Goal: Task Accomplishment & Management: Complete application form

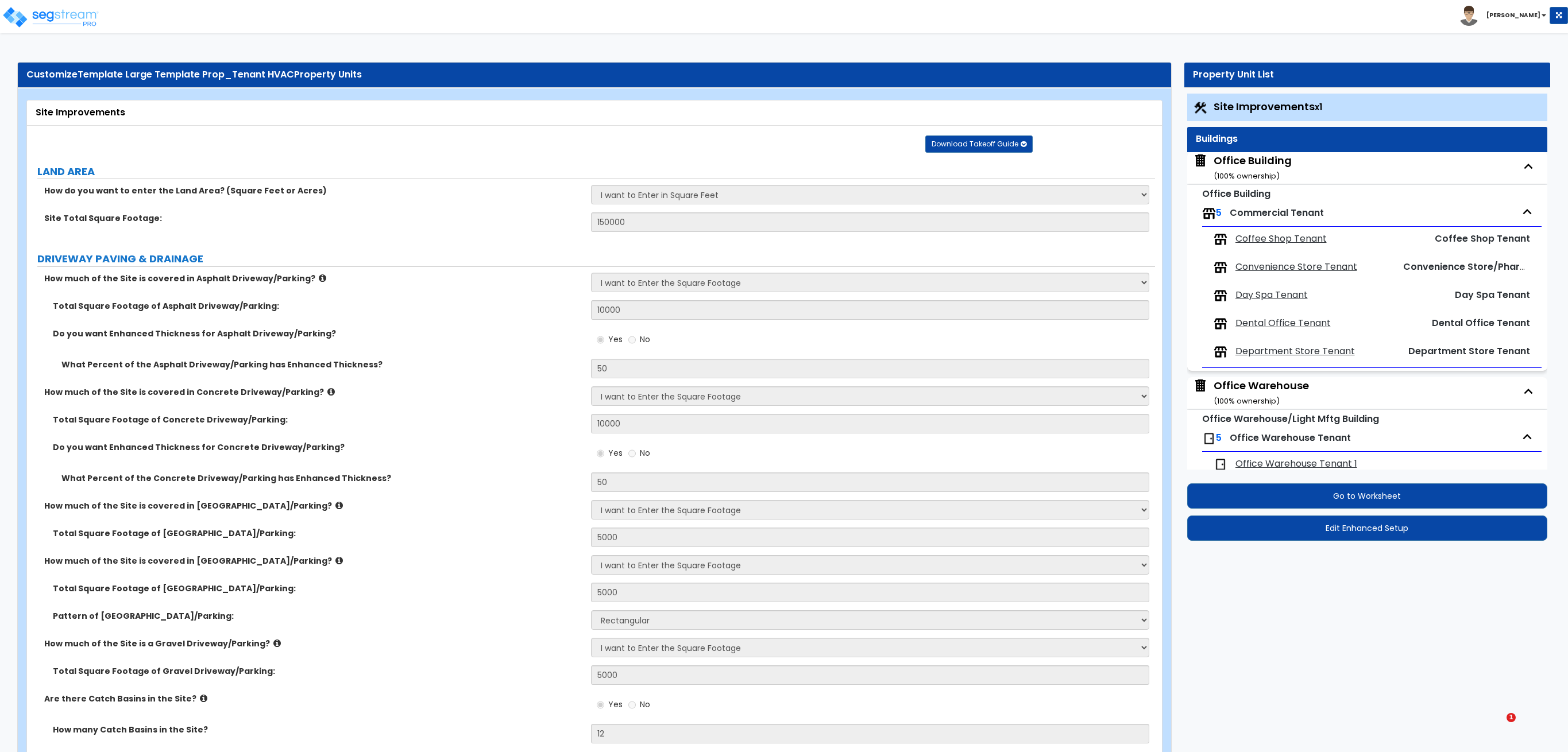
select select "2"
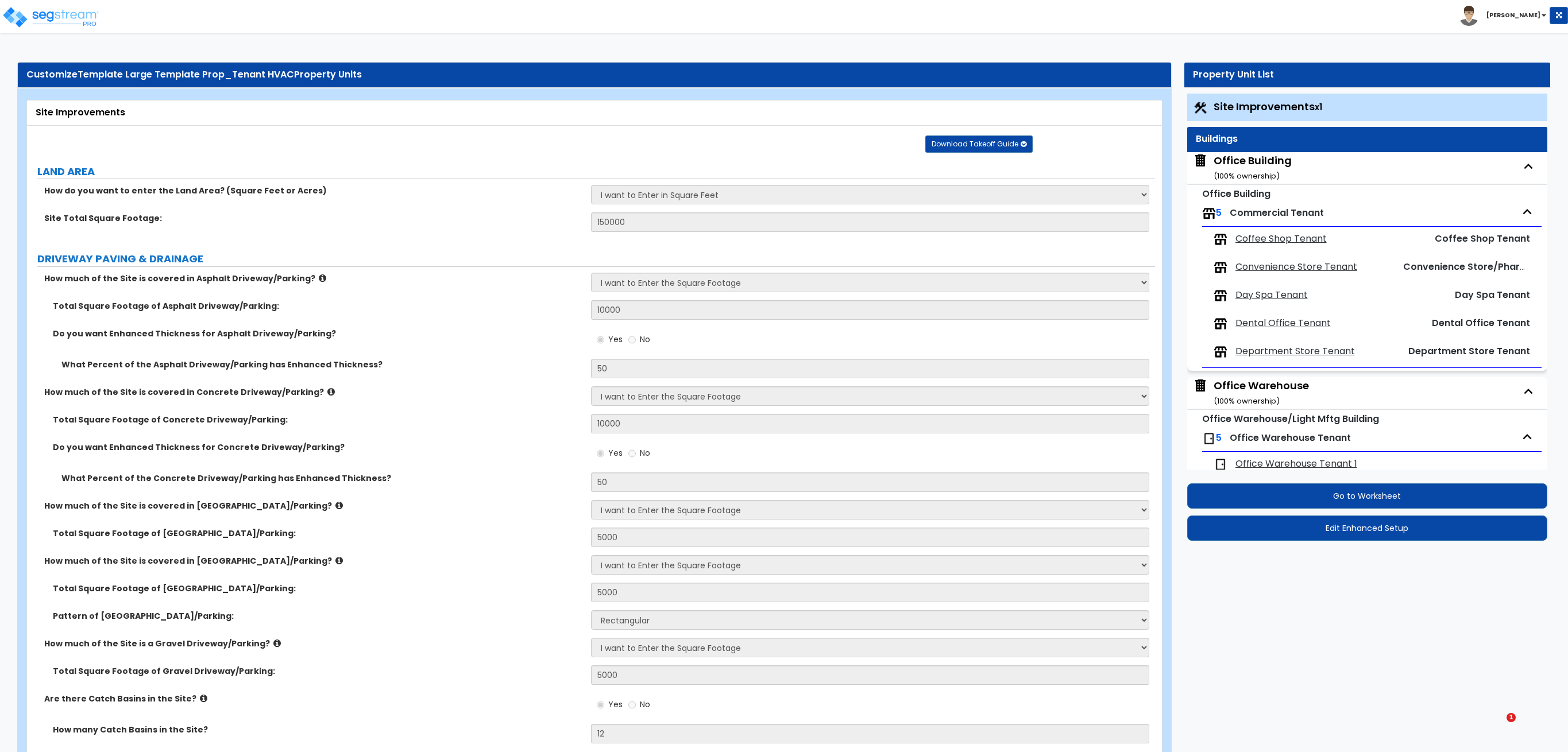
select select "2"
select select "1"
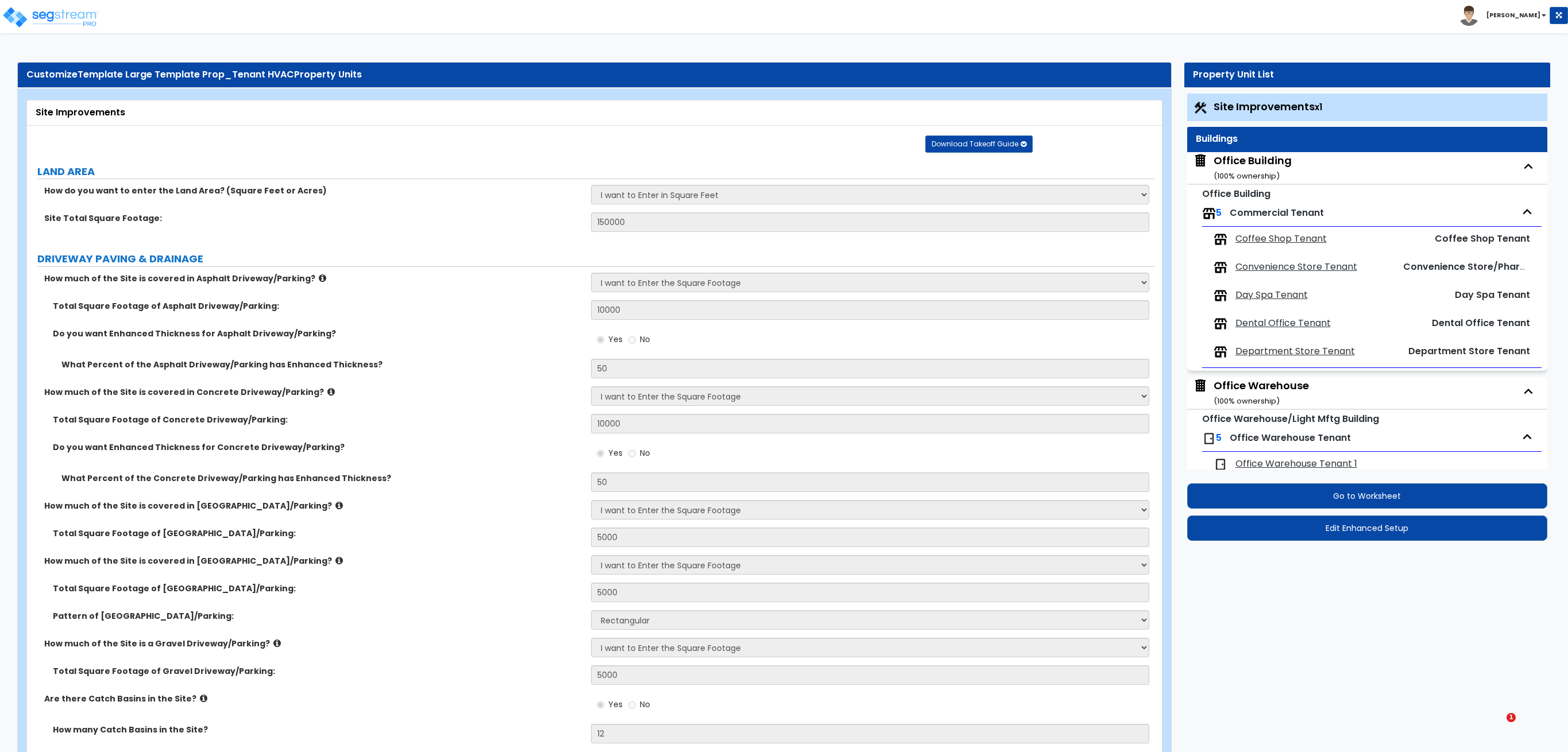
select select "1"
select select "2"
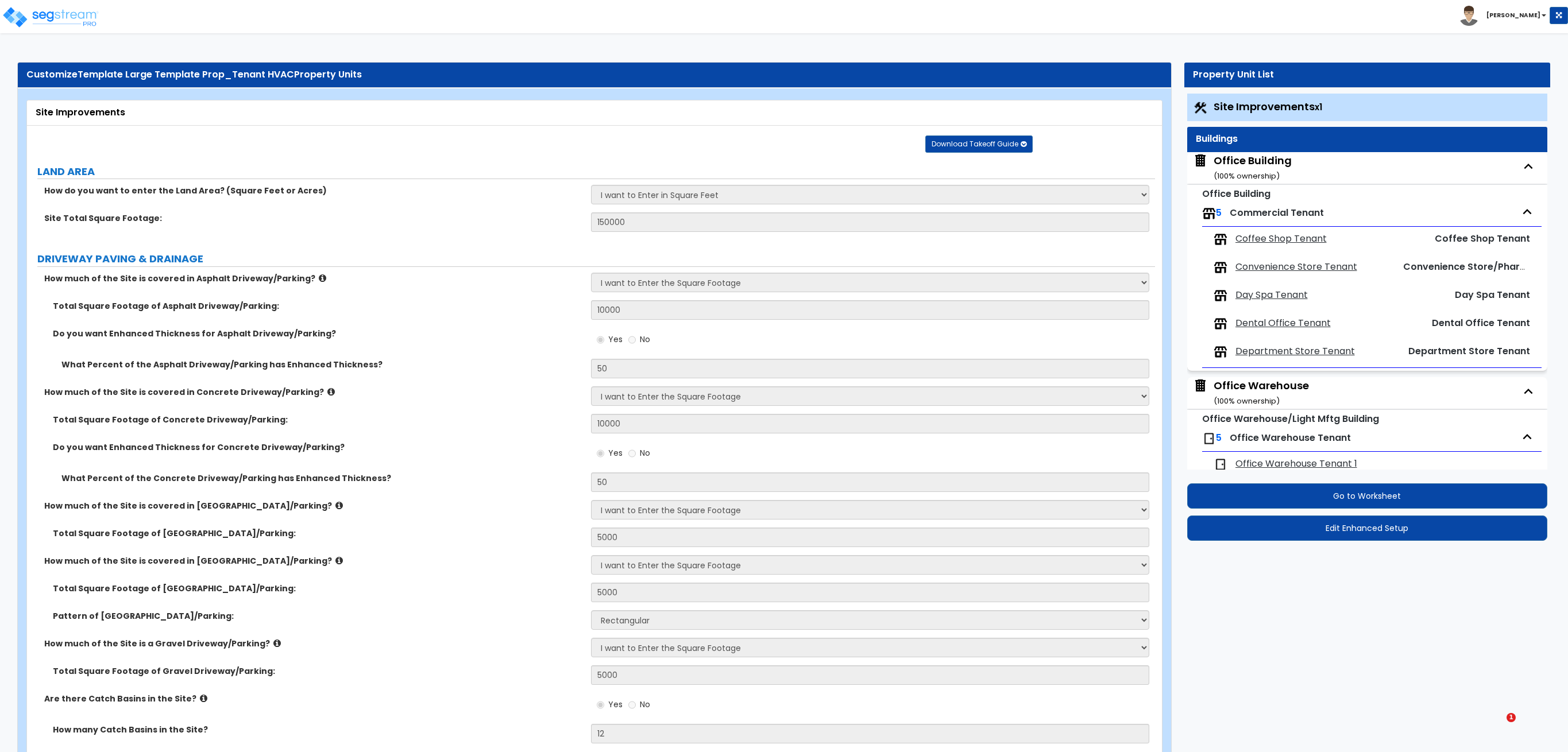
select select "1"
select select "3"
select select "2"
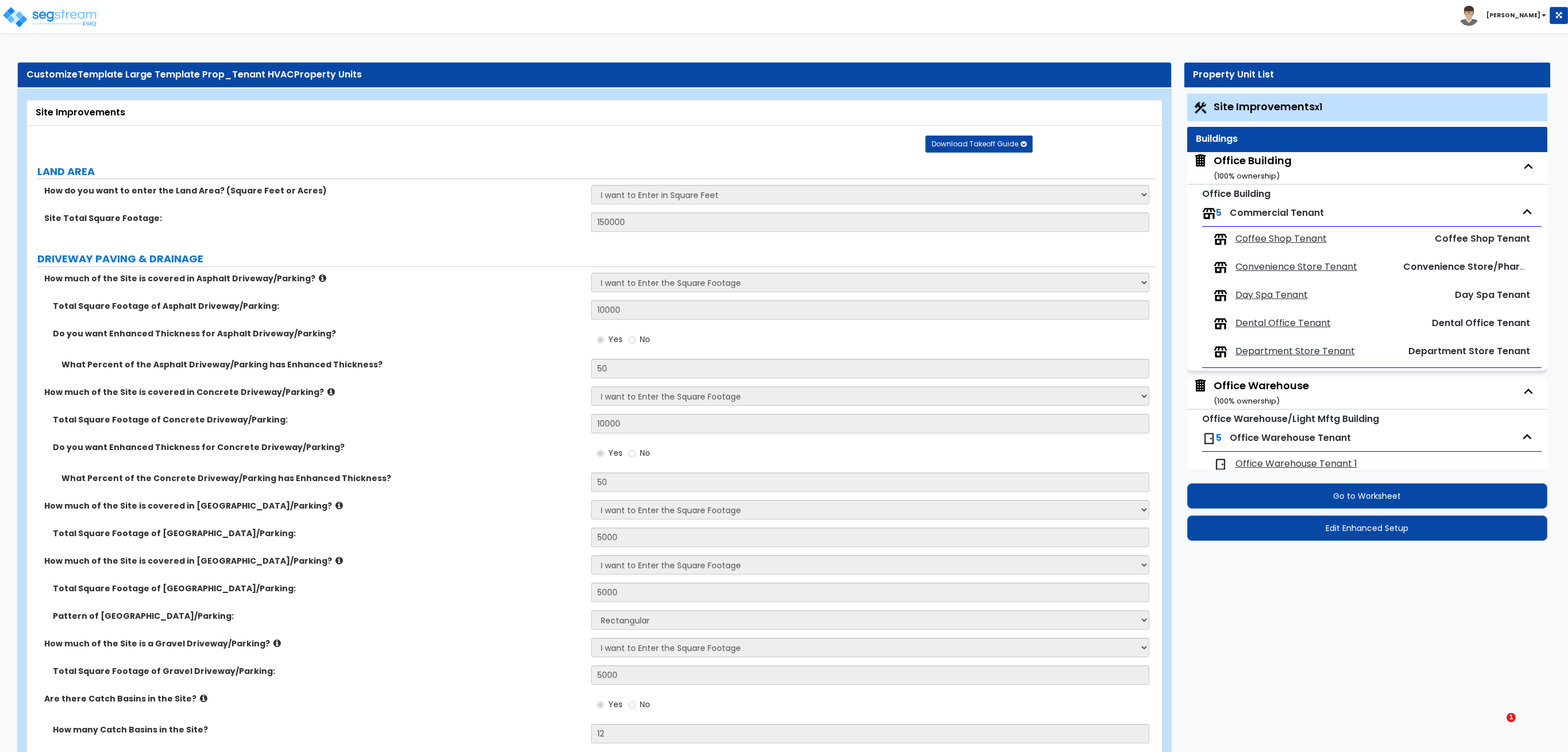
select select "3"
select select "2"
select select "1"
select select "2"
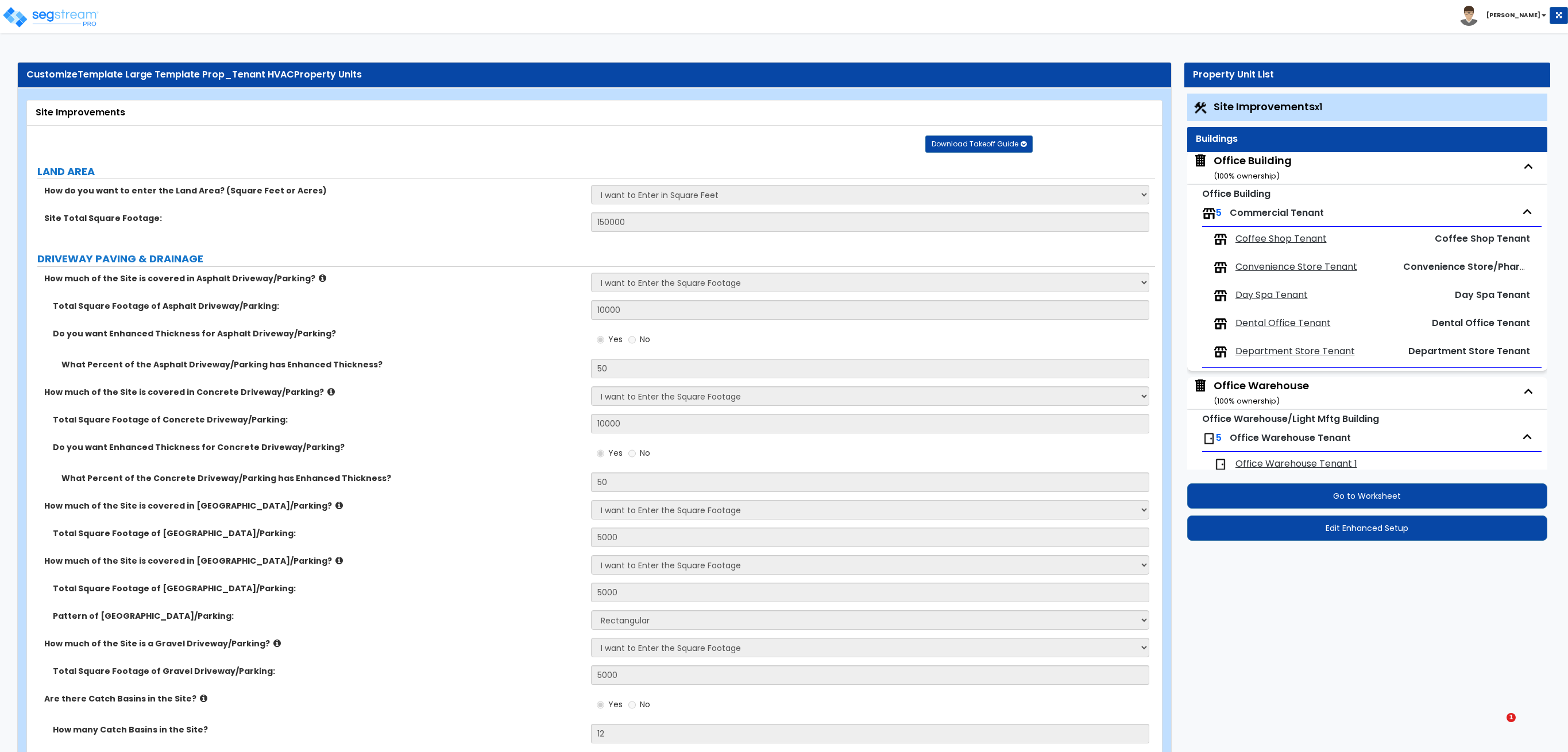
select select "4"
select select "1"
select select "3"
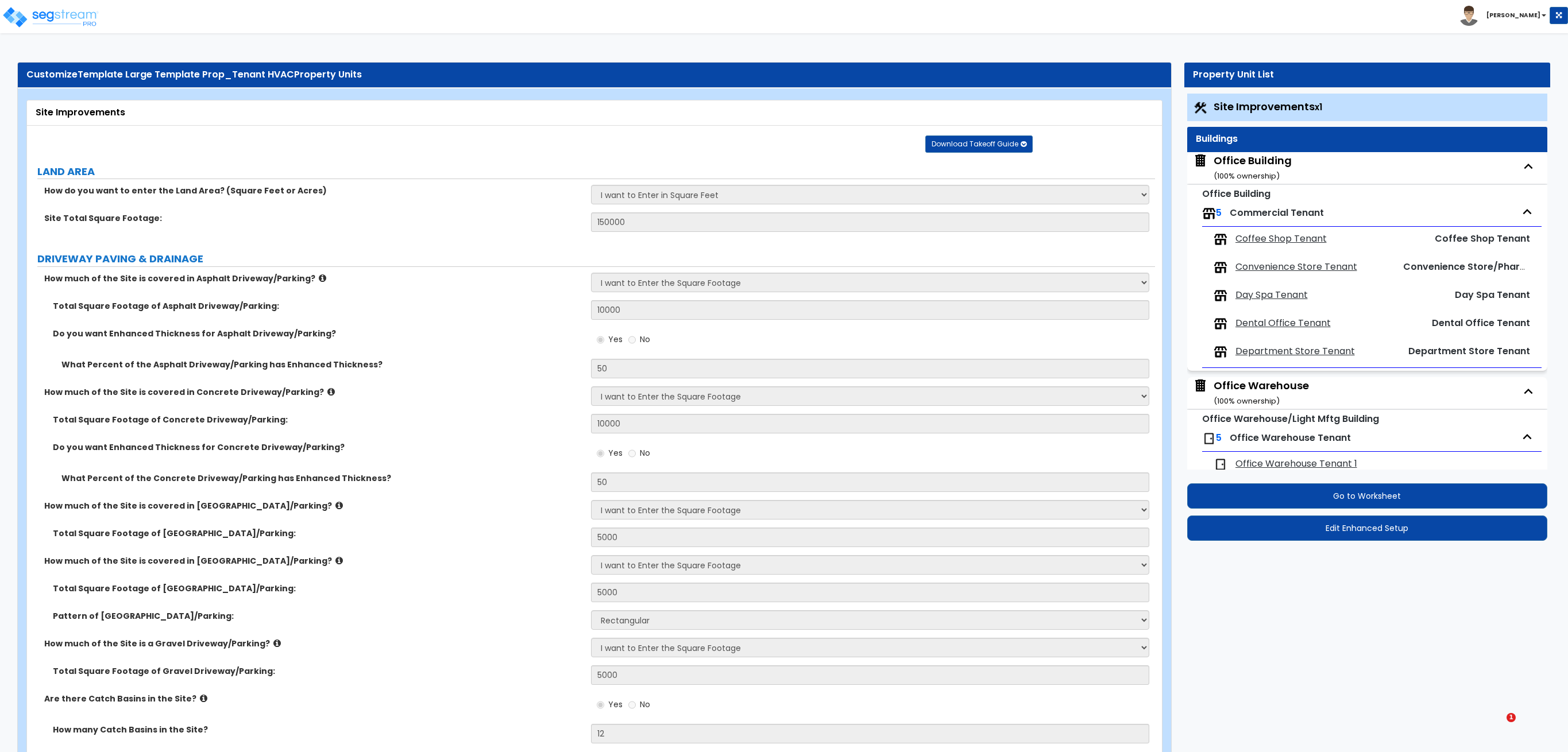
select select "6"
select select "11"
select select "1"
select select "3"
select select "1"
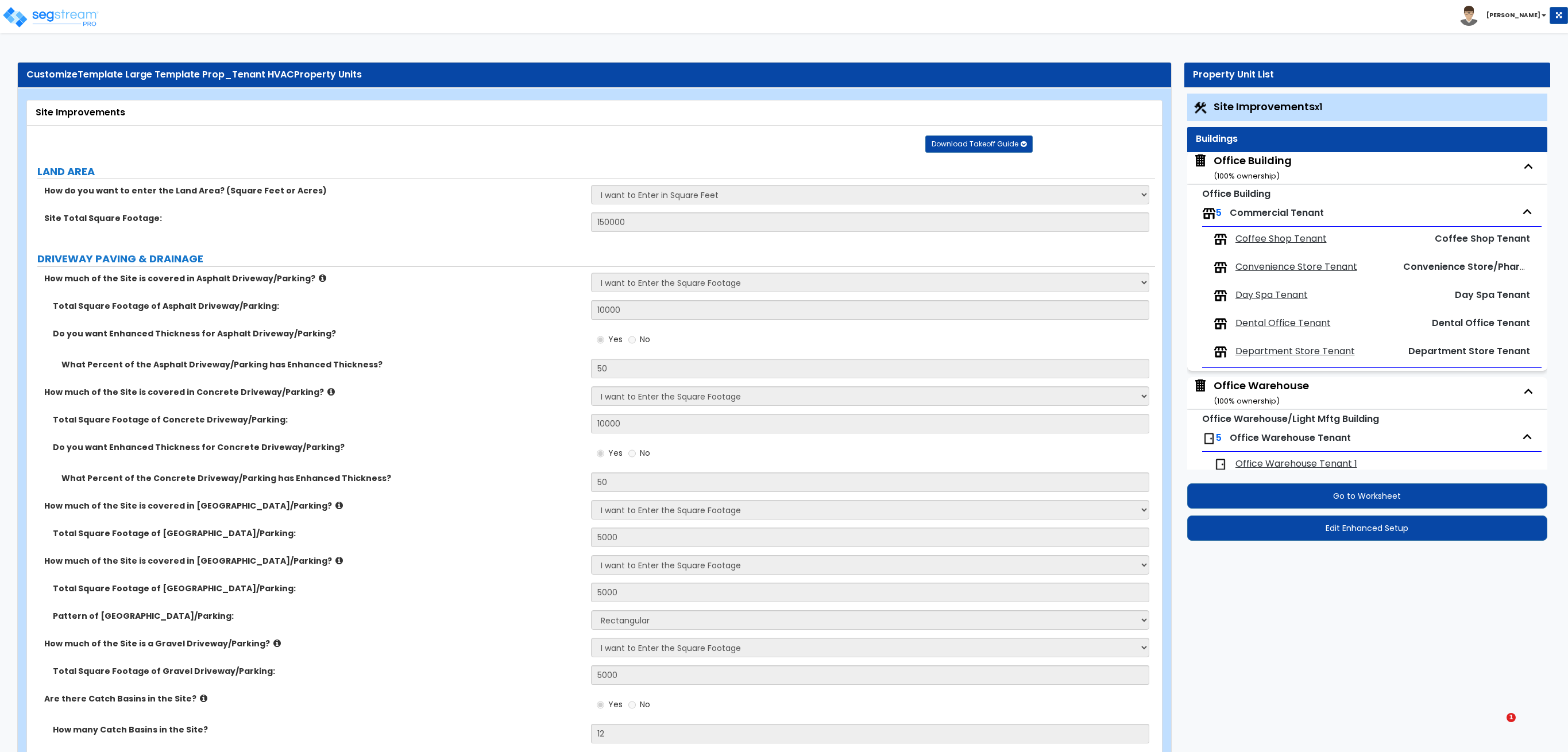
select select "2"
select select "3"
select select "2"
select select "3"
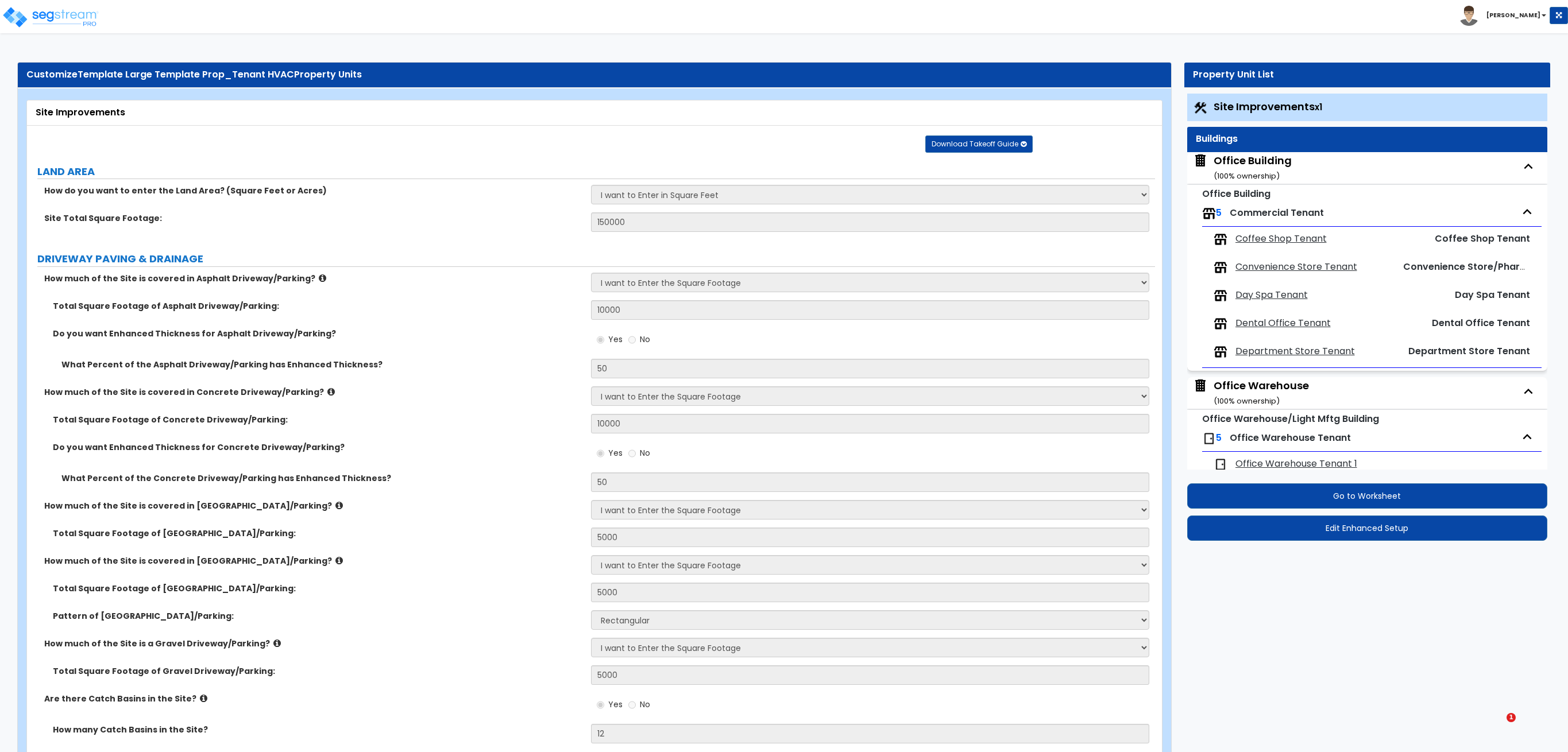
select select "1"
select select "5"
select select "7"
select select "3"
select select "2"
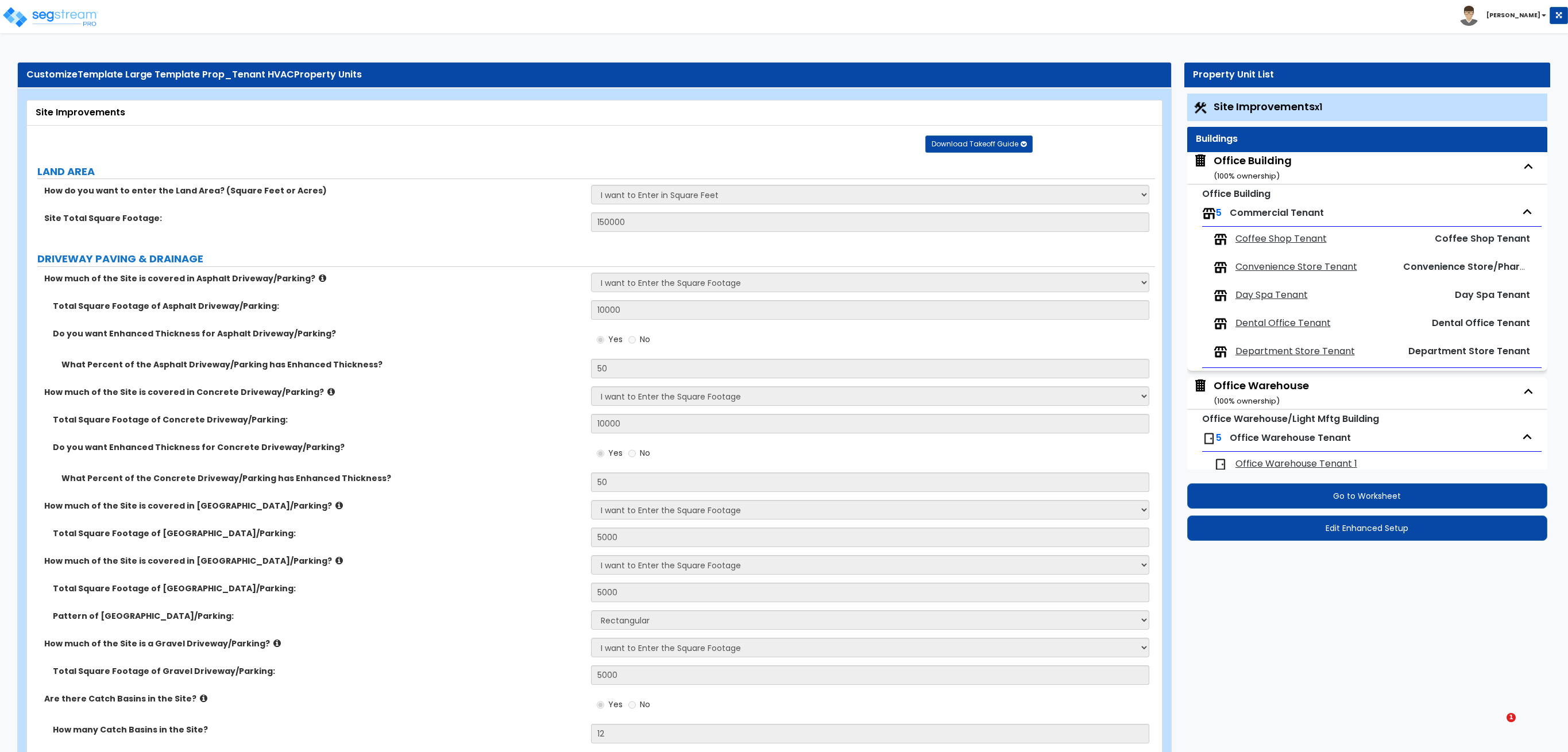
select select "7"
select select "3"
select select "2"
select select "3"
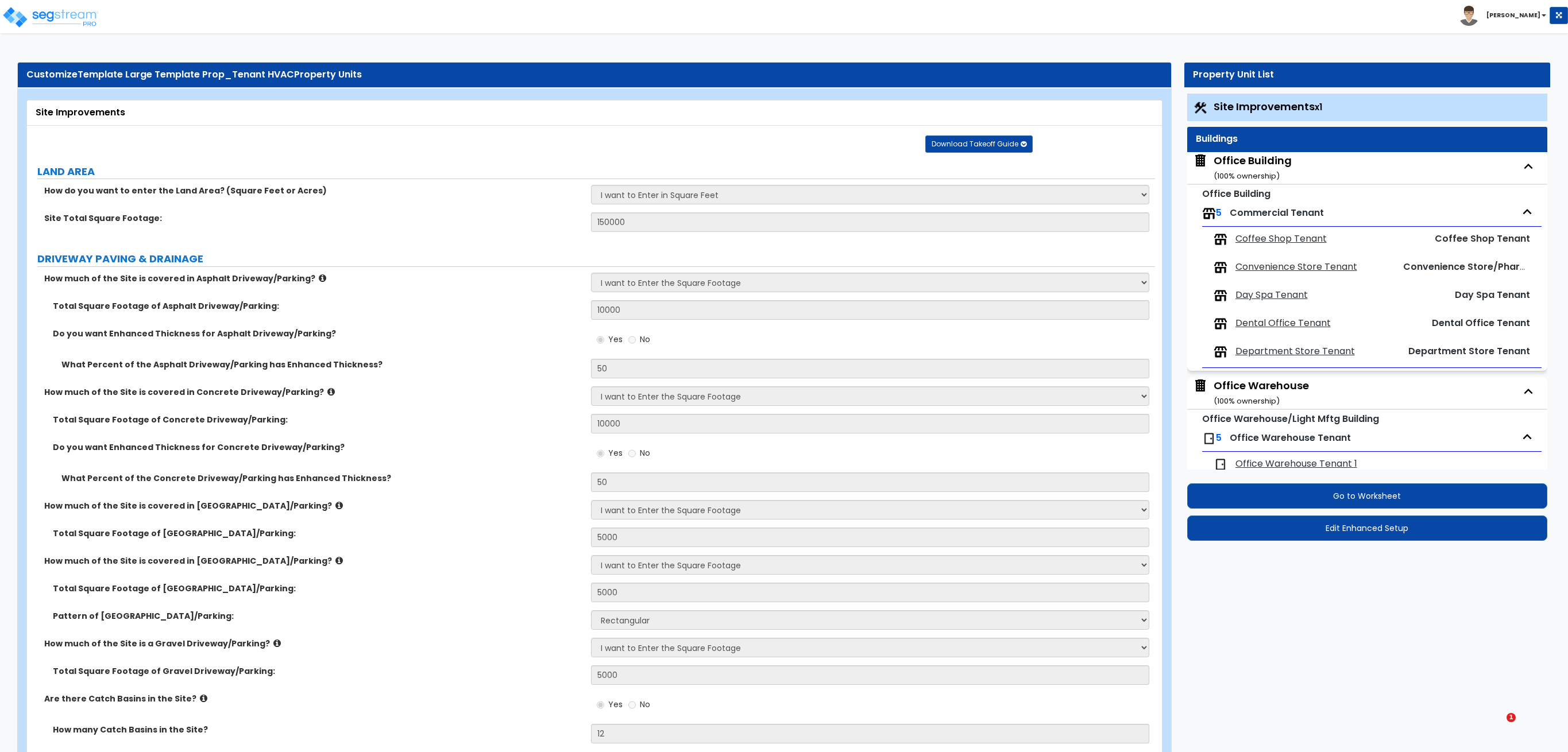
select select "1"
select select "2"
select select "1"
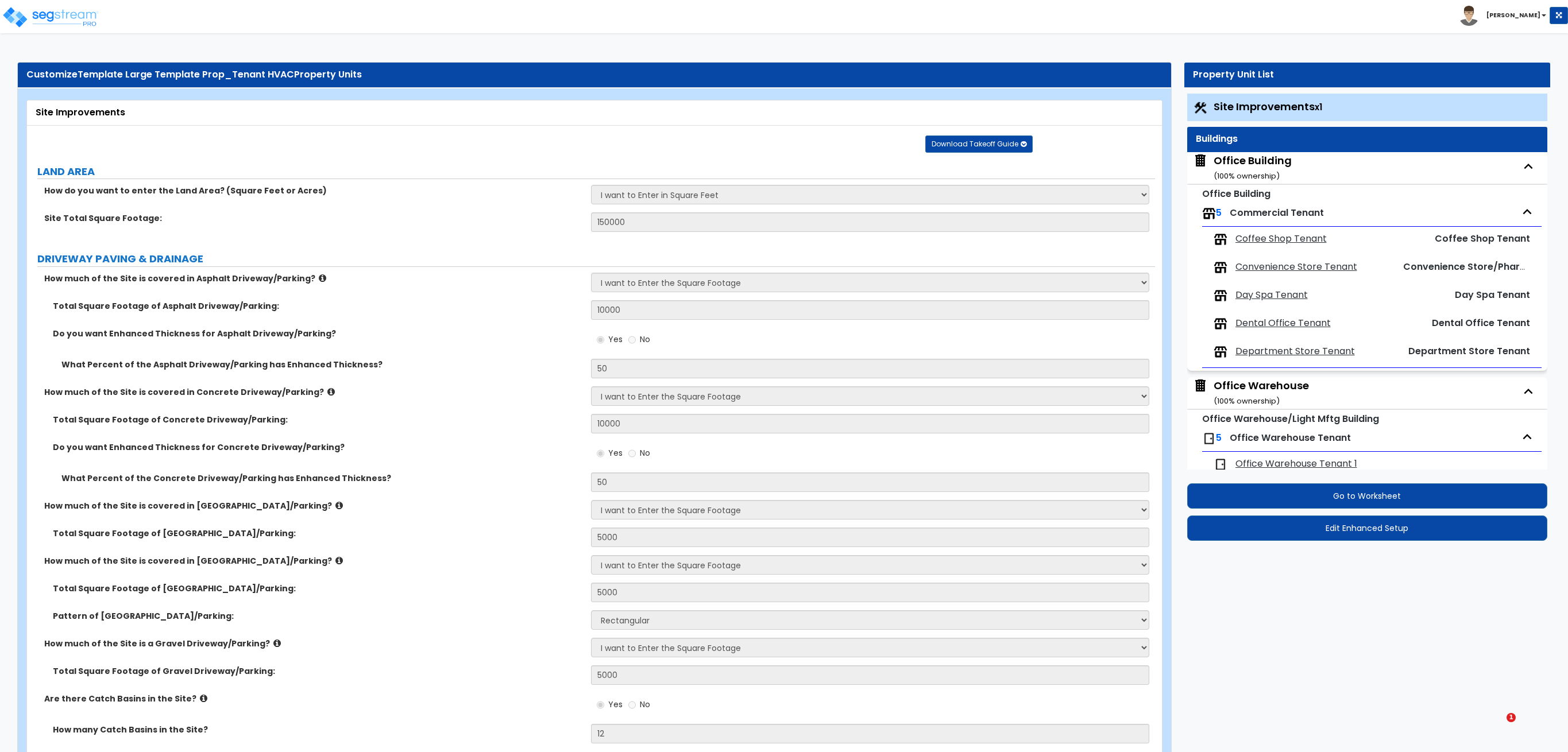
select select "2"
select select "7"
select select "1"
select select "2"
select select "1"
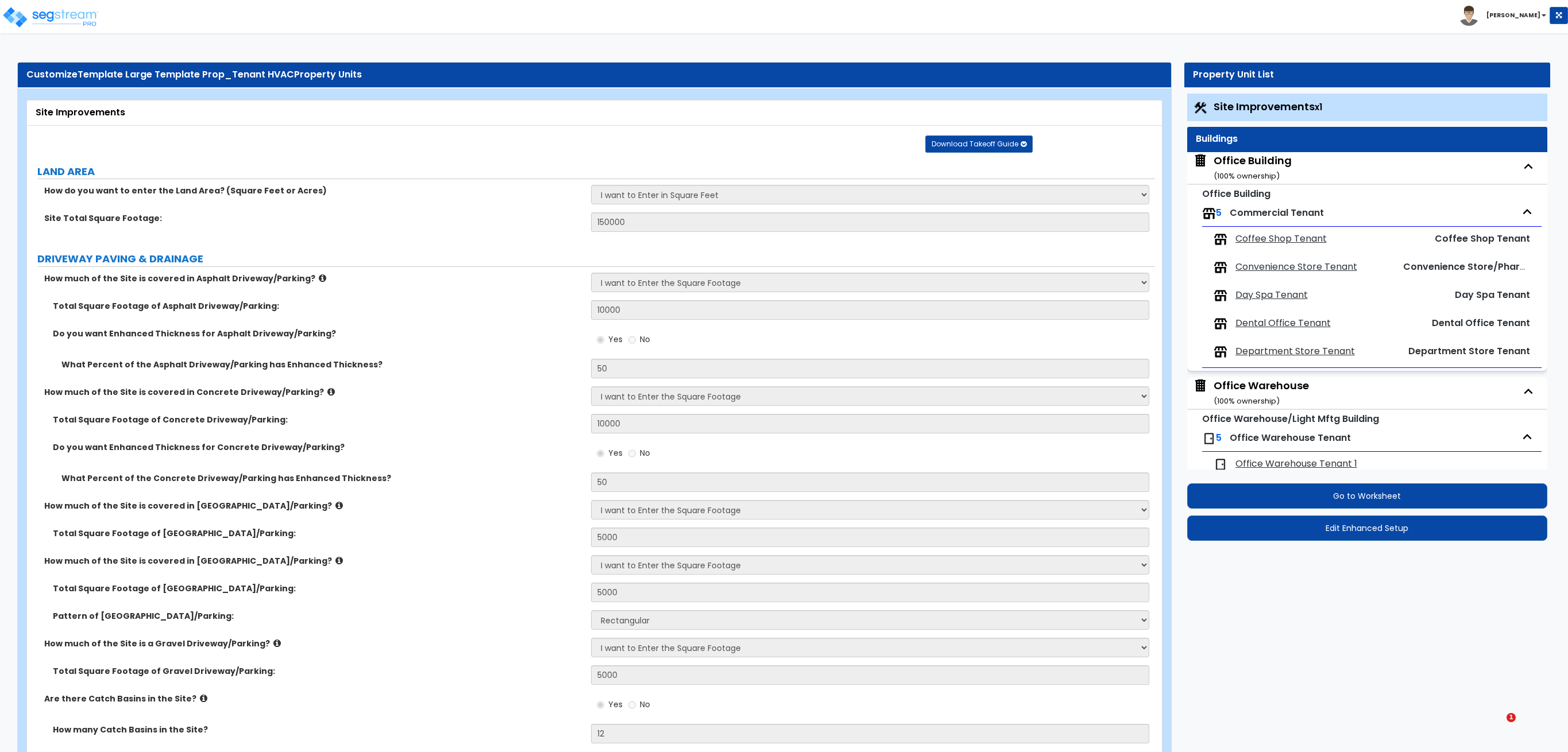
select select "3"
select select "18"
select select "15"
select select "16"
select select "1"
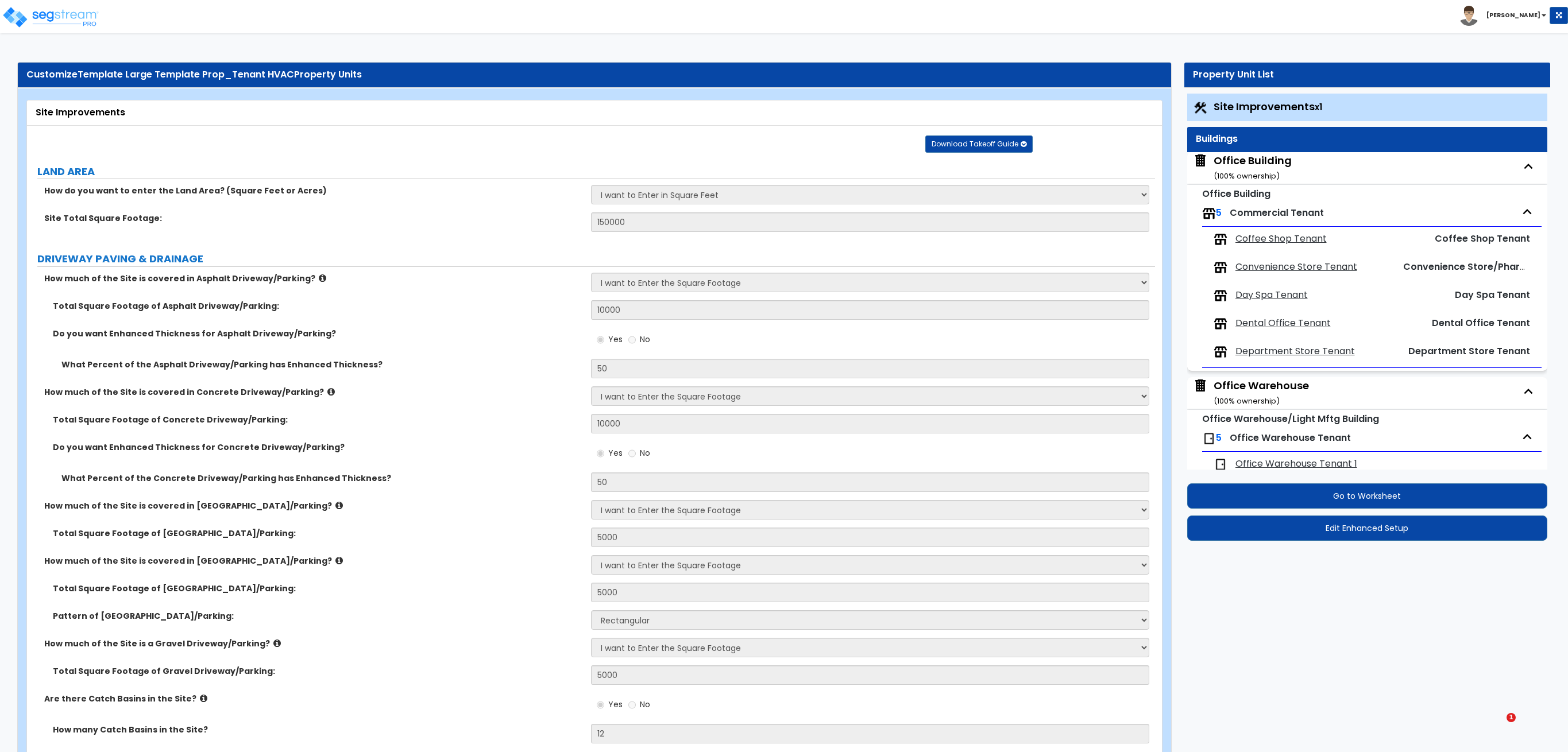
select select "3"
select select "1"
select select "2"
select select "1"
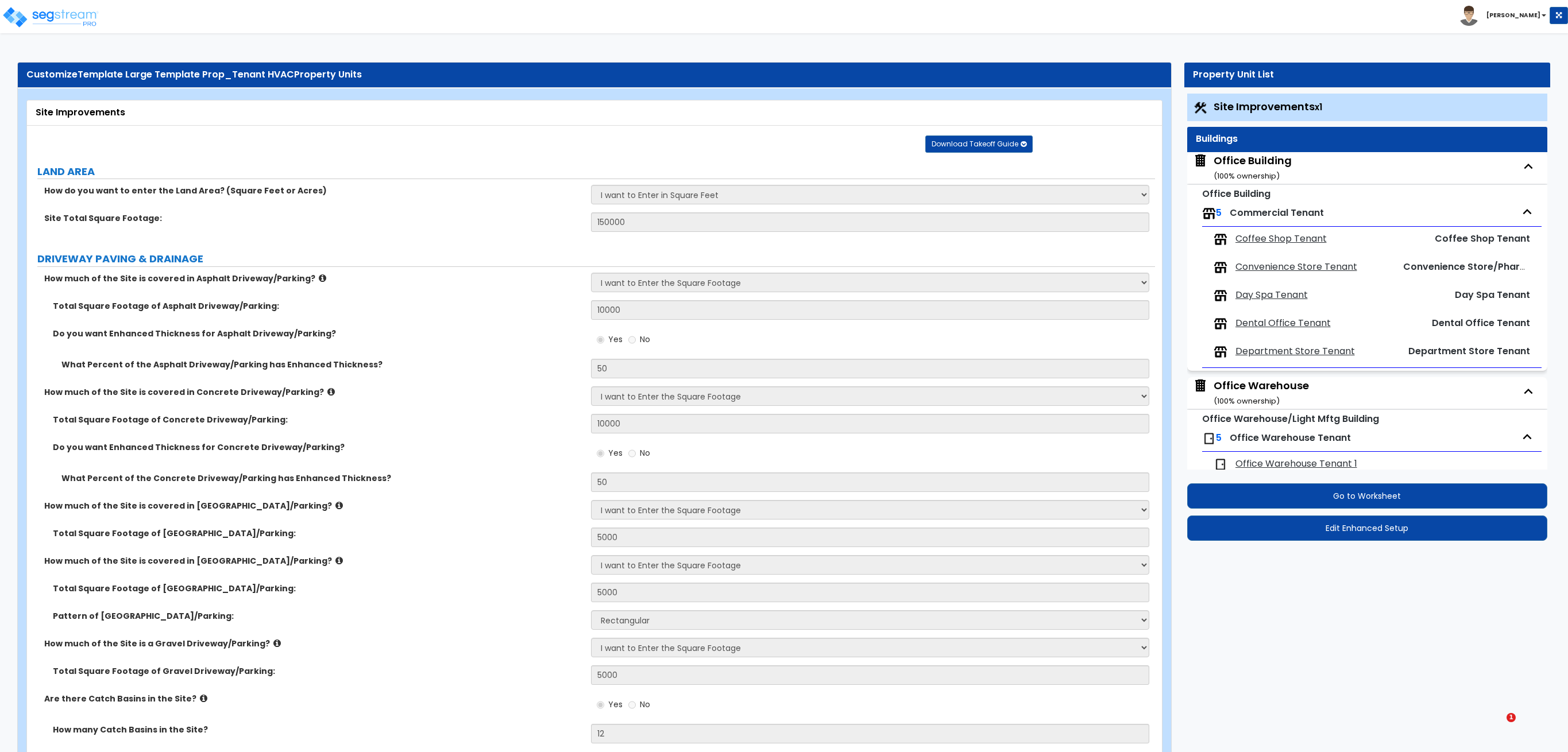
select select "1"
select select "4"
select select "2"
select select "1"
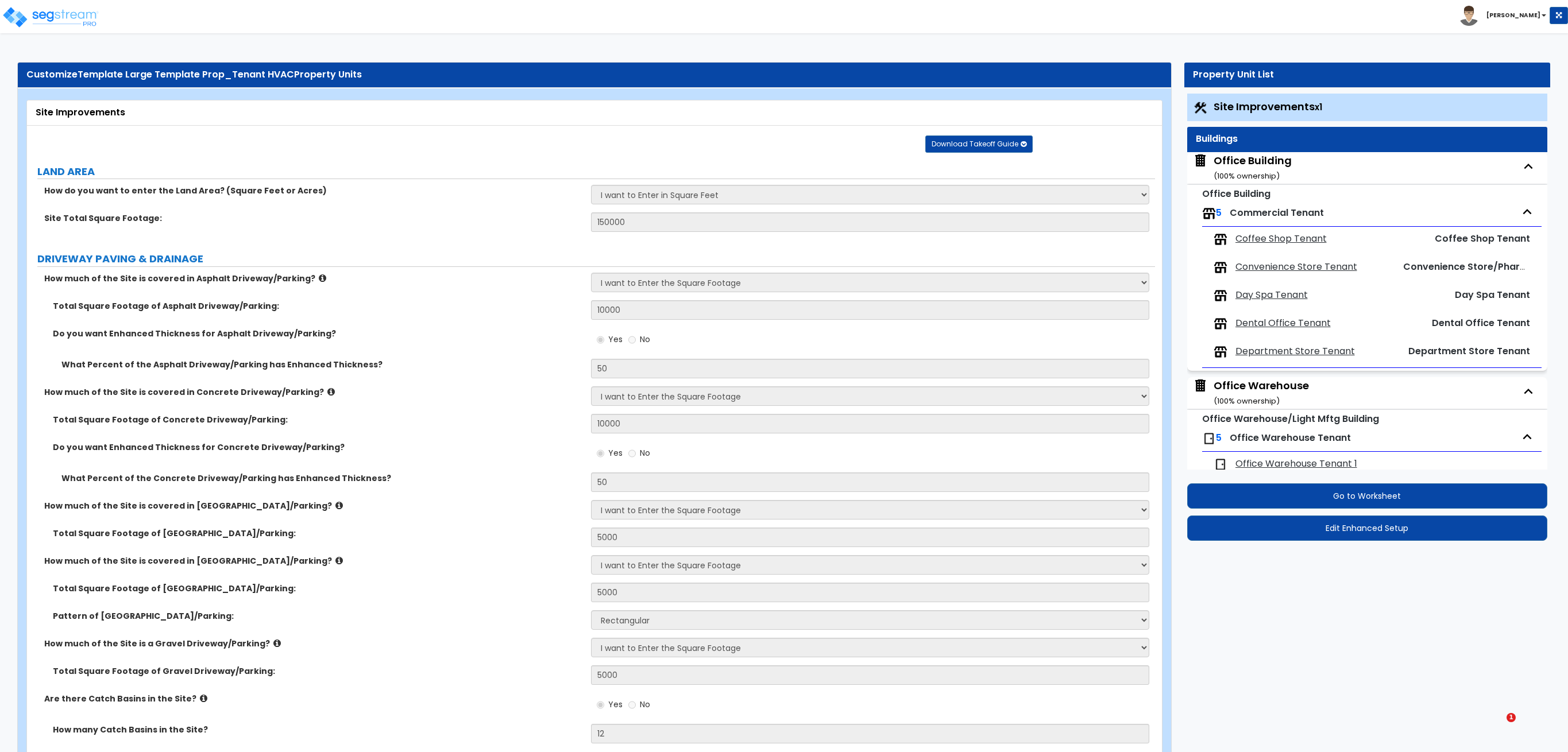
select select "1"
select select "2"
select select "1"
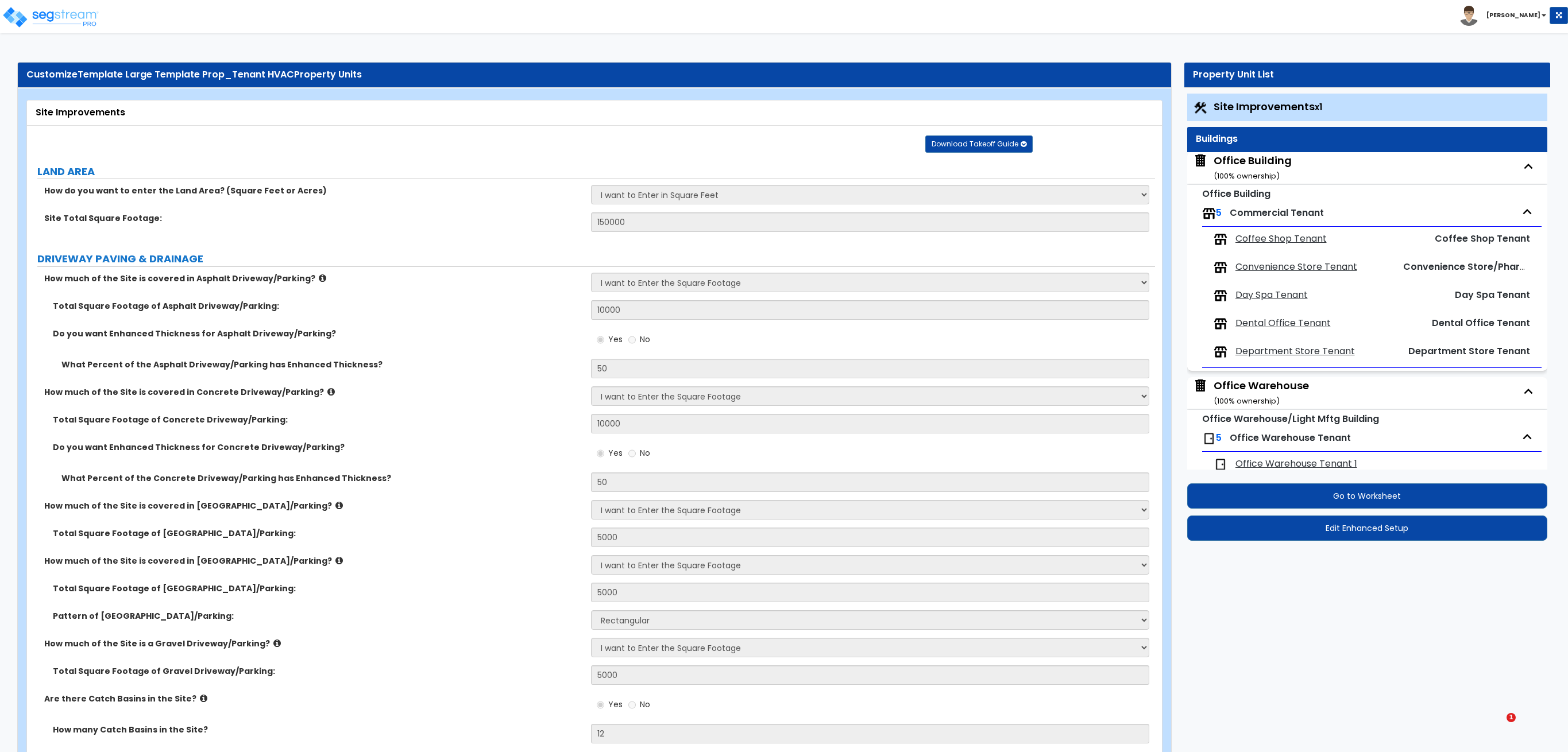
select select "1"
select select "2"
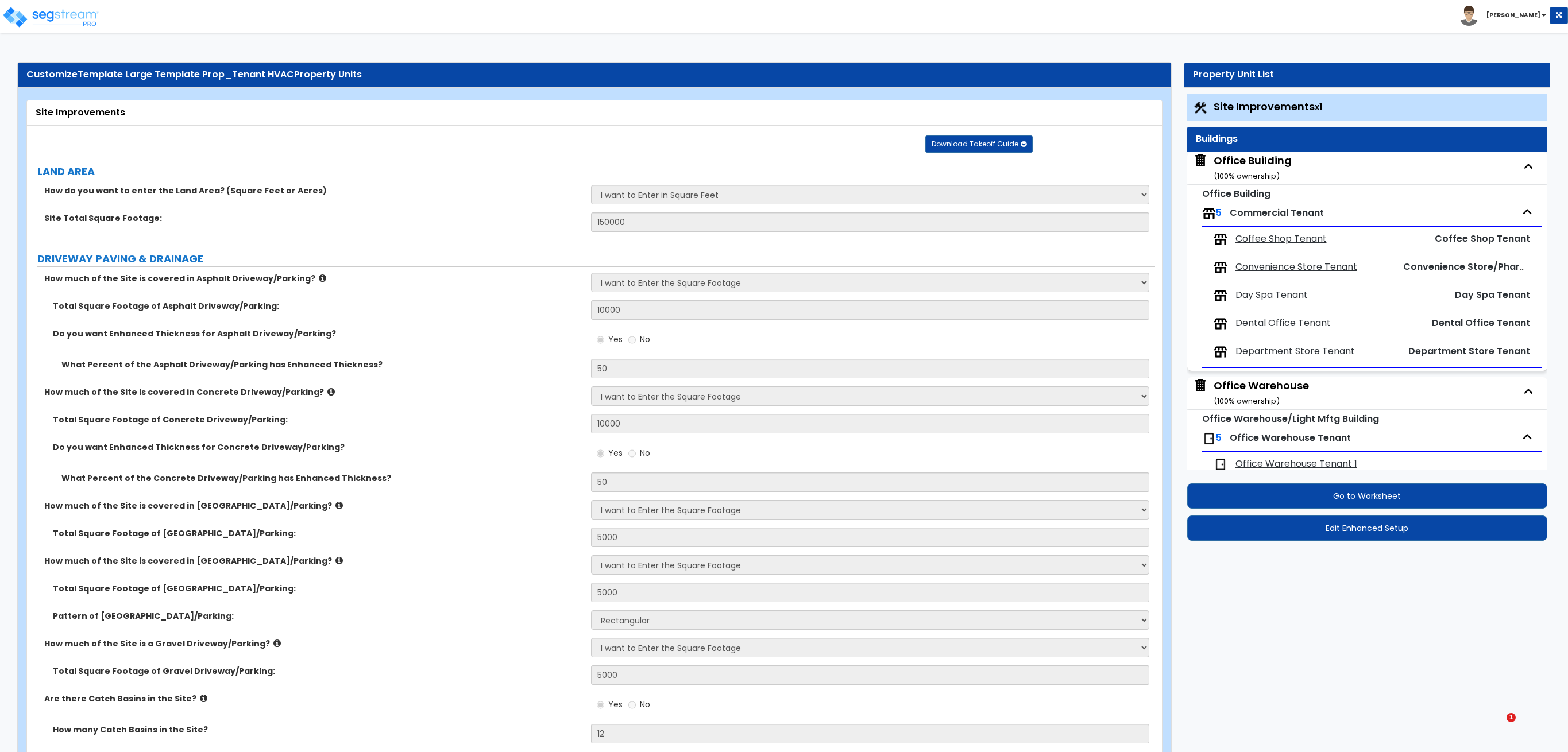
select select "3"
select select "2"
select select "4"
select select "3"
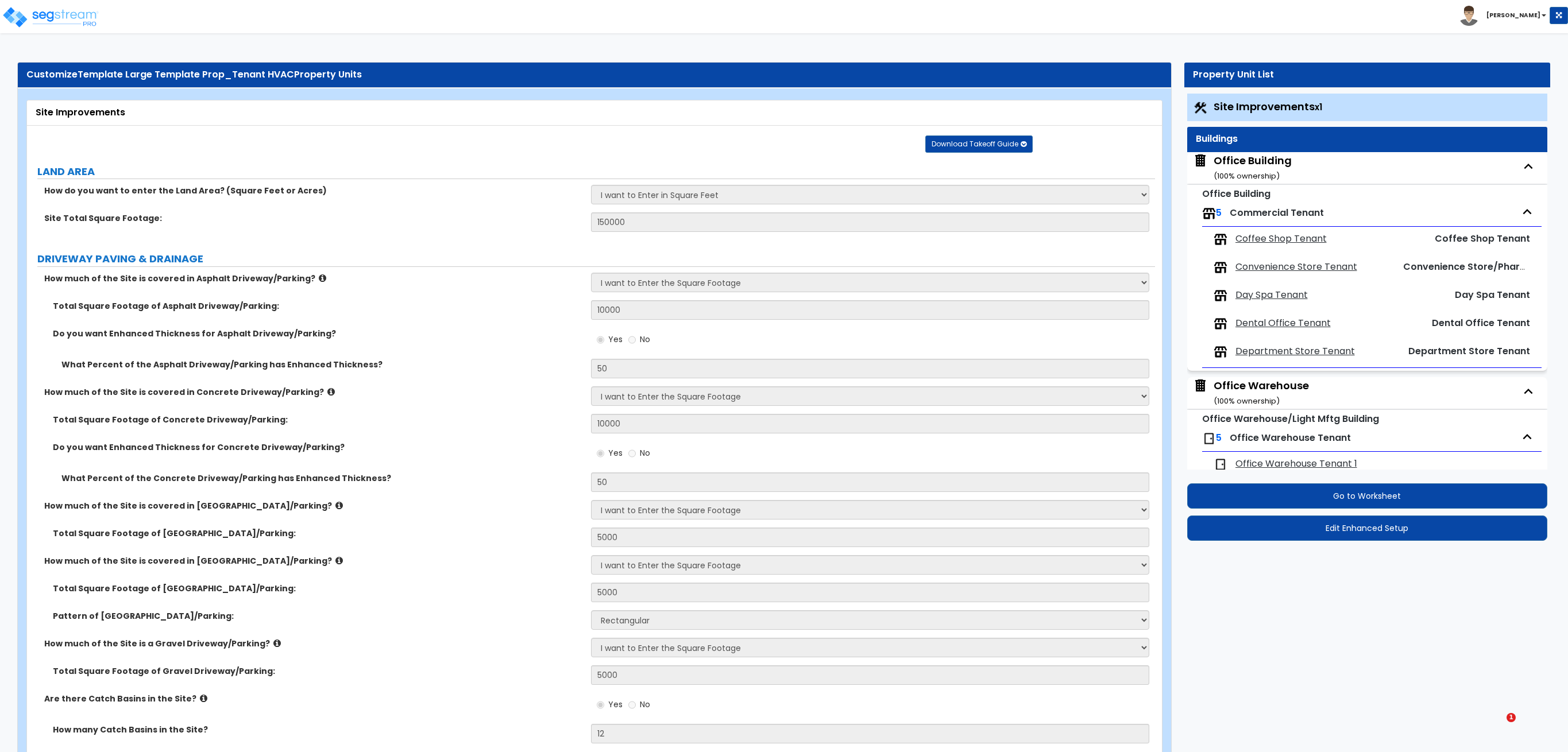
select select "2"
select select "1"
select select "3"
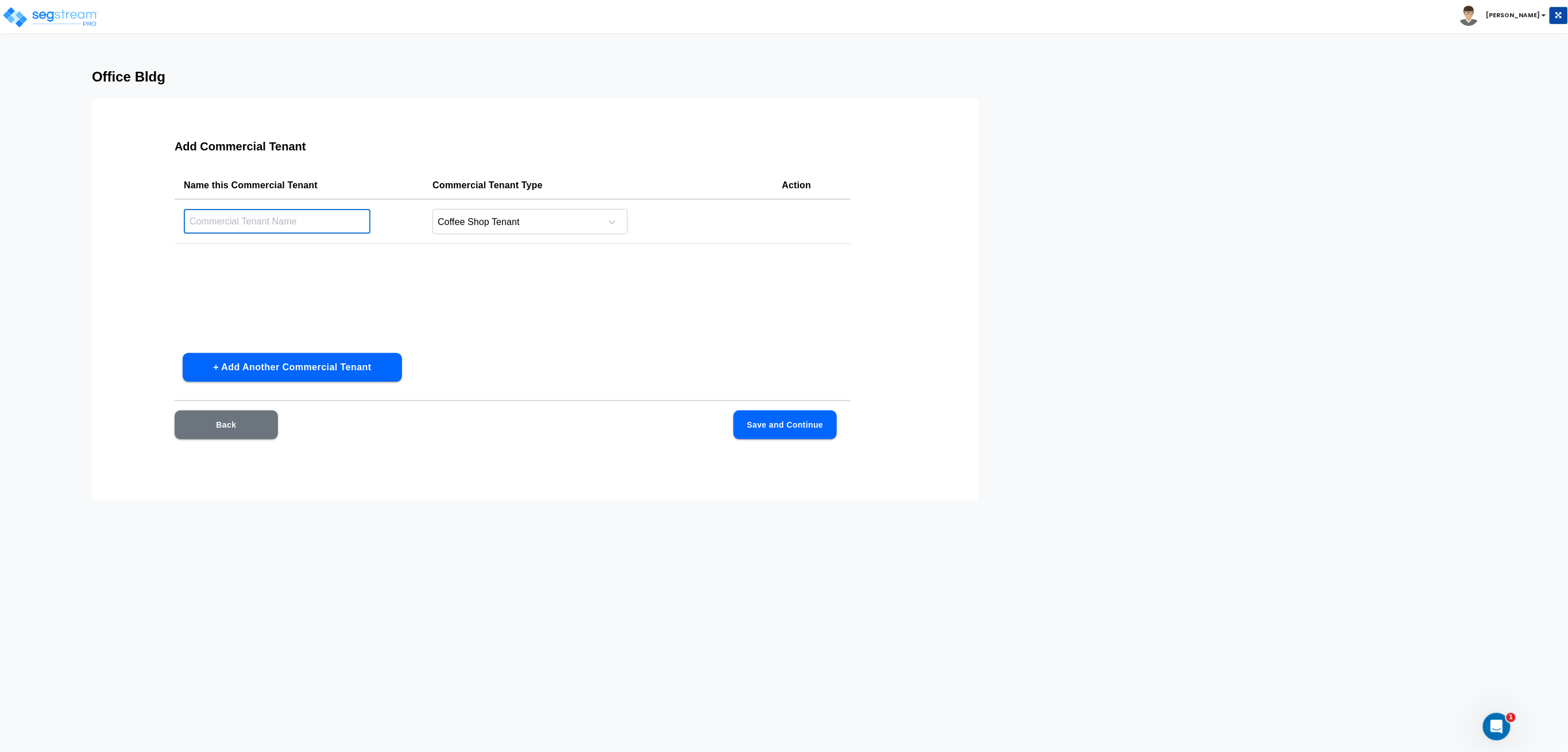
click at [334, 224] on input "text" at bounding box center [277, 221] width 187 height 25
click at [563, 232] on div "Coffee Shop Tenant" at bounding box center [530, 222] width 195 height 25
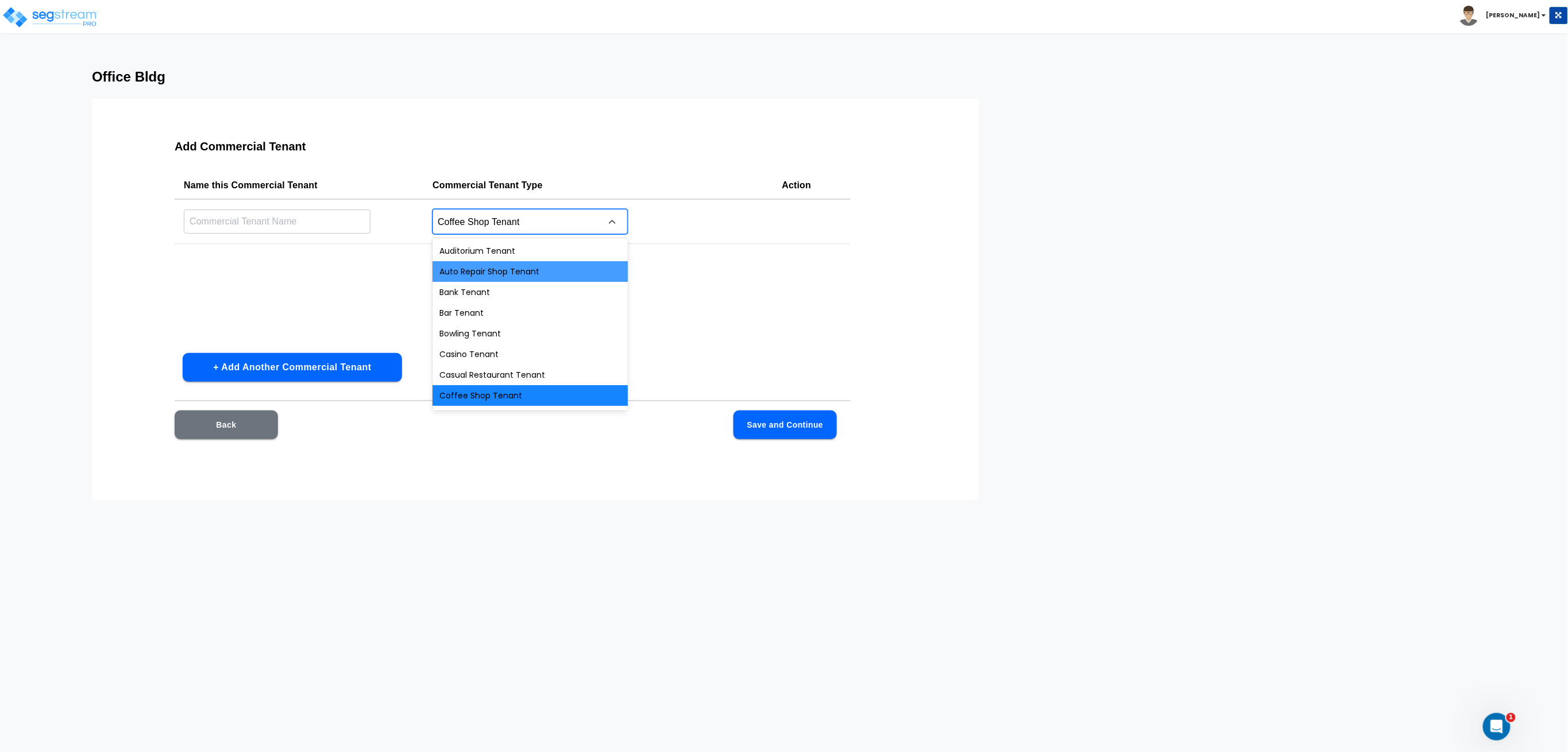
click at [498, 275] on div "Auto Repair Shop Tenant" at bounding box center [530, 272] width 195 height 21
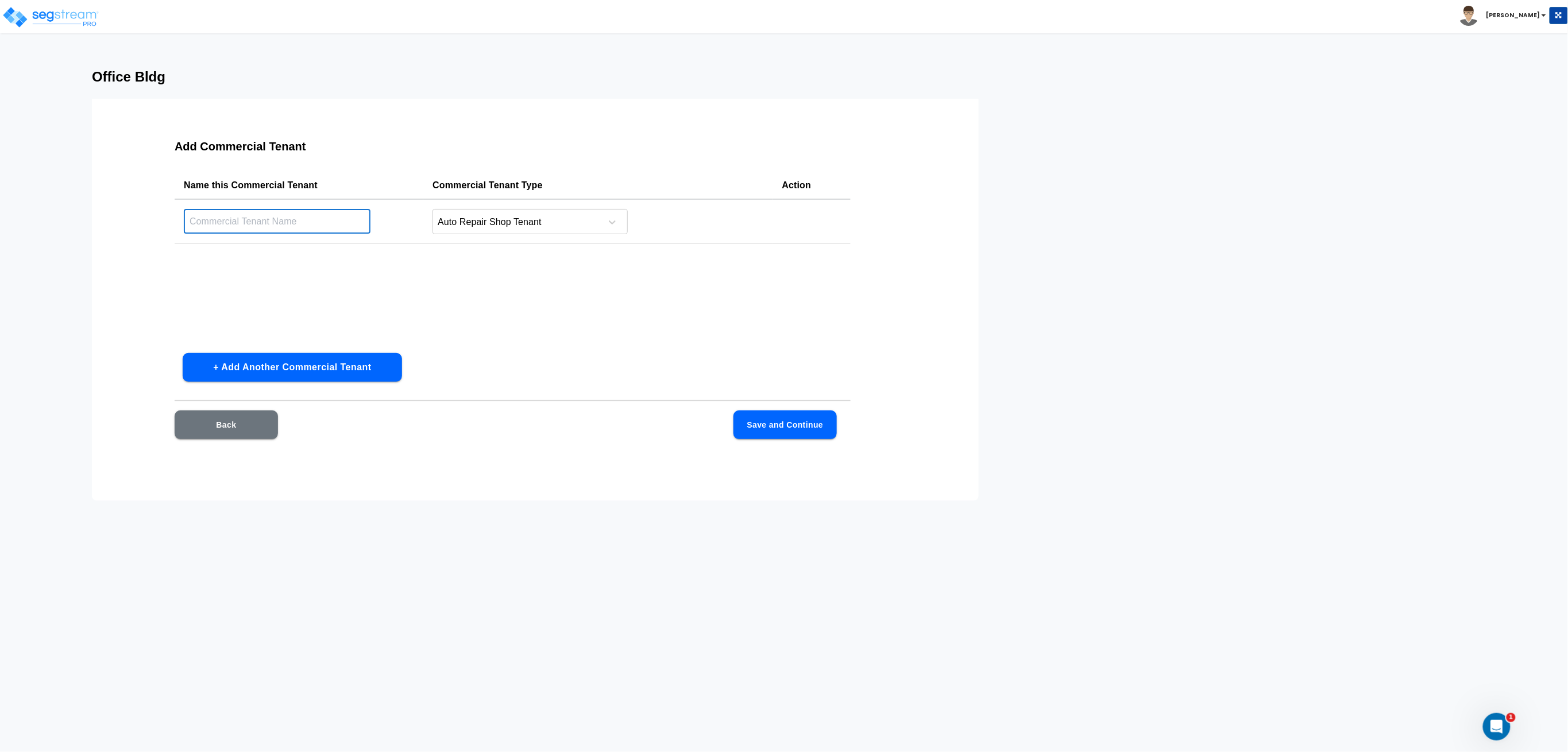
click at [317, 217] on input "text" at bounding box center [277, 221] width 187 height 25
type input "Auto Repair"
click at [268, 366] on button "+ Add Another Commercial Tenant" at bounding box center [292, 367] width 220 height 29
click at [524, 270] on div at bounding box center [515, 268] width 157 height 16
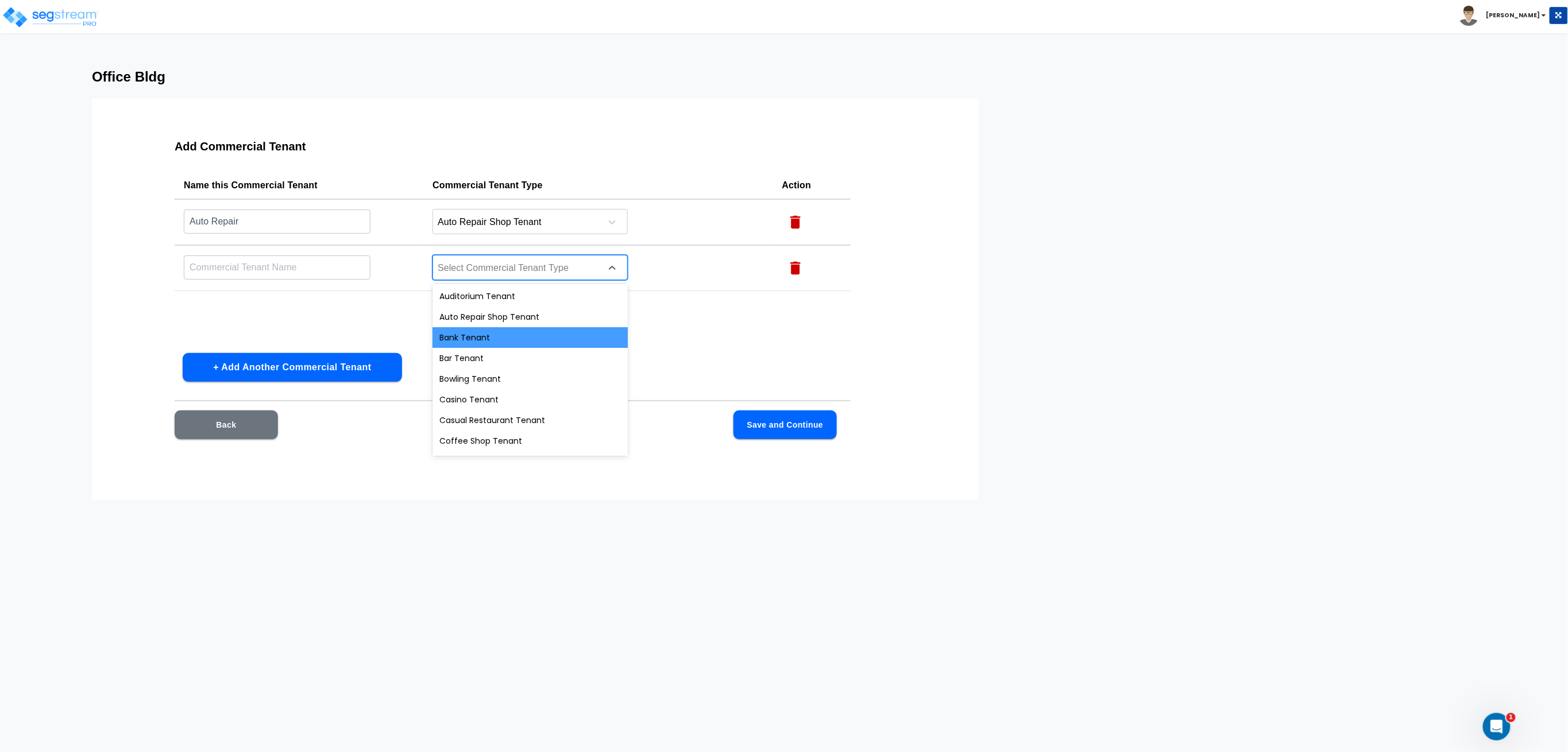
click at [495, 334] on div "Bank Tenant" at bounding box center [530, 337] width 195 height 21
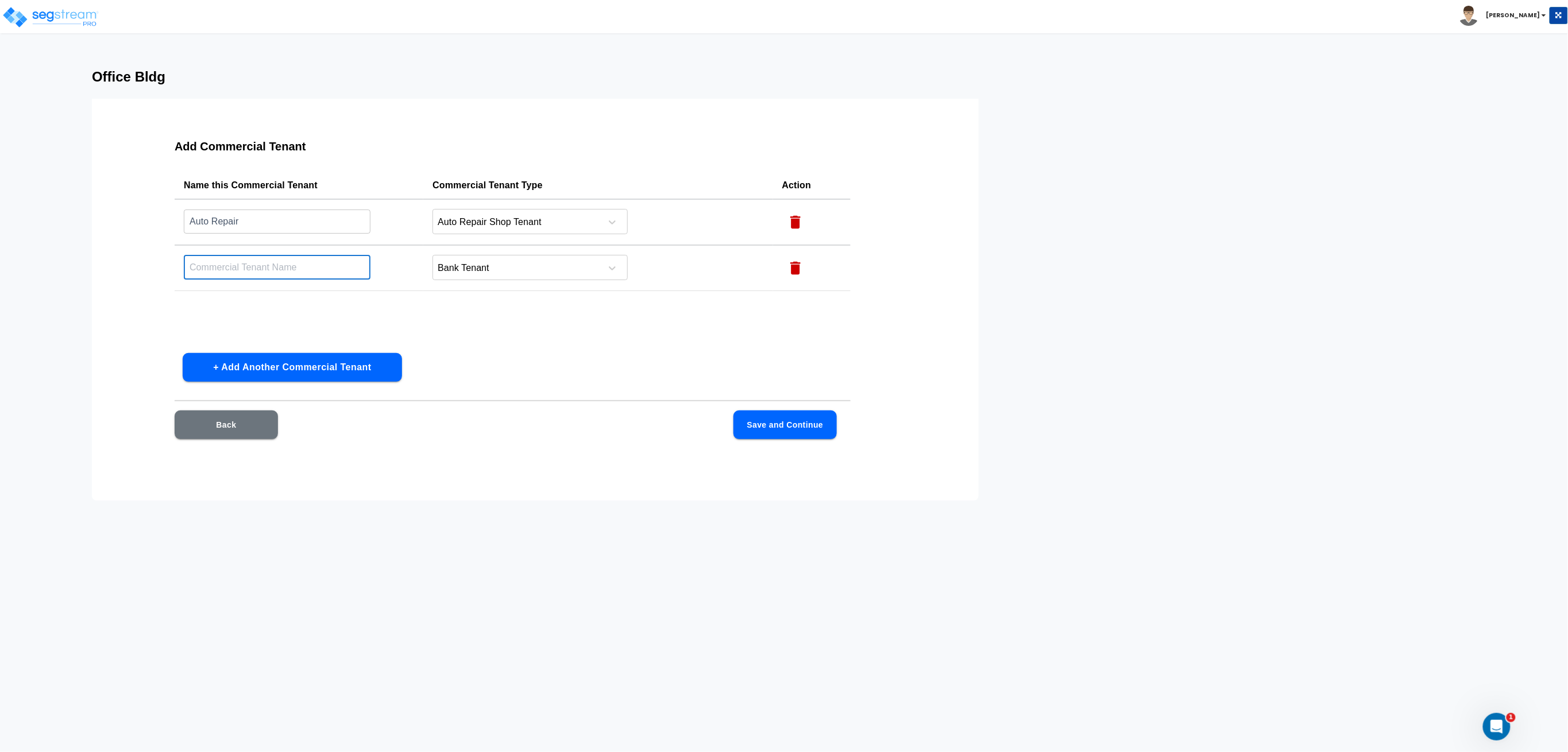
click at [314, 270] on input "text" at bounding box center [277, 267] width 187 height 25
type input "Bank"
click at [274, 370] on button "+ Add Another Commercial Tenant" at bounding box center [292, 367] width 220 height 29
click at [547, 317] on div at bounding box center [515, 314] width 157 height 16
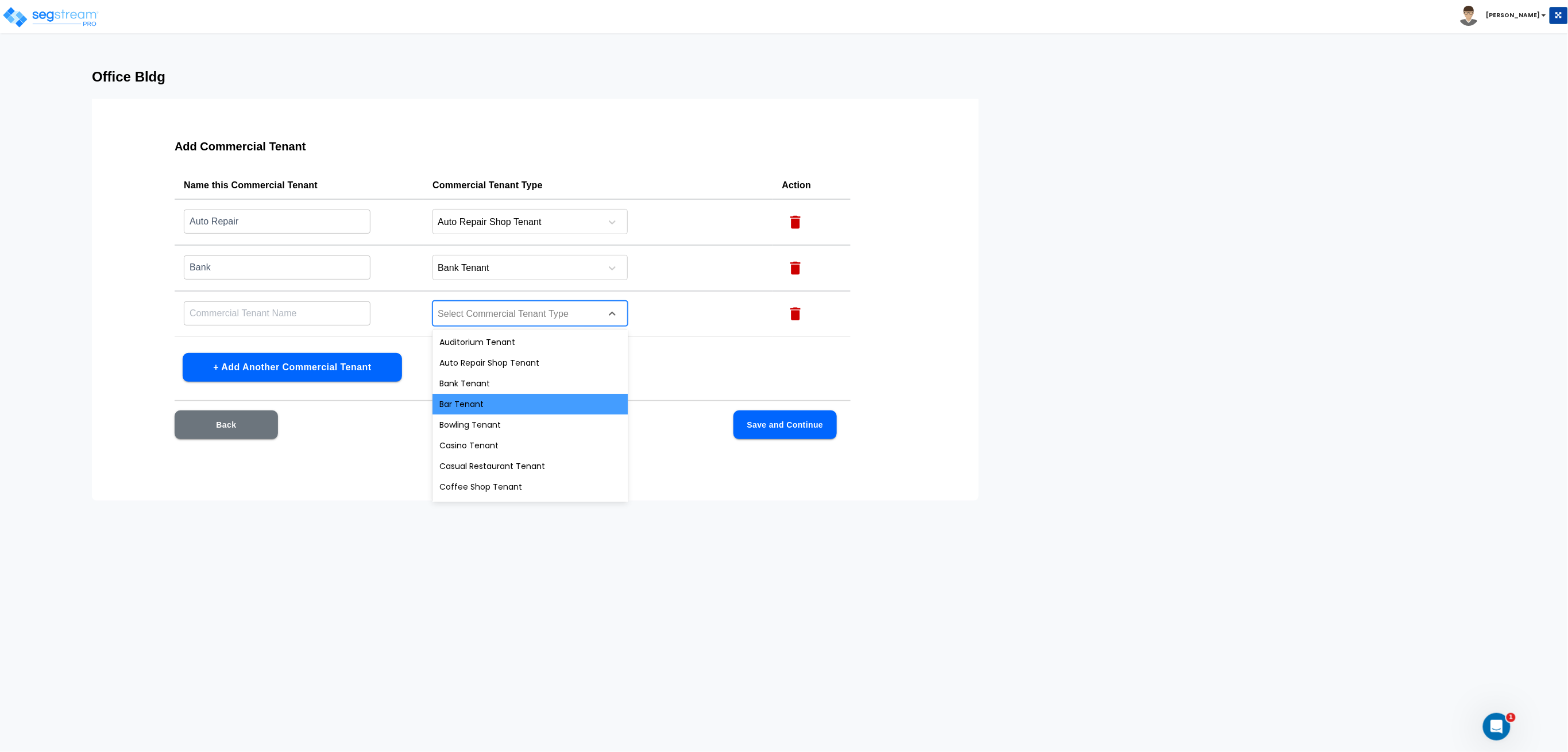
click at [483, 400] on div "Bar Tenant" at bounding box center [530, 404] width 195 height 21
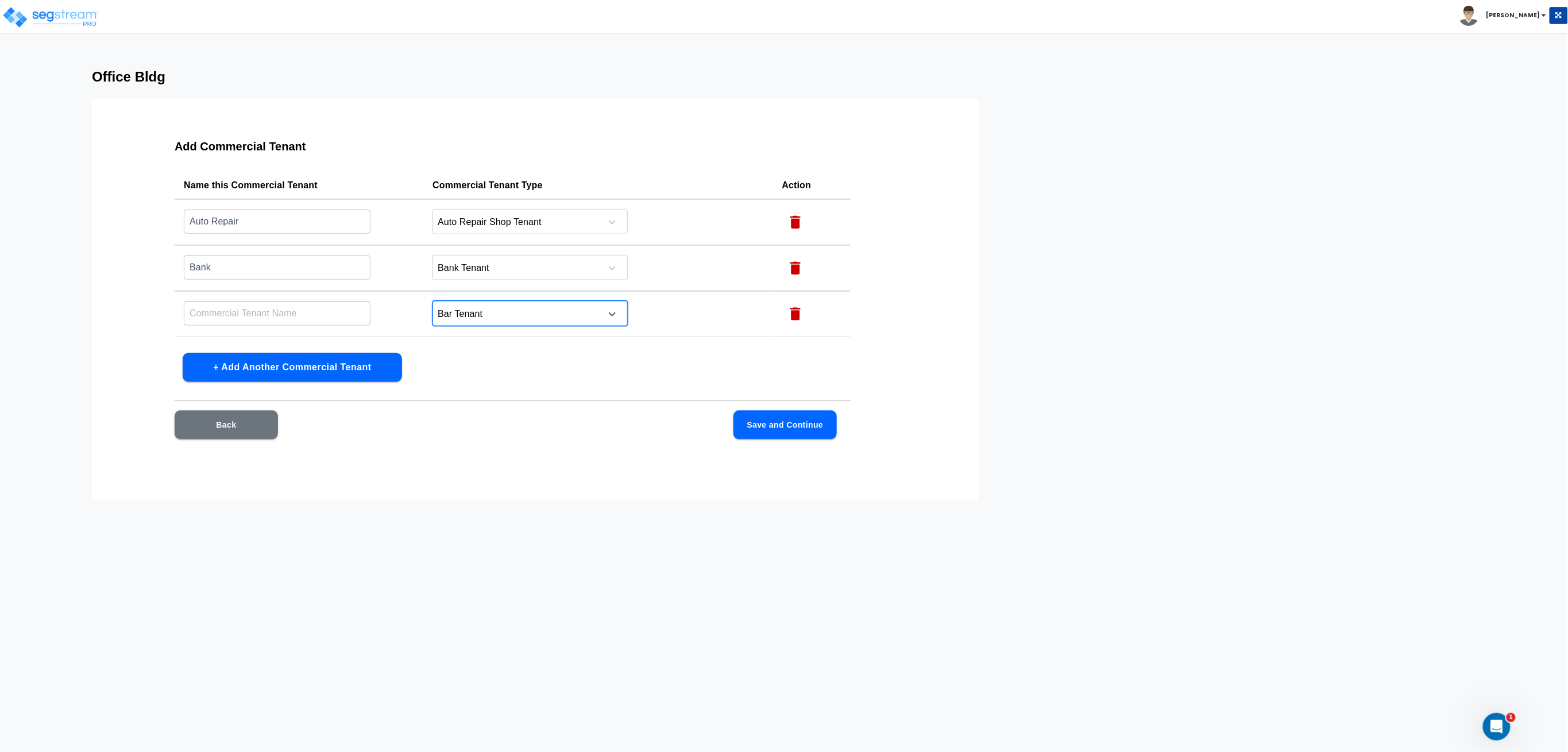
click at [299, 234] on input "text" at bounding box center [277, 221] width 187 height 25
type input "Bar"
click at [324, 352] on div "Add Commercial Tenant Name this Commercial Tenant Commercial Tenant Type Action…" at bounding box center [512, 296] width 749 height 345
click at [320, 360] on button "+ Add Another Commercial Tenant" at bounding box center [292, 367] width 220 height 29
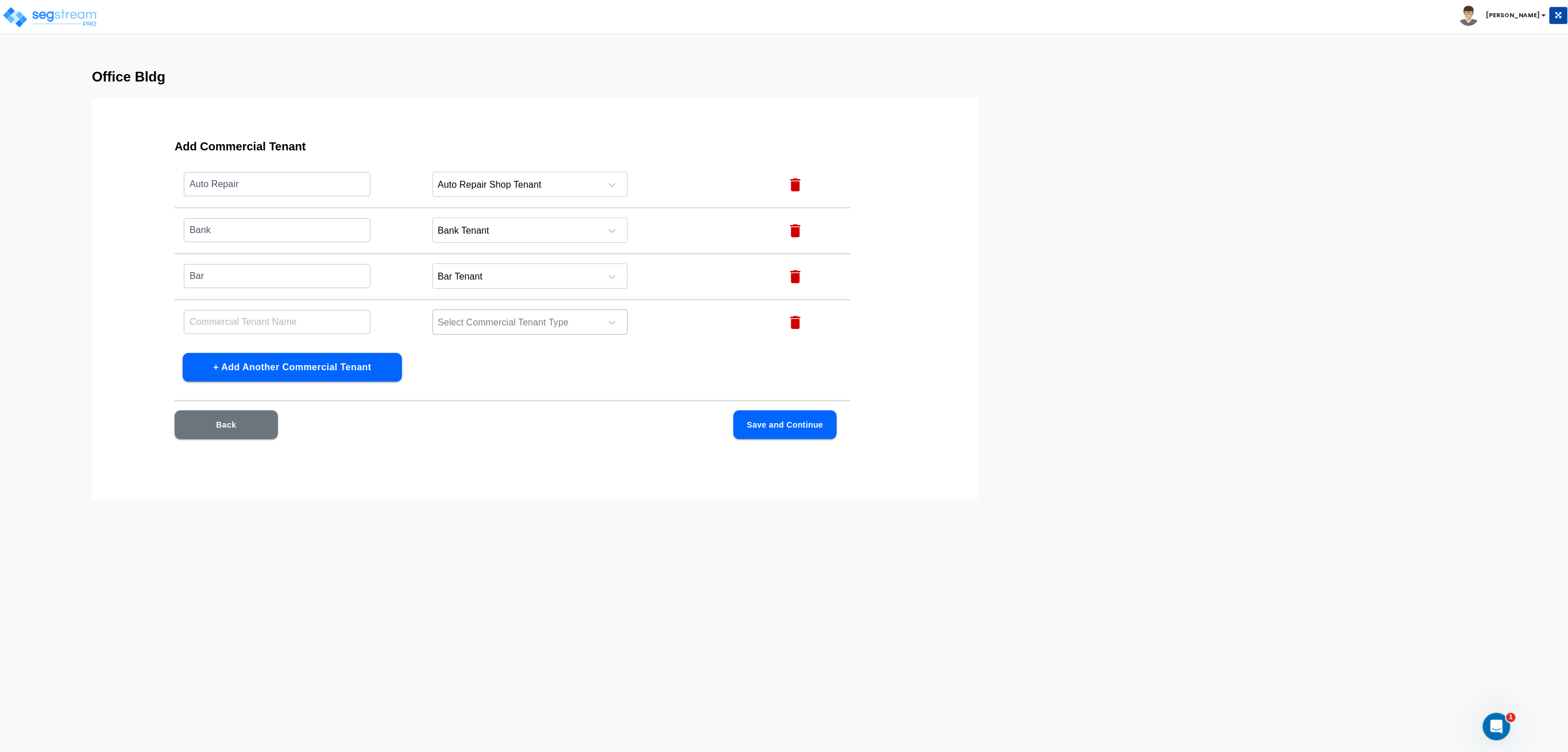
click at [513, 322] on div at bounding box center [515, 322] width 157 height 16
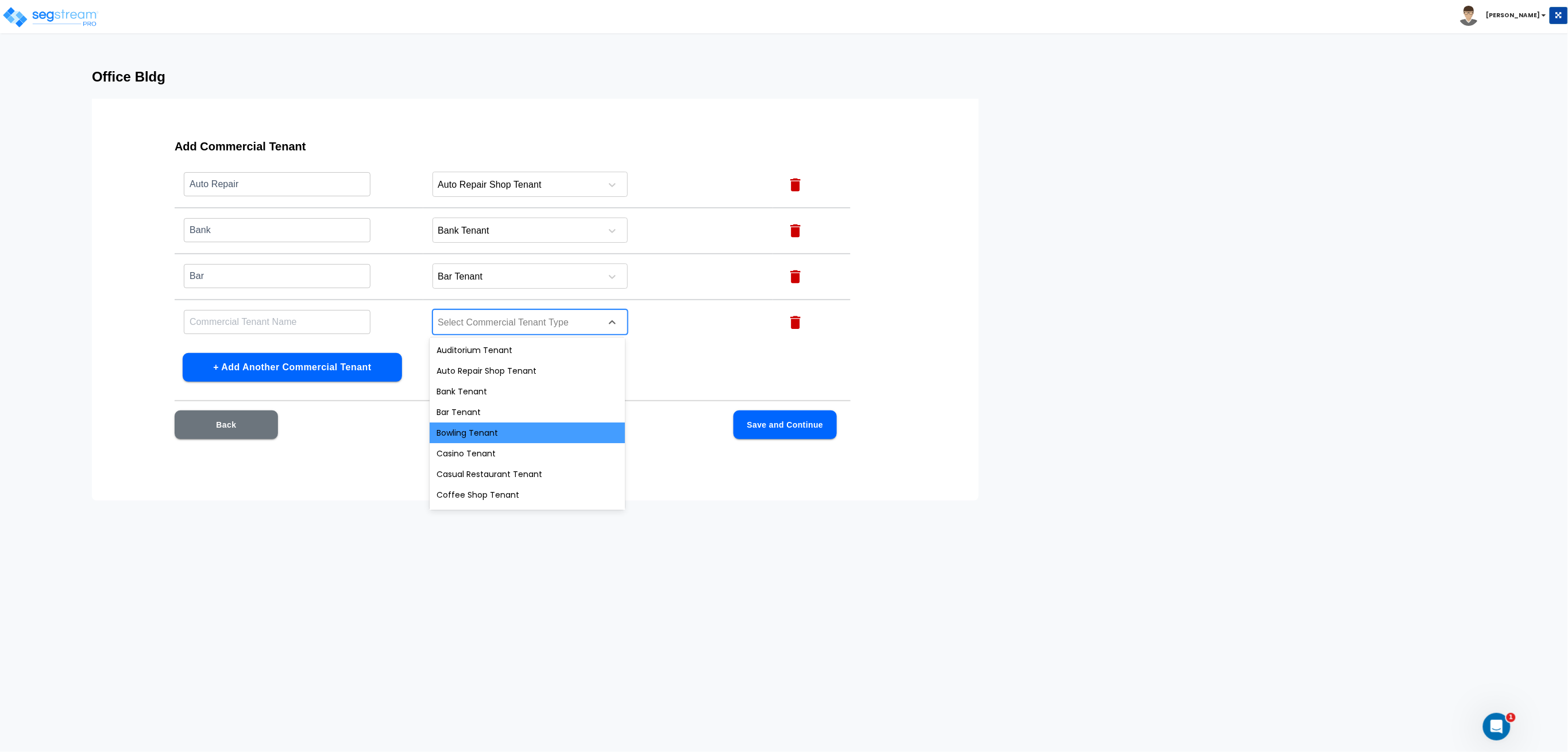
click at [511, 433] on div "Bowling Tenant" at bounding box center [527, 433] width 195 height 21
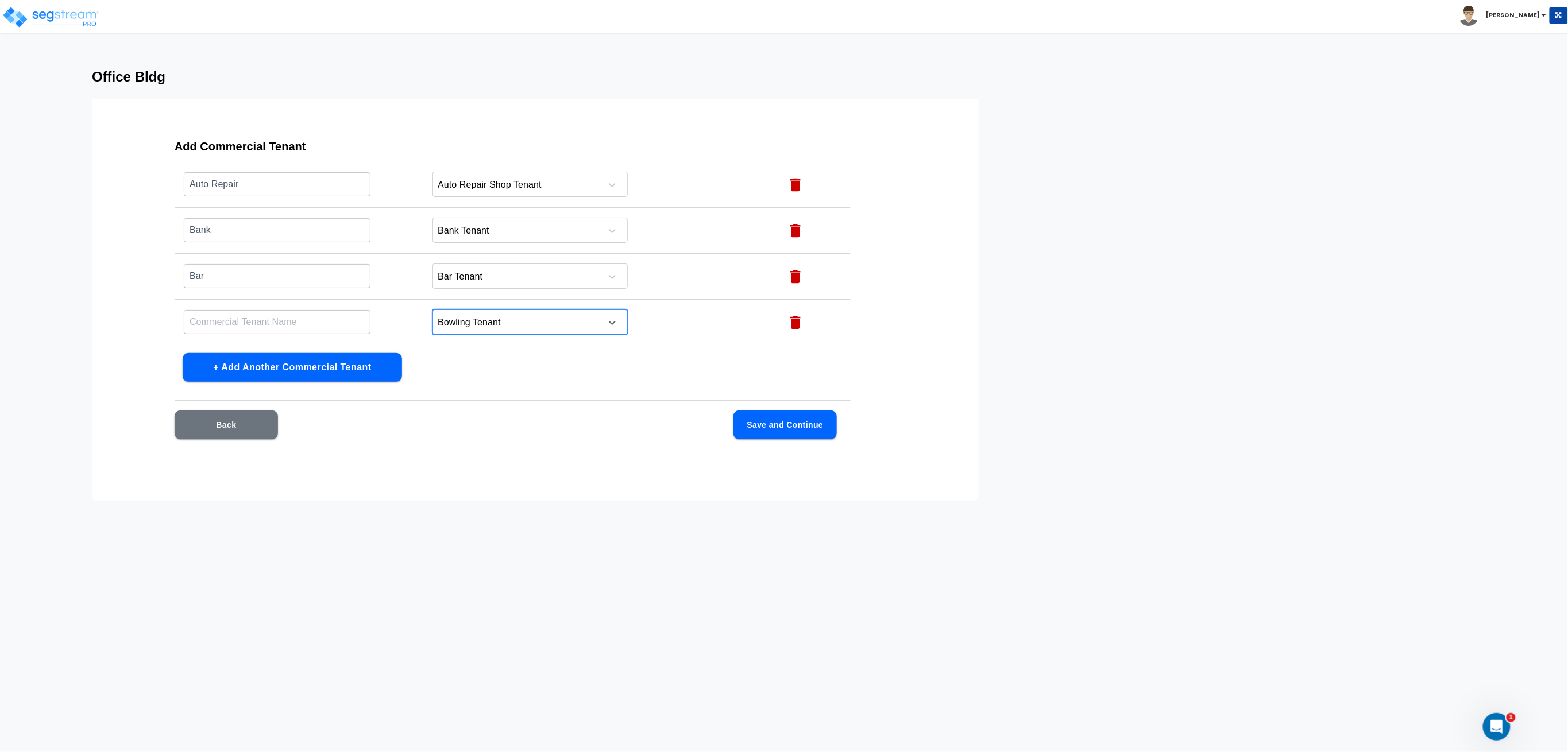
drag, startPoint x: 264, startPoint y: 315, endPoint x: 278, endPoint y: 311, distance: 14.6
click at [264, 197] on input "text" at bounding box center [277, 184] width 187 height 25
type input "Bowling"
click at [799, 418] on button "Save and Continue" at bounding box center [785, 424] width 104 height 29
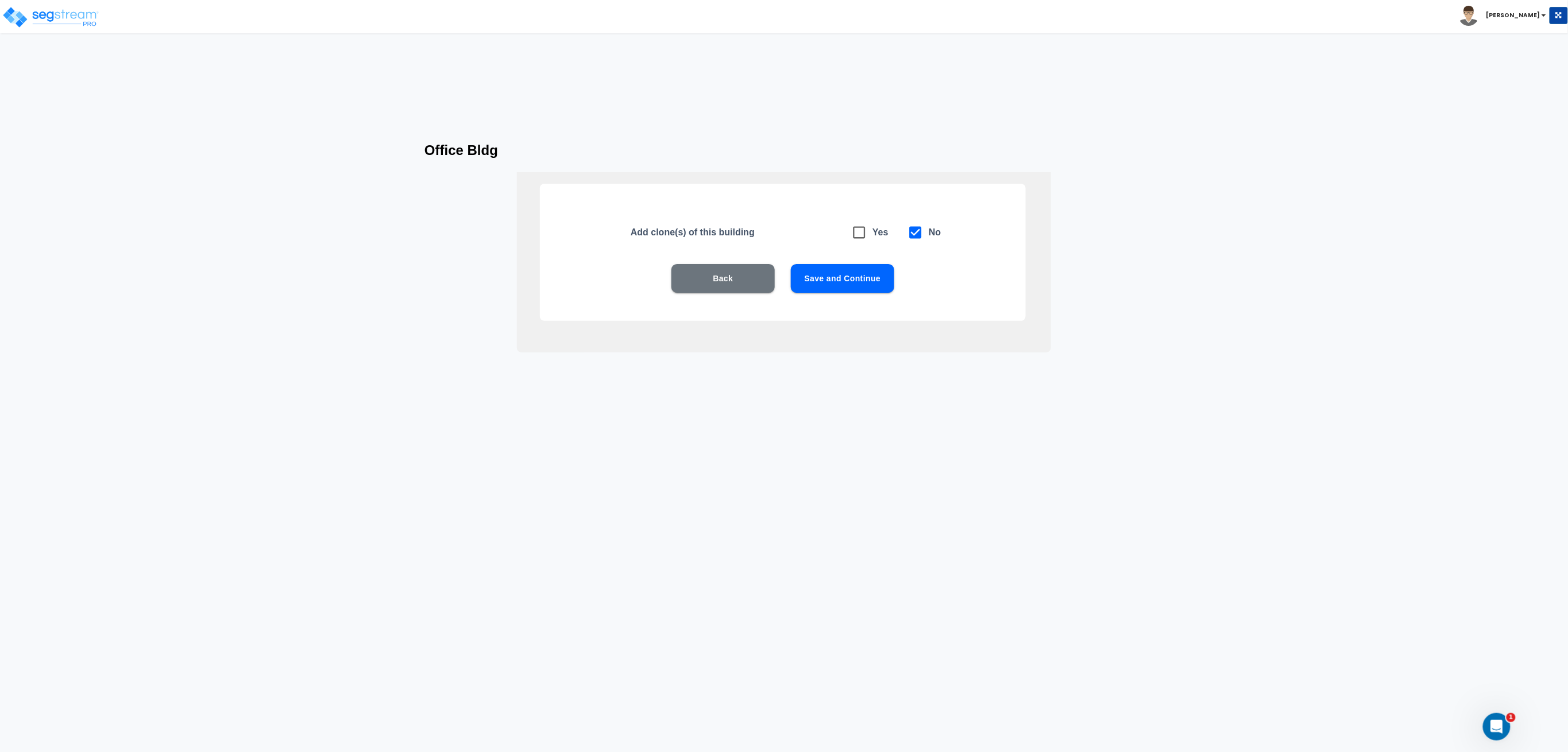
click at [868, 278] on button "Save and Continue" at bounding box center [842, 278] width 104 height 29
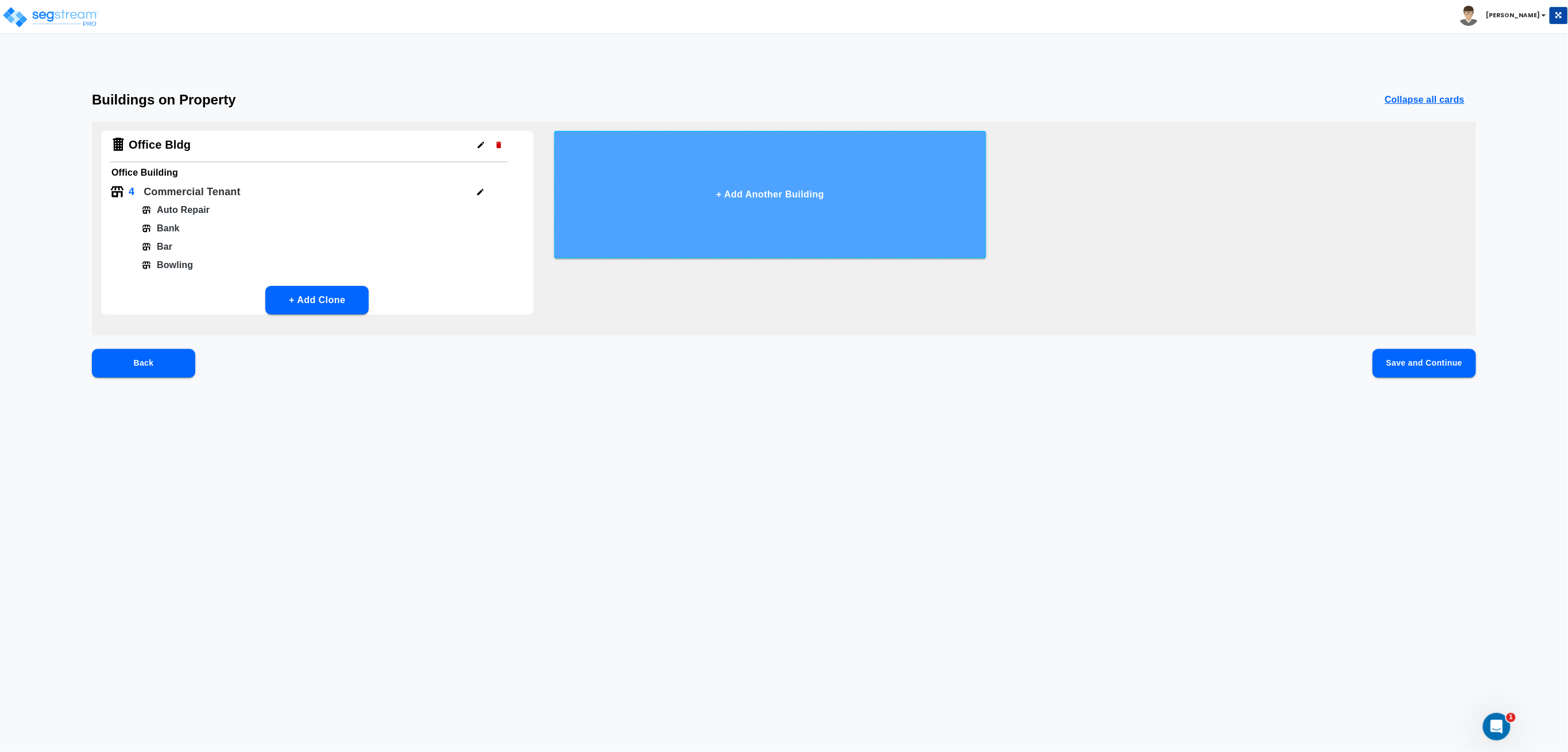
click at [789, 198] on button "+ Add Another Building" at bounding box center [770, 194] width 433 height 127
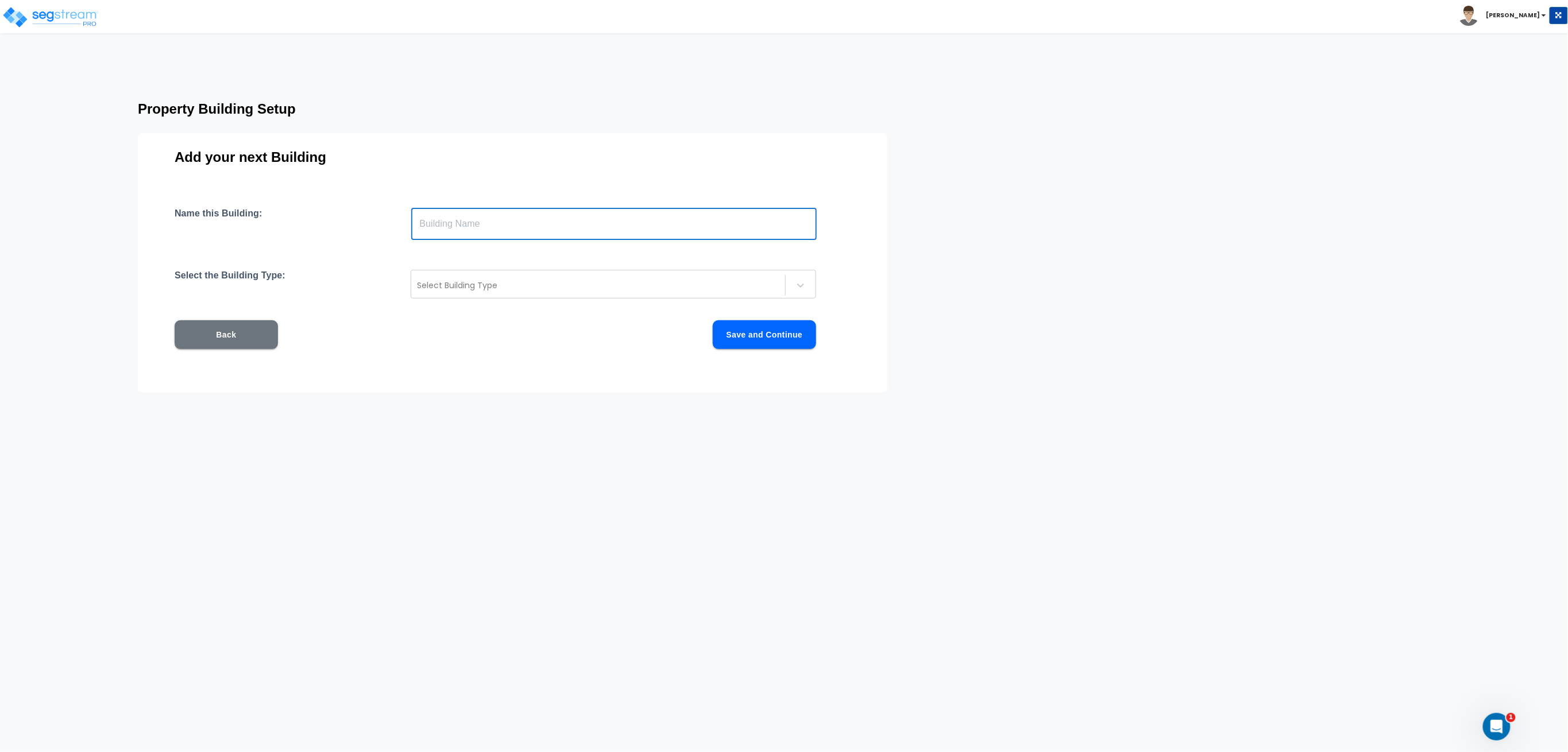
click at [622, 225] on input "text" at bounding box center [614, 223] width 405 height 32
type input "Strip Retail 1"
click at [578, 285] on div at bounding box center [598, 285] width 362 height 14
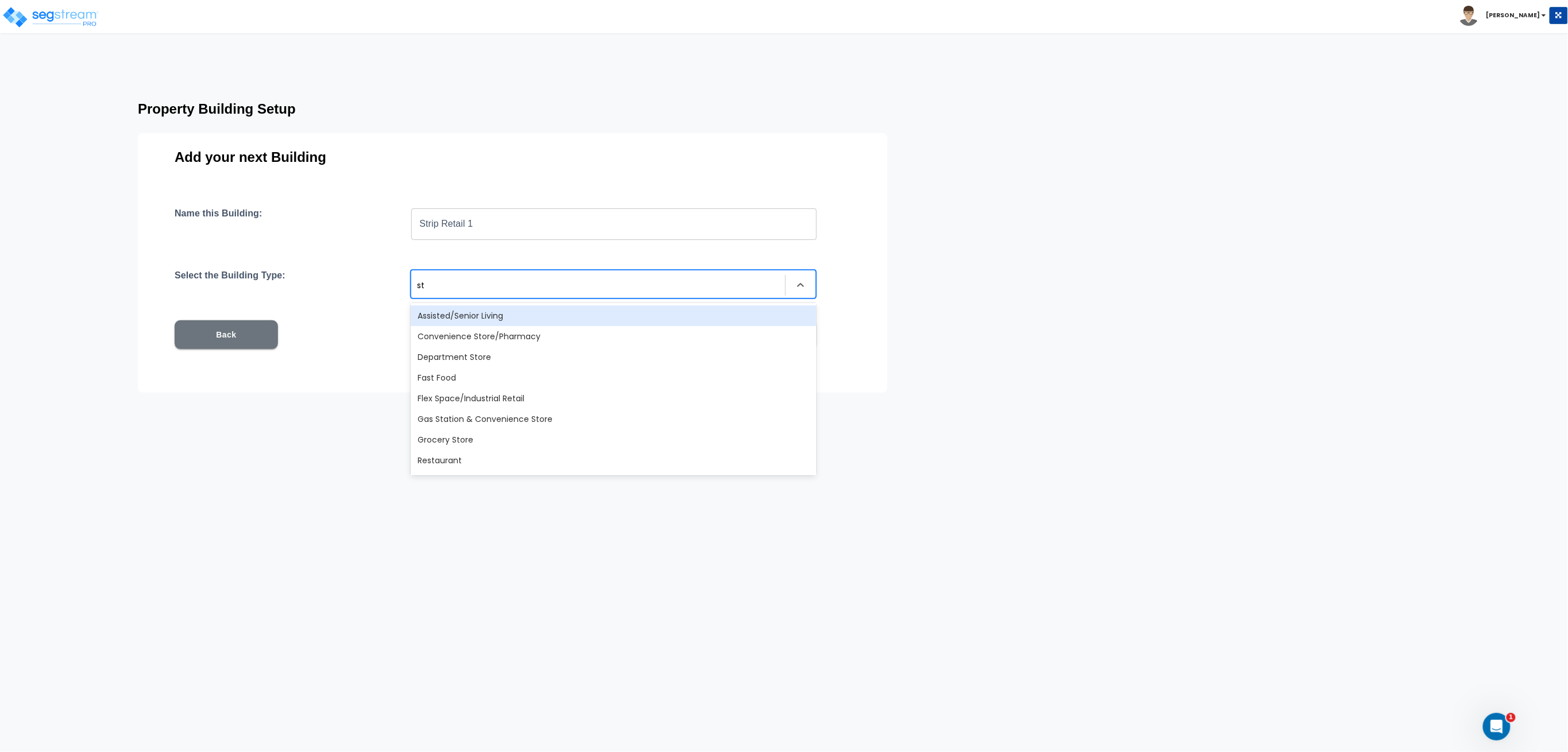
type input "str"
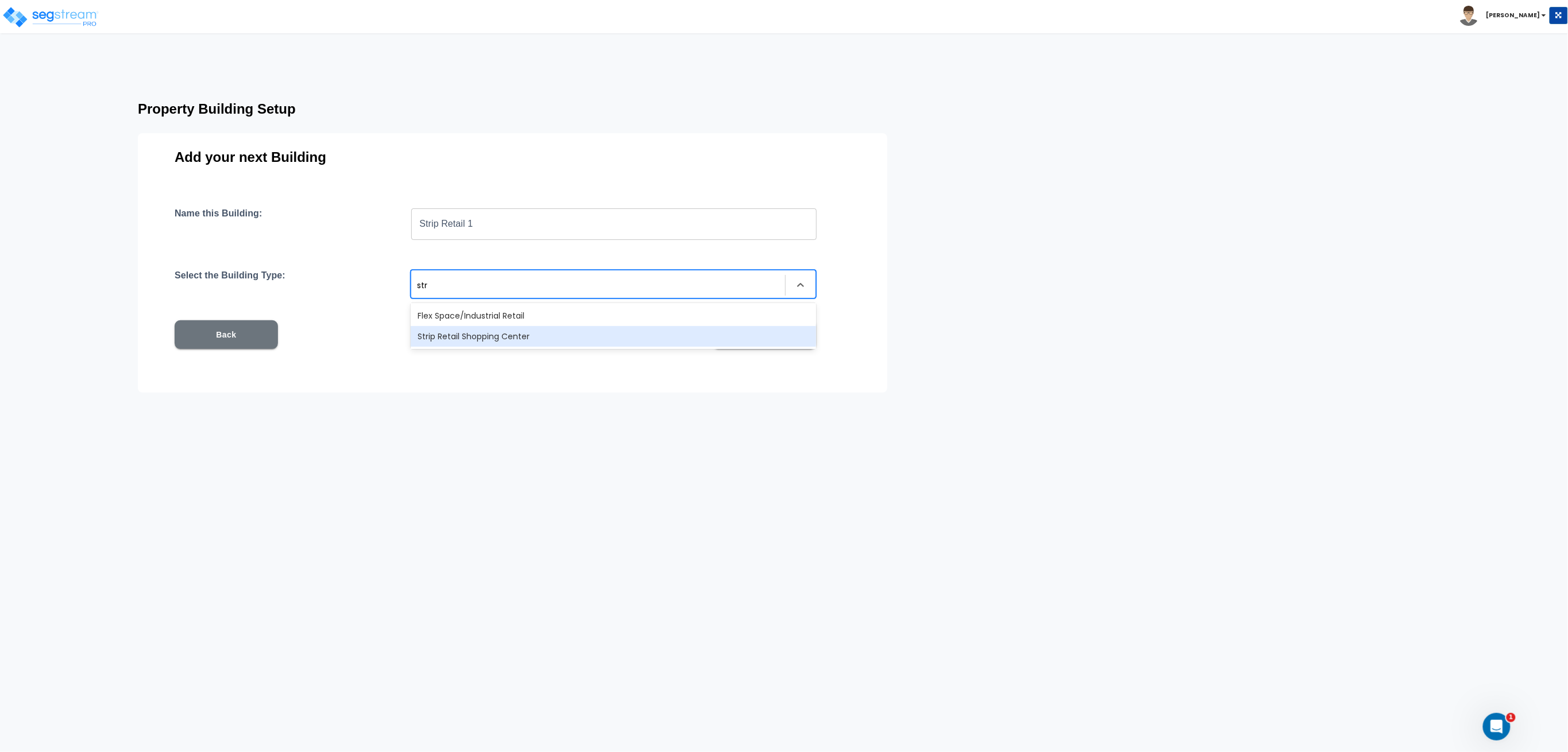
click at [558, 332] on div "Strip Retail Shopping Center" at bounding box center [613, 337] width 405 height 21
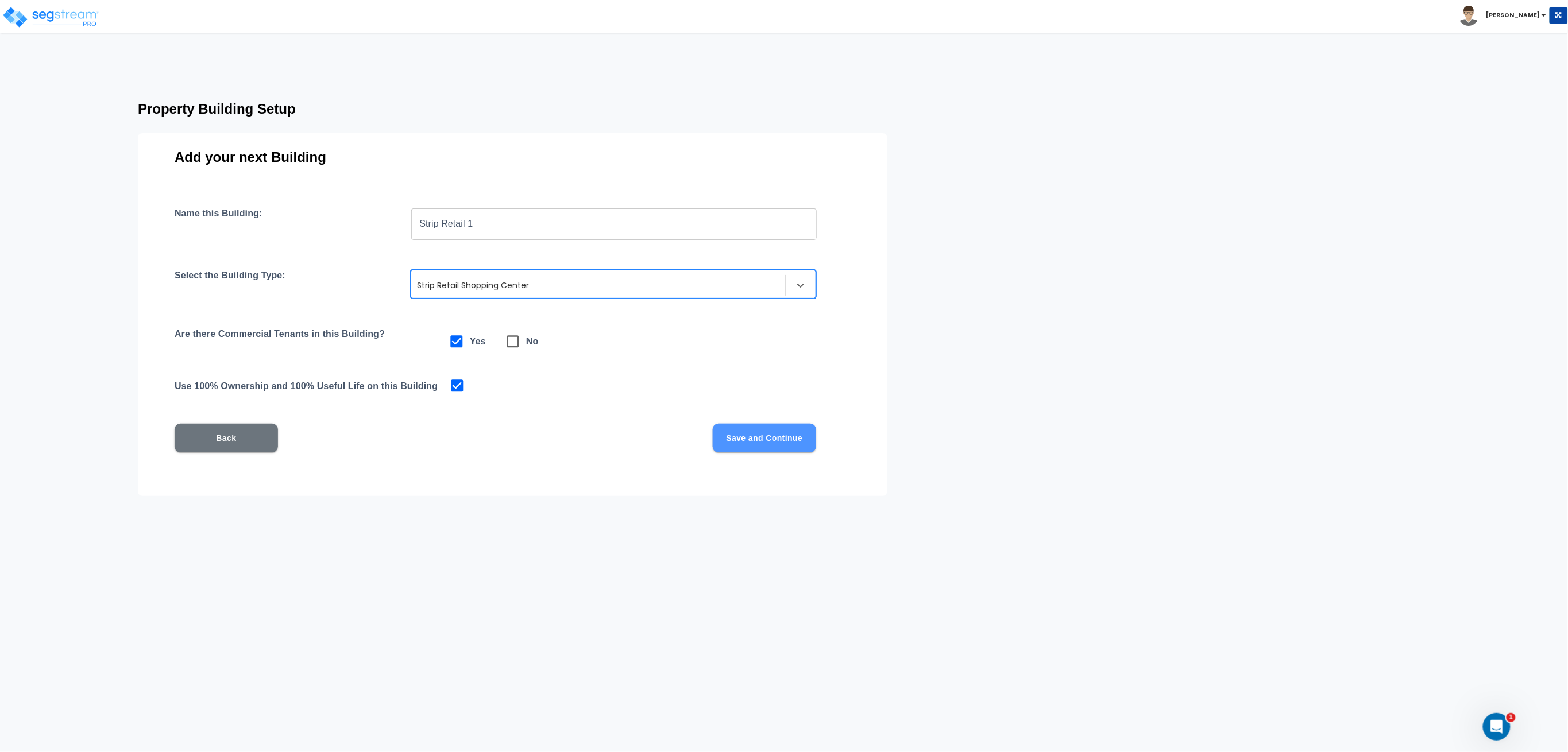
click at [793, 445] on button "Save and Continue" at bounding box center [764, 438] width 104 height 29
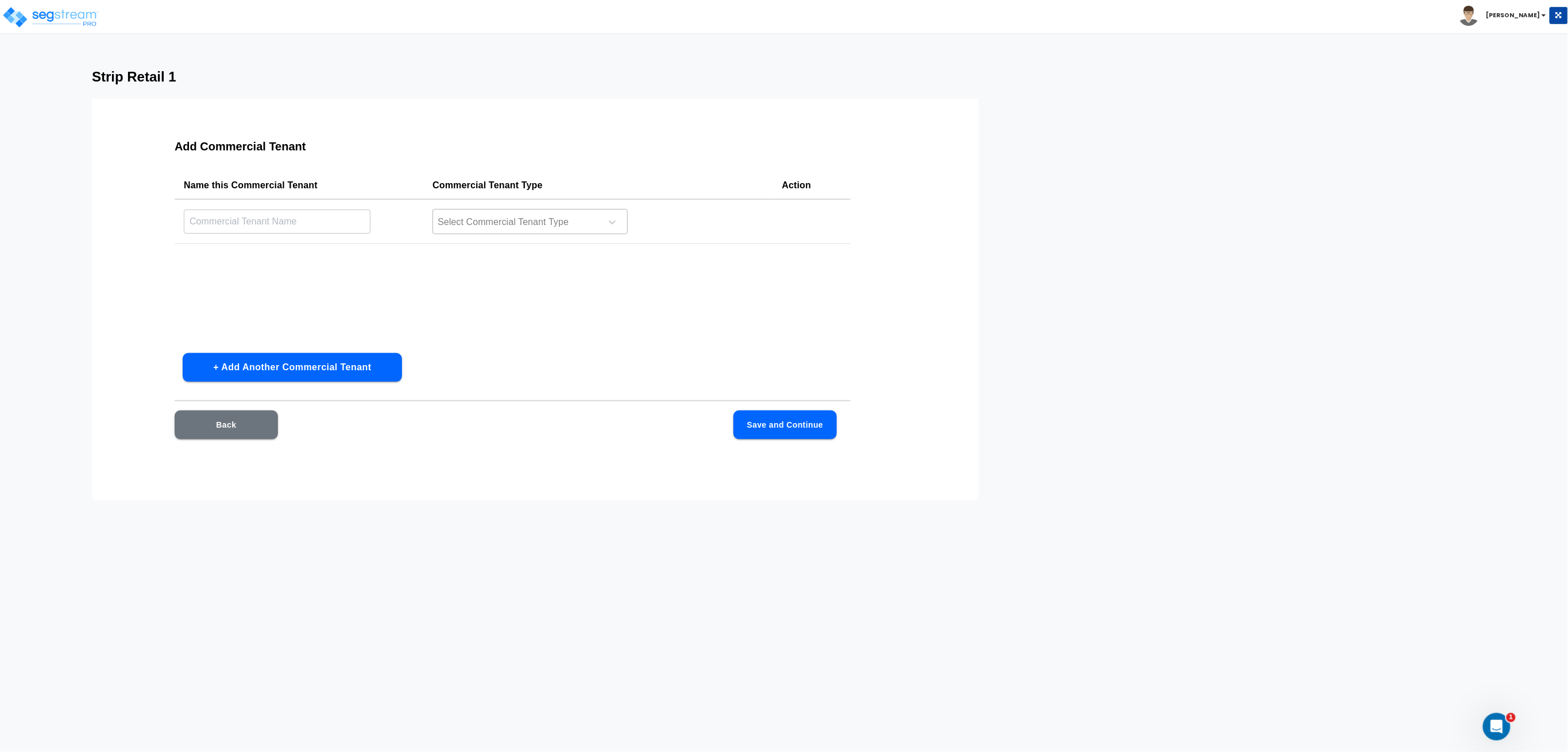
click at [550, 225] on div at bounding box center [515, 222] width 157 height 16
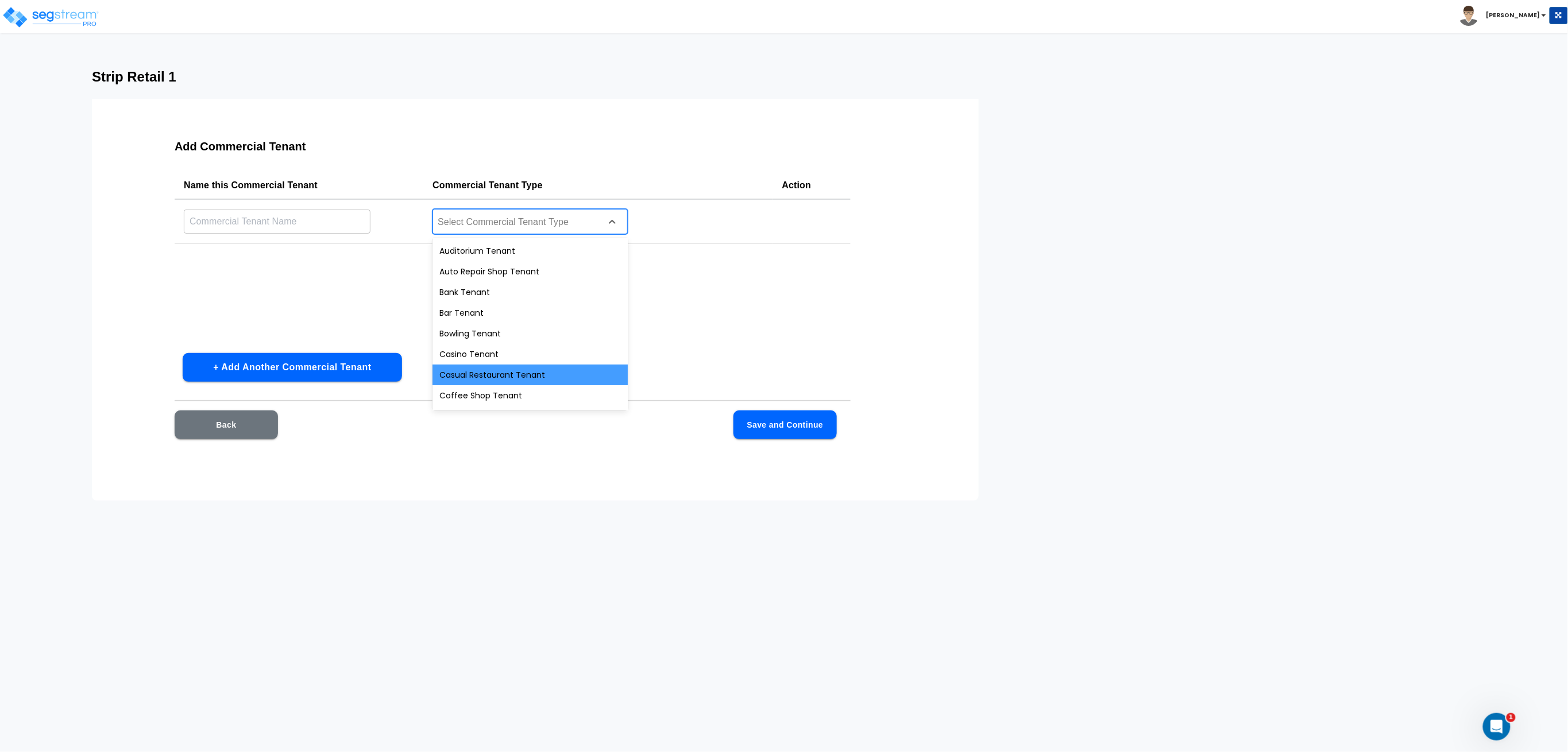
click at [507, 372] on div "Casual Restaurant Tenant" at bounding box center [530, 375] width 195 height 21
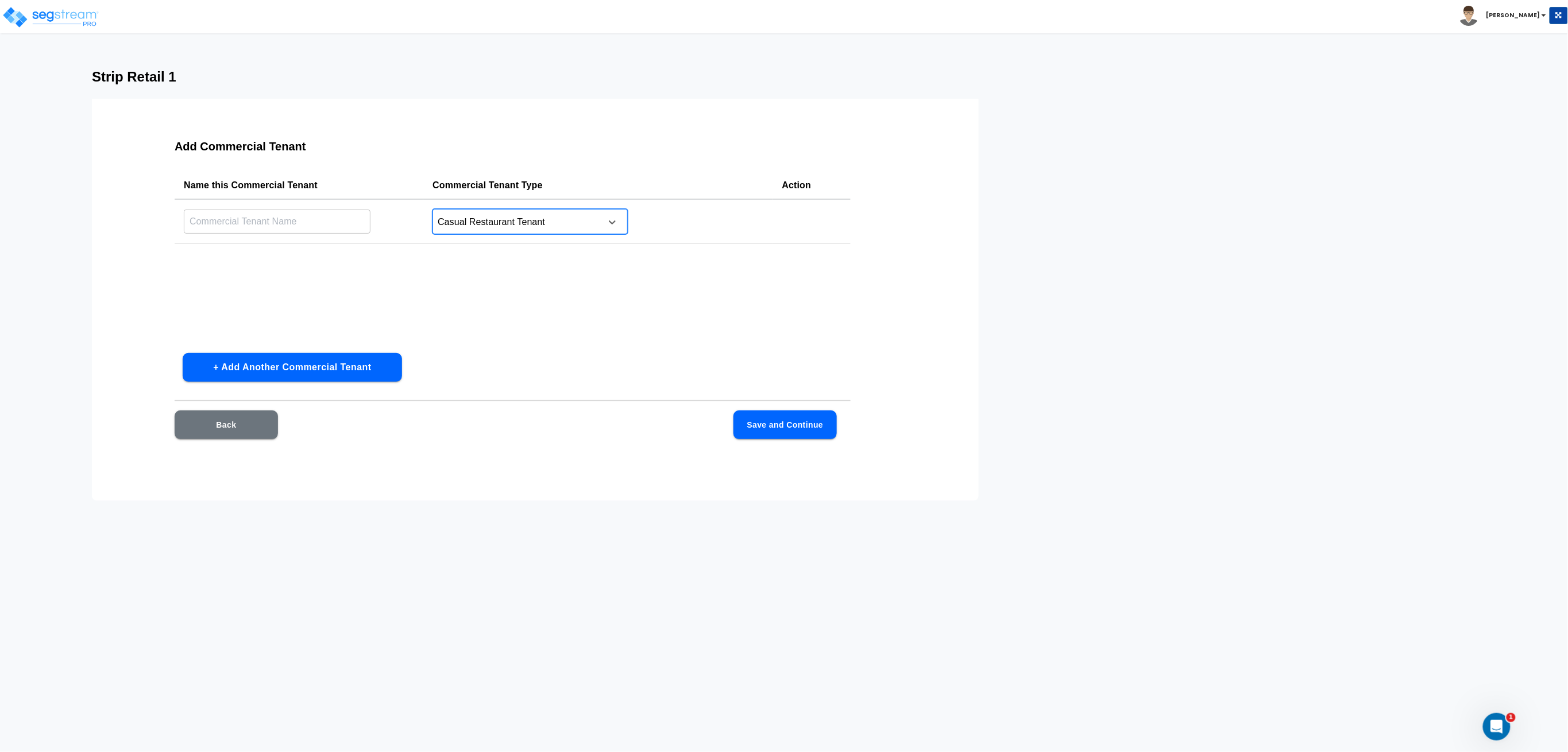
click at [317, 227] on input "text" at bounding box center [277, 221] width 187 height 25
type input "Casual Resto"
click at [264, 377] on button "+ Add Another Commercial Tenant" at bounding box center [292, 367] width 220 height 29
click at [265, 251] on td "​" at bounding box center [299, 268] width 249 height 46
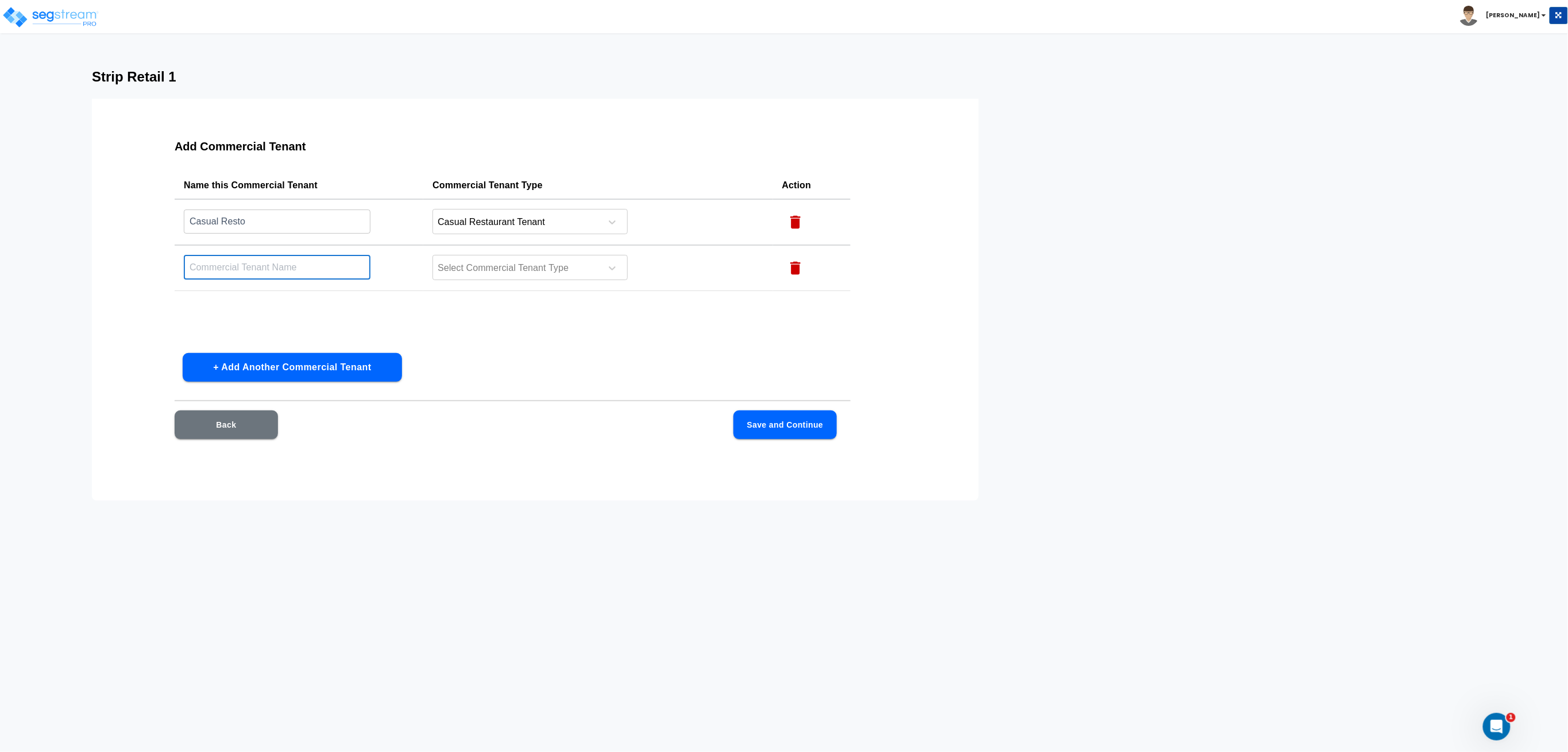
click at [267, 259] on input "text" at bounding box center [277, 267] width 187 height 25
type input "Coffee Shop"
click at [509, 275] on div "Select Commercial Tenant Type" at bounding box center [530, 267] width 195 height 25
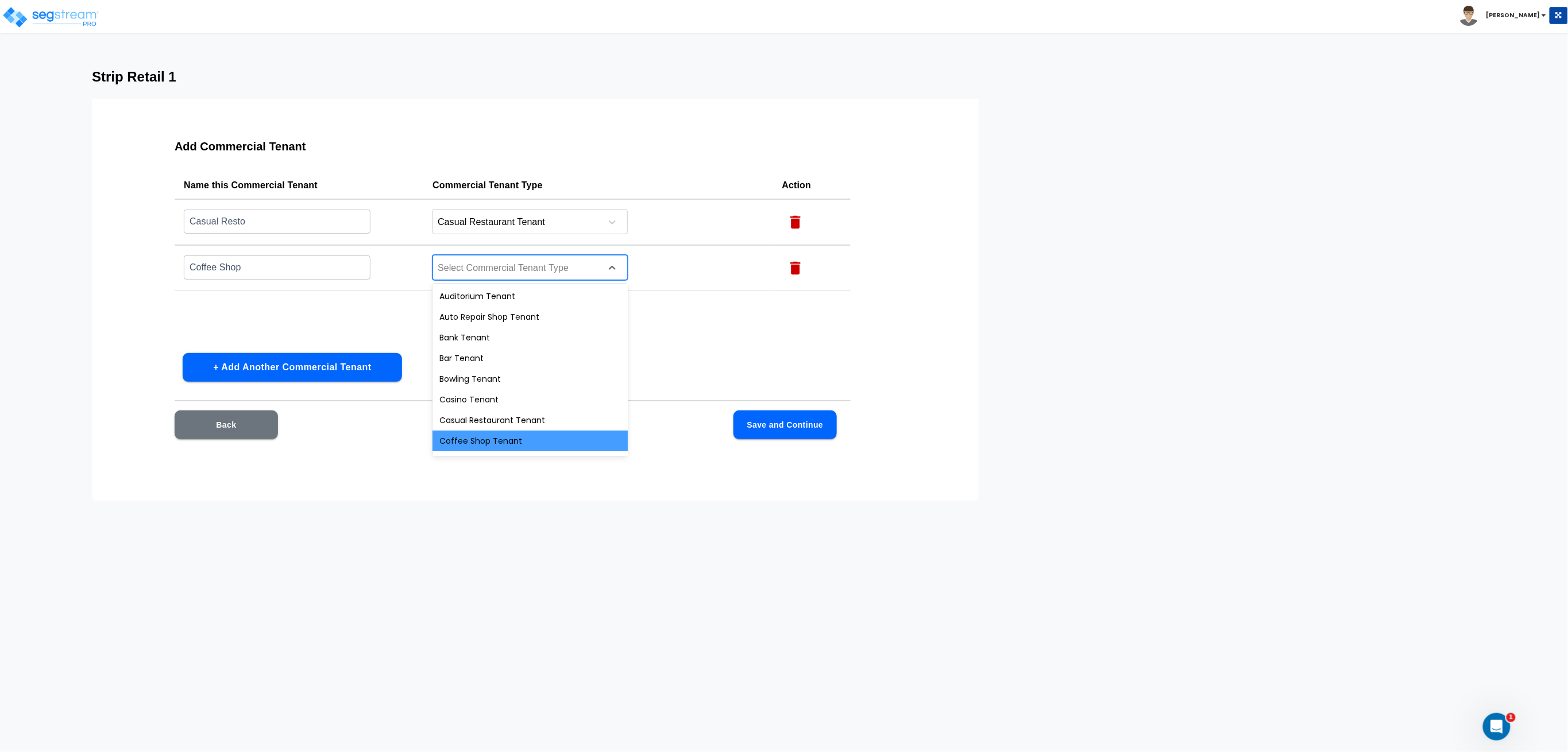
click at [498, 433] on div "Coffee Shop Tenant" at bounding box center [530, 441] width 195 height 21
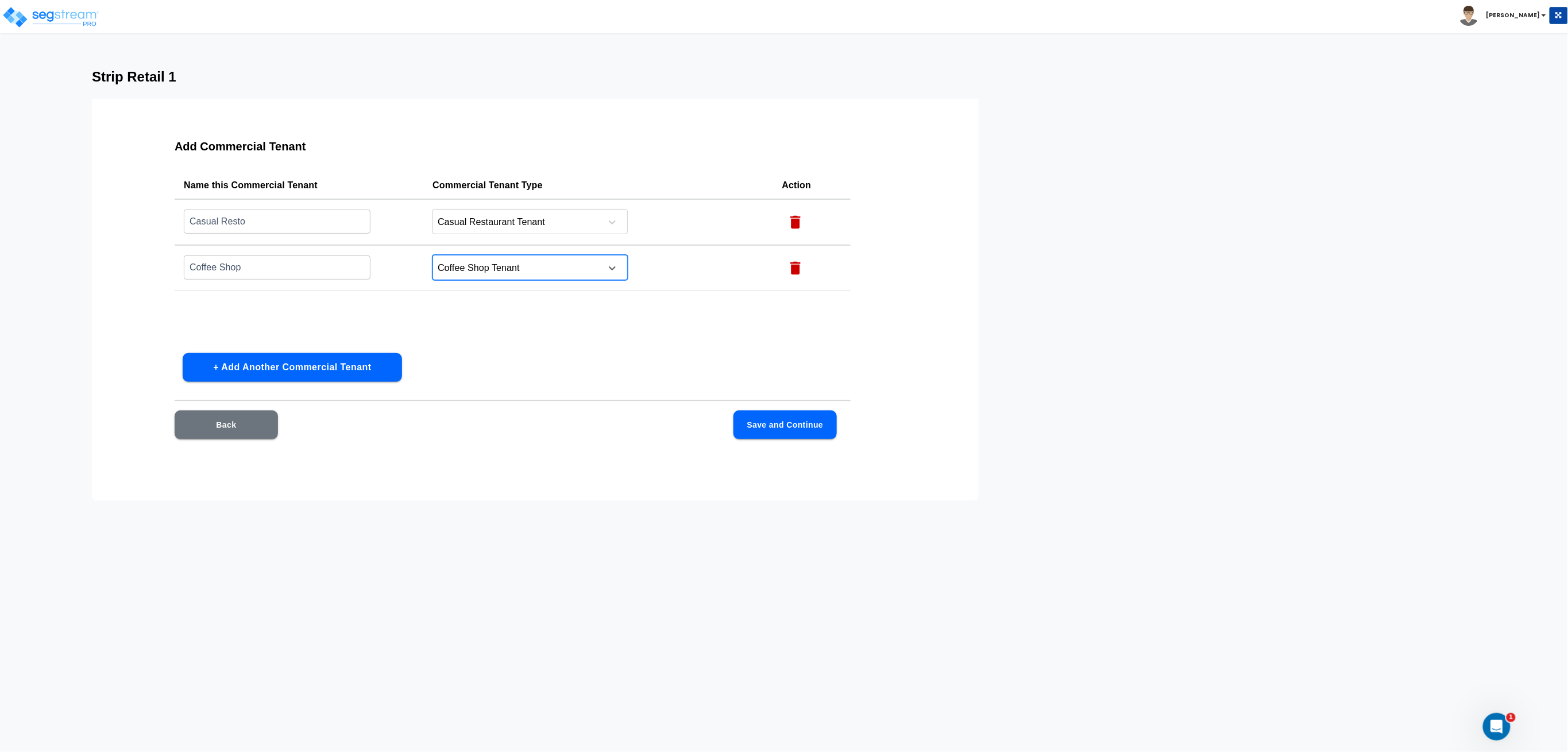
click at [325, 360] on button "+ Add Another Commercial Tenant" at bounding box center [292, 367] width 220 height 29
click at [320, 312] on input "text" at bounding box center [277, 313] width 187 height 25
type input "Convenience Store"
click at [501, 312] on div at bounding box center [515, 314] width 157 height 16
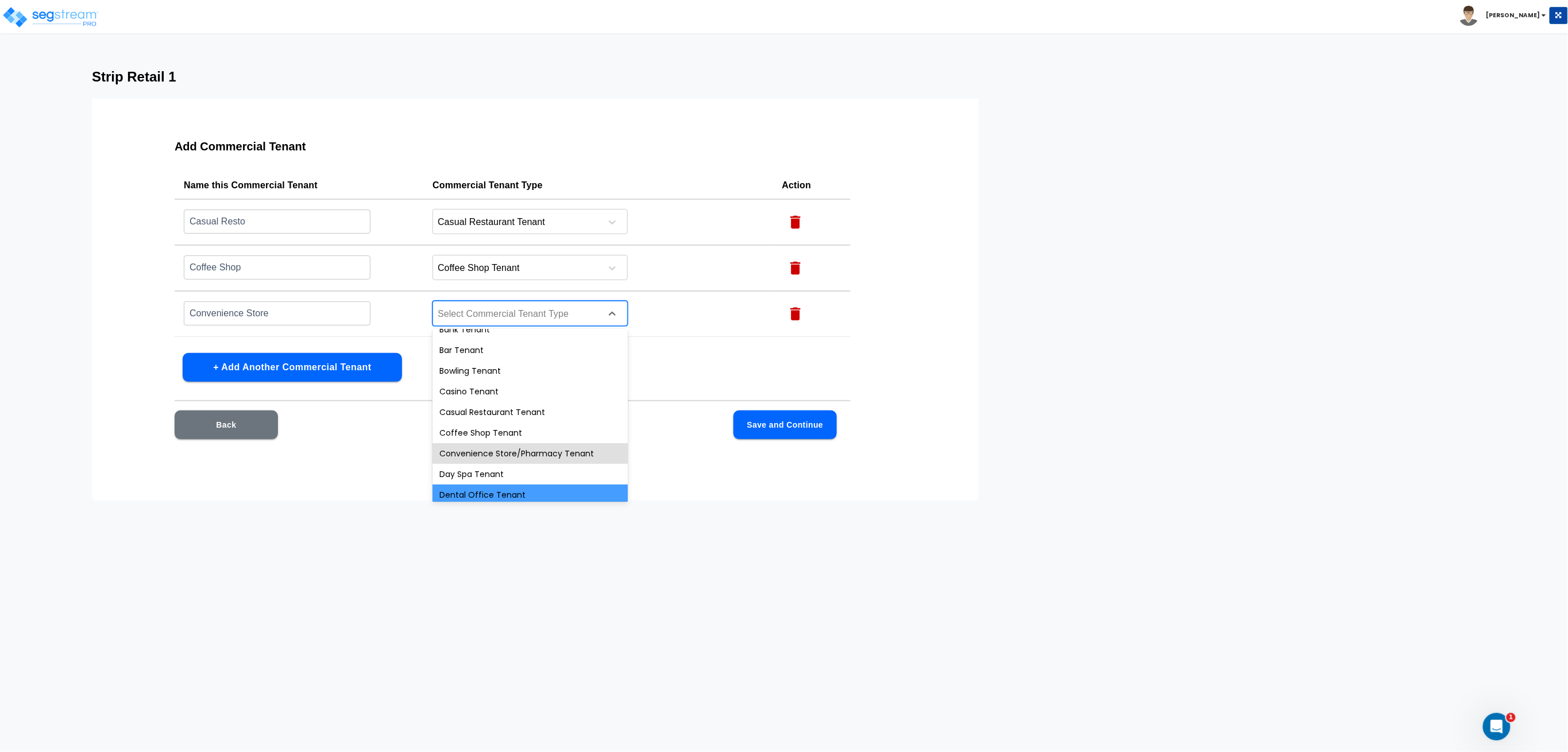
scroll to position [77, 0]
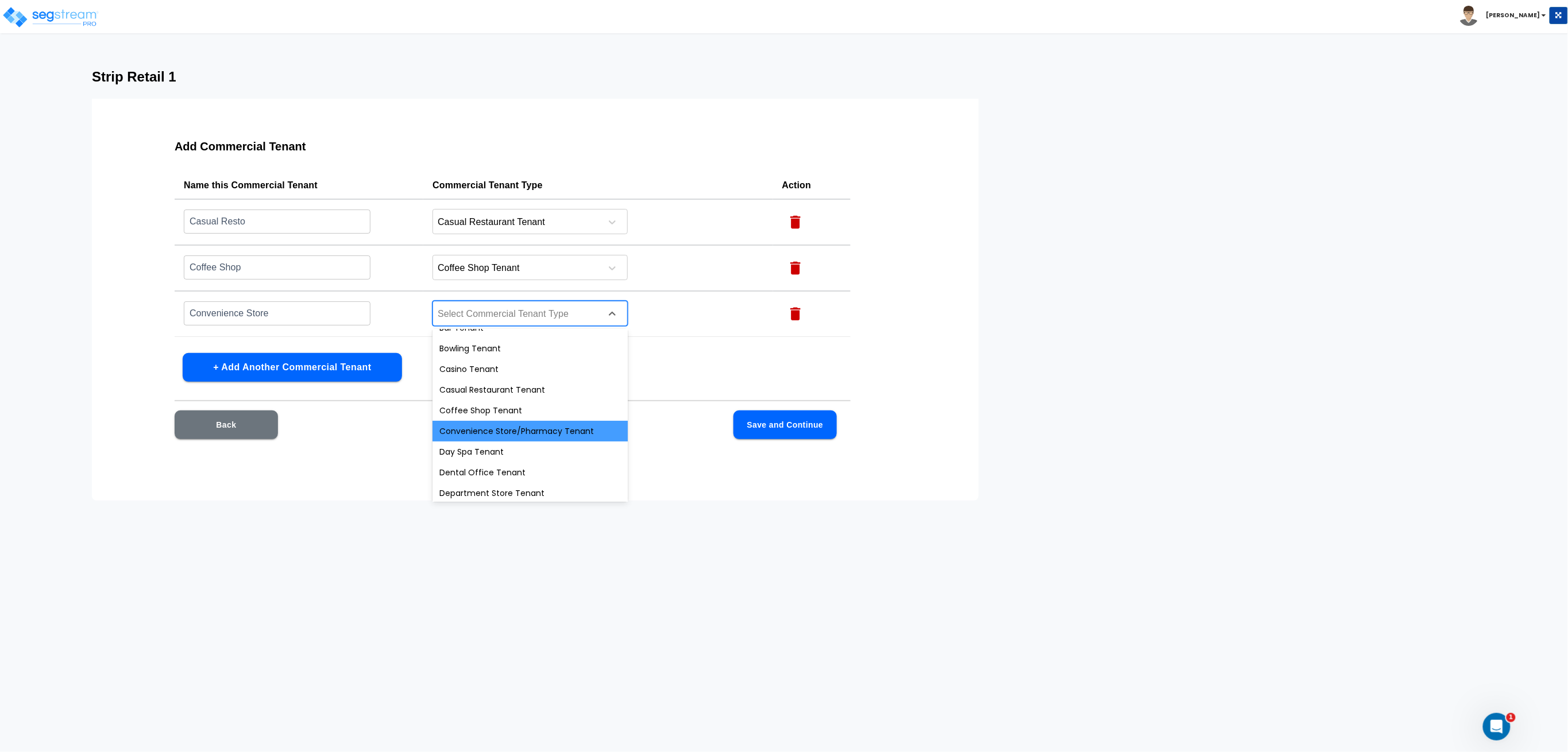
click at [525, 428] on div "Convenience Store/Pharmacy Tenant" at bounding box center [530, 431] width 195 height 21
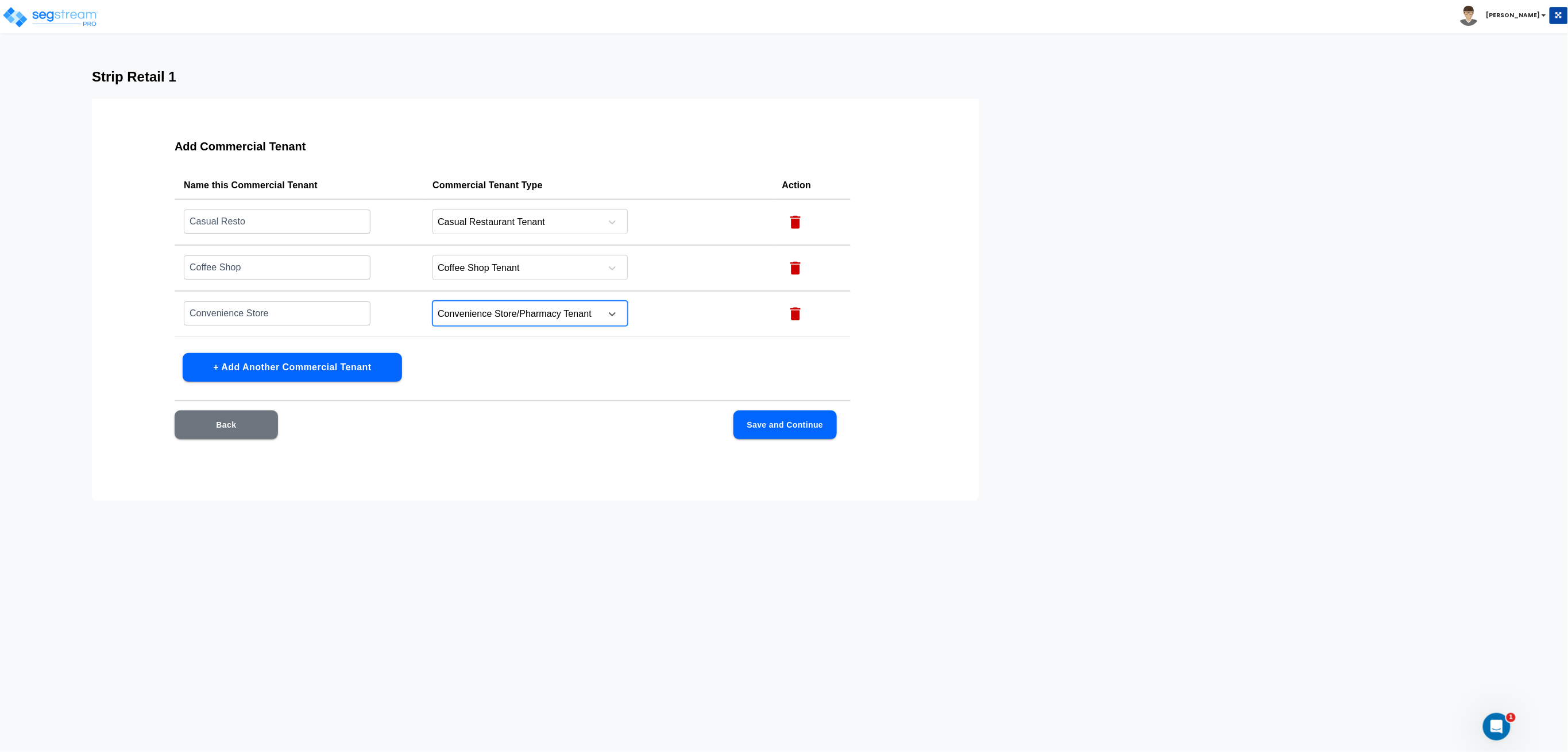
click at [267, 356] on button "+ Add Another Commercial Tenant" at bounding box center [292, 367] width 220 height 29
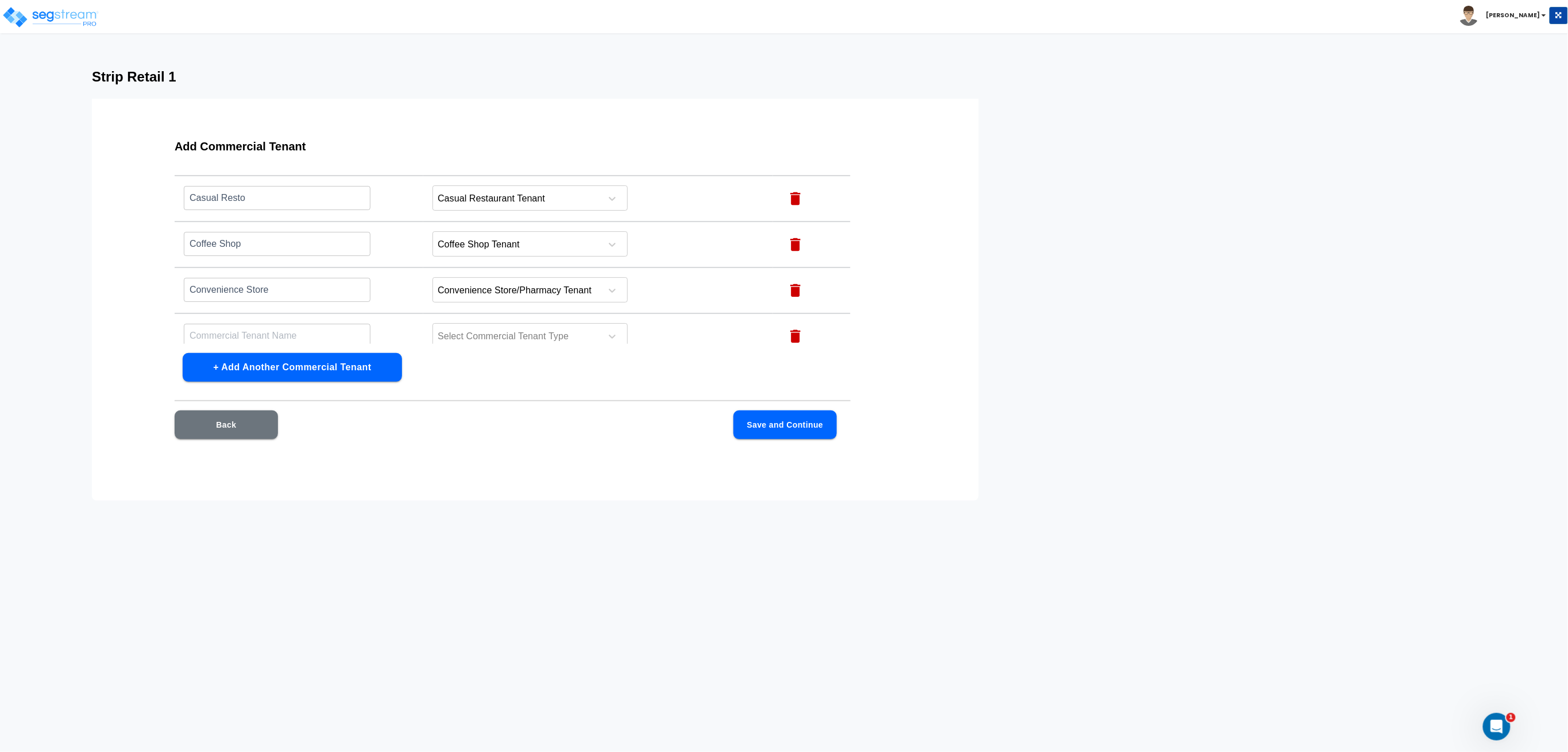
scroll to position [36, 0]
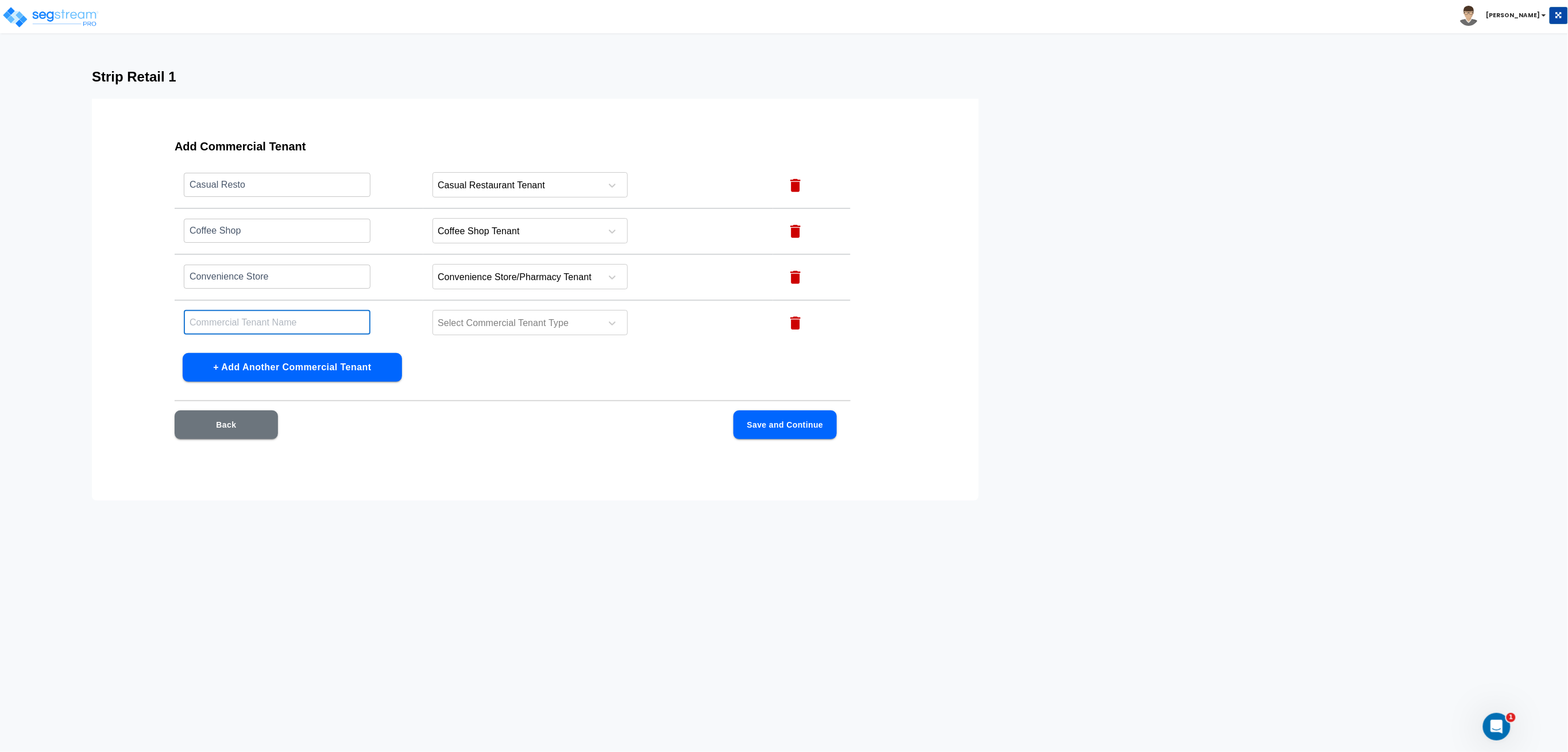
click at [289, 316] on input "text" at bounding box center [277, 322] width 187 height 25
type input "Day Spa"
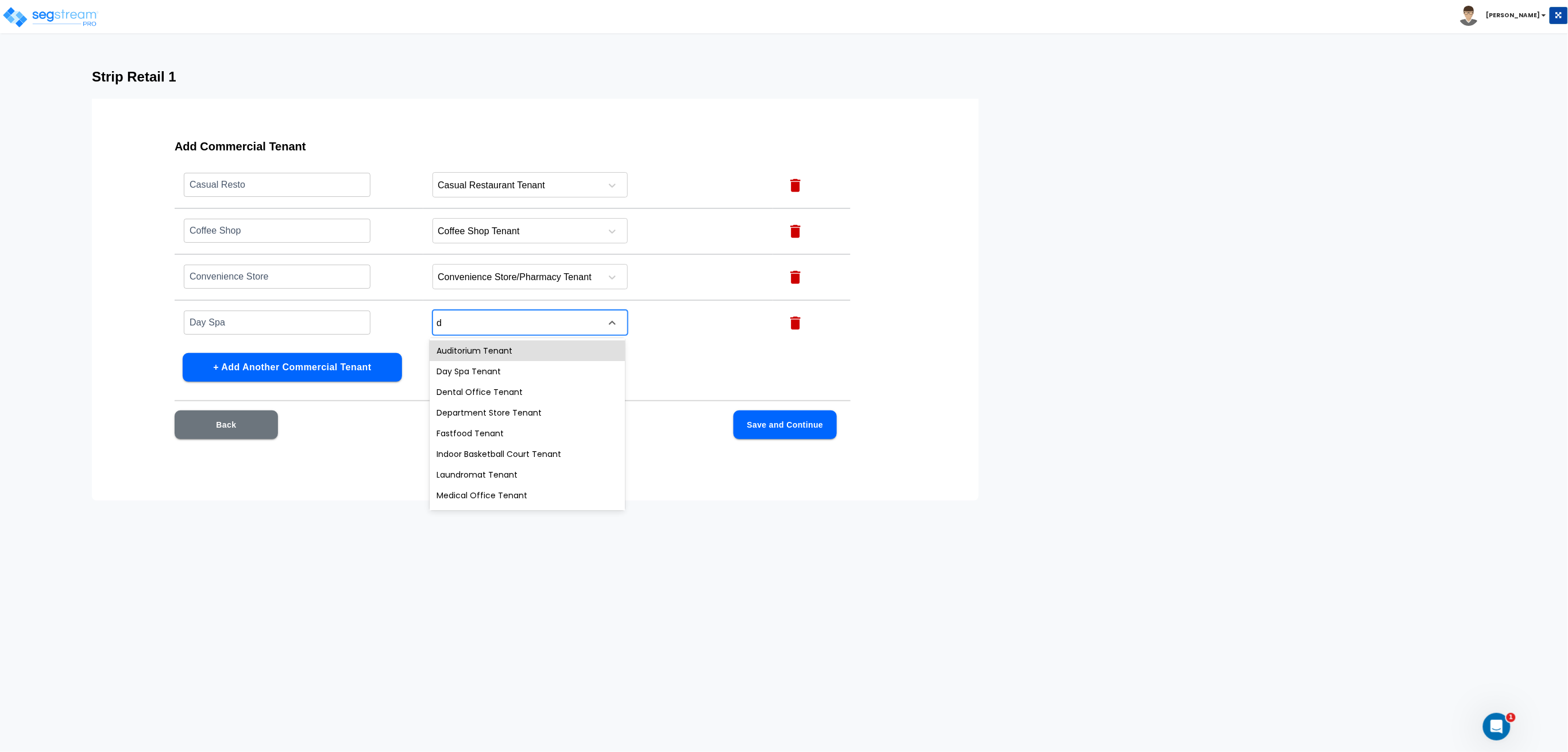
type input "da"
click at [547, 348] on div "Day Spa Tenant" at bounding box center [527, 351] width 195 height 21
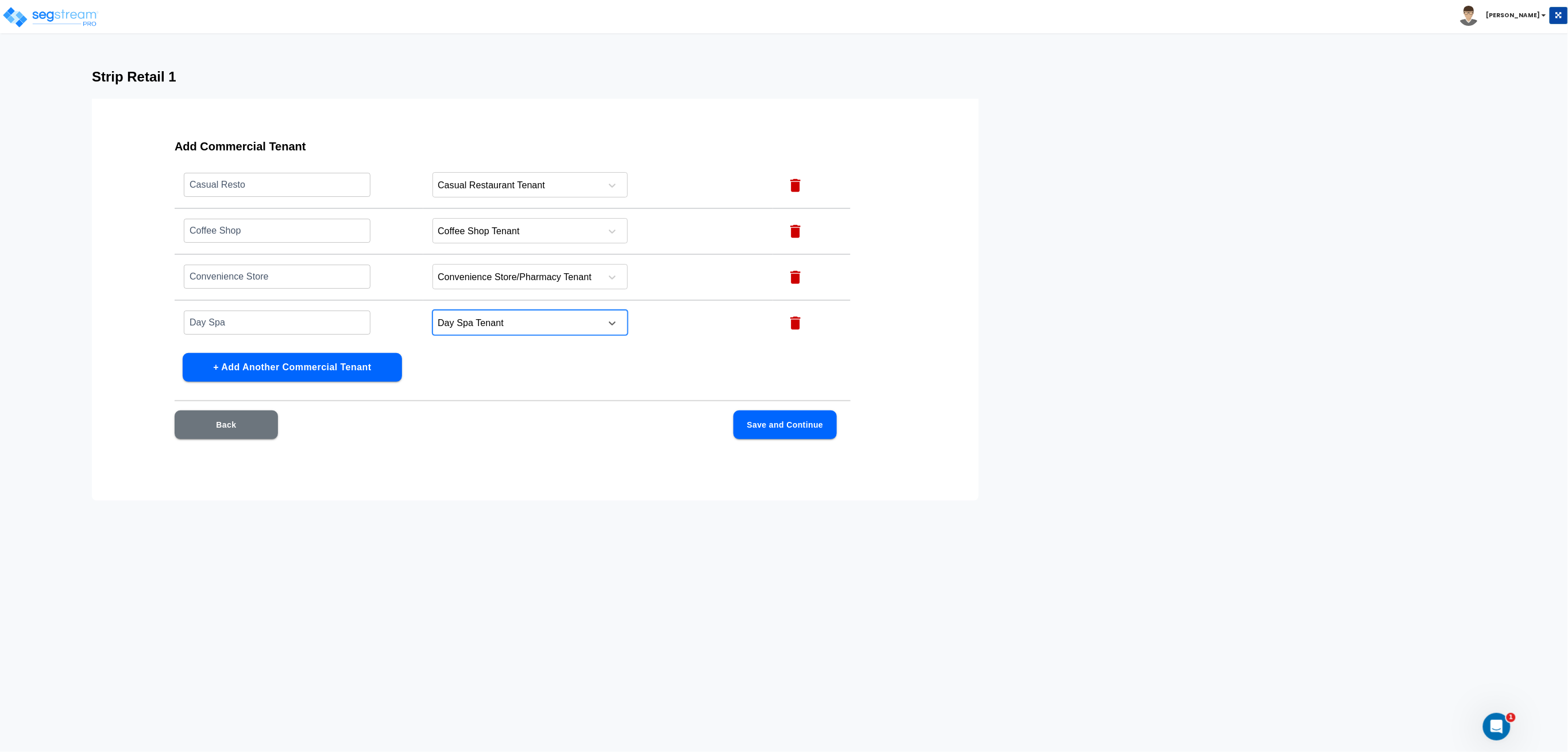
click at [770, 432] on button "Save and Continue" at bounding box center [785, 424] width 104 height 29
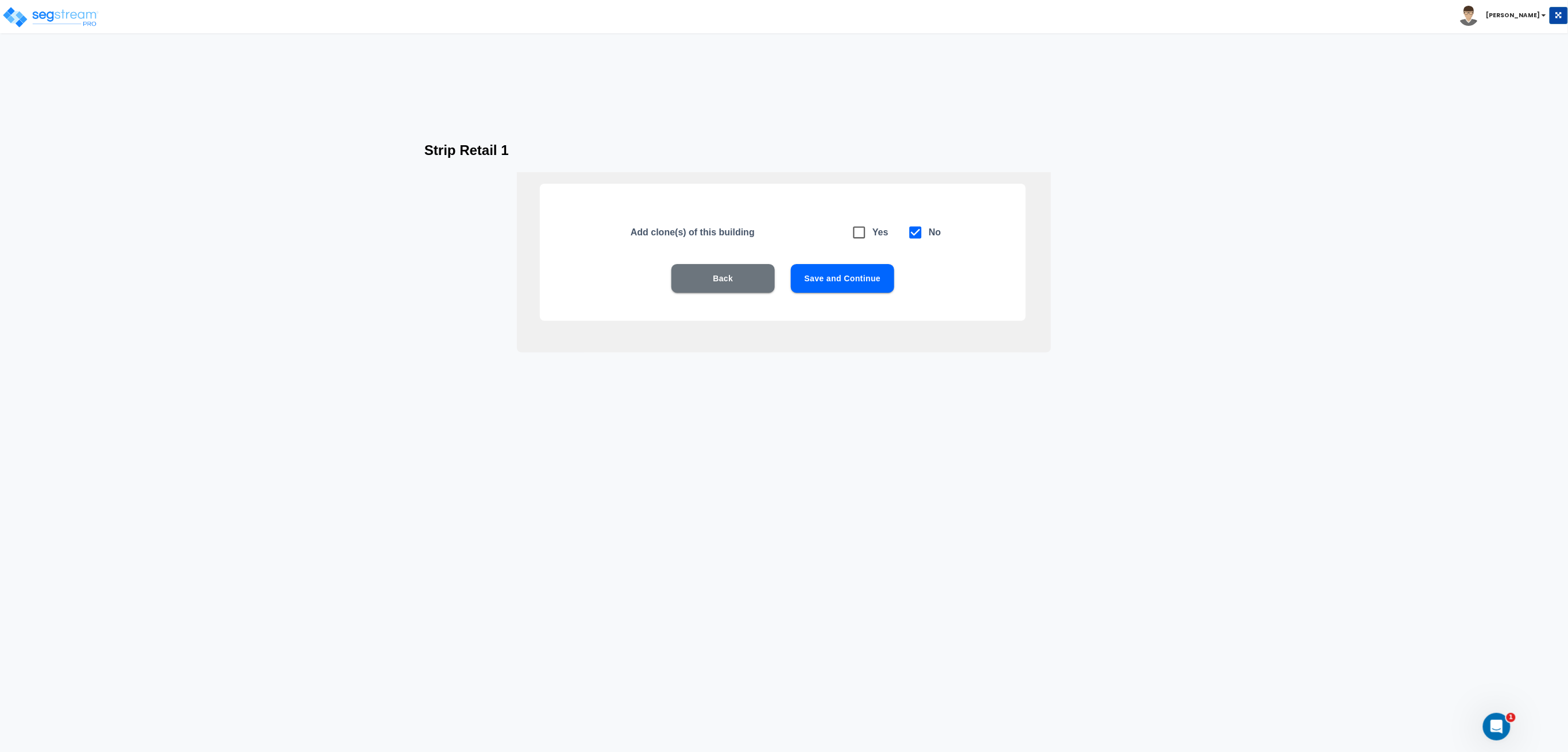
click at [842, 299] on div "Back Save and Continue" at bounding box center [783, 296] width 413 height 63
click at [839, 282] on button "Save and Continue" at bounding box center [842, 278] width 104 height 29
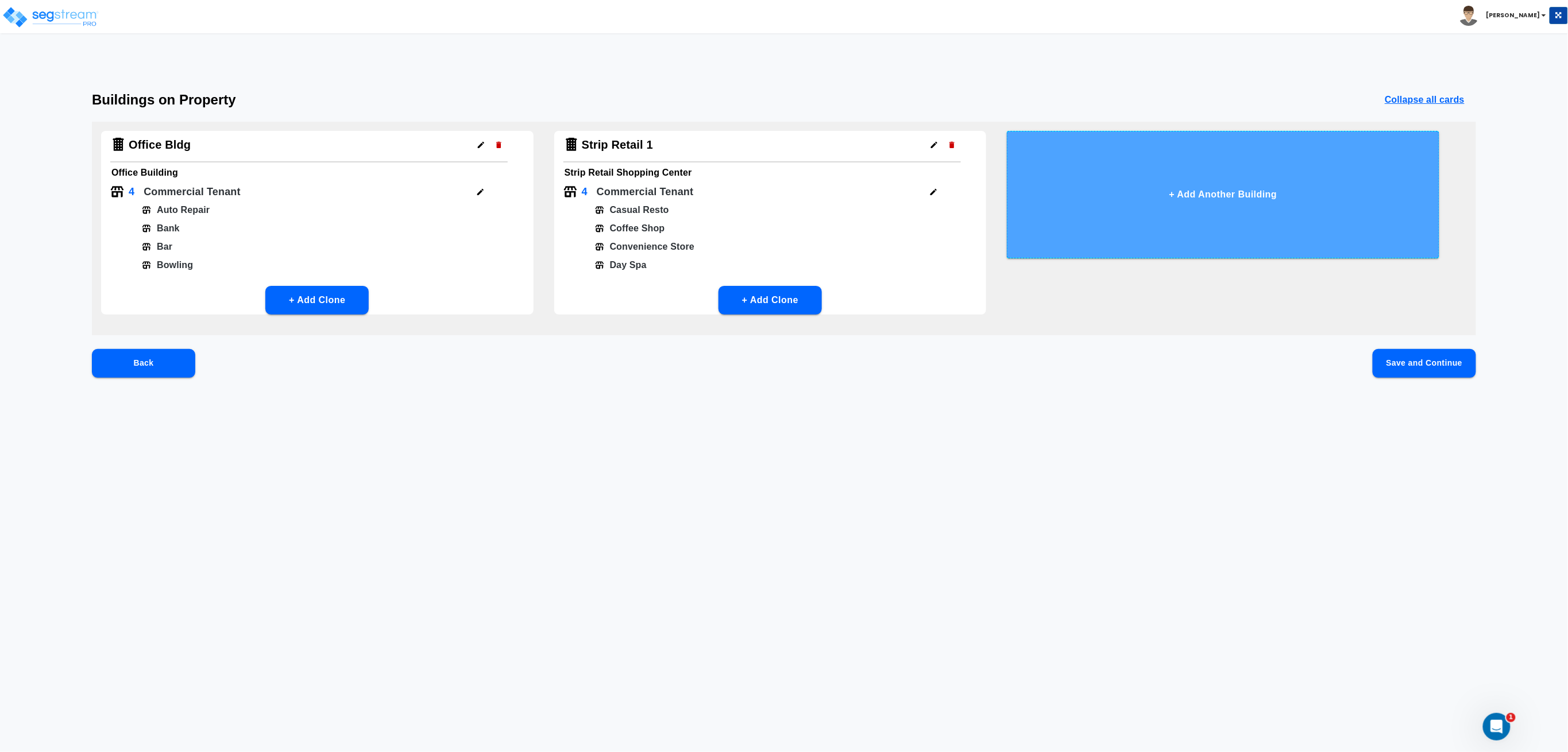
click at [1085, 168] on button "+ Add Another Building" at bounding box center [1223, 194] width 433 height 127
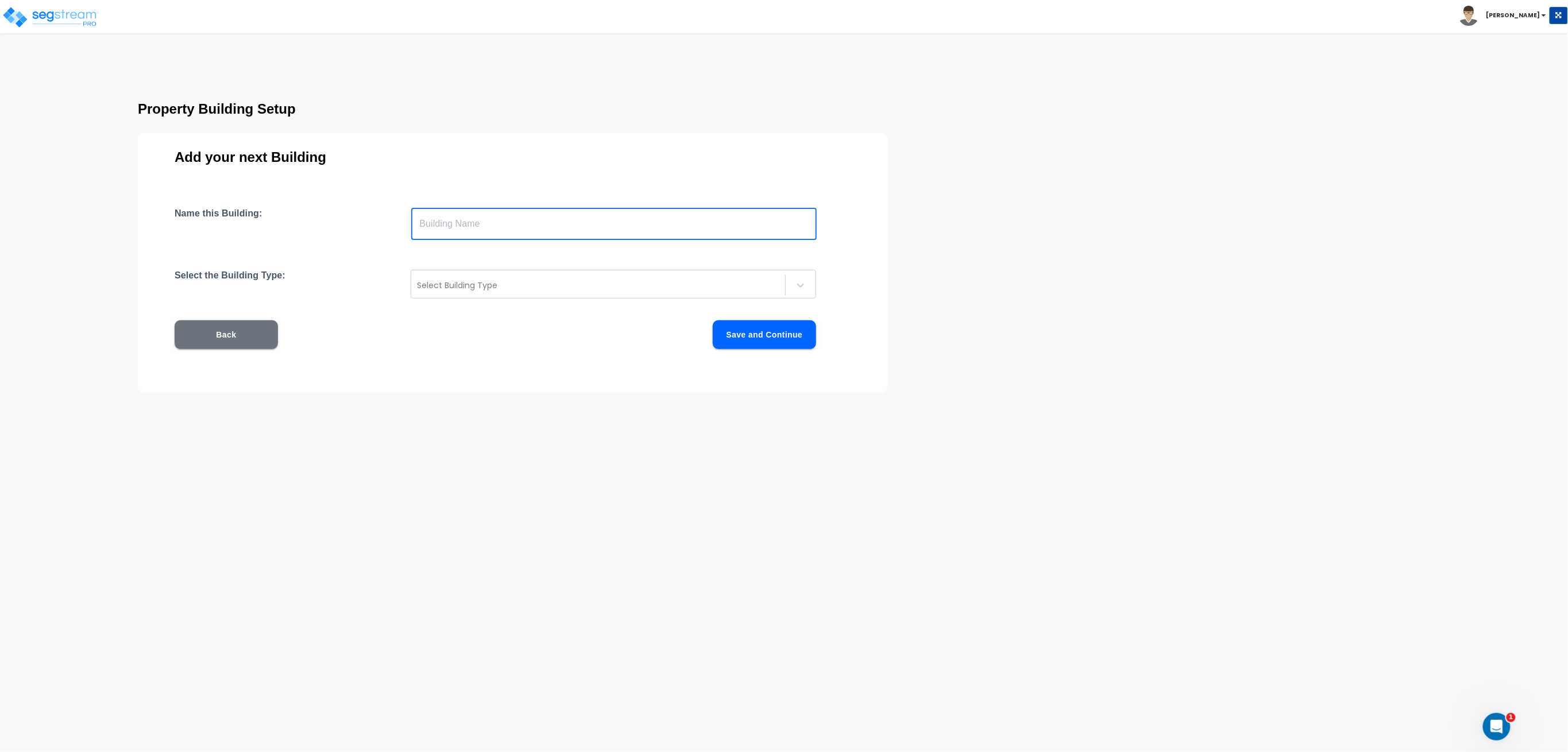
click at [521, 221] on input "text" at bounding box center [614, 223] width 405 height 32
type input "Strip Retail 2"
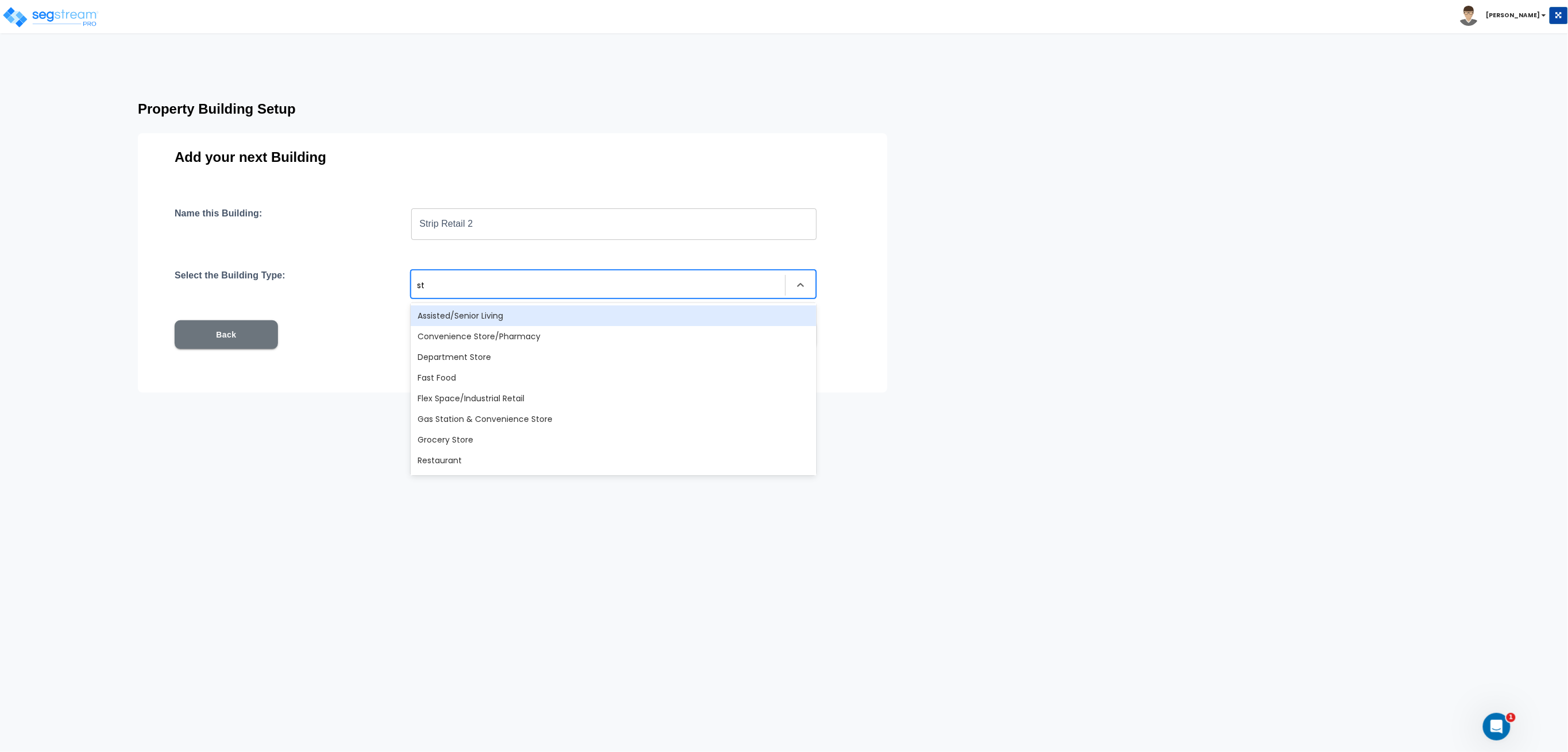
type input "str"
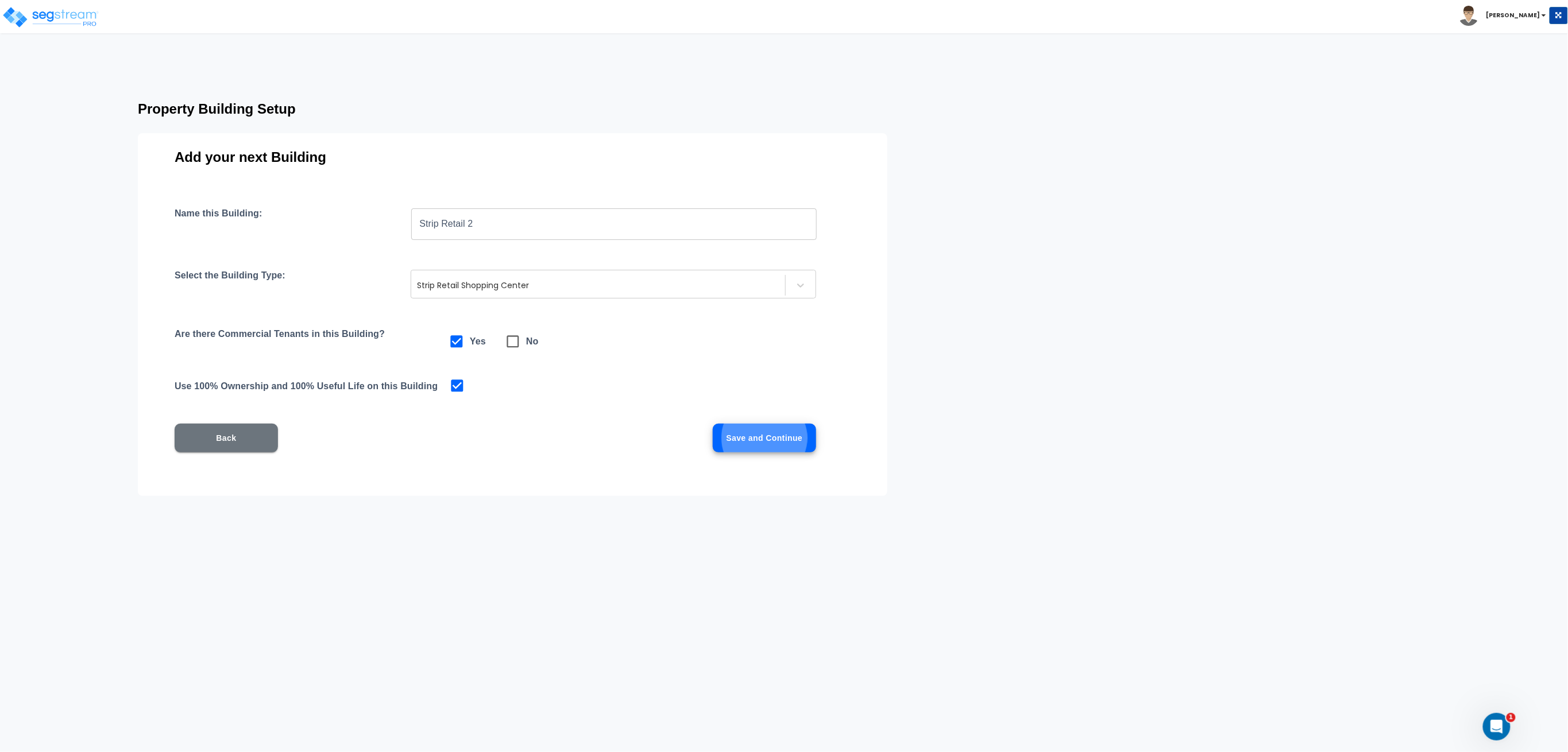
click button "Save and Continue" at bounding box center [764, 438] width 104 height 29
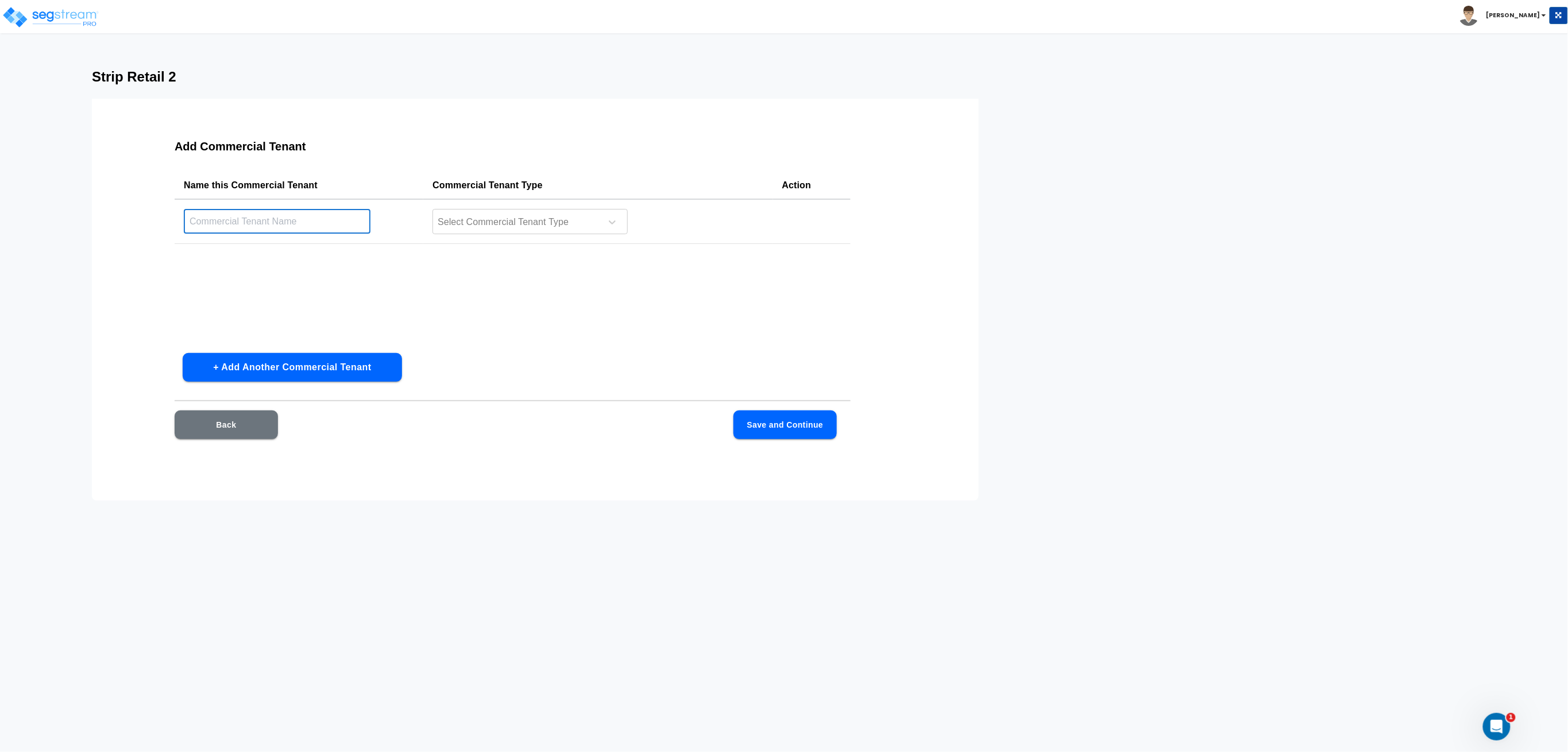
click at [307, 214] on input "text" at bounding box center [277, 221] width 187 height 25
paste input "Dental Office Tenant"
type input "Dental Office Tenant"
click at [505, 211] on div "Select Commercial Tenant Type" at bounding box center [530, 222] width 195 height 25
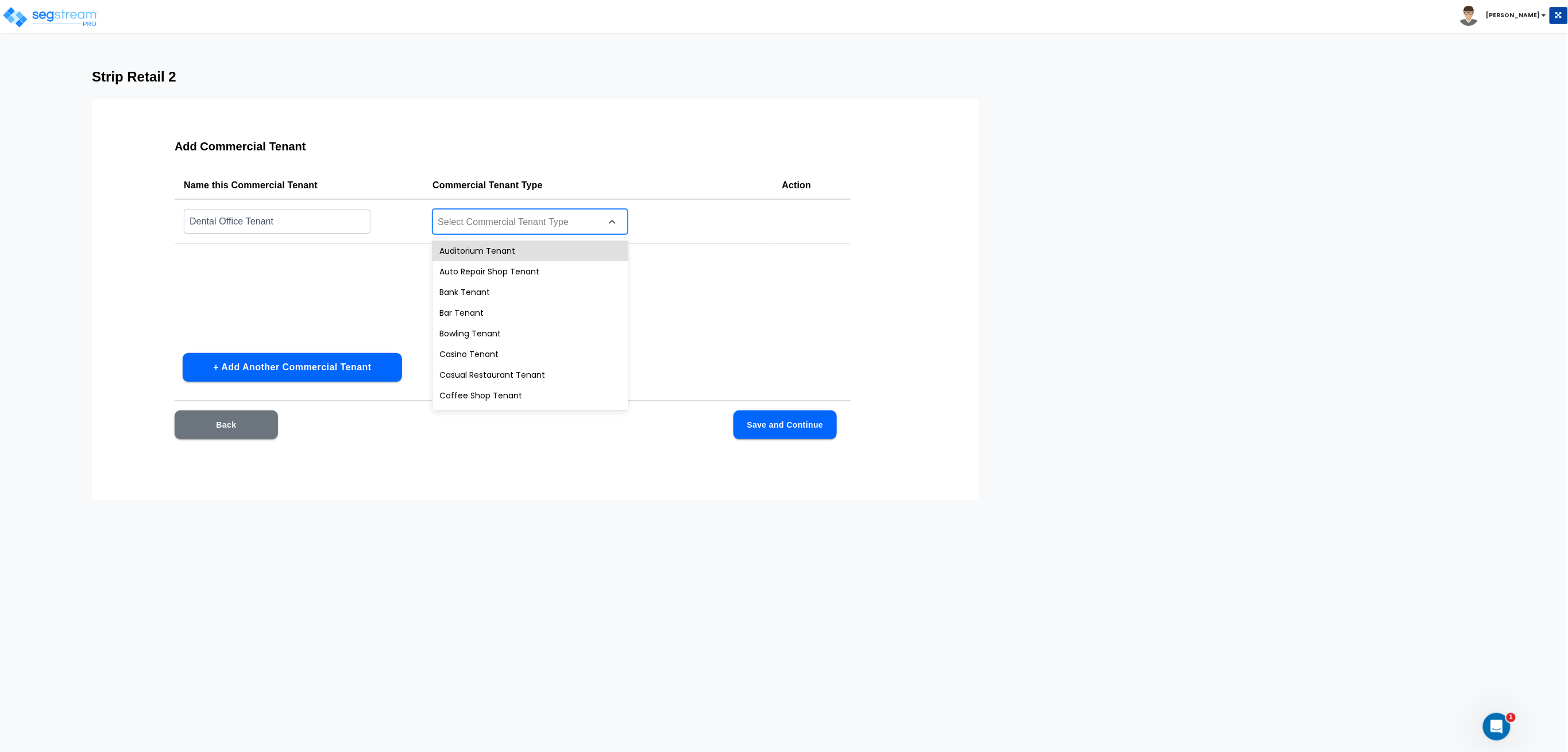
click at [295, 295] on div "Name this Commercial Tenant Commercial Tenant Type Action Dental Office Tenant …" at bounding box center [512, 258] width 676 height 172
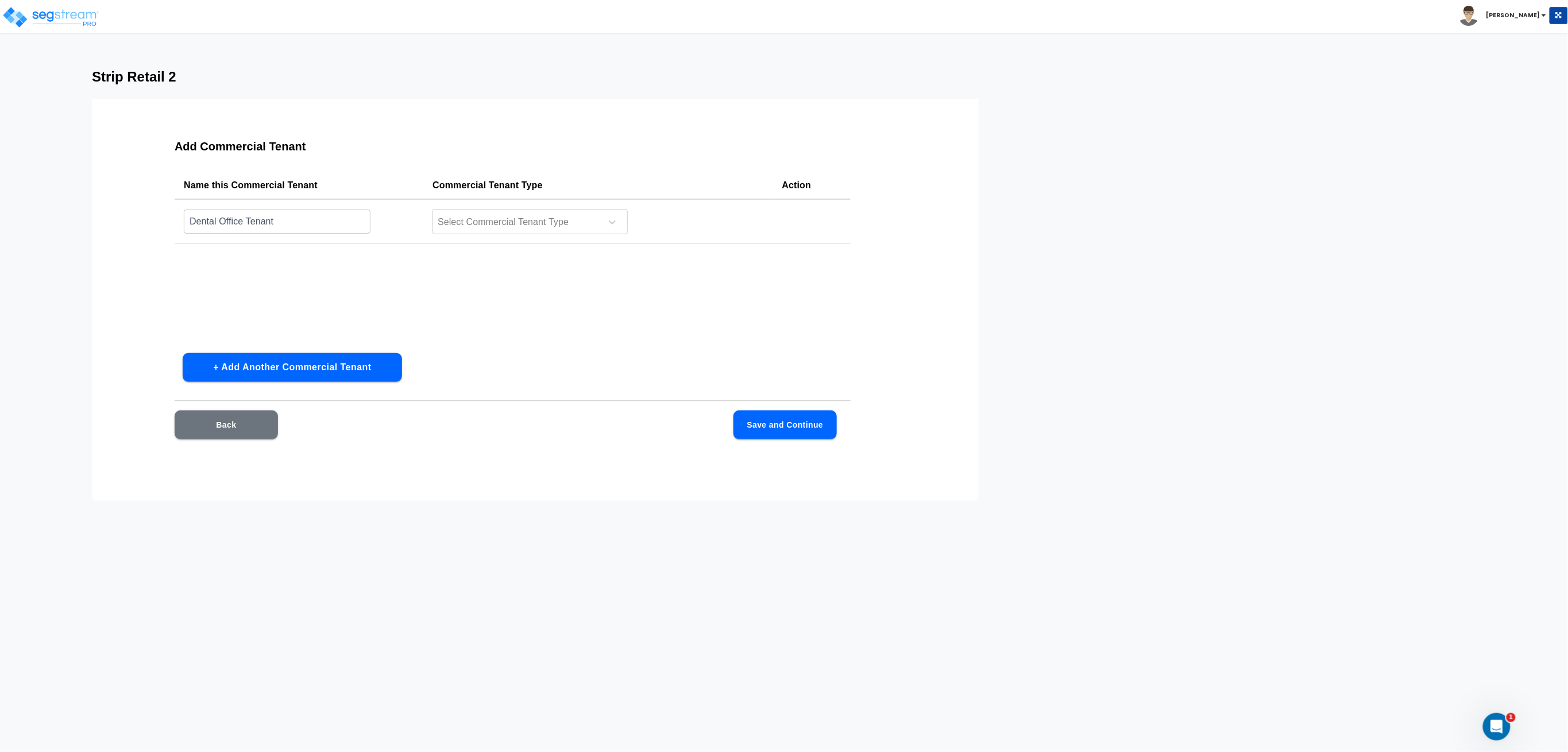
click at [317, 361] on button "+ Add Another Commercial Tenant" at bounding box center [292, 367] width 220 height 29
click at [315, 375] on button "+ Add Another Commercial Tenant" at bounding box center [292, 367] width 220 height 29
click at [329, 375] on button "+ Add Another Commercial Tenant" at bounding box center [292, 367] width 220 height 29
click at [326, 197] on input "text" at bounding box center [277, 184] width 187 height 25
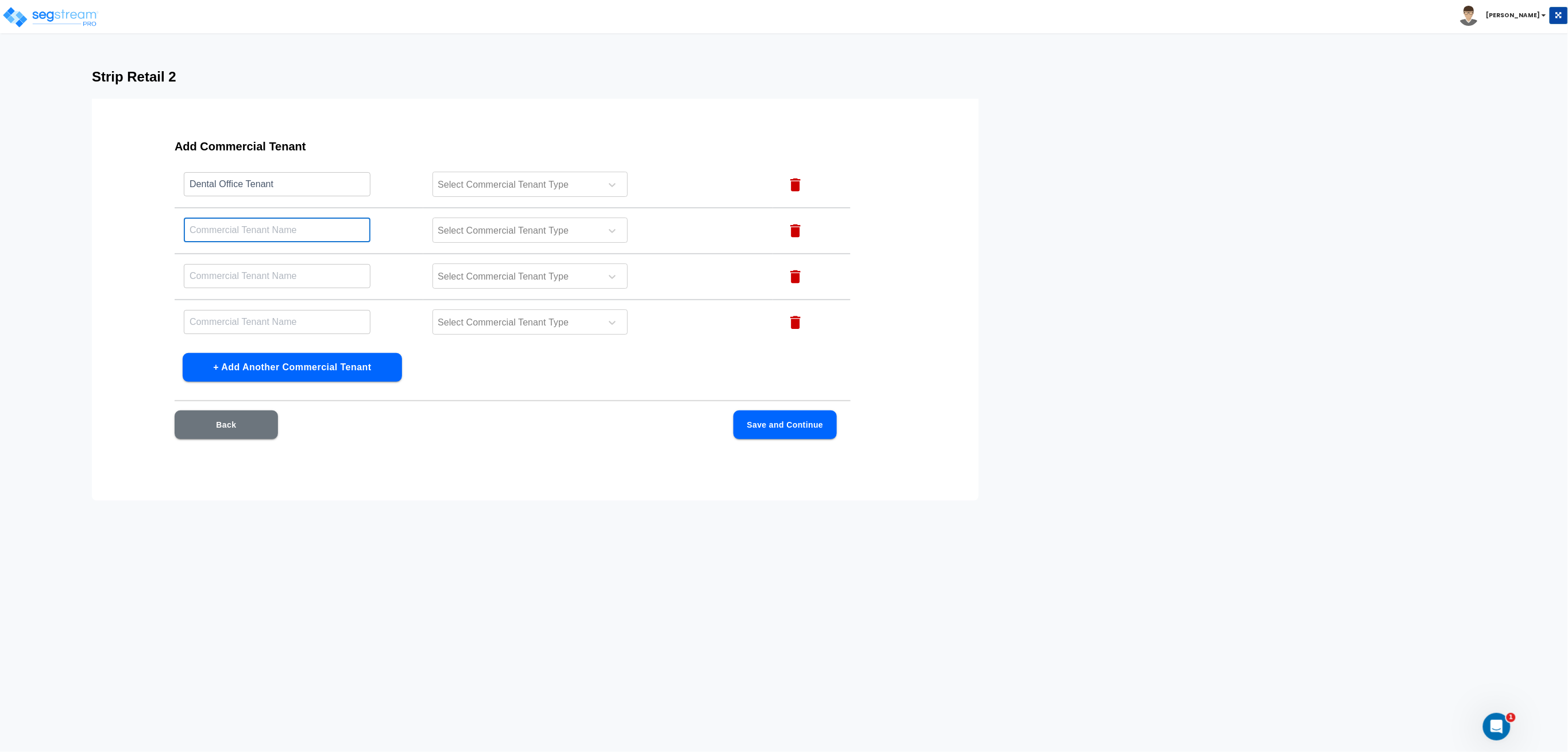
paste input "Department Store Tenant"
type input "Department Store Tenant"
click at [257, 197] on input "text" at bounding box center [277, 184] width 187 height 25
paste input "Fast Food Tenant"
type input "Fast Food Tenant"
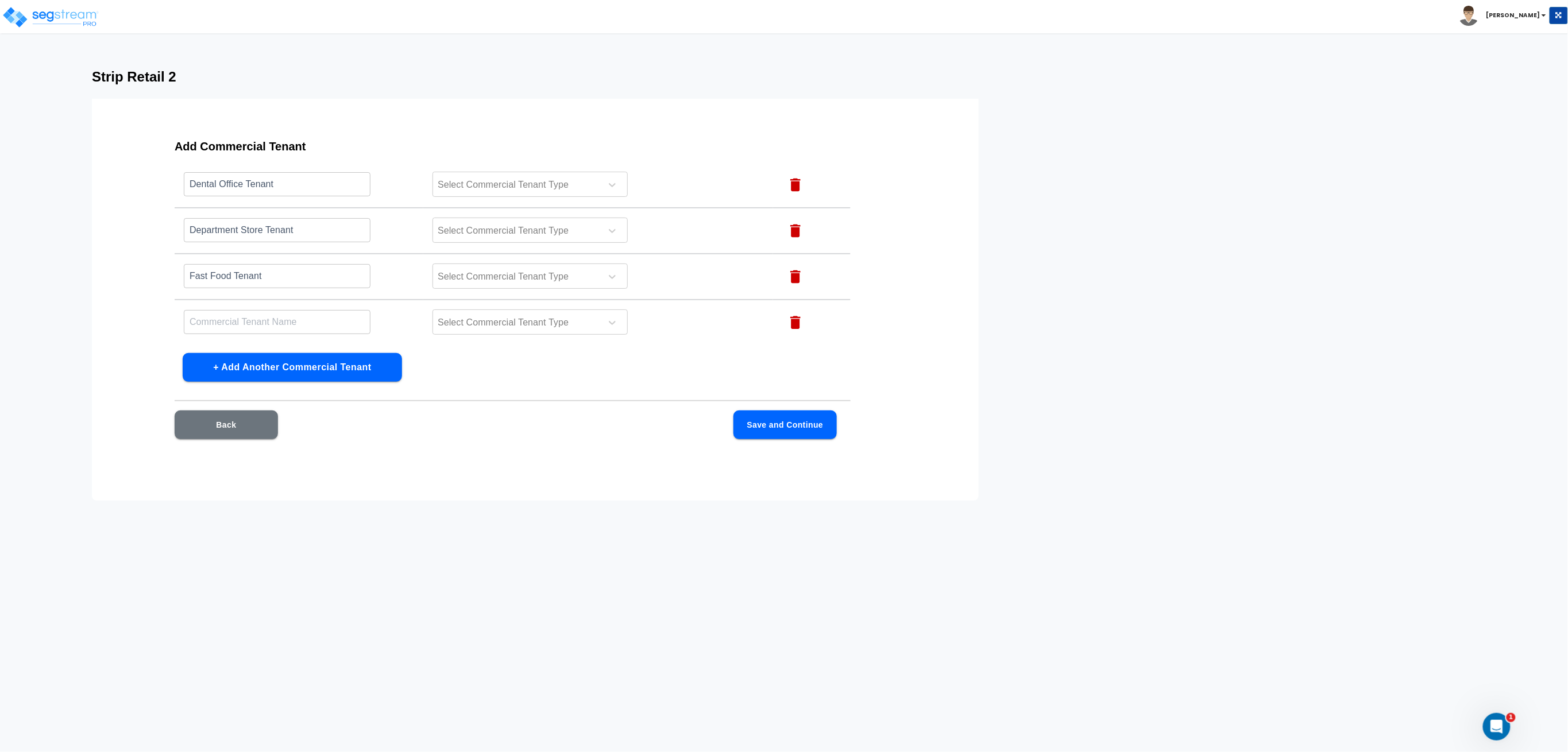
drag, startPoint x: 262, startPoint y: 314, endPoint x: 268, endPoint y: 315, distance: 6.1
click at [262, 197] on input "text" at bounding box center [277, 184] width 187 height 25
paste input "Fitness Center Tenant"
type input "Fitness Center Tenant"
click at [522, 178] on div at bounding box center [515, 185] width 157 height 16
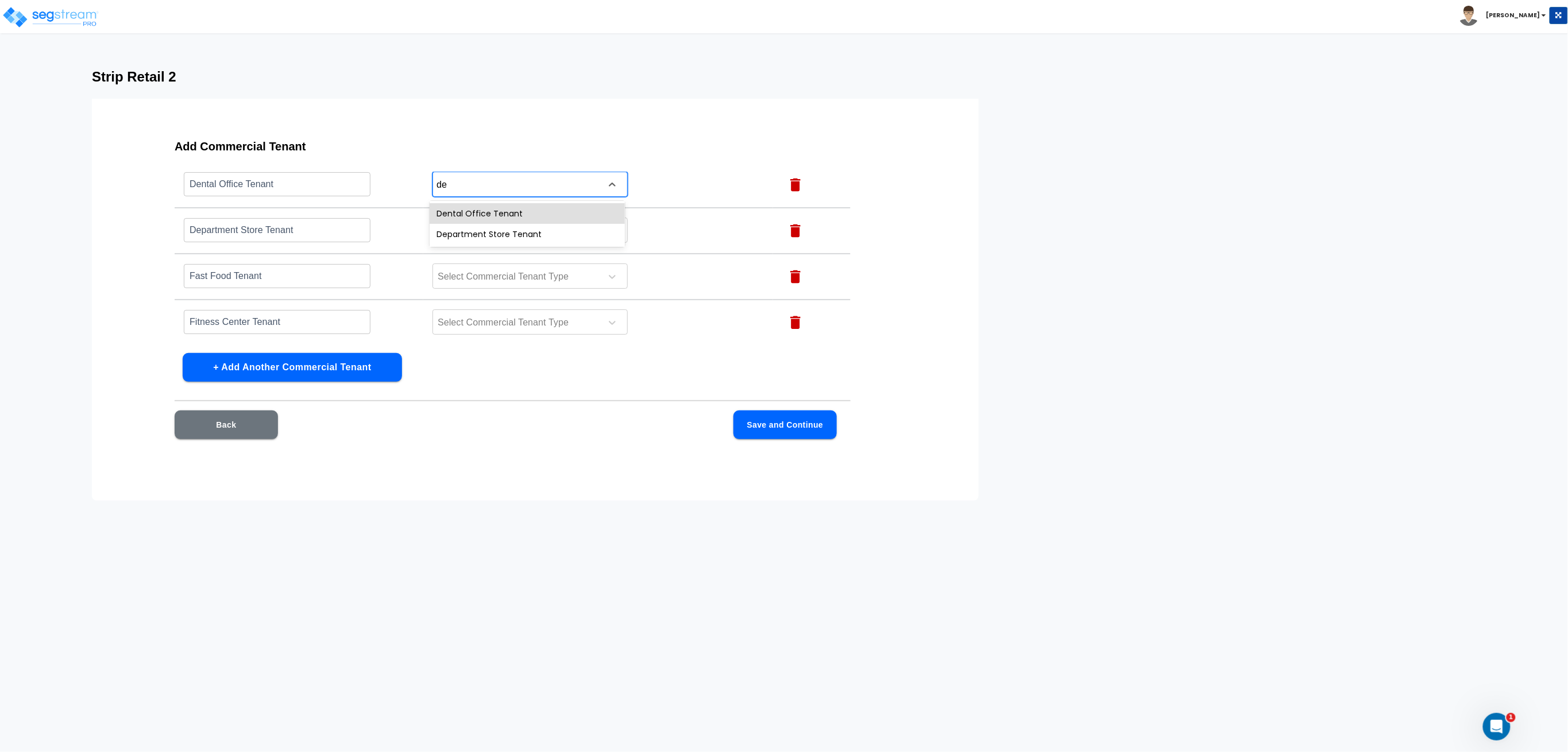
type input "den"
click at [557, 226] on div at bounding box center [515, 232] width 157 height 16
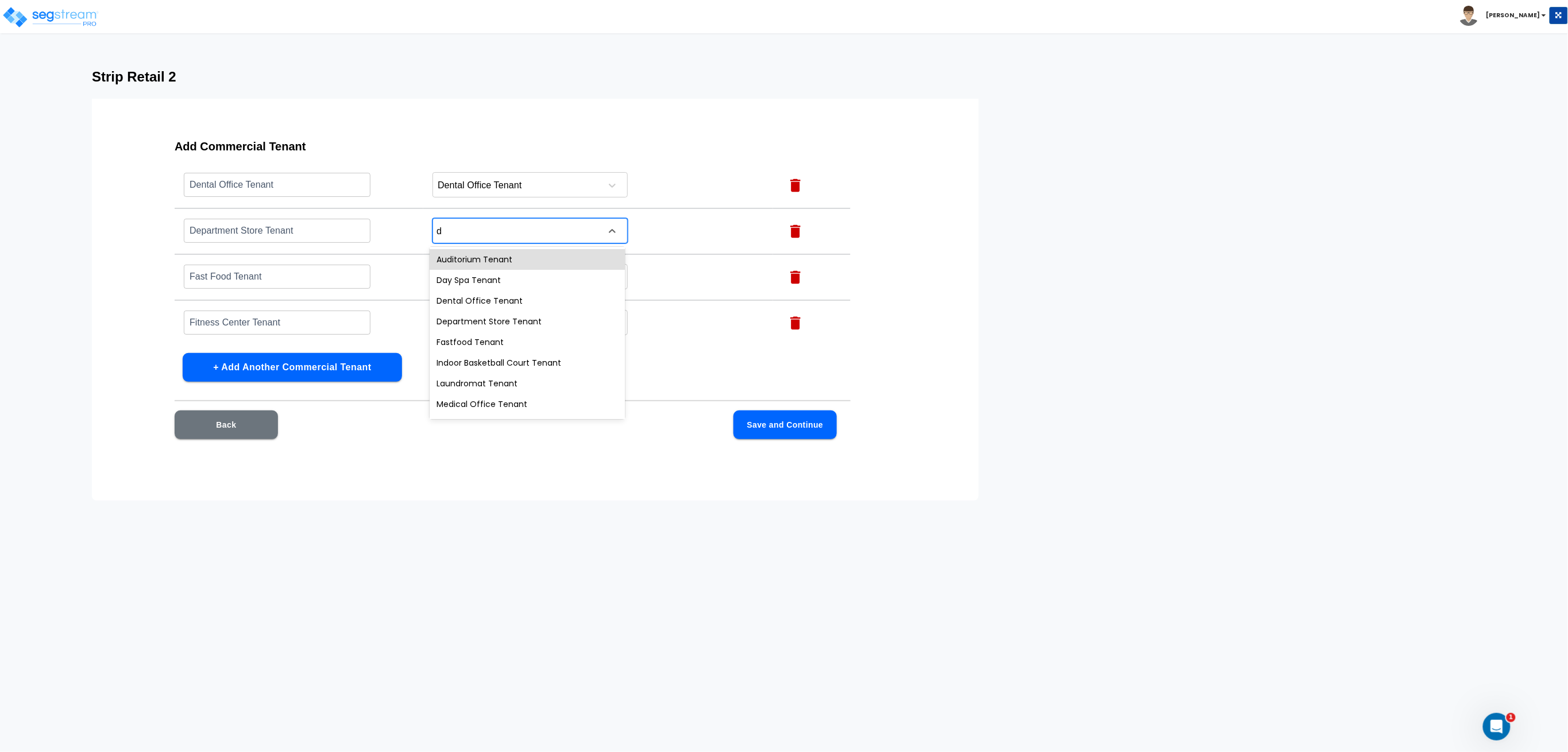
type input "de"
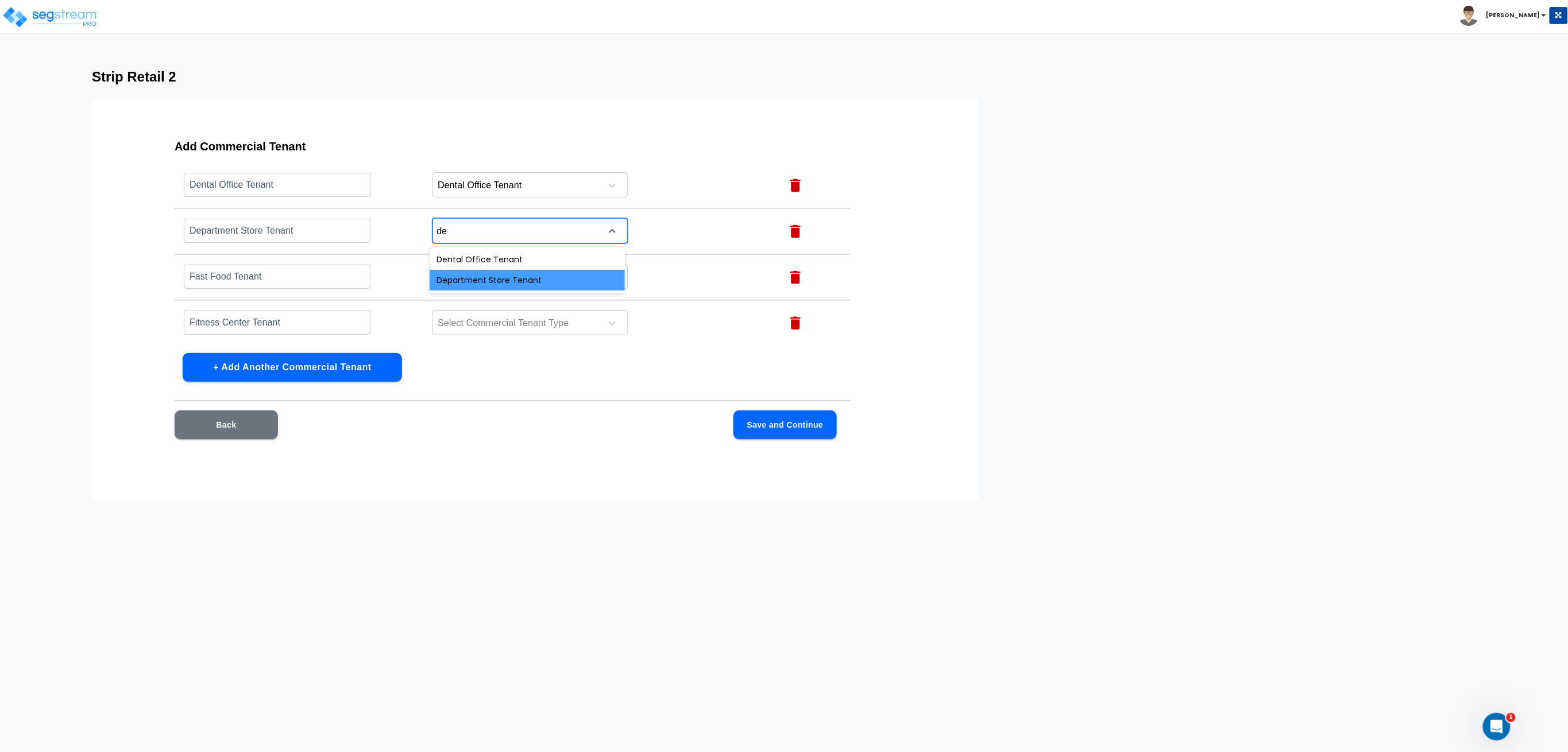
click at [527, 274] on div "Department Store Tenant" at bounding box center [527, 280] width 195 height 21
click at [501, 270] on div at bounding box center [515, 277] width 157 height 16
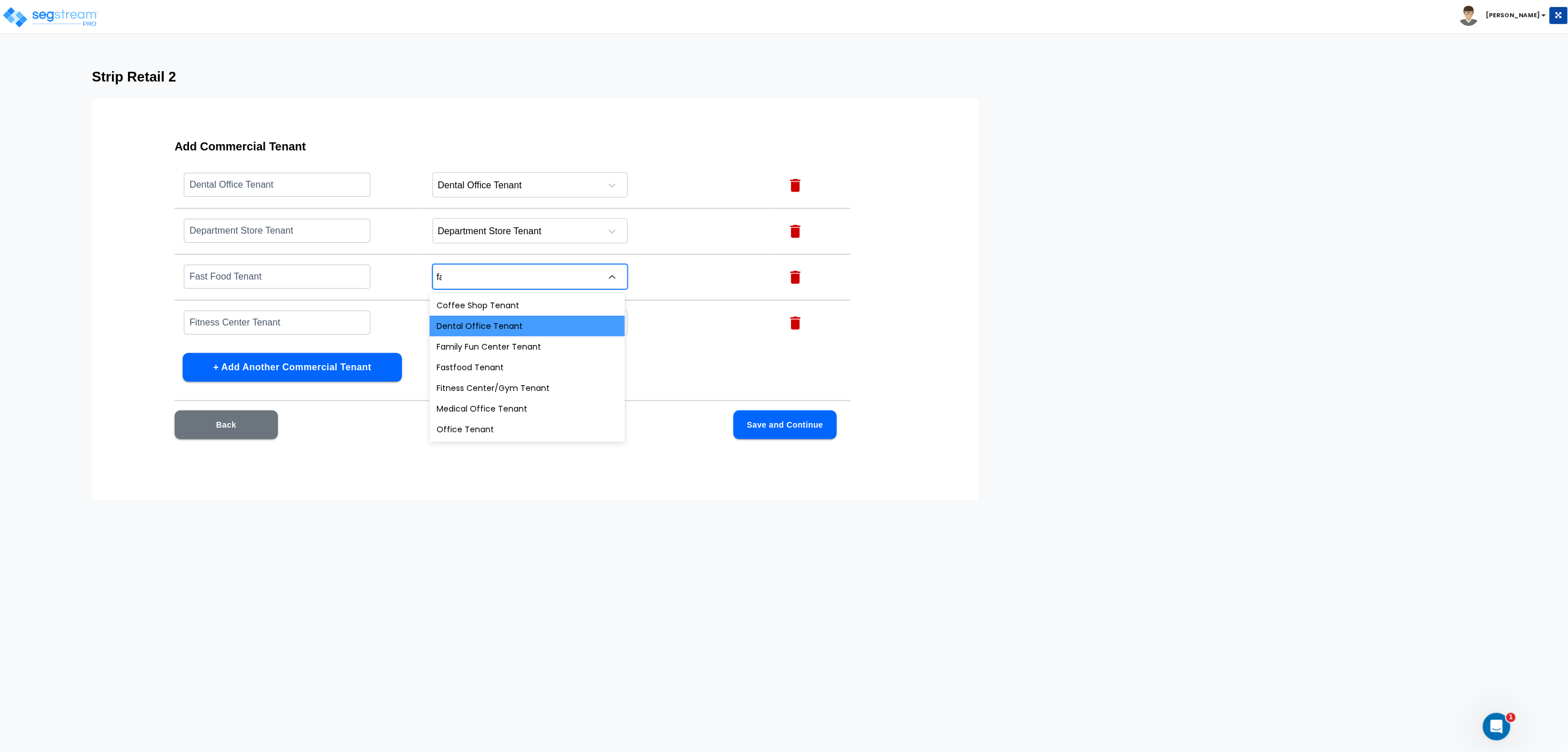
type input "fas"
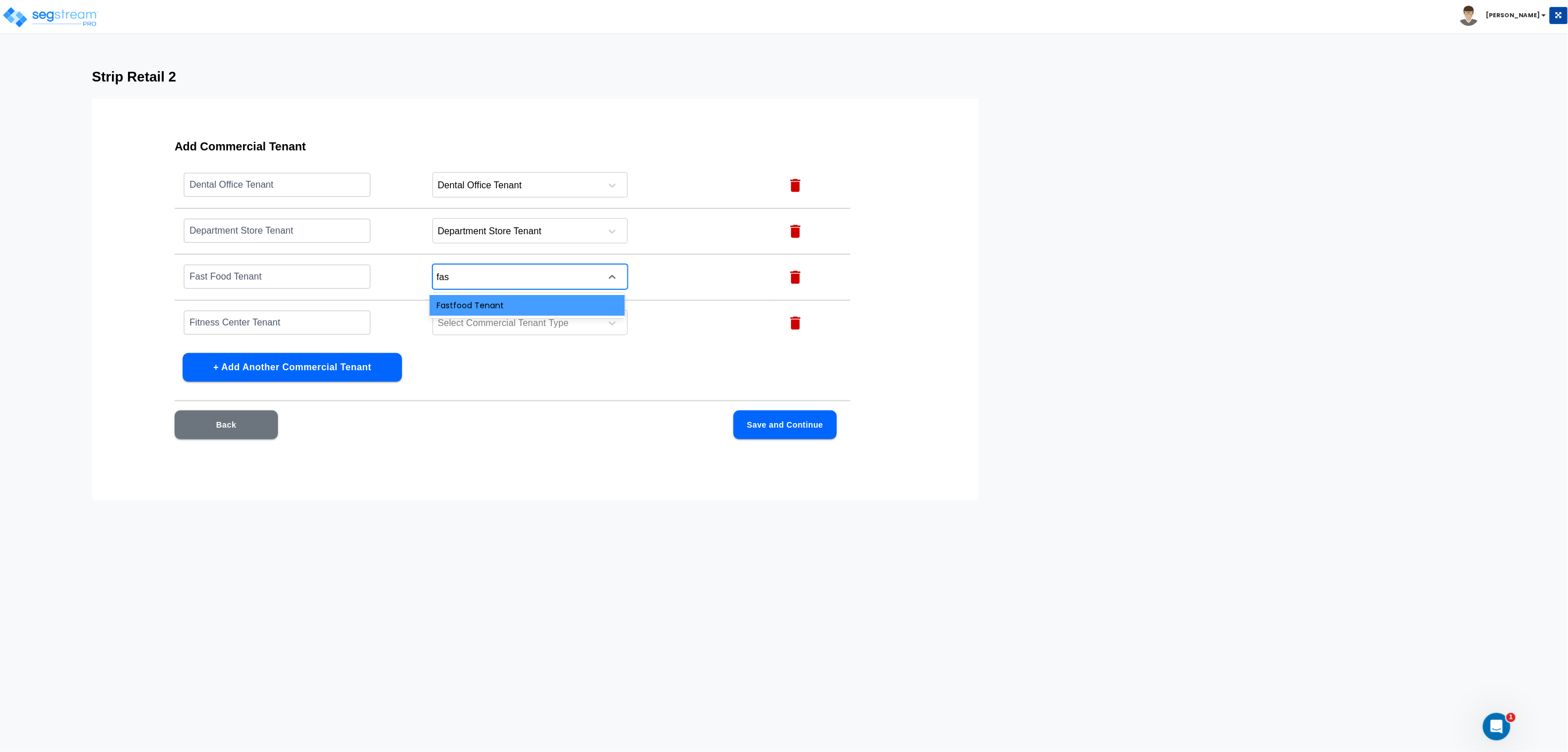
click at [512, 307] on div "Fastfood Tenant" at bounding box center [527, 305] width 195 height 21
click at [488, 322] on div at bounding box center [515, 323] width 157 height 16
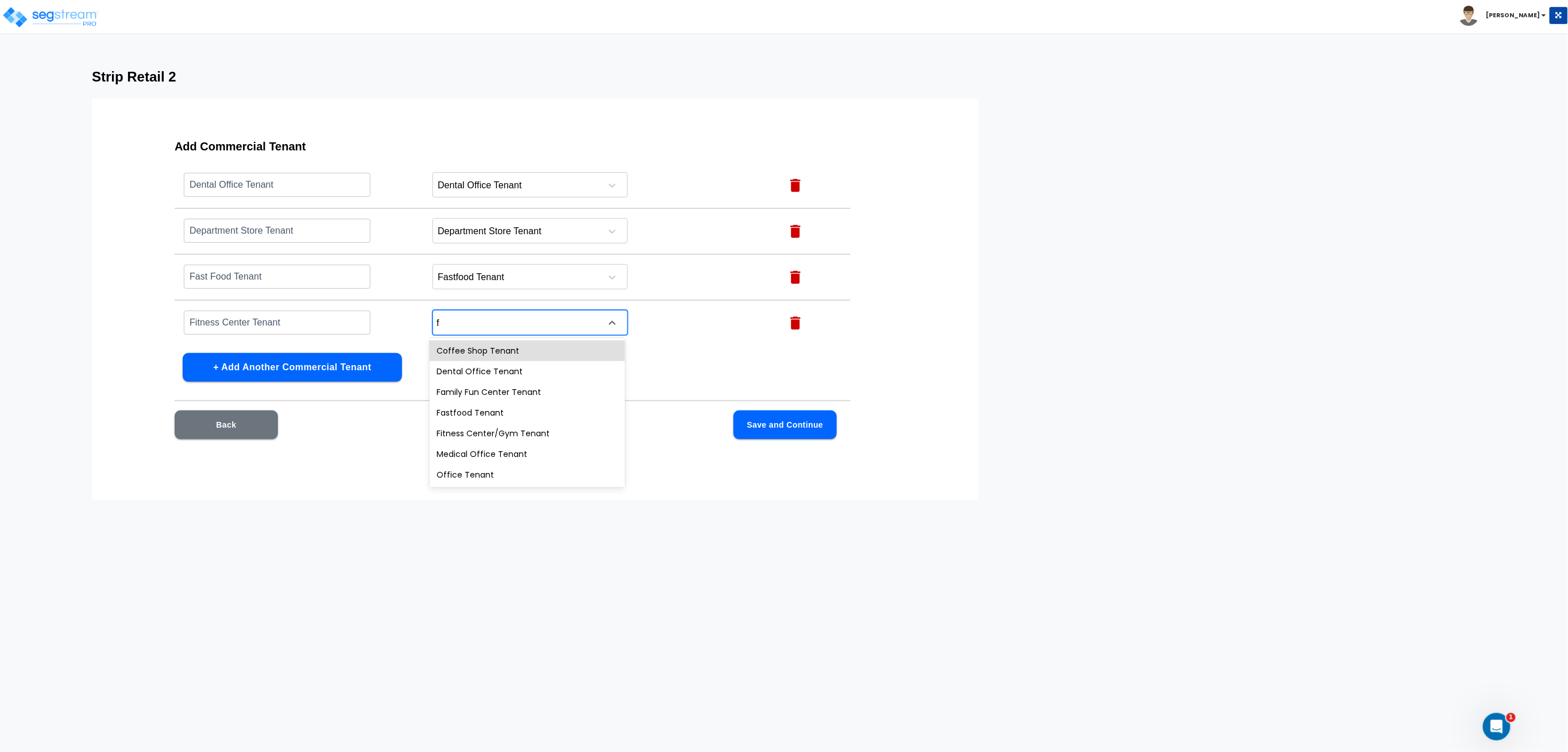
type input "fi"
click at [501, 376] on div "Fitness Center/Gym Tenant" at bounding box center [527, 372] width 195 height 21
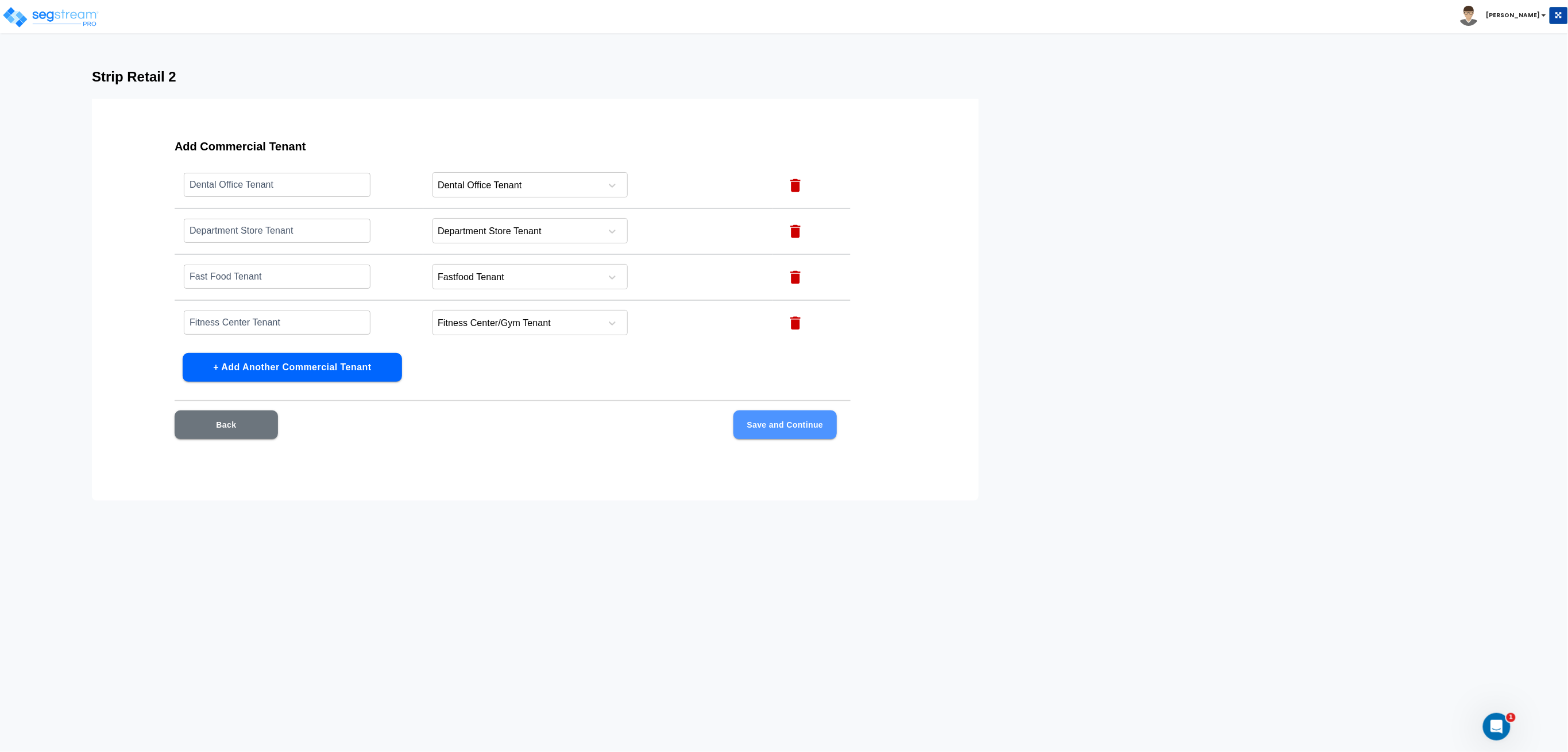
click at [811, 427] on button "Save and Continue" at bounding box center [785, 424] width 104 height 29
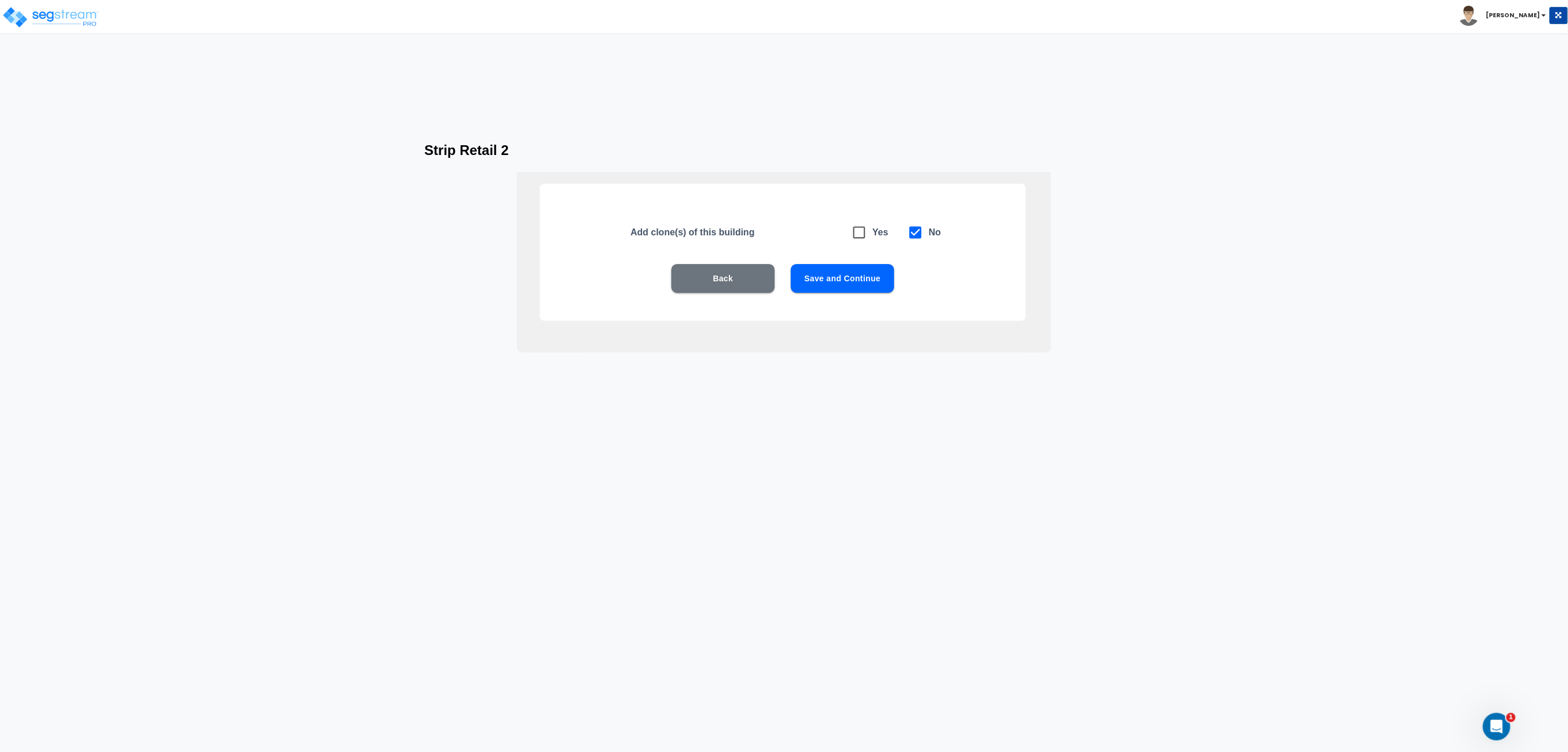
click at [843, 284] on button "Save and Continue" at bounding box center [842, 278] width 104 height 29
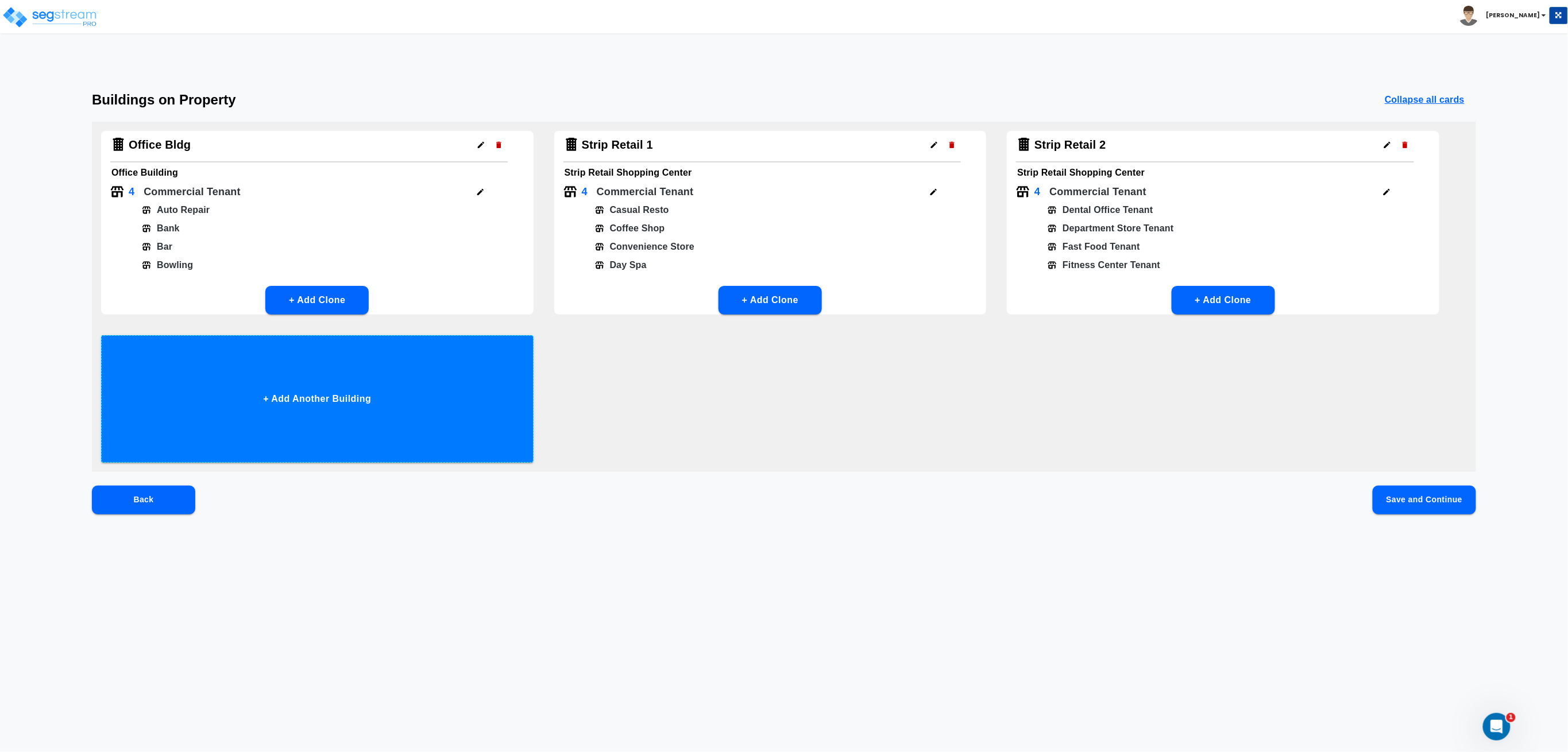
click at [379, 428] on button "+ Add Another Building" at bounding box center [317, 398] width 433 height 127
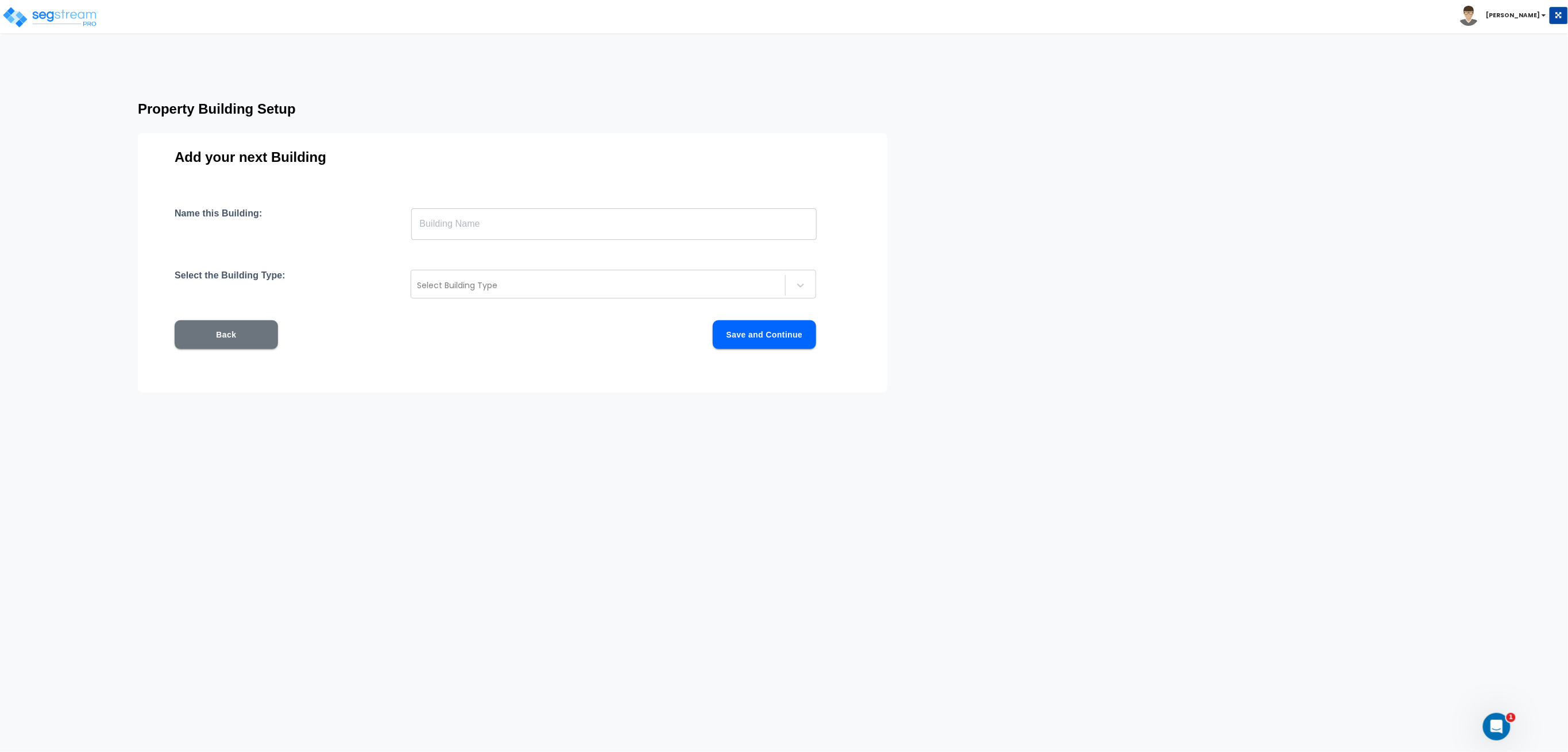
click at [478, 233] on input "text" at bounding box center [614, 223] width 405 height 32
type input "Office Building 2"
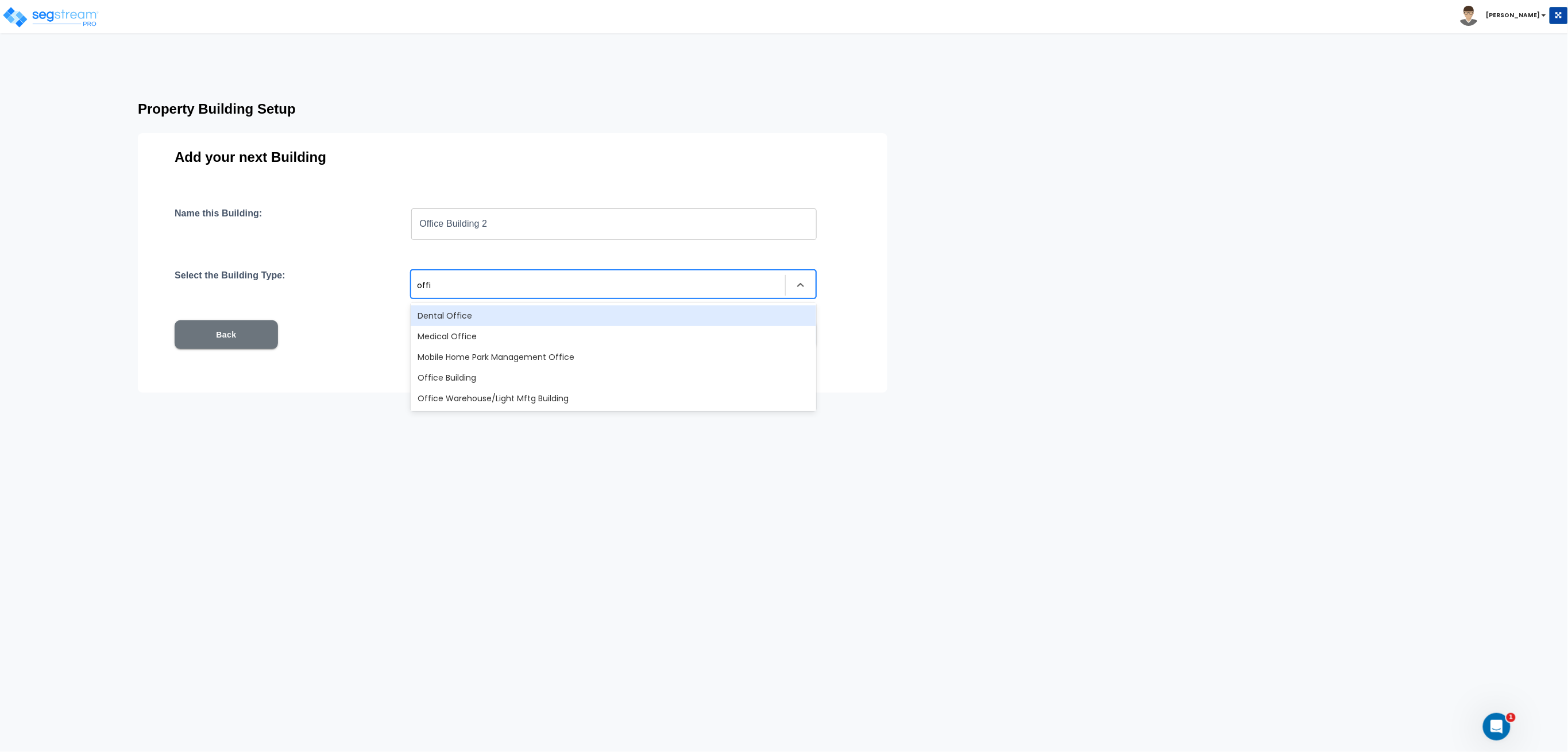
type input "offic"
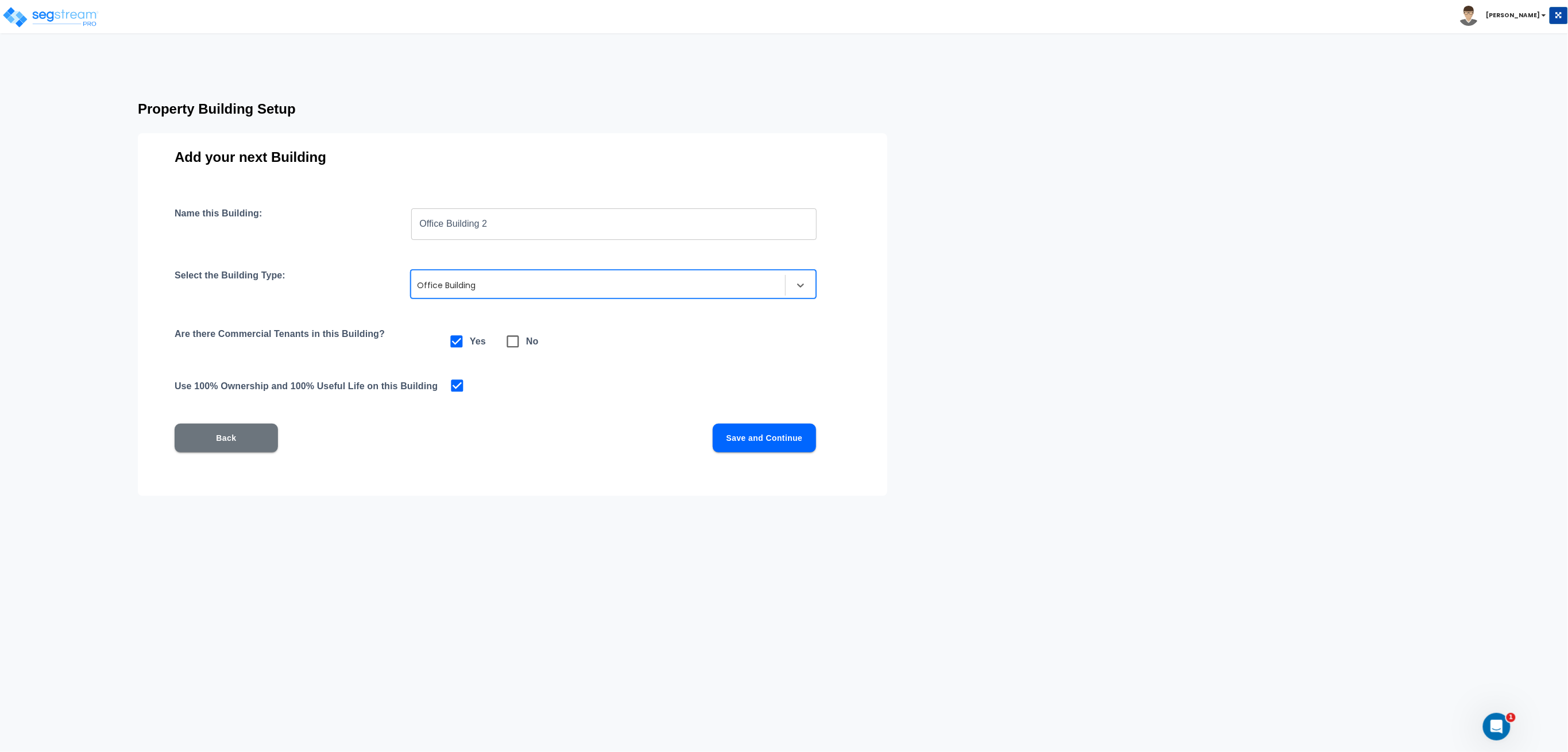
click at [740, 435] on button "Save and Continue" at bounding box center [764, 438] width 104 height 29
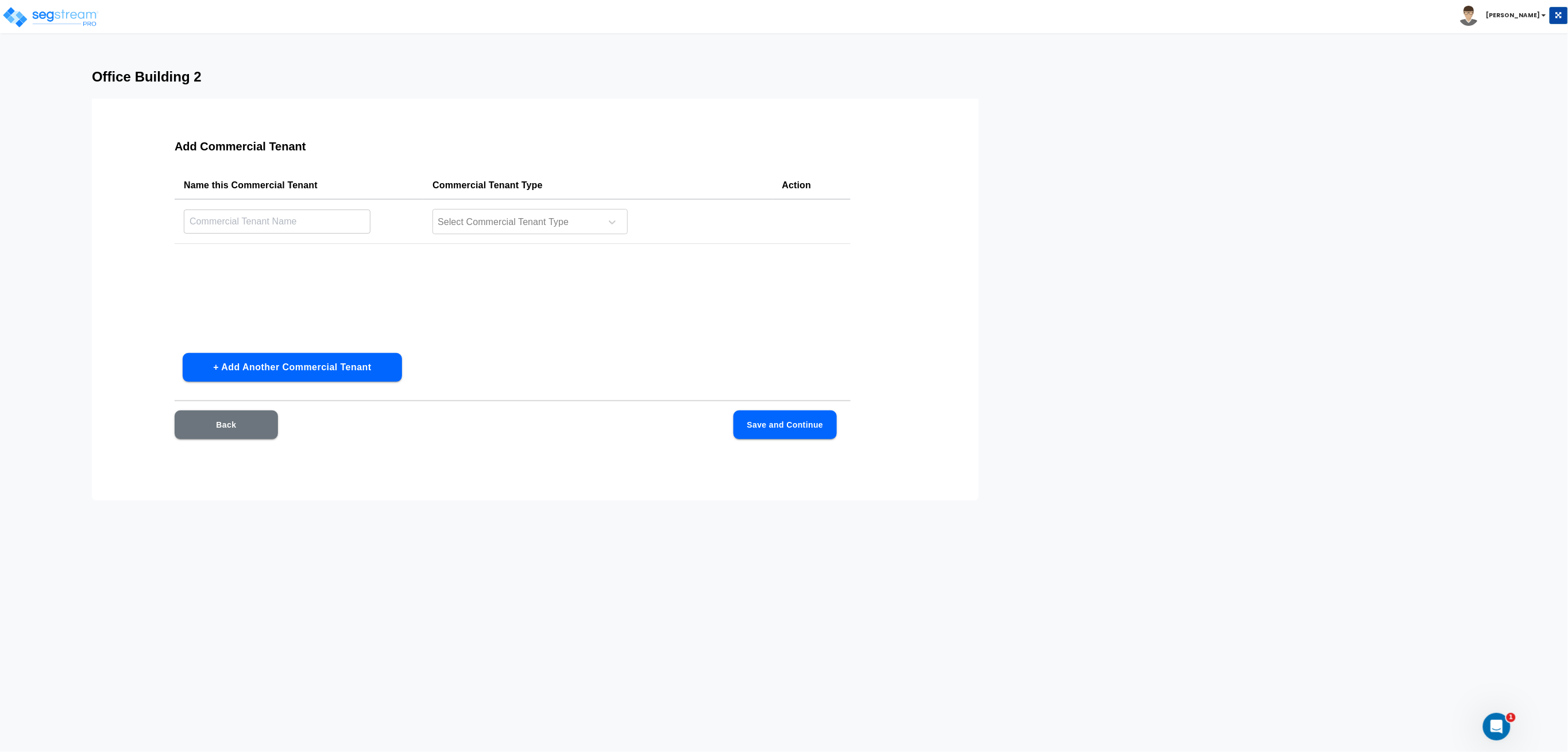
click at [332, 212] on input "text" at bounding box center [277, 221] width 187 height 25
click at [279, 360] on button "+ Add Another Commercial Tenant" at bounding box center [292, 367] width 220 height 29
click at [288, 369] on button "+ Add Another Commercial Tenant" at bounding box center [292, 367] width 220 height 29
click at [296, 369] on button "+ Add Another Commercial Tenant" at bounding box center [292, 367] width 220 height 29
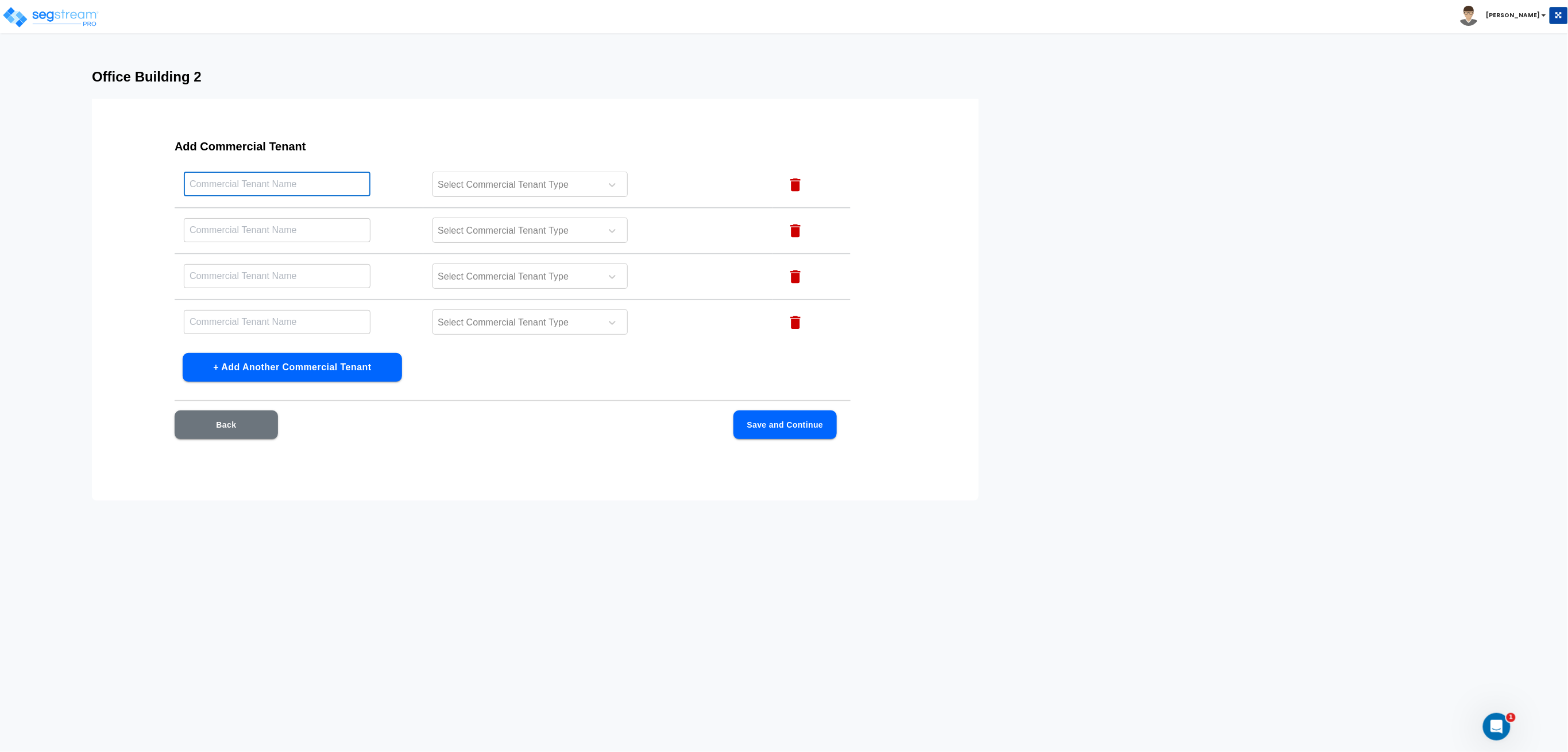
click at [292, 180] on input "text" at bounding box center [277, 184] width 187 height 25
paste input "Grocery Tenant"
type input "Grocery Tenant"
click at [258, 197] on input "text" at bounding box center [277, 184] width 187 height 25
paste input "Ice Cream Tenant"
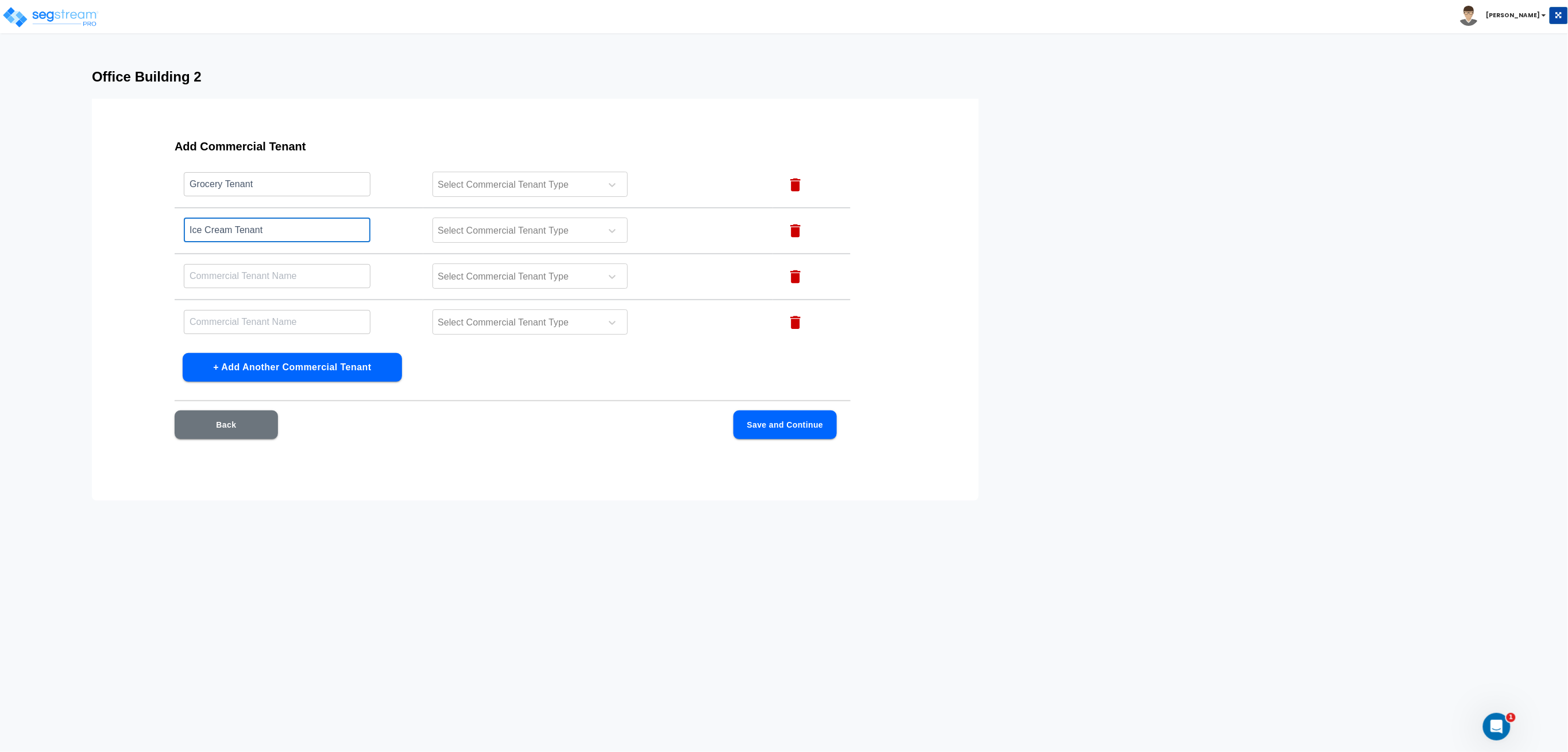
type input "Ice Cream Tenant"
click at [325, 197] on input "text" at bounding box center [277, 184] width 187 height 25
paste input "Indoor Basketball Tenant"
type input "Indoor Basketball Tenant"
click at [282, 320] on input "text" at bounding box center [277, 322] width 187 height 25
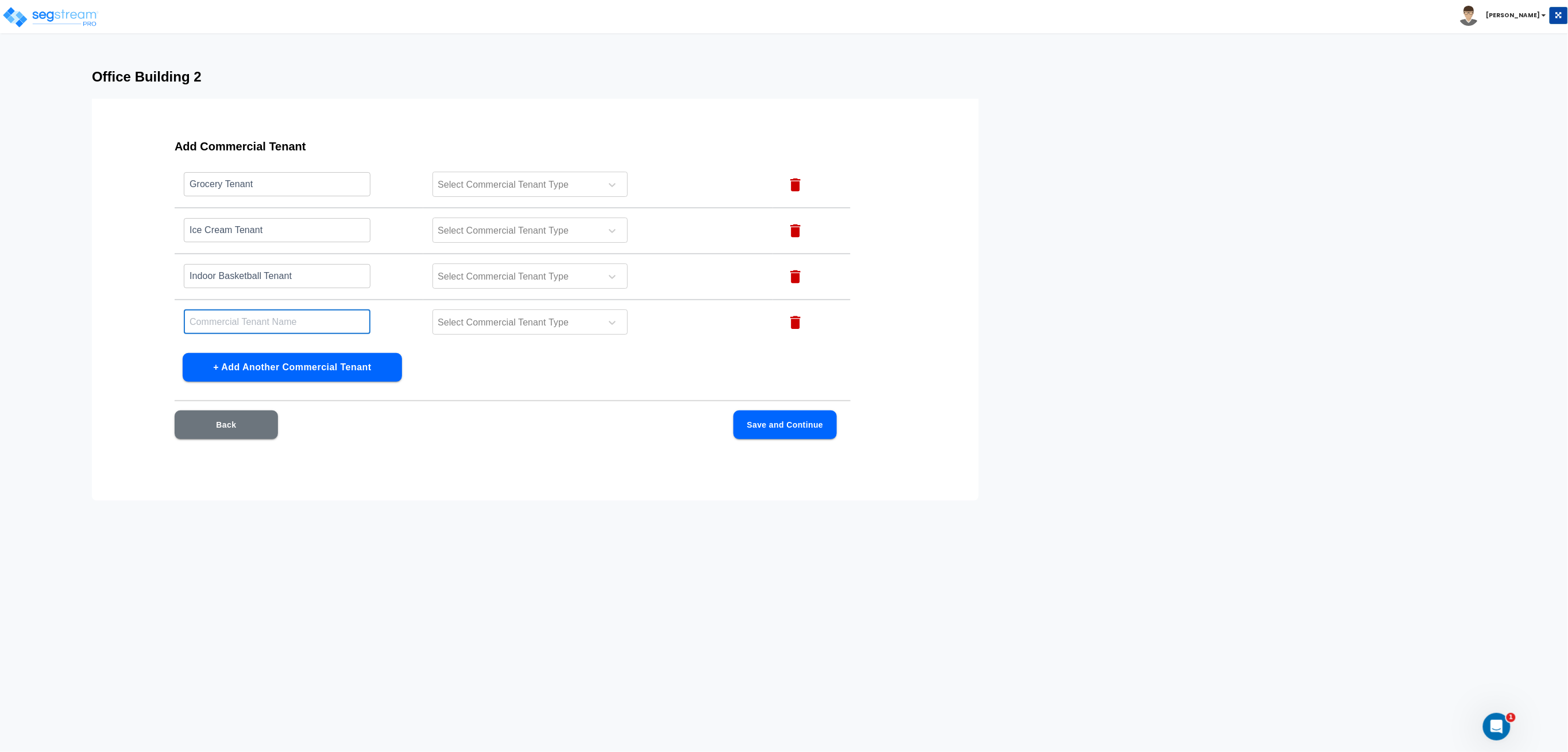
paste input "Laundromat Tenant"
type input "Laundromat Tenant"
click at [495, 186] on div at bounding box center [515, 185] width 157 height 16
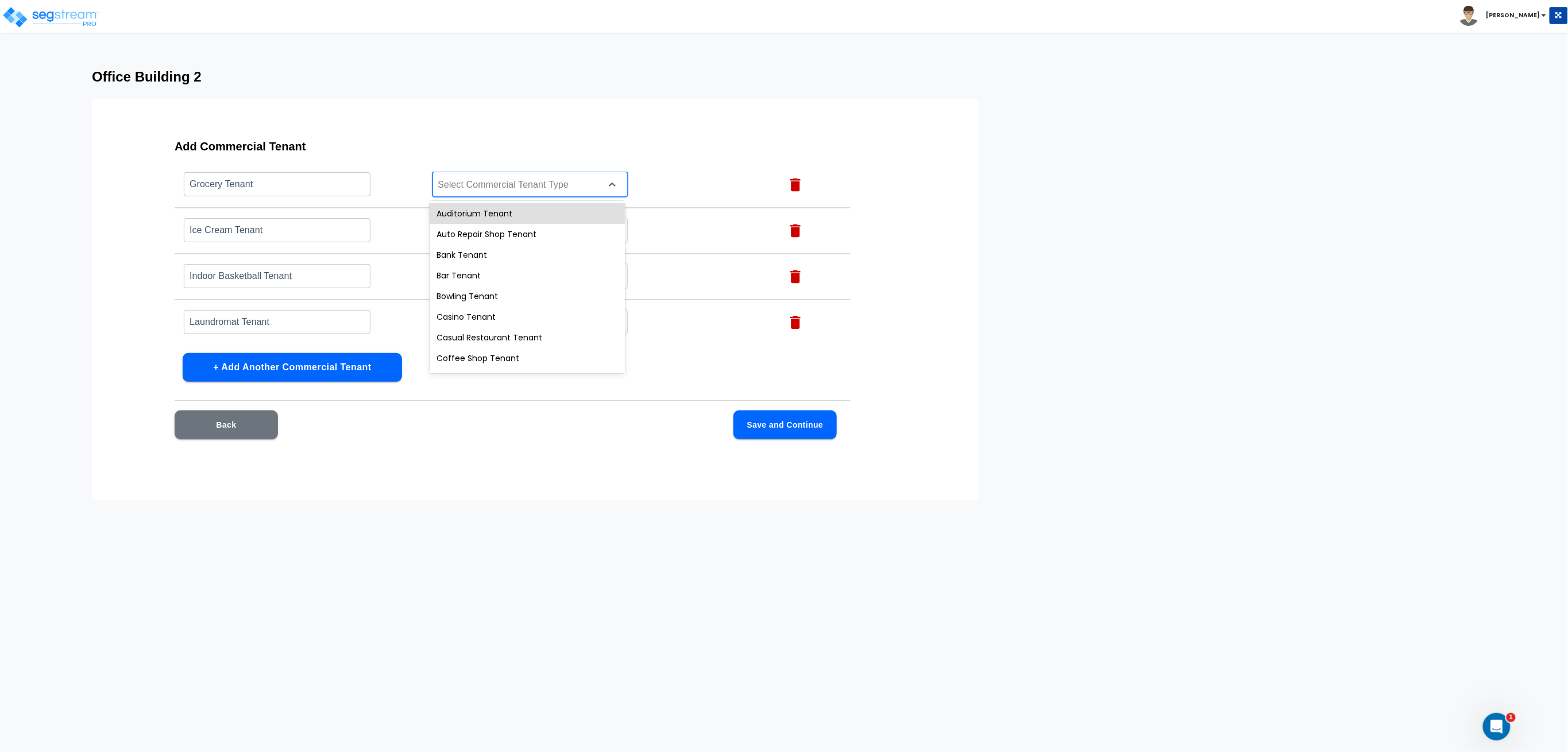
type input "g"
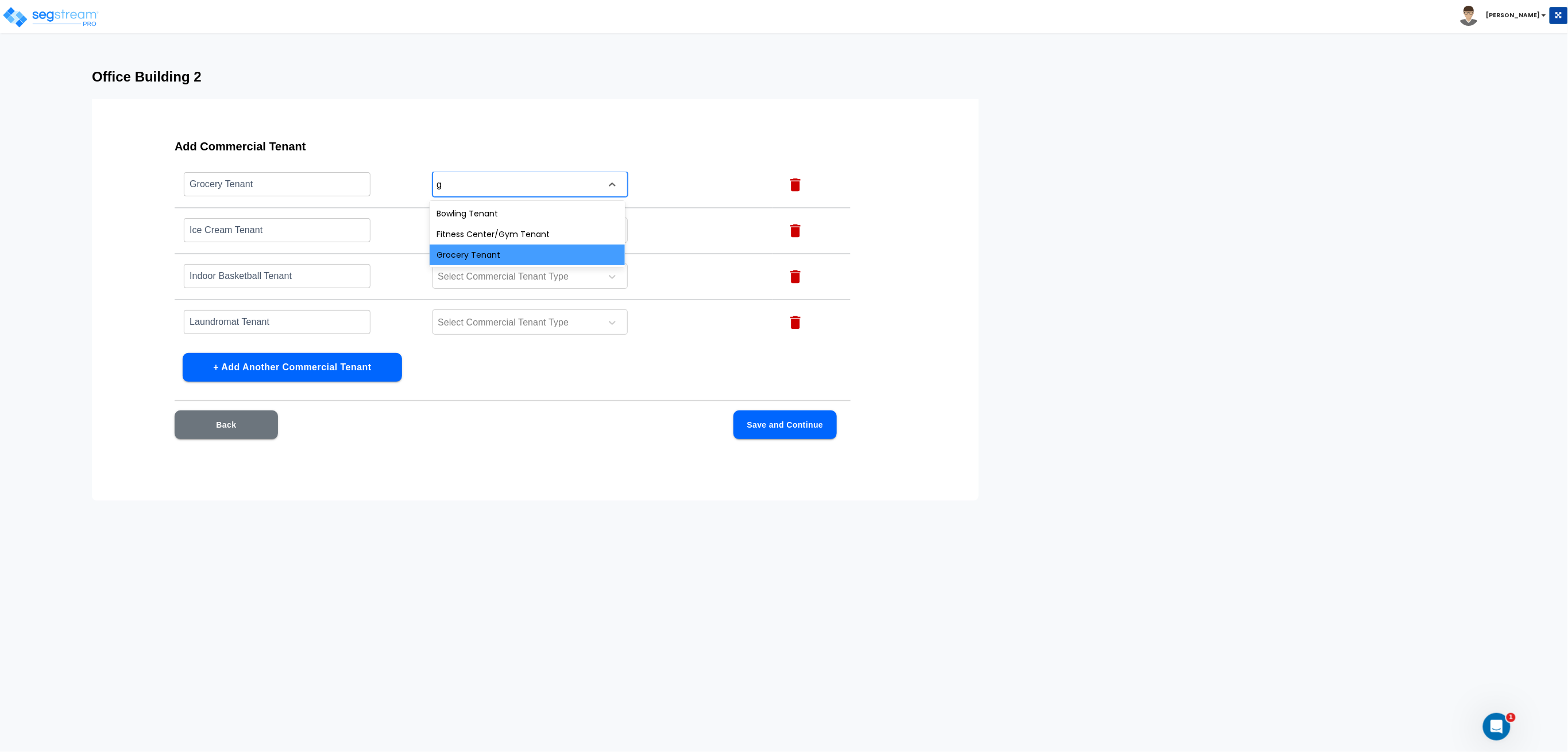
click at [483, 255] on div "Grocery Tenant" at bounding box center [527, 255] width 195 height 21
click at [484, 226] on div at bounding box center [515, 231] width 157 height 16
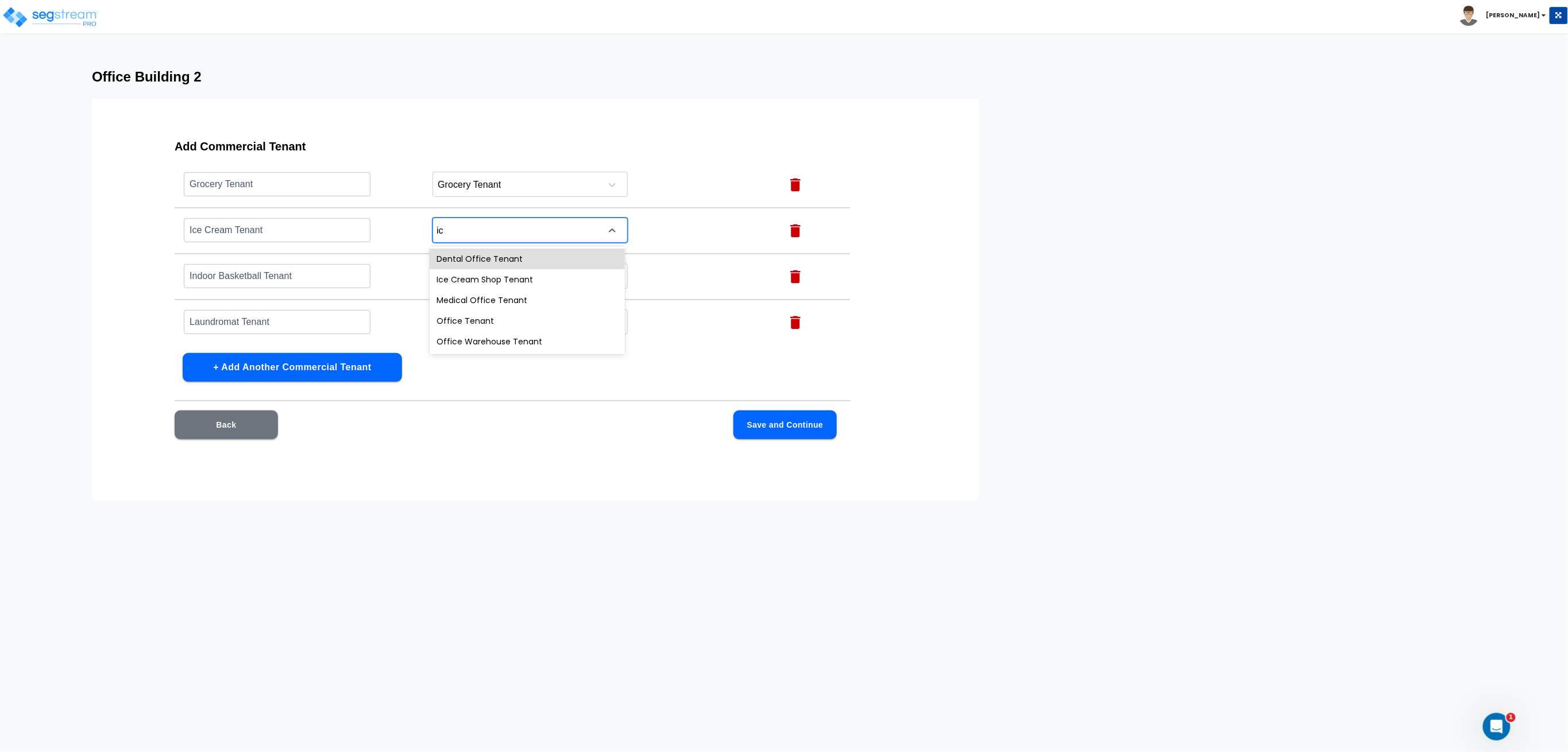
type input "ice"
click at [477, 273] on div "Ice Cream Shop Tenant" at bounding box center [527, 280] width 195 height 21
click at [477, 271] on div at bounding box center [515, 277] width 157 height 16
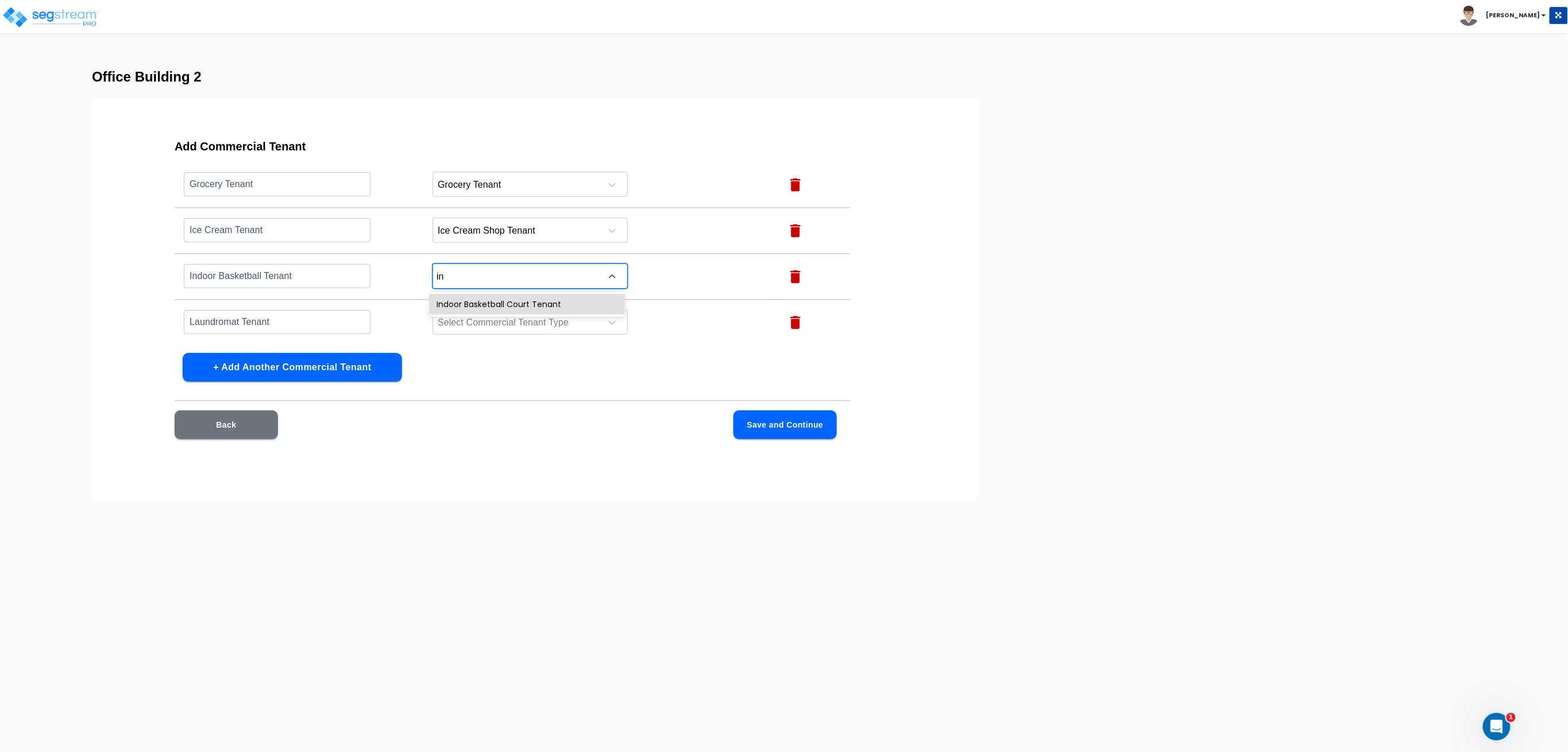
type input "ind"
click at [488, 310] on div "Indoor Basketball Court Tenant" at bounding box center [527, 305] width 195 height 21
click at [489, 316] on div at bounding box center [515, 322] width 157 height 16
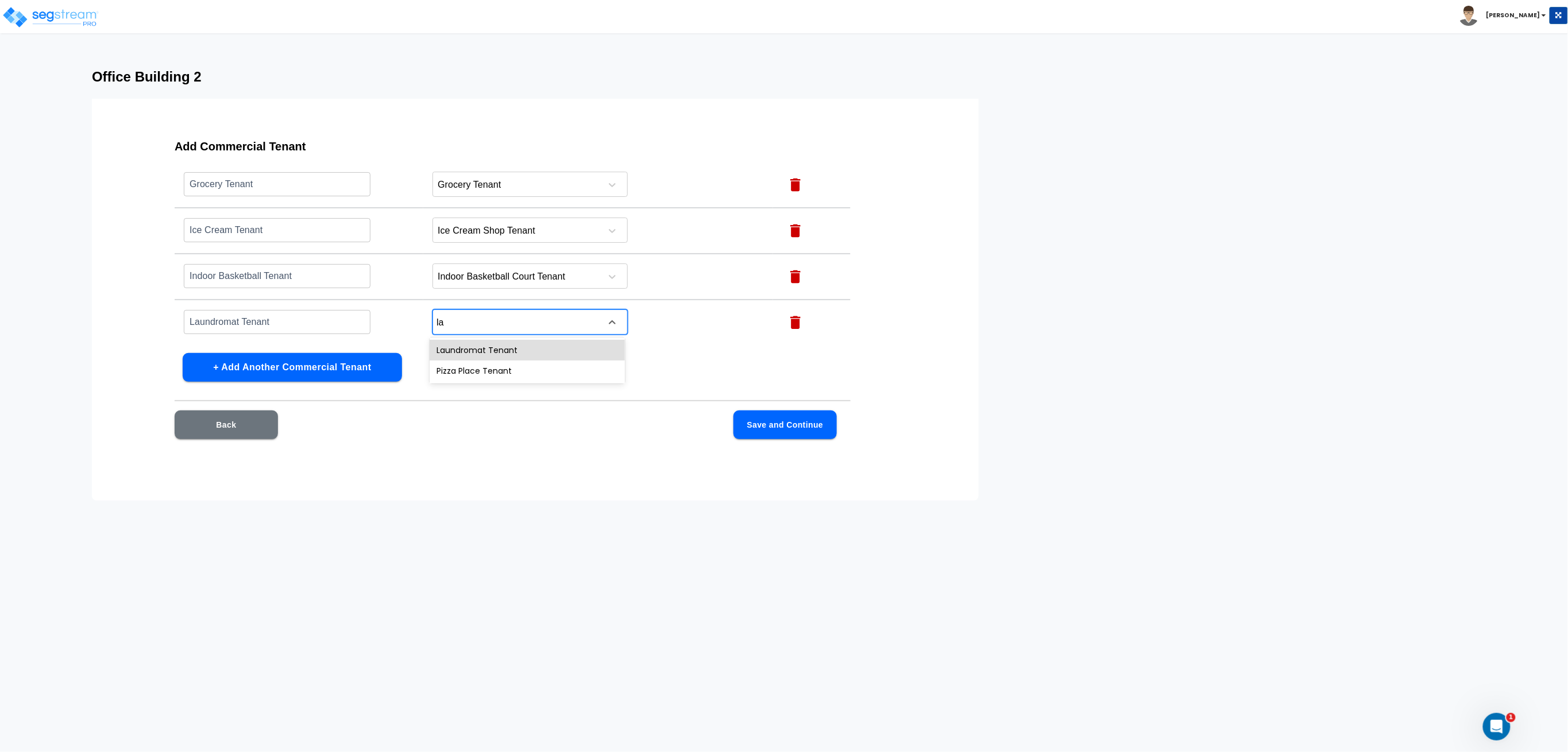
type input "lau"
click at [493, 349] on div "Laundromat Tenant" at bounding box center [527, 350] width 195 height 21
click at [774, 430] on button "Save and Continue" at bounding box center [785, 424] width 104 height 29
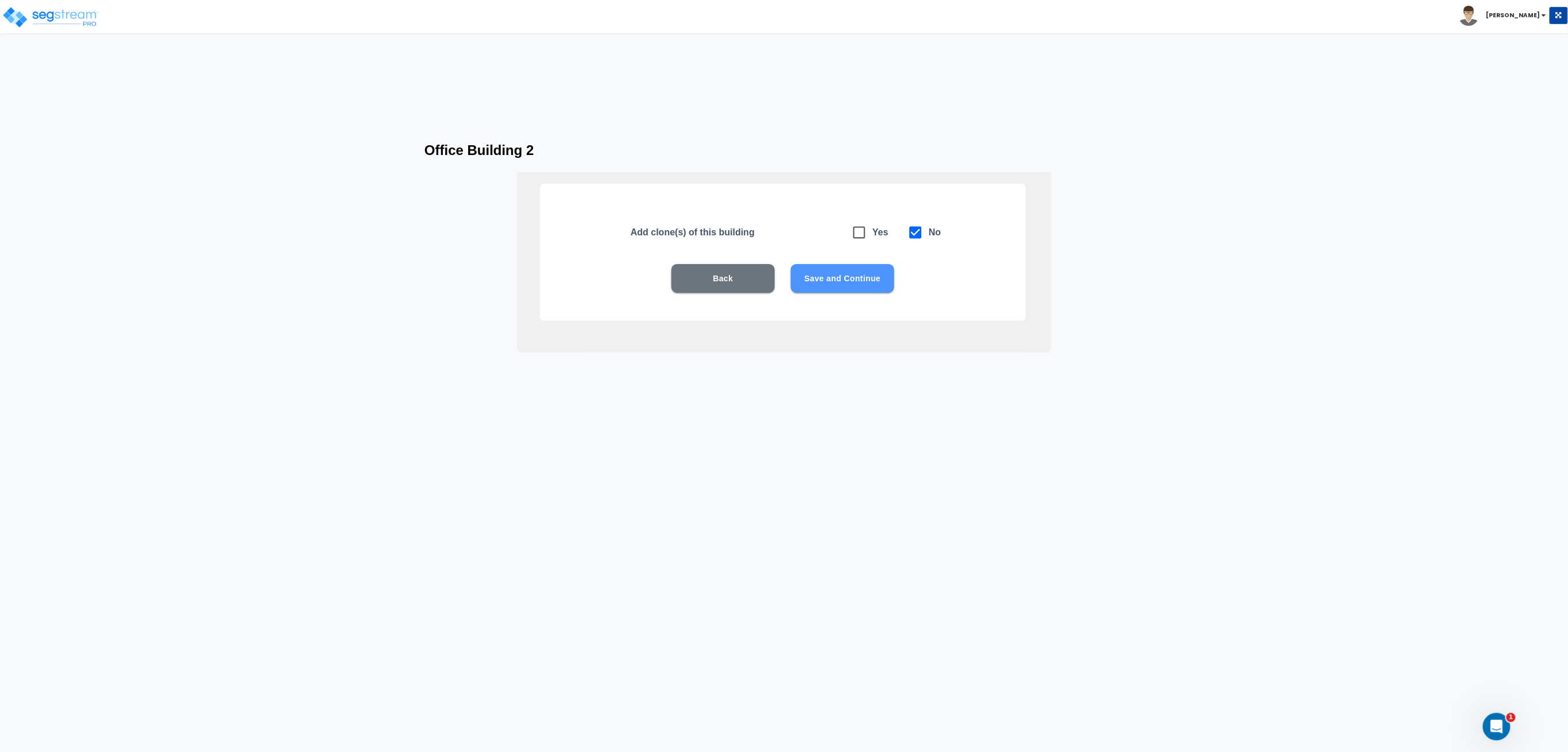
click at [859, 278] on button "Save and Continue" at bounding box center [842, 278] width 104 height 29
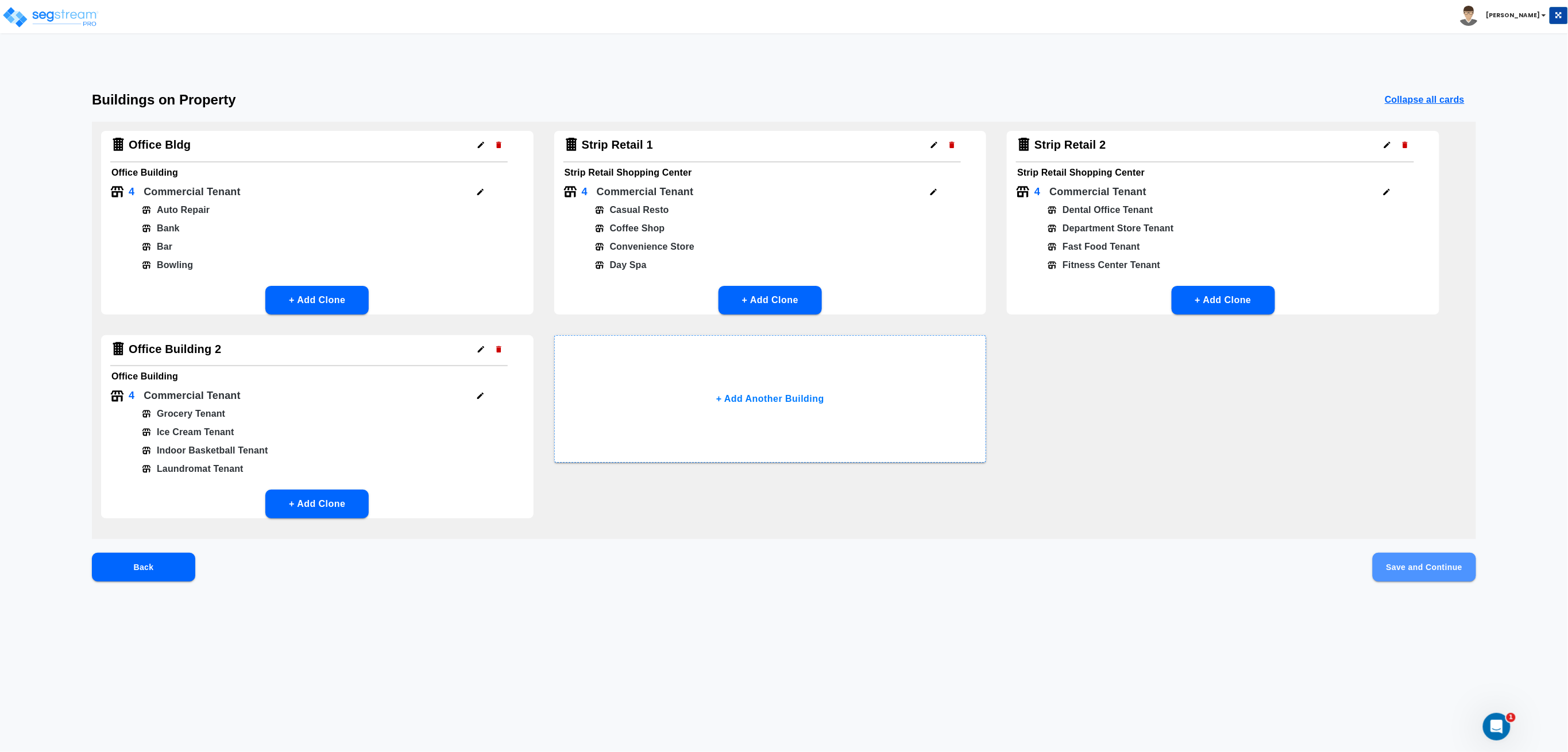
click at [1423, 573] on button "Save and Continue" at bounding box center [1424, 567] width 104 height 29
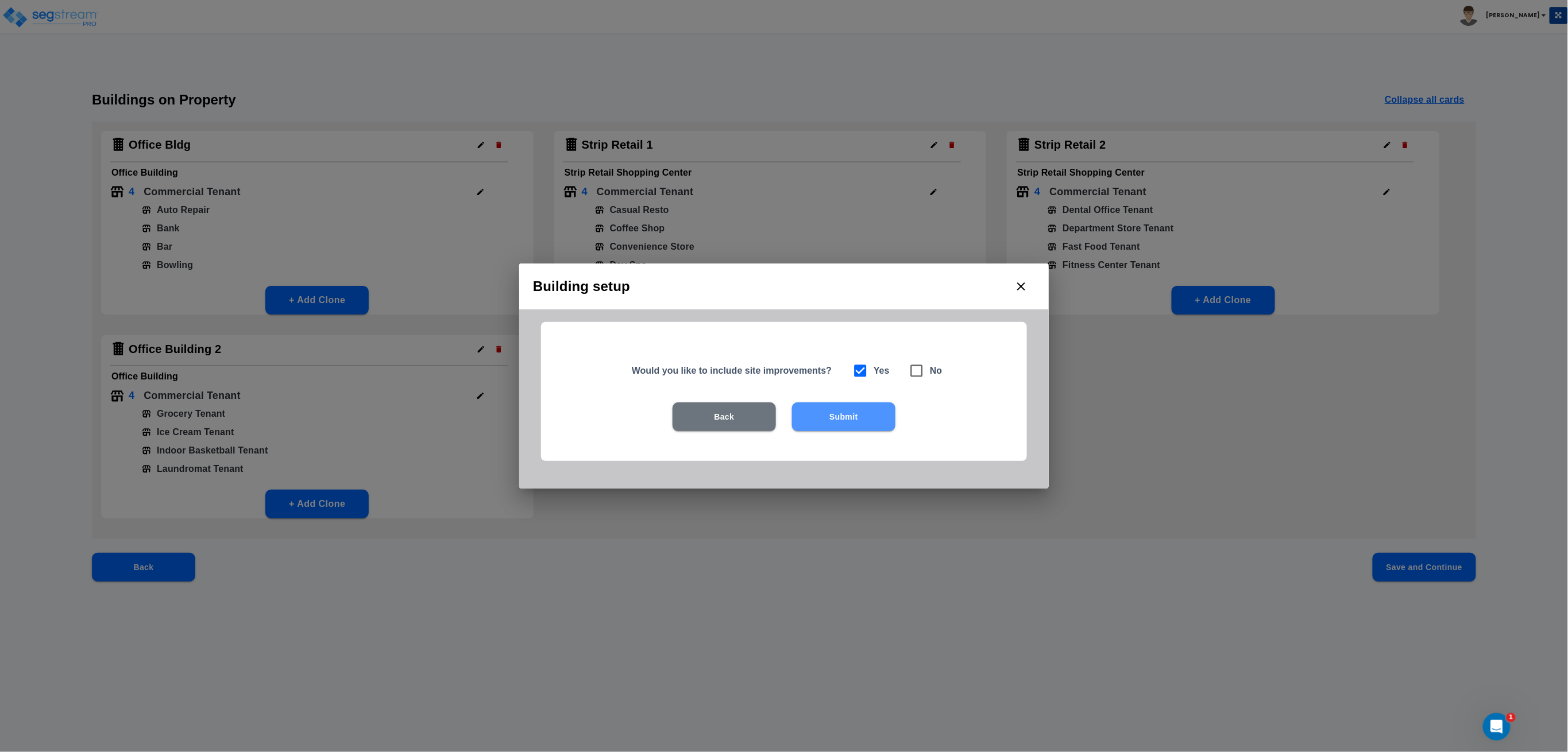
click at [889, 419] on button "Submit" at bounding box center [843, 416] width 104 height 29
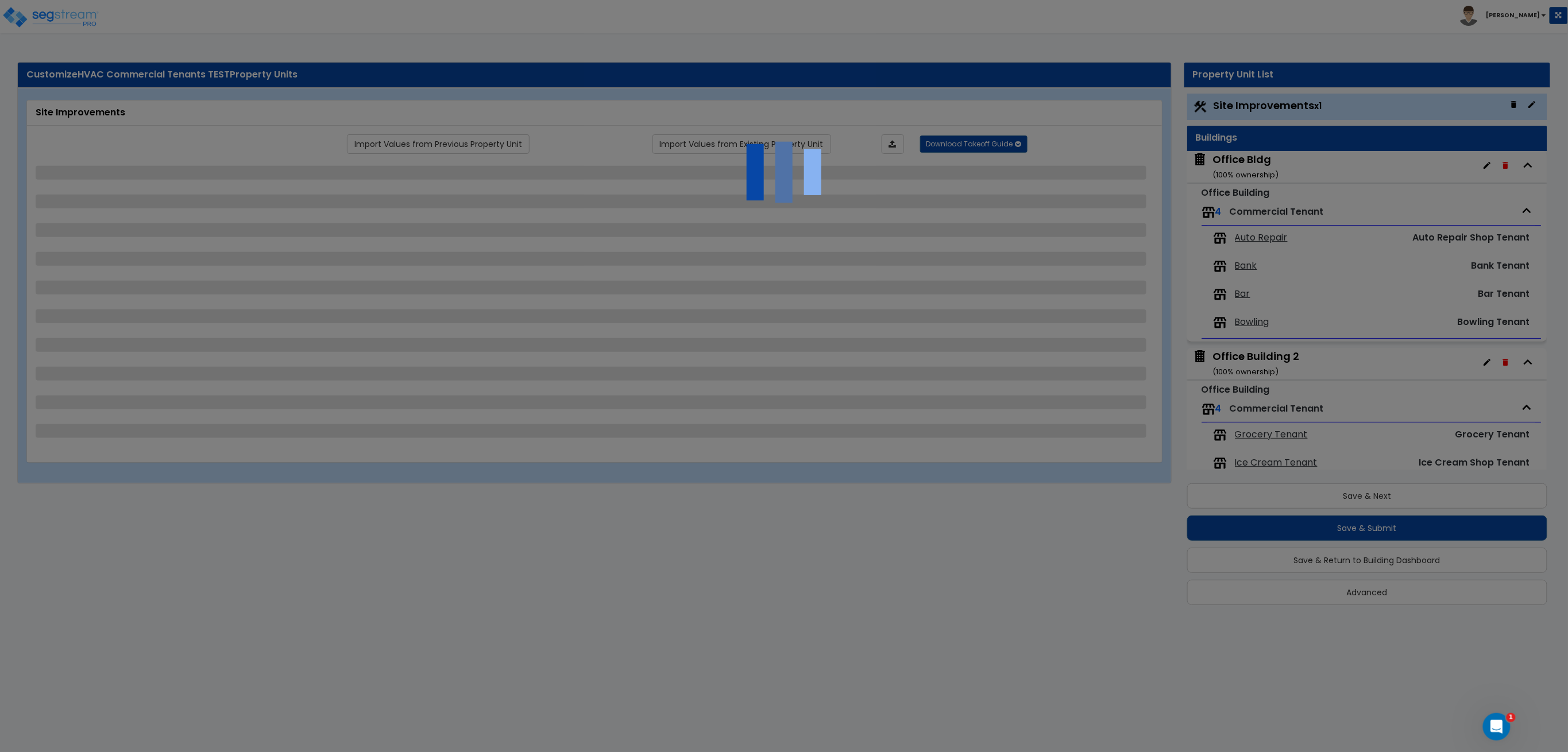
scroll to position [0, 0]
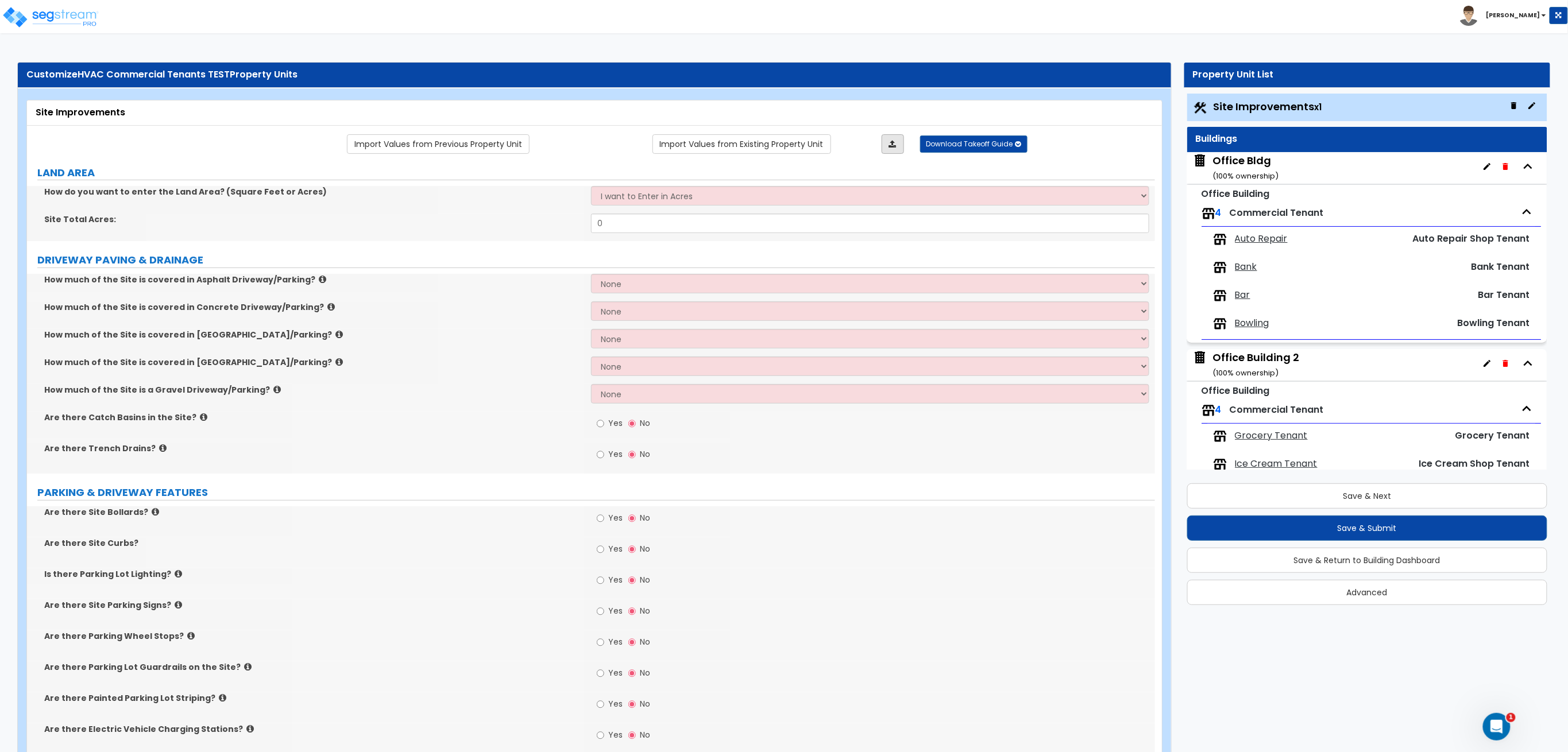
click at [892, 145] on icon at bounding box center [892, 144] width 7 height 8
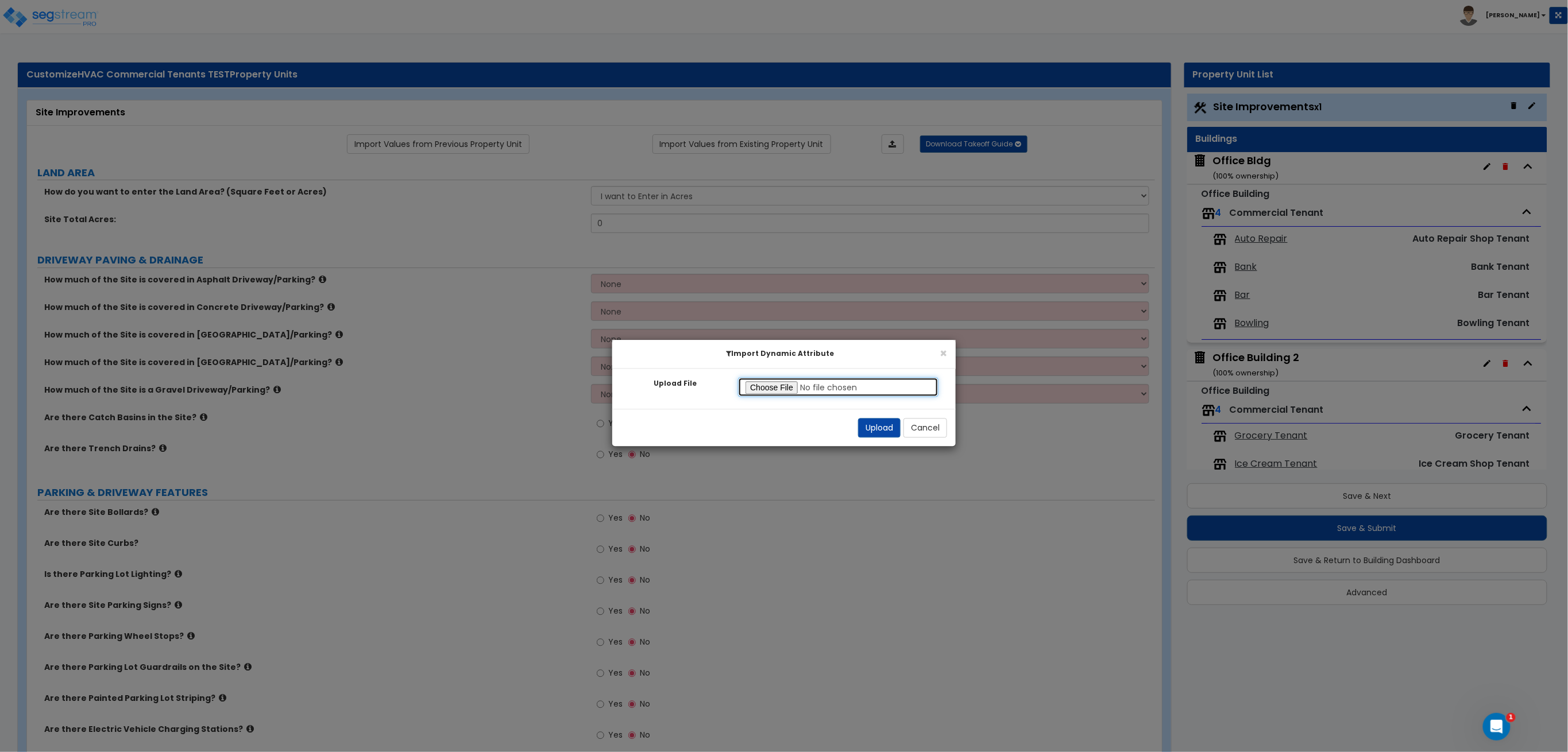
click at [760, 386] on input "Upload File" at bounding box center [838, 387] width 200 height 19
type input "C:\fakepath\Site Improvements.xlsx"
click at [872, 422] on button "Upload" at bounding box center [879, 428] width 42 height 19
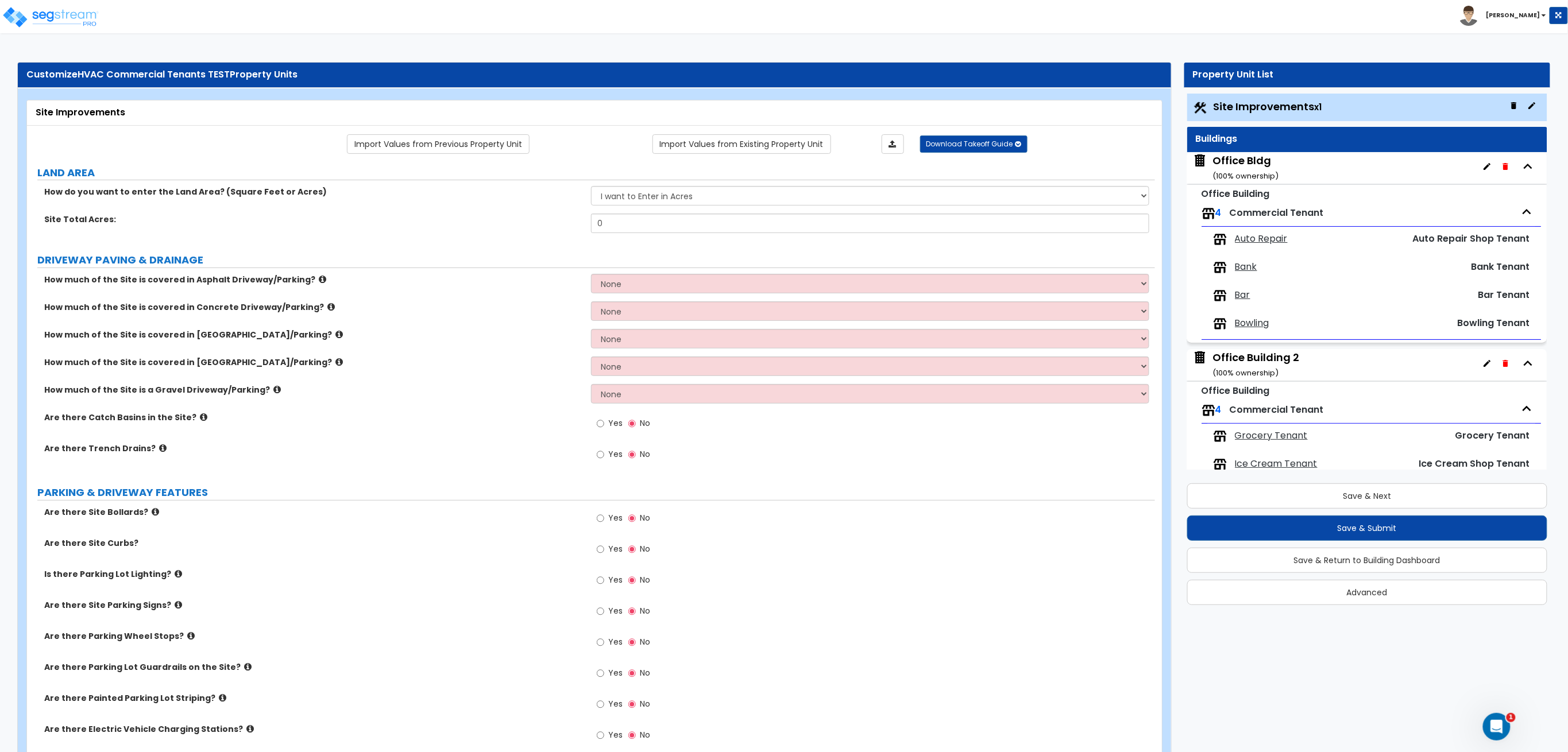
select select "2"
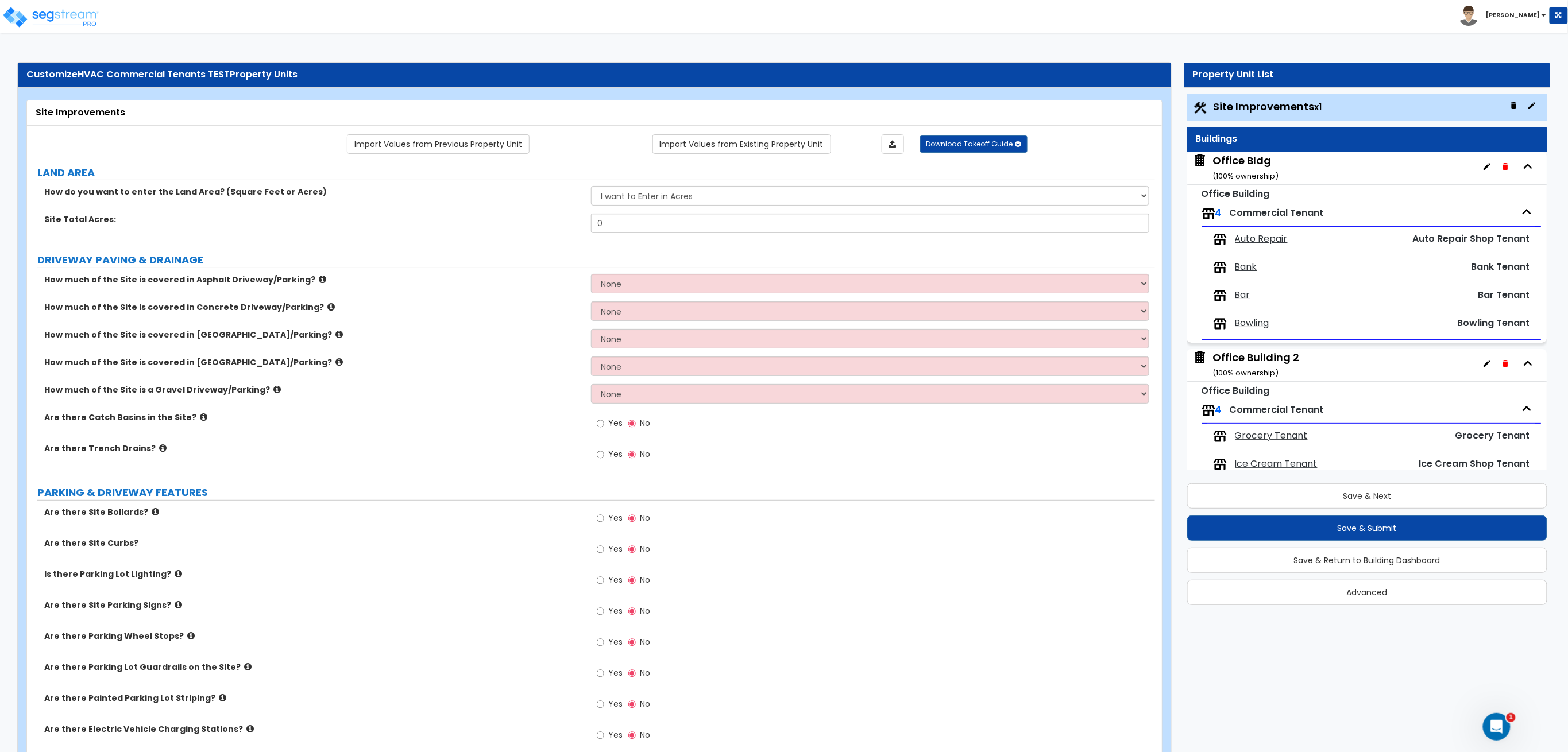
select select "2"
radio input "true"
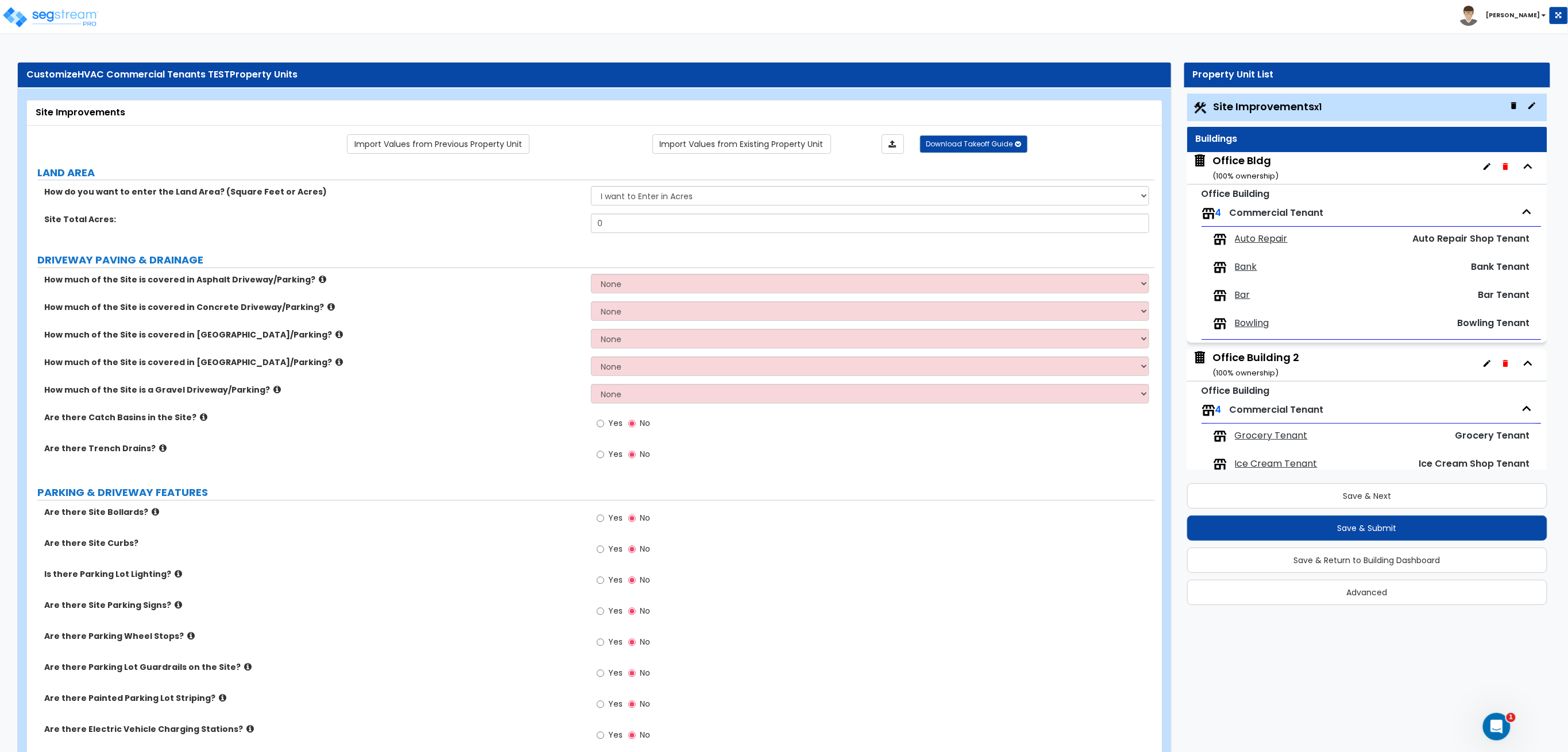
radio input "true"
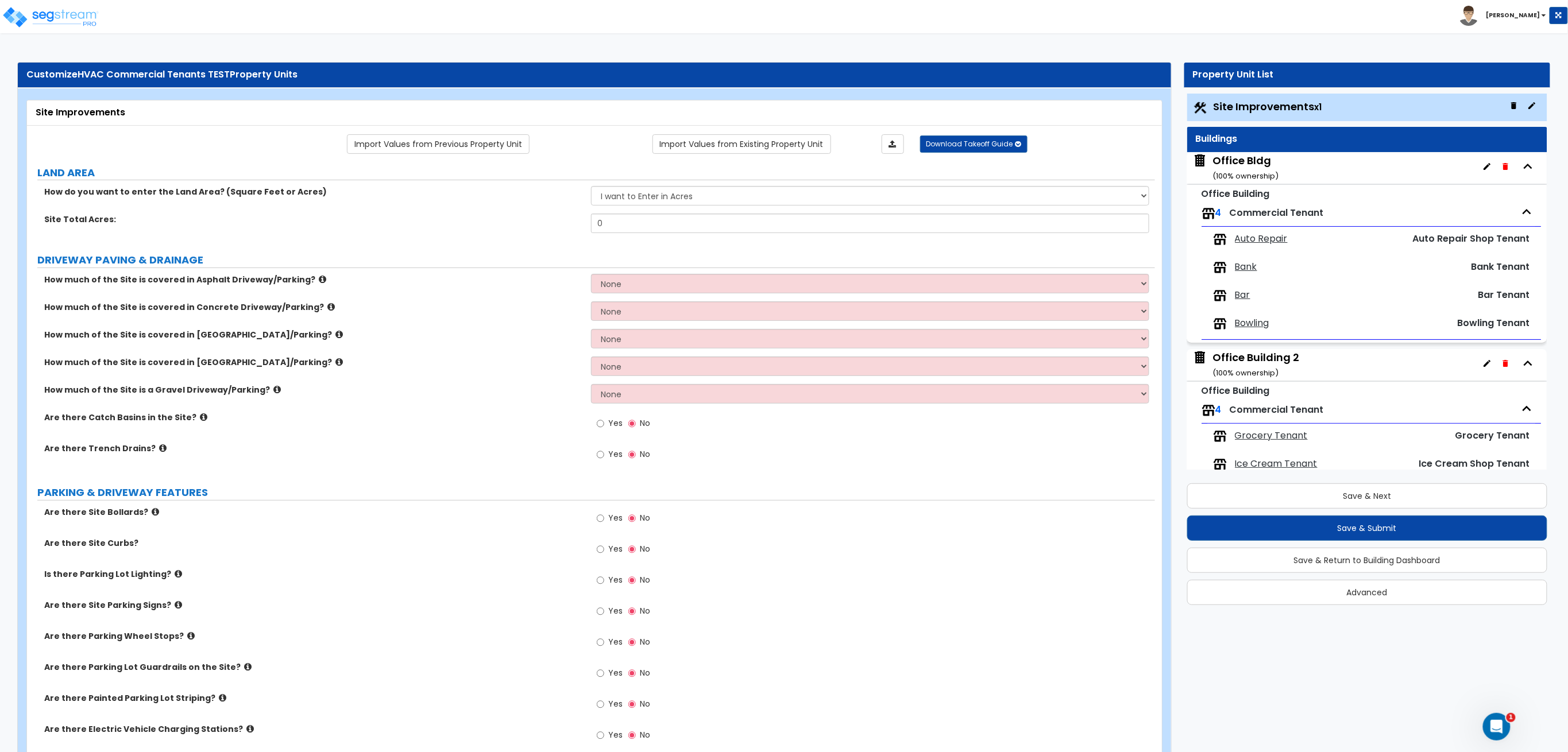
radio input "true"
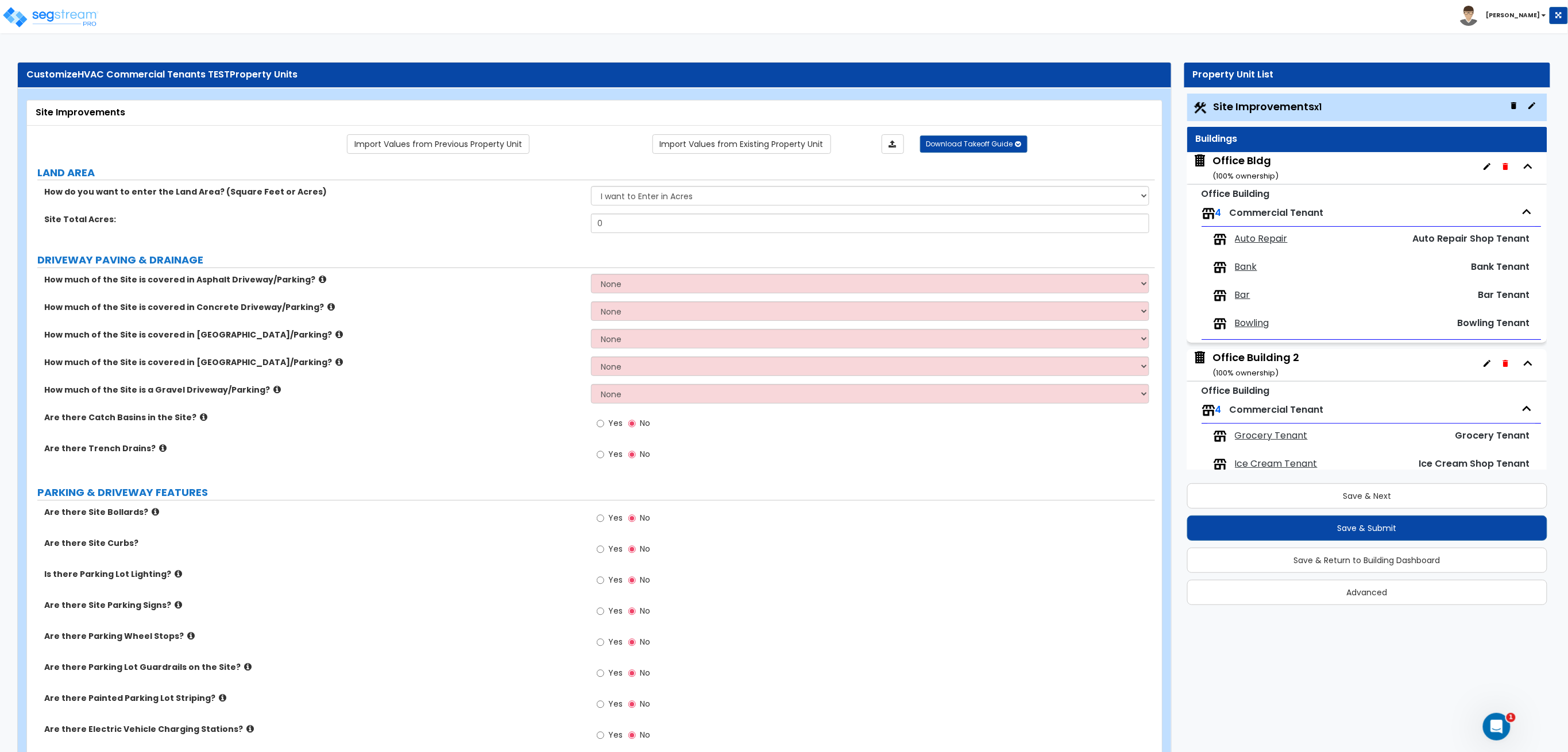
radio input "true"
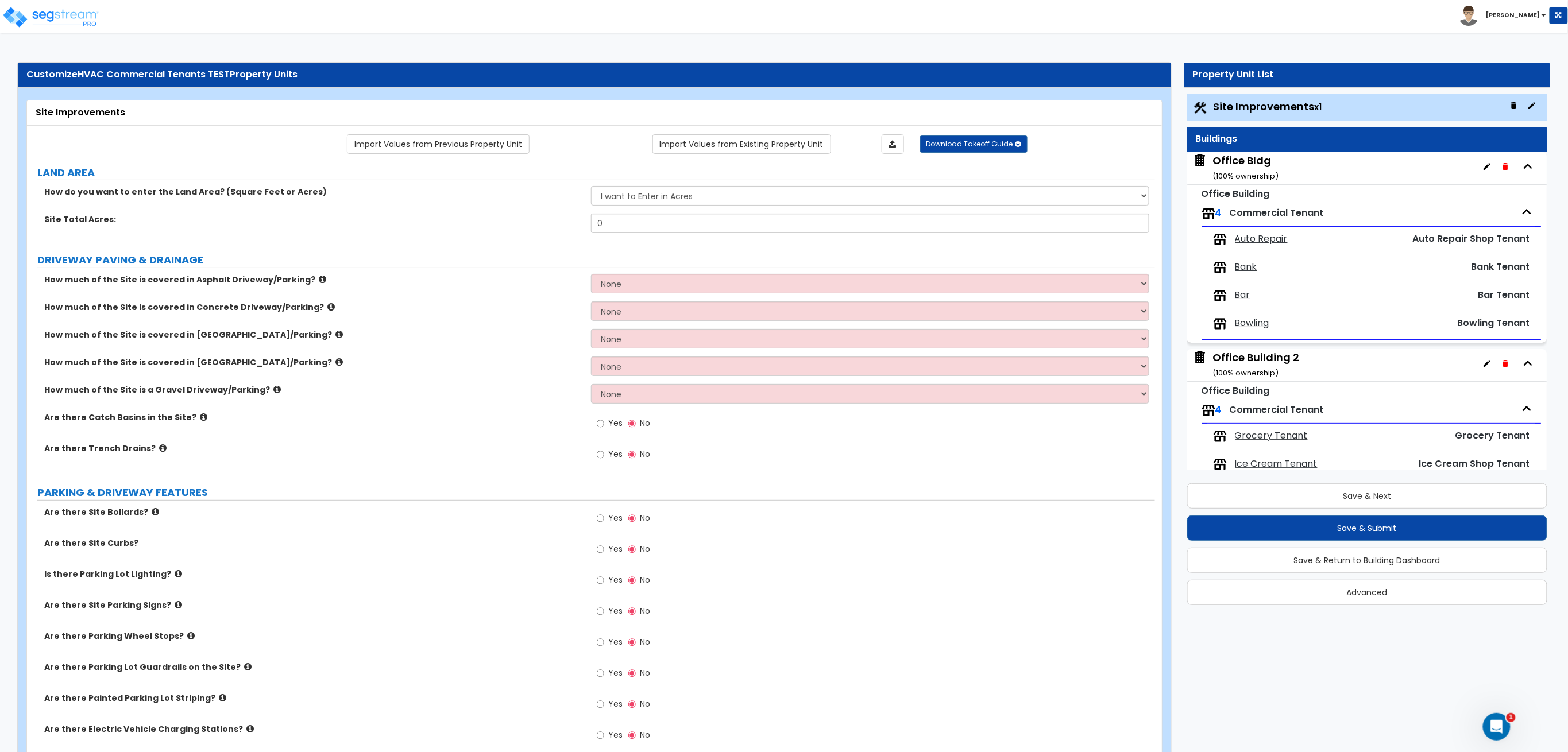
radio input "true"
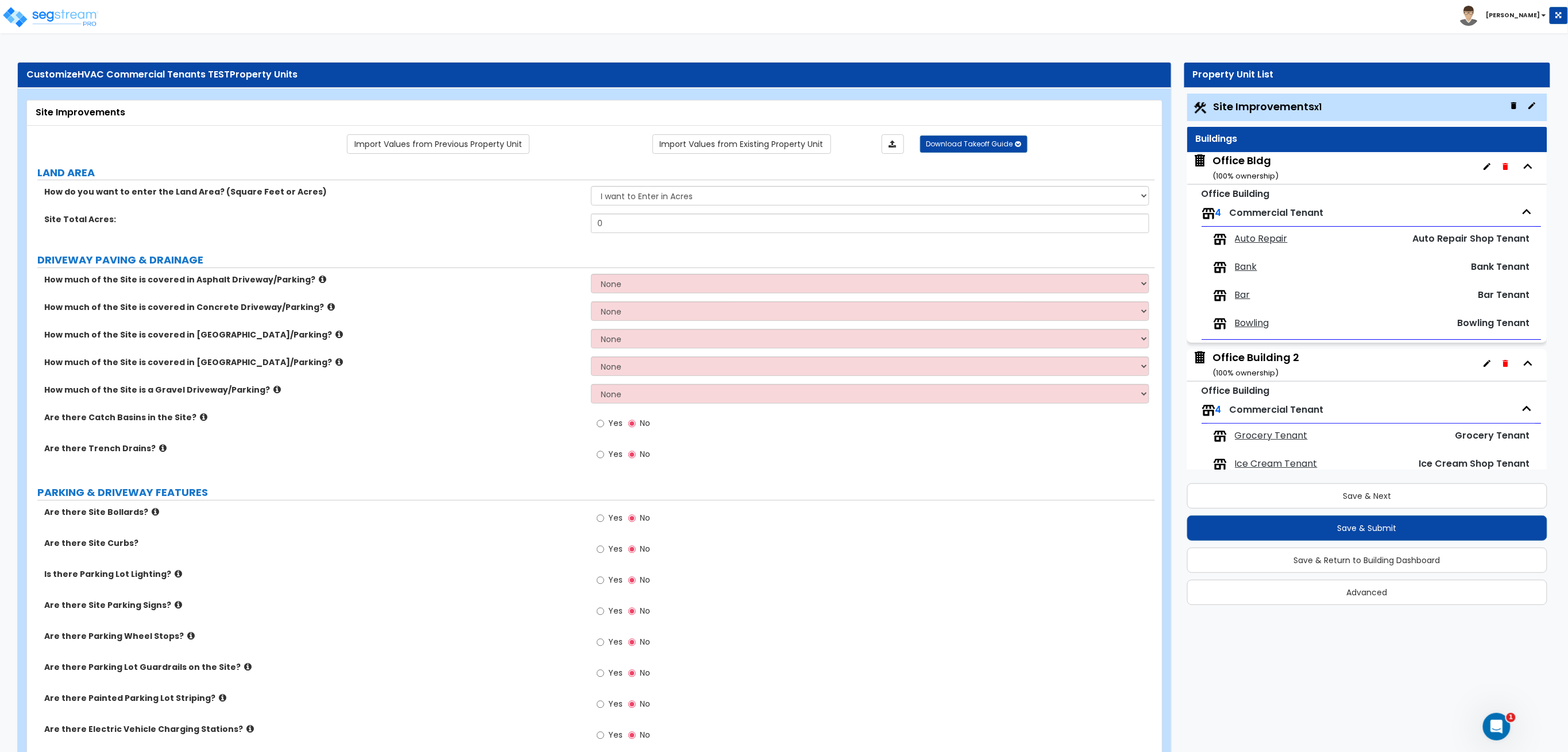
select select "2"
radio input "true"
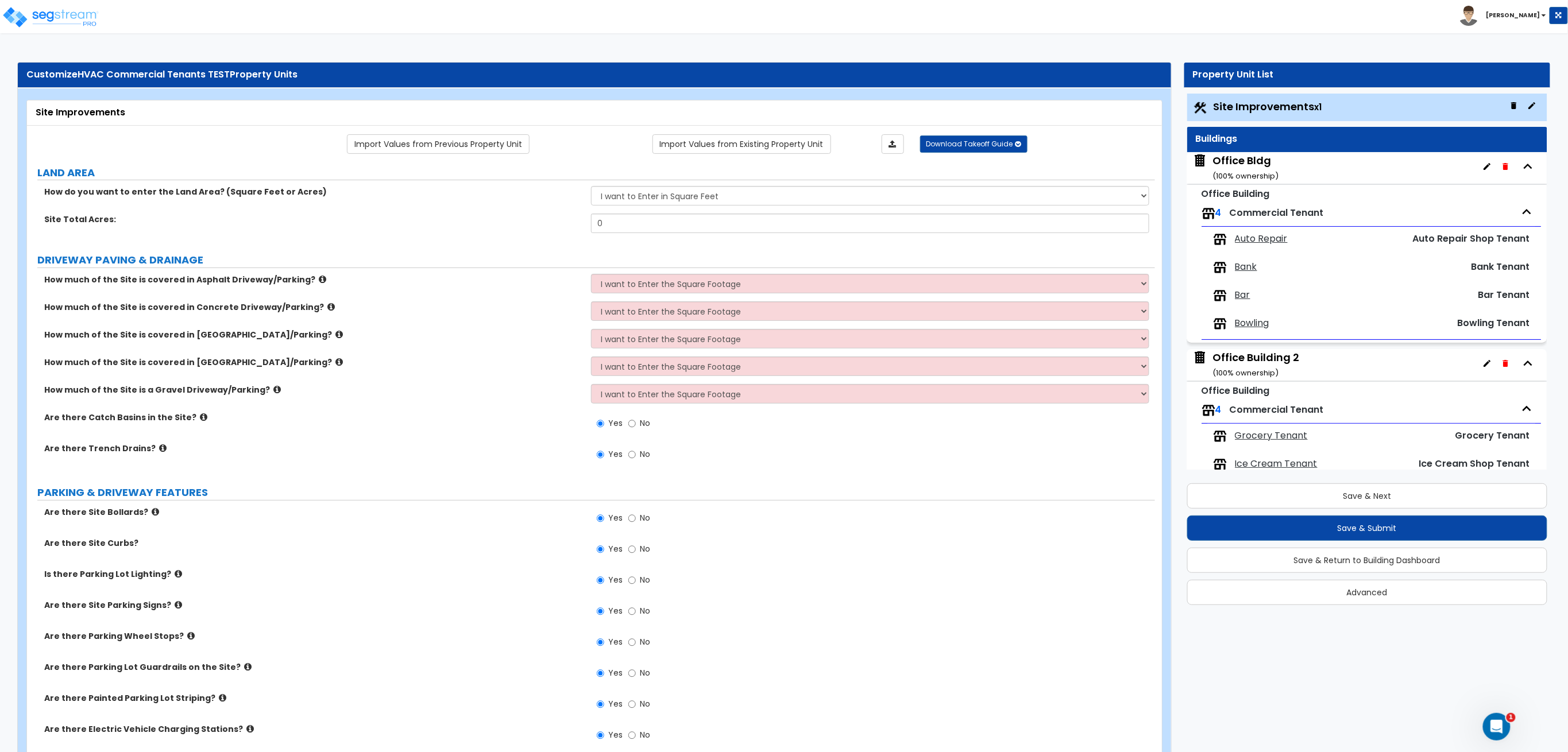
radio input "true"
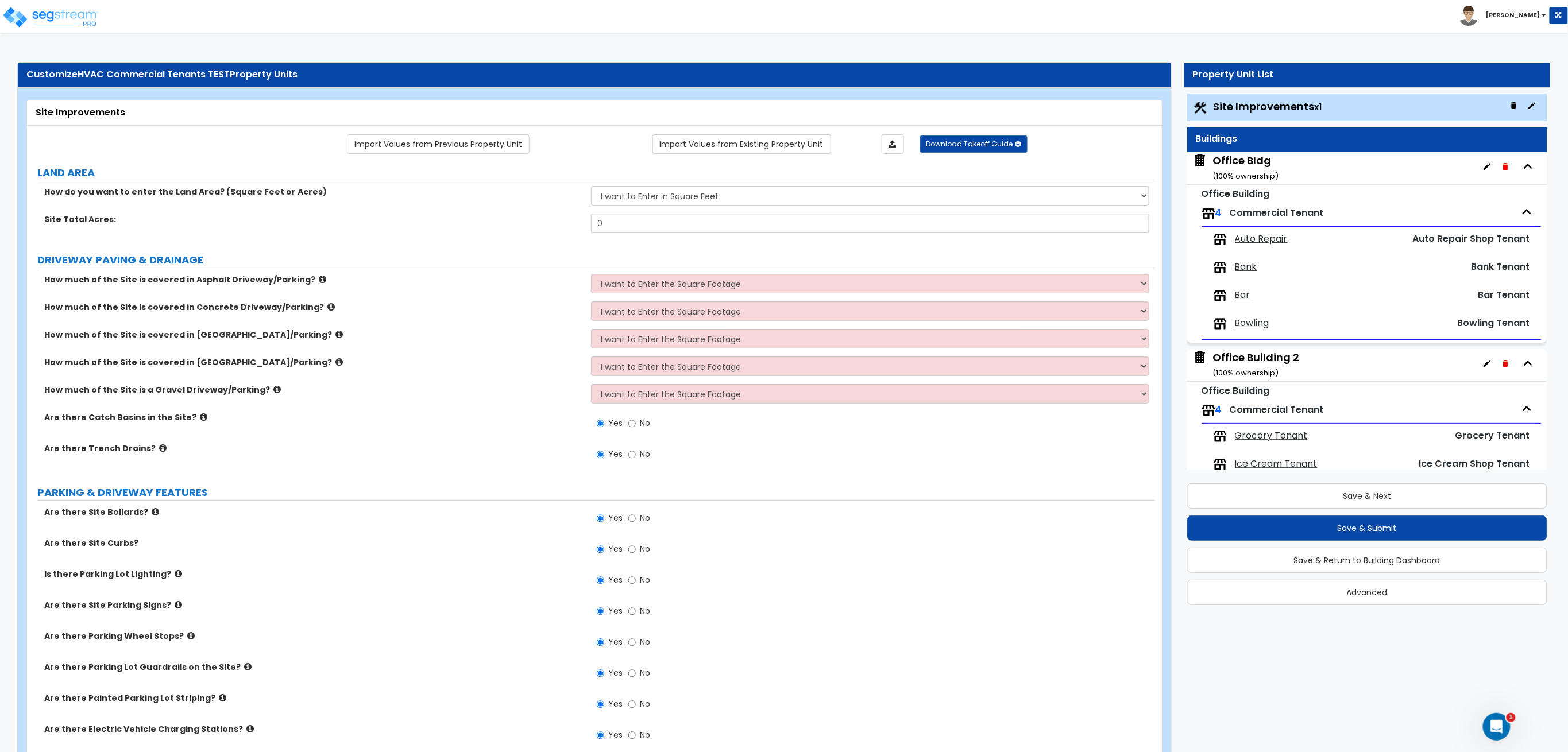
radio input "true"
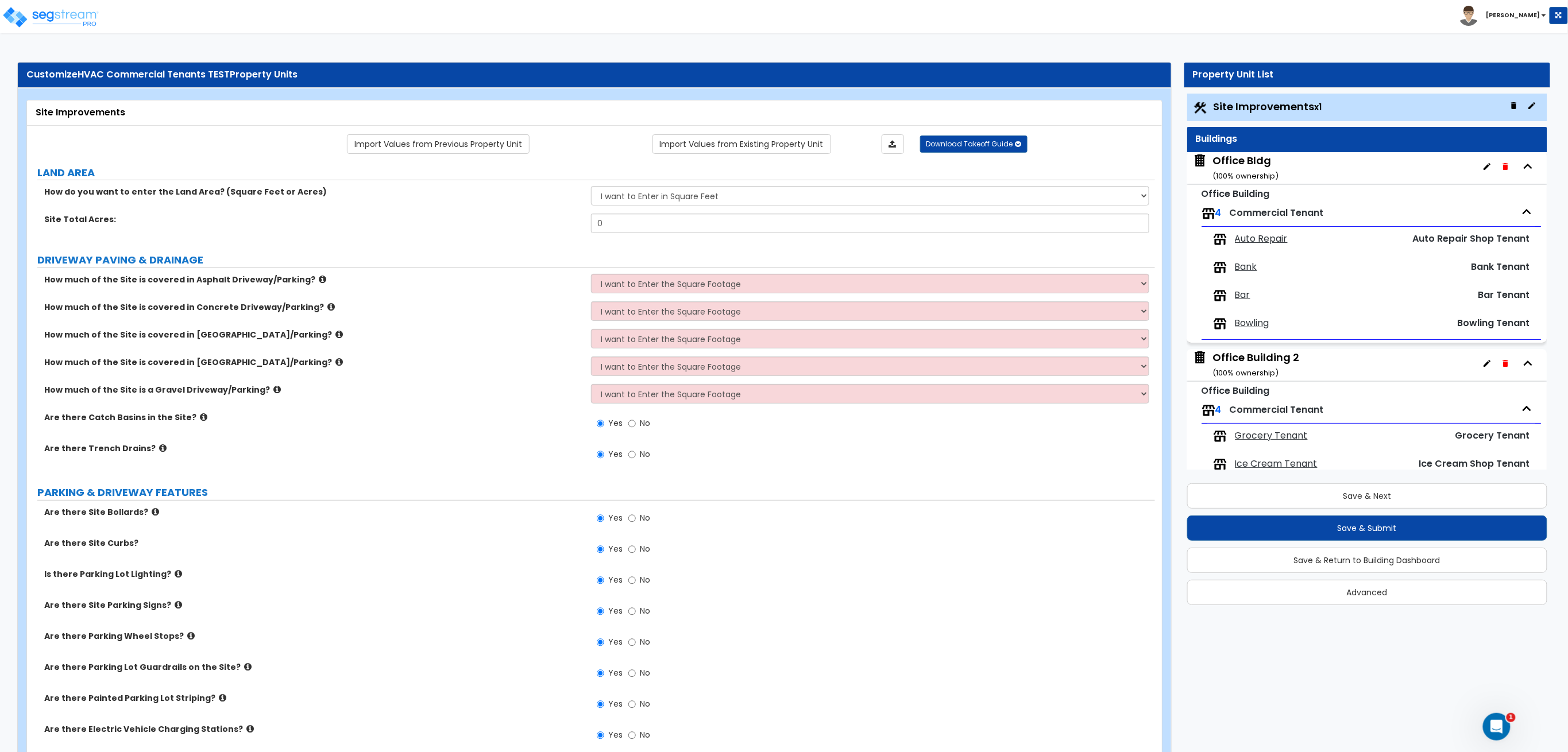
radio input "true"
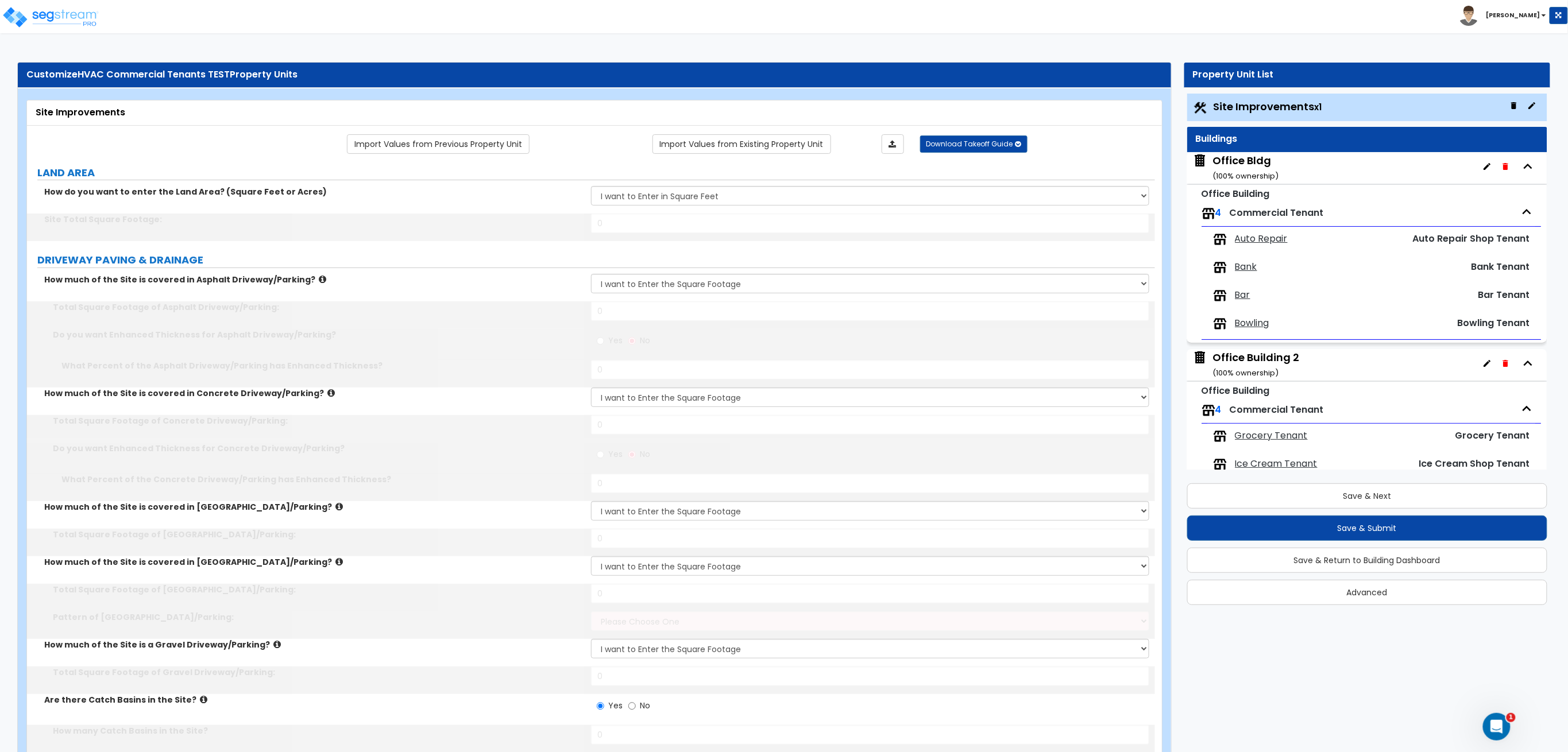
type input "150000"
type input "10000"
radio input "true"
type input "50"
type input "10000"
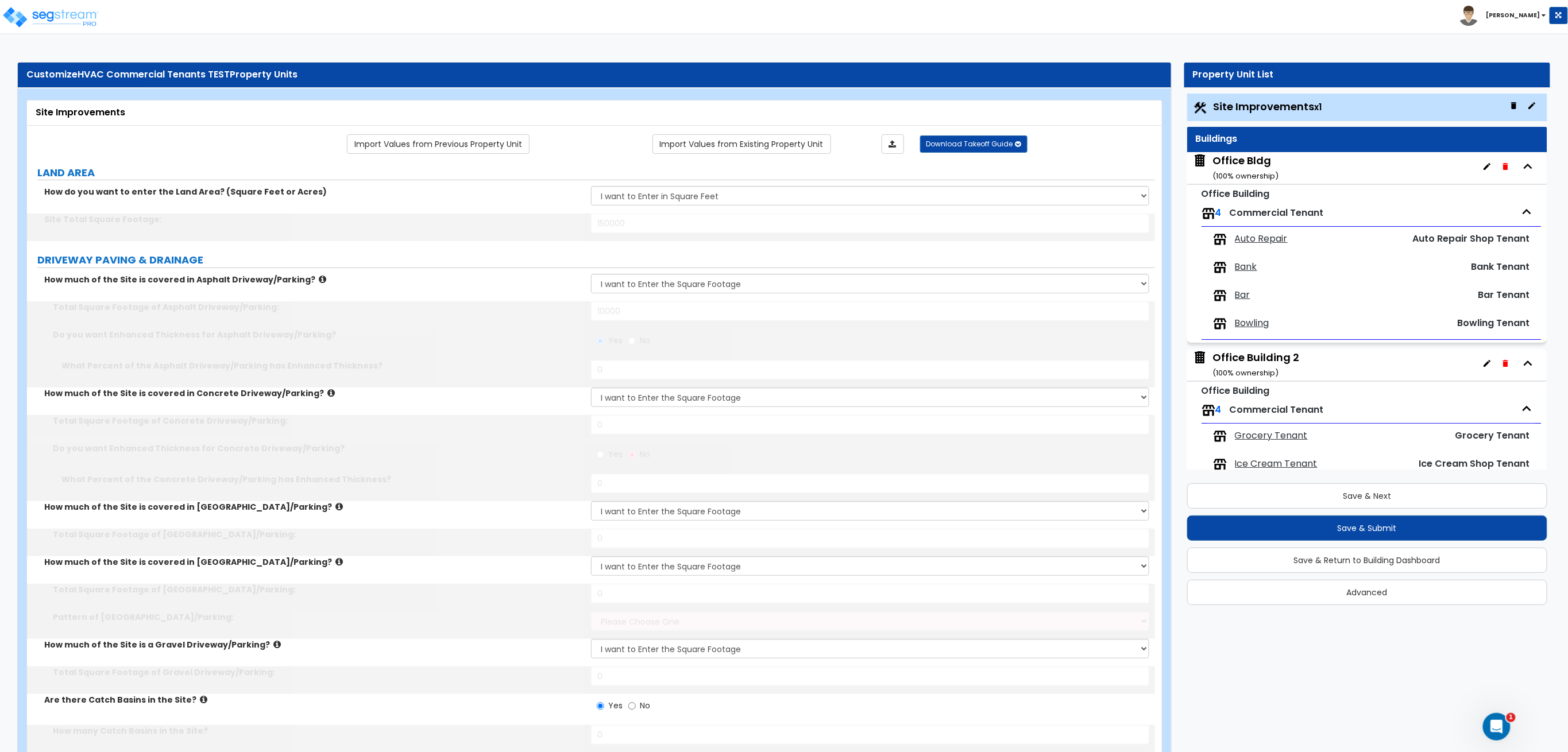
radio input "true"
type input "50"
type input "5000"
select select "2"
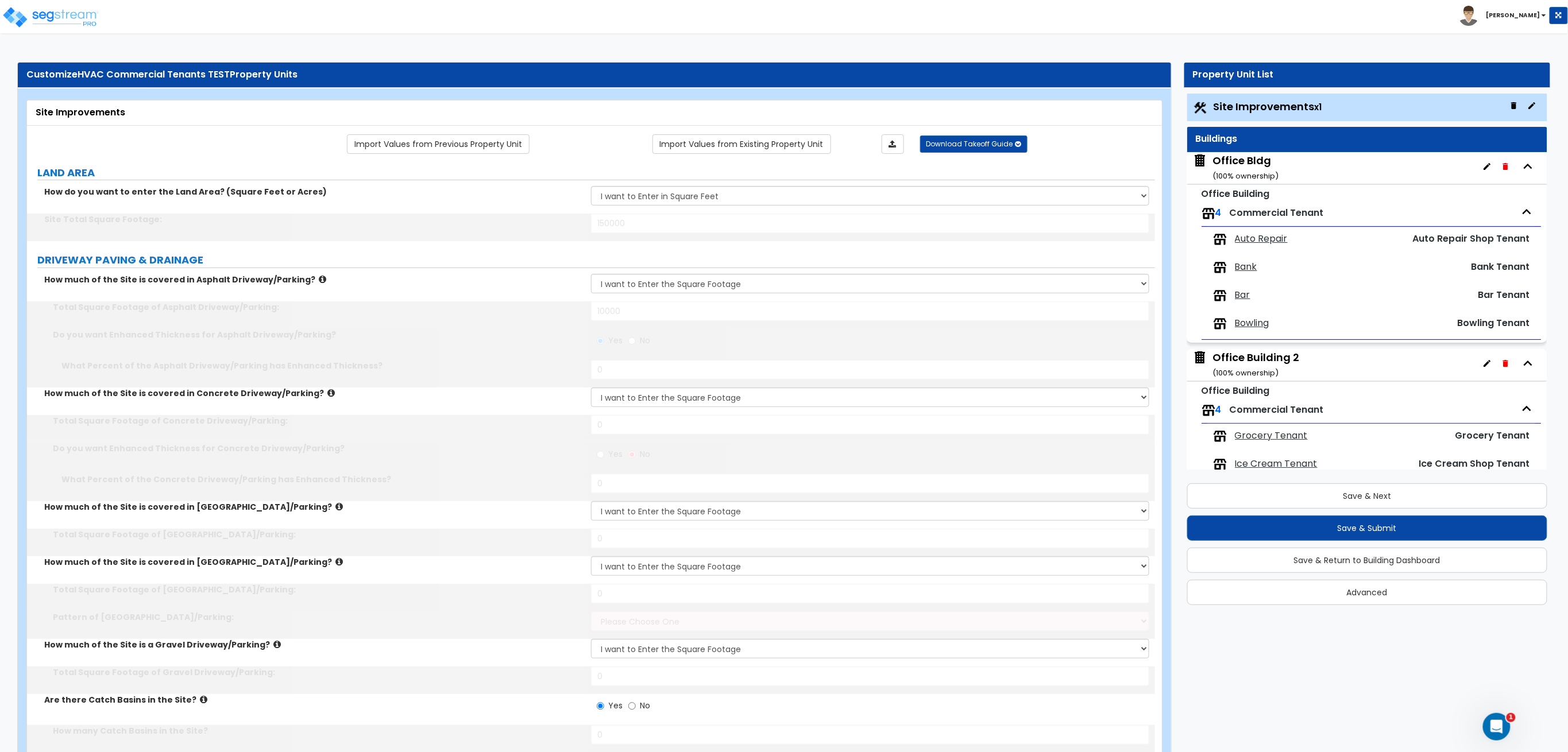
type input "5000"
type input "12"
type input "10"
type input "12"
type input "15"
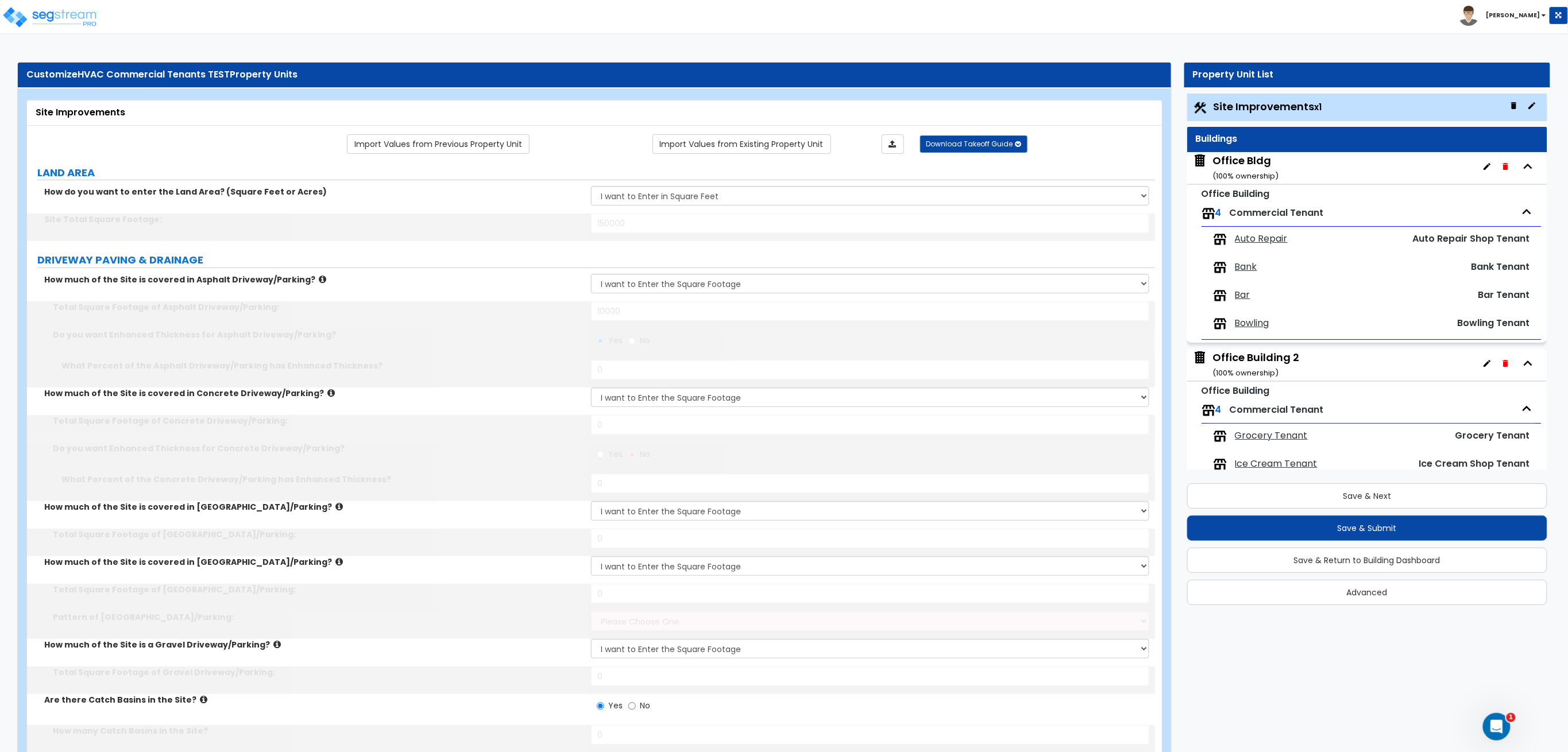
type input "10"
select select "2"
select select "1"
type input "1000"
select select "1"
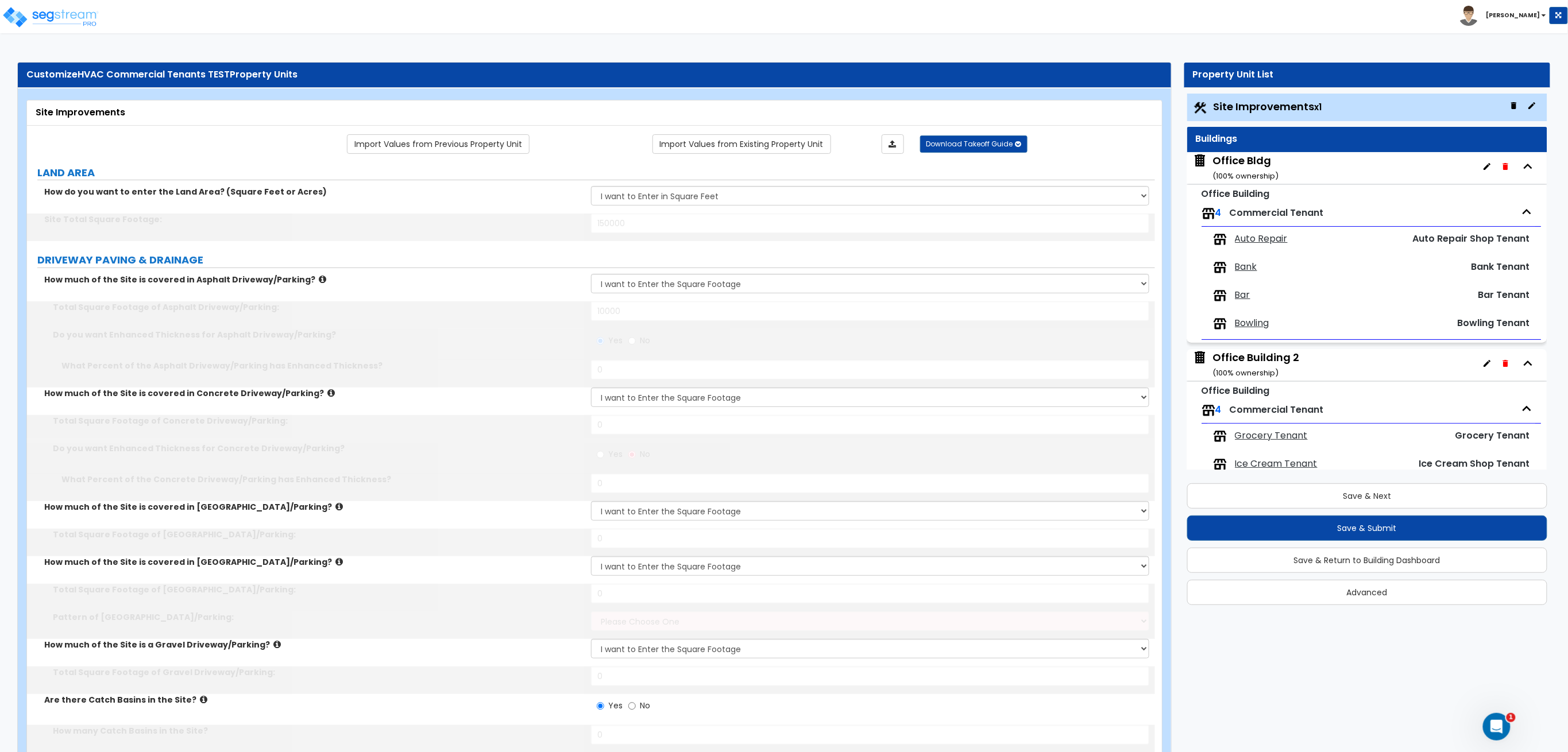
select select "1"
type input "10"
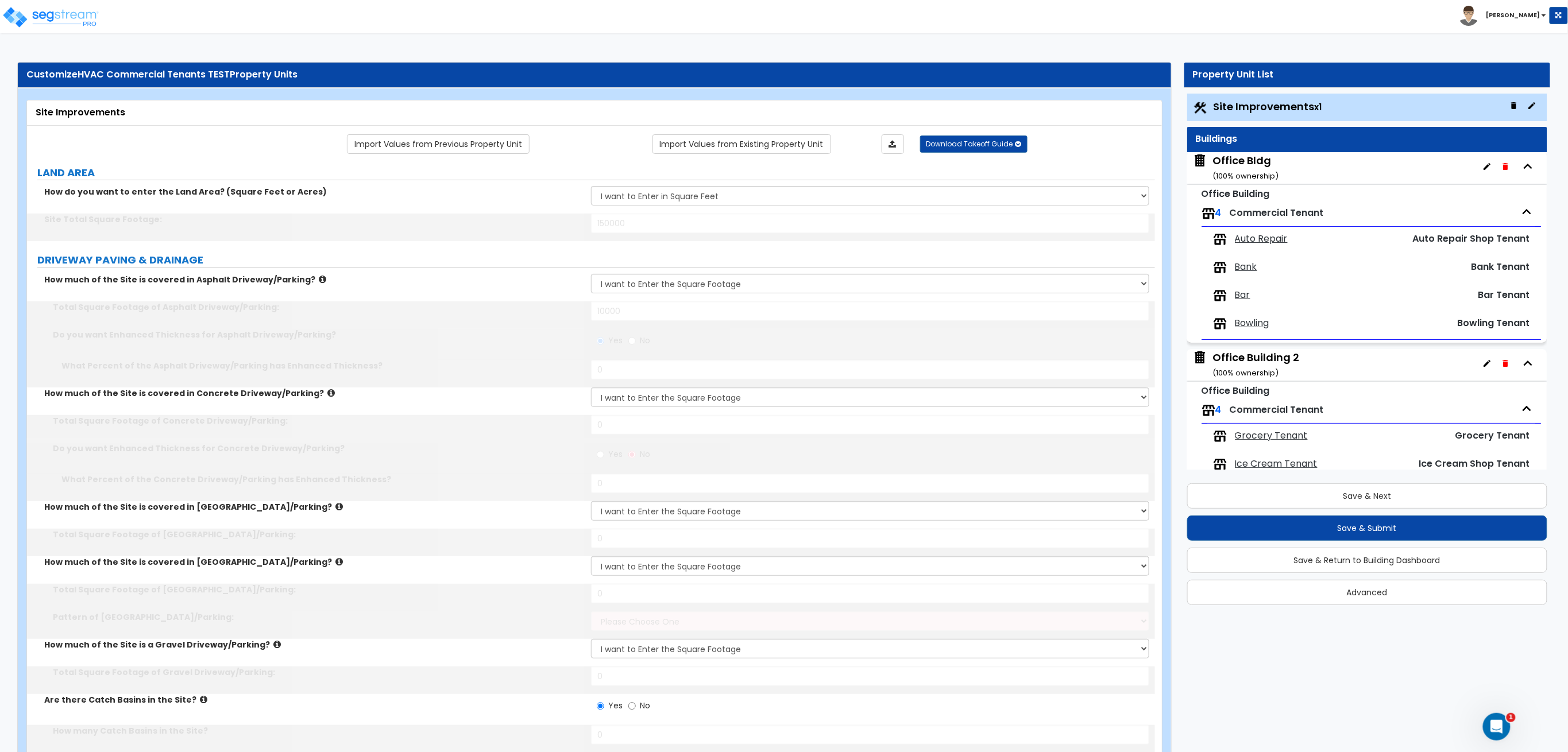
type input "3"
select select "1"
type input "37"
type input "100"
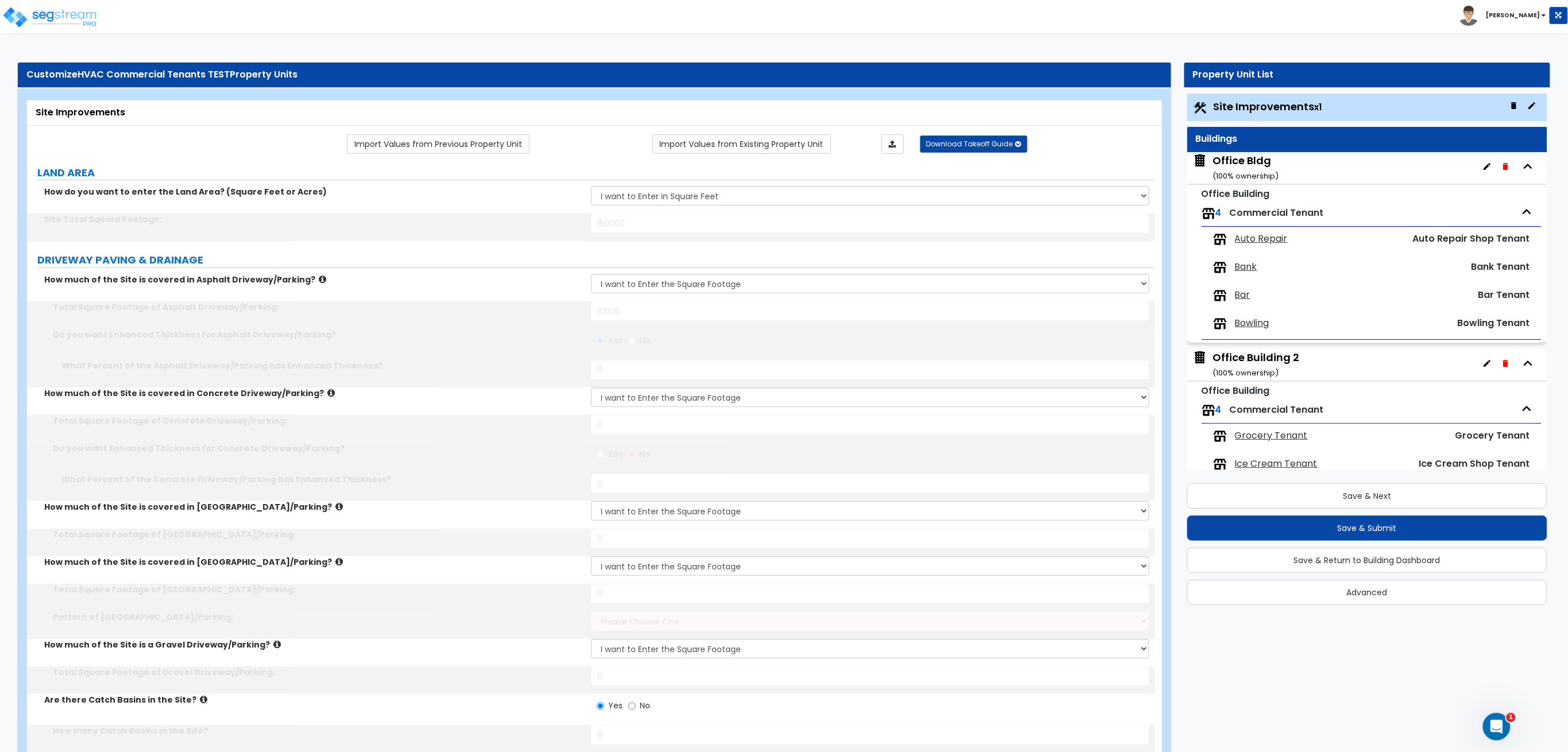
select select "1"
type input "40"
type input "10"
select select "2"
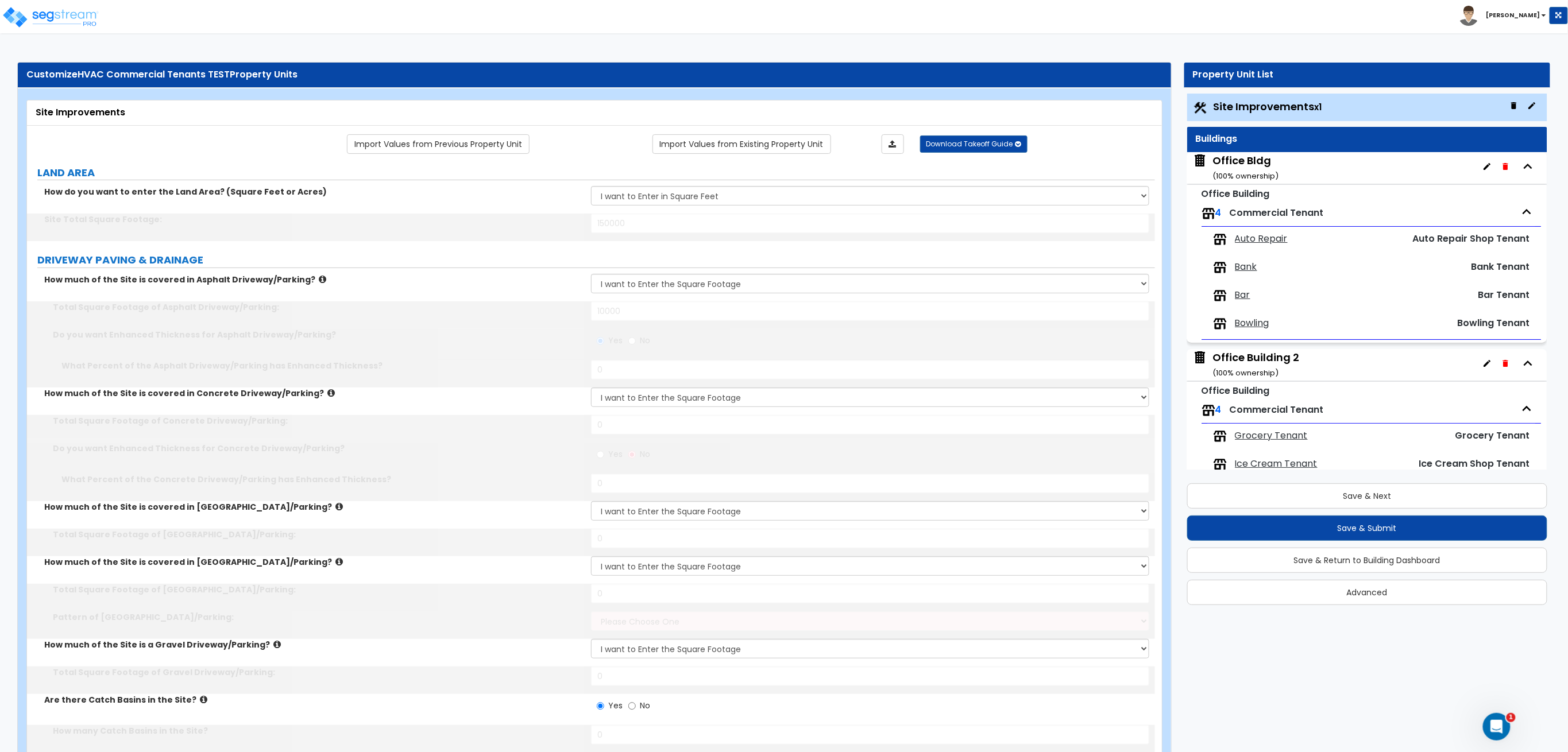
radio input "true"
select select "1"
select select "3"
radio input "true"
select select "2"
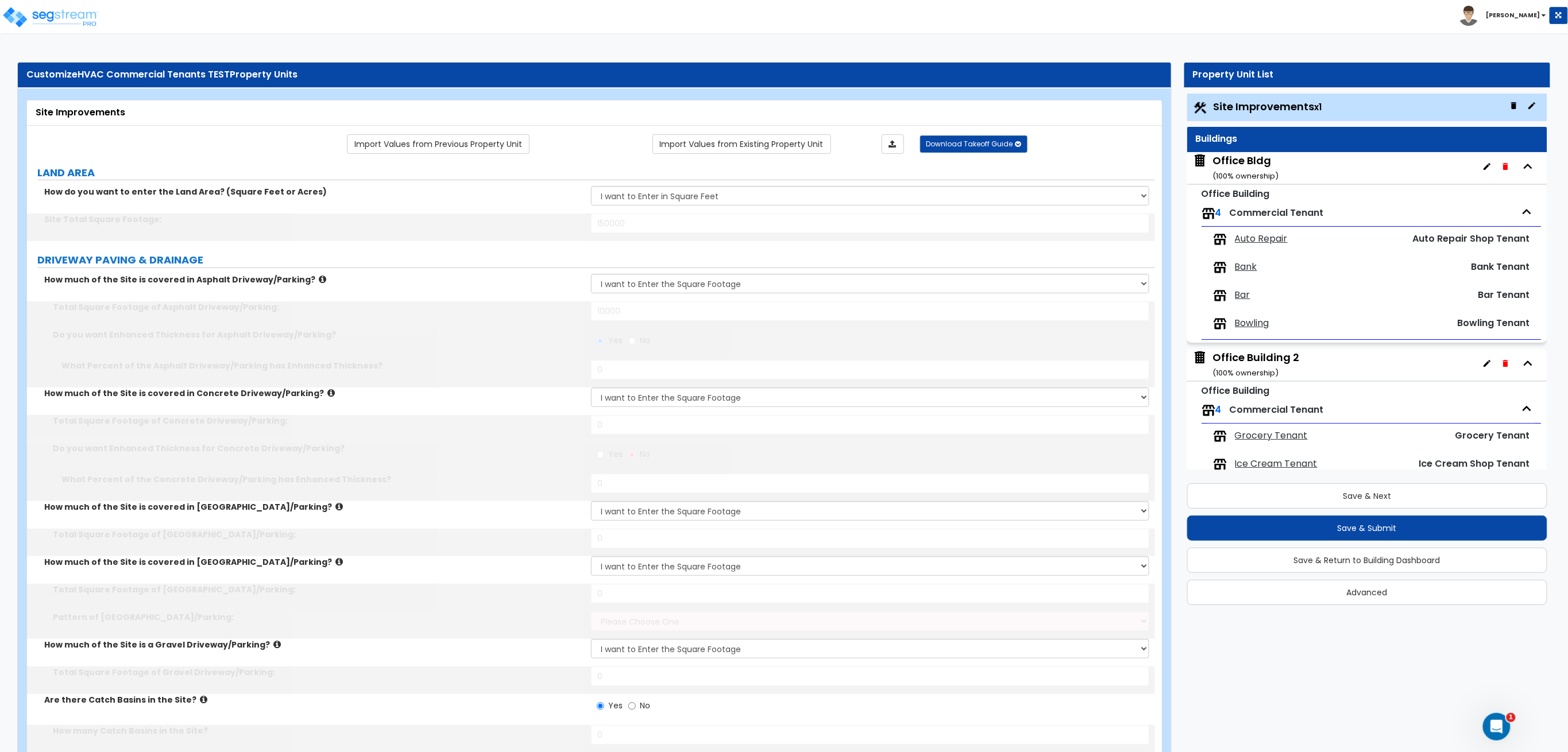
type input "1000"
type input "12"
select select "2"
type input "100"
type input "15"
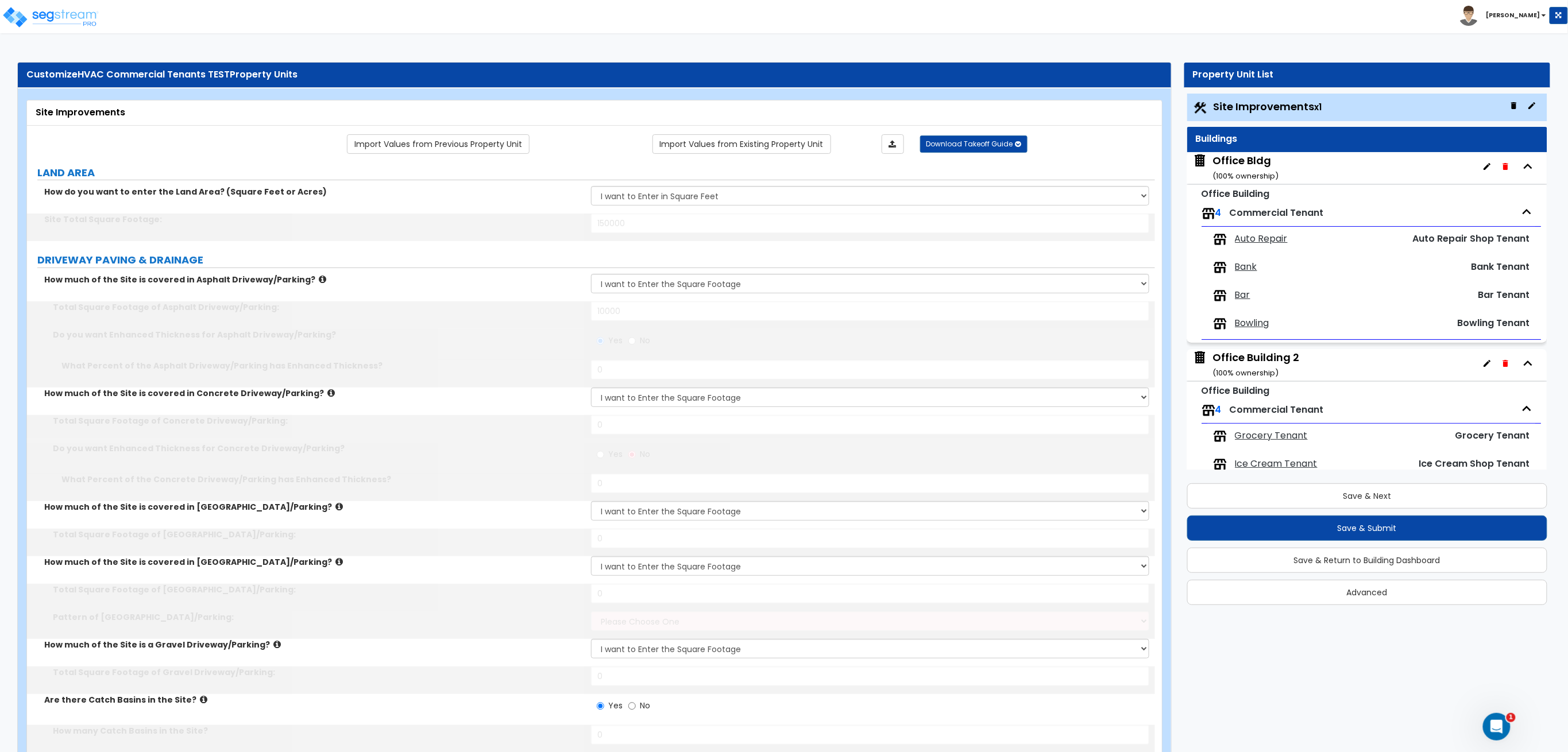
type input "15"
radio input "true"
select select "2"
select select "3"
type input "10"
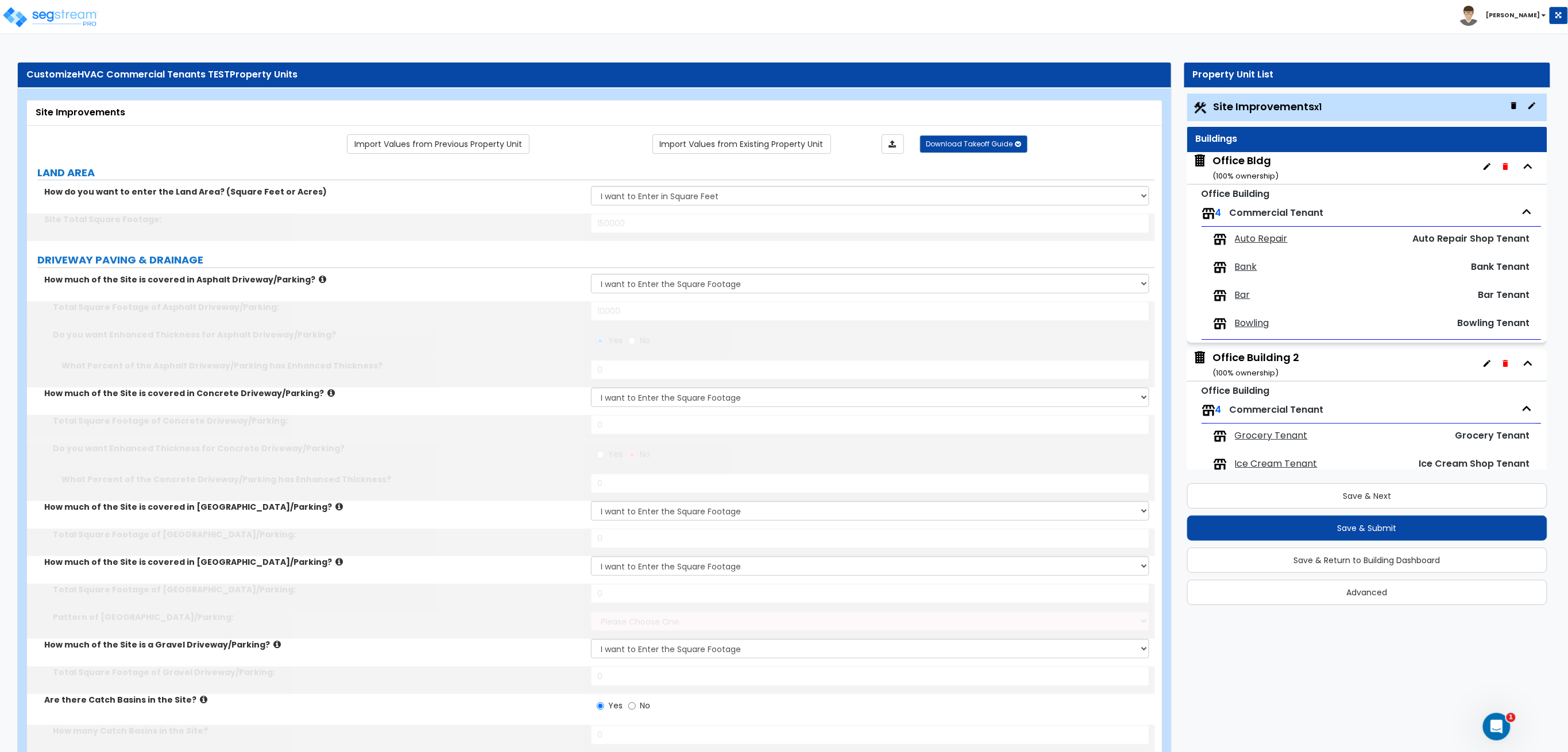
type input "5"
radio input "true"
select select "2"
type input "10"
type input "5"
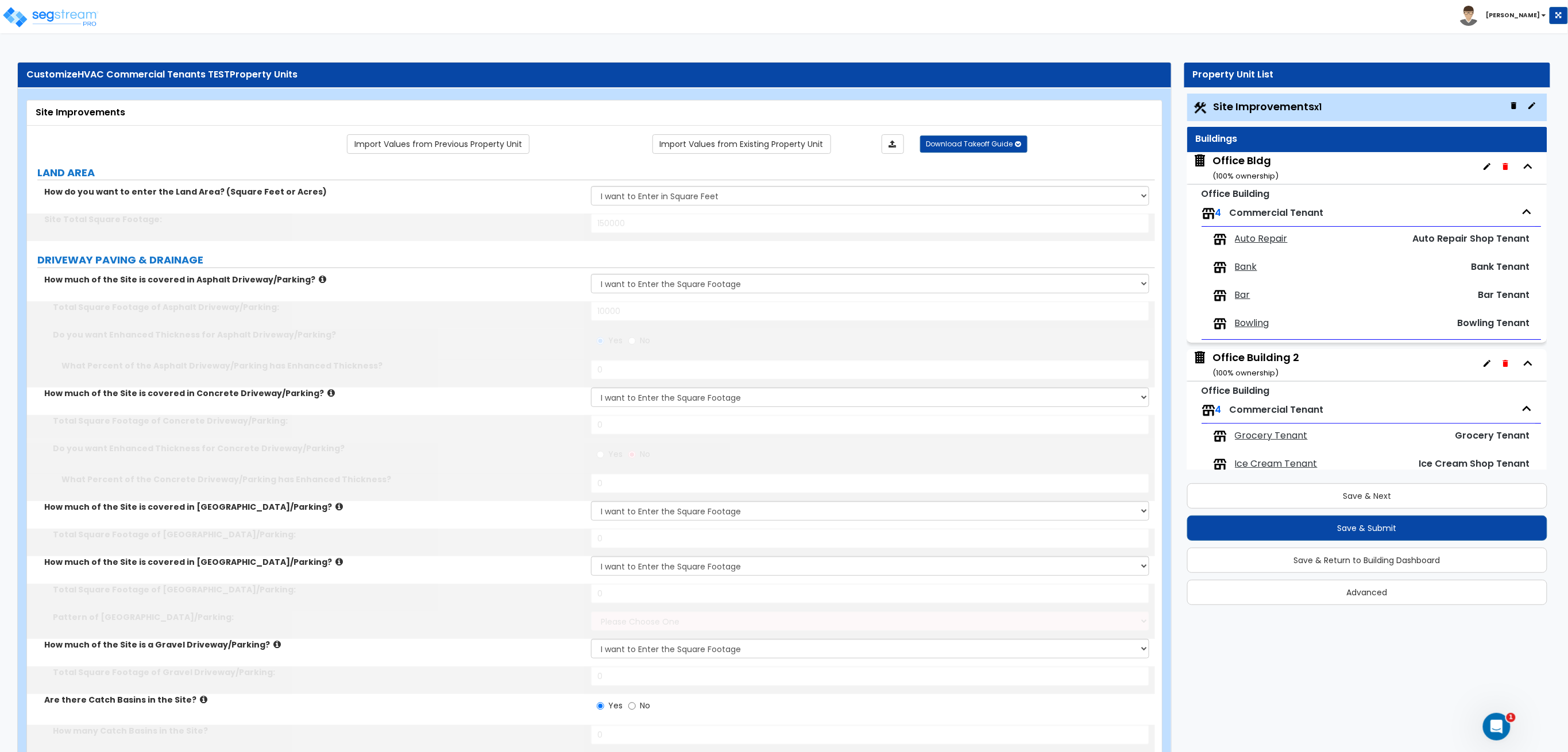
radio input "true"
select select "1"
select select "2"
type input "30"
type input "85"
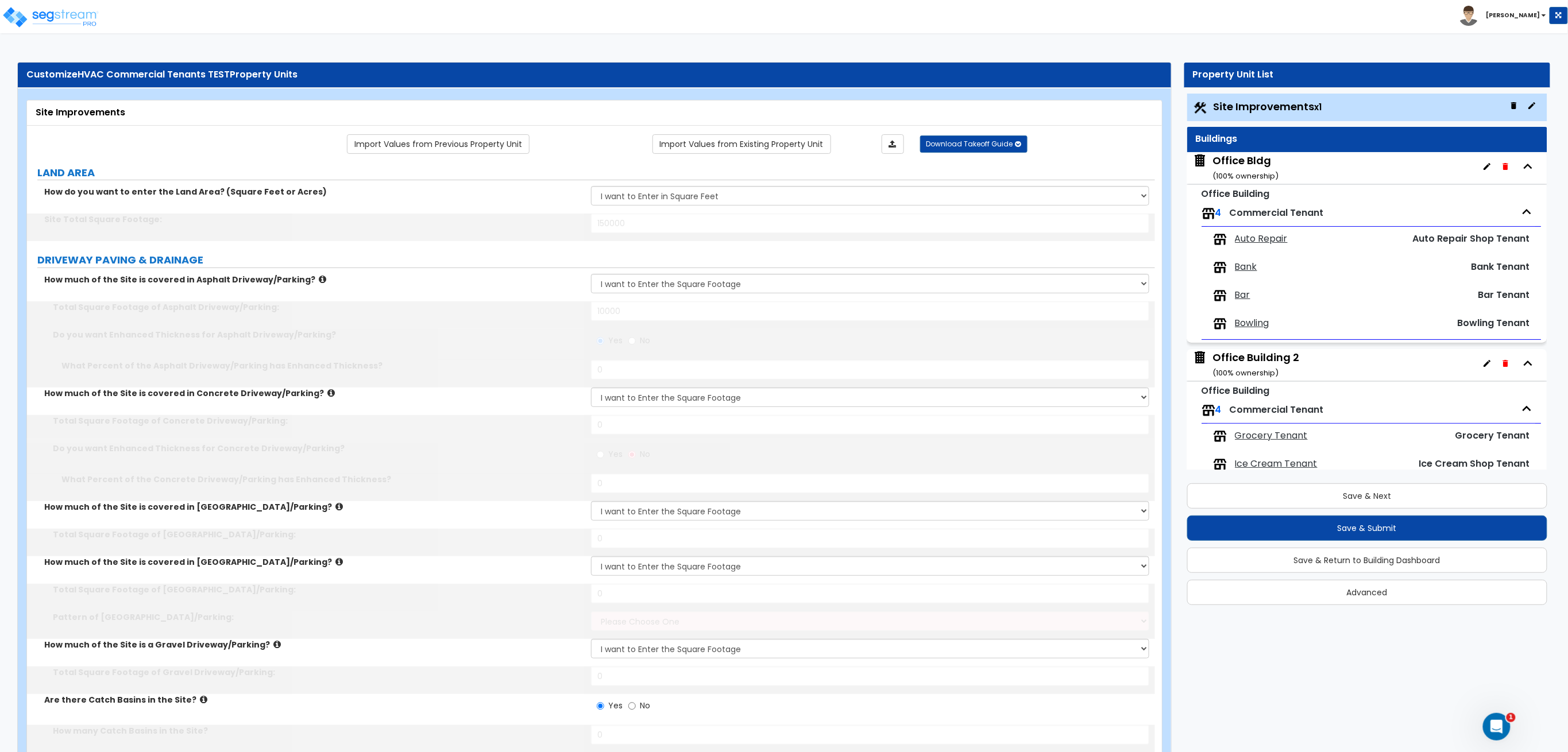
type input "200"
radio input "true"
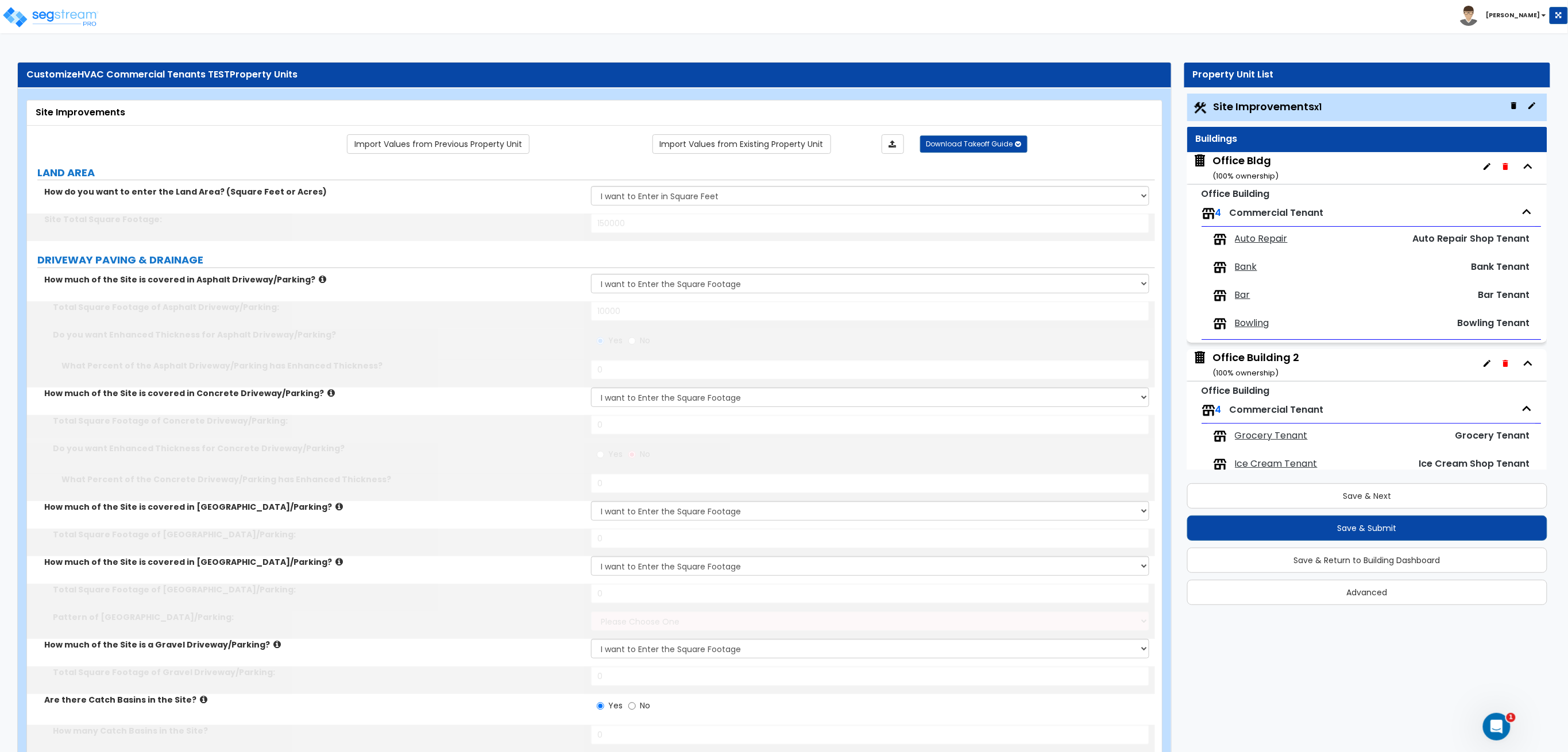
radio input "true"
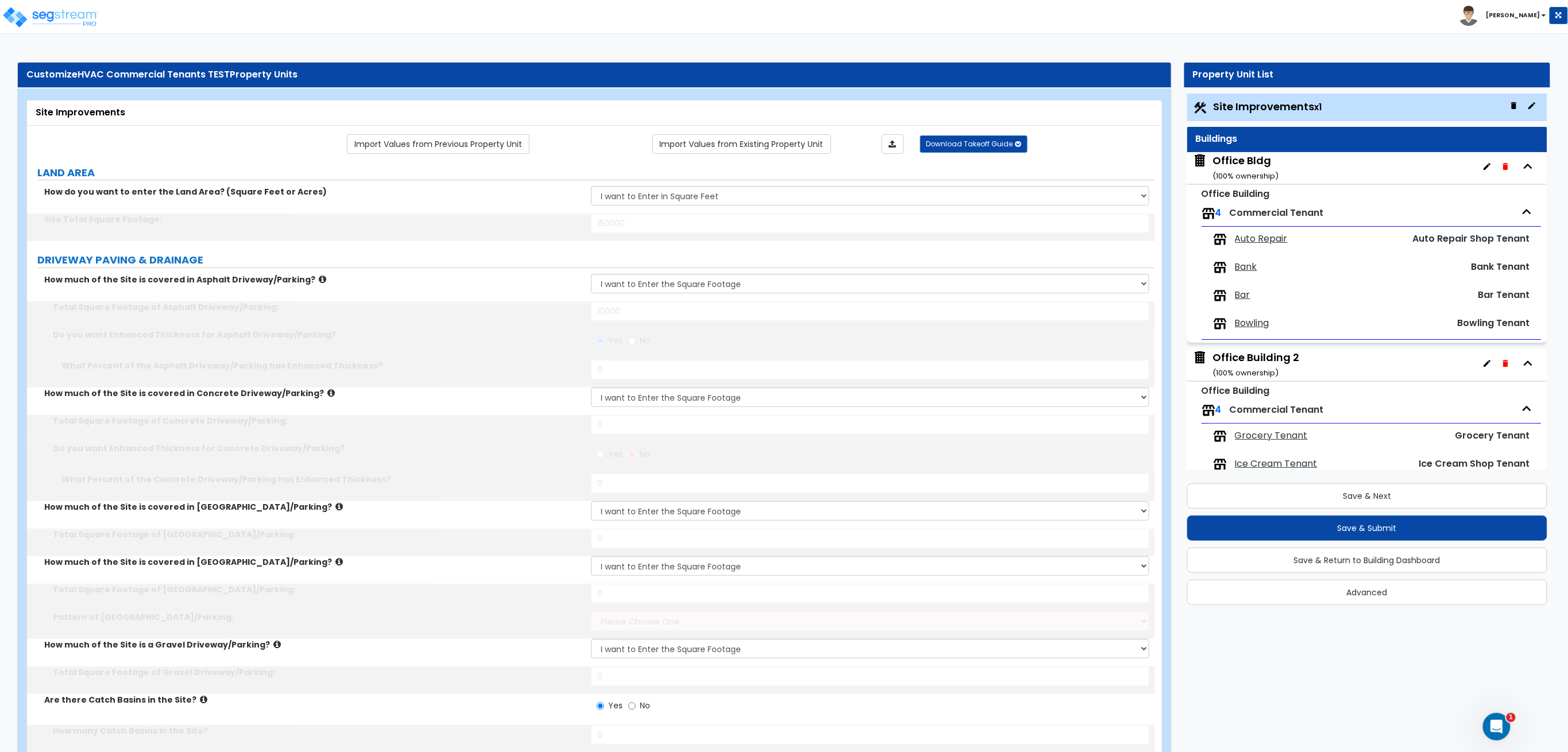
radio input "true"
select select "2"
type input "25"
select select "4"
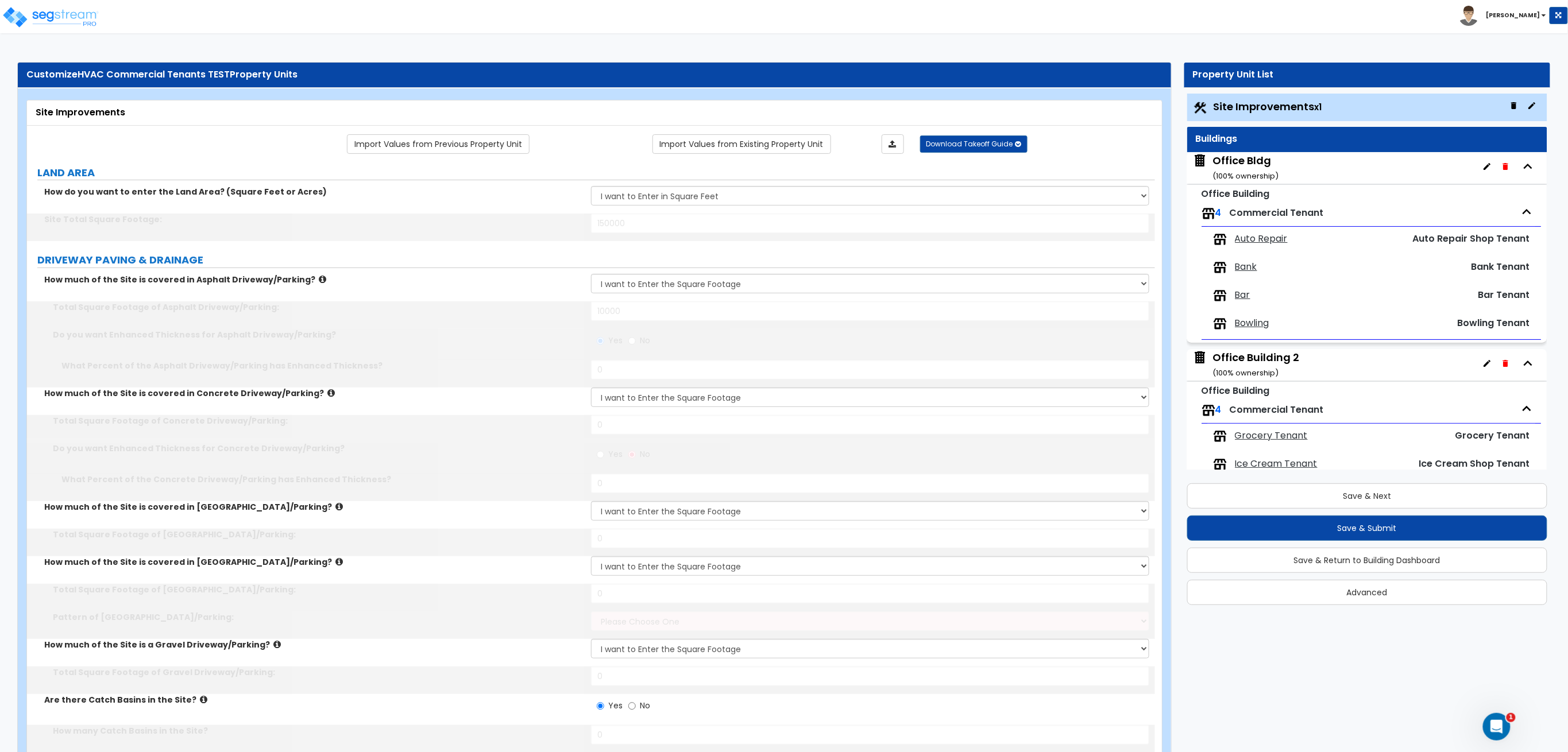
type input "24"
type input "25"
type input "4"
type input "25"
type input "4"
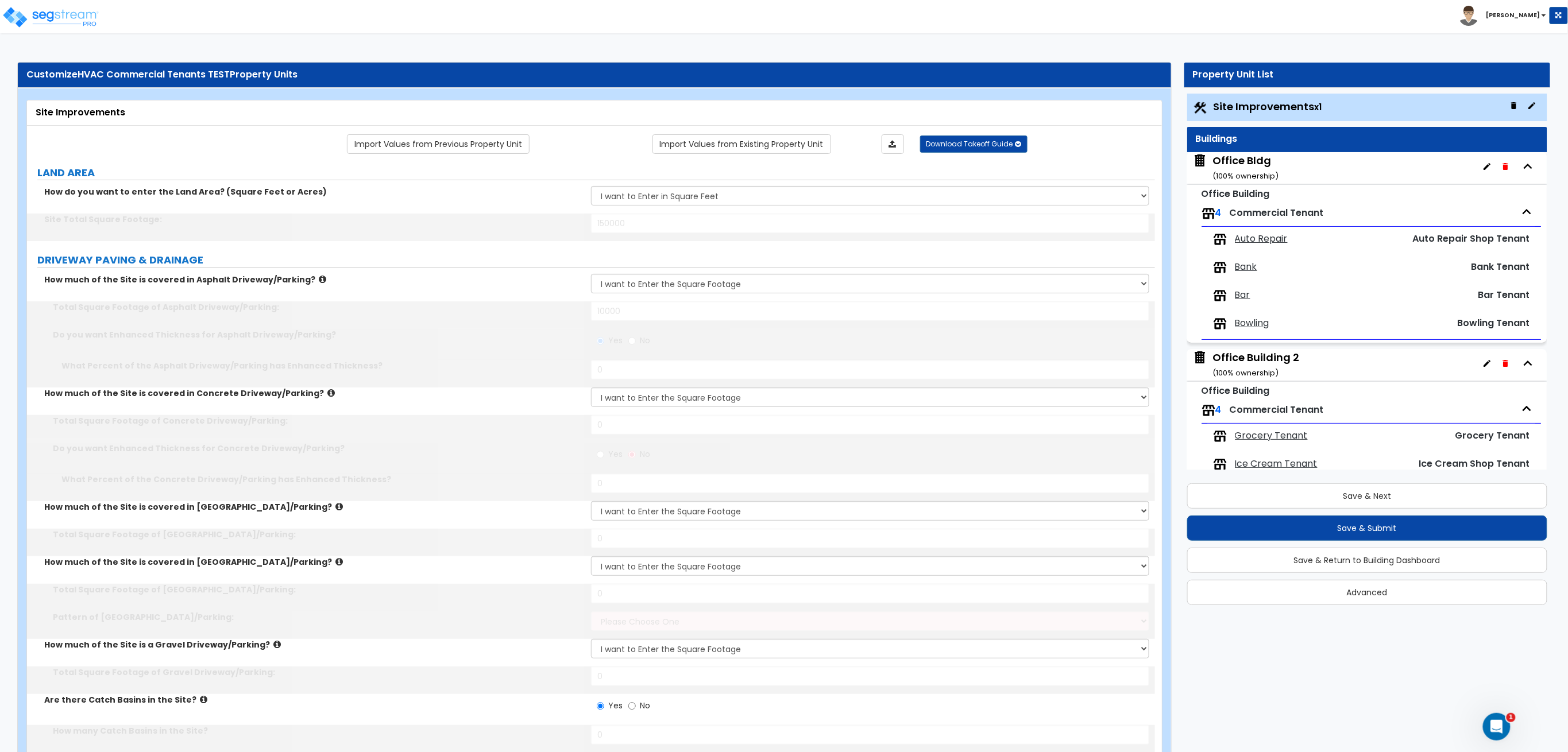
type input "25"
type input "4"
type input "25"
type input "4"
type input "25"
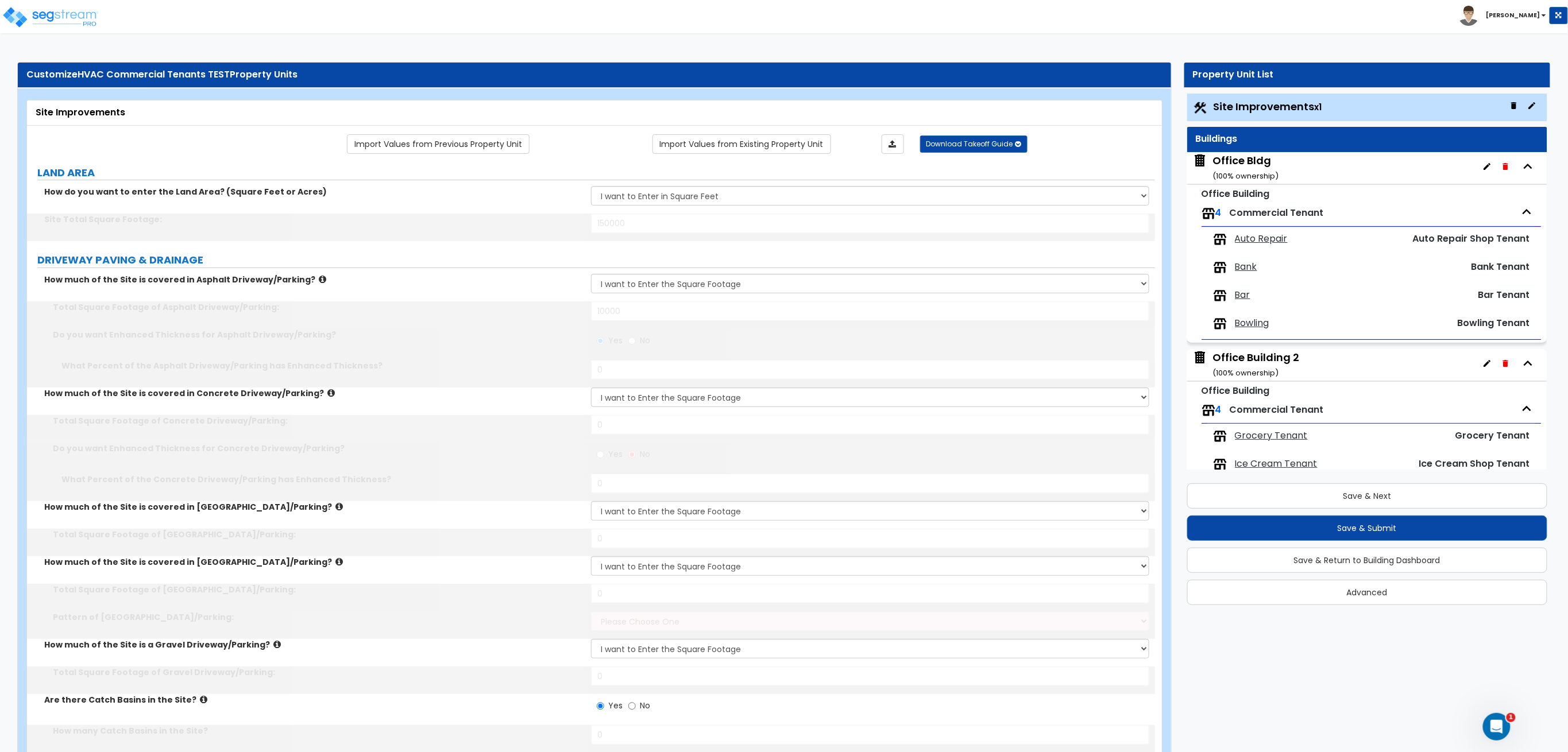
select select "1"
type input "155"
select select "3"
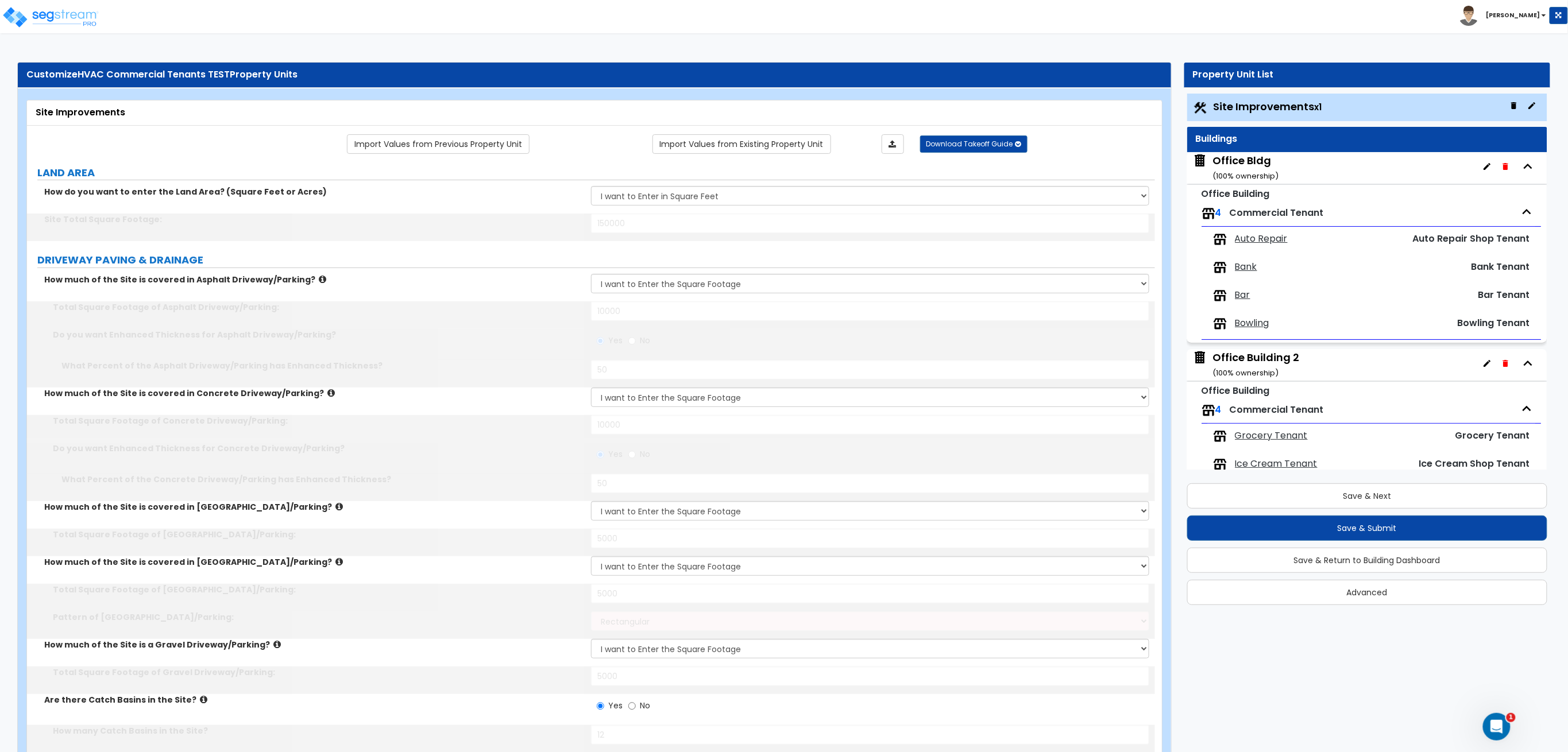
select select "6"
select select "11"
type input "4"
type input "3"
type input "1"
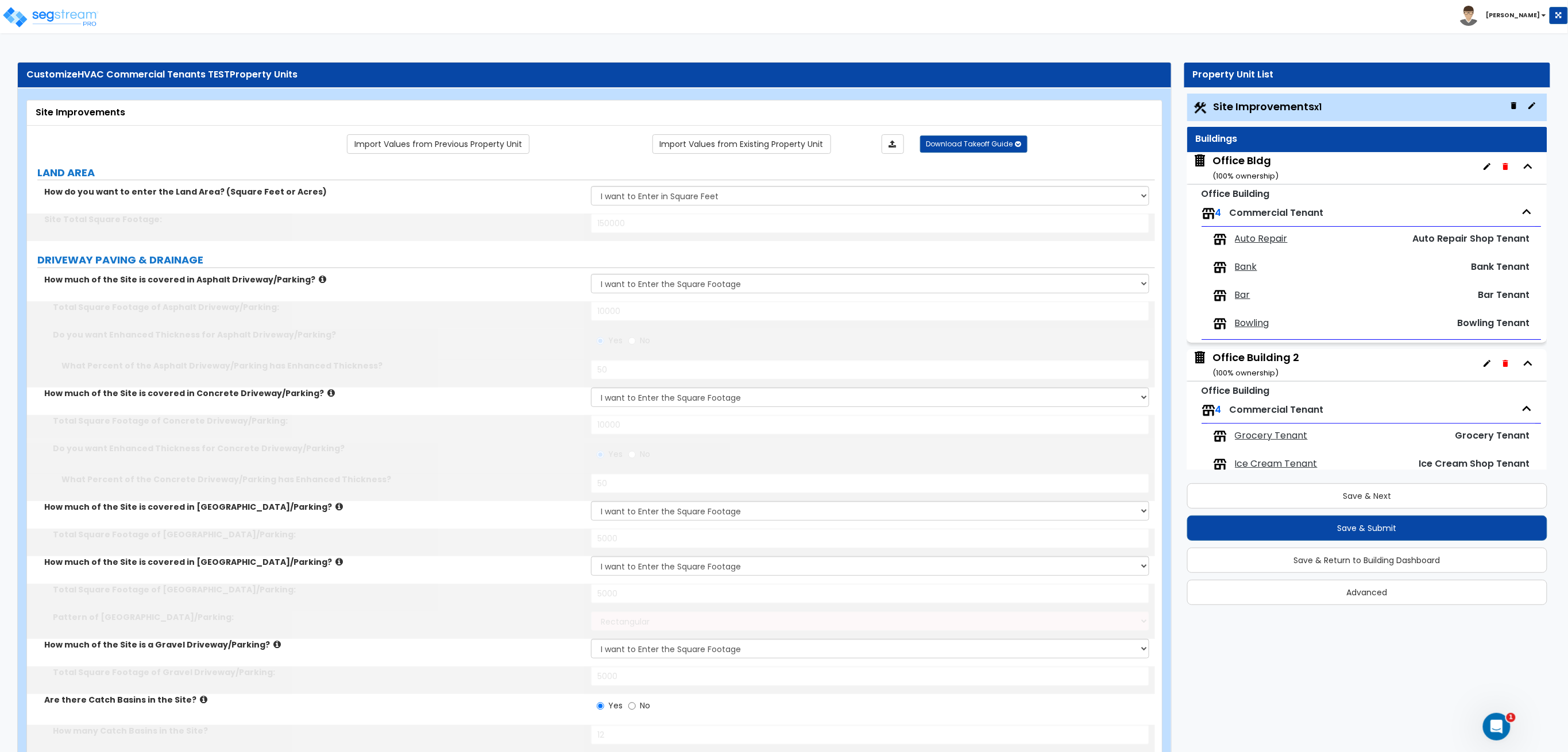
select select "1"
select select "3"
radio input "true"
select select "1"
select select "2"
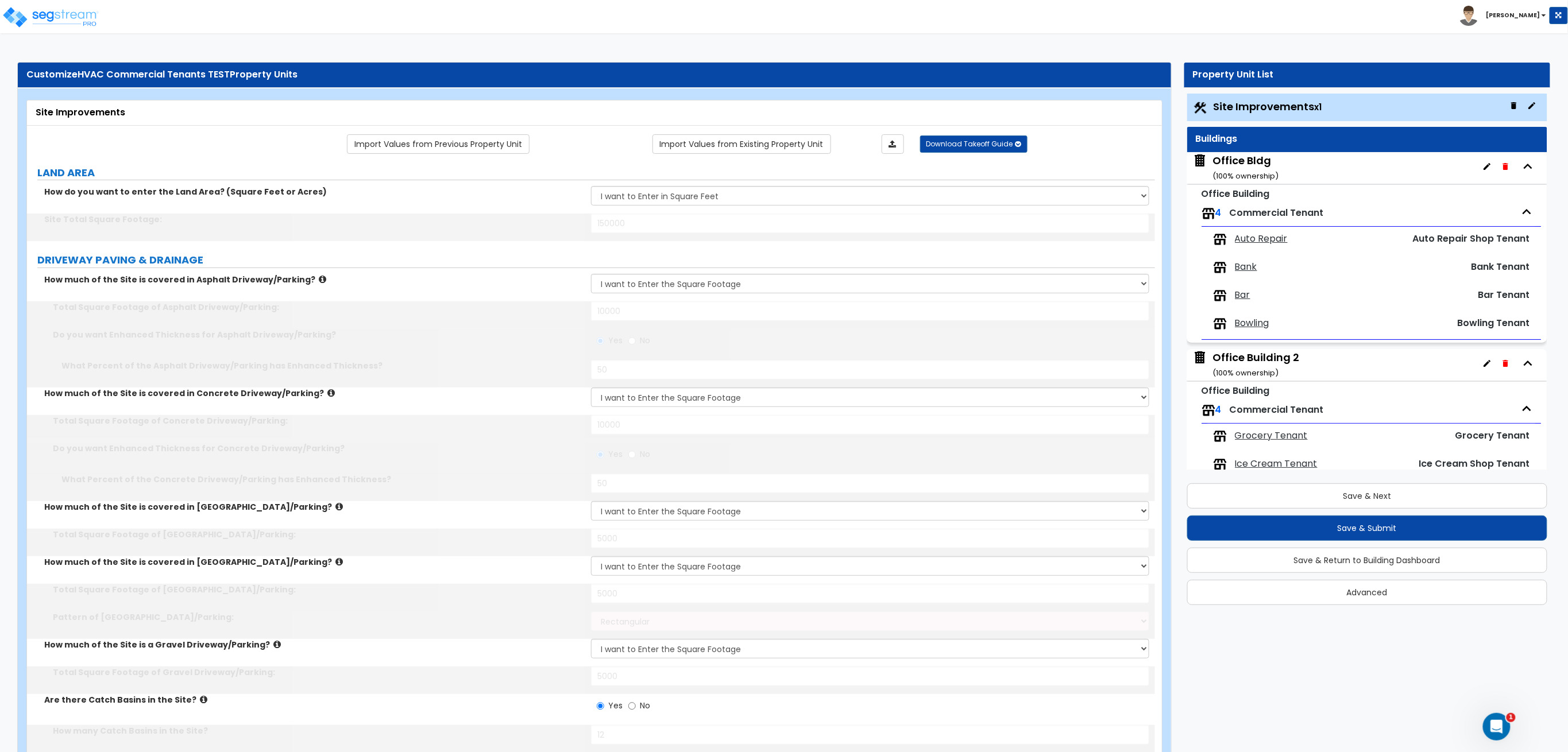
select select "3"
type input "3"
radio input "true"
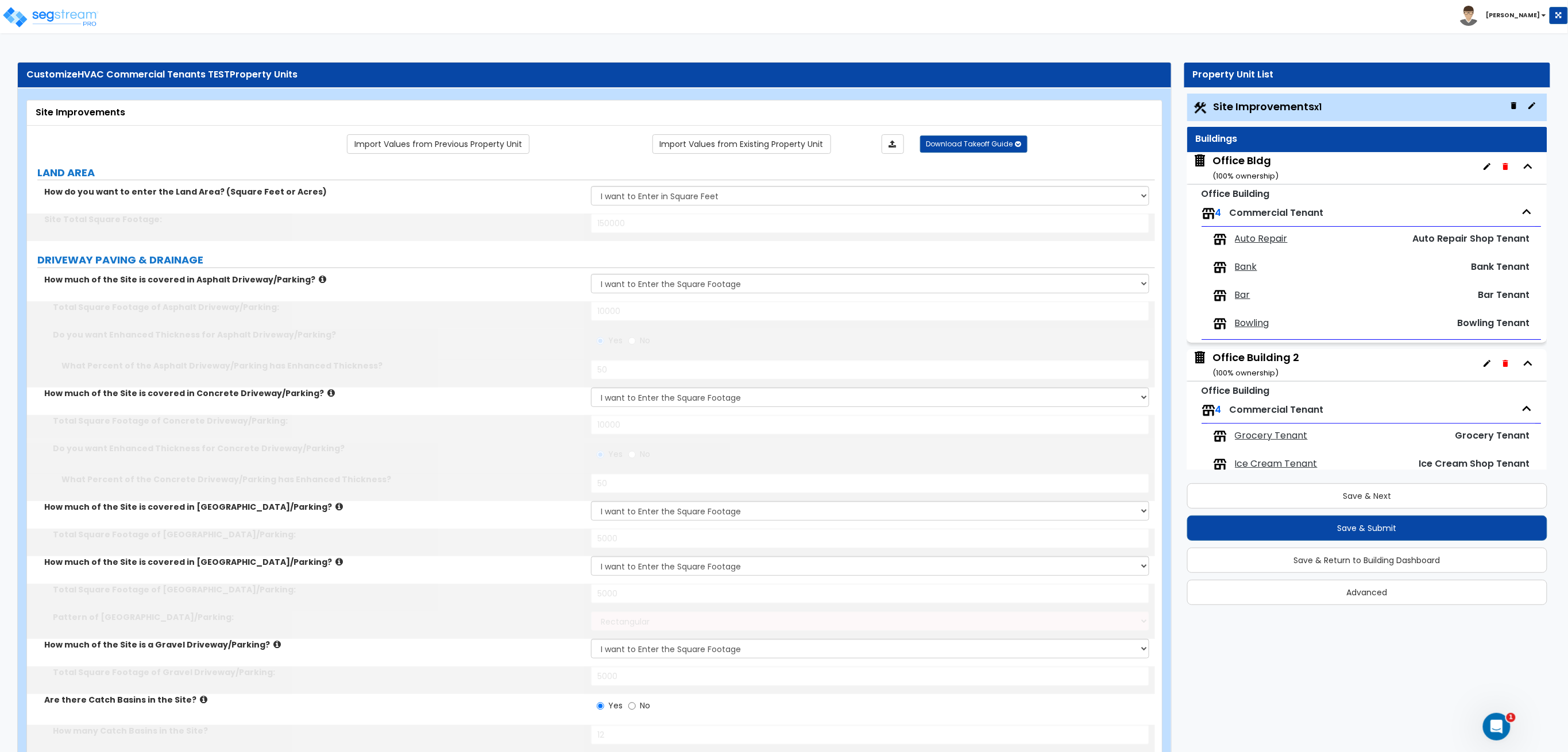
radio input "true"
type input "4"
type input "200"
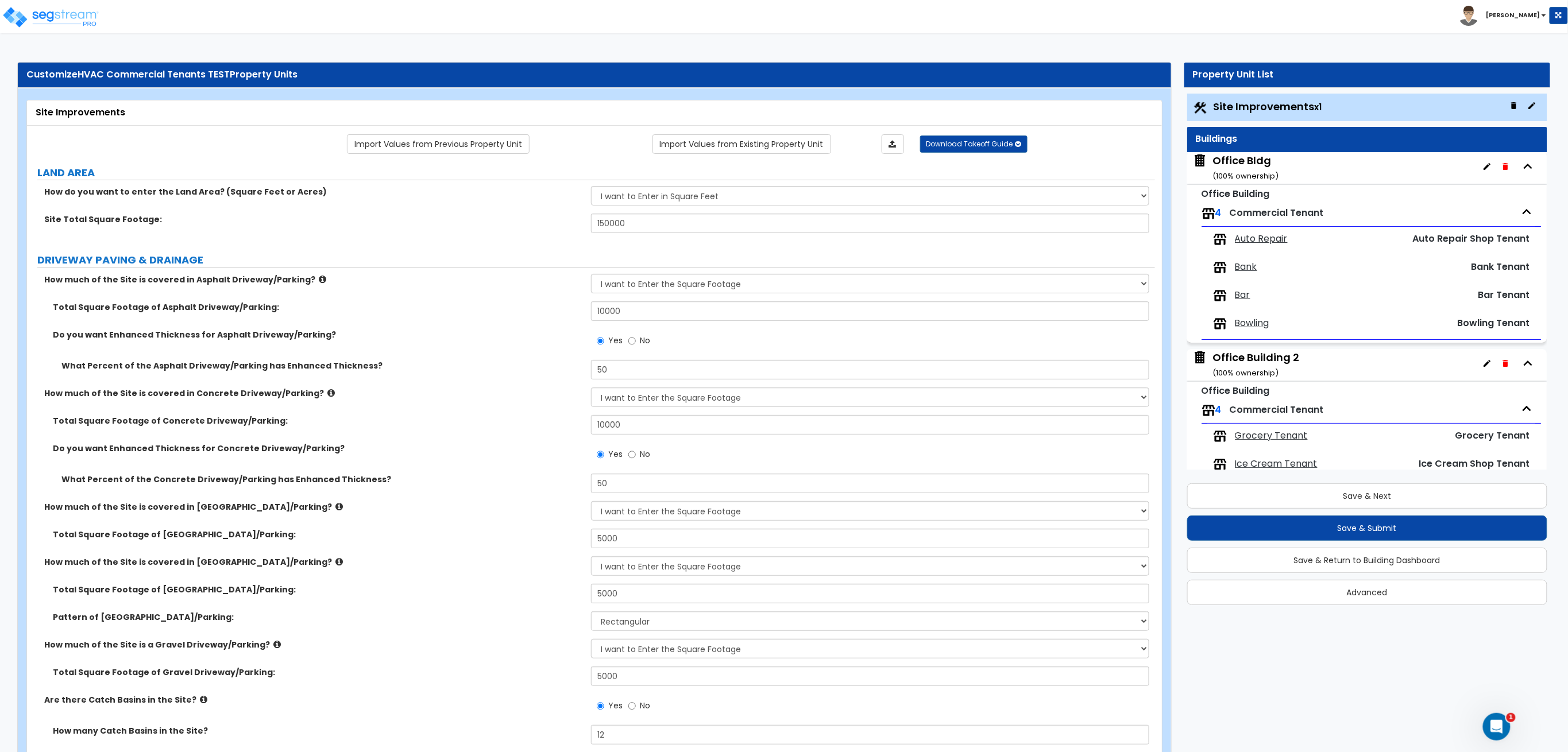
click at [1246, 162] on div "Office Bldg ( 100 % ownership)" at bounding box center [1246, 168] width 66 height 29
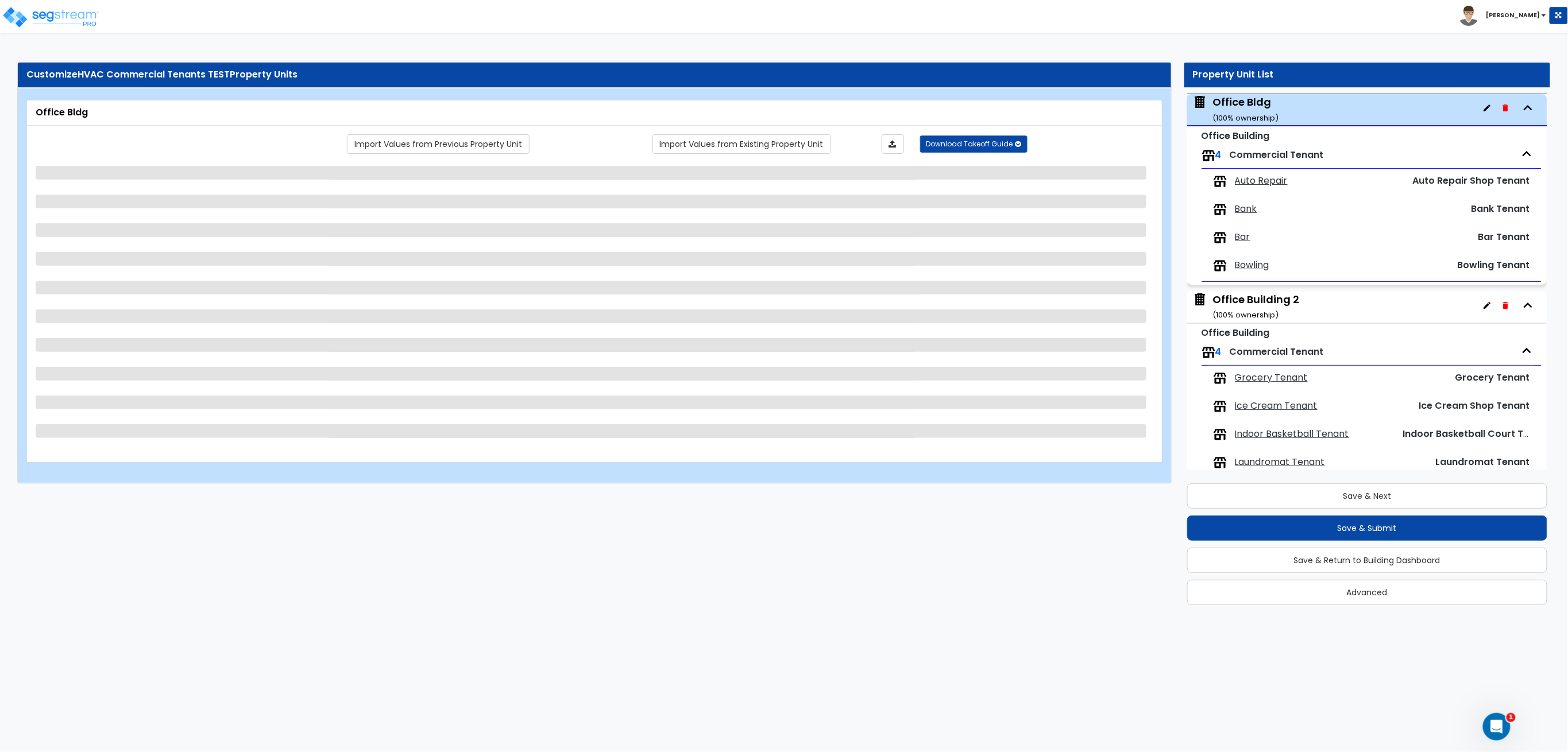
scroll to position [59, 0]
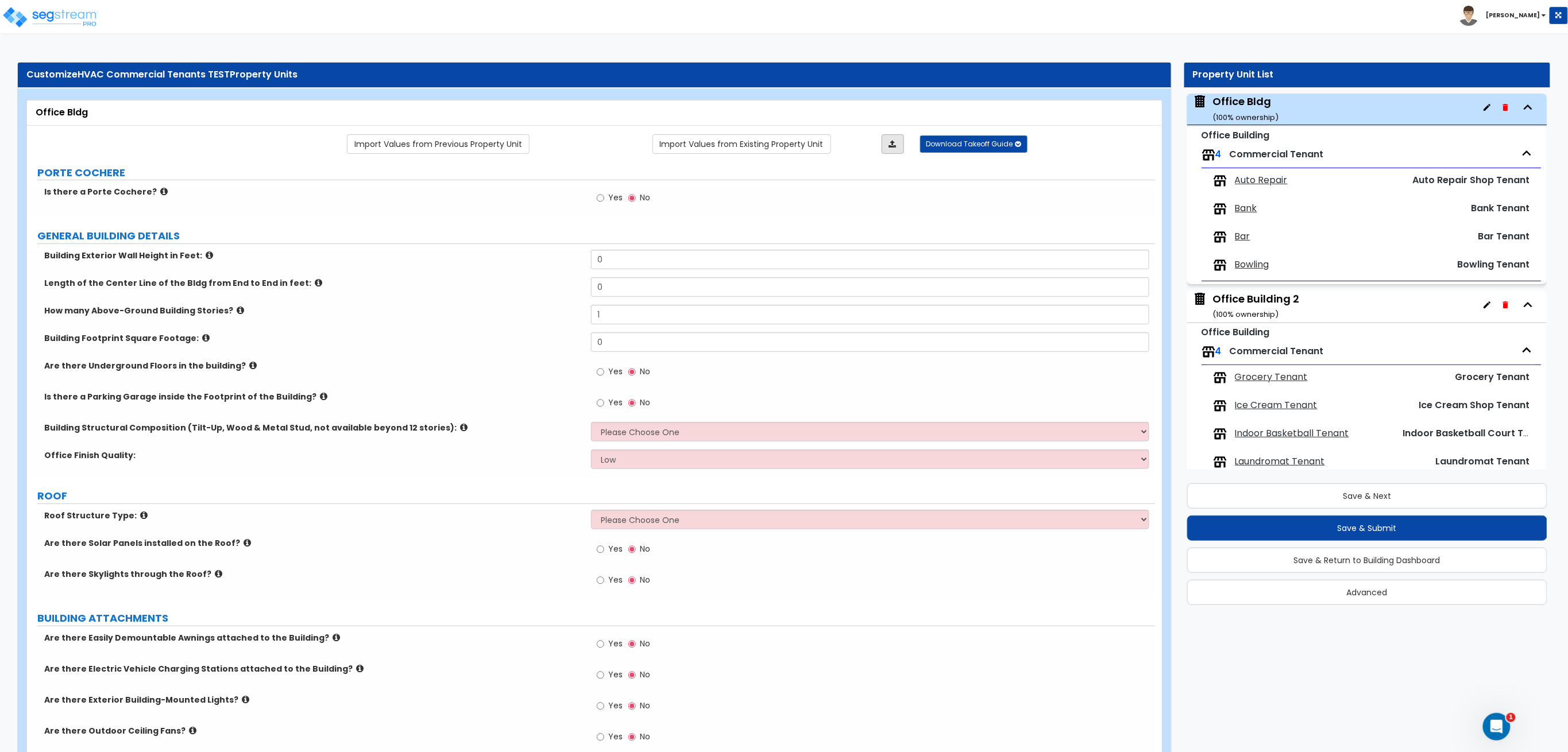
click at [886, 142] on link at bounding box center [892, 144] width 22 height 19
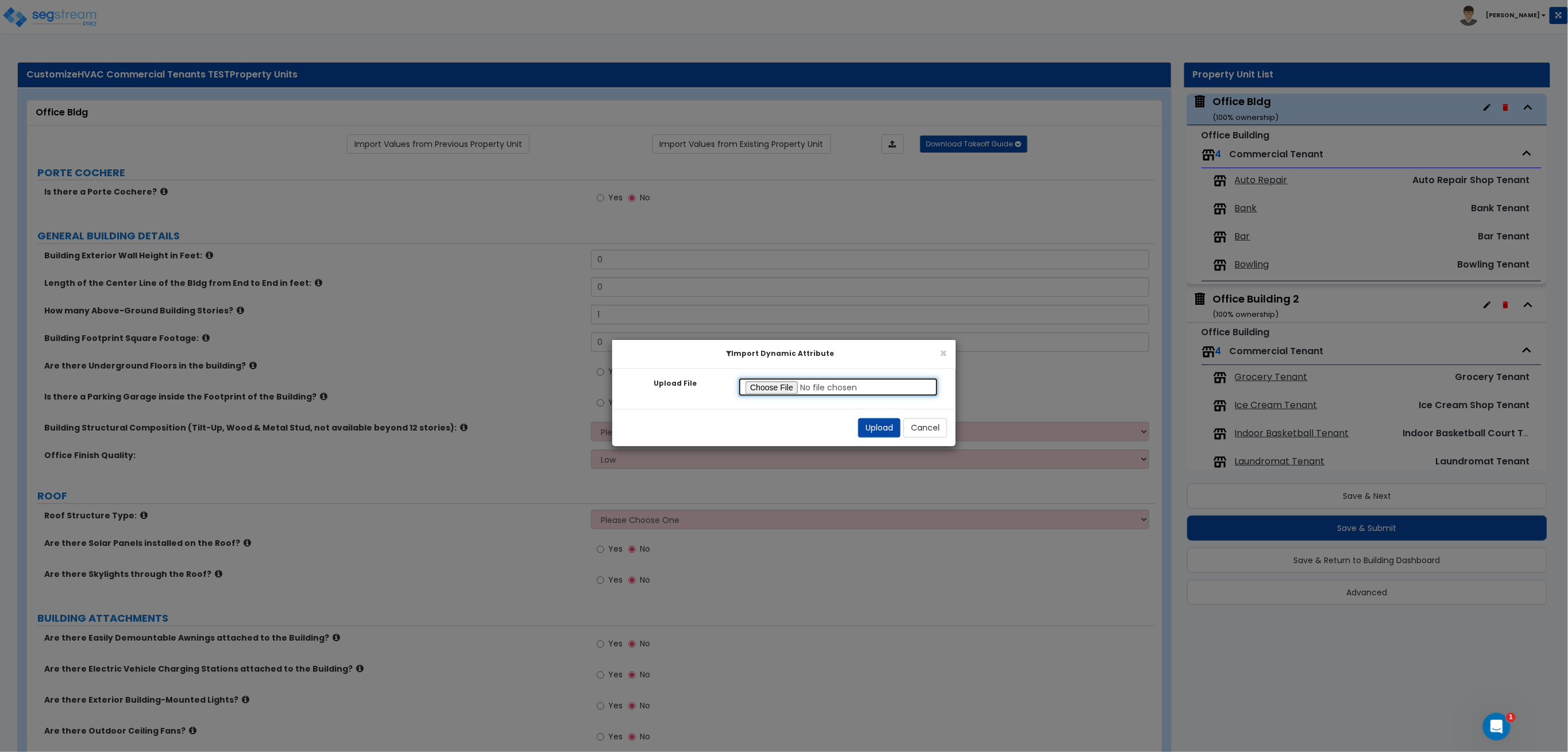
click at [763, 384] on input "Upload File" at bounding box center [838, 387] width 200 height 19
click at [872, 427] on button "Upload" at bounding box center [879, 428] width 42 height 19
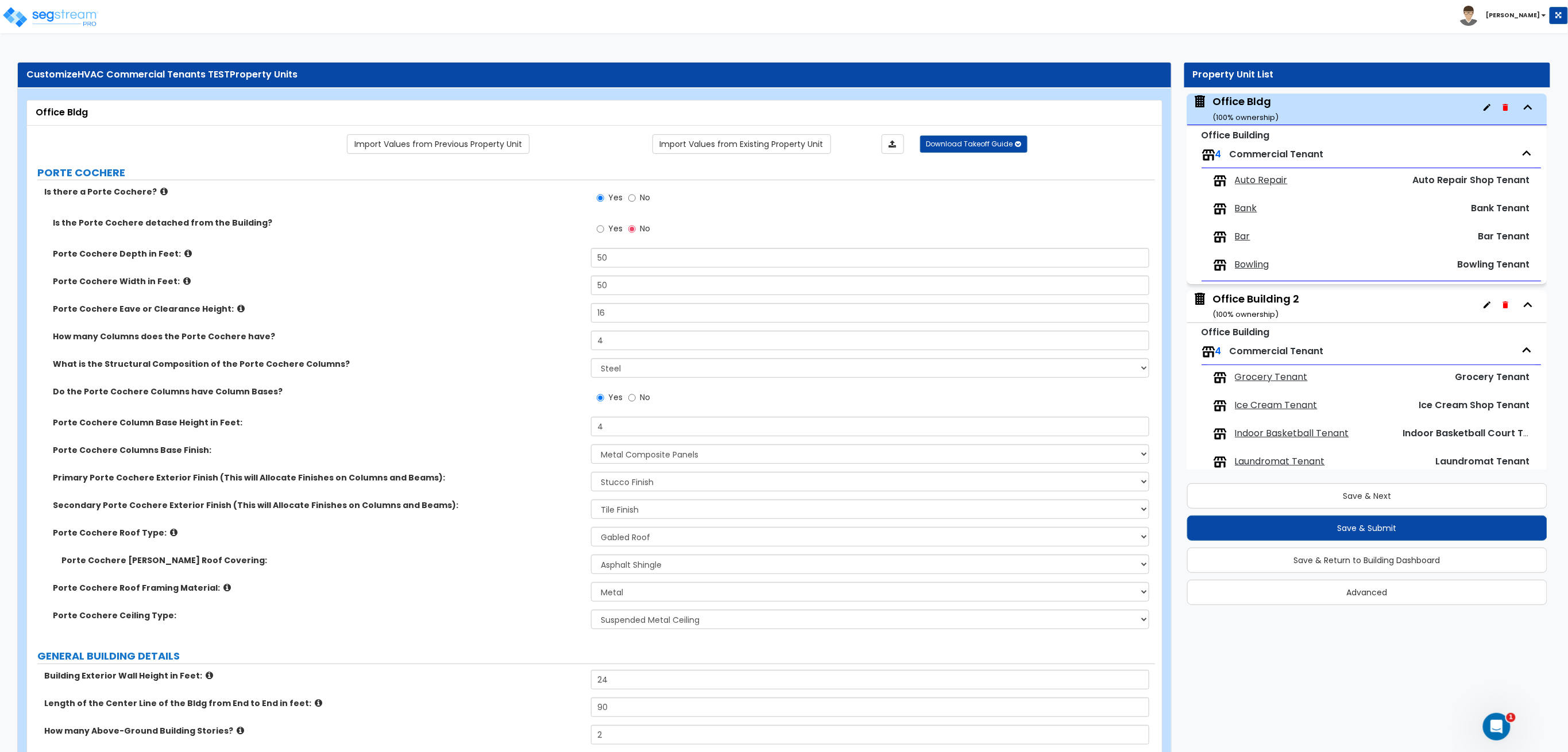
click at [1260, 302] on div "Office Building 2 ( 100 % ownership)" at bounding box center [1257, 306] width 86 height 29
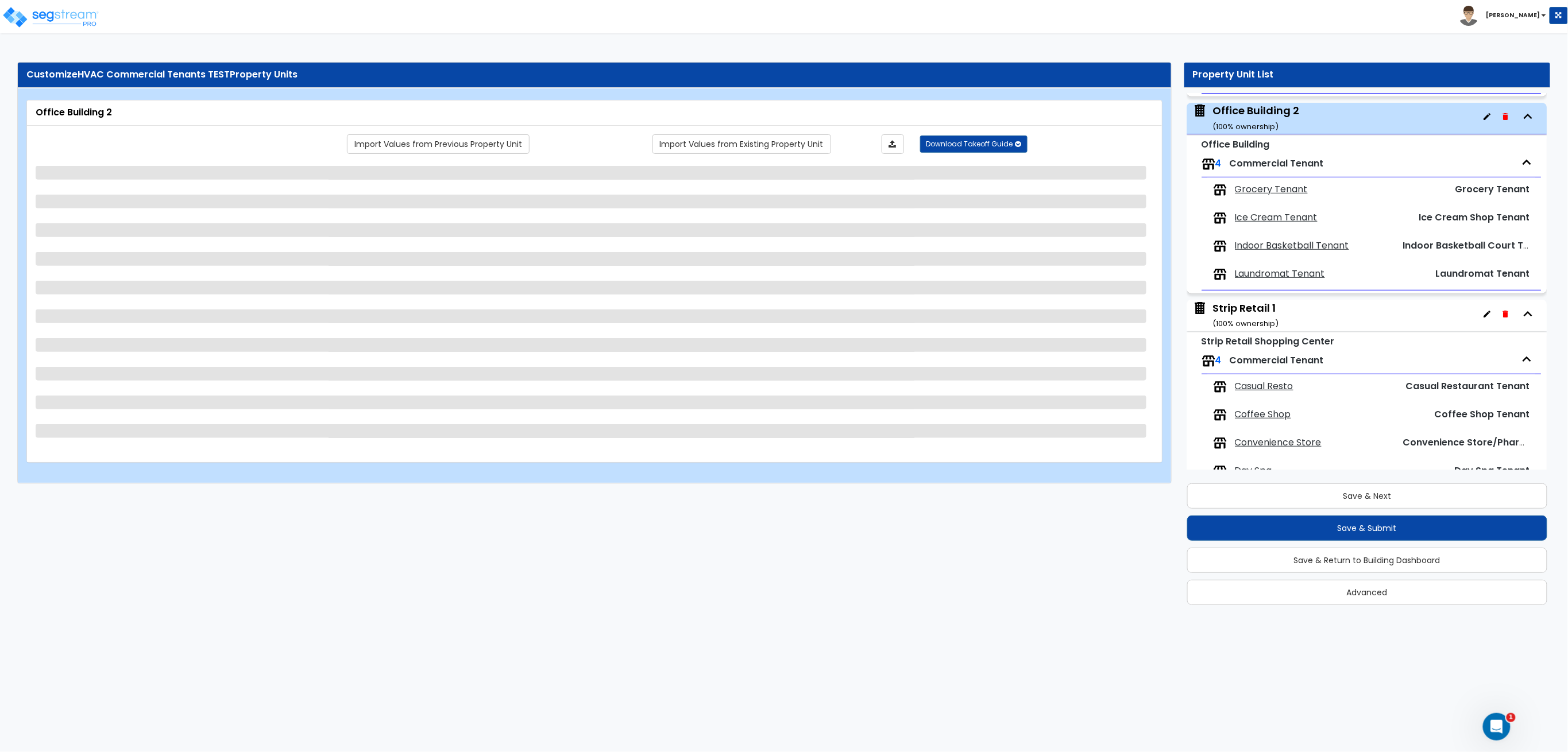
scroll to position [256, 0]
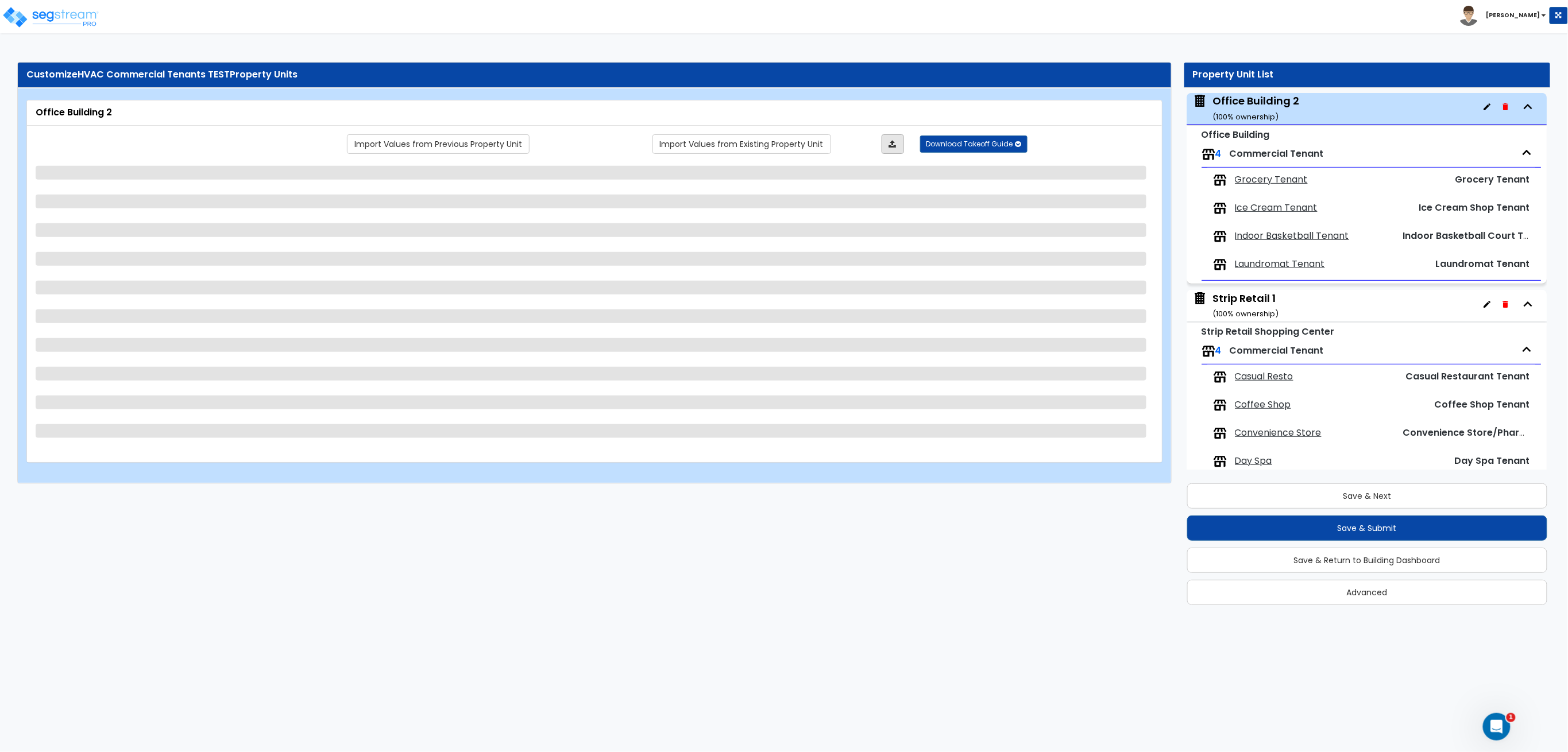
click at [888, 141] on link at bounding box center [892, 144] width 22 height 19
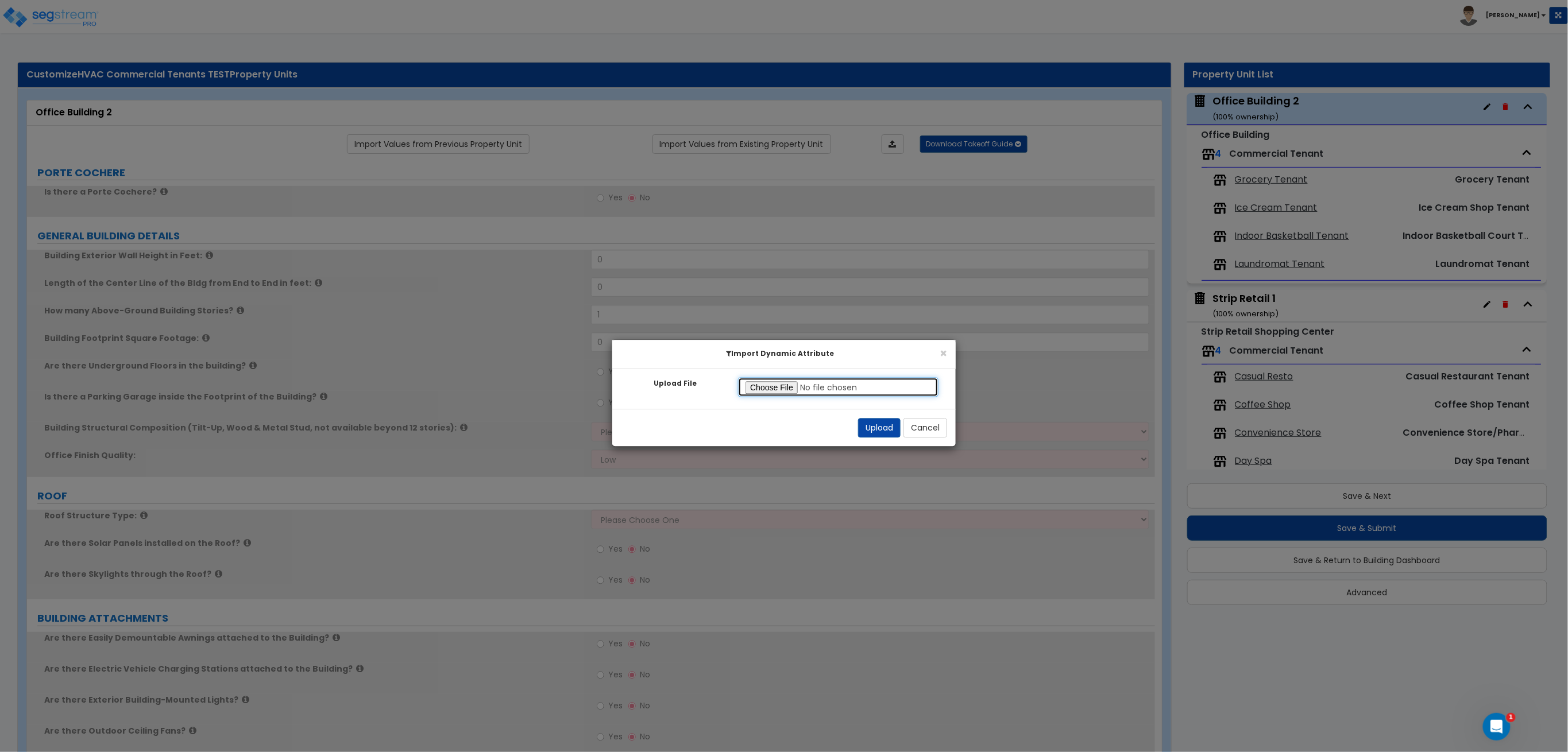
click at [793, 389] on input "Upload File" at bounding box center [838, 387] width 200 height 19
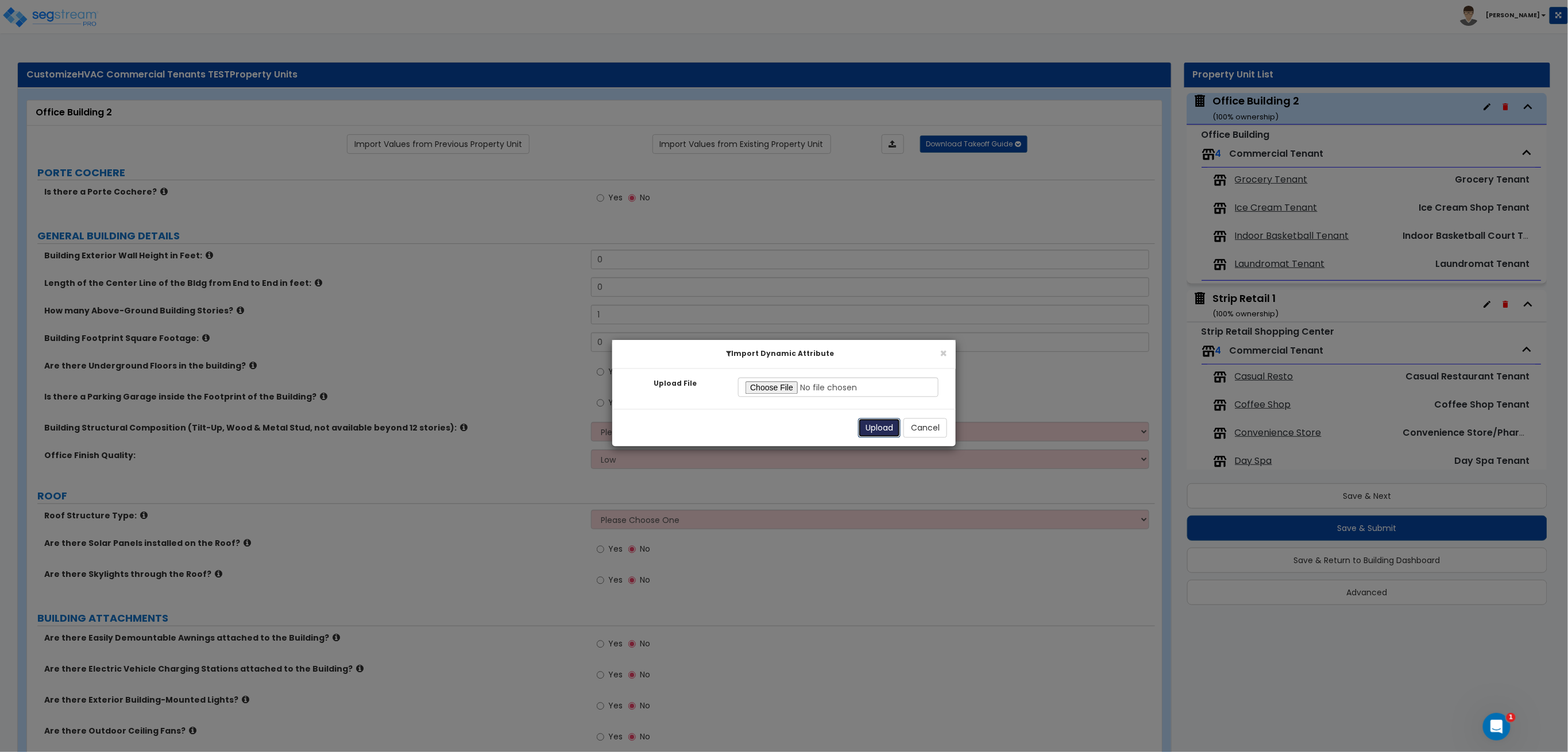
click at [877, 432] on button "Upload" at bounding box center [879, 428] width 42 height 19
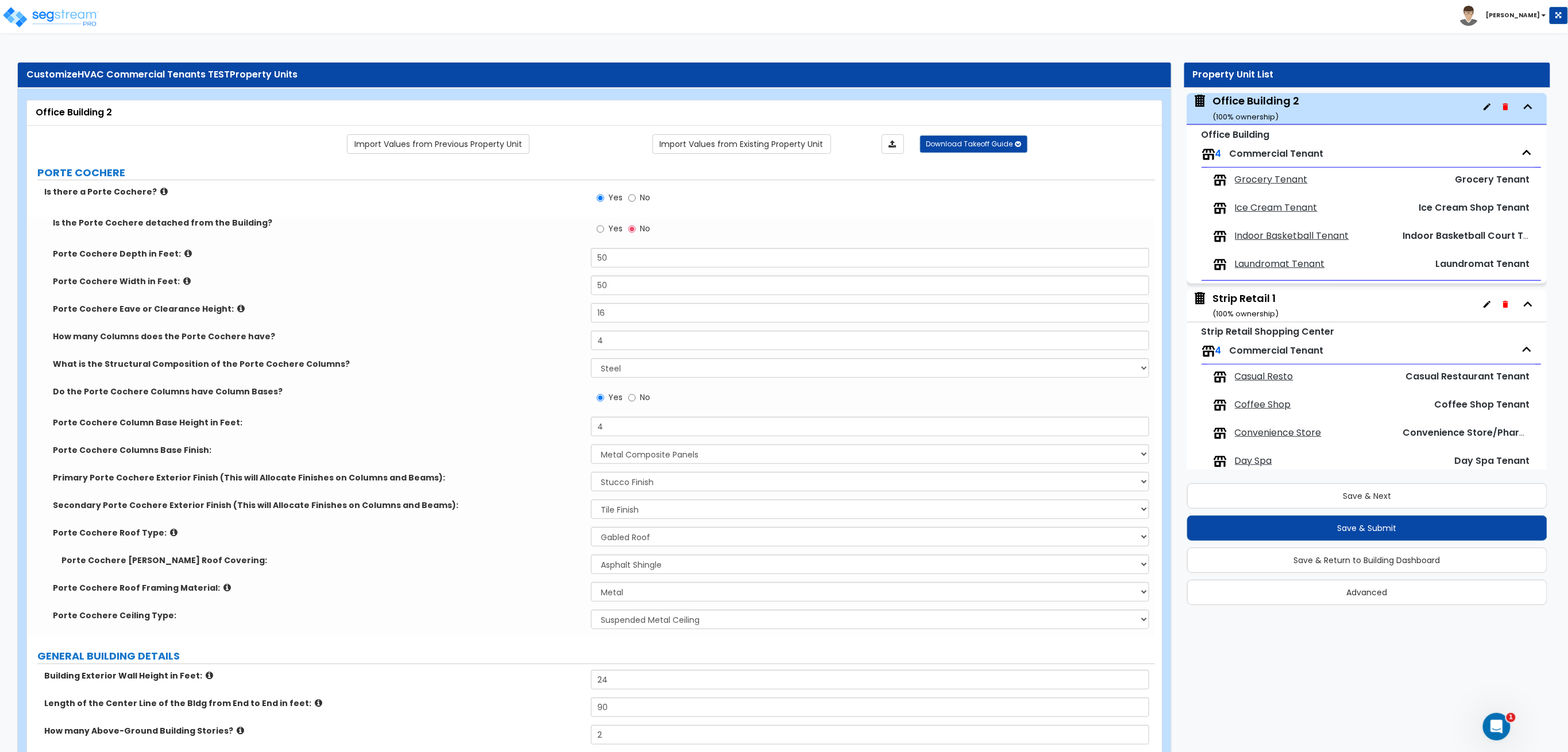
click at [1244, 307] on div "Strip Retail 1 ( 100 % ownership)" at bounding box center [1246, 305] width 66 height 29
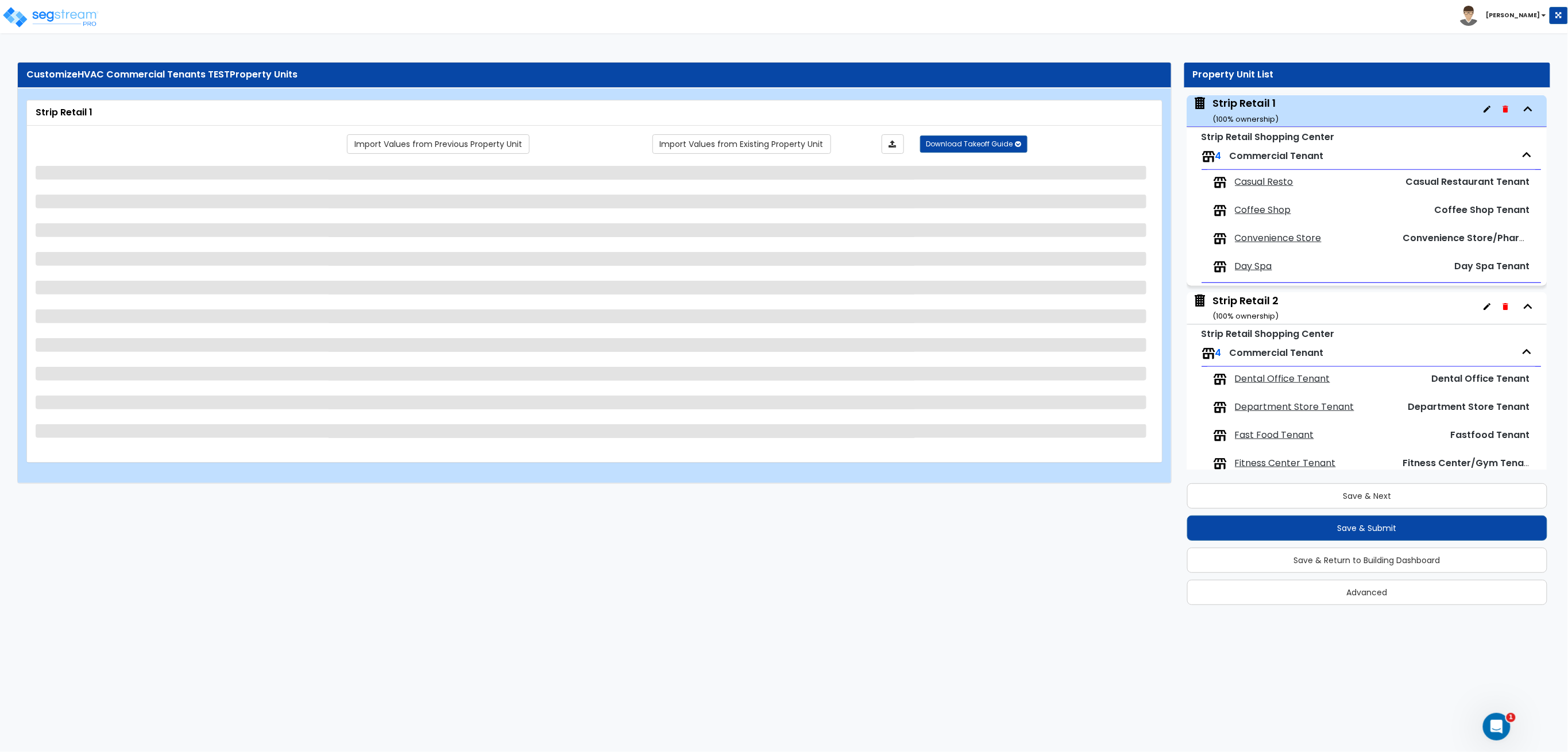
scroll to position [454, 0]
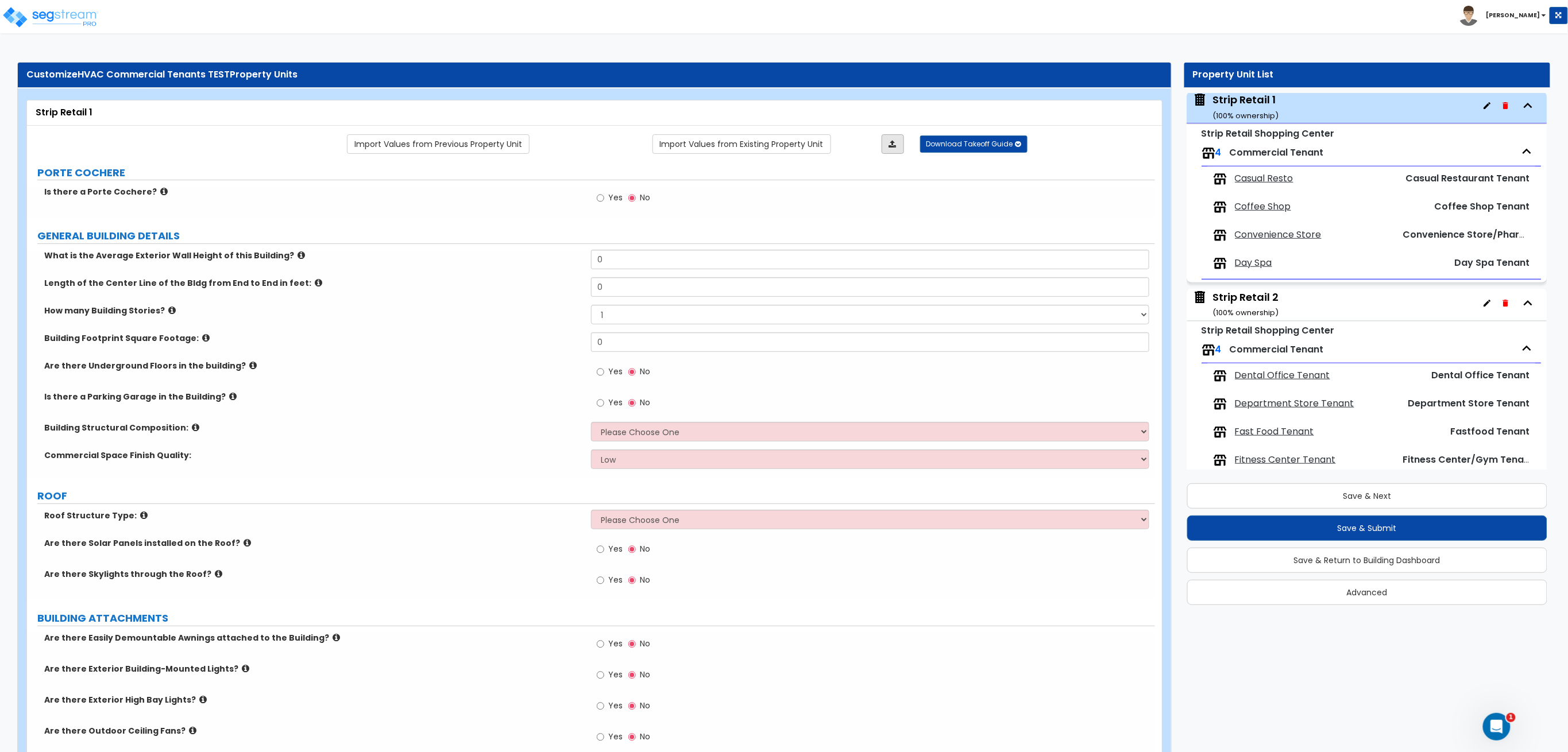
click at [901, 144] on link at bounding box center [892, 144] width 22 height 19
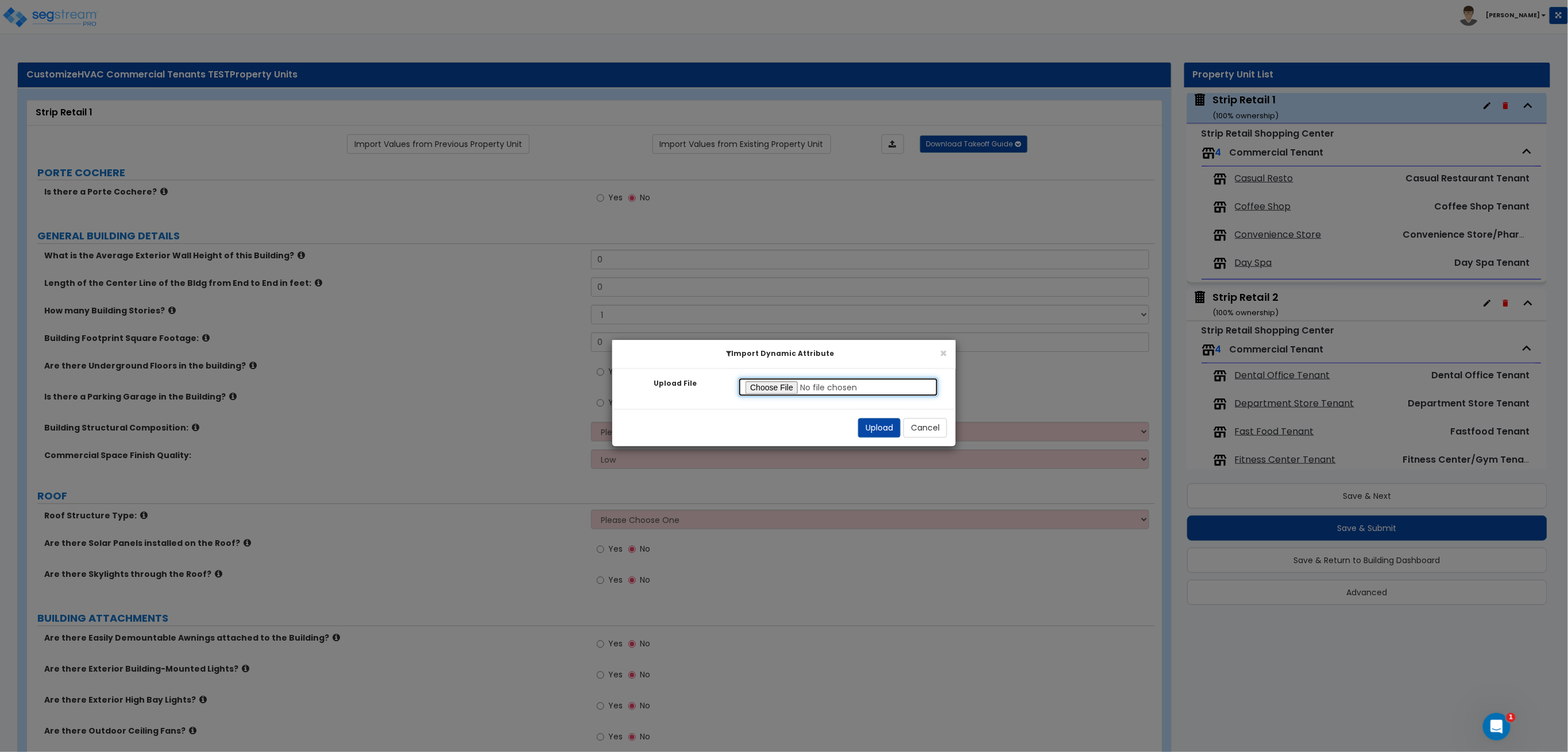
click at [766, 387] on input "Upload File" at bounding box center [838, 387] width 200 height 19
click at [866, 426] on button "Upload" at bounding box center [879, 428] width 42 height 19
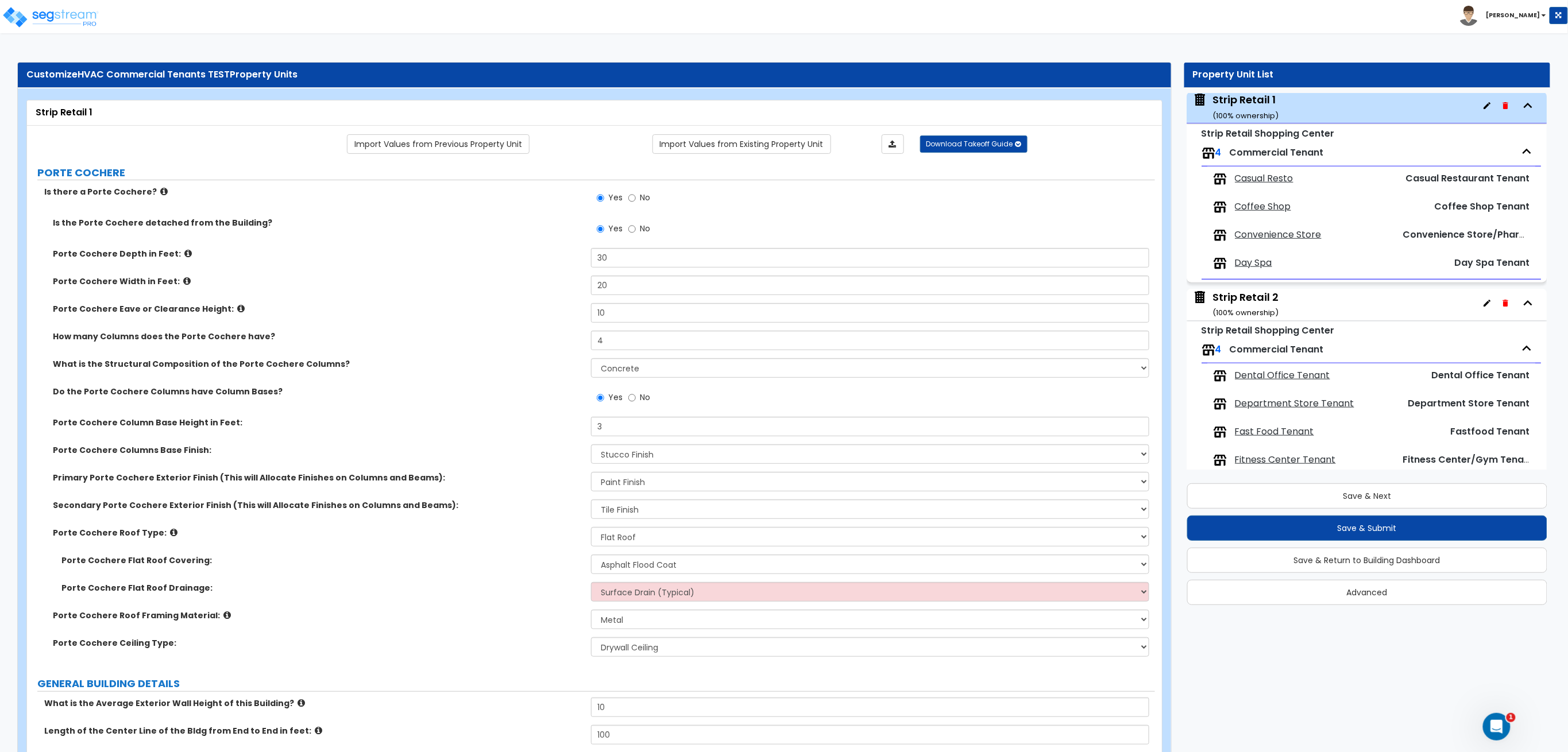
click at [1260, 303] on div "Strip Retail 2 ( 100 % ownership)" at bounding box center [1246, 304] width 66 height 29
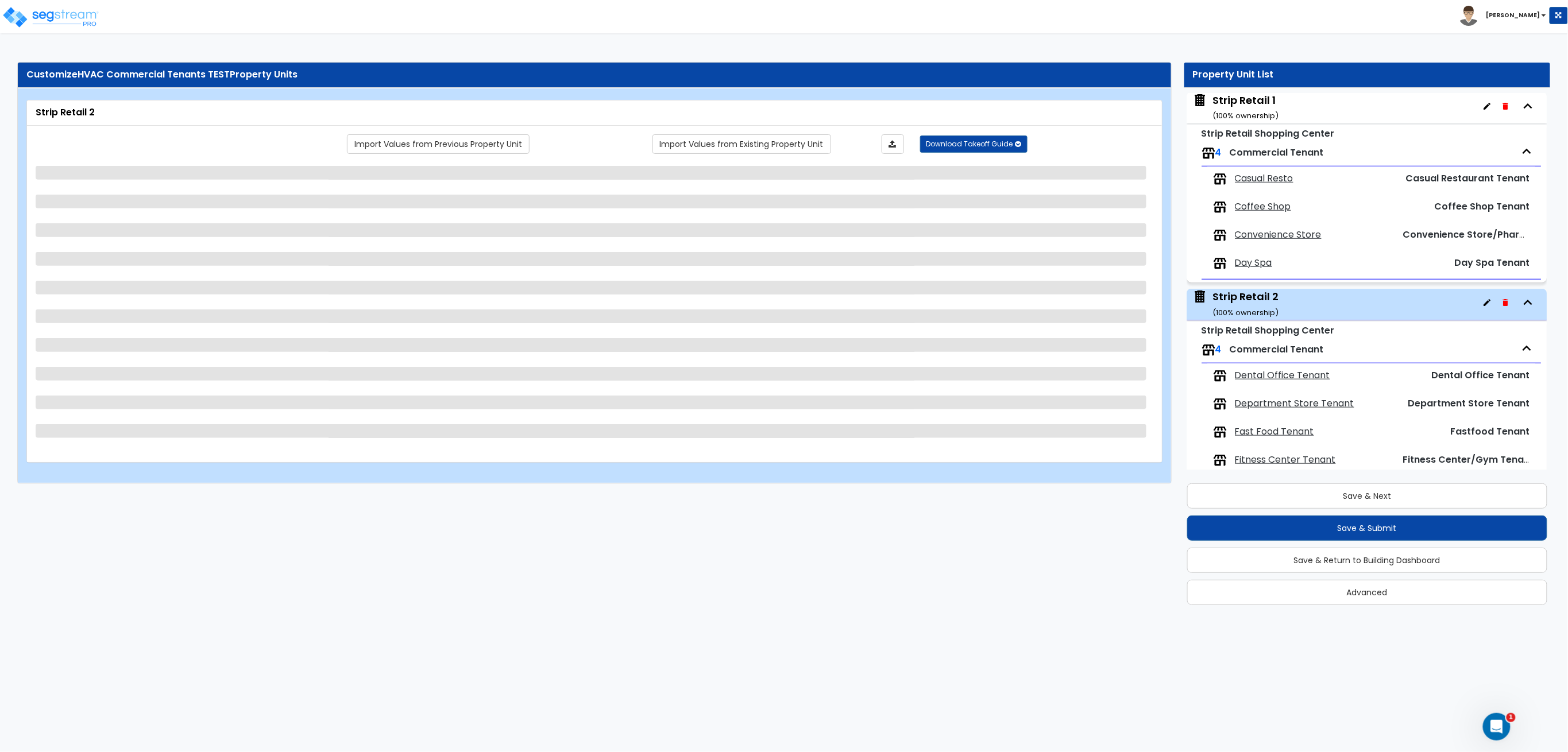
scroll to position [473, 0]
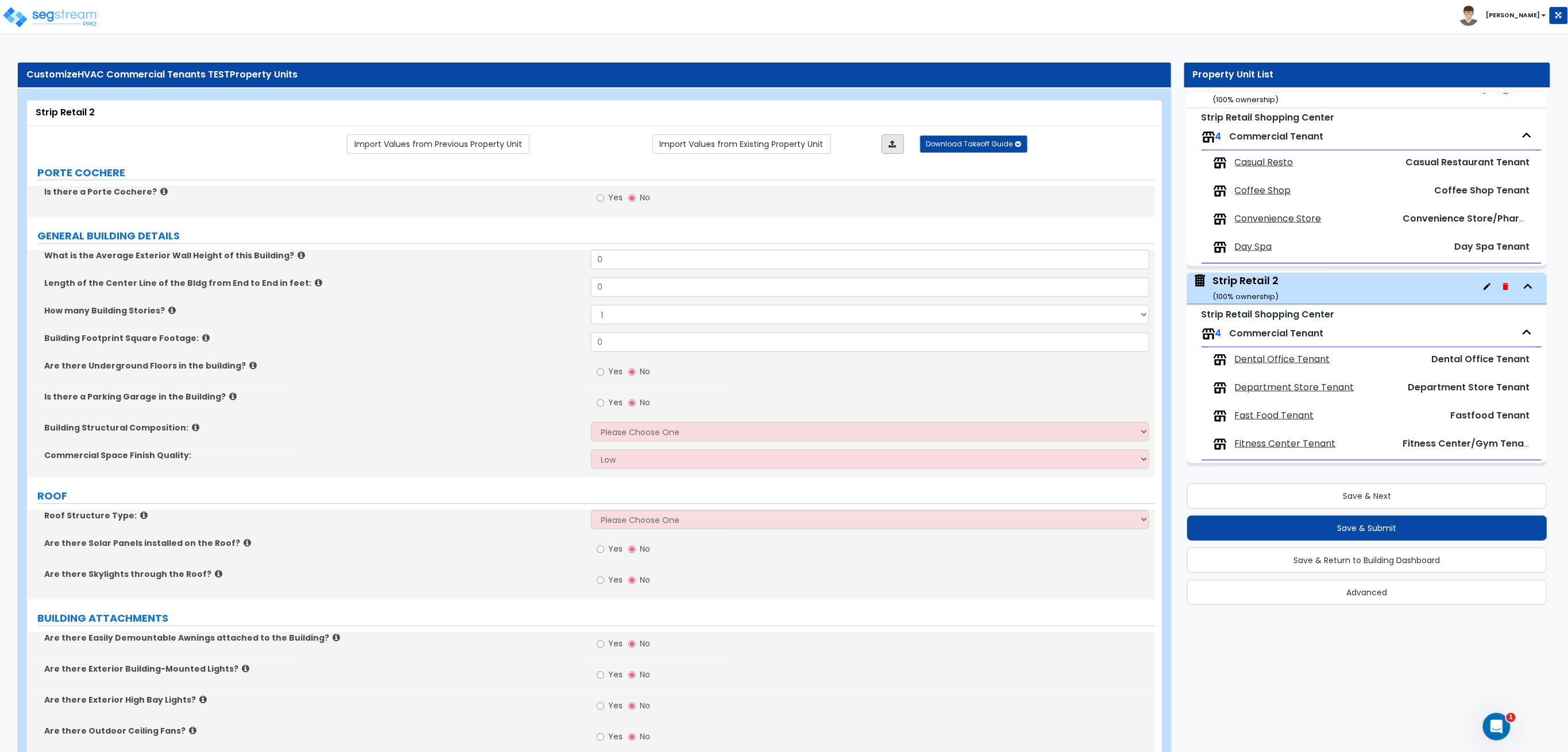
click at [892, 143] on icon at bounding box center [892, 144] width 7 height 8
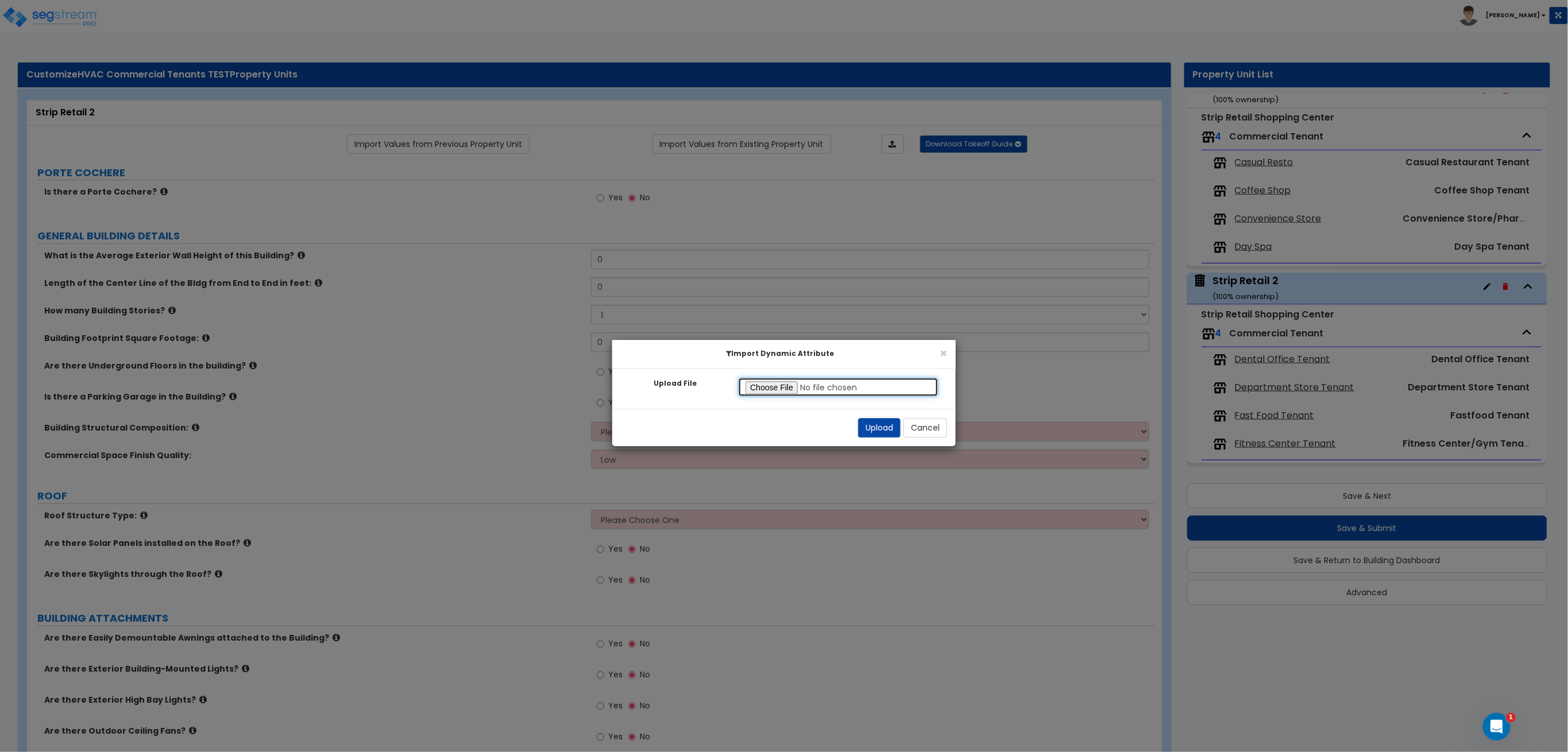
click at [764, 383] on input "Upload File" at bounding box center [838, 387] width 200 height 19
click at [872, 431] on button "Upload" at bounding box center [879, 428] width 42 height 19
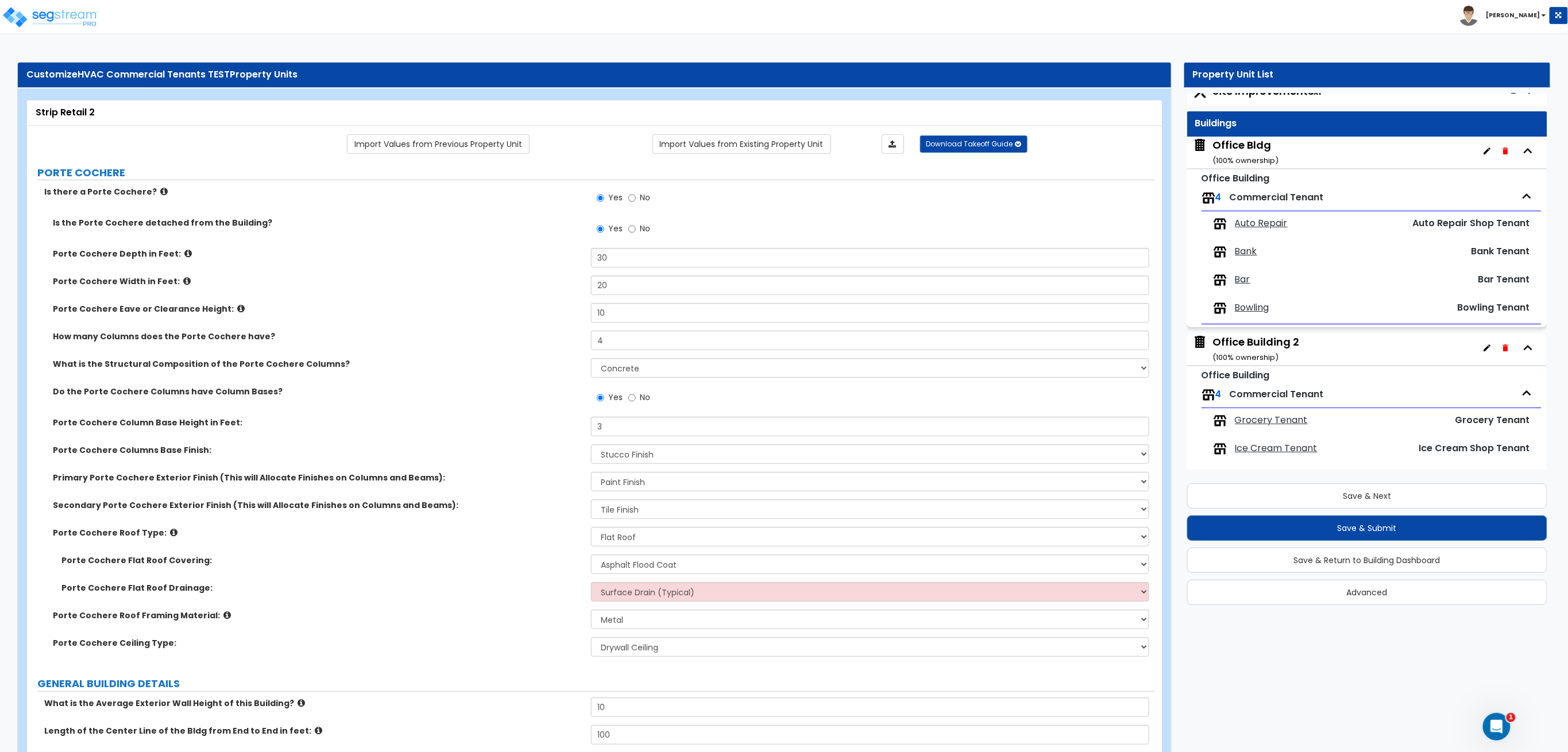
scroll to position [0, 0]
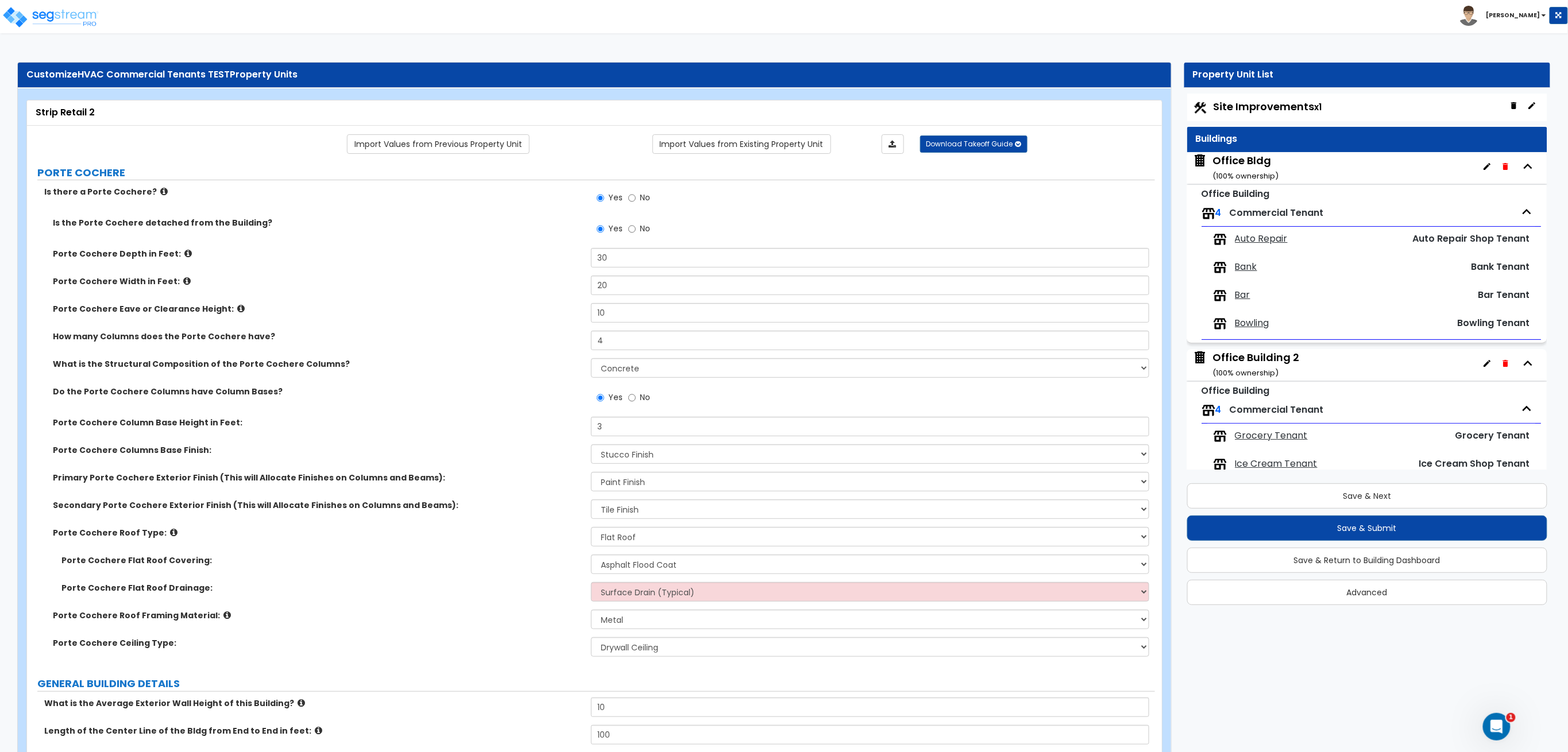
click at [1265, 240] on span "Auto Repair" at bounding box center [1261, 239] width 53 height 13
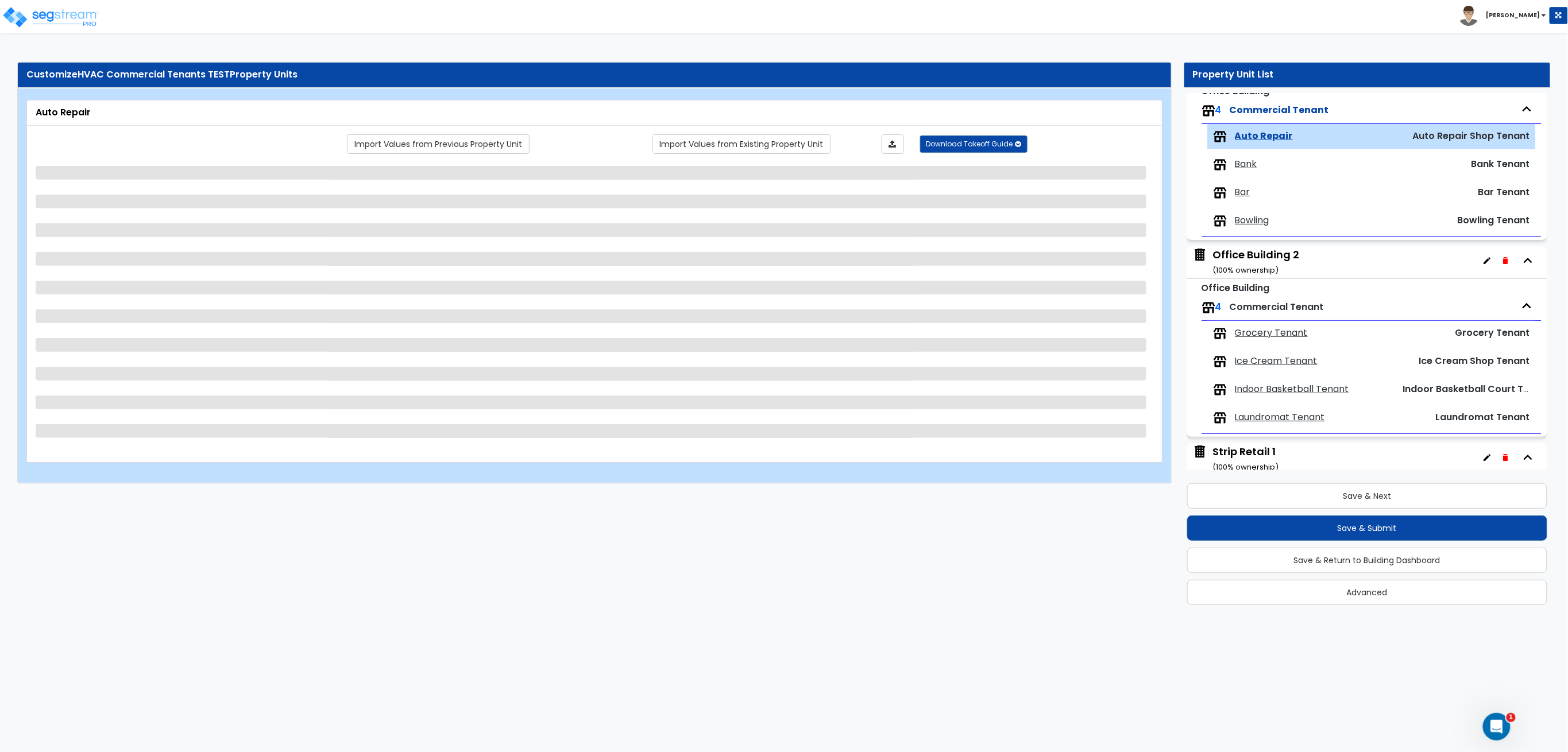
scroll to position [134, 0]
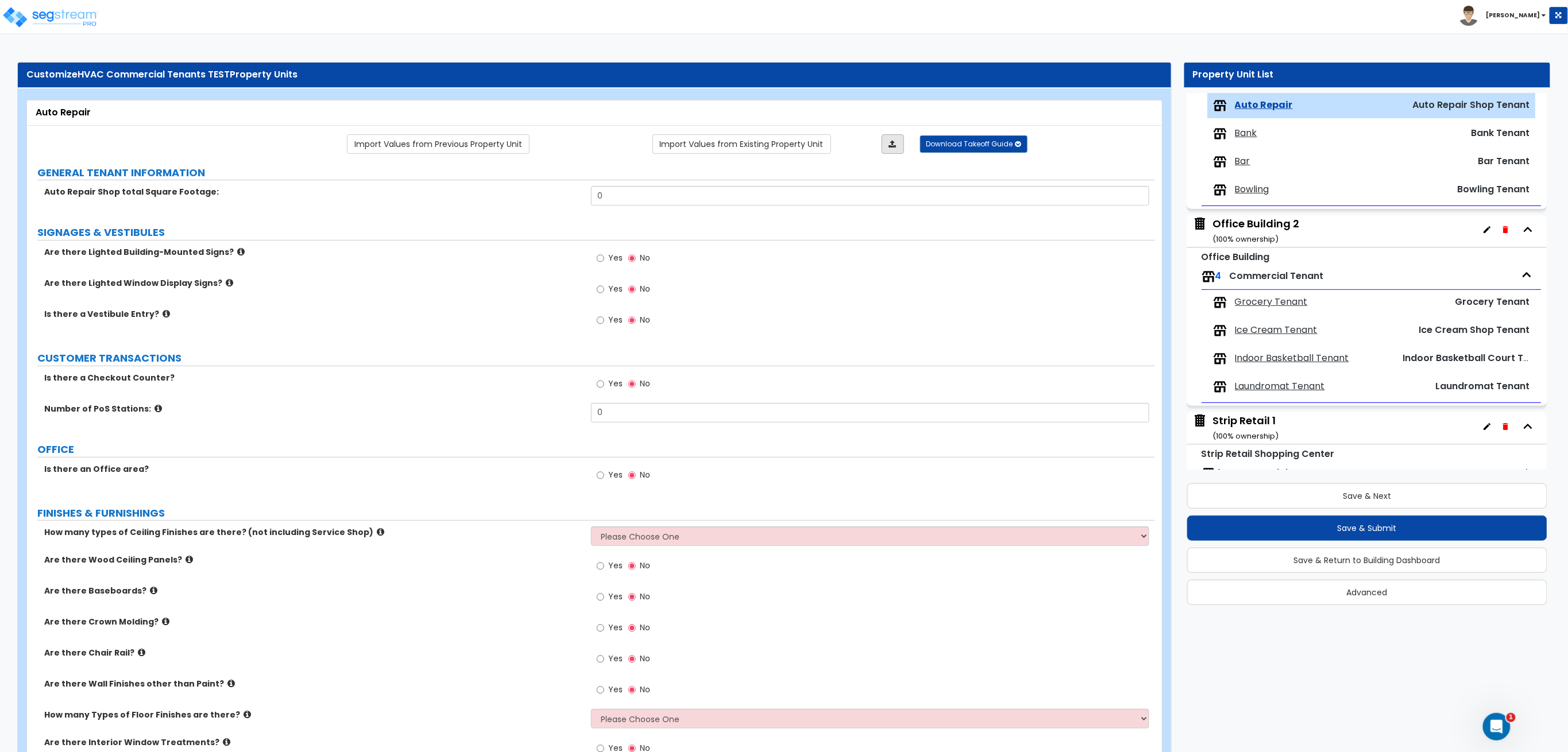
click at [894, 137] on link at bounding box center [892, 144] width 22 height 19
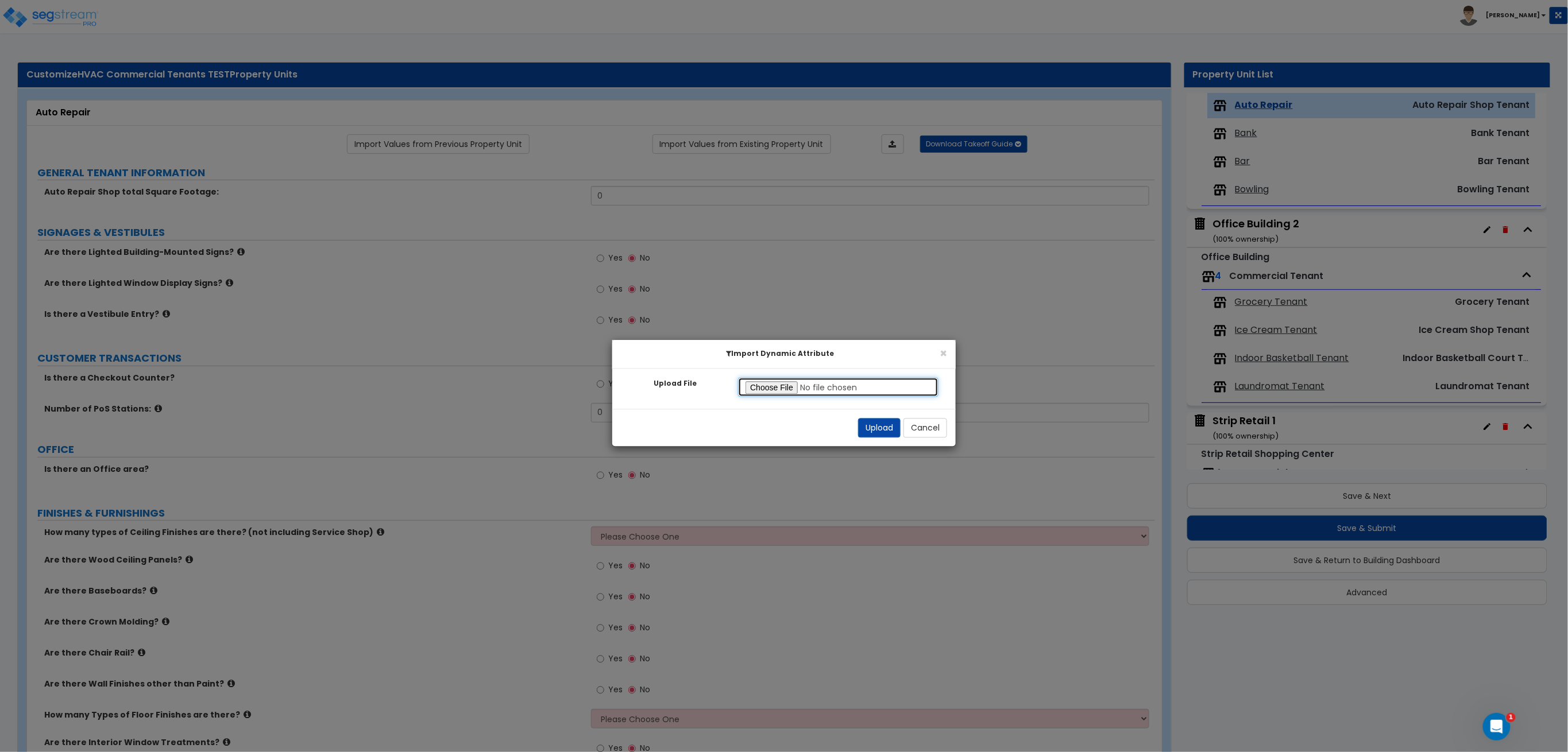
click at [764, 387] on input "Upload File" at bounding box center [838, 387] width 200 height 19
click at [867, 430] on button "Upload" at bounding box center [879, 428] width 42 height 19
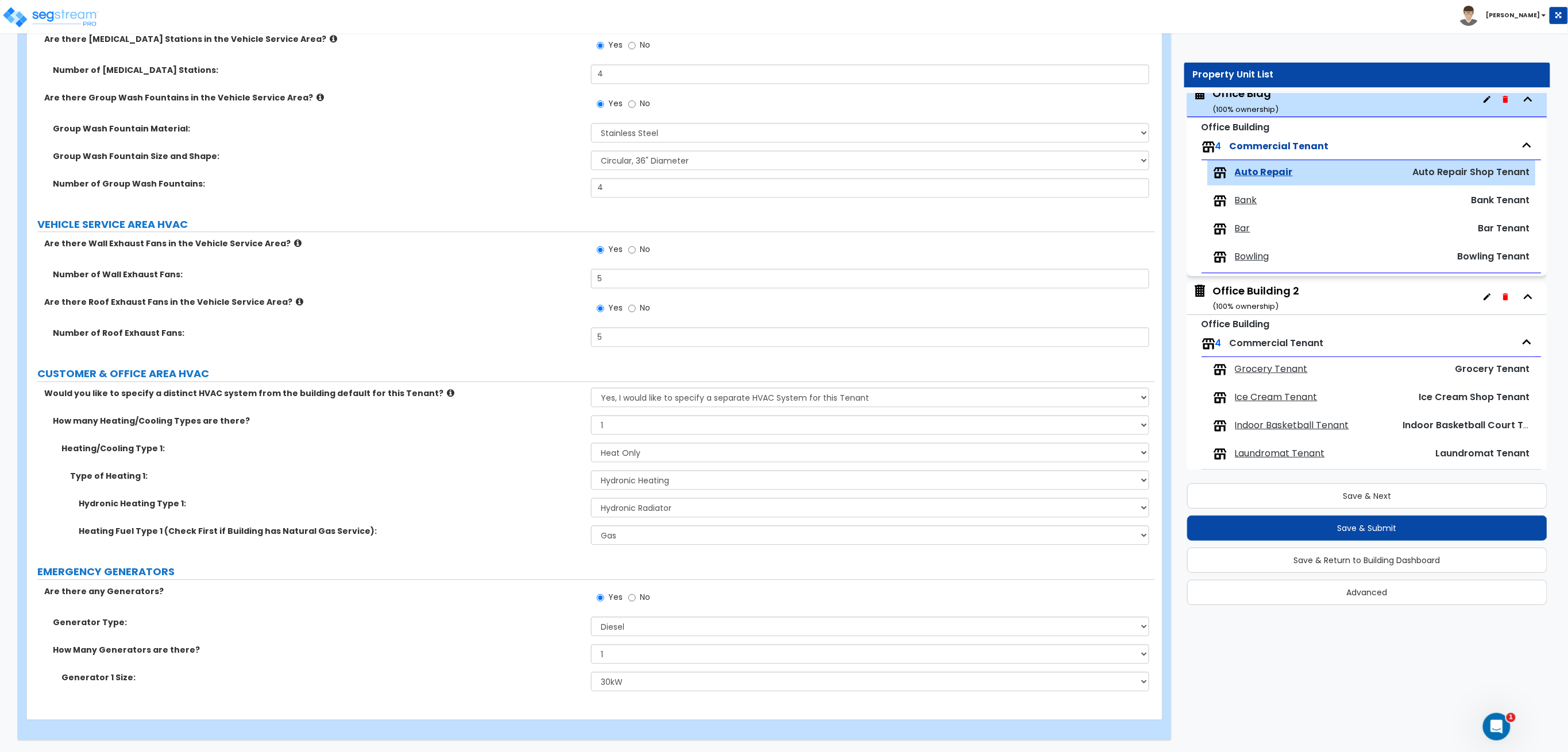
scroll to position [57, 0]
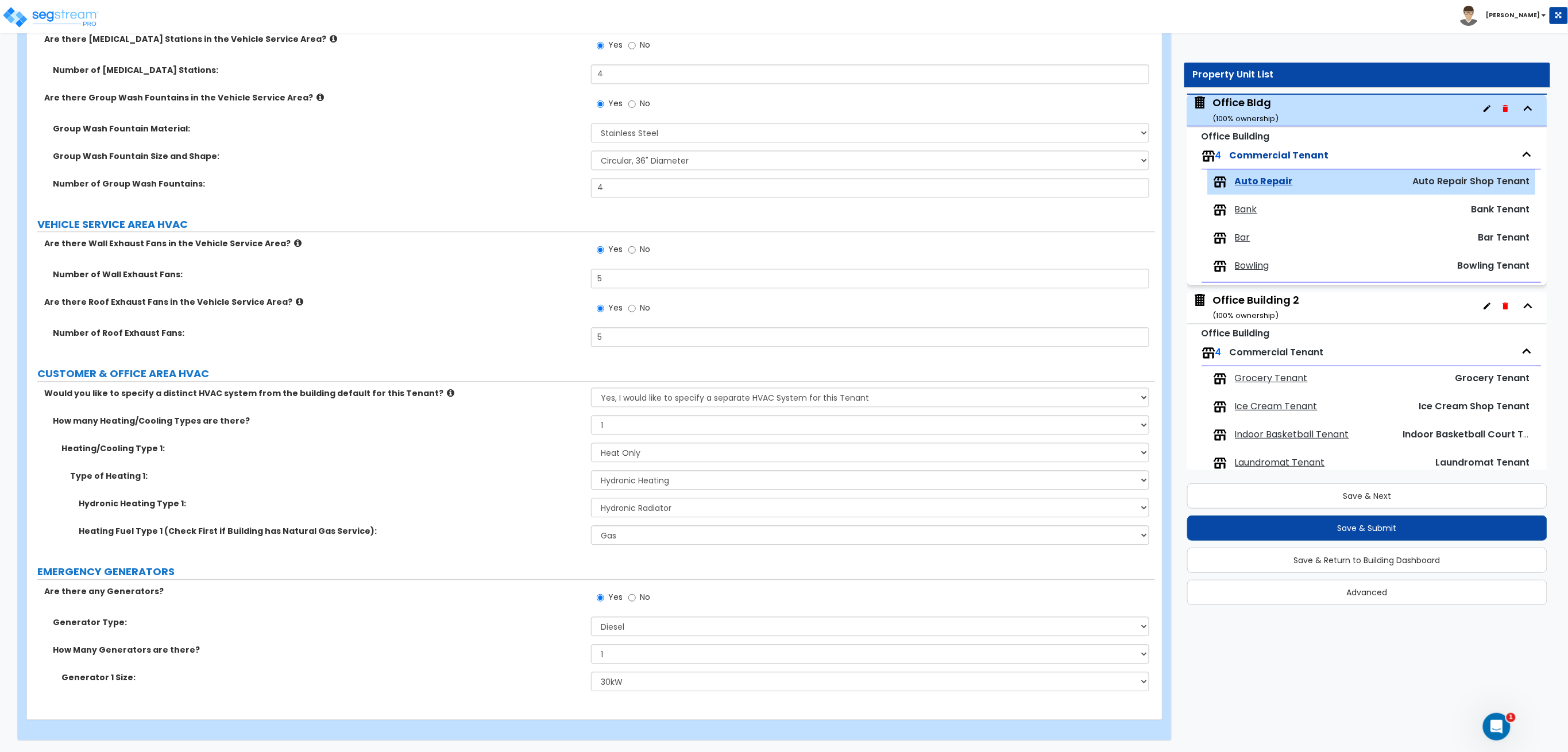
click at [1246, 211] on span "Bank" at bounding box center [1246, 210] width 22 height 13
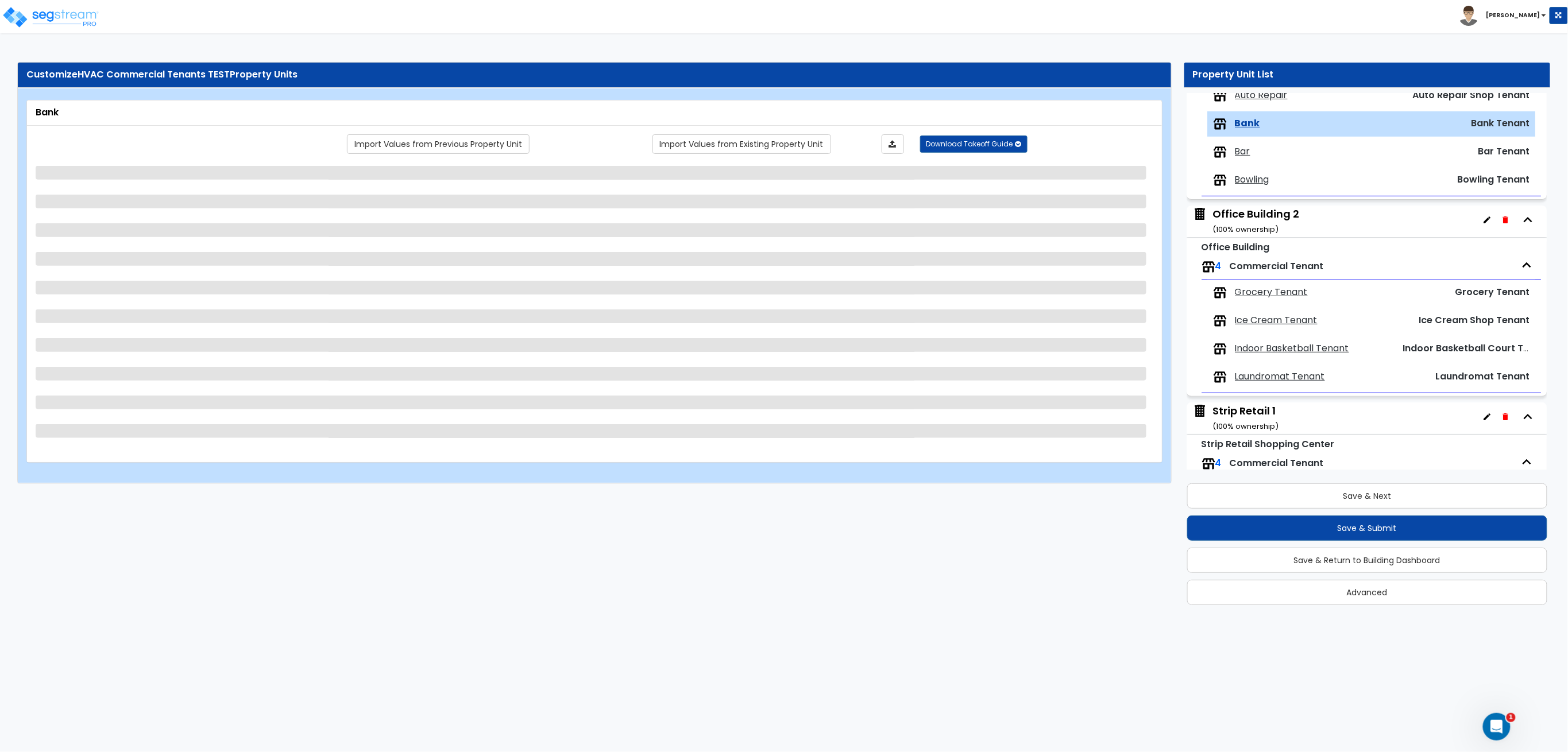
scroll to position [162, 0]
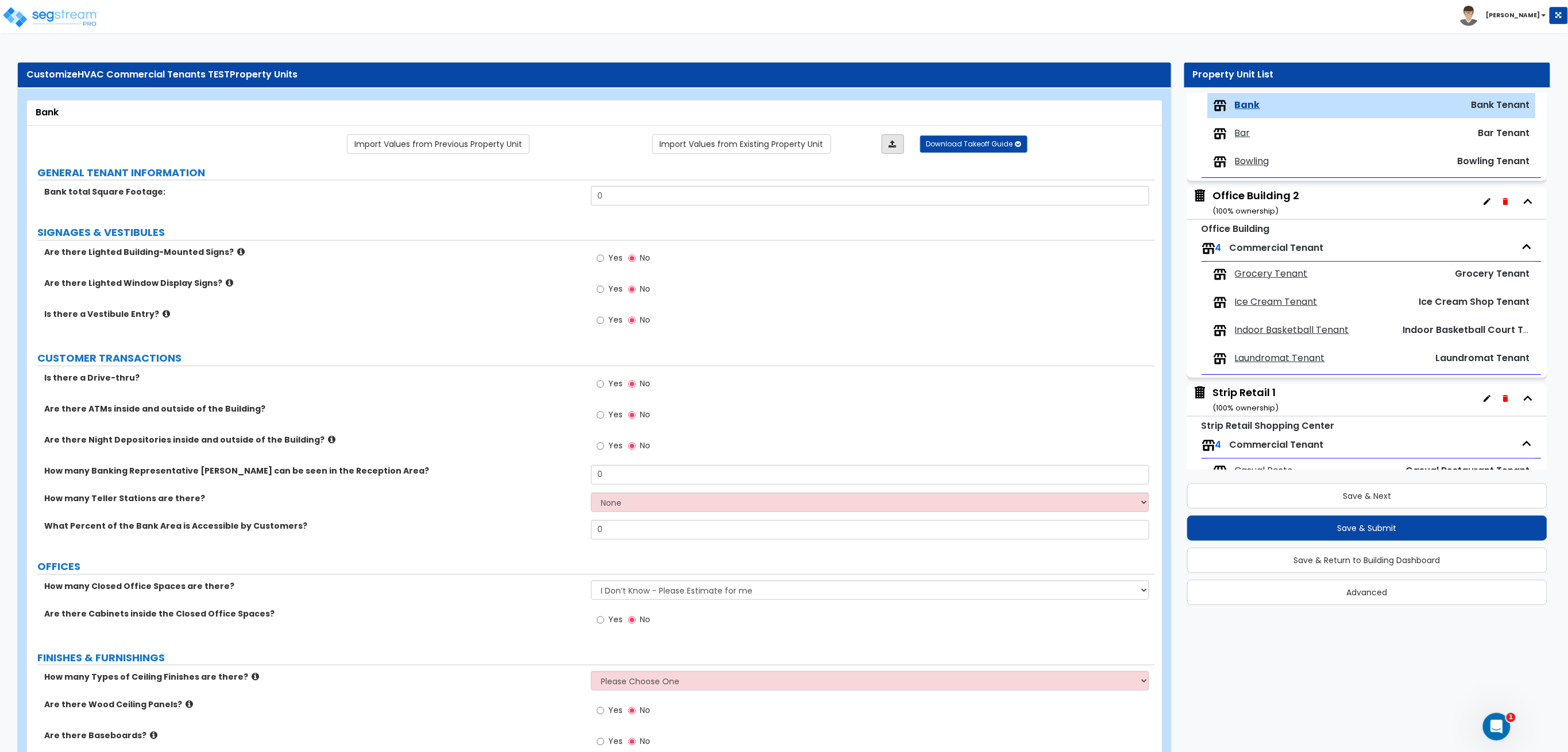
click at [894, 138] on link at bounding box center [892, 144] width 22 height 19
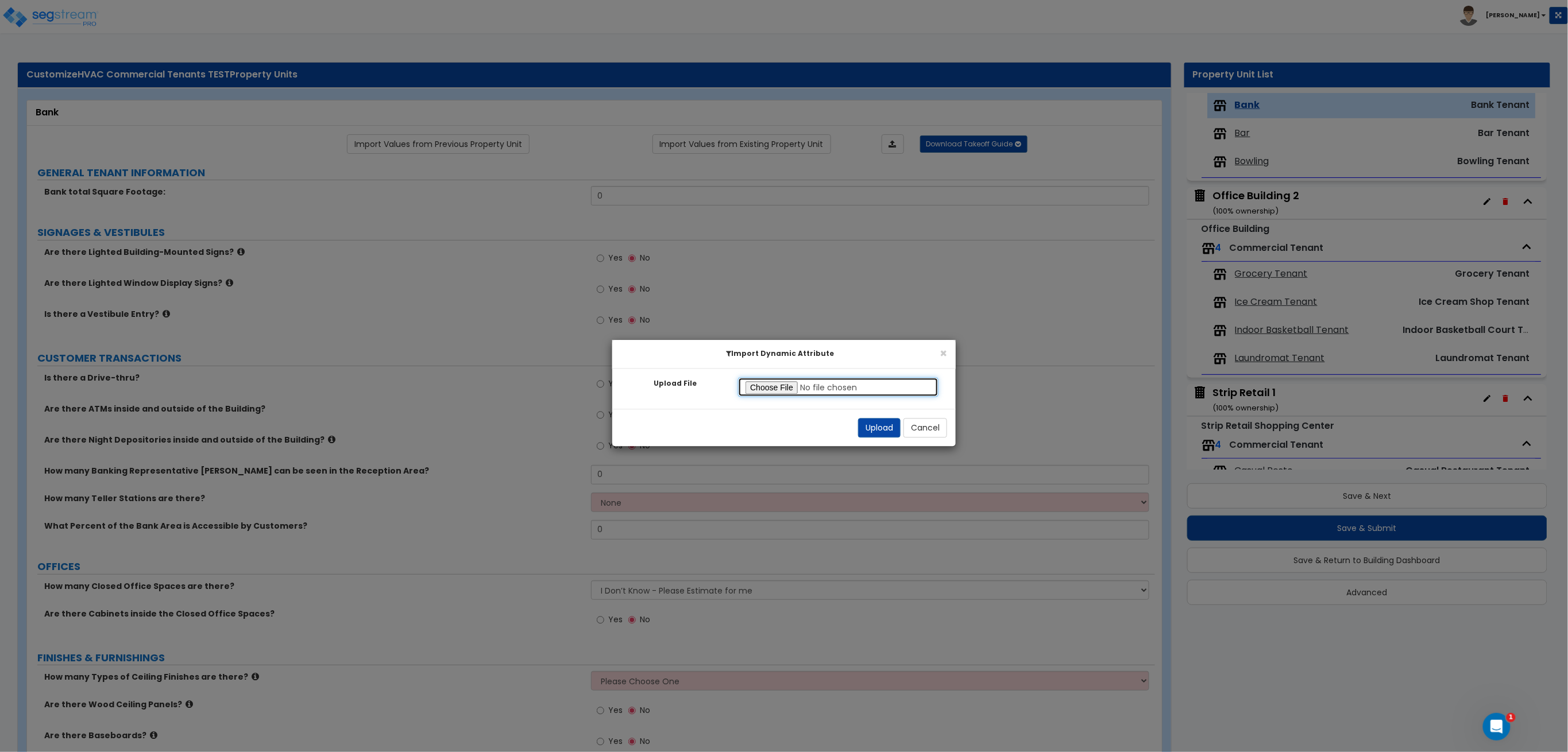
click at [761, 385] on input "Upload File" at bounding box center [838, 387] width 200 height 19
click at [894, 427] on button "Upload" at bounding box center [879, 428] width 42 height 19
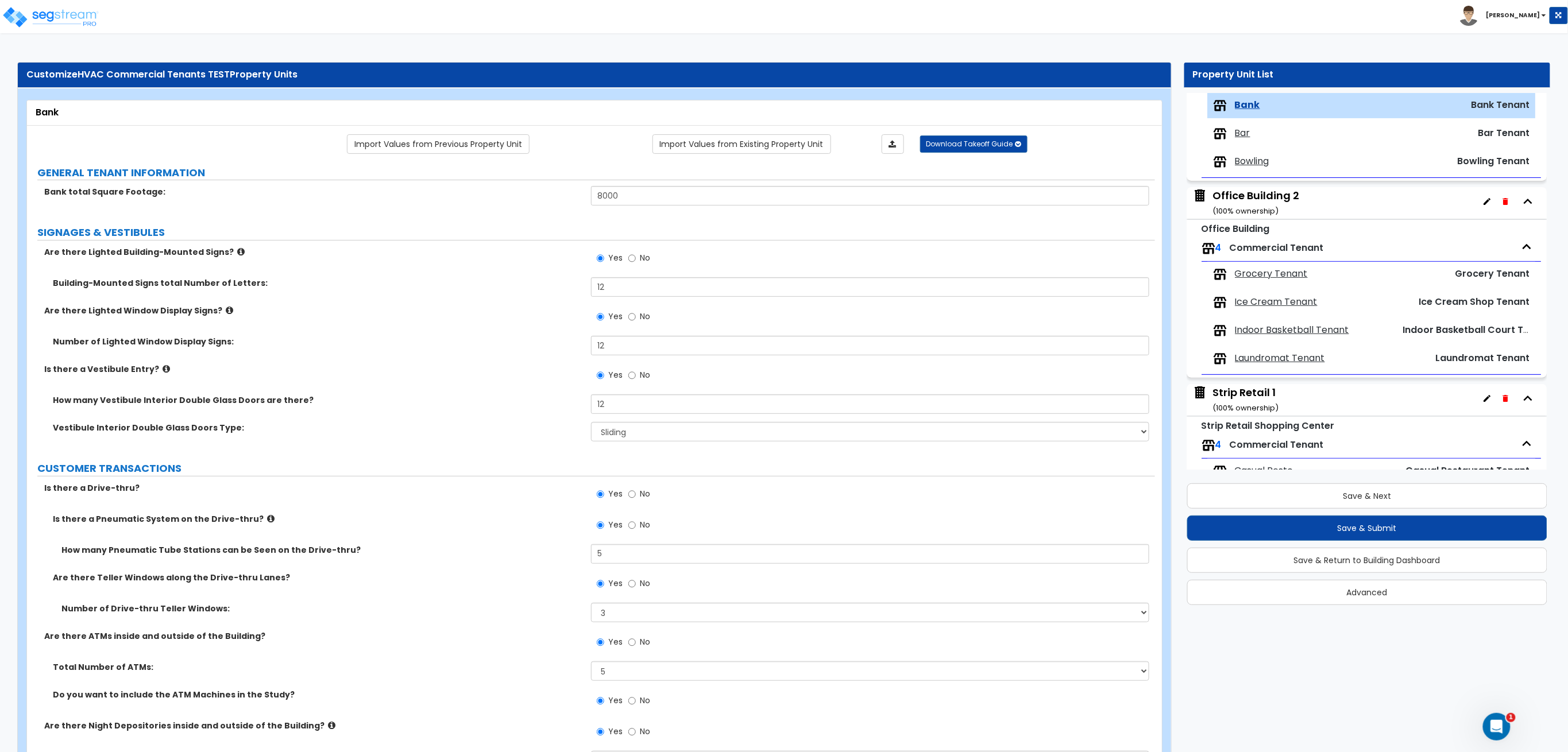
click at [1237, 139] on span "Bar" at bounding box center [1242, 133] width 16 height 13
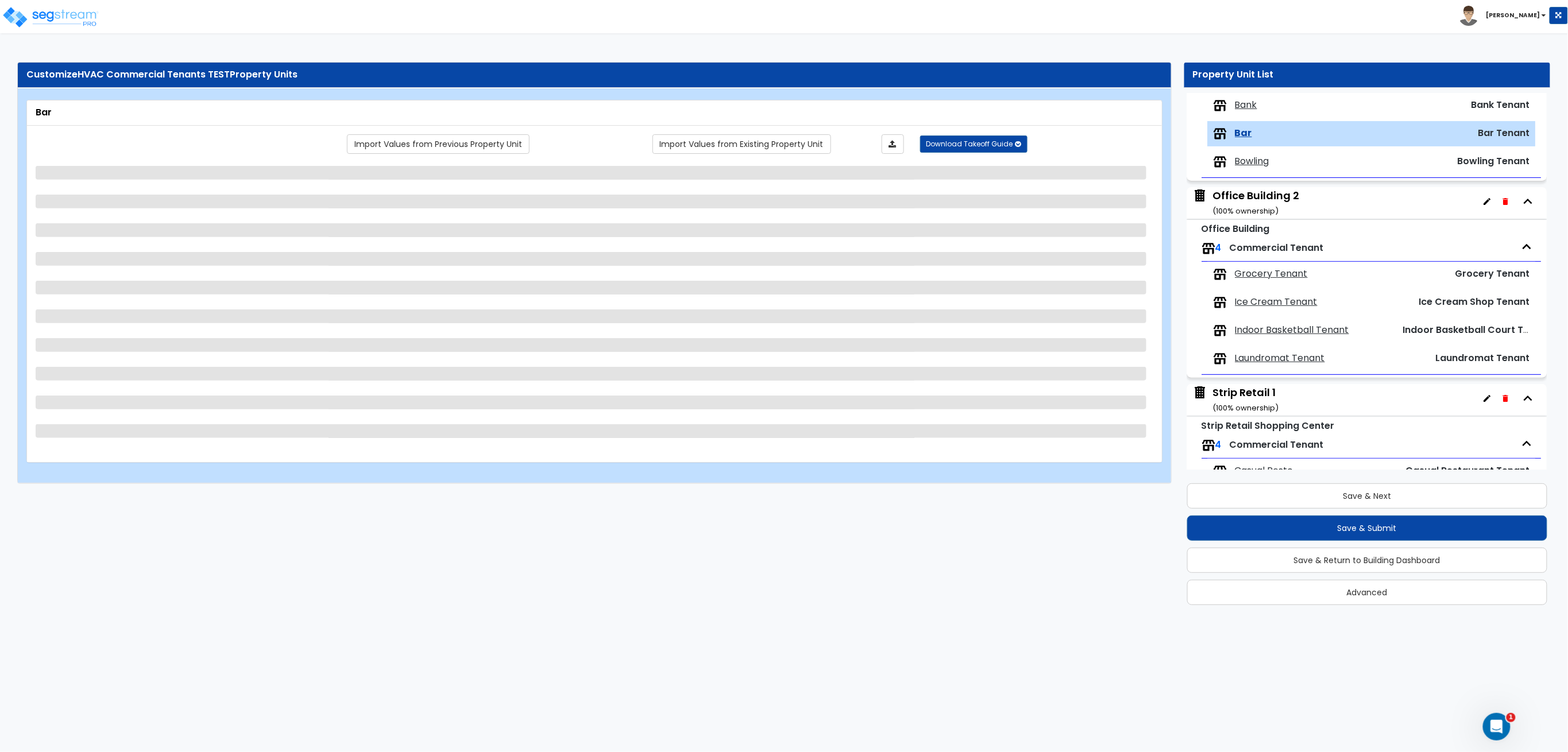
scroll to position [190, 0]
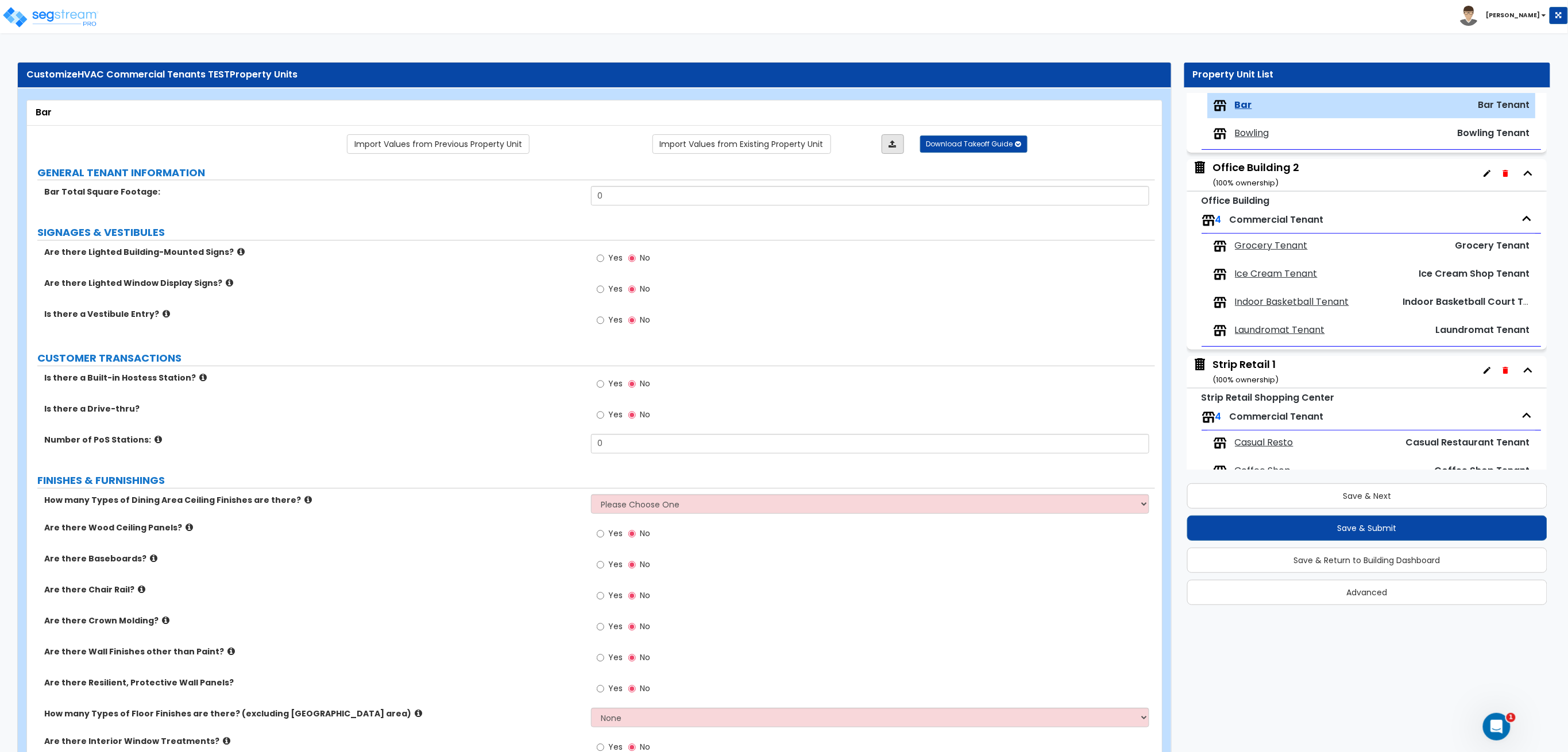
click at [894, 147] on link at bounding box center [892, 144] width 22 height 19
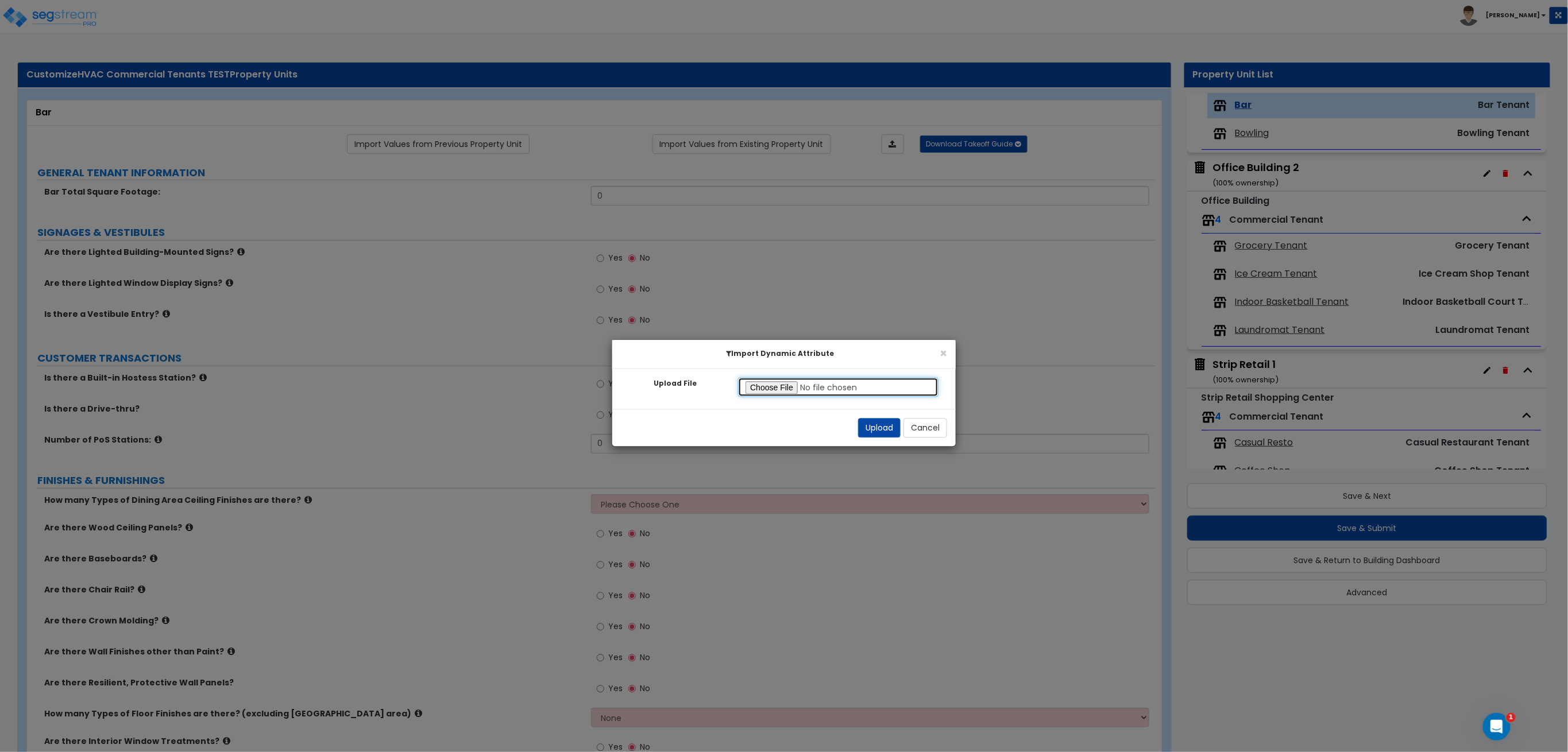
click at [786, 383] on input "Upload File" at bounding box center [838, 387] width 200 height 19
click at [877, 433] on button "Upload" at bounding box center [879, 428] width 42 height 19
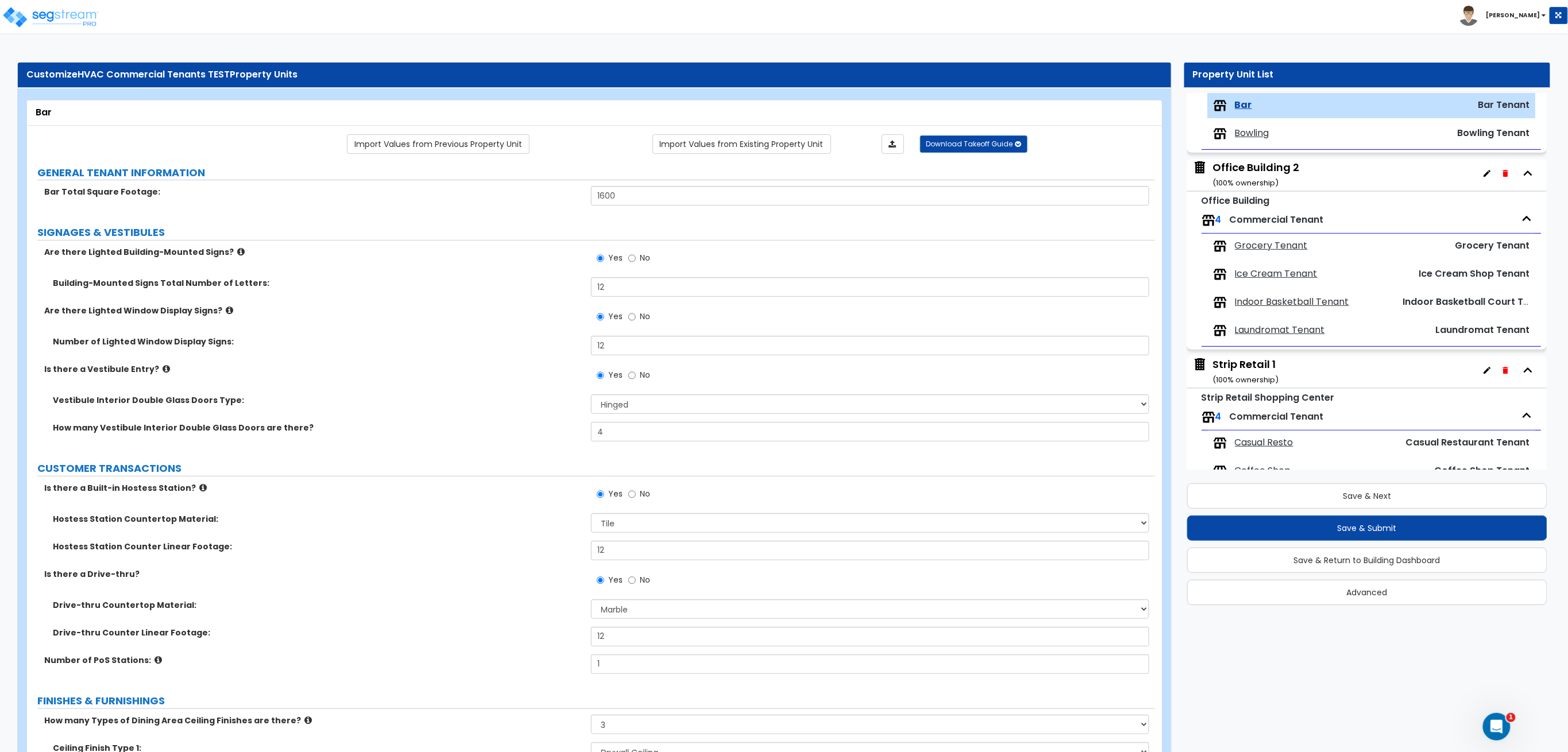
click at [1251, 136] on span "Bowling" at bounding box center [1252, 133] width 34 height 13
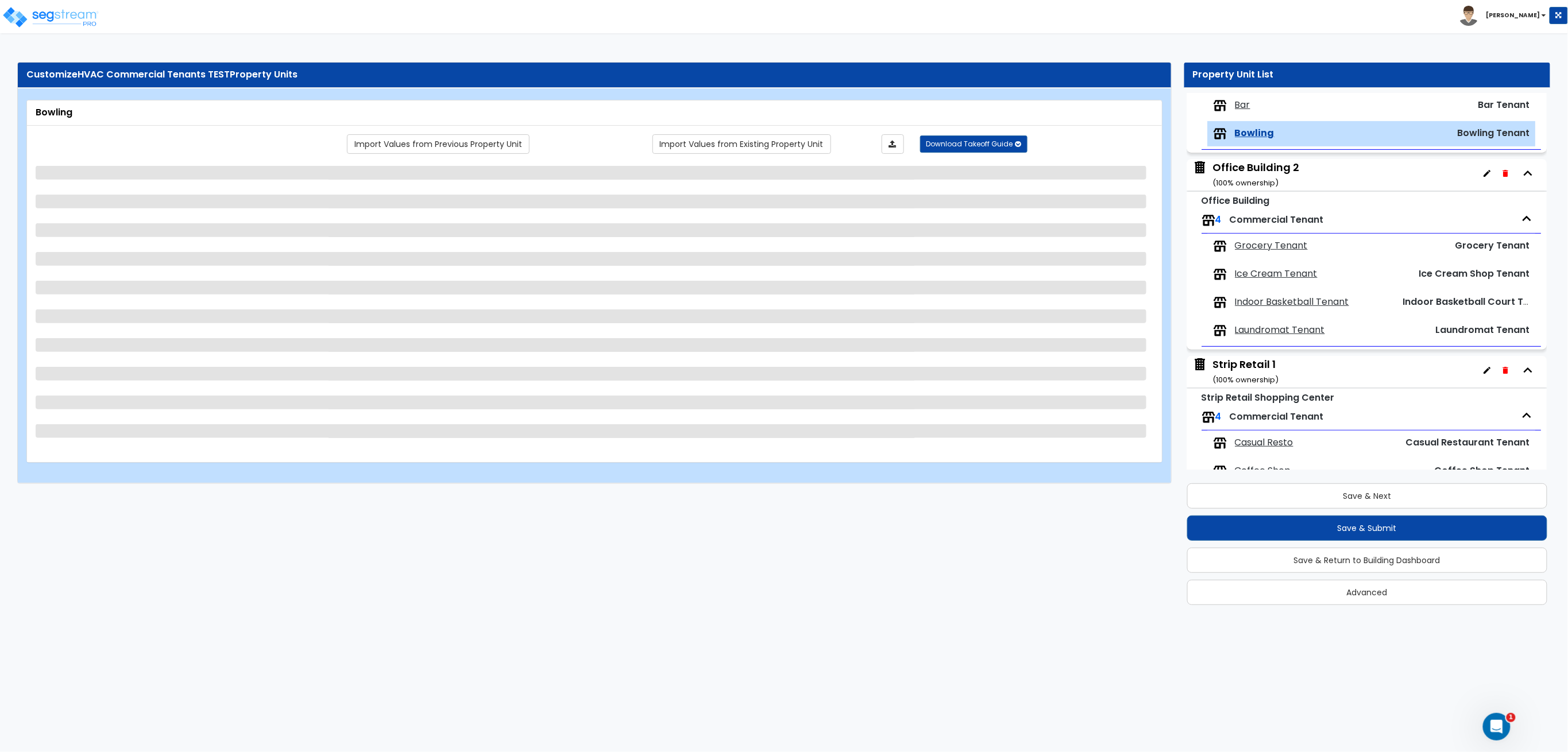
scroll to position [218, 0]
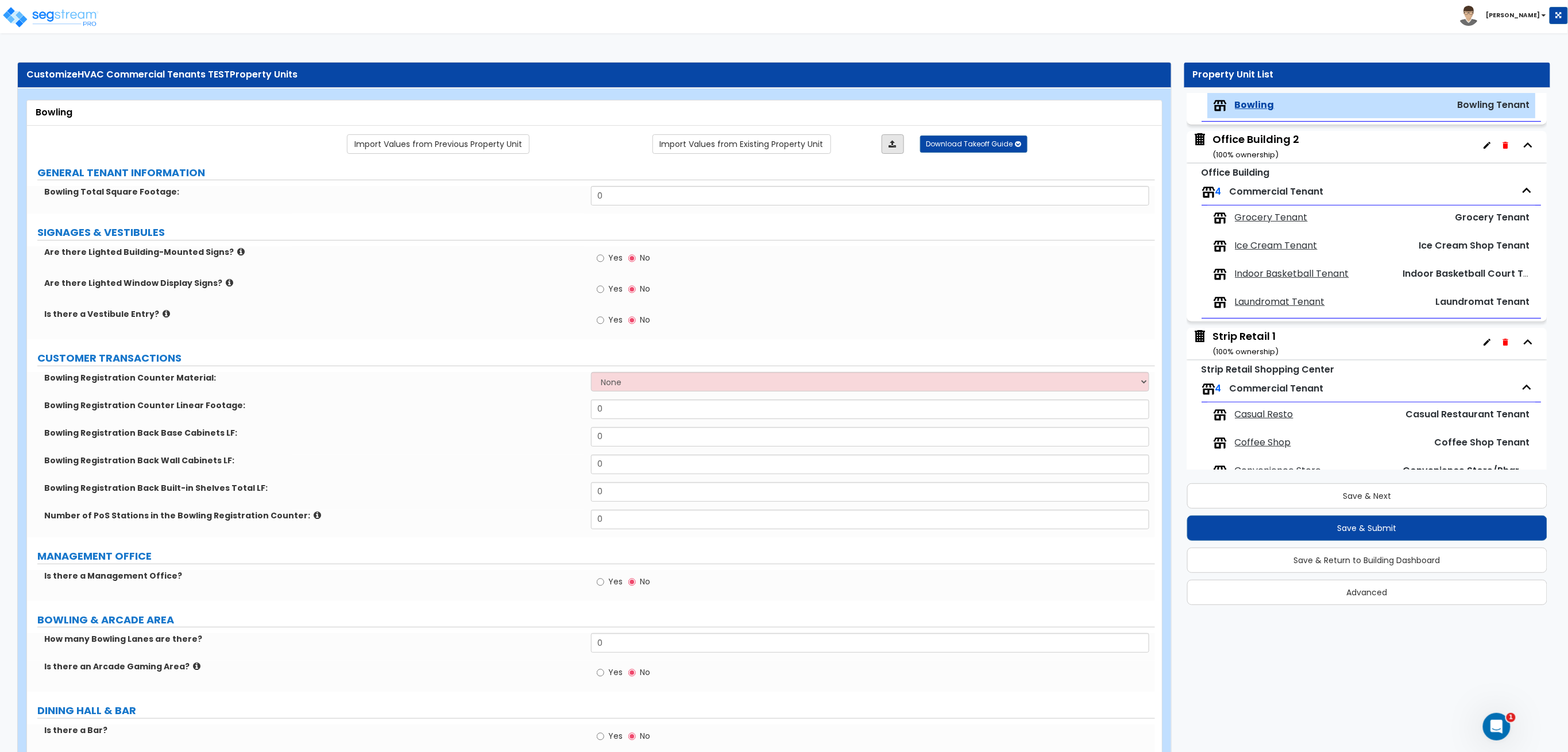
click at [897, 150] on link at bounding box center [892, 144] width 22 height 19
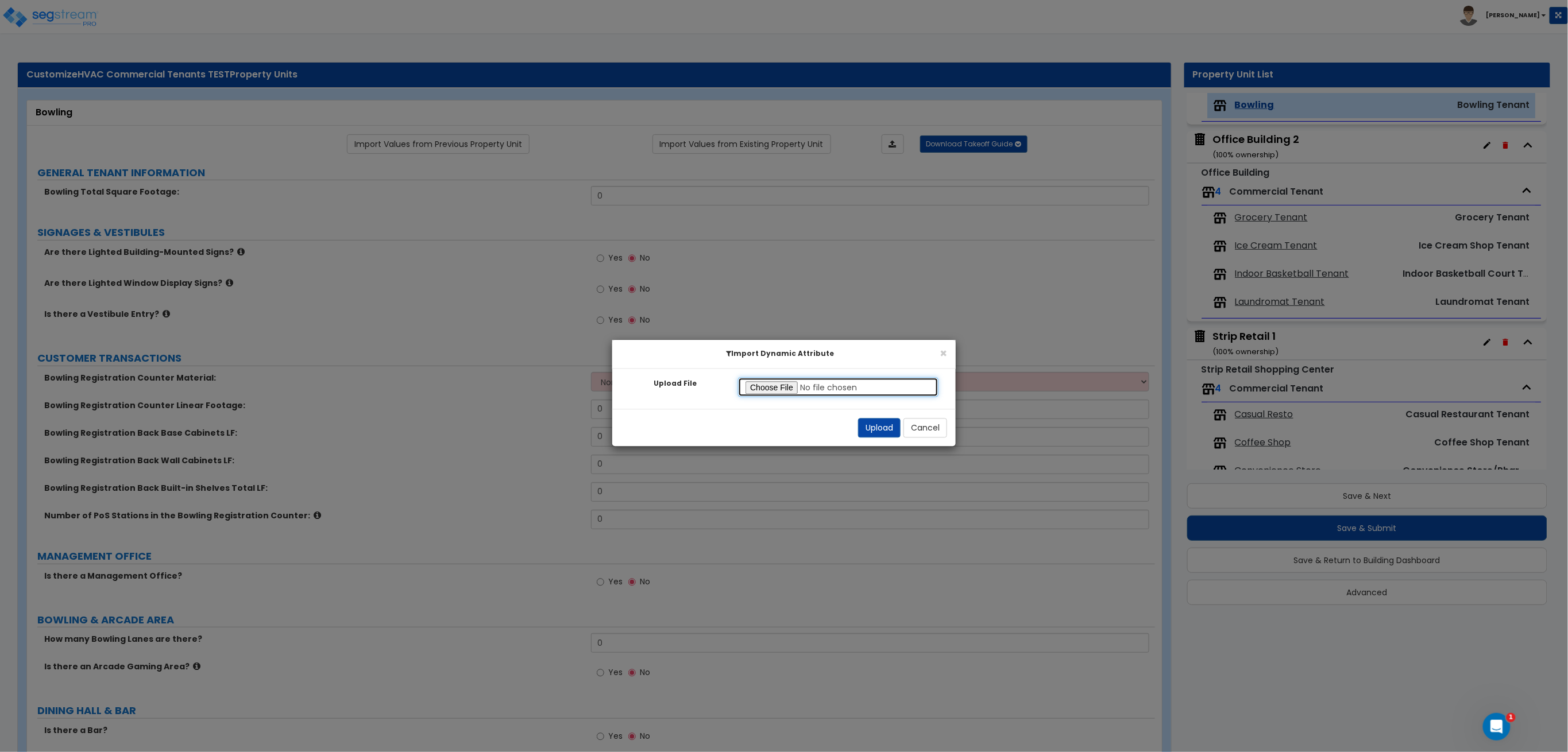
click at [750, 390] on input "Upload File" at bounding box center [838, 387] width 200 height 19
click at [876, 421] on button "Upload" at bounding box center [879, 428] width 42 height 19
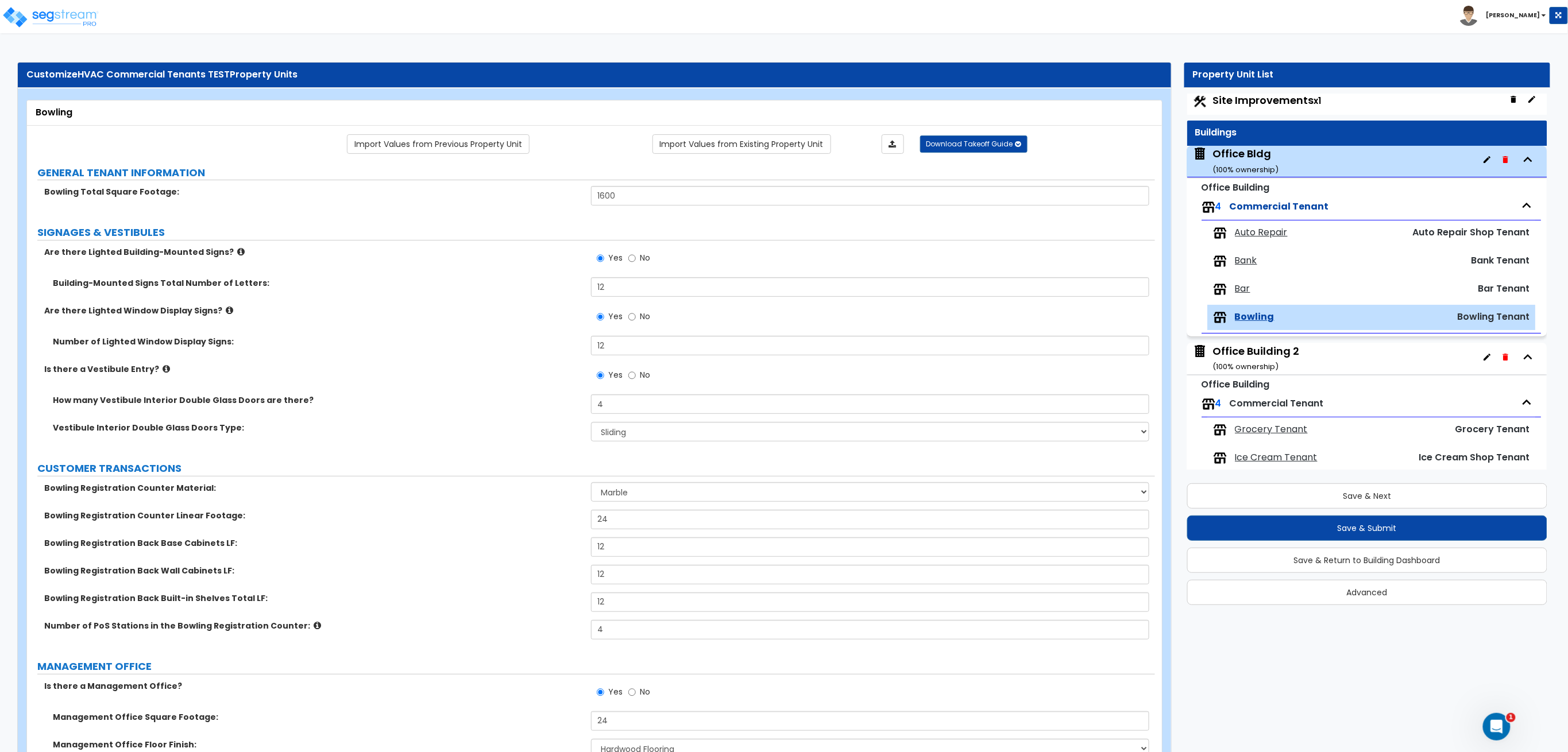
scroll to position [0, 0]
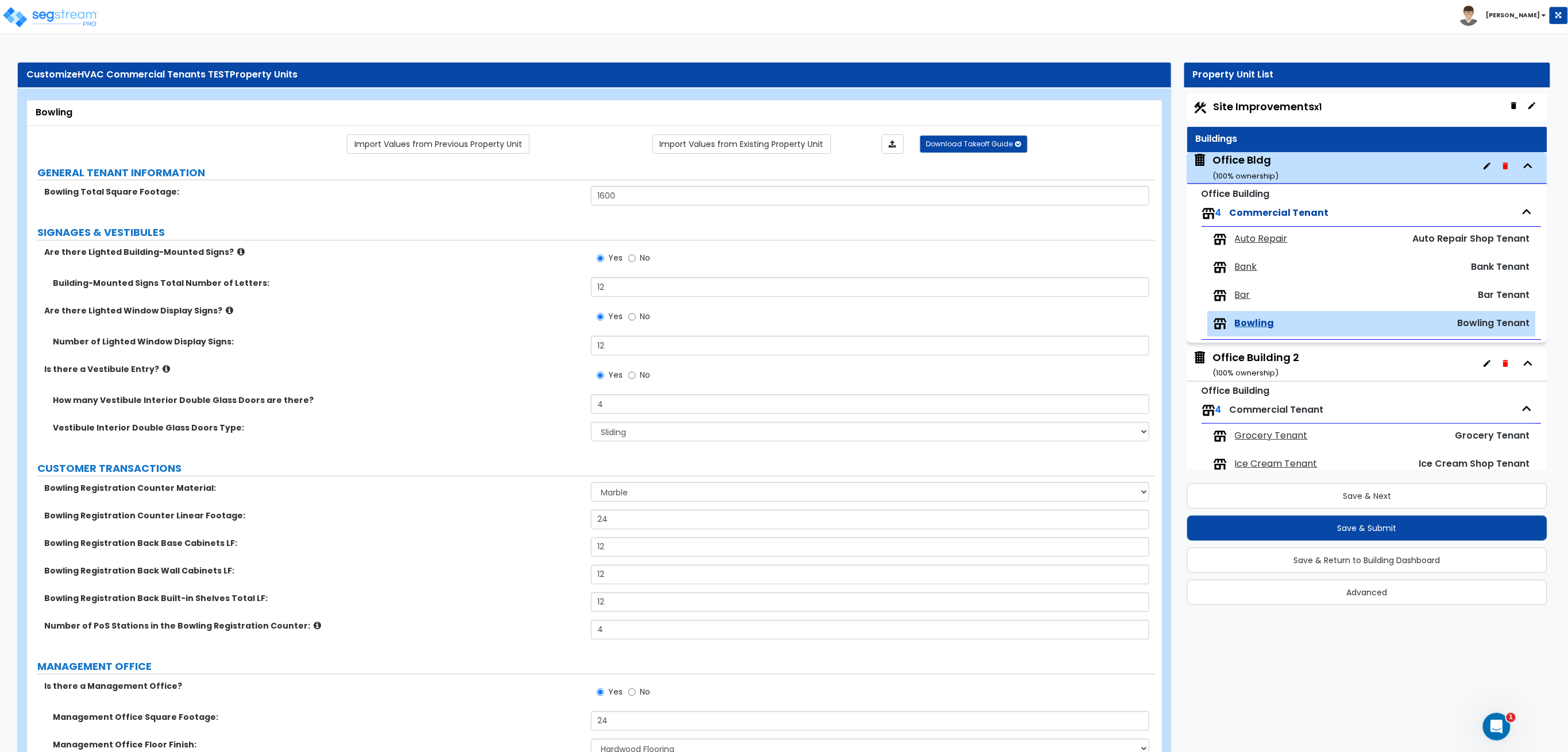
click at [1237, 297] on span "Bar" at bounding box center [1242, 296] width 16 height 13
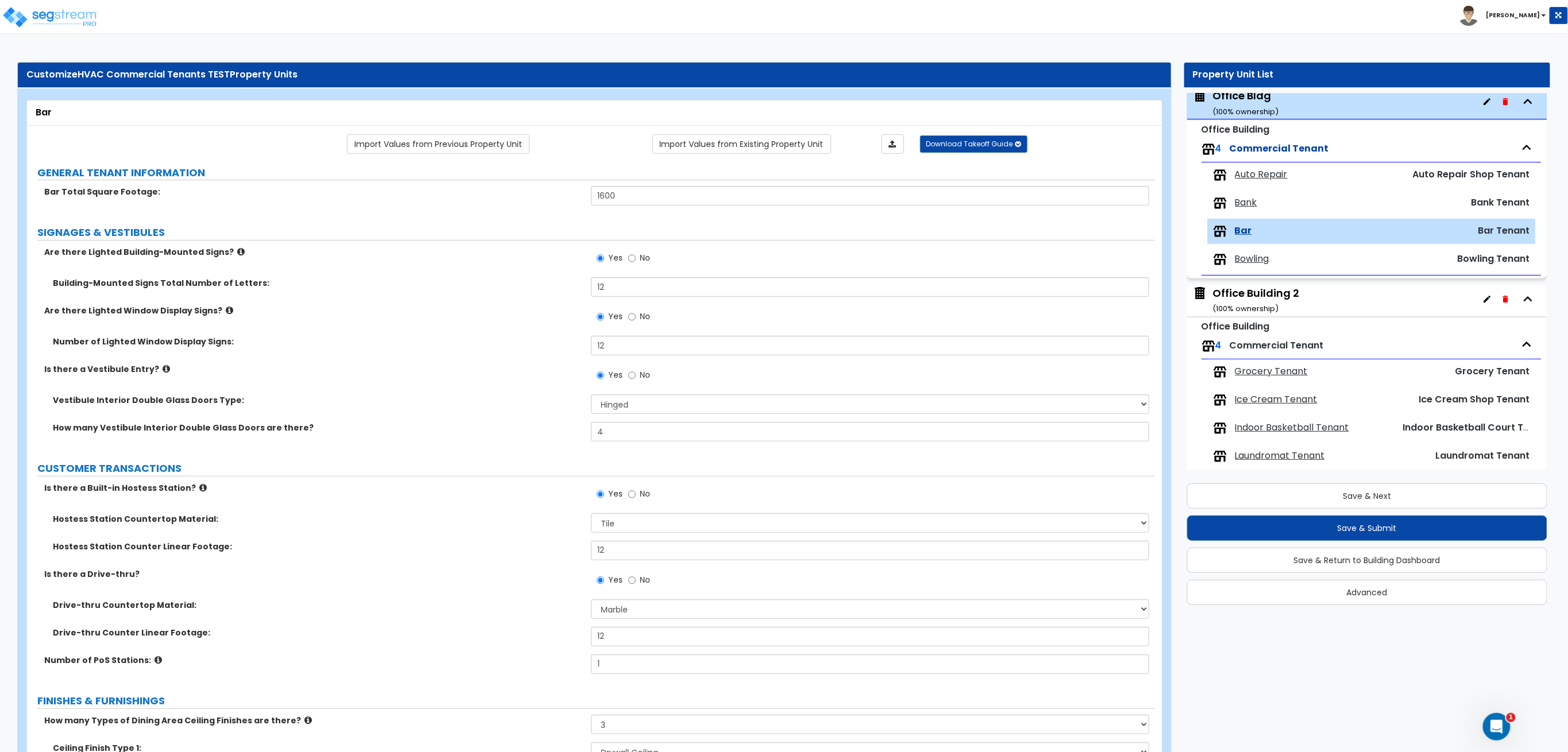
scroll to position [37, 0]
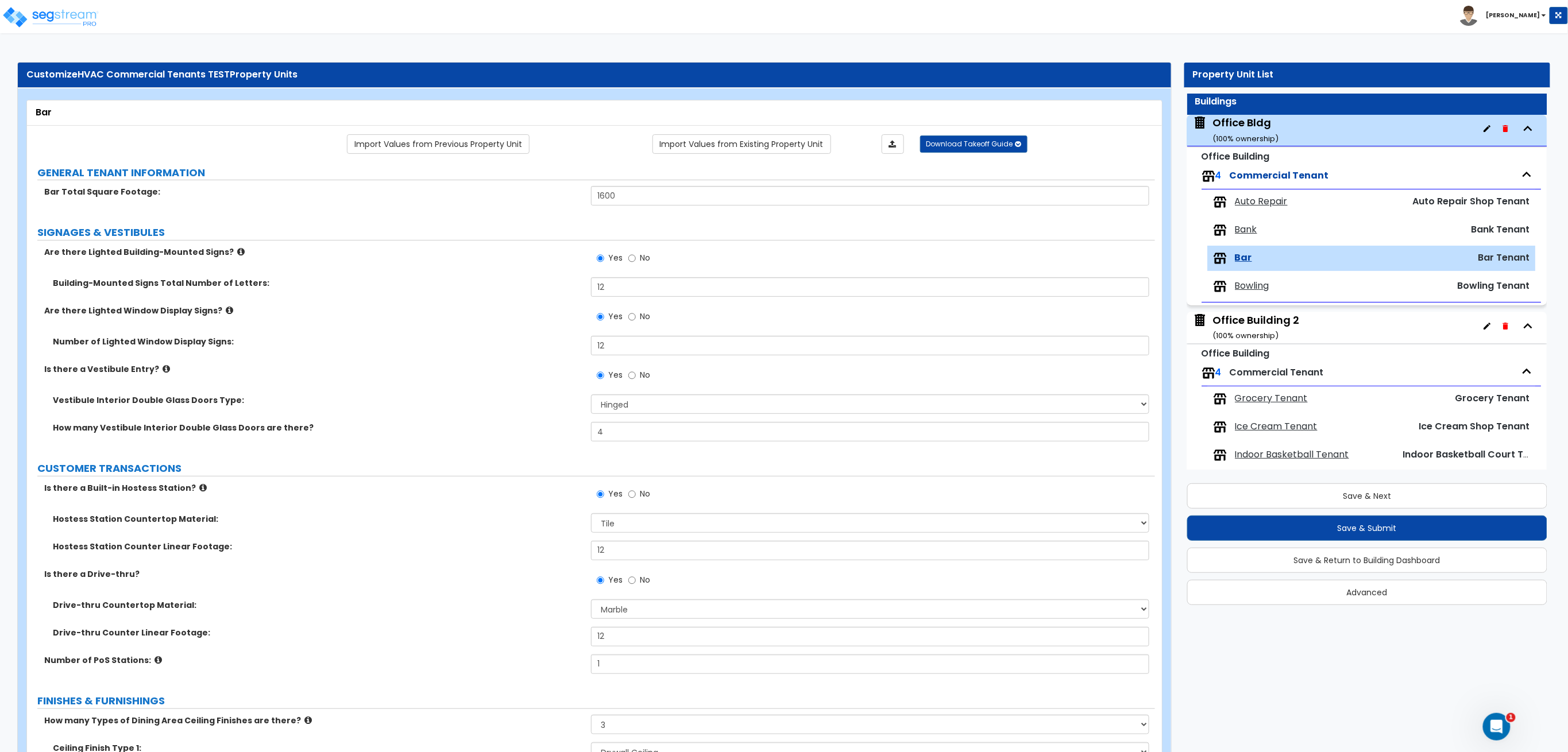
click at [1239, 228] on span "Bank" at bounding box center [1246, 230] width 22 height 13
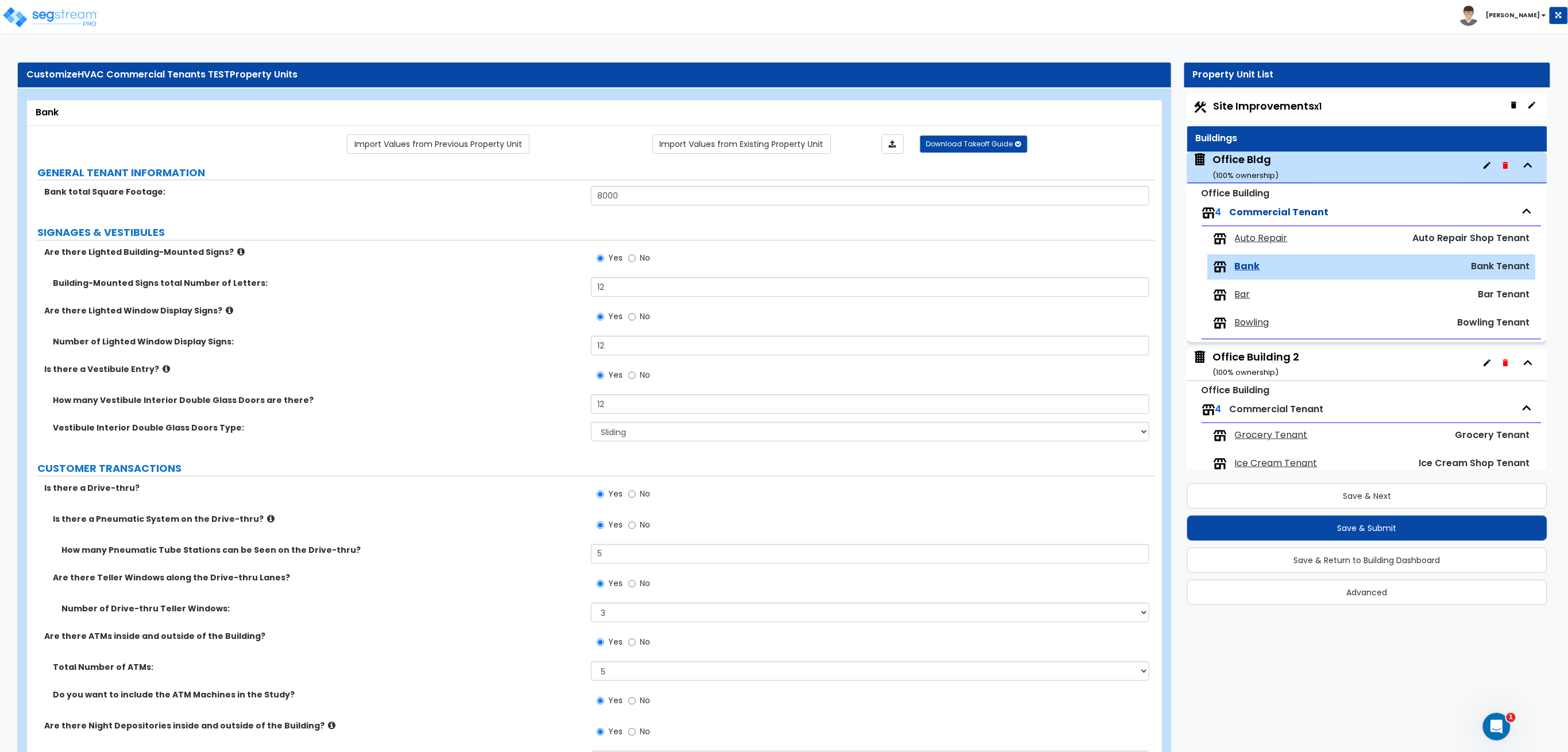
scroll to position [0, 0]
click at [1272, 235] on span "Auto Repair" at bounding box center [1261, 239] width 53 height 13
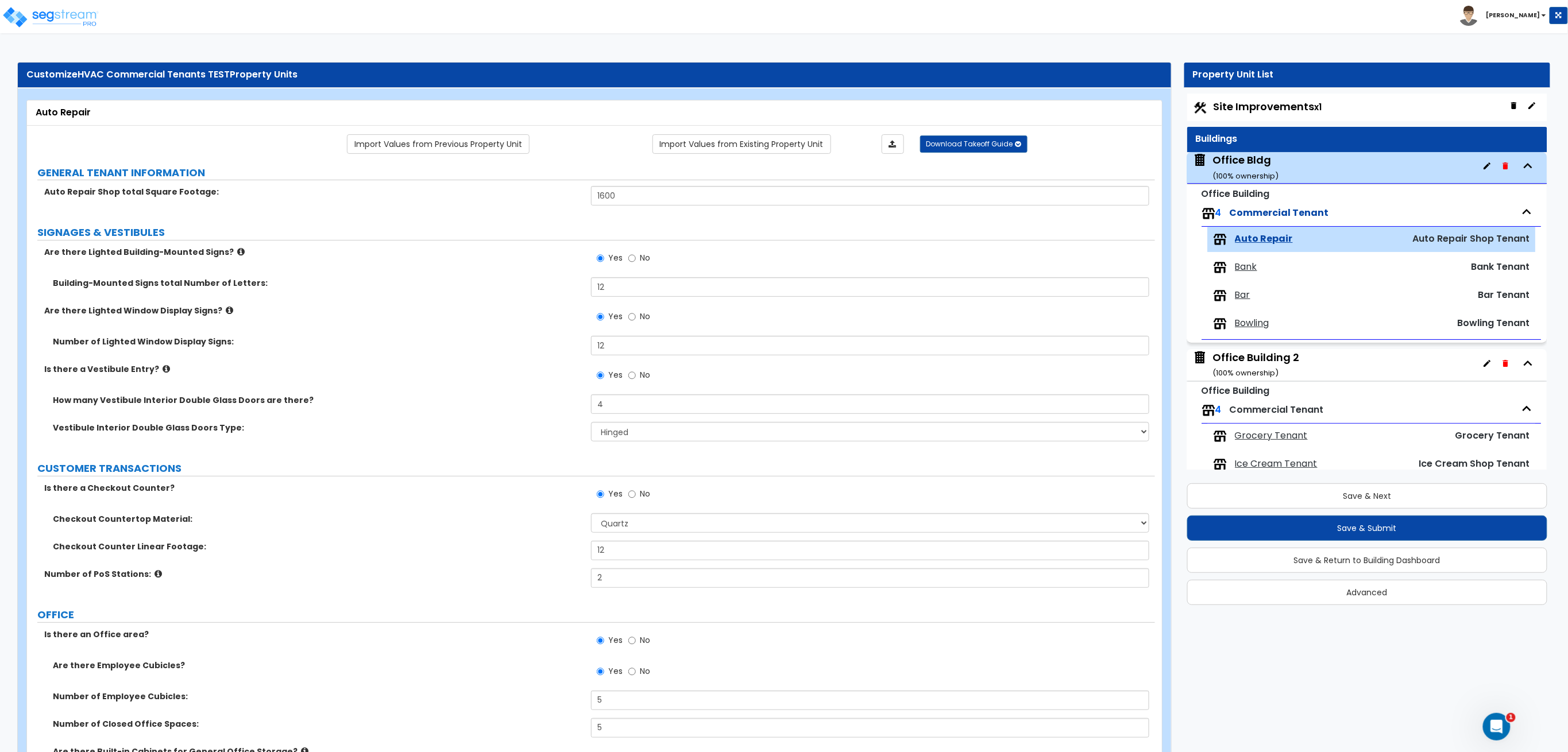
click at [1257, 169] on div "Office Bldg ( 100 % ownership)" at bounding box center [1246, 167] width 66 height 29
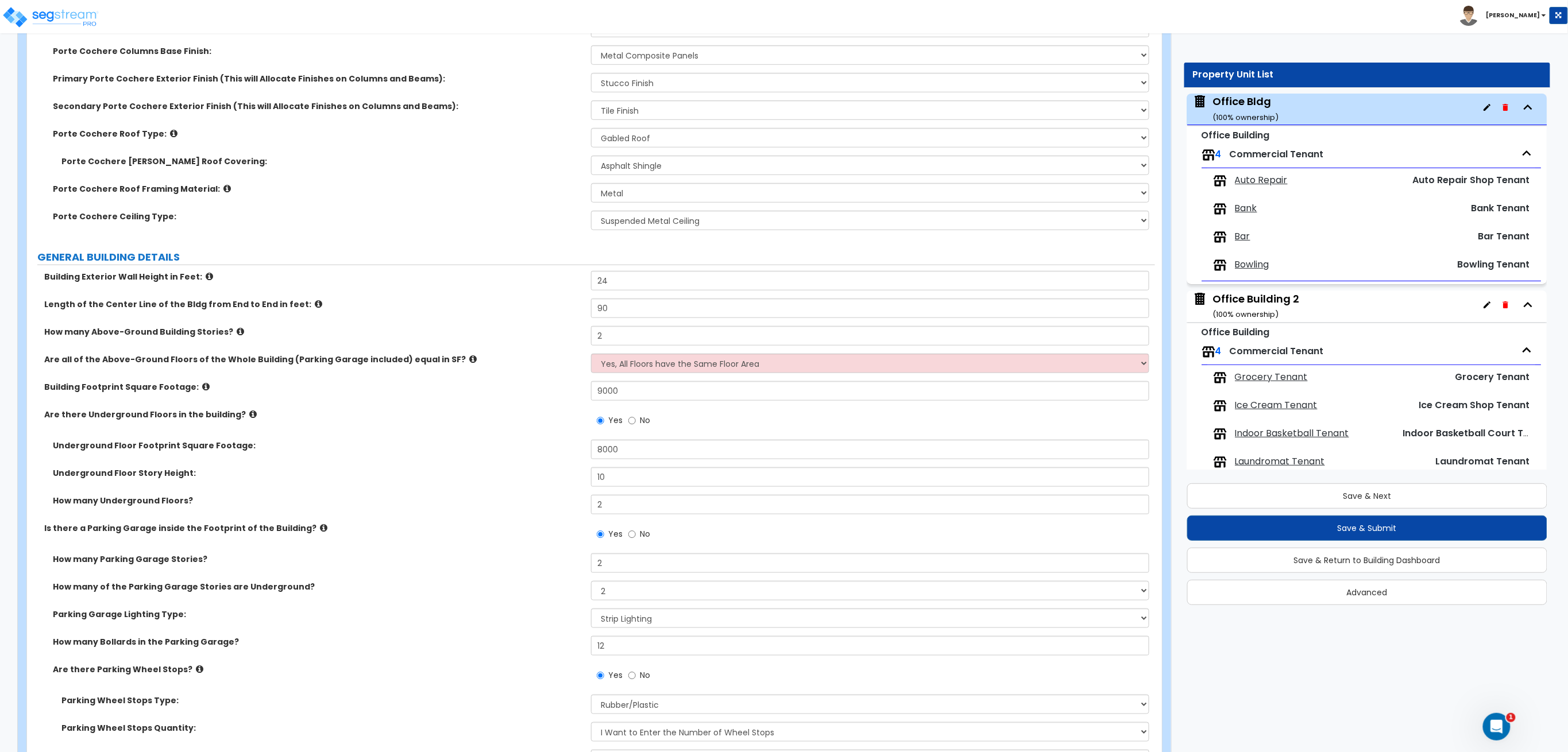
scroll to position [459, 0]
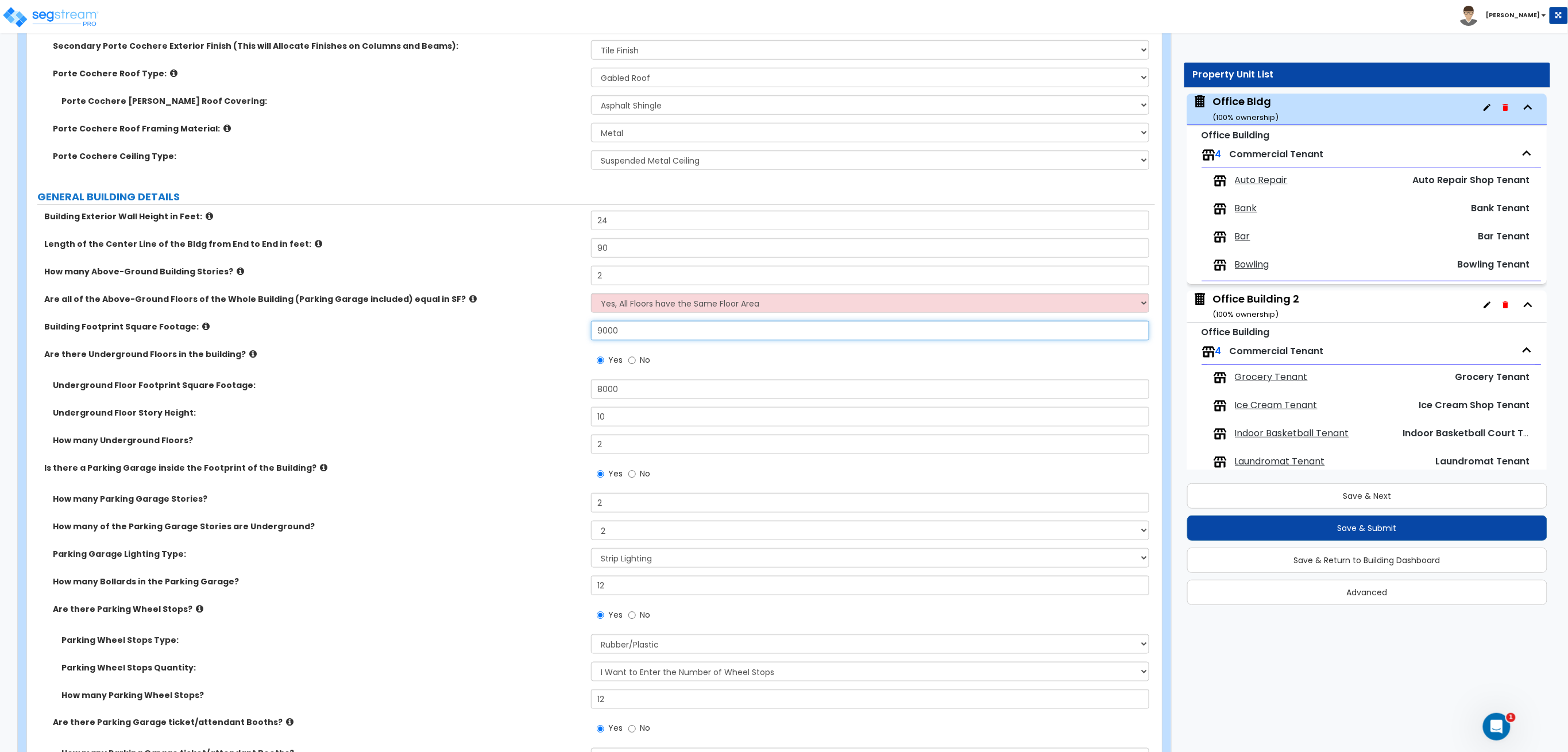
drag, startPoint x: 679, startPoint y: 334, endPoint x: 270, endPoint y: 297, distance: 410.7
click at [270, 297] on div "Building Exterior Wall Height in Feet: 24 Length of the Center Line of the Bldg…" at bounding box center [591, 520] width 1111 height 620
click at [1257, 298] on div "Office Building 2 ( 100 % ownership)" at bounding box center [1257, 306] width 86 height 29
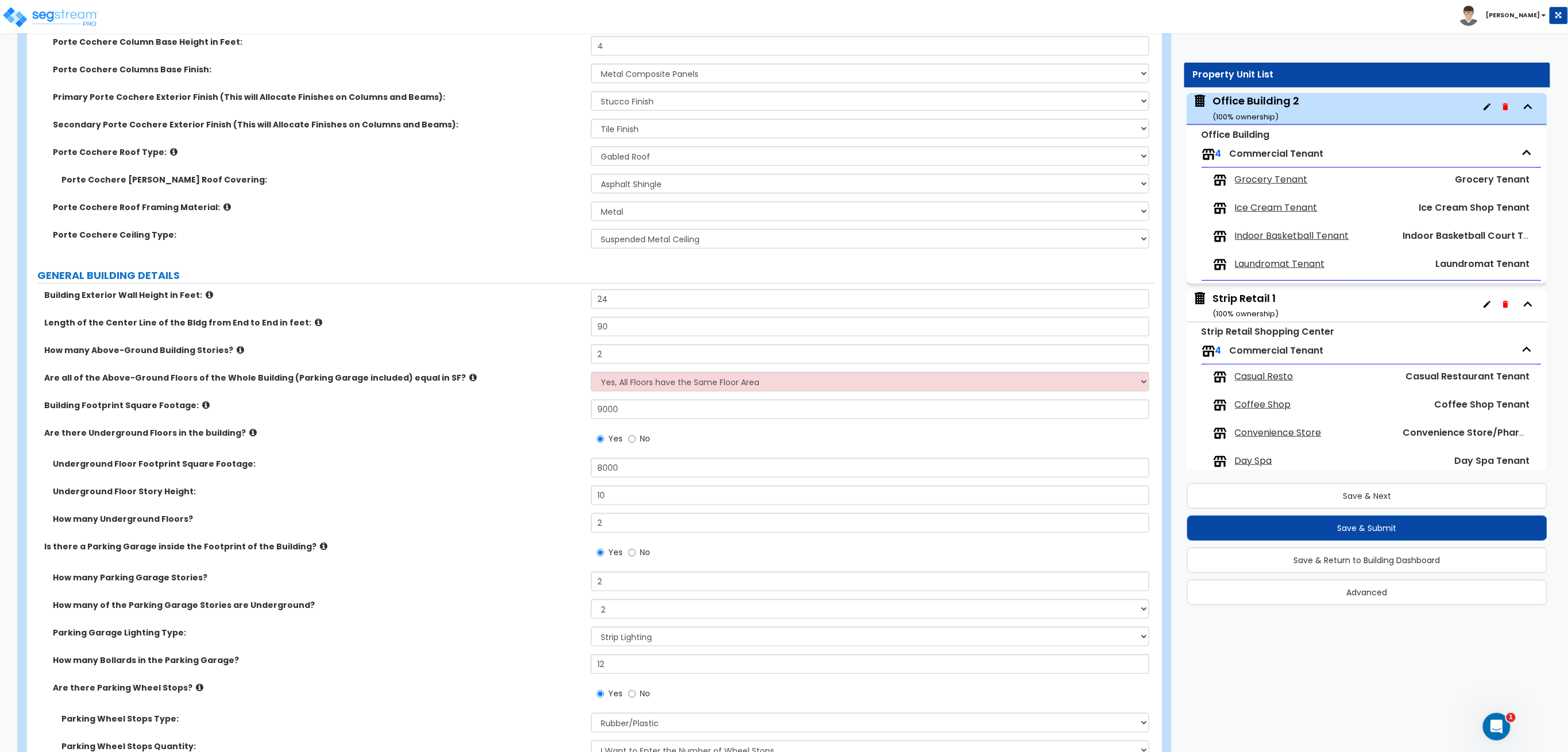
scroll to position [382, 0]
drag, startPoint x: 651, startPoint y: 472, endPoint x: 466, endPoint y: 465, distance: 185.1
click at [474, 465] on div "Underground Floor Footprint Square Footage: 8000" at bounding box center [591, 470] width 1128 height 28
drag, startPoint x: 654, startPoint y: 410, endPoint x: 232, endPoint y: 331, distance: 429.3
click at [232, 331] on div "Building Exterior Wall Height in Feet: 24 Length of the Center Line of the Bldg…" at bounding box center [591, 597] width 1111 height 620
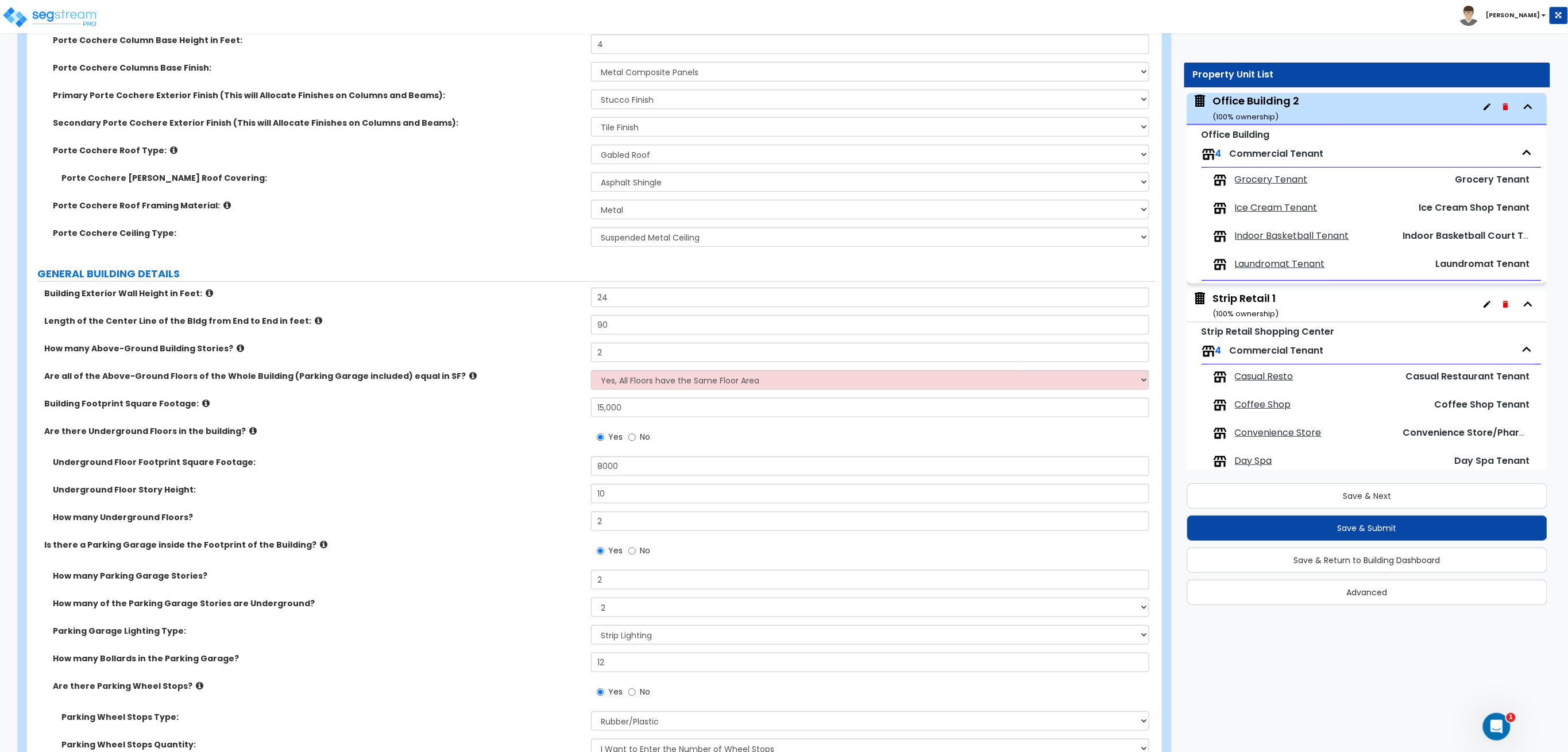
click at [1290, 182] on span "Grocery Tenant" at bounding box center [1272, 180] width 73 height 13
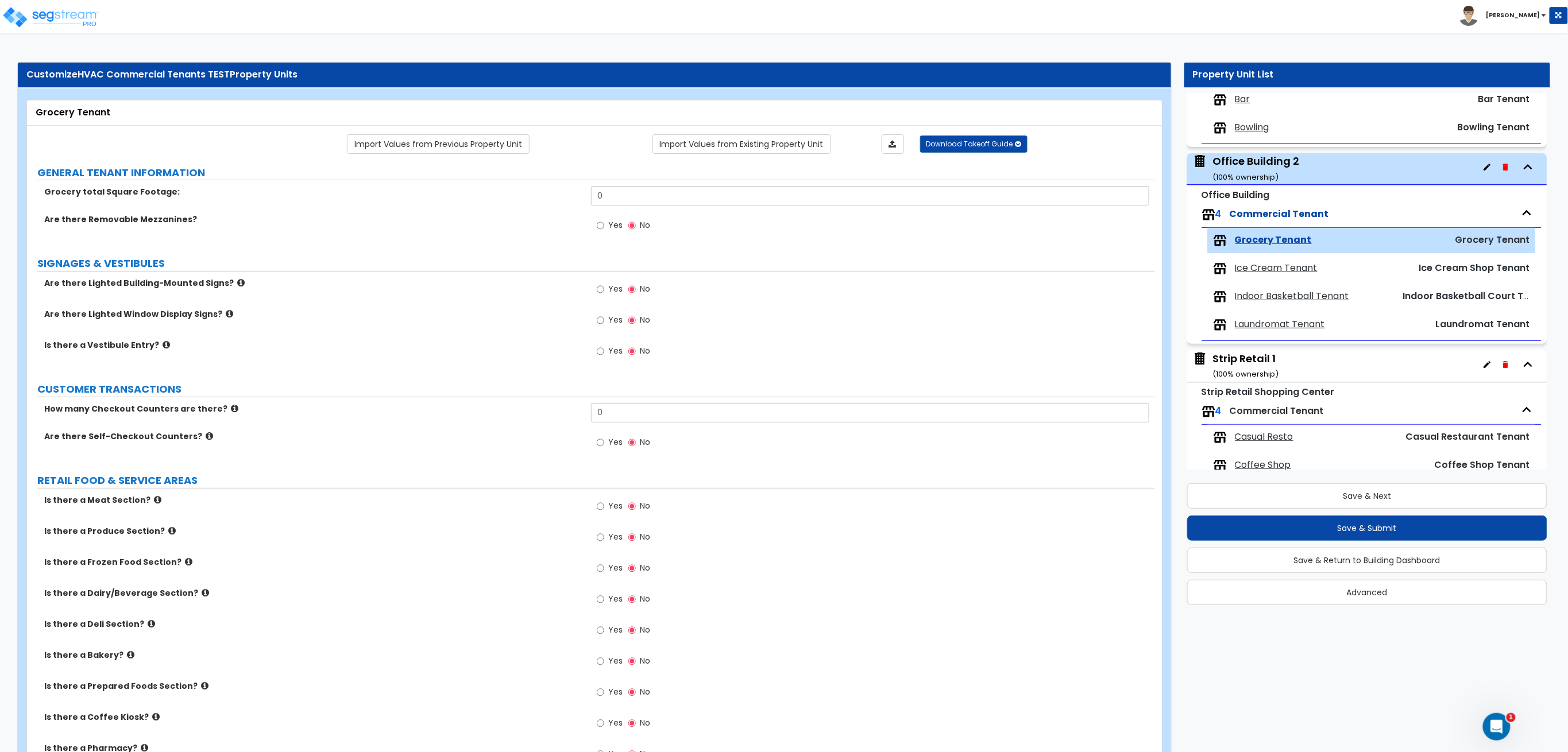
scroll to position [179, 0]
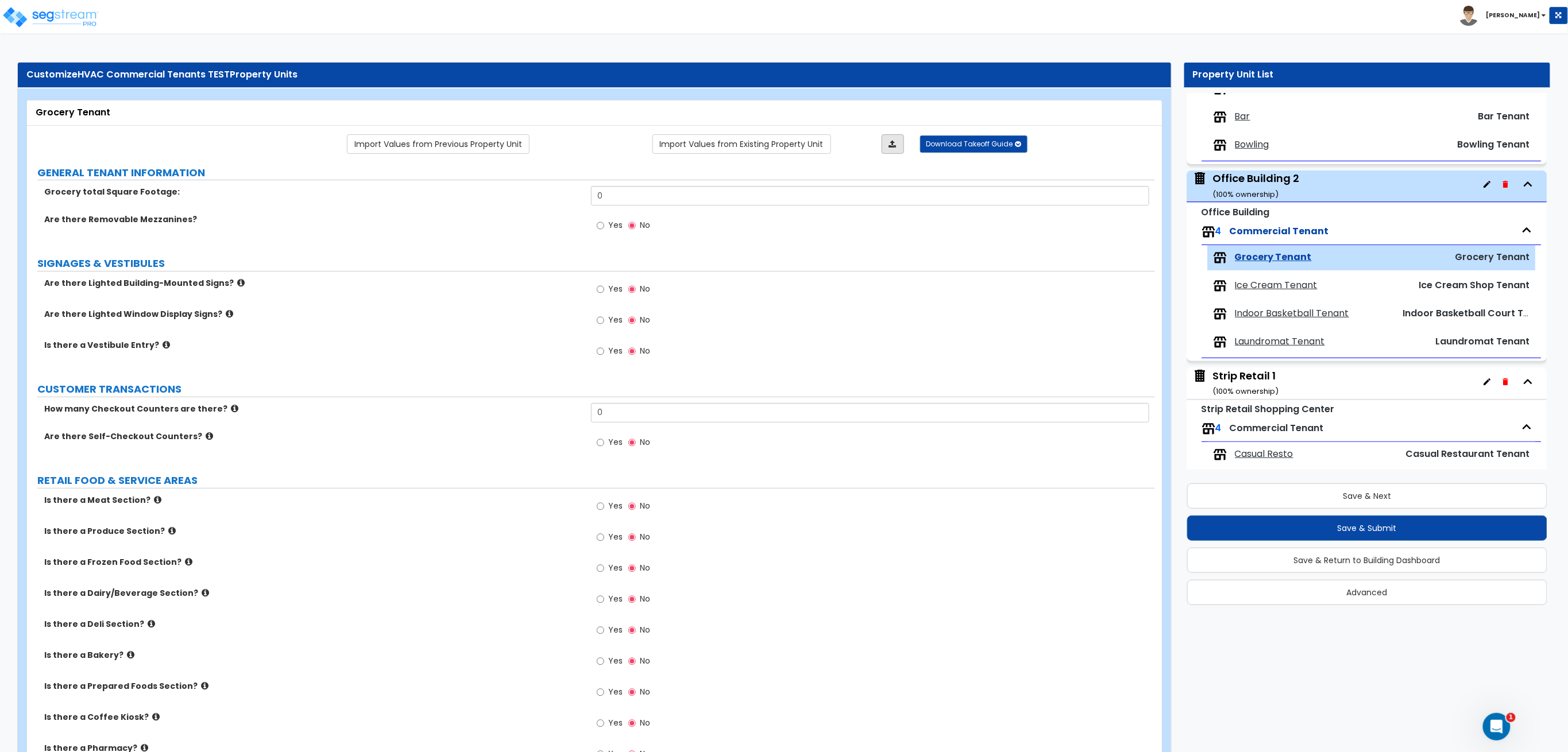
click at [897, 140] on link at bounding box center [892, 144] width 22 height 19
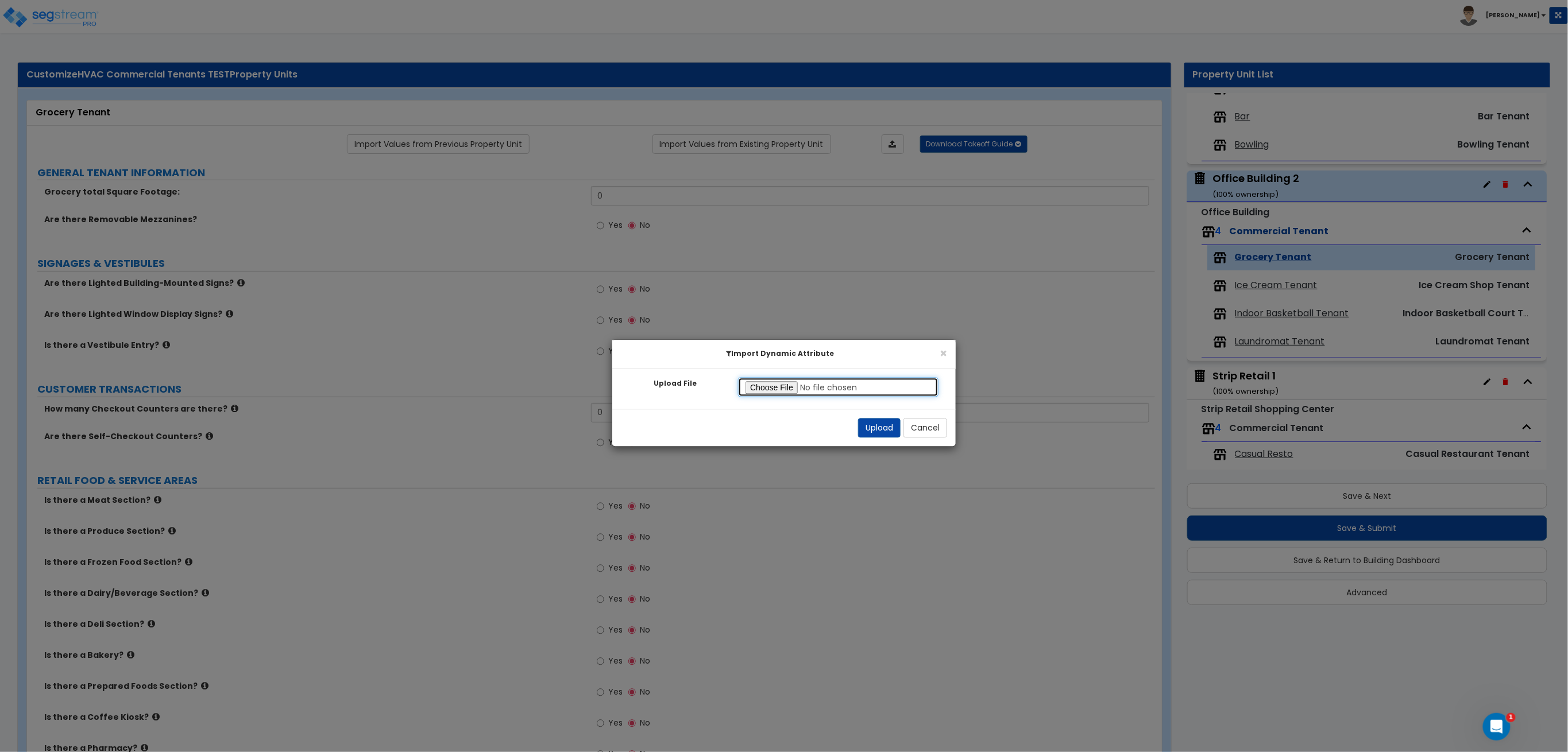
click at [764, 390] on input "Upload File" at bounding box center [838, 387] width 200 height 19
click at [871, 427] on button "Upload" at bounding box center [879, 428] width 42 height 19
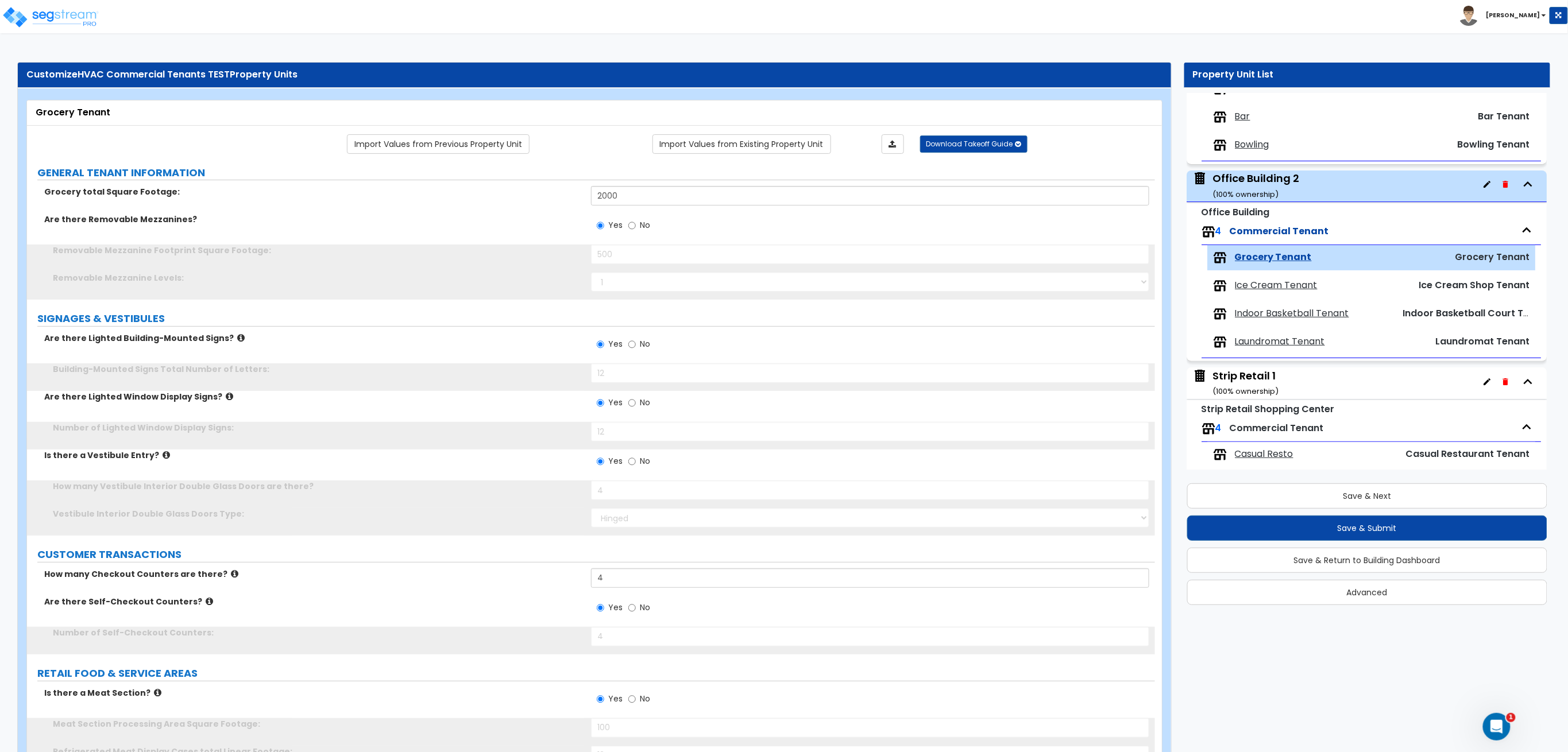
scroll to position [332, 0]
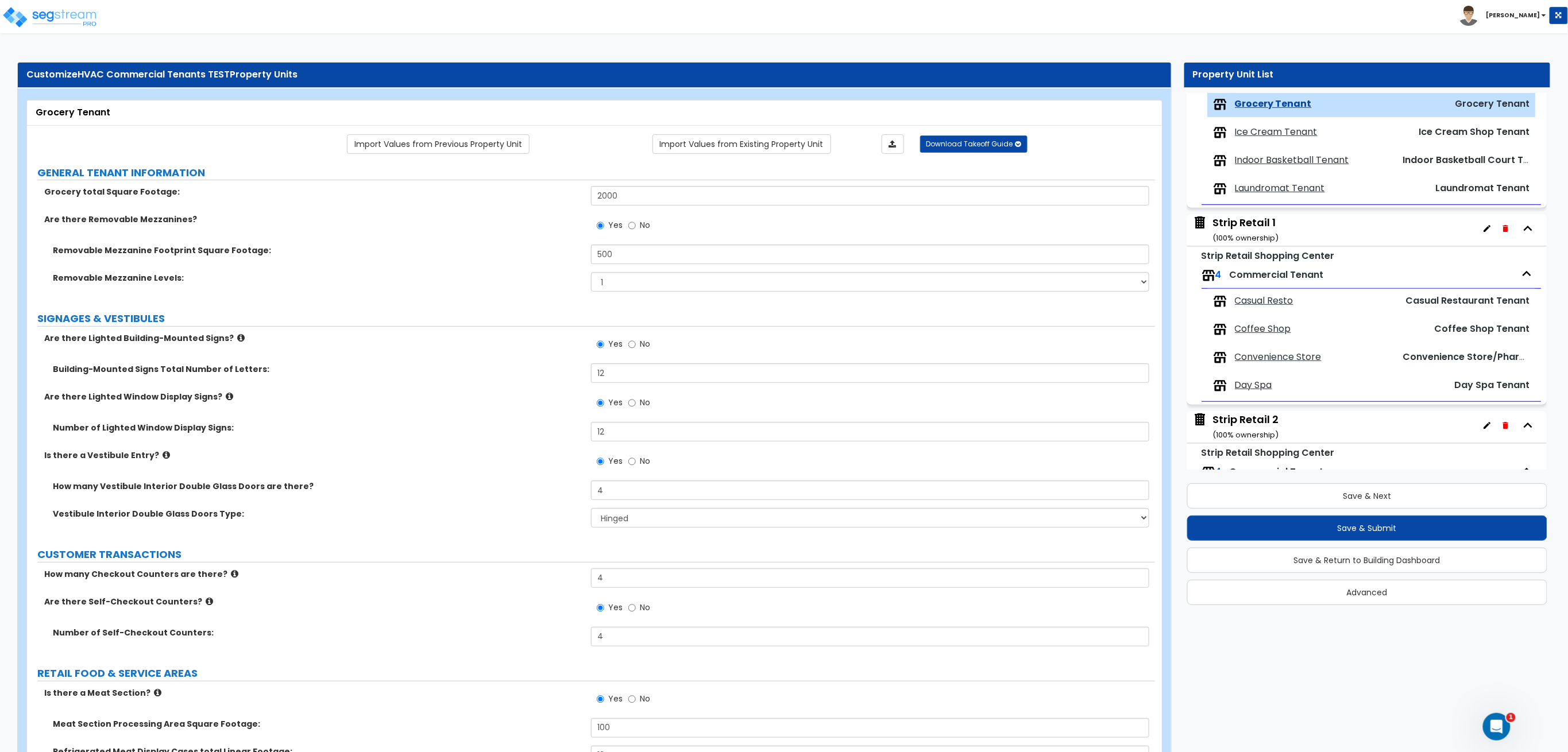
click at [1284, 128] on span "Ice Cream Tenant" at bounding box center [1276, 133] width 83 height 13
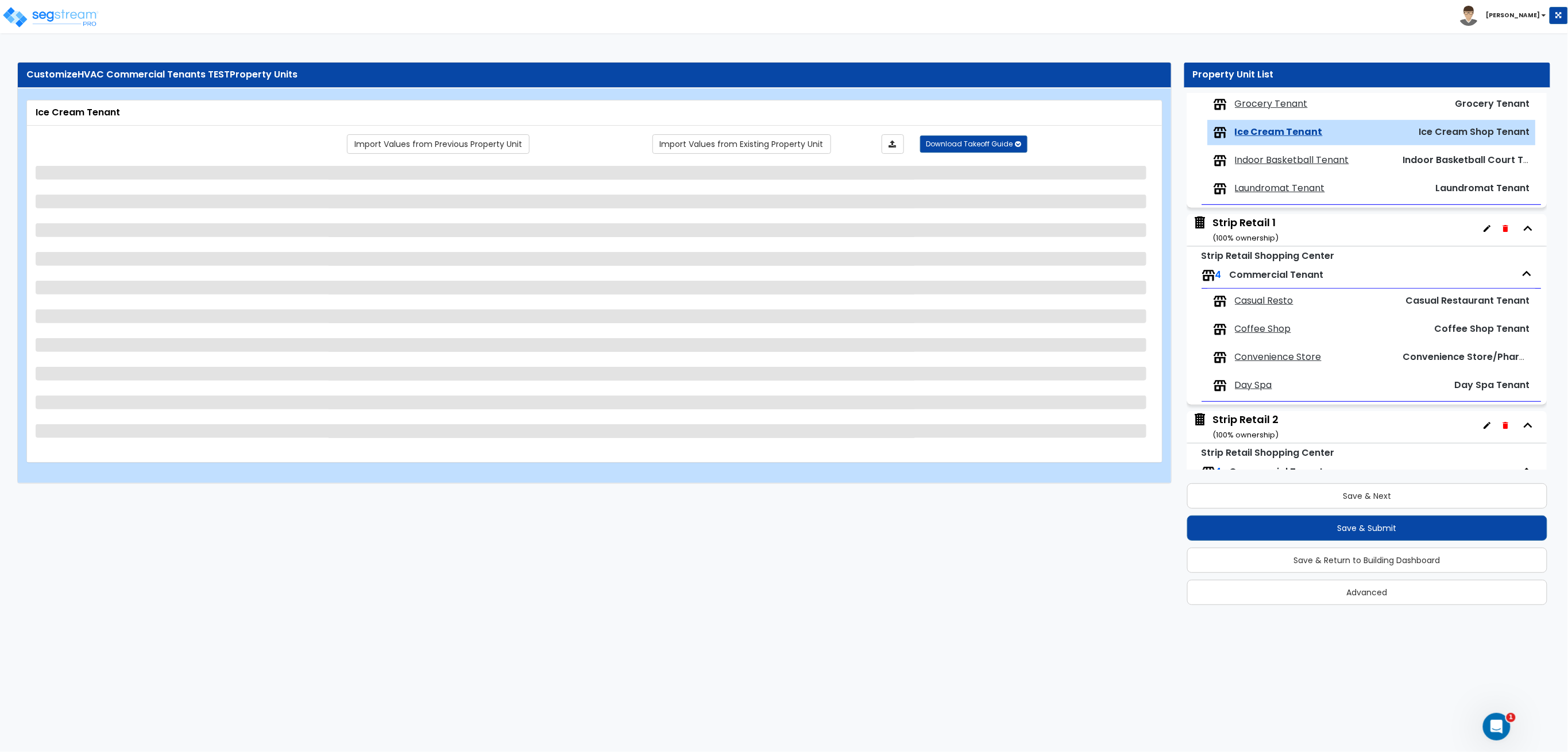
scroll to position [360, 0]
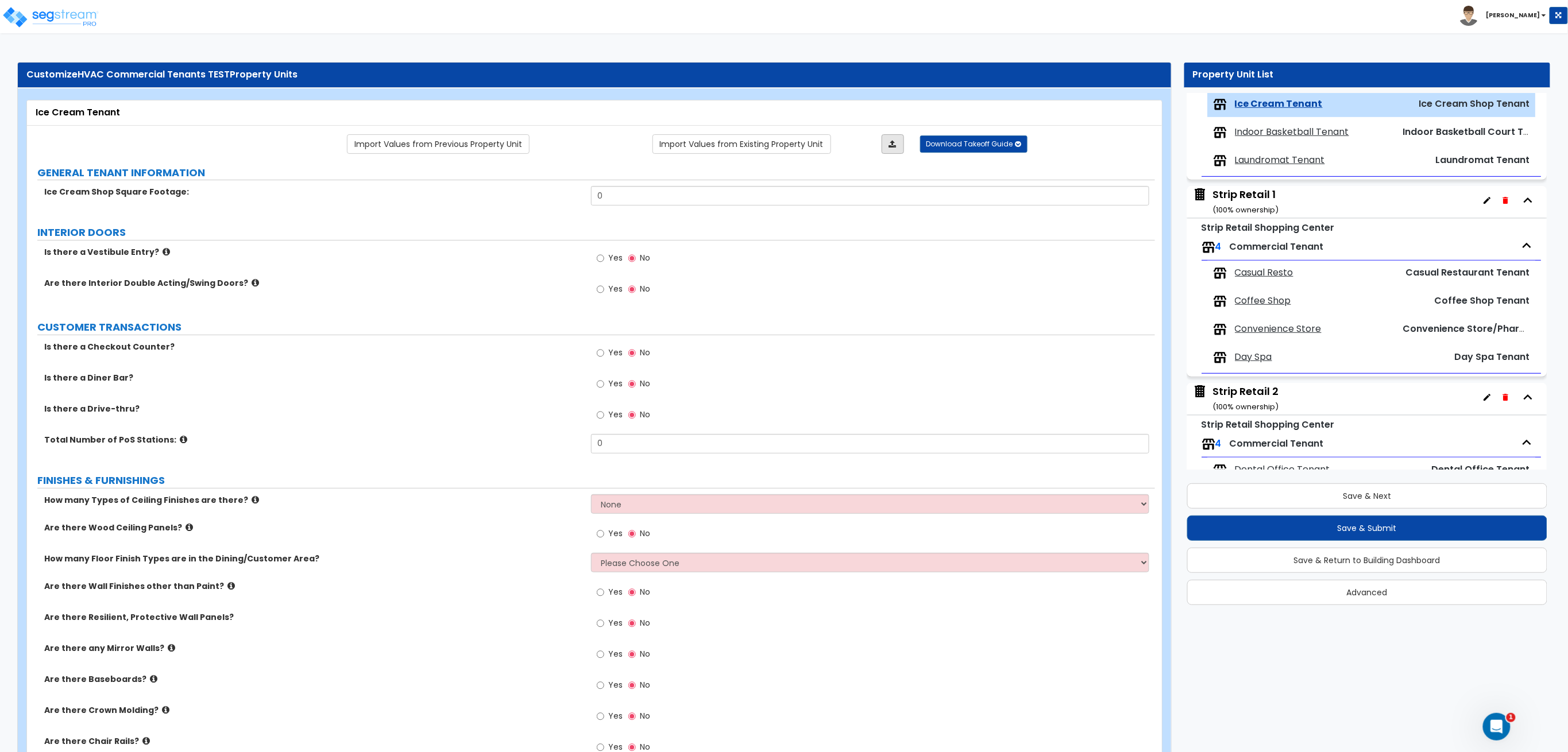
click at [892, 138] on link at bounding box center [892, 144] width 22 height 19
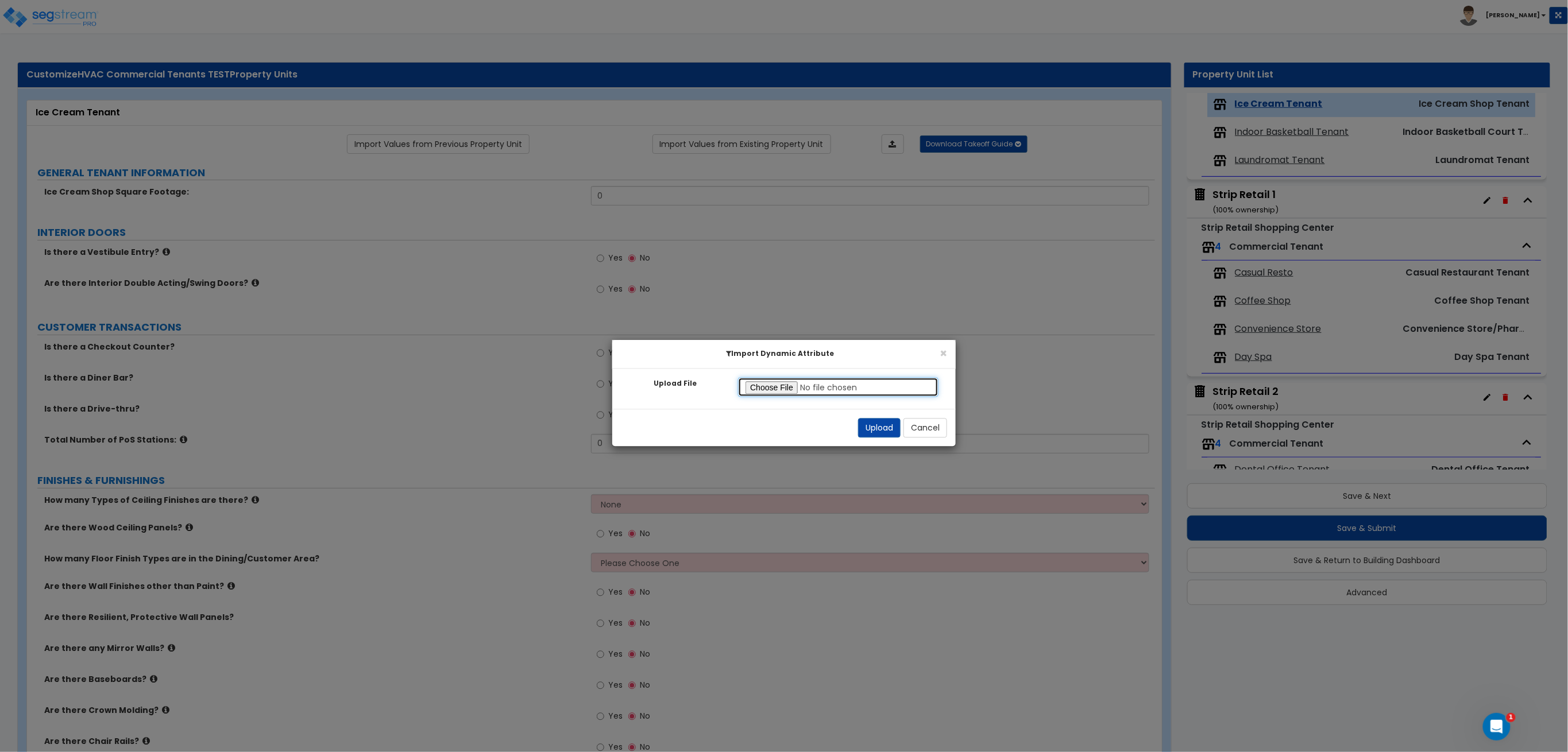
click at [766, 389] on input "Upload File" at bounding box center [838, 387] width 200 height 19
click at [862, 427] on button "Upload" at bounding box center [879, 428] width 42 height 19
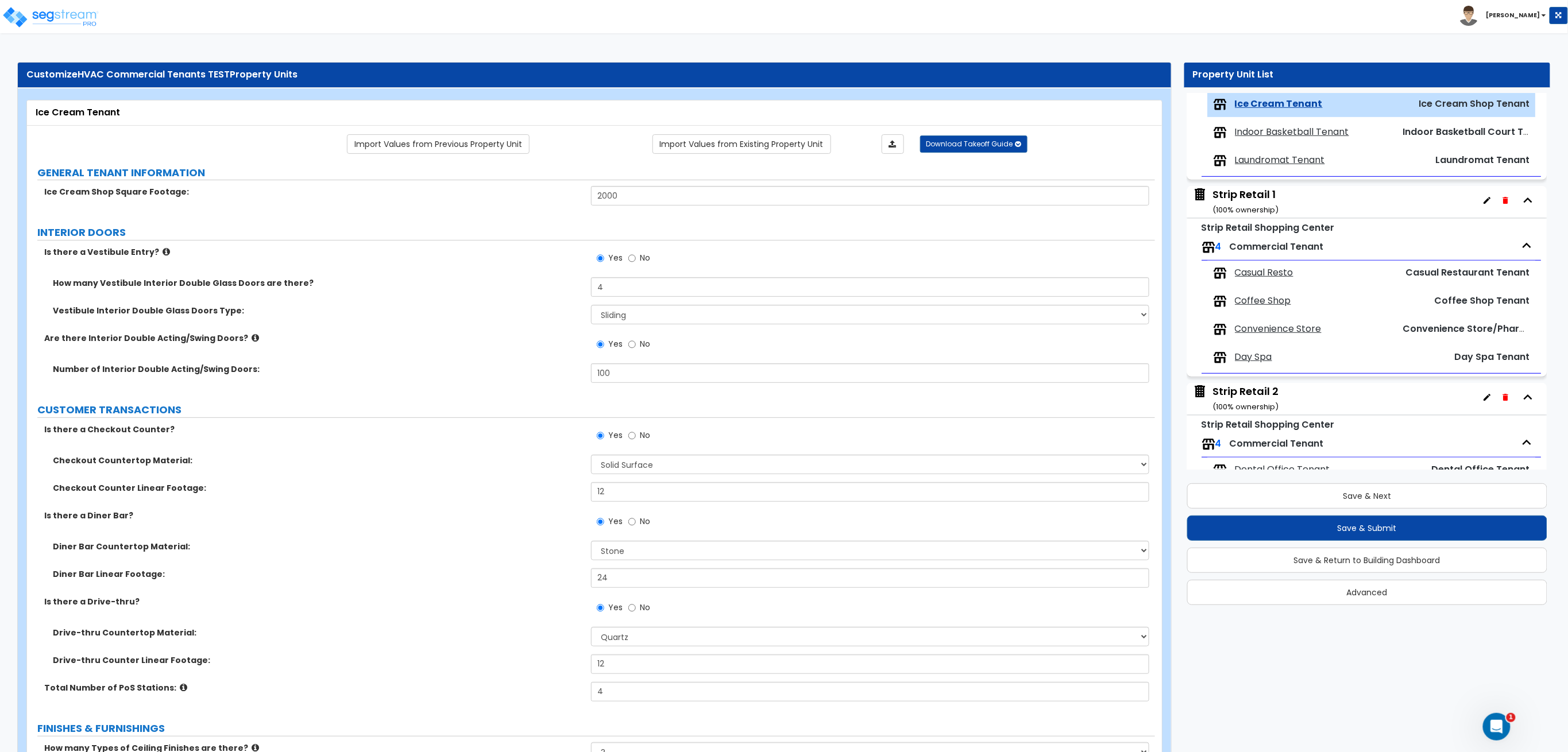
click at [1273, 130] on span "Indoor Basketball Tenant" at bounding box center [1292, 133] width 114 height 13
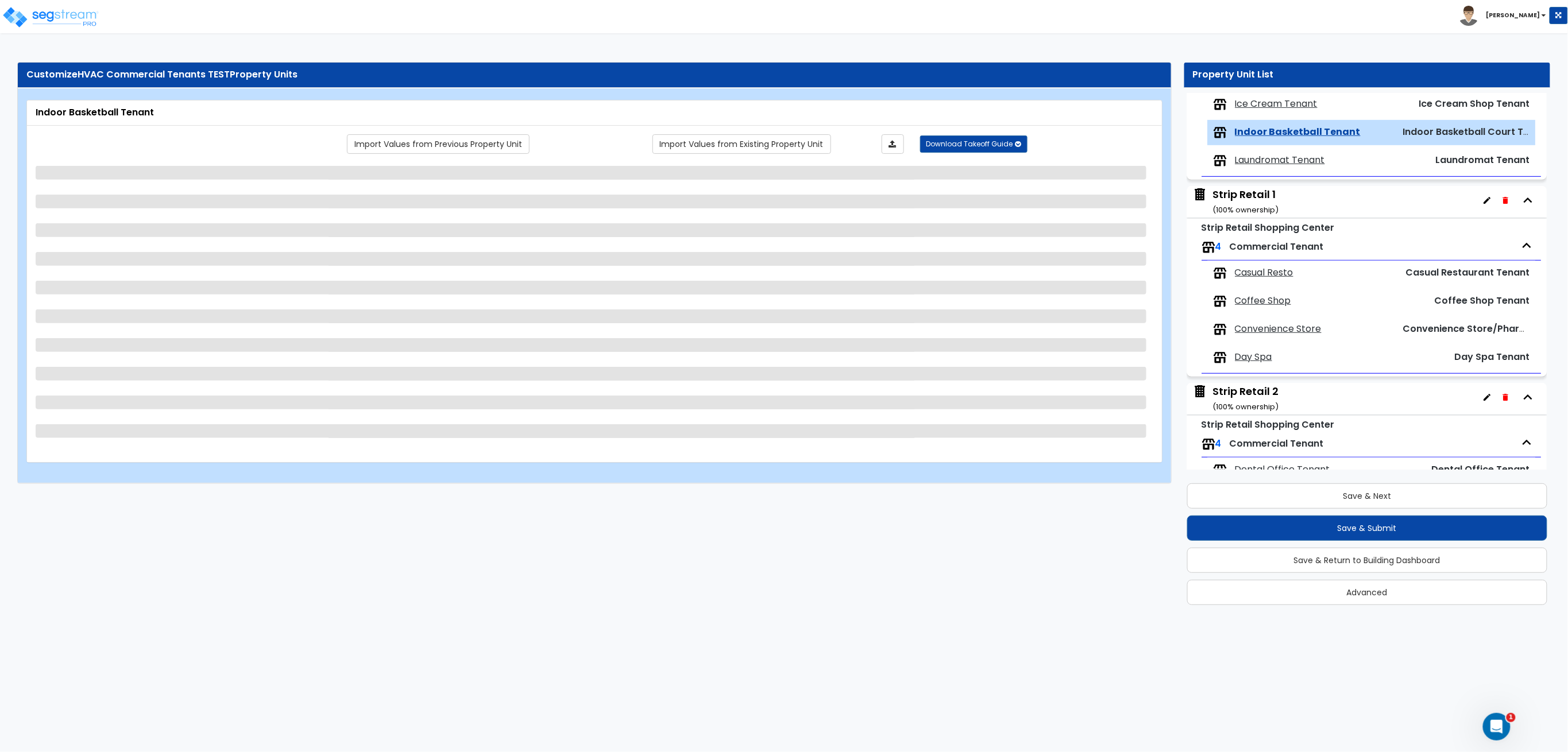
scroll to position [388, 0]
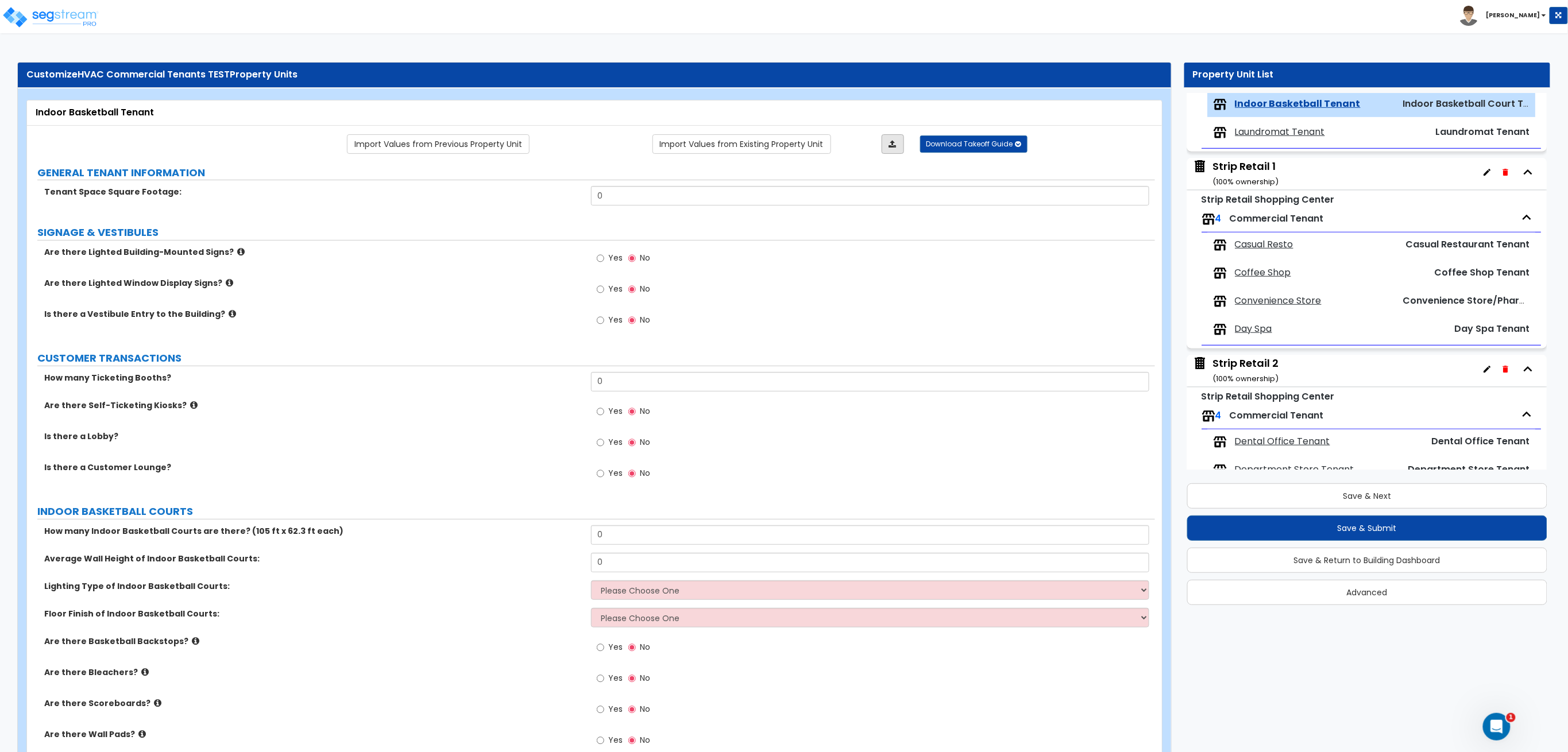
click at [896, 141] on icon at bounding box center [892, 144] width 7 height 8
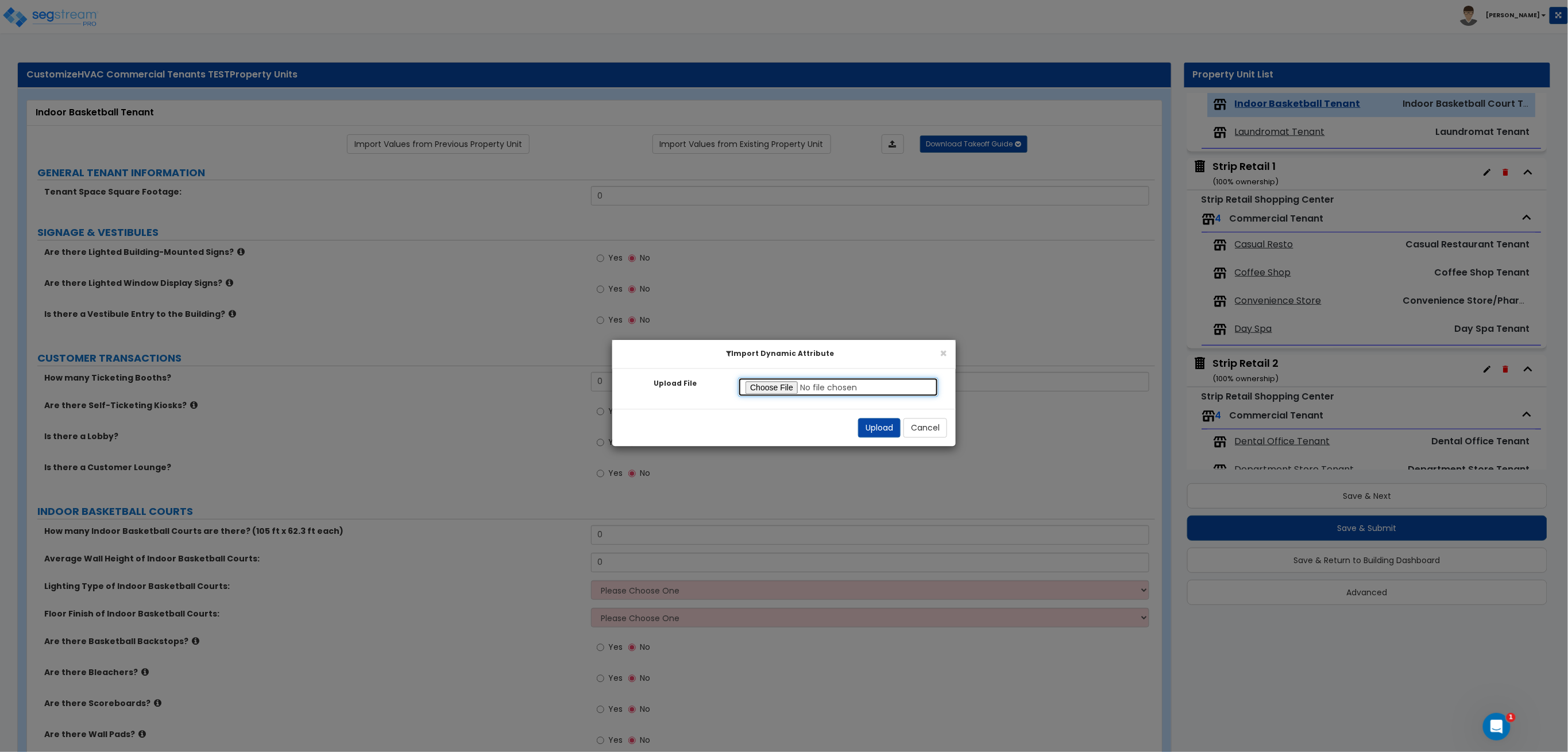
click at [772, 382] on input "Upload File" at bounding box center [838, 387] width 200 height 19
click at [869, 432] on button "Upload" at bounding box center [879, 428] width 42 height 19
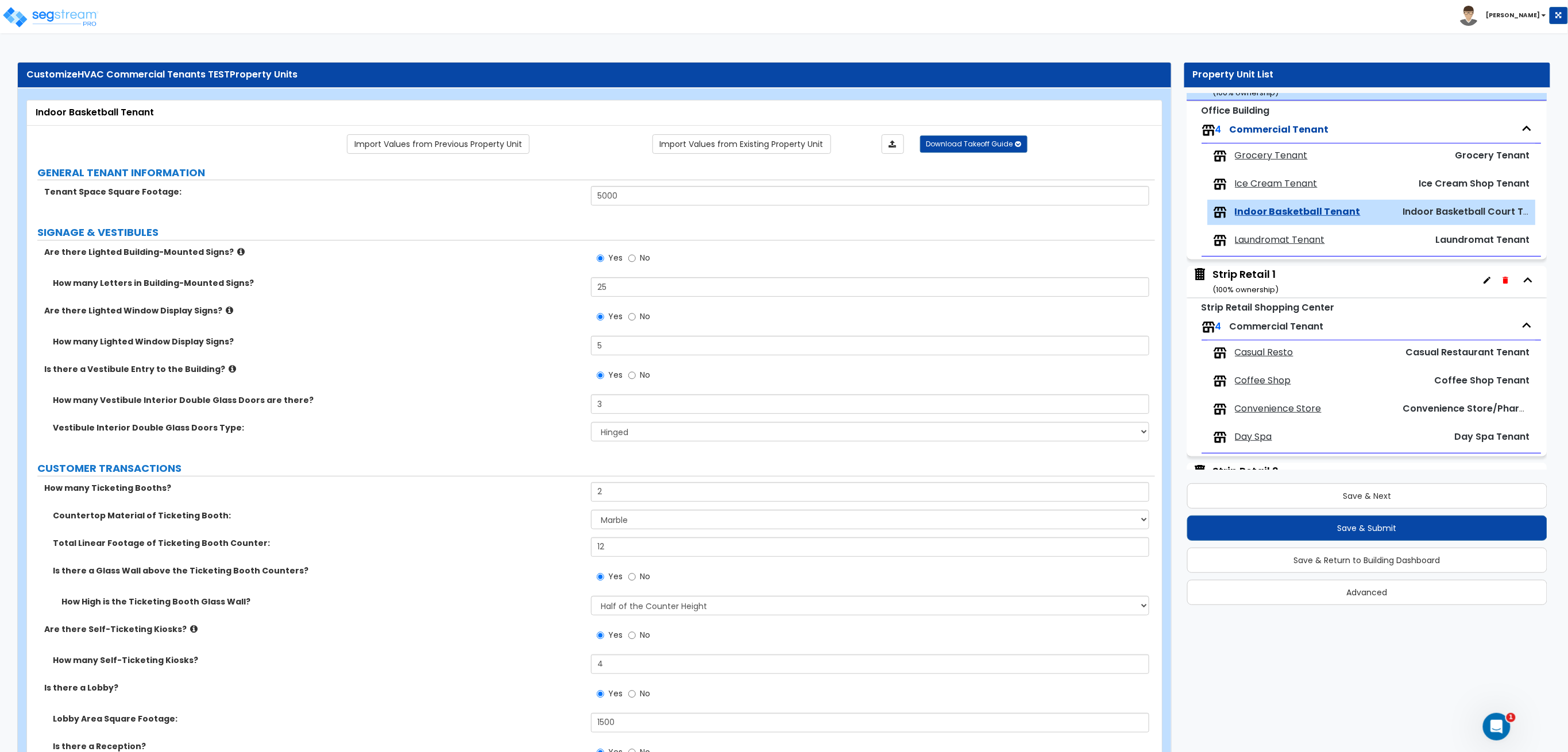
scroll to position [235, 0]
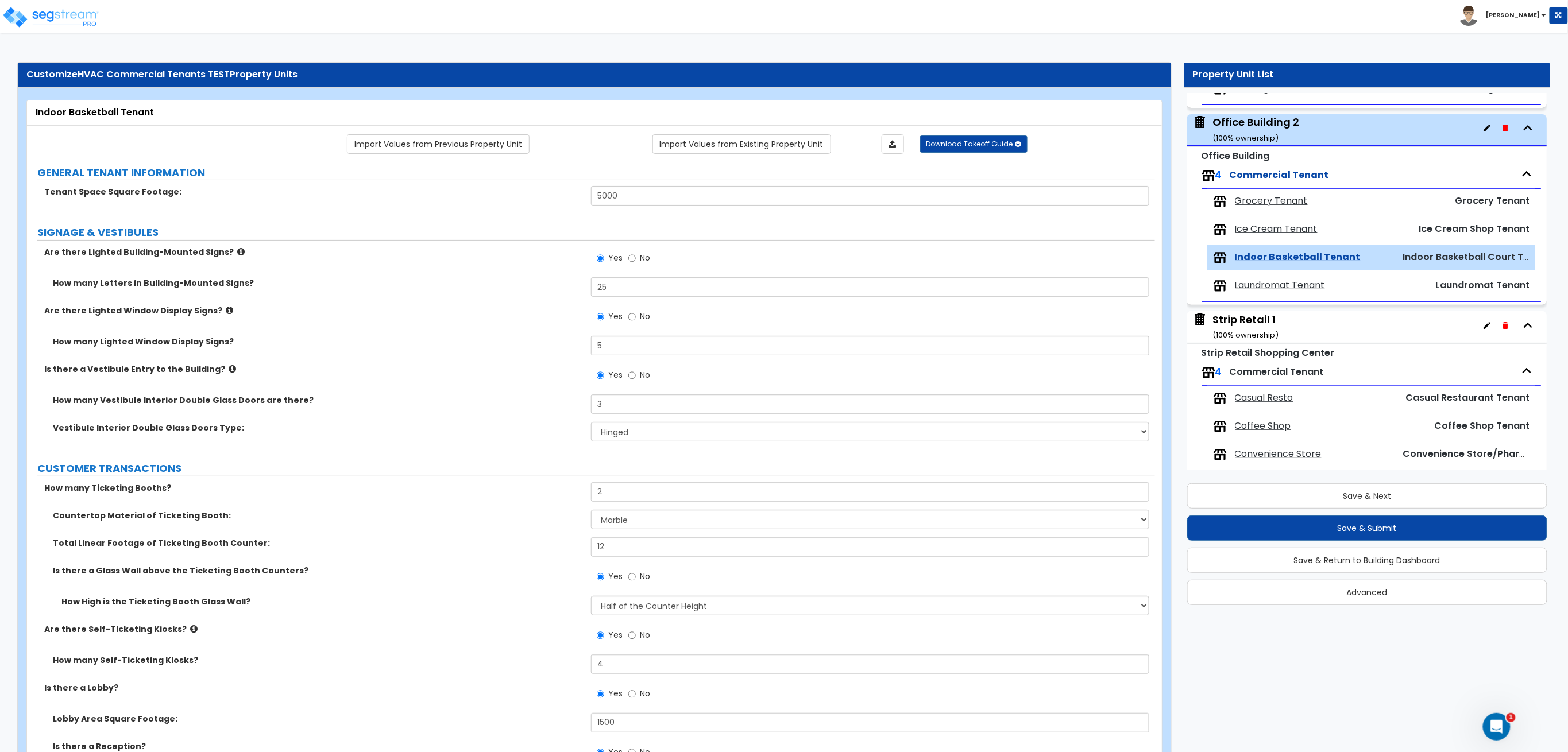
click at [1267, 290] on span "Laundromat Tenant" at bounding box center [1280, 286] width 90 height 13
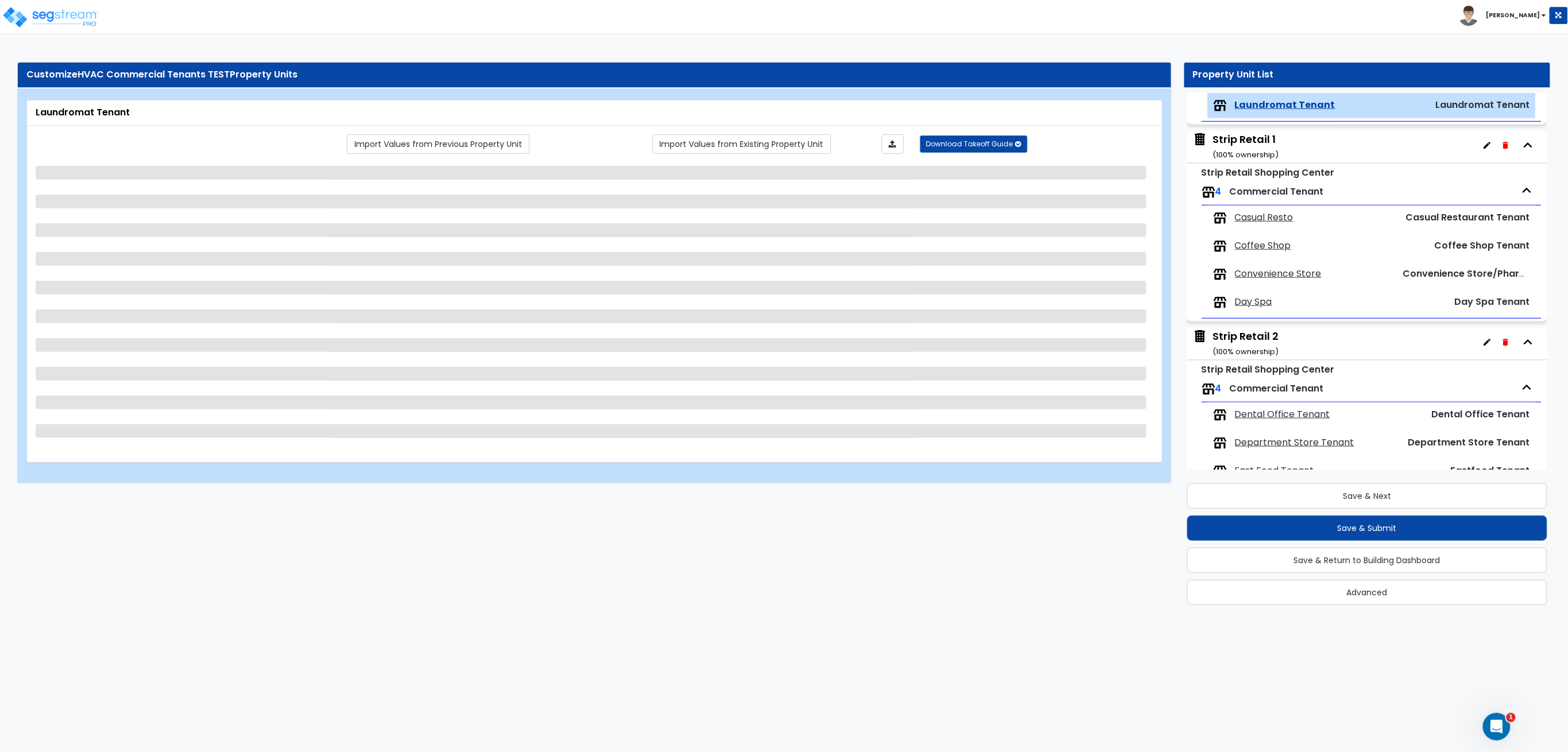
scroll to position [416, 0]
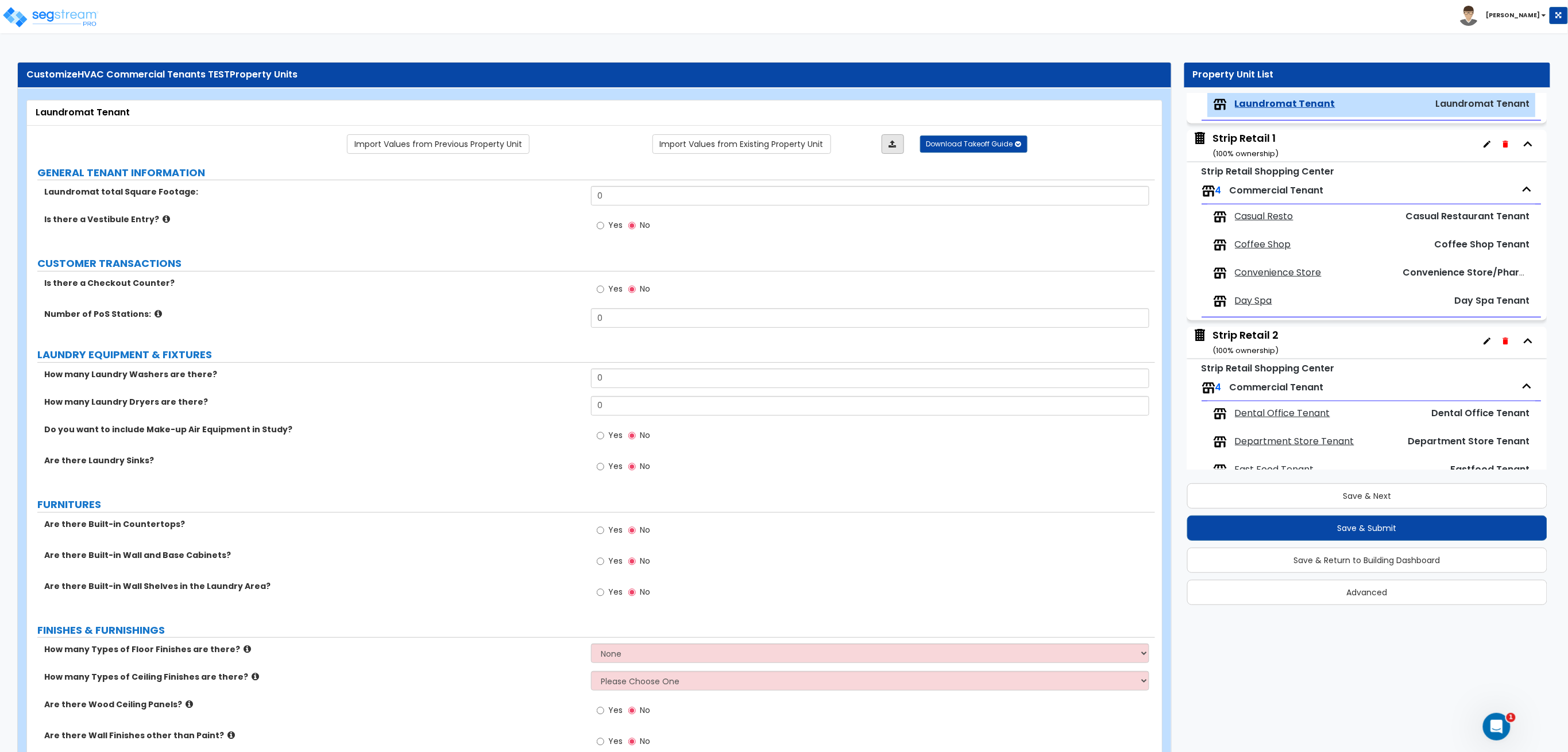
click at [887, 144] on link at bounding box center [892, 144] width 22 height 19
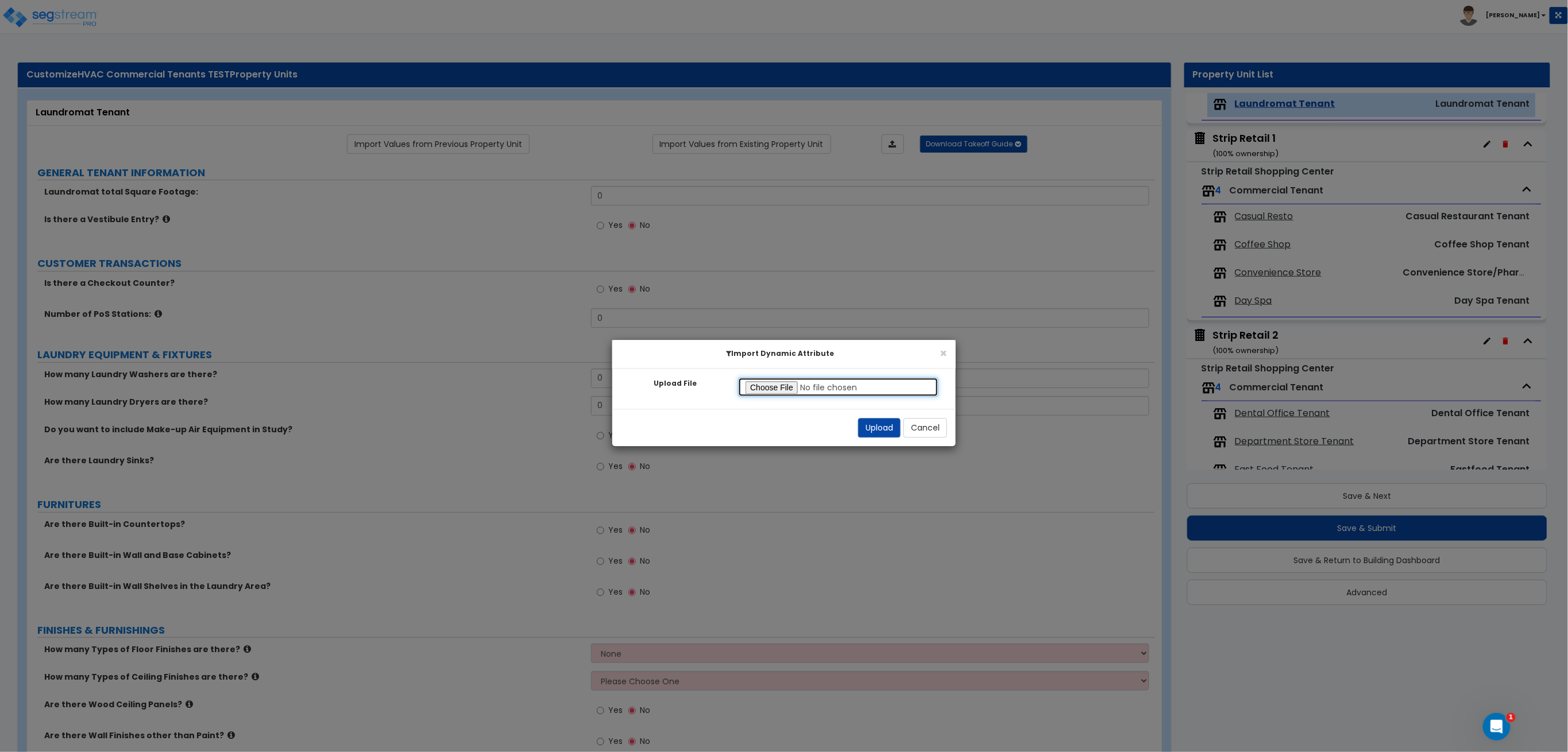
click at [763, 380] on input "Upload File" at bounding box center [838, 387] width 200 height 19
click at [876, 426] on button "Upload" at bounding box center [879, 428] width 42 height 19
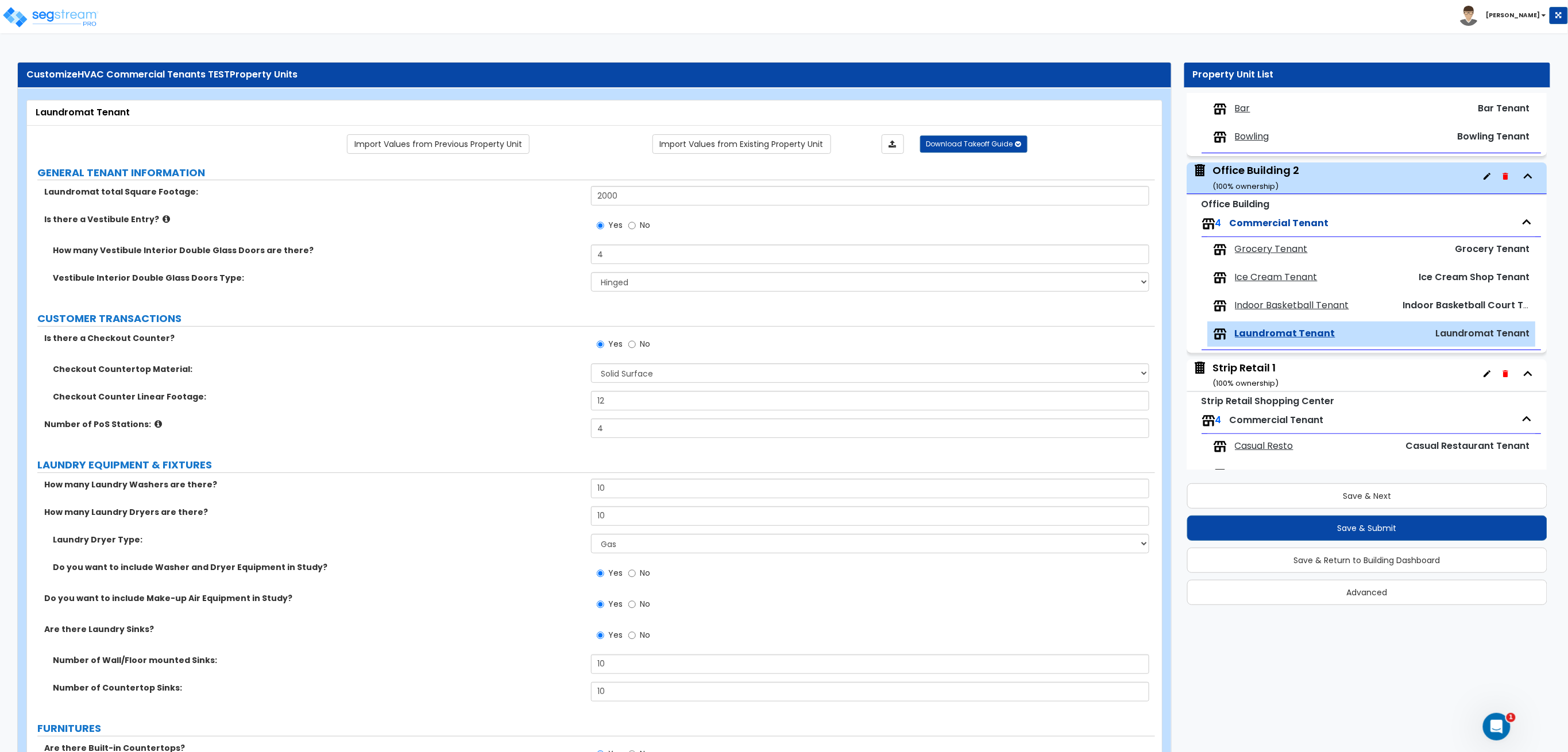
click at [1262, 308] on span "Indoor Basketball Tenant" at bounding box center [1292, 306] width 114 height 13
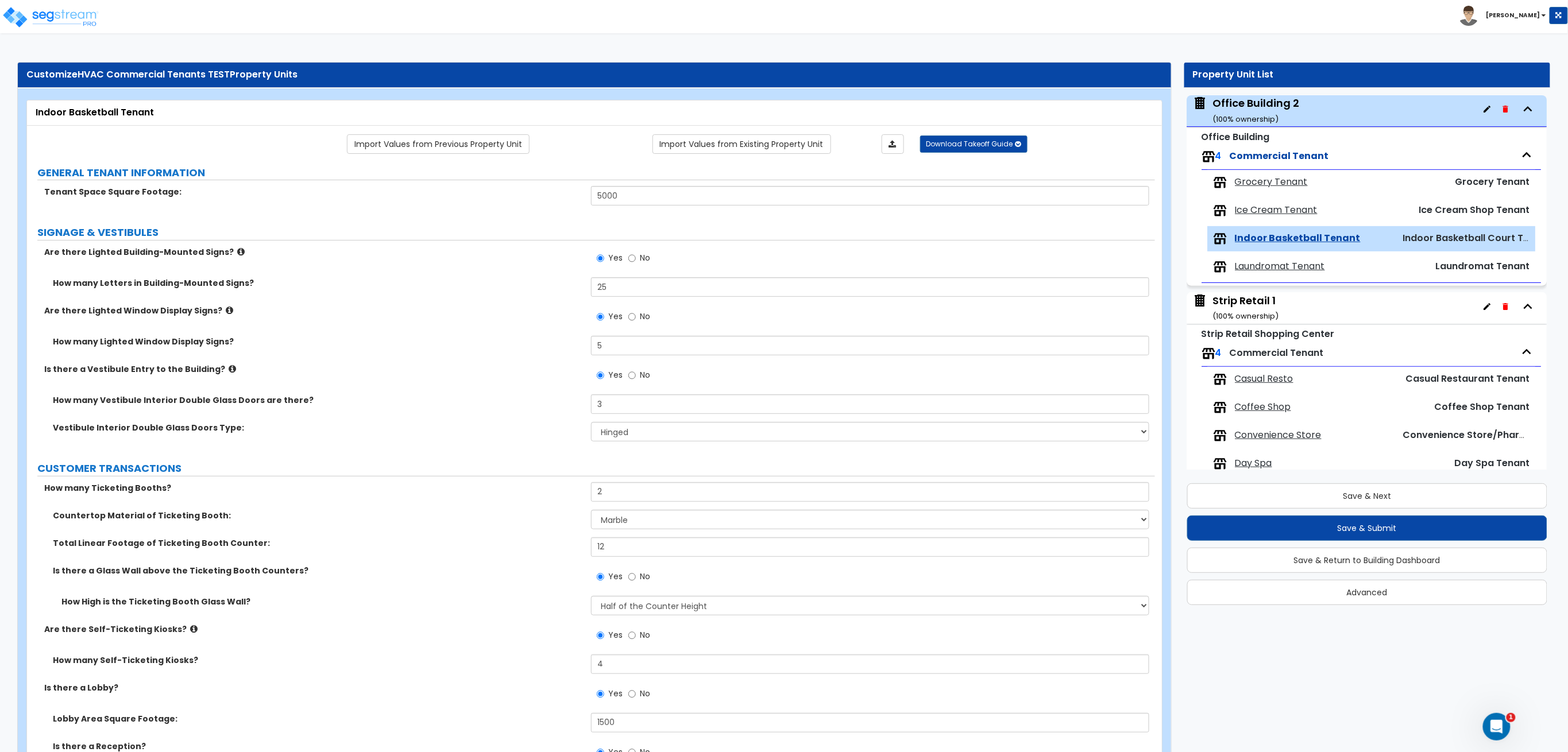
scroll to position [159, 0]
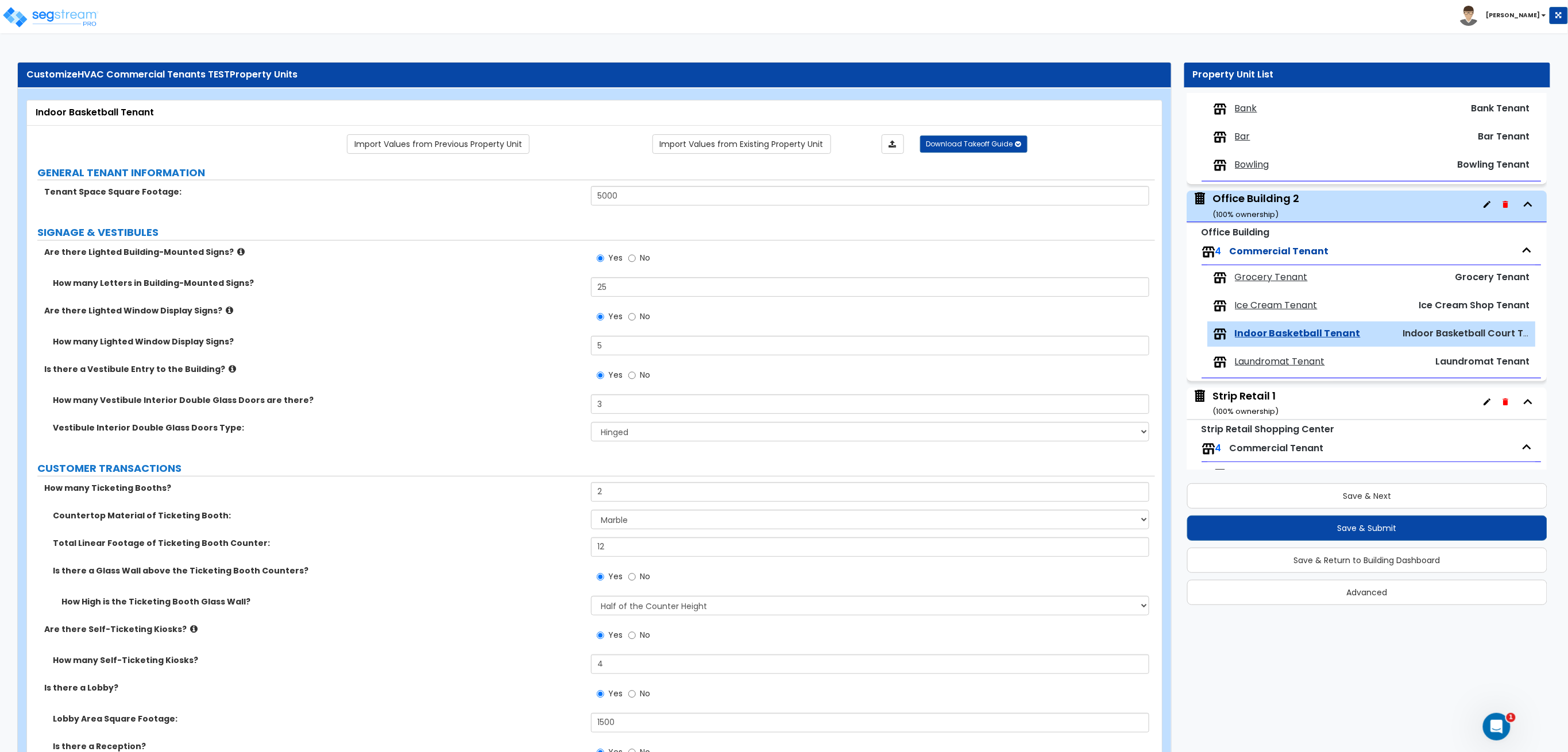
click at [1283, 307] on span "Ice Cream Tenant" at bounding box center [1276, 306] width 83 height 13
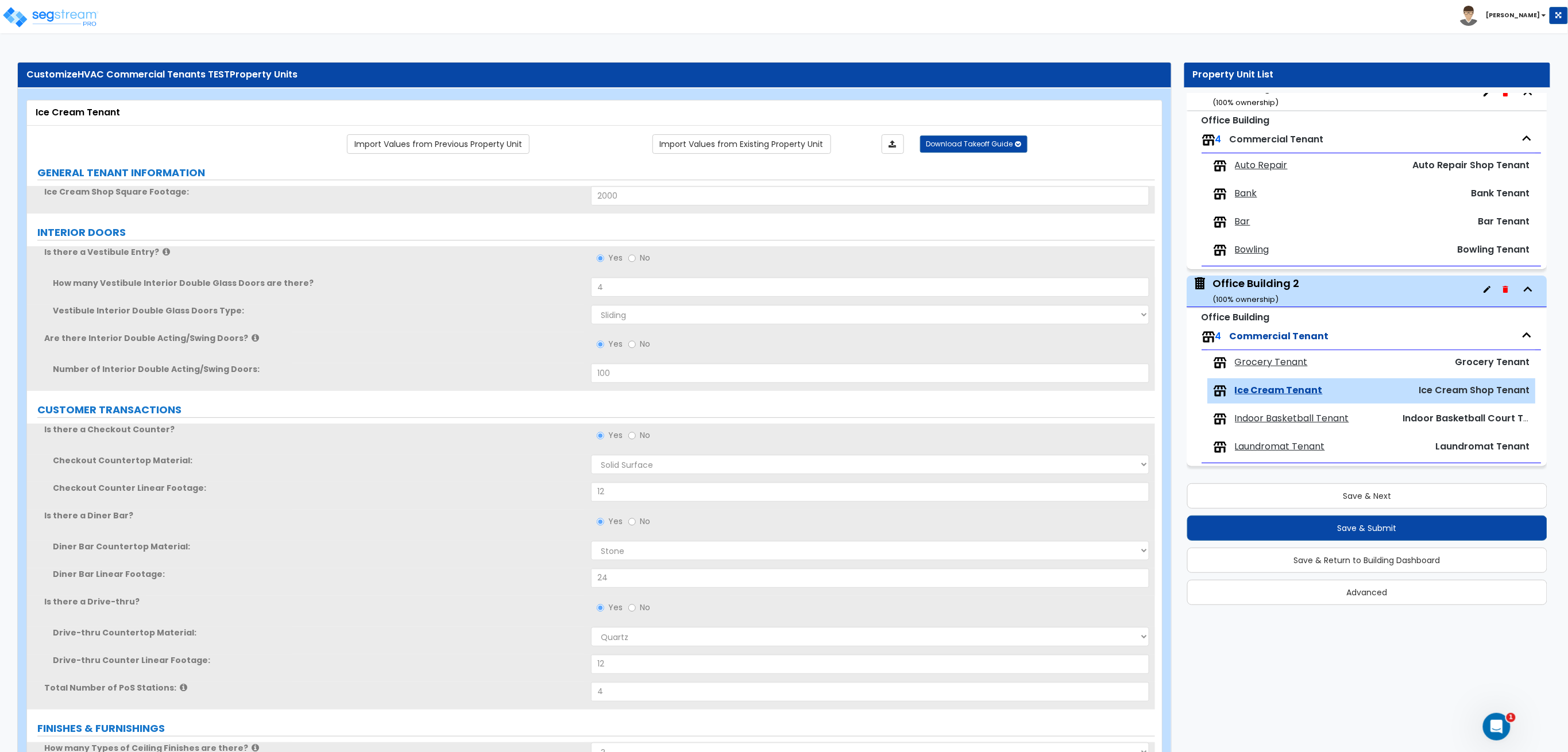
scroll to position [54, 0]
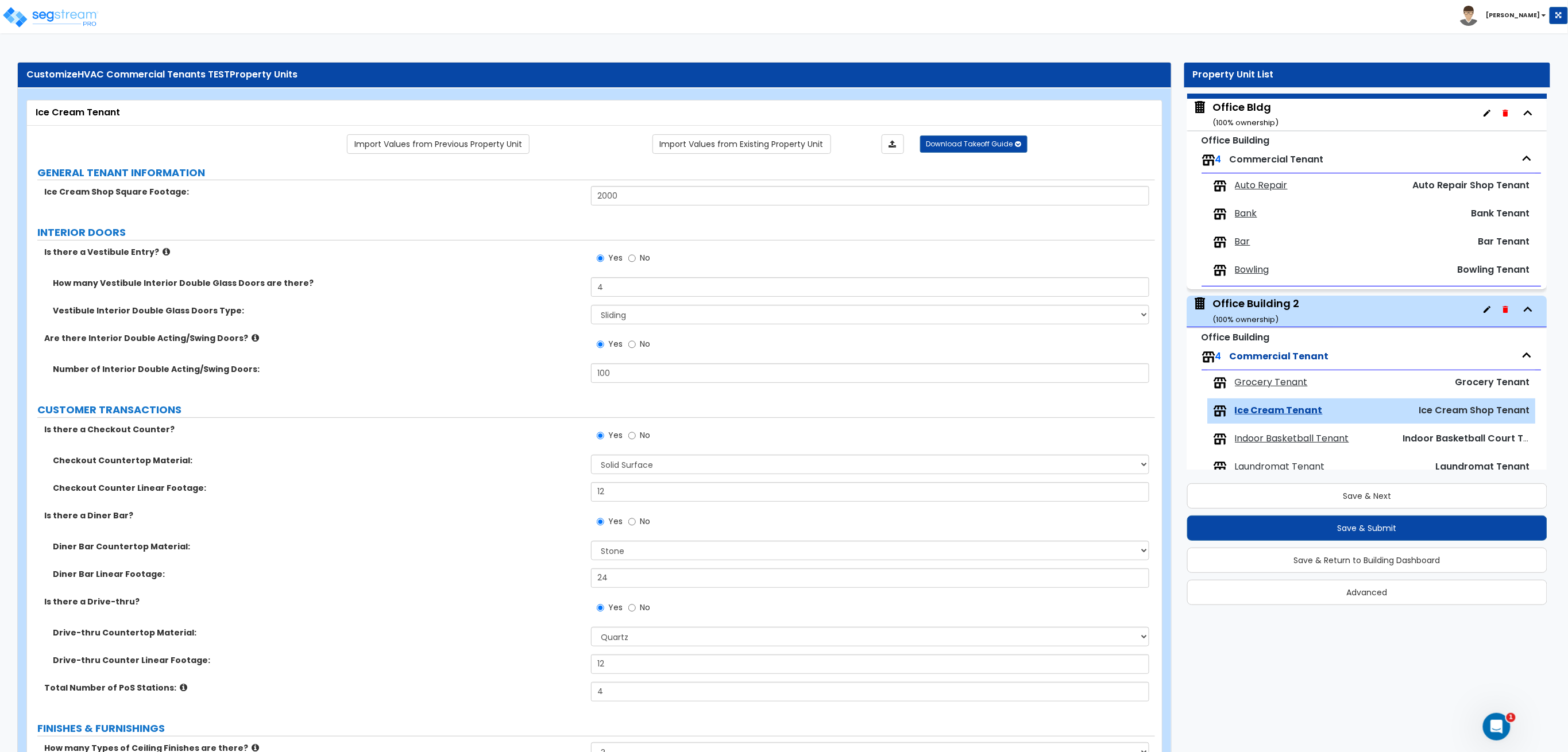
click at [1264, 375] on div "Grocery Tenant Grocery Tenant" at bounding box center [1371, 383] width 328 height 25
click at [1269, 385] on span "Grocery Tenant" at bounding box center [1272, 383] width 73 height 13
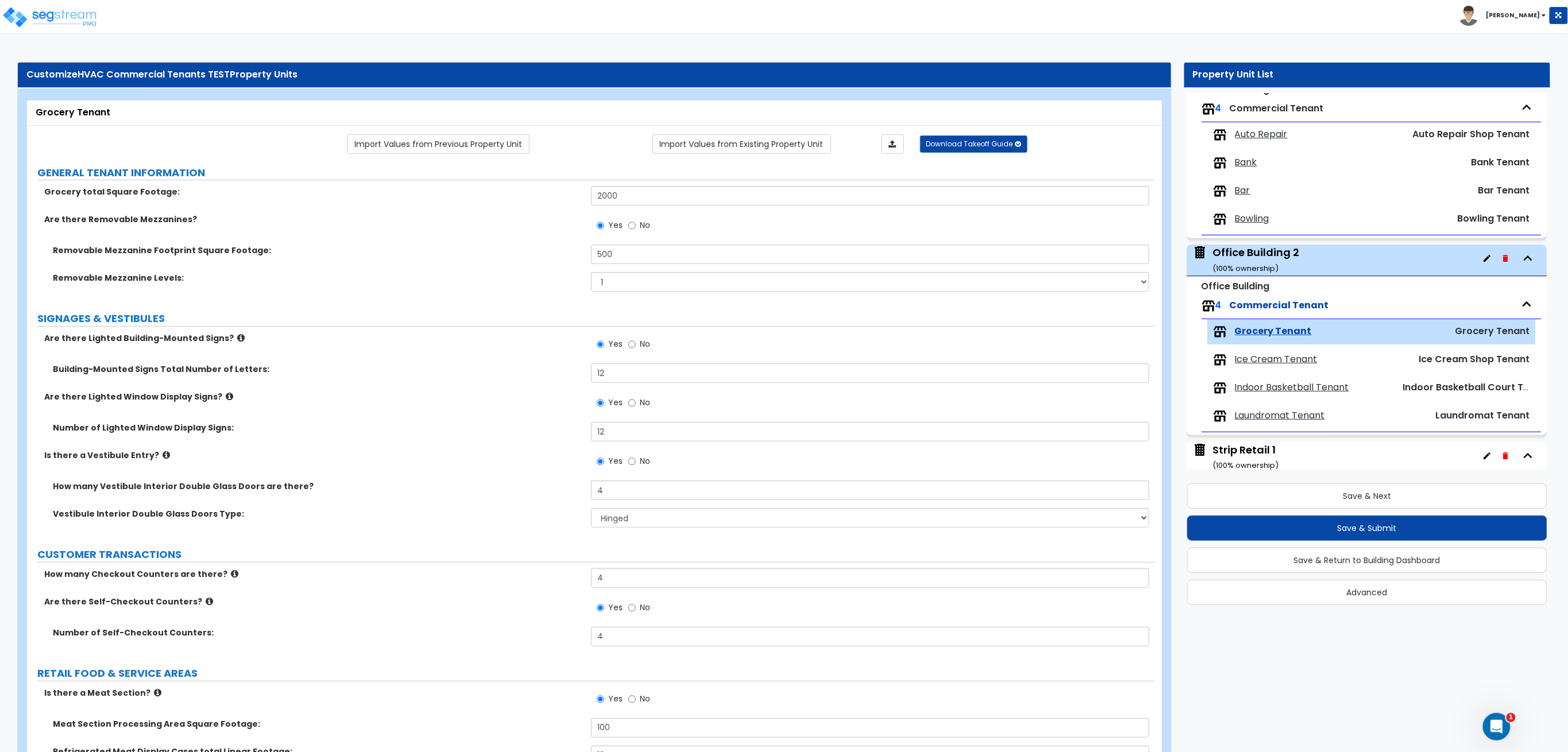
scroll to position [102, 0]
click at [1254, 267] on small "( 100 % ownership)" at bounding box center [1246, 270] width 66 height 11
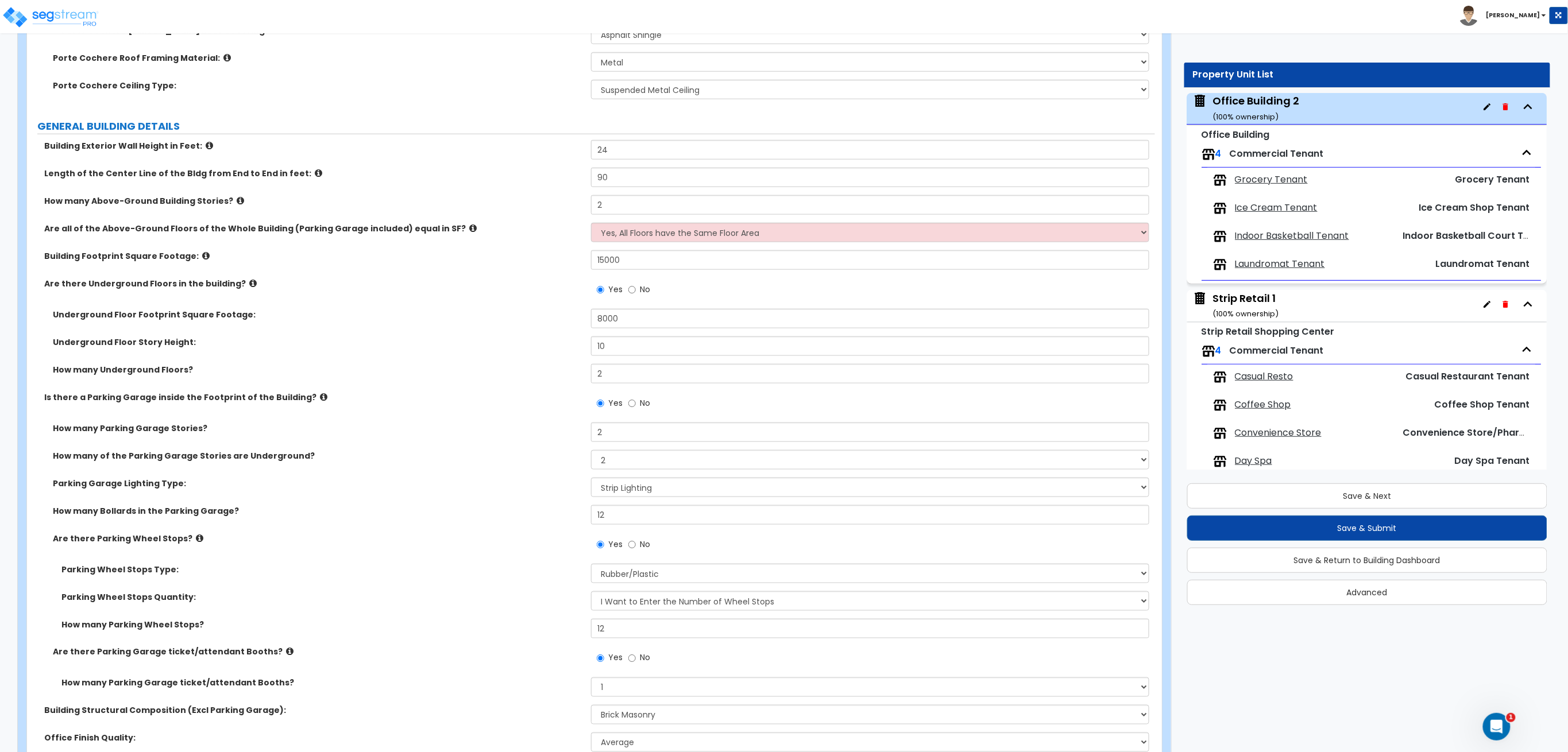
scroll to position [535, 0]
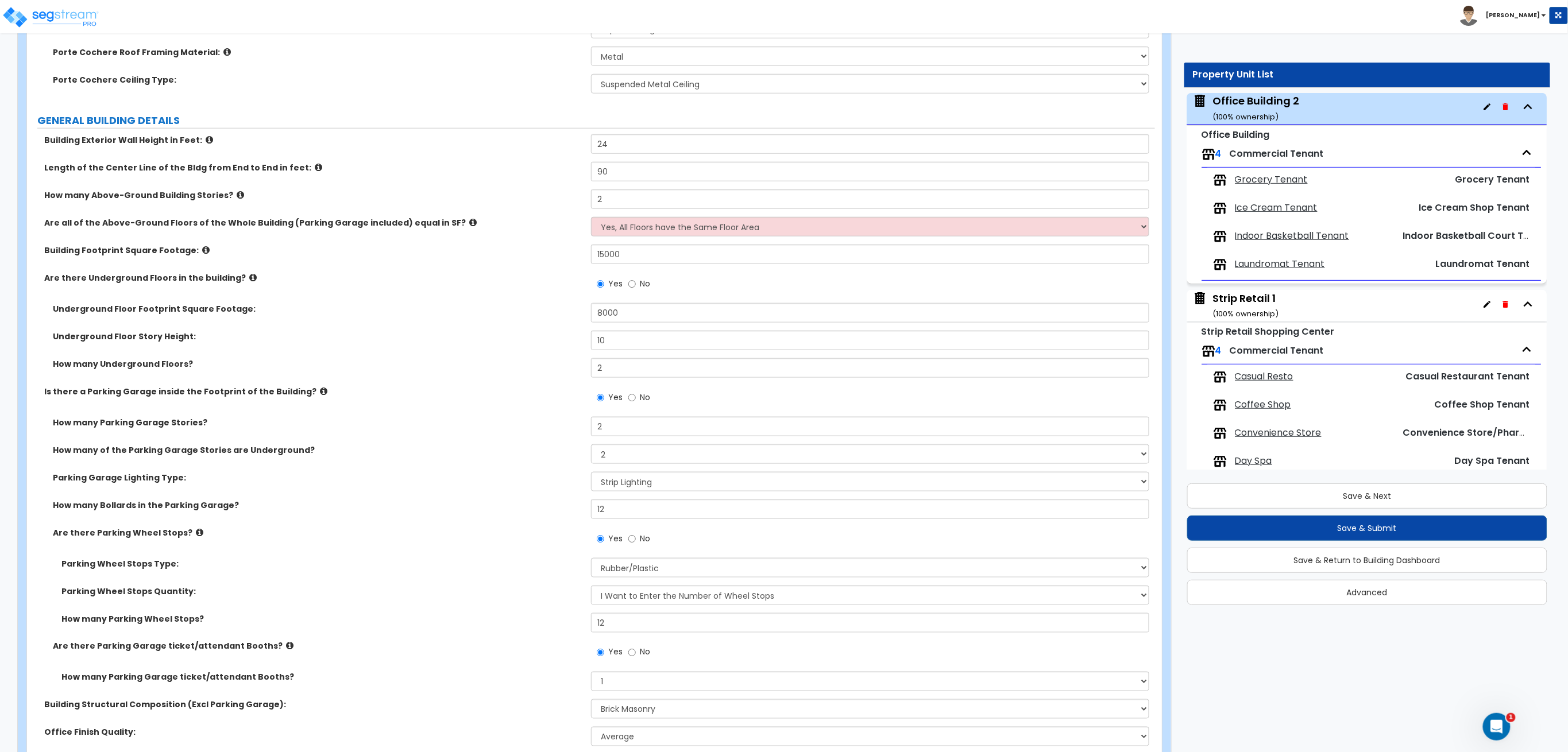
click at [1260, 297] on div "Strip Retail 1 ( 100 % ownership)" at bounding box center [1246, 305] width 66 height 29
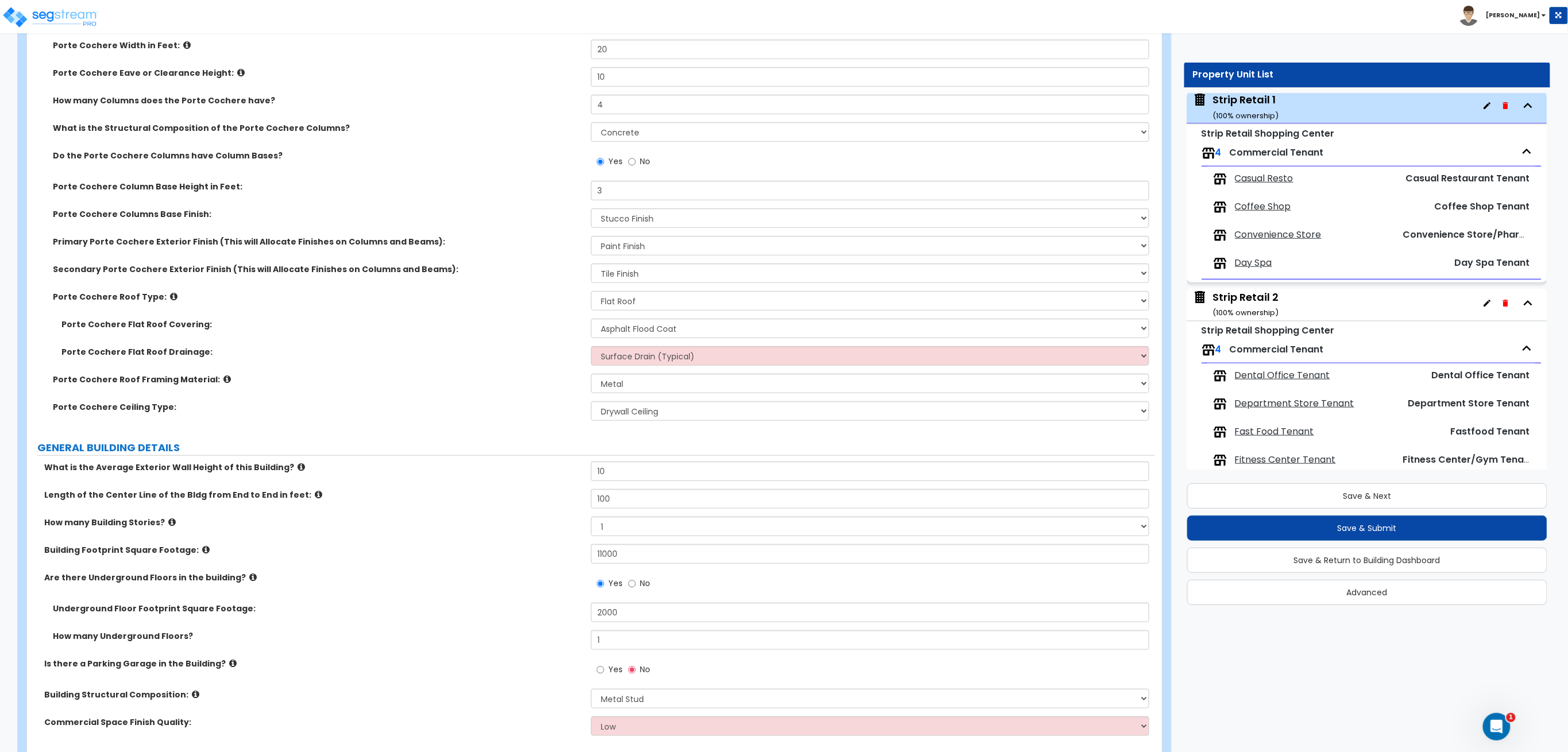
scroll to position [306, 0]
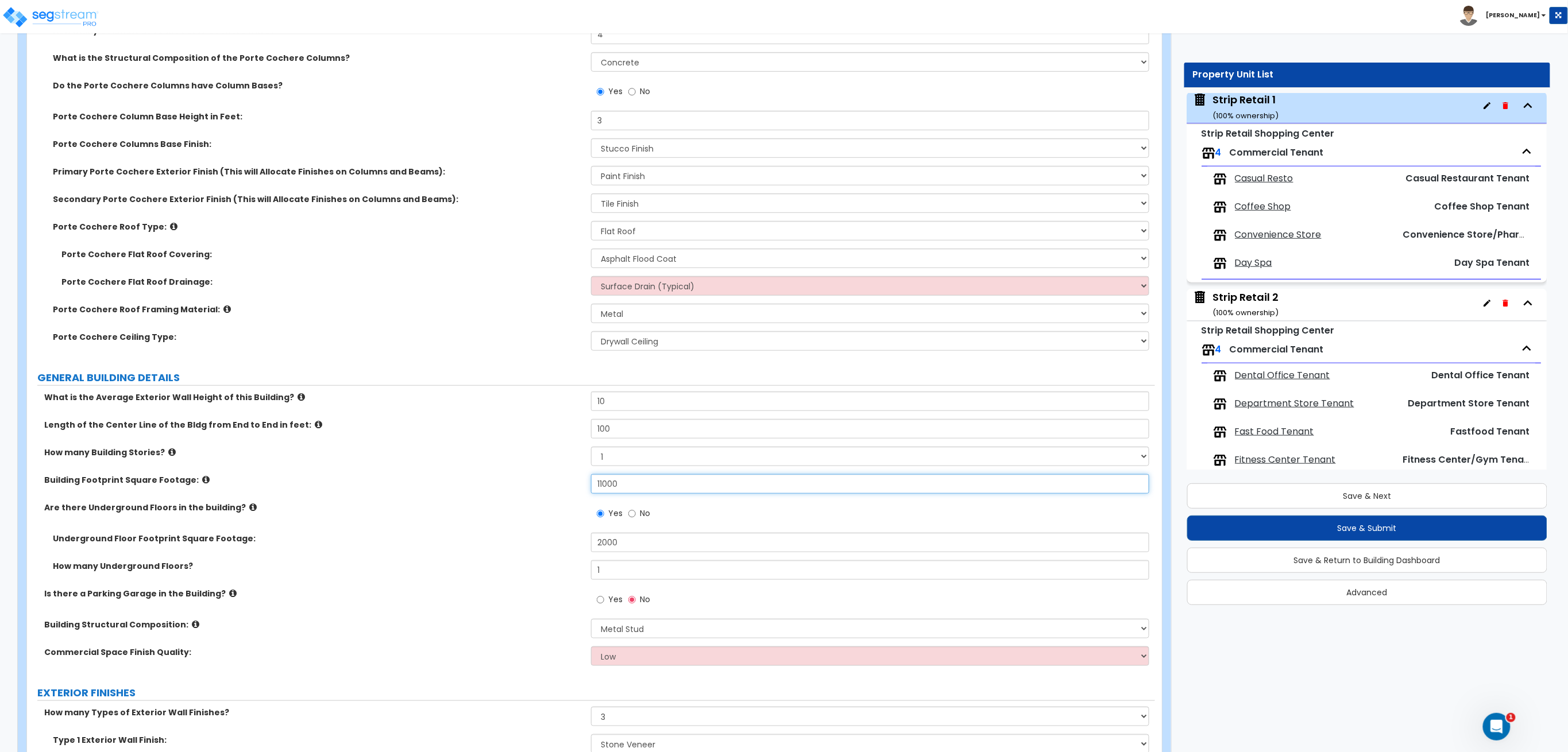
drag, startPoint x: 653, startPoint y: 490, endPoint x: 520, endPoint y: 482, distance: 133.2
click at [520, 482] on div "Building Footprint Square Footage: 11000" at bounding box center [591, 488] width 1128 height 28
click at [1283, 178] on span "Casual Resto" at bounding box center [1264, 179] width 59 height 13
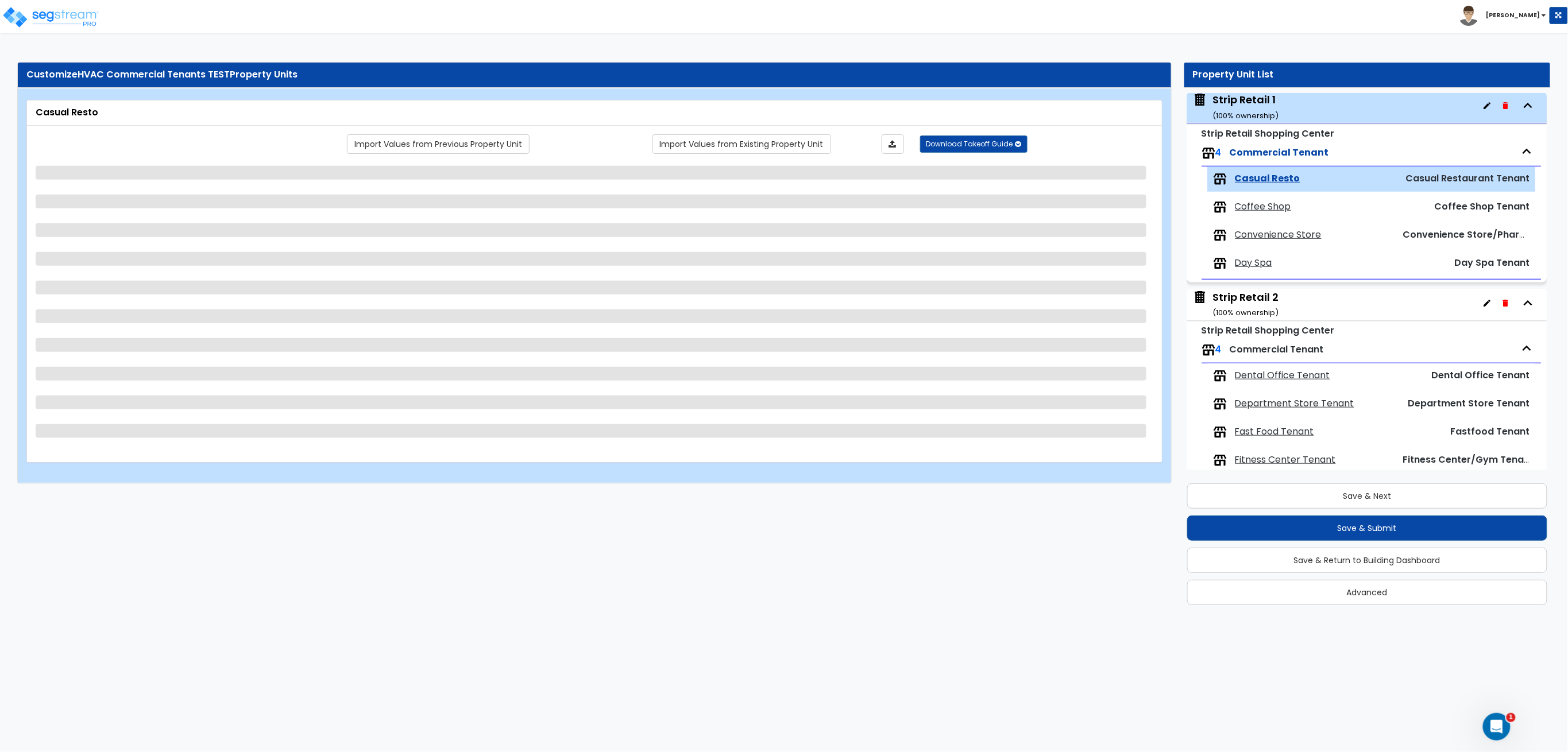
scroll to position [473, 0]
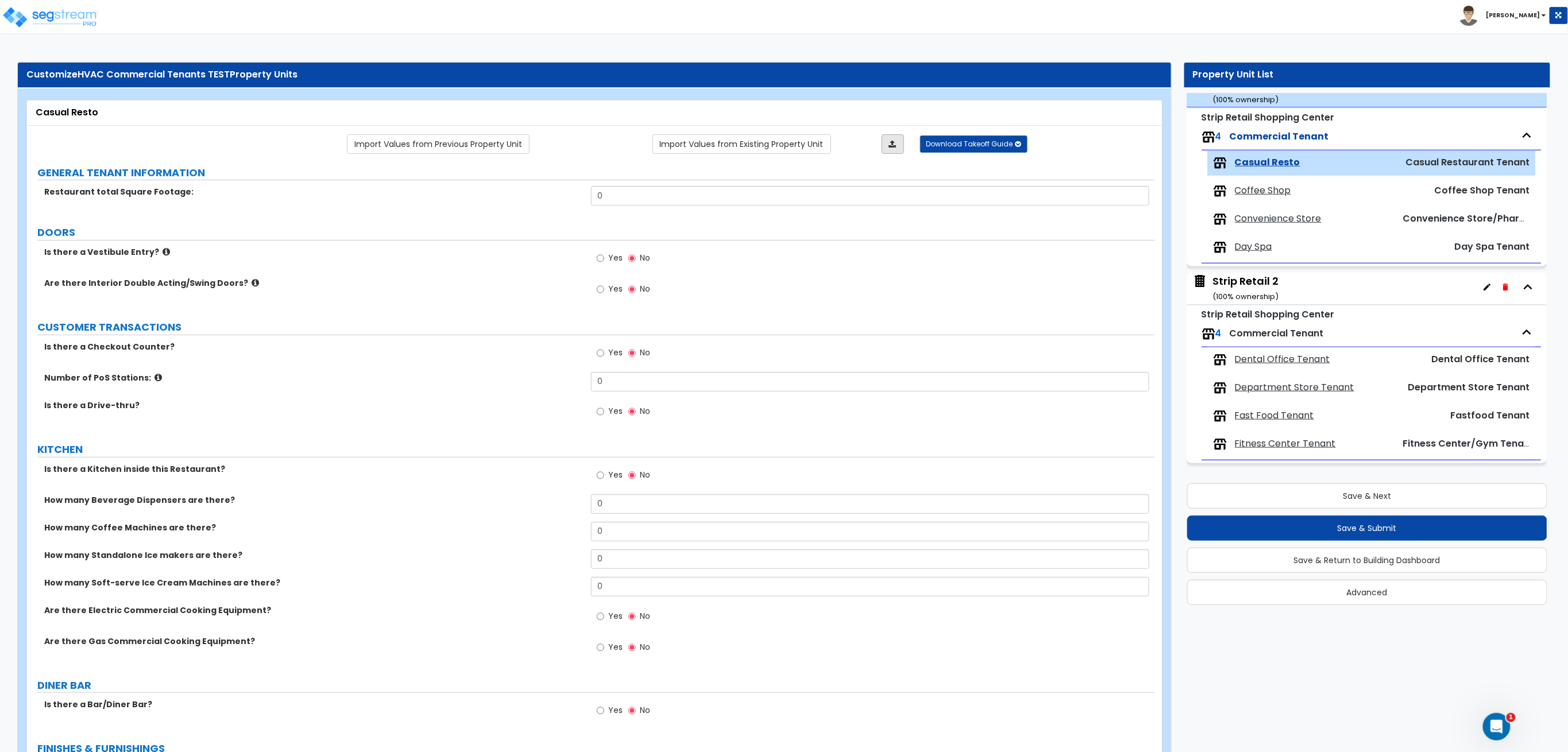
click at [886, 144] on link at bounding box center [892, 144] width 22 height 19
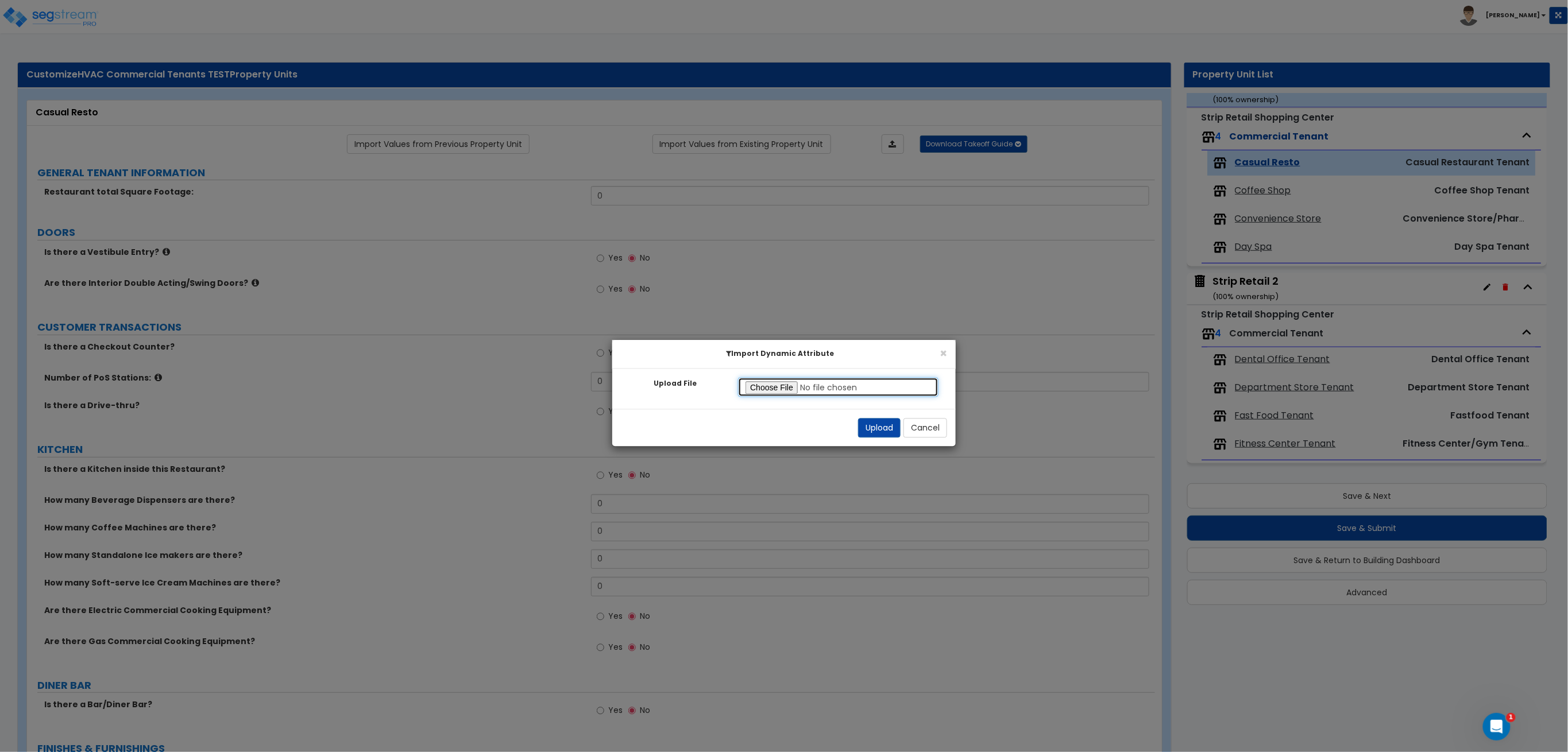
click at [786, 392] on input "Upload File" at bounding box center [838, 387] width 200 height 19
click at [875, 432] on button "Upload" at bounding box center [879, 428] width 42 height 19
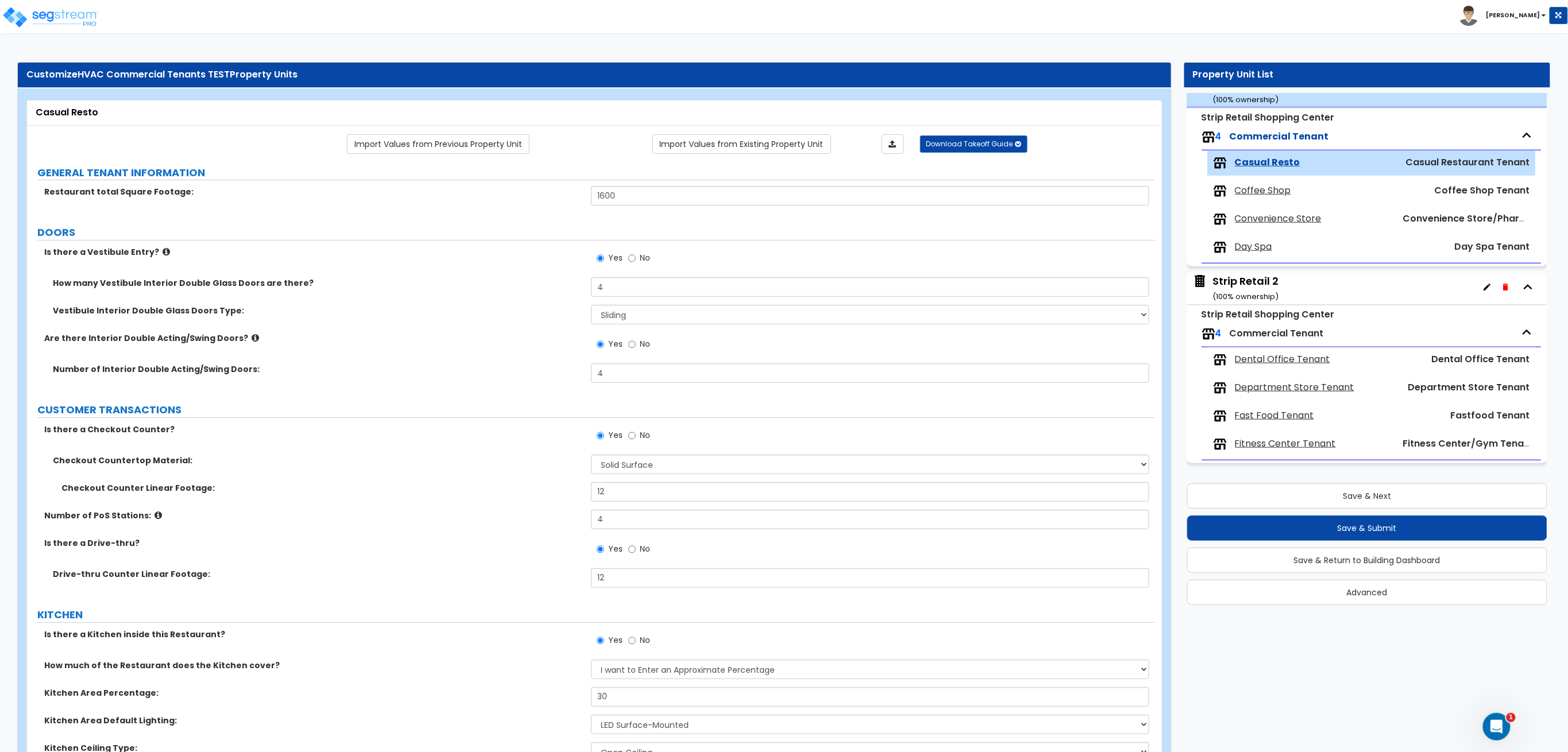
click at [1270, 189] on span "Coffee Shop" at bounding box center [1263, 191] width 57 height 13
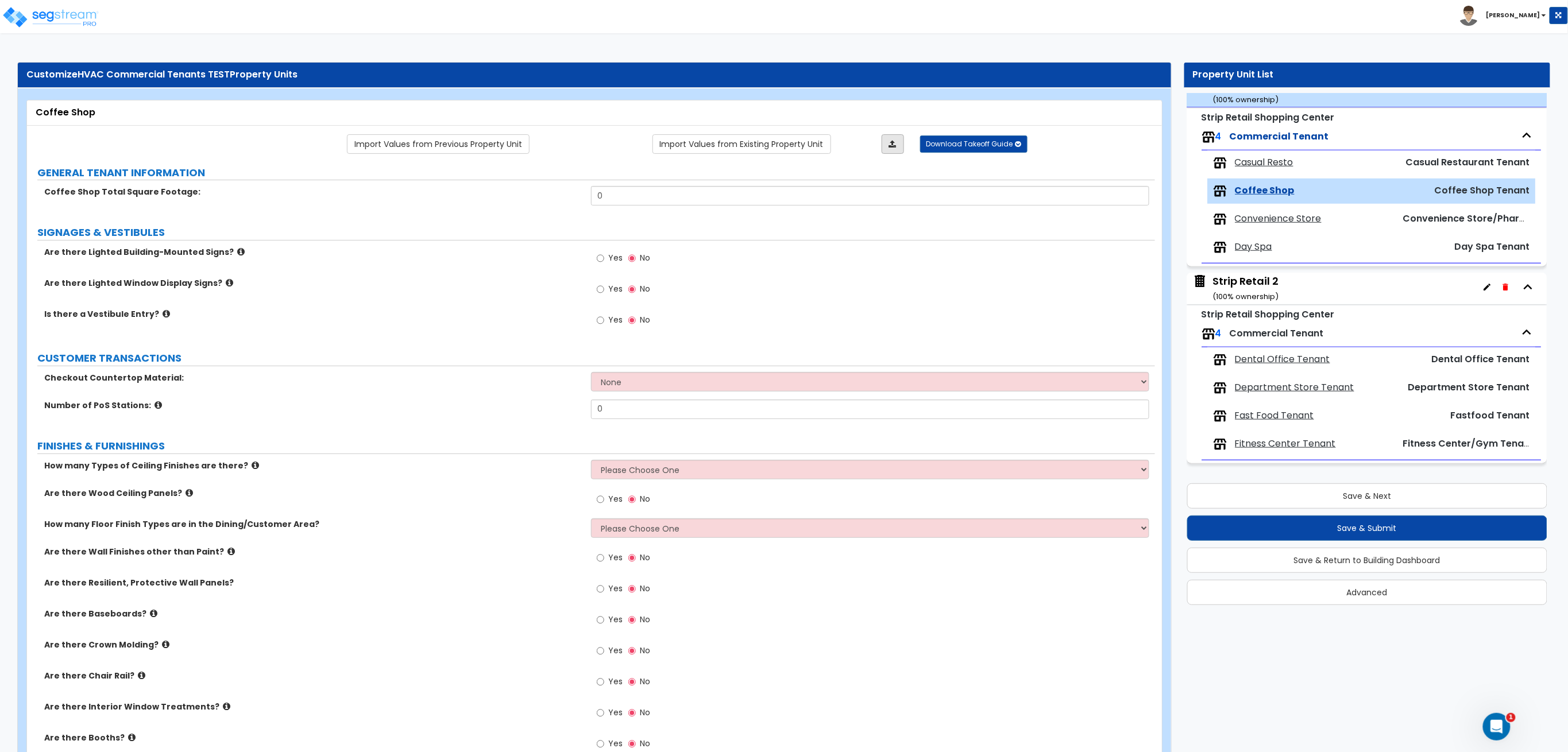
click at [895, 140] on icon at bounding box center [892, 144] width 7 height 8
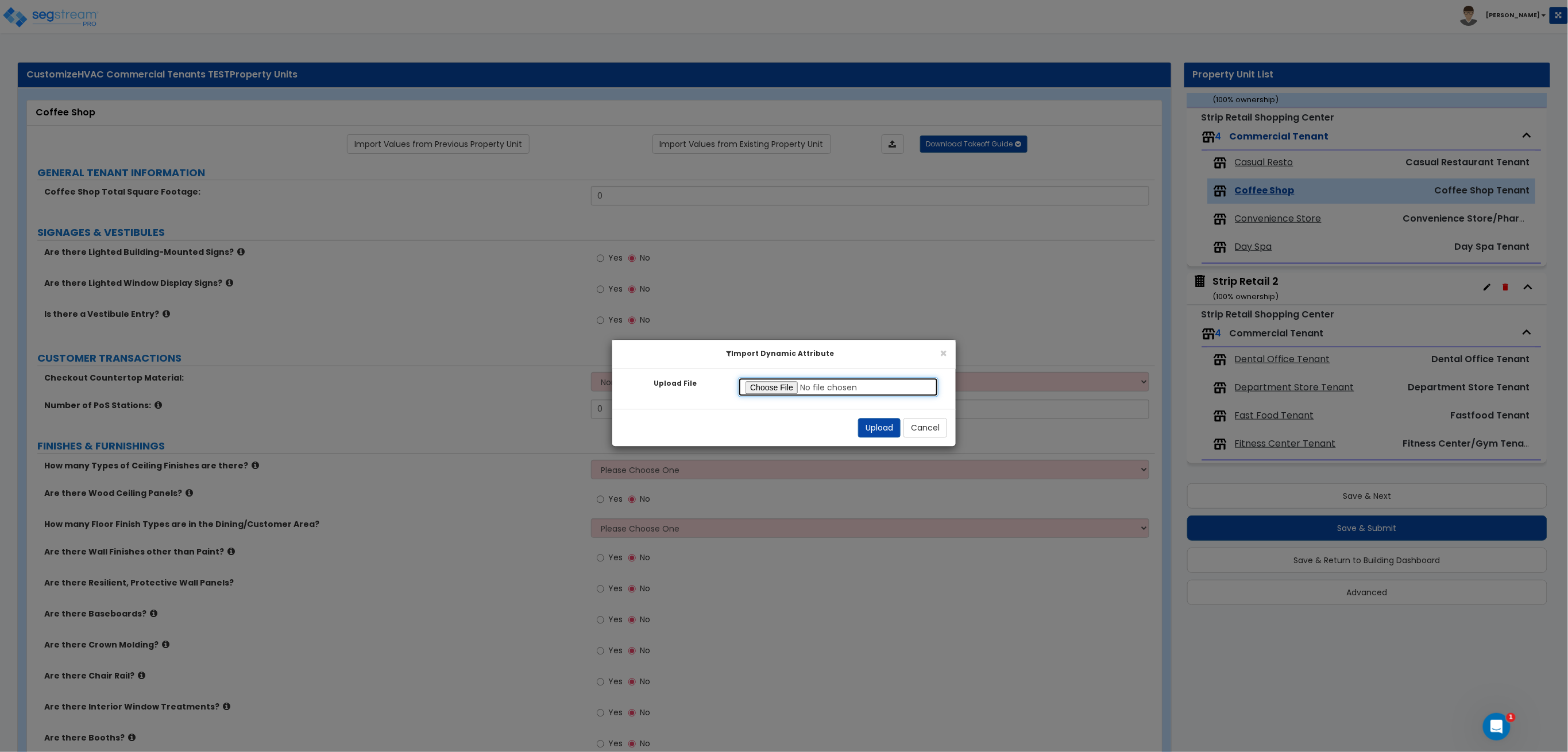
click at [776, 384] on input "Upload File" at bounding box center [838, 387] width 200 height 19
click at [877, 425] on button "Upload" at bounding box center [879, 428] width 42 height 19
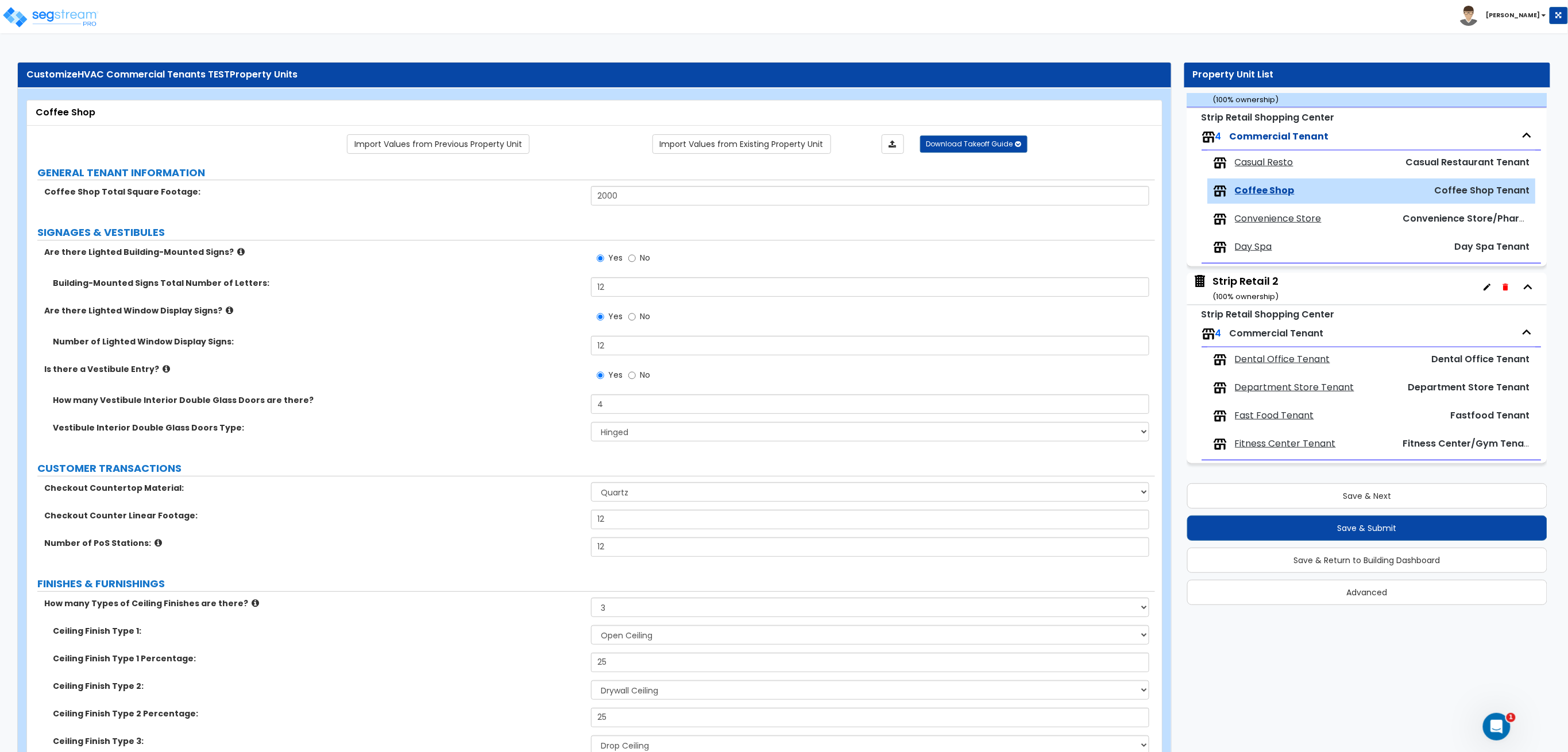
click at [1252, 214] on span "Convenience Store" at bounding box center [1278, 219] width 86 height 13
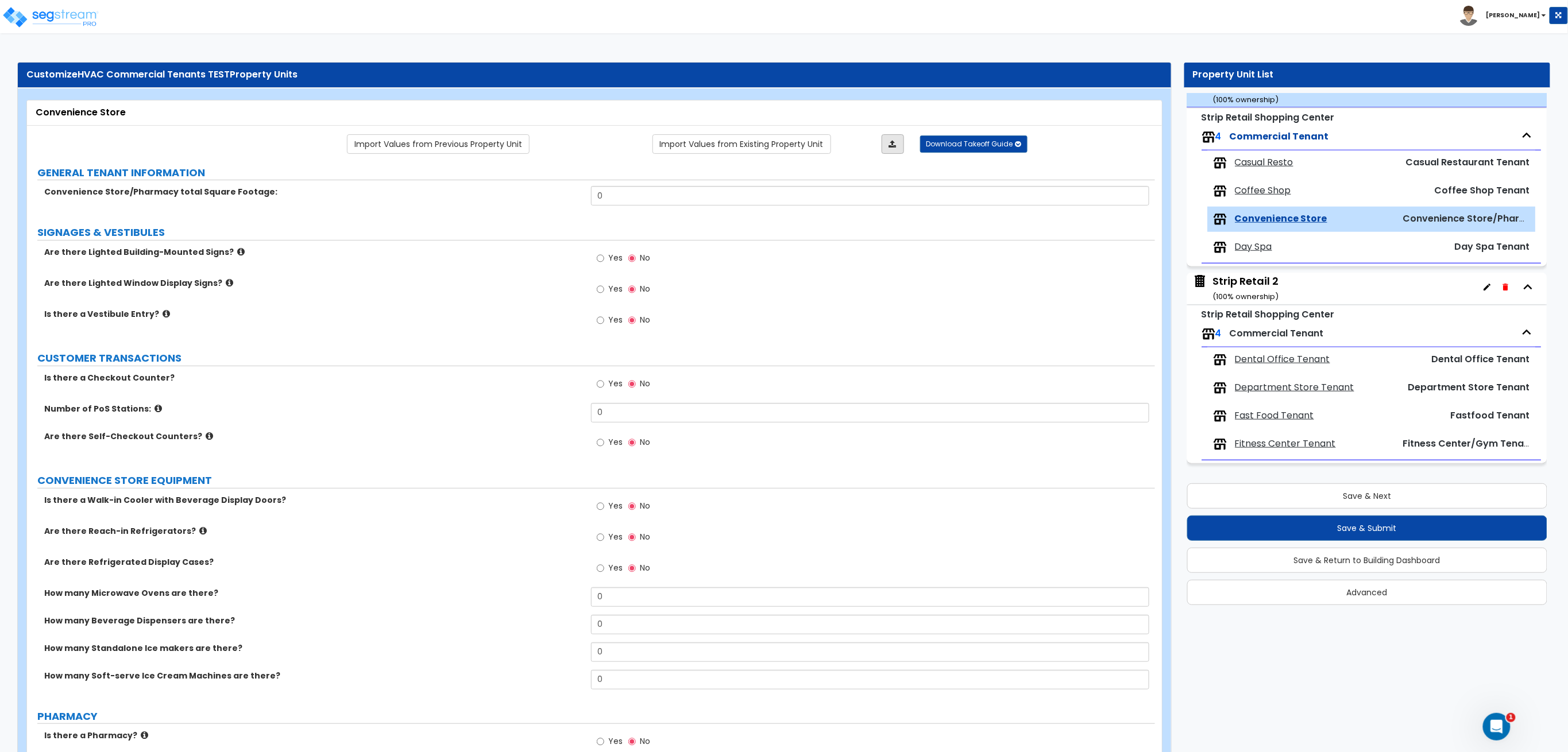
click at [898, 145] on link at bounding box center [892, 144] width 22 height 19
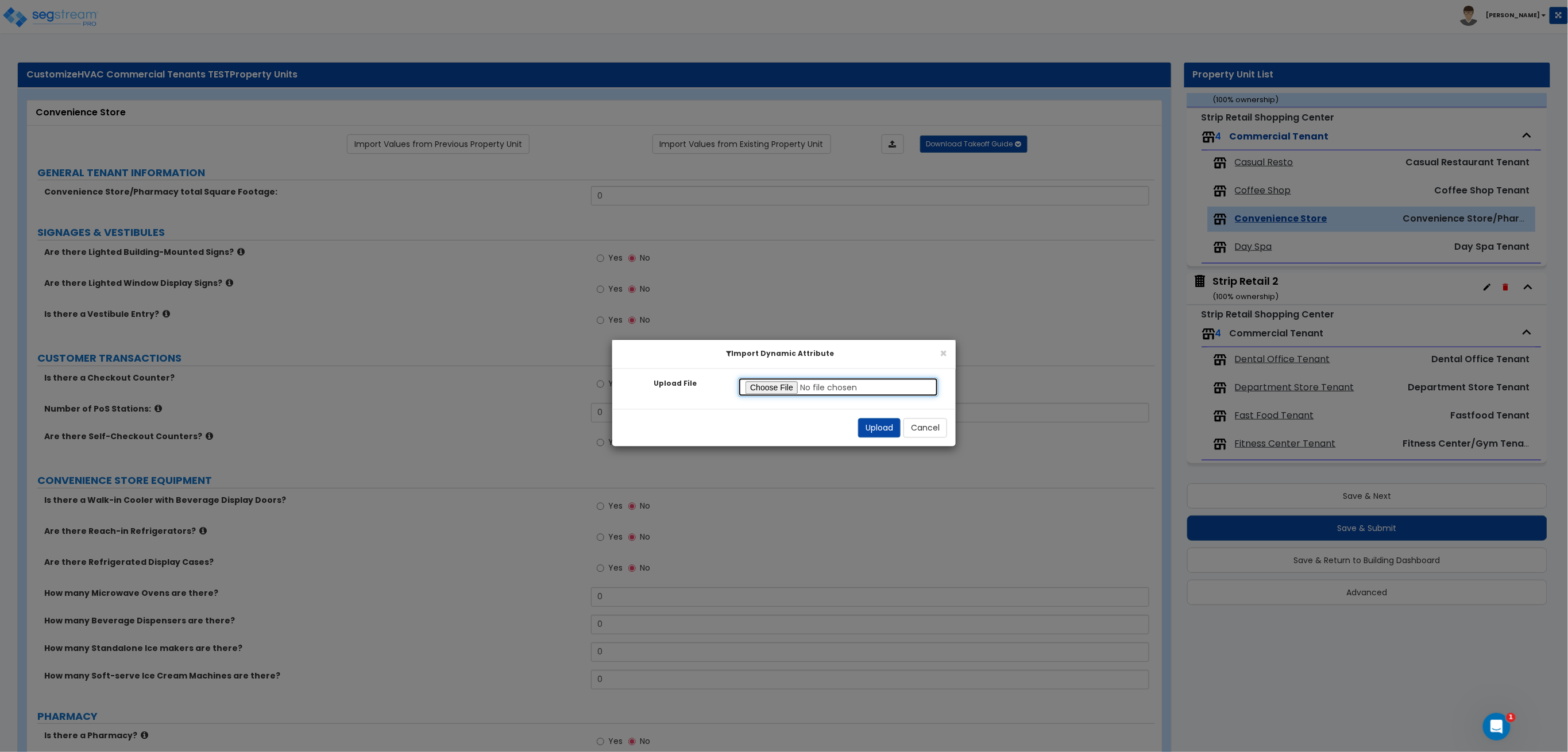
click at [772, 387] on input "Upload File" at bounding box center [838, 387] width 200 height 19
click at [871, 430] on button "Upload" at bounding box center [879, 428] width 42 height 19
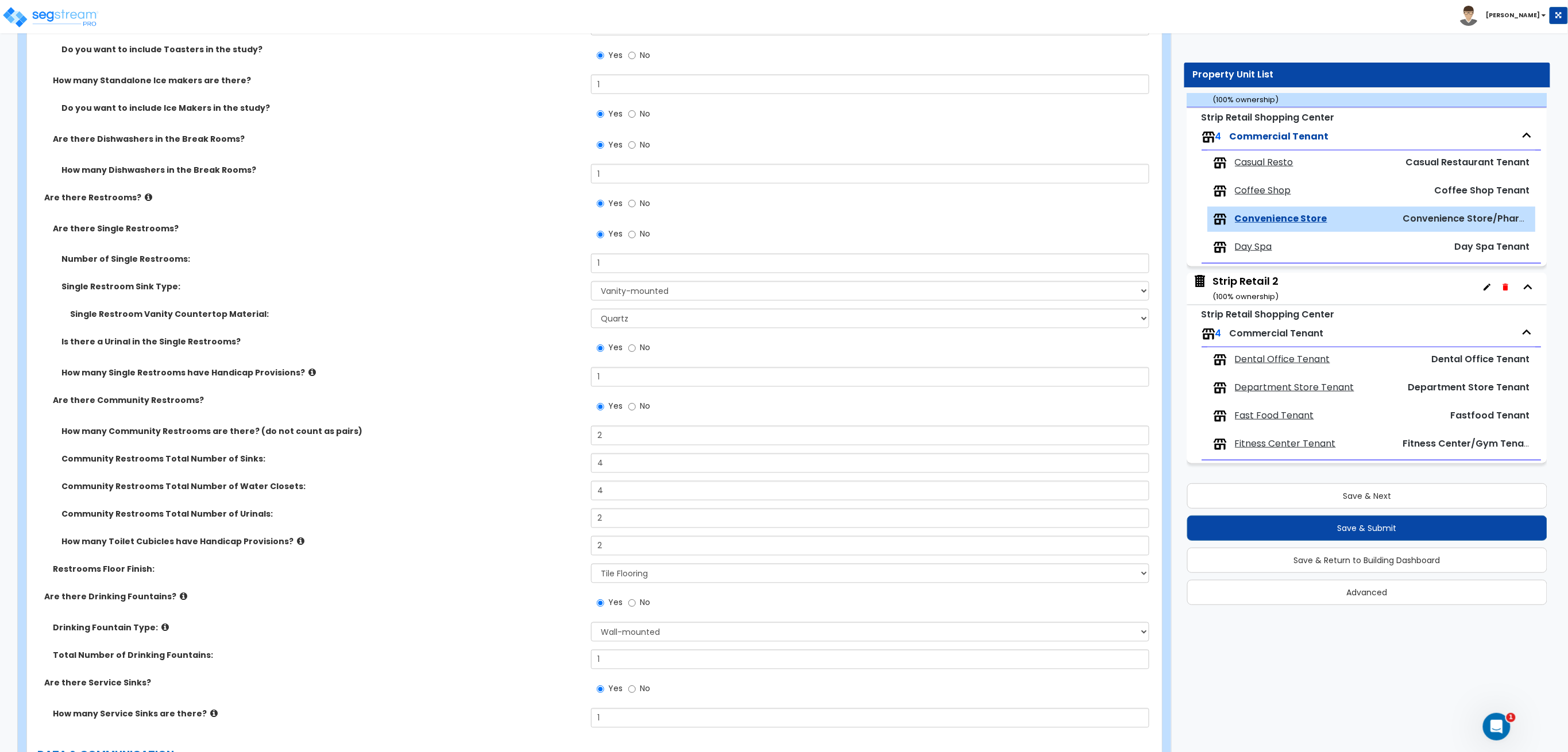
scroll to position [3761, 0]
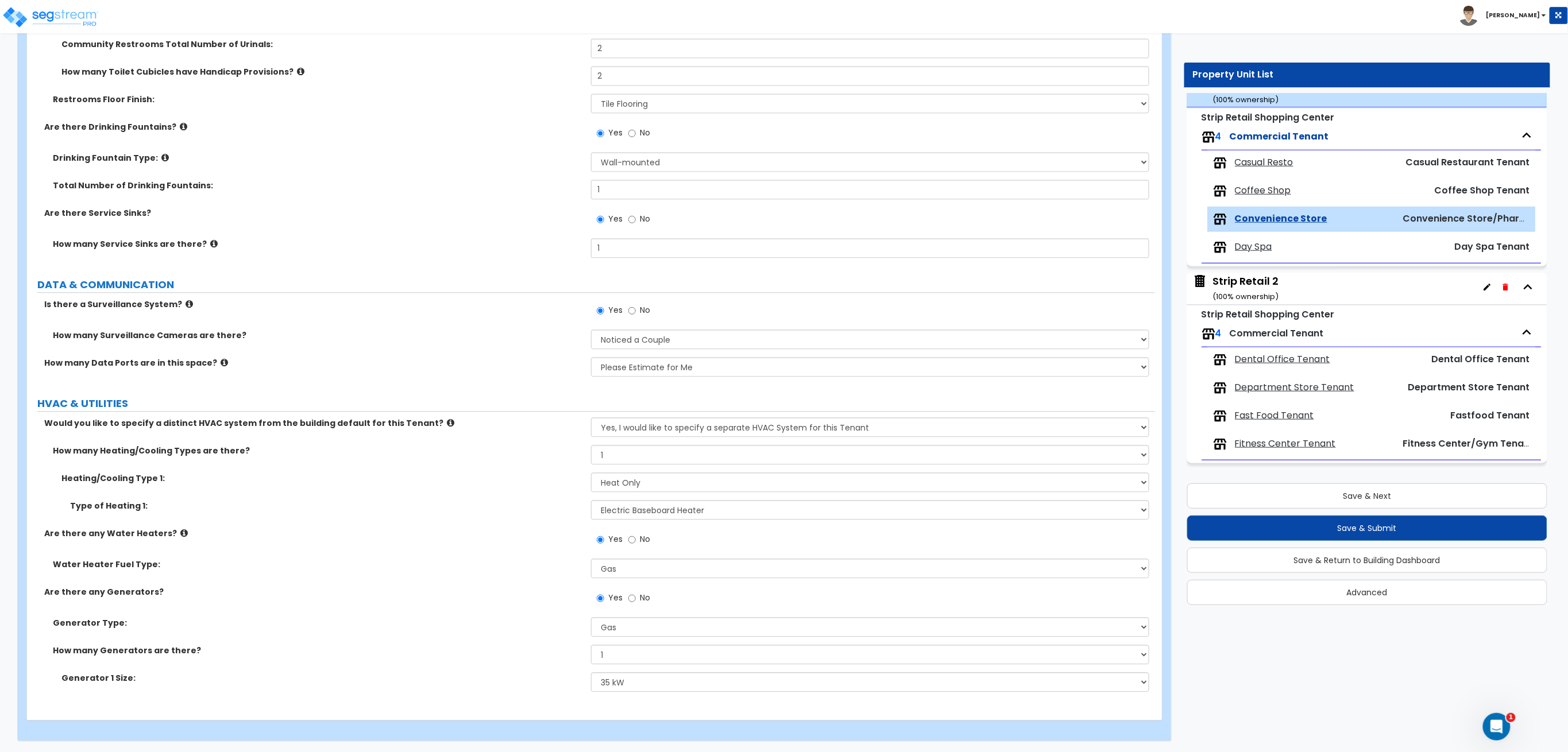
click at [1260, 253] on span "Day Spa" at bounding box center [1254, 247] width 37 height 13
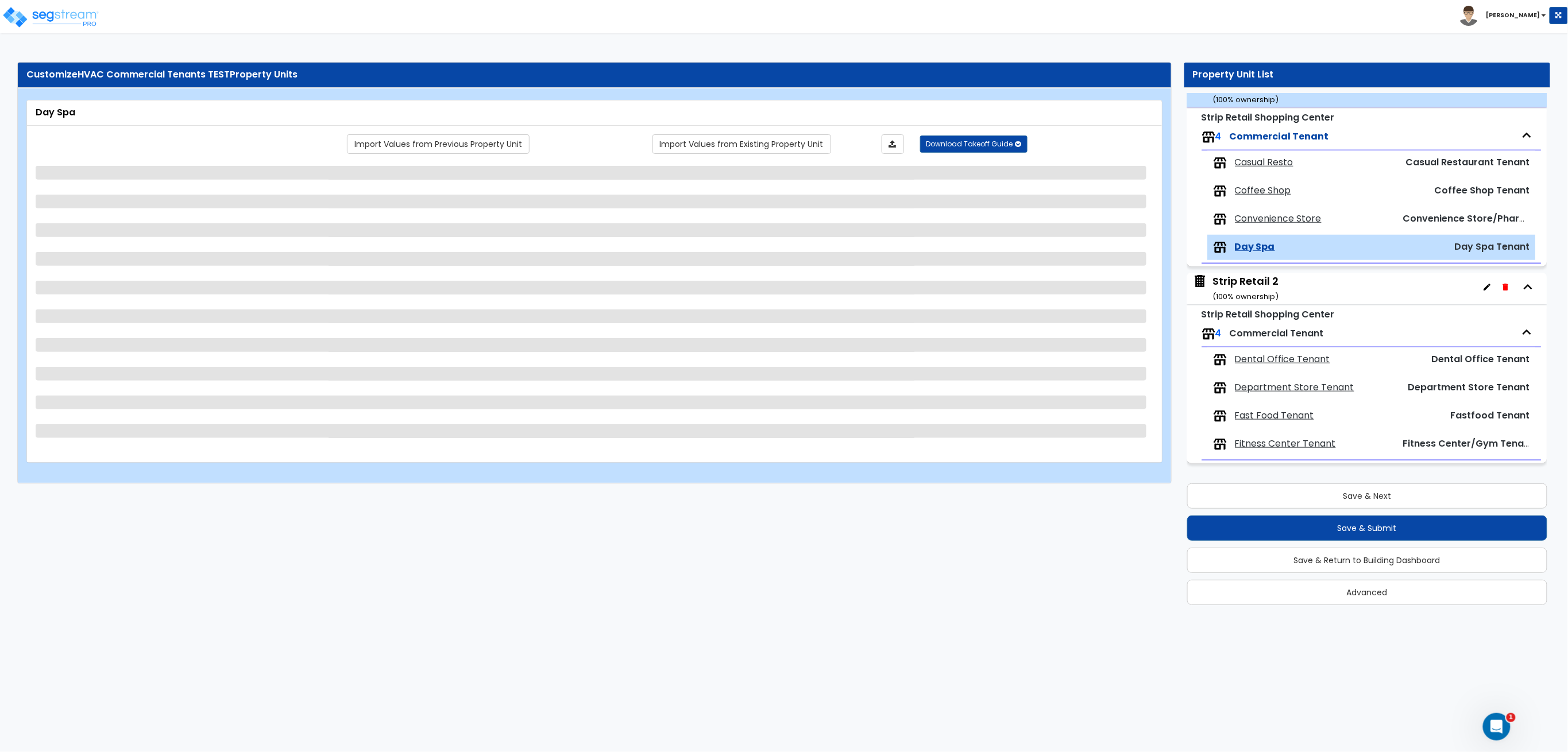
scroll to position [0, 0]
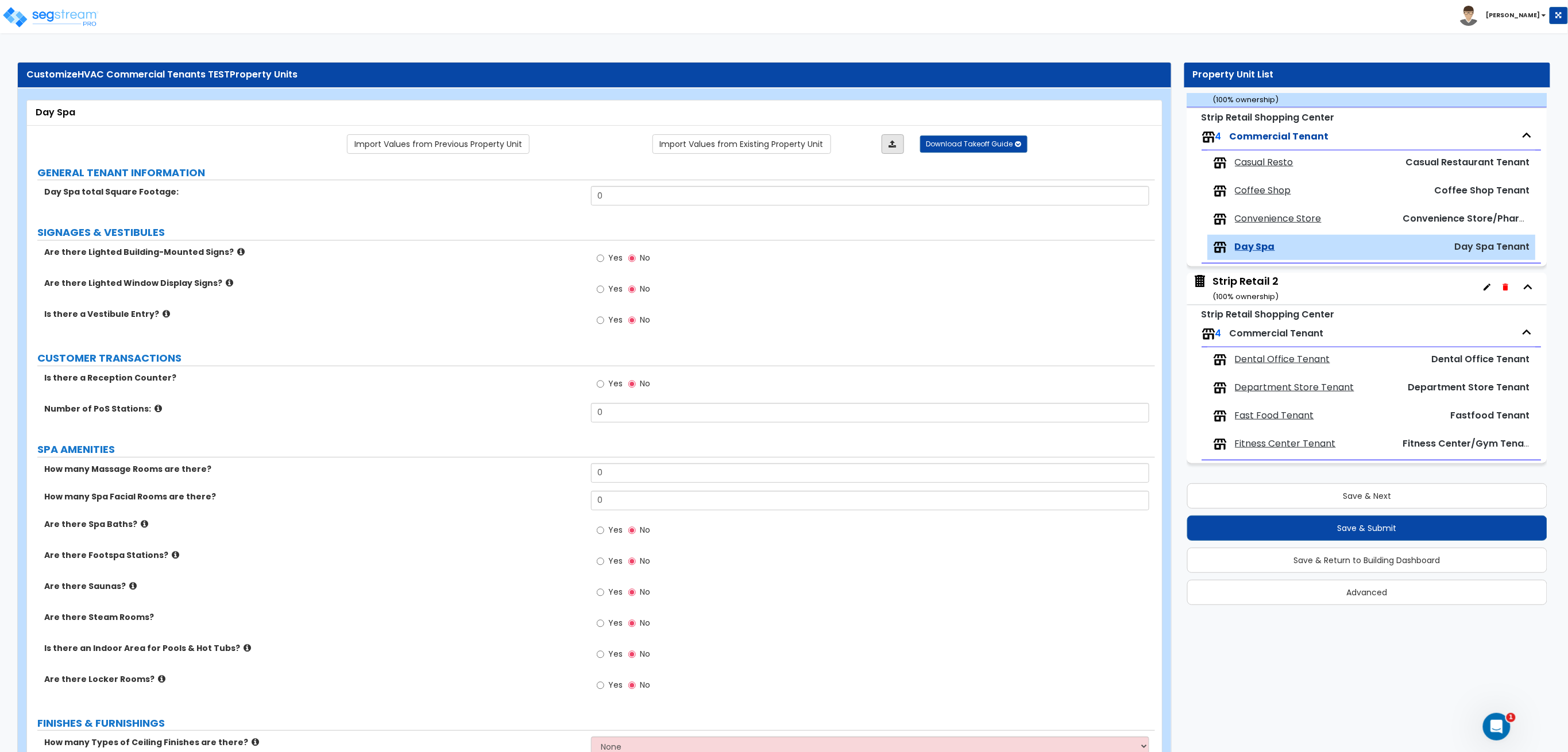
click at [897, 136] on link at bounding box center [892, 144] width 22 height 19
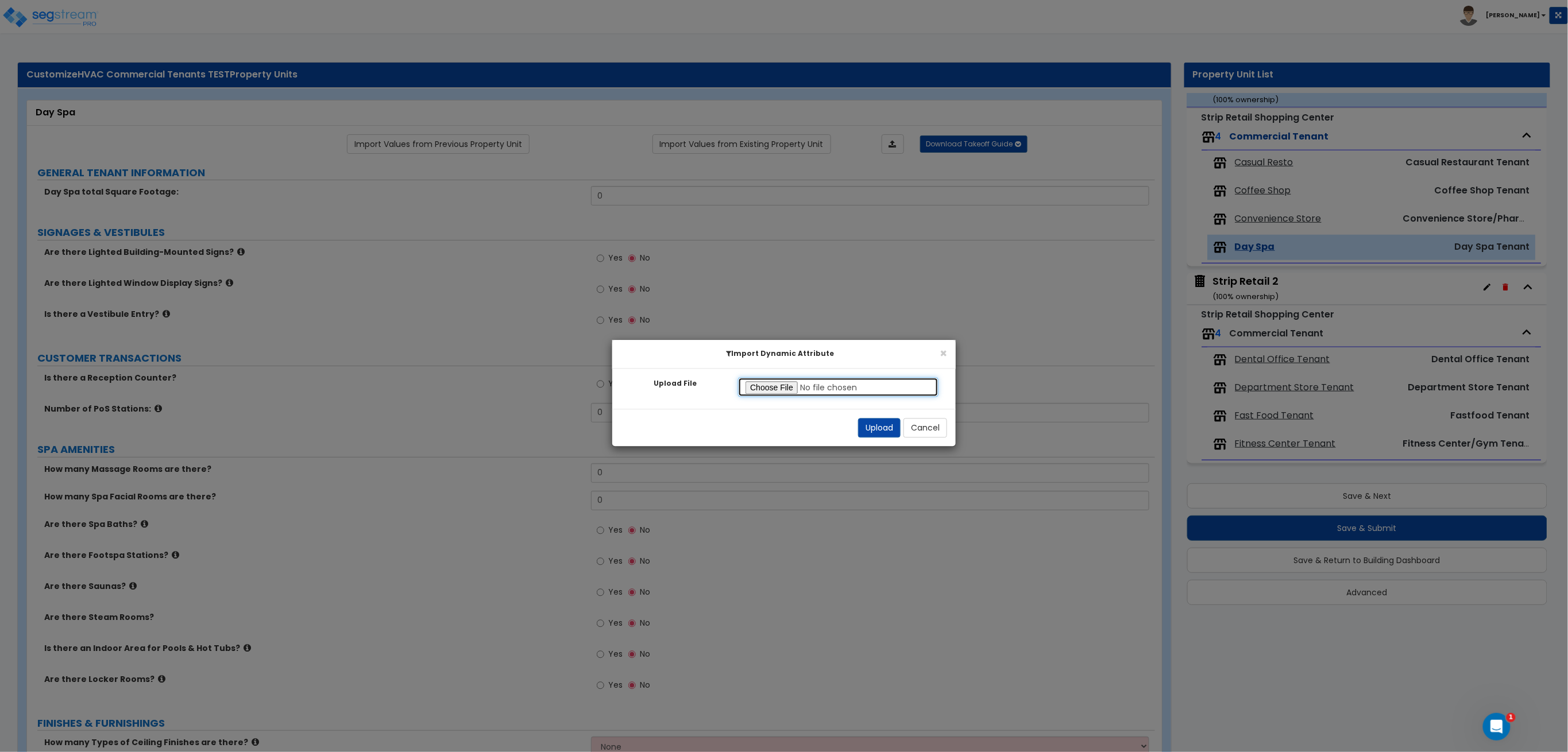
click at [784, 381] on input "Upload File" at bounding box center [838, 387] width 200 height 19
click at [877, 435] on button "Upload" at bounding box center [879, 428] width 42 height 19
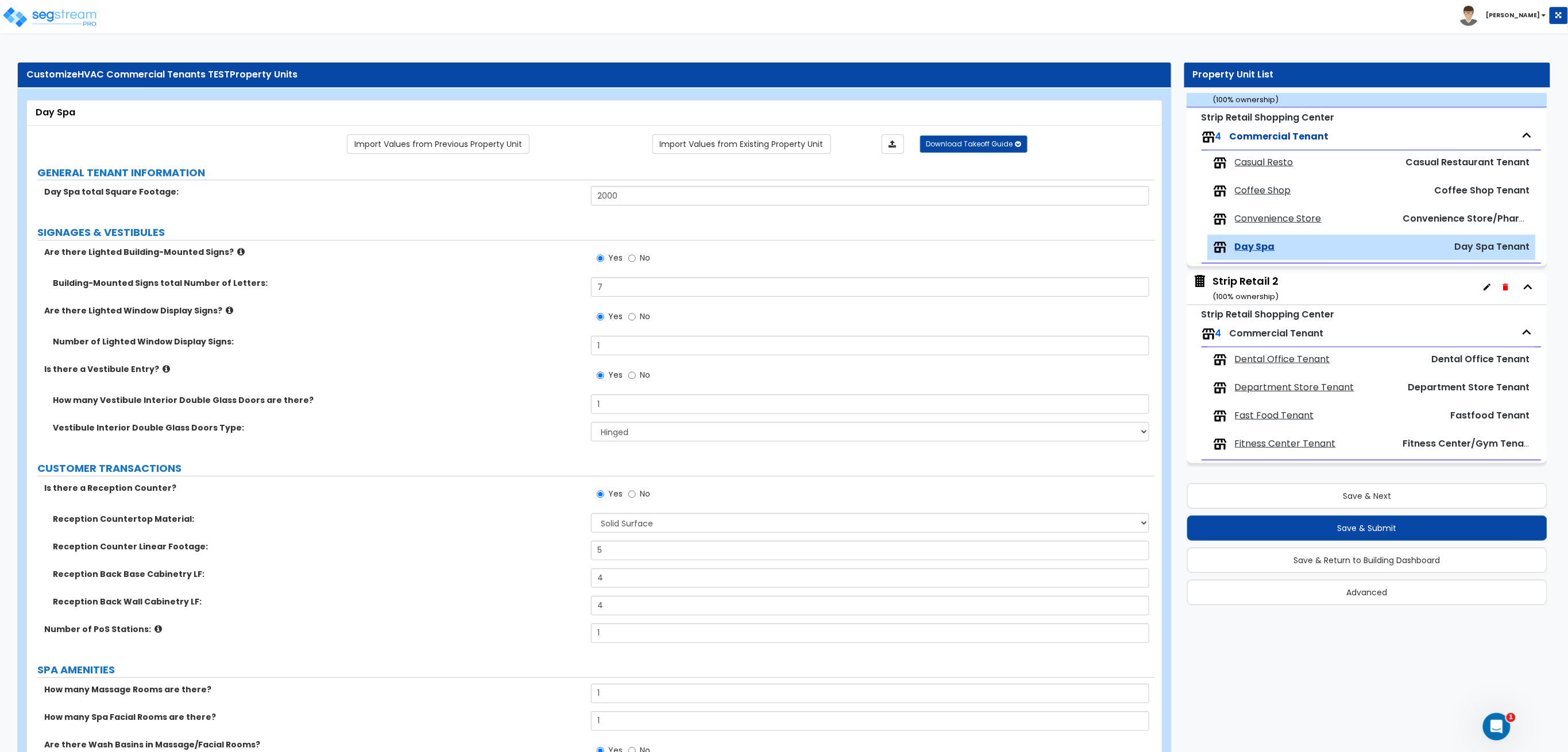
click at [1261, 218] on span "Convenience Store" at bounding box center [1278, 219] width 86 height 13
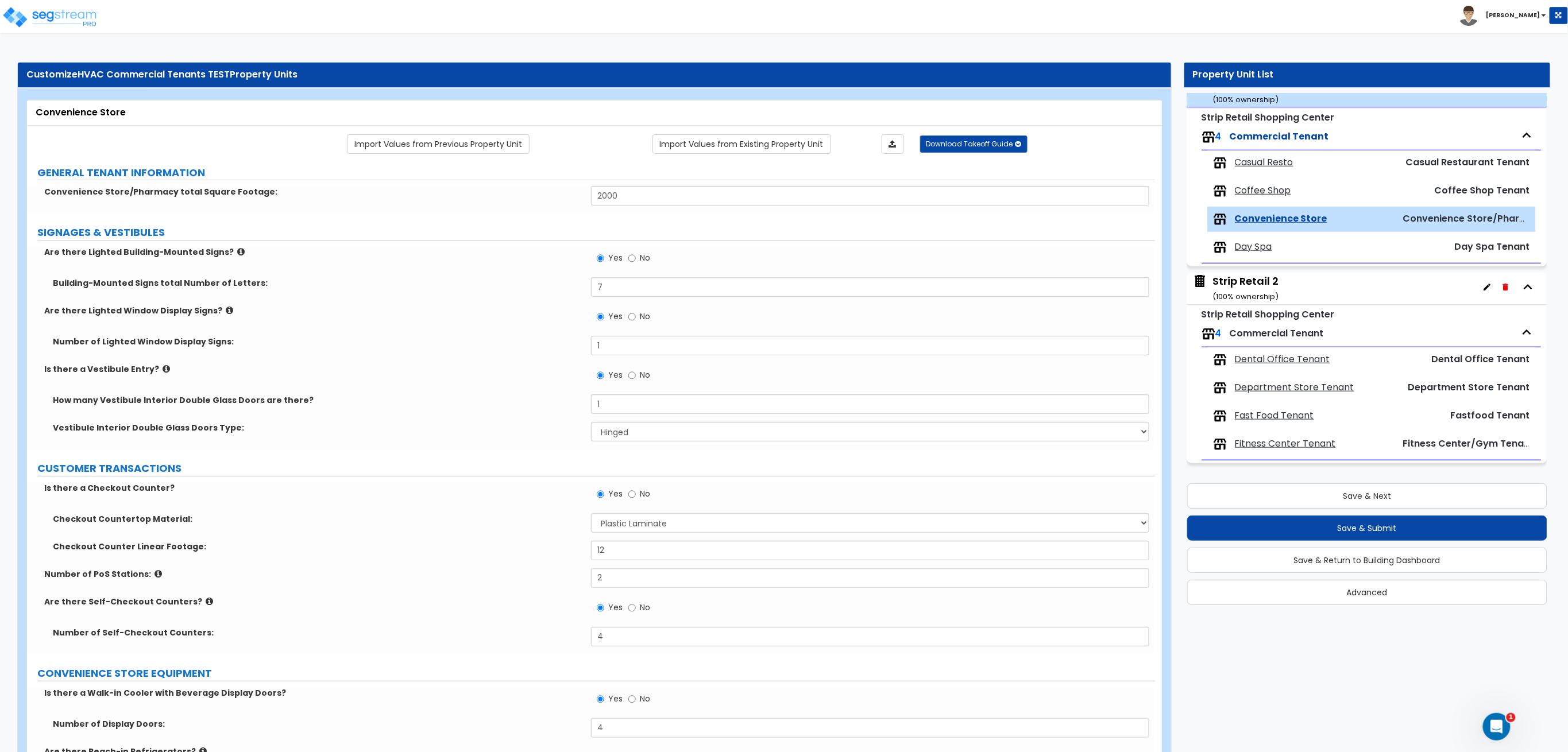
click at [1263, 194] on span "Coffee Shop" at bounding box center [1263, 191] width 57 height 13
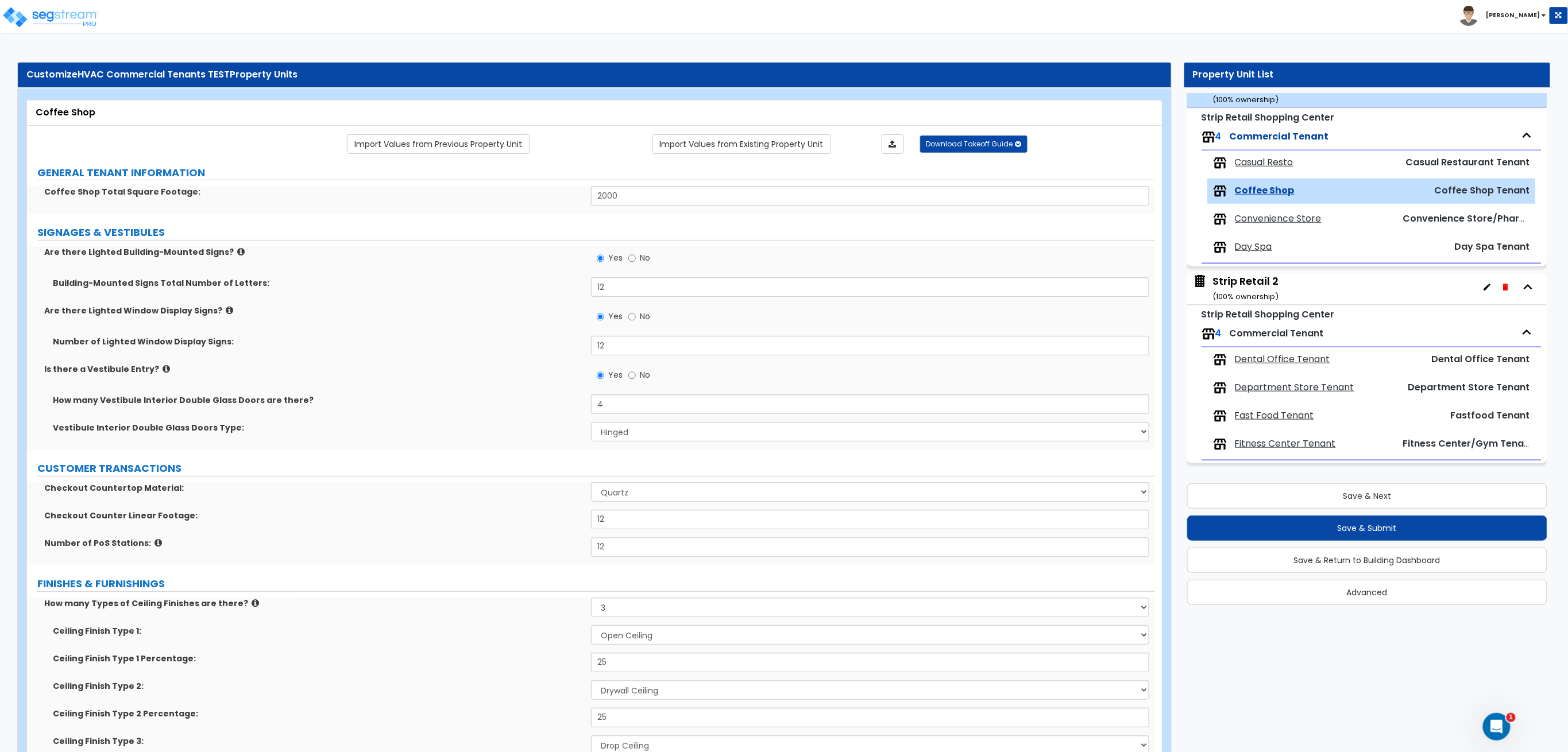
click at [1260, 163] on span "Casual Resto" at bounding box center [1264, 163] width 59 height 13
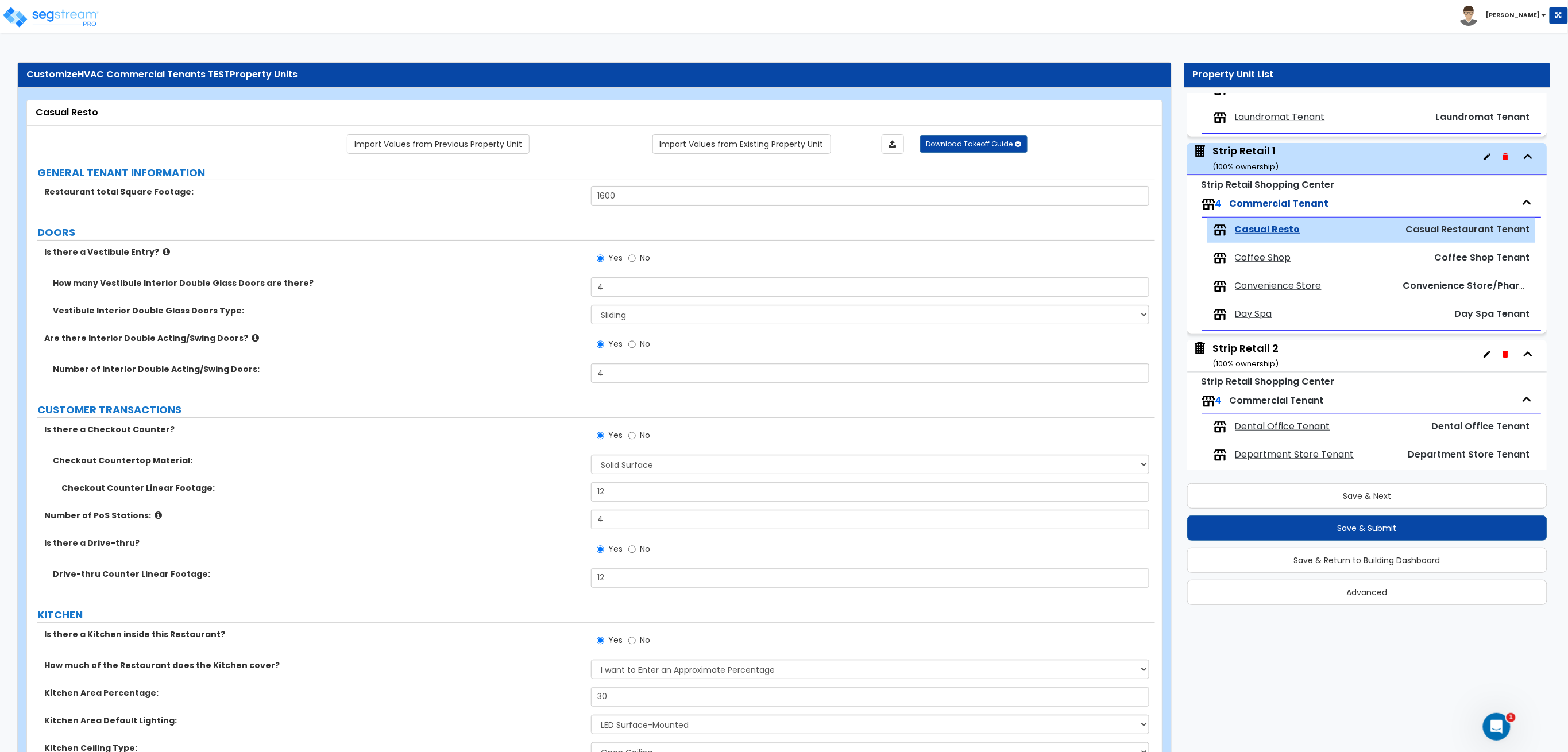
scroll to position [319, 0]
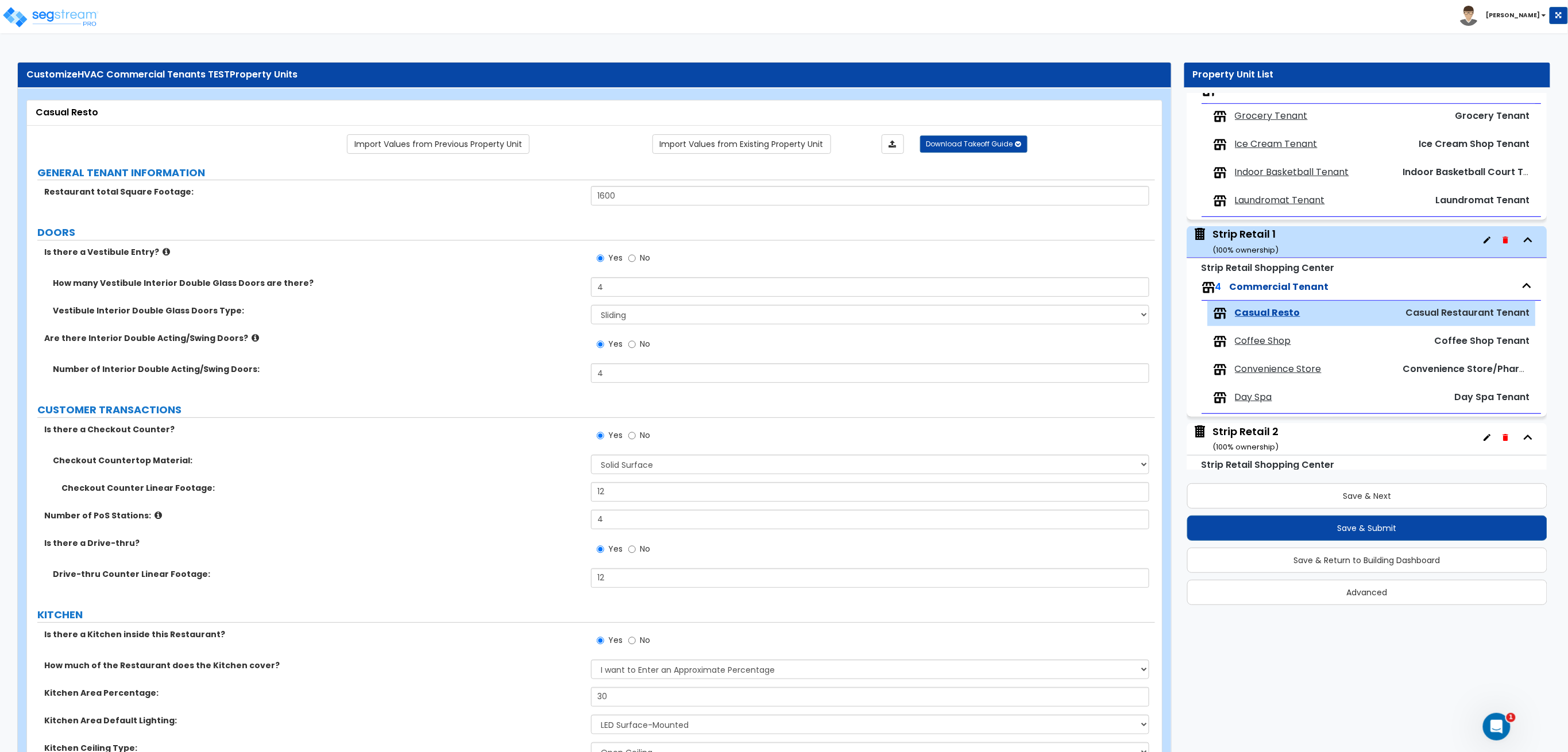
click at [1230, 229] on div "Strip Retail 1 ( 100 % ownership)" at bounding box center [1246, 241] width 66 height 29
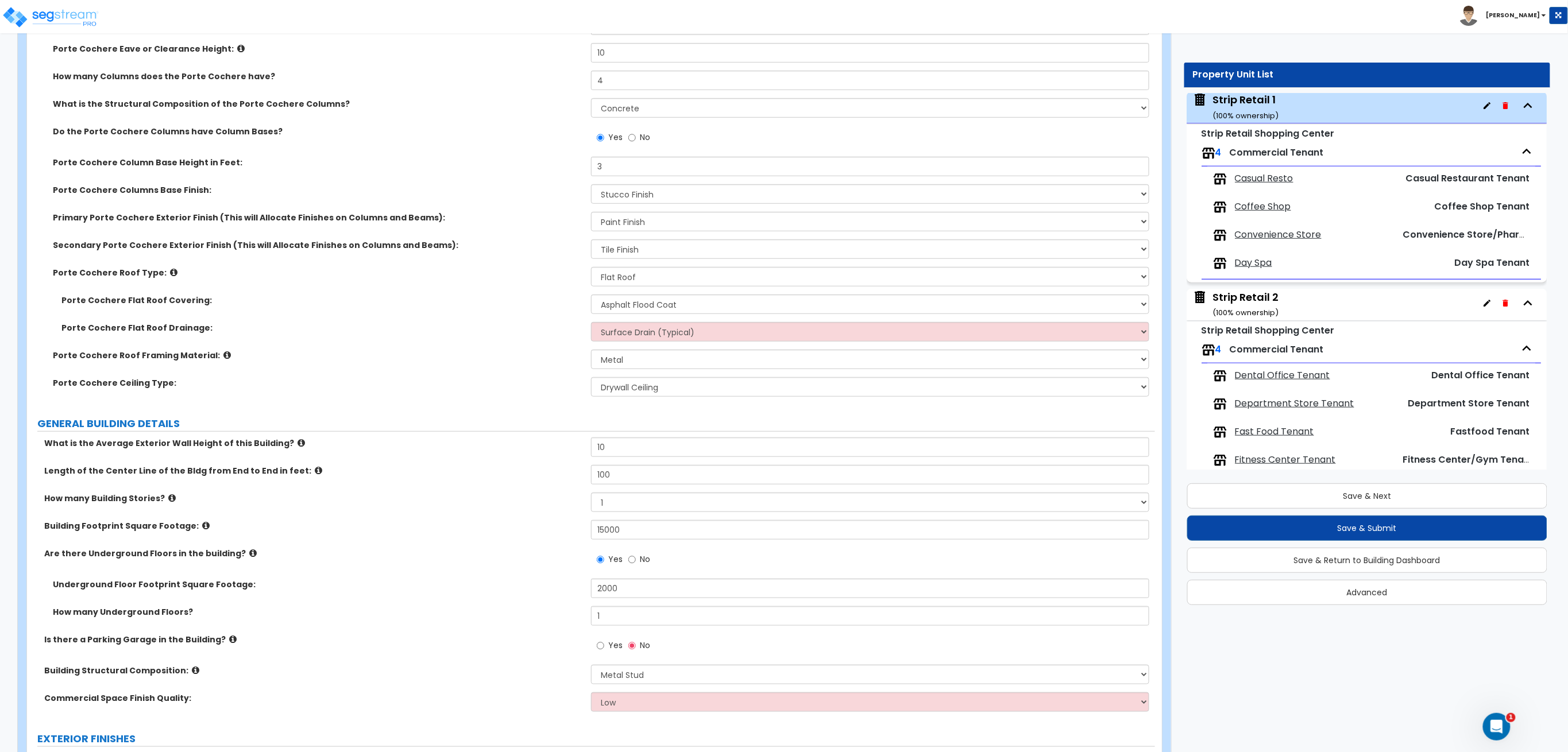
scroll to position [306, 0]
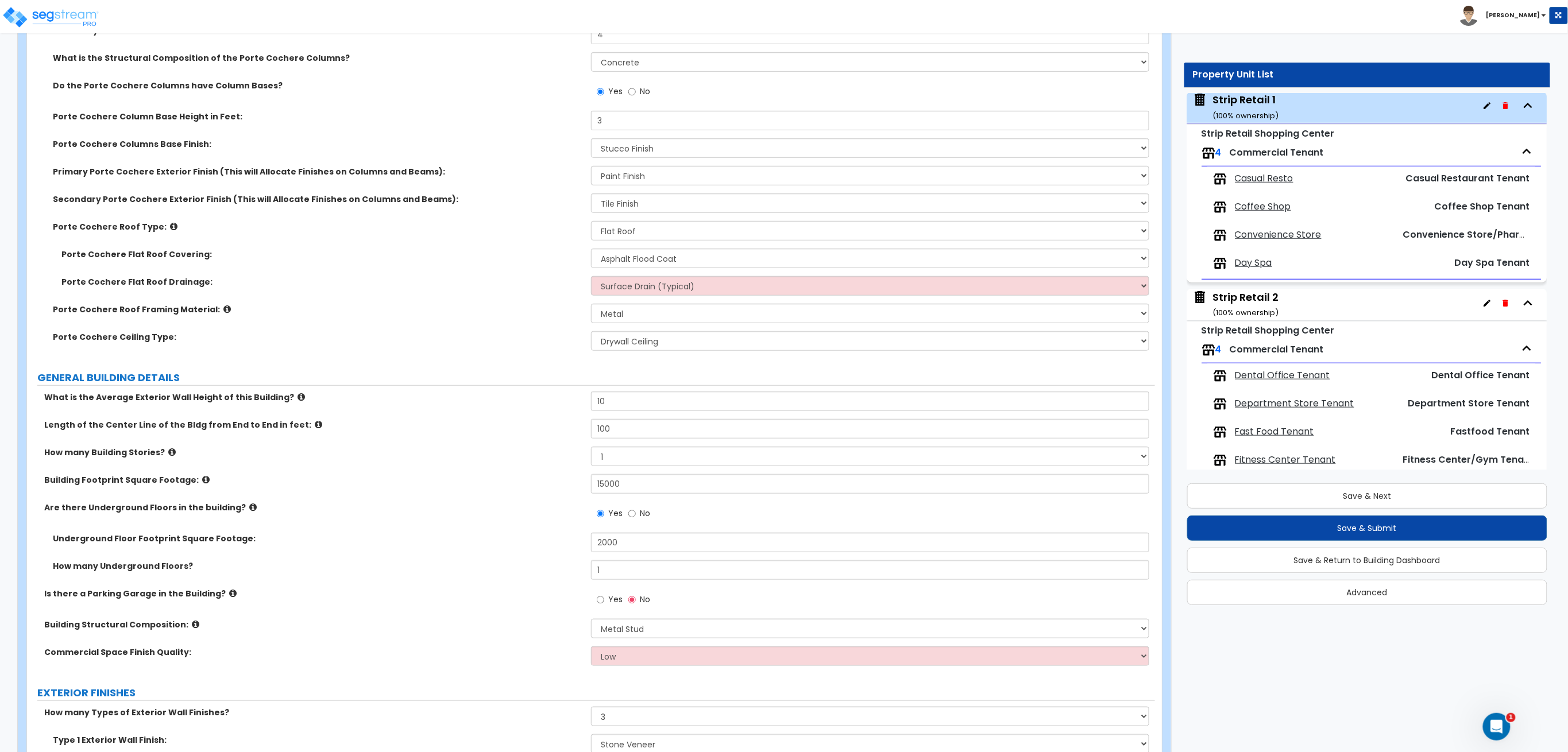
click at [1254, 308] on div "Strip Retail 2 ( 100 % ownership)" at bounding box center [1246, 304] width 66 height 29
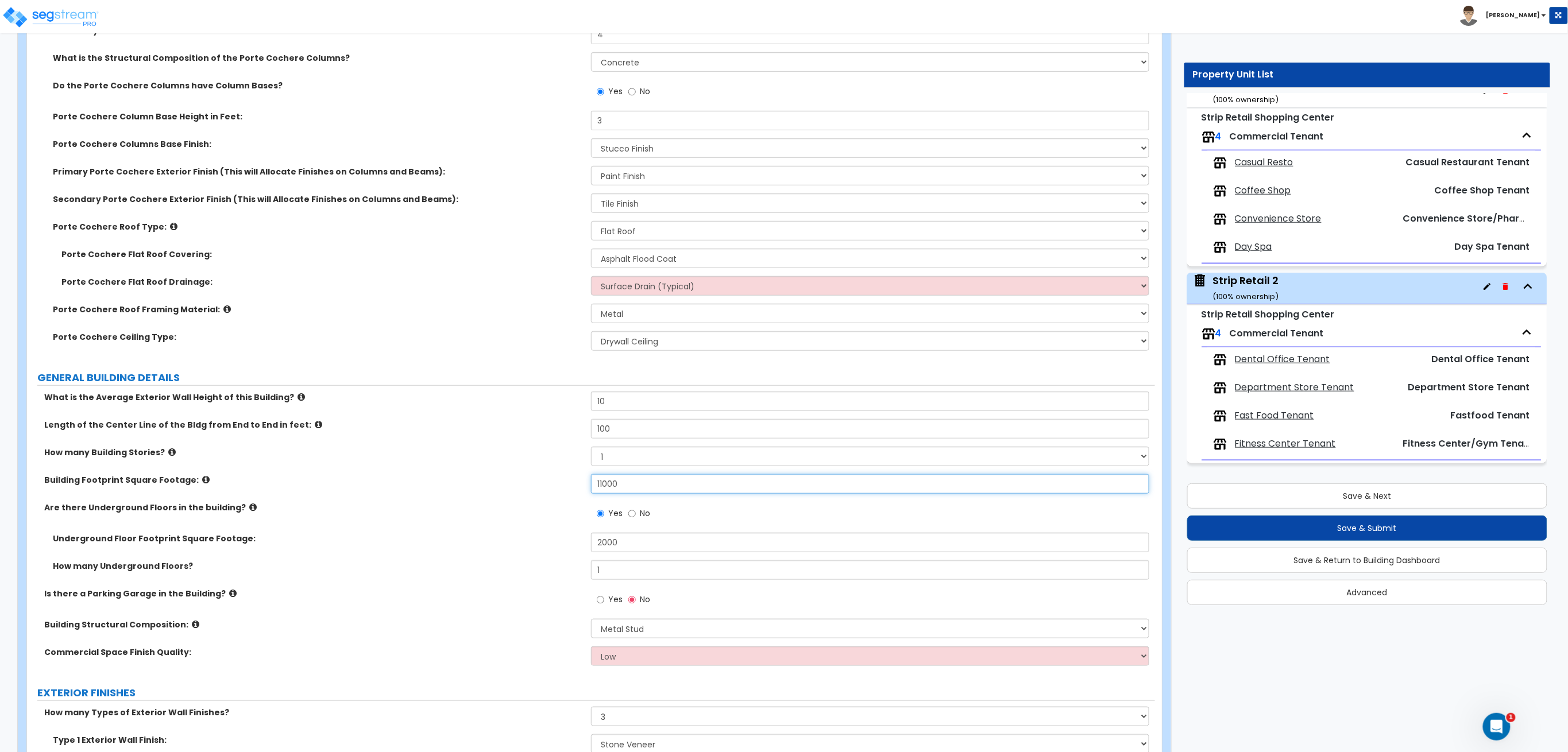
drag, startPoint x: 648, startPoint y: 480, endPoint x: 206, endPoint y: 468, distance: 442.2
click at [270, 465] on div "What is the Average Exterior Wall Height of this Building? 10 Length of the Cen…" at bounding box center [591, 532] width 1111 height 282
click at [1306, 354] on span "Dental Office Tenant" at bounding box center [1283, 360] width 95 height 13
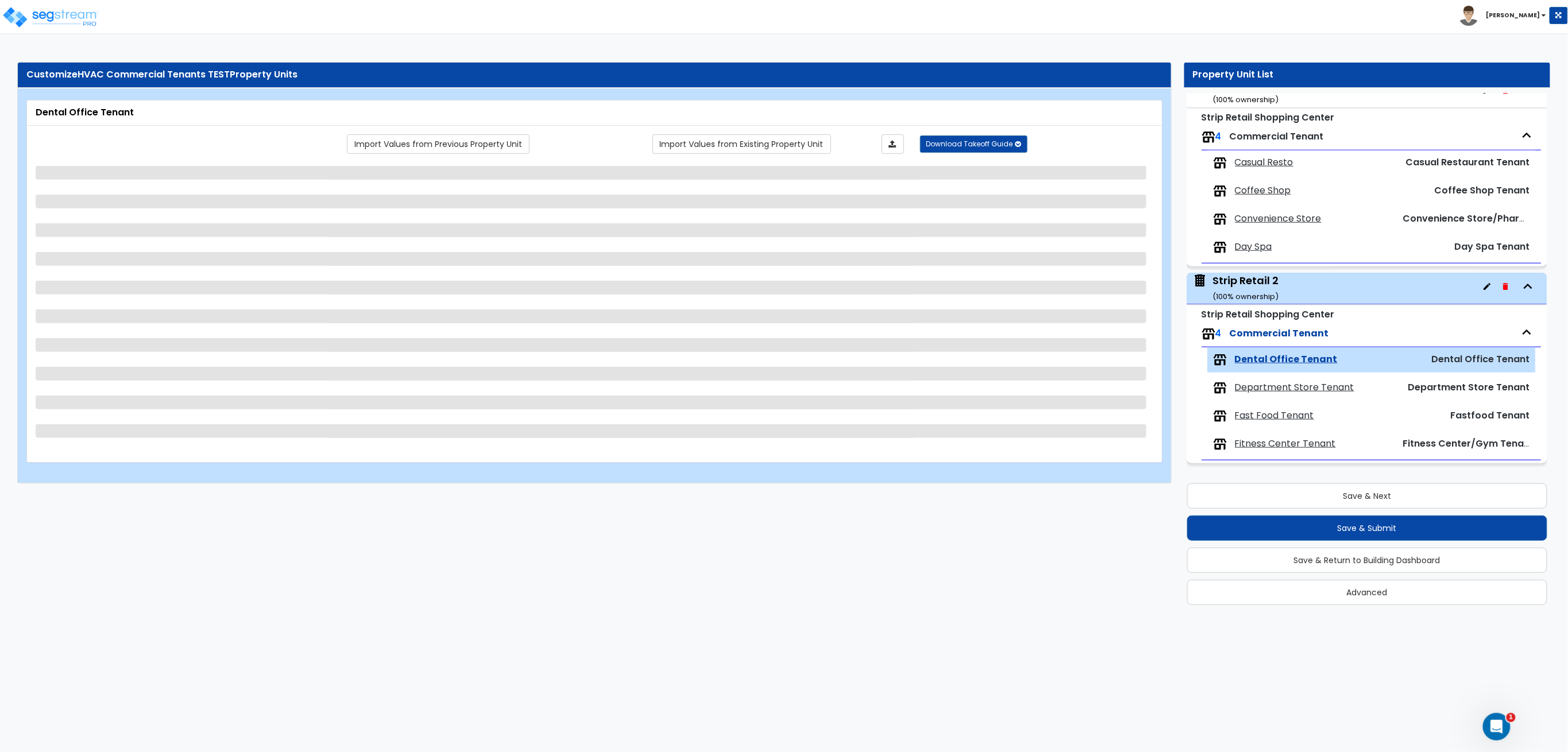
scroll to position [0, 0]
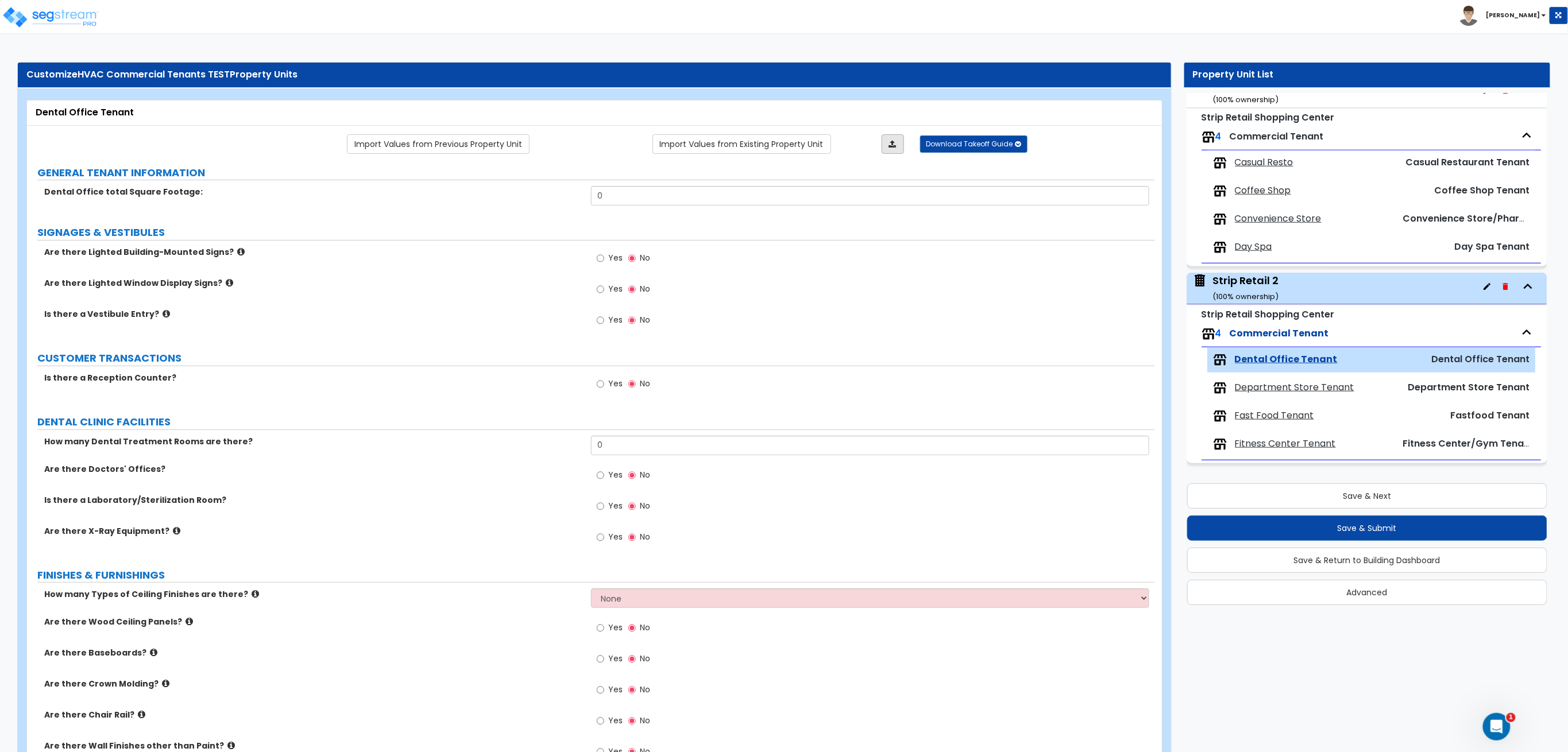
click at [890, 148] on link at bounding box center [892, 144] width 22 height 19
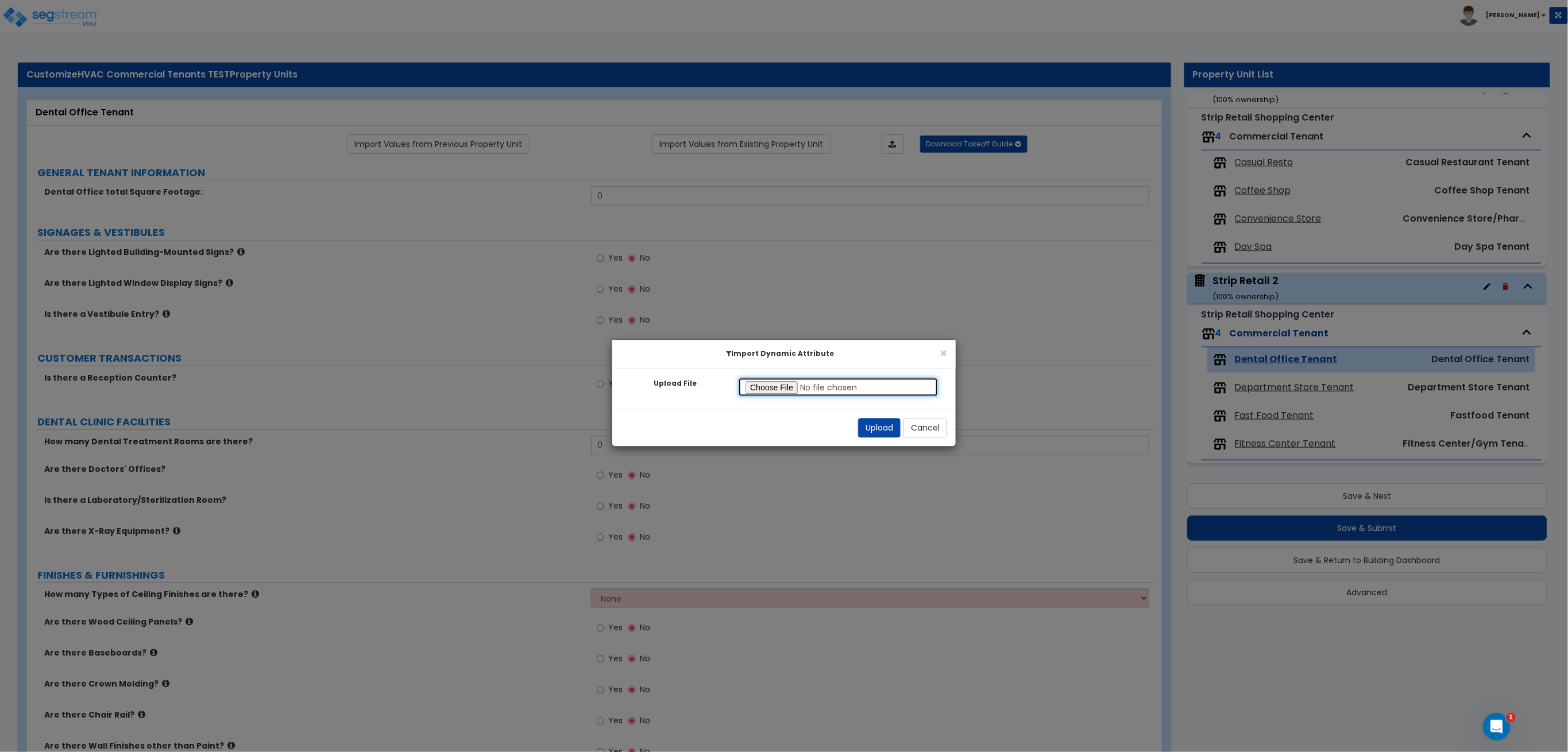
click at [759, 388] on input "Upload File" at bounding box center [838, 387] width 200 height 19
click at [872, 425] on button "Upload" at bounding box center [879, 428] width 42 height 19
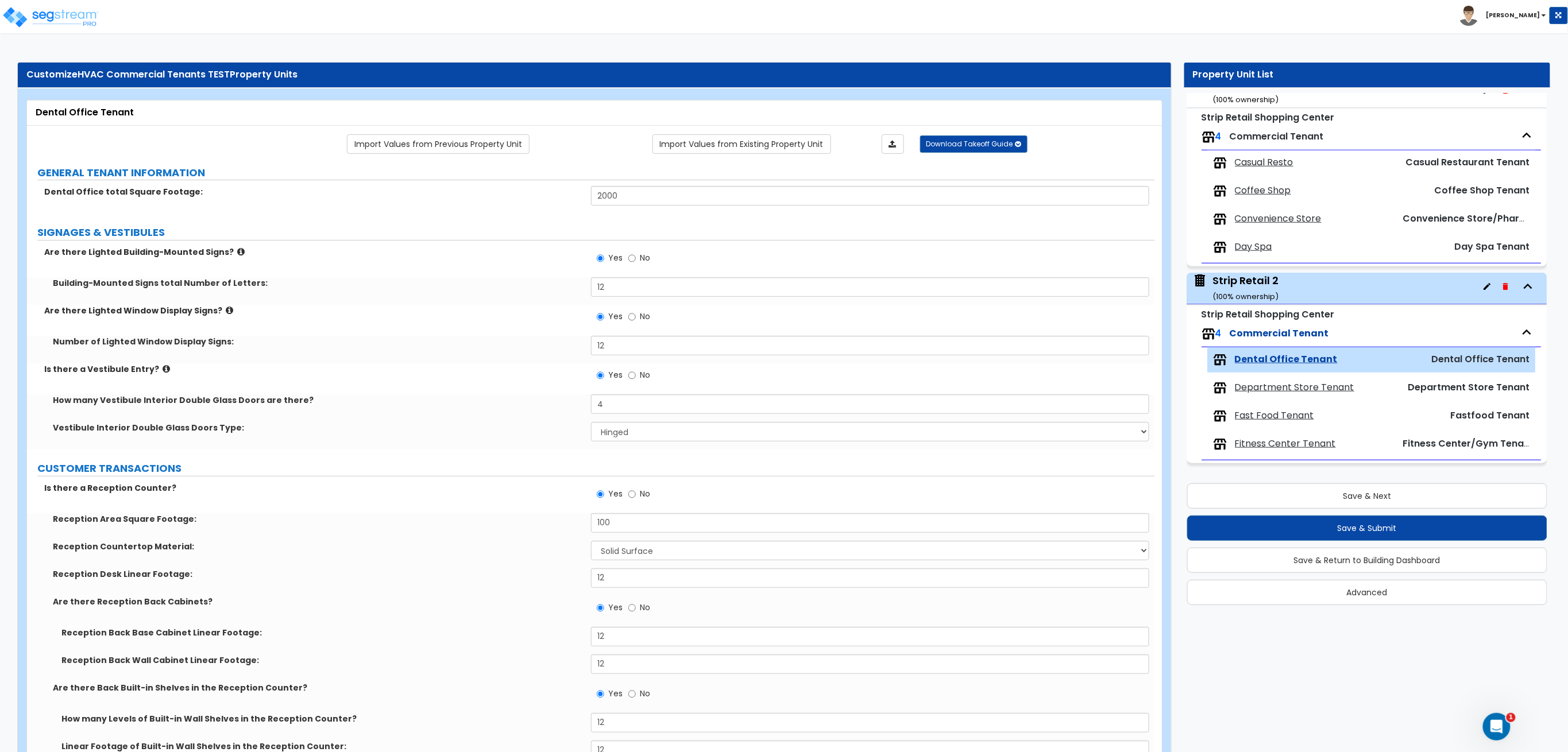
click at [1260, 393] on span "Department Store Tenant" at bounding box center [1295, 388] width 119 height 13
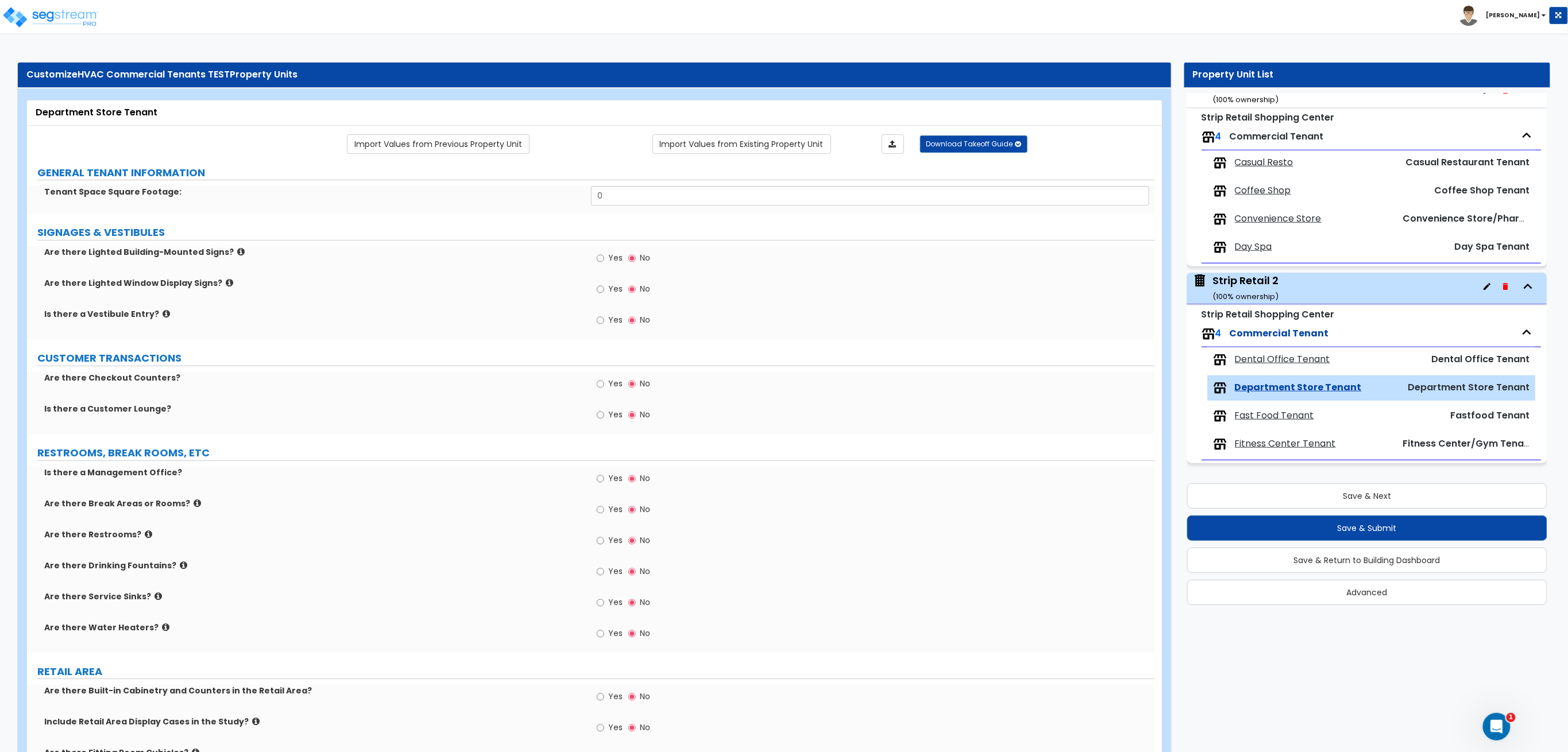
click at [904, 141] on div at bounding box center [876, 144] width 89 height 19
click at [895, 143] on icon at bounding box center [892, 144] width 7 height 8
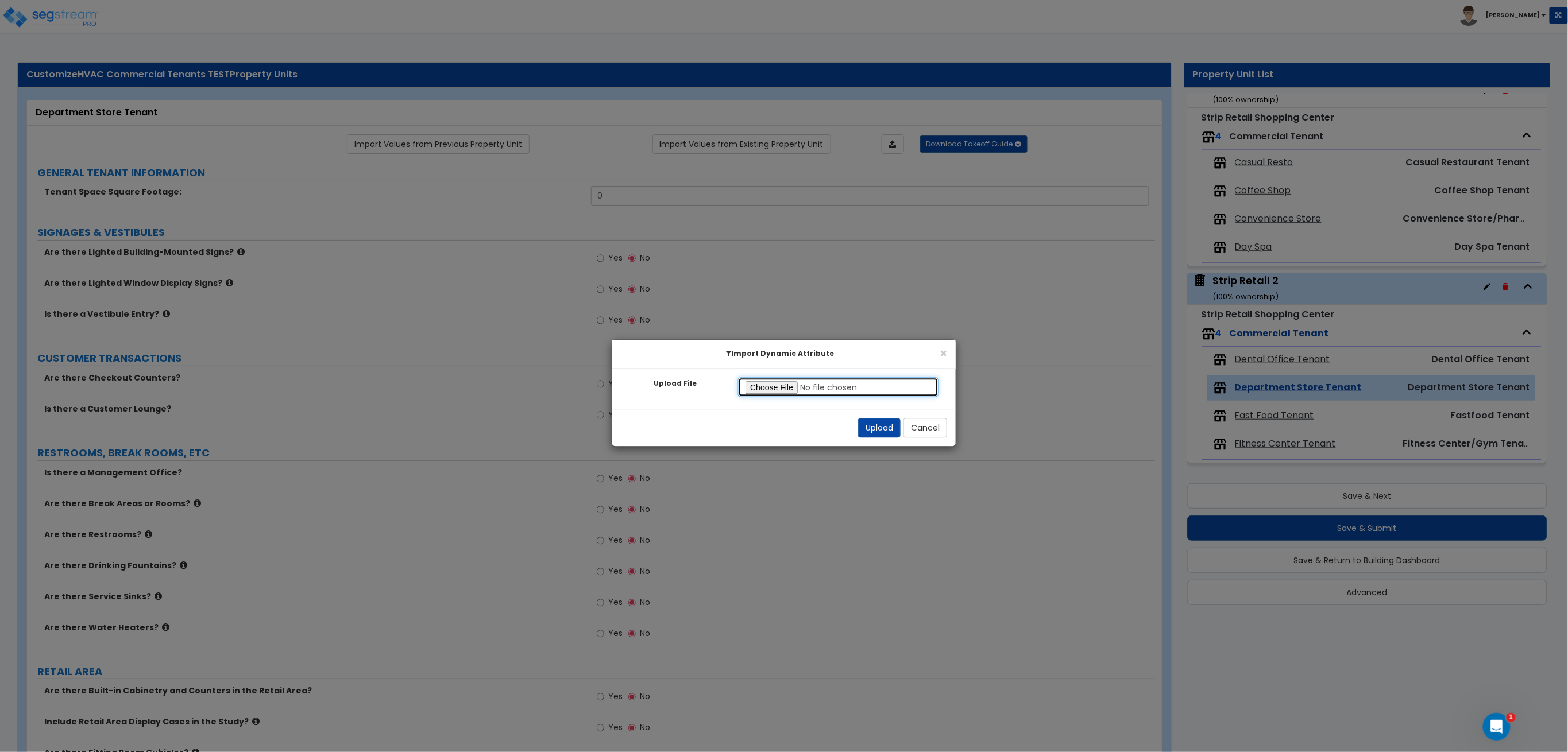
click at [750, 384] on input "Upload File" at bounding box center [838, 387] width 200 height 19
click at [863, 431] on button "Upload" at bounding box center [879, 428] width 42 height 19
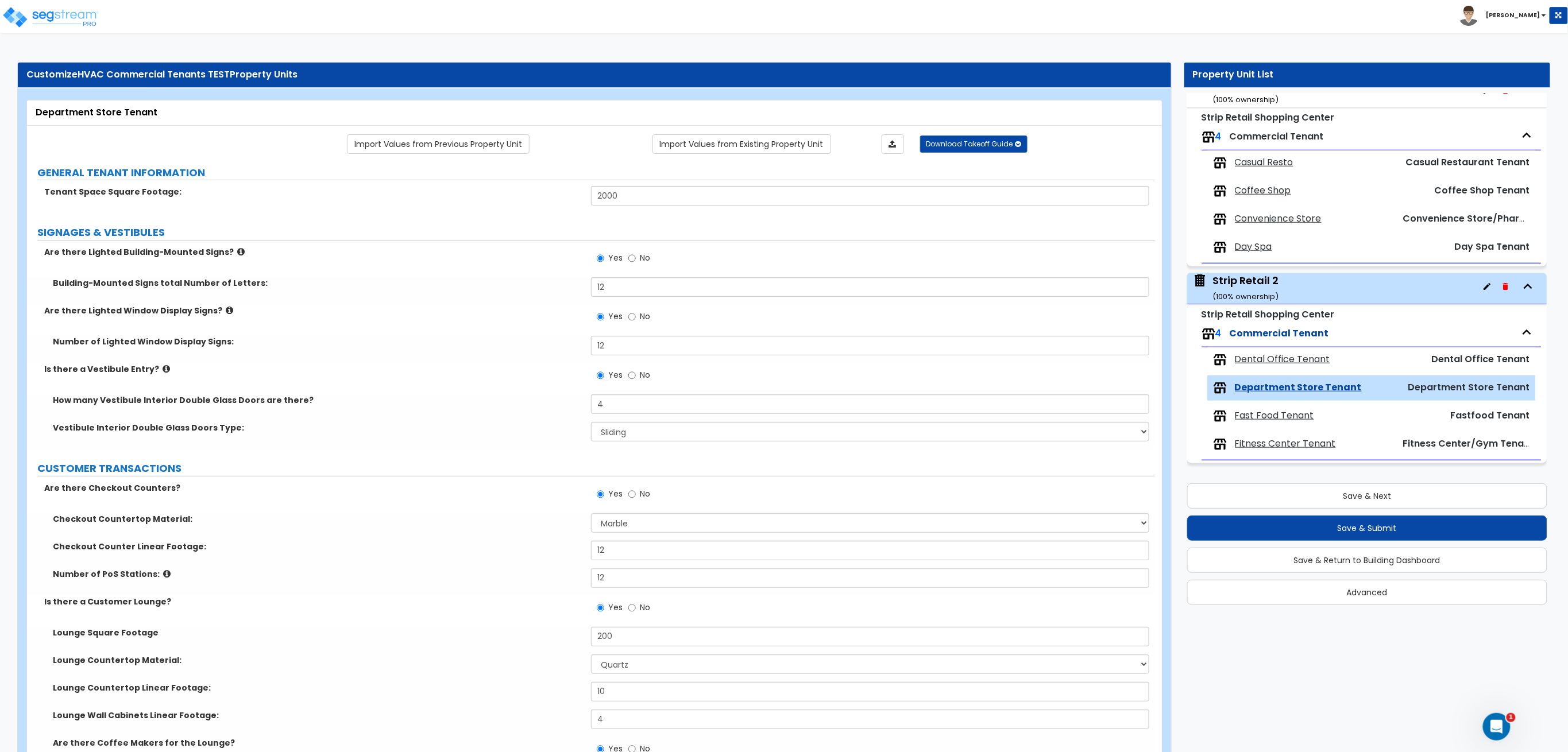
drag, startPoint x: 1253, startPoint y: 417, endPoint x: 1171, endPoint y: 385, distance: 88.0
click at [1254, 416] on span "Fast Food Tenant" at bounding box center [1275, 416] width 79 height 13
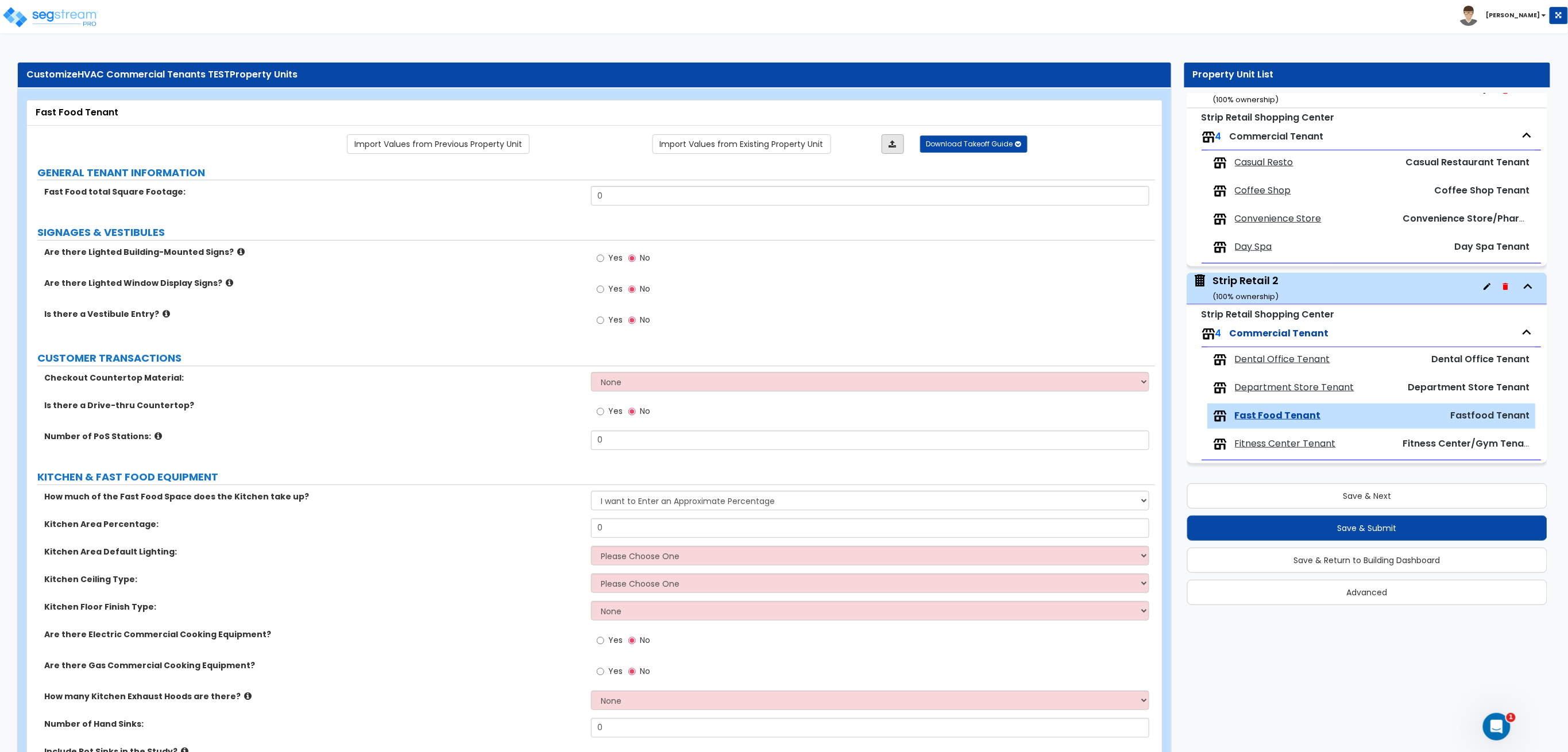
click at [896, 147] on link at bounding box center [892, 144] width 22 height 19
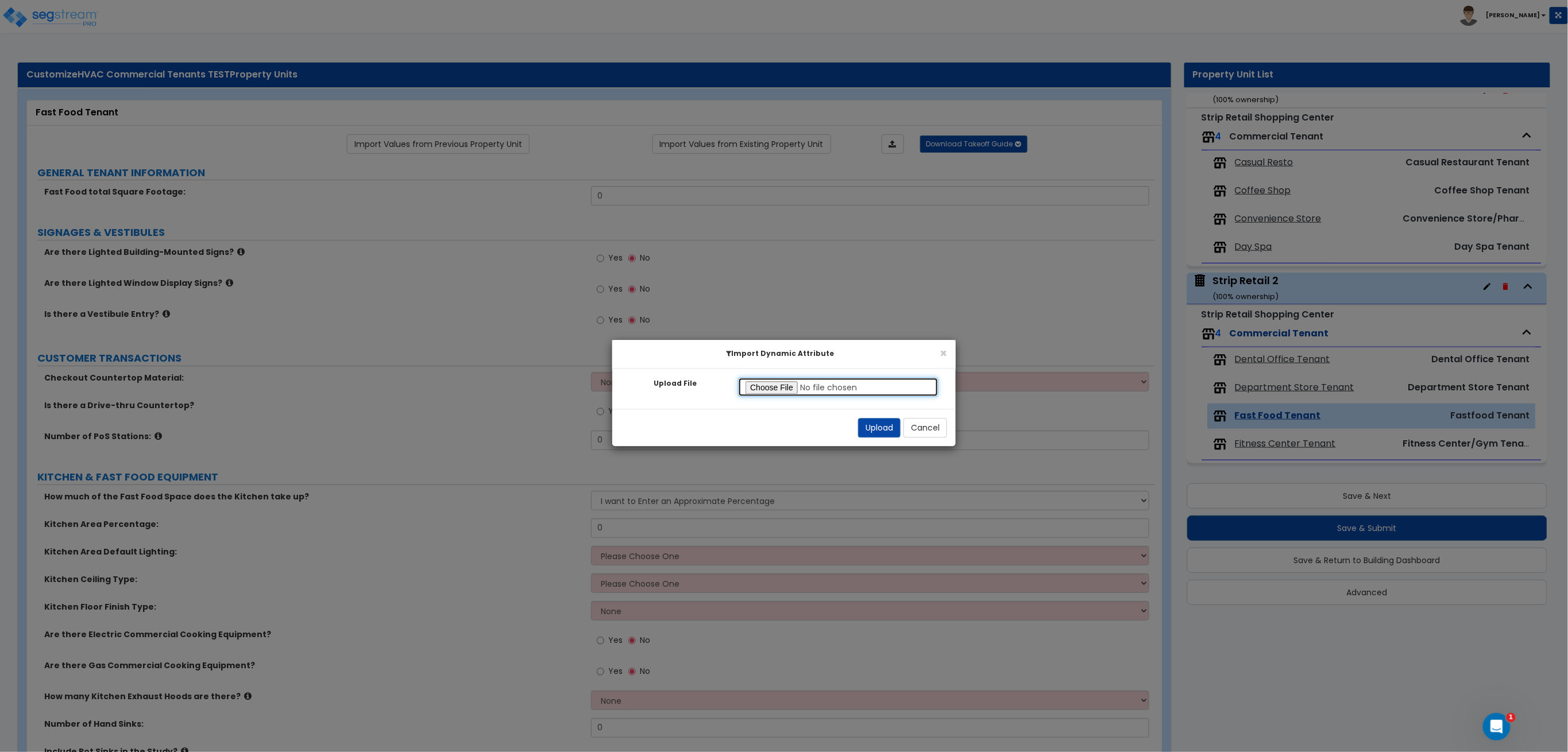
click at [770, 395] on input "Upload File" at bounding box center [838, 387] width 200 height 19
click at [890, 428] on button "Upload" at bounding box center [879, 428] width 42 height 19
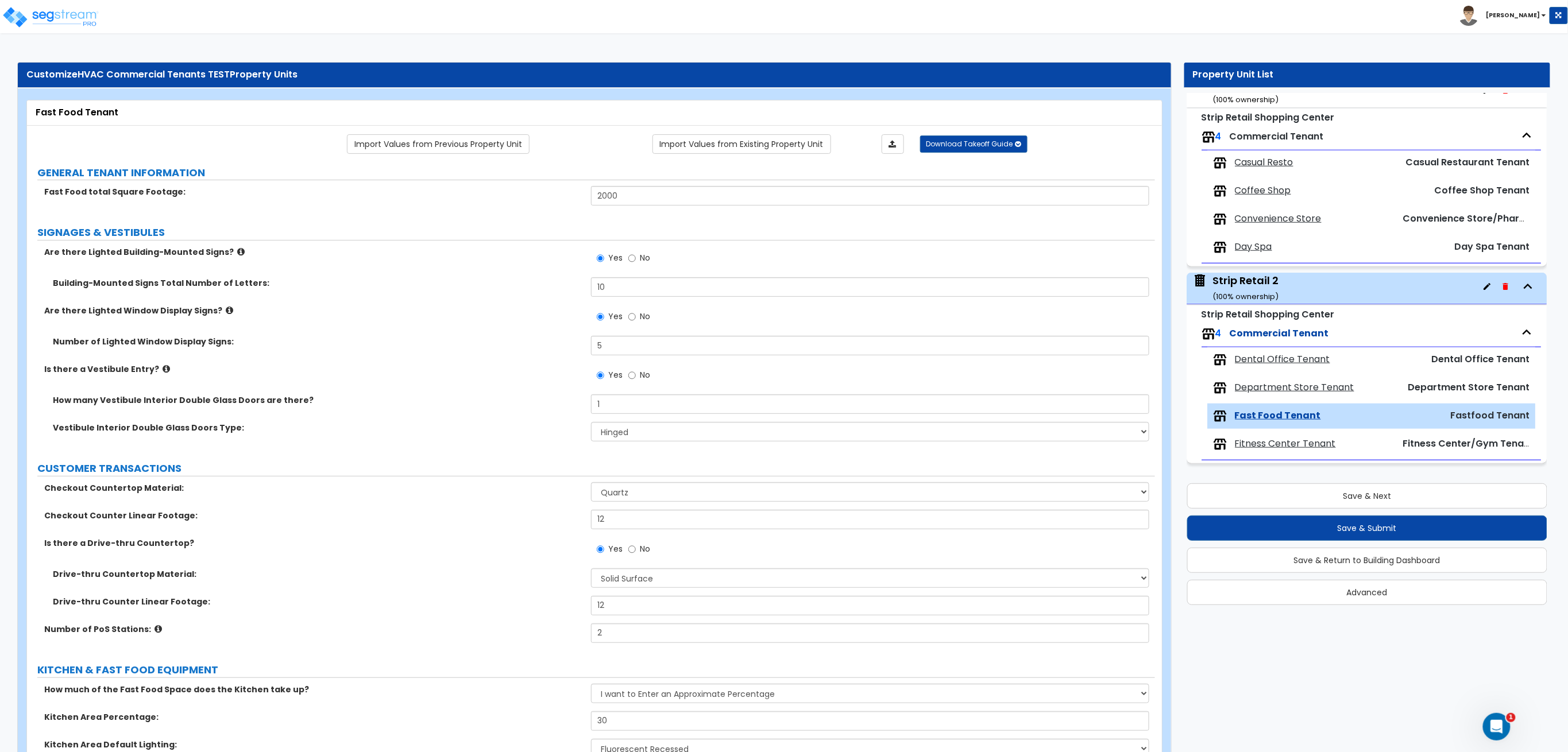
click at [1270, 450] on span "Fitness Center Tenant" at bounding box center [1286, 444] width 101 height 13
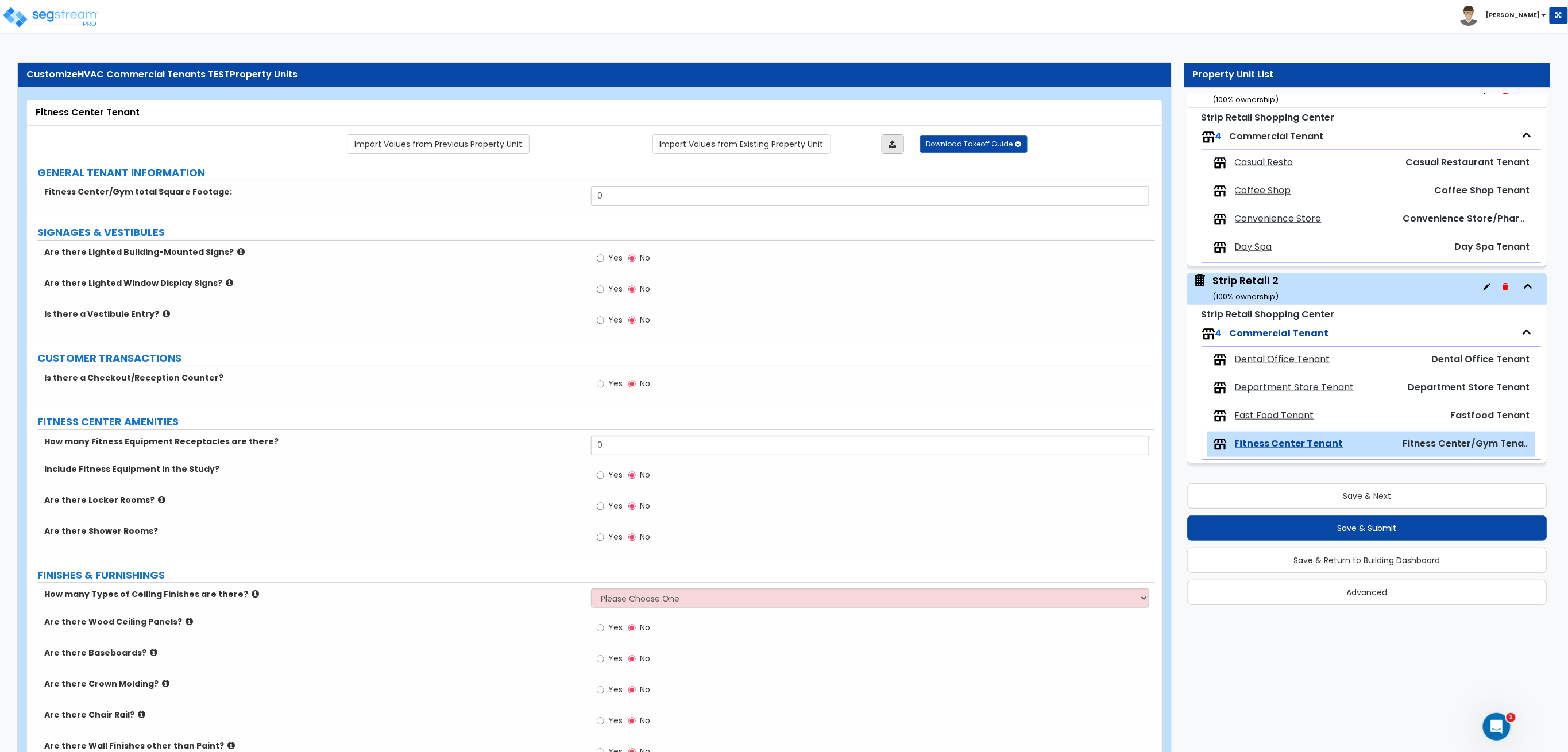
click at [898, 143] on link at bounding box center [892, 144] width 22 height 19
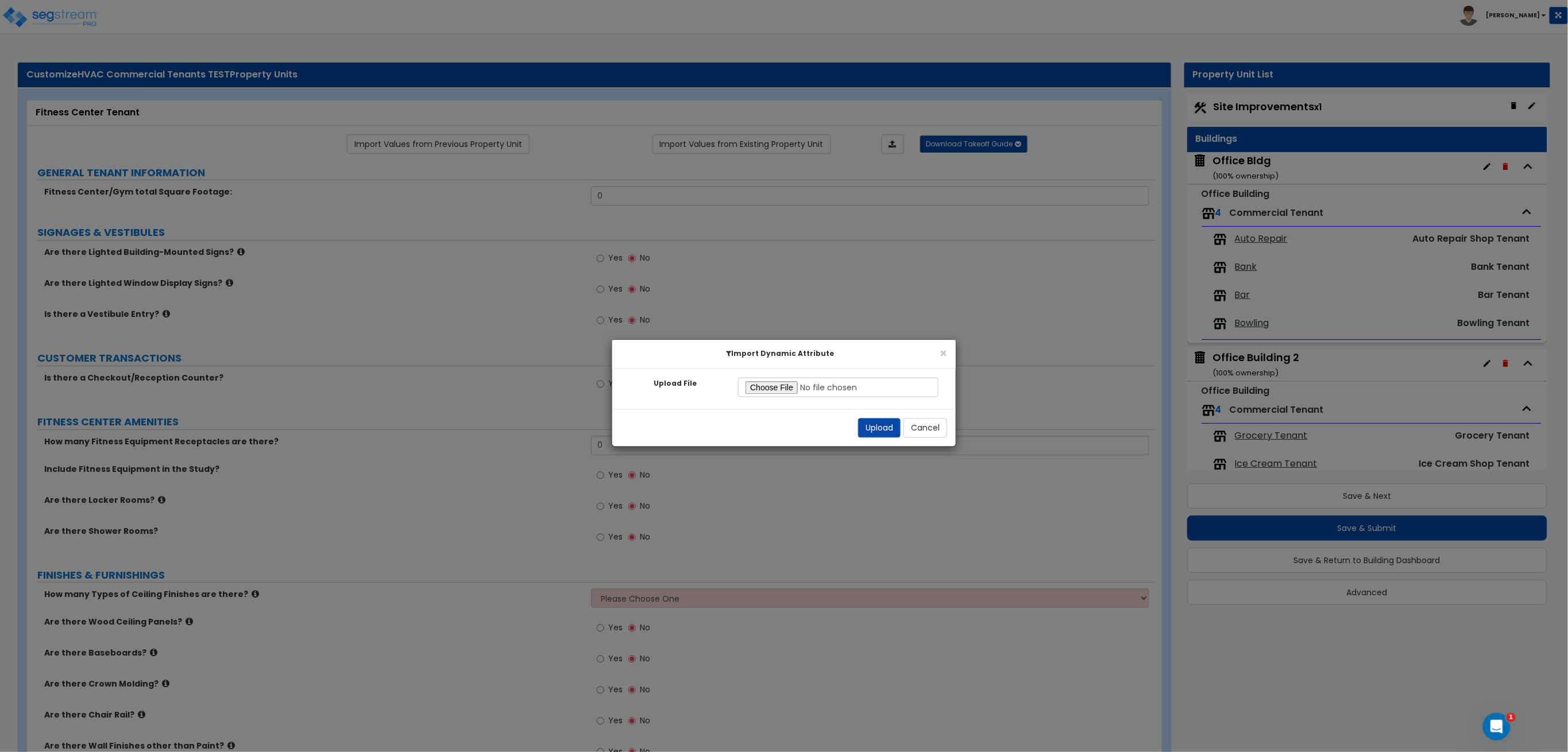
scroll to position [473, 0]
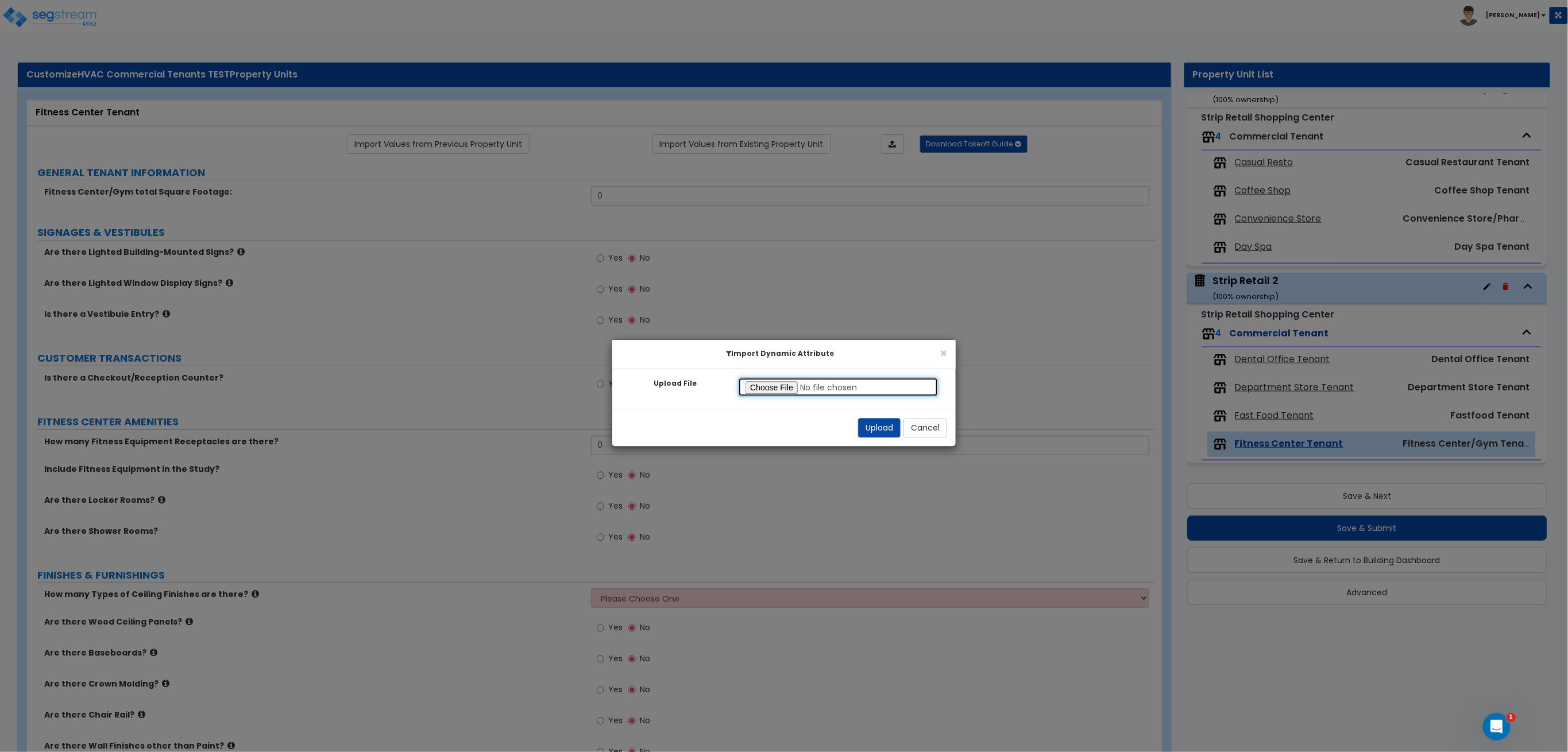
click at [751, 394] on input "Upload File" at bounding box center [838, 387] width 200 height 19
type input "C:\fakepath\Fitness Center Tenant.xlsx"
click at [871, 421] on button "Upload" at bounding box center [879, 428] width 42 height 19
select select "3"
select select "4"
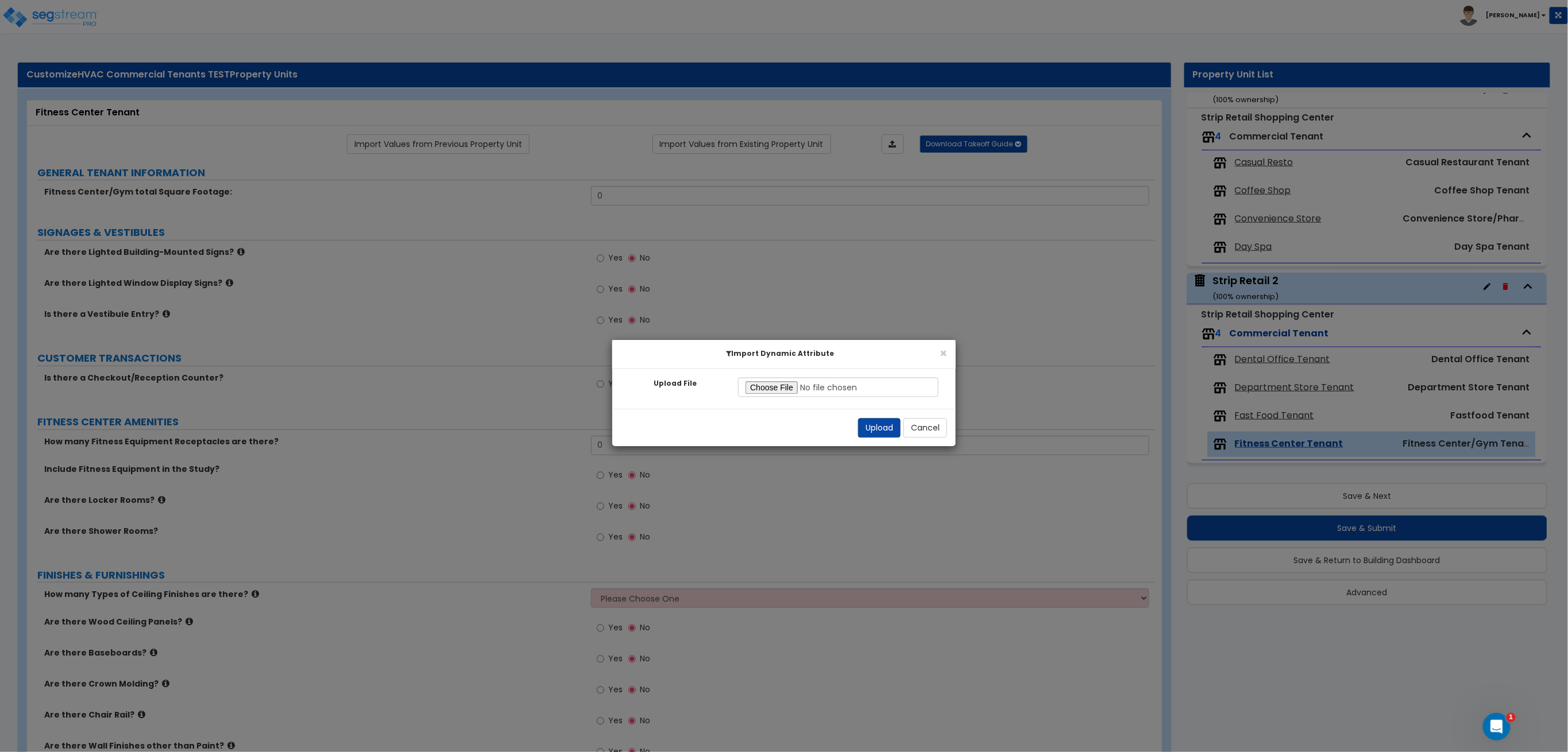
select select "3"
select select "1"
select select "2"
select select "3"
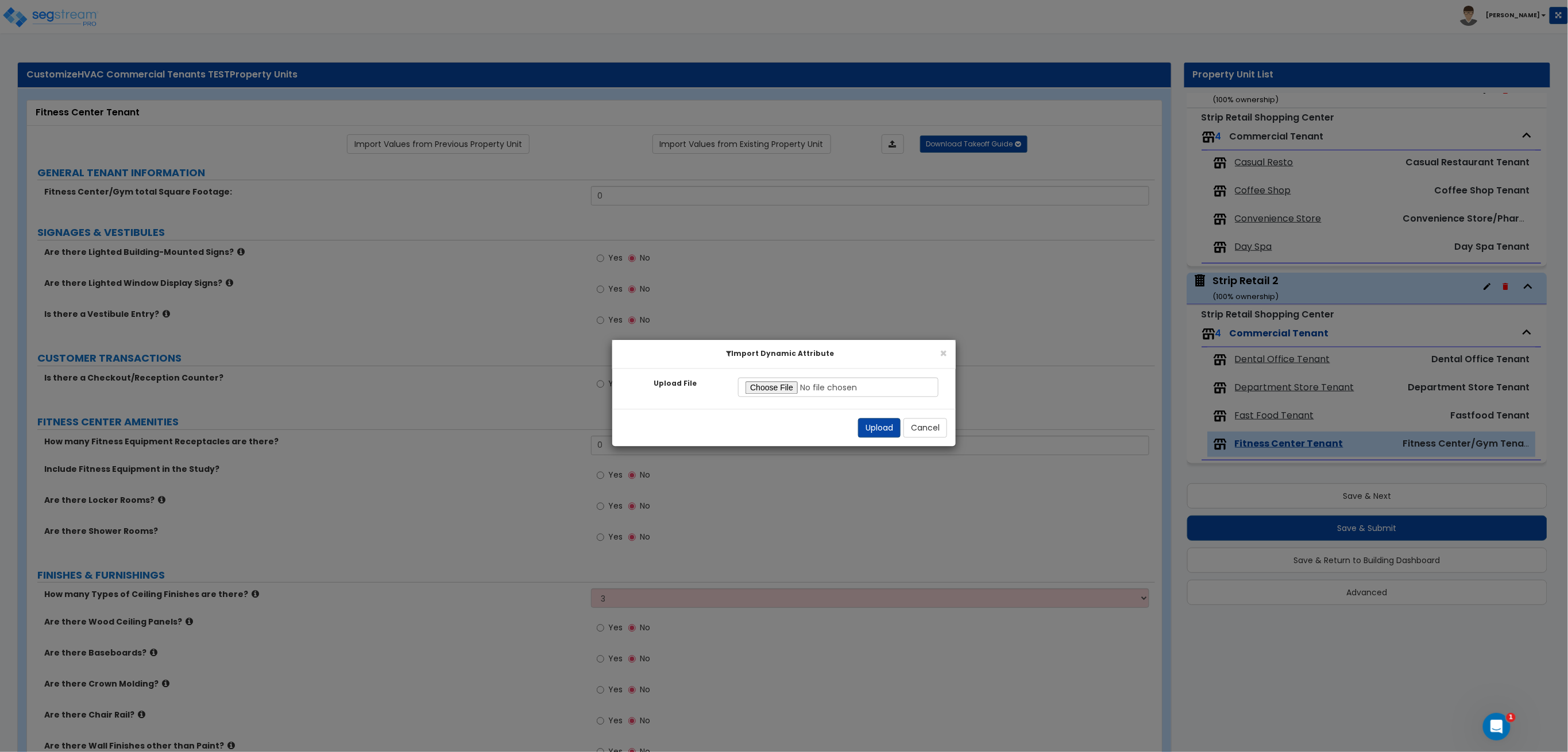
select select "3"
select select "5"
select select "1"
select select "2"
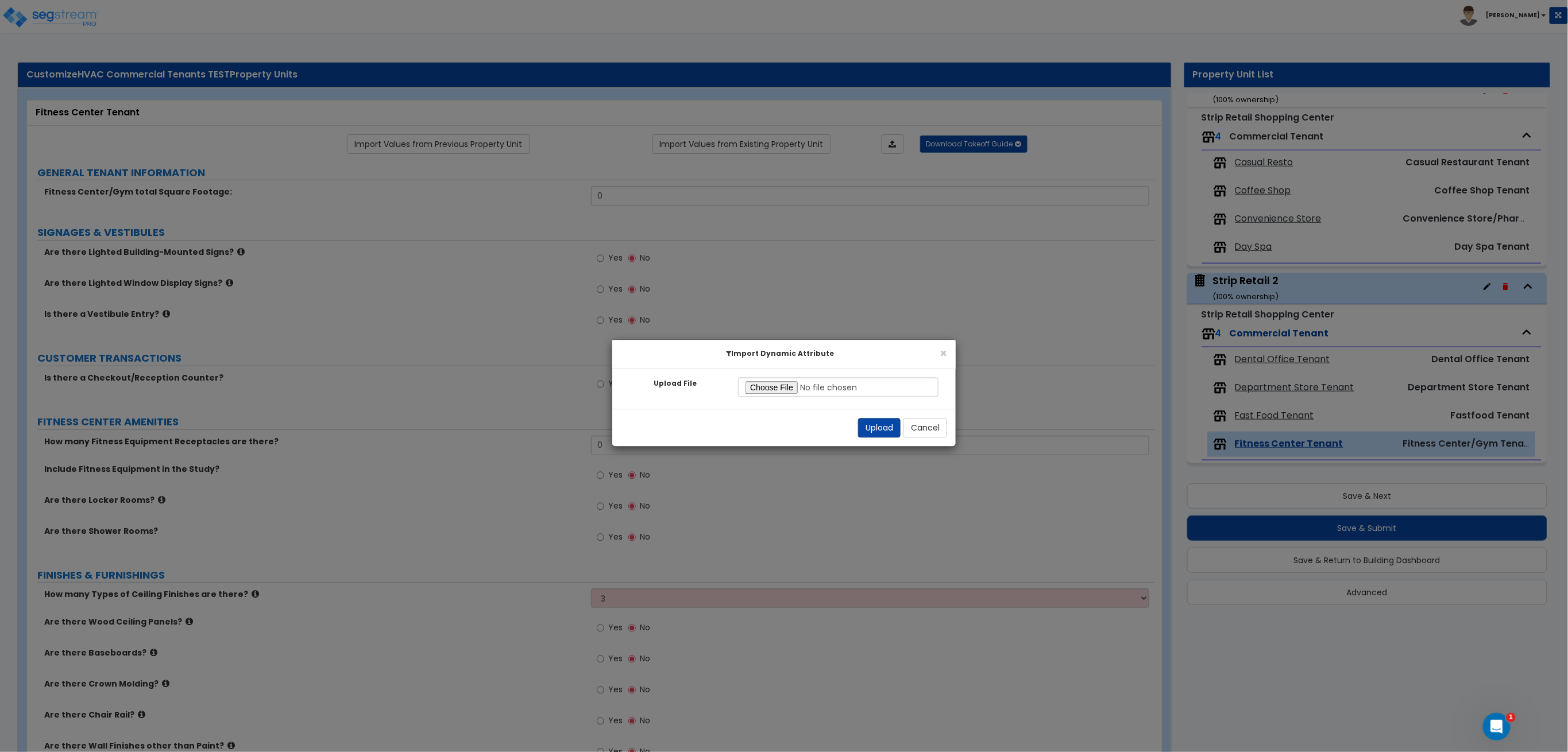
select select "3"
select select "4"
select select "1"
select select "2"
select select "3"
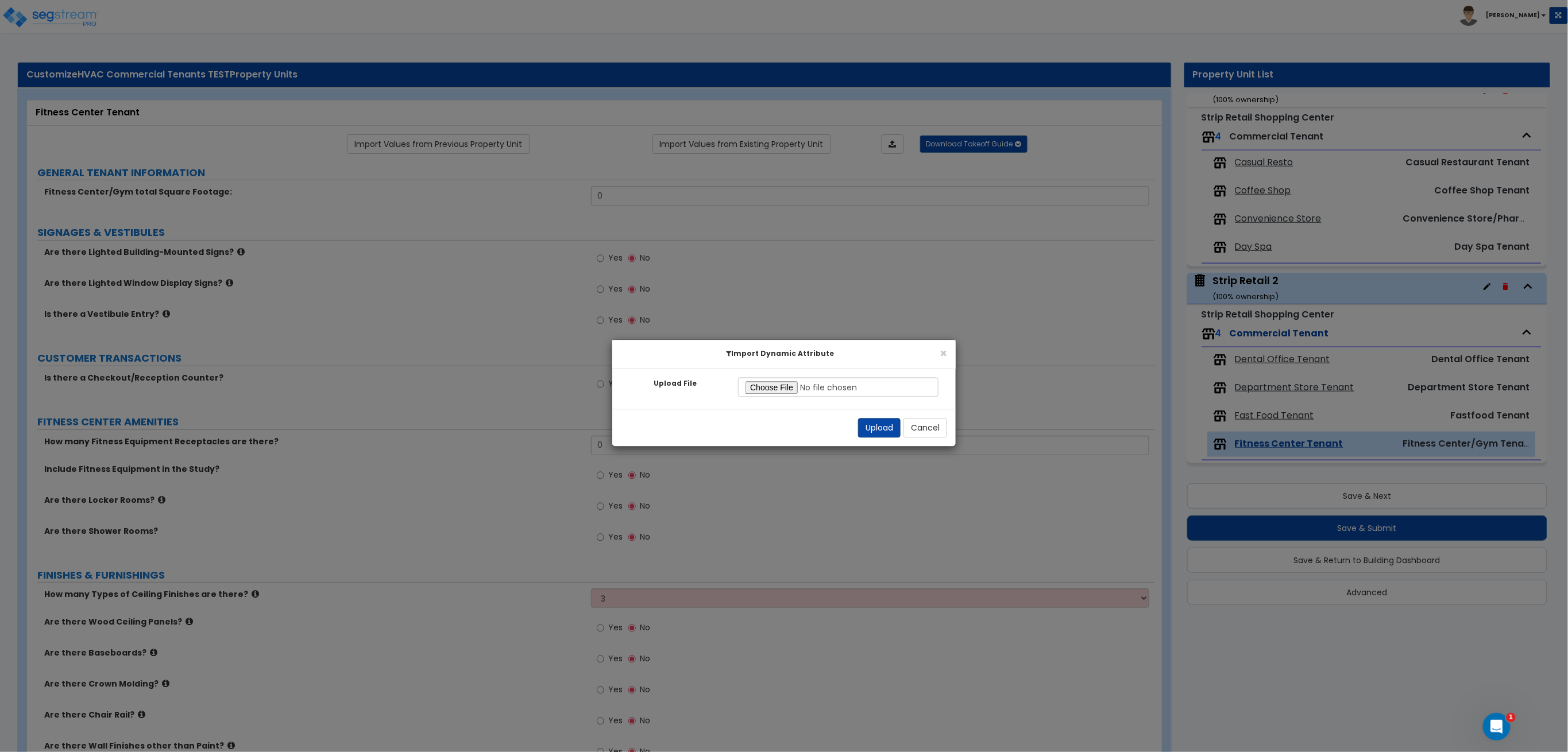
select select "2"
select select "1"
select select "3"
select select "6"
select select "8"
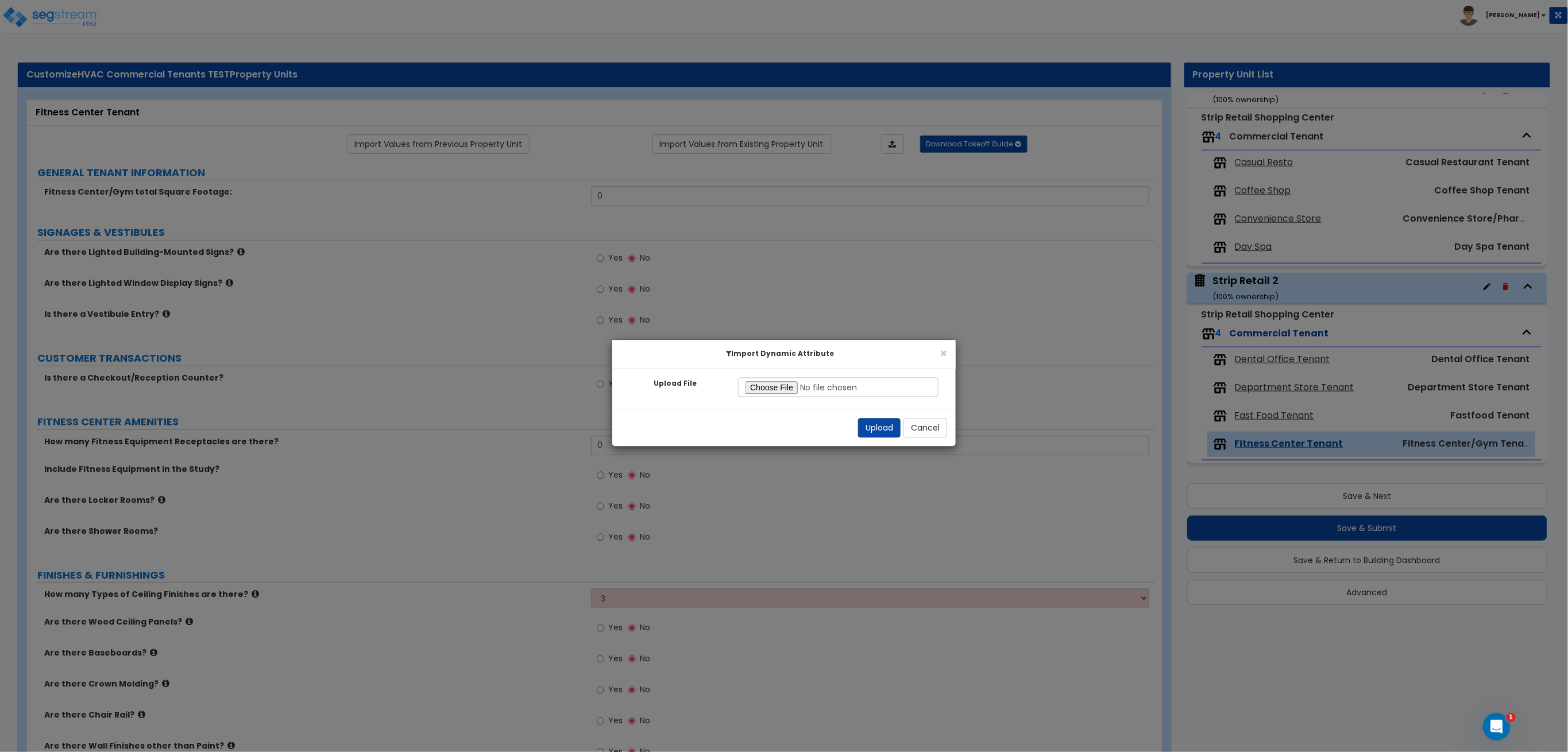
select select "2"
select select "4"
select select "5"
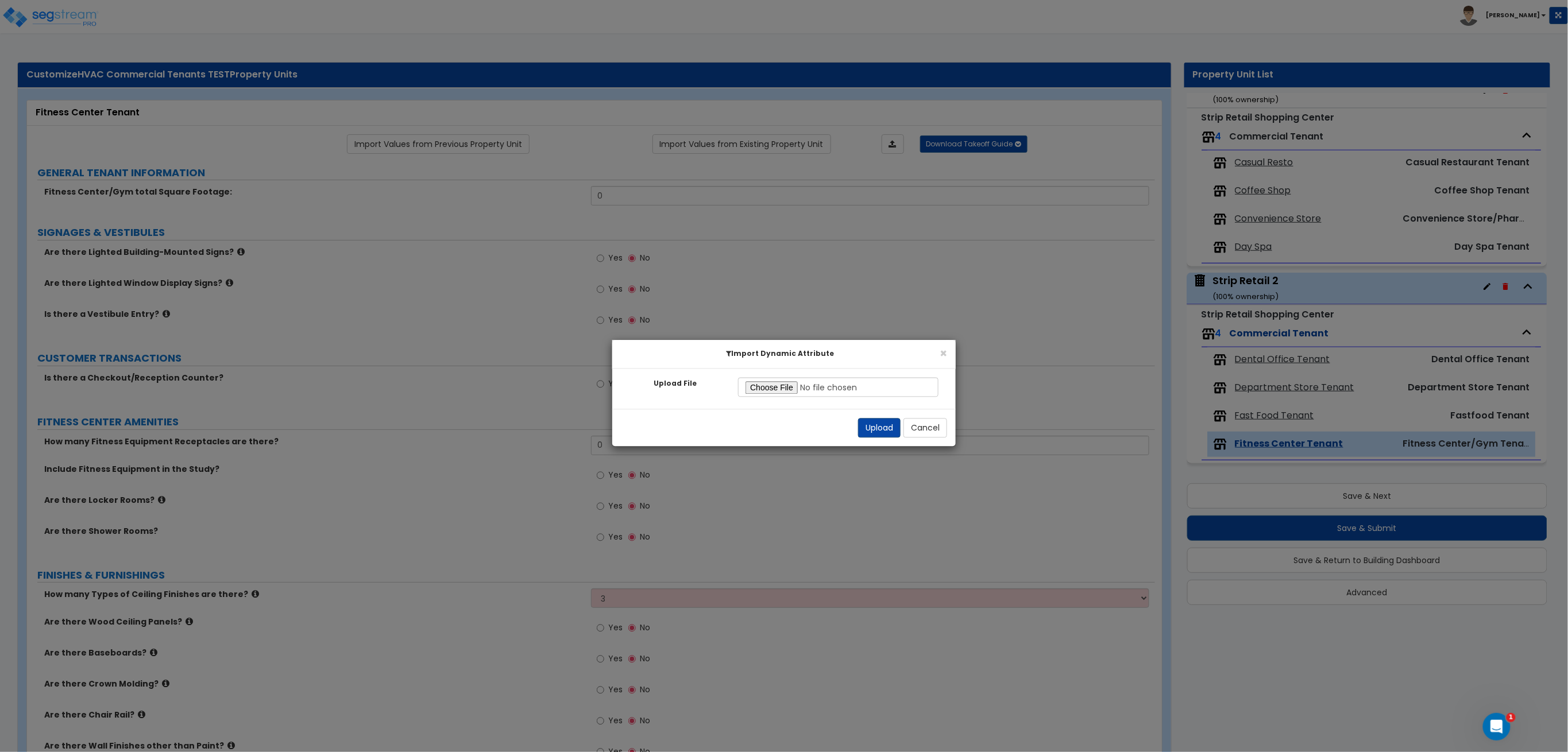
select select "1"
select select "2"
select select "3"
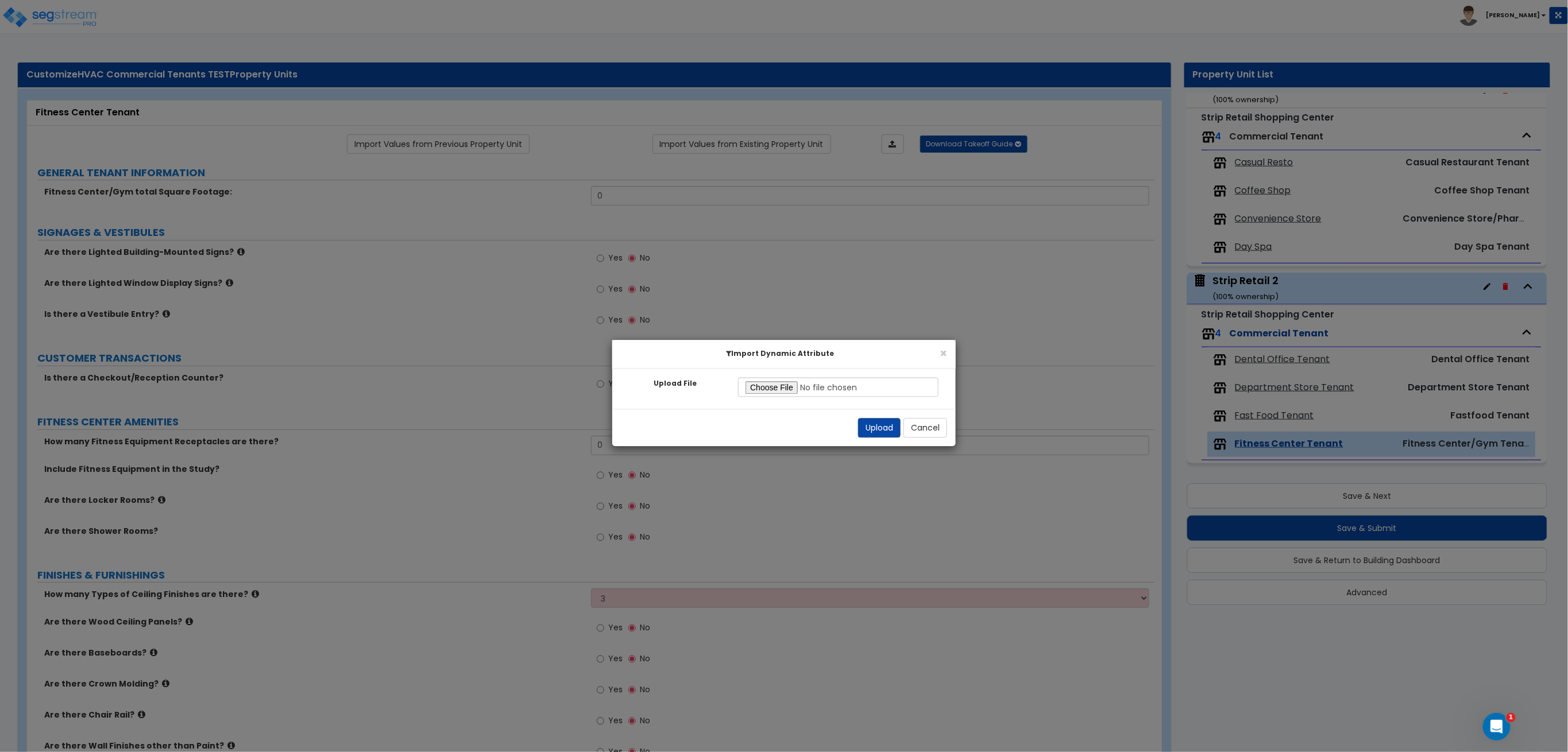
select select "1"
select select "2"
select select "1"
select select "3"
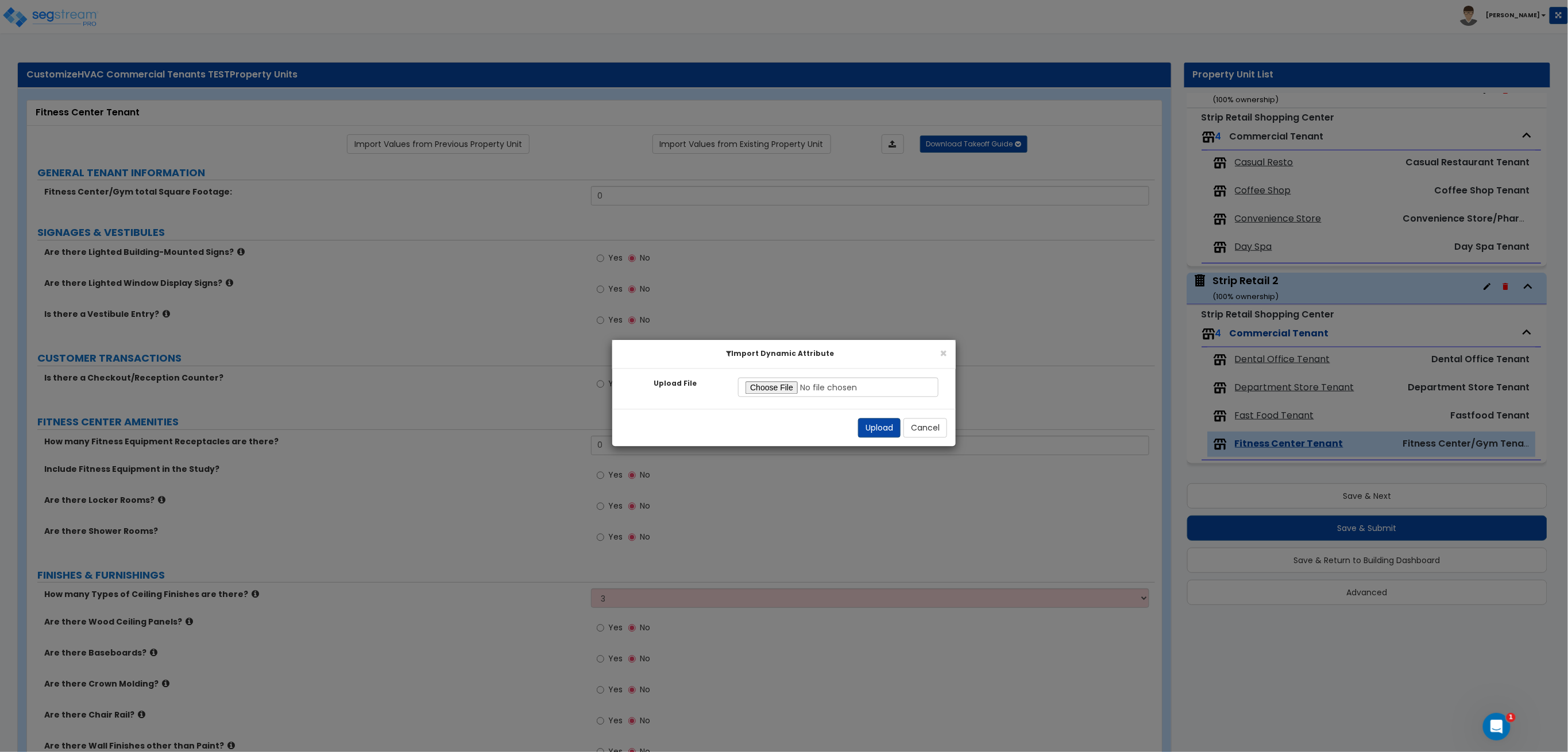
select select "3"
select select "1"
select select "2"
select select "3"
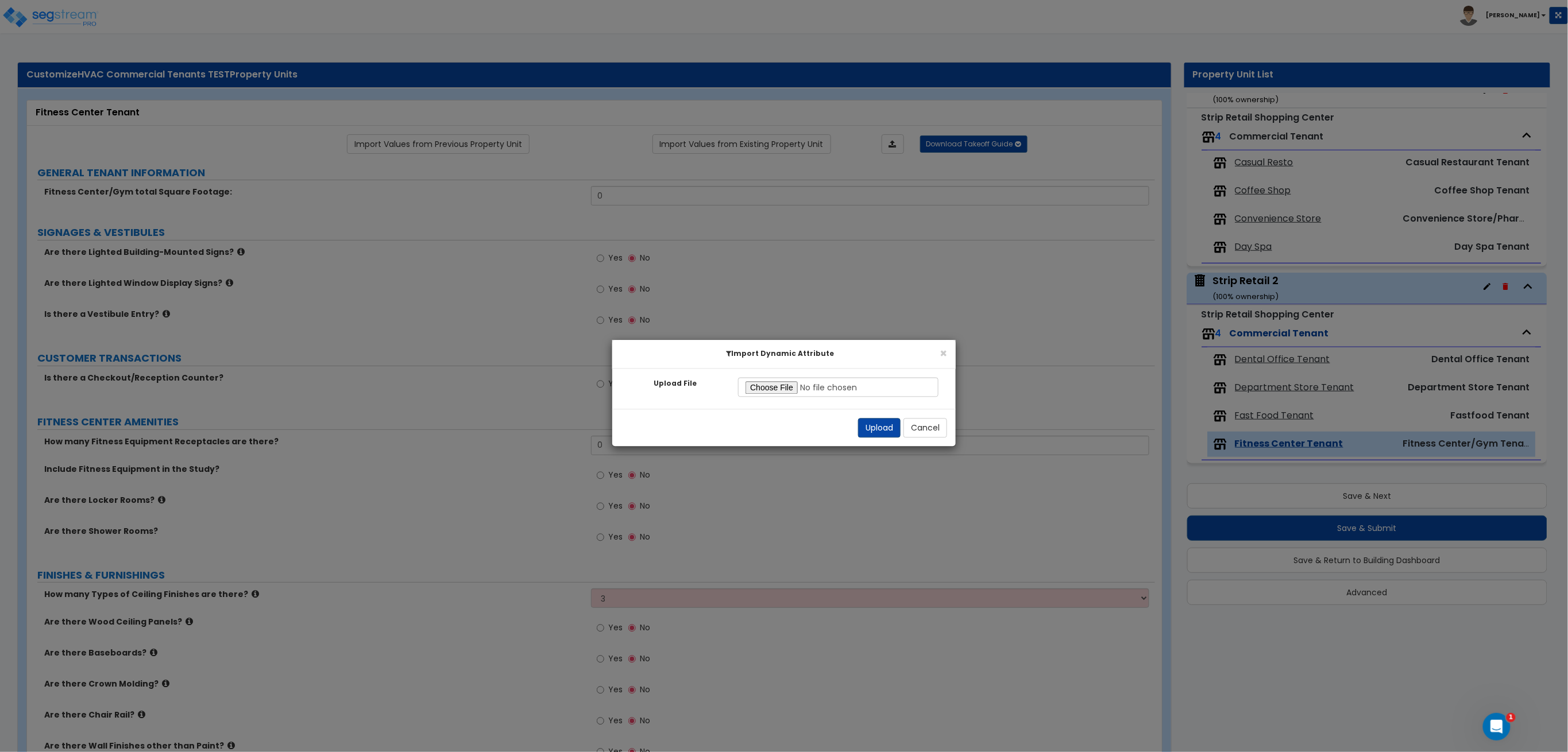
select select "2"
select select "1"
select select "2"
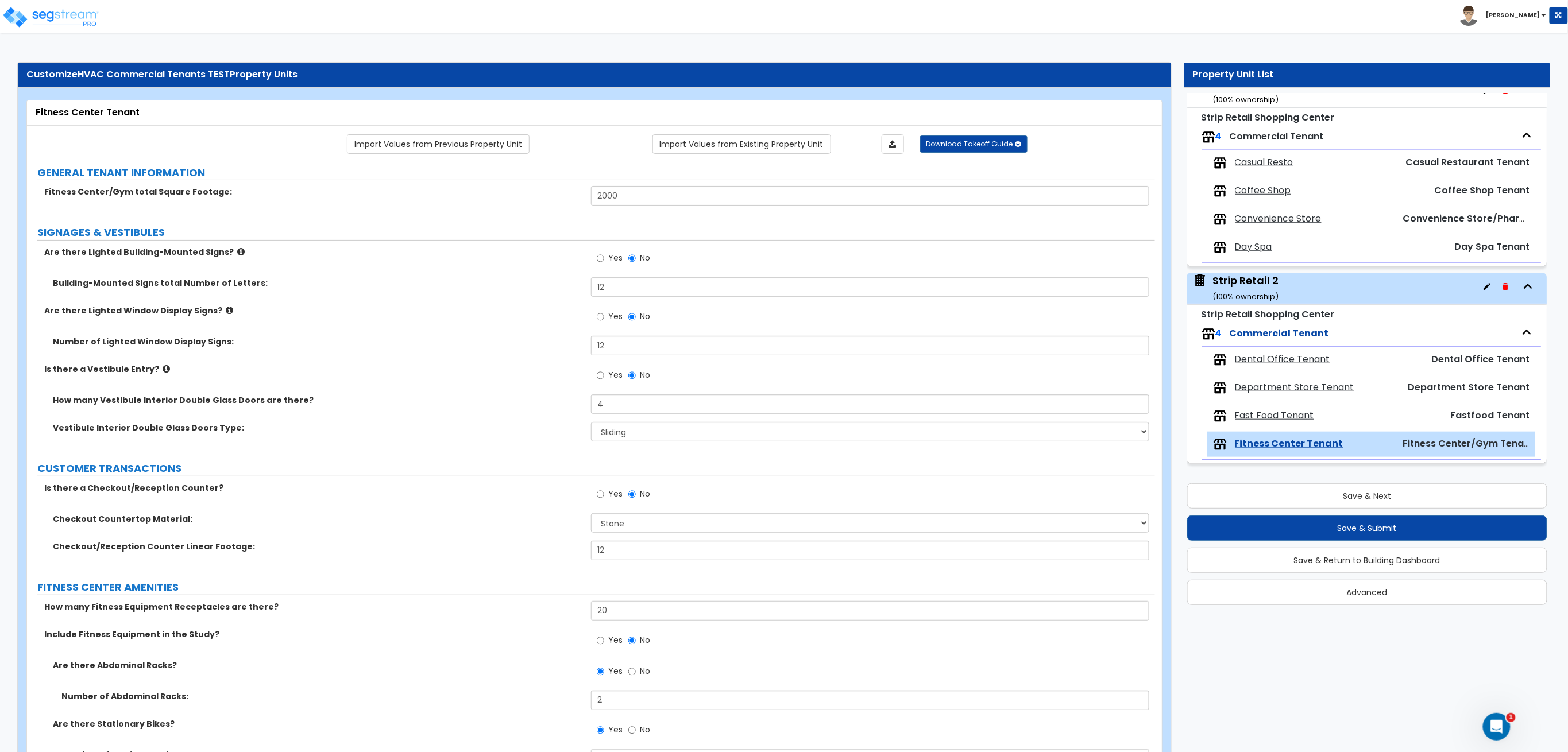
click at [1295, 420] on span "Fast Food Tenant" at bounding box center [1275, 416] width 79 height 13
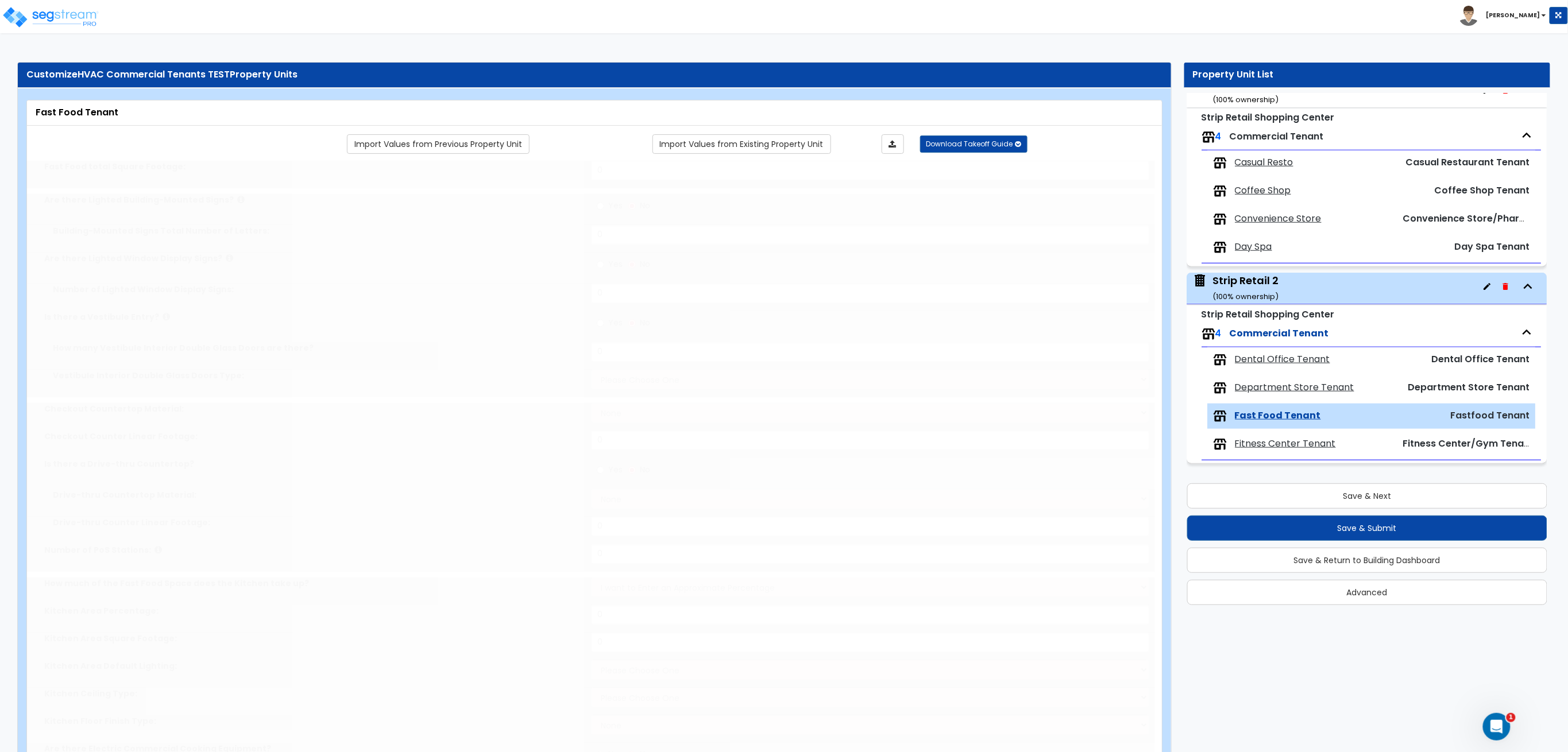
type input "2000"
radio input "true"
type input "10"
radio input "true"
type input "5"
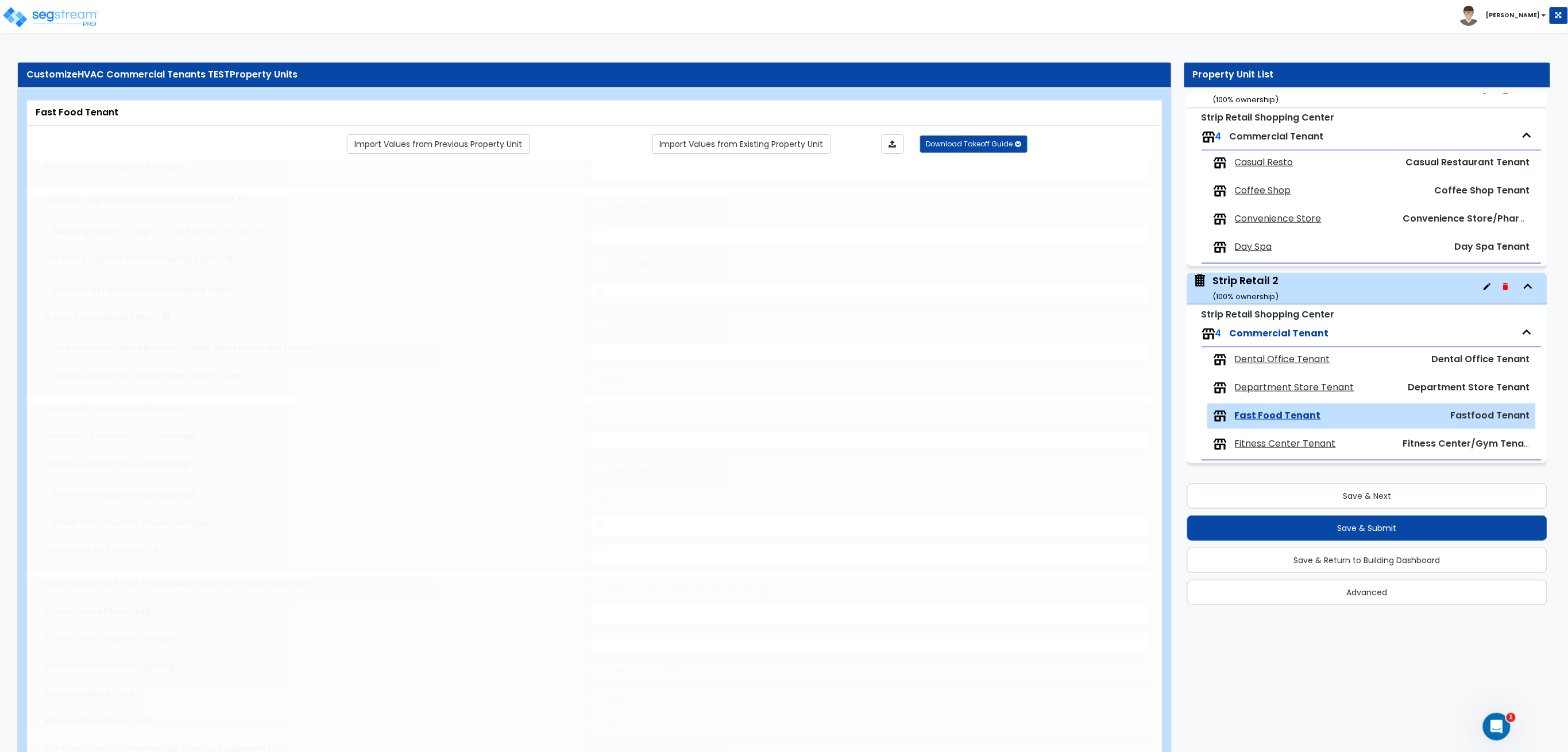
radio input "true"
type input "1"
select select "1"
select select "4"
type input "12"
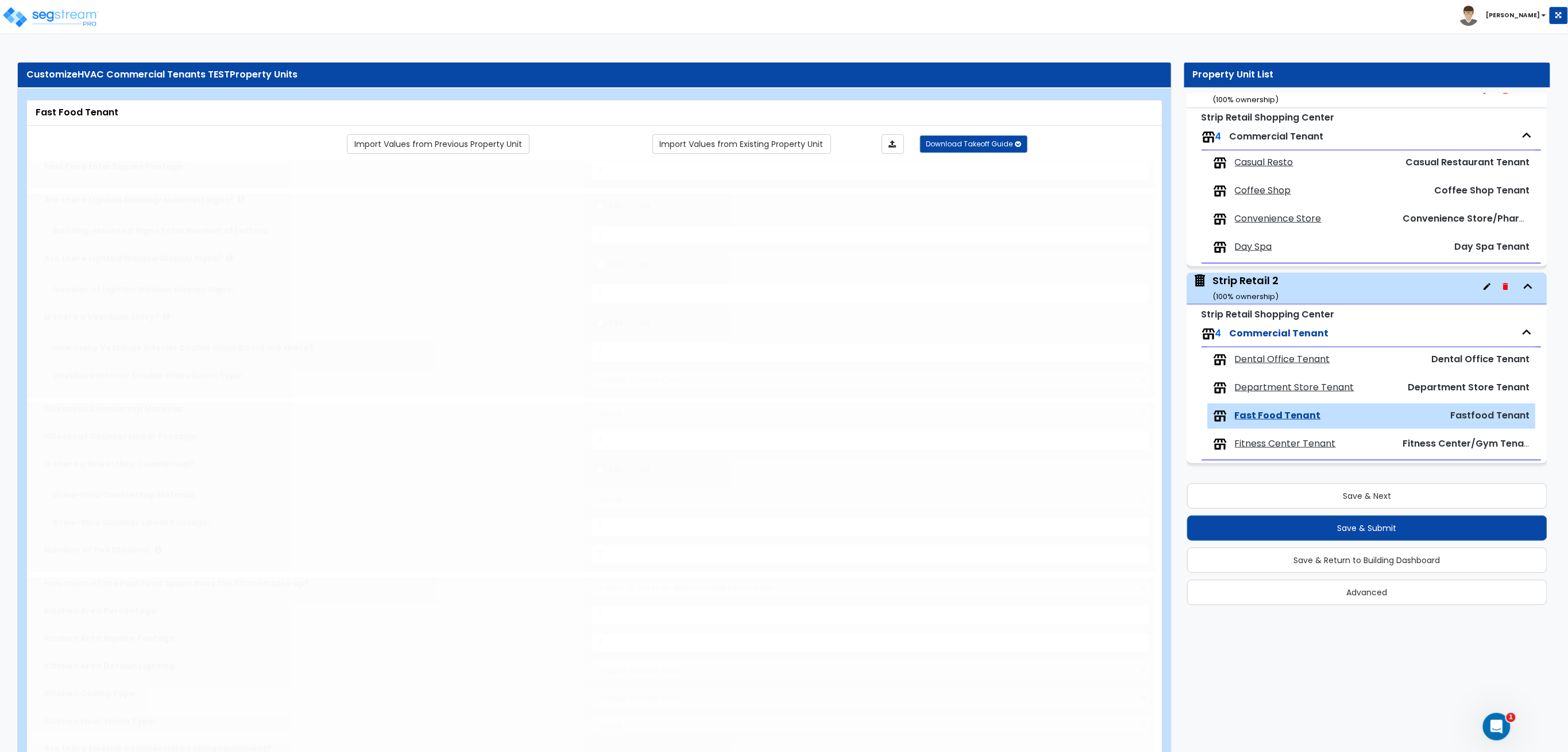
radio input "true"
select select "2"
type input "12"
type input "2"
type input "30"
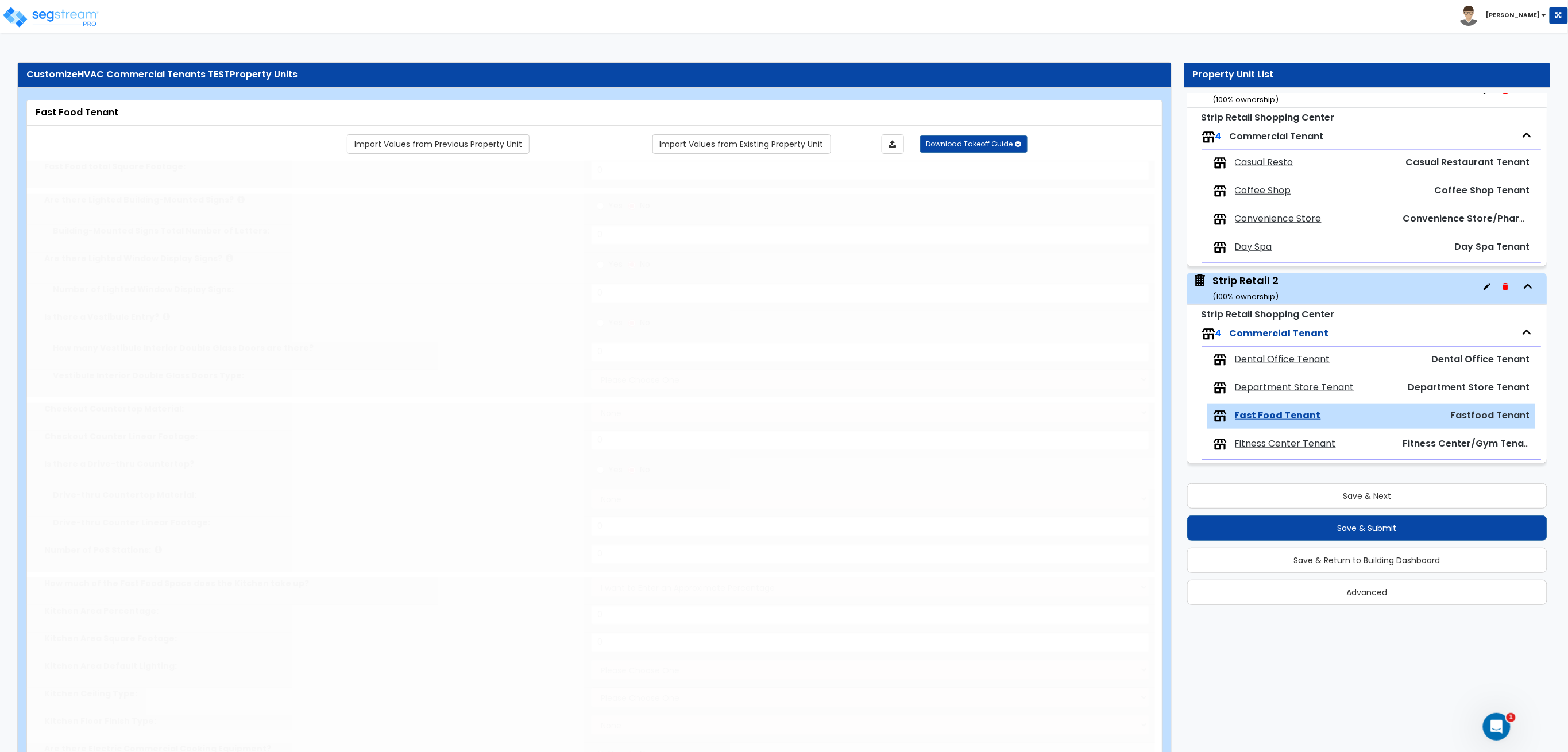
select select "4"
select select "3"
select select "1"
radio input "true"
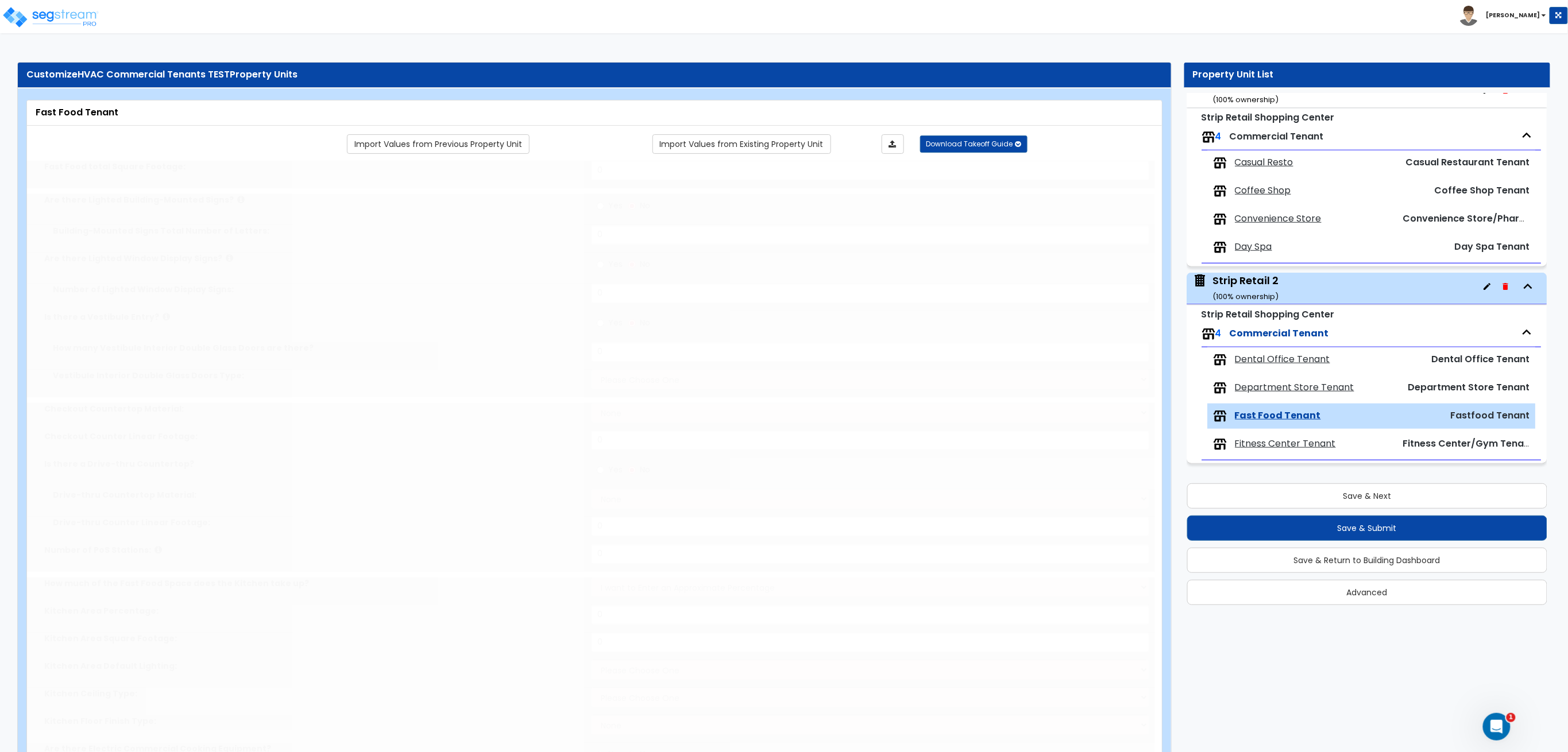
type input "2"
radio input "true"
type input "2"
radio input "true"
type input "2"
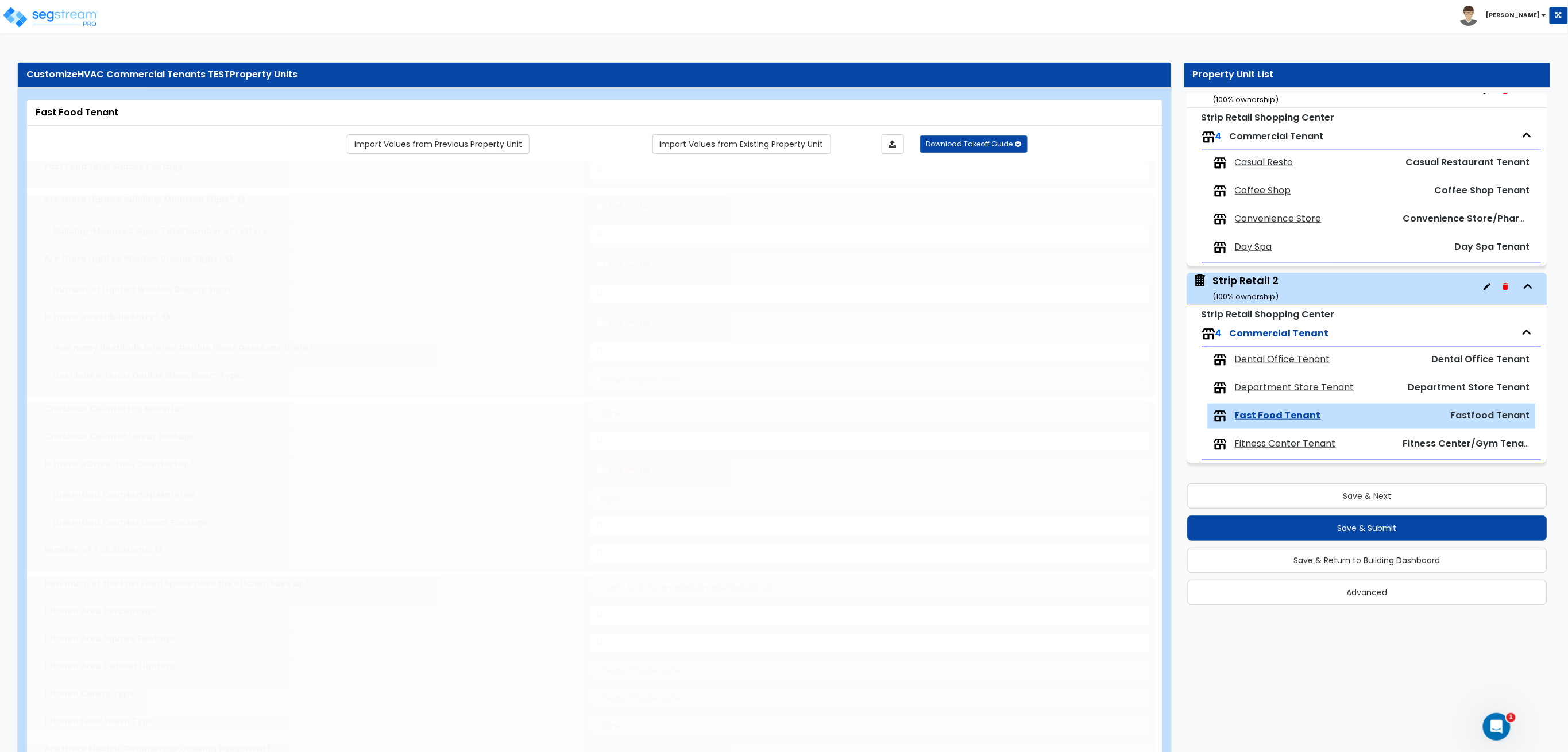
radio input "true"
type input "2"
radio input "true"
type input "2"
radio input "true"
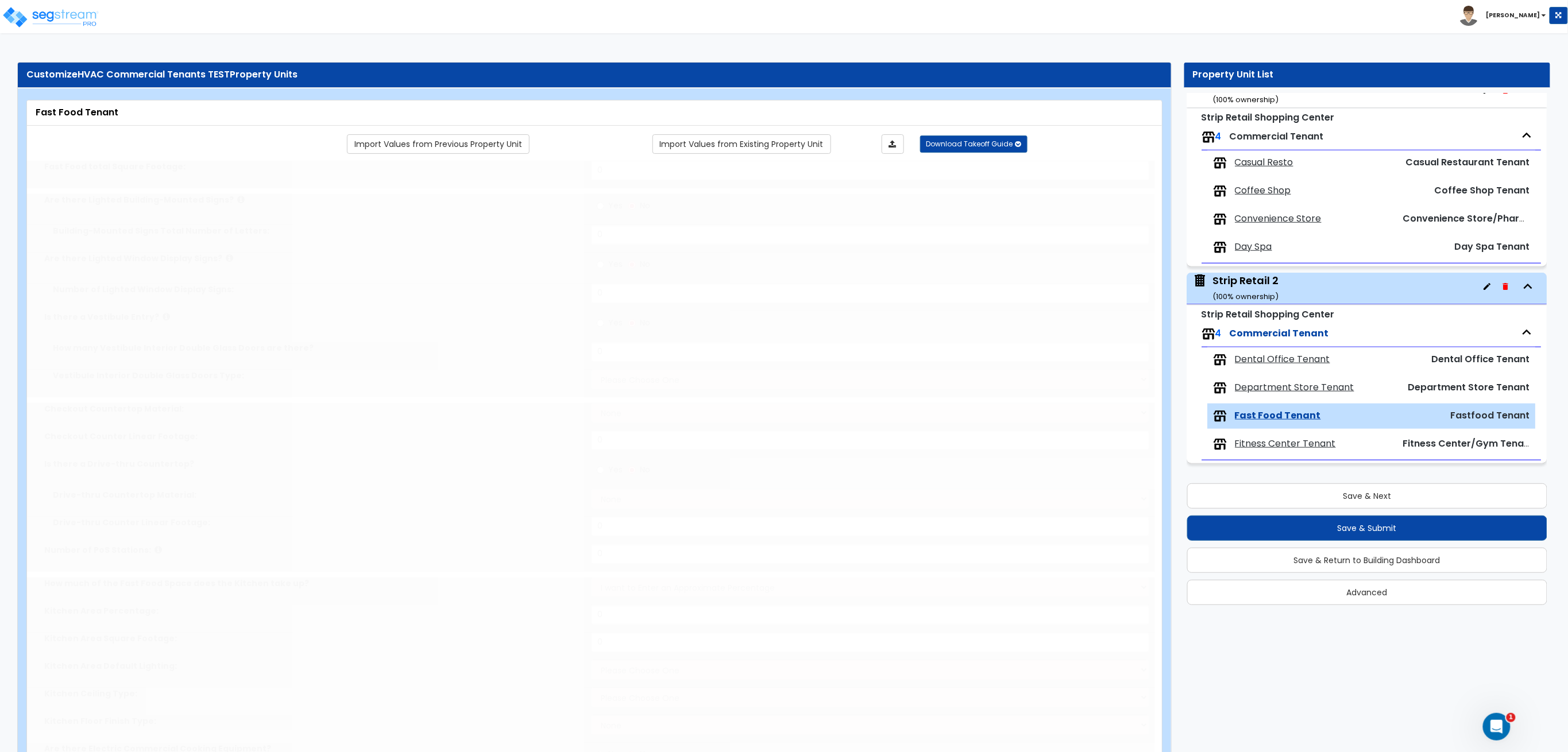
type input "2"
radio input "true"
type input "2"
select select "2"
type input "8"
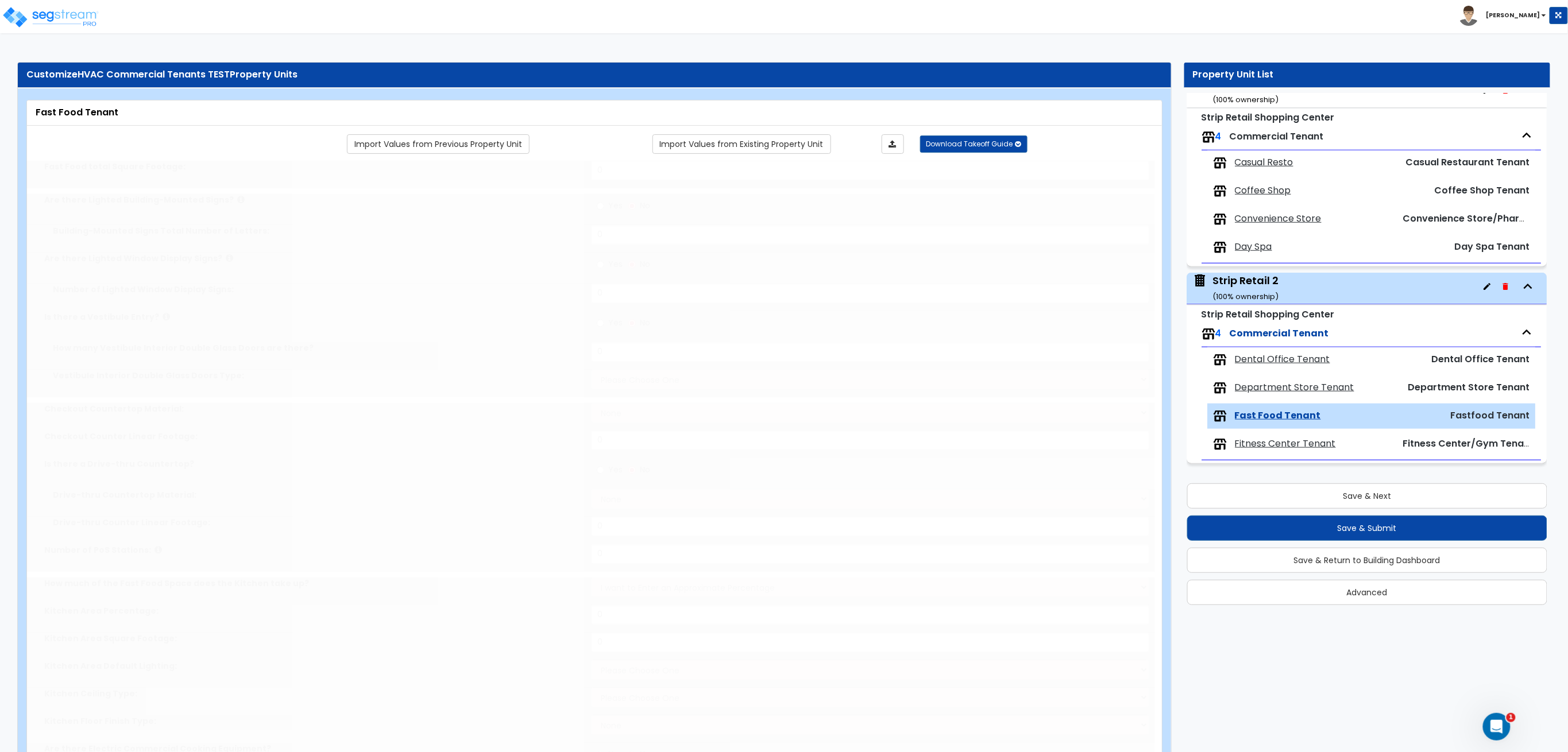
type input "4"
radio input "true"
type input "2"
radio input "true"
type input "1"
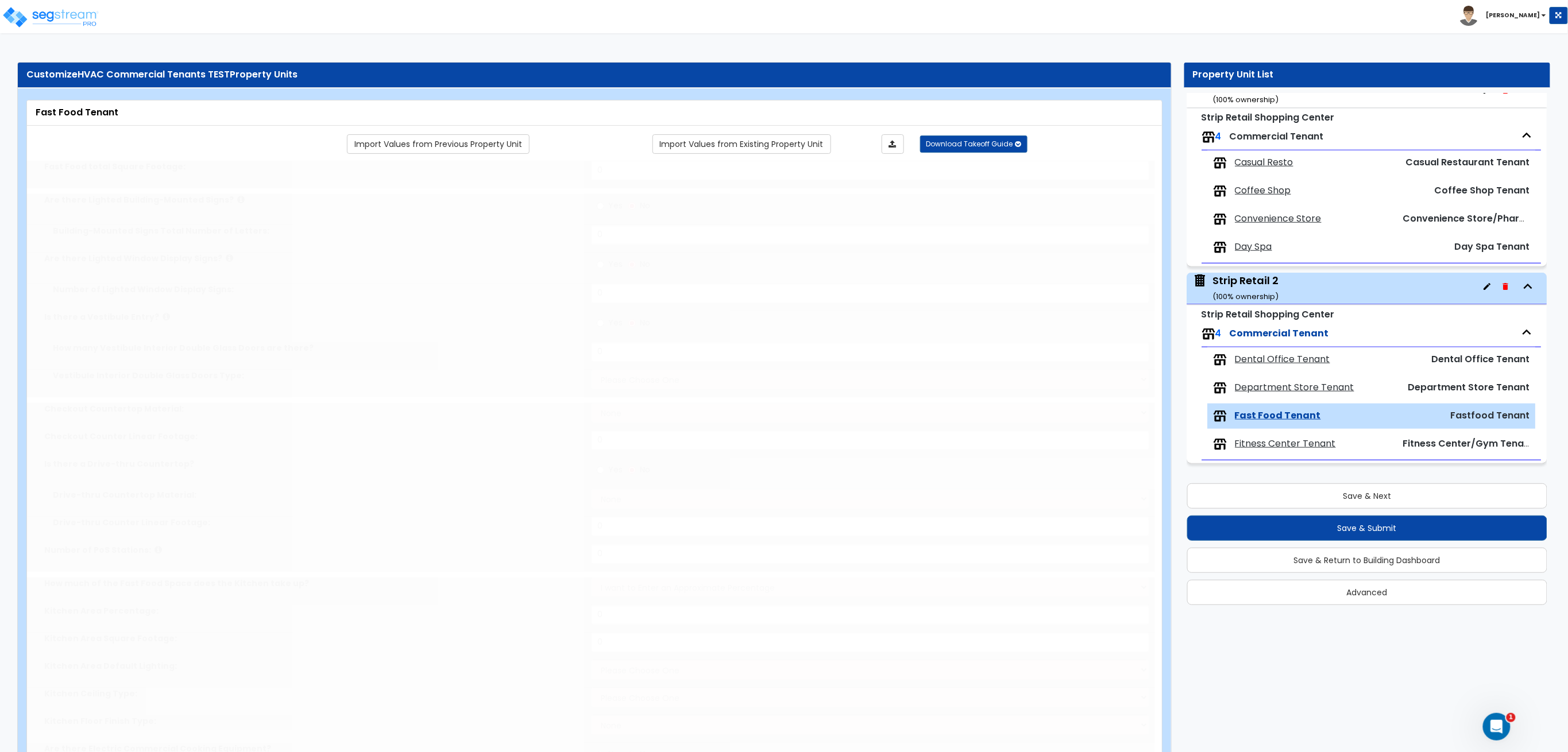
radio input "true"
type input "4"
radio input "true"
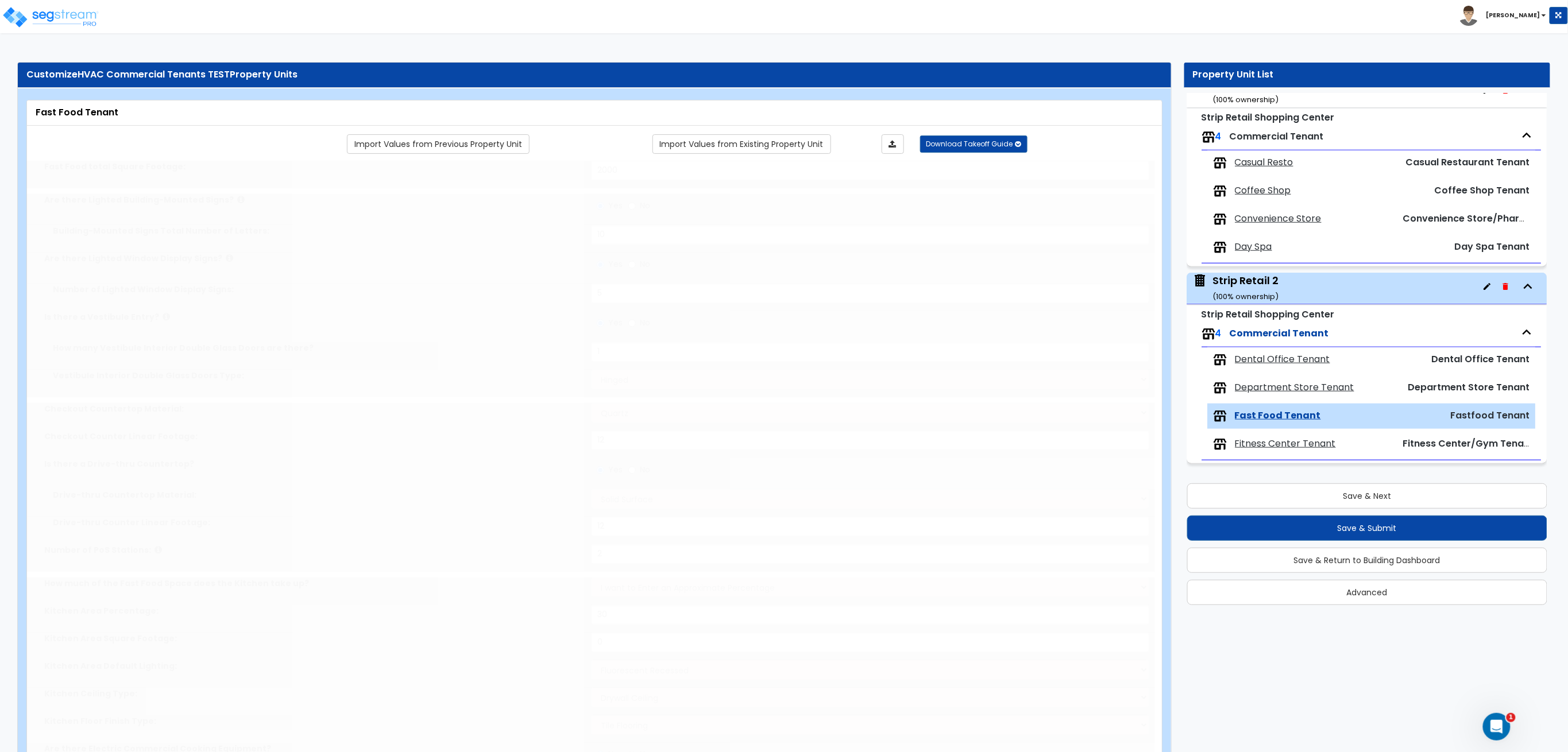
select select "2"
radio input "true"
select select "1"
type input "1"
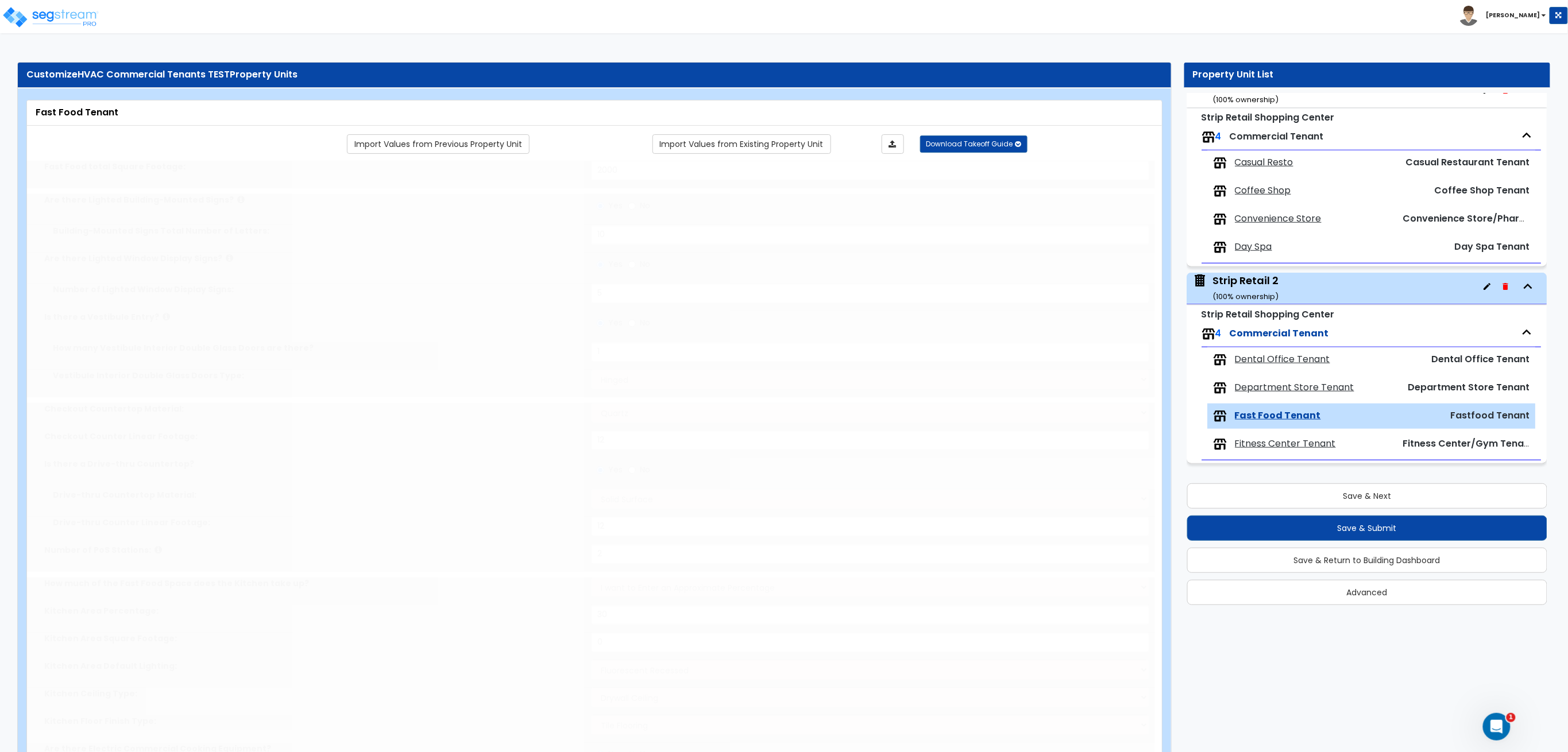
radio input "true"
select select "1"
type input "1"
radio input "true"
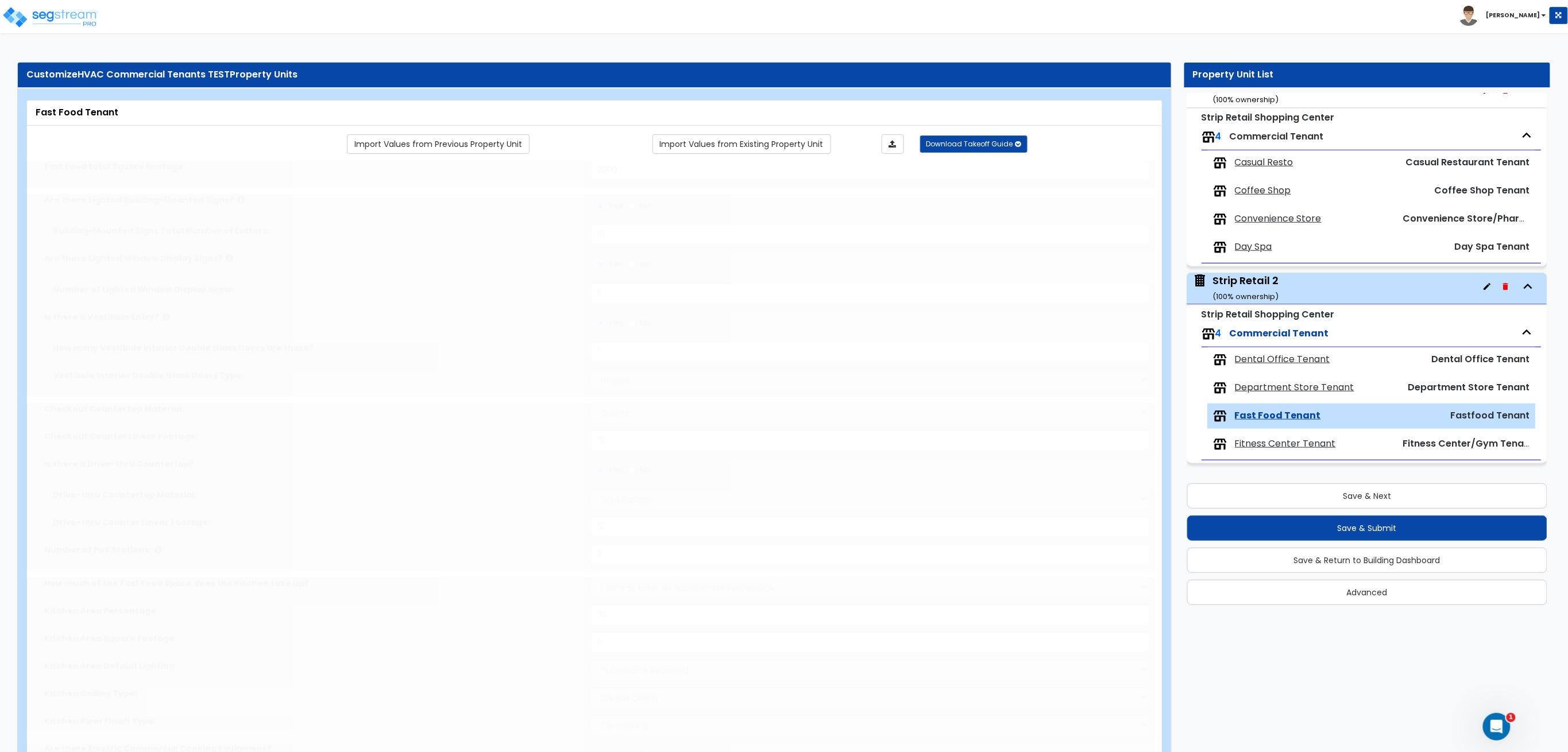
type input "1"
select select "2"
type input "12"
type input "2"
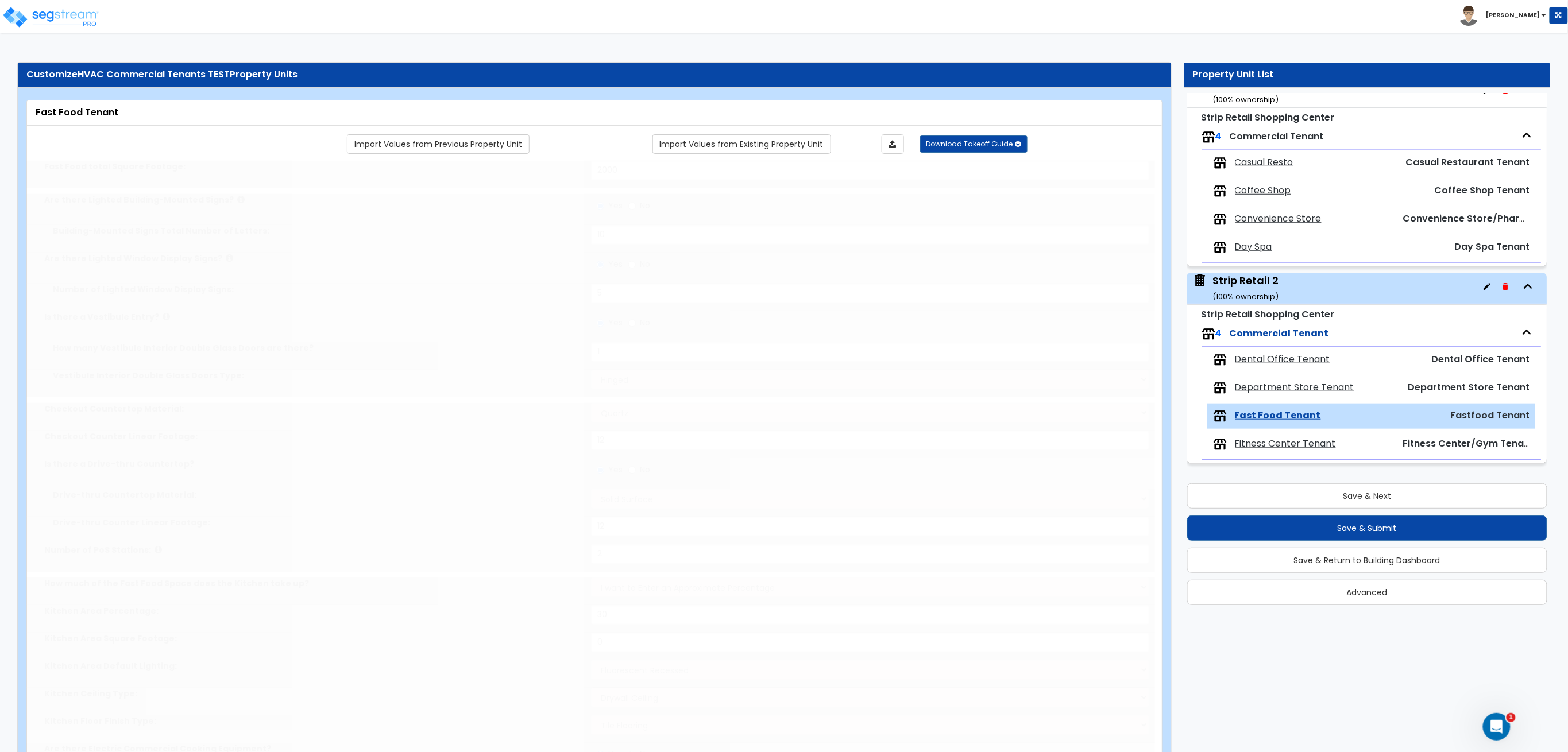
type input "2"
type input "1"
select select "3"
select select "1"
type input "25"
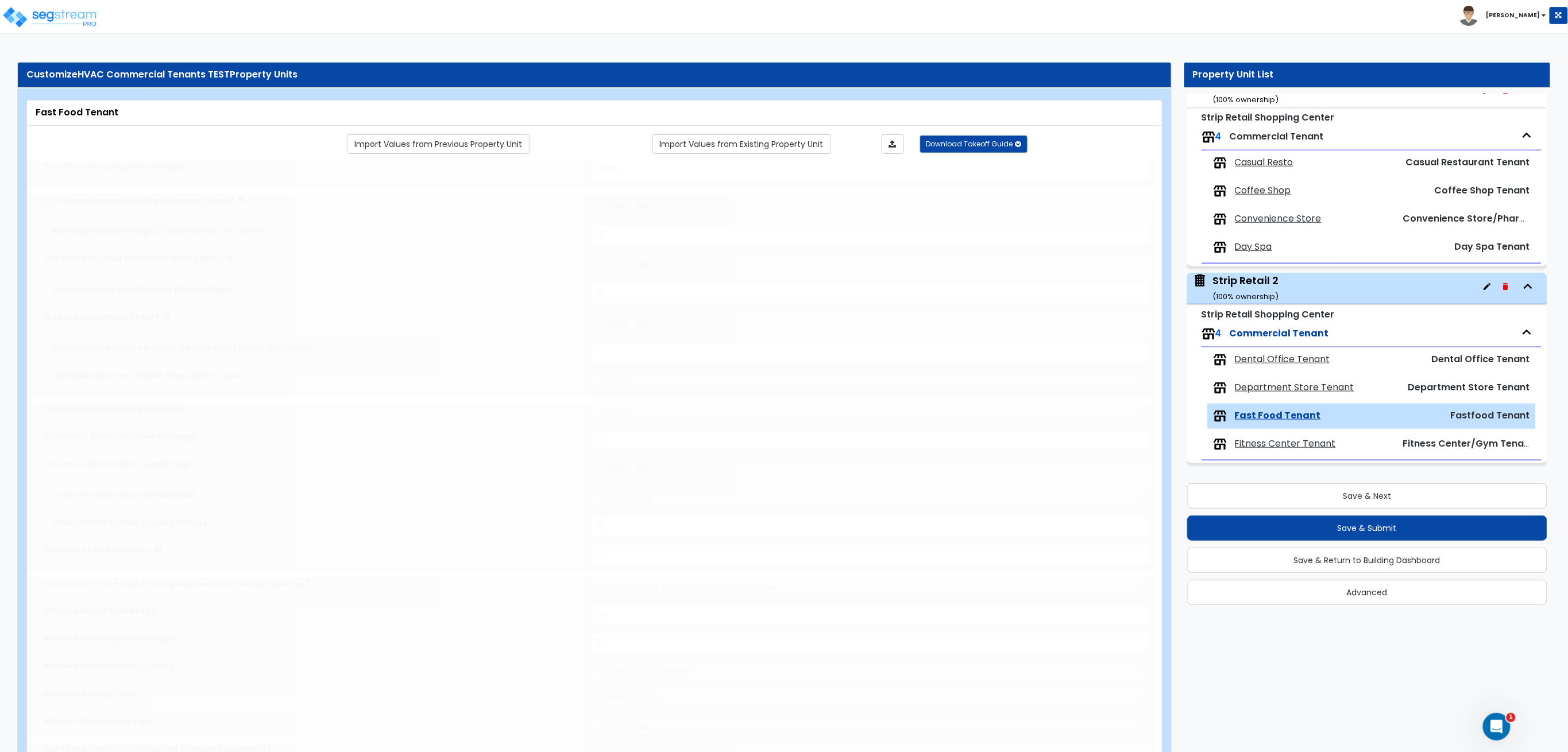
select select "2"
type input "25"
select select "3"
radio input "true"
type input "200"
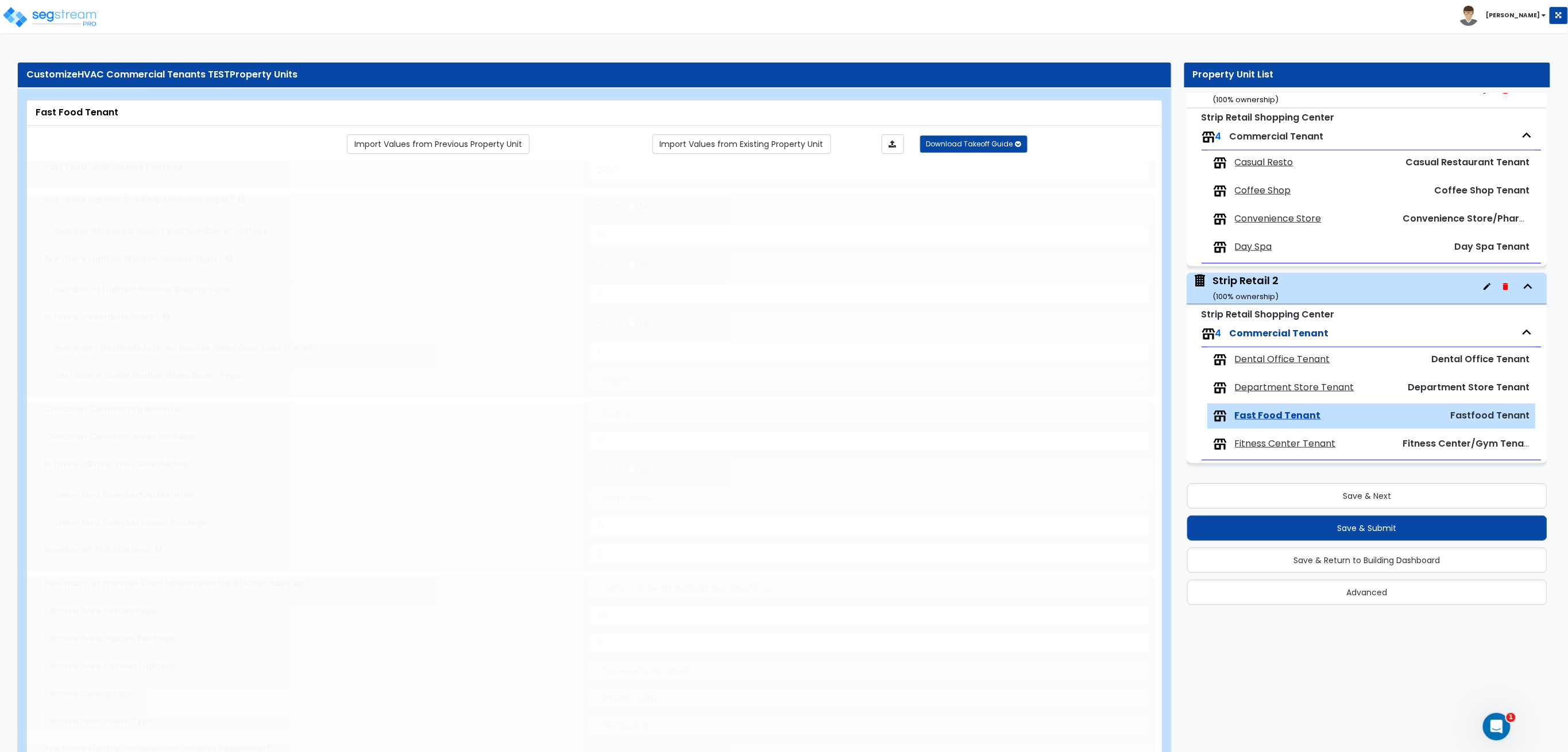
radio input "true"
select select "2"
radio input "true"
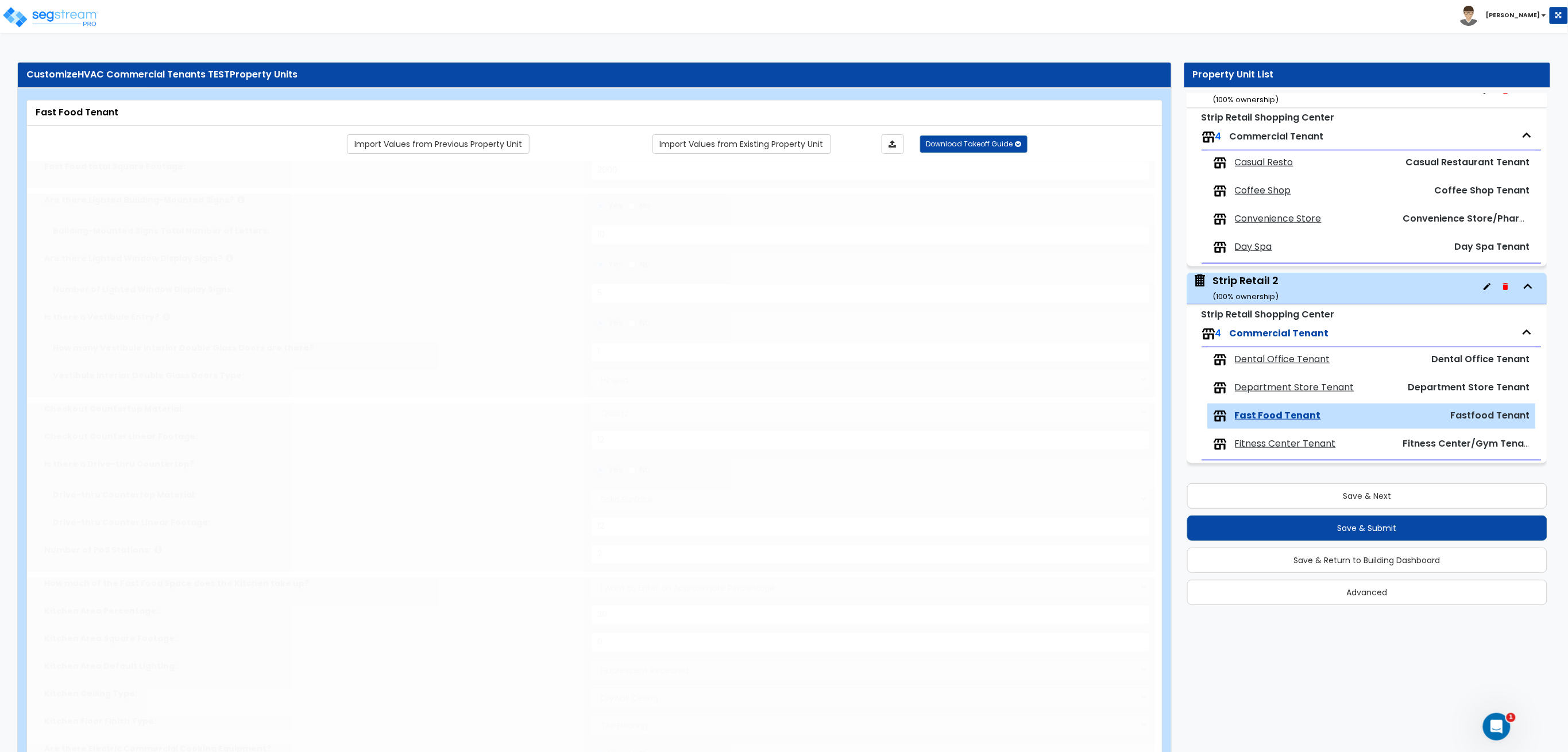
radio input "true"
select select "5"
type input "200"
radio input "true"
select select "5"
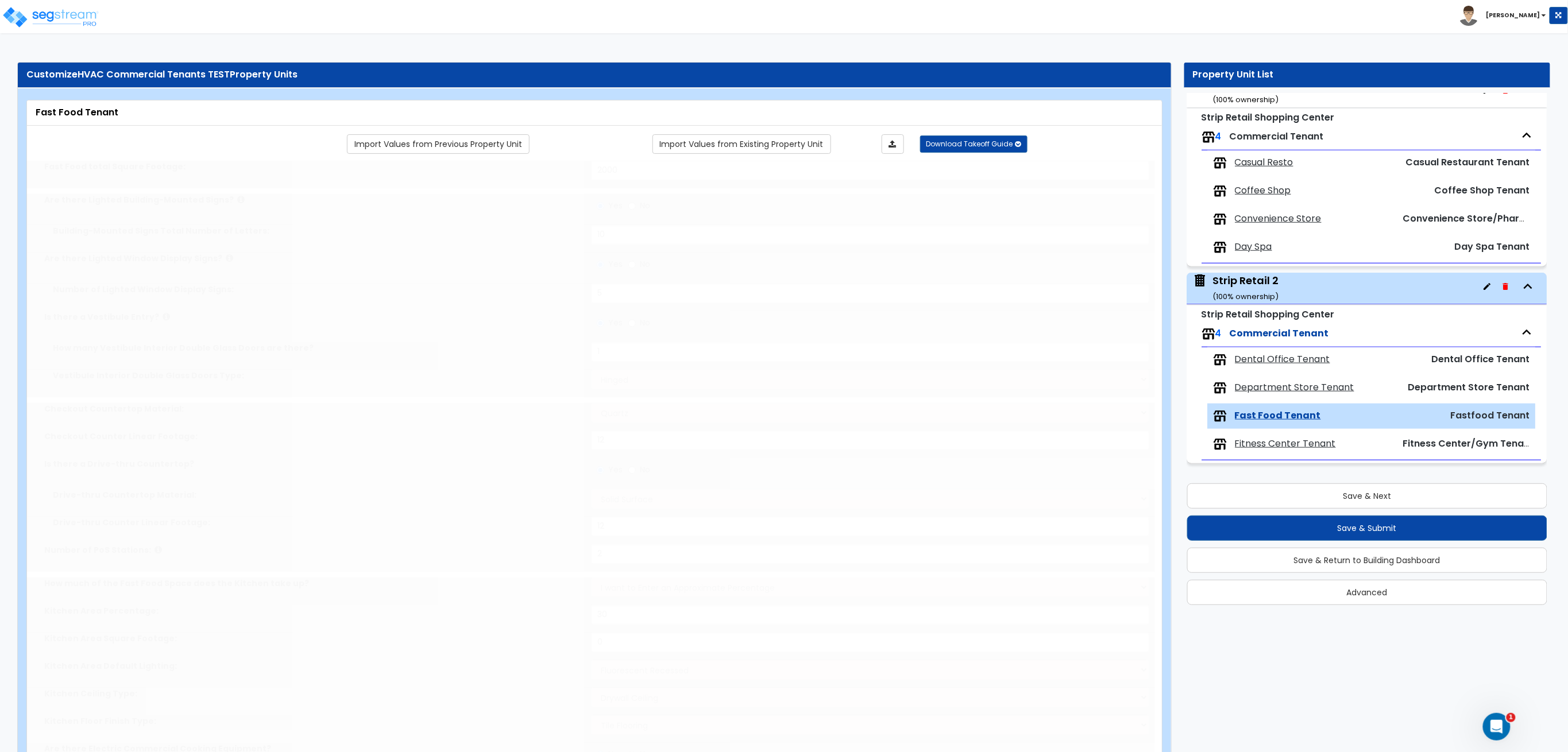
type input "200"
radio input "true"
type input "200"
radio input "true"
select select "3"
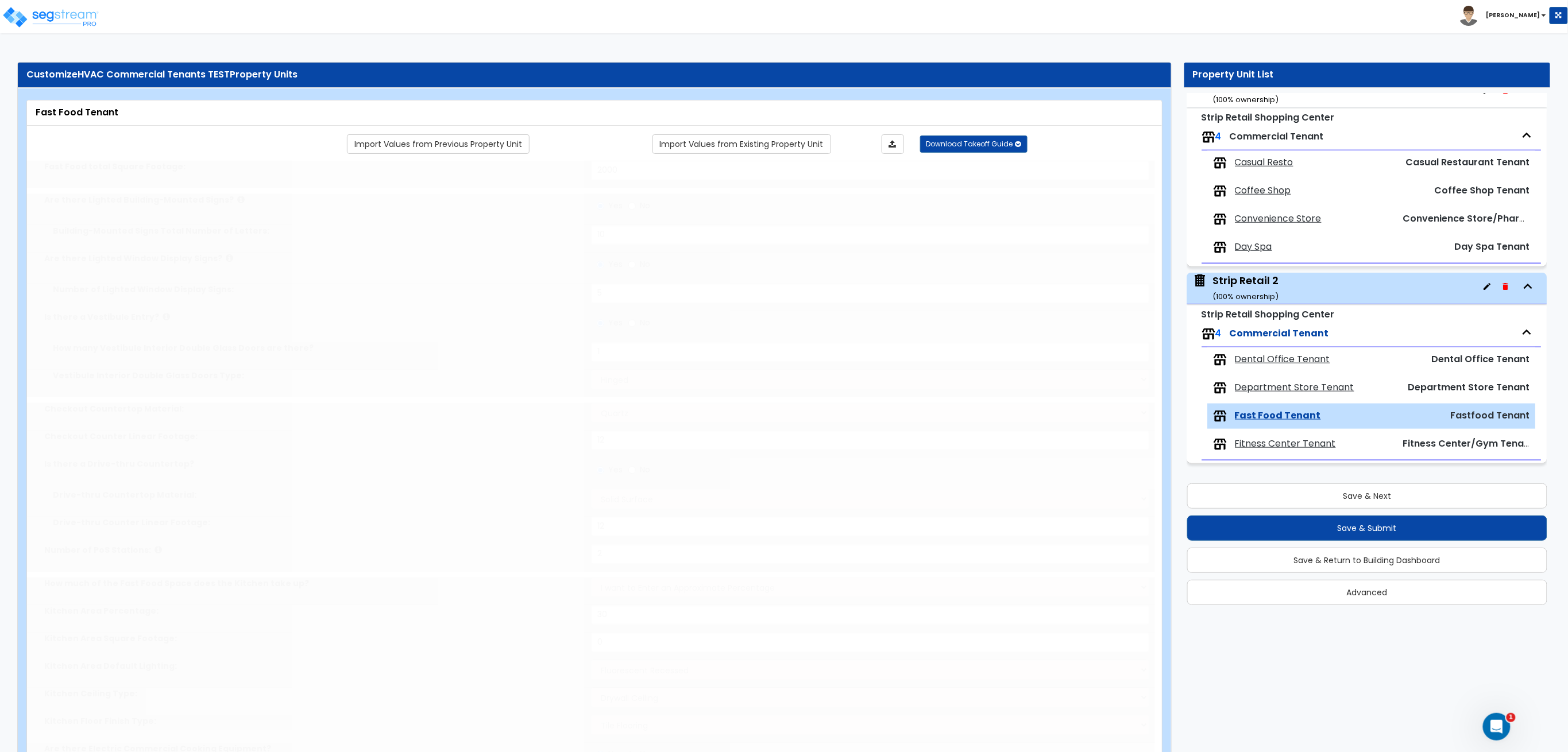
type input "200"
radio input "true"
type input "200"
radio input "true"
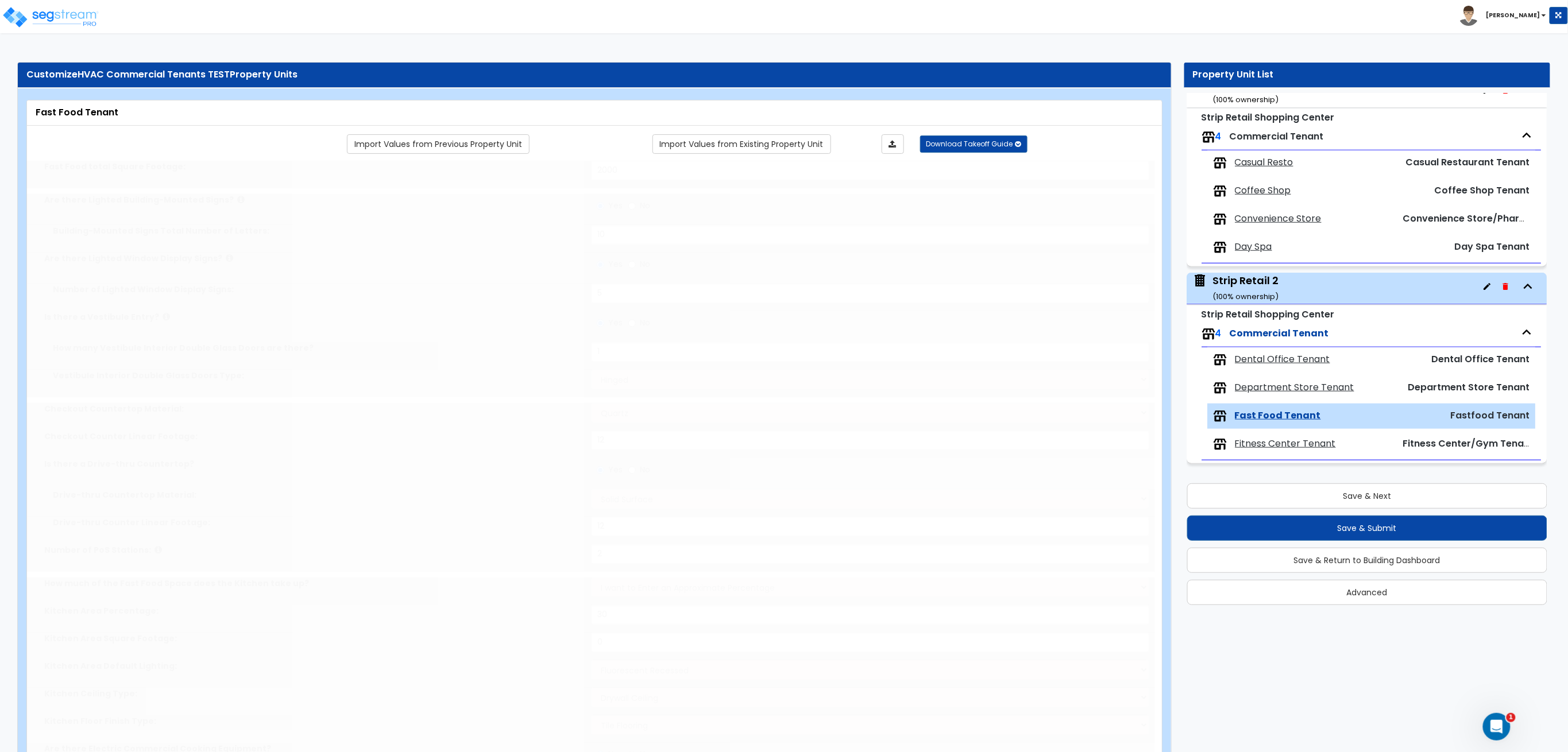
type input "200"
select select "4"
select select "1"
type input "25"
select select "2"
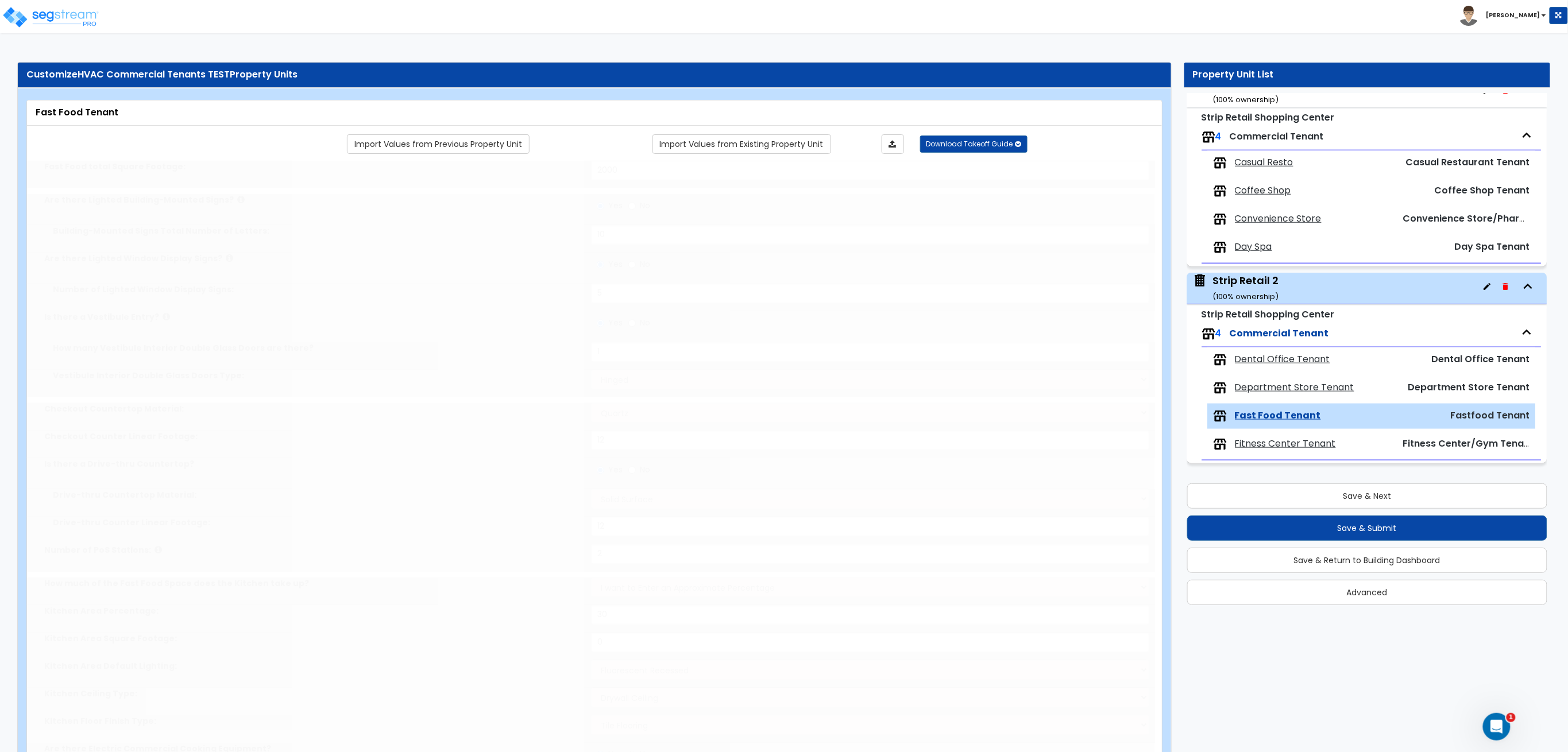
type input "25"
select select "6"
type input "25"
select select "5"
radio input "true"
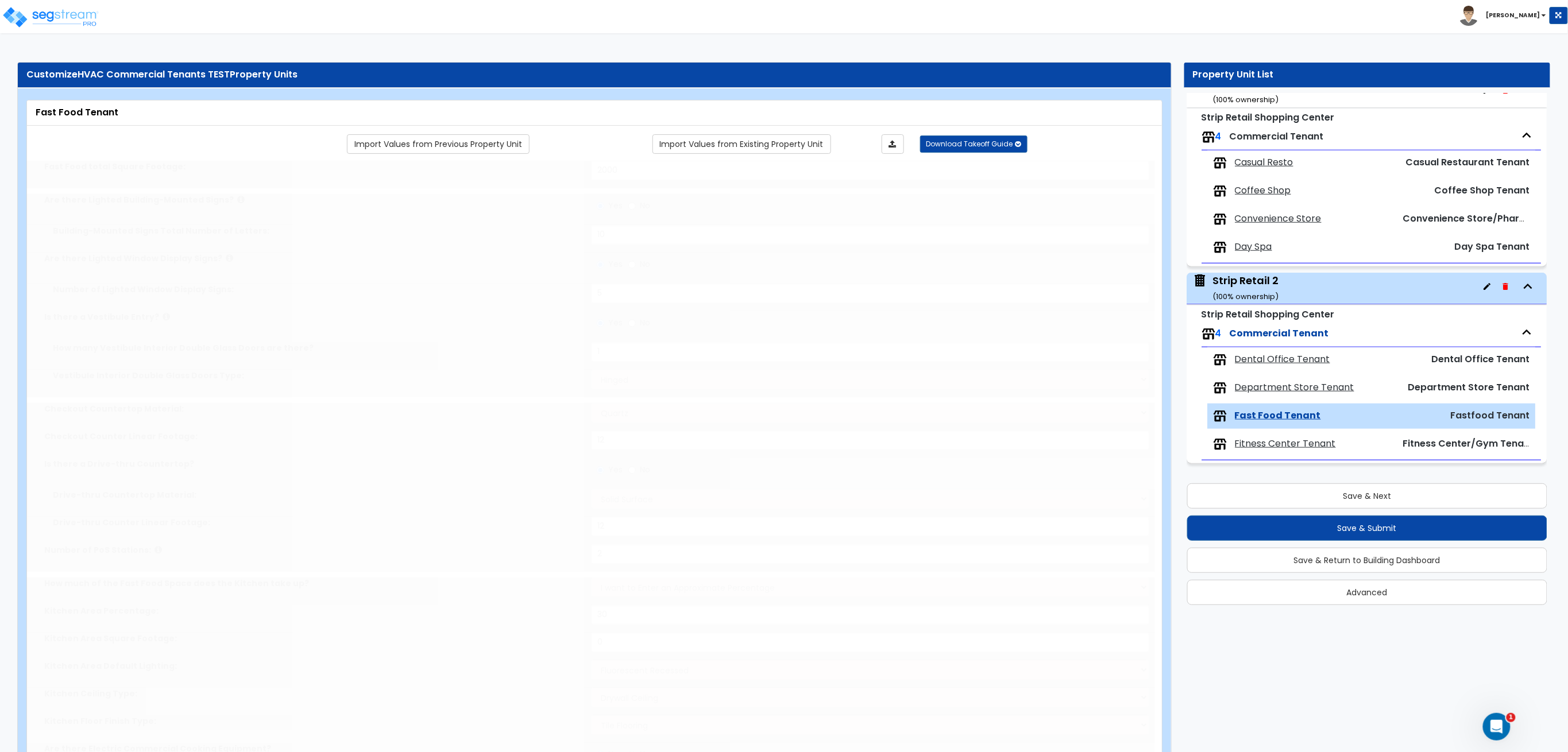
type input "20"
radio input "true"
type input "2"
radio input "true"
select select "3"
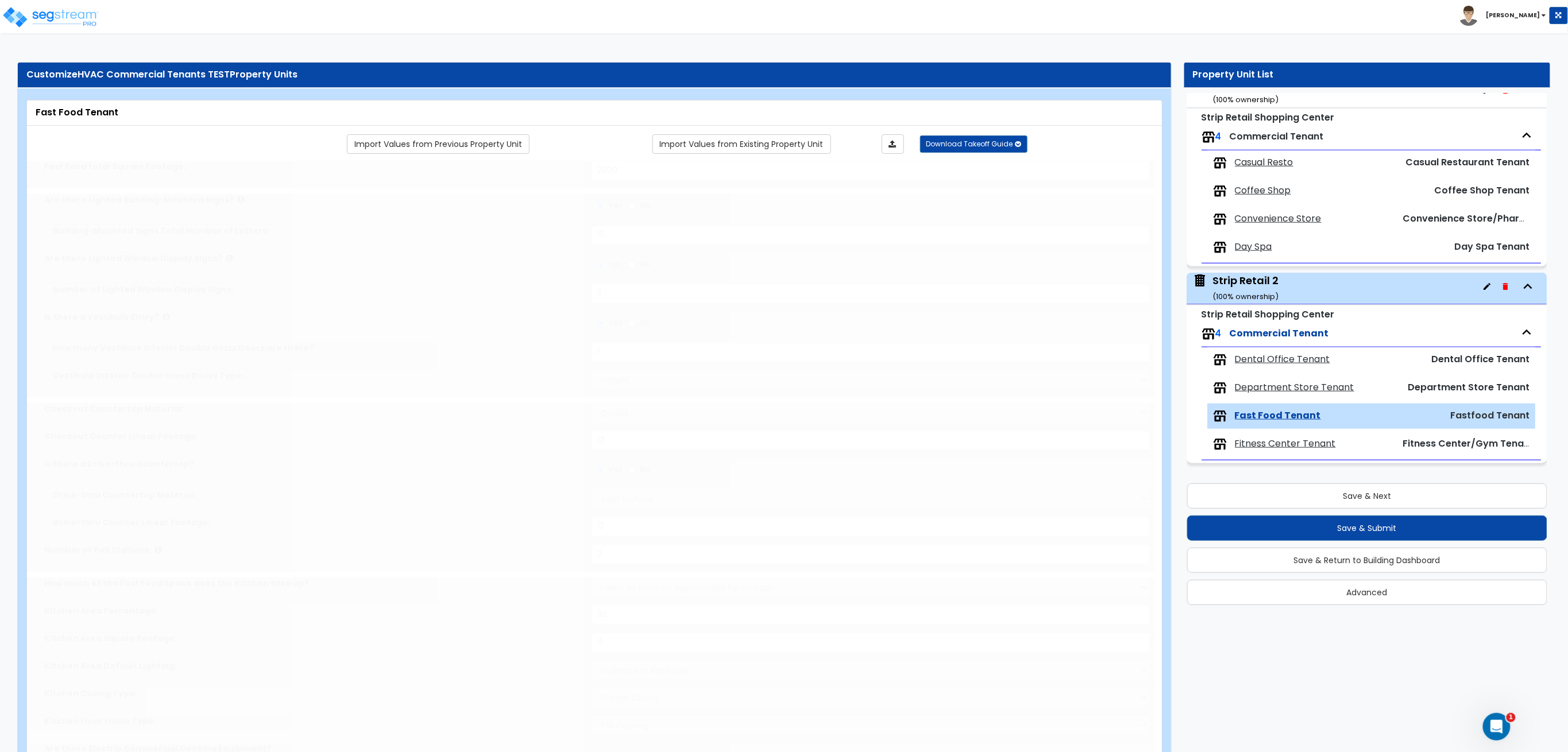
select select "2"
type input "4"
select select "3"
type input "4"
select select "4"
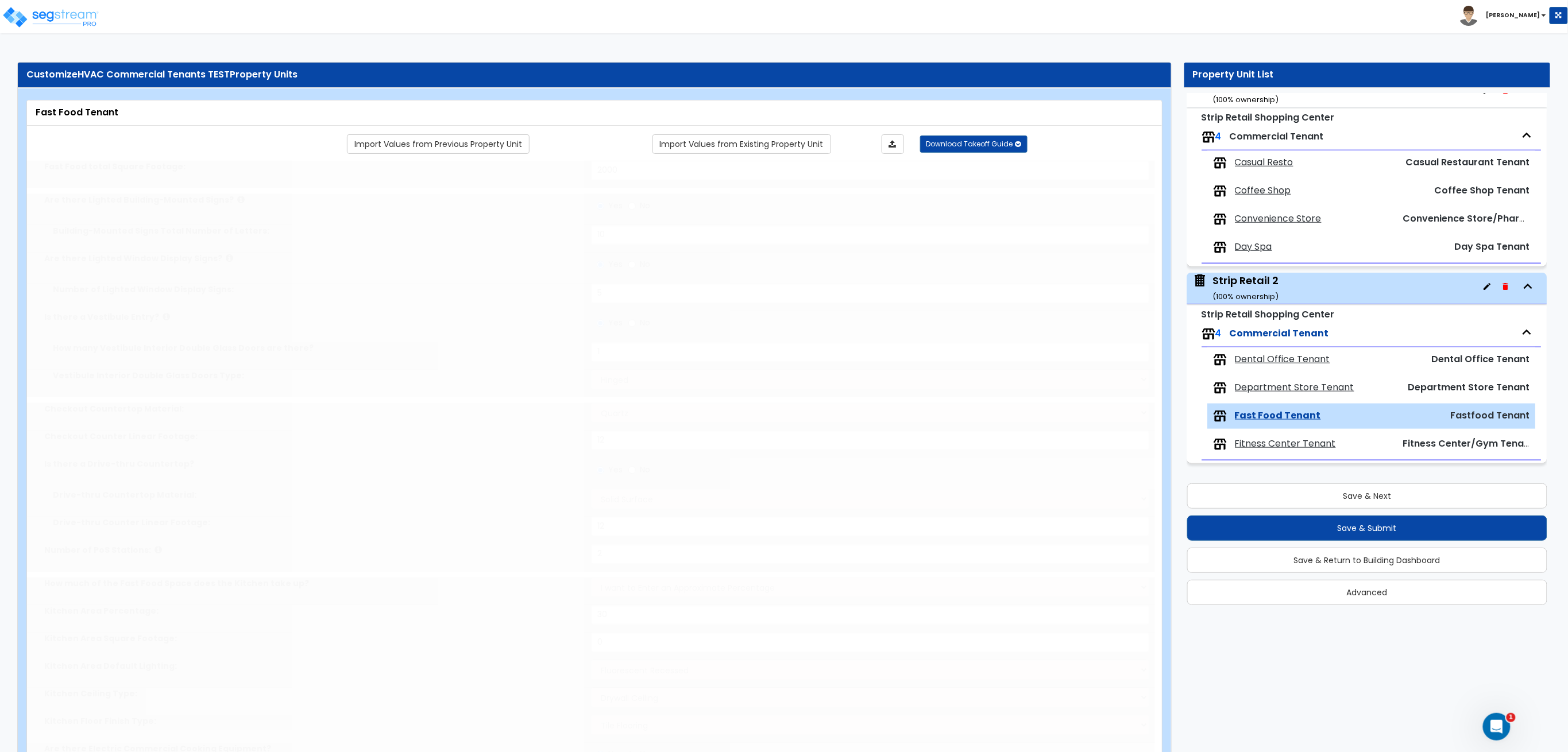
select select "3"
type input "25"
select select "4"
type input "25"
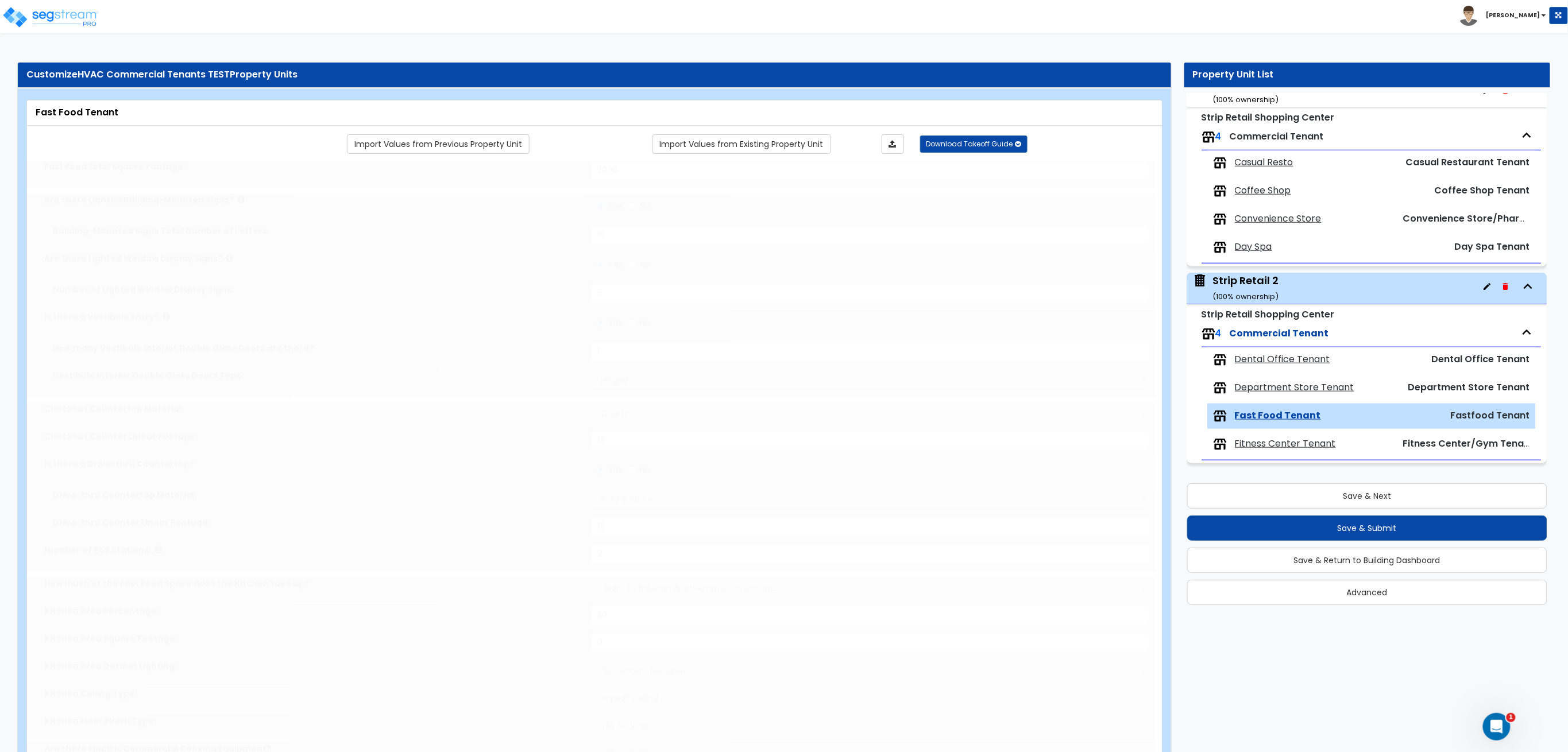
select select "5"
radio input "true"
type input "48"
type input "9"
type input "6"
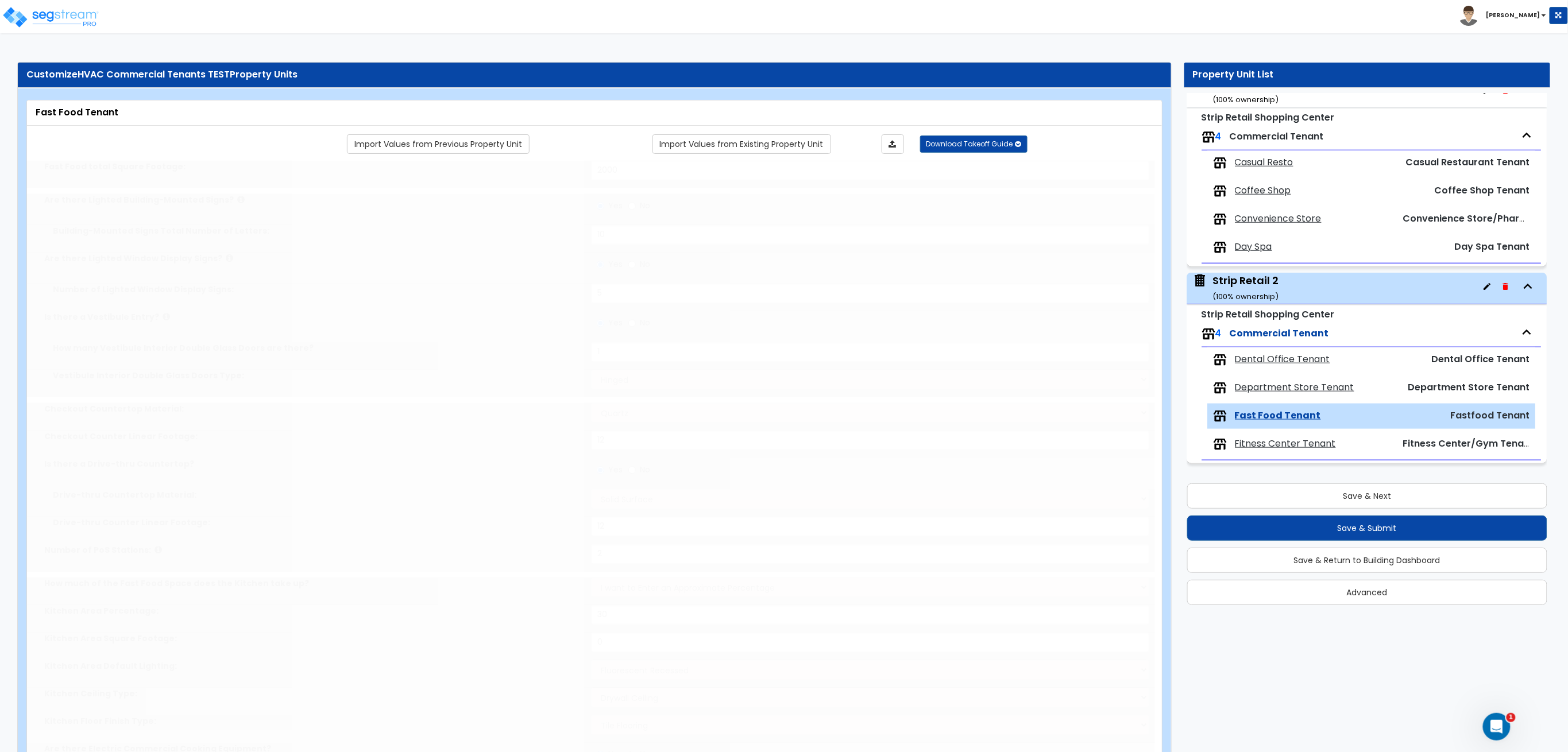
type input "3"
radio input "true"
type input "5"
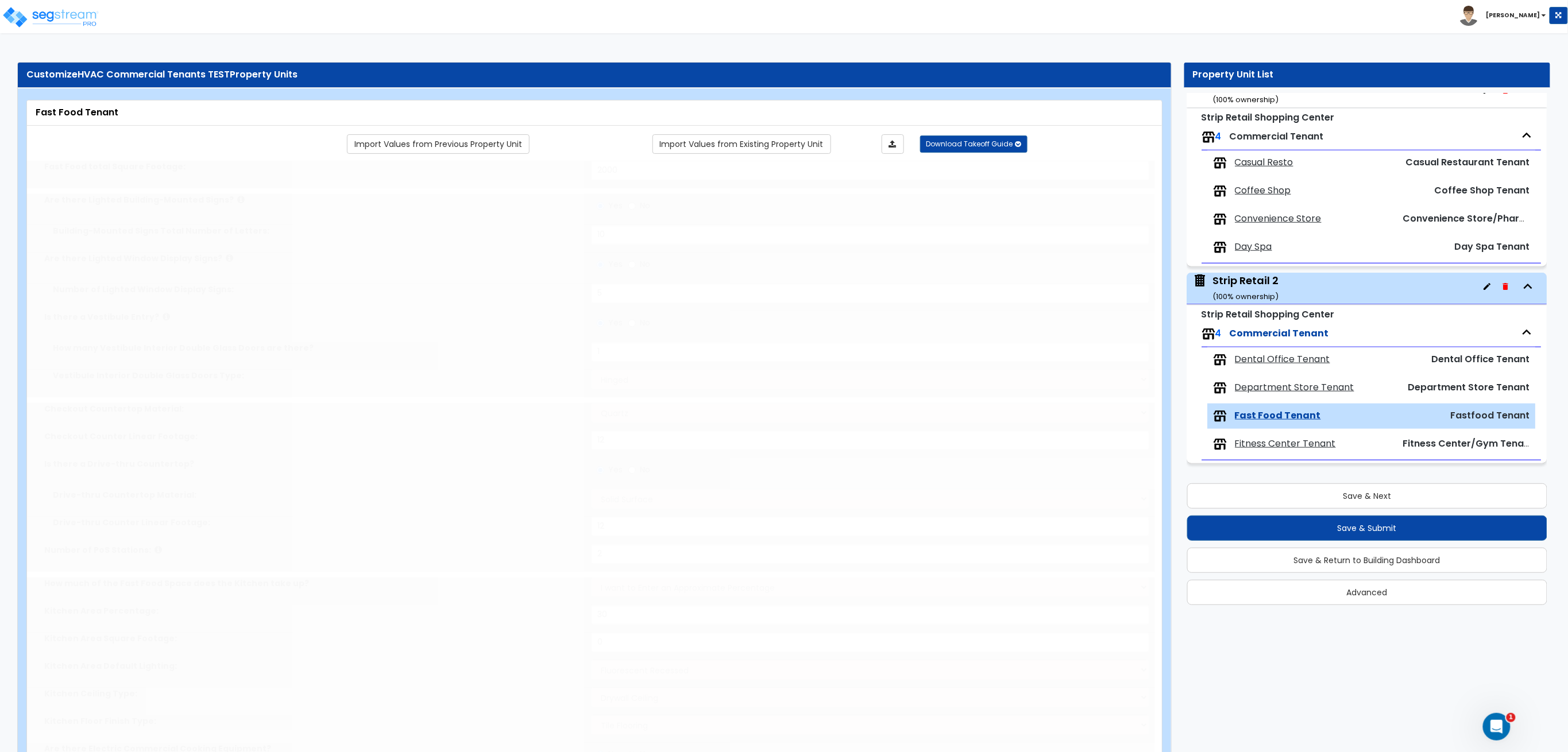
type input "5"
radio input "true"
type input "1"
type input "500"
select select "3"
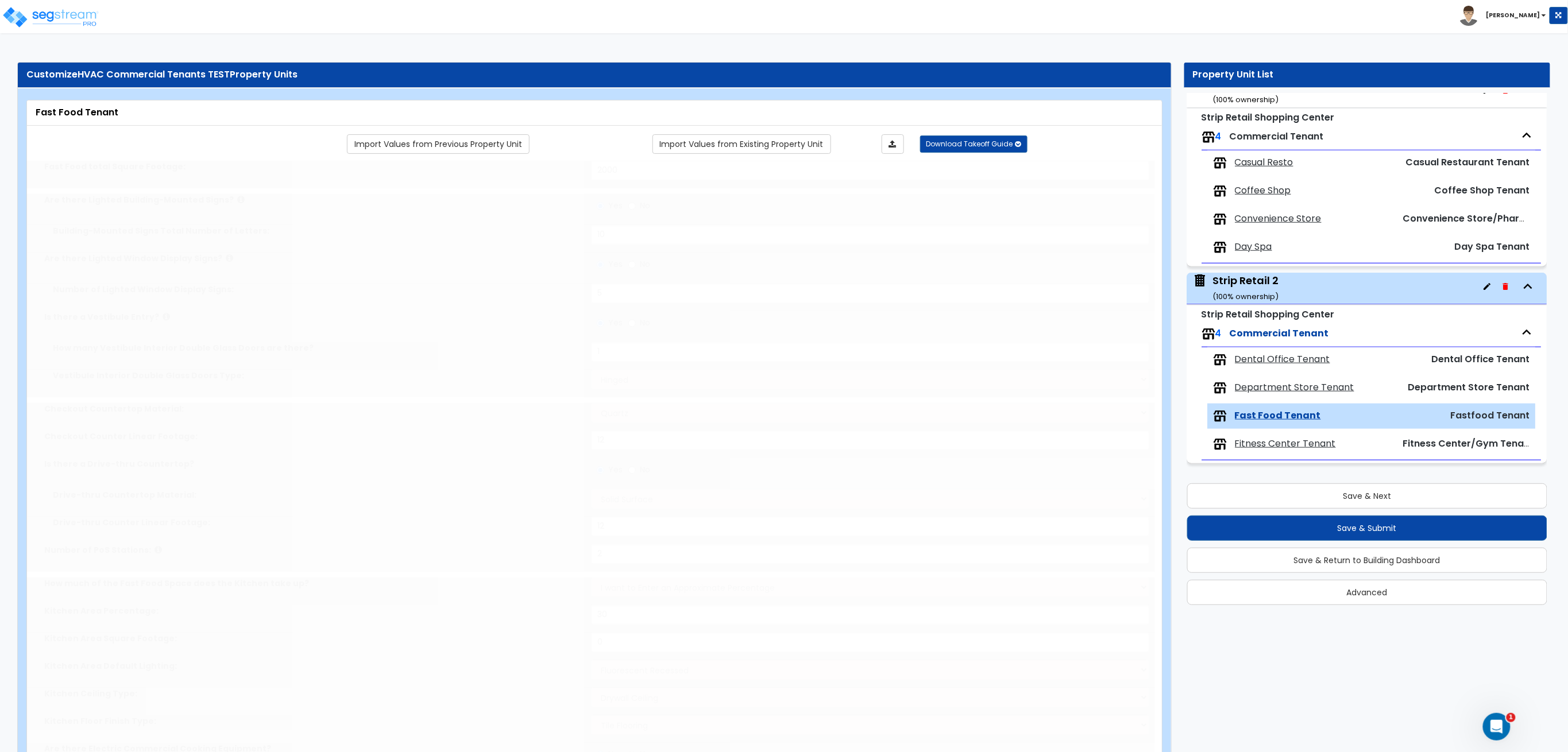
type input "12"
type input "1"
select select "1"
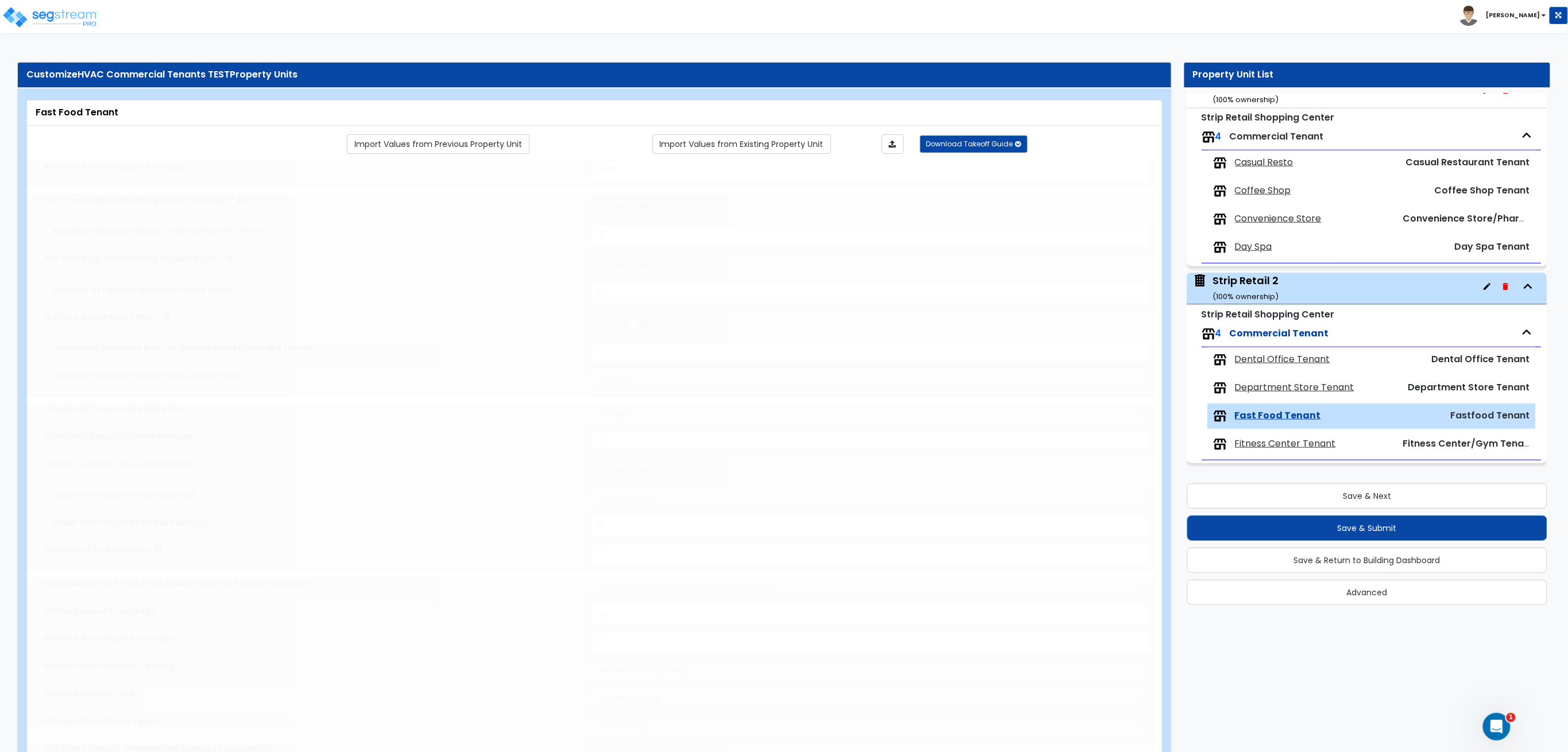
type input "1"
radio input "true"
type input "1"
radio input "true"
type input "1"
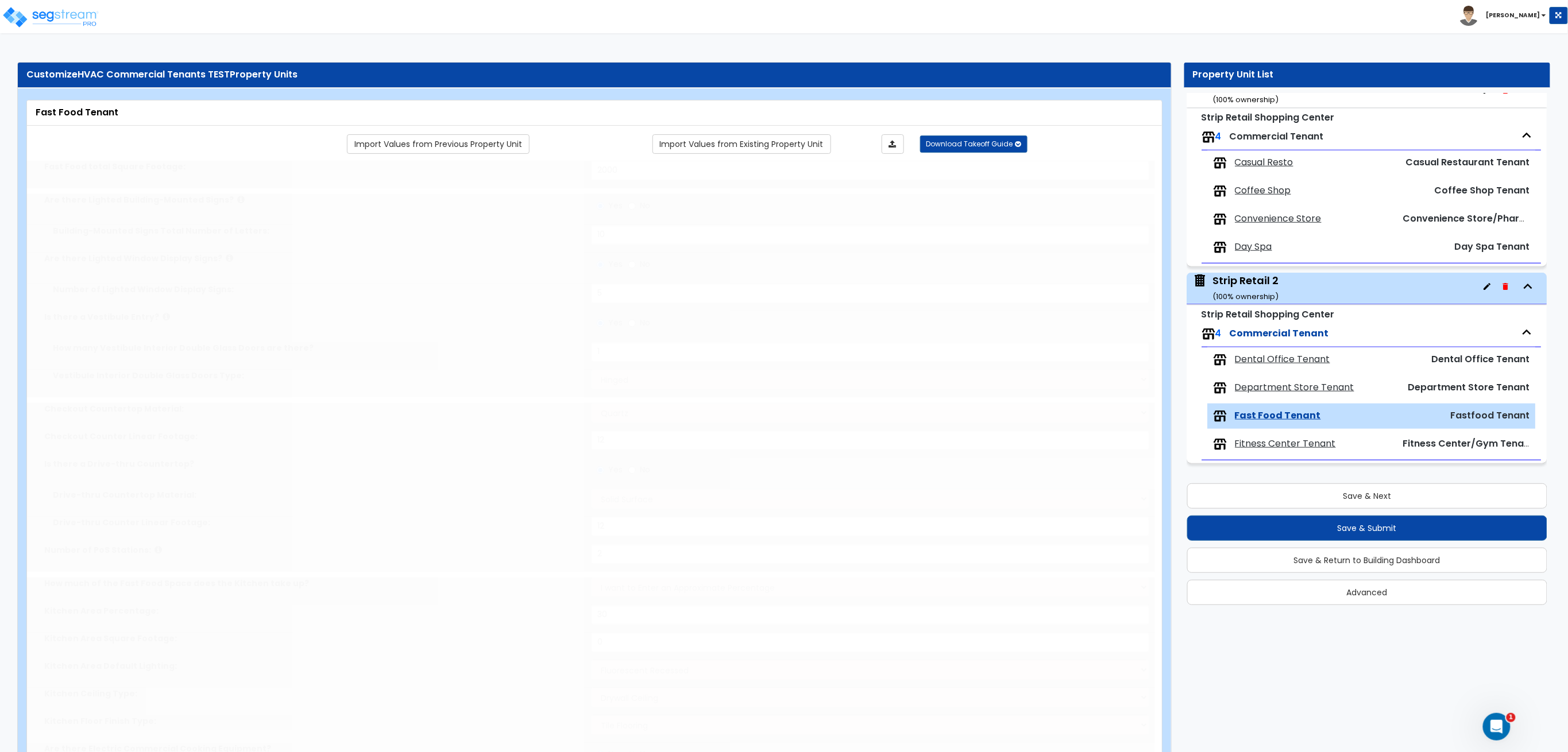
radio input "true"
type input "1"
radio input "true"
type input "1"
radio input "true"
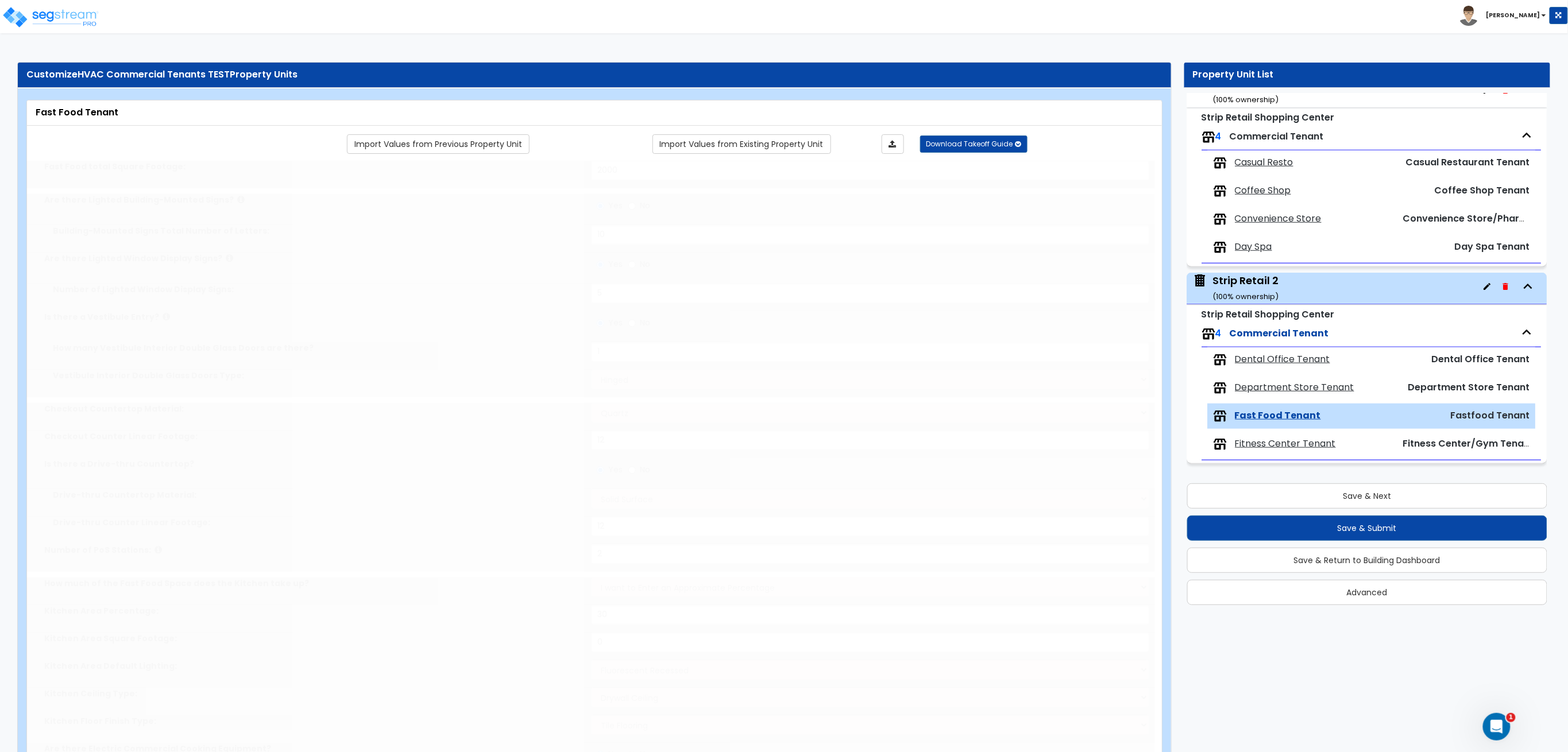
radio input "true"
type input "1"
radio input "true"
type input "2"
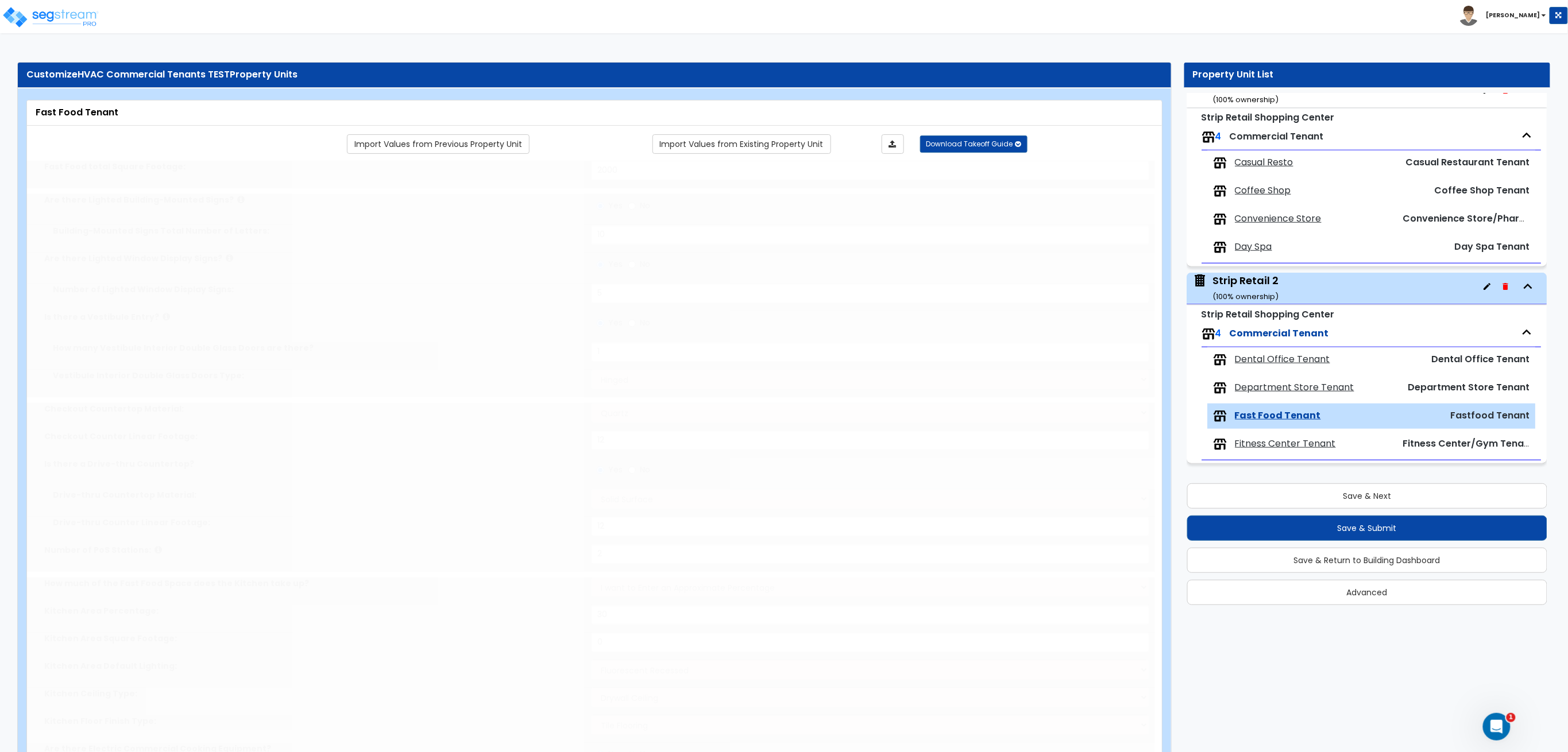
select select "2"
select select "3"
radio input "true"
type input "2"
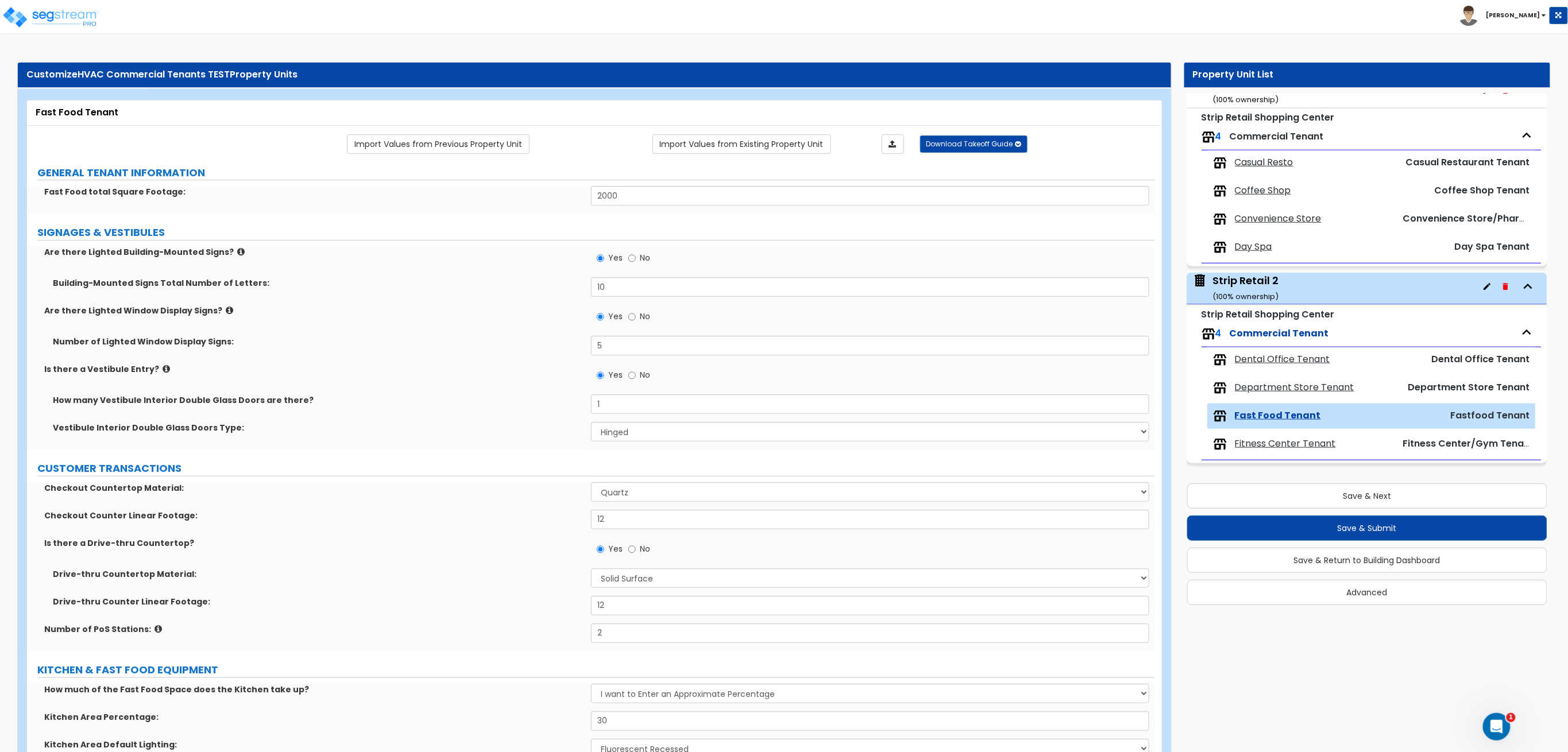
click at [1314, 386] on span "Department Store Tenant" at bounding box center [1295, 388] width 119 height 13
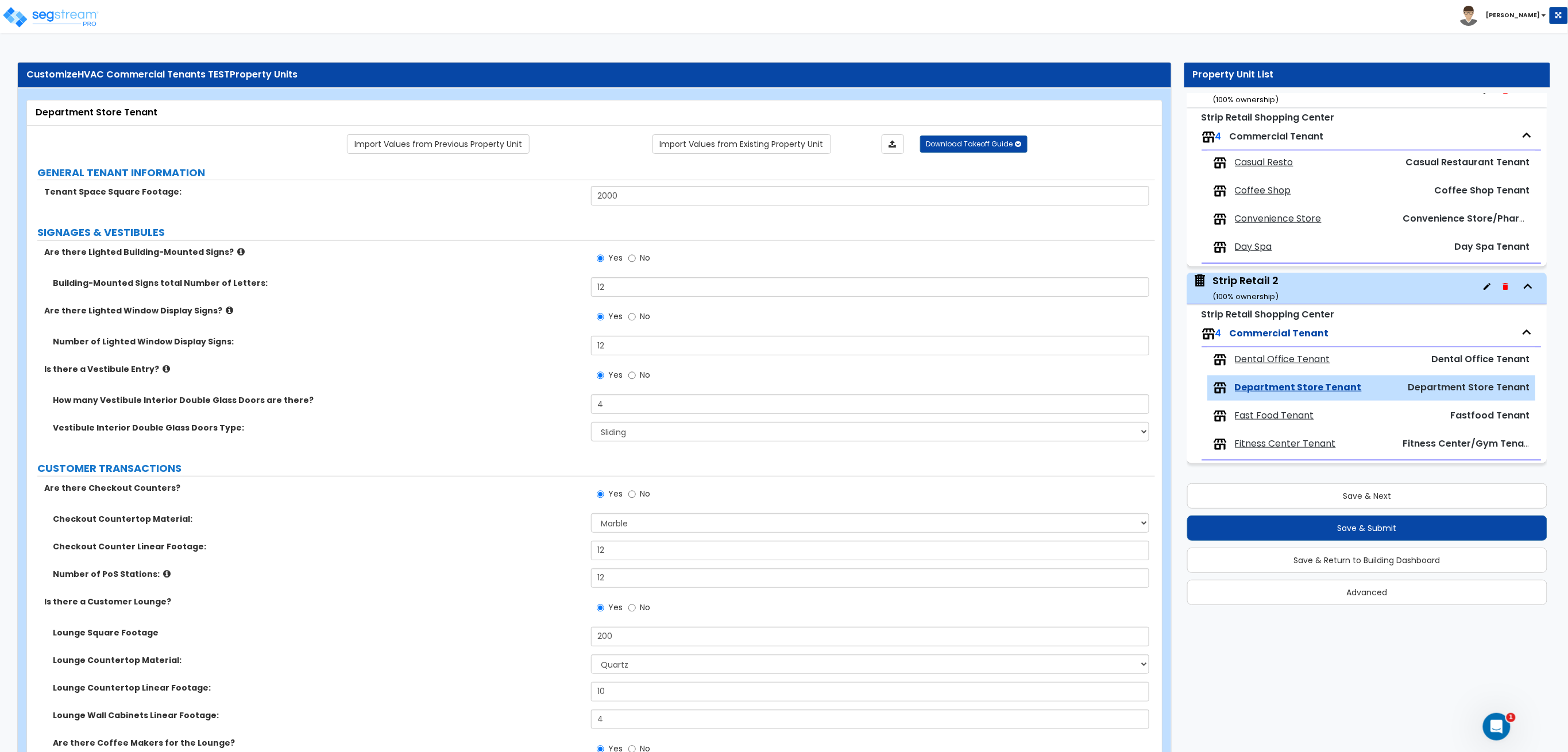
click at [1310, 356] on span "Dental Office Tenant" at bounding box center [1283, 360] width 95 height 13
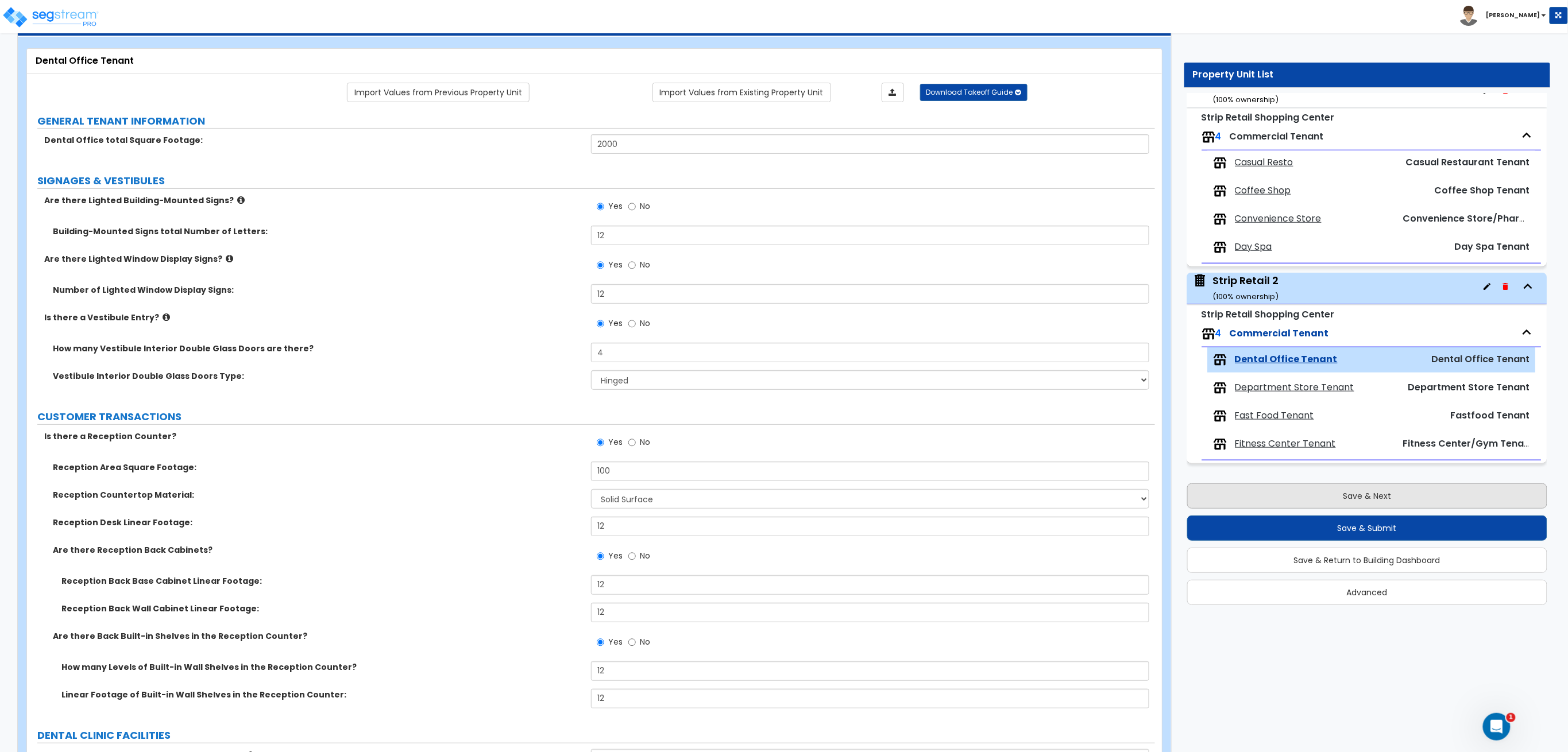
scroll to position [153, 0]
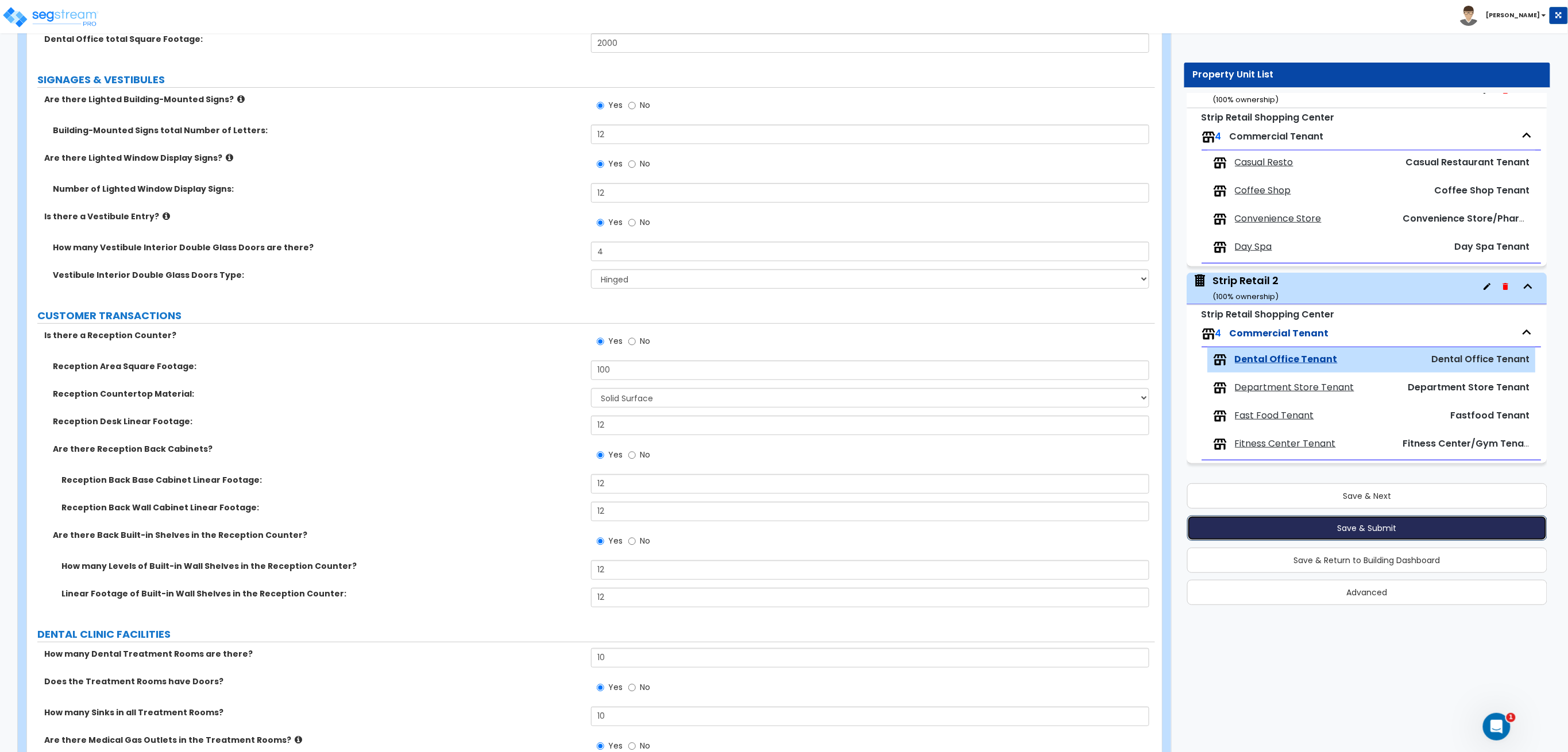
click at [1339, 526] on button "Save & Submit" at bounding box center [1368, 528] width 361 height 25
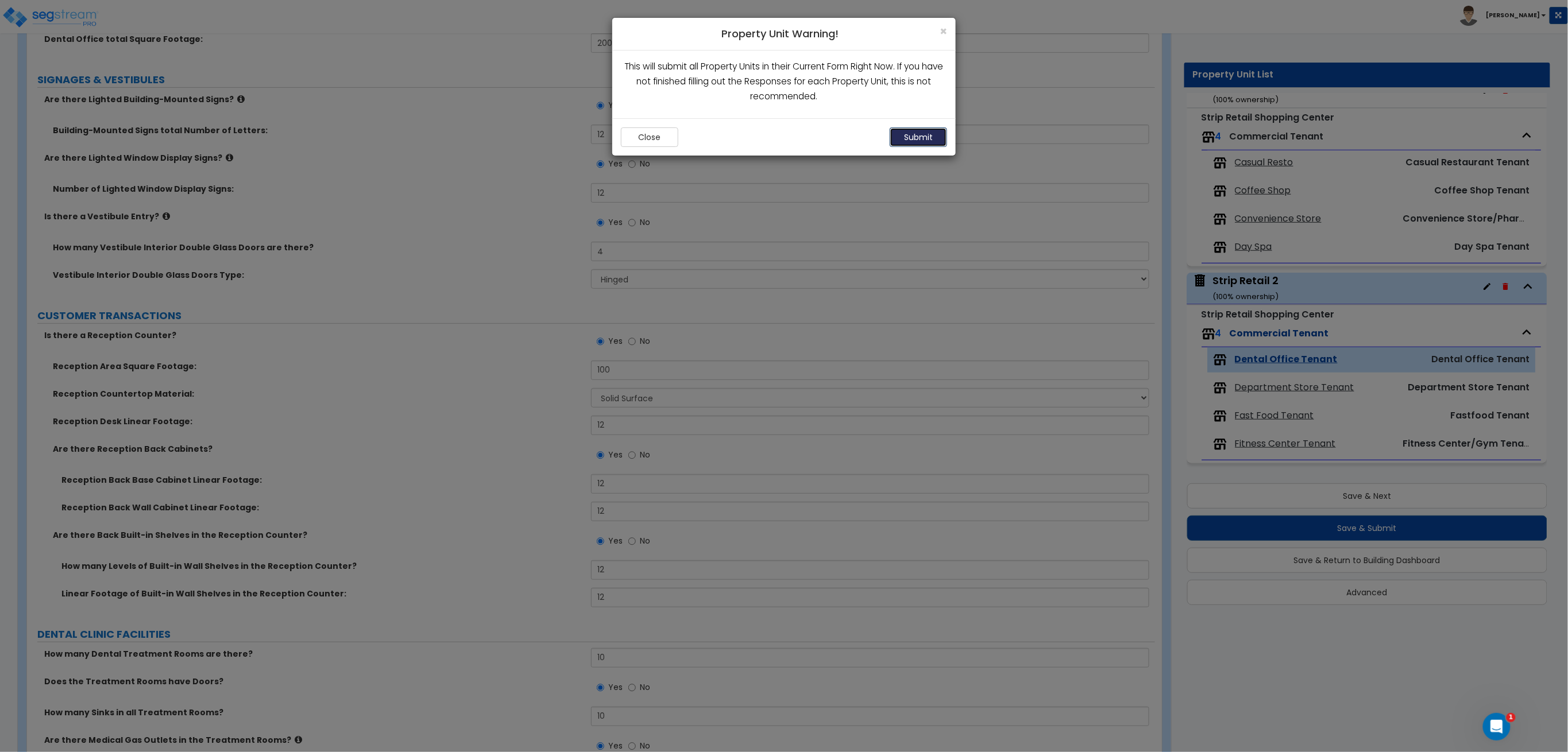
click at [933, 137] on button "Submit" at bounding box center [918, 137] width 57 height 19
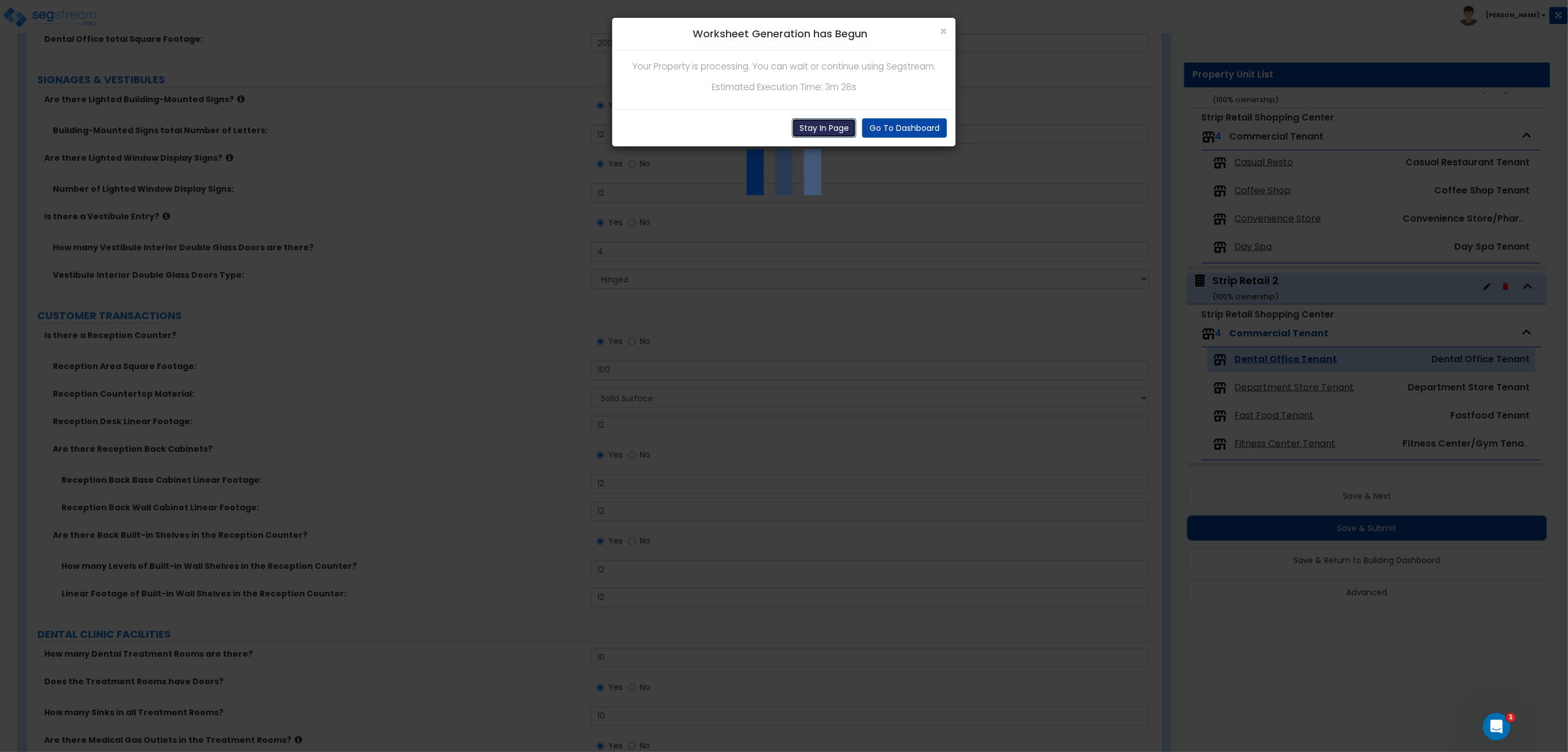
click at [822, 122] on button "Stay In Page" at bounding box center [824, 128] width 64 height 19
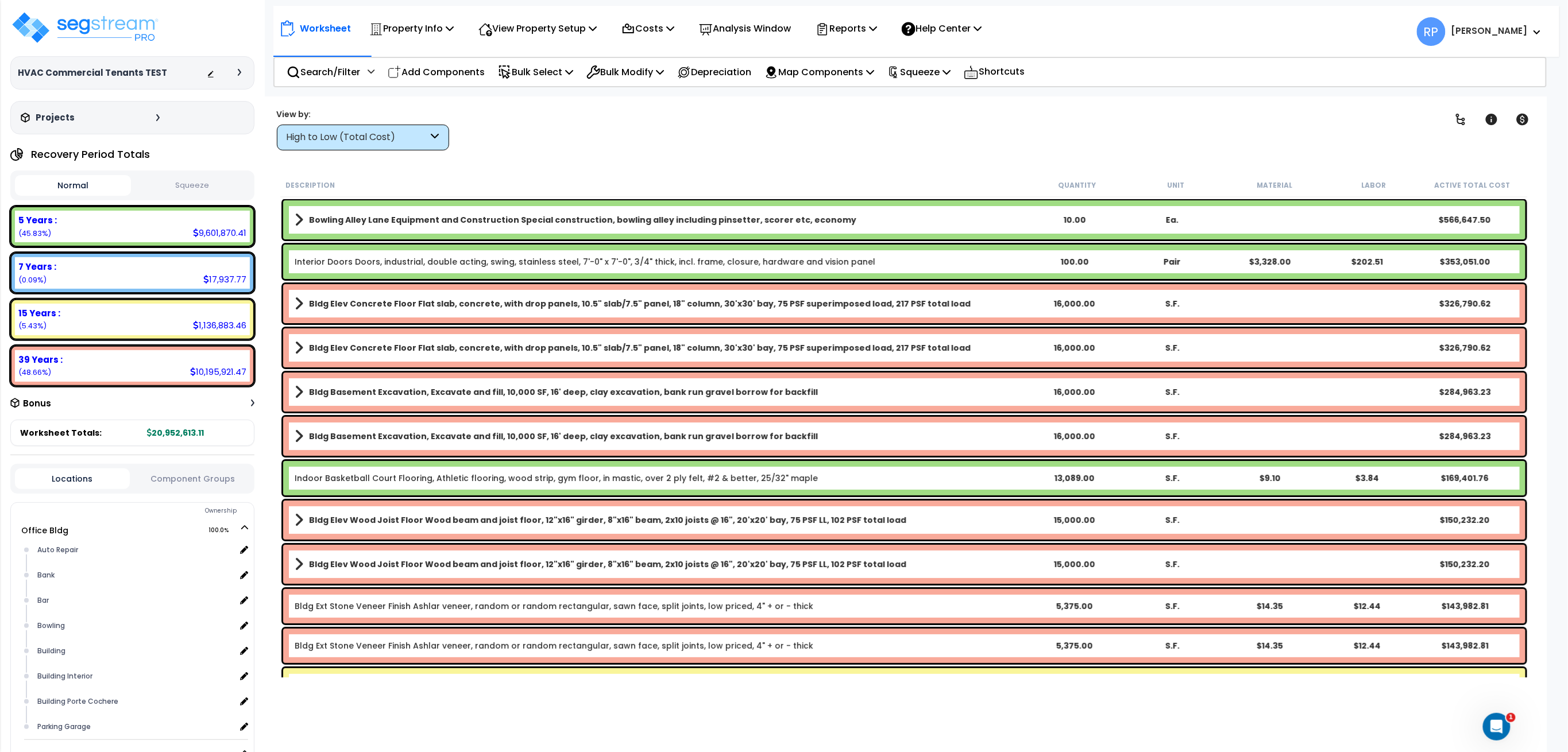
scroll to position [229, 0]
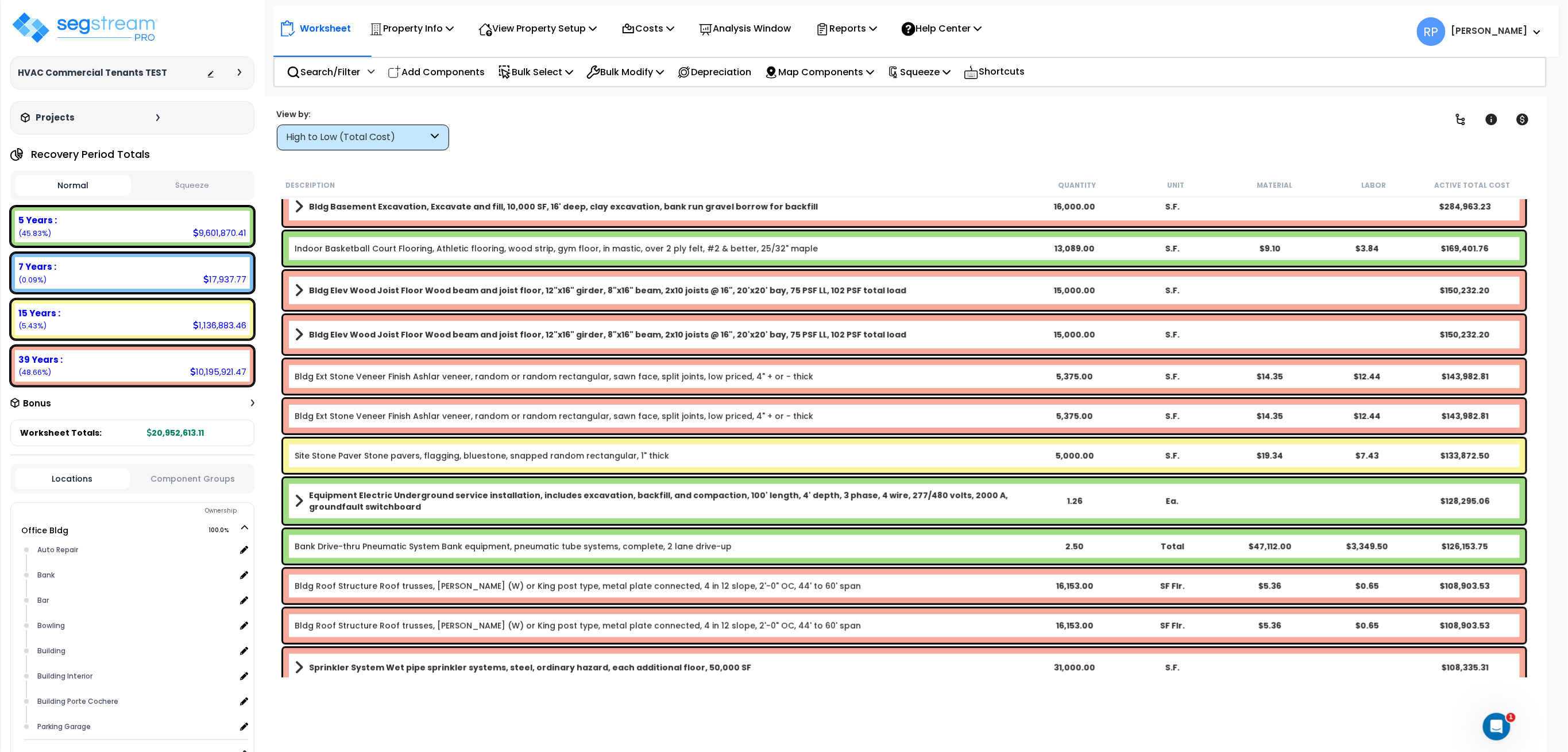
drag, startPoint x: 179, startPoint y: 478, endPoint x: 285, endPoint y: 485, distance: 106.2
click at [180, 478] on button "Component Groups" at bounding box center [193, 479] width 115 height 13
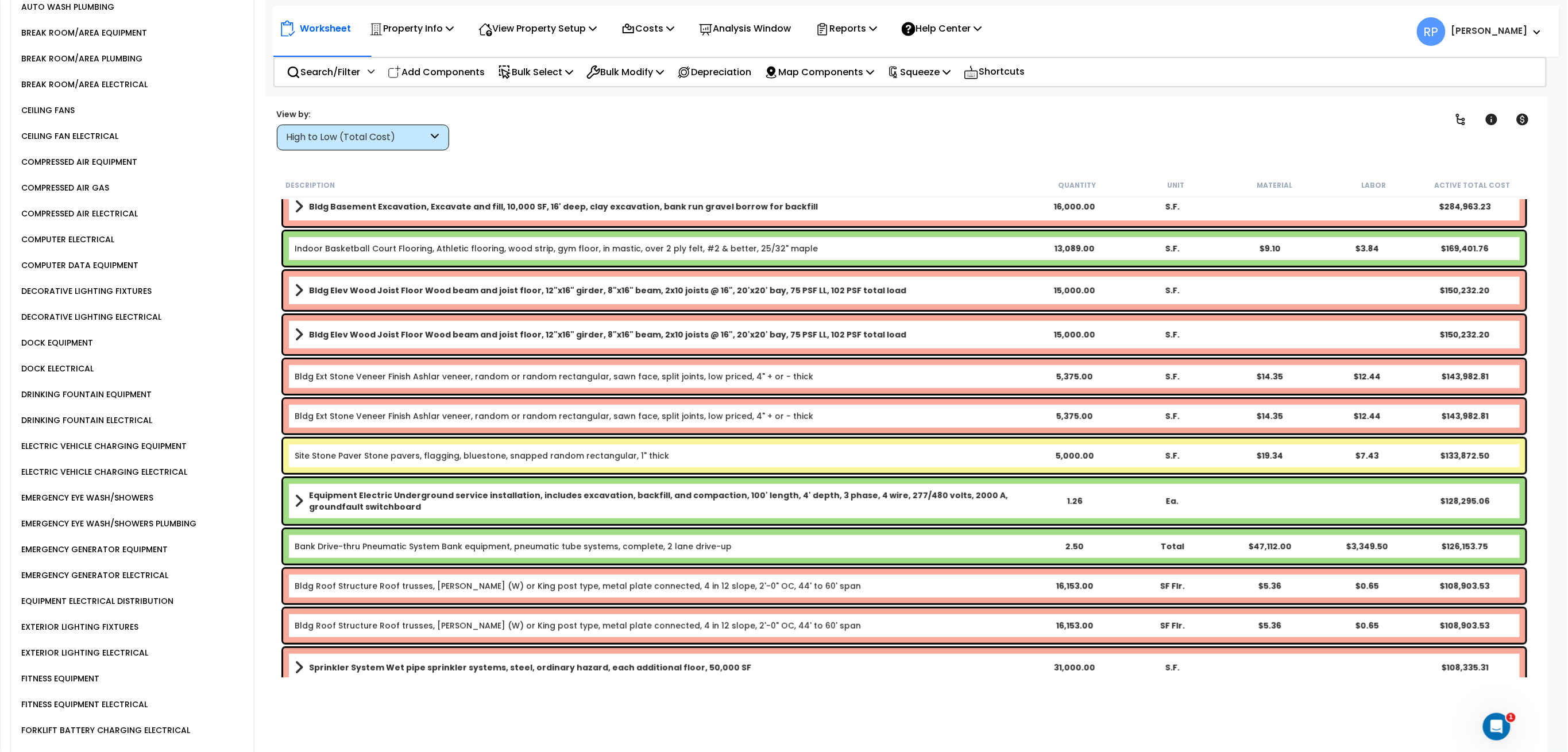
scroll to position [3578, 0]
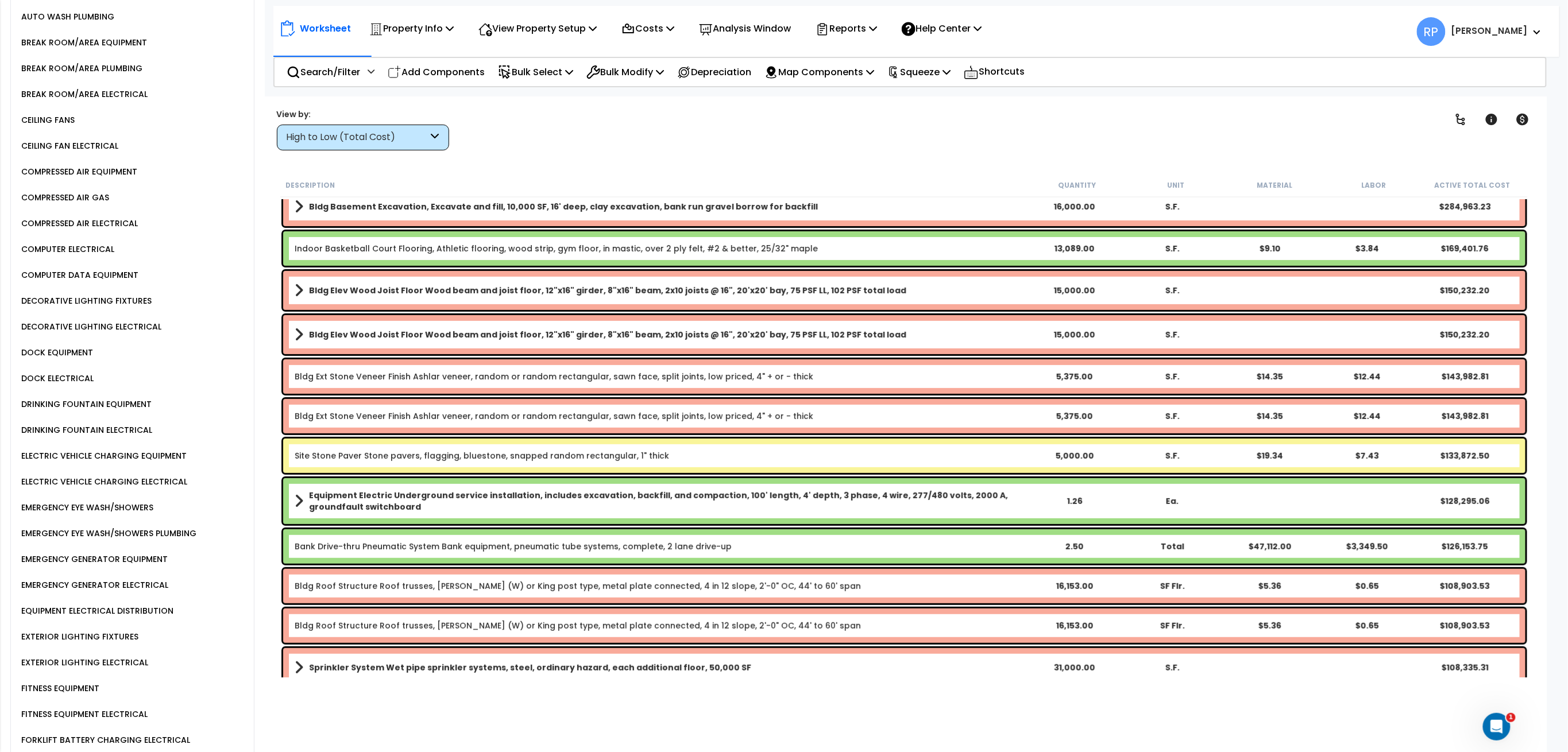
click at [127, 423] on div "DRINKING FOUNTAIN ELECTRICAL" at bounding box center [86, 430] width 134 height 14
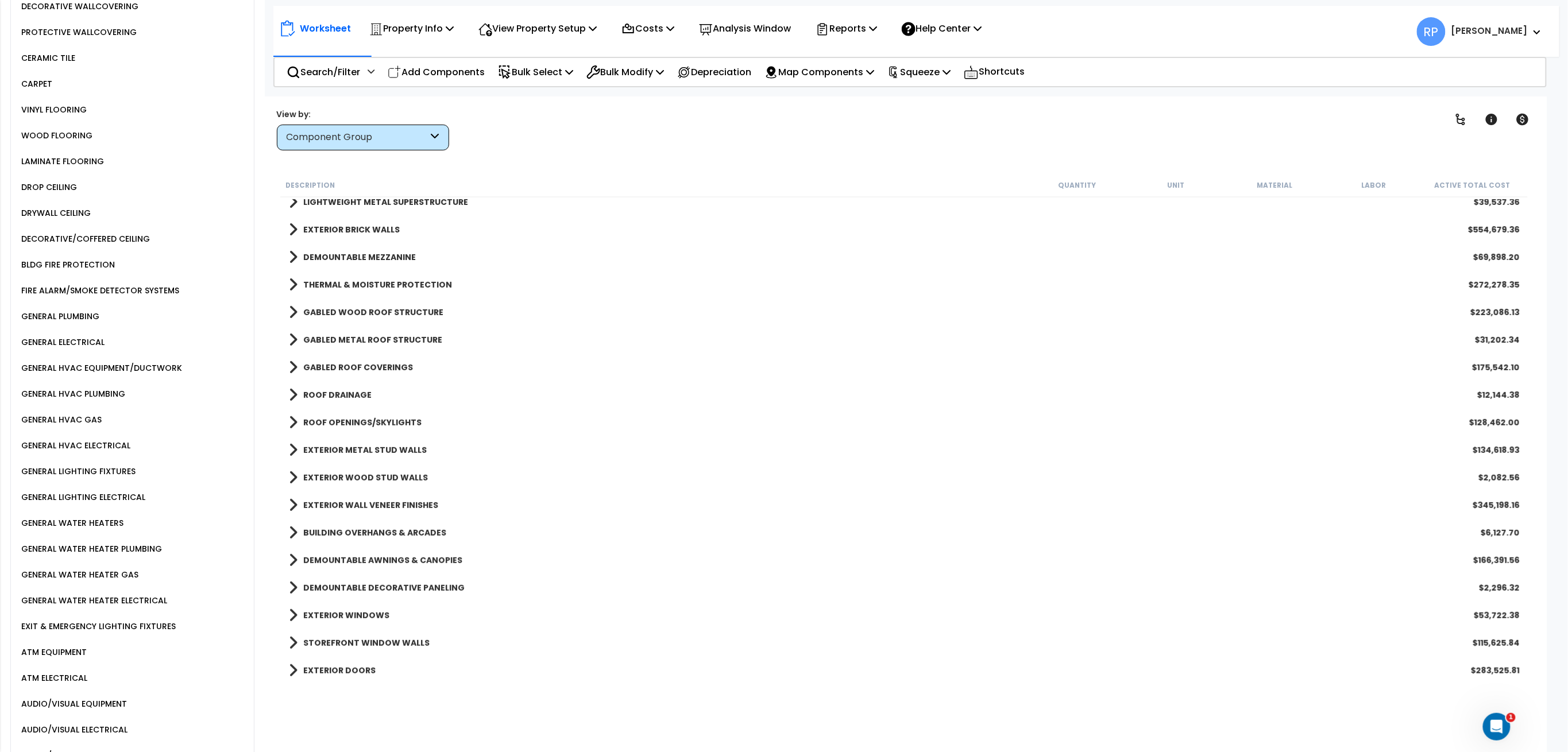
scroll to position [2660, 0]
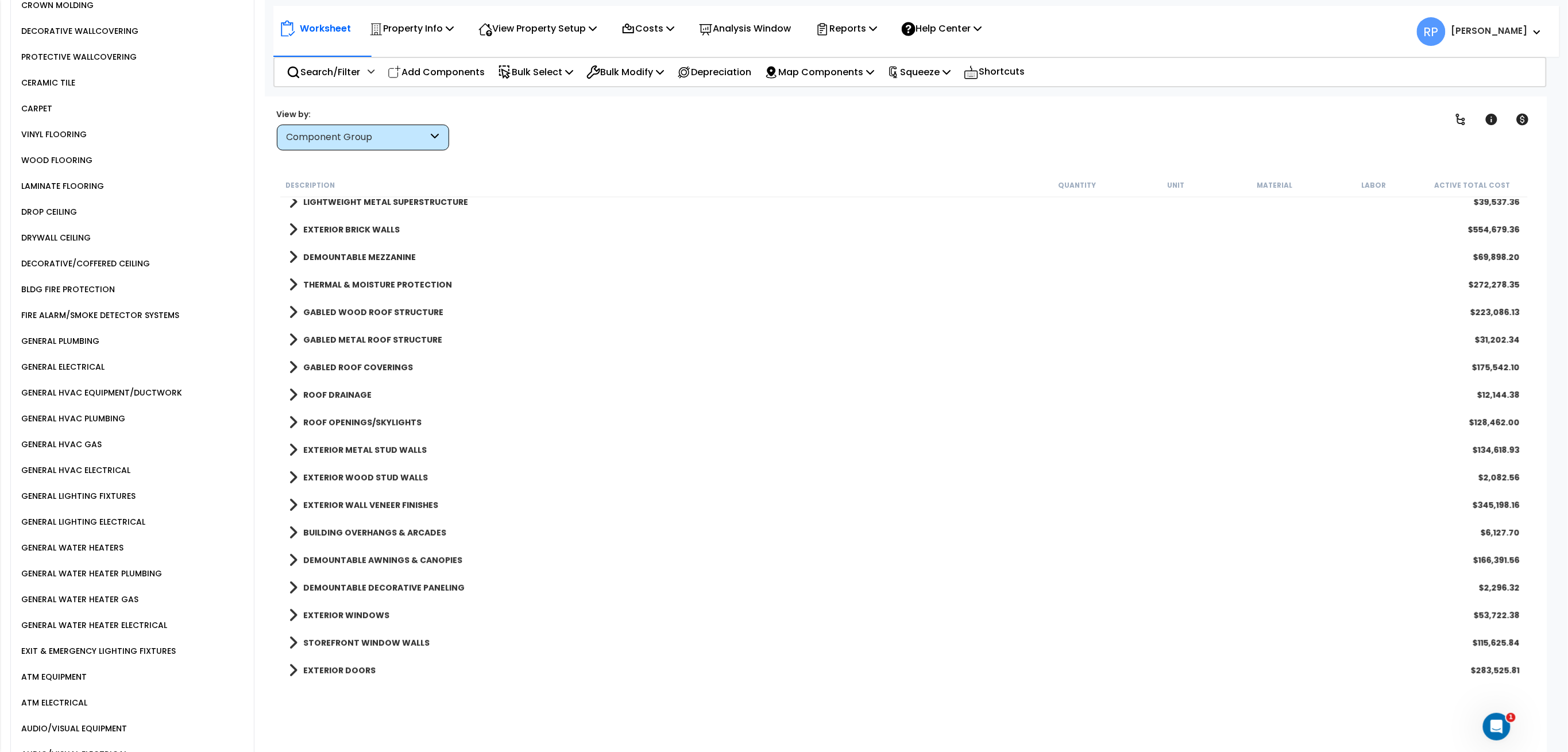
click at [107, 354] on div "GENERAL ELECTRICAL" at bounding box center [136, 367] width 235 height 26
click at [95, 360] on div "GENERAL ELECTRICAL" at bounding box center [62, 366] width 86 height 14
click at [119, 386] on div "GENERAL HVAC EQUIPMENT/DUCTWORK" at bounding box center [101, 392] width 164 height 14
click at [115, 412] on div "GENERAL HVAC PLUMBING" at bounding box center [72, 418] width 107 height 14
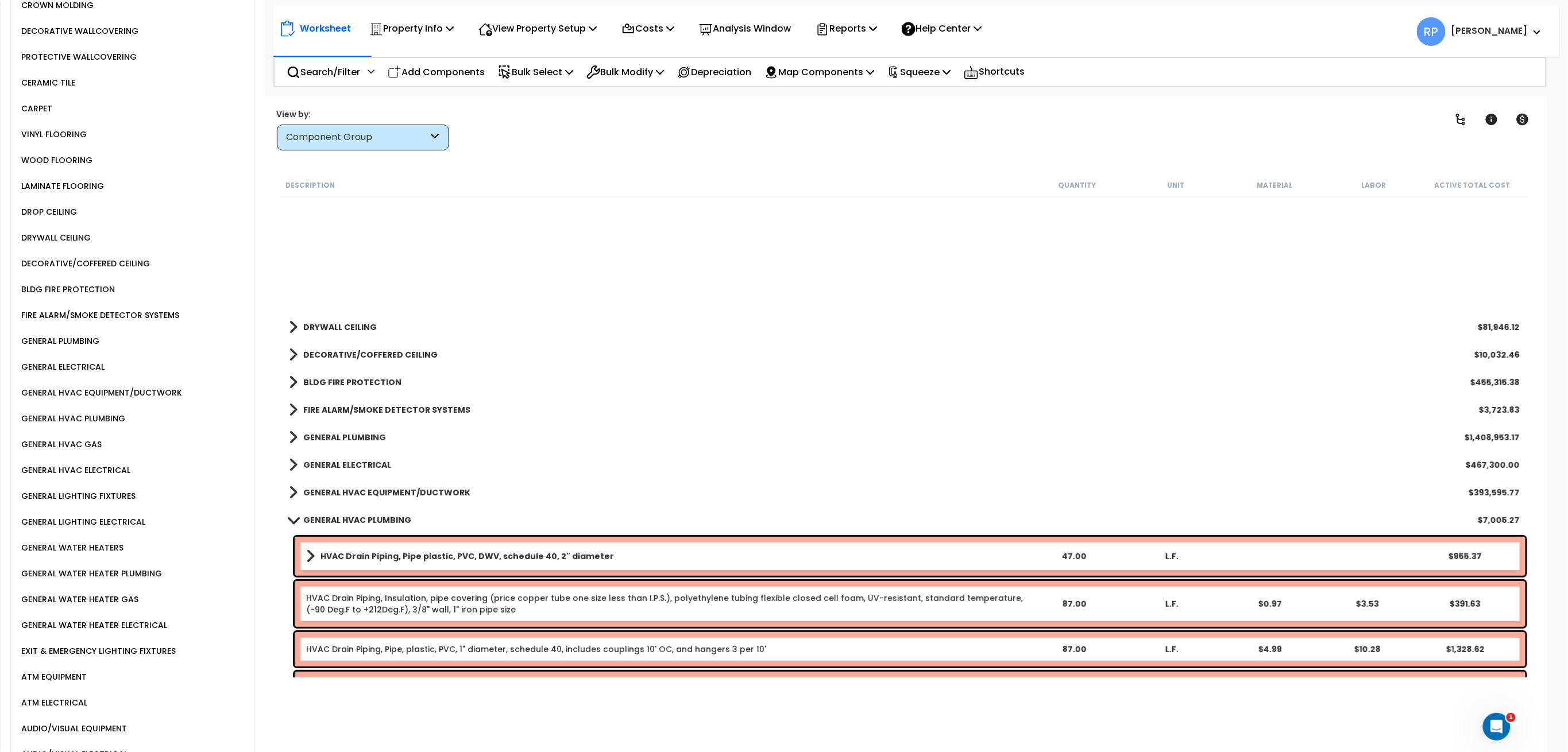
scroll to position [2678, 0]
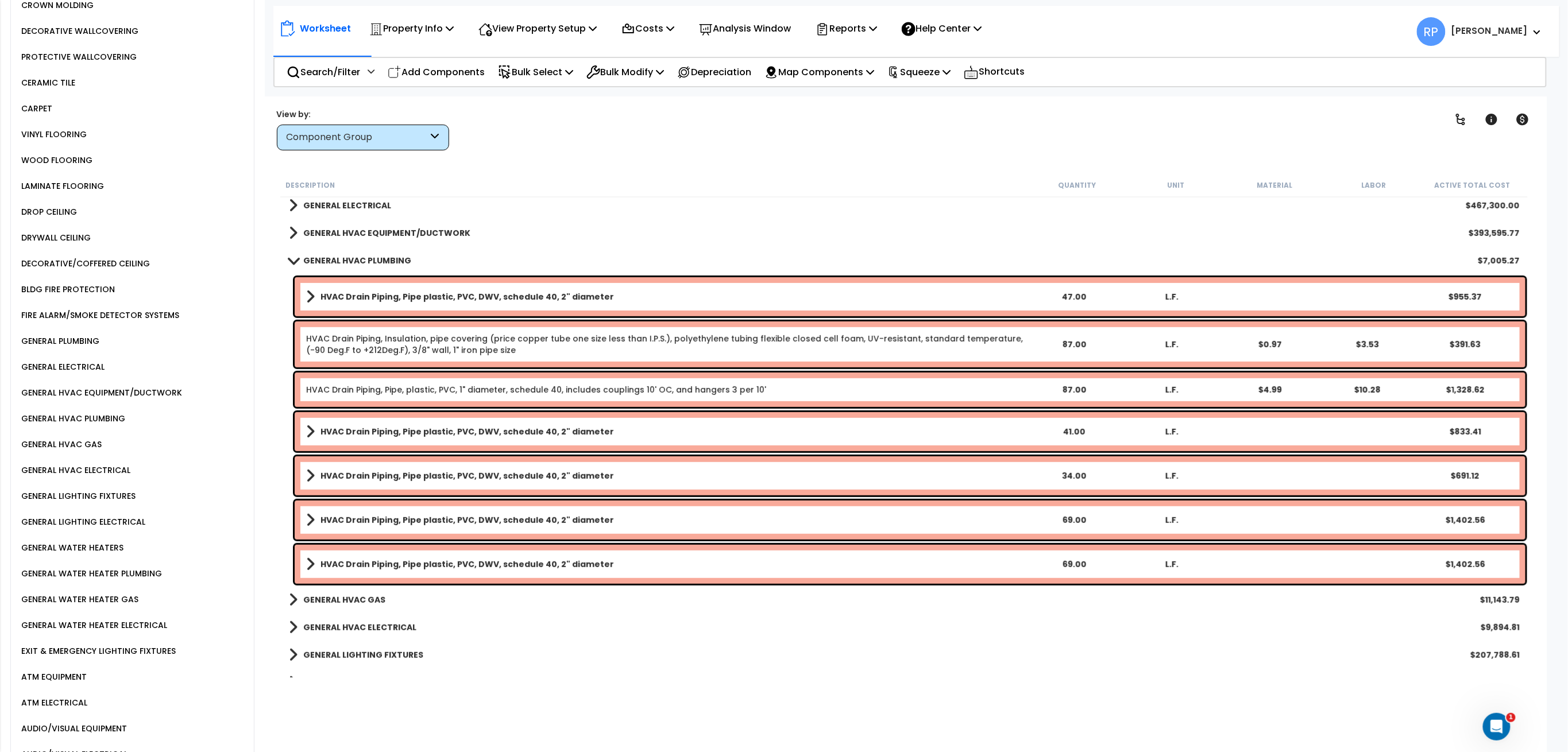
click at [76, 437] on div "GENERAL HVAC GAS" at bounding box center [60, 444] width 83 height 14
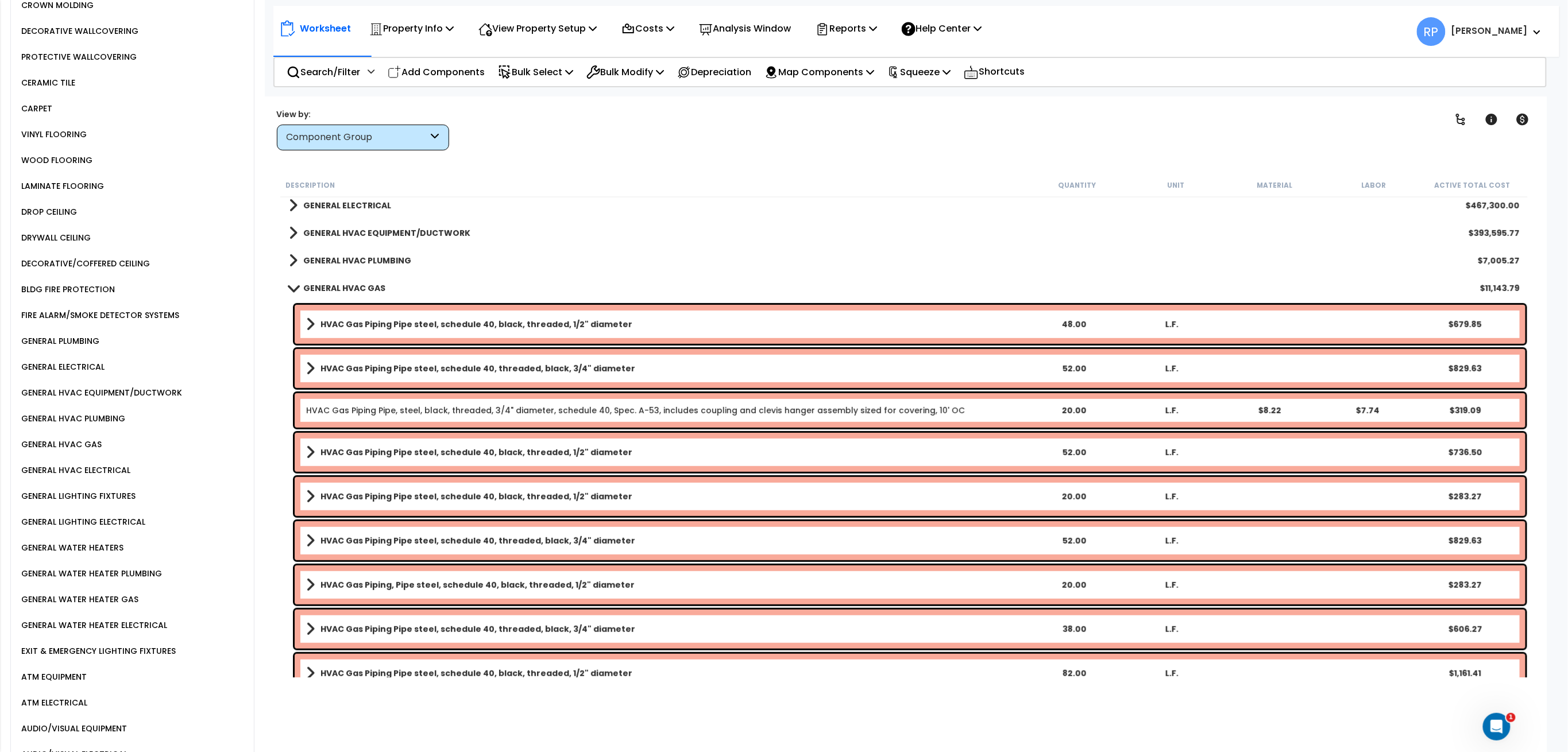
click at [401, 238] on b "GENERAL HVAC EQUIPMENT/DUCTWORK" at bounding box center [387, 232] width 167 height 11
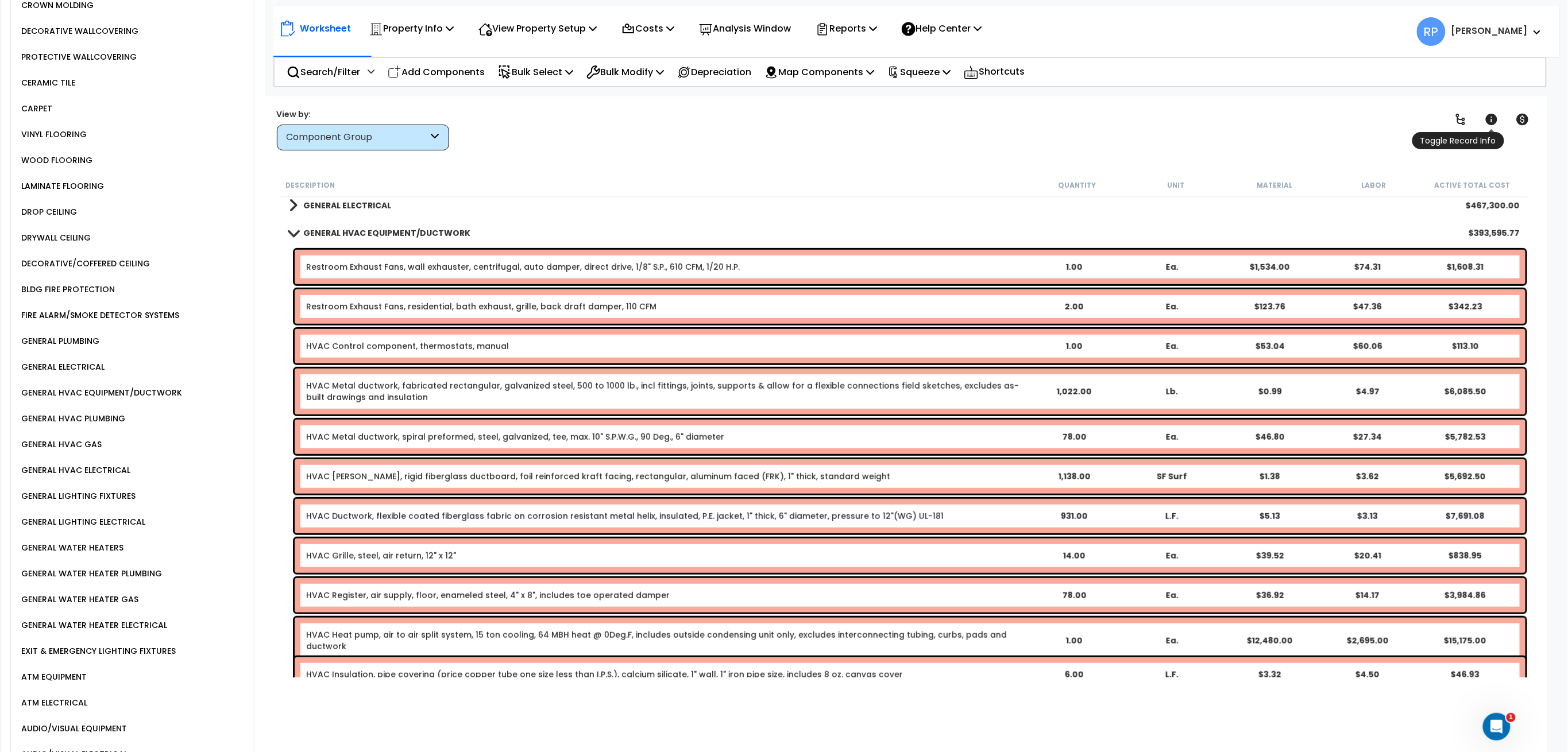
click at [1498, 124] on icon at bounding box center [1491, 119] width 14 height 14
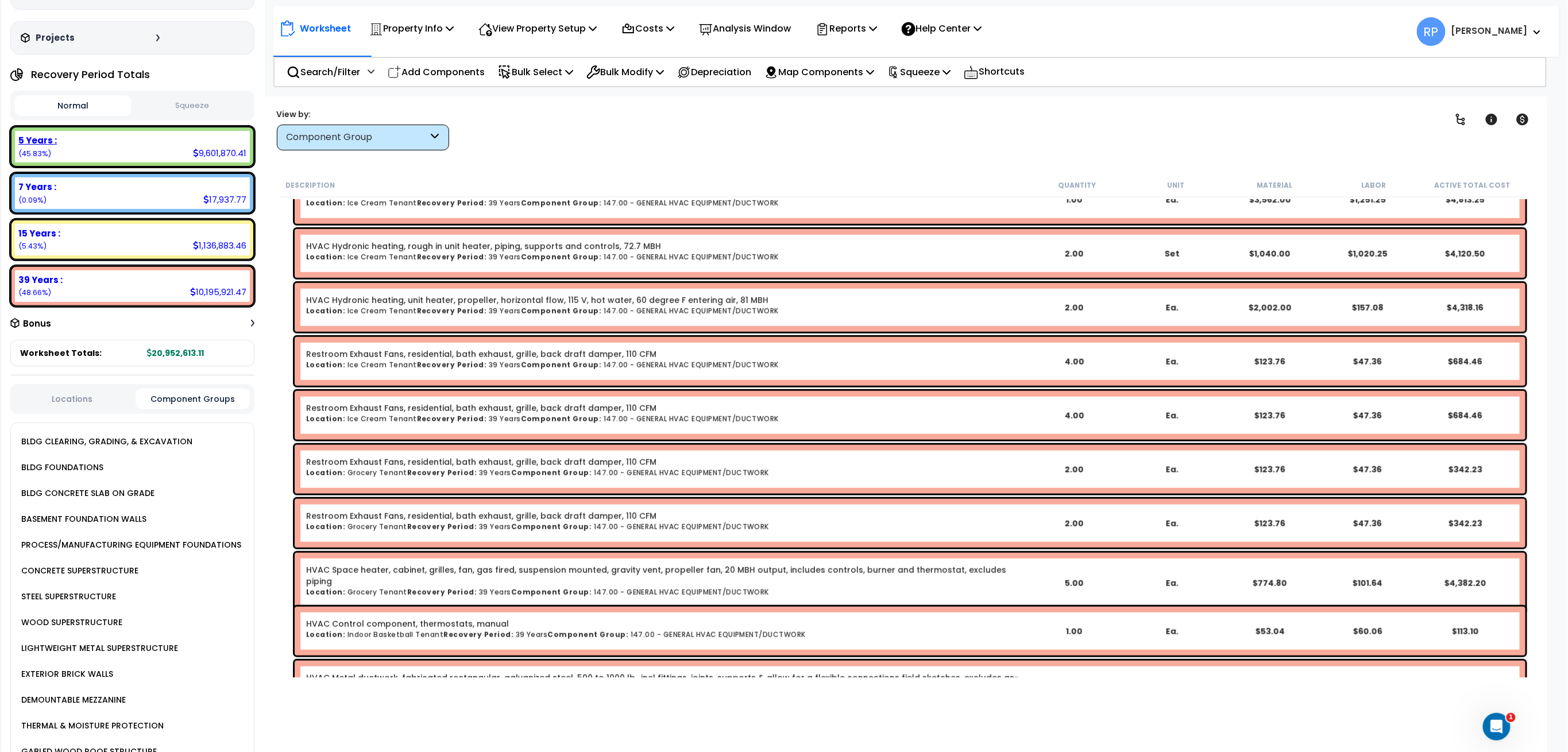
scroll to position [0, 0]
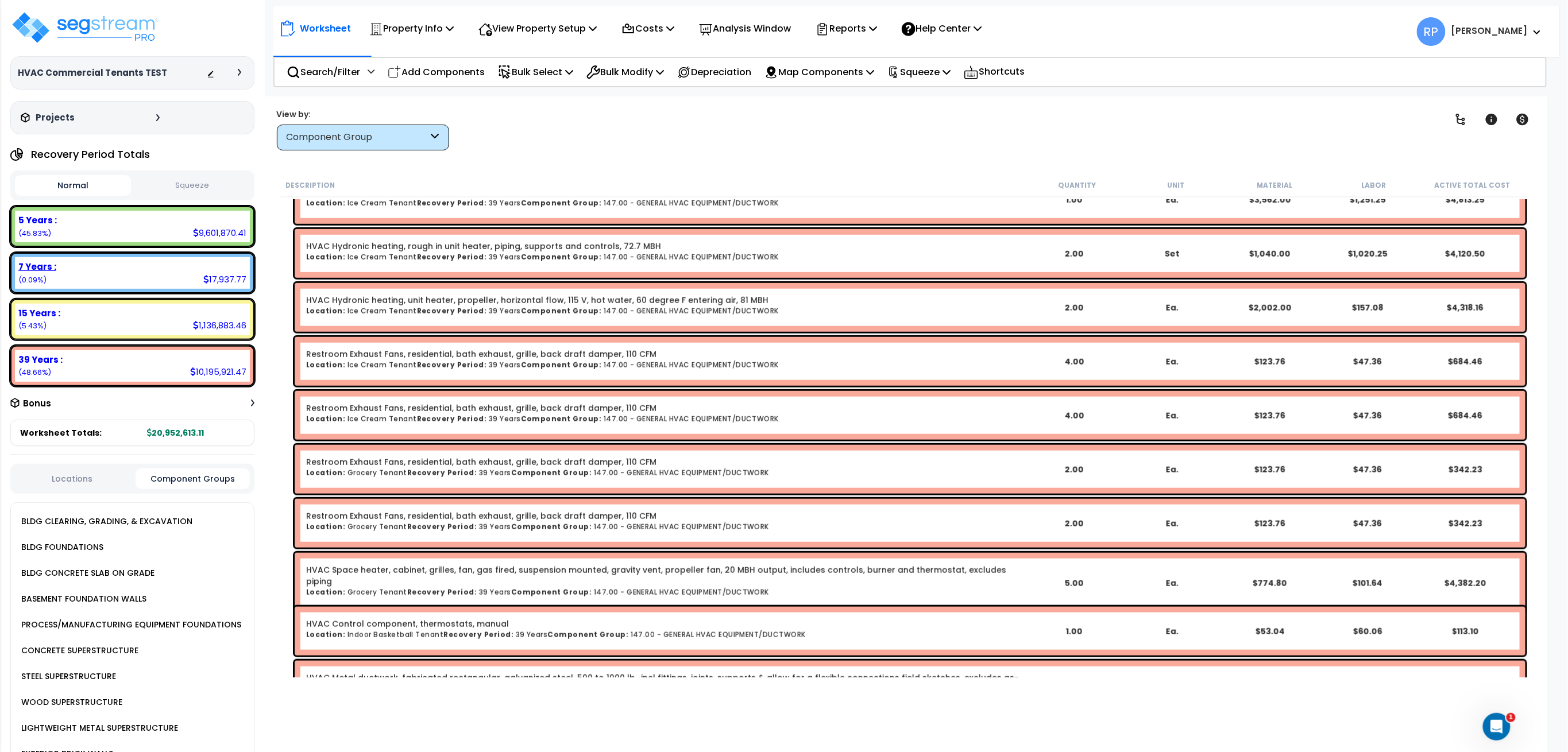
click at [79, 270] on div "7 Years :" at bounding box center [133, 267] width 228 height 12
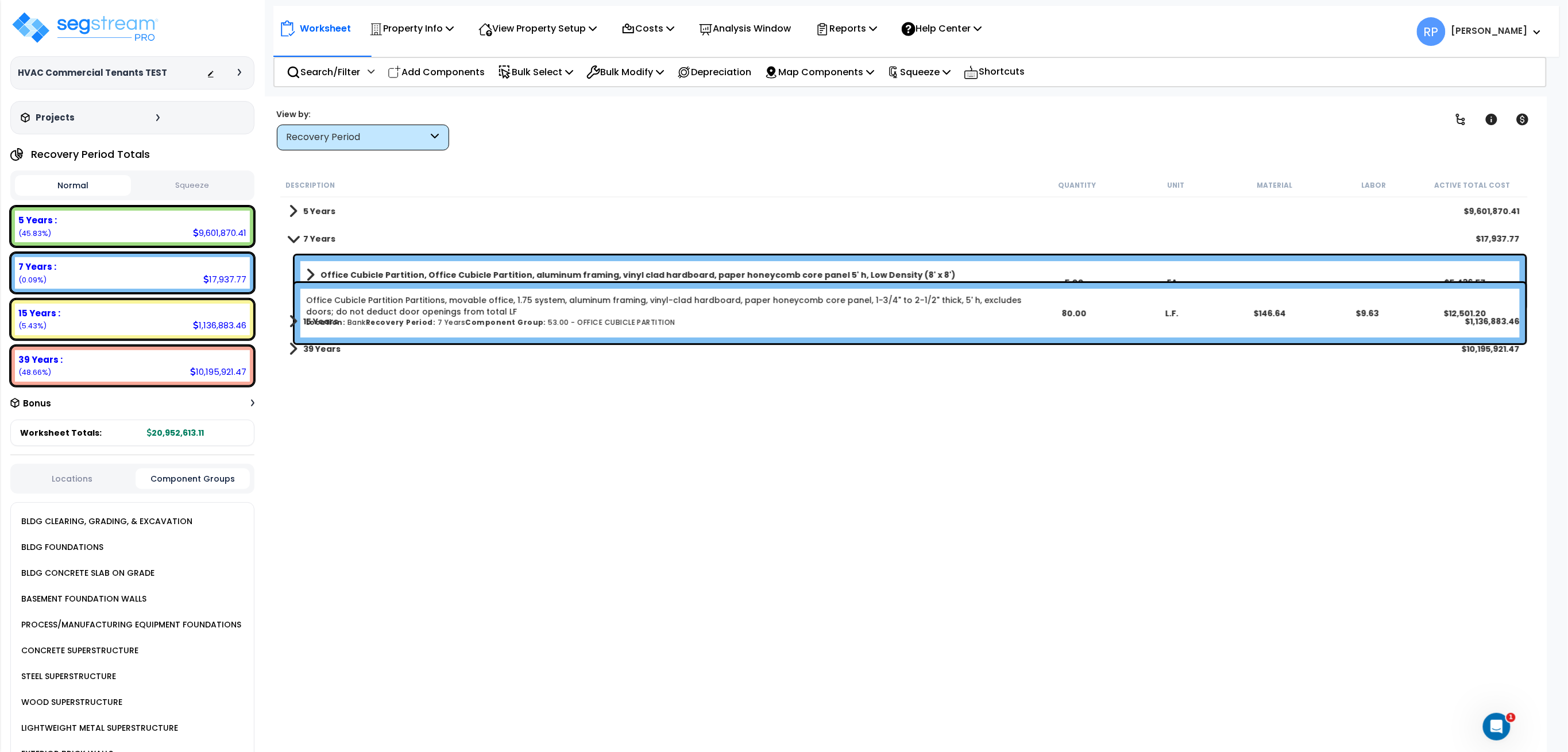
click at [315, 322] on b "15 Years" at bounding box center [320, 321] width 35 height 11
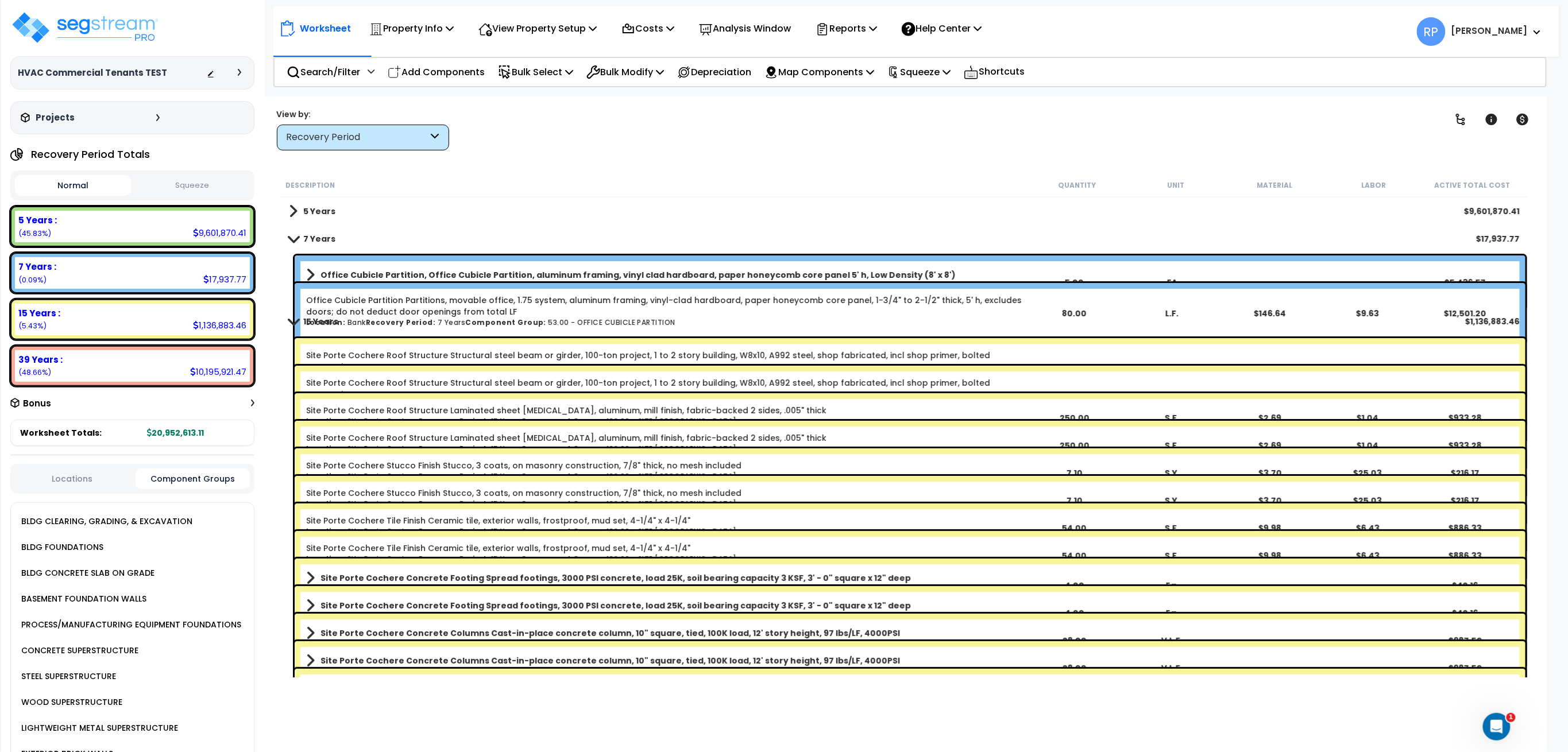
click at [316, 328] on link "15 Years" at bounding box center [314, 322] width 49 height 16
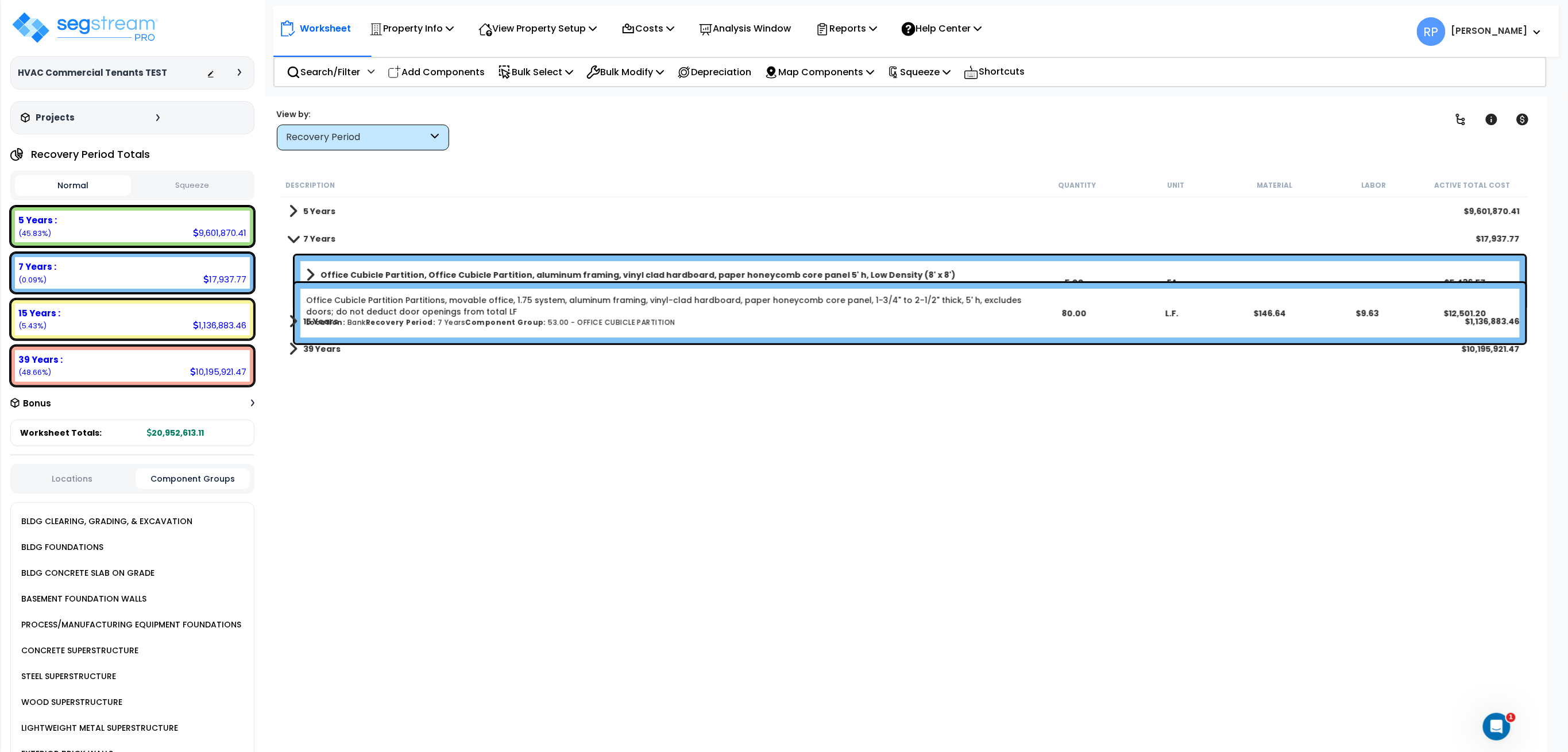
click at [325, 231] on link "7 Years" at bounding box center [312, 239] width 46 height 16
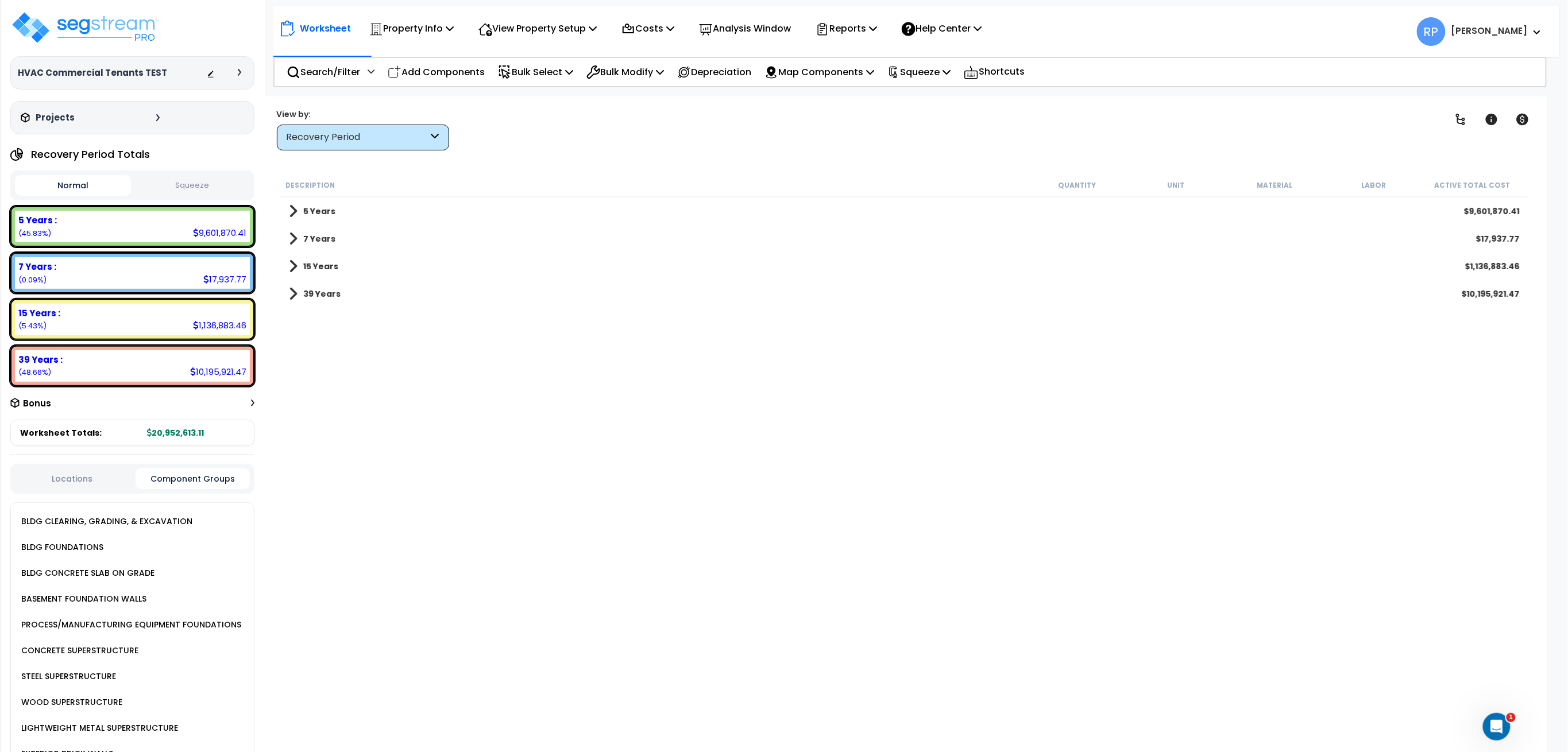
click at [325, 233] on b "7 Years" at bounding box center [319, 238] width 32 height 11
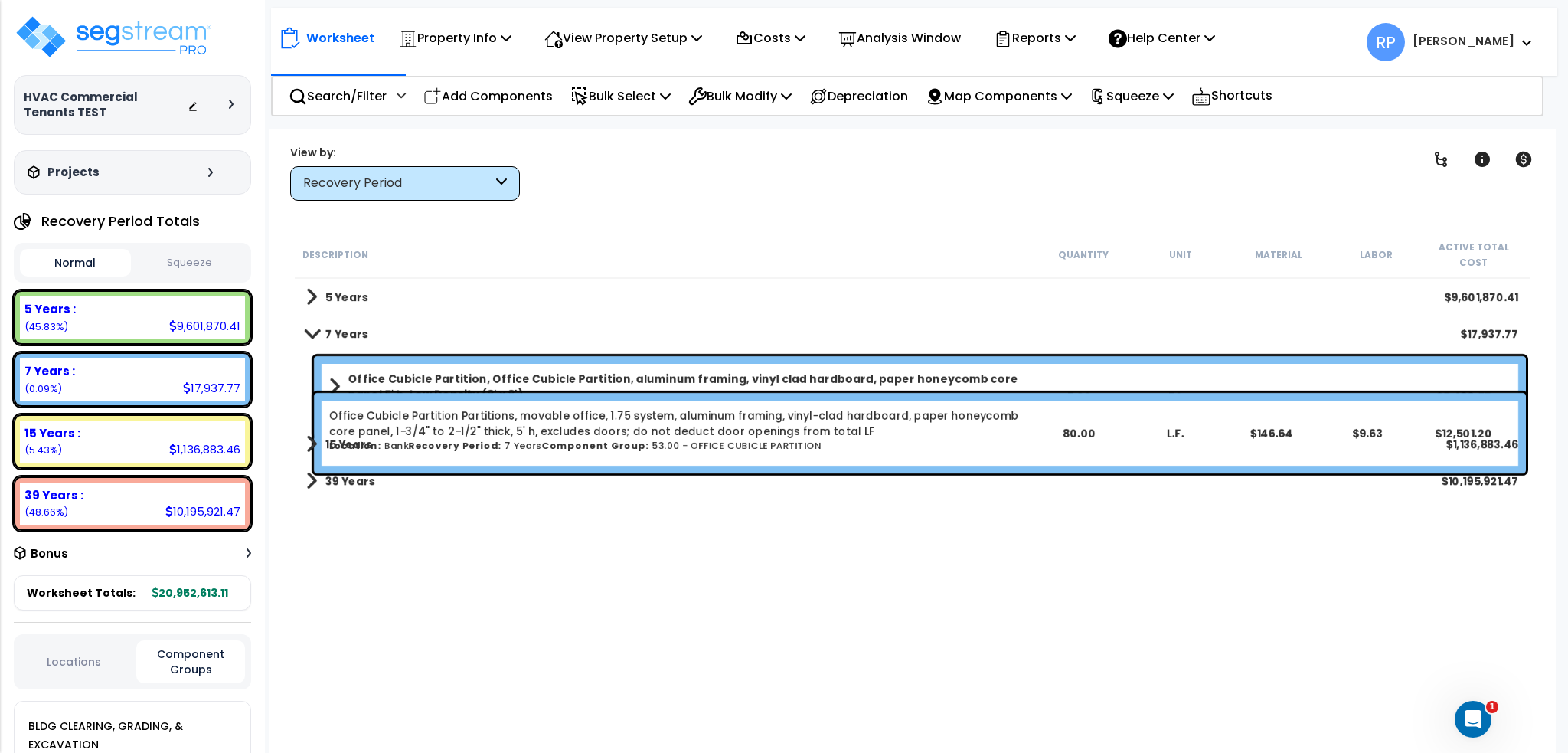
click at [356, 289] on b "5 Years" at bounding box center [347, 296] width 43 height 15
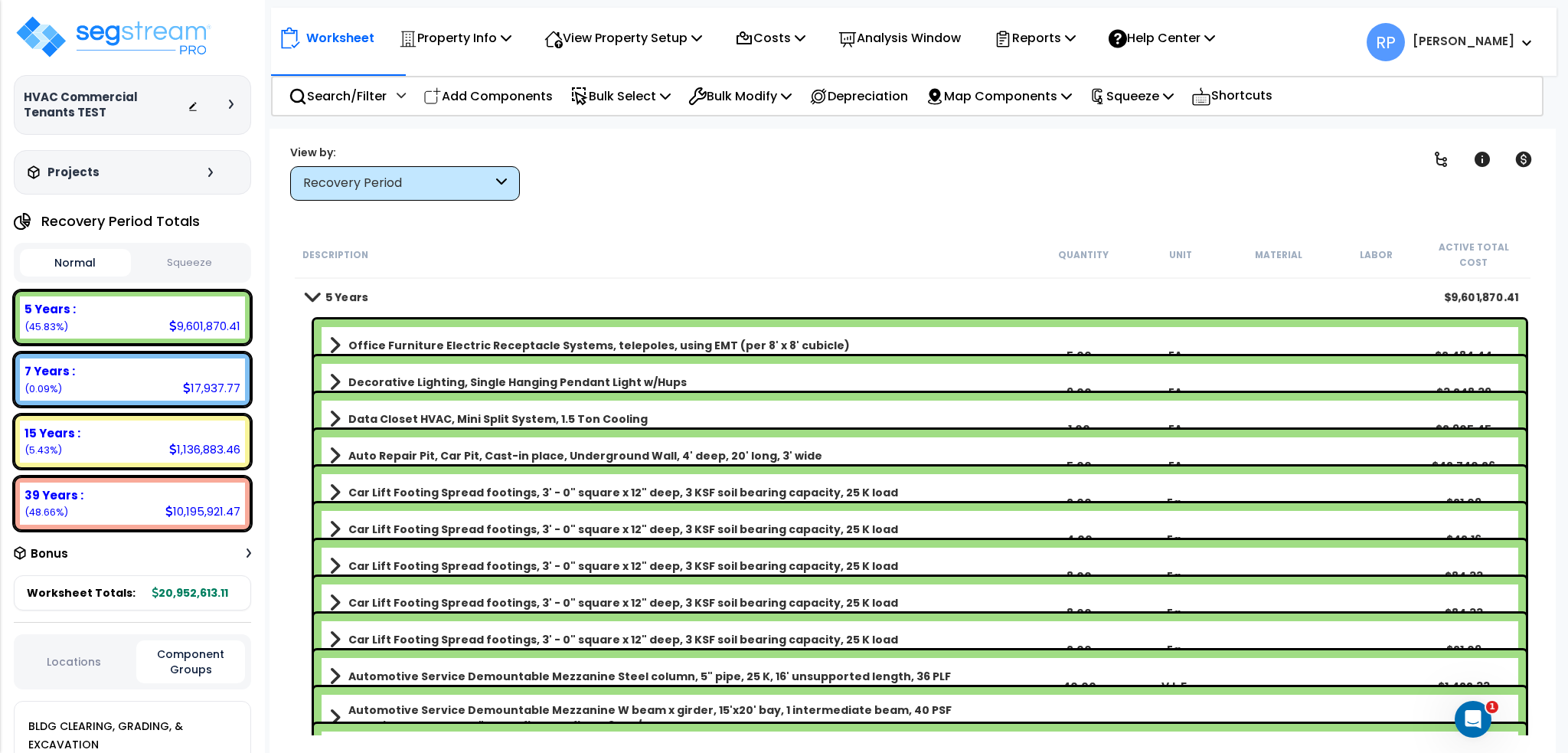
click at [350, 289] on b "5 Years" at bounding box center [347, 296] width 43 height 15
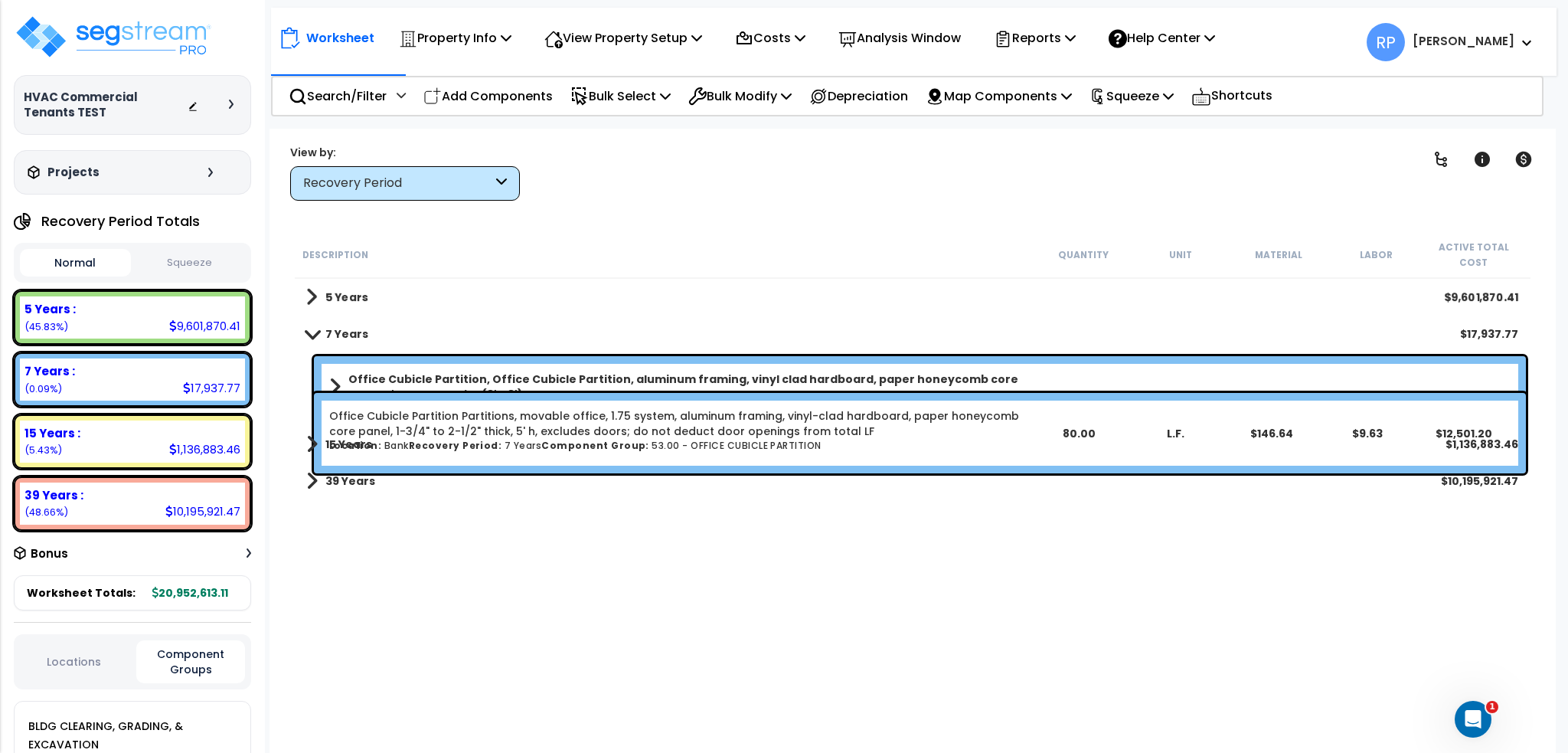
click at [346, 289] on b "5 Years" at bounding box center [347, 296] width 43 height 15
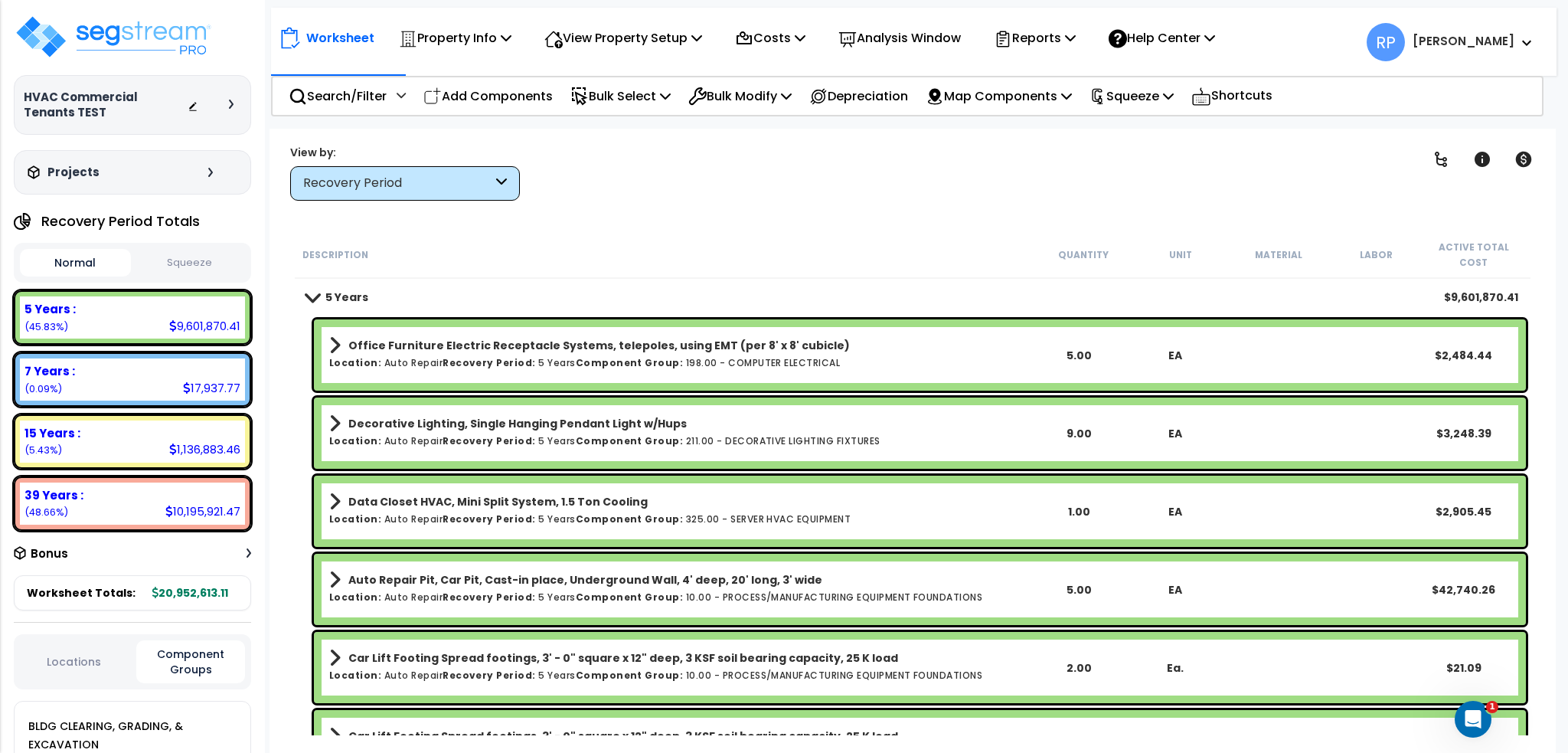
click at [348, 289] on b "5 Years" at bounding box center [347, 296] width 43 height 15
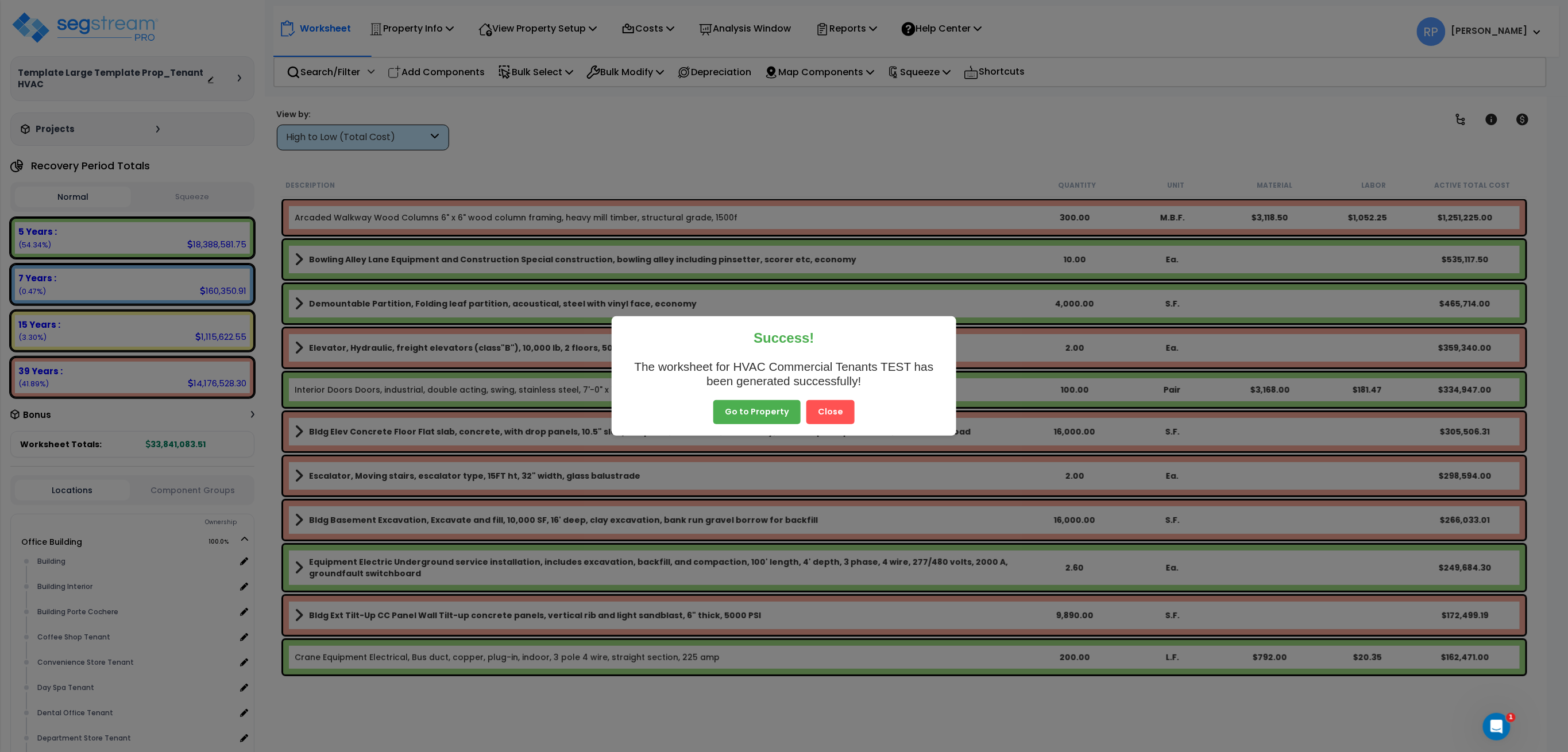
click at [837, 416] on button "Close" at bounding box center [830, 412] width 48 height 24
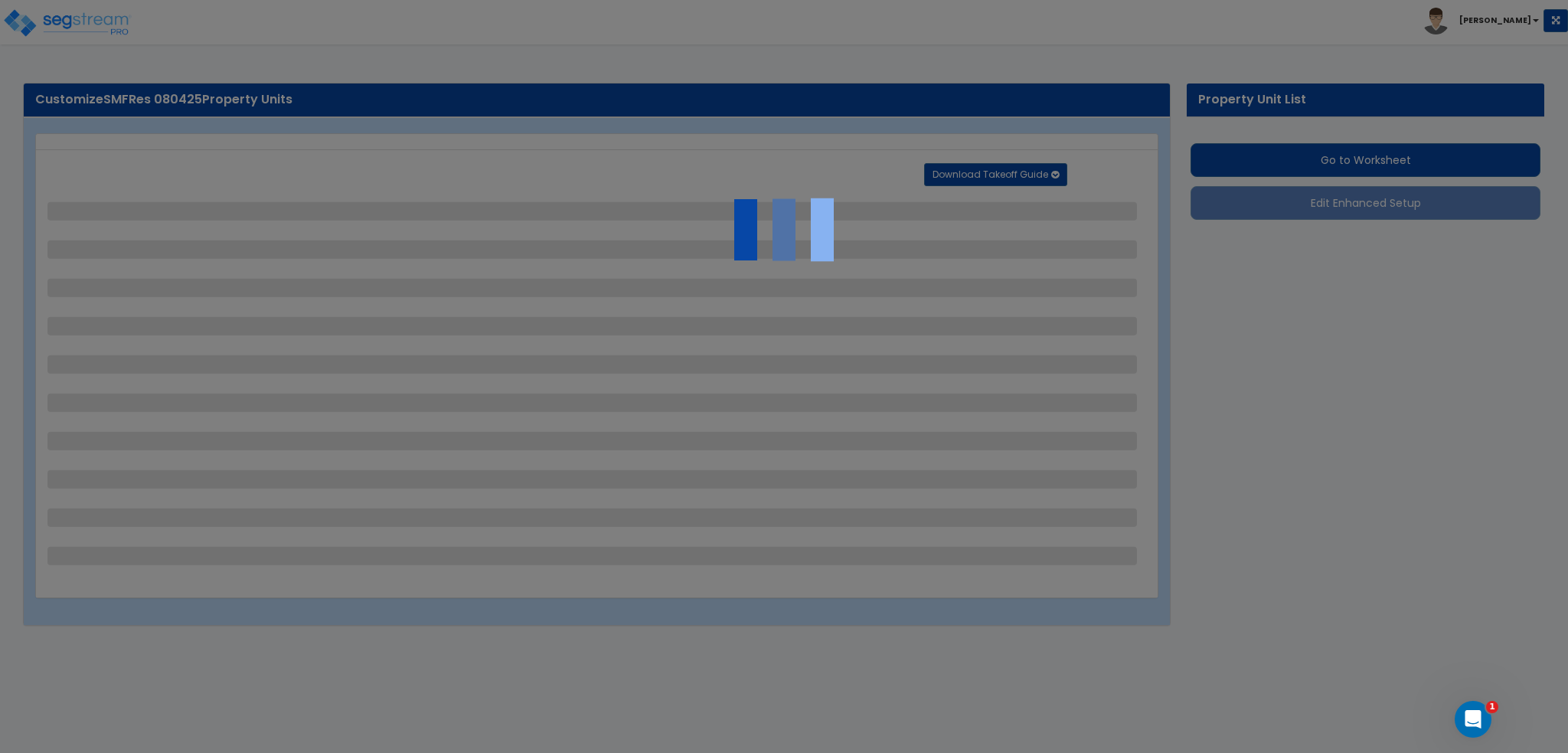
select select "2"
select select "1"
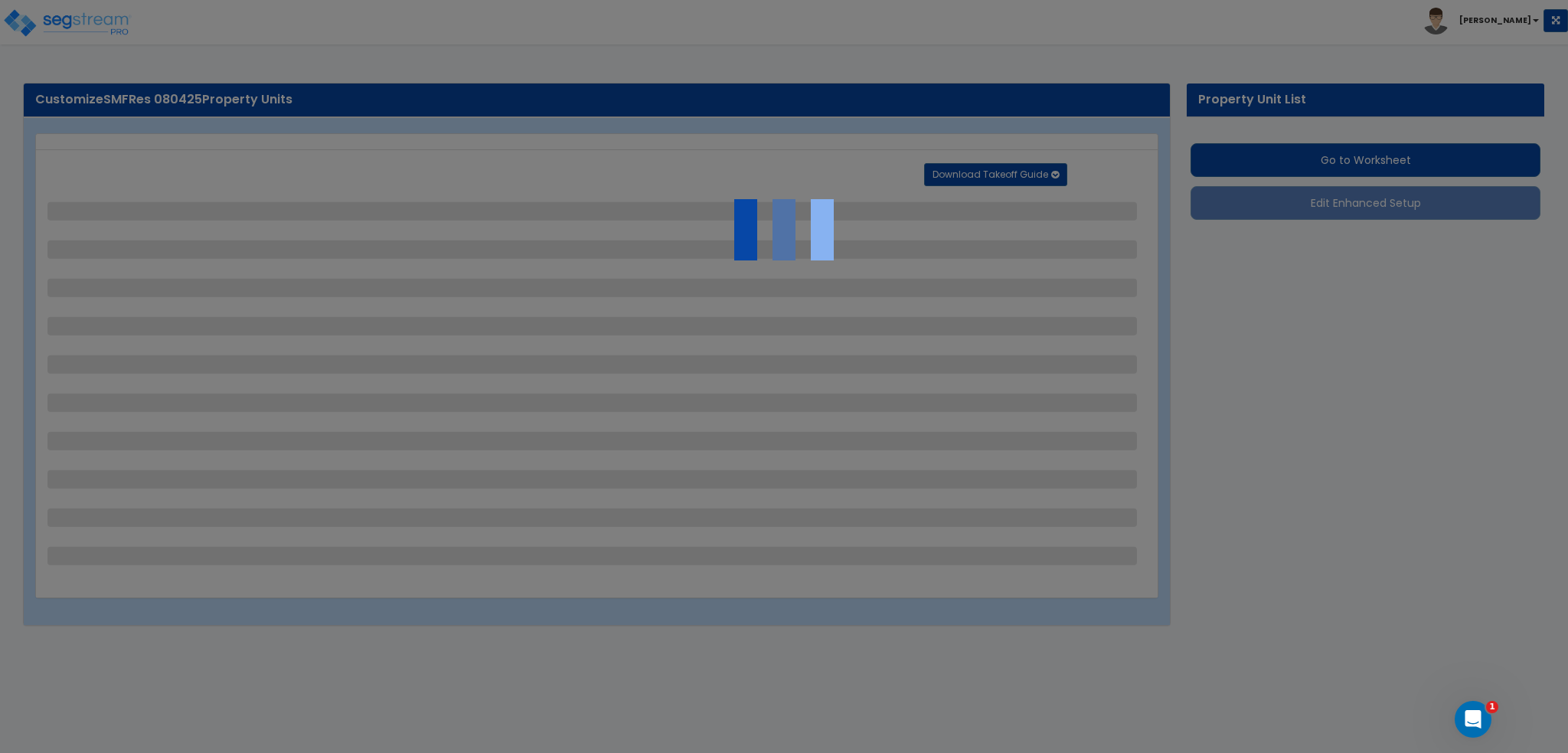
select select "2"
select select "1"
select select "5"
select select "1"
select select "2"
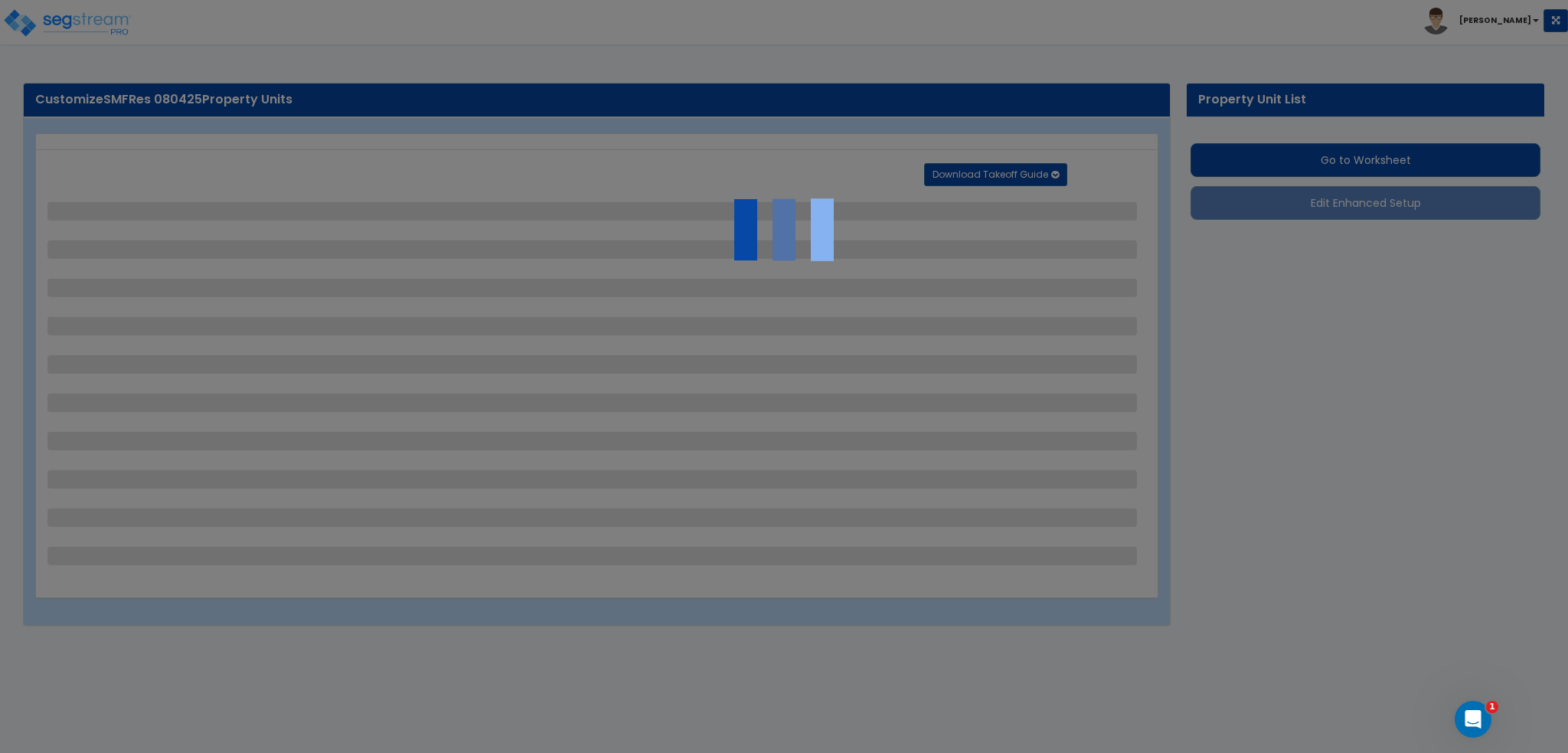
select select "2"
select select "1"
select select "2"
select select "1"
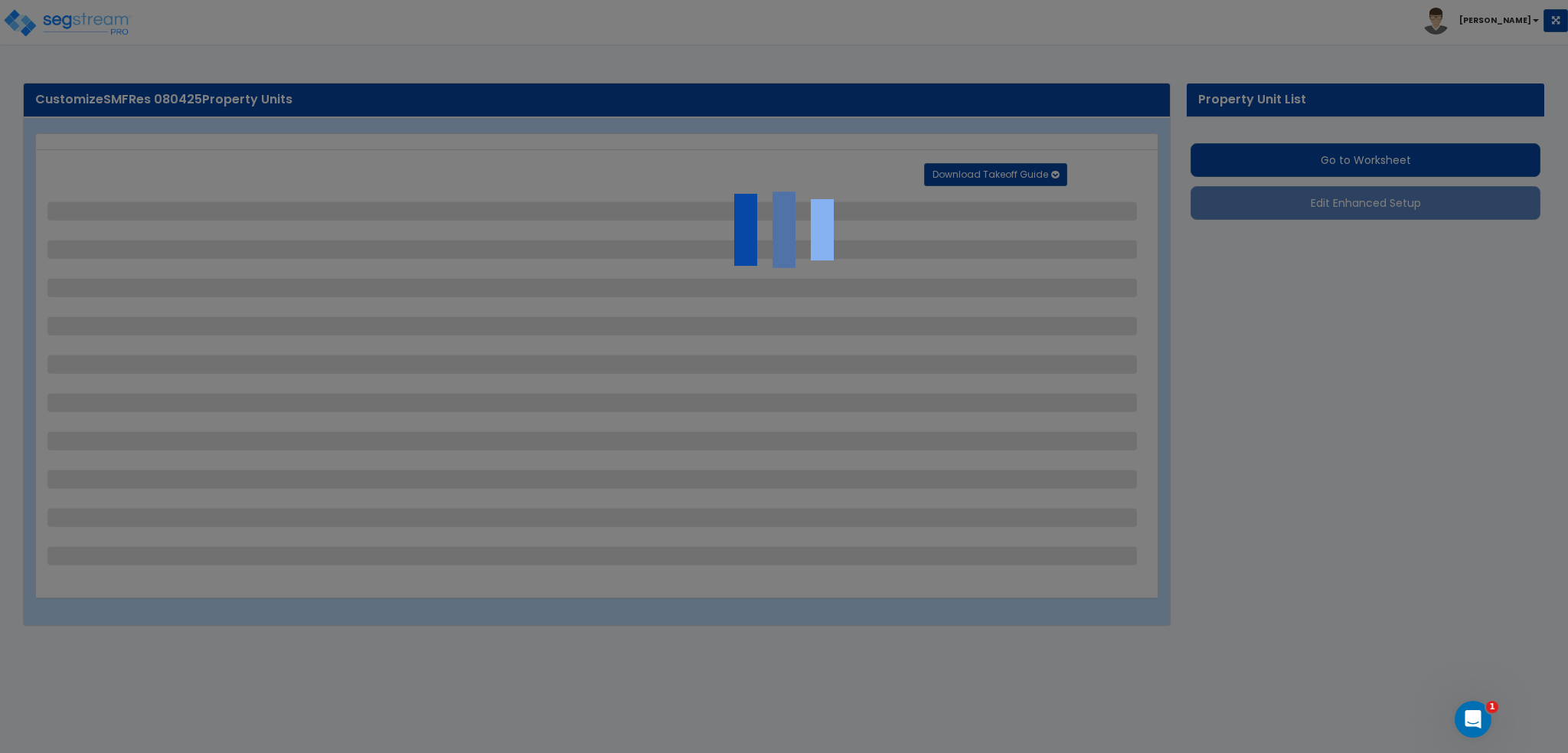
select select "1"
select select "6"
select select "2"
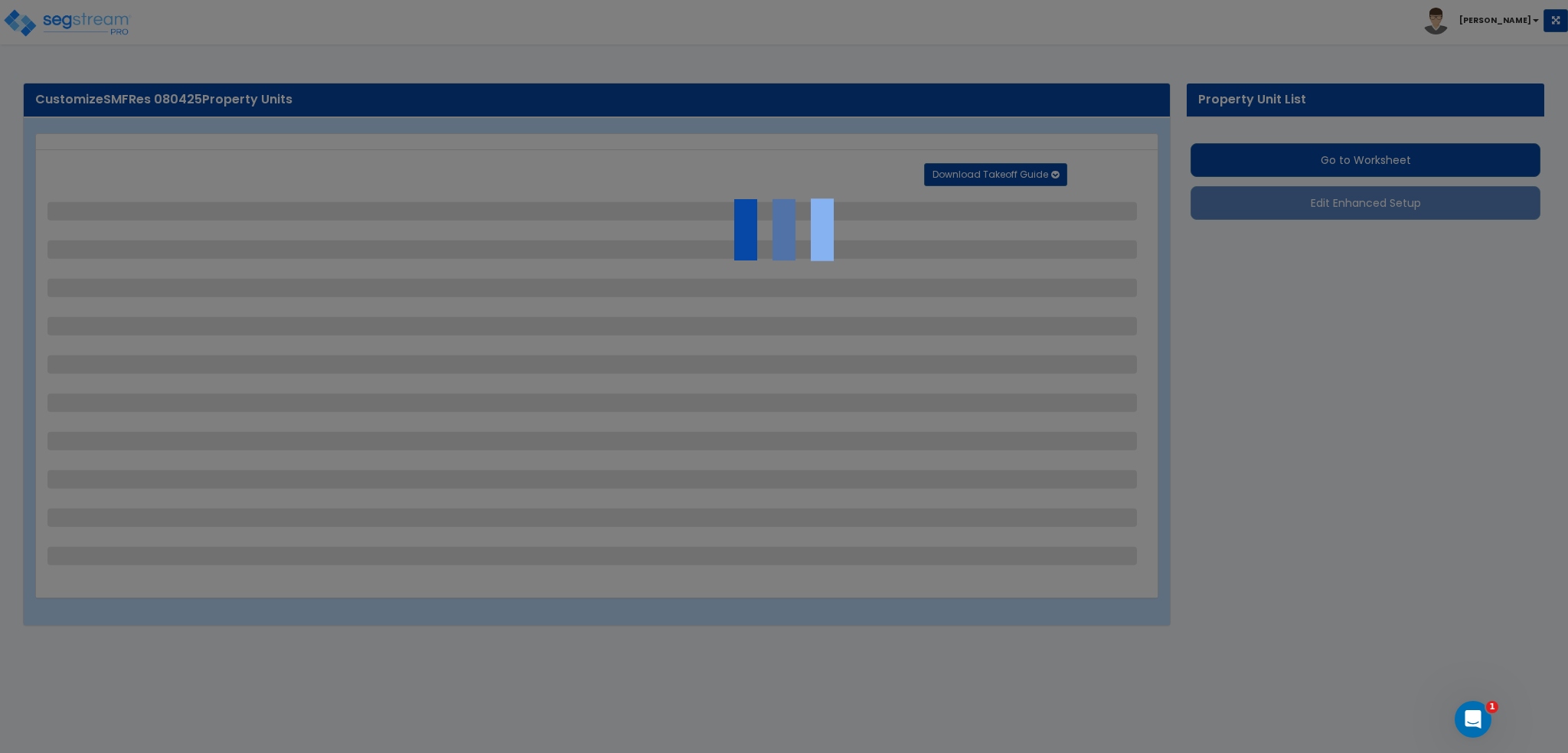
select select "3"
select select "2"
select select "7"
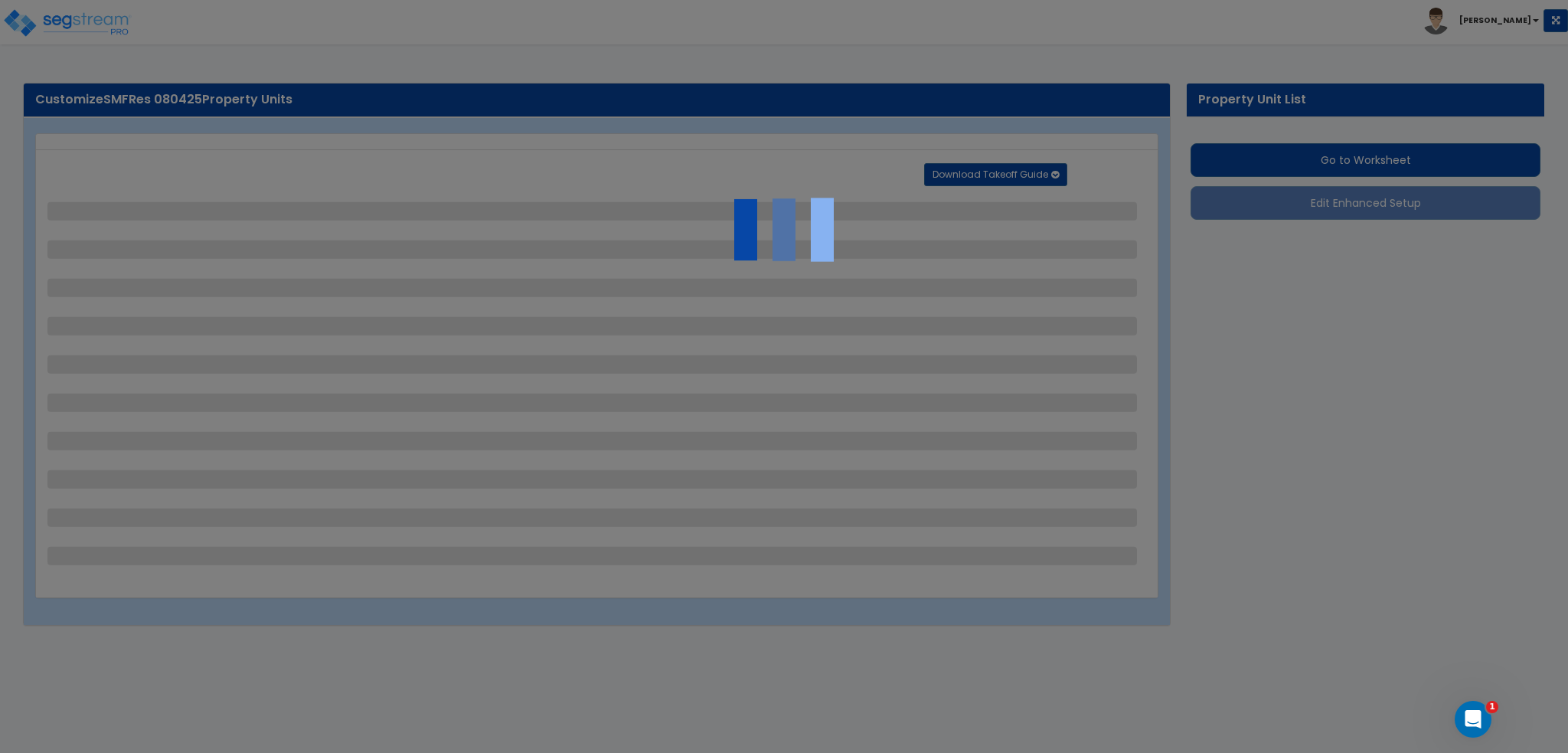
select select "2"
select select "3"
select select "1"
select select "20"
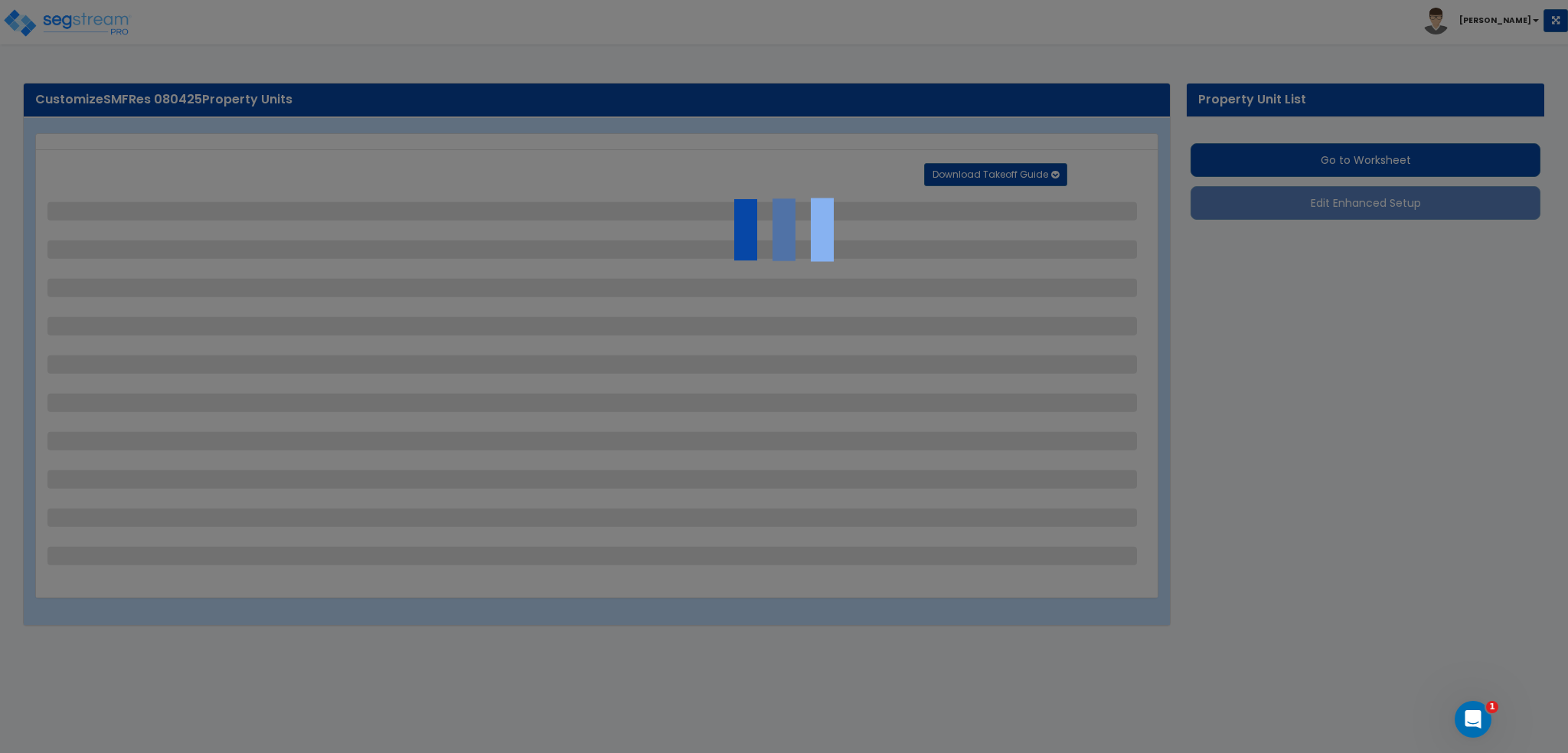
select select "1"
select select "5"
select select "1"
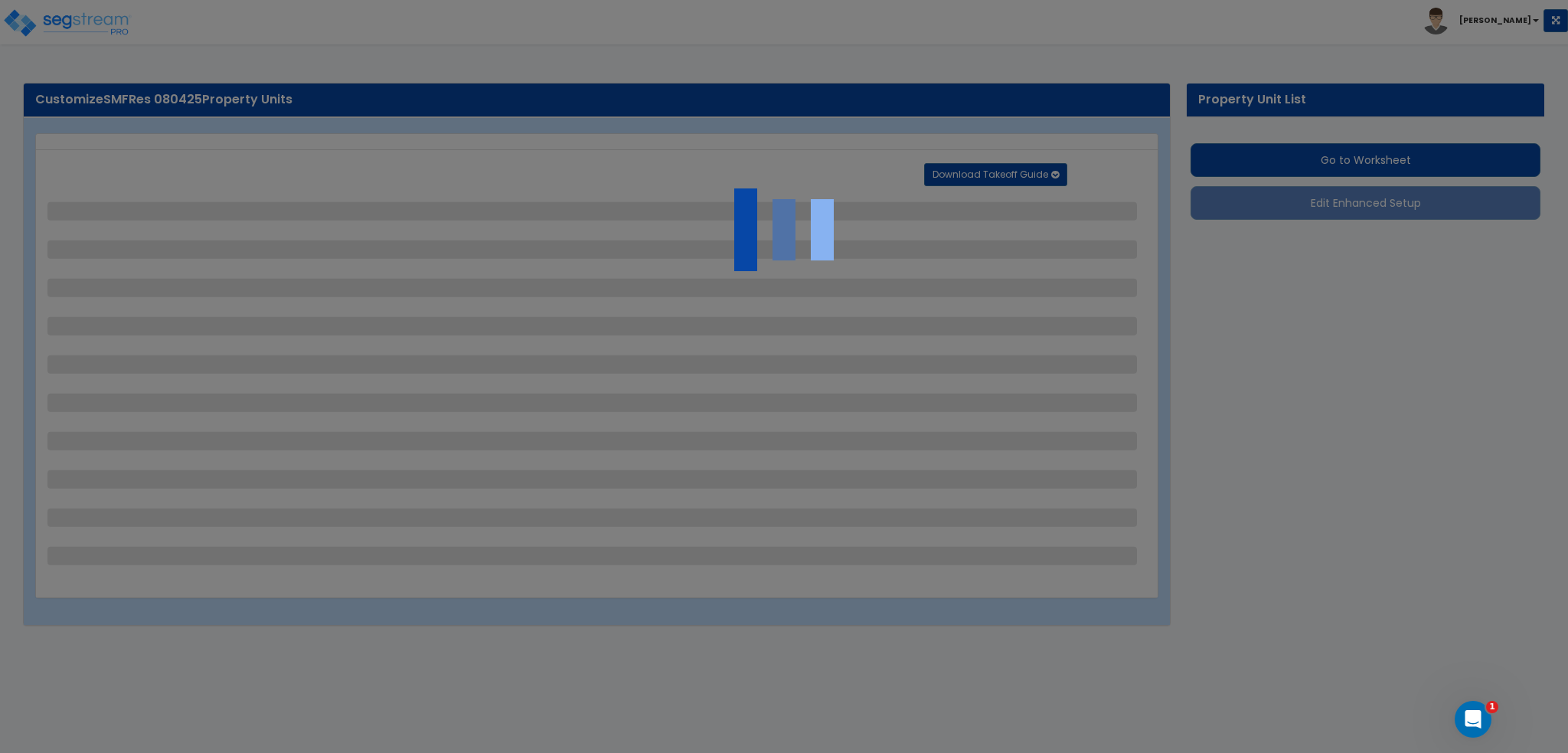
select select "4"
select select "1"
select select "2"
select select "4"
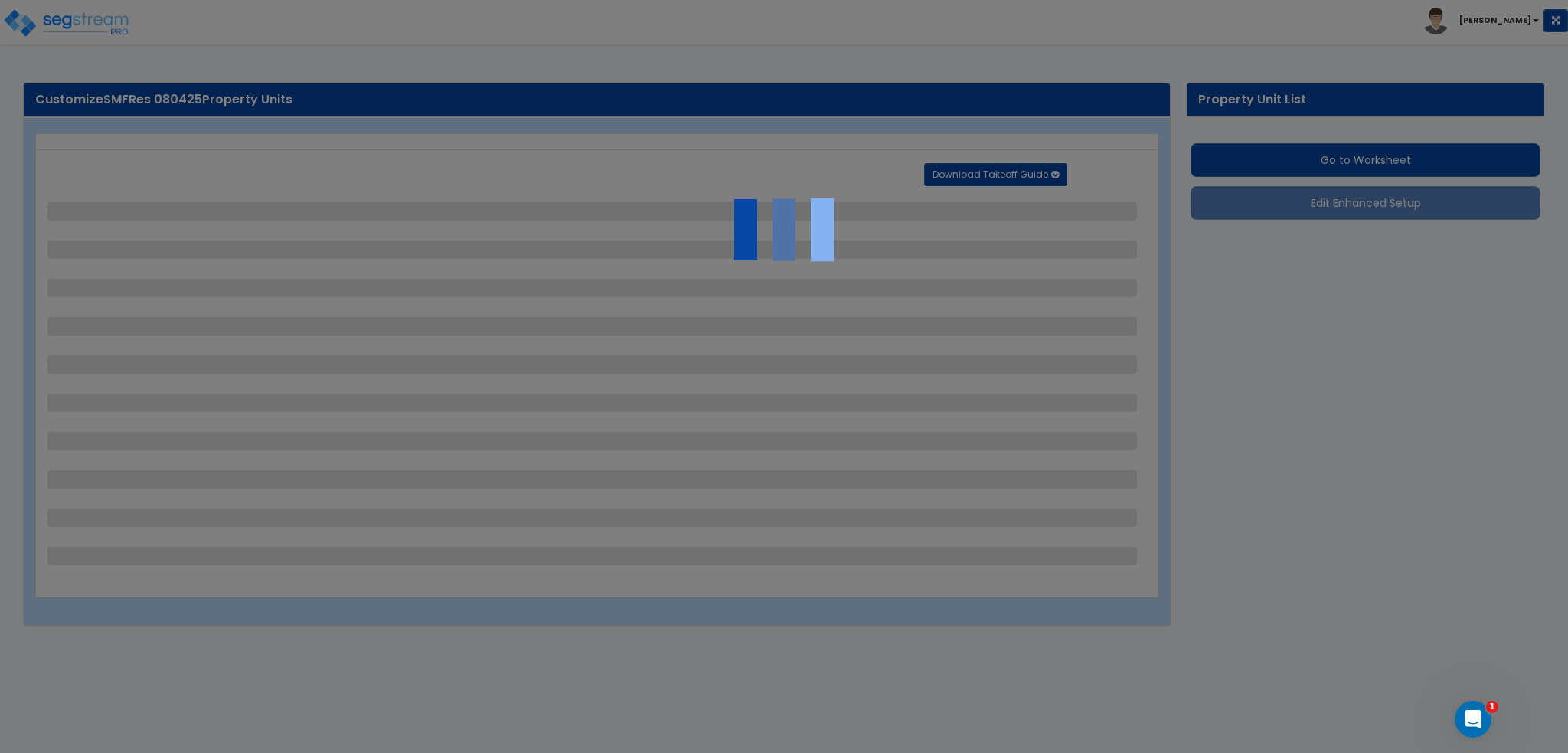
select select "4"
select select "1"
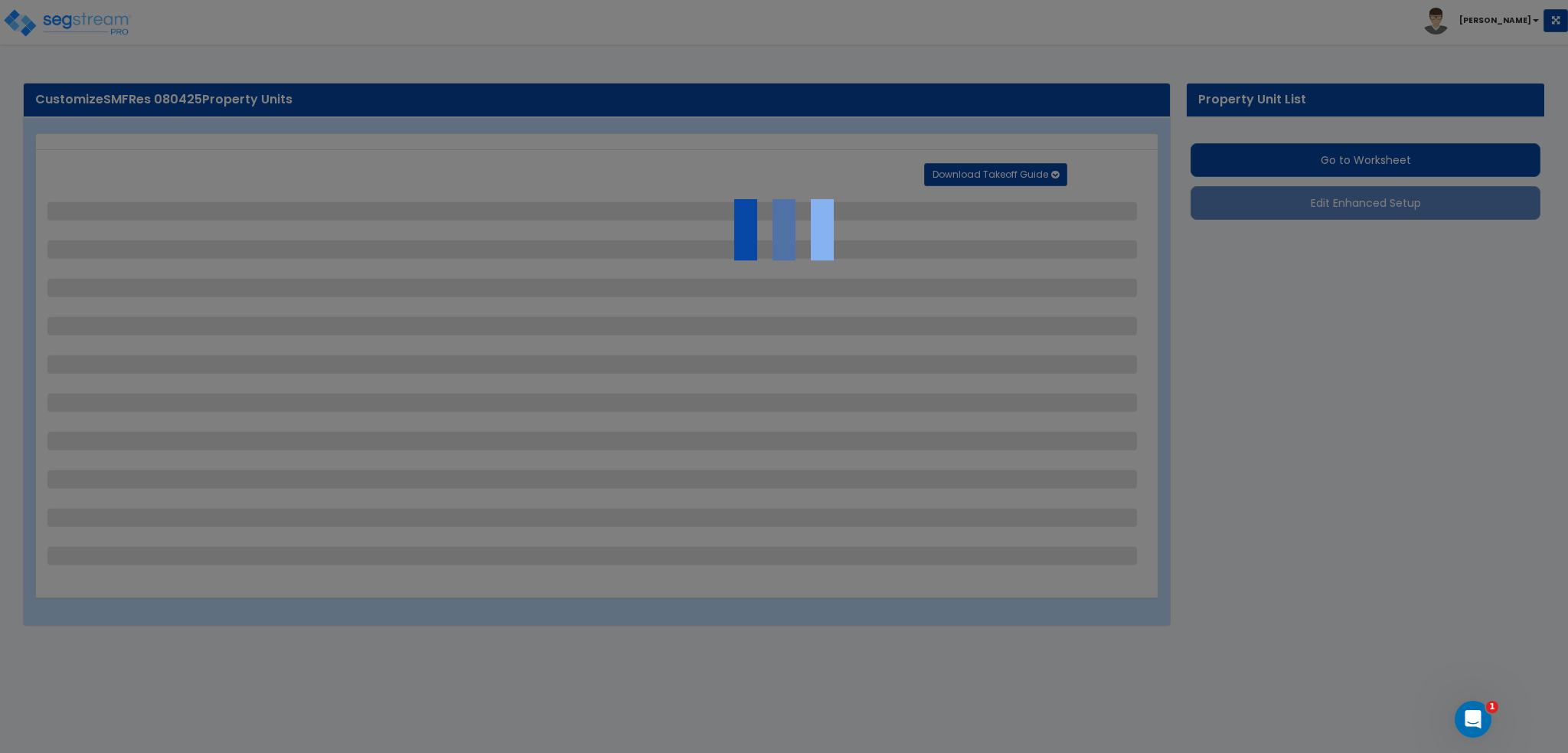
select select "2"
select select "1"
select select "2"
select select "1"
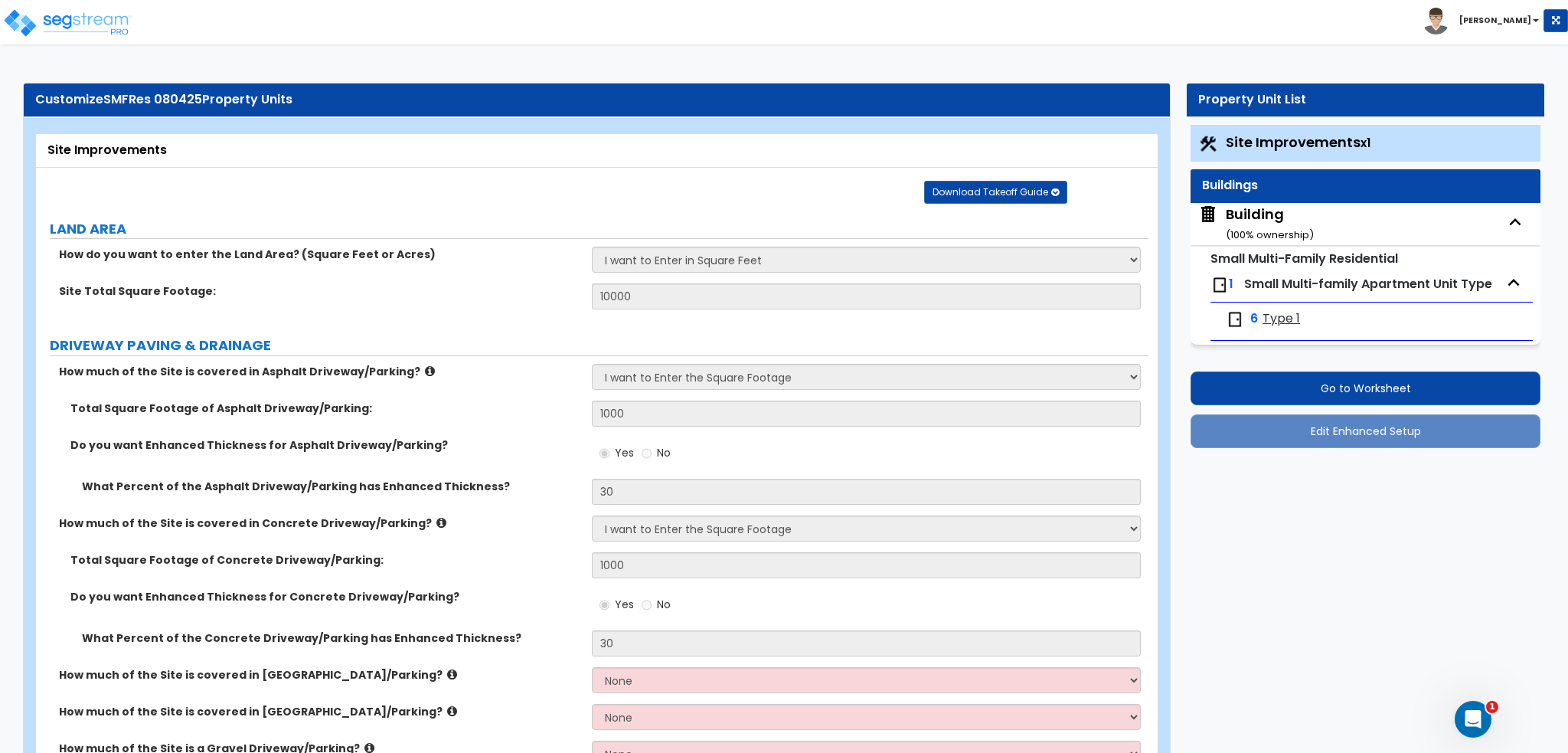
click at [1274, 287] on span "Small Multi-family Apartment Unit Type" at bounding box center [1368, 284] width 248 height 18
click at [1261, 214] on div "Building ( 100 % ownership)" at bounding box center [1269, 224] width 88 height 39
select select "4"
select select "8"
select select "2"
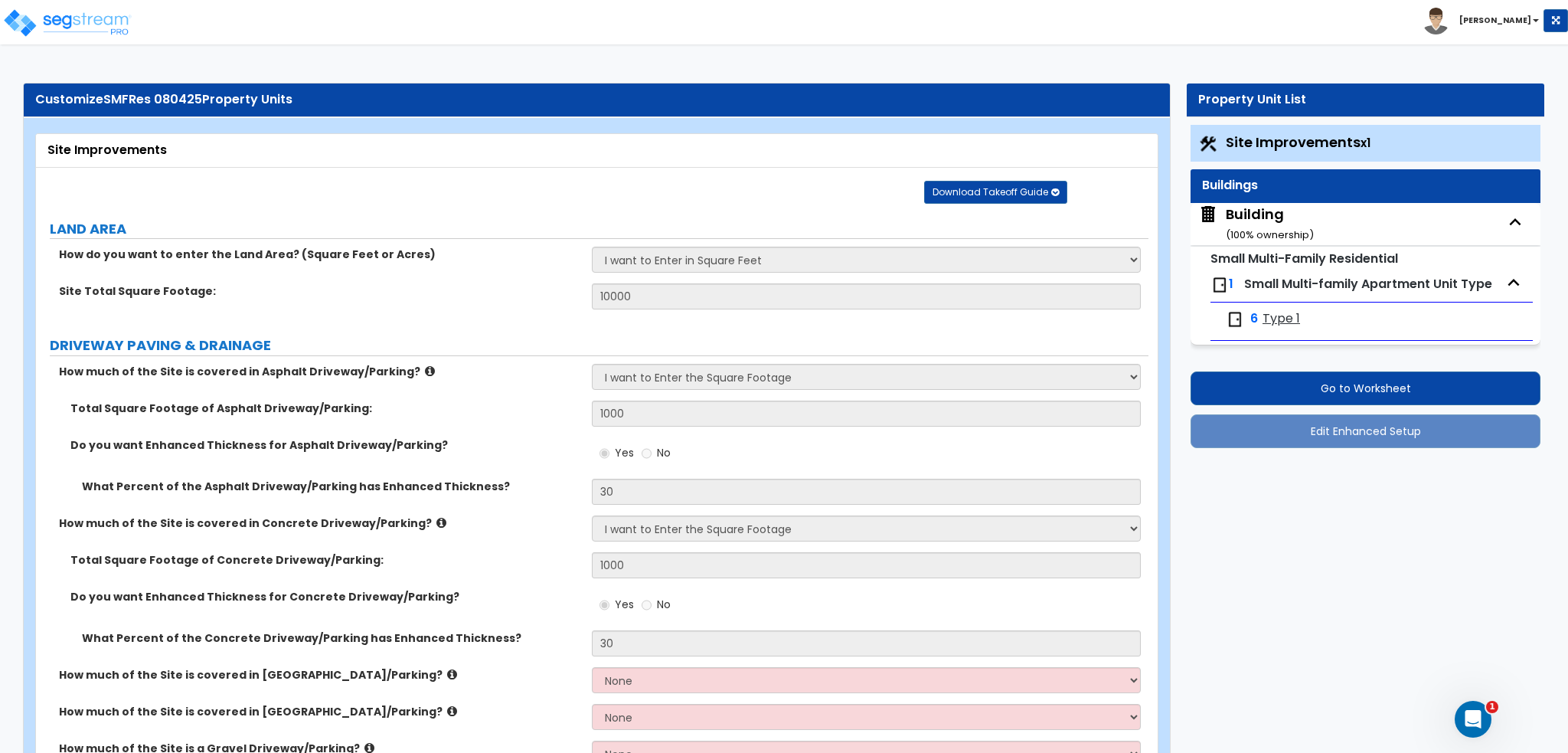
select select "3"
select select "9"
select select "5"
select select "7"
select select "3"
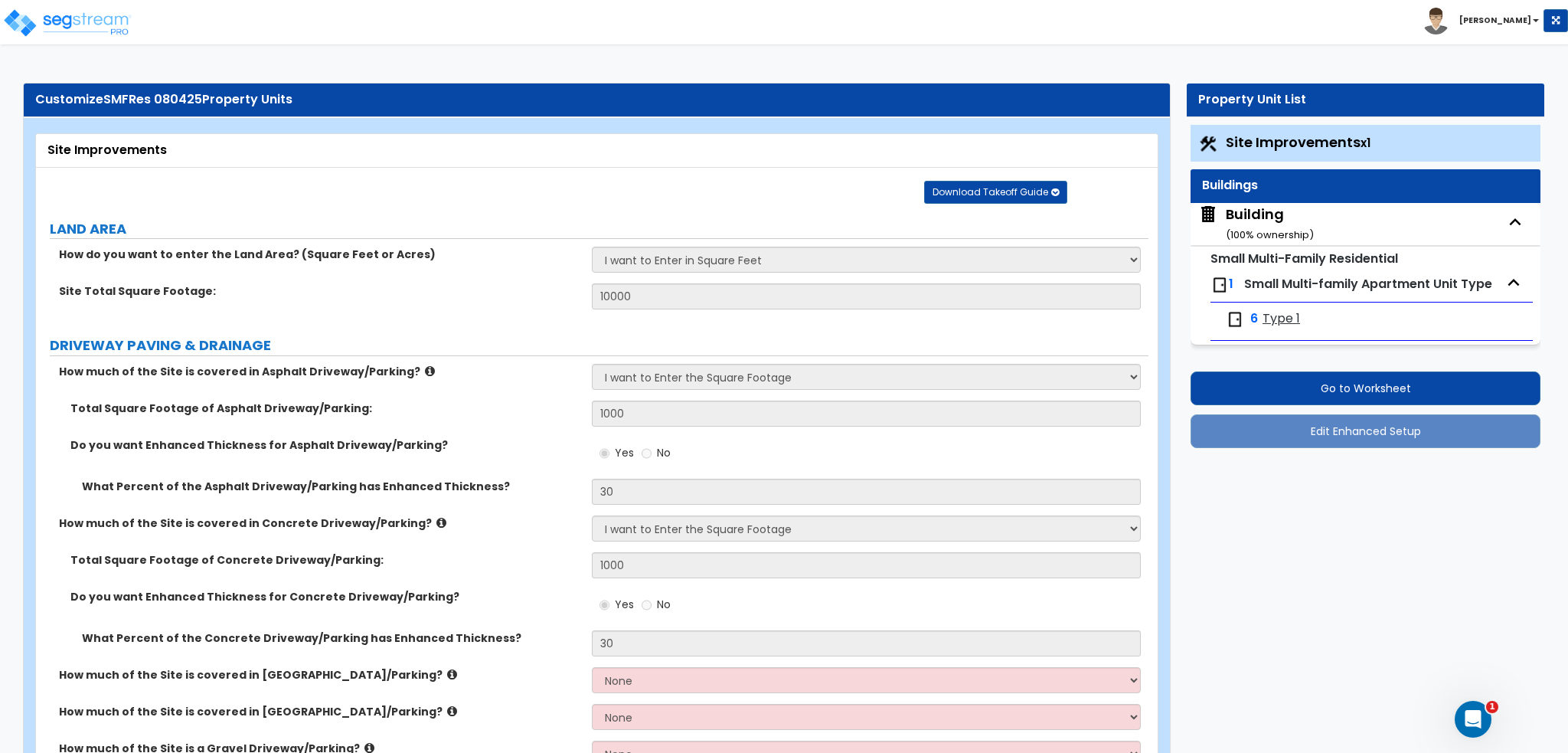
select select "1"
select select "2"
select select "1"
select select "3"
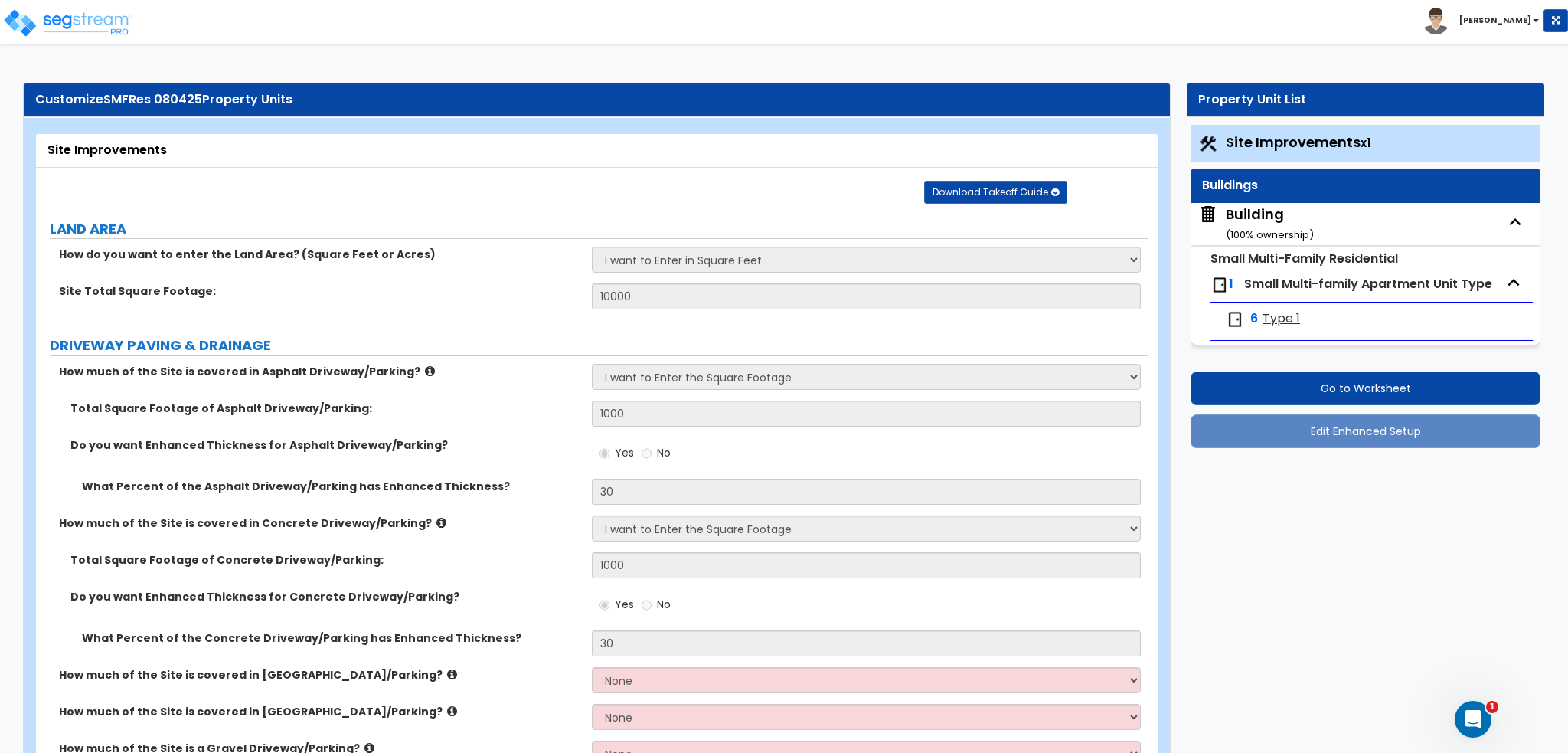
select select "2"
select select "3"
select select "1"
select select "4"
select select "1"
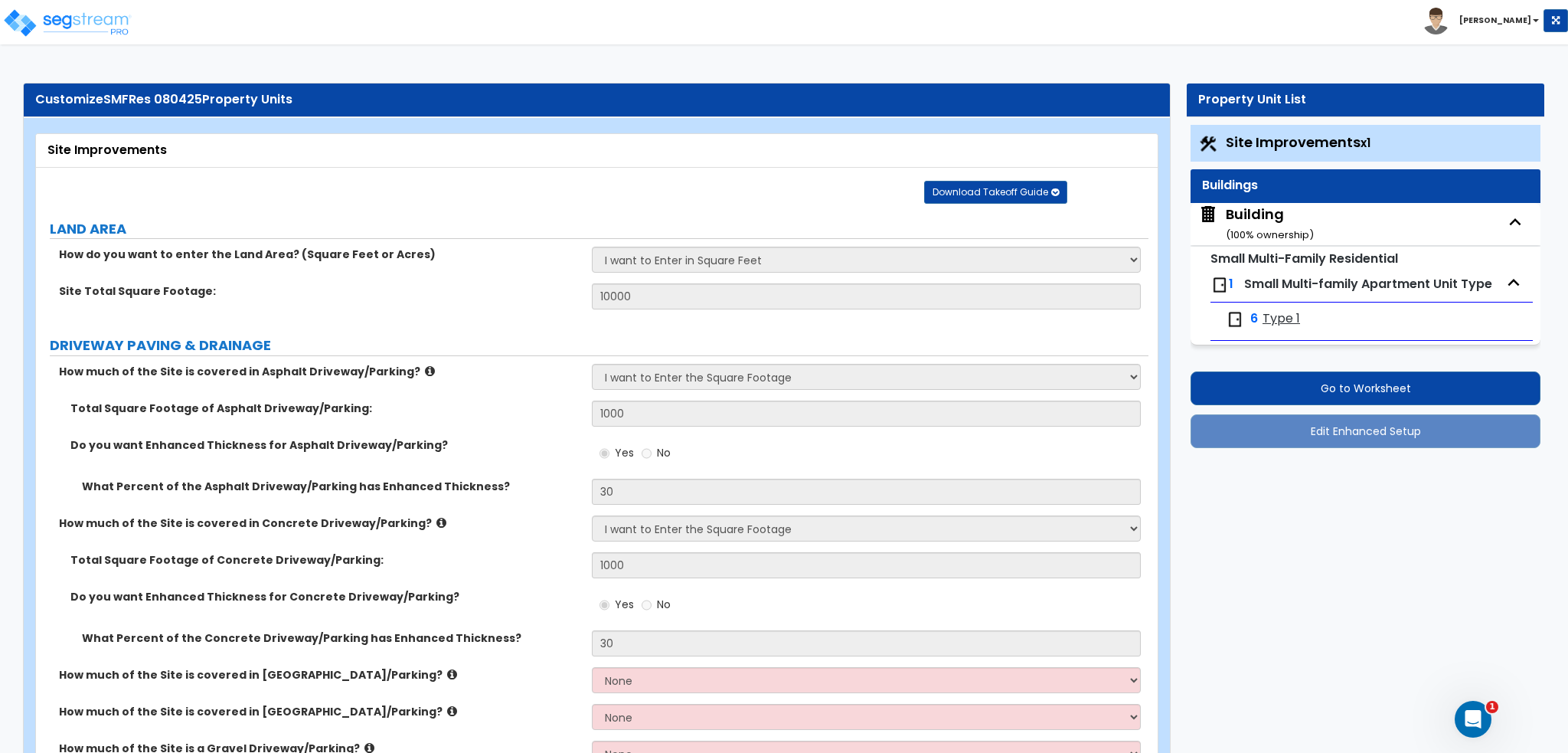
select select "1"
select select "2"
select select "3"
select select "6"
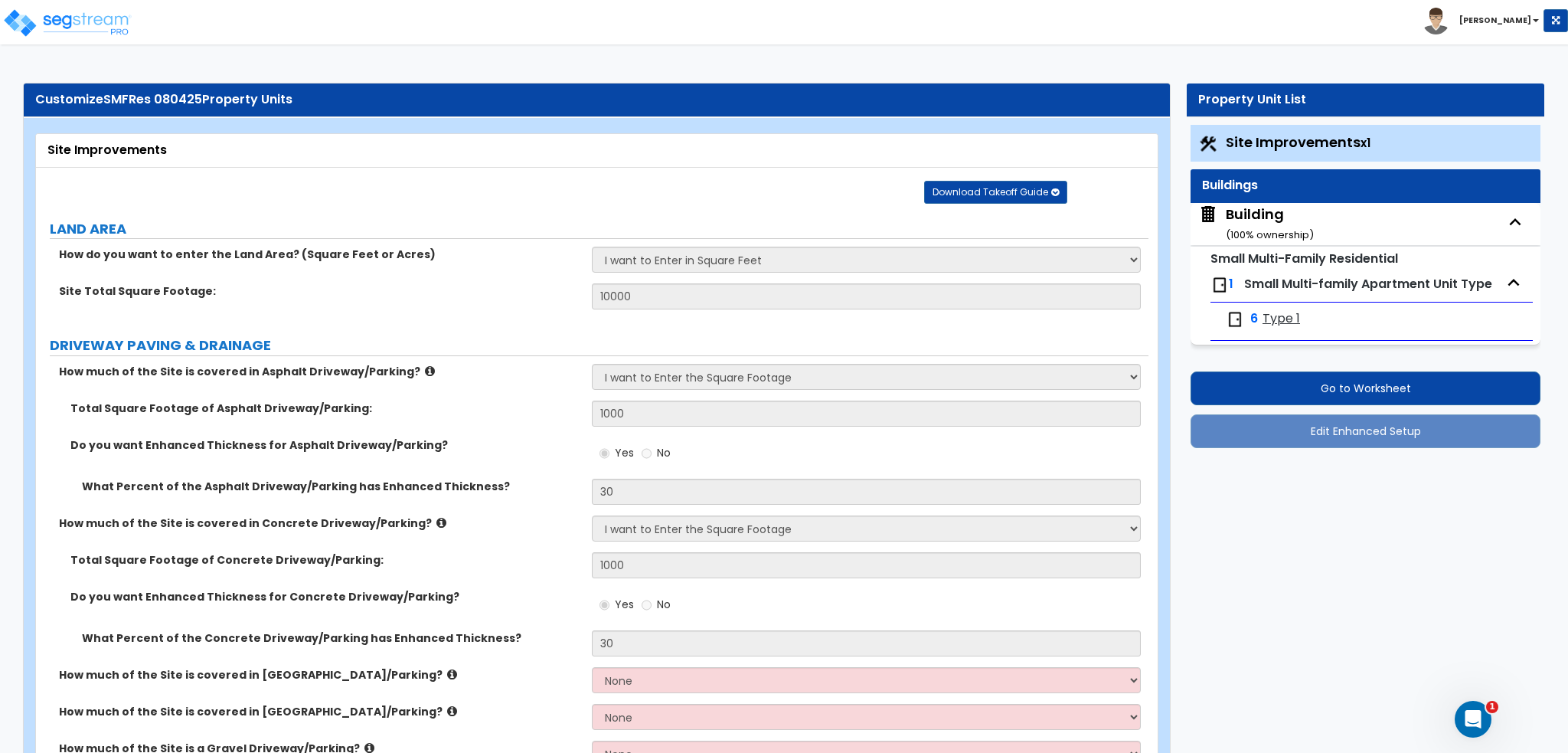
select select "4"
select select "2"
select select "1"
select select "3"
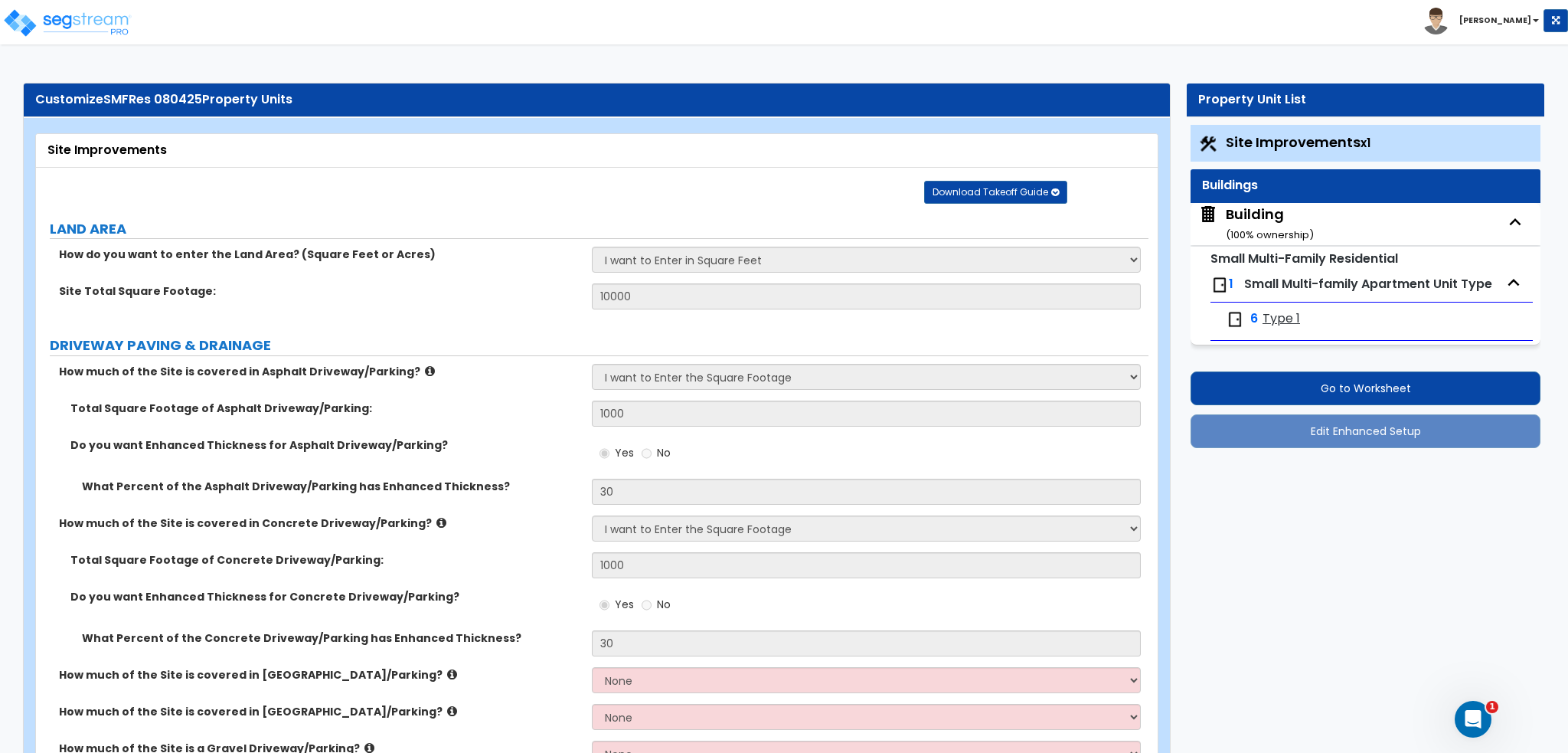
select select "2"
select select "1"
select select "3"
select select "2"
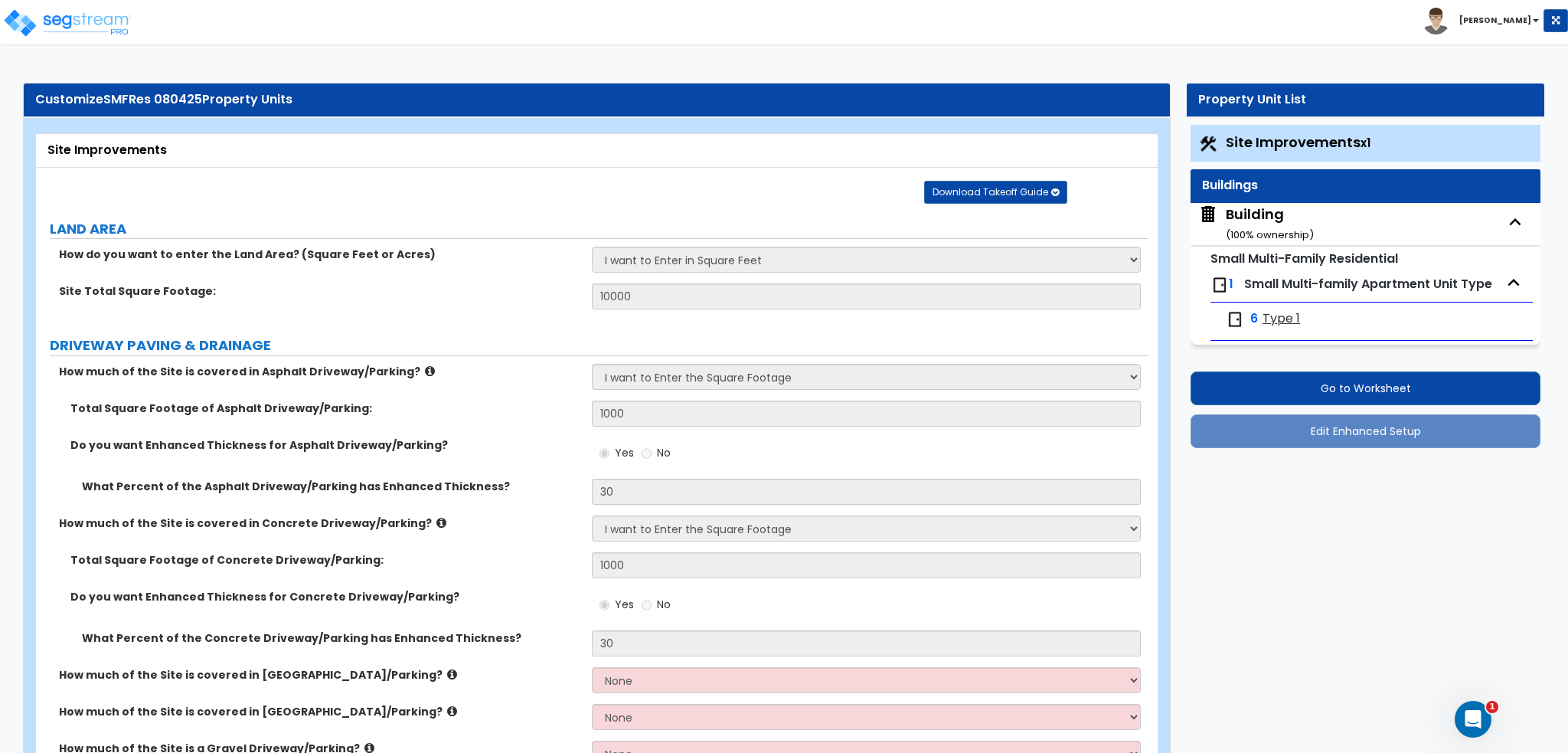
select select "2"
select select "3"
select select "4"
select select "2"
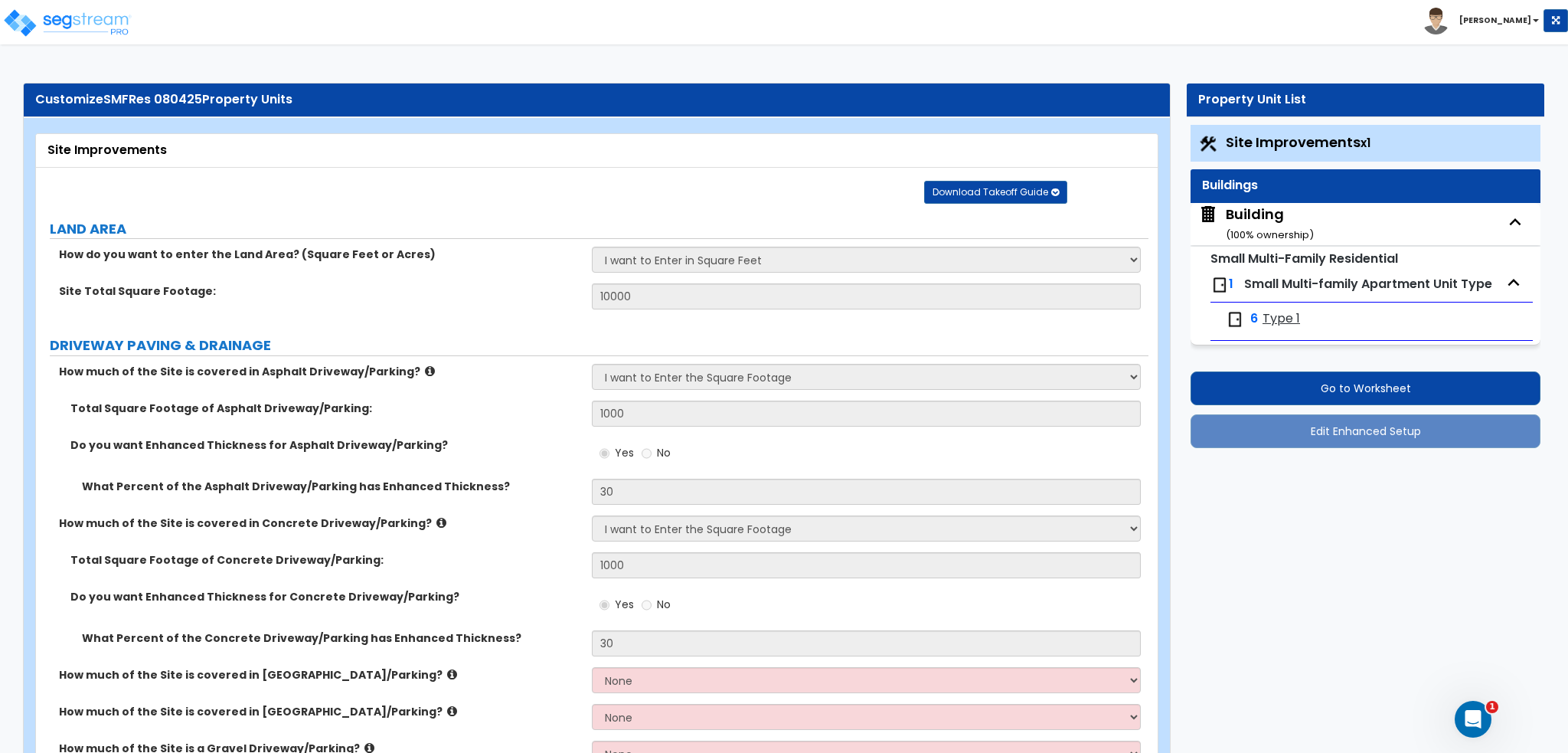
select select "5"
select select "2"
select select "7"
select select "1"
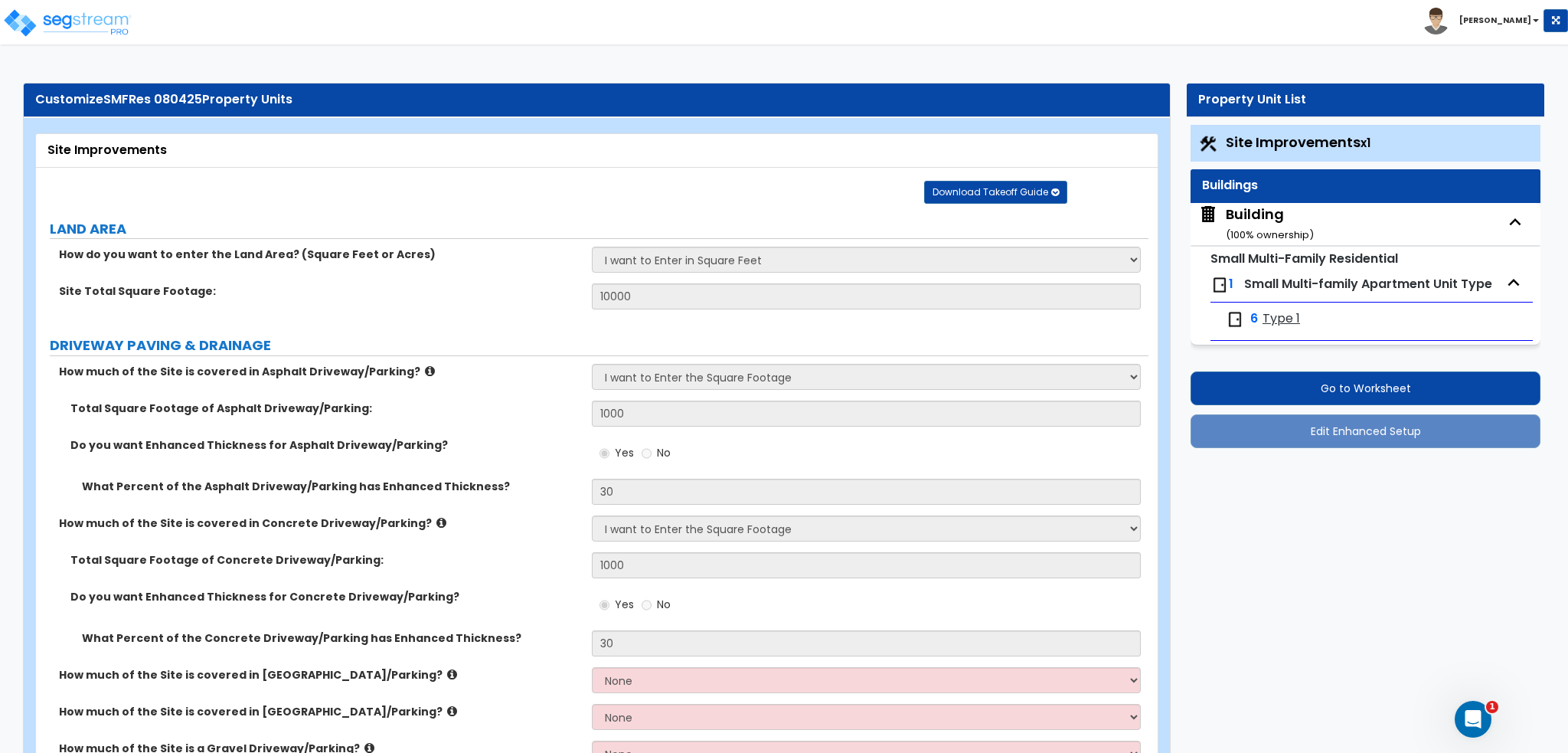
select select "3"
select select "1"
select select "3"
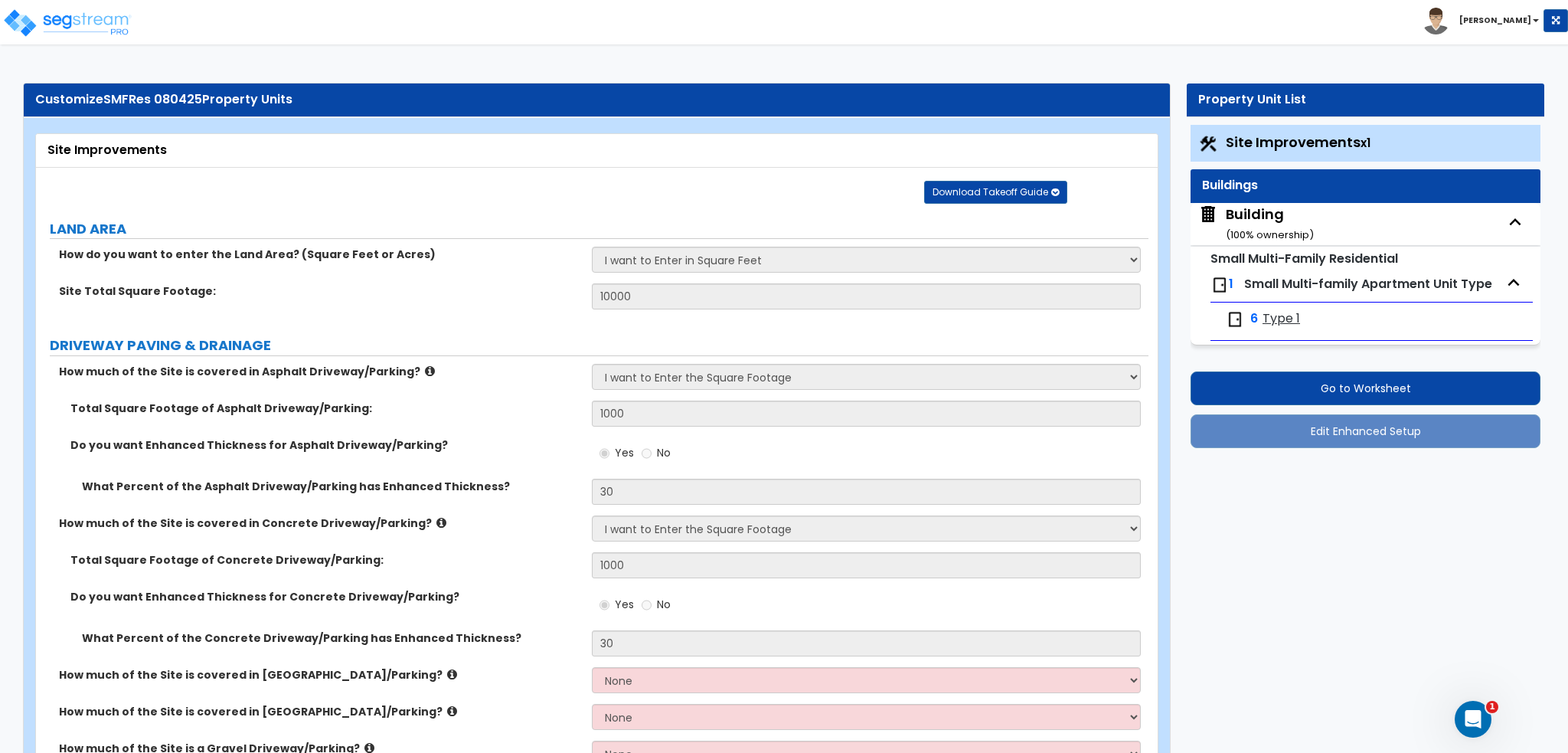
select select "3"
select select "1"
select select "2"
select select "1"
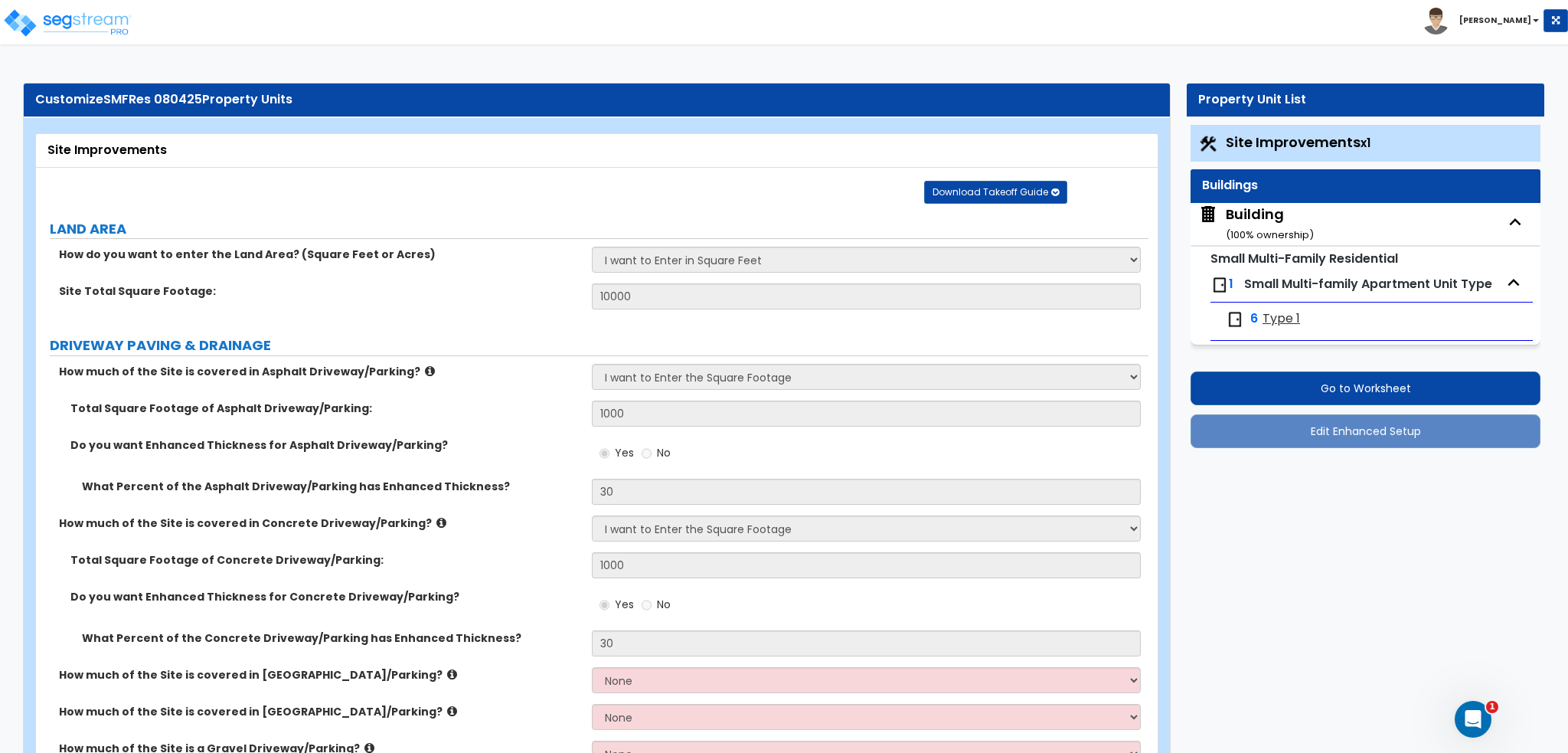
select select "3"
select select "4"
select select "5"
select select "6"
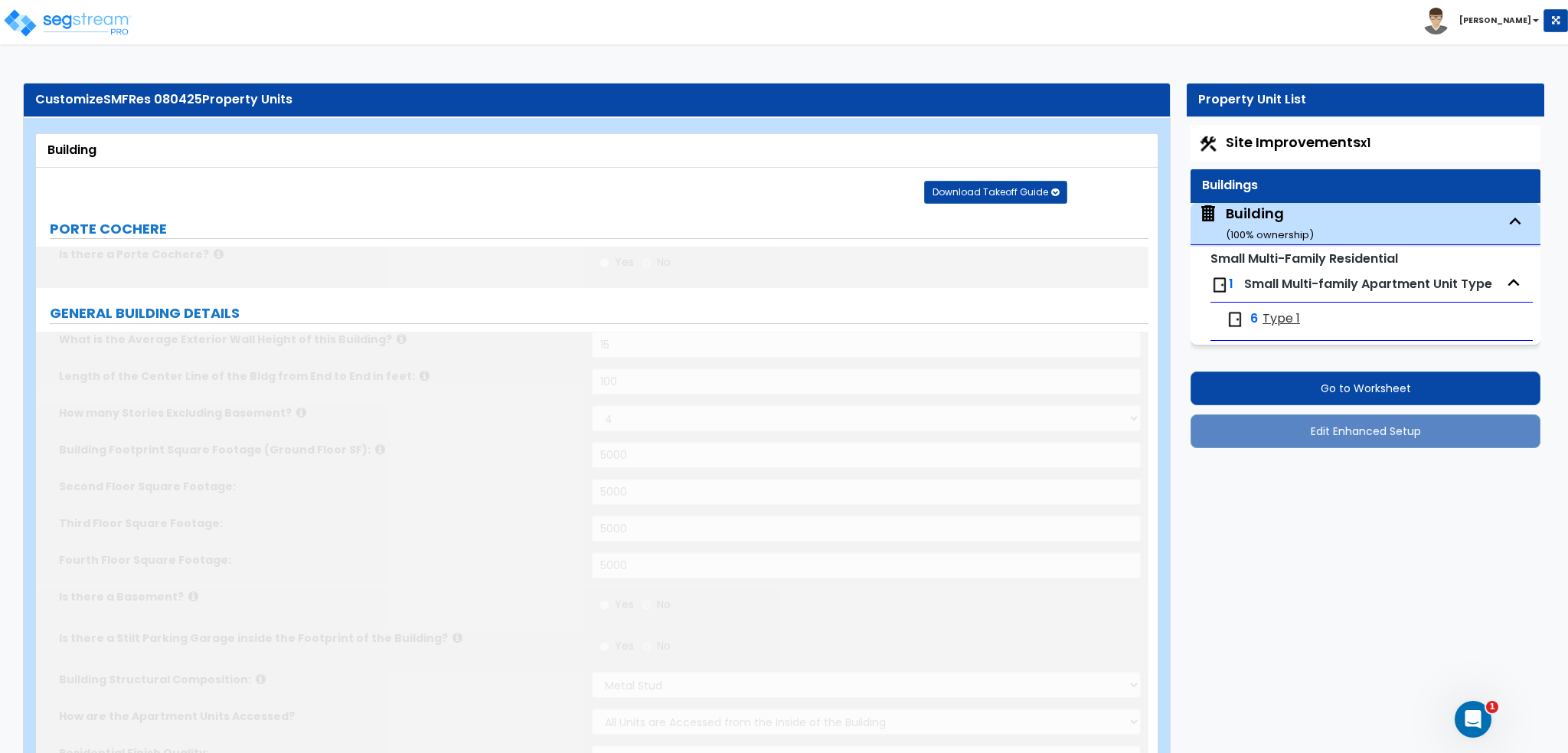
type input "1000"
radio input "true"
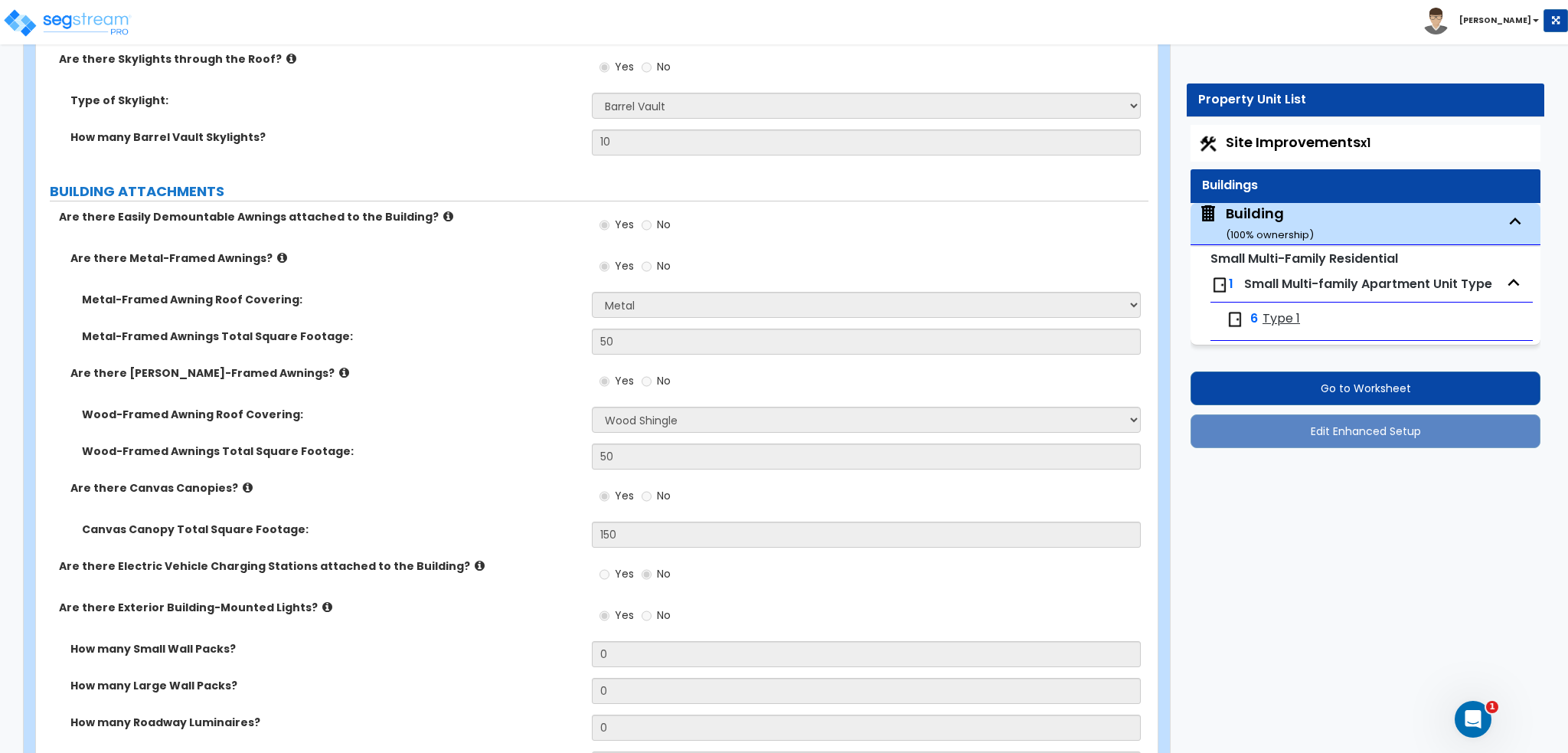
scroll to position [2179, 0]
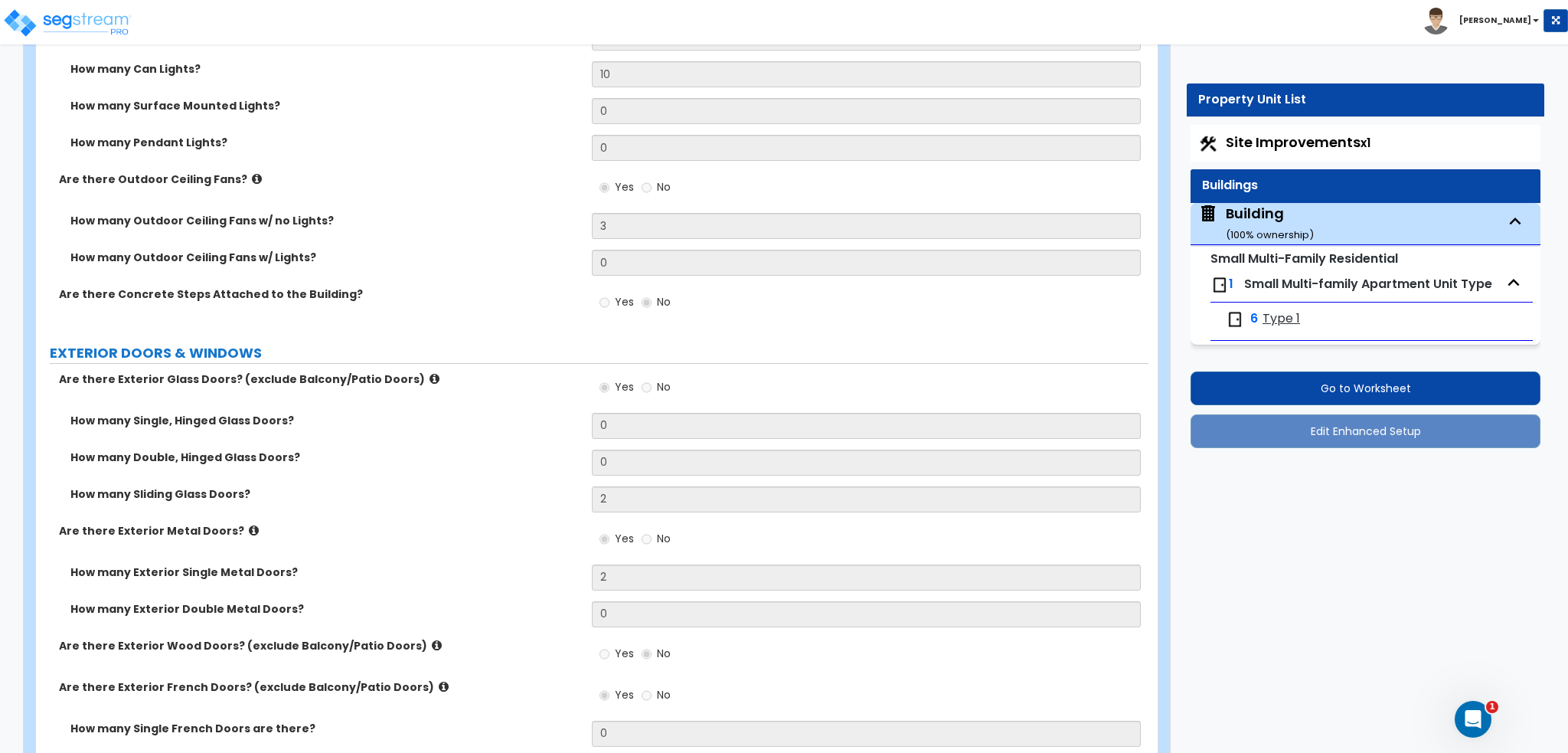
click at [1277, 322] on span "Type 1" at bounding box center [1281, 319] width 38 height 18
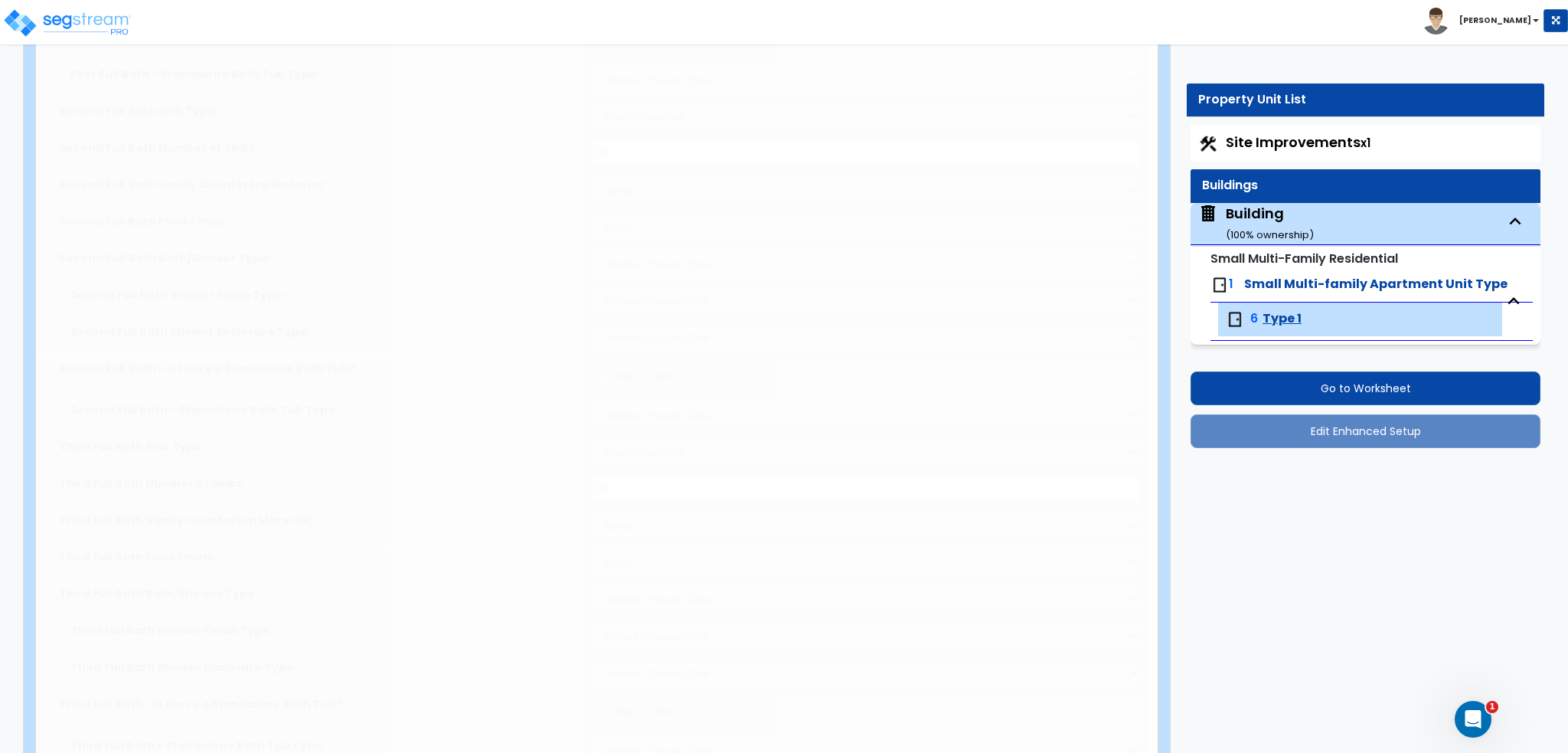
scroll to position [0, 0]
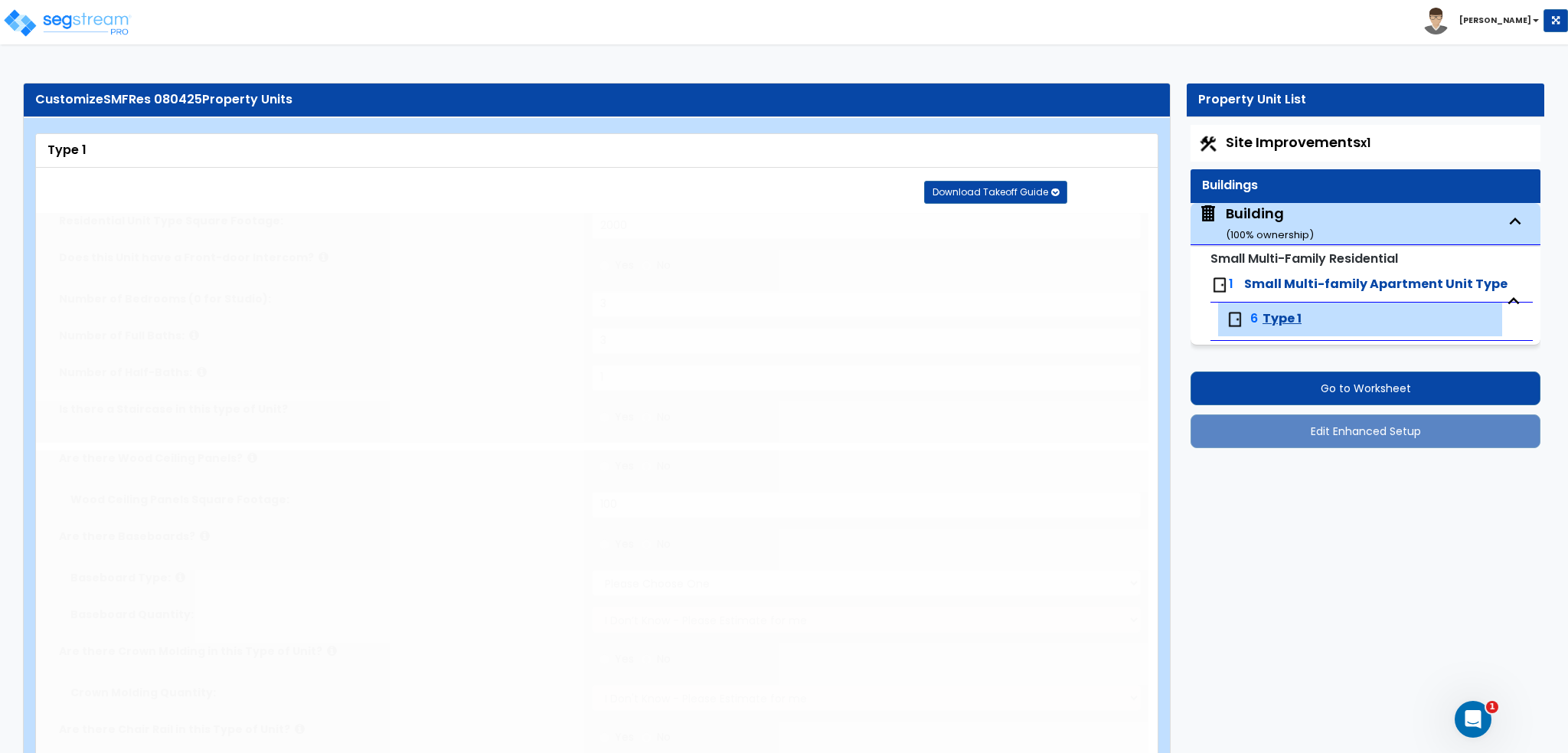
type input "2000"
radio input "true"
type input "3"
type input "1"
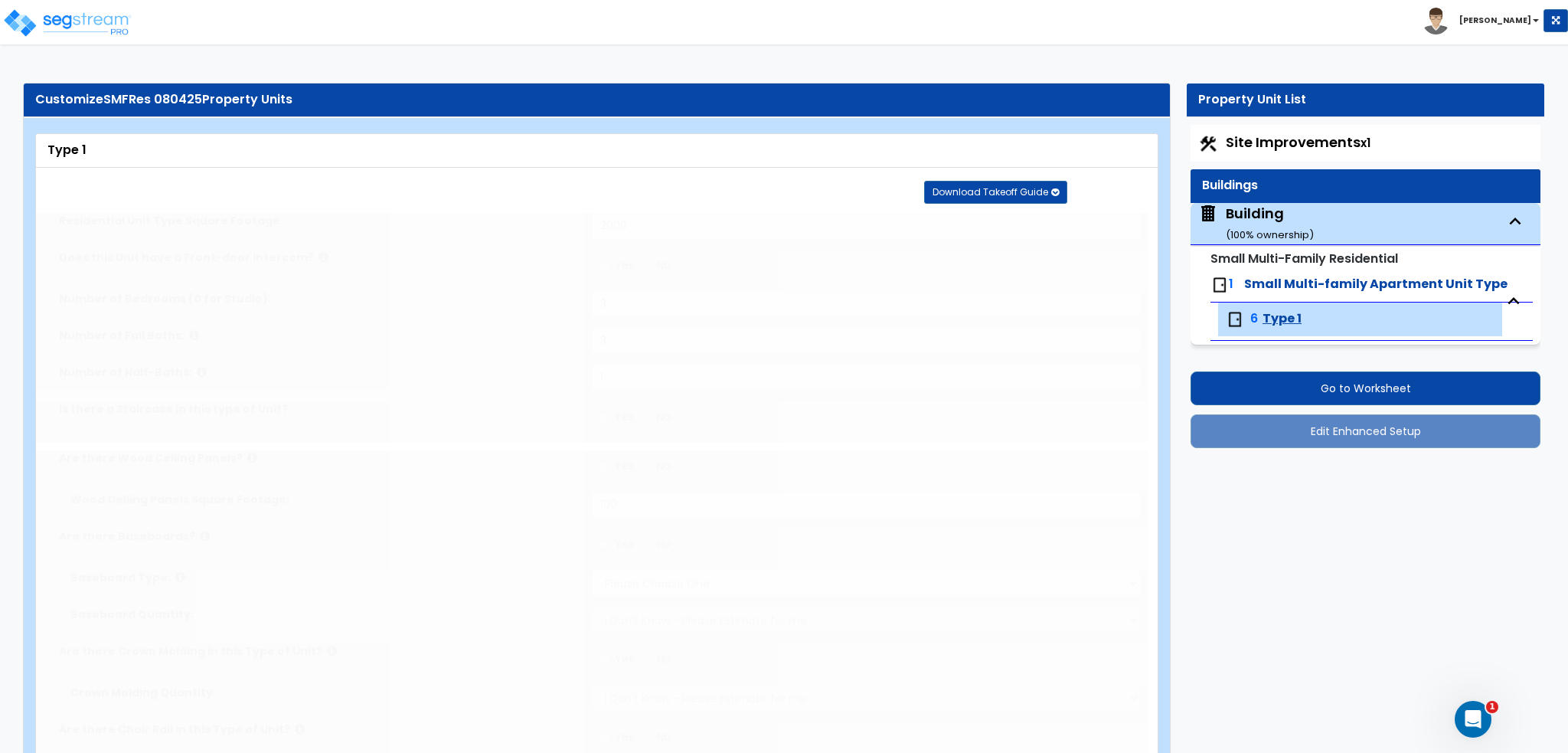
radio input "true"
type input "100"
radio input "true"
select select "1"
radio input "true"
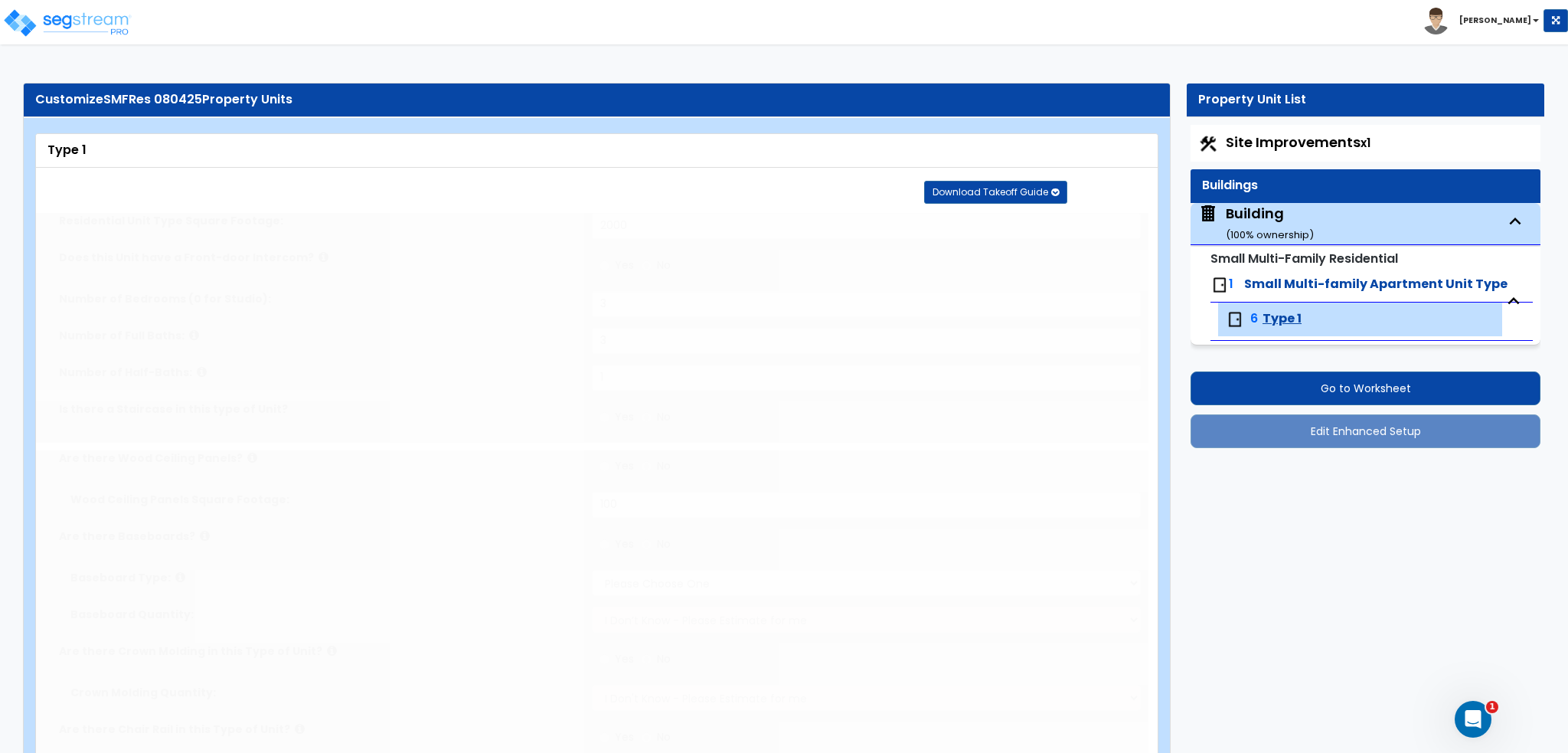
radio input "true"
type input "200"
radio input "true"
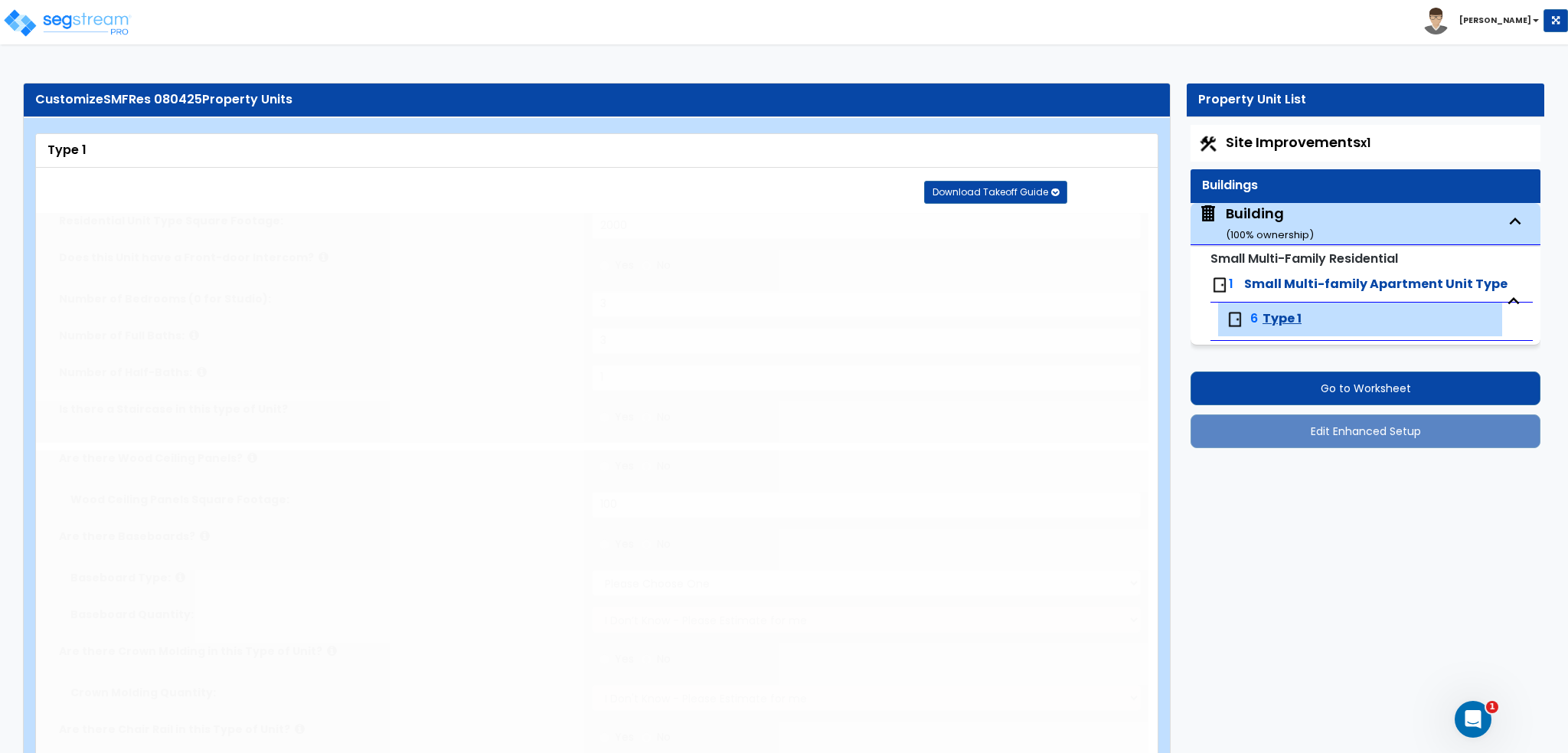
select select "2"
type input "150"
select select "2"
select select "5"
select select "1"
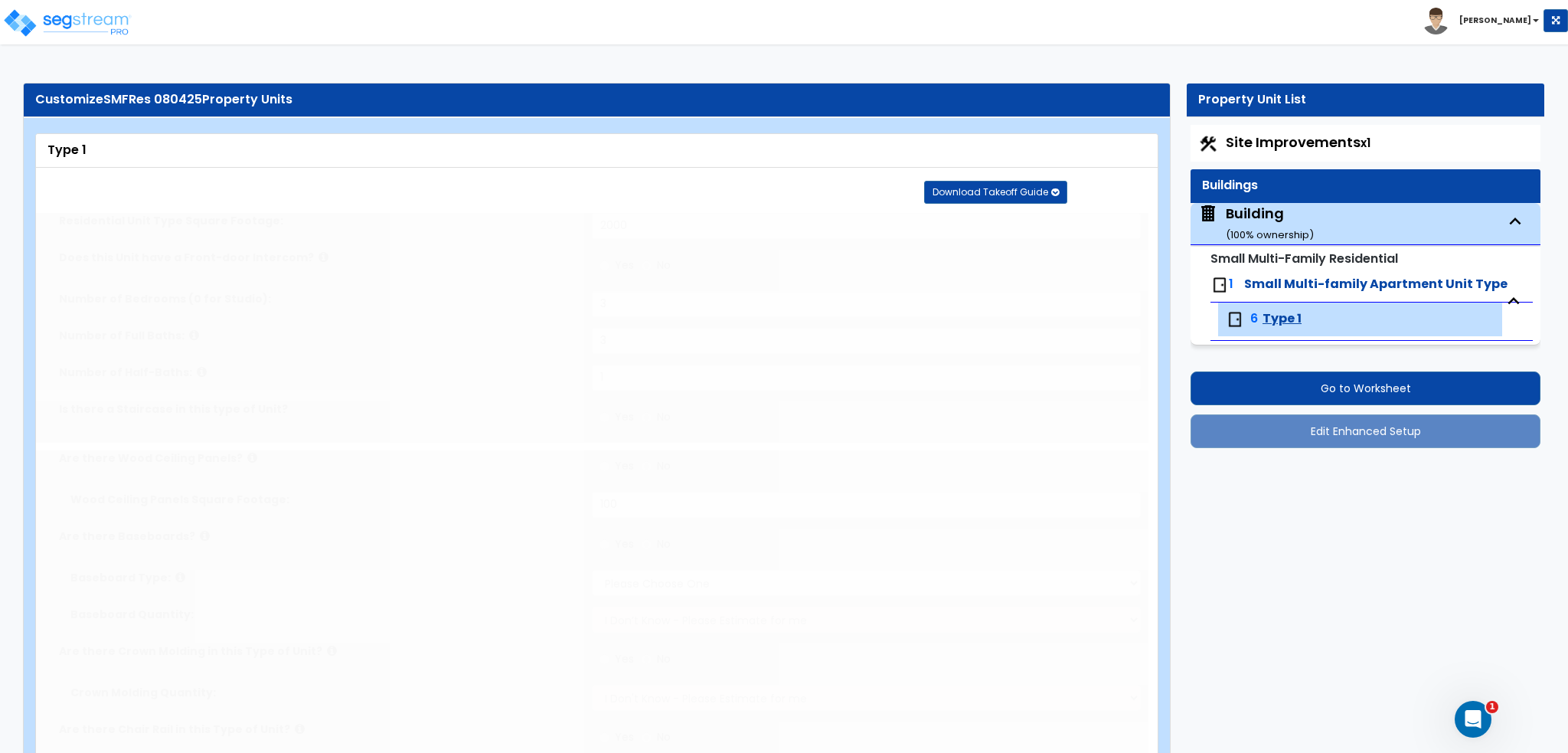
select select "3"
select select "5"
type input "4"
select select "1"
select select "2"
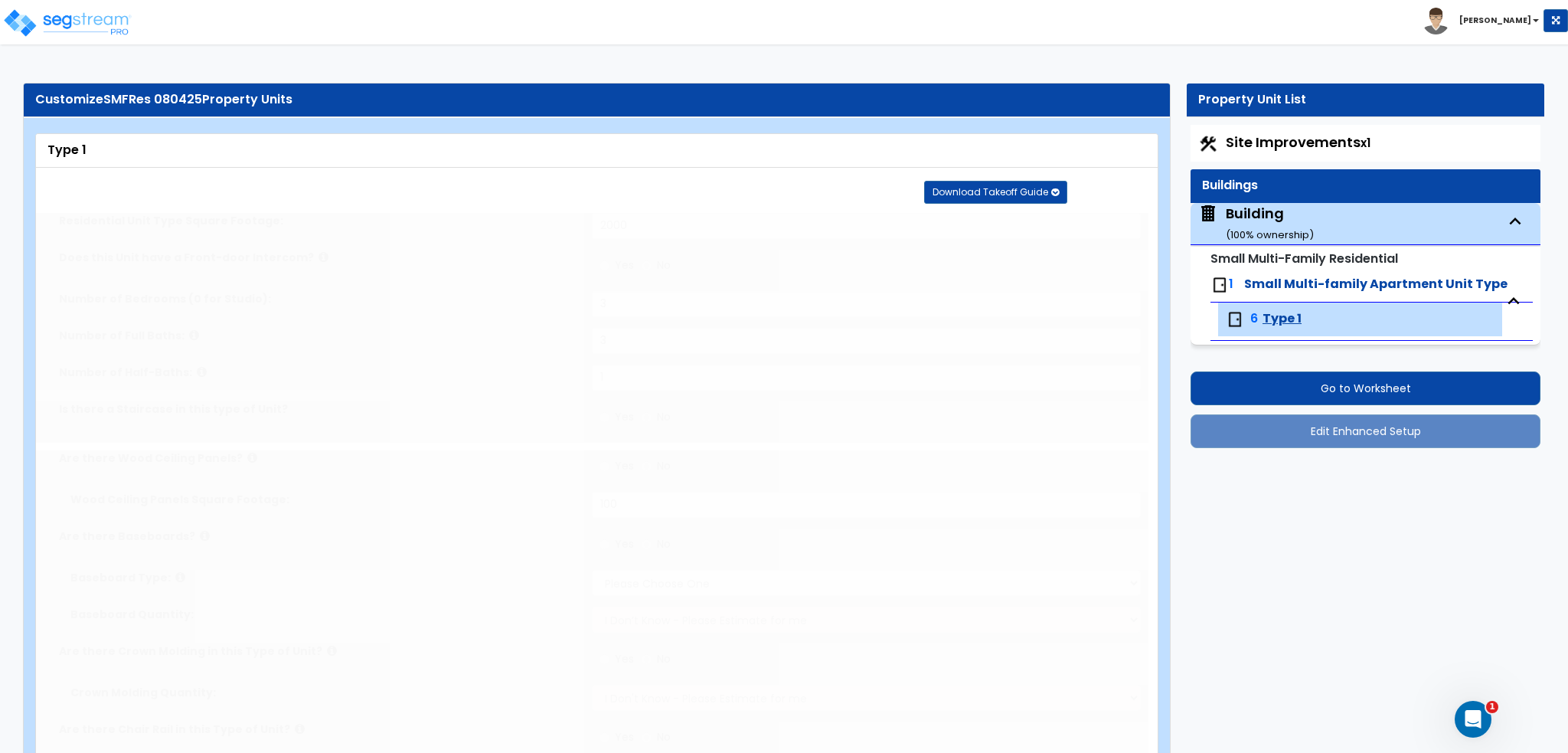
select select "3"
select select "1"
select select "4"
radio input "true"
type input "8"
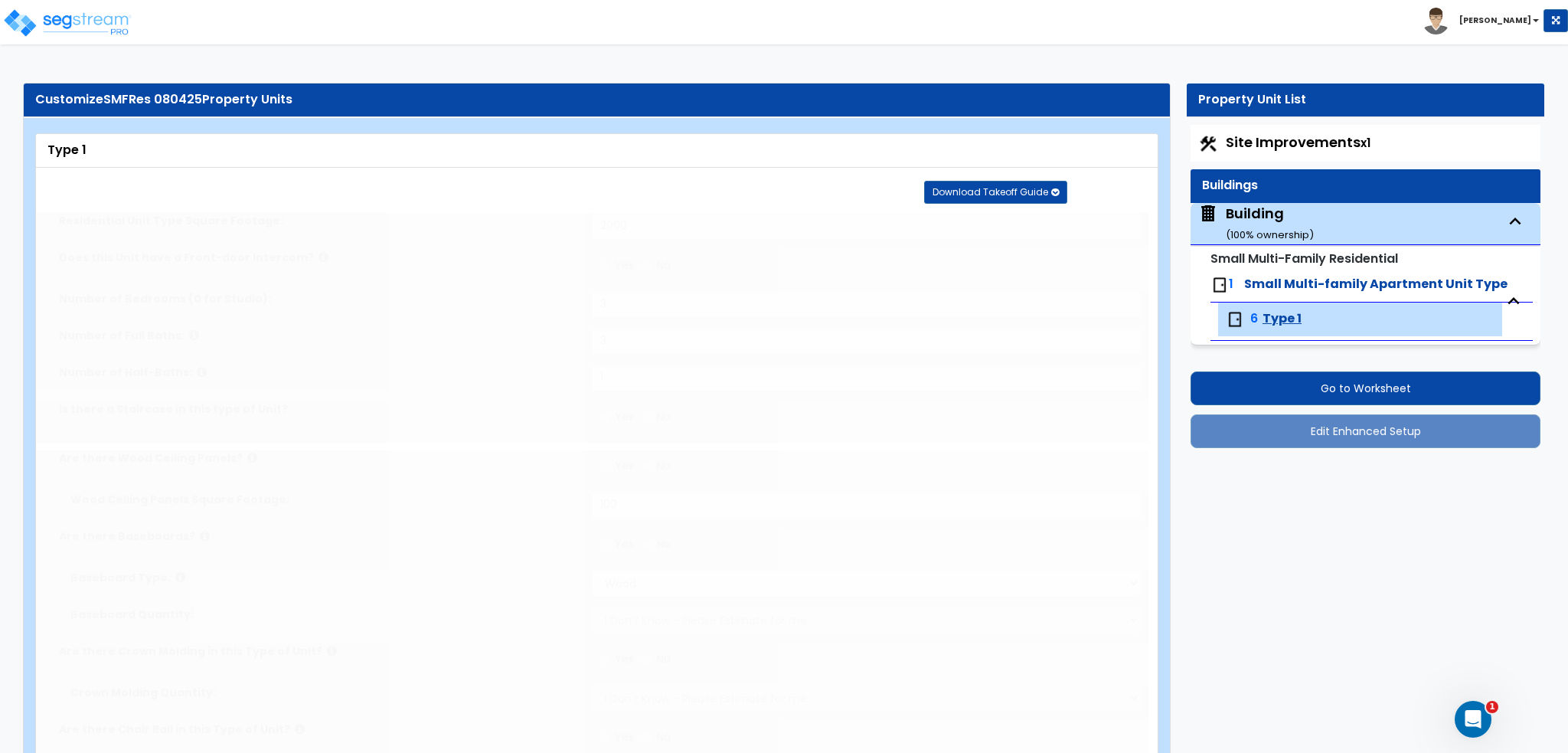
type input "2"
type input "5"
type input "1"
radio input "true"
type input "1"
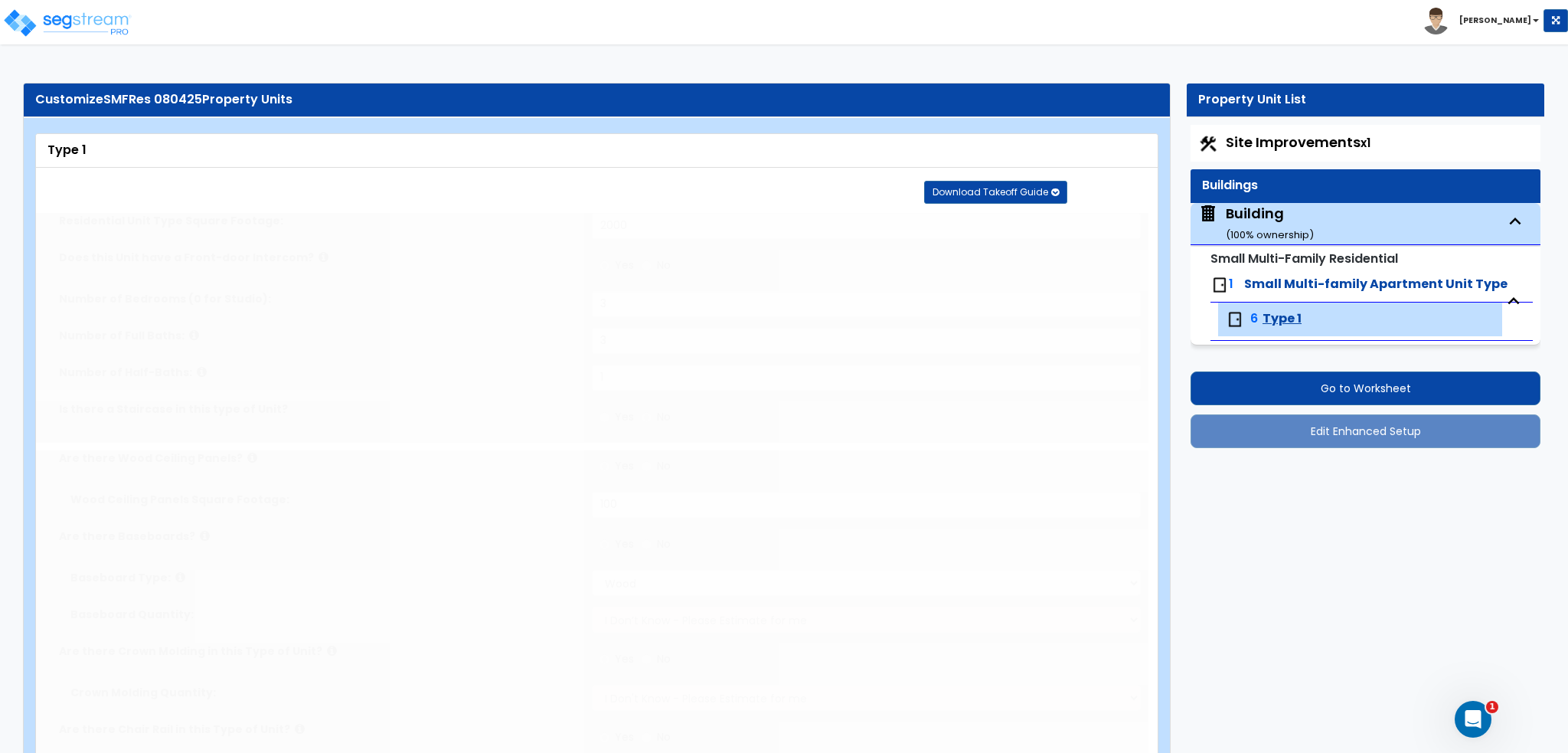
radio input "true"
type input "60"
radio input "true"
type input "24"
radio input "true"
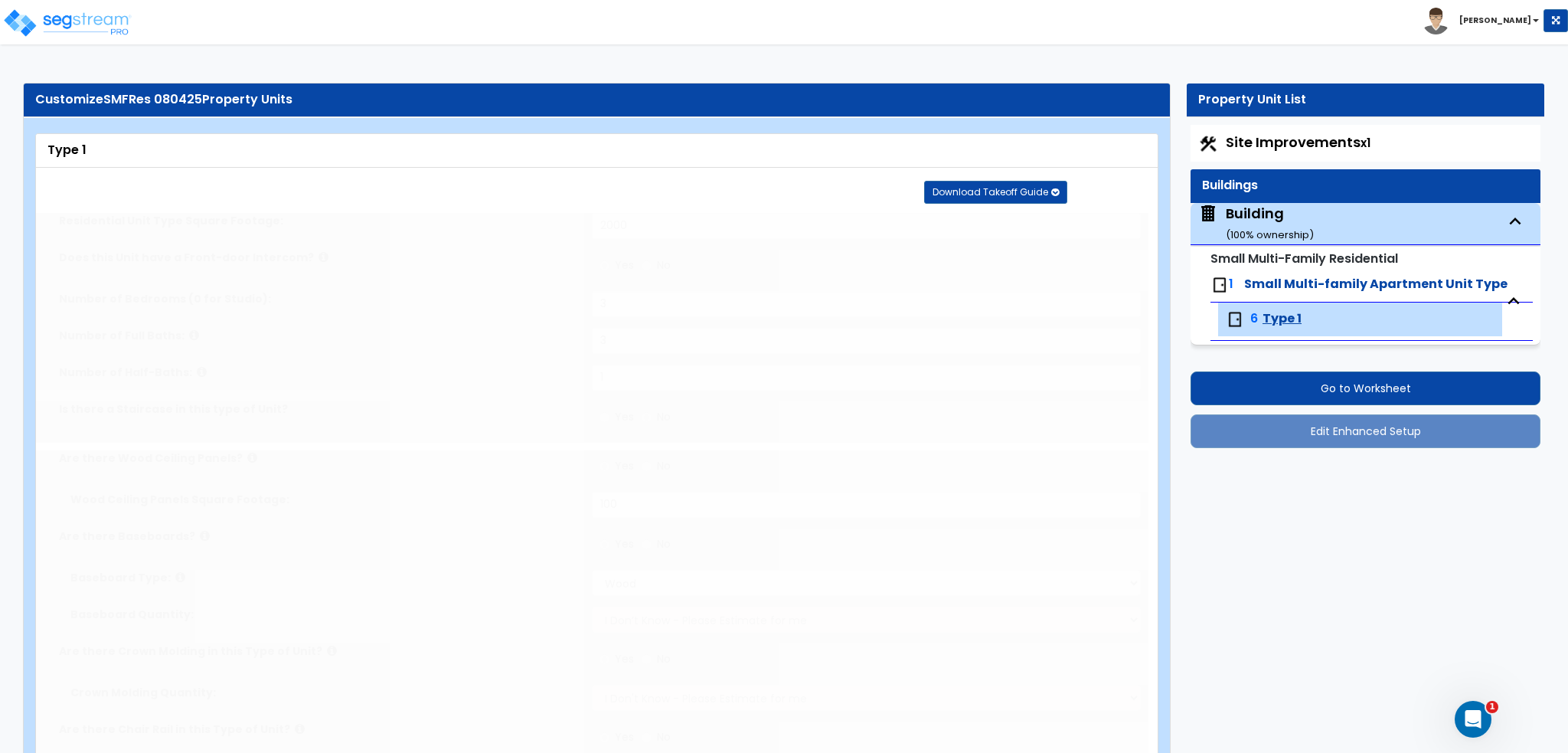
type input "12"
select select "4"
radio input "true"
select select "1"
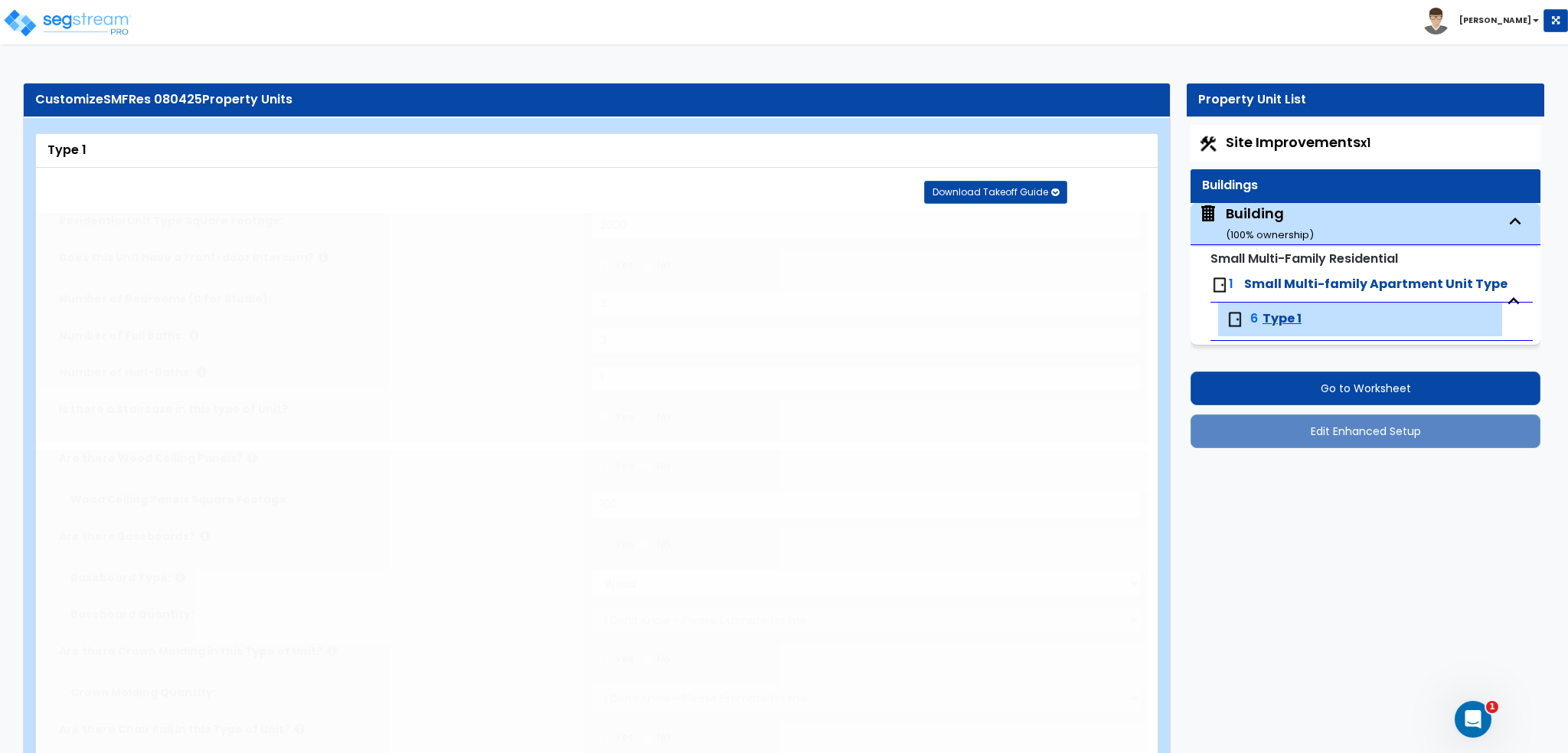
type input "9"
type input "6"
radio input "true"
type input "4"
select select "1"
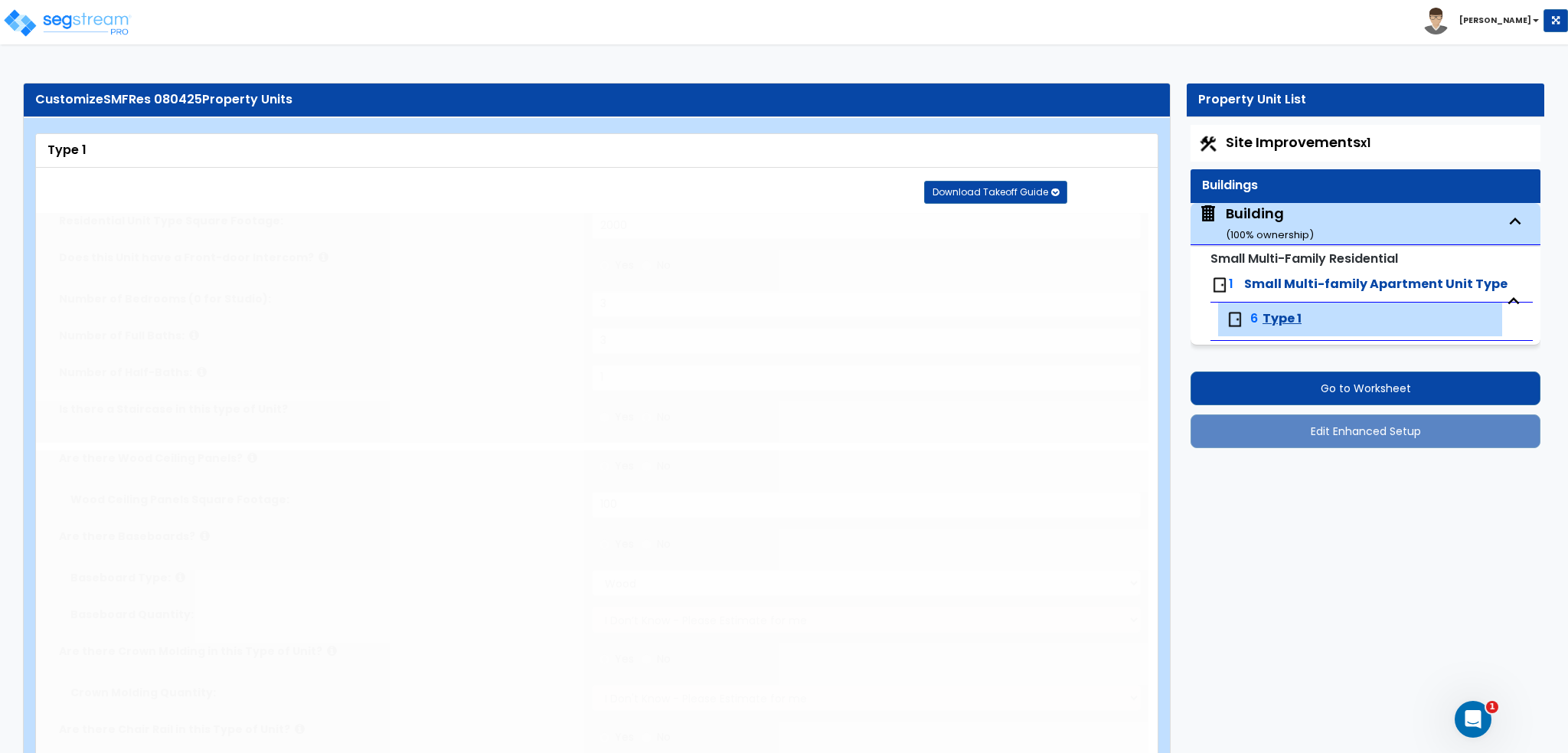
radio input "true"
select select "3"
type input "12"
select select "1"
select select "4"
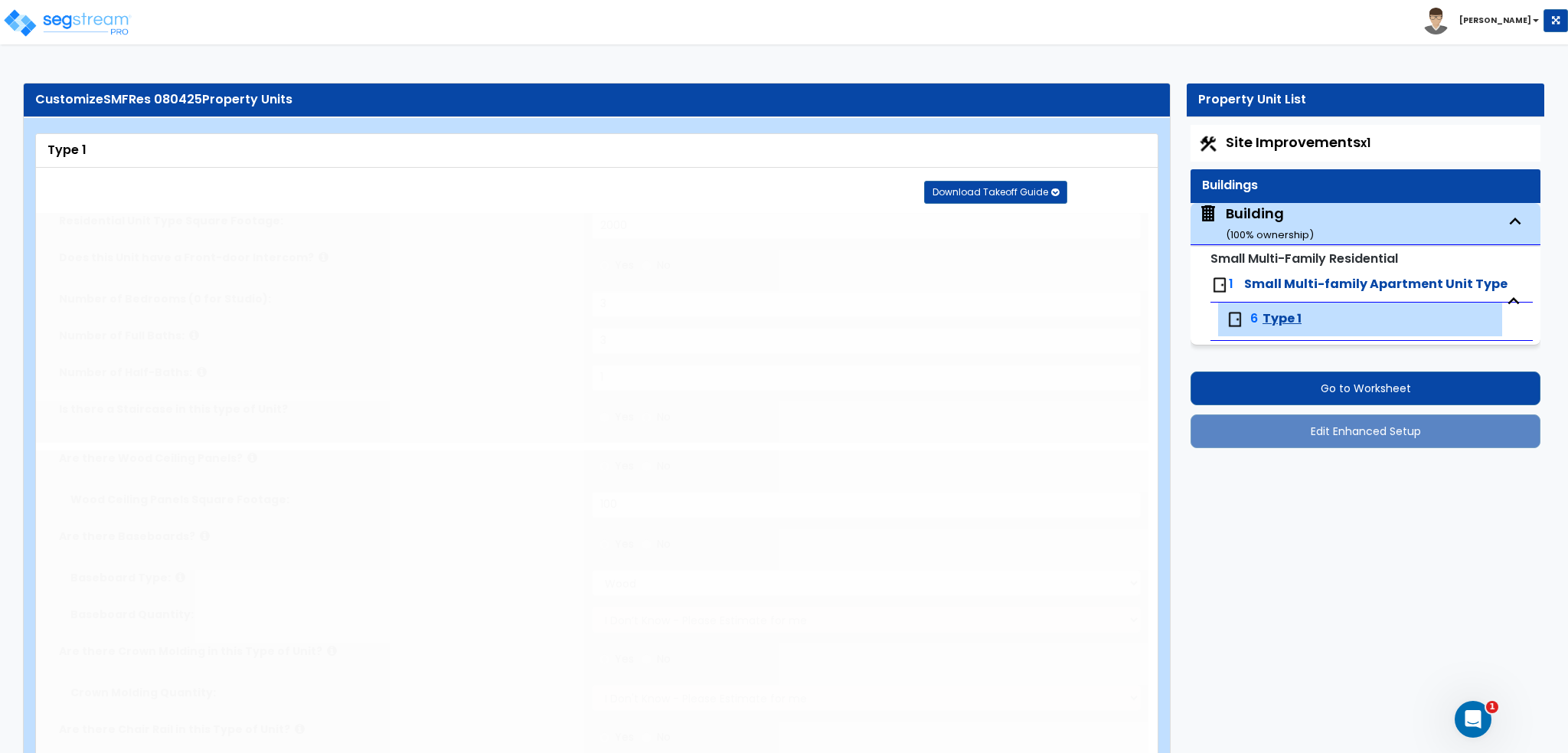
select select "2"
select select "1"
radio input "true"
select select "4"
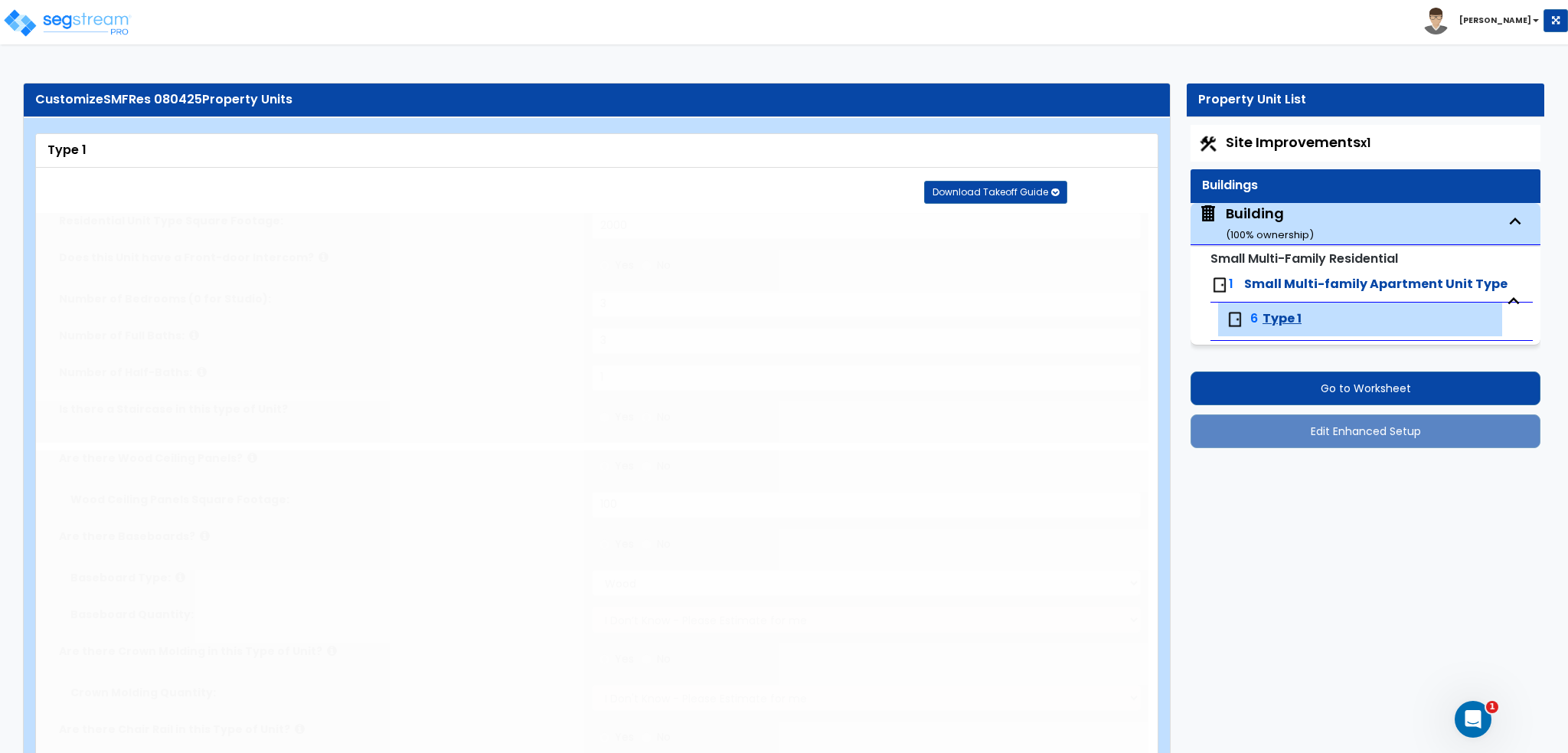
radio input "true"
select select "8"
type input "6"
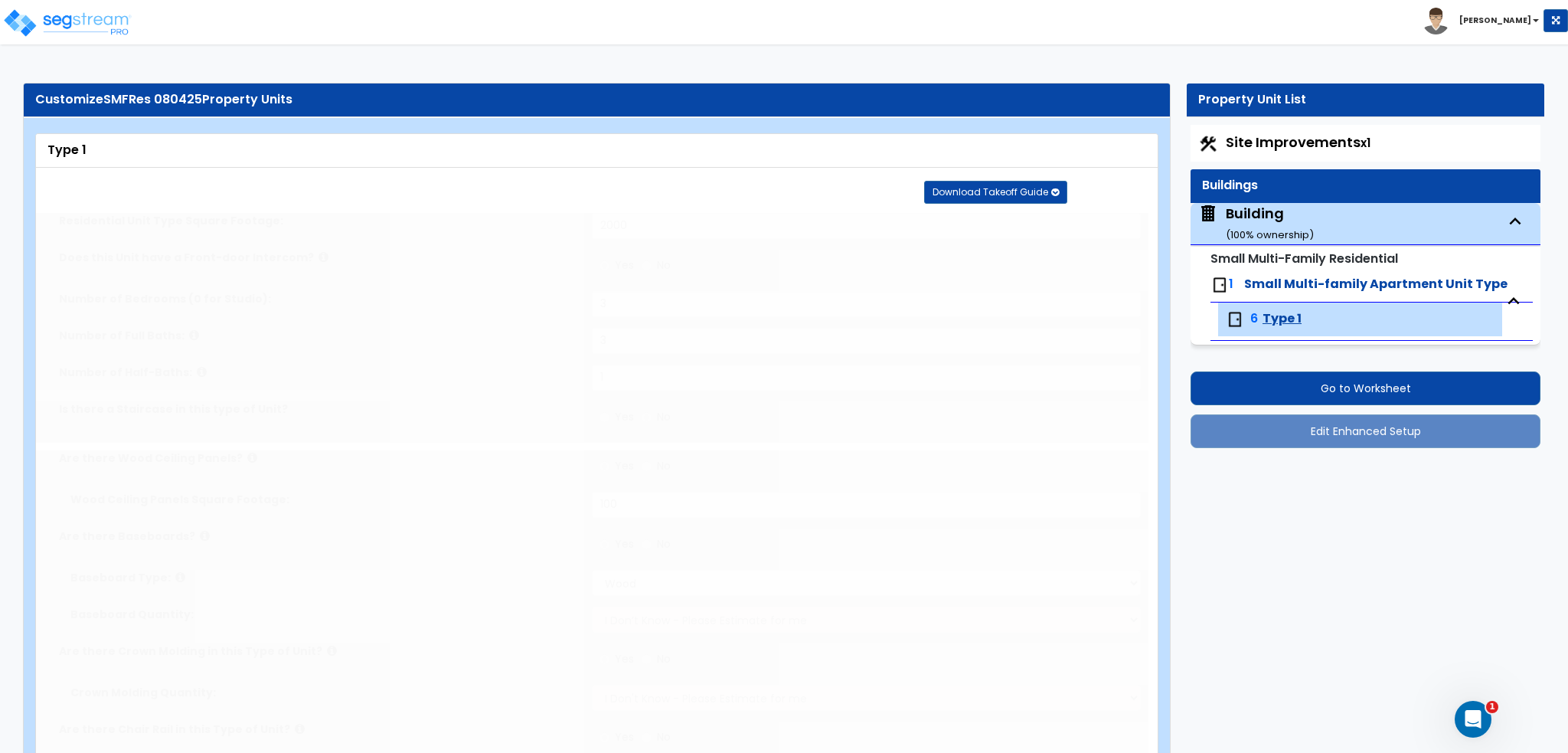
radio input "true"
type input "6"
radio input "true"
select select "4"
type input "1"
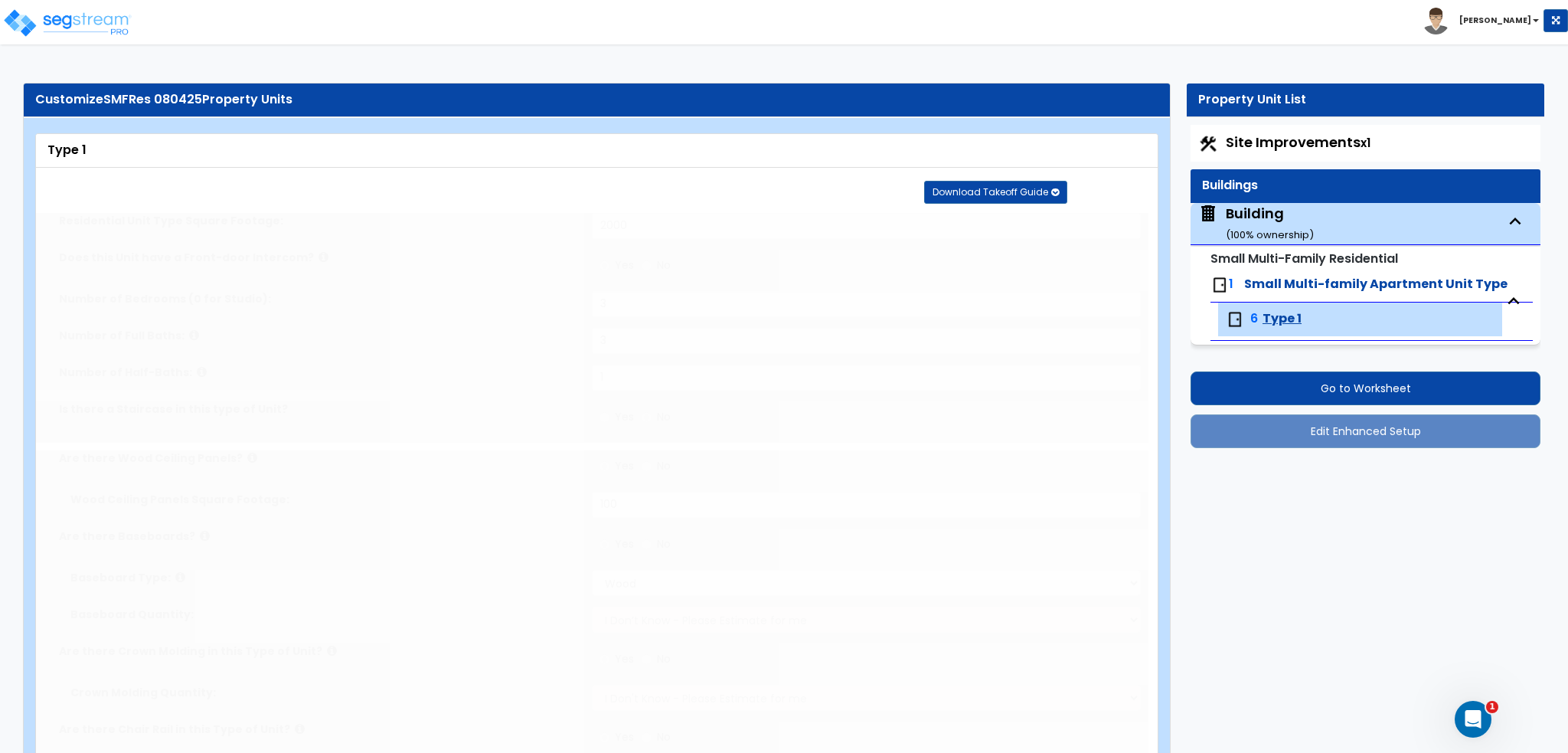
select select "1"
radio input "true"
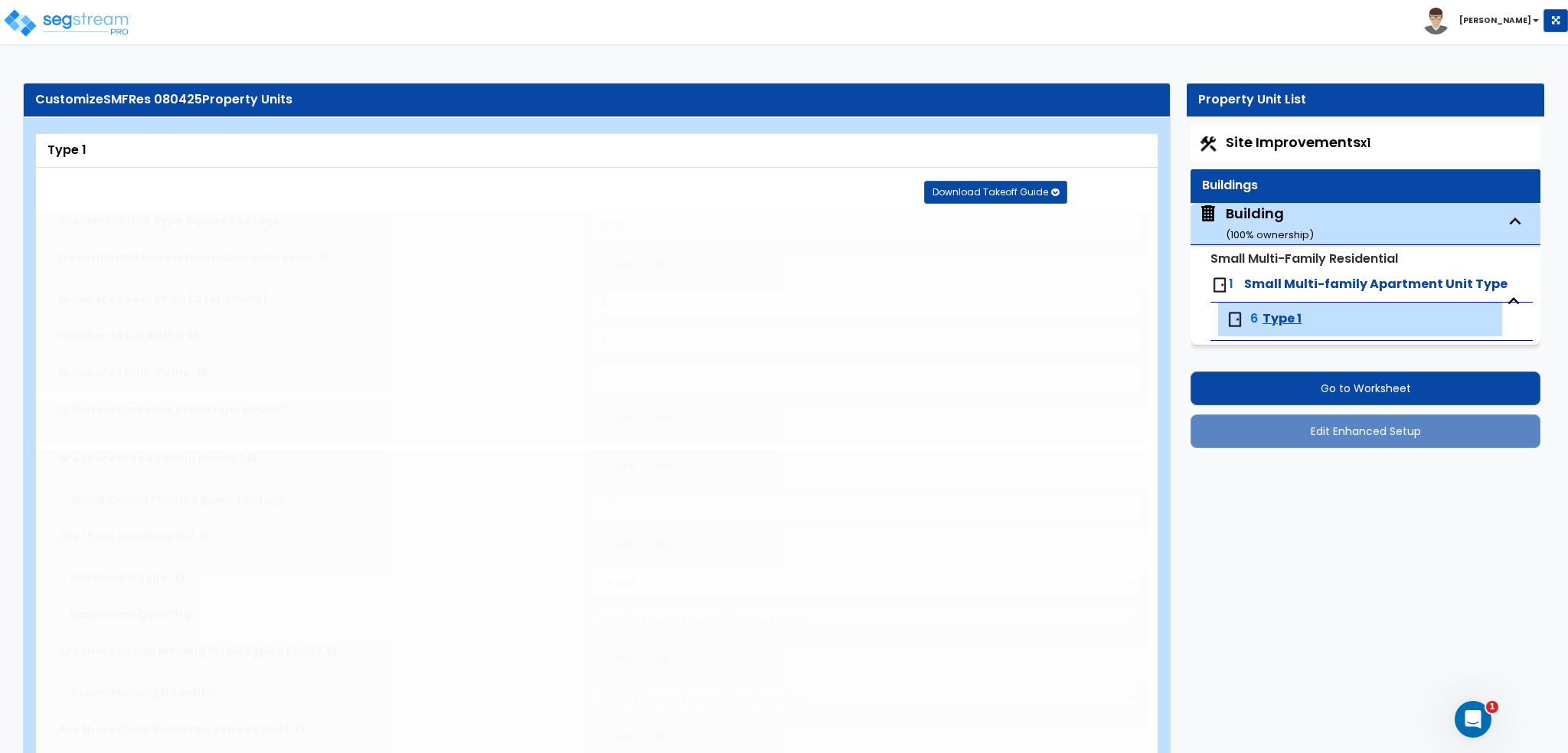
radio input "true"
type input "1"
select select "2"
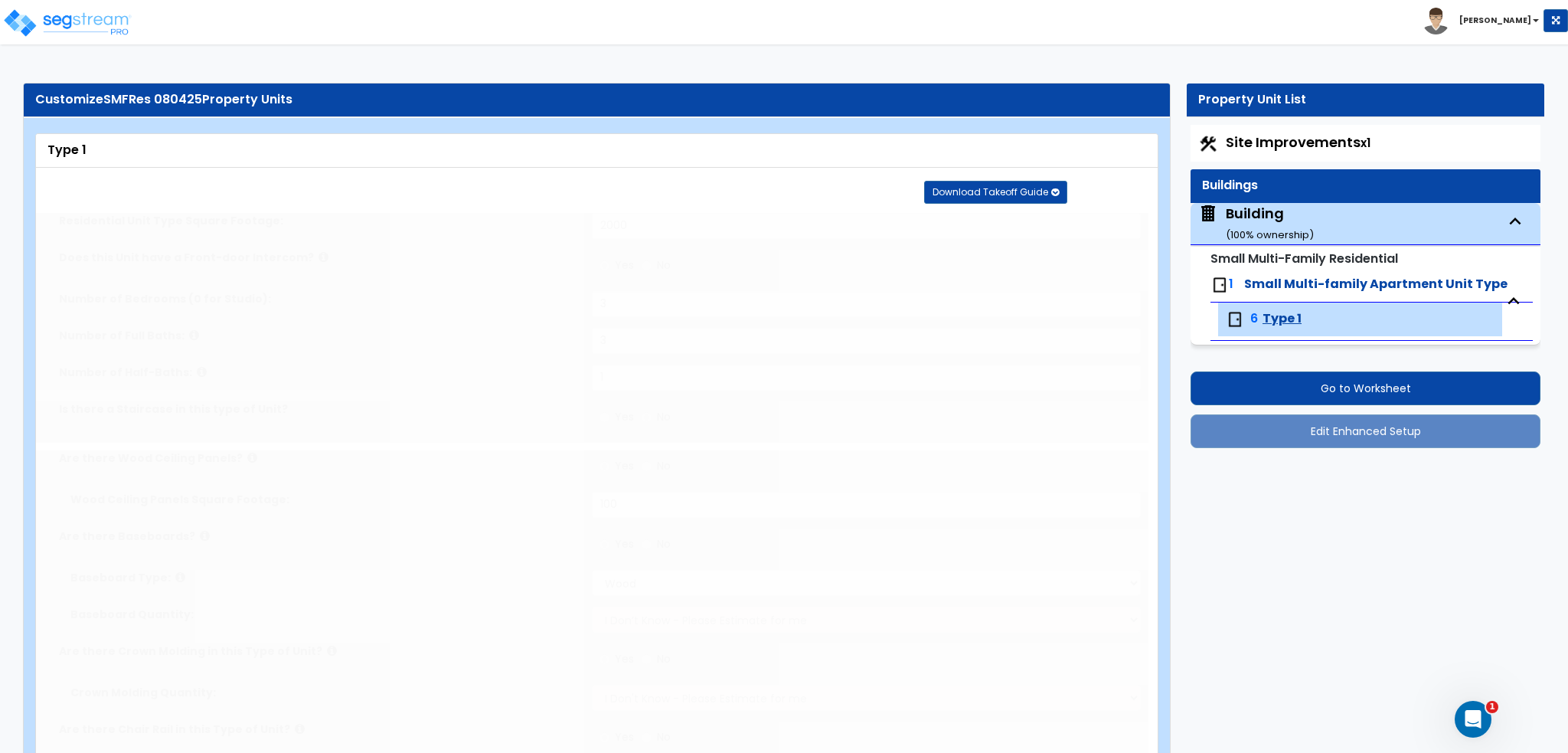
select select "2"
radio input "true"
select select "7"
type input "6"
select select "1"
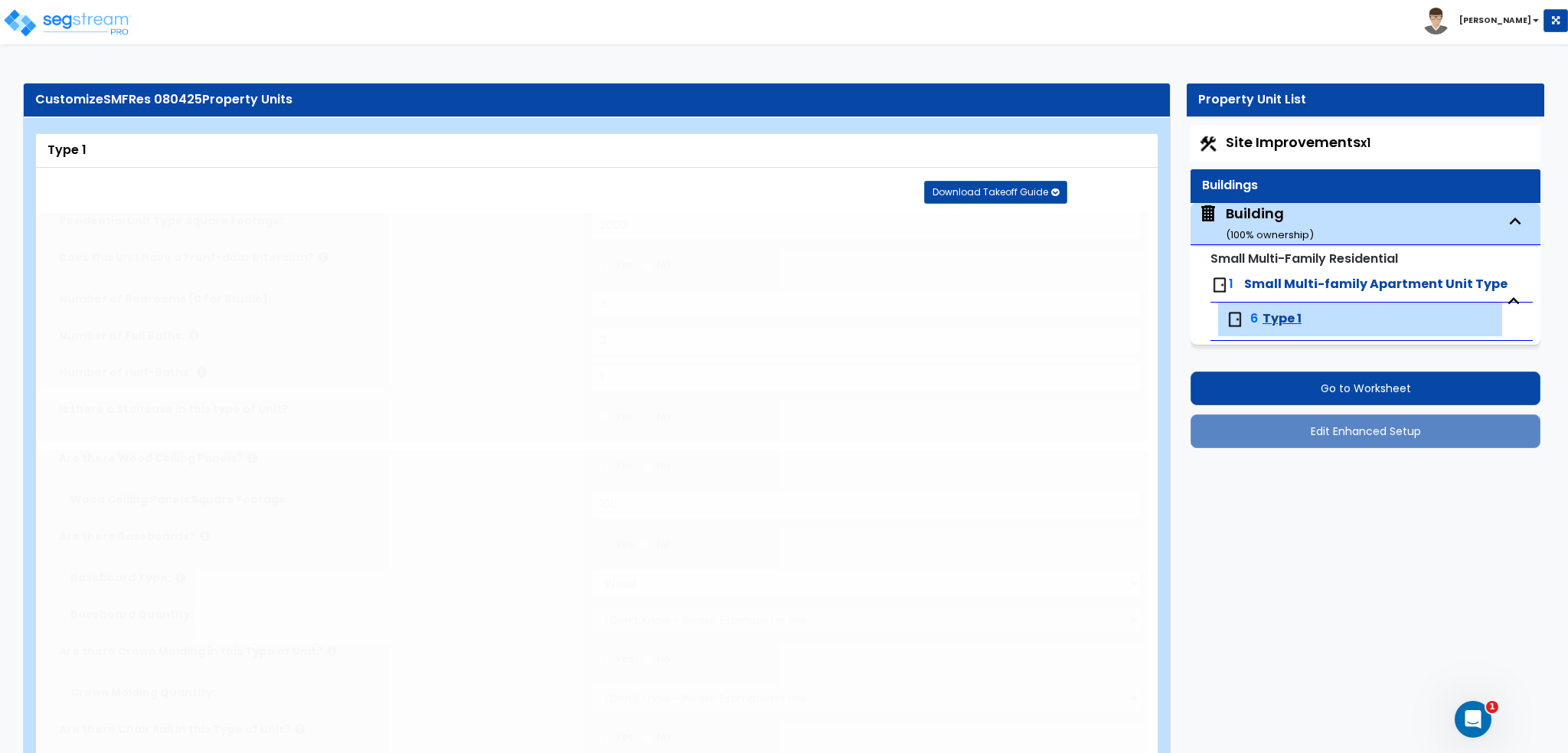
type input "6"
radio input "true"
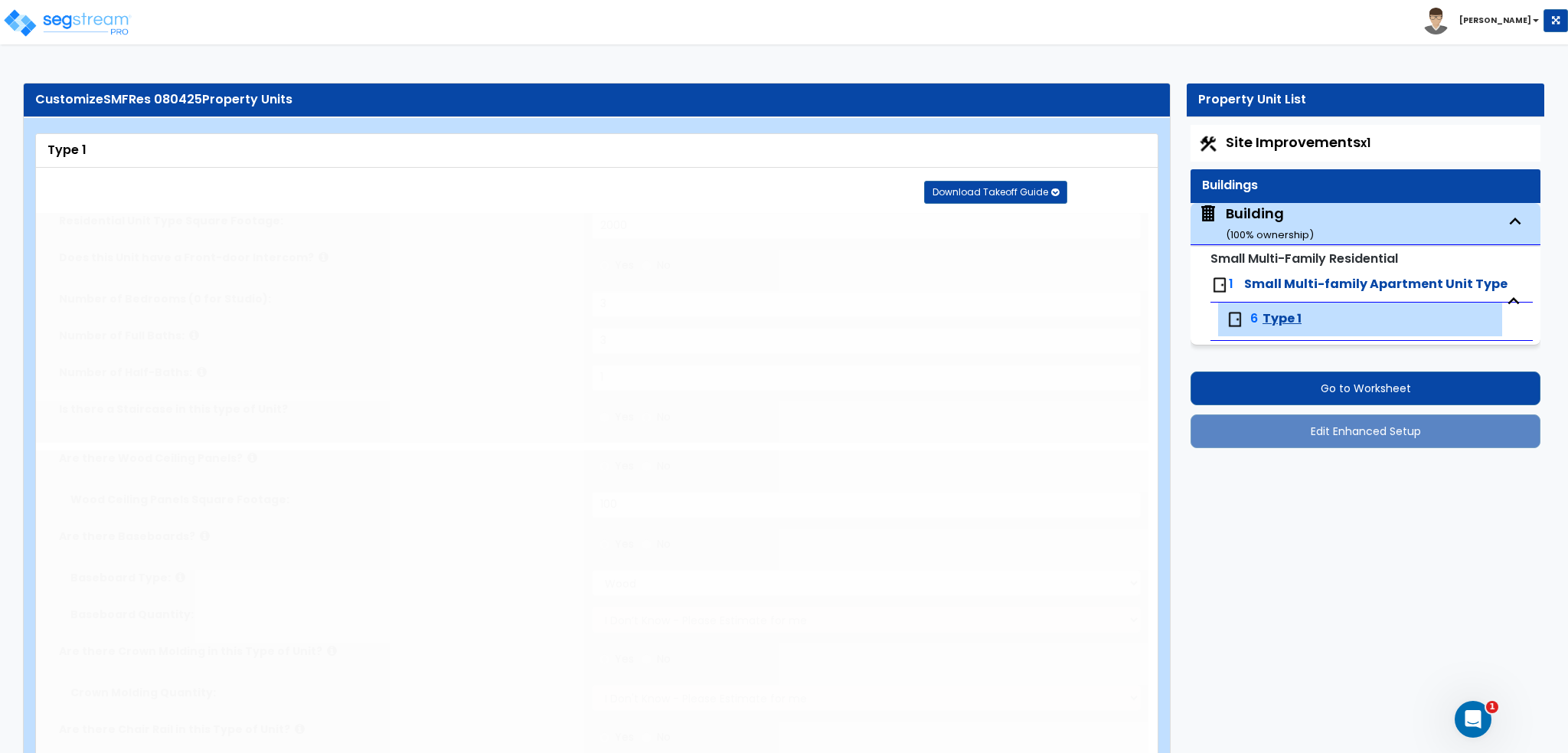
select select "2"
type input "70"
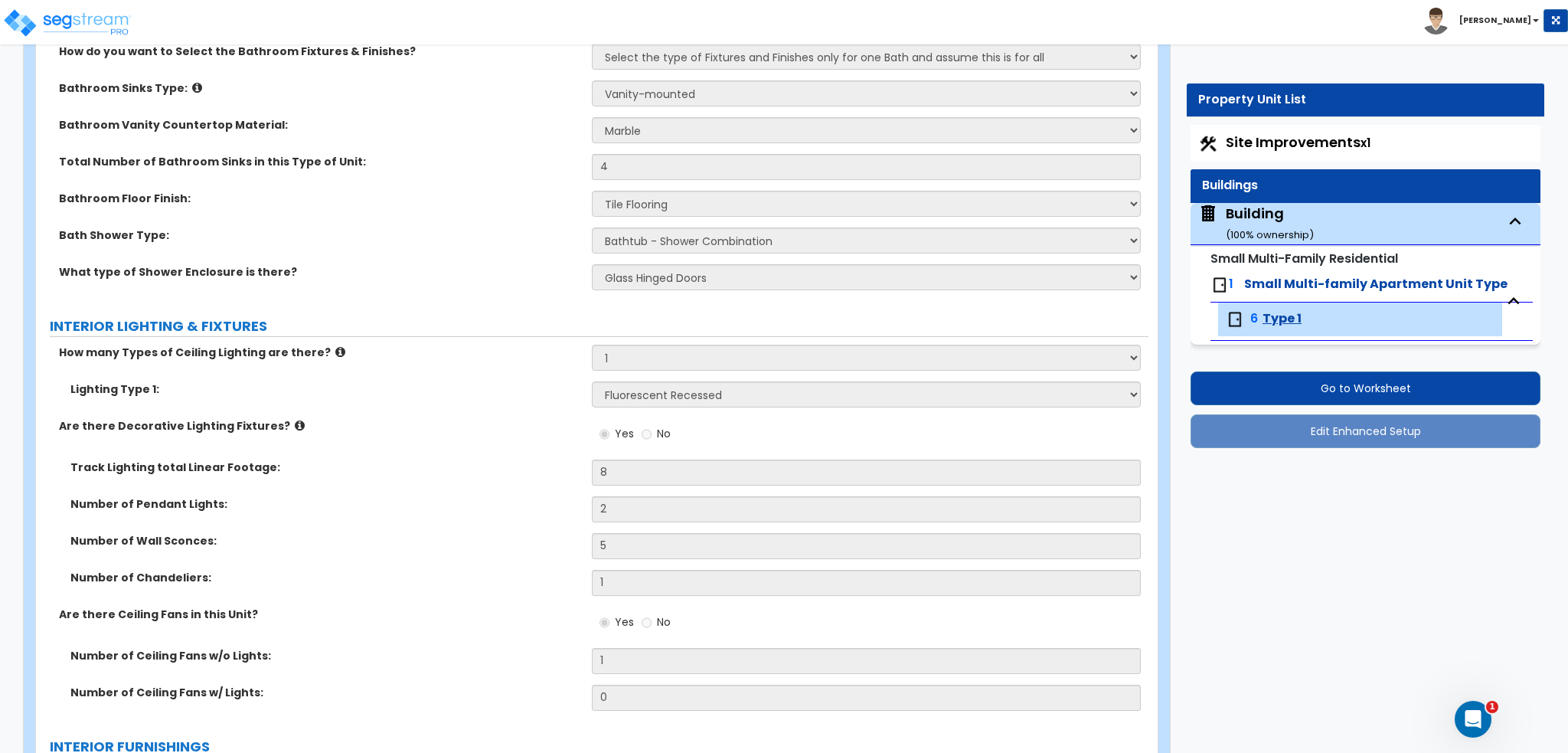
scroll to position [1379, 0]
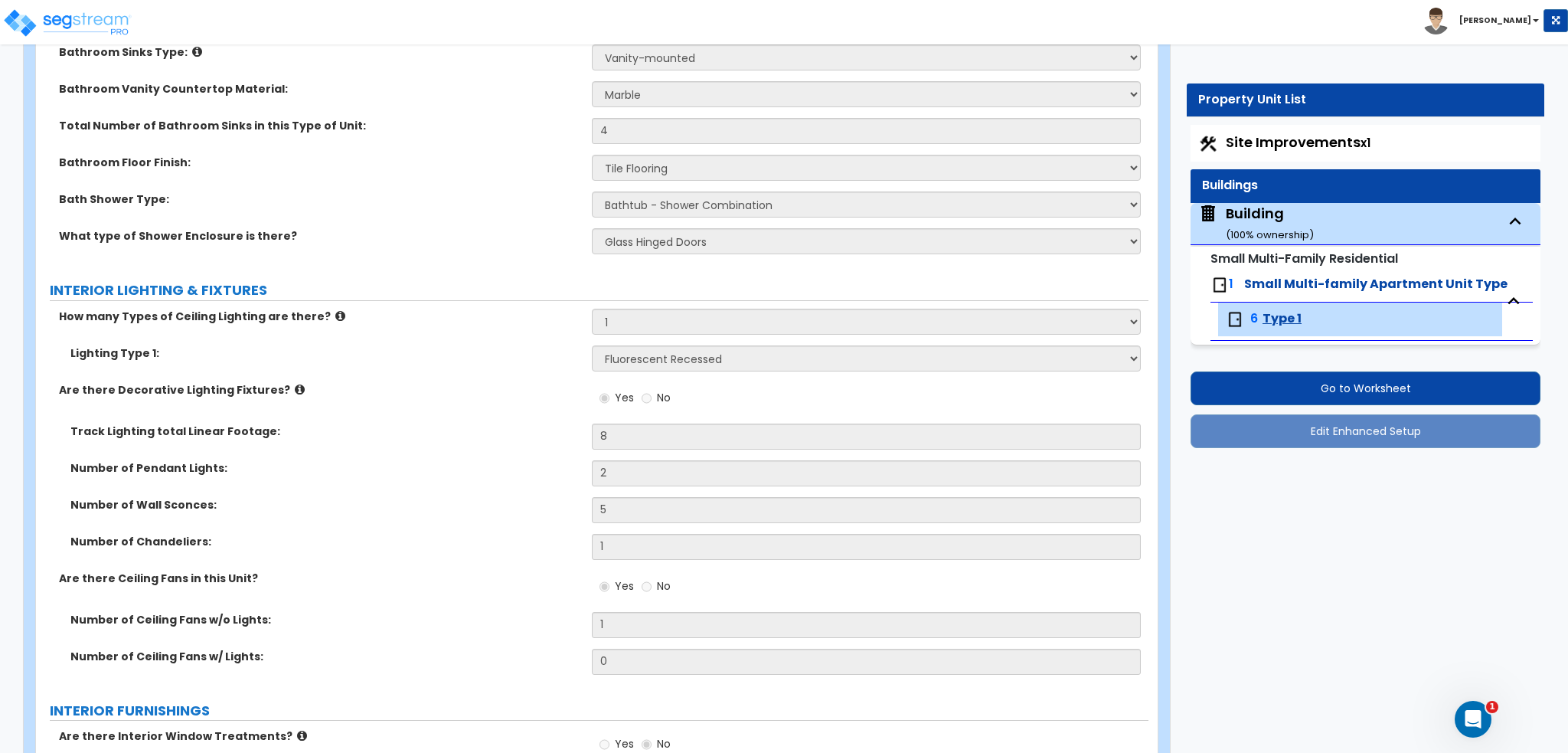
click at [1213, 226] on span "Building ( 100 % ownership)" at bounding box center [1256, 223] width 115 height 39
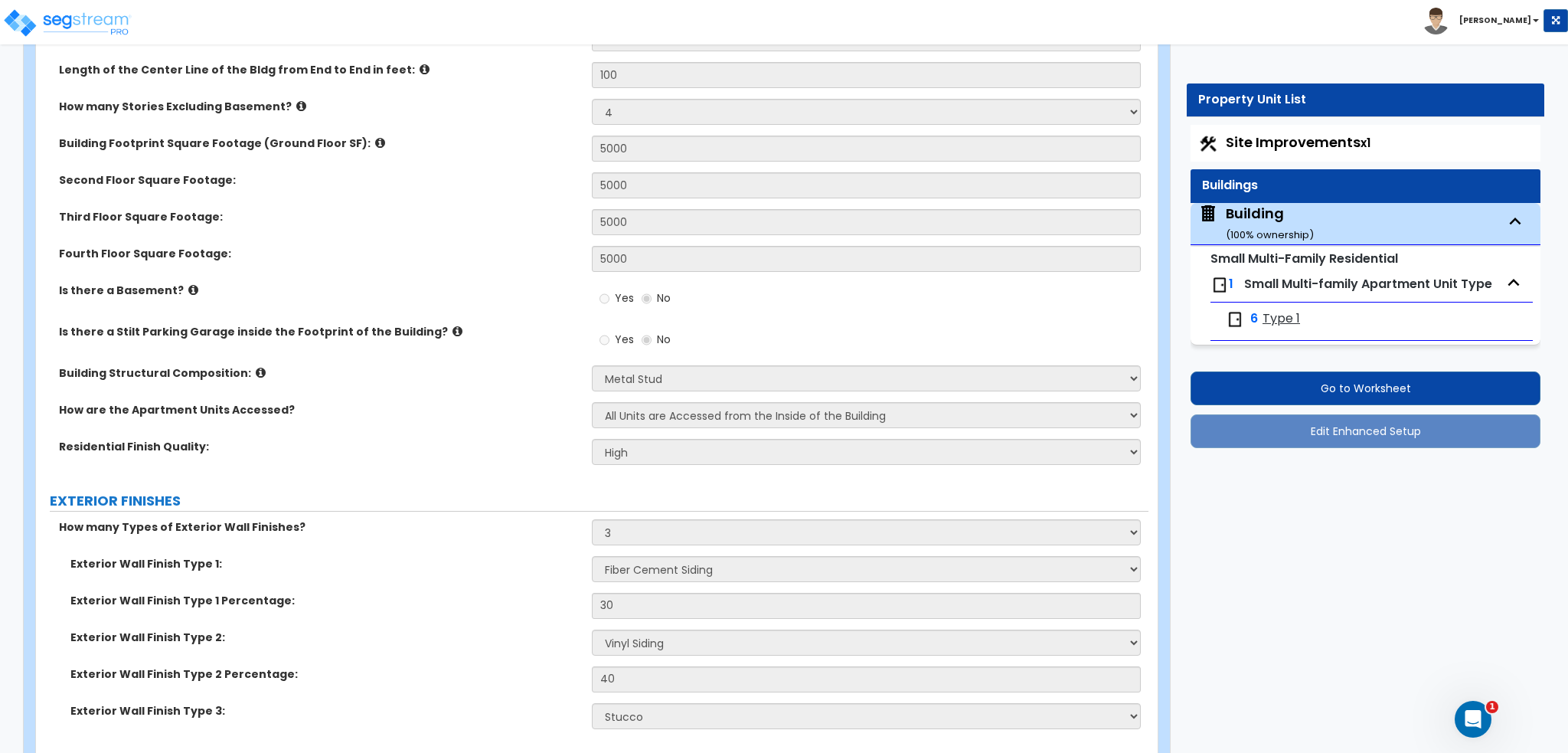
scroll to position [2179, 0]
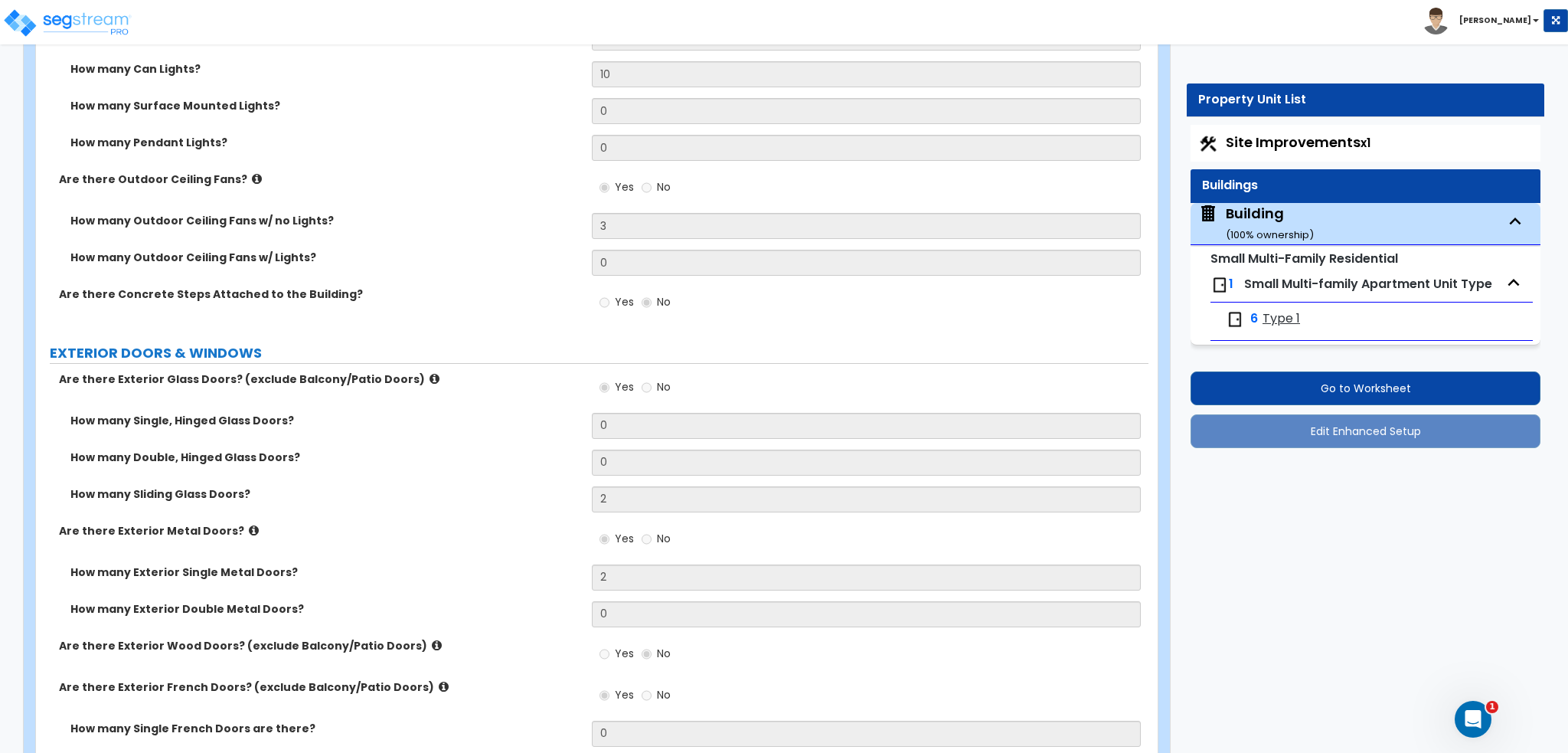
click at [930, 25] on div "Toggle navigation Ron Rainier" at bounding box center [784, 22] width 1568 height 45
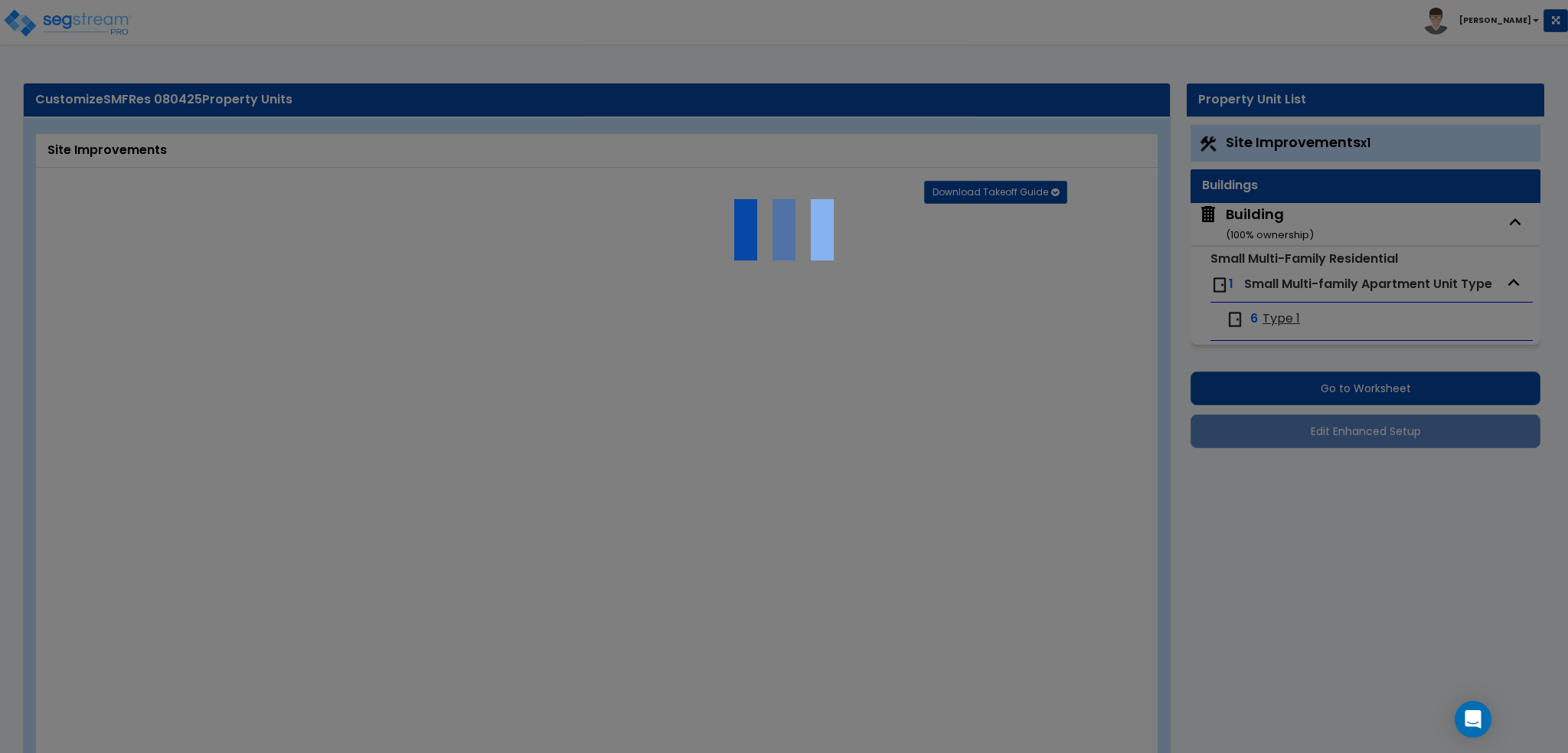
select select "2"
type input "10000"
select select "2"
type input "1000"
radio input "true"
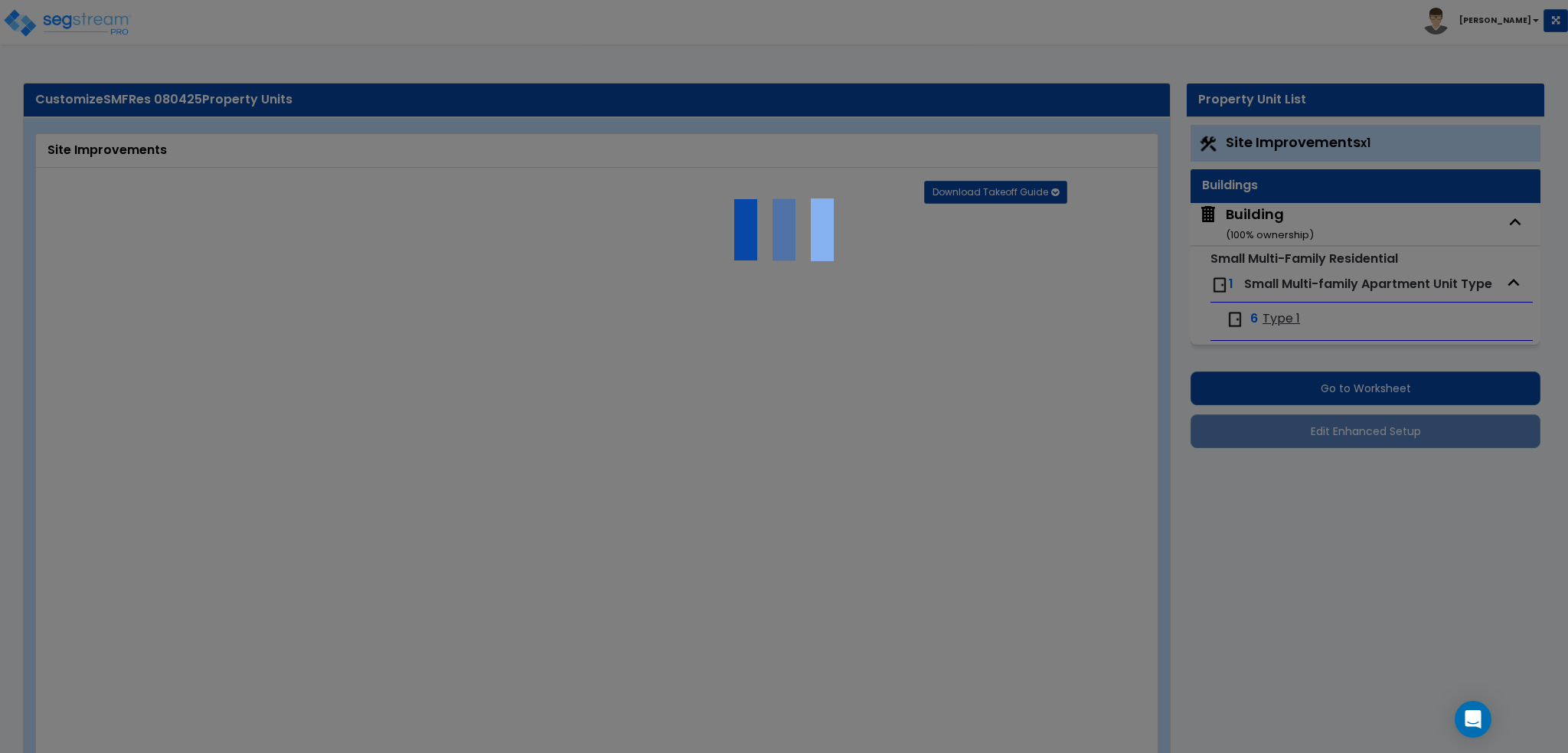
type input "30"
select select "2"
type input "1000"
radio input "true"
type input "30"
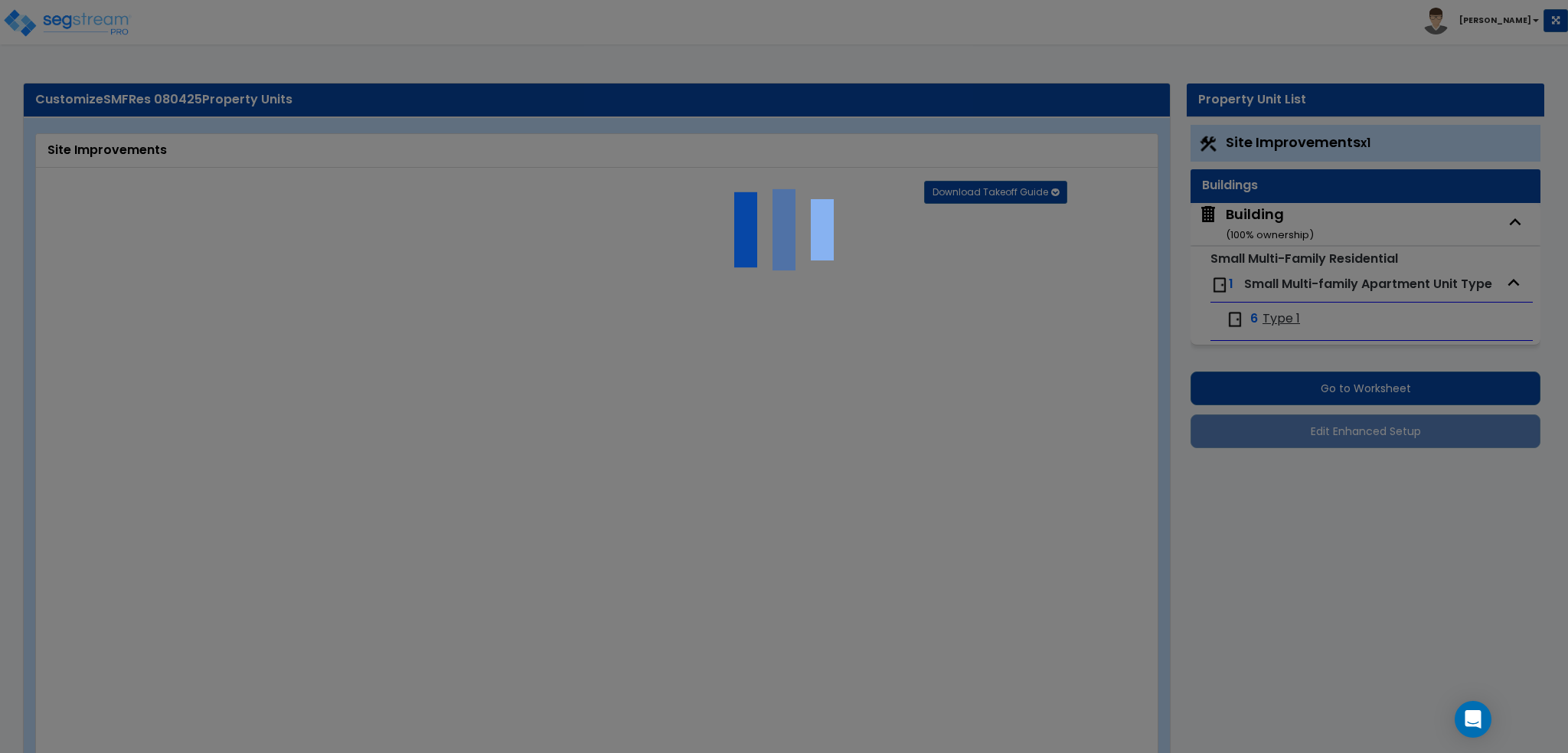
radio input "true"
select select "1"
type input "100"
radio input "true"
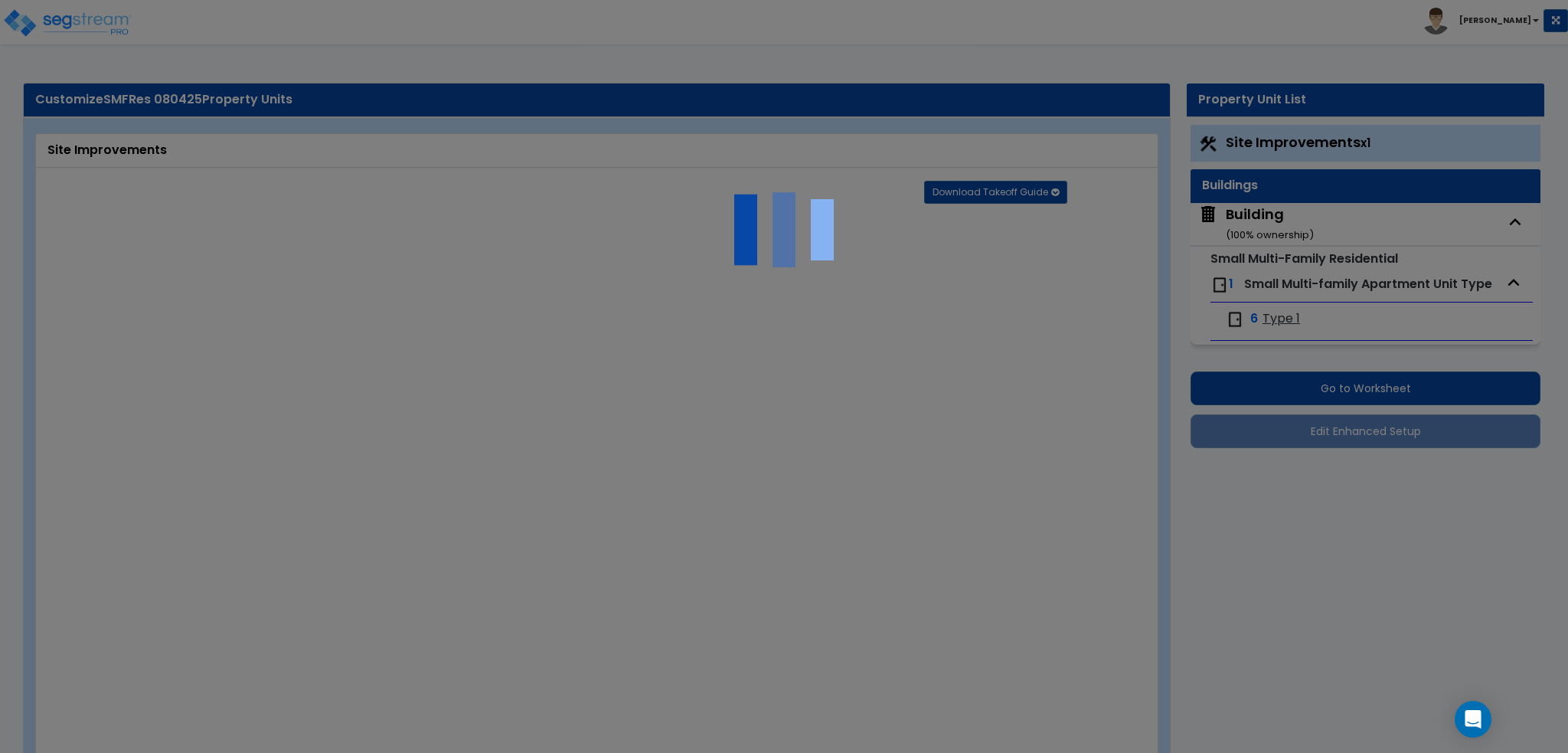
type input "6"
radio input "true"
type input "12"
type input "24"
type input "36"
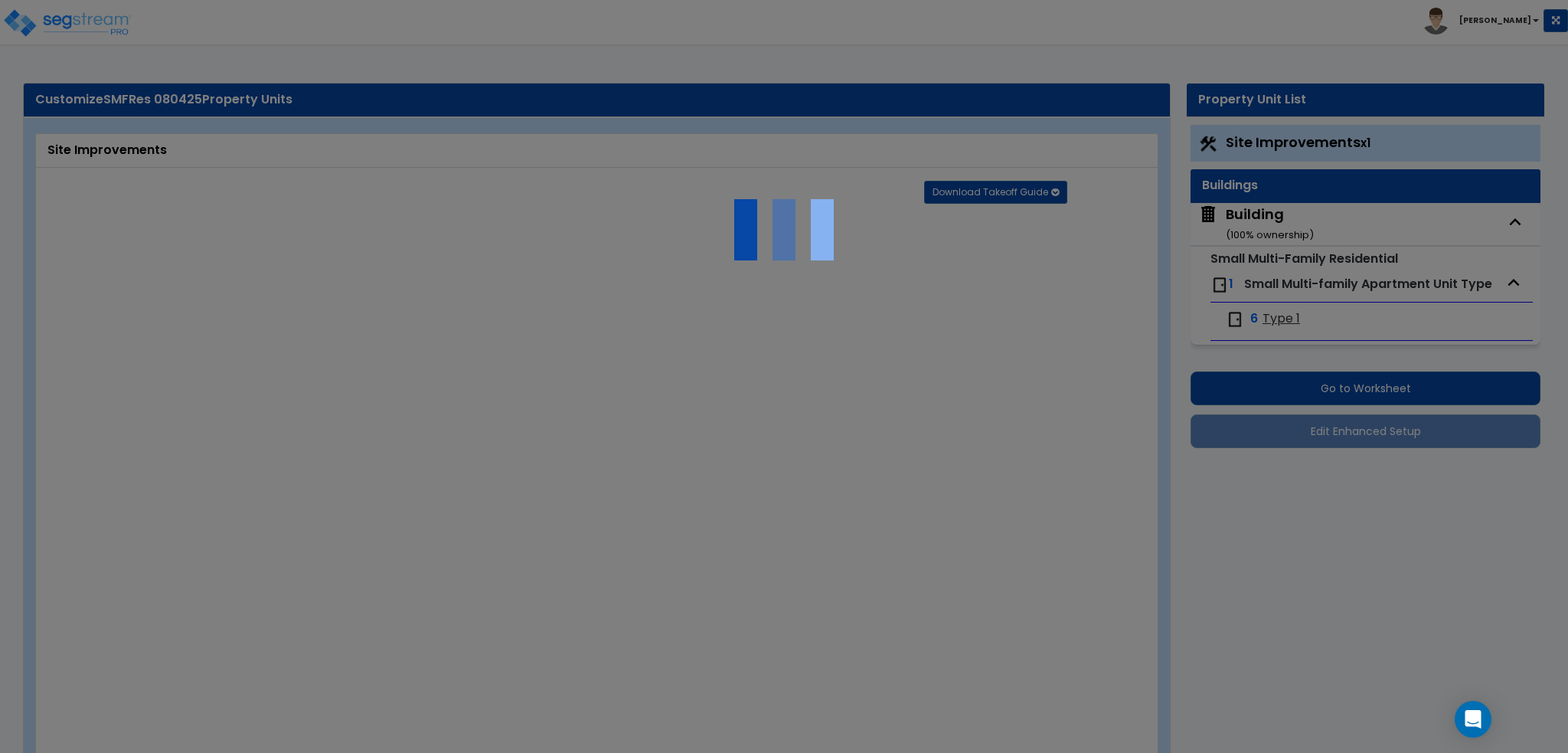
radio input "true"
type input "6"
select select "2"
radio input "true"
select select "1"
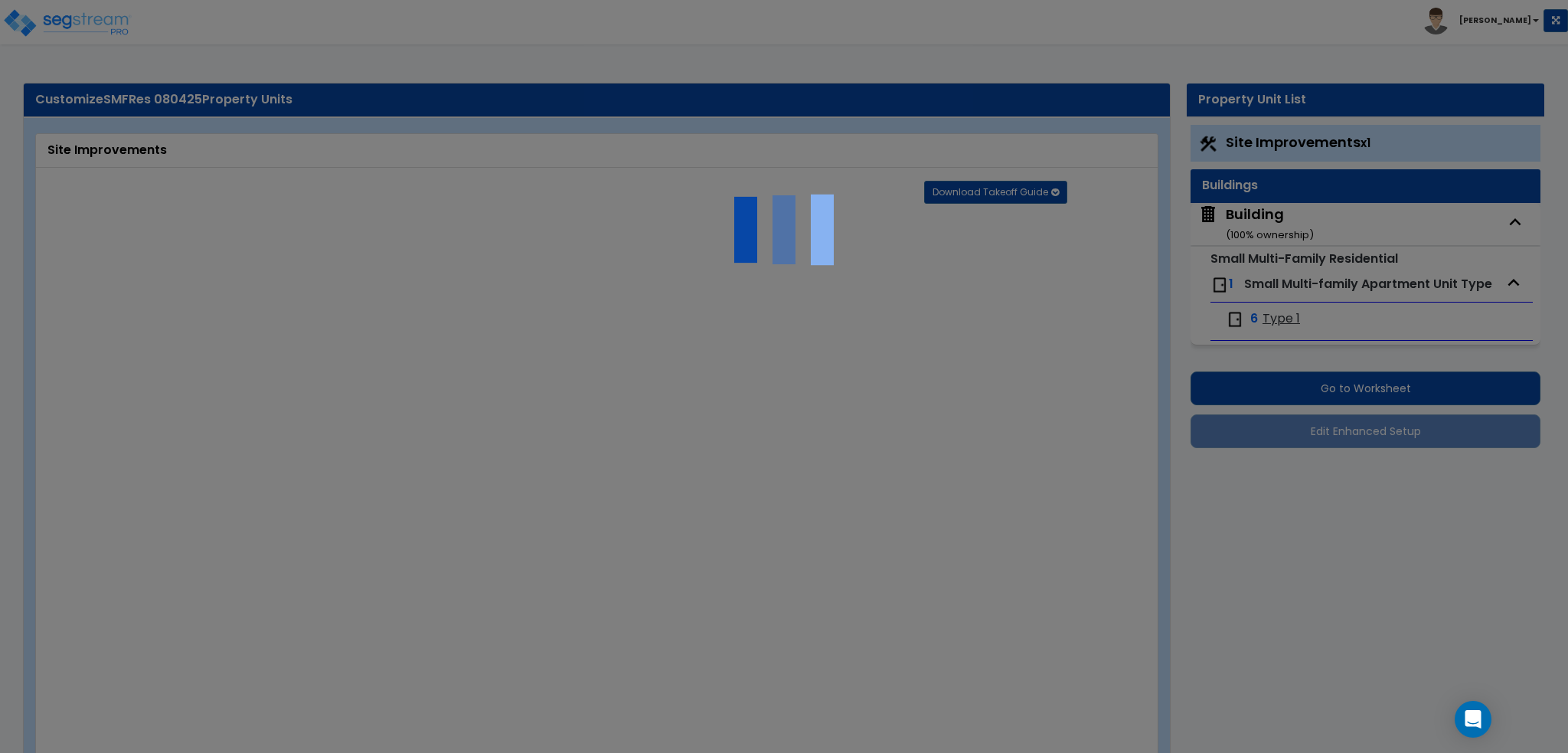
select select "5"
radio input "true"
type input "25"
radio input "true"
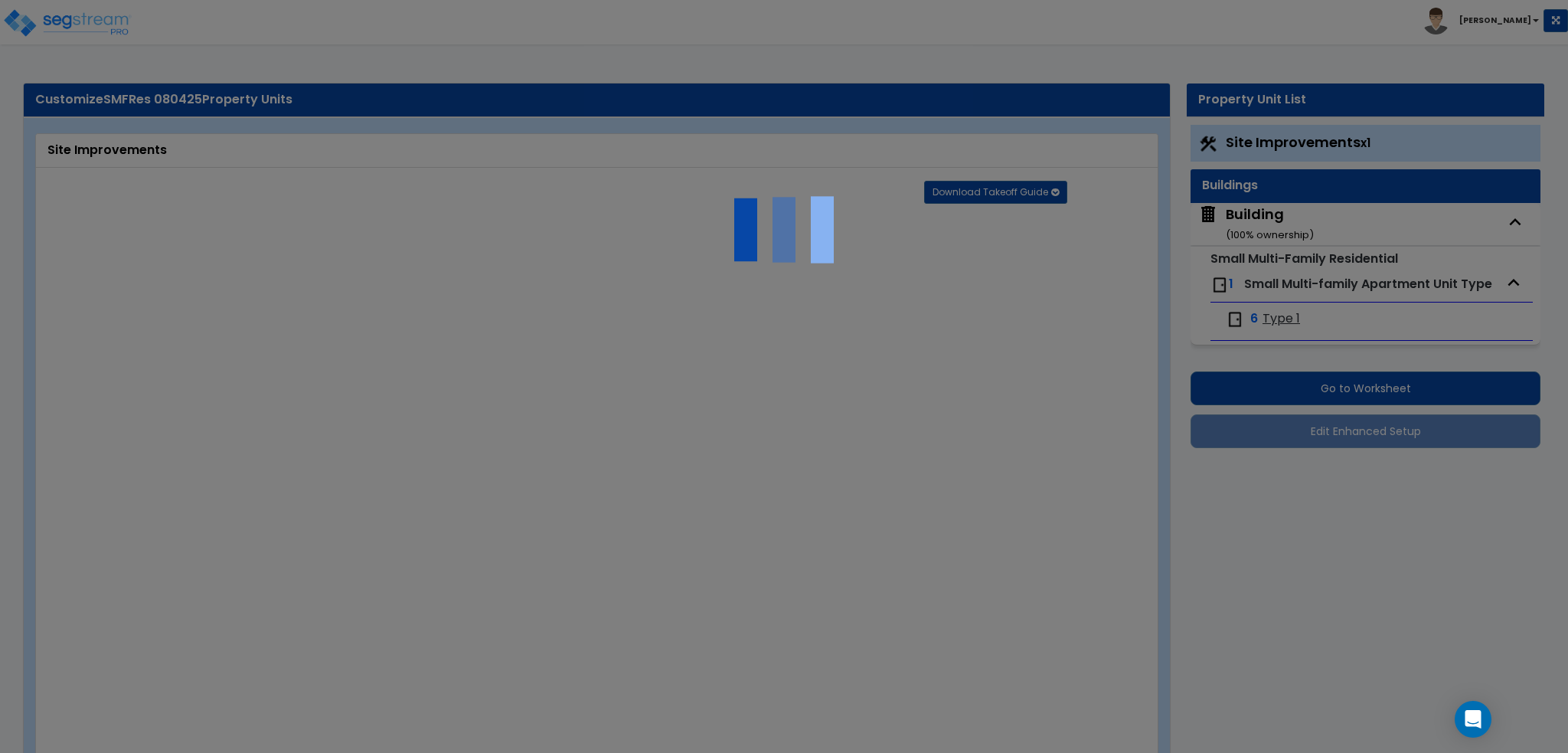
type input "2"
radio input "true"
select select "1"
type input "500"
radio input "true"
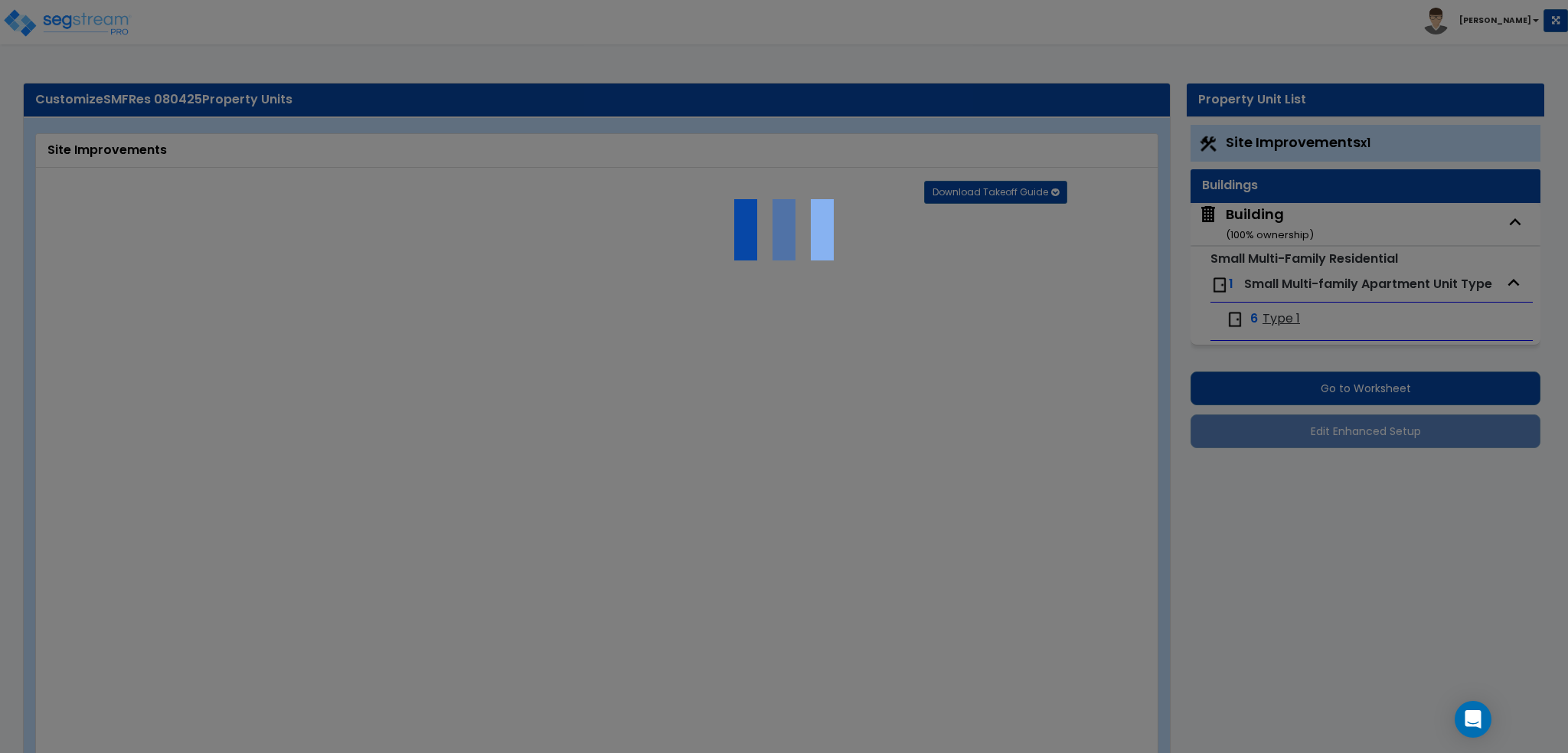
select select "2"
type input "4"
type input "8"
radio input "true"
select select "2"
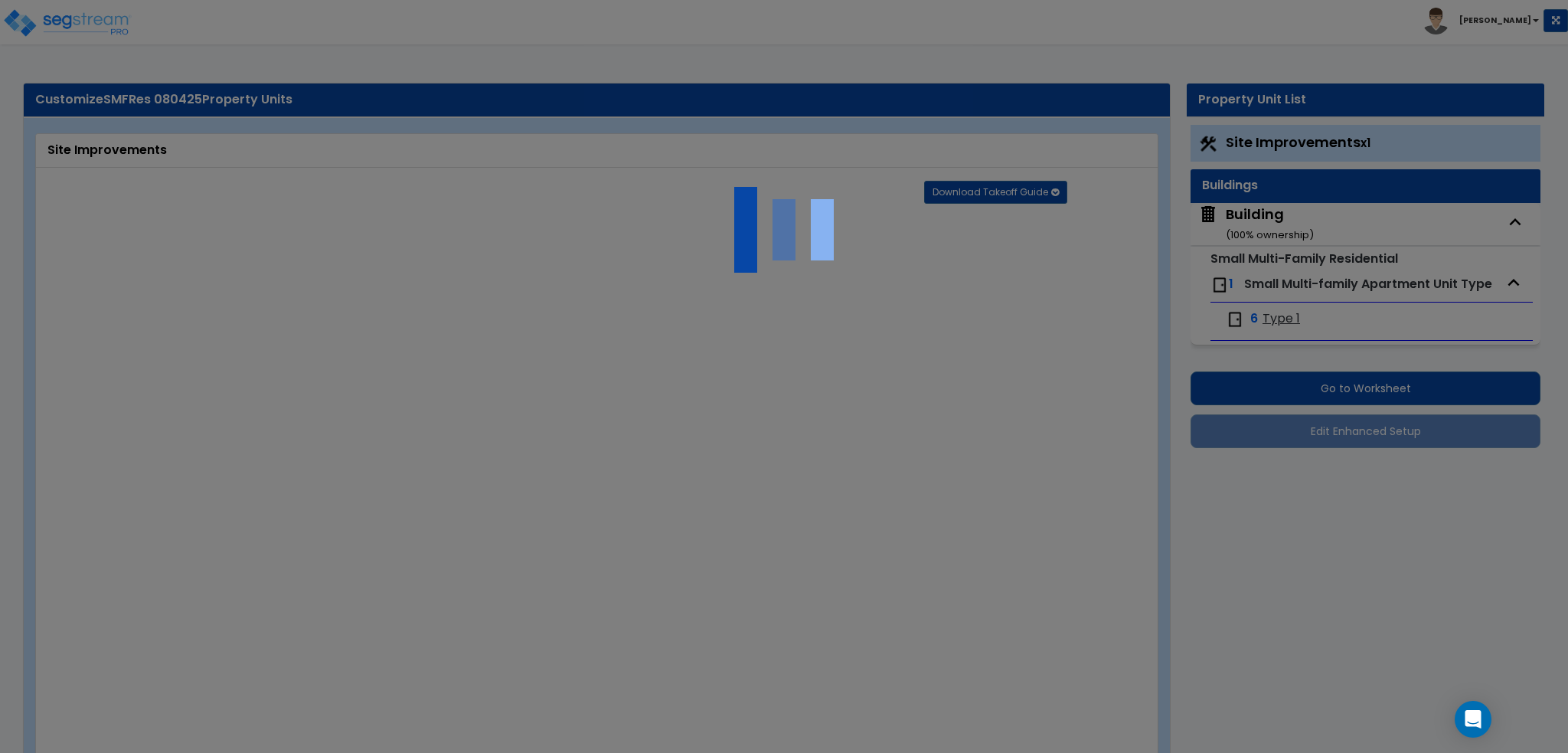
radio input "true"
select select "2"
type input "100"
select select "1"
select select "2"
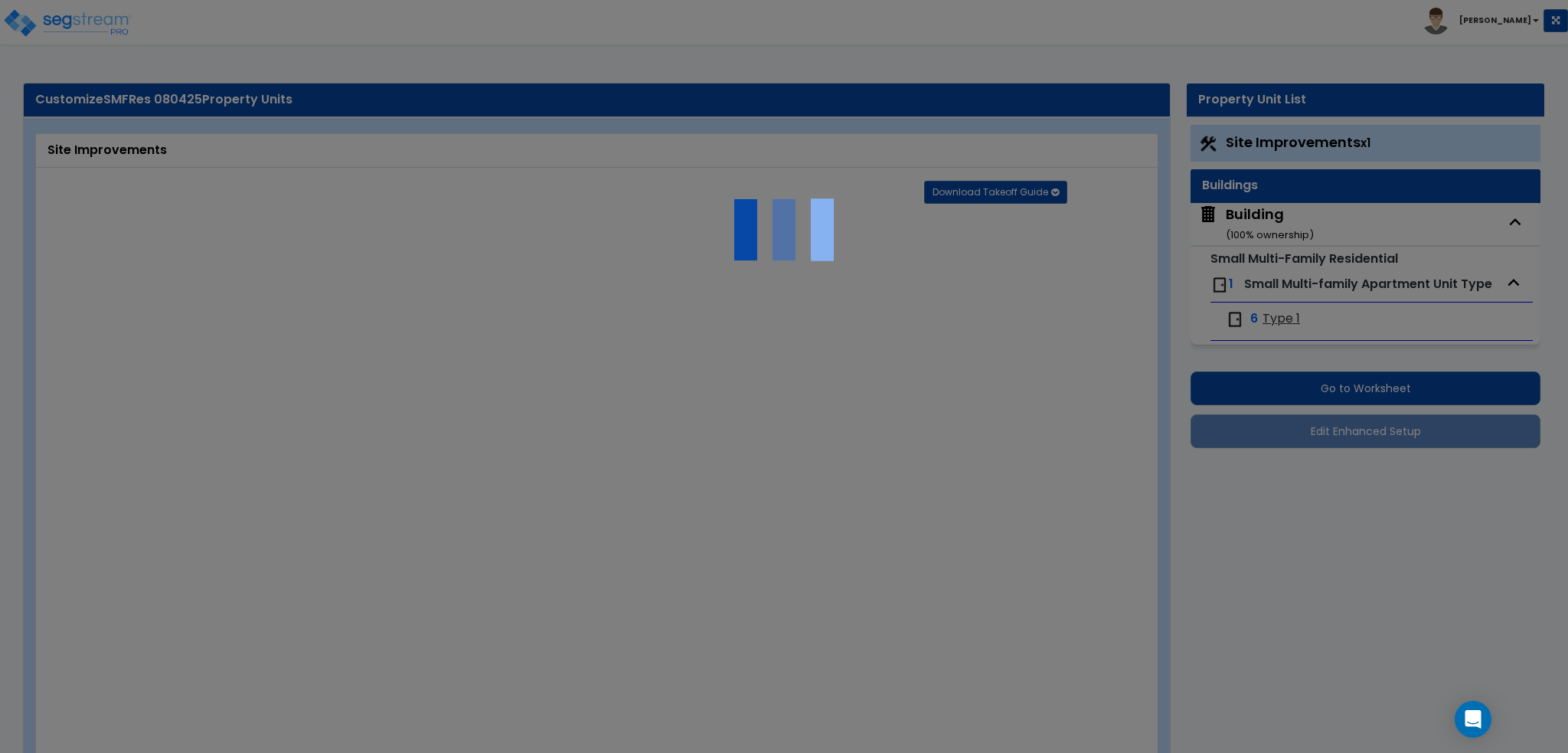
radio input "true"
type input "10"
radio input "true"
select select "1"
type input "50"
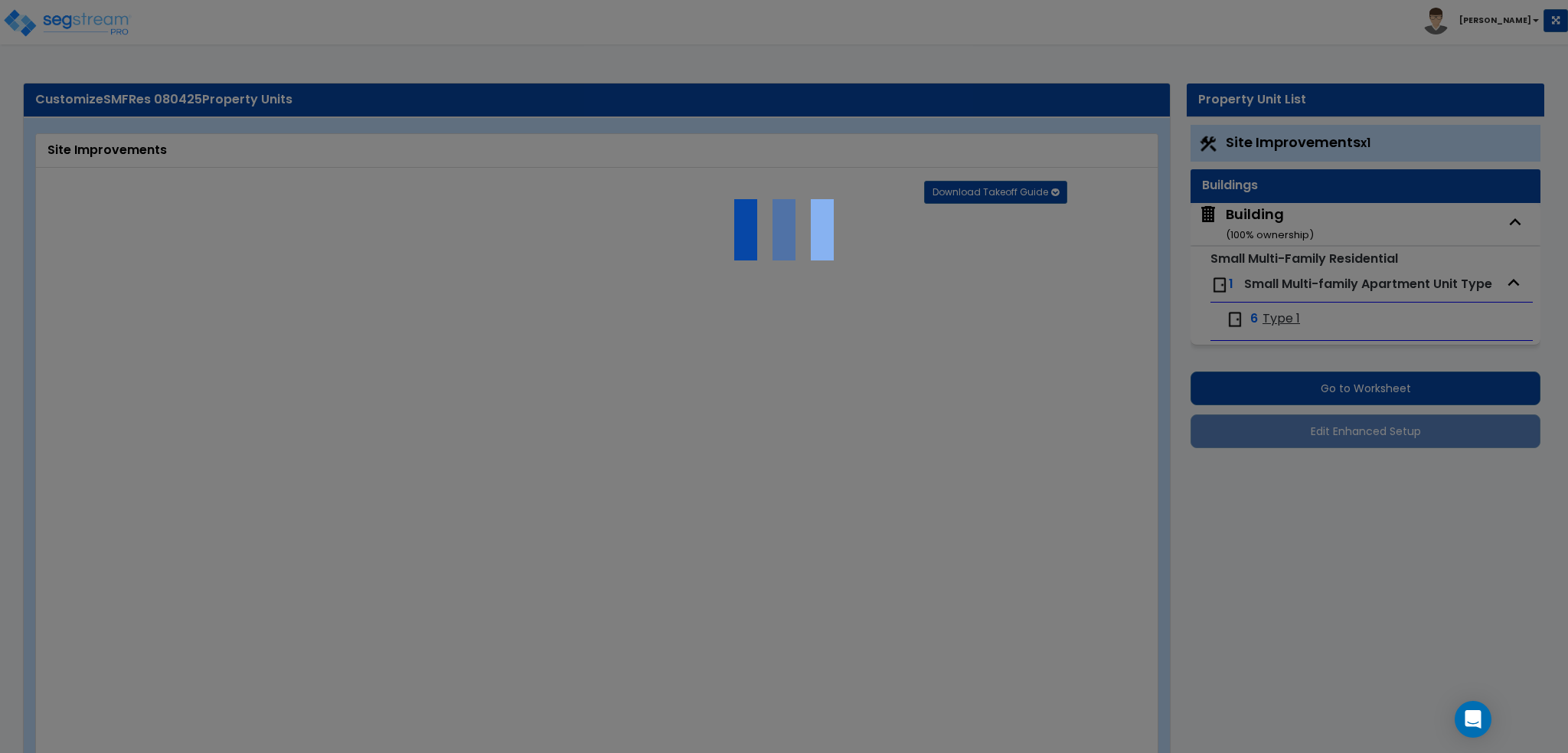
radio input "true"
type input "100"
radio input "true"
type input "300"
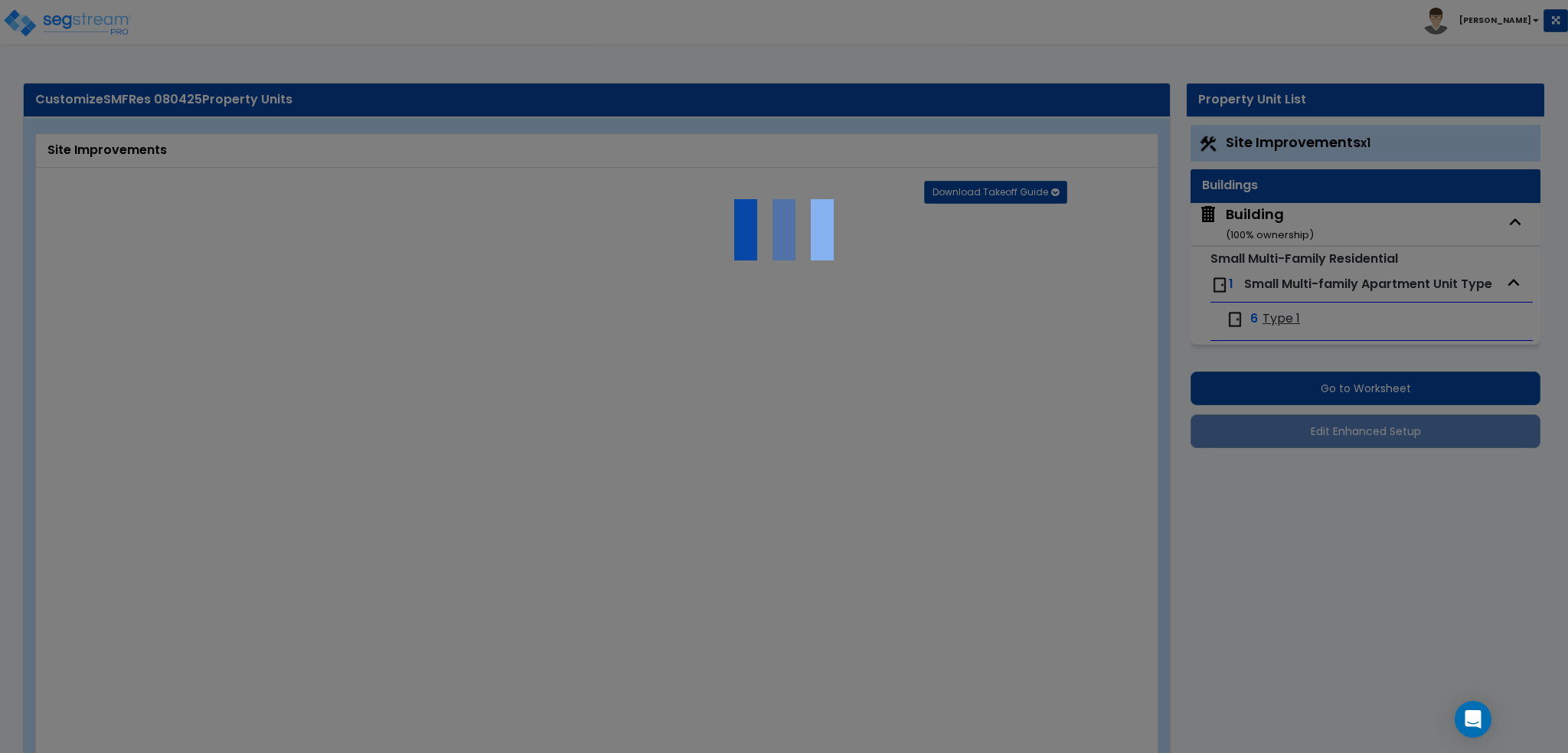
radio input "true"
select select "1"
select select "6"
type input "2"
radio input "true"
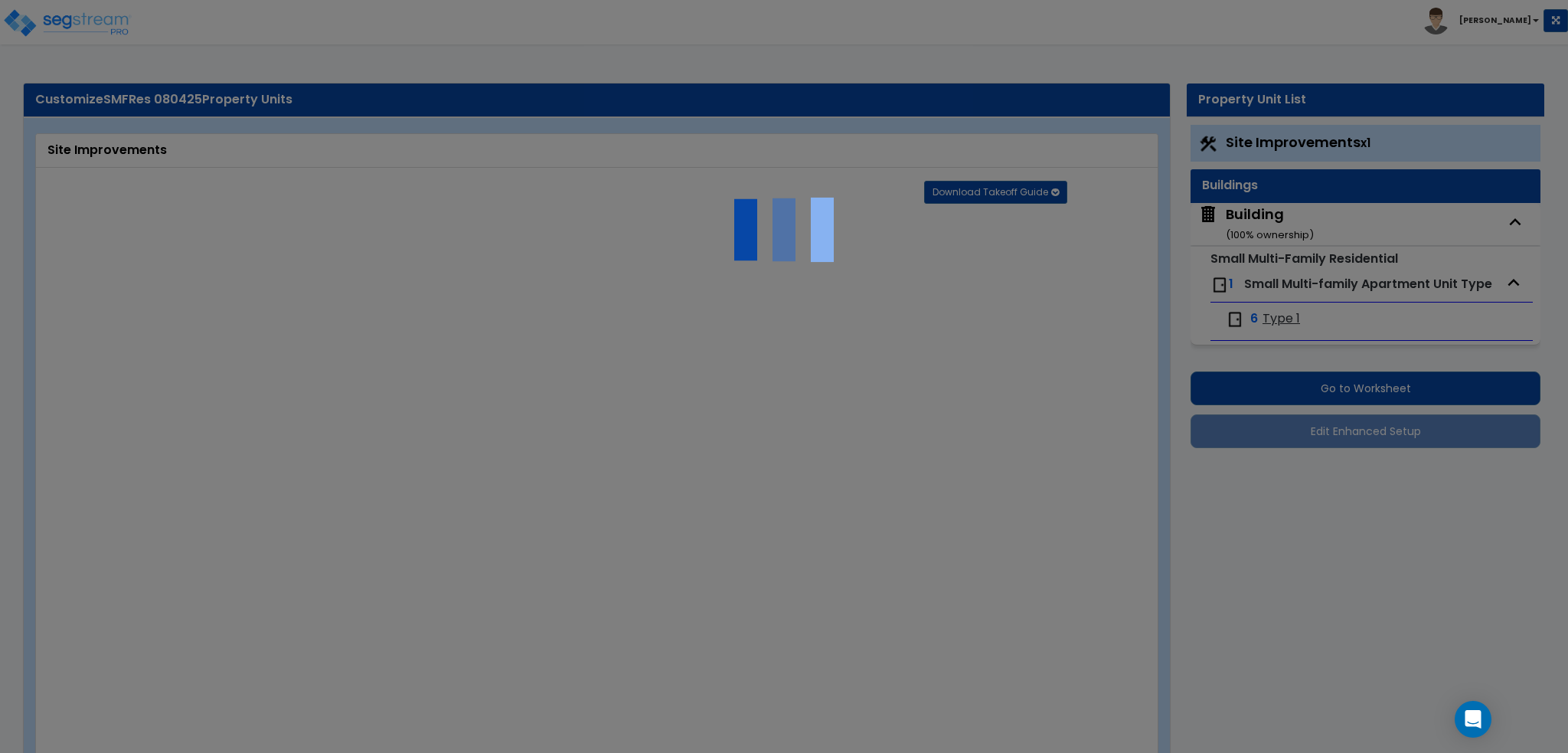
select select "2"
select select "3"
radio input "true"
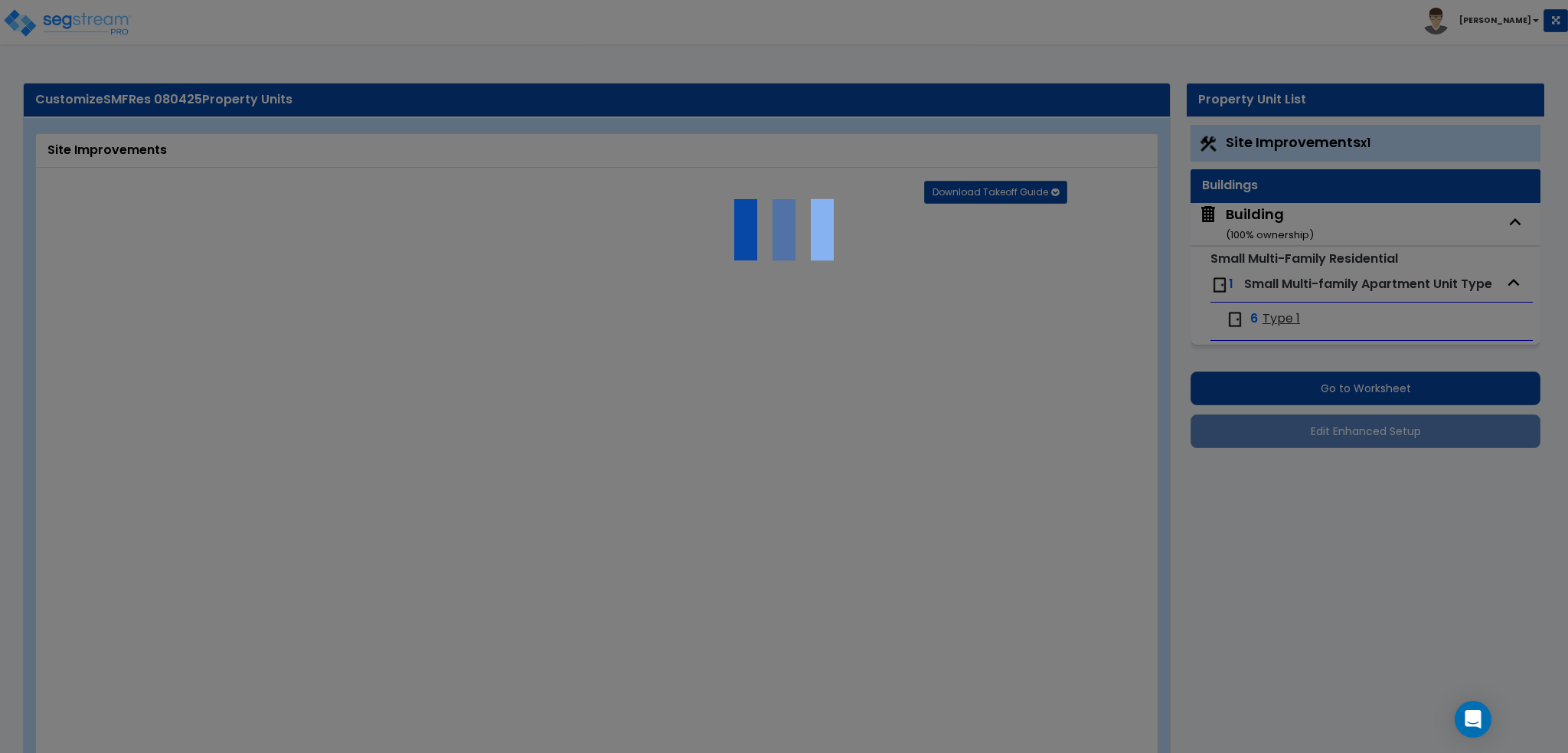
type input "2"
radio input "true"
select select "2"
type input "500"
radio input "true"
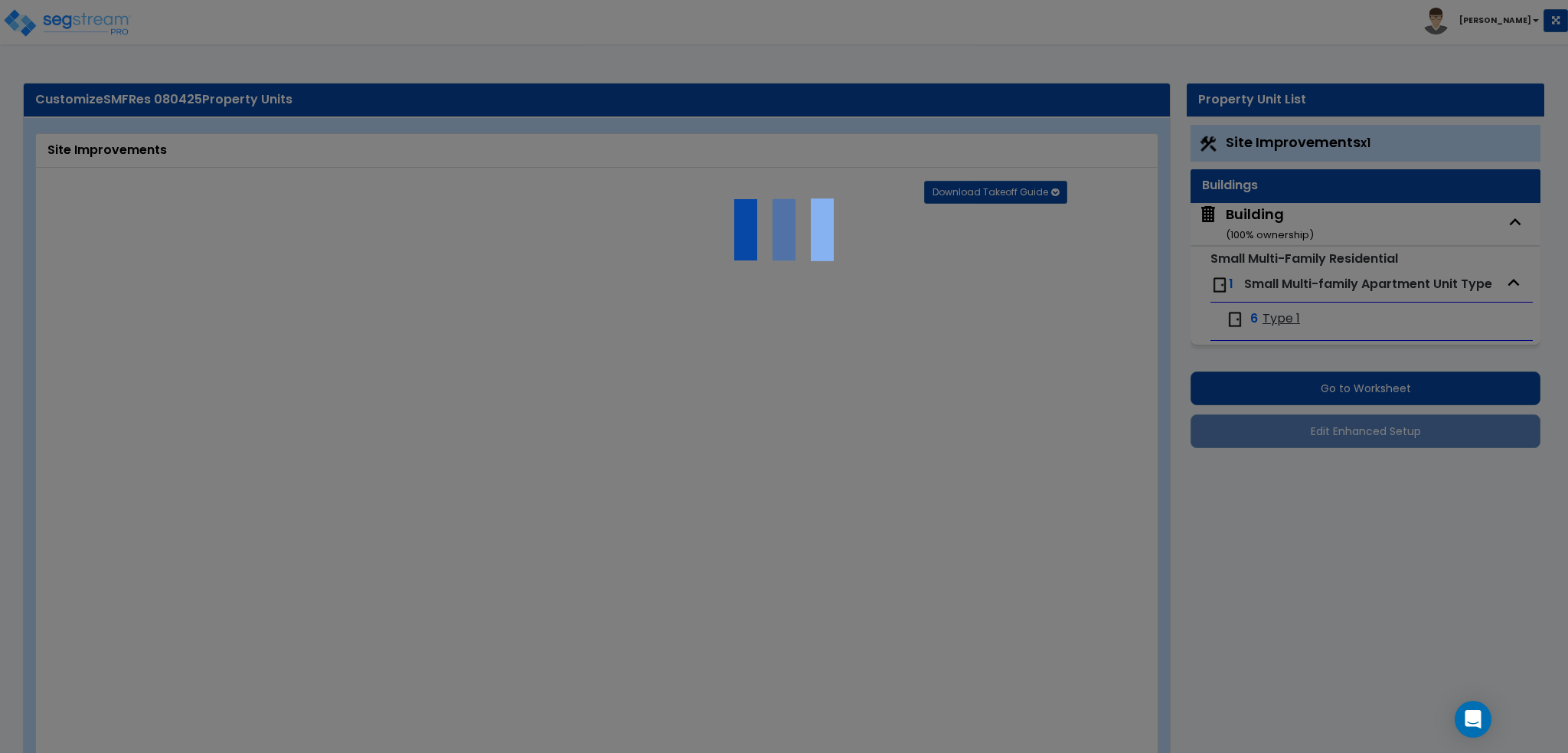
select select "2"
radio input "true"
type input "2"
radio input "true"
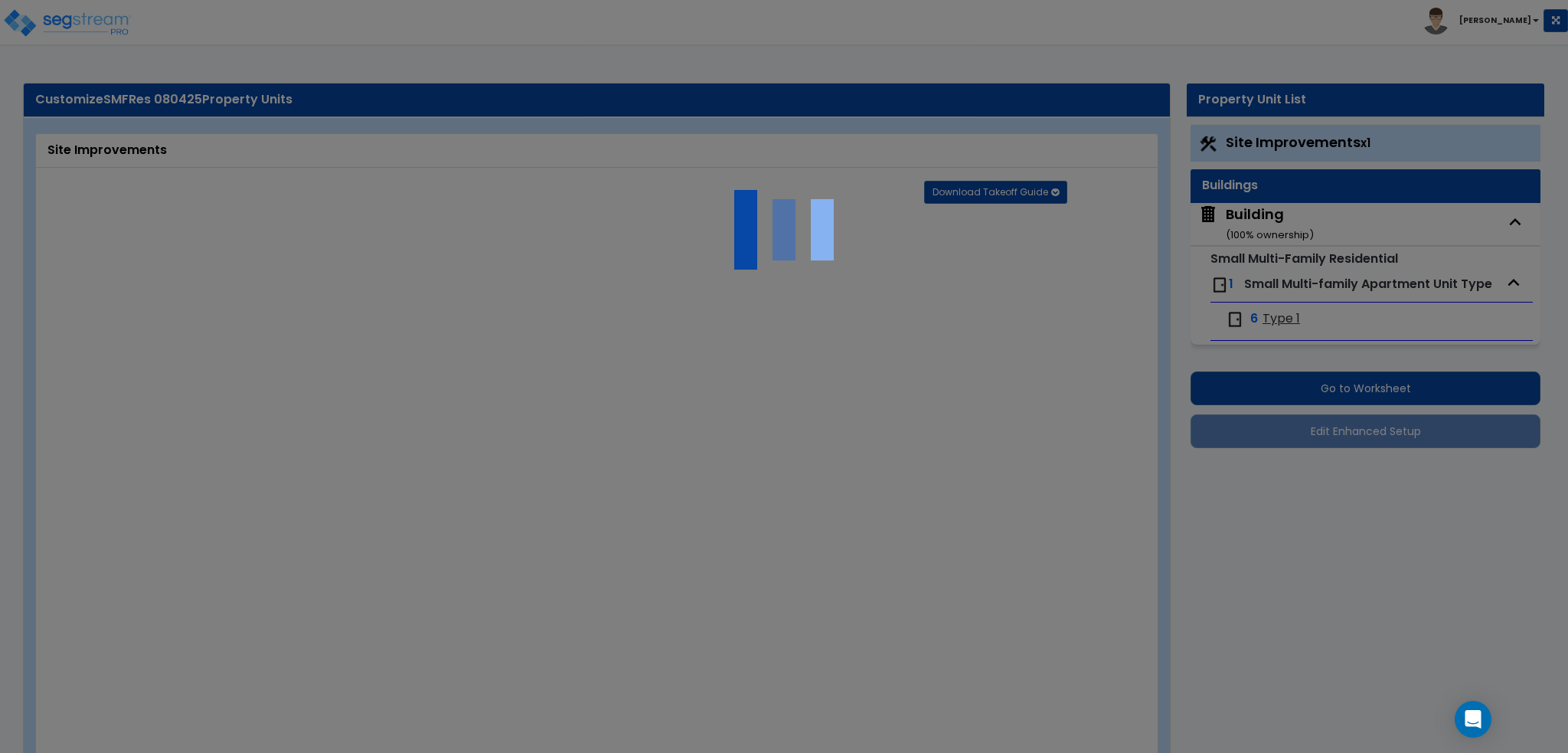
type input "10"
radio input "true"
type input "2"
type input "200"
select select "7"
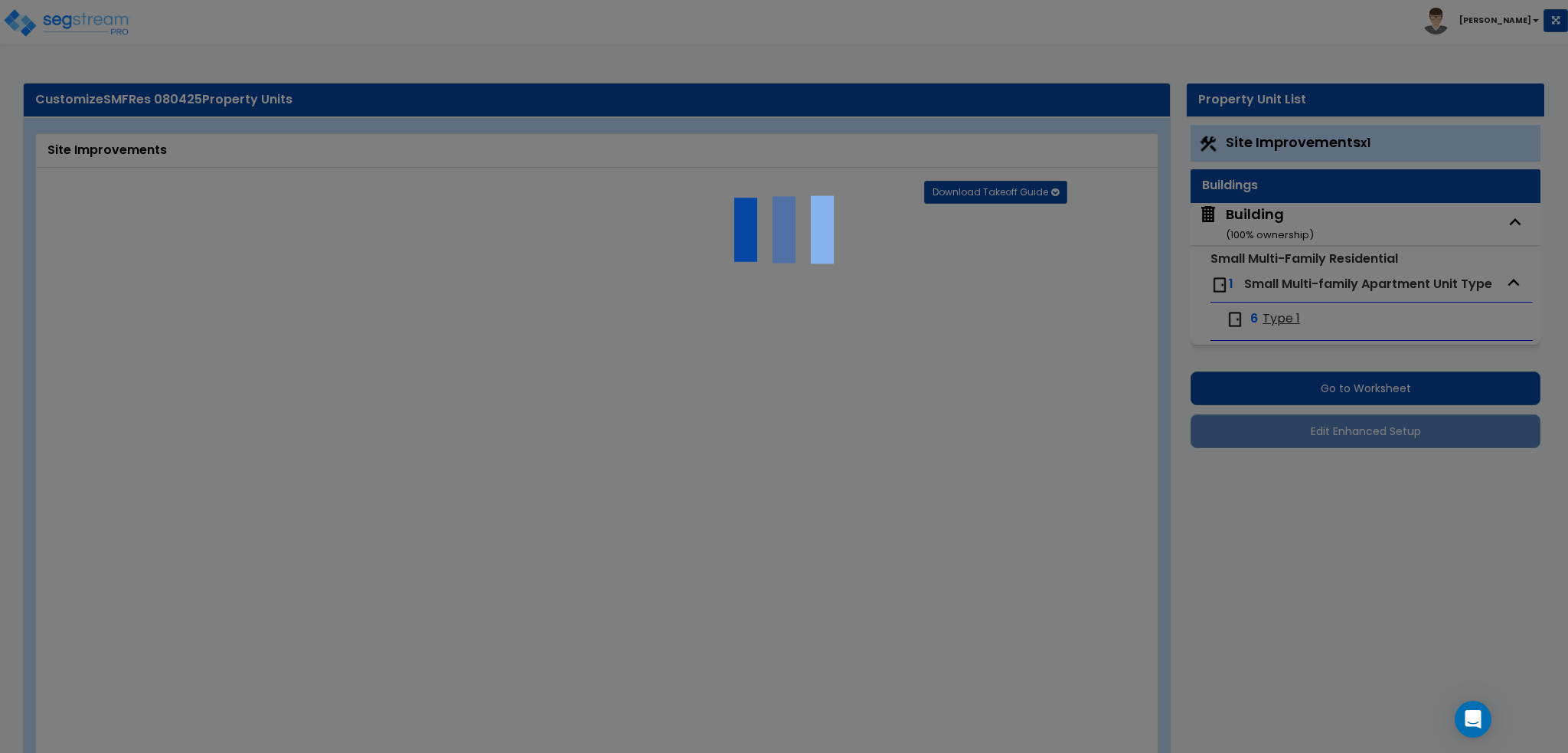
select select "2"
select select "3"
select select "1"
select select "20"
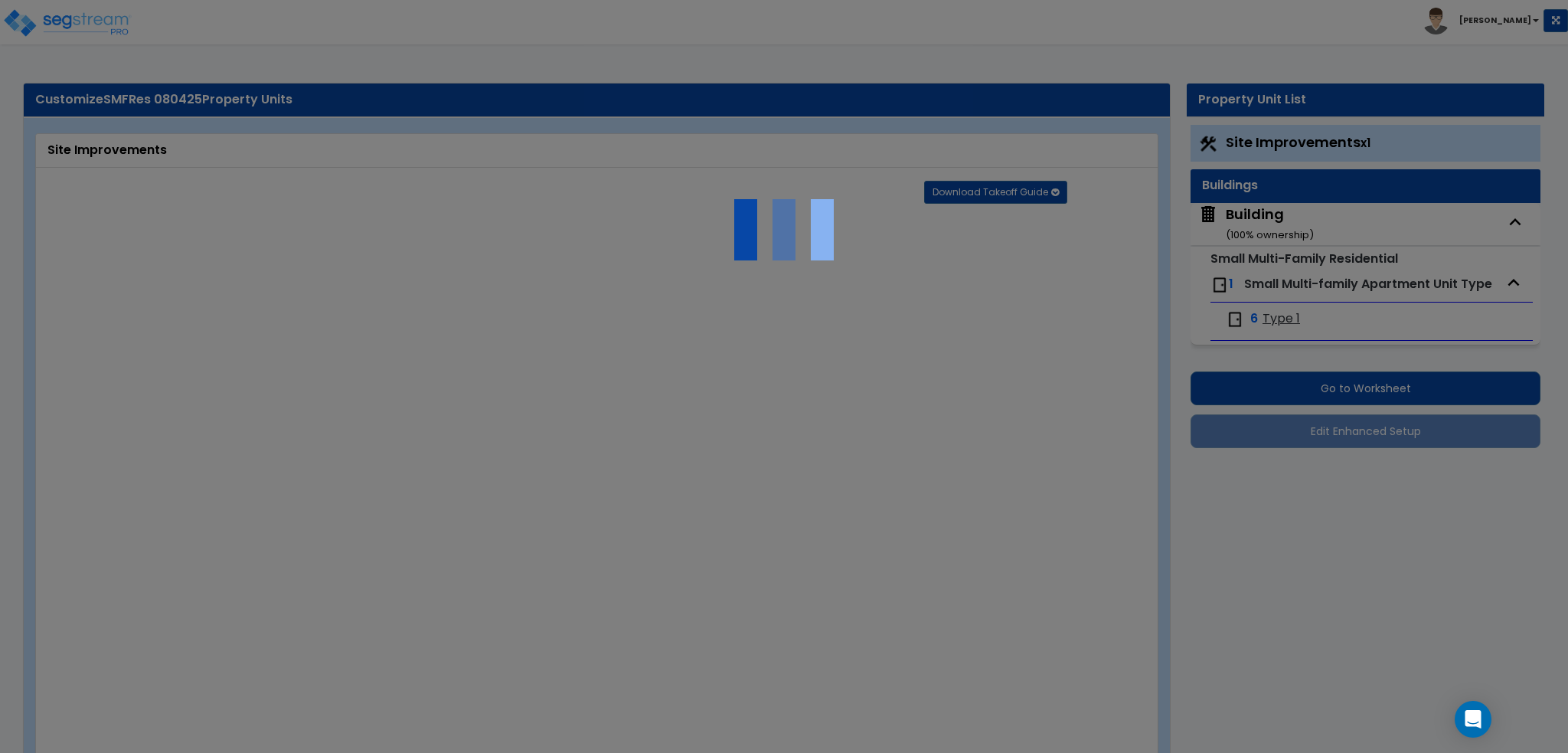
radio input "true"
select select "1"
type input "4"
type input "2"
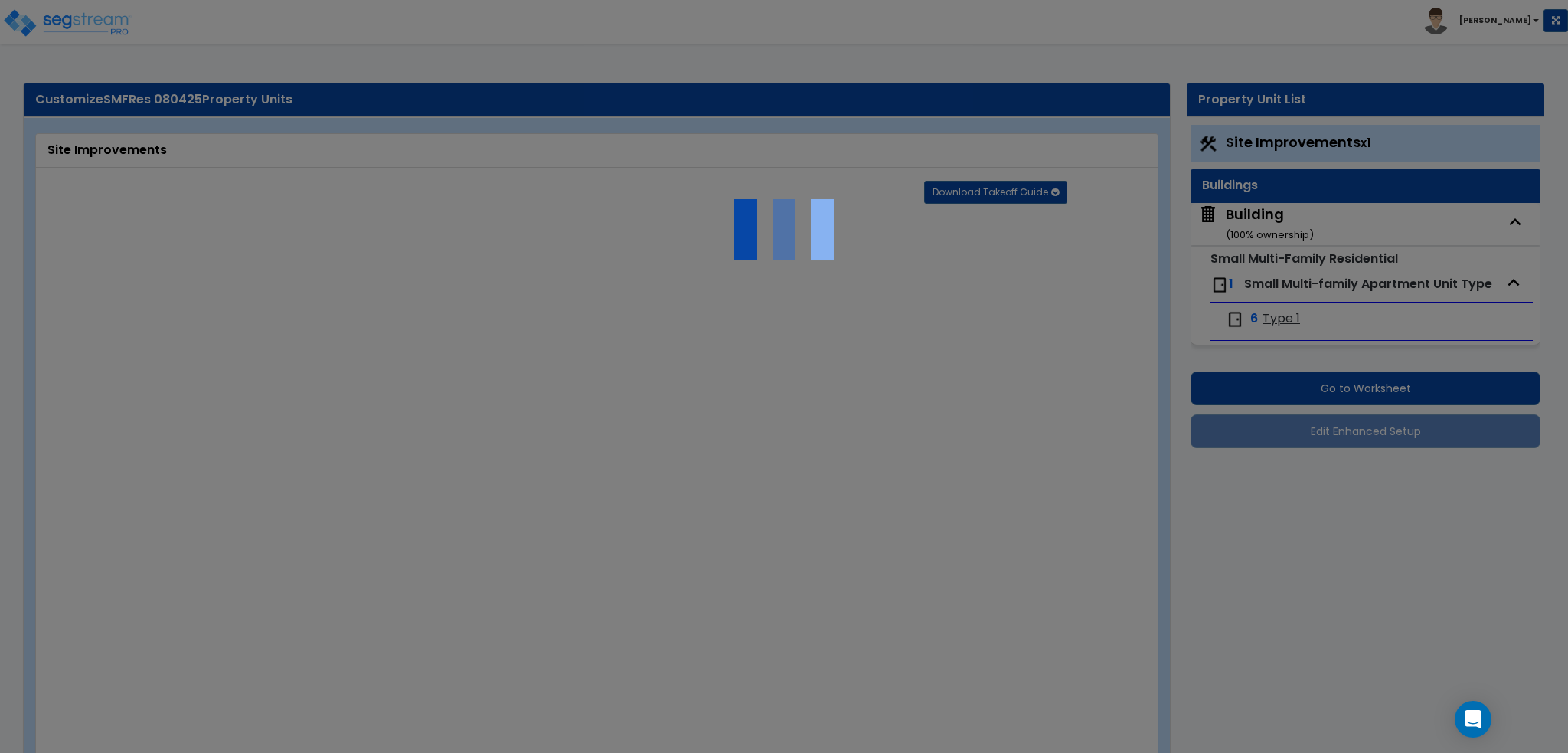
select select "5"
radio input "true"
type input "3"
select select "1"
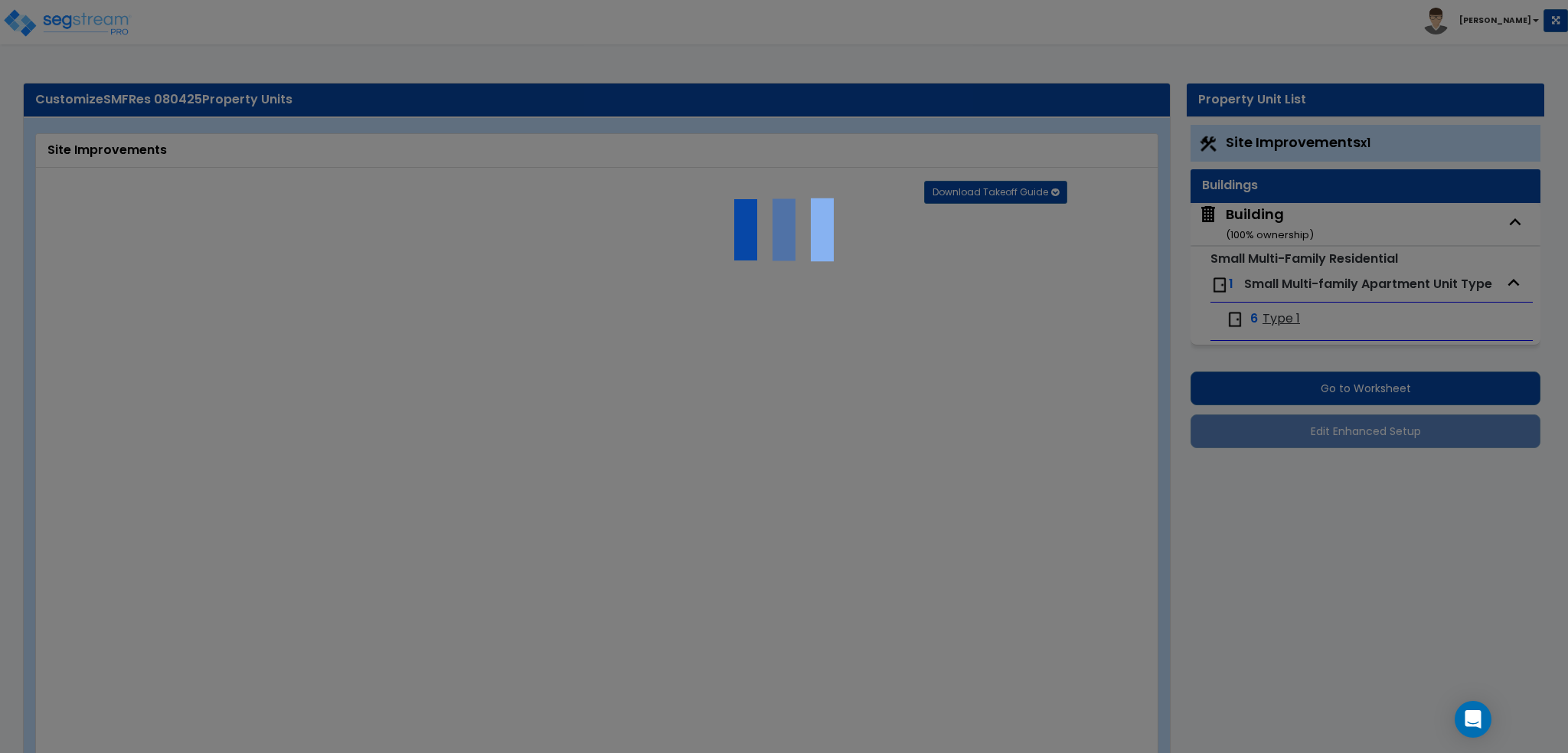
radio input "true"
select select "1"
type input "40"
select select "4"
type input "2"
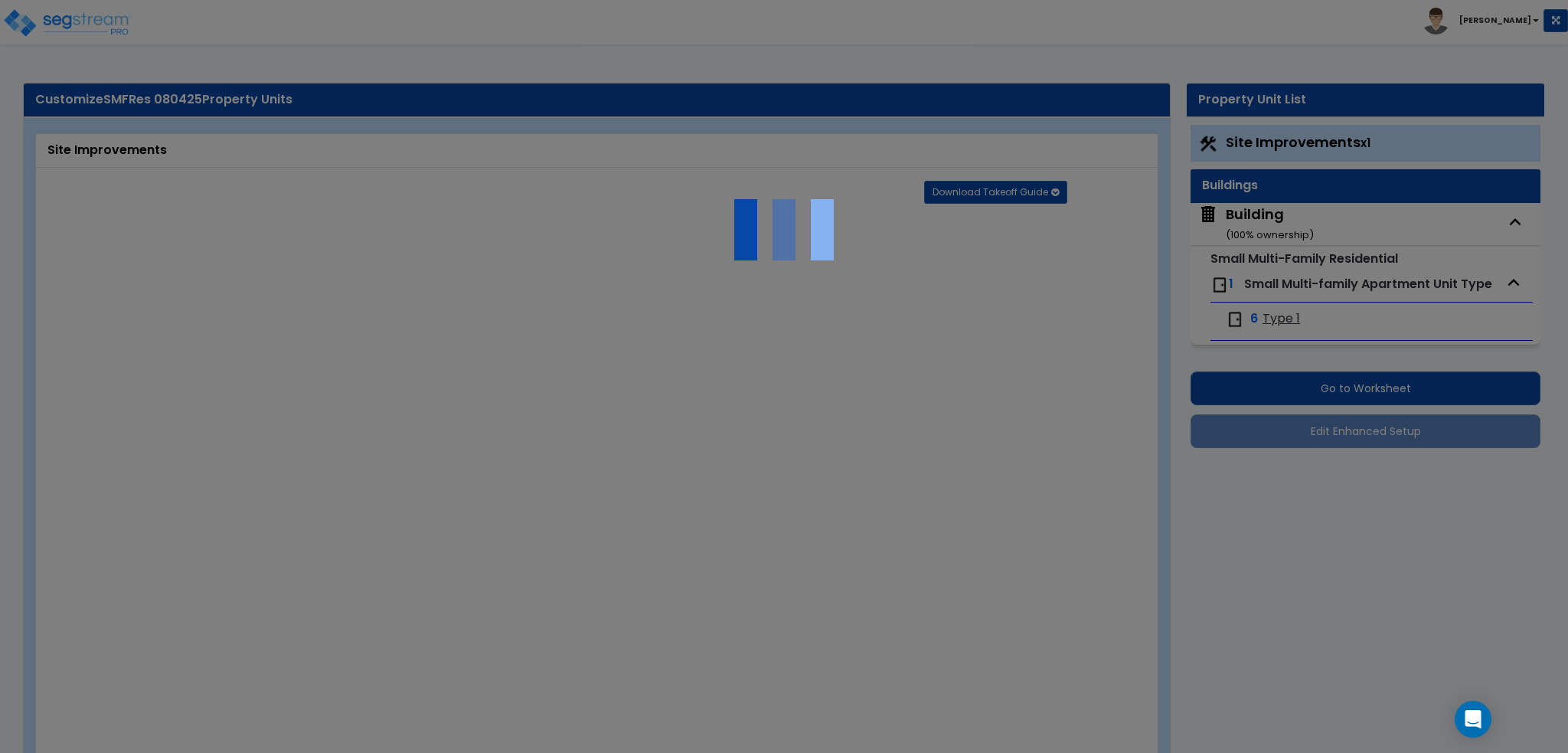
select select "1"
radio input "true"
select select "2"
type input "1"
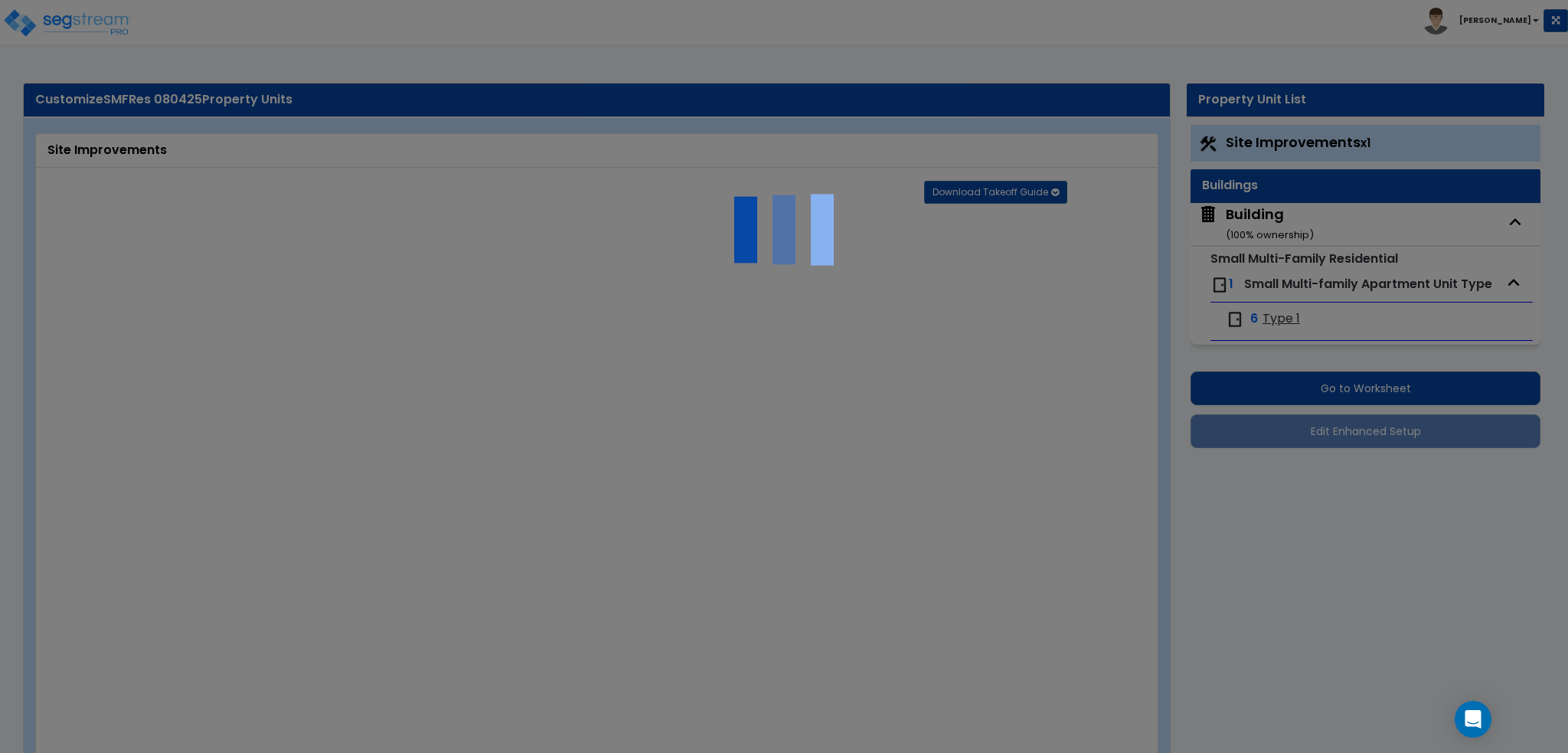
type input "150"
type input "6"
select select "4"
select select "1"
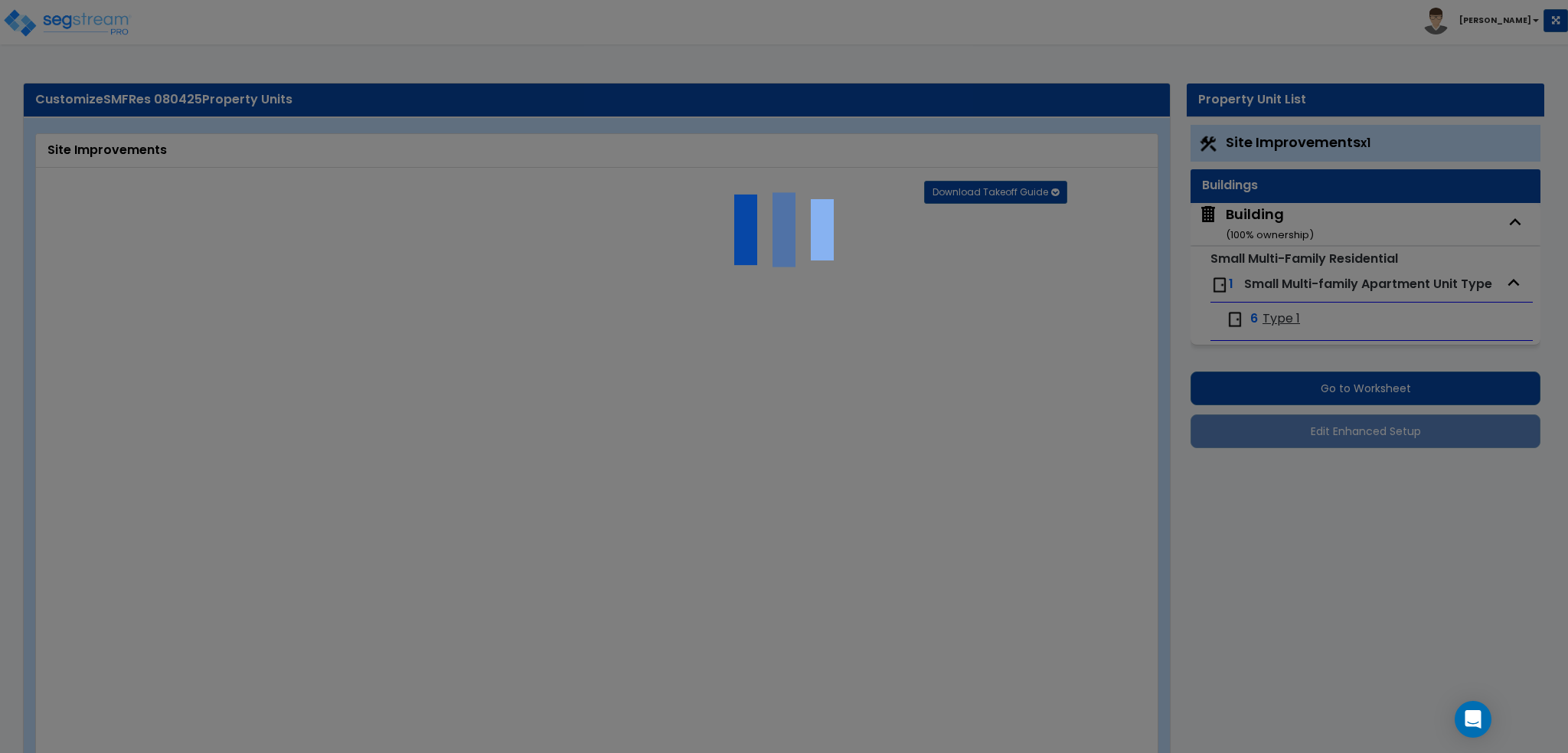
select select "1"
type input "1"
type input "100"
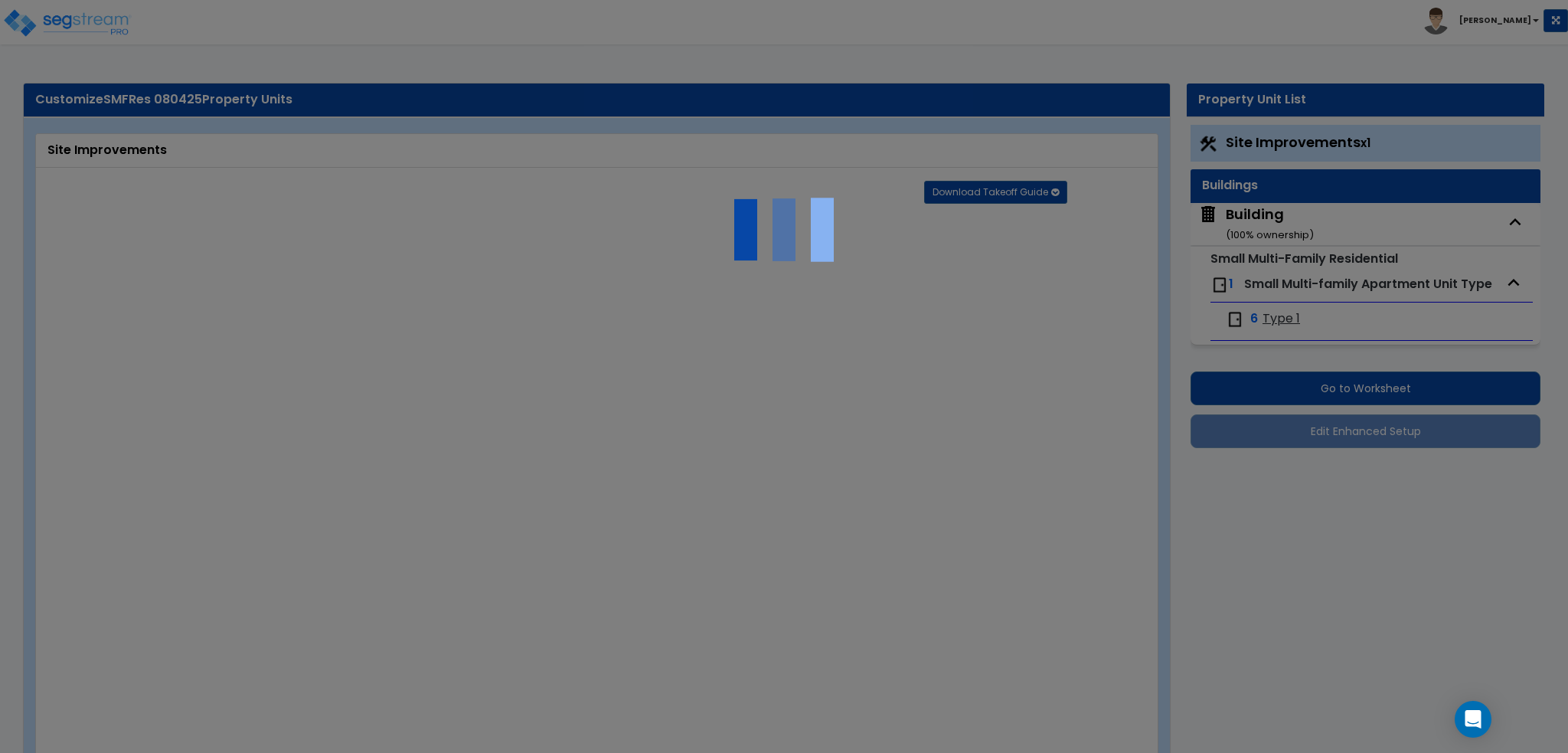
type input "6"
select select "2"
select select "1"
select select "2"
select select "1"
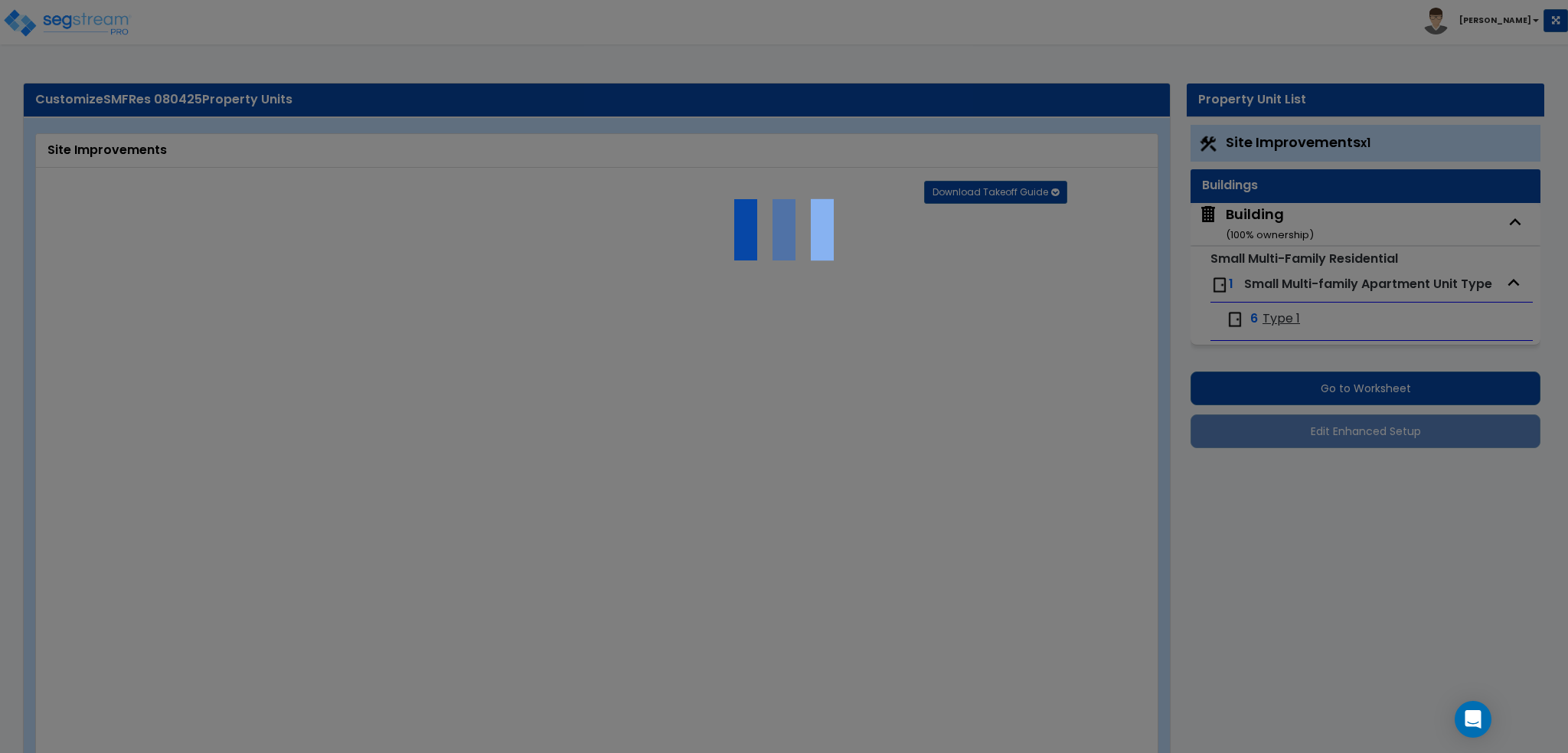
radio input "true"
type input "4"
radio input "true"
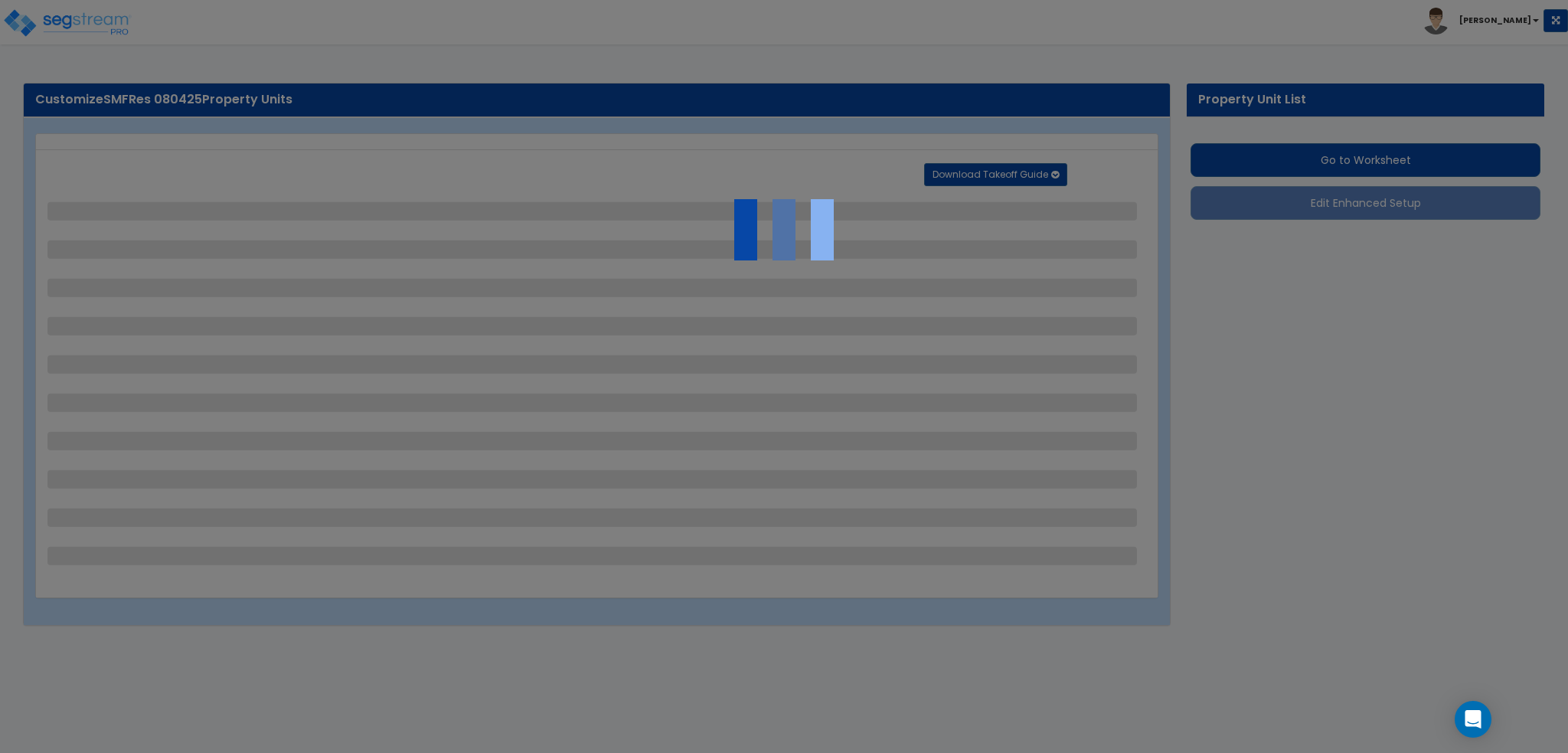
select select "2"
select select "1"
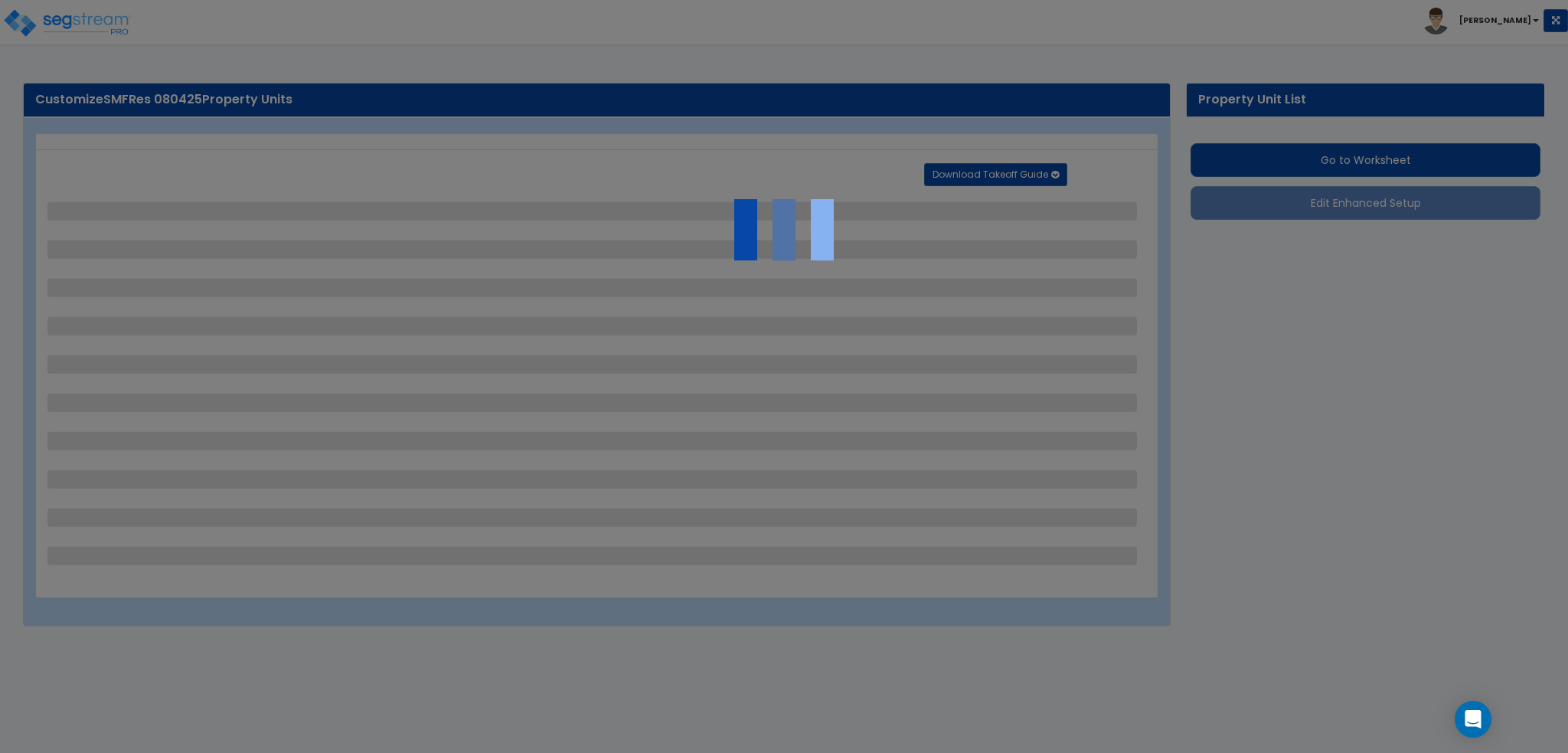
select select "2"
select select "1"
select select "5"
select select "1"
select select "2"
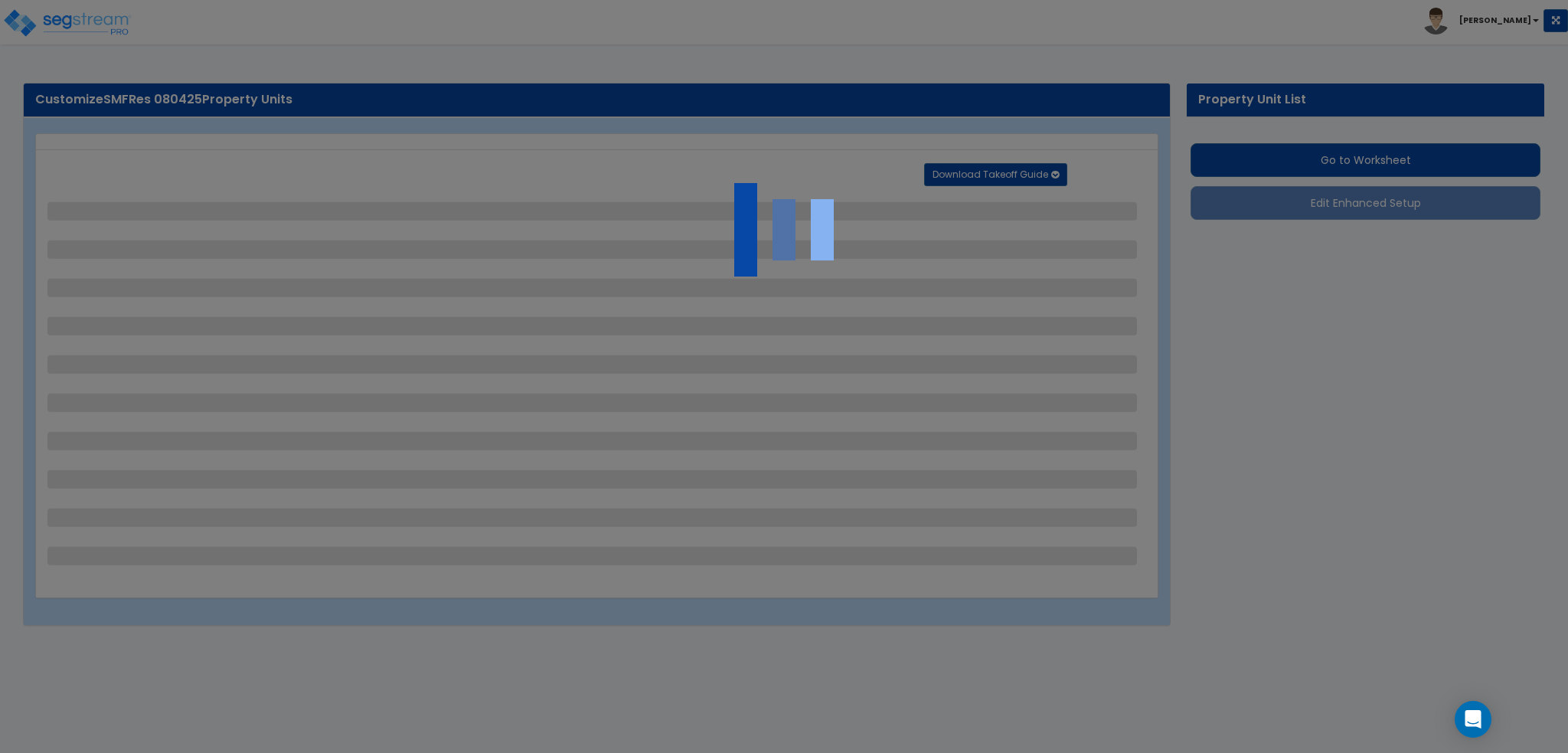
select select "2"
select select "1"
select select "2"
select select "1"
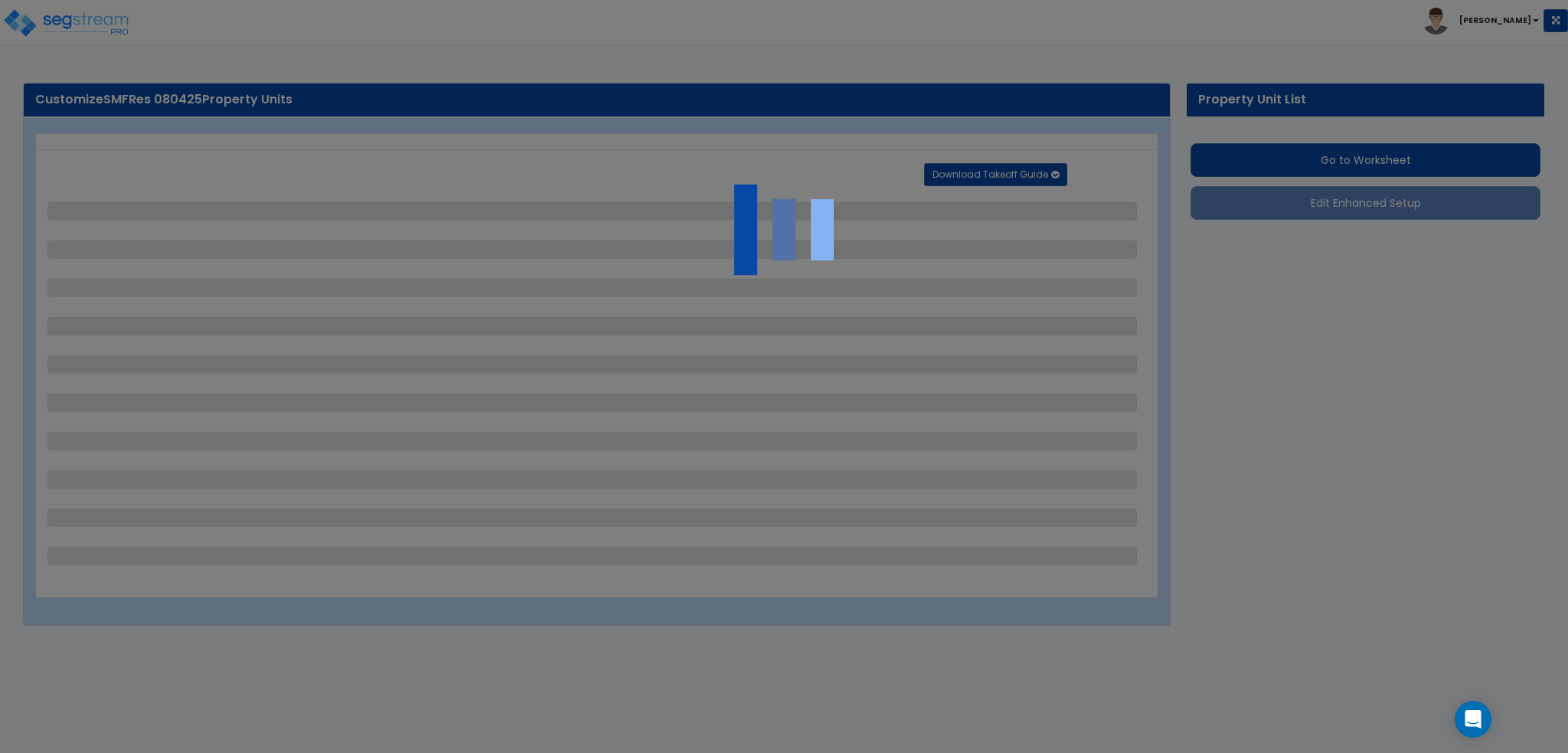
select select "1"
select select "6"
select select "2"
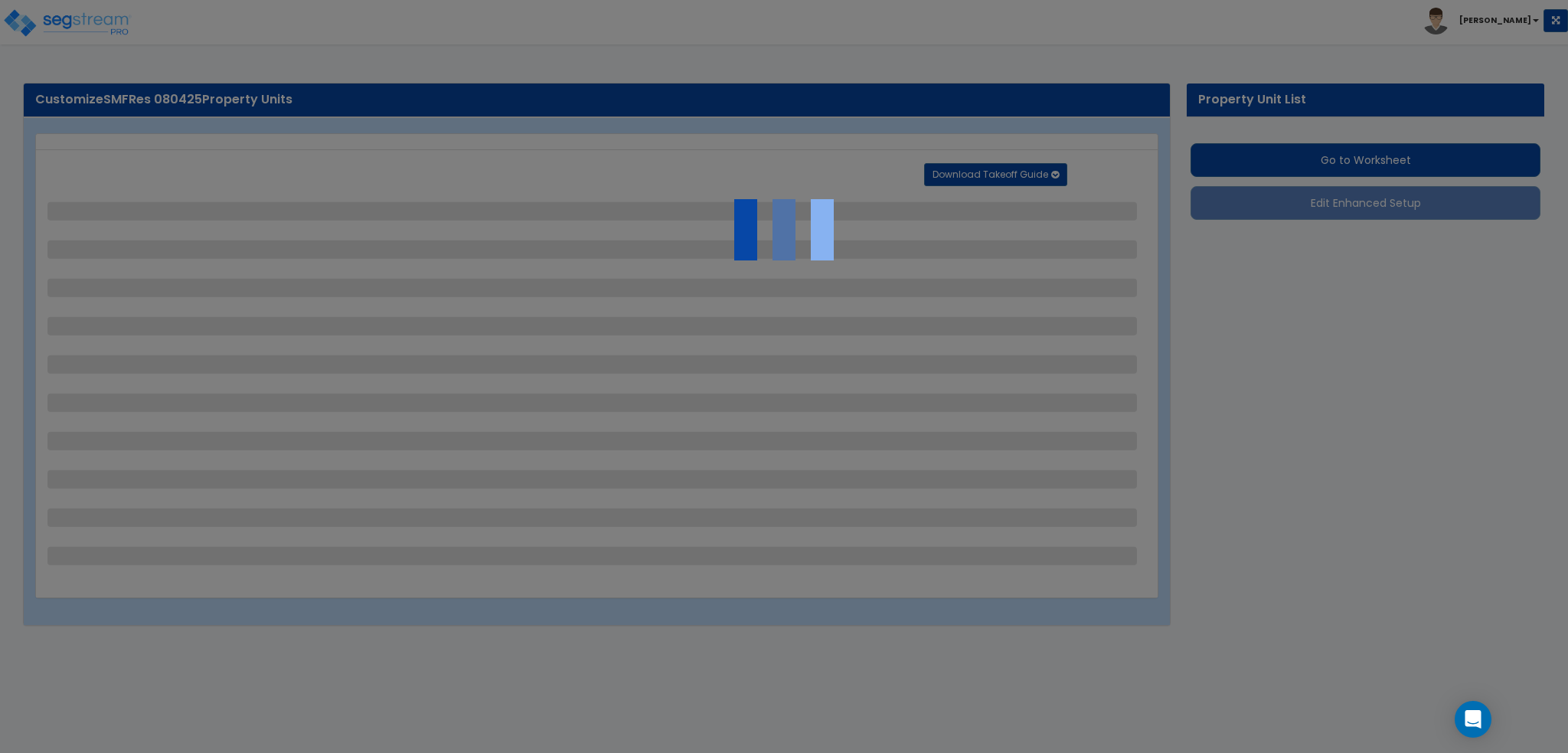
select select "3"
select select "2"
select select "7"
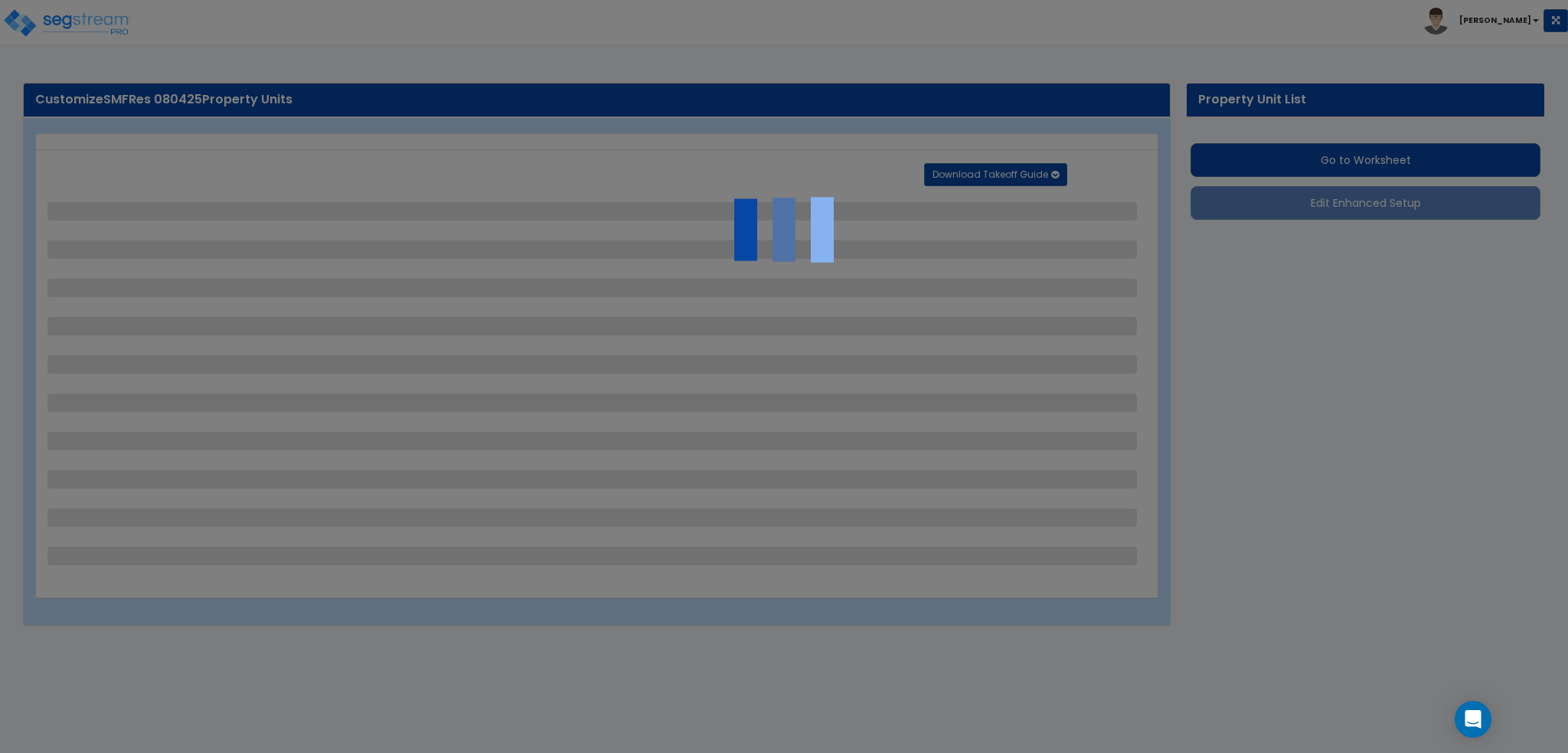
select select "2"
select select "3"
select select "1"
select select "20"
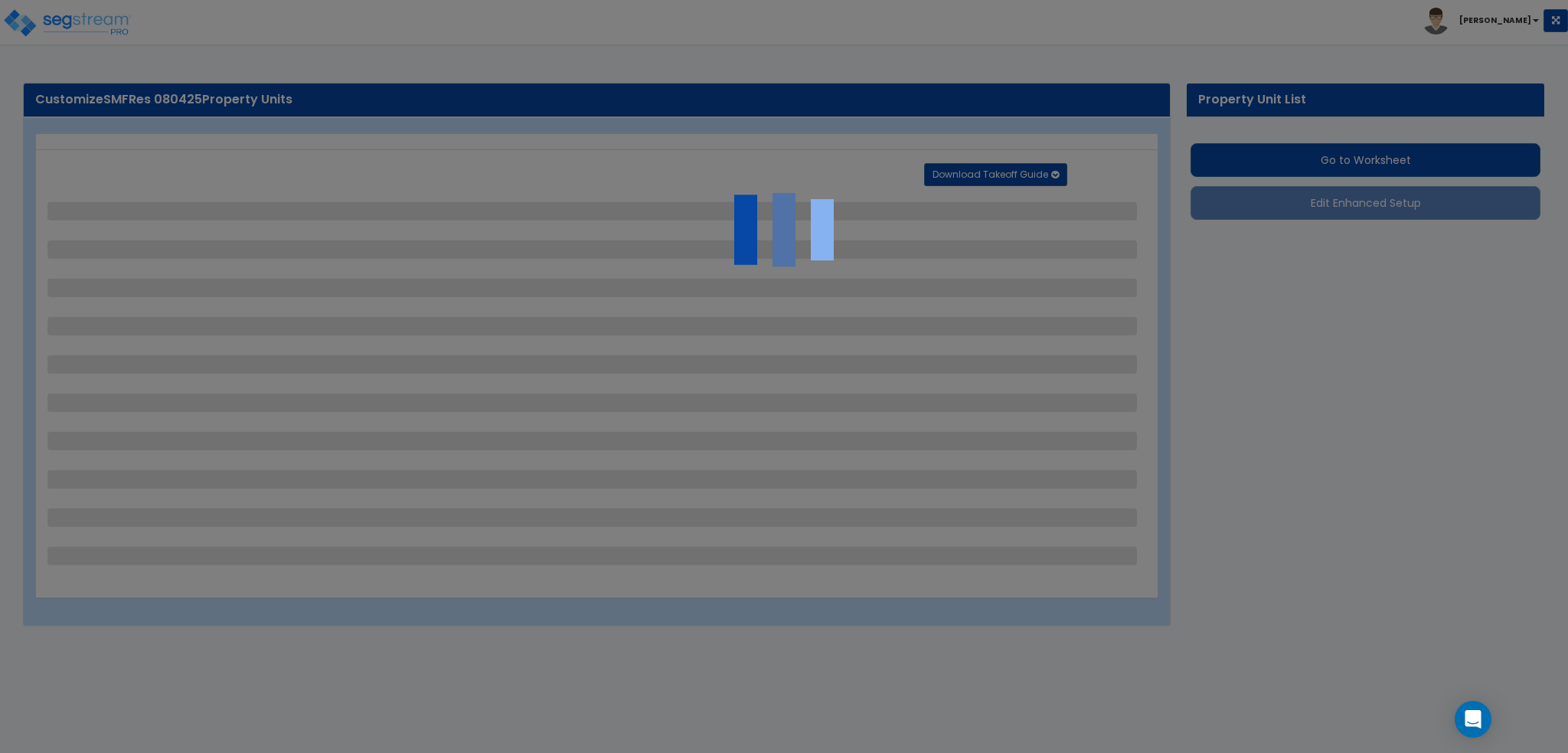
select select "1"
select select "5"
select select "1"
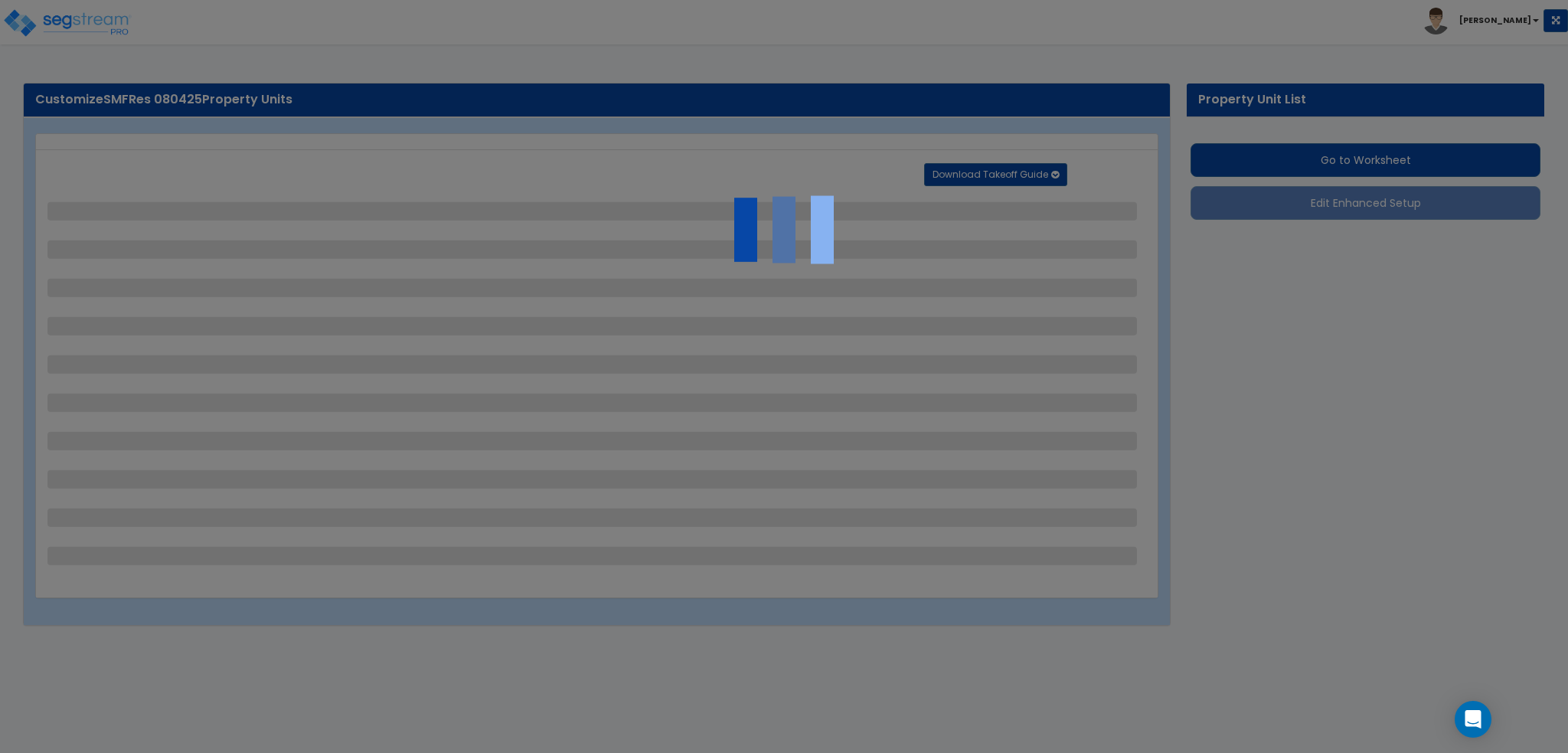
select select "4"
select select "1"
select select "2"
select select "4"
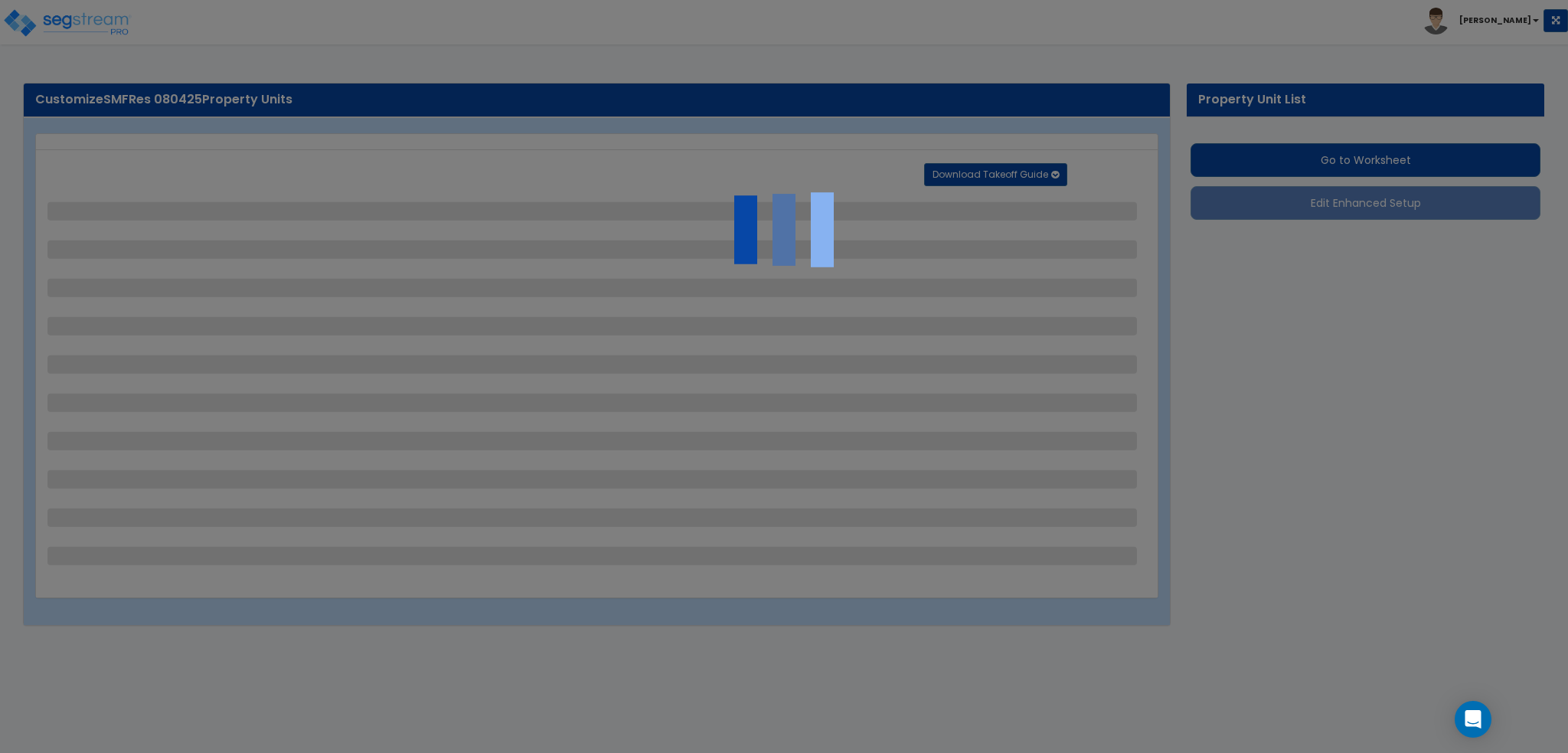
select select "4"
select select "1"
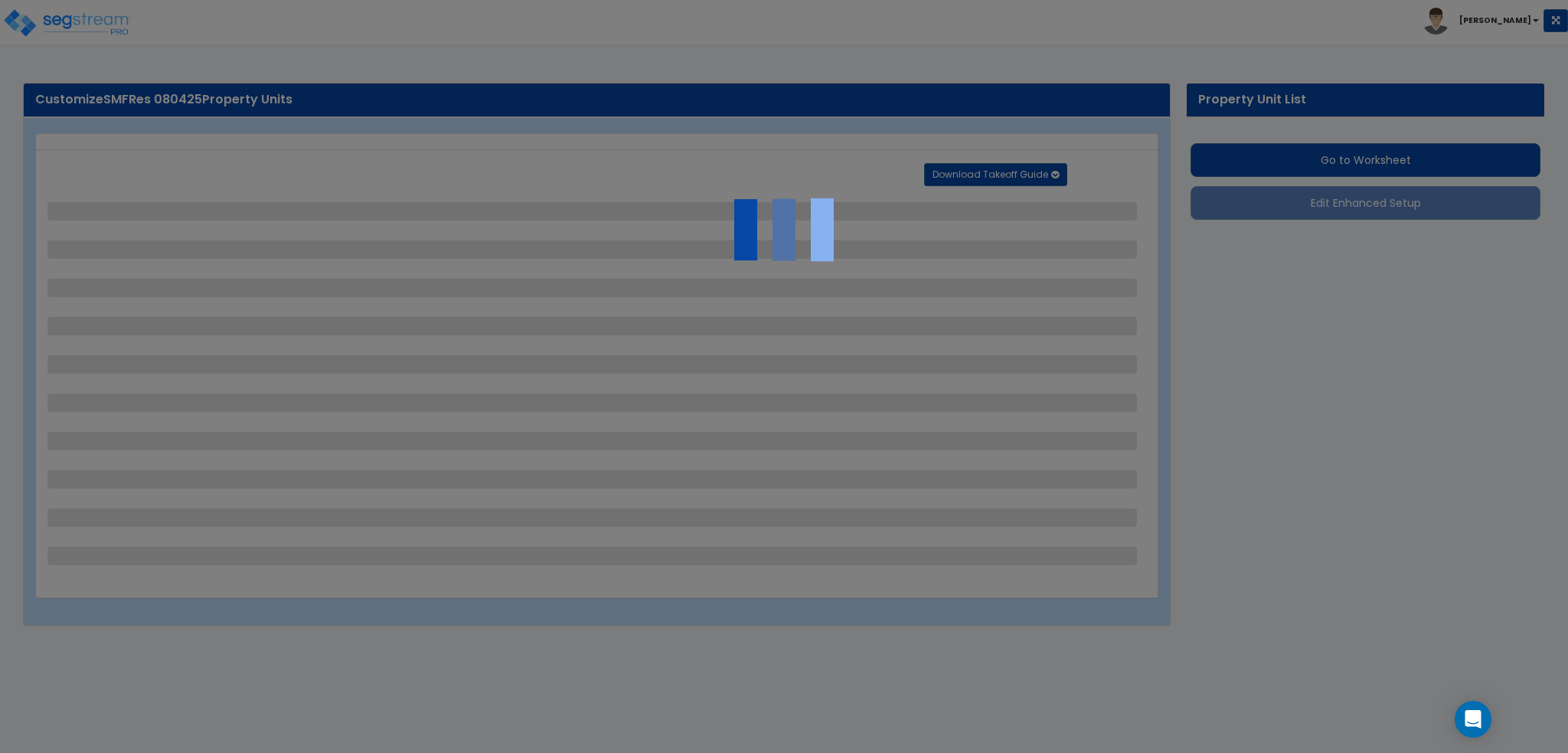
select select "2"
select select "1"
select select "2"
select select "1"
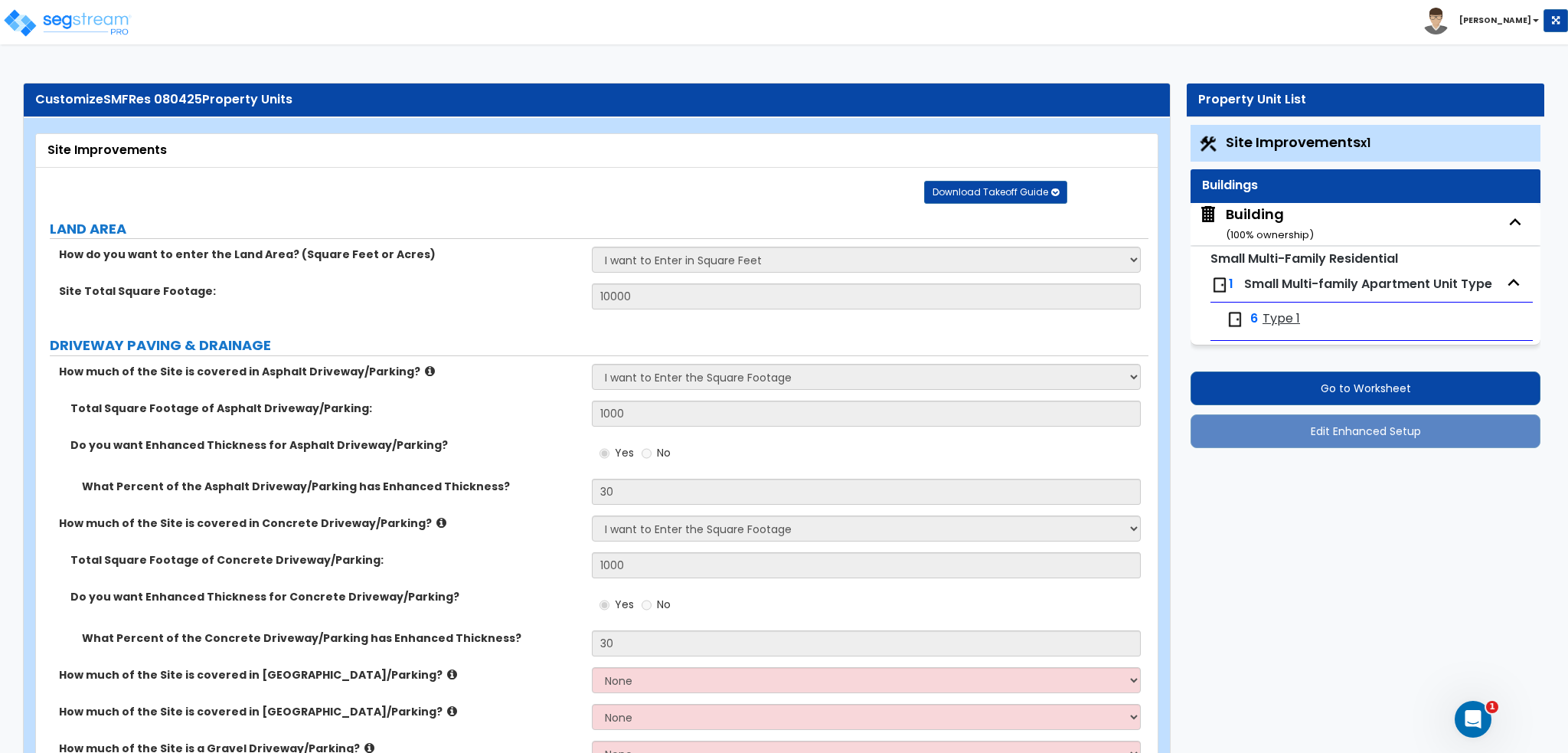
click at [1271, 221] on div "Building ( 100 % ownership)" at bounding box center [1269, 224] width 88 height 39
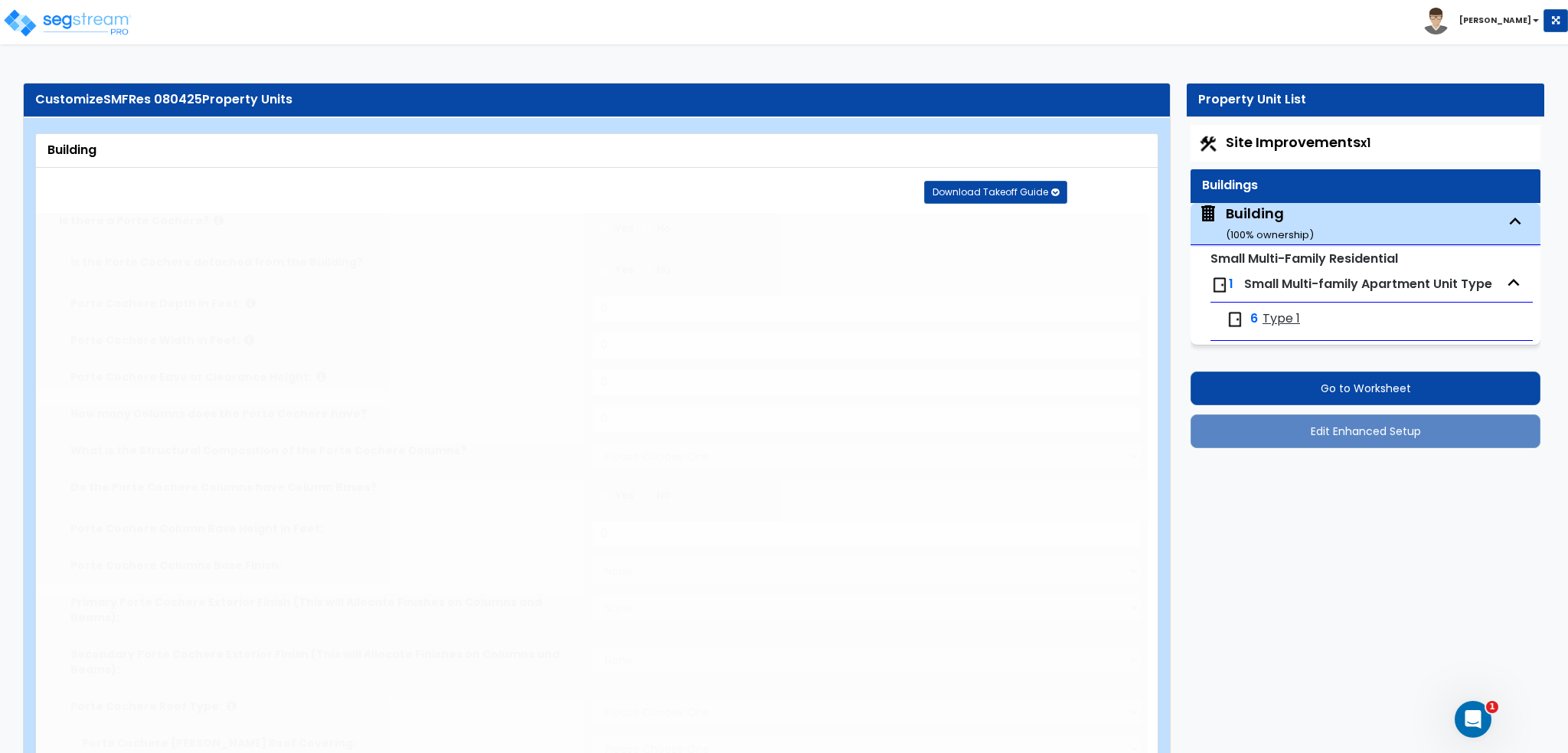
type input "15"
type input "100"
select select "4"
type input "5000"
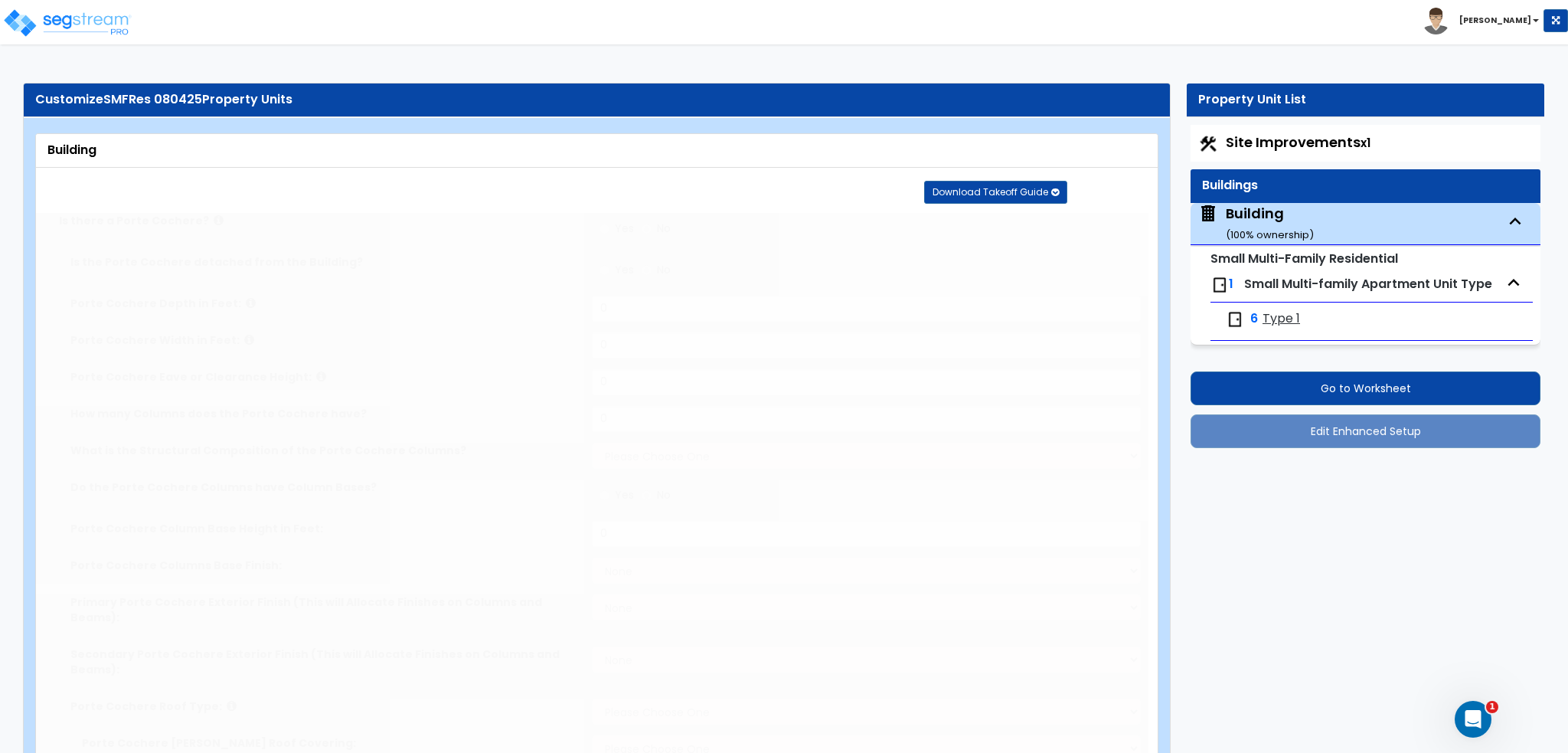
type input "5000"
select select "8"
select select "2"
select select "3"
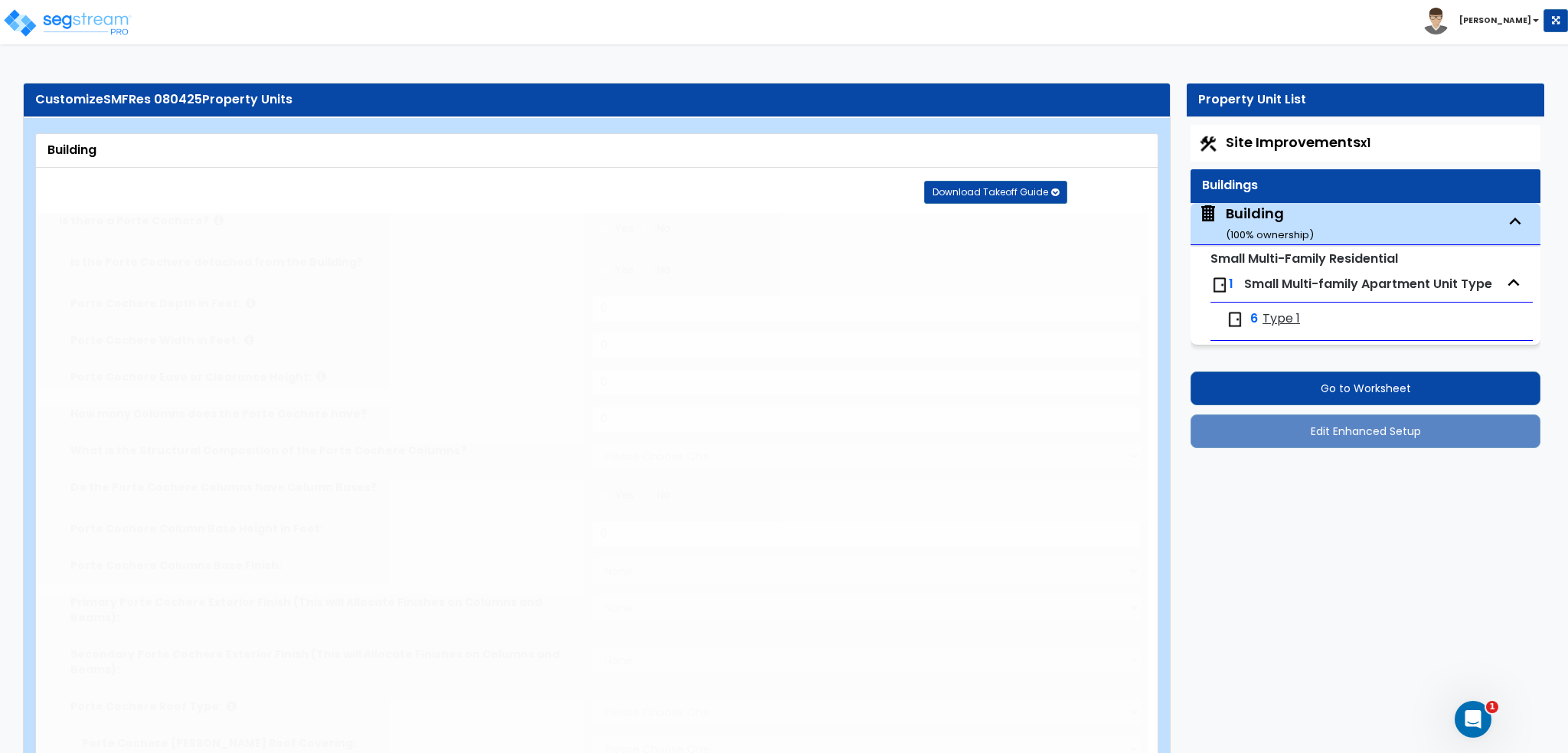
select select "9"
type input "30"
select select "5"
type input "40"
select select "7"
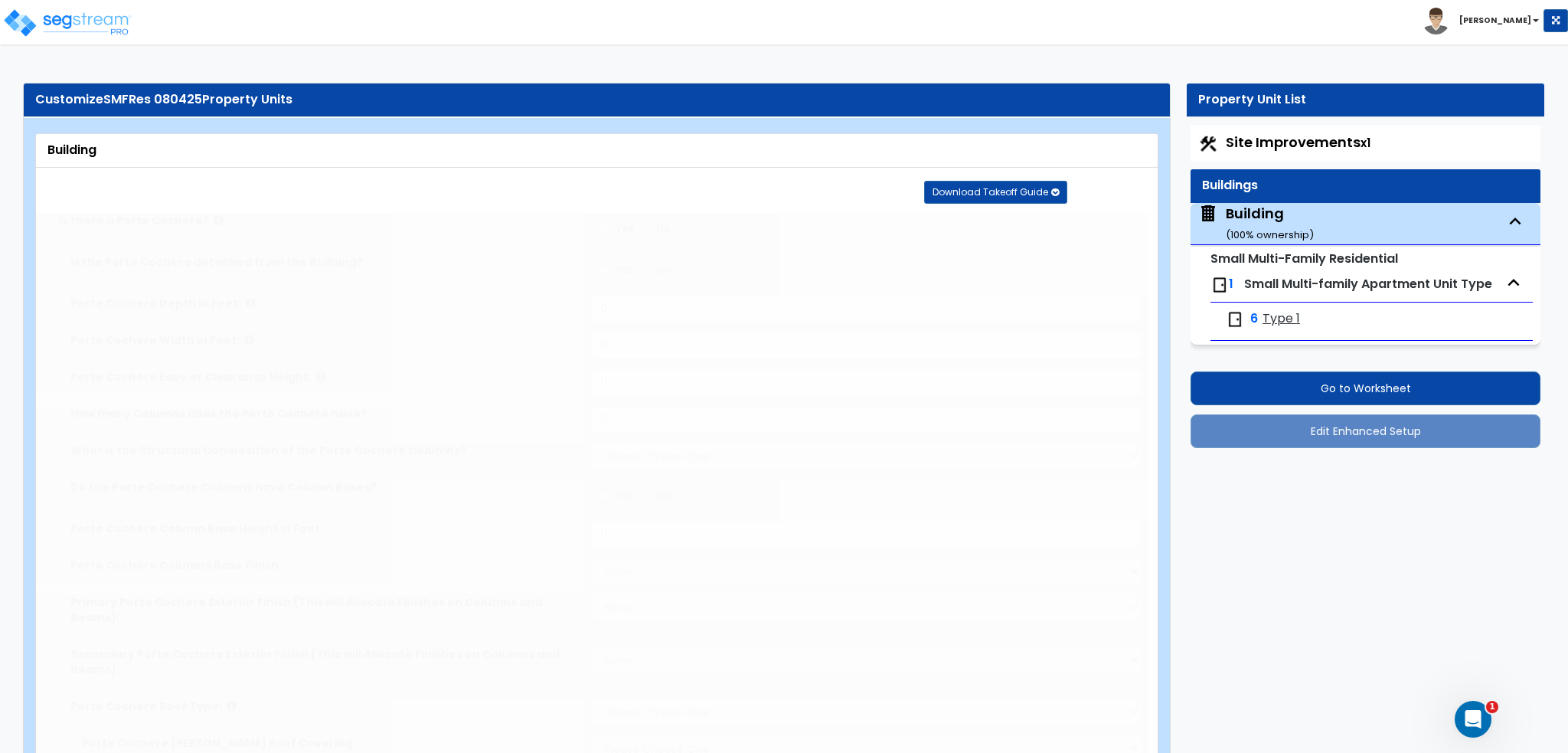
select select "3"
select select "1"
select select "2"
select select "1"
select select "3"
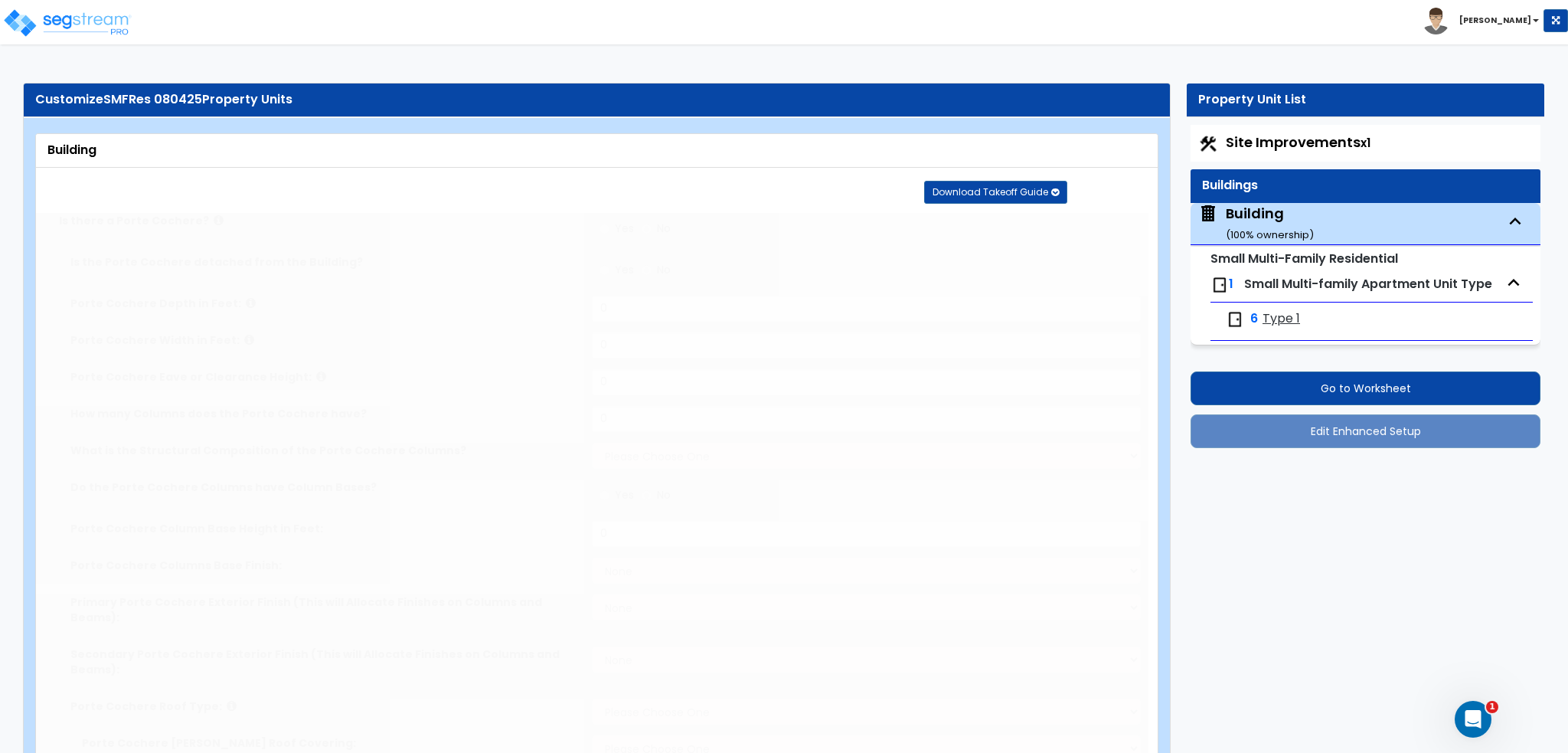
radio input "true"
select select "3"
type input "10"
radio input "true"
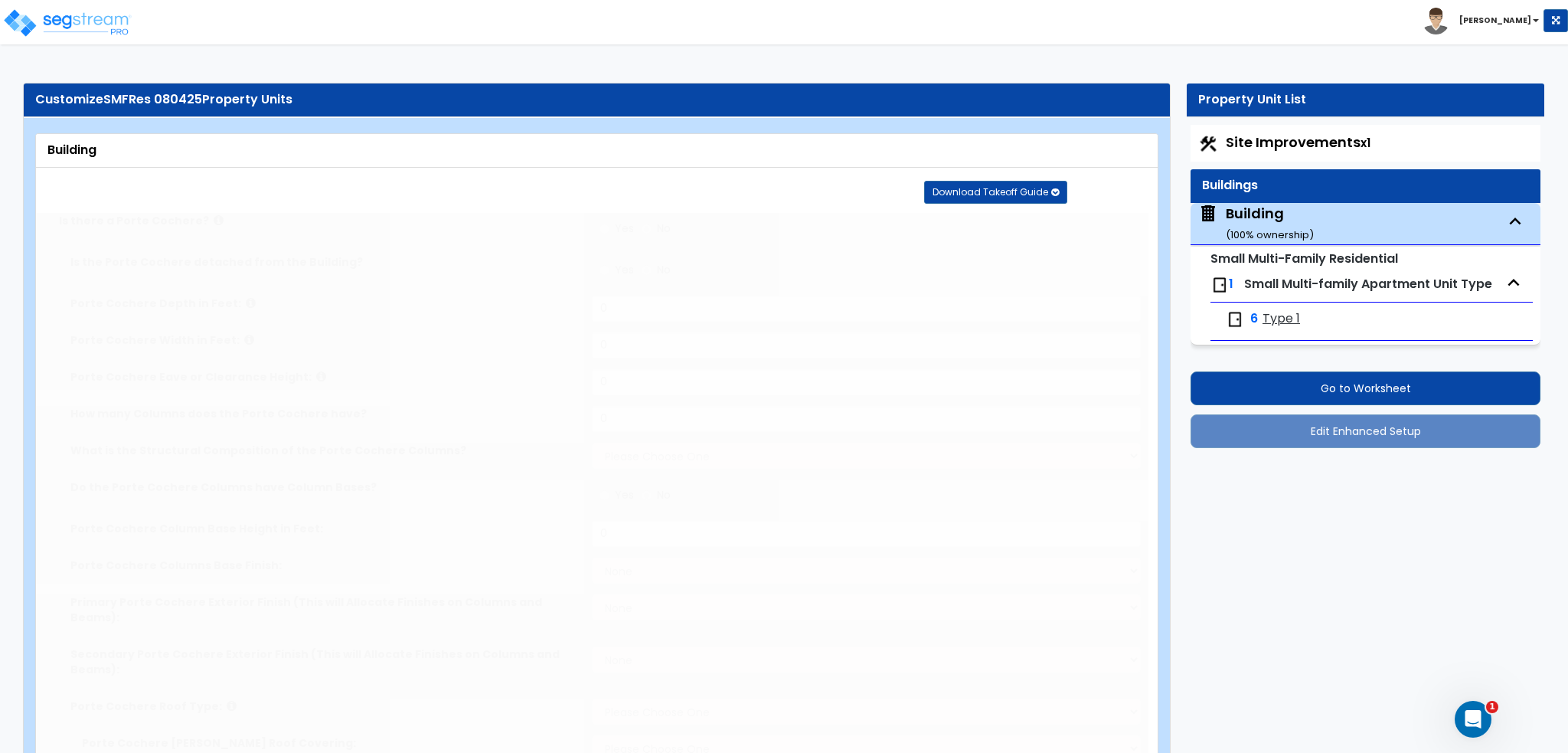
select select "2"
type input "50"
radio input "true"
select select "3"
type input "50"
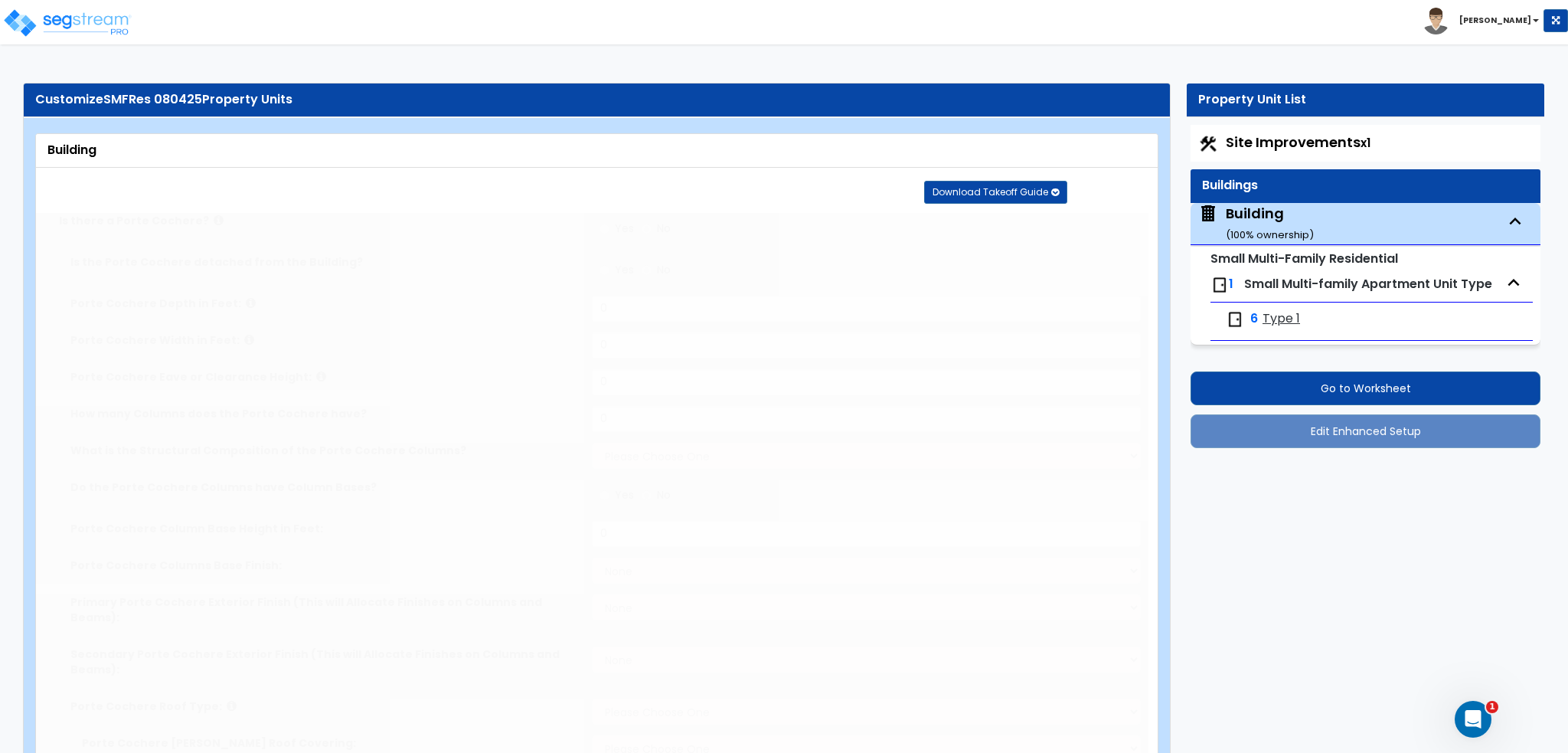
radio input "true"
type input "150"
radio input "true"
type input "6"
type input "8"
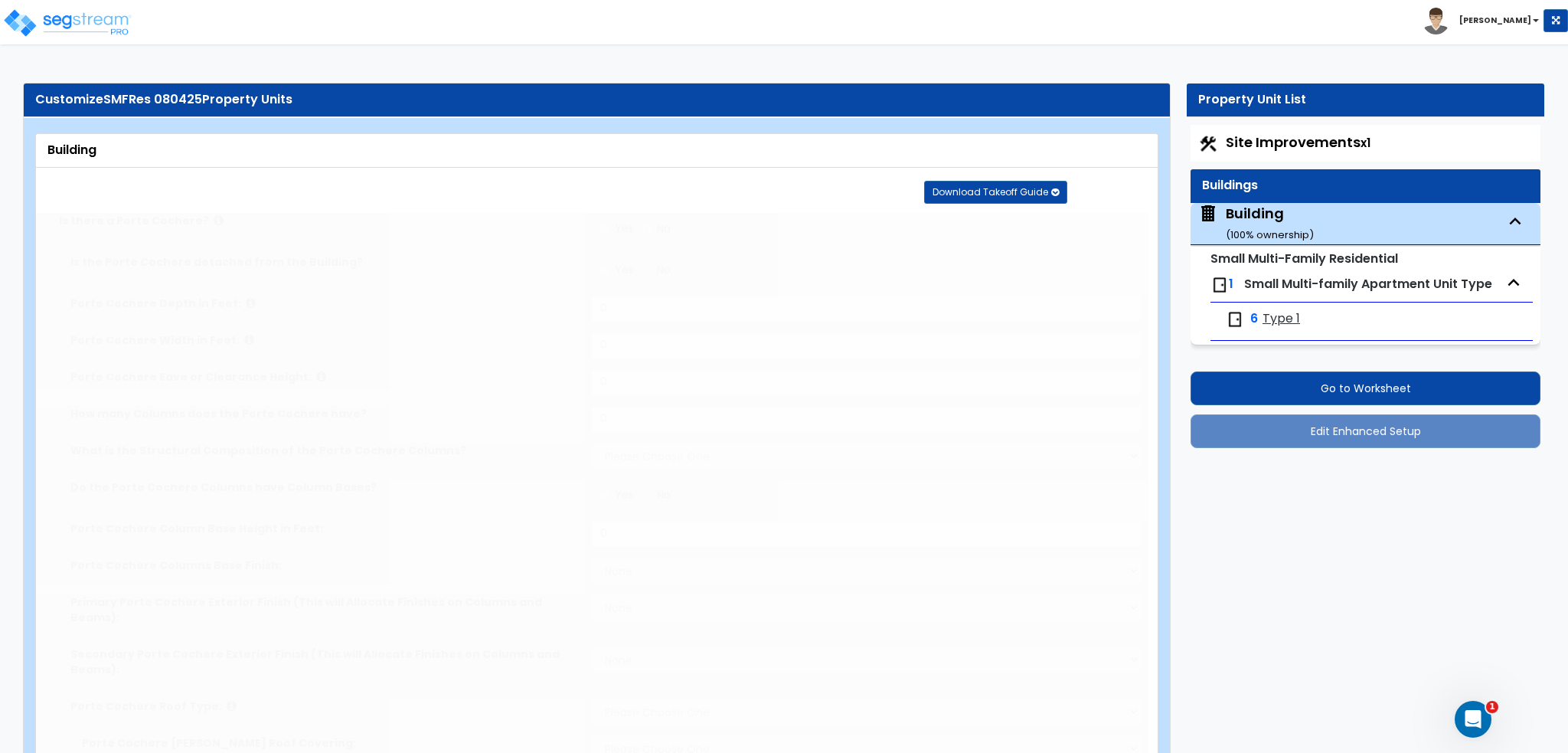
type input "10"
radio input "true"
type input "3"
radio input "true"
type input "2"
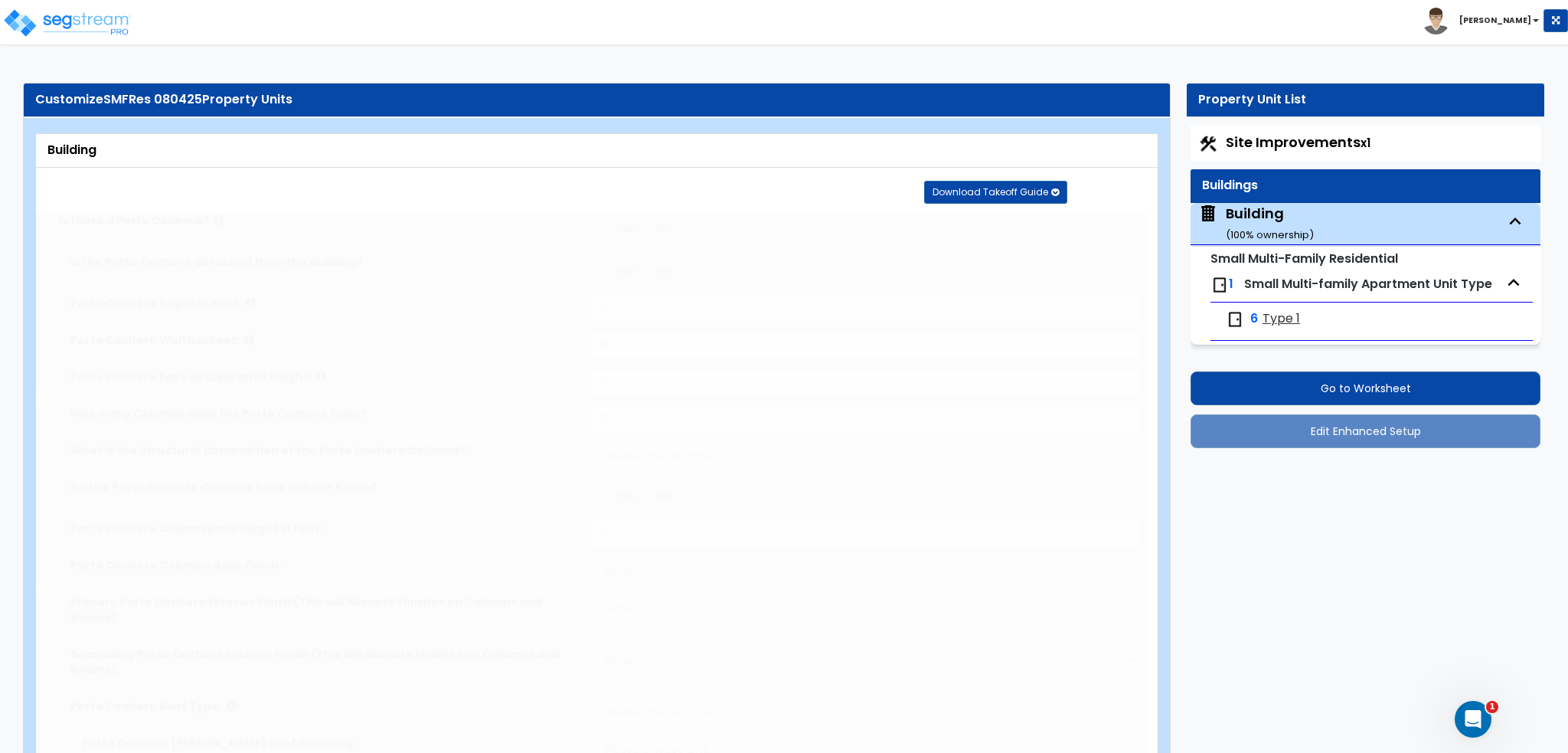
radio input "true"
type input "2"
radio input "true"
type input "1"
select select "1"
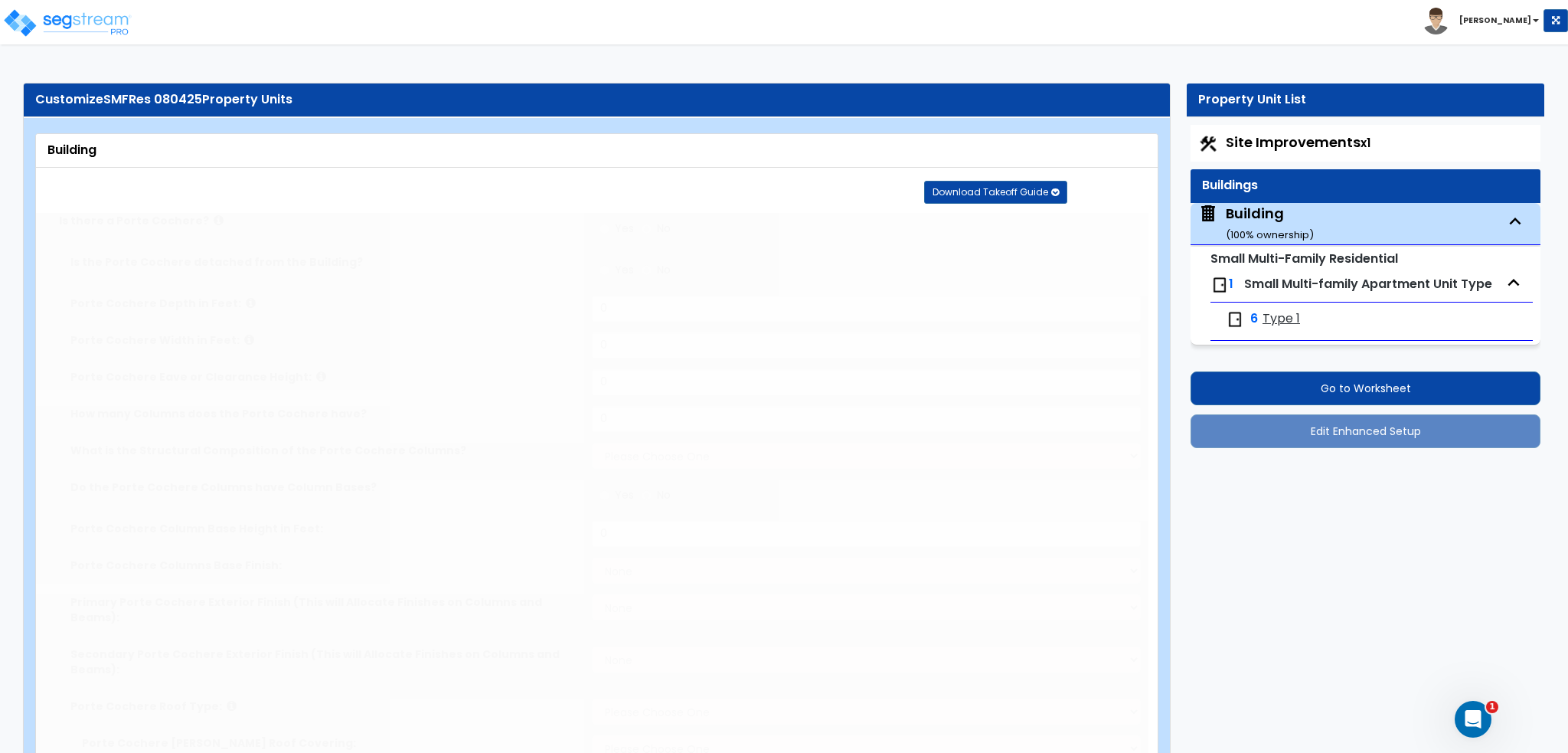
radio input "true"
type input "3"
radio input "true"
type input "3"
radio input "true"
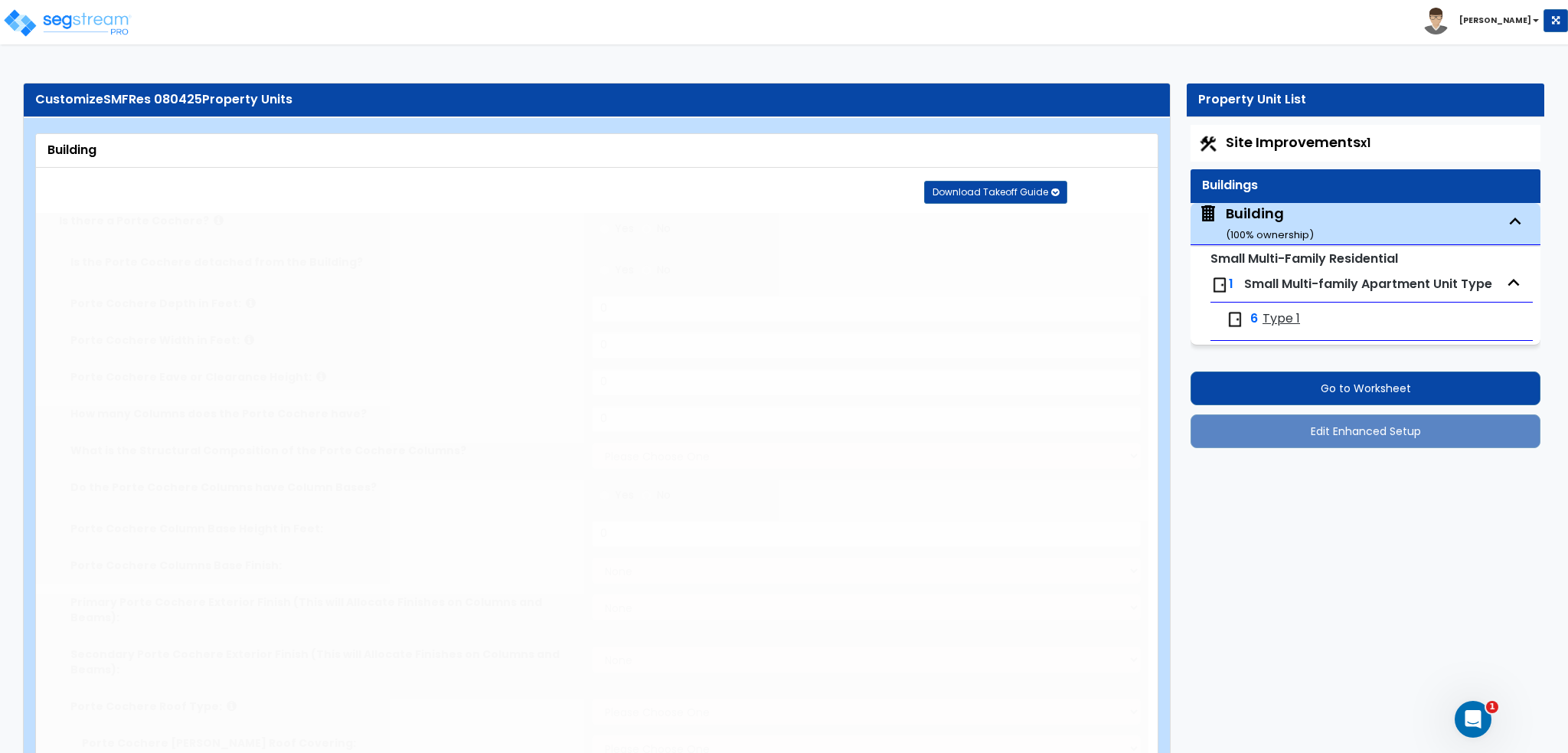
type input "1"
radio input "true"
type input "3"
radio input "true"
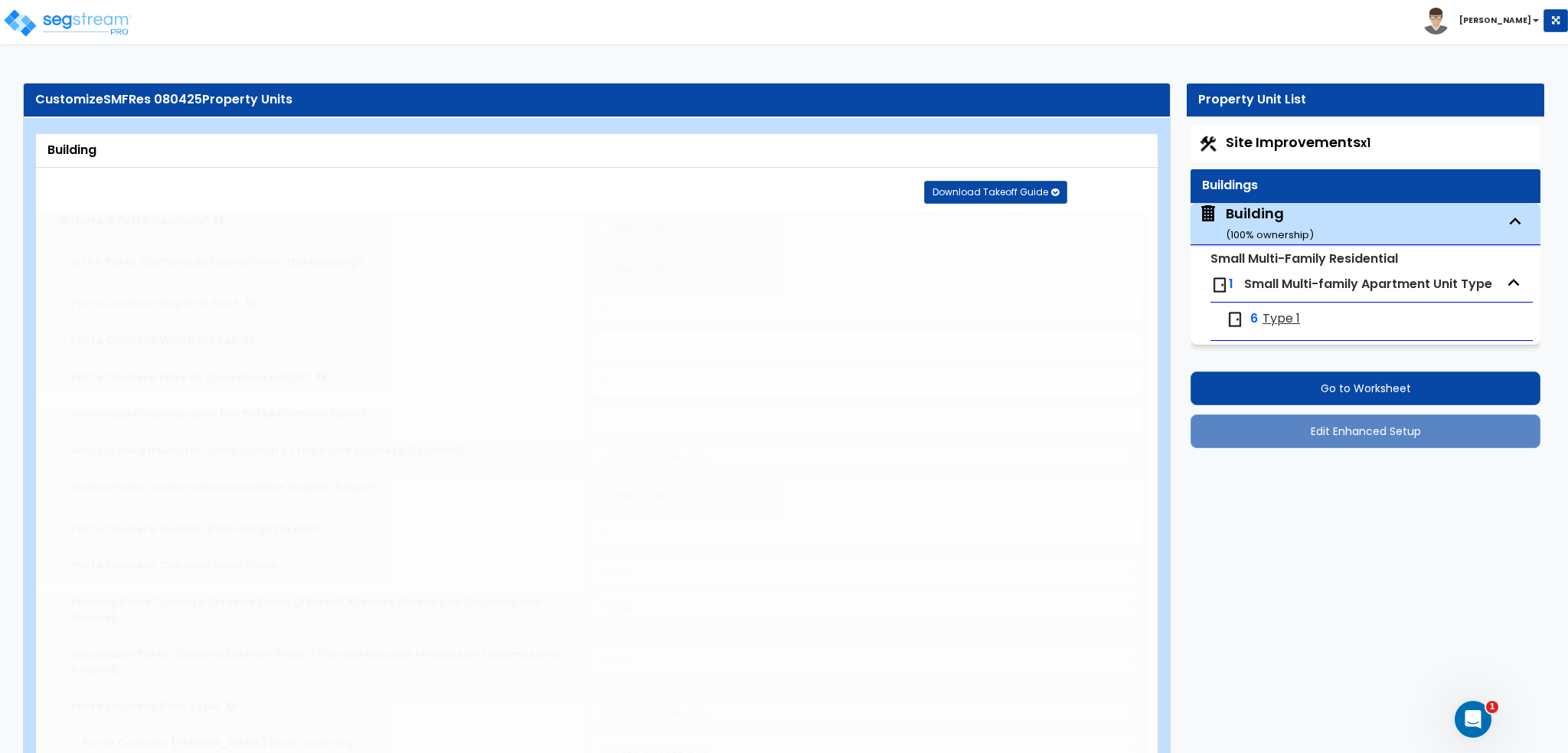
radio input "true"
type input "1"
select select "4"
select select "1"
radio input "true"
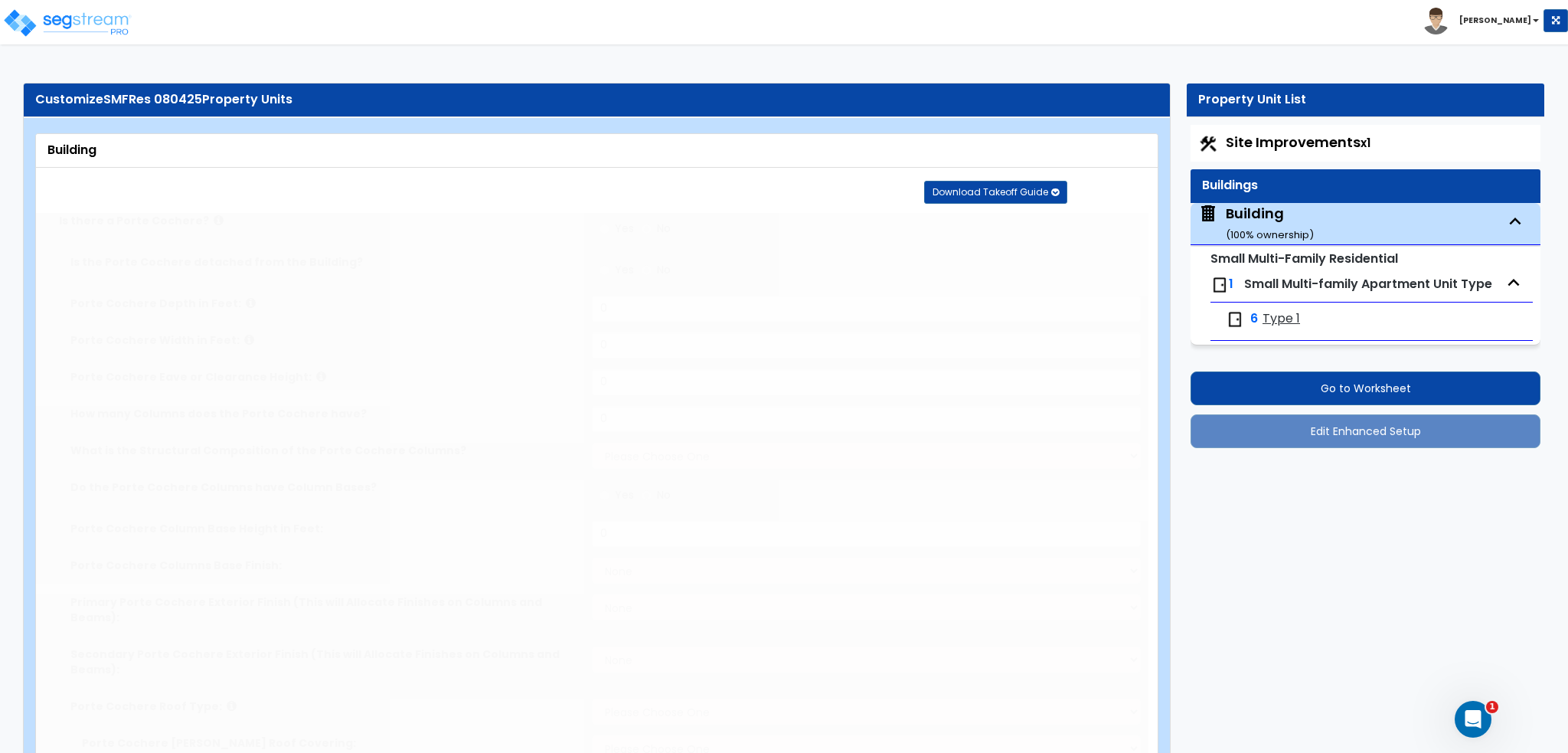
select select "1"
type input "1"
radio input "true"
type input "3"
select select "2"
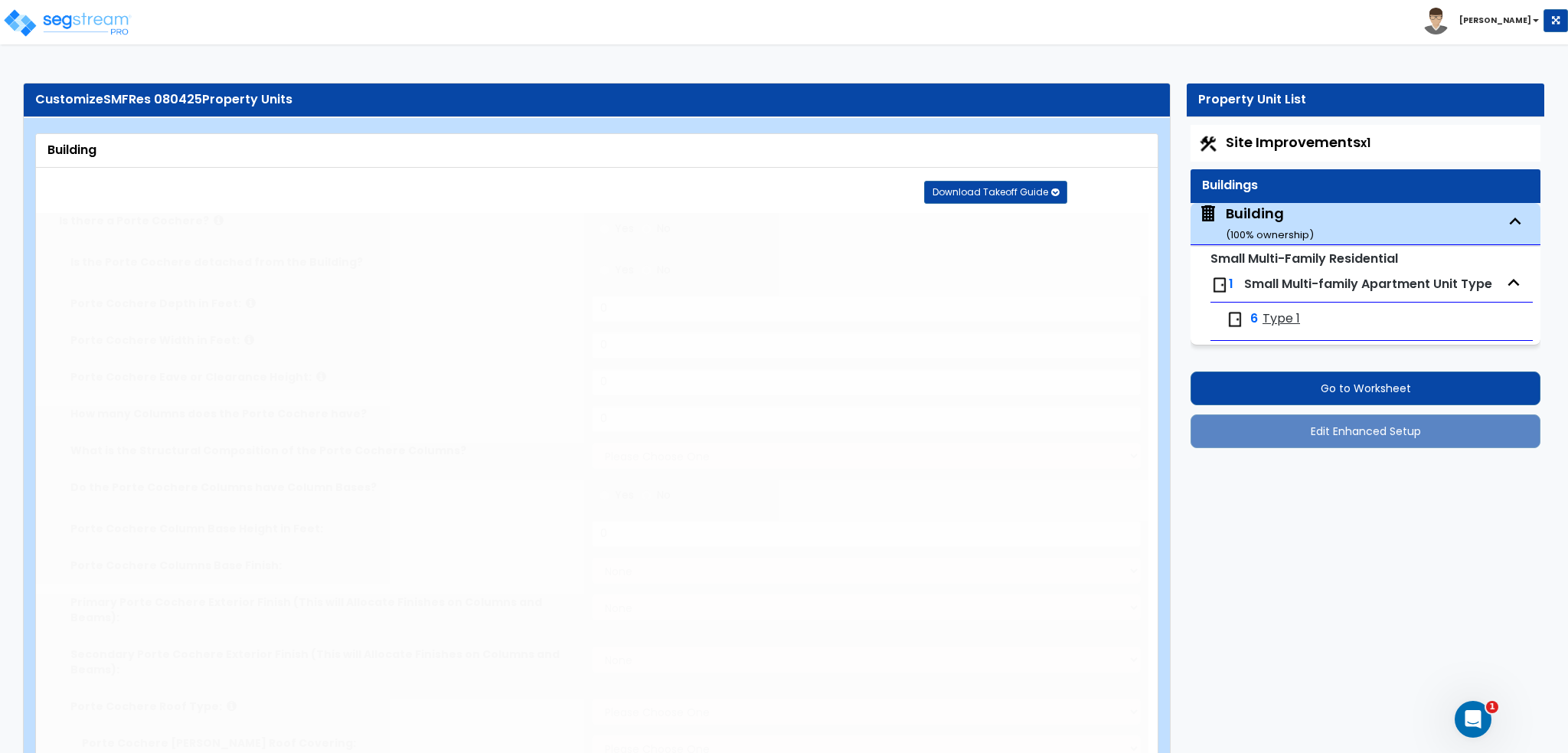
select select "2"
type input "12"
type input "9"
radio input "true"
type input "18"
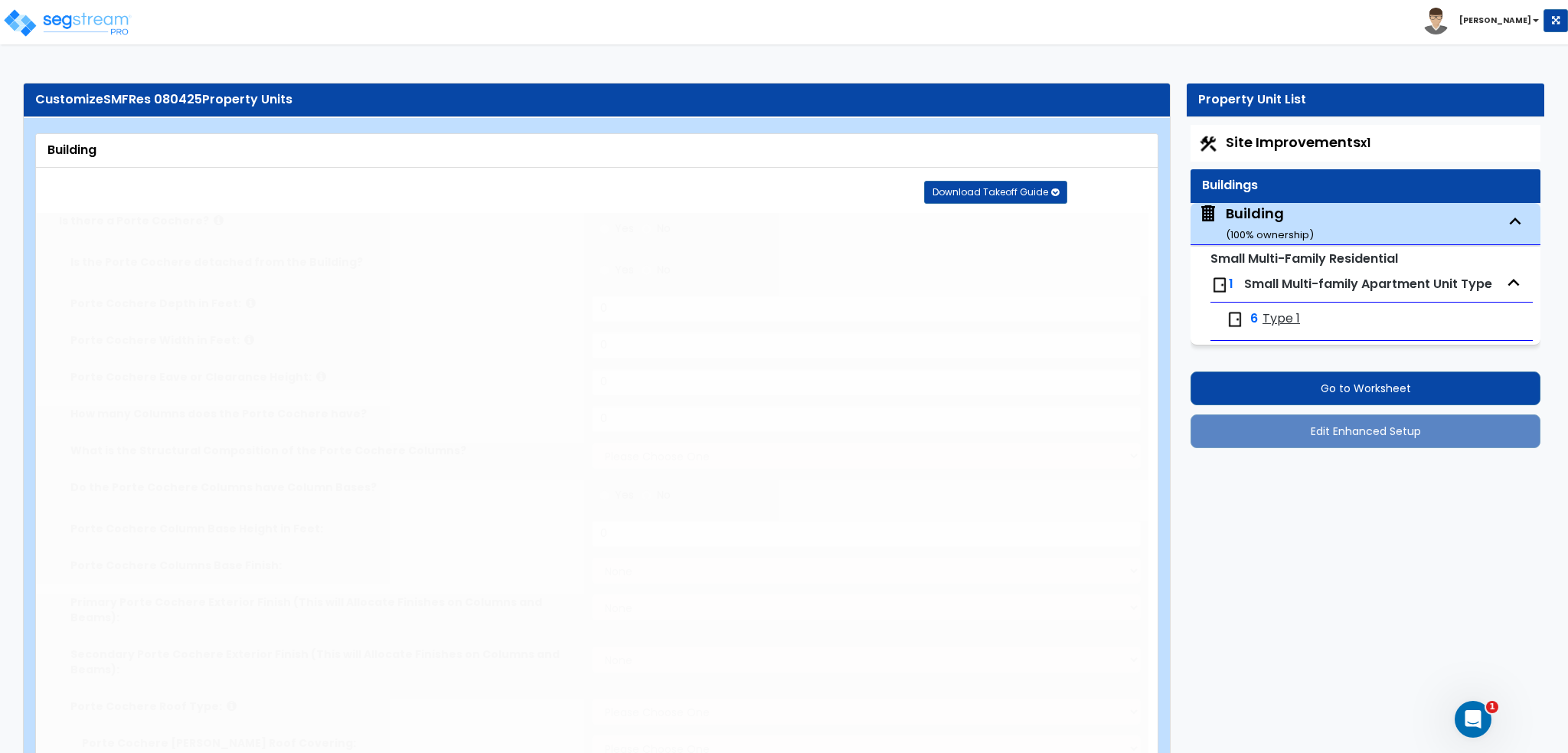
type input "2"
radio input "true"
select select "3"
type input "15"
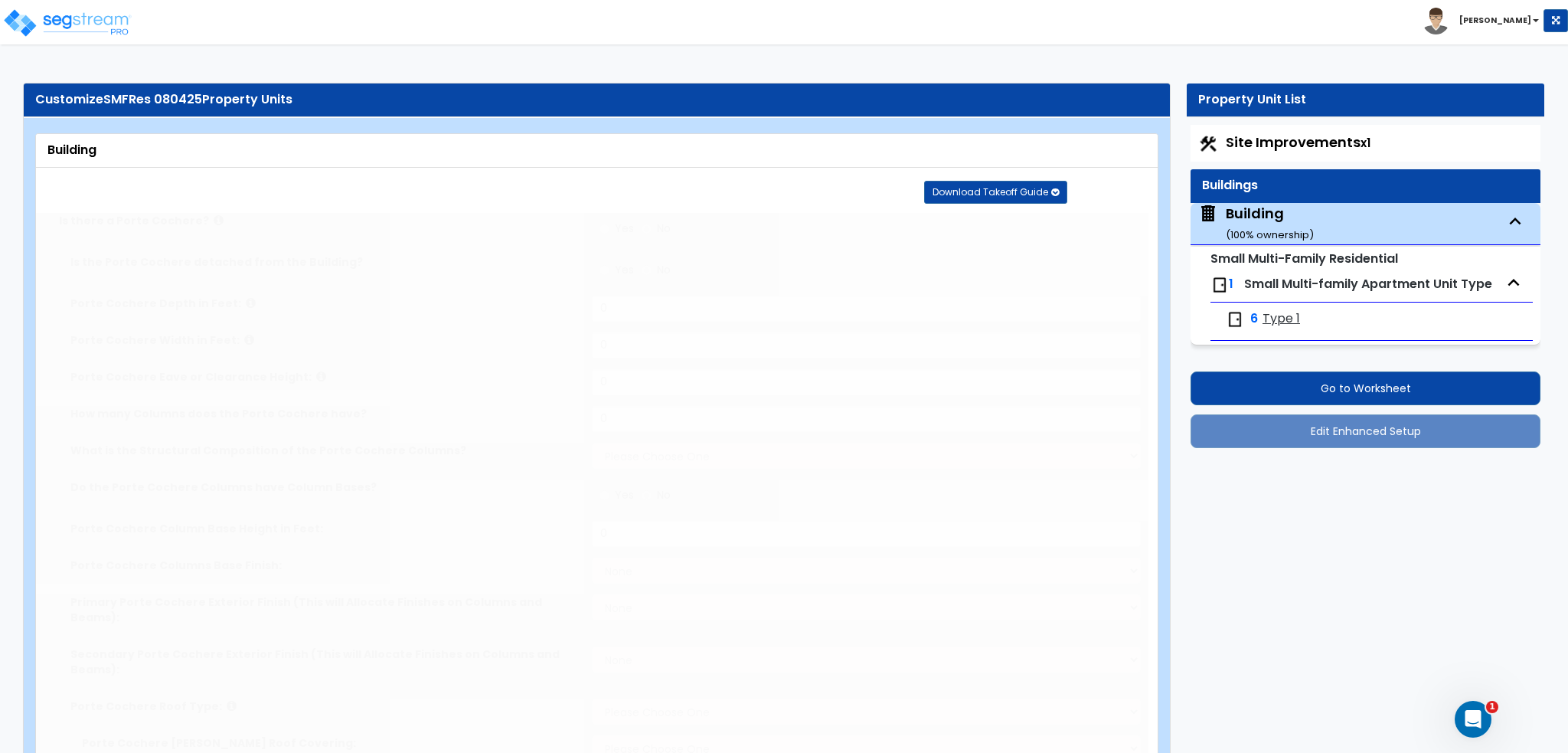
type input "12"
radio input "true"
type input "4"
select select "6"
radio input "true"
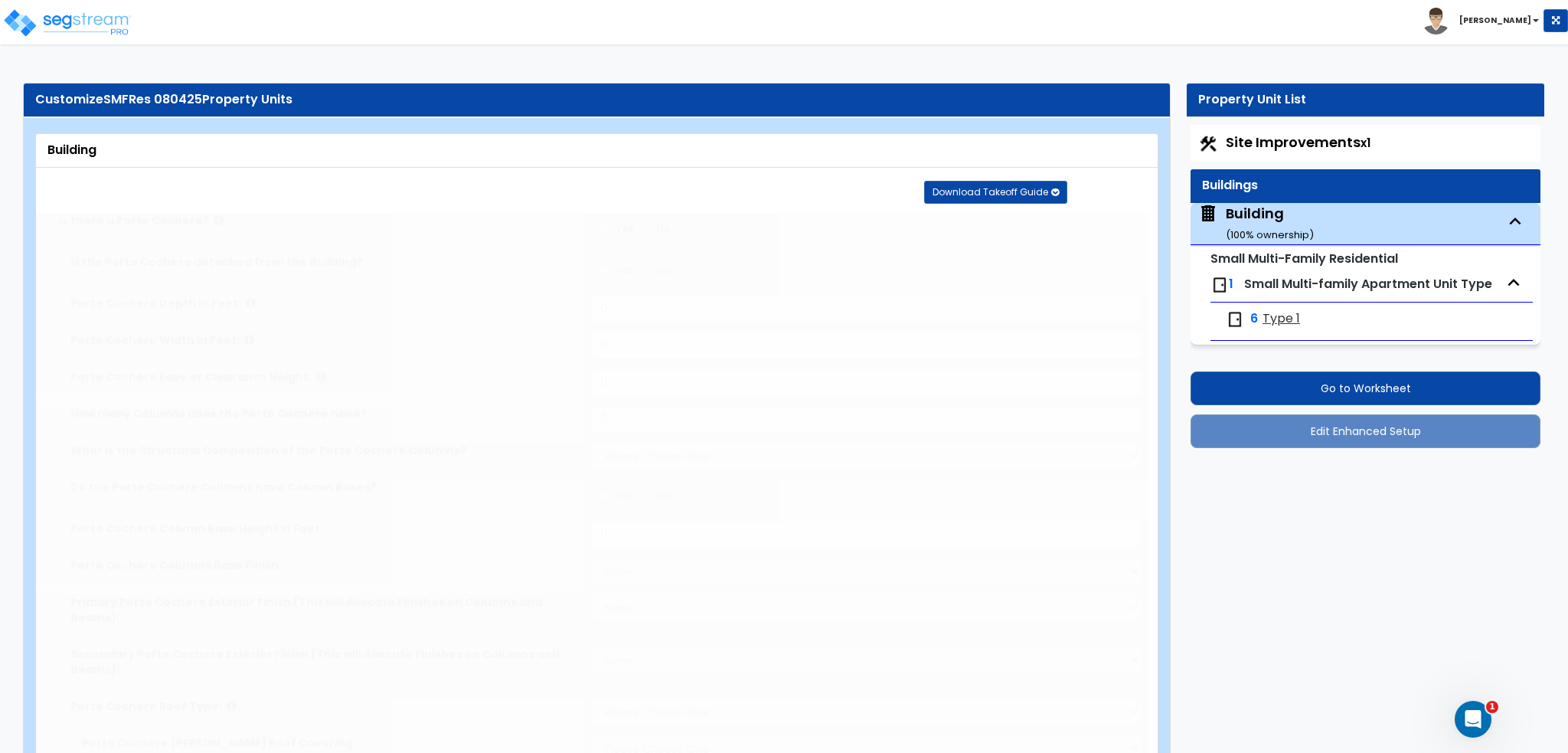
select select "4"
type input "12"
radio input "true"
select select "2"
select select "1"
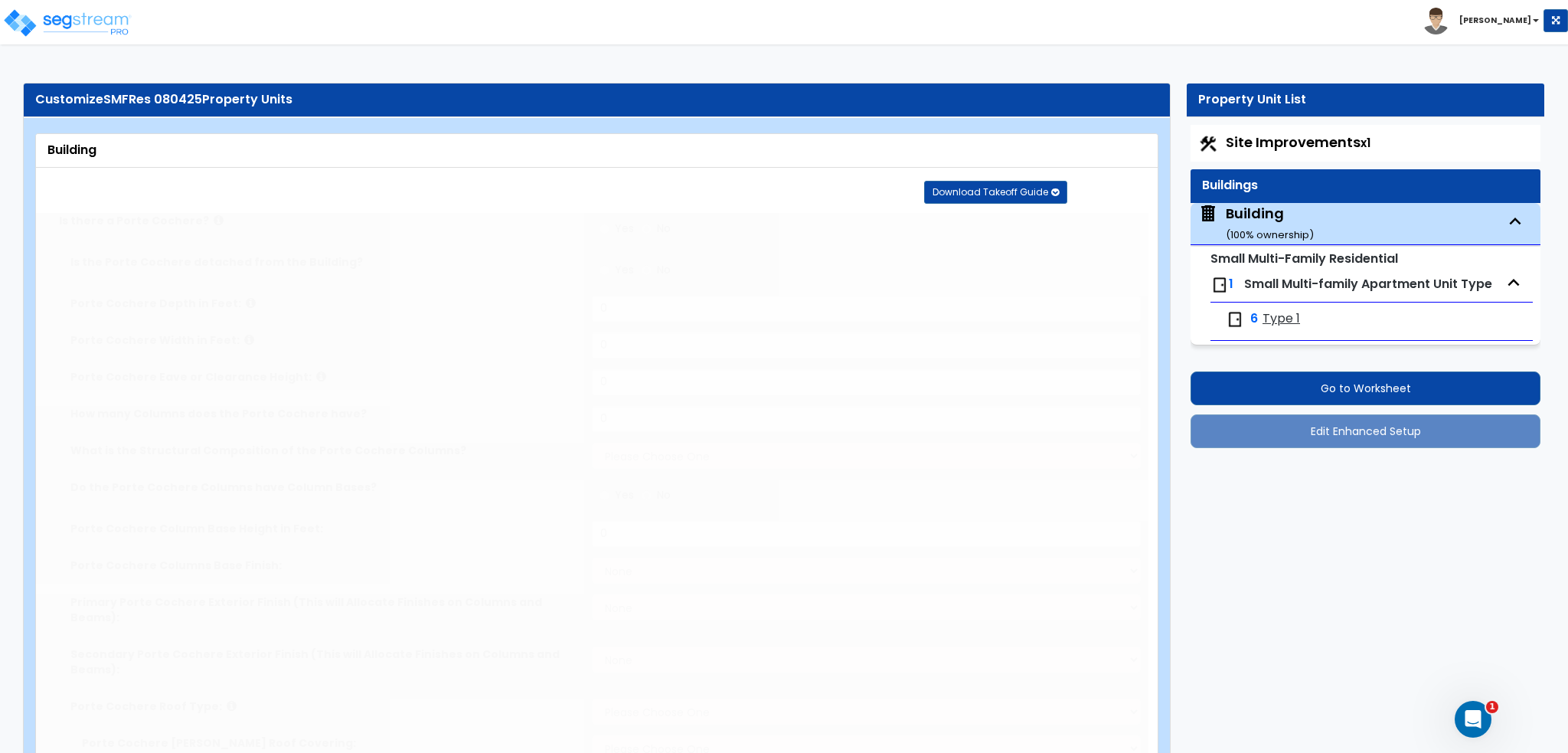
select select "1"
select select "3"
select select "2"
radio input "true"
select select "2"
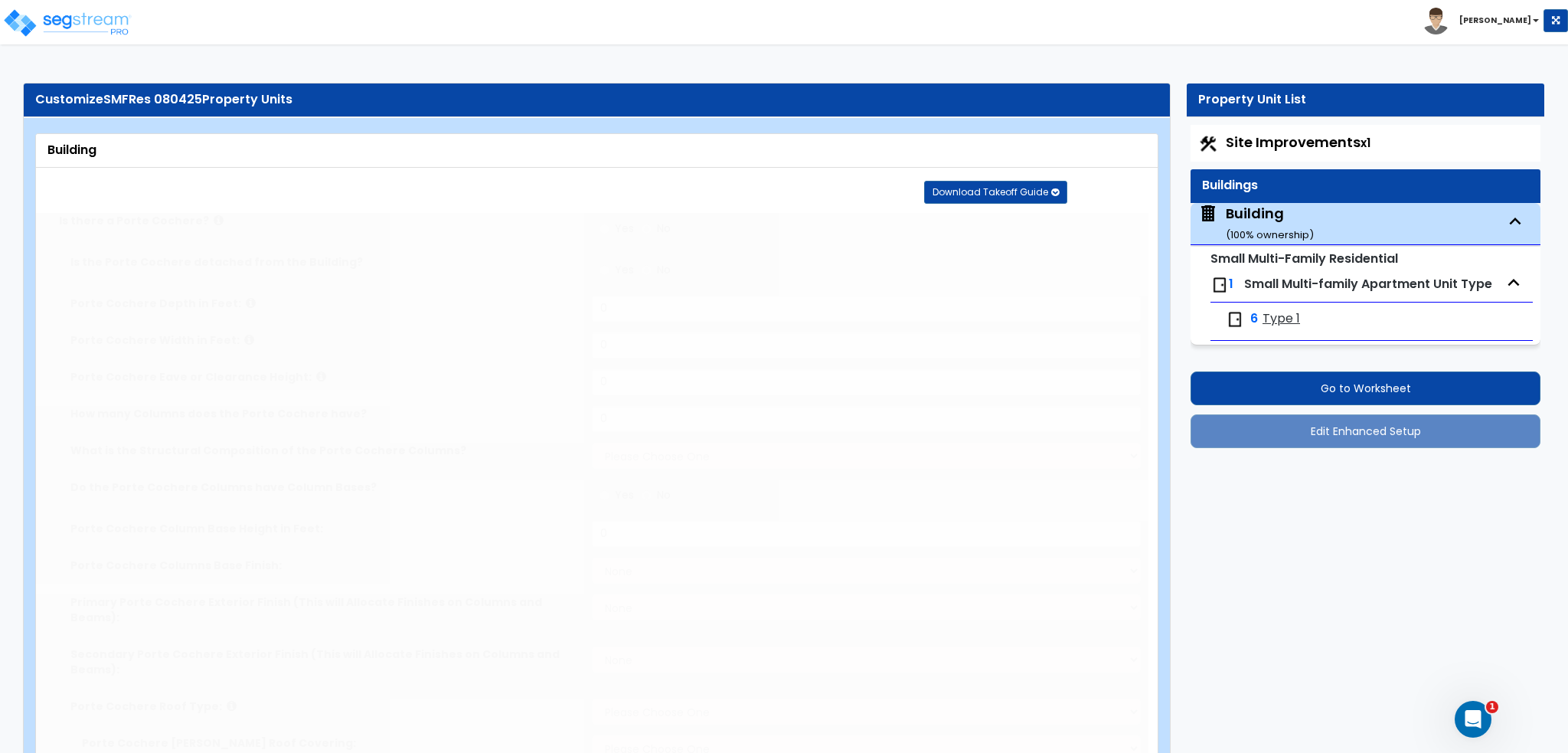
select select "1"
type input "70"
select select "3"
radio input "true"
type input "200"
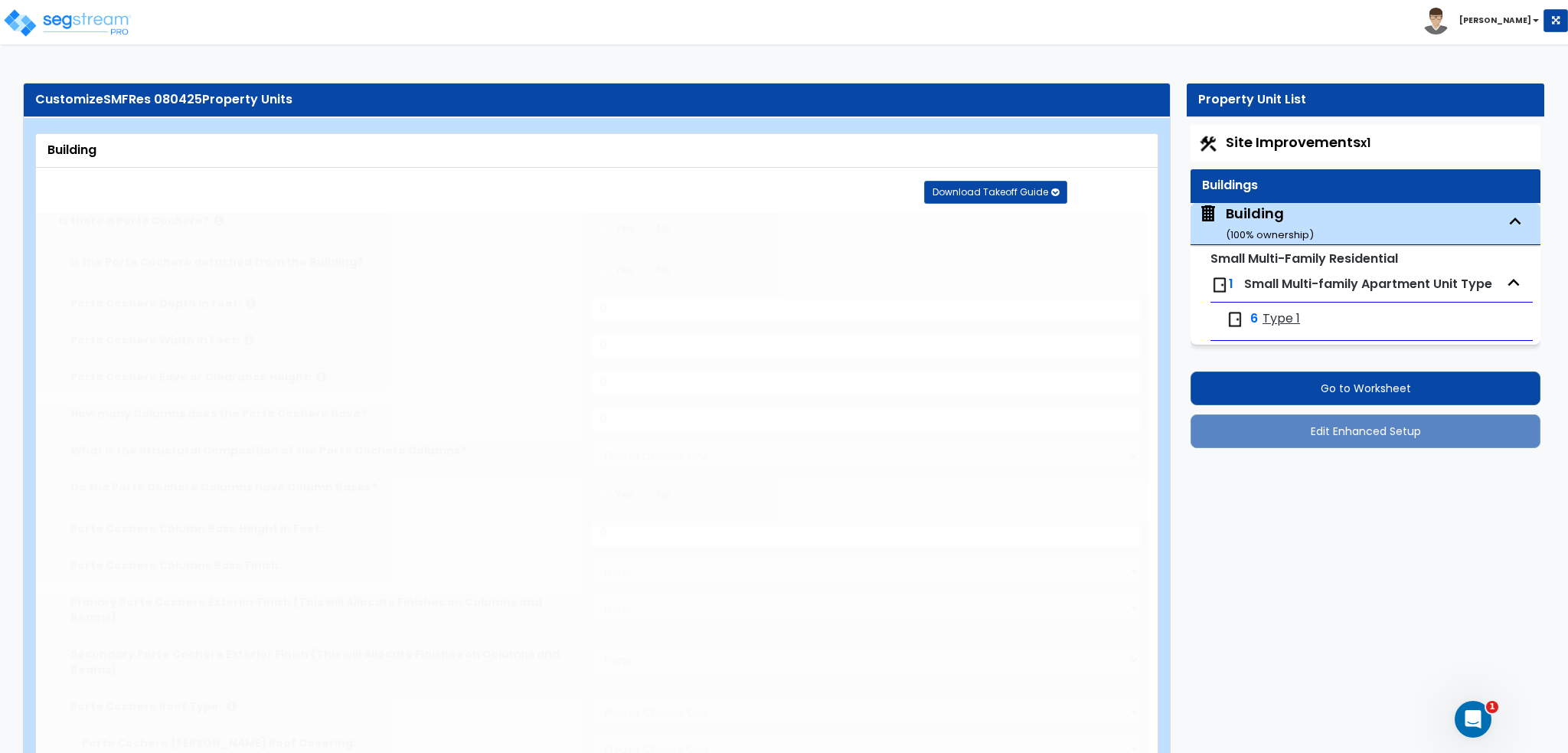
radio input "true"
type input "300"
radio input "true"
select select "2"
radio input "true"
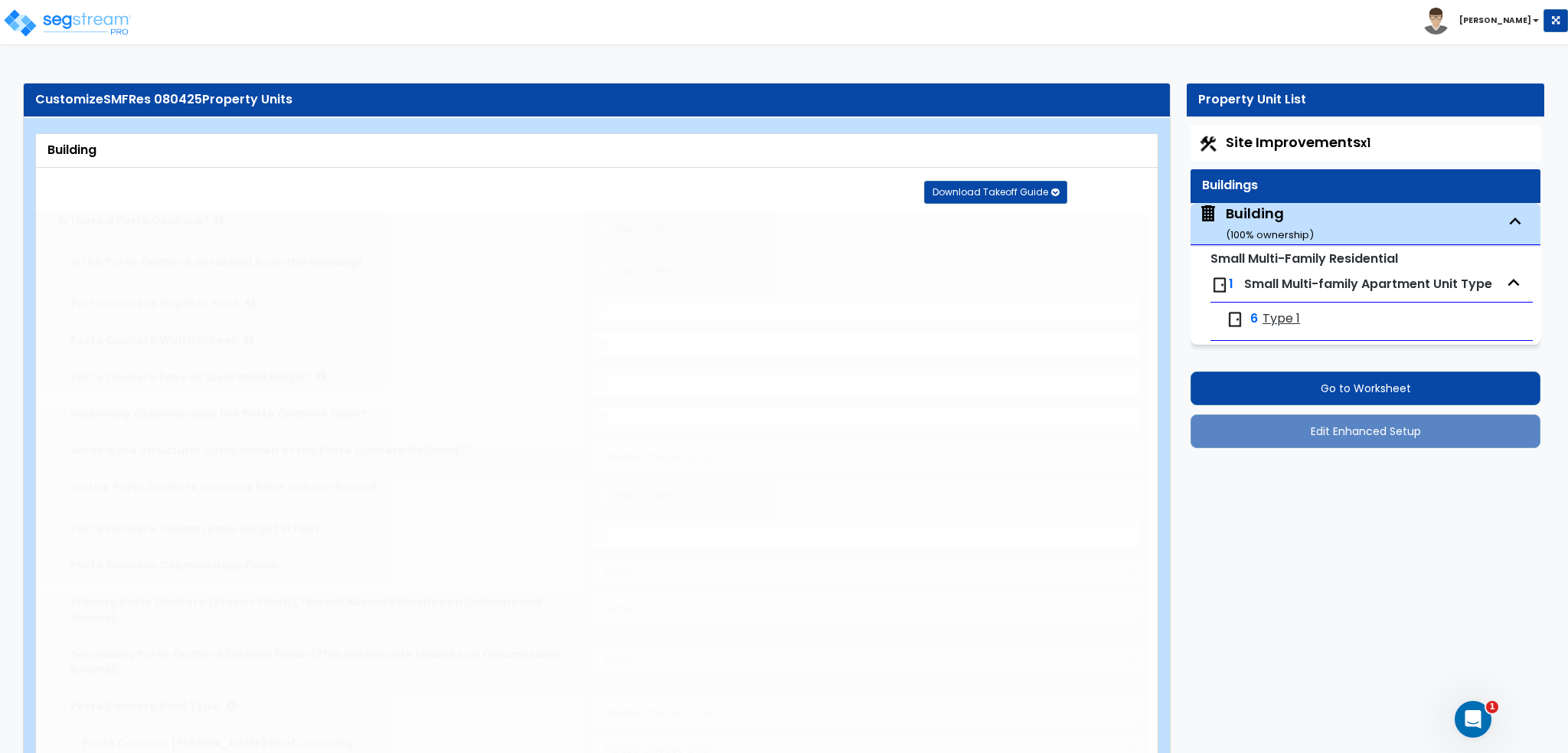
radio input "true"
select select "2"
select select "3"
type input "70"
select select "4"
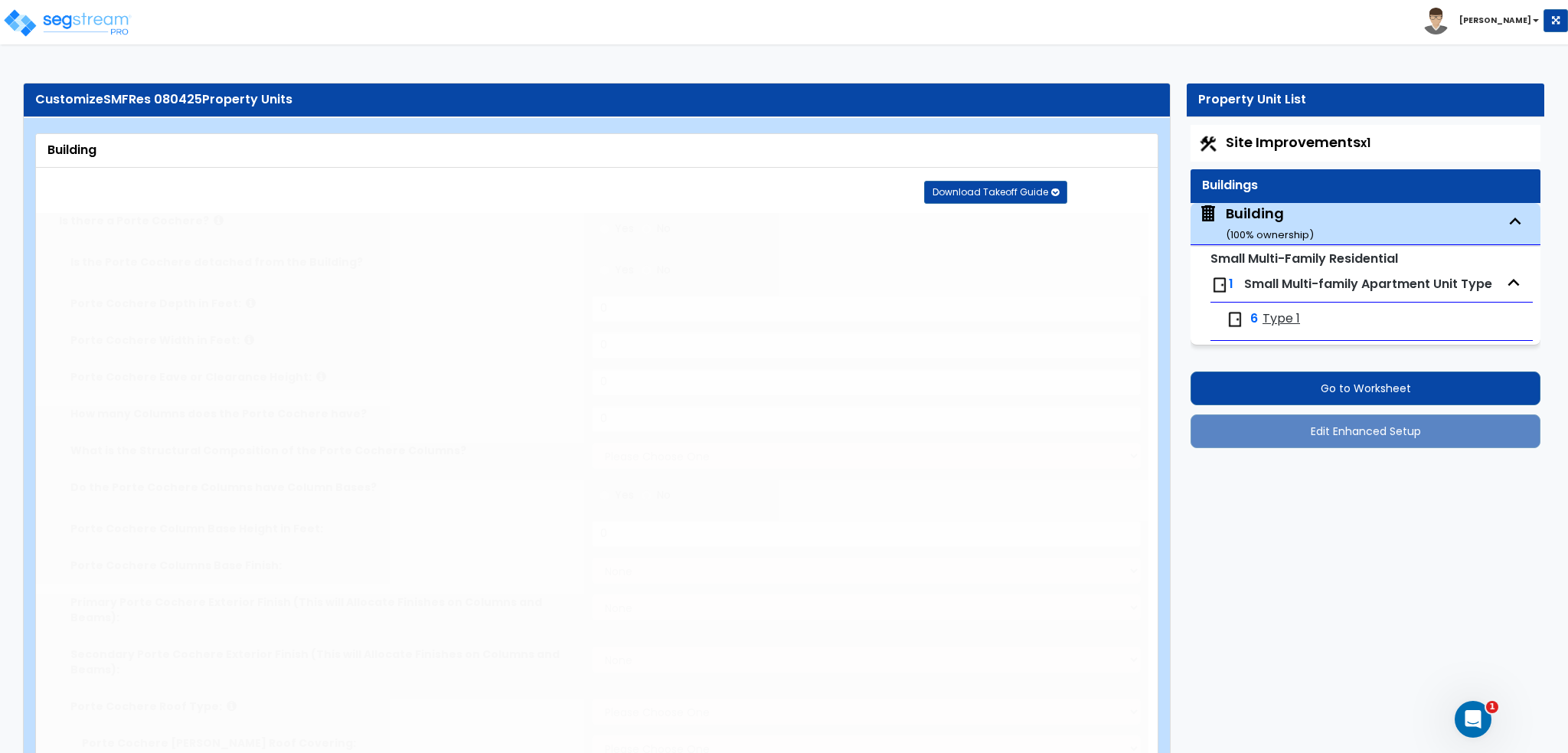
select select "2"
type input "70"
select select "5"
radio input "true"
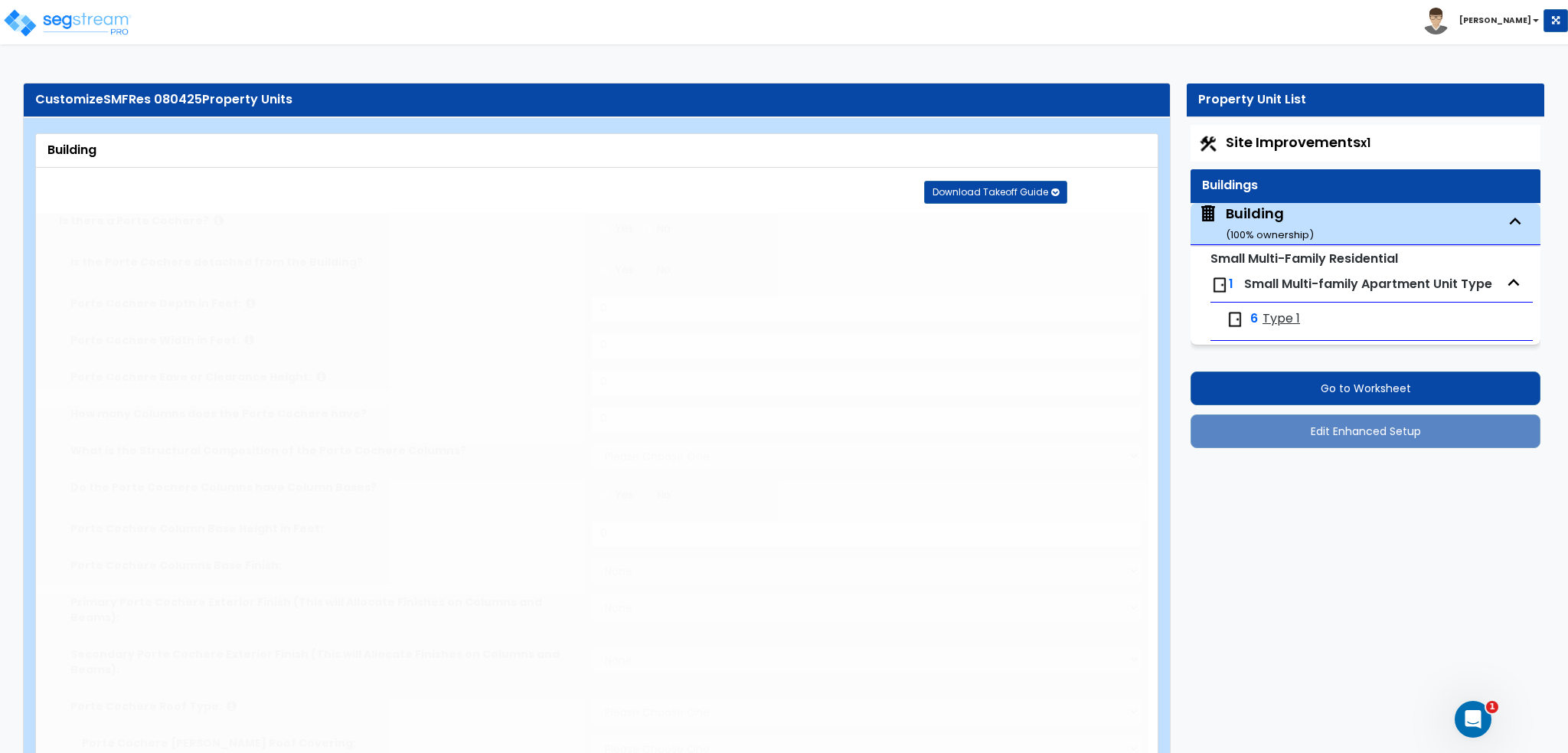
type input "20"
type input "3"
type input "8"
type input "1"
radio input "true"
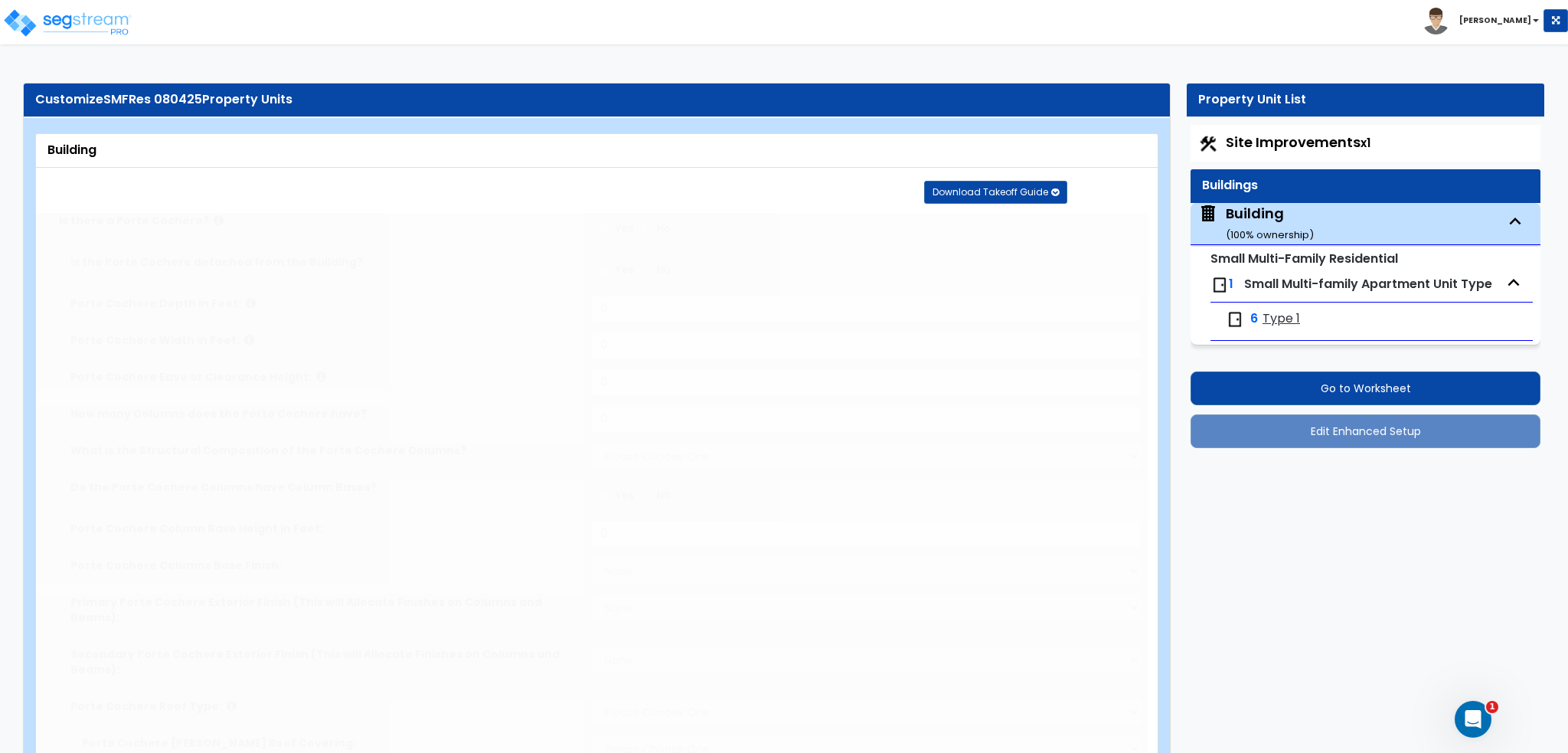
type input "3"
radio input "true"
type input "60"
radio input "true"
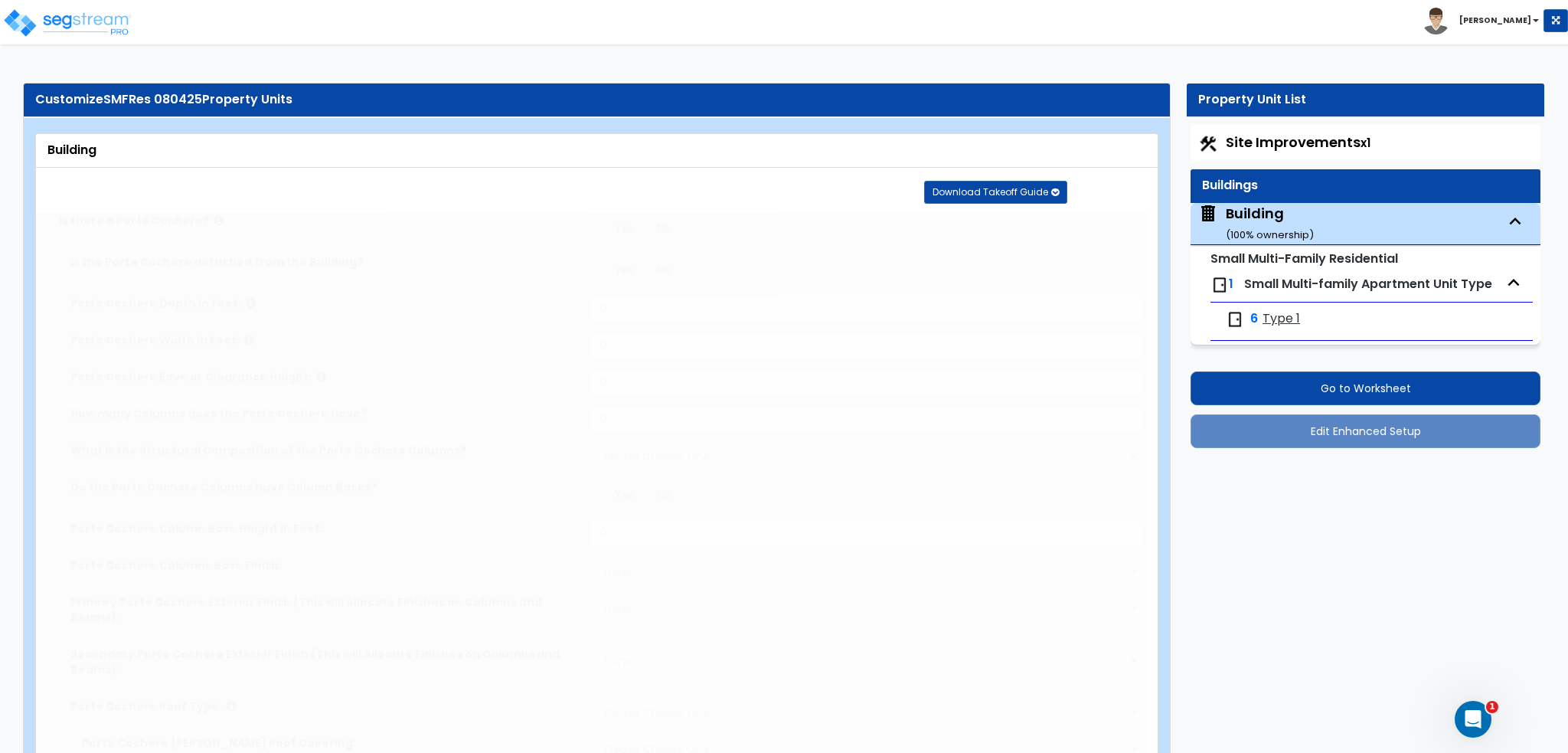
type input "50"
radio input "true"
type input "40"
radio input "true"
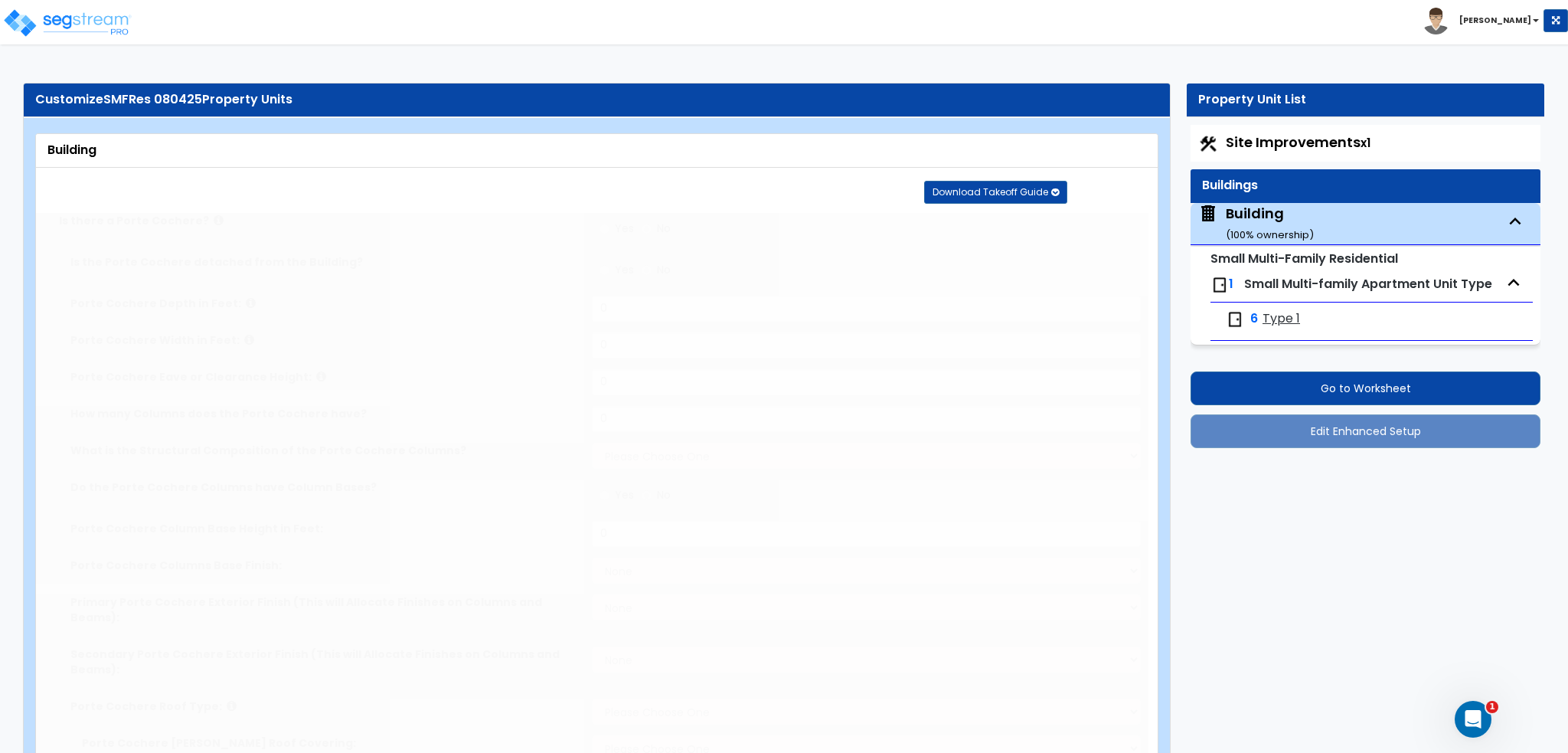
type input "3"
select select "2"
select select "7"
radio input "true"
type input "3"
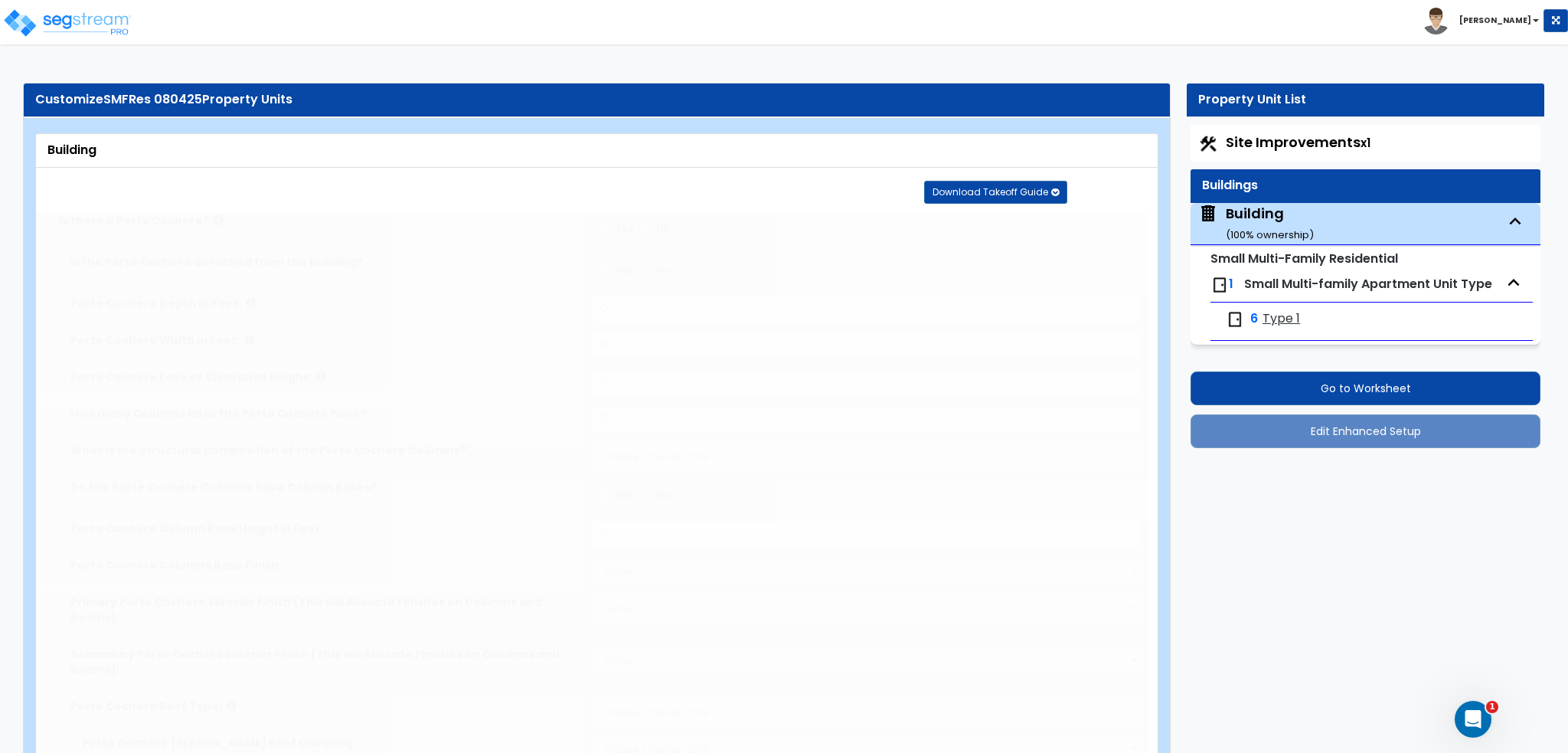
radio input "true"
type input "2"
type input "6"
type input "3"
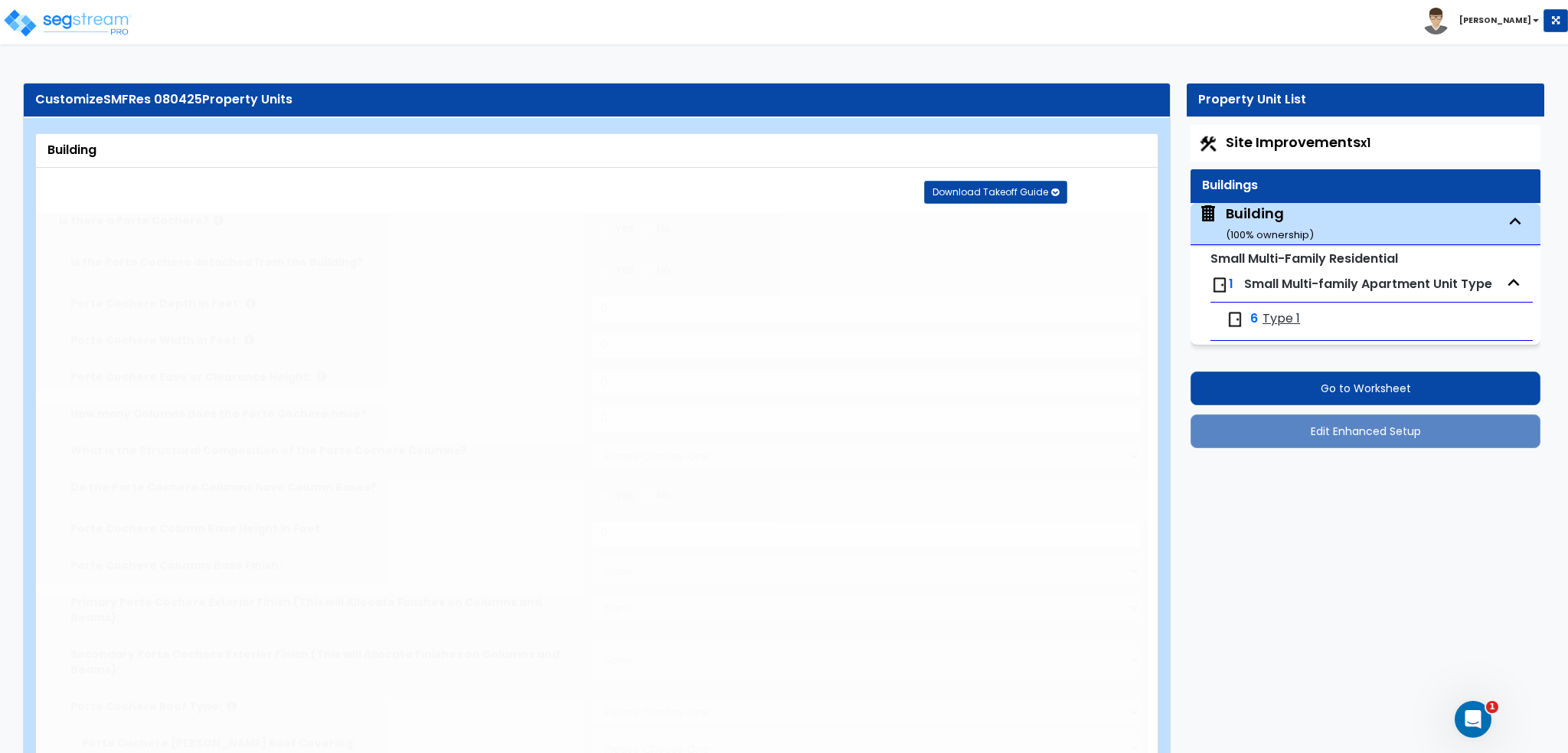
type input "2"
select select "1"
radio input "true"
type input "5"
radio input "true"
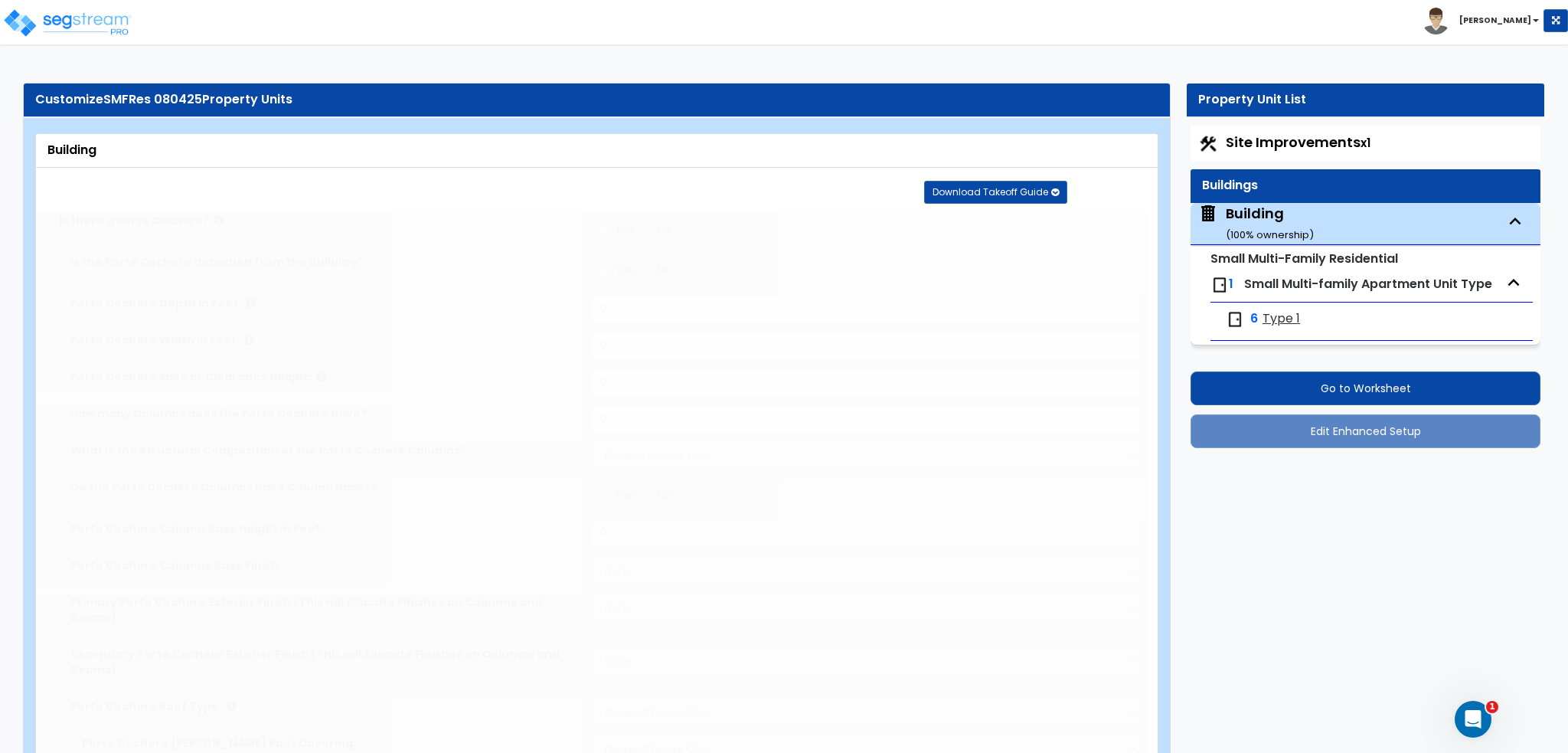
type input "2"
select select "1"
select select "3"
radio input "true"
type input "2"
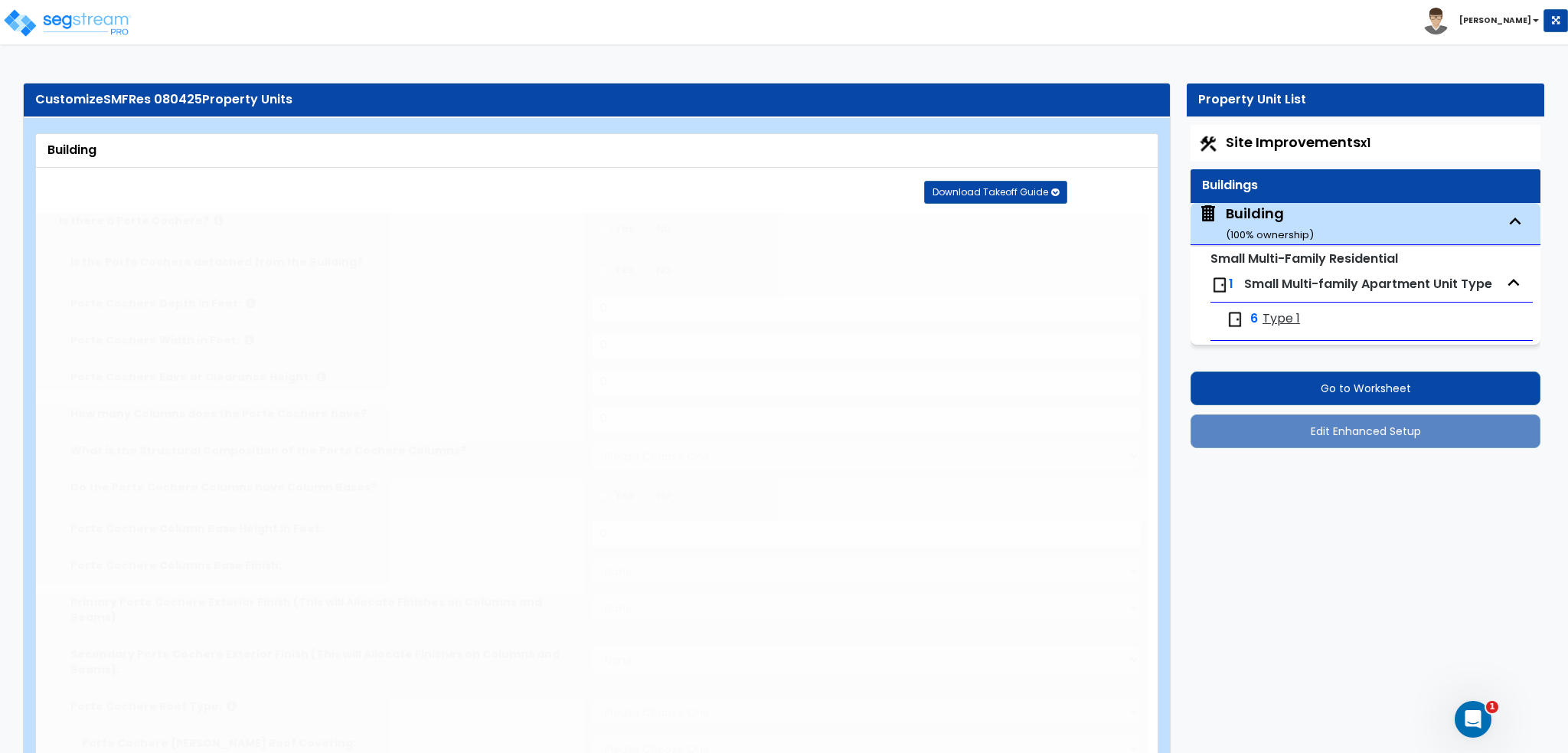
radio input "true"
type input "4"
radio input "true"
select select "3"
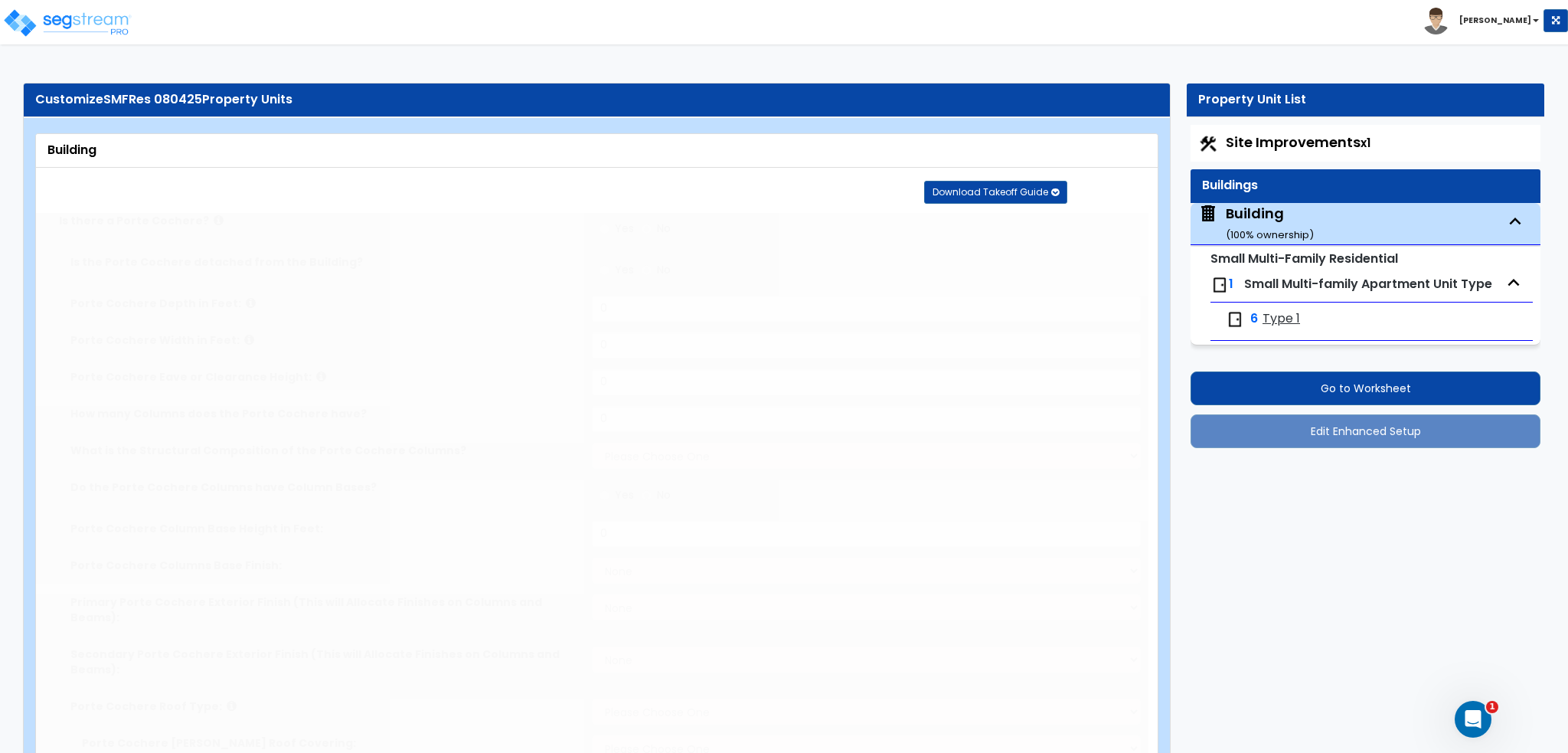
radio input "true"
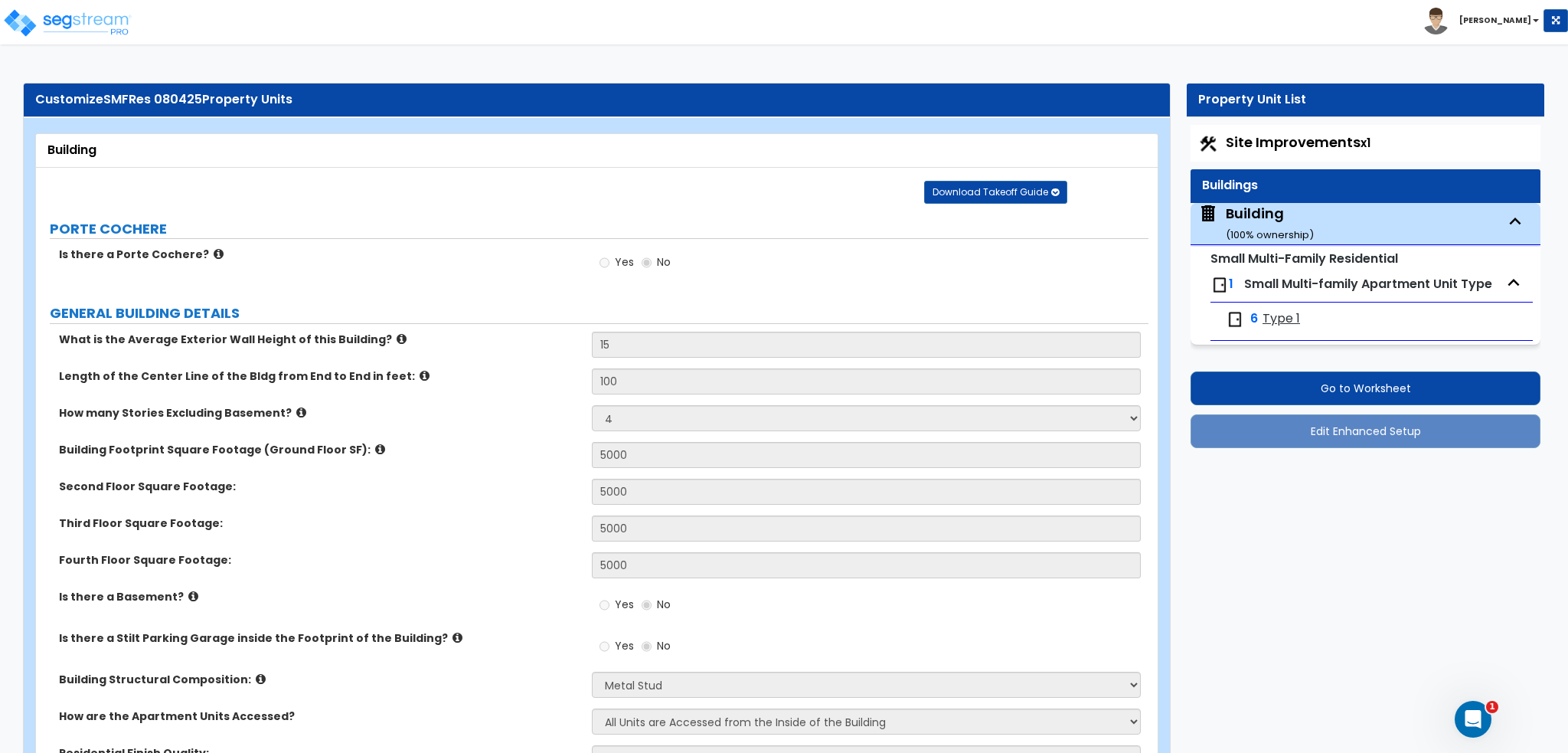
scroll to position [3116, 0]
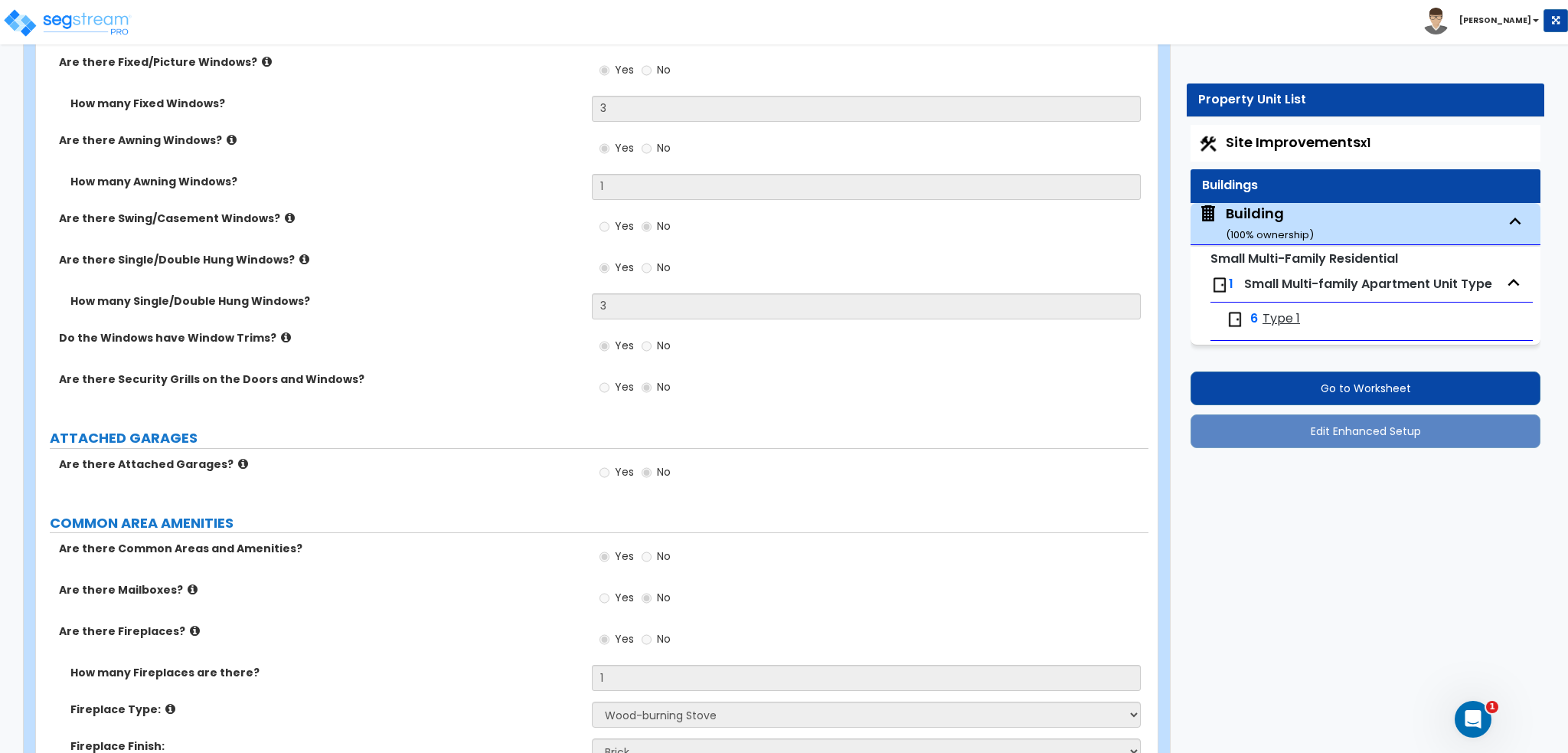
click at [1274, 326] on span "Type 1" at bounding box center [1281, 319] width 38 height 18
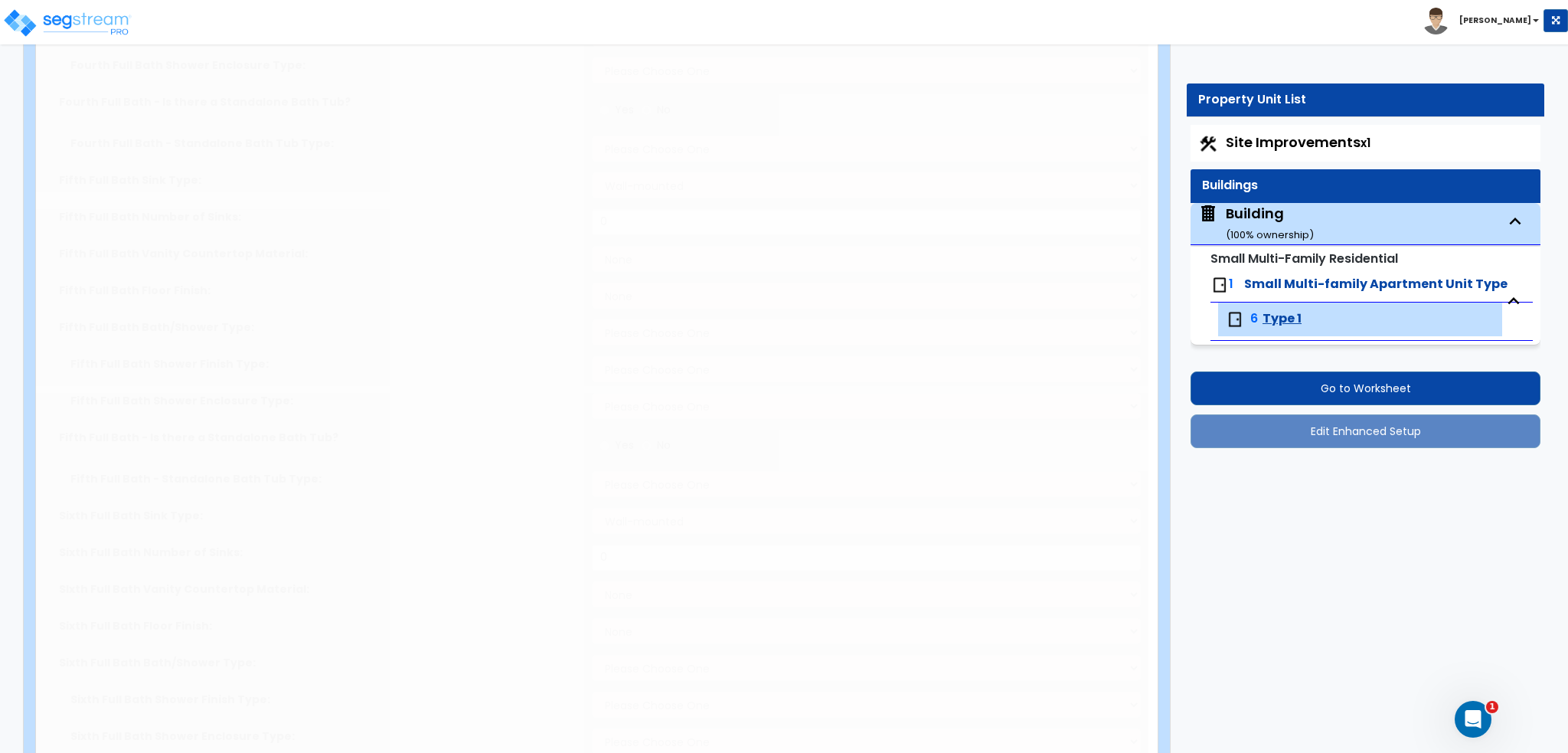
scroll to position [0, 0]
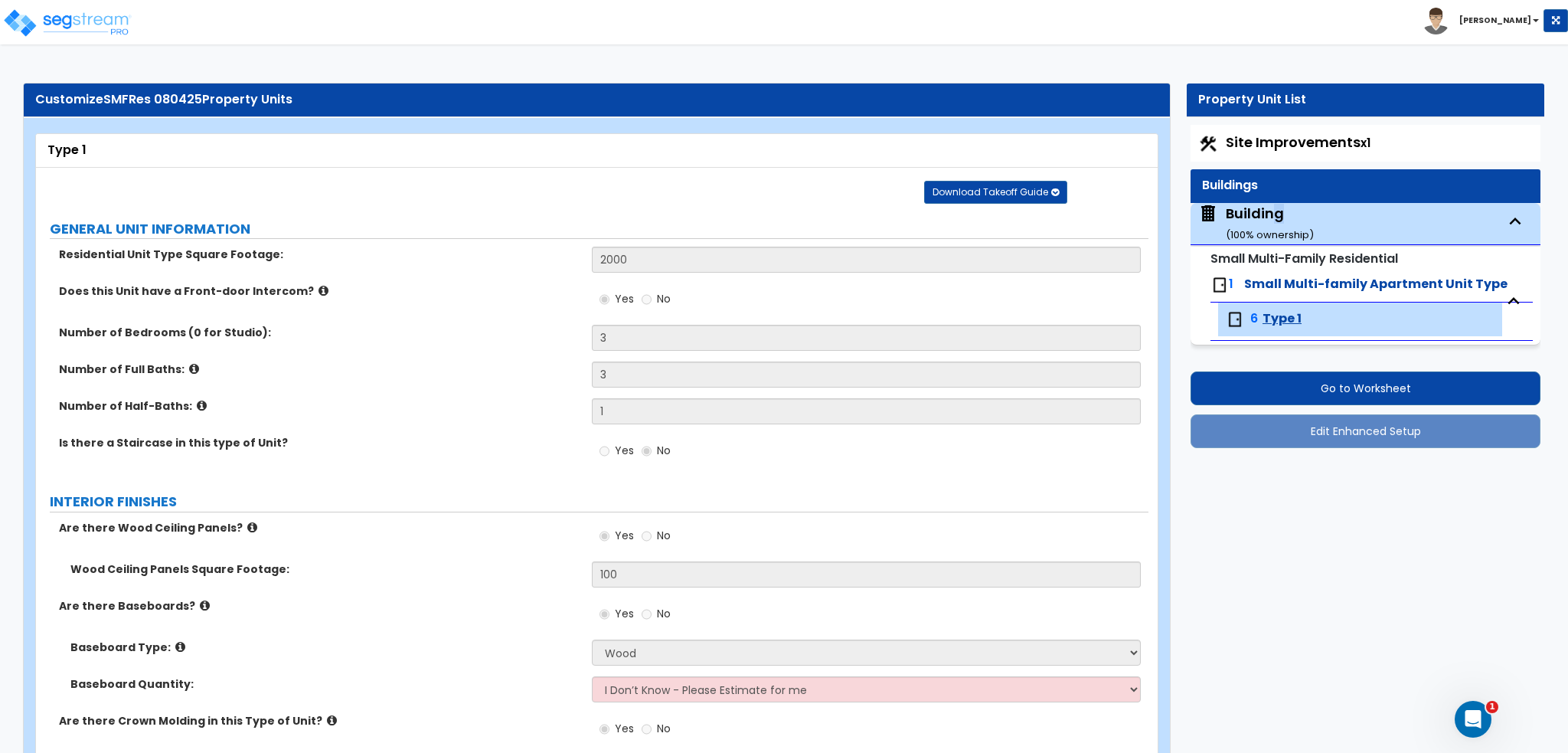
click at [1278, 208] on div "Building ( 100 % ownership)" at bounding box center [1269, 223] width 88 height 39
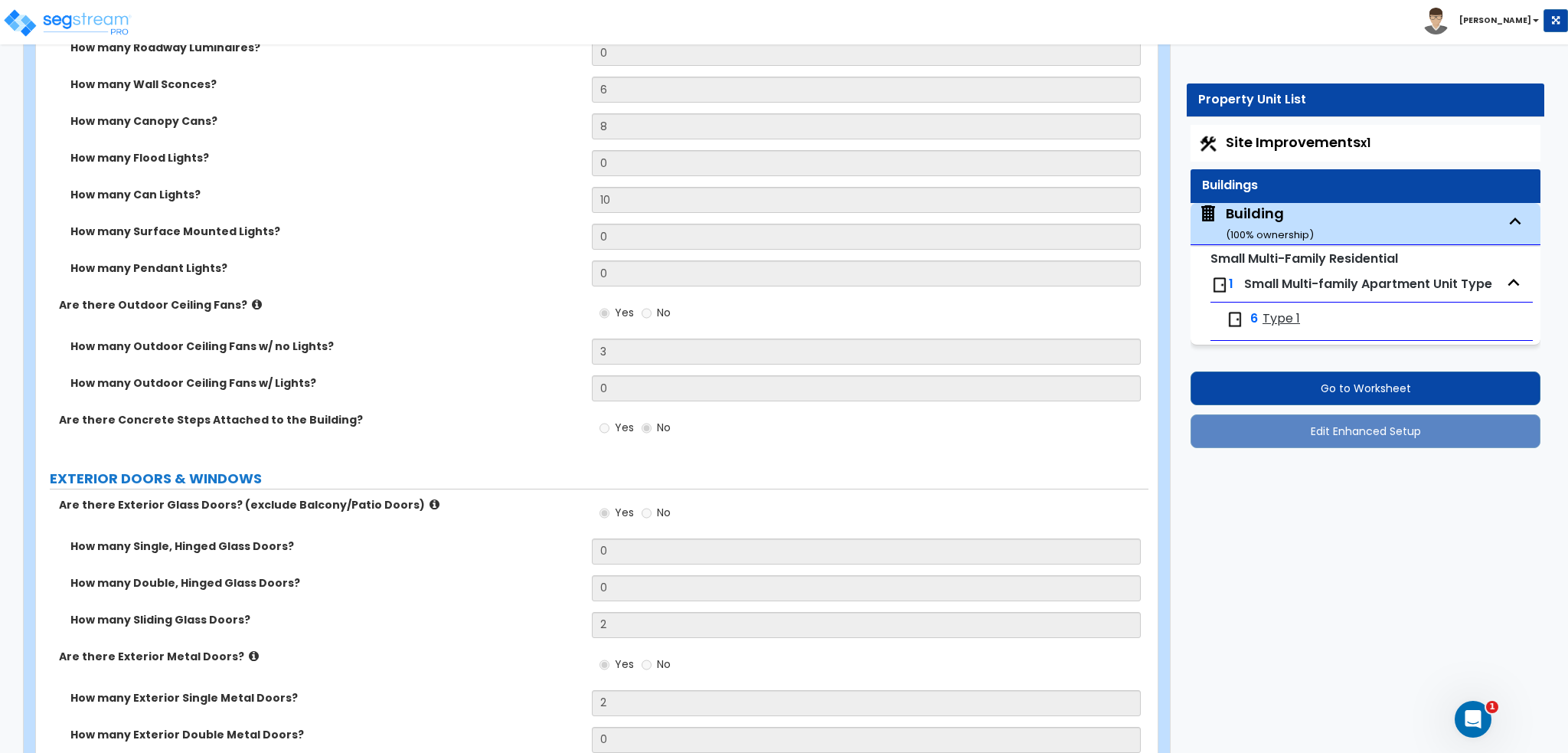
scroll to position [1891, 0]
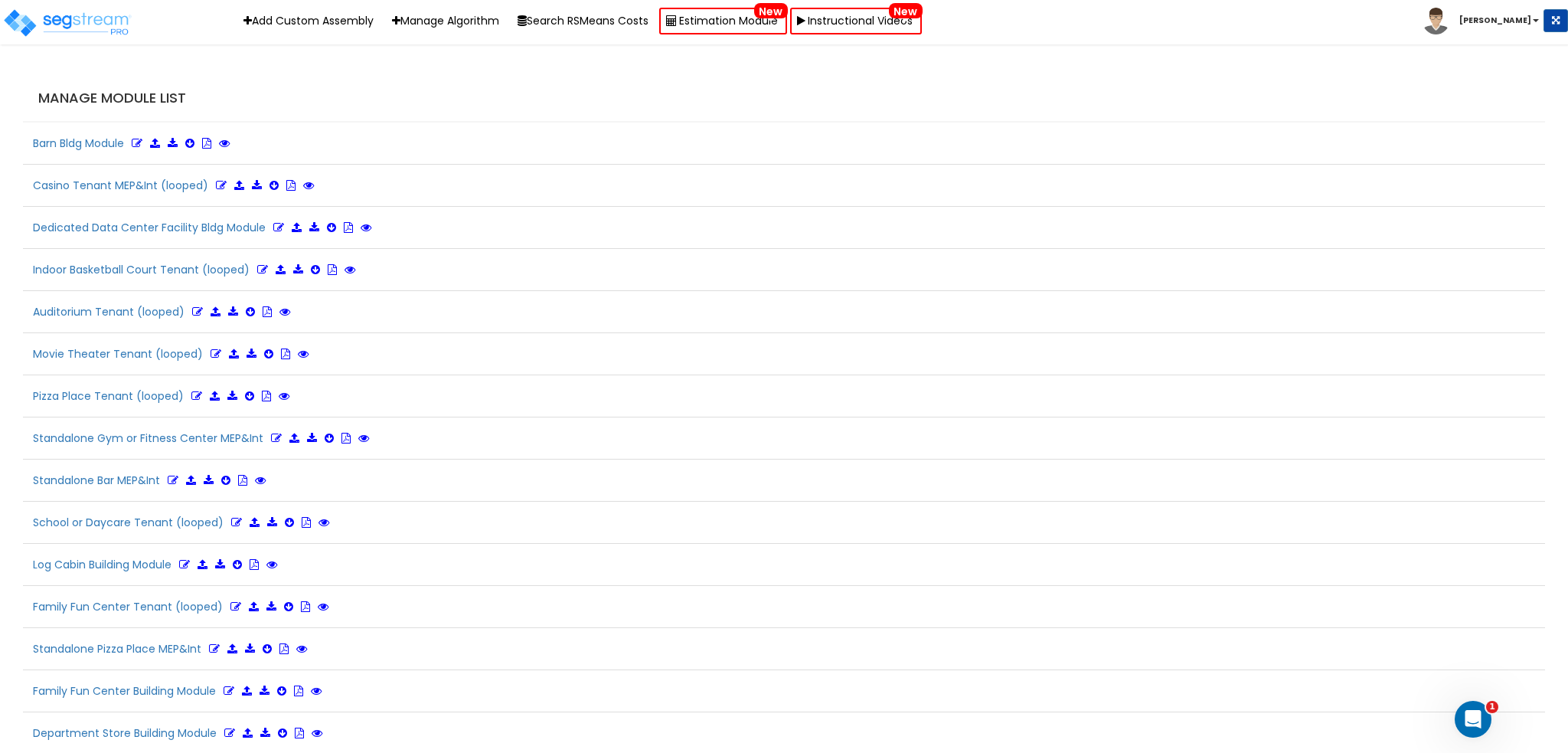
scroll to position [3390, 0]
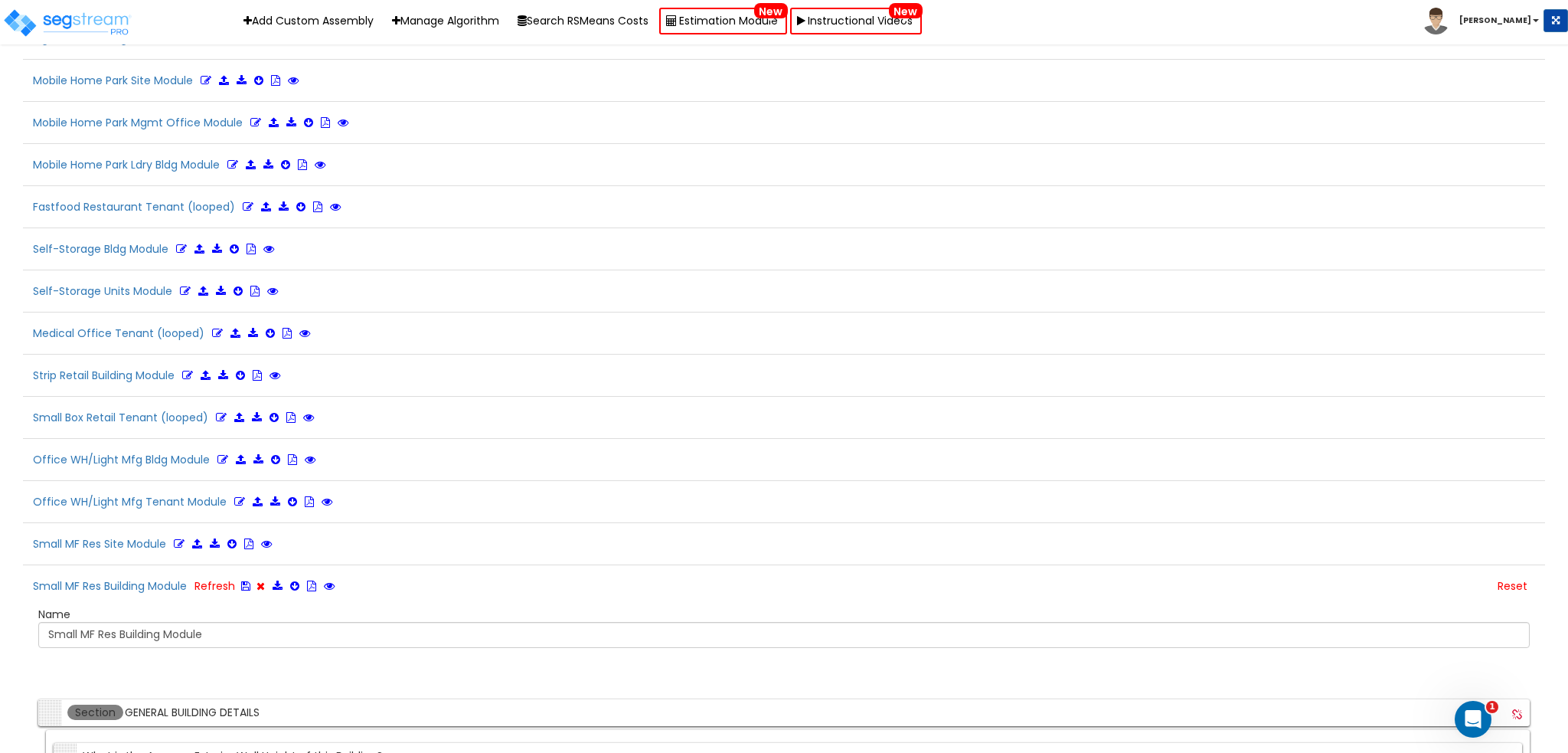
scroll to position [8296, 0]
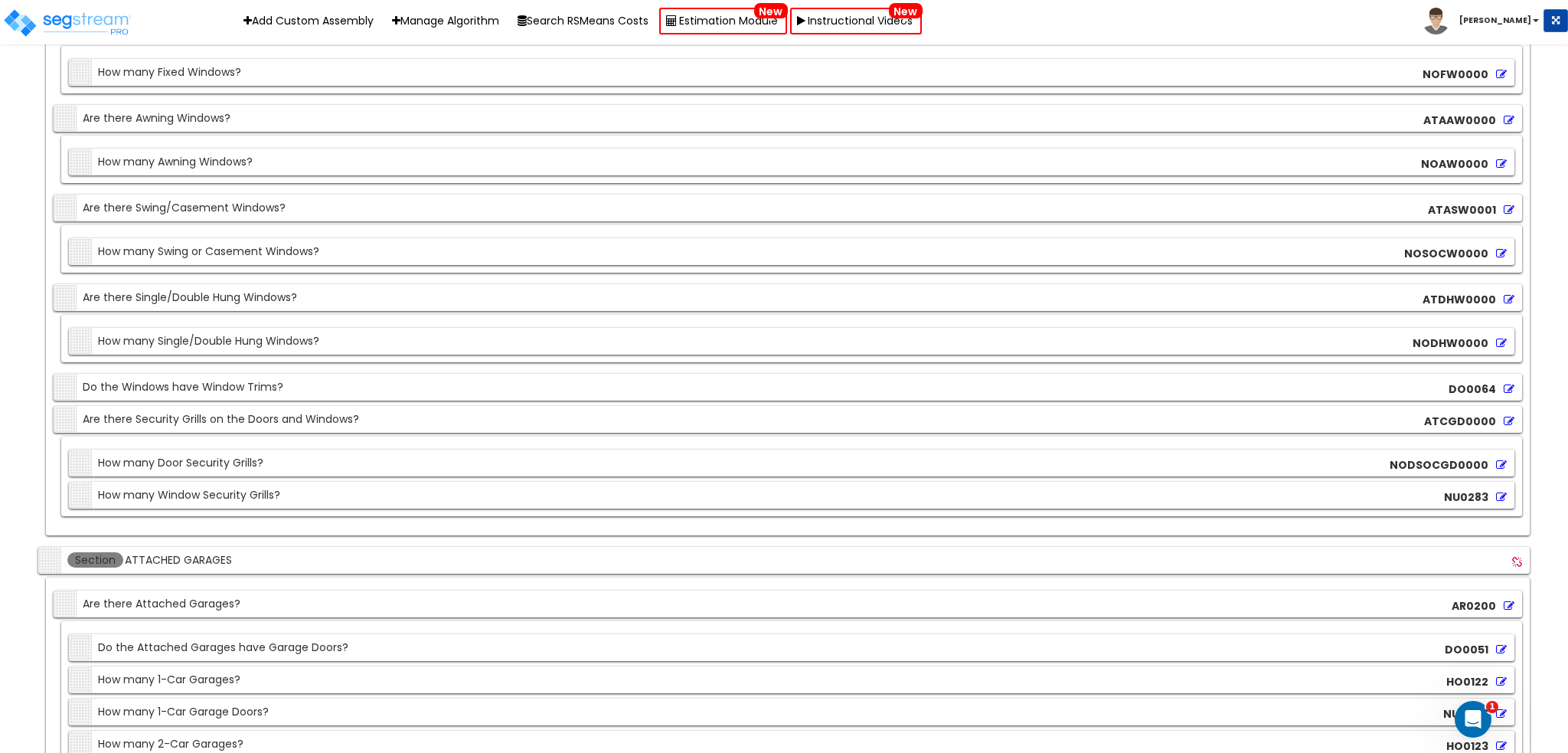
click at [1509, 416] on icon at bounding box center [1508, 421] width 11 height 11
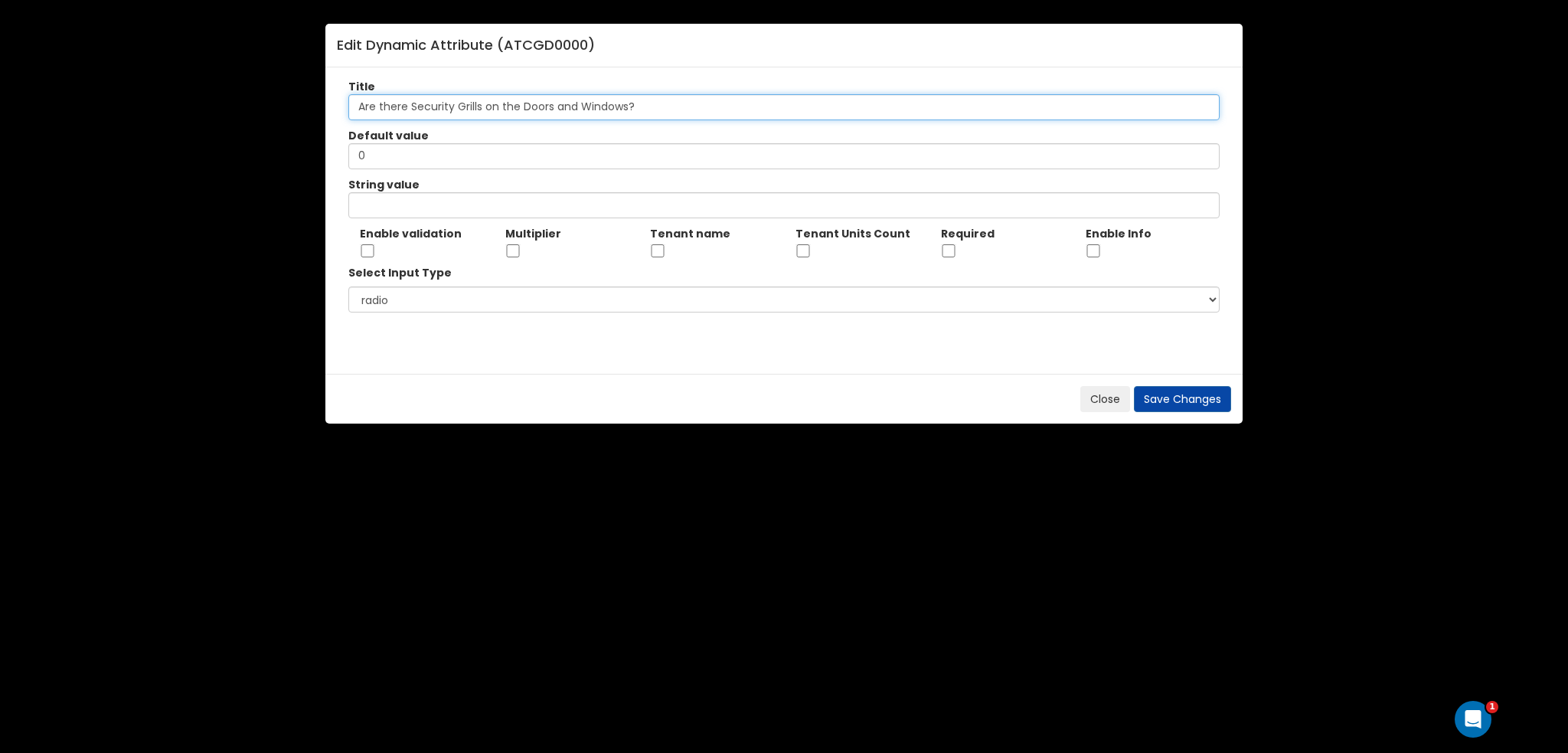
click at [476, 108] on input "Are there Security Grills on the Doors and Windows?" at bounding box center [784, 107] width 871 height 26
click at [470, 104] on input "Are there Security Grilles on the Doors and Windows?" at bounding box center [784, 107] width 871 height 26
type input "Are there Security Grilles on the Doors and Windows?"
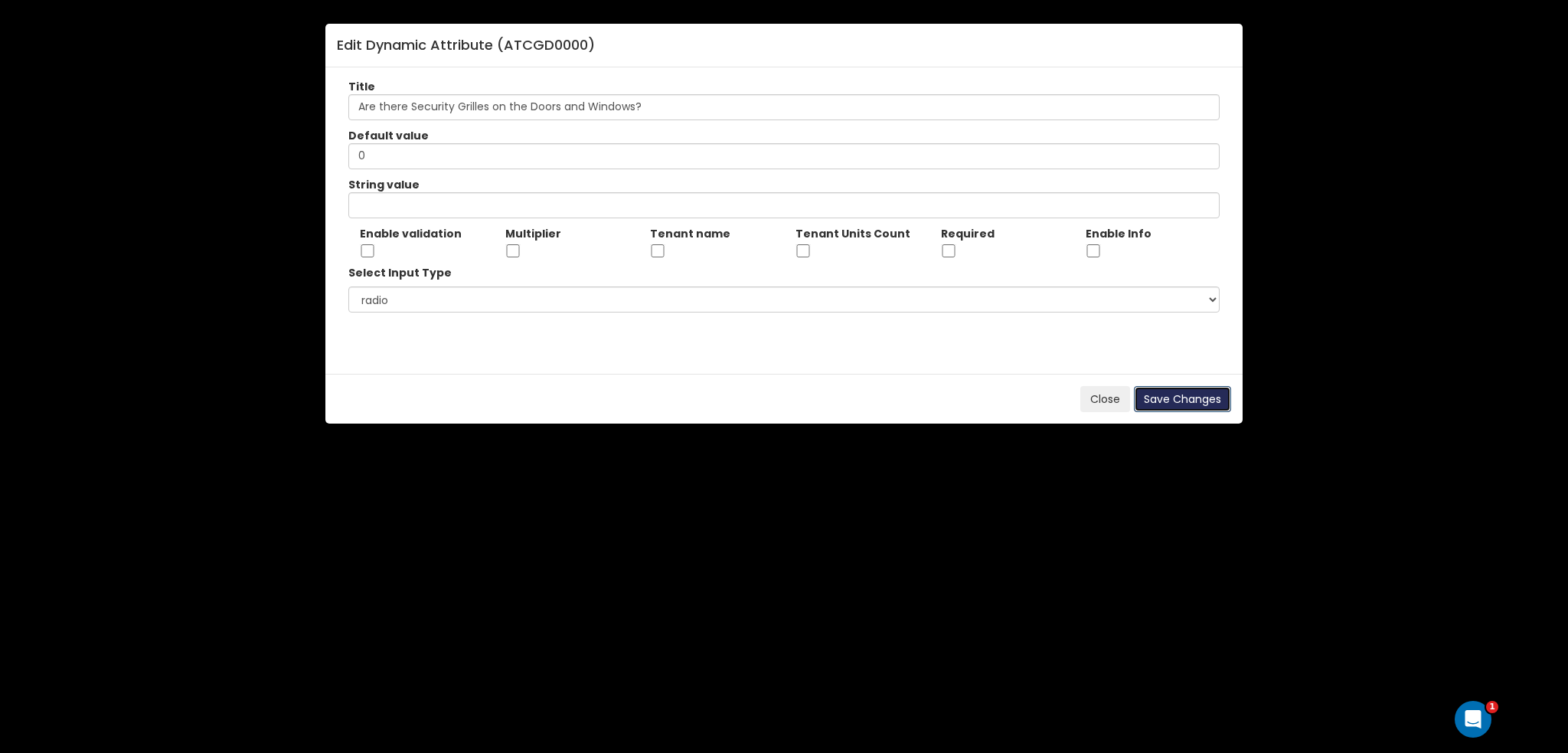
click at [1187, 400] on button "Save Changes" at bounding box center [1183, 399] width 97 height 26
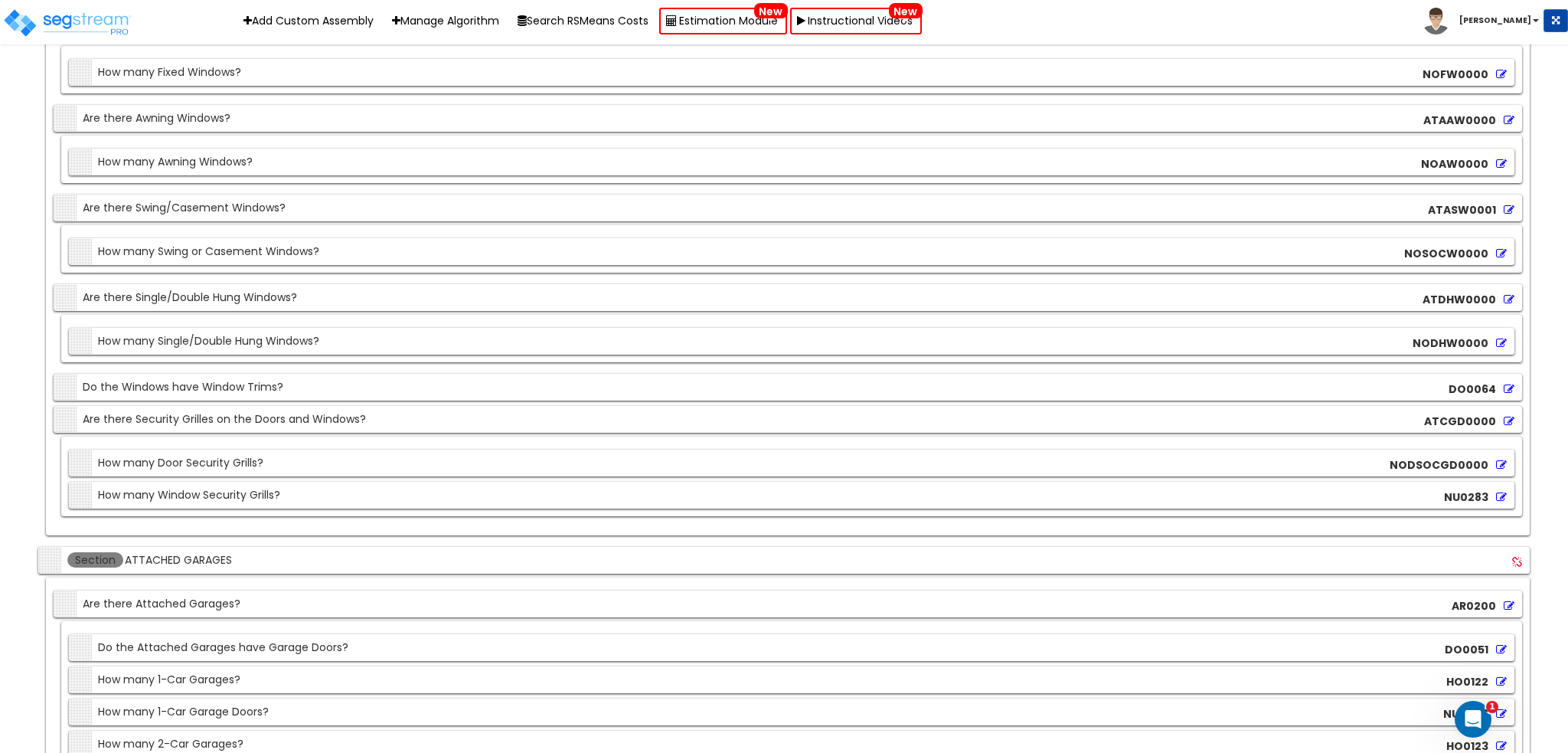
click at [1509, 453] on div "NODSOCGD0000" at bounding box center [1448, 464] width 125 height 23
click at [1499, 460] on icon at bounding box center [1500, 465] width 11 height 11
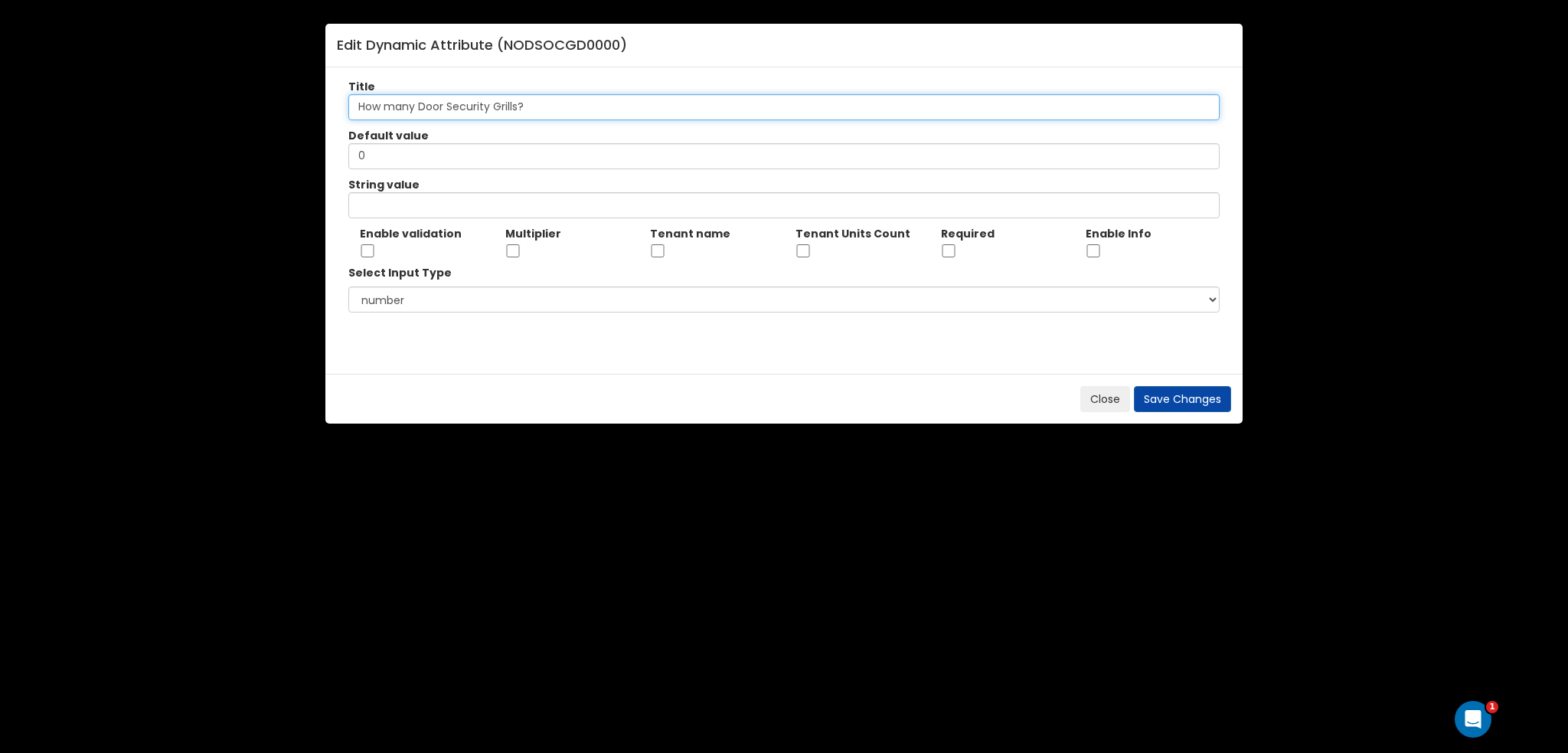
click at [499, 103] on input "How many Door Security Grills?" at bounding box center [784, 107] width 871 height 26
paste input "es"
type input "How many Door Security Grilles?"
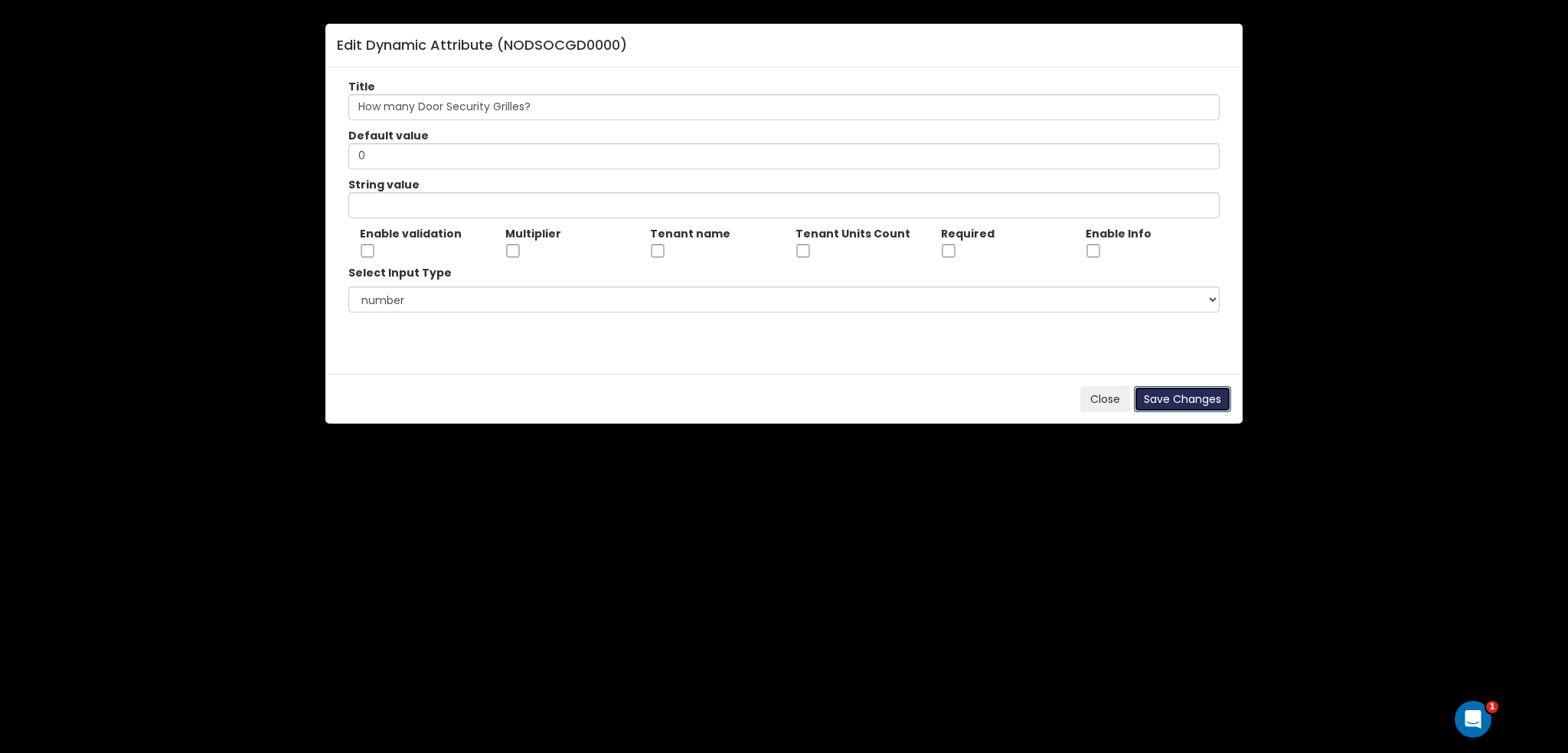
click at [1176, 396] on button "Save Changes" at bounding box center [1183, 399] width 97 height 26
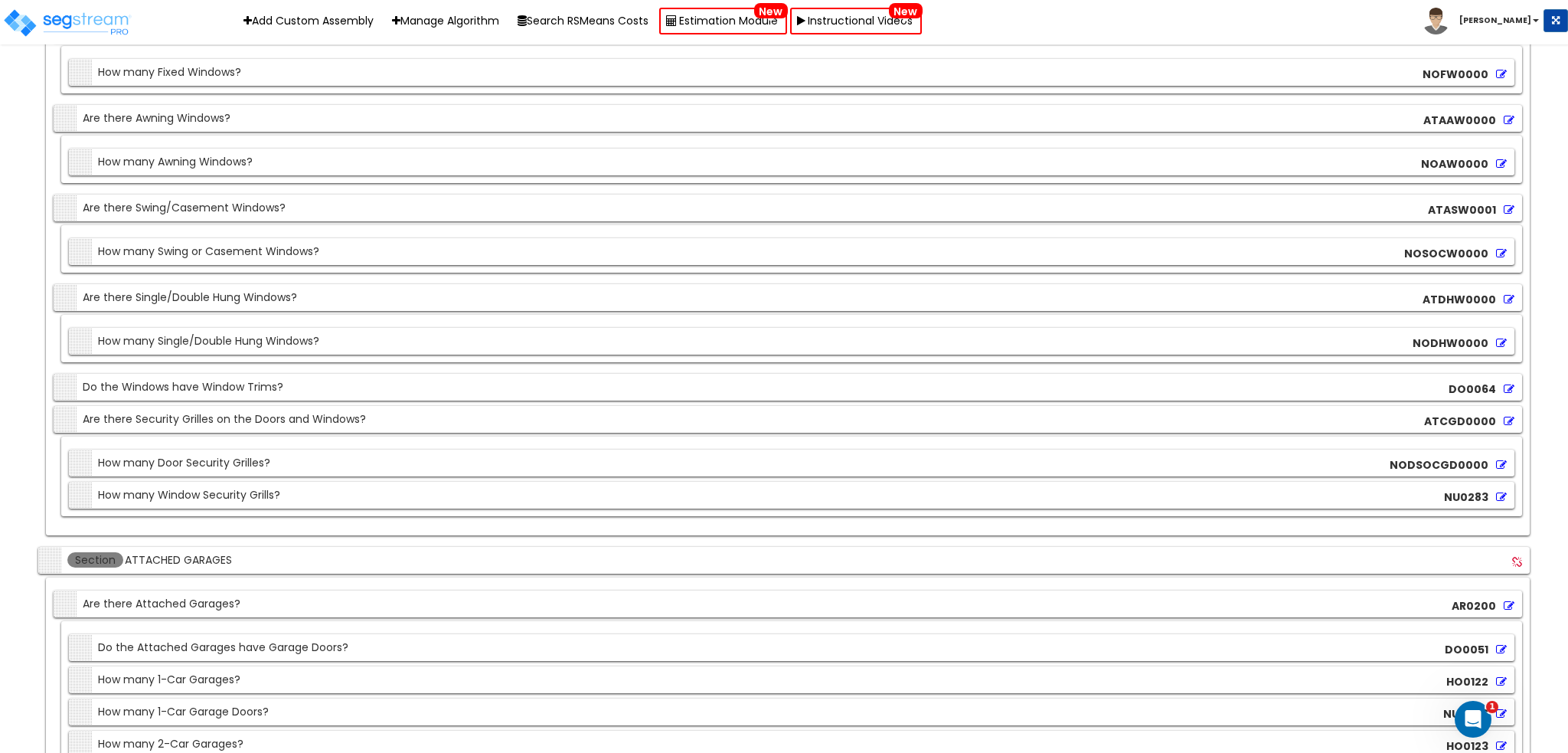
click at [1502, 492] on icon at bounding box center [1500, 497] width 11 height 11
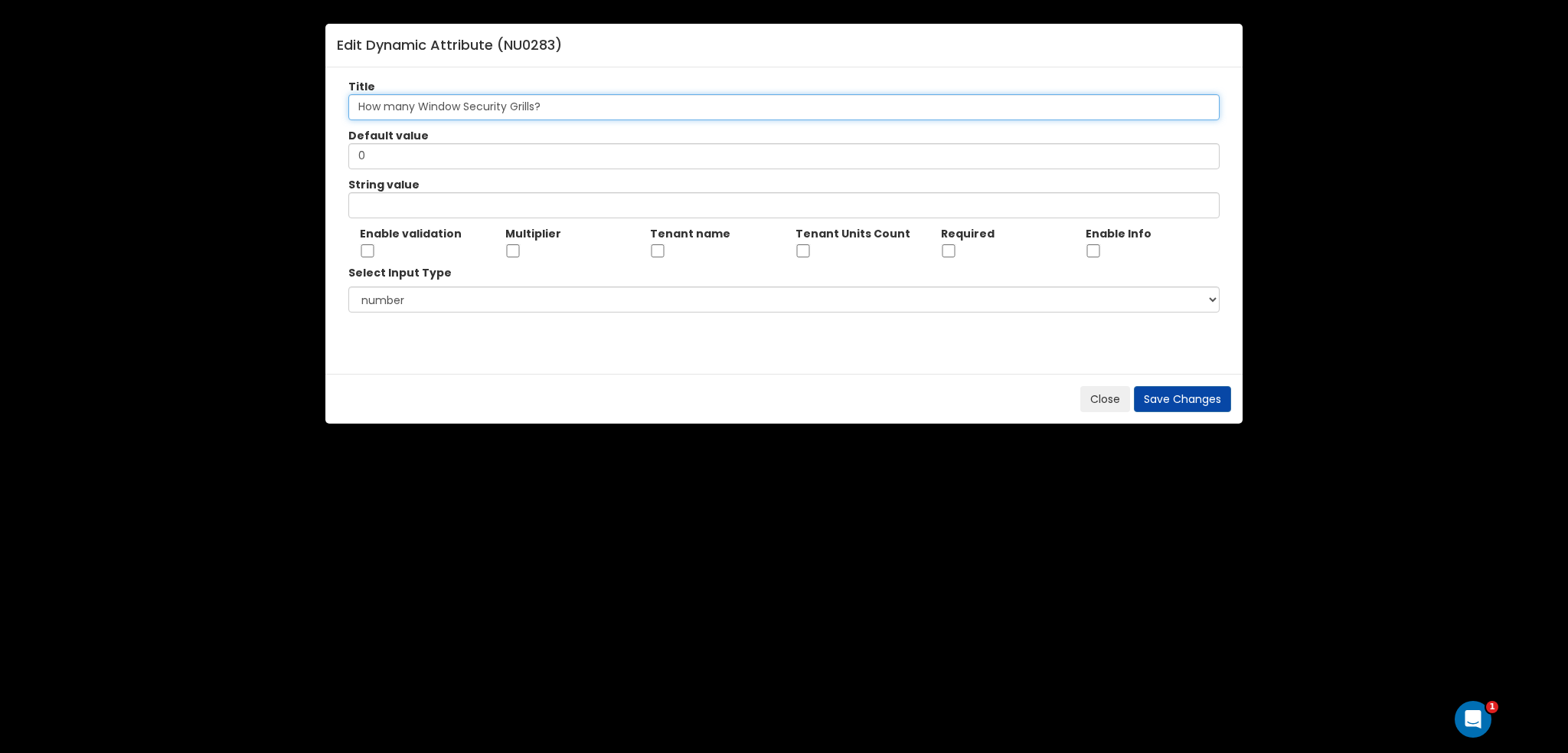
click at [531, 105] on input "How many Window Security Grills?" at bounding box center [784, 107] width 871 height 26
paste input "es"
type input "How many Window Security Grilles?"
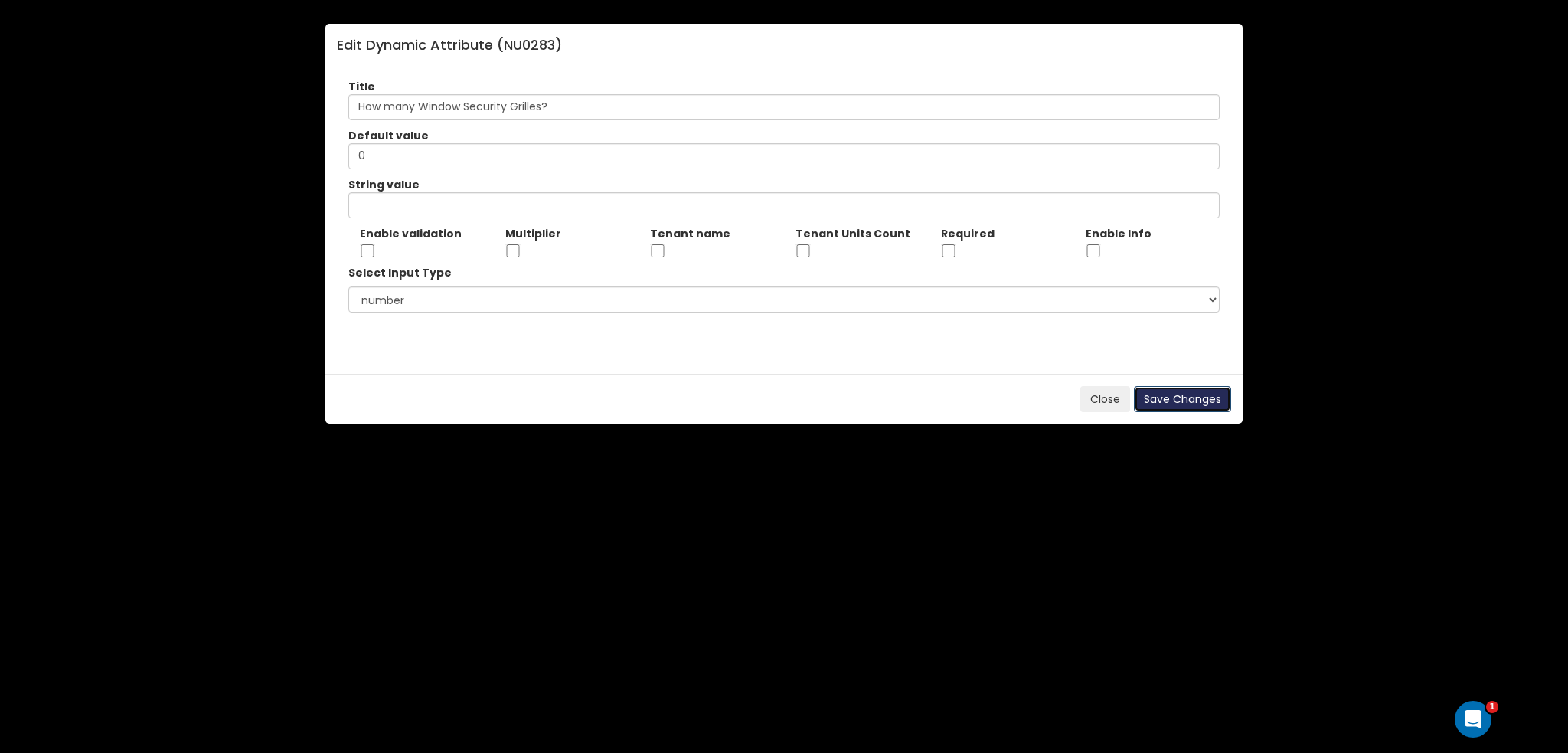
click at [1180, 388] on button "Save Changes" at bounding box center [1183, 399] width 97 height 26
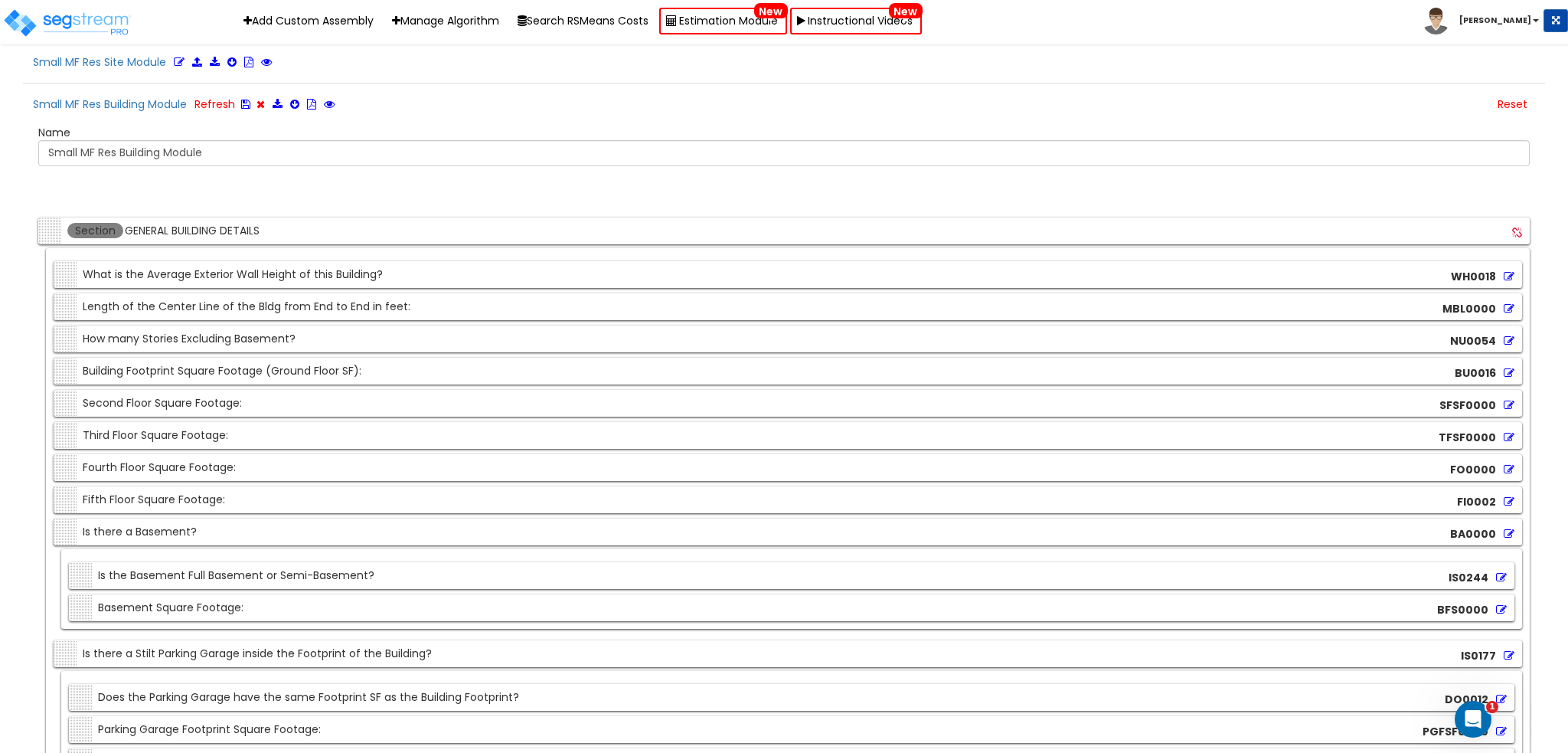
scroll to position [3799, 0]
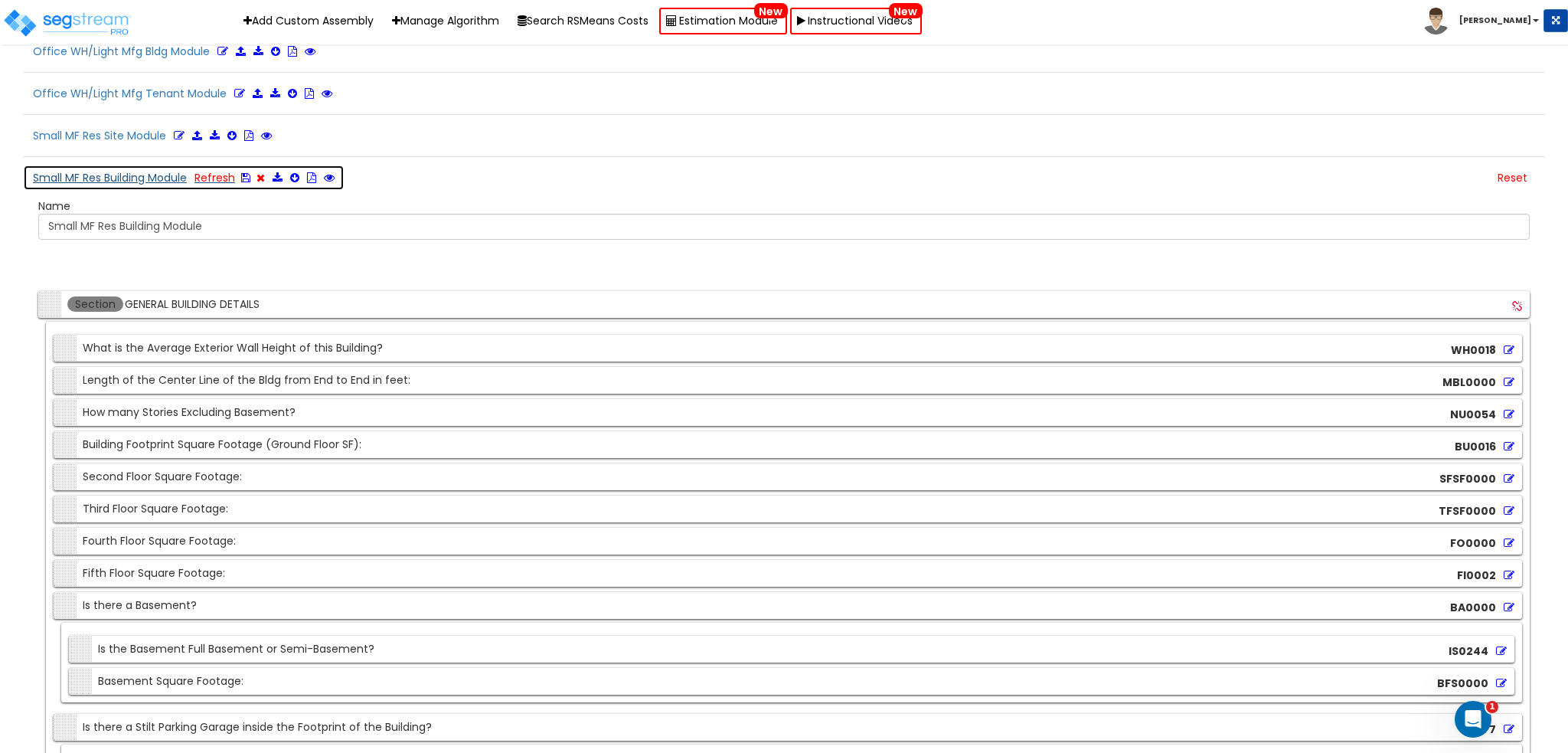
click at [246, 172] on icon at bounding box center [245, 177] width 9 height 11
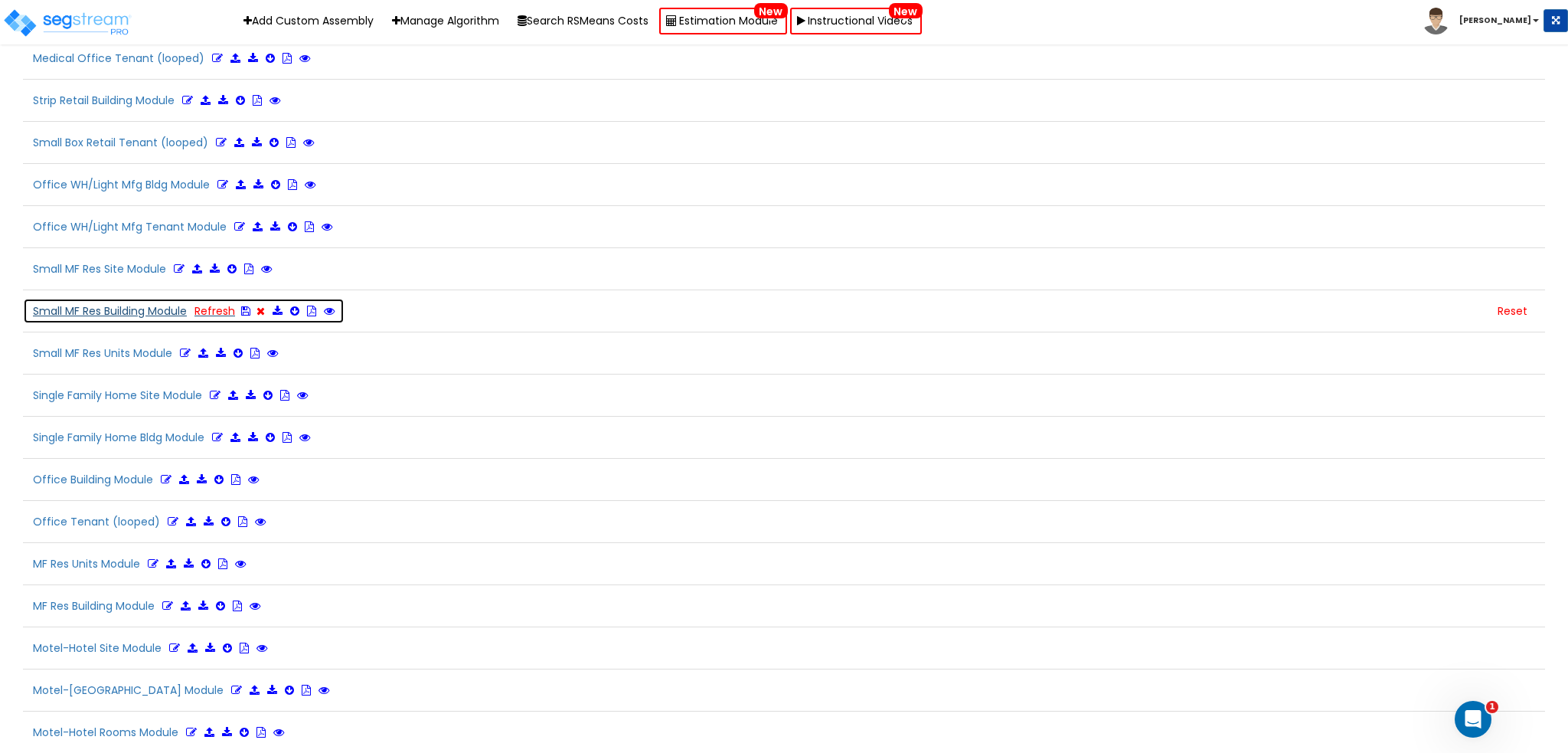
scroll to position [3618, 0]
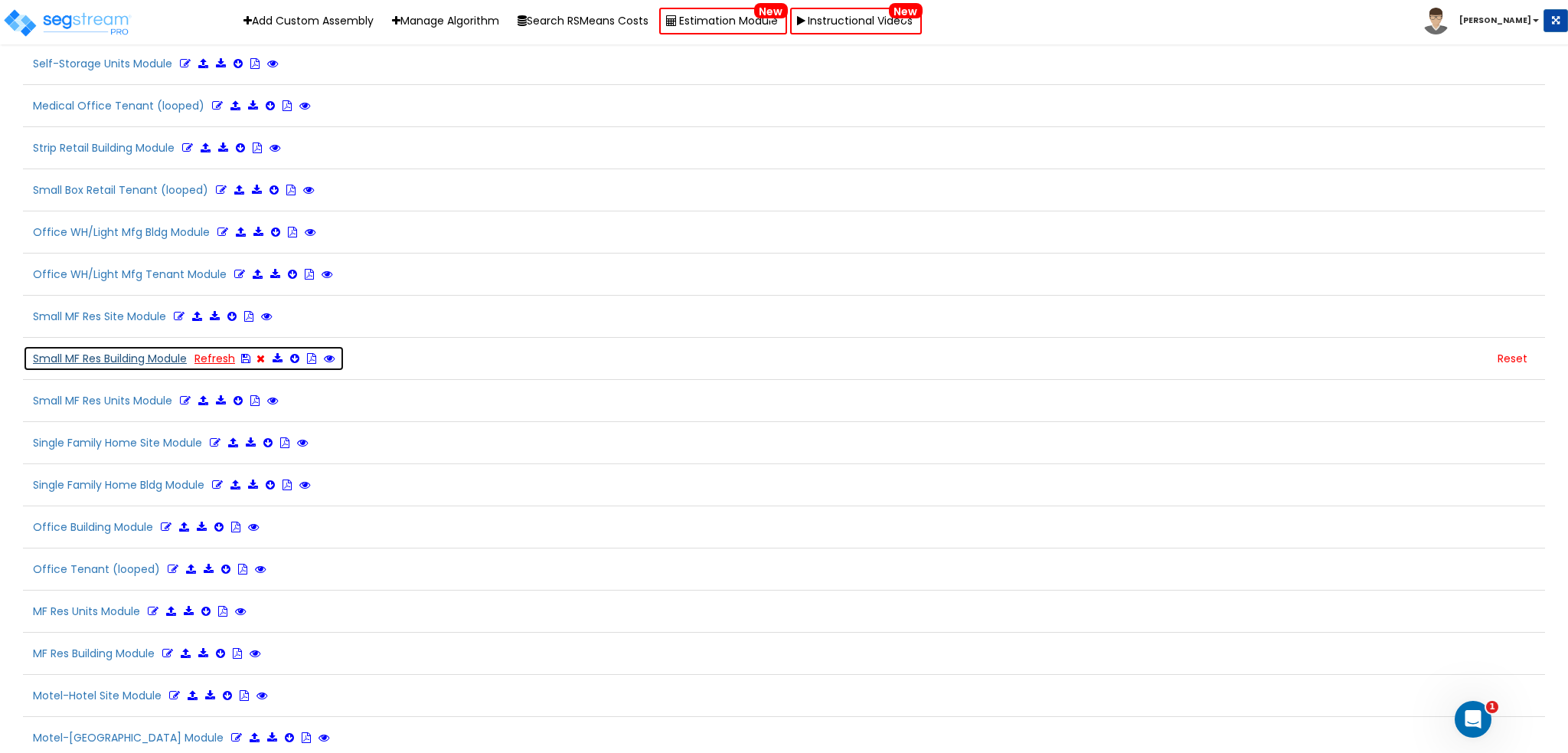
click at [216, 351] on link "Refresh" at bounding box center [214, 358] width 41 height 15
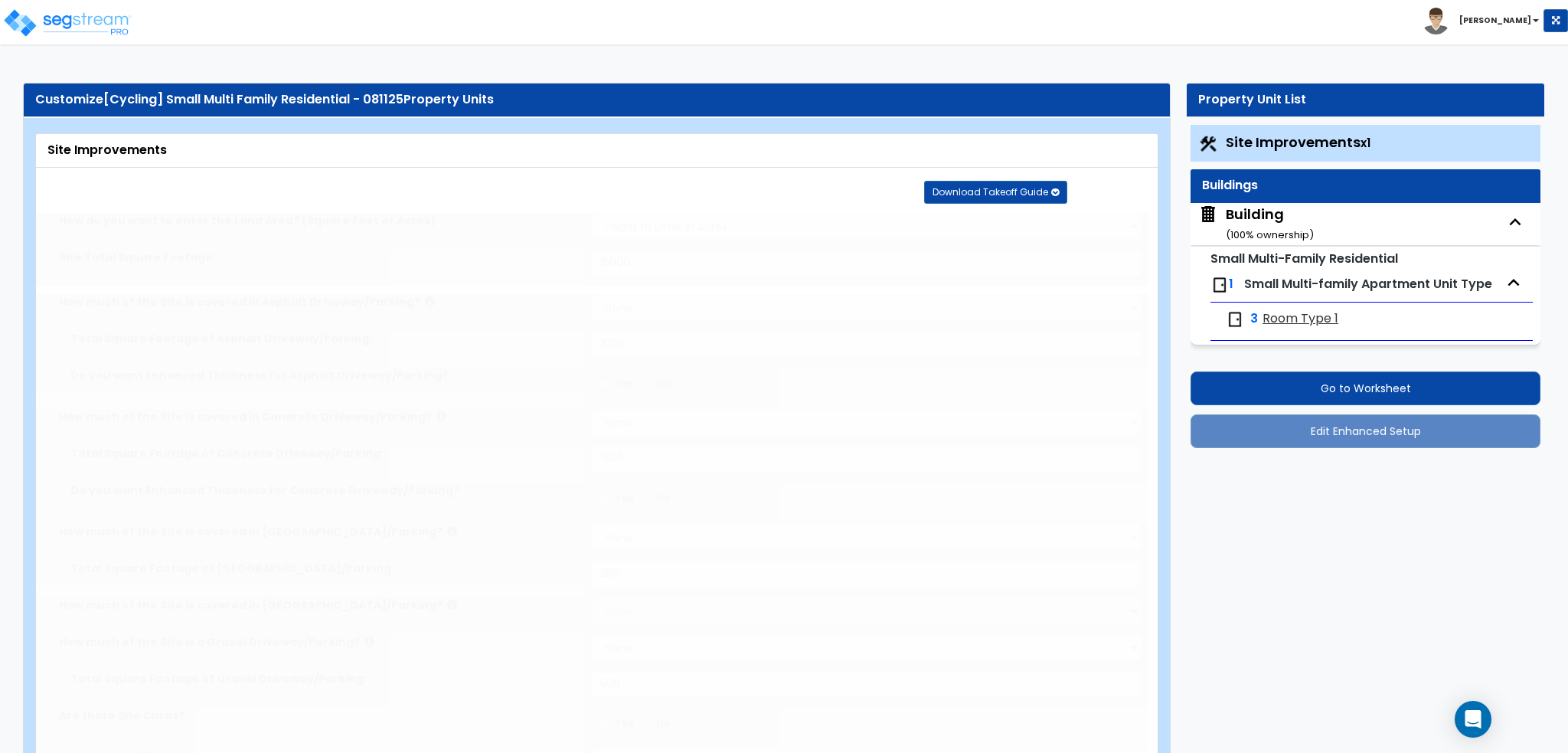
select select "2"
type input "15000"
select select "2"
type input "1000"
select select "2"
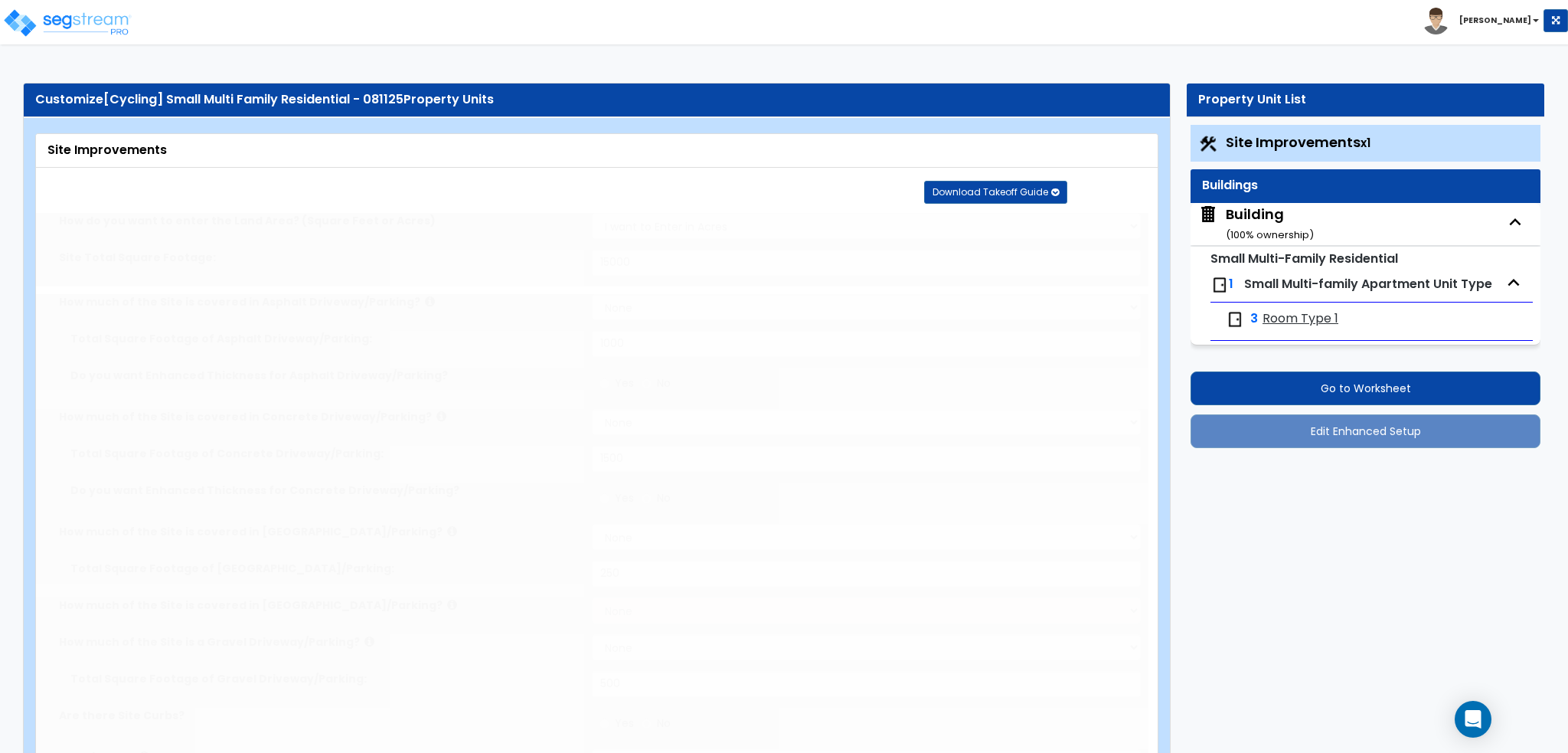
type input "1500"
select select "2"
type input "250"
select select "2"
type input "500"
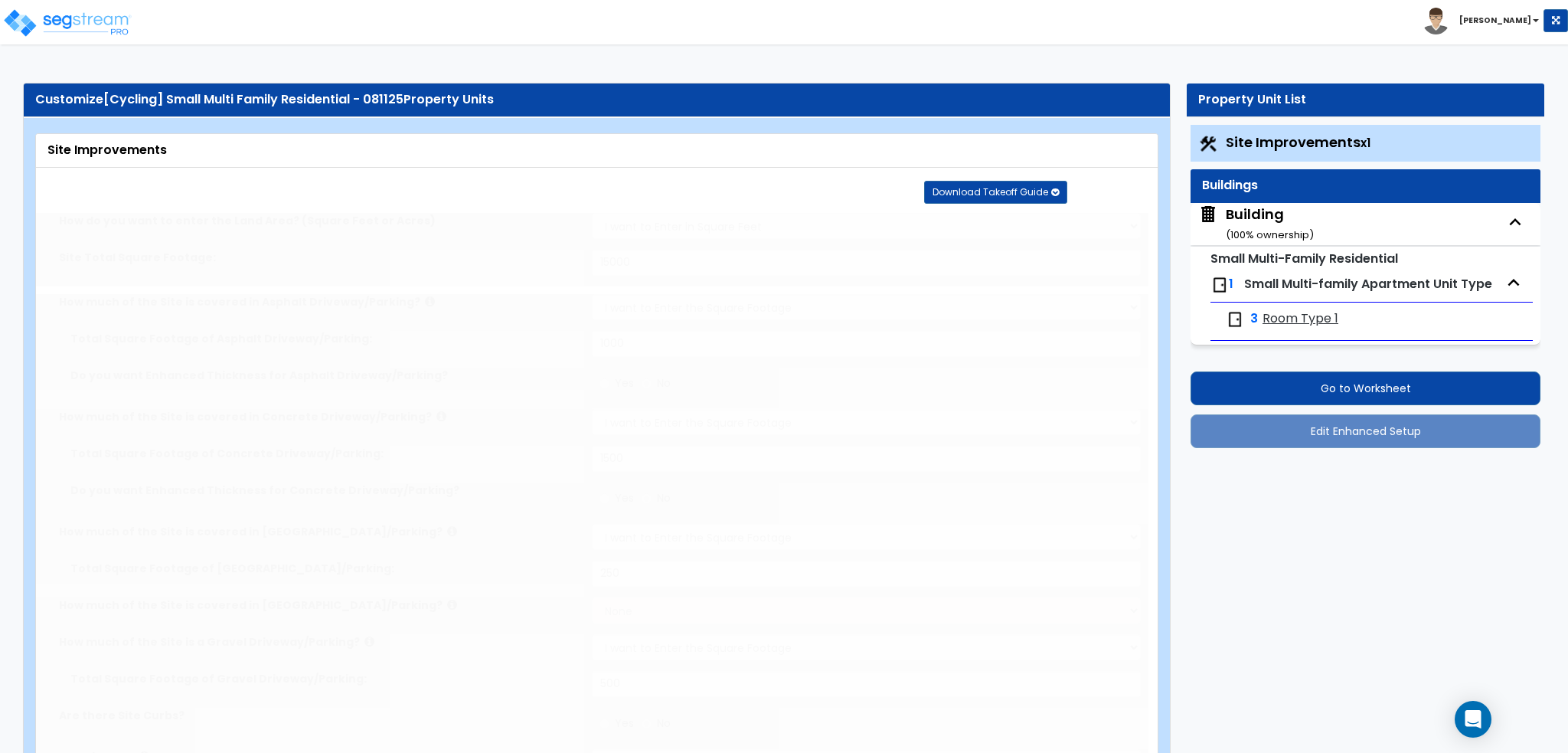
radio input "true"
select select "1"
type input "250"
radio input "true"
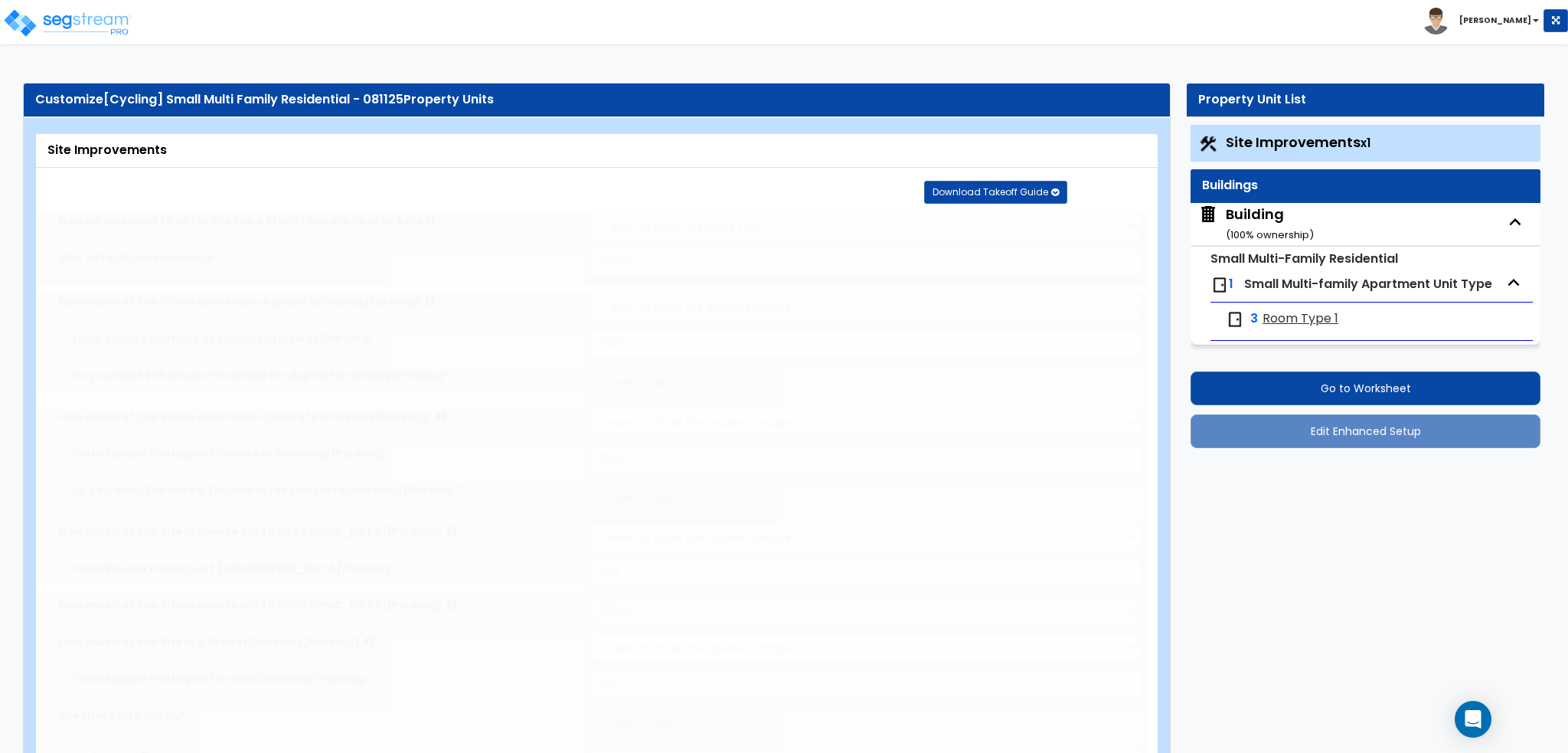
type input "6"
radio input "true"
type input "150"
type input "20"
radio input "true"
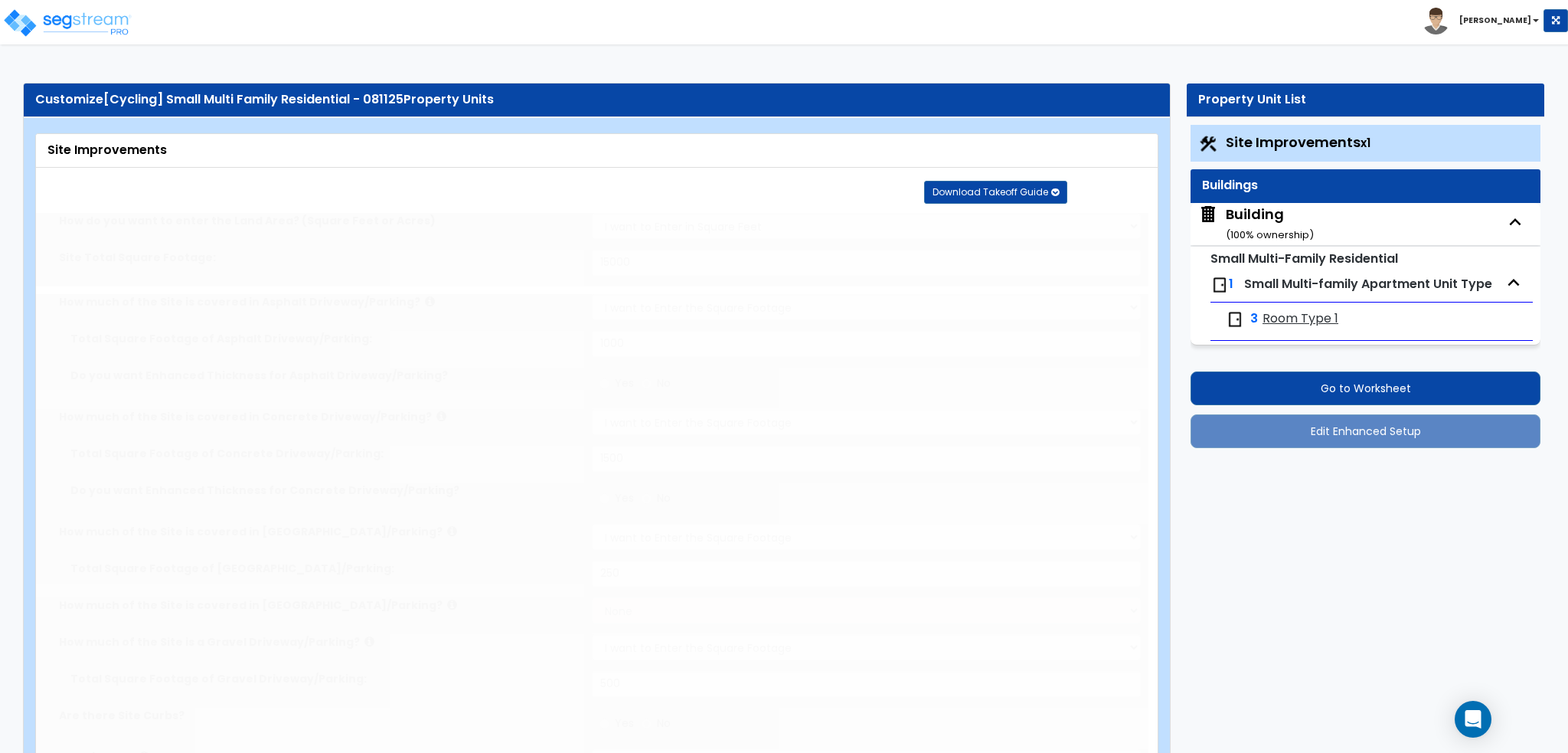
select select "1"
type input "2"
select select "2"
select select "1"
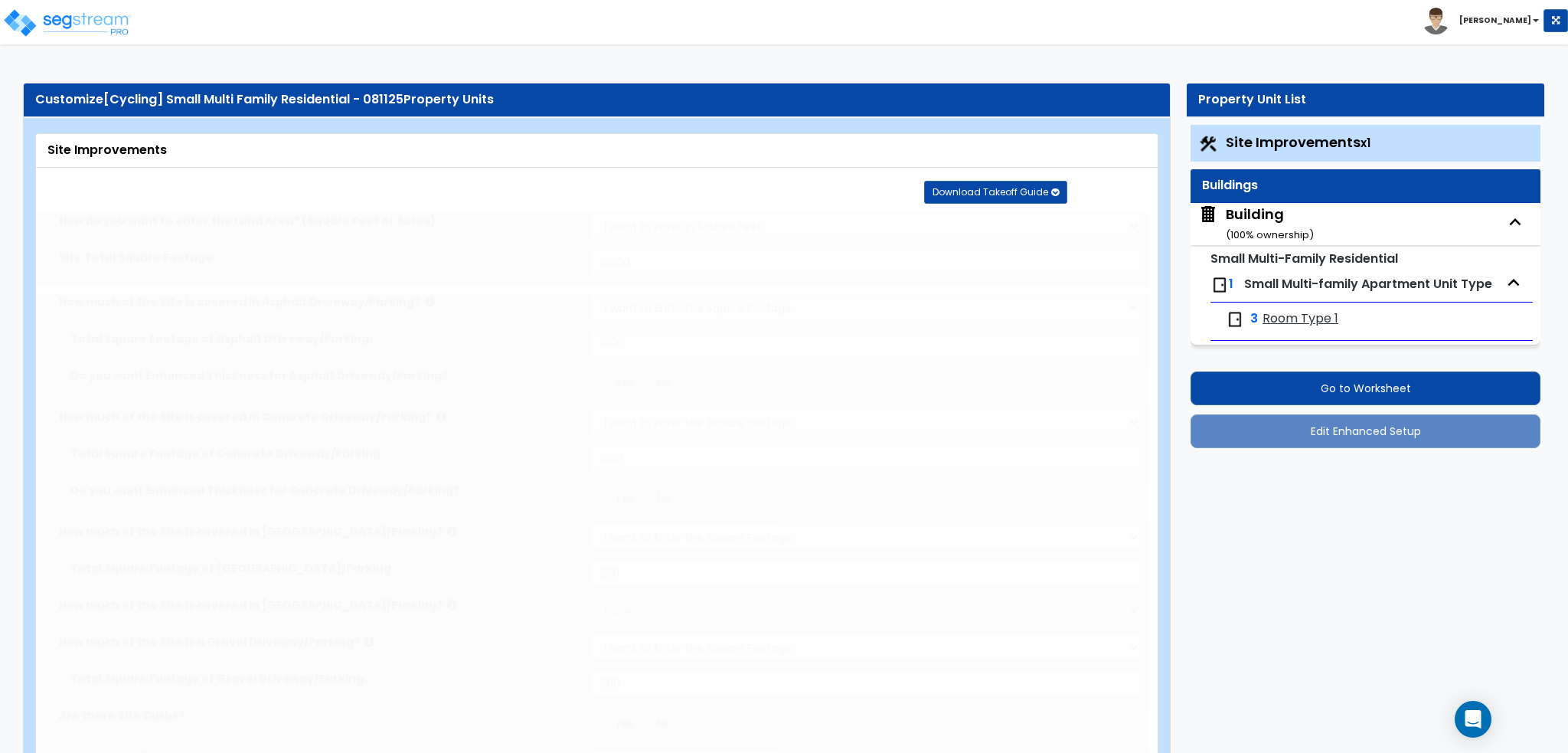
select select "2"
type input "1"
select select "2"
radio input "true"
type input "2"
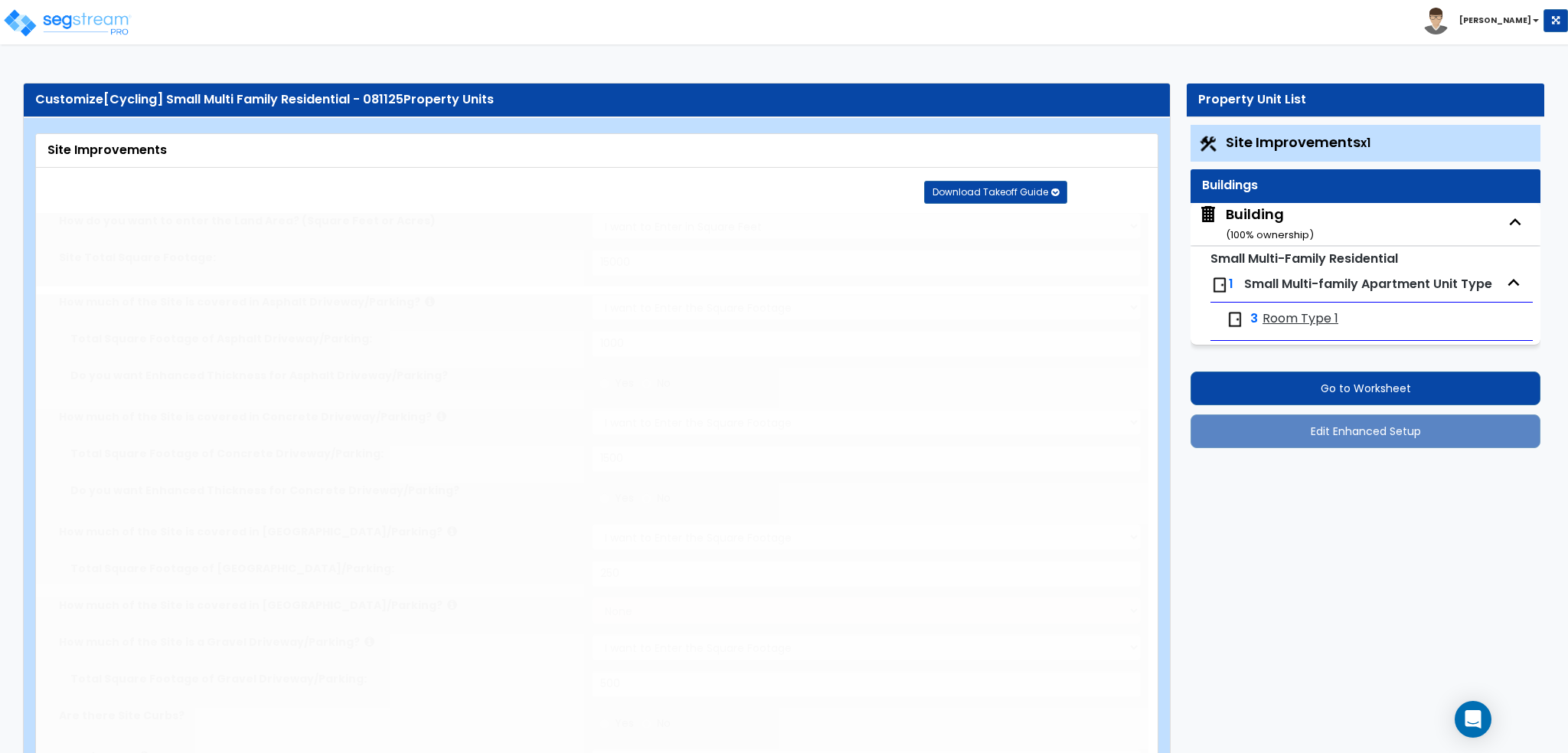
type input "2"
radio input "true"
type input "4"
radio input "true"
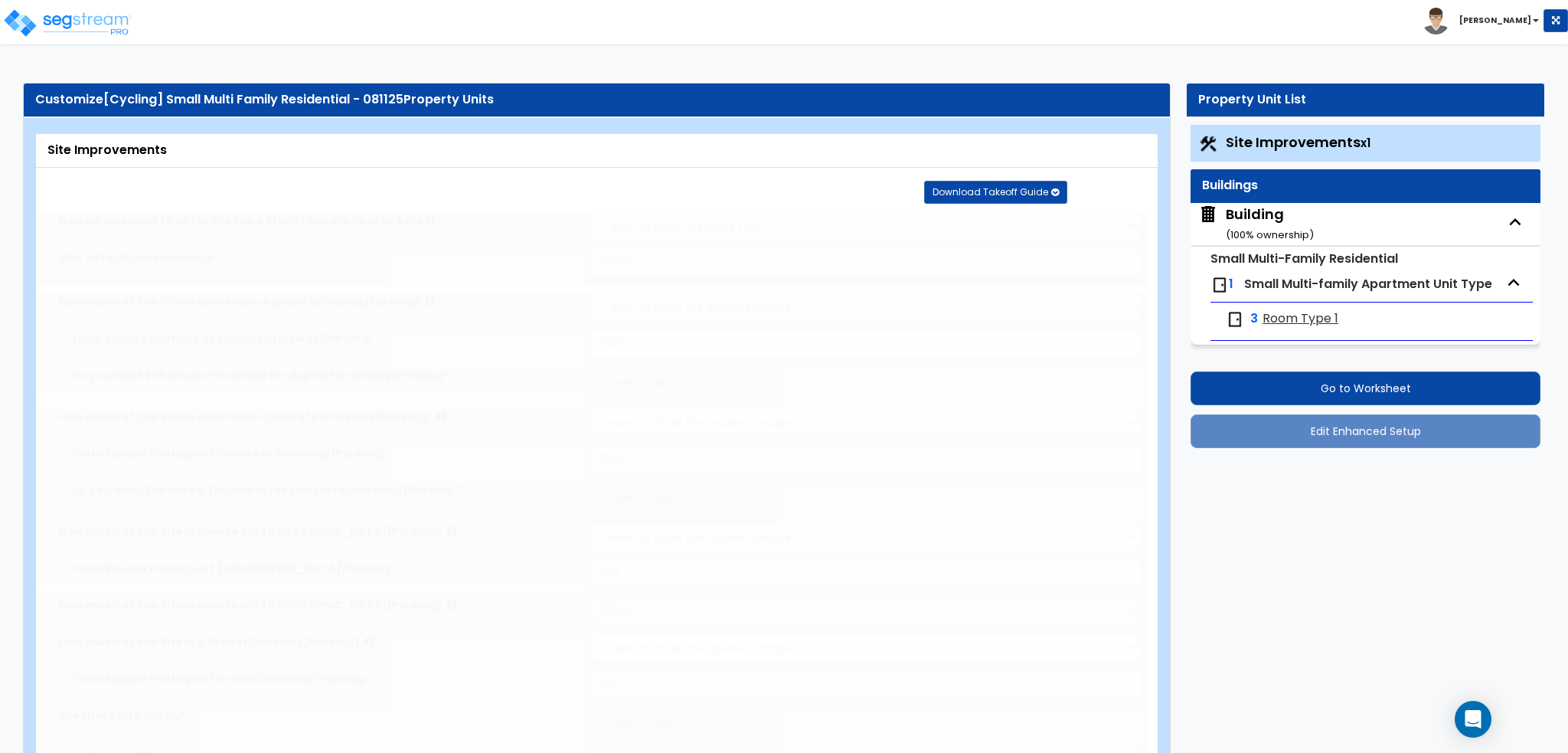
select select "2"
radio input "true"
type input "4"
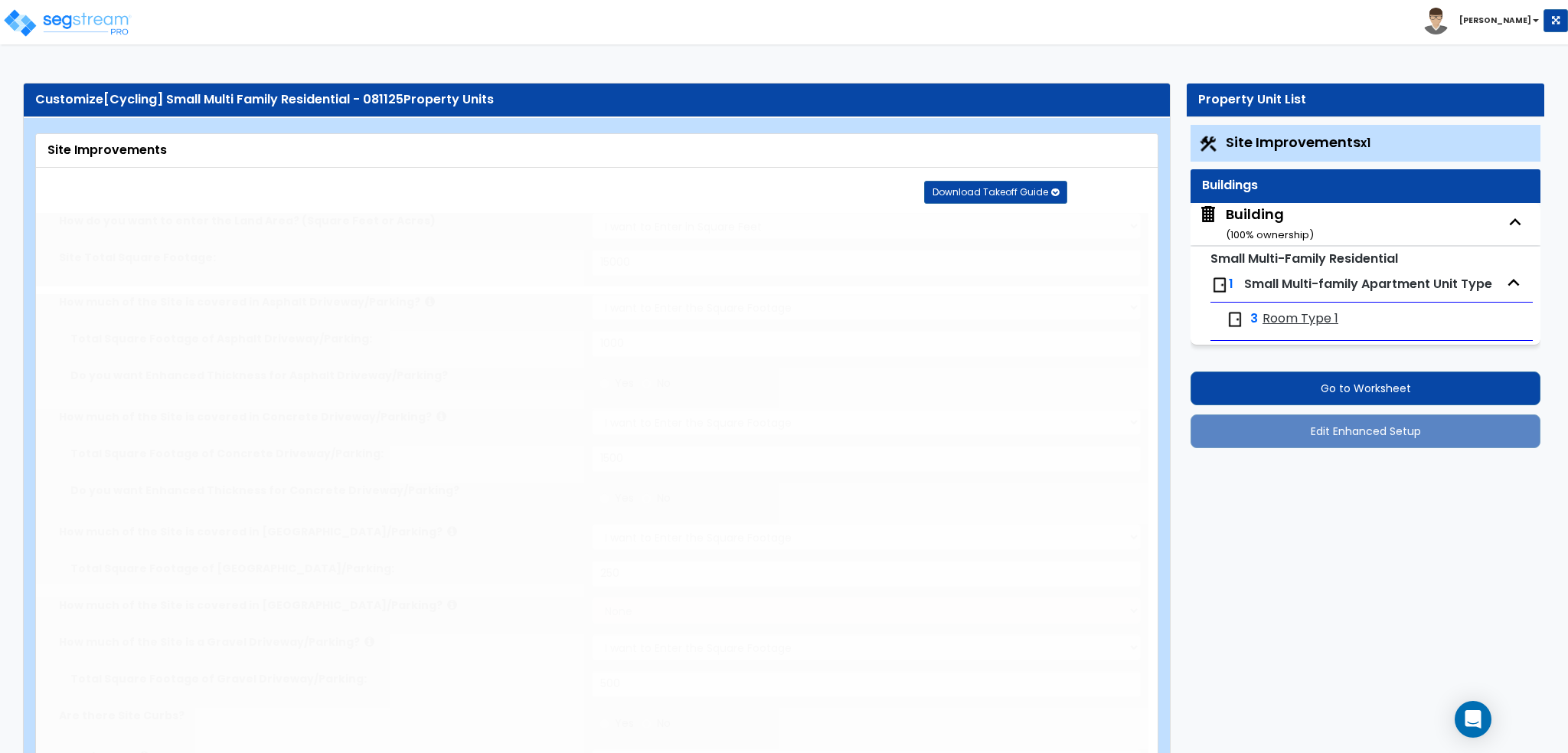
radio input "true"
select select "2"
select select "1"
type input "100"
radio input "true"
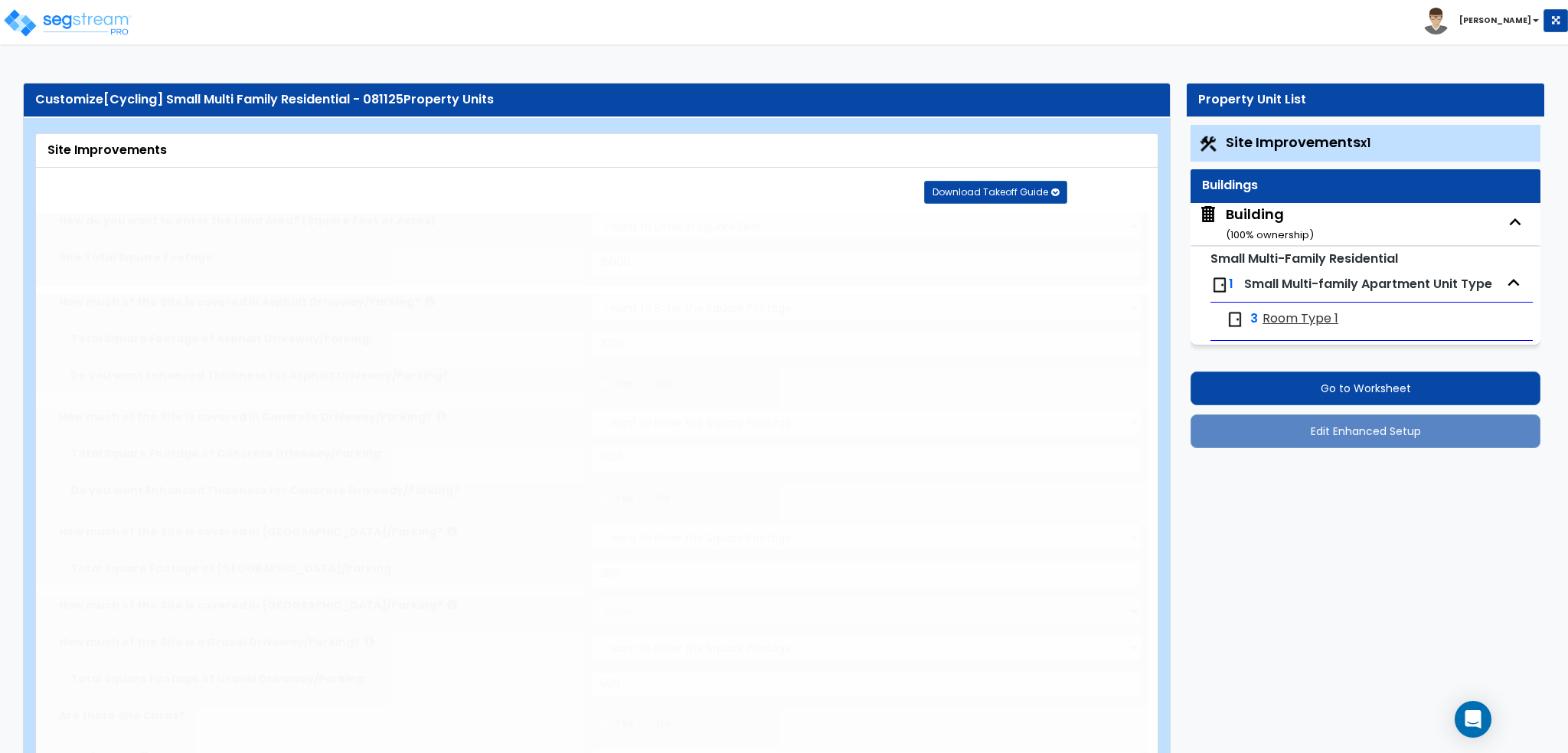
select select "1"
select select "2"
select select "1"
type input "100"
select select "1"
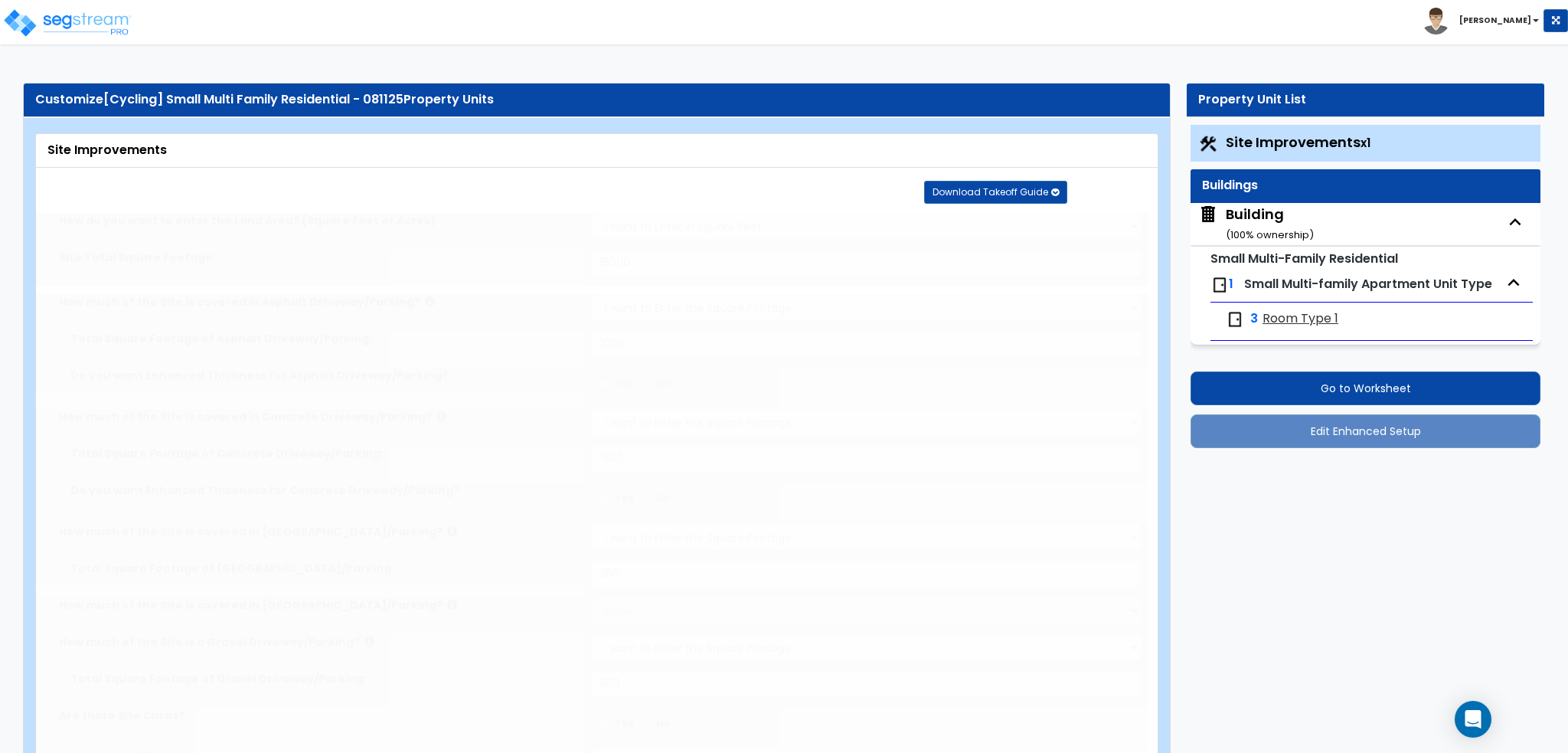
radio input "true"
select select "1"
type input "5"
type input "3"
radio input "true"
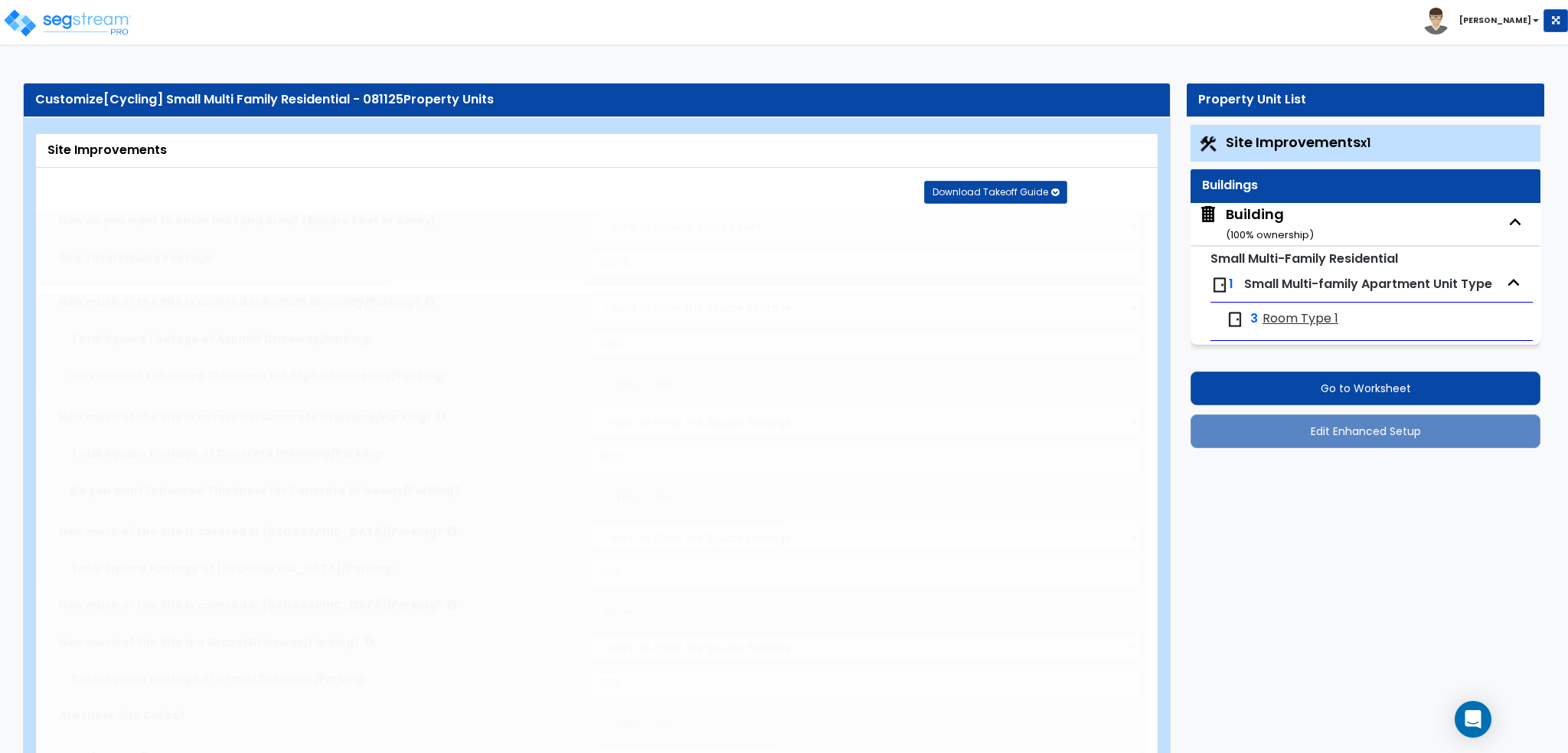
select select "2"
type input "20"
select select "1"
radio input "true"
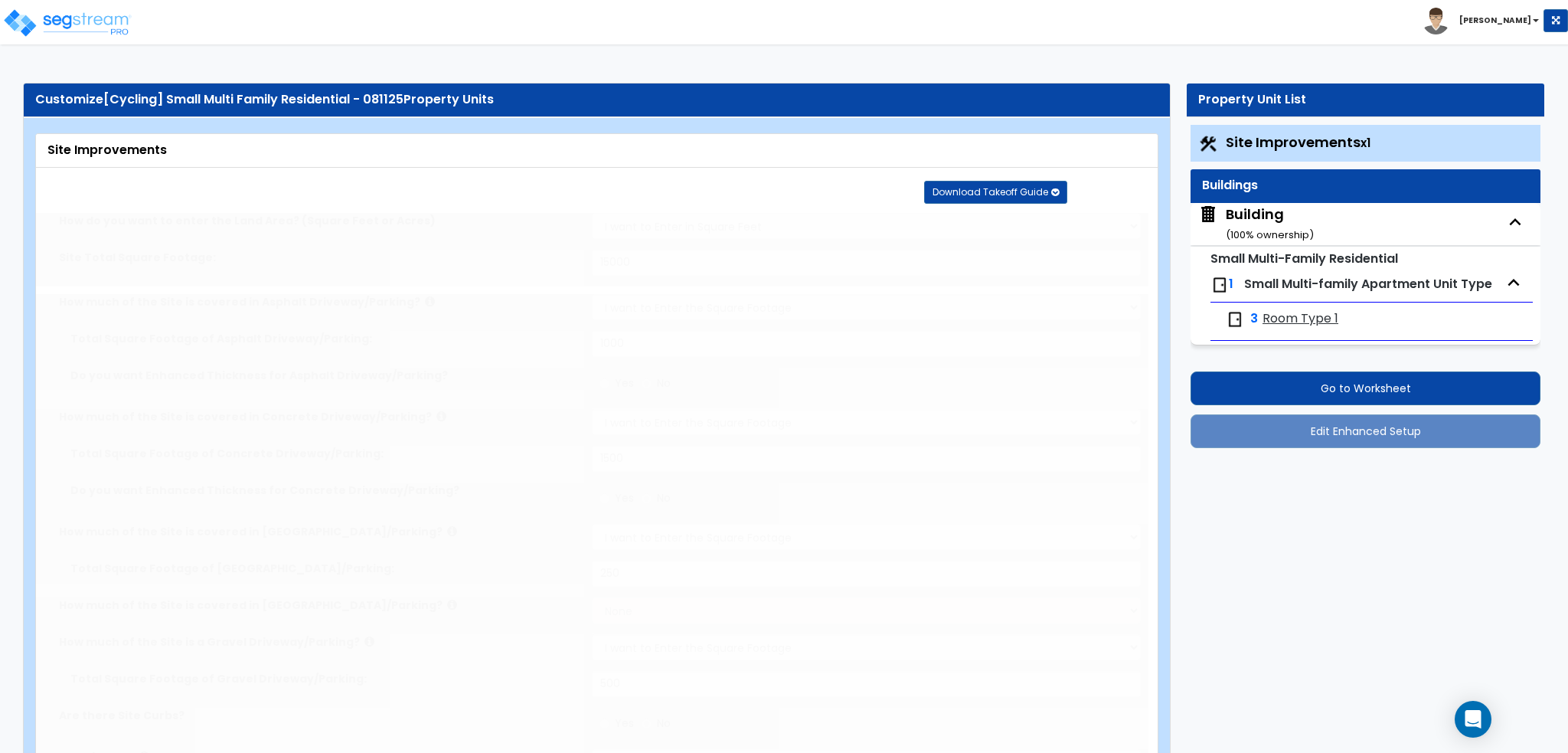
type input "1"
radio input "true"
select select "2"
type input "20"
radio input "true"
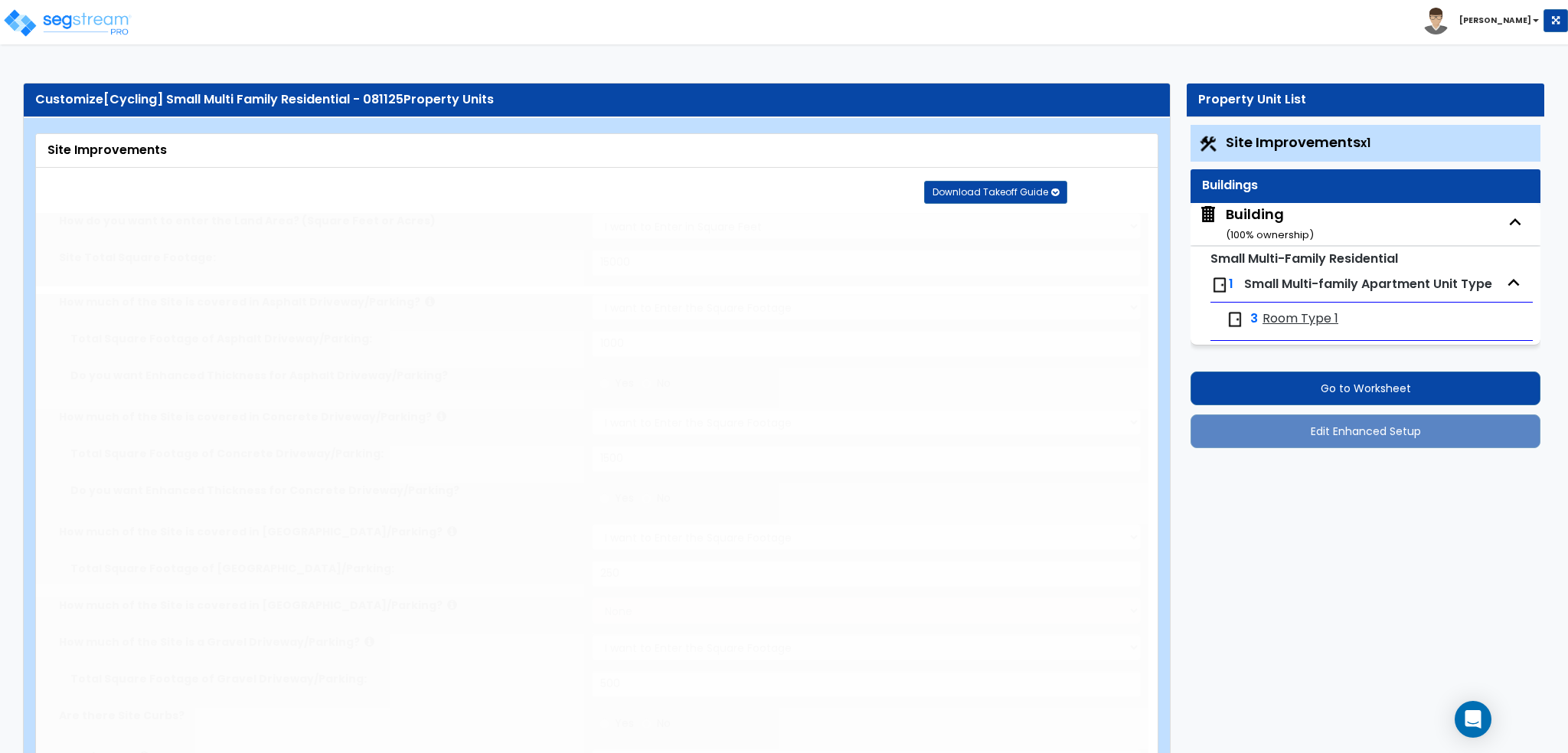
type input "20"
radio input "true"
type input "8"
type input "250"
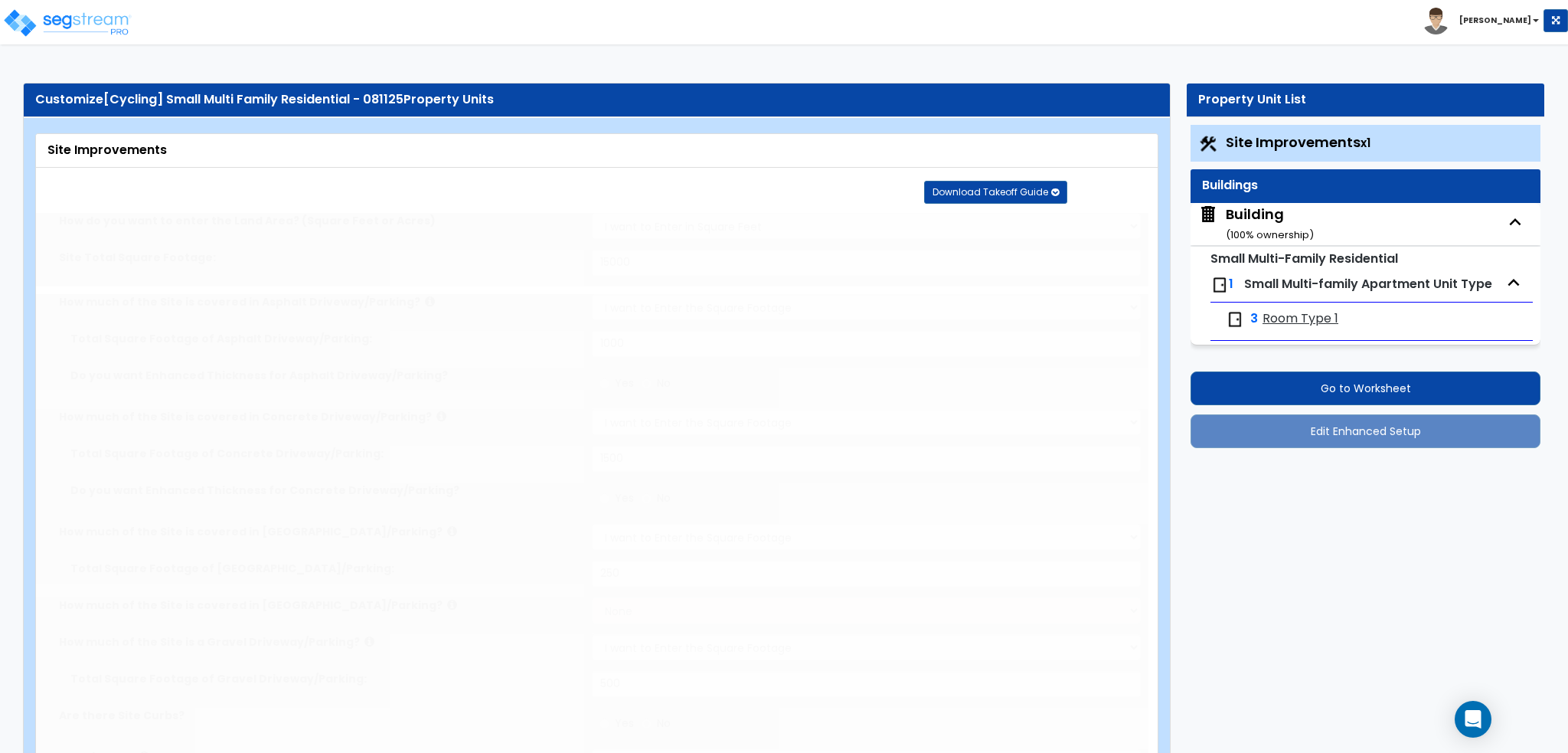
radio input "true"
type input "10"
radio input "true"
select select "1"
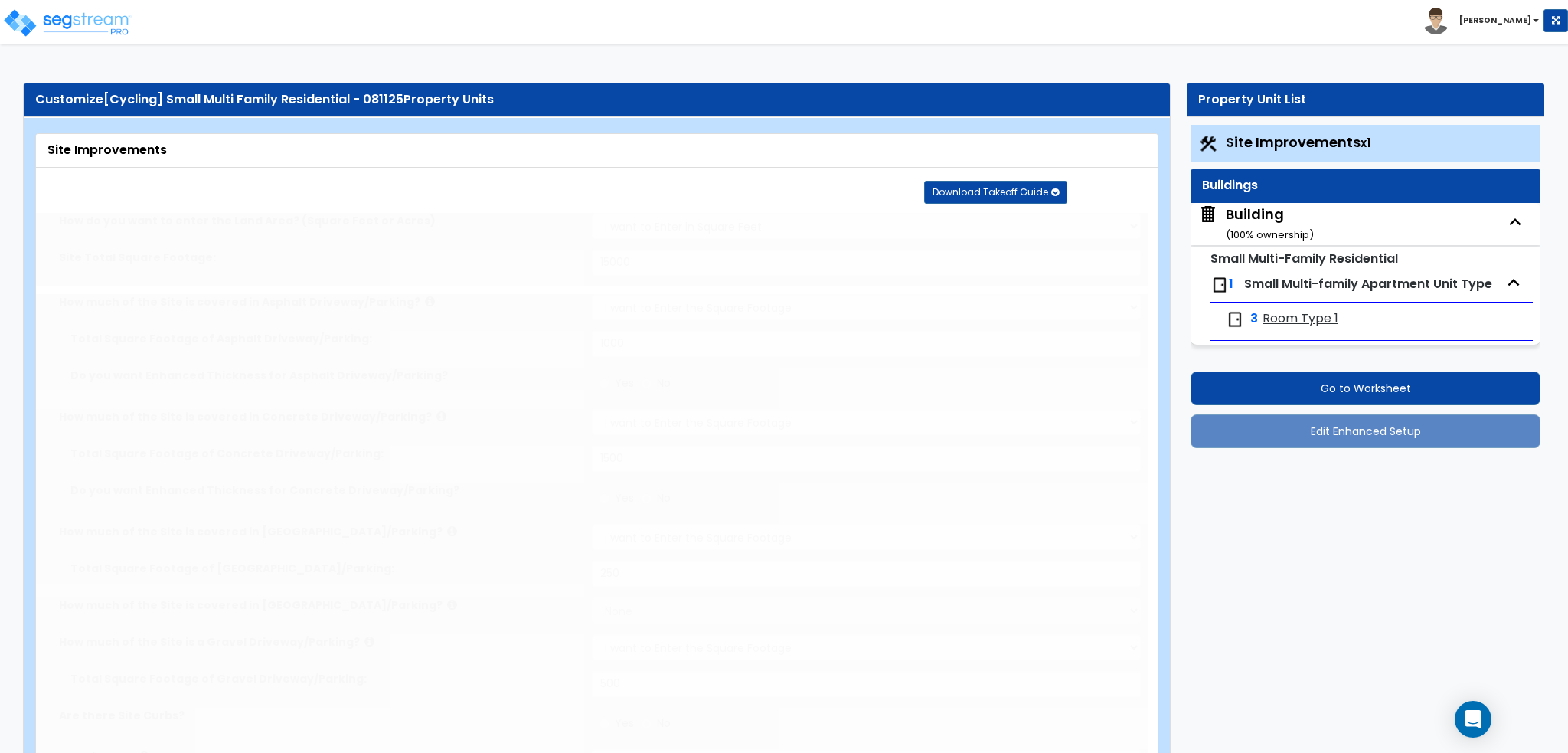
type input "1"
radio input "true"
type input "50"
radio input "true"
select select "1"
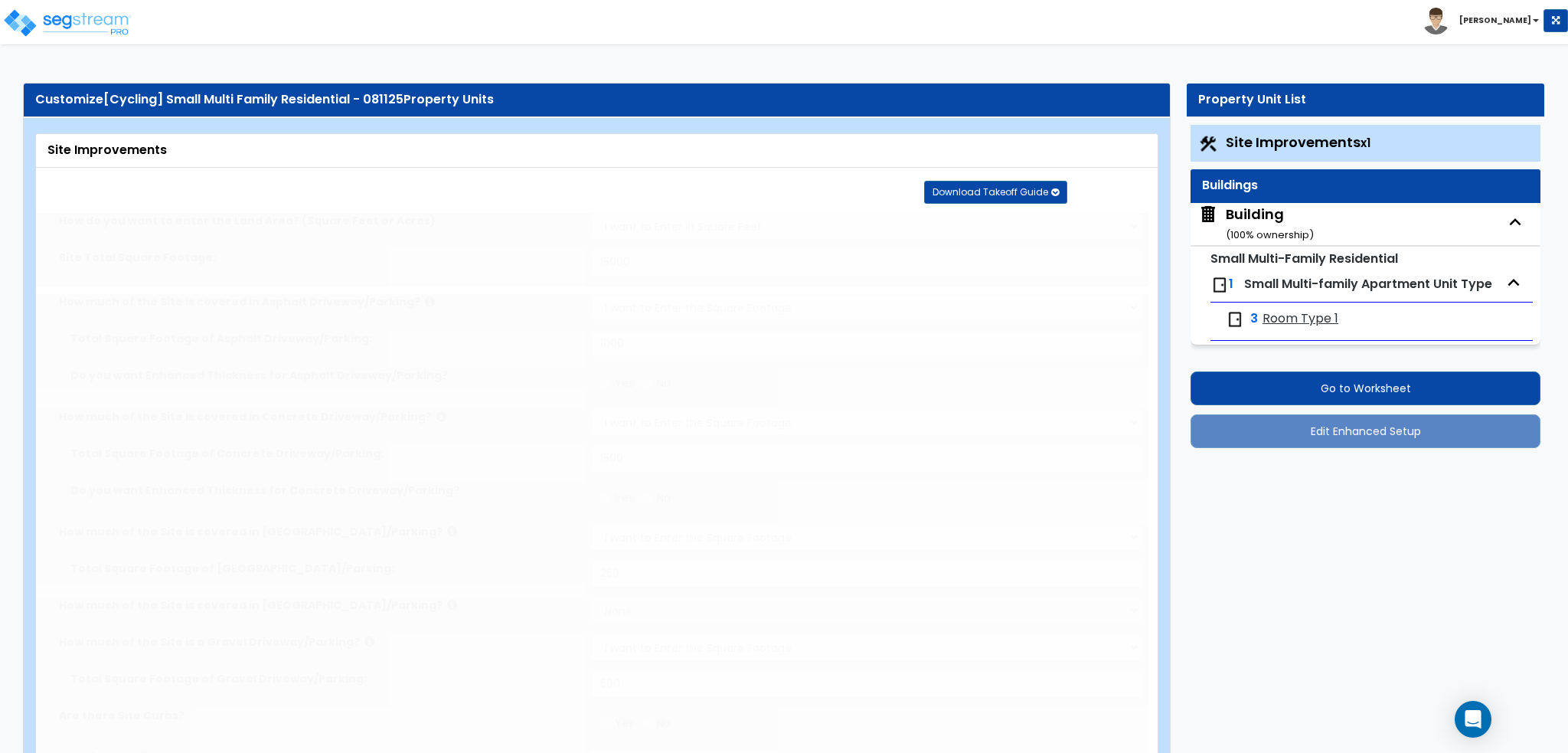
type input "1"
type input "50"
type input "6"
select select "4"
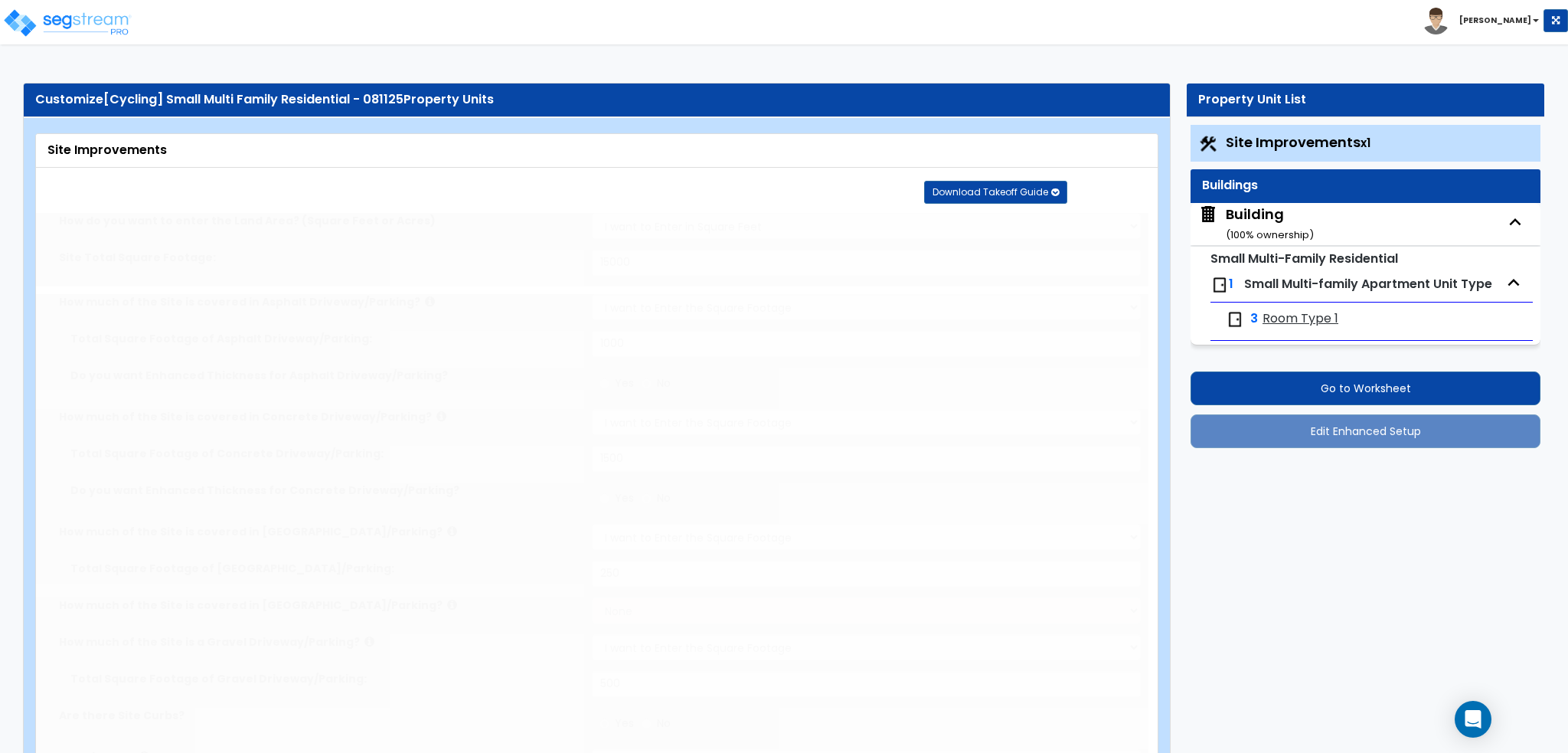
select select "1"
select select "2"
radio input "true"
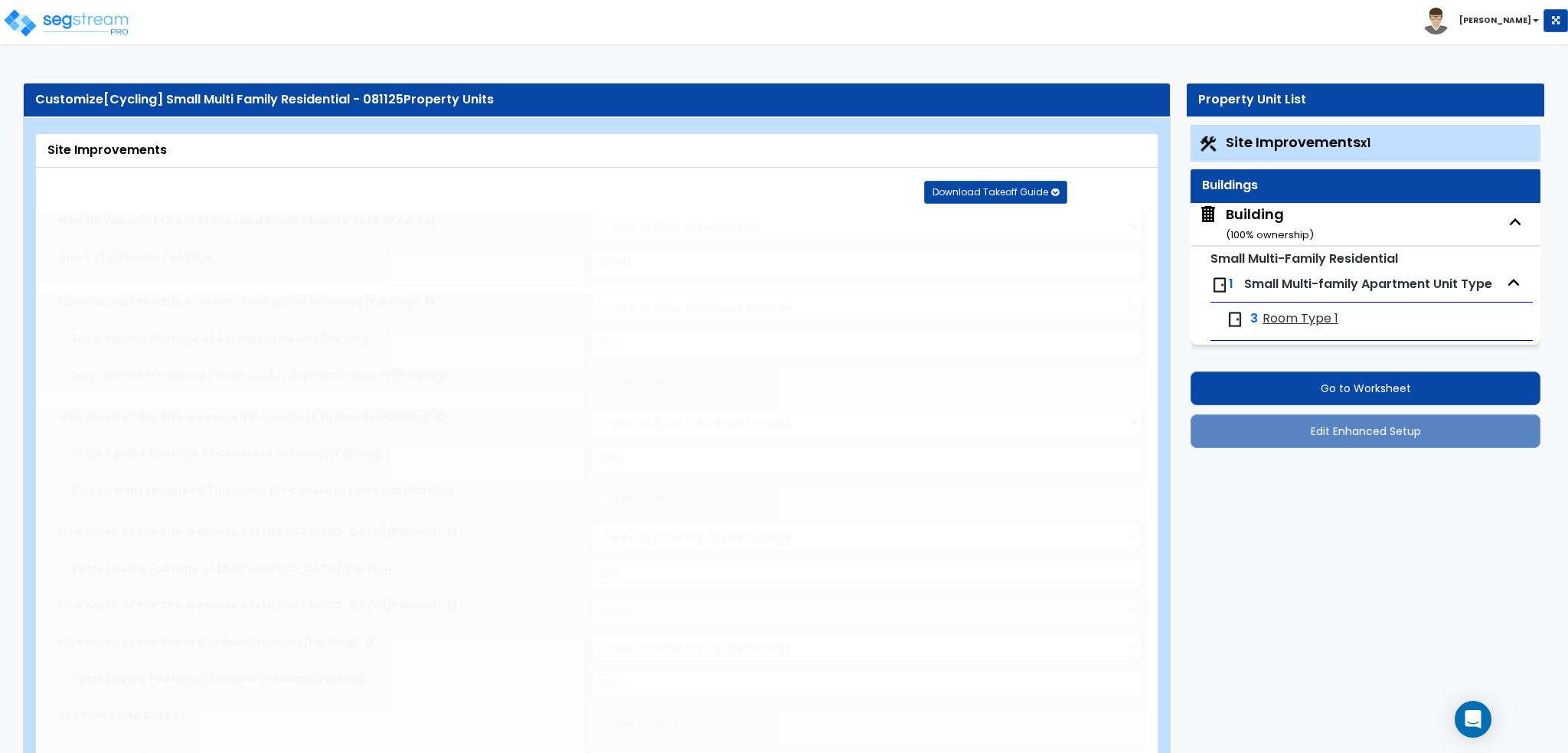
type input "1"
radio input "true"
select select "1"
select select "6"
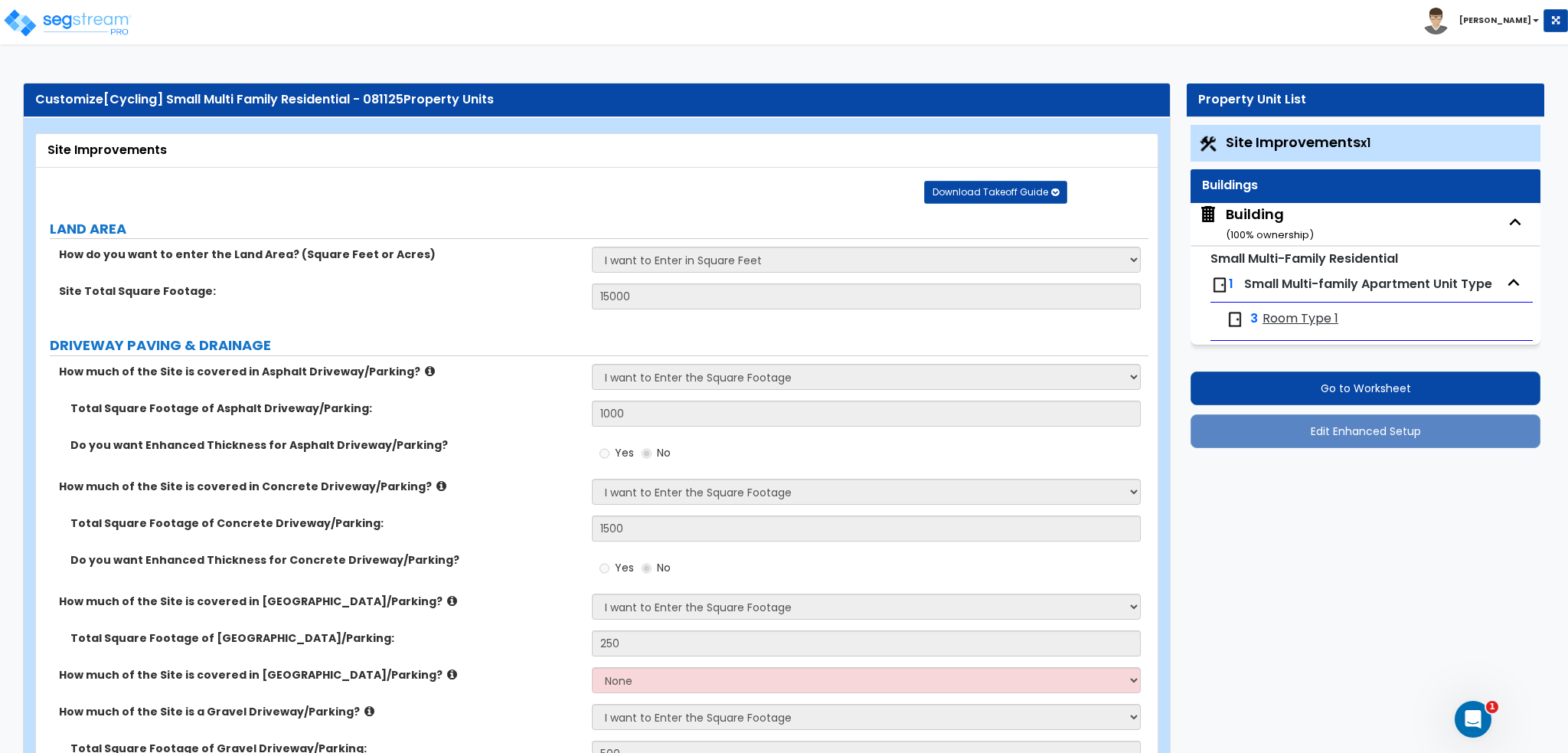
click at [1304, 318] on span "Room Type 1" at bounding box center [1300, 319] width 75 height 18
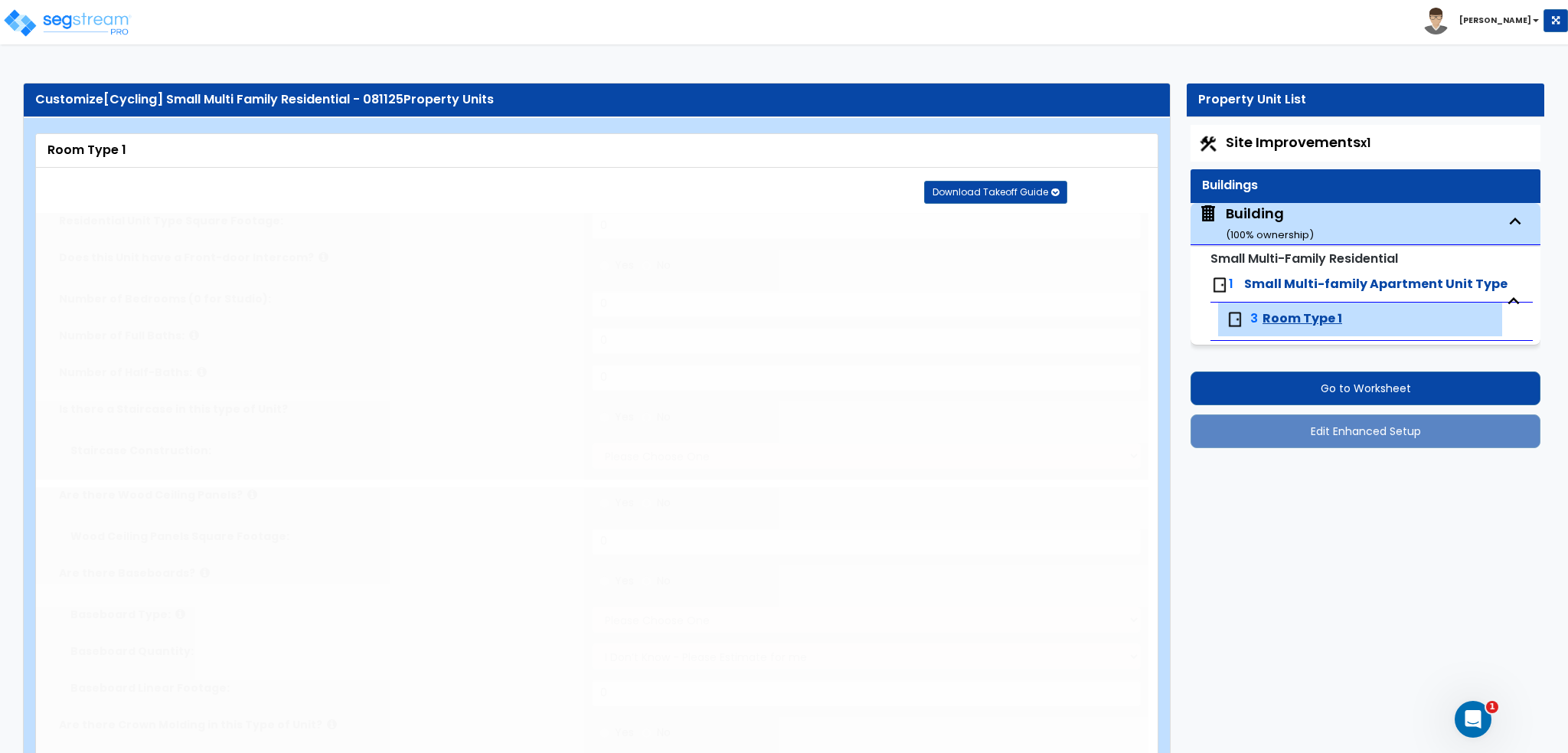
type input "1500"
radio input "true"
type input "2"
radio input "true"
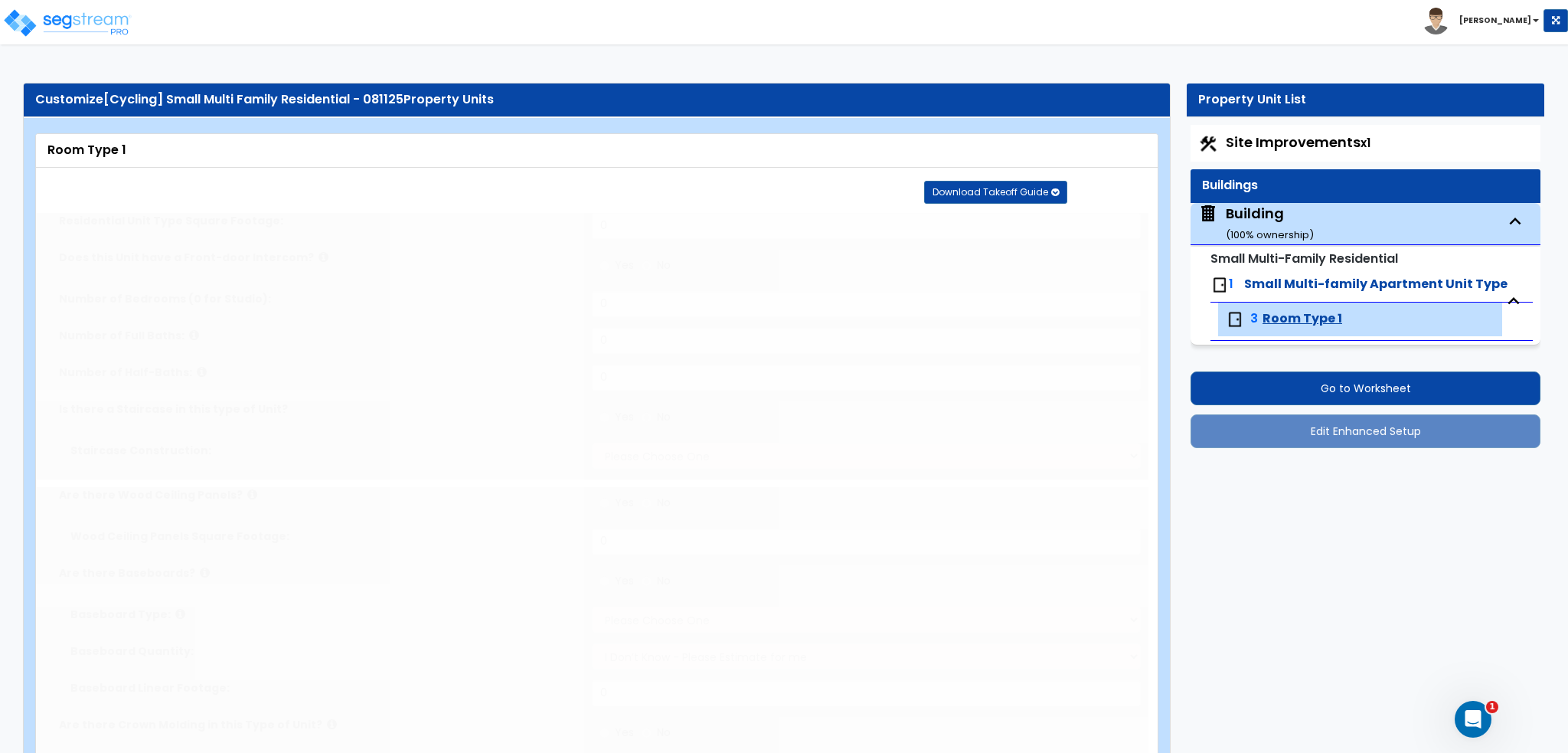
type input "50"
radio input "true"
select select "1"
radio input "true"
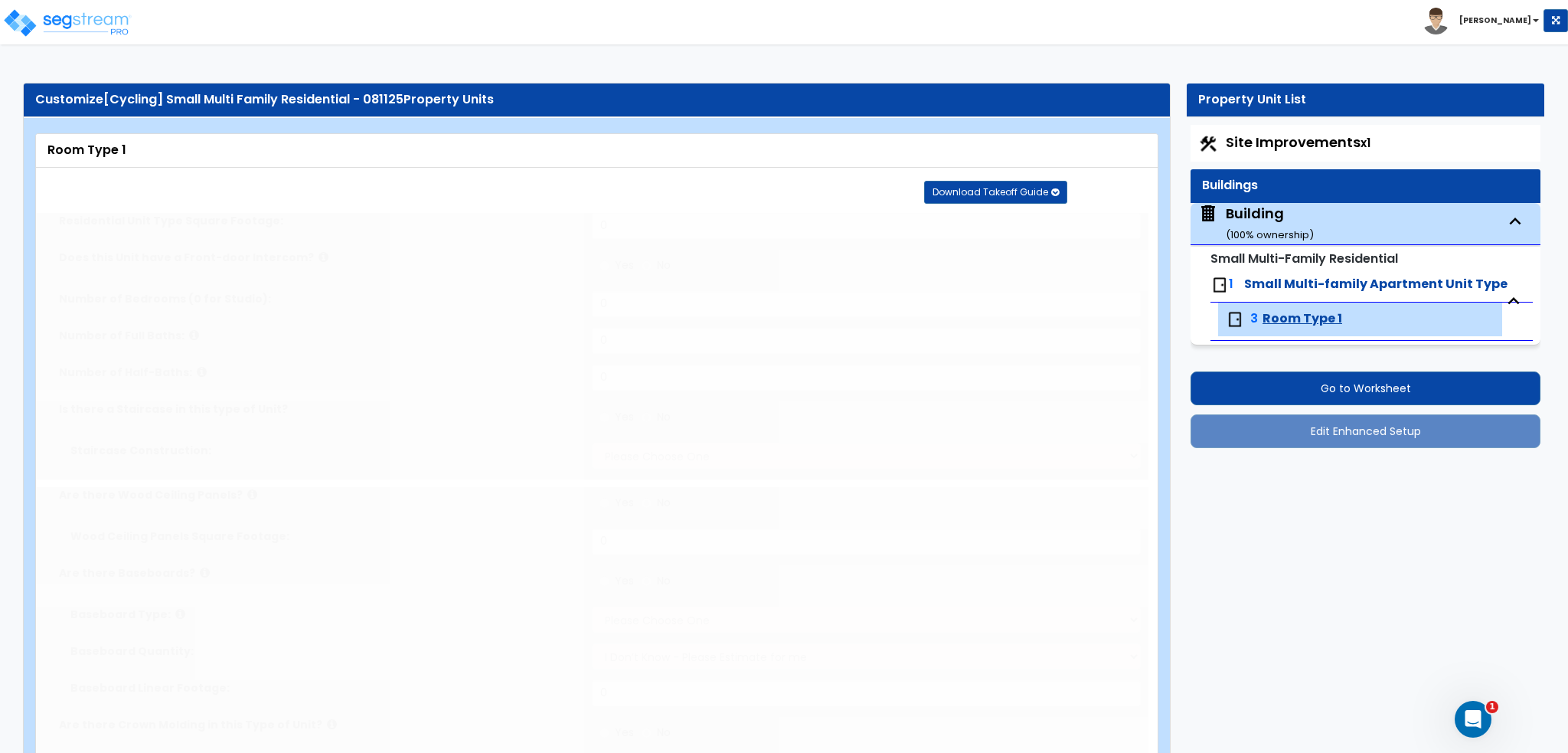
radio input "true"
select select "5"
type input "50"
radio input "true"
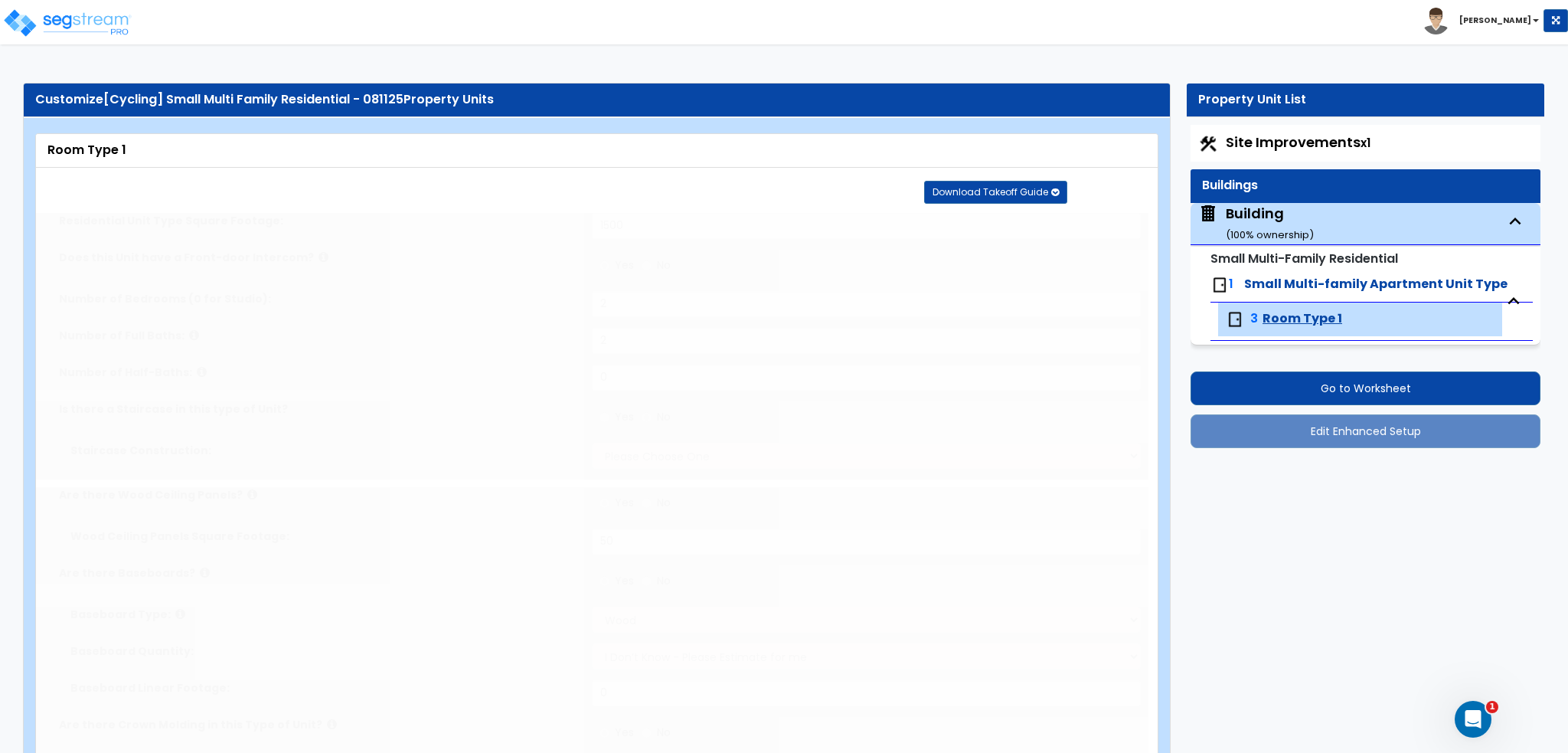
select select "5"
type input "50"
radio input "true"
type input "50"
radio input "true"
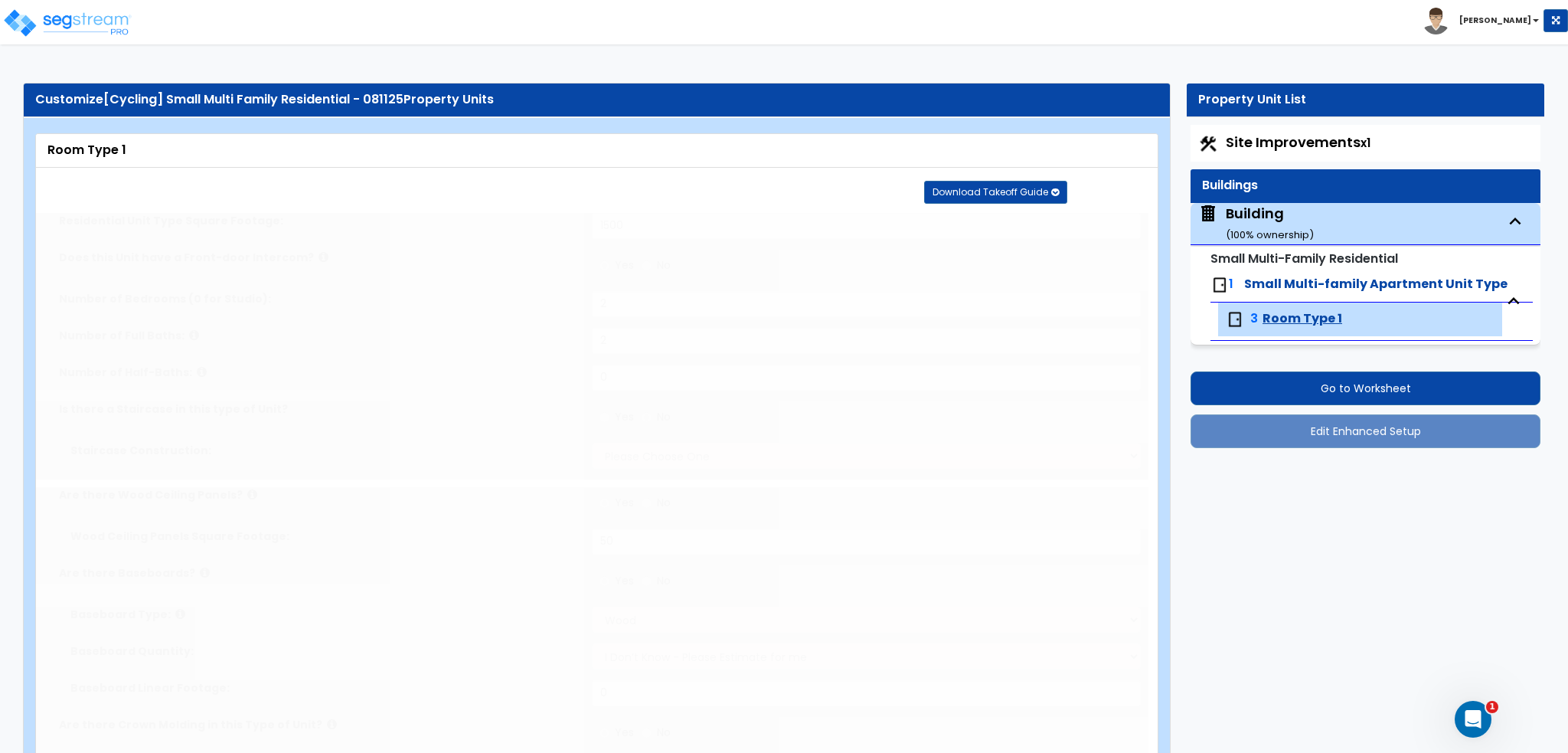
select select "2"
type input "50"
radio input "true"
type input "25"
radio input "true"
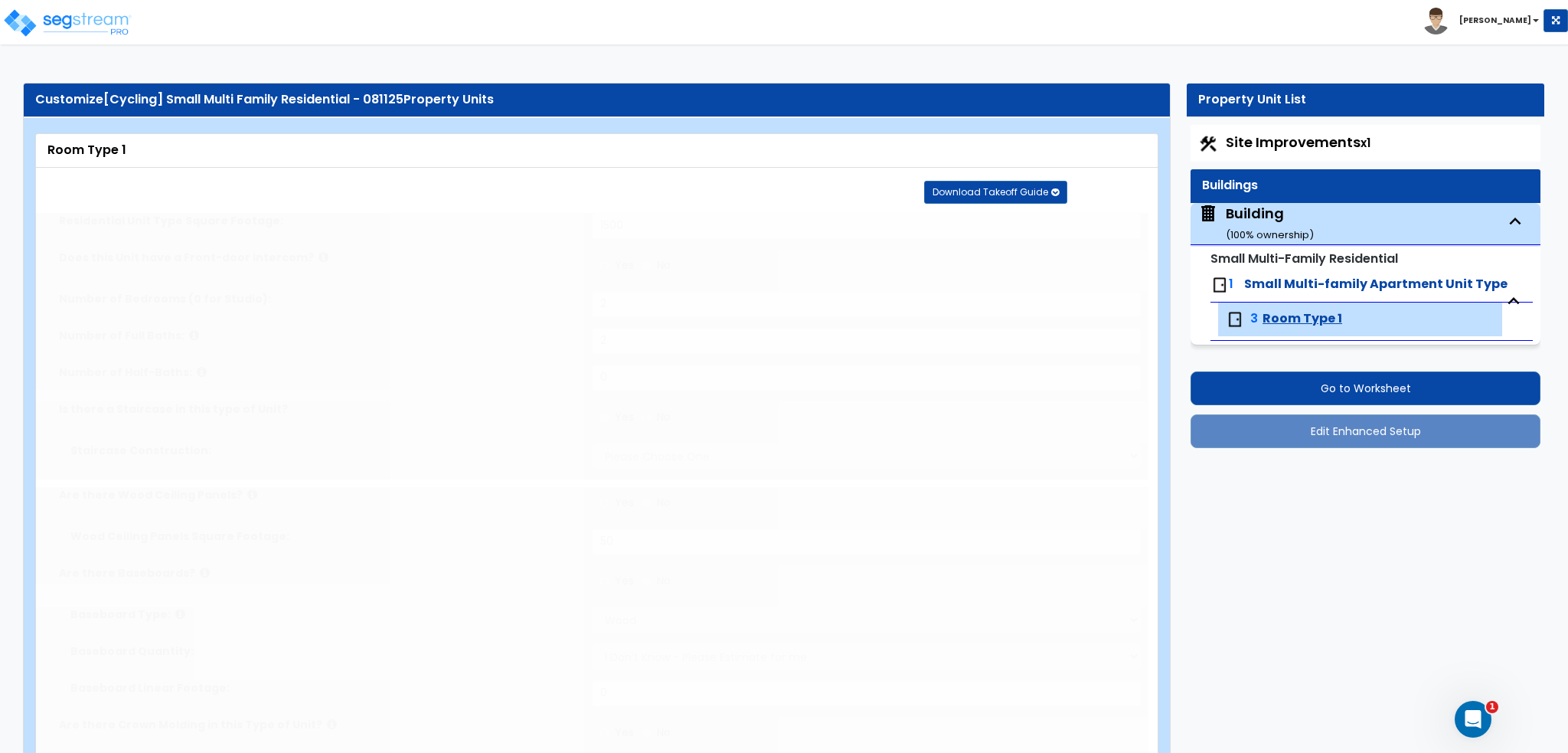
type input "25"
select select "2"
select select "1"
select select "3"
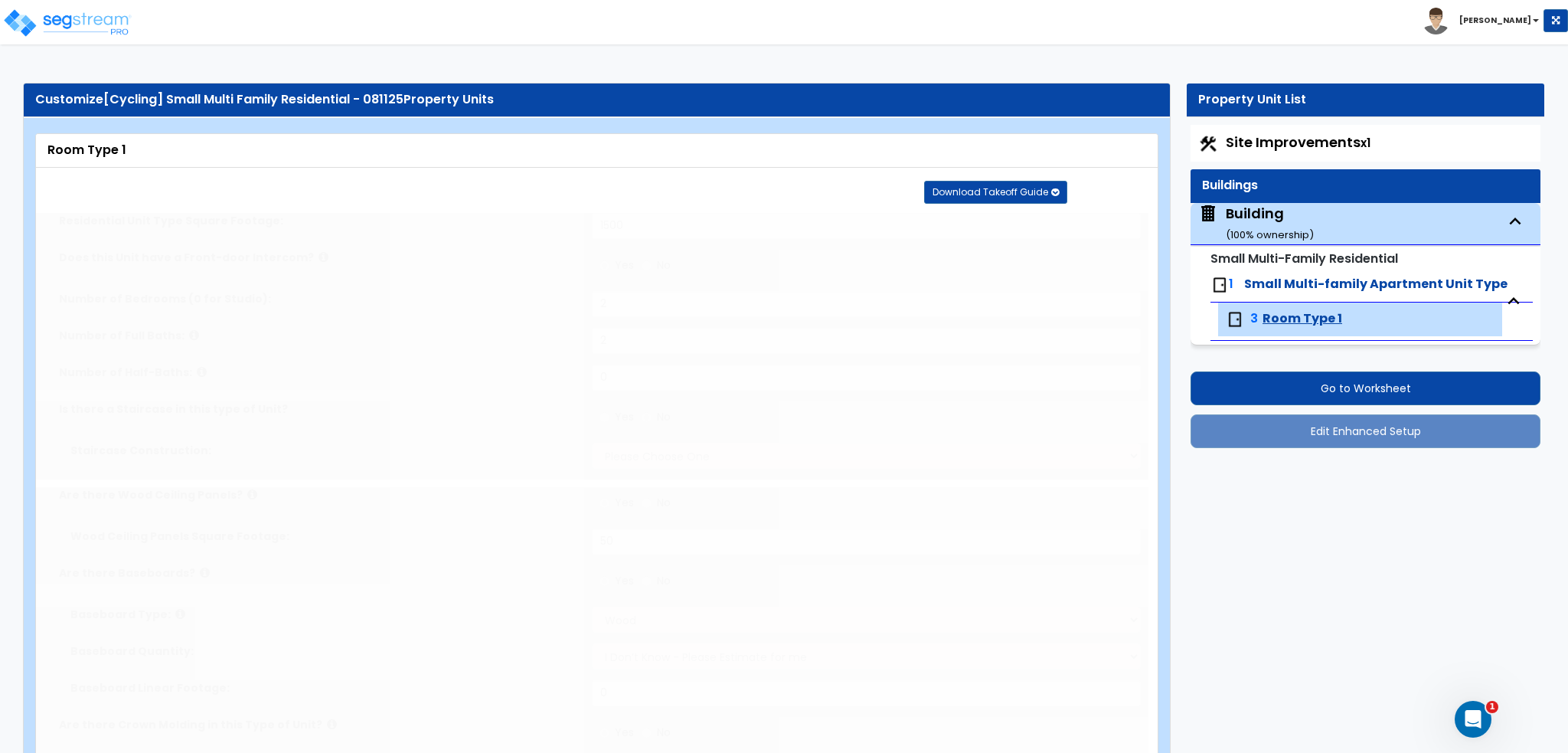
select select "4"
type input "1"
select select "1"
radio input "true"
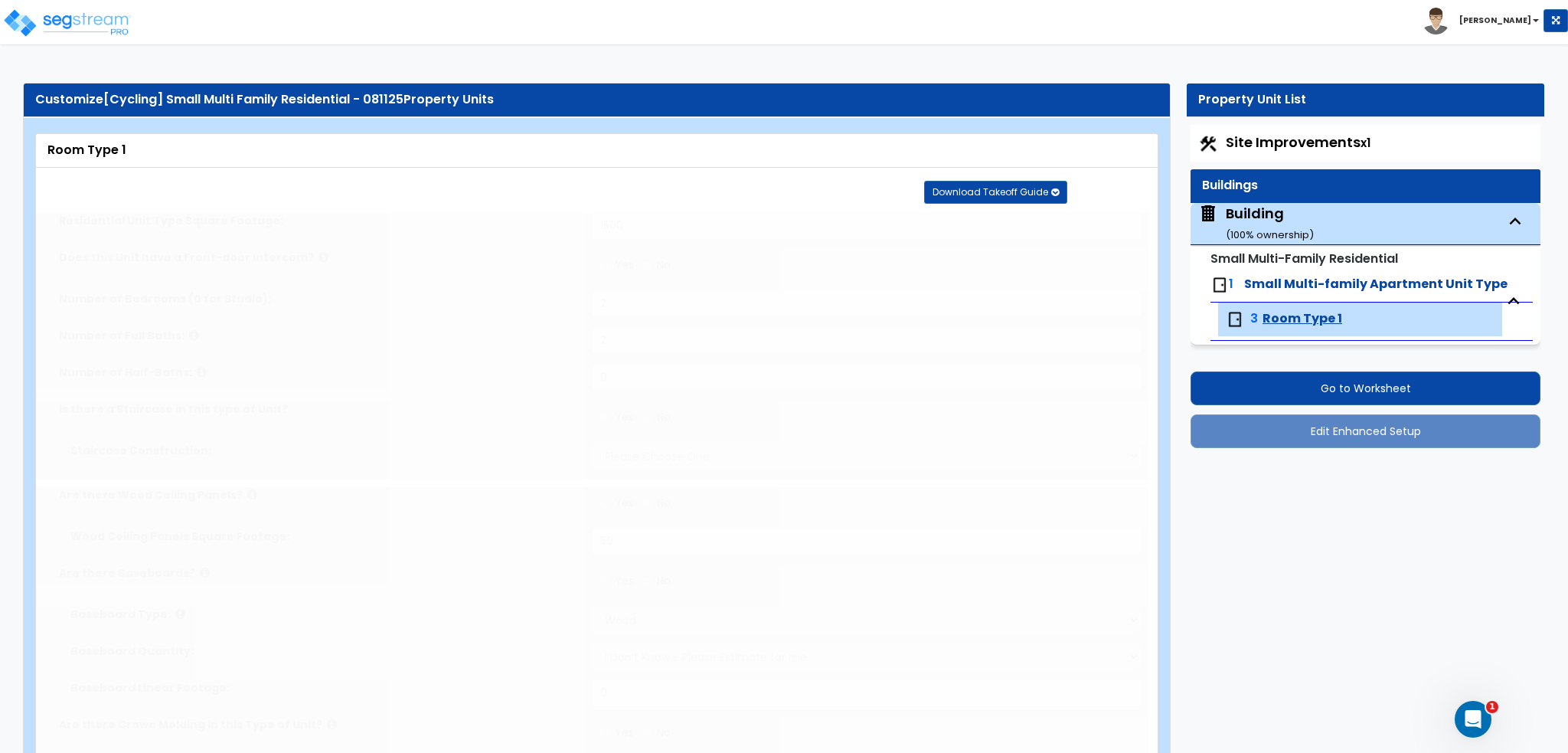
select select "2"
select select "3"
select select "2"
select select "5"
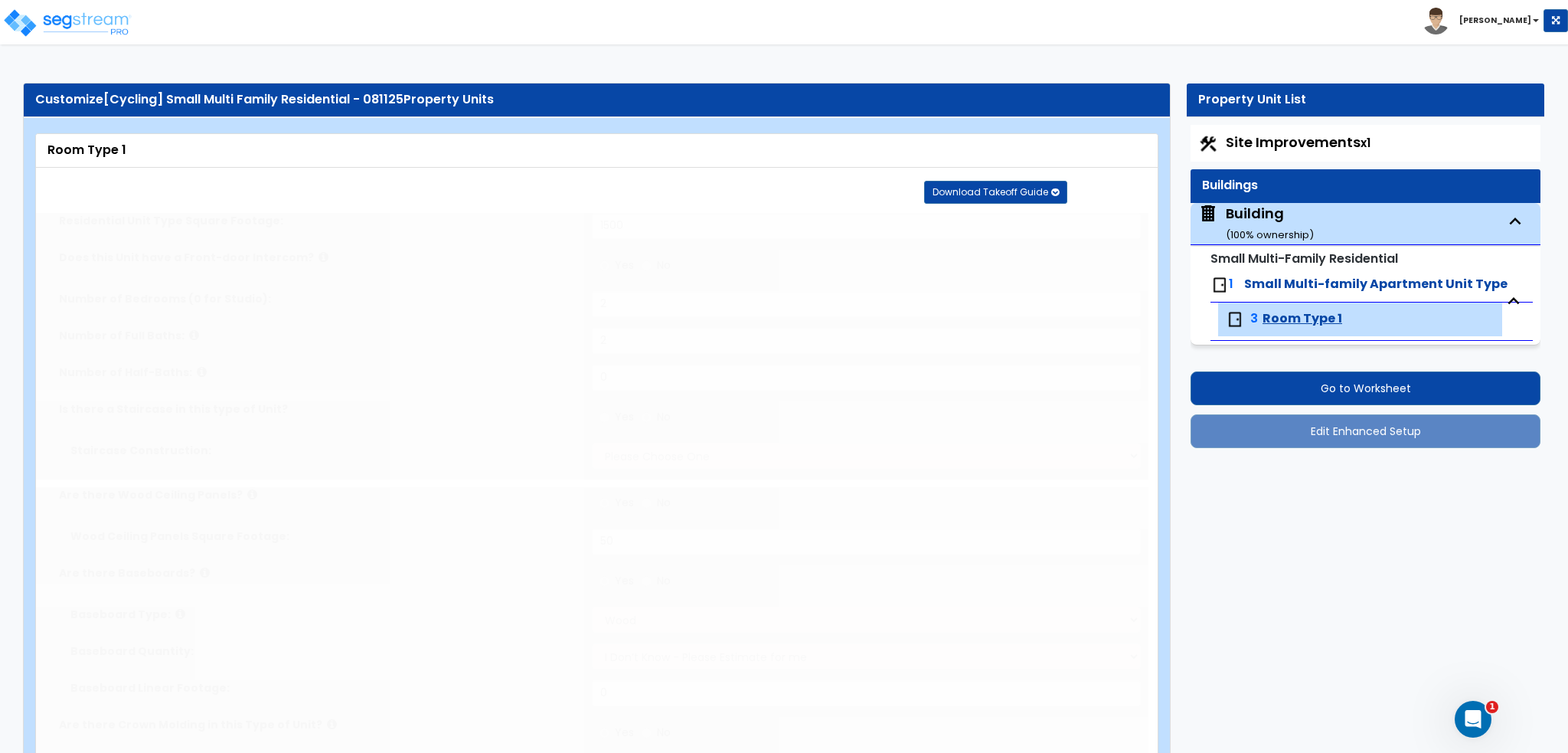
type input "50"
select select "2"
radio input "true"
type input "16"
type input "2"
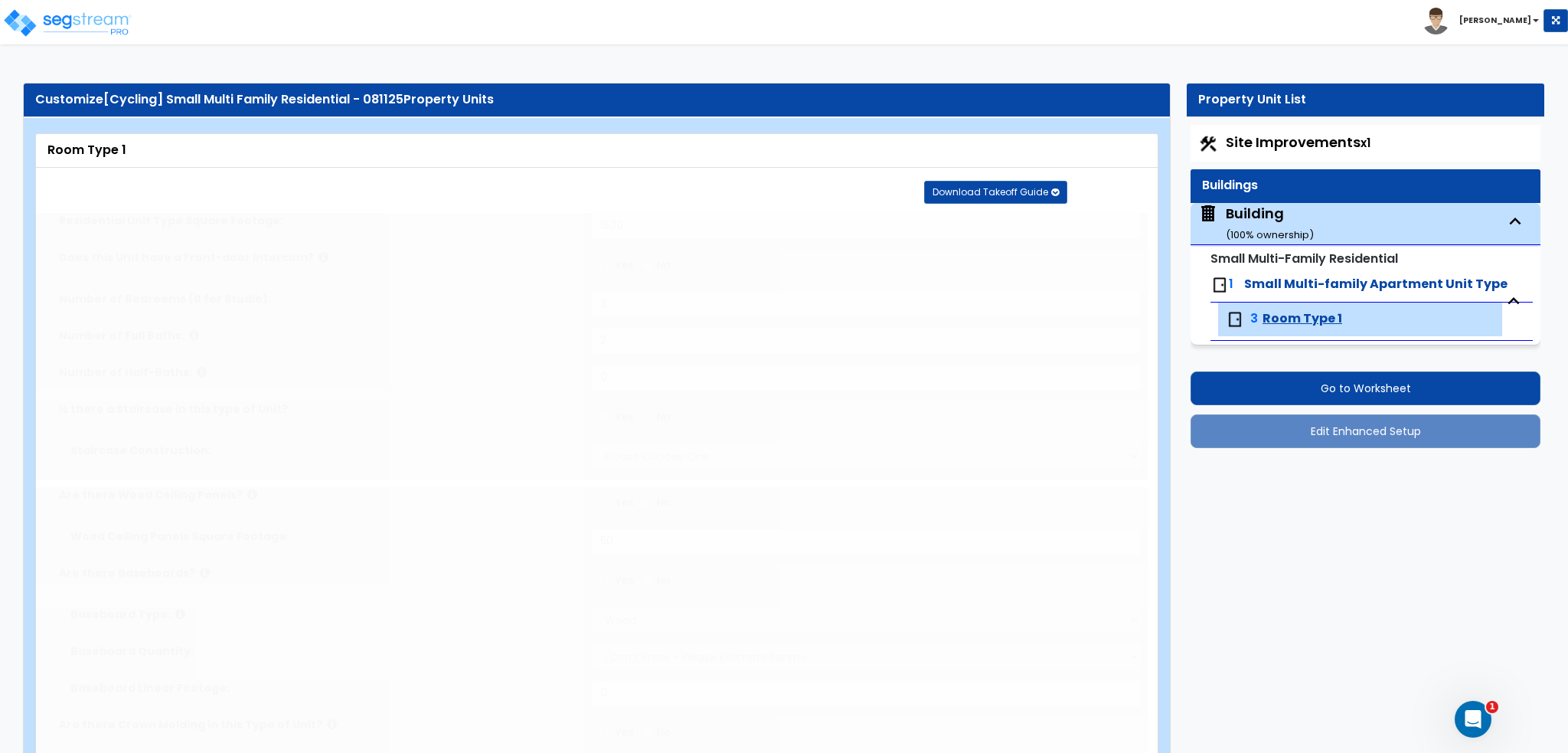
type input "2"
type input "1"
radio input "true"
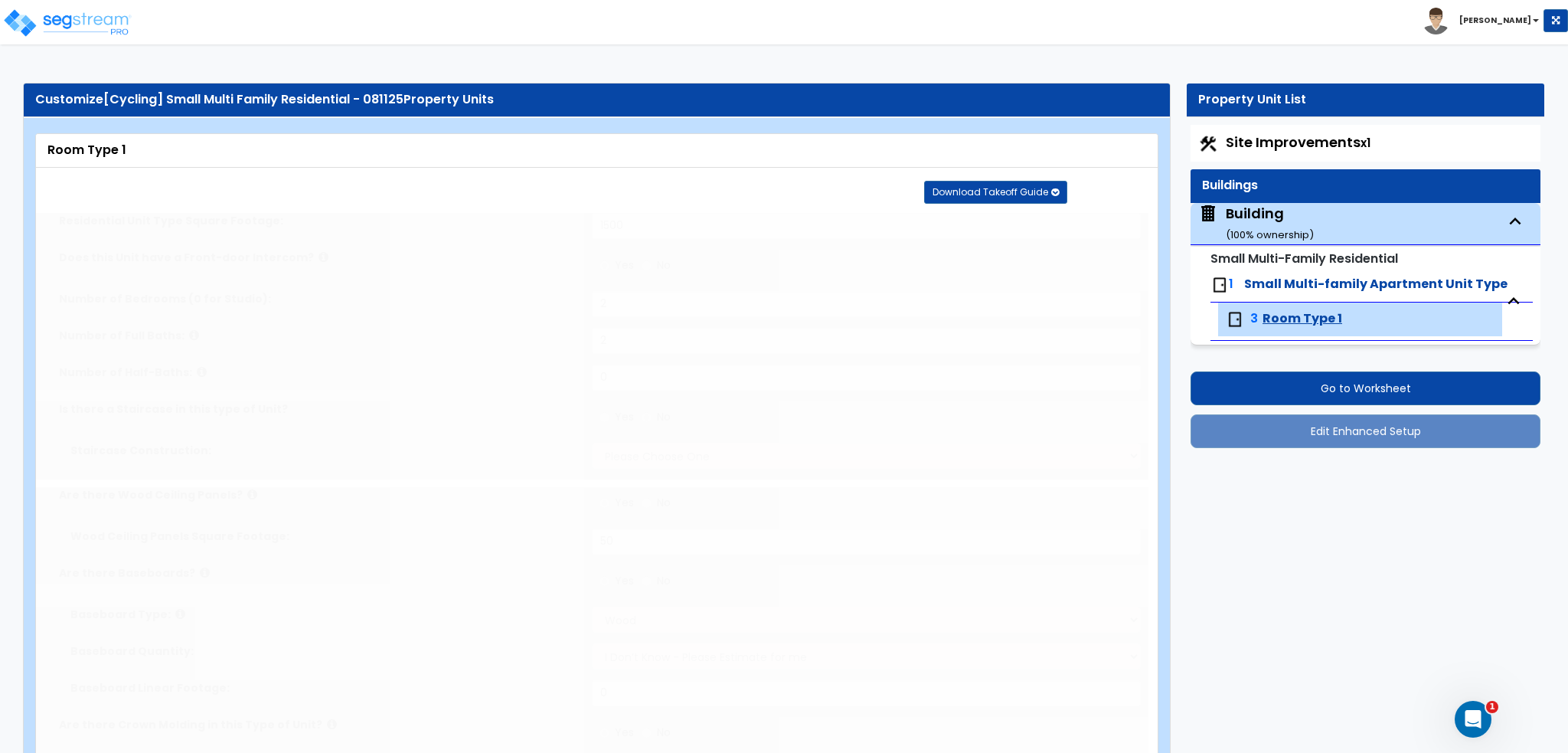
type input "25"
radio input "true"
type input "25"
radio input "true"
type input "25"
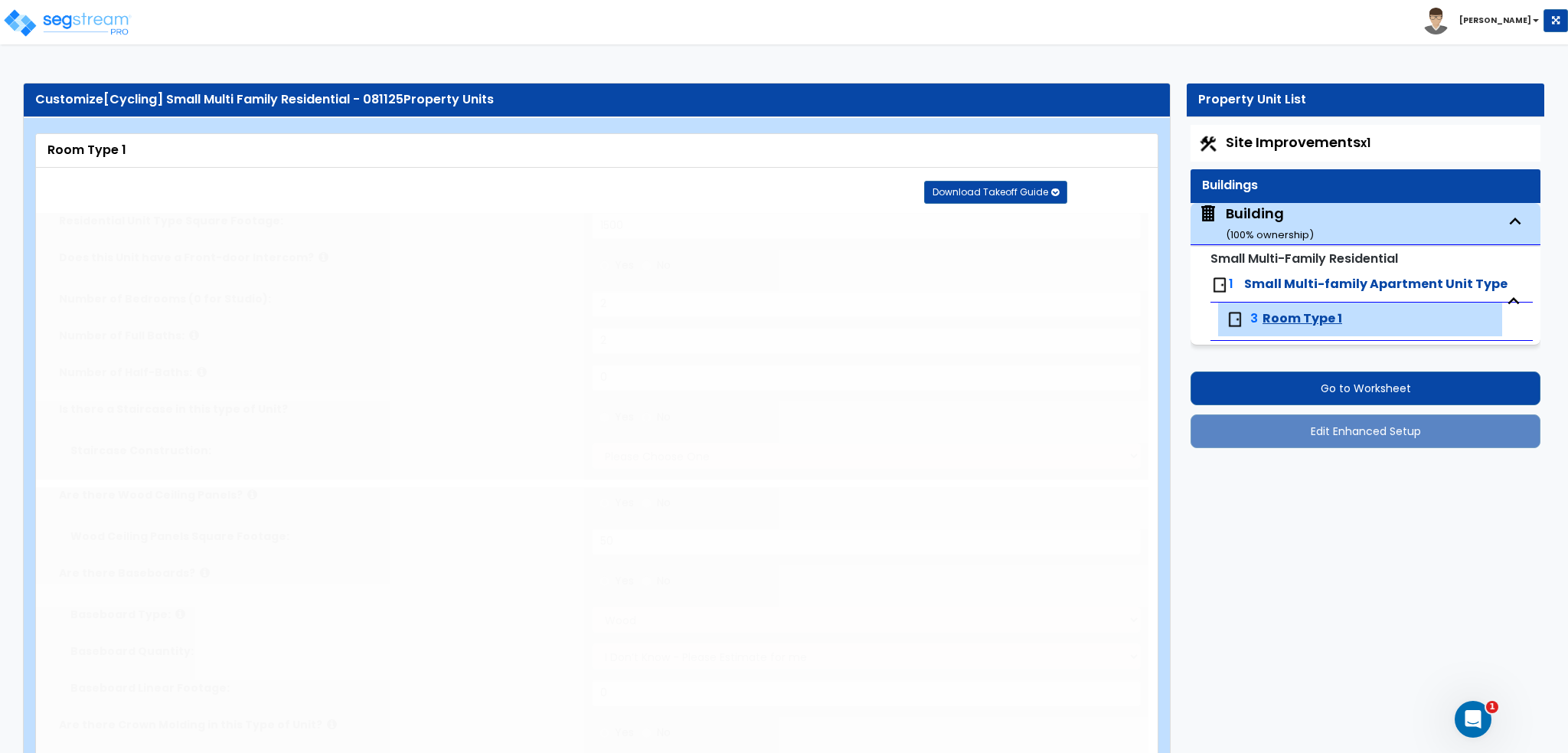
radio input "true"
type input "25"
radio input "true"
type input "15"
radio input "true"
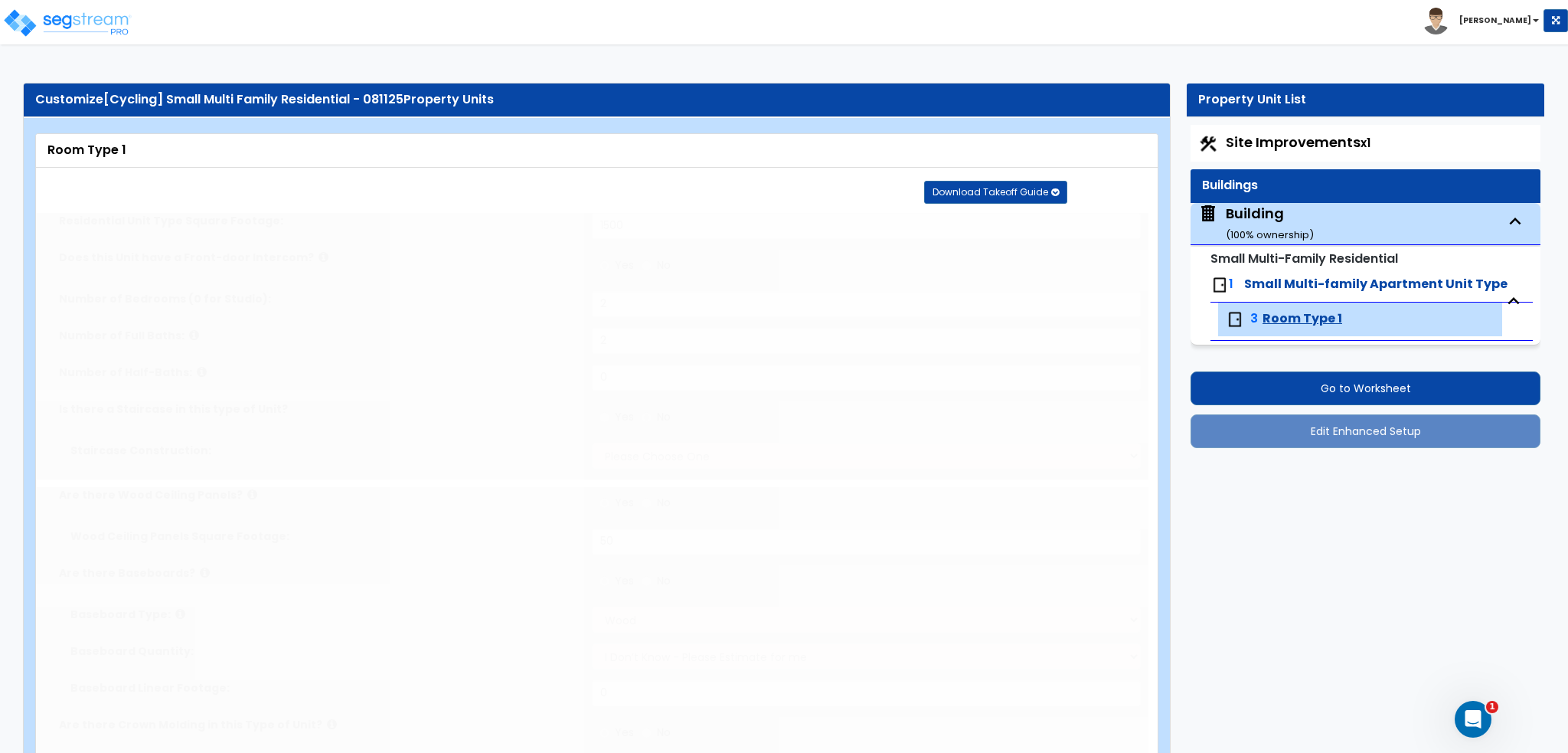
type input "4"
select select "3"
radio input "true"
select select "4"
type input "8"
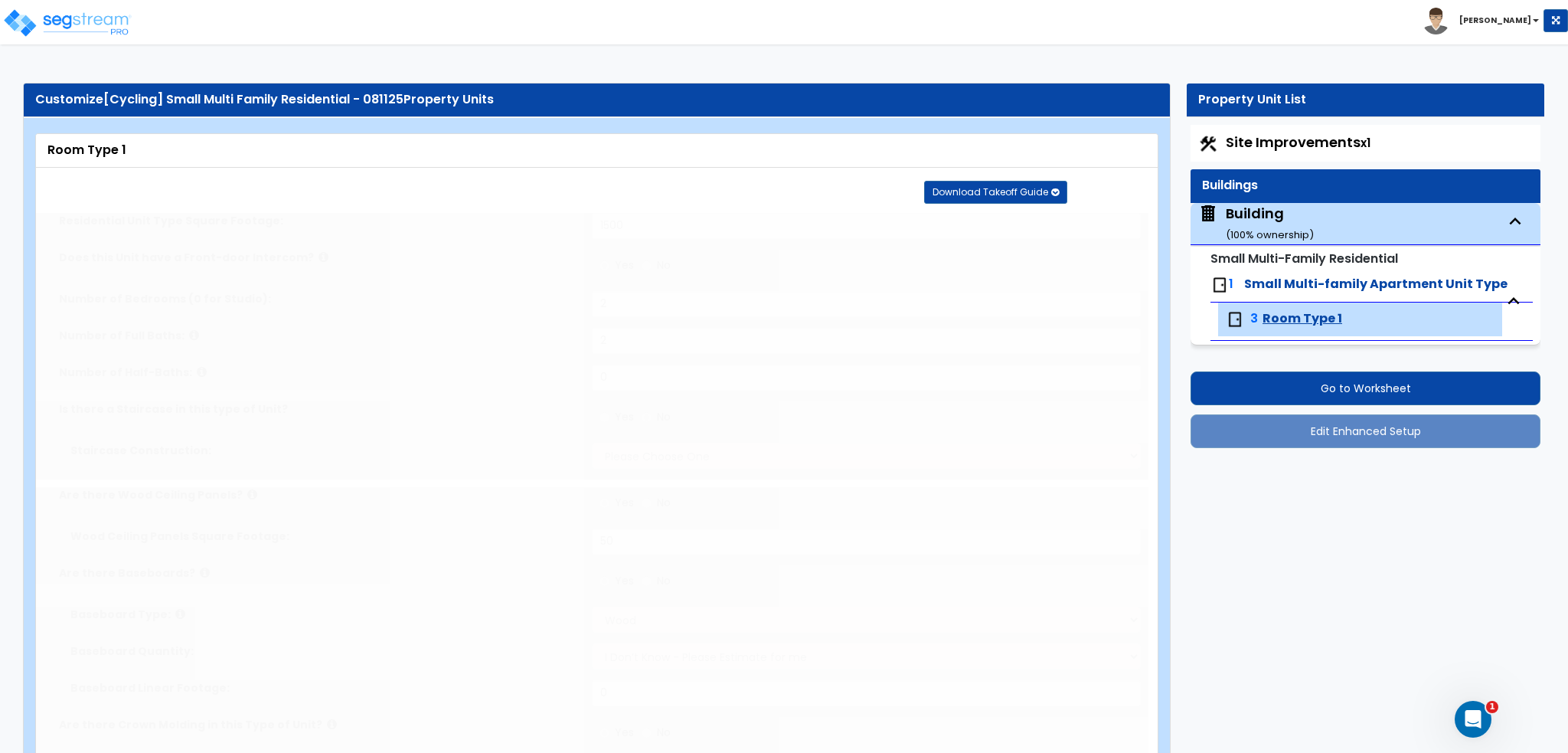
type input "6"
radio input "true"
type input "4"
select select "4"
radio input "true"
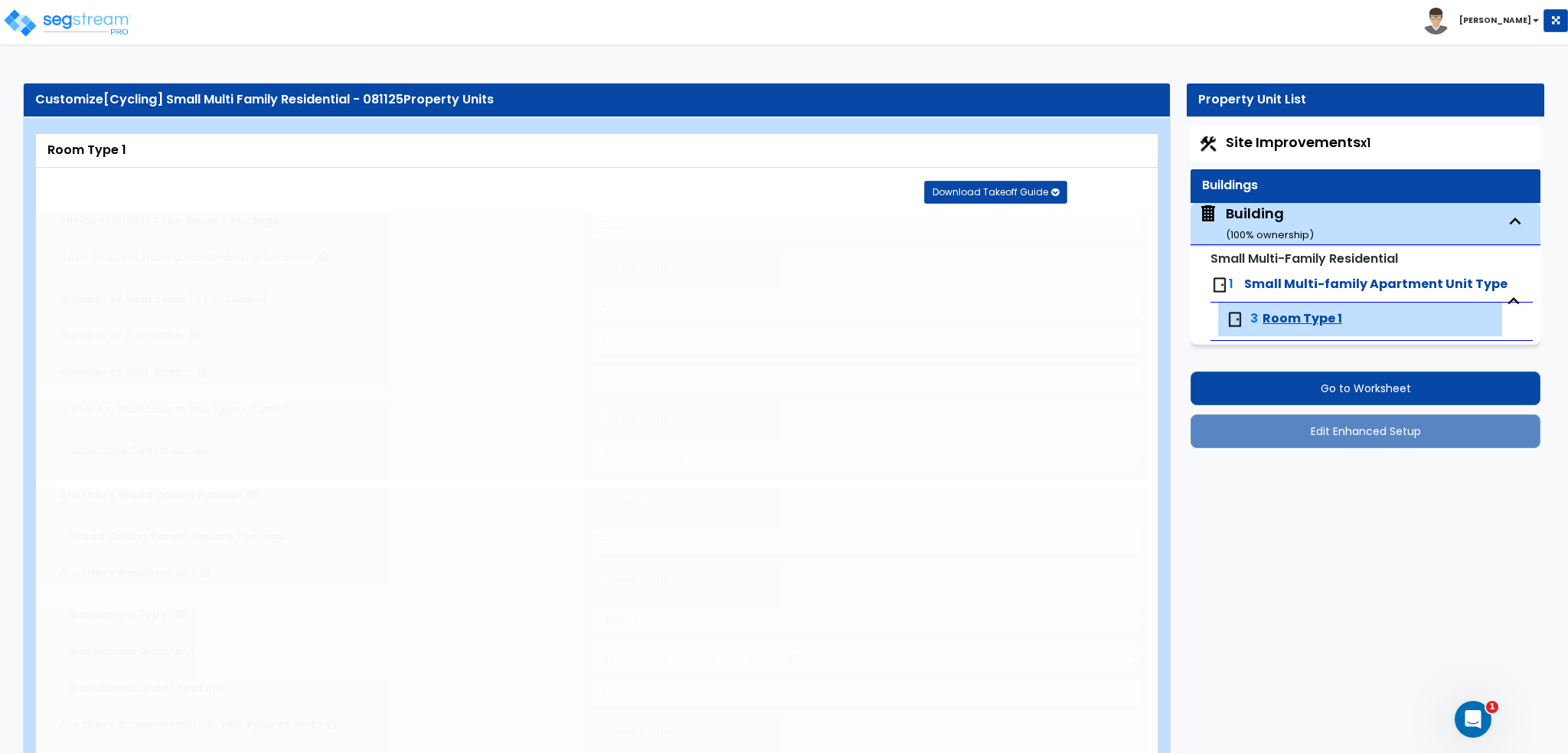
select select "4"
type input "4"
select select "1"
select select "2"
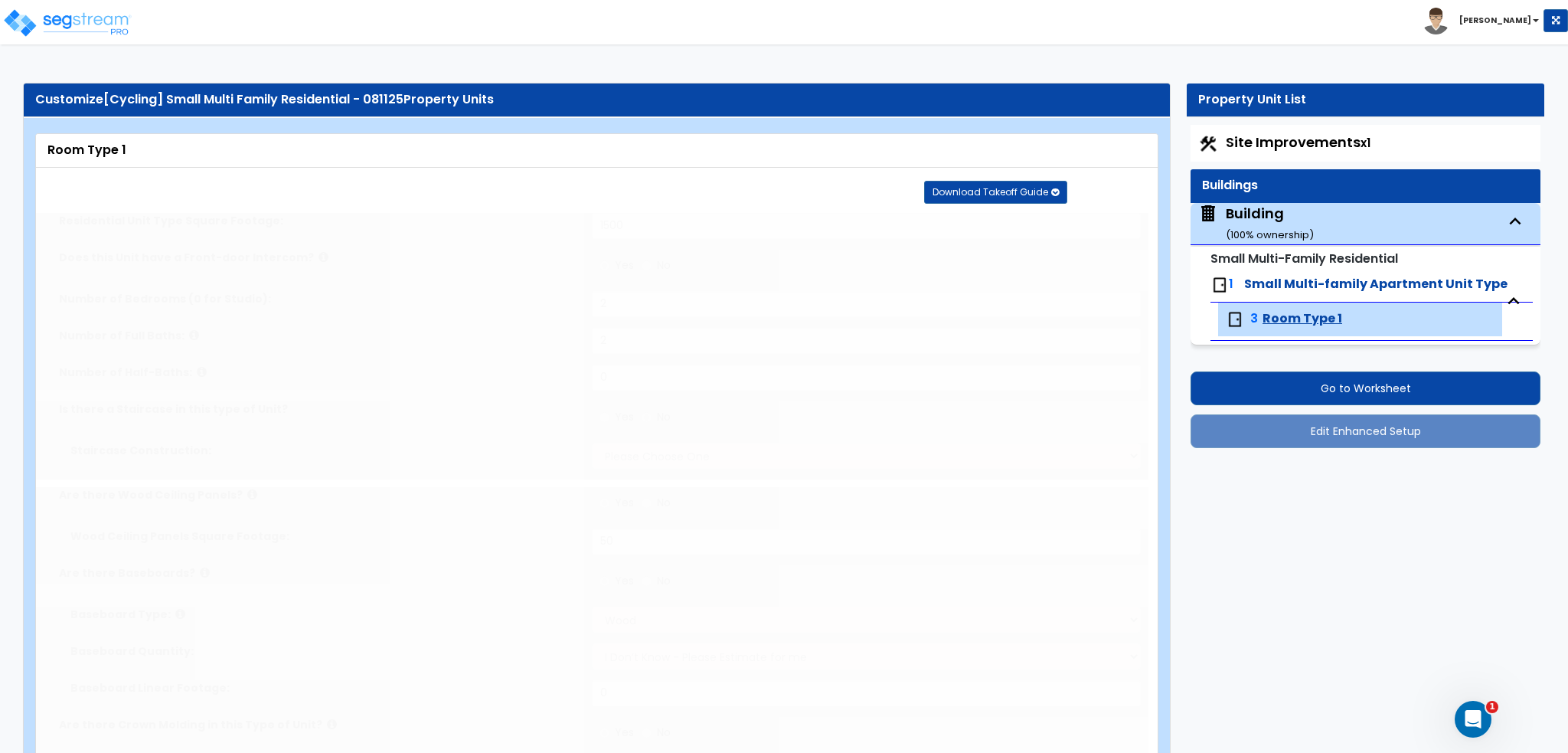
select select "2"
radio input "true"
select select "2"
radio input "true"
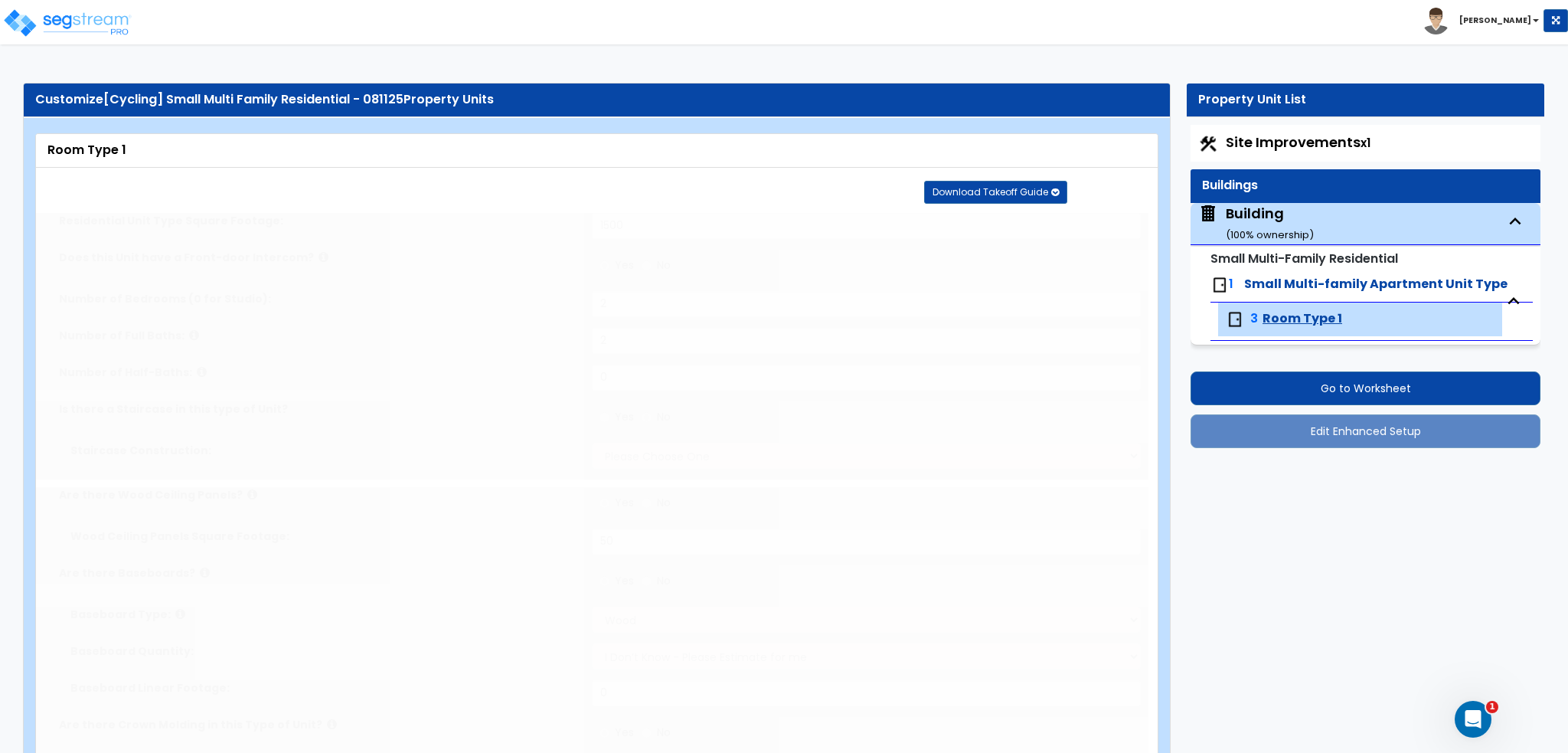
radio input "true"
select select "4"
type input "5"
radio input "true"
type input "6"
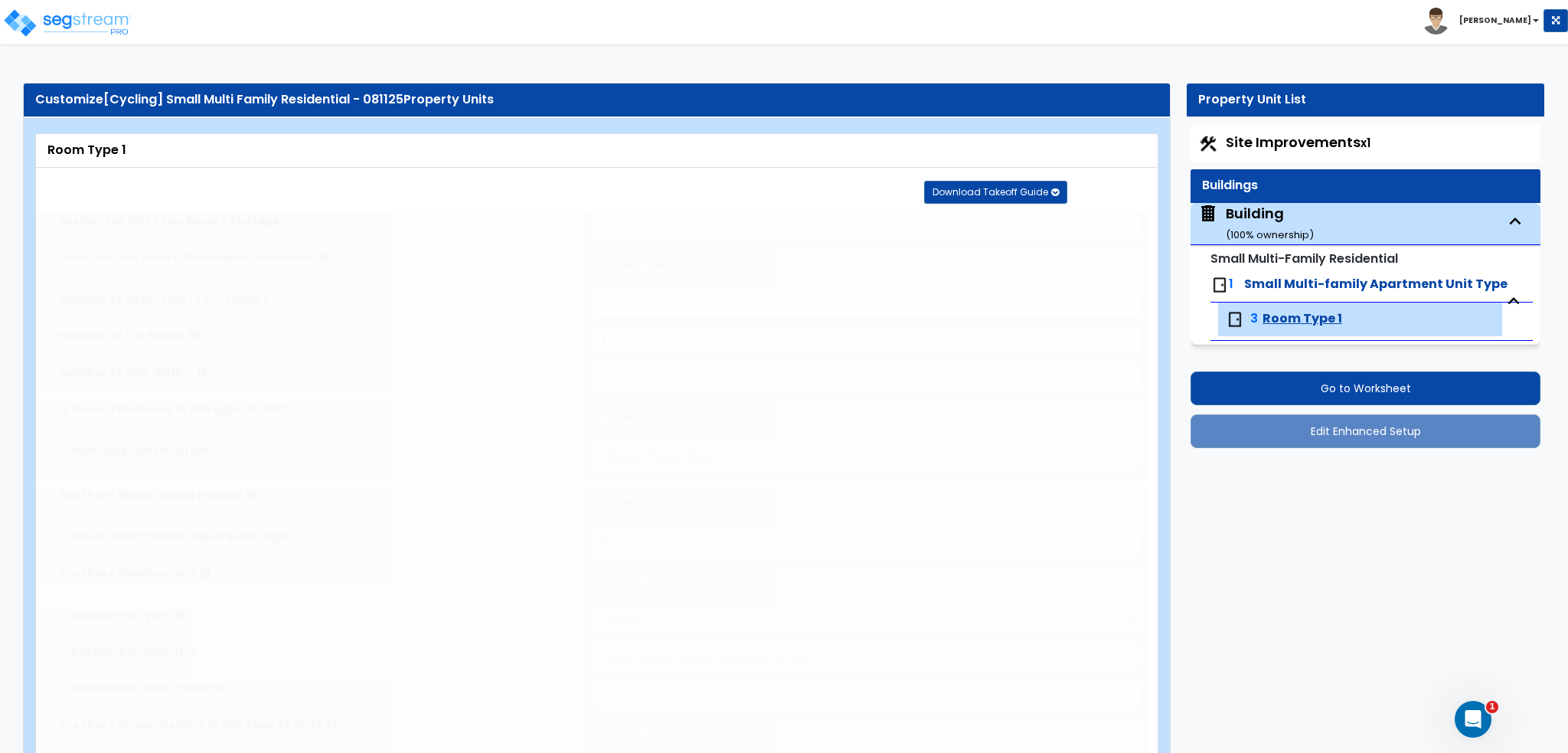
type input "1"
select select "2"
radio input "true"
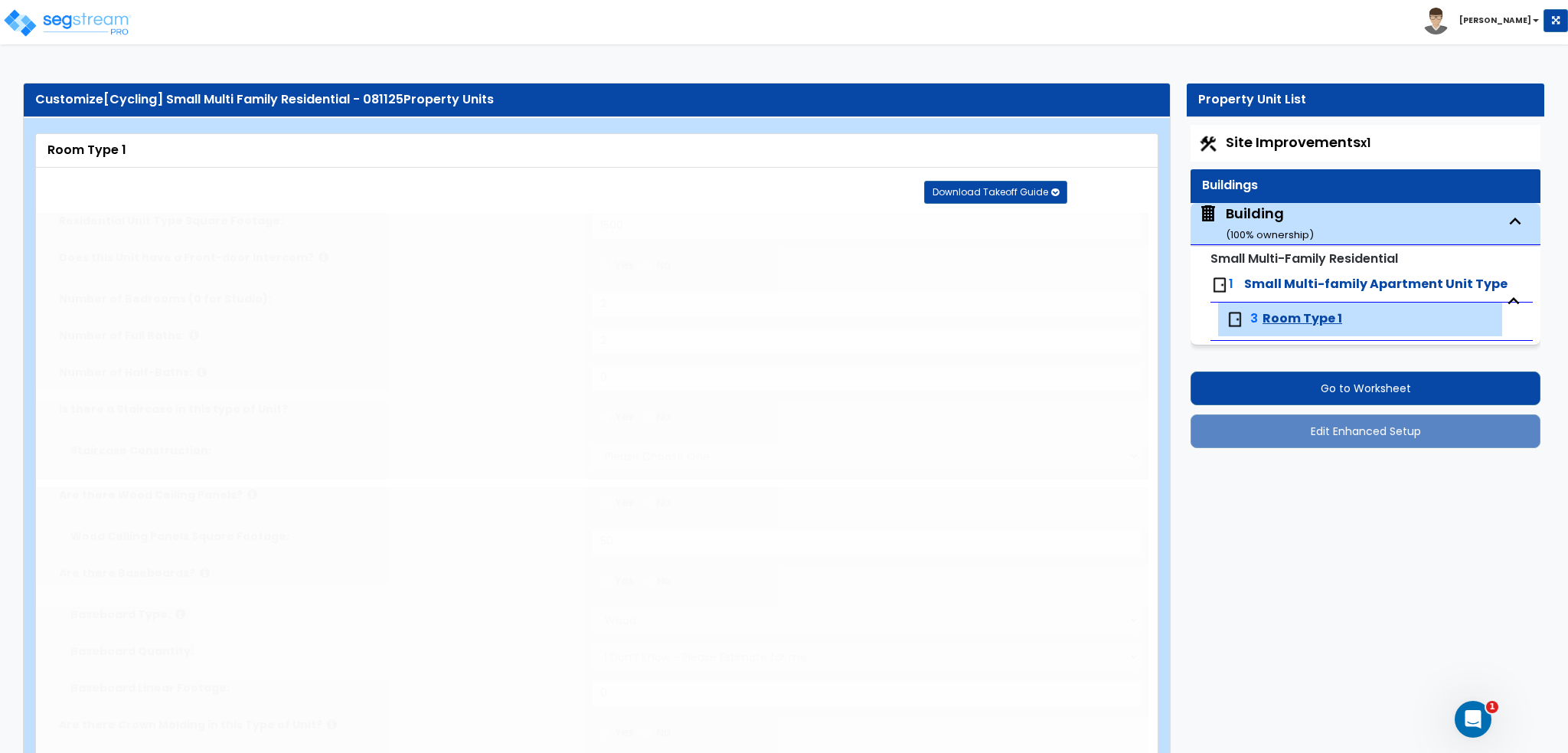
radio input "true"
type input "1"
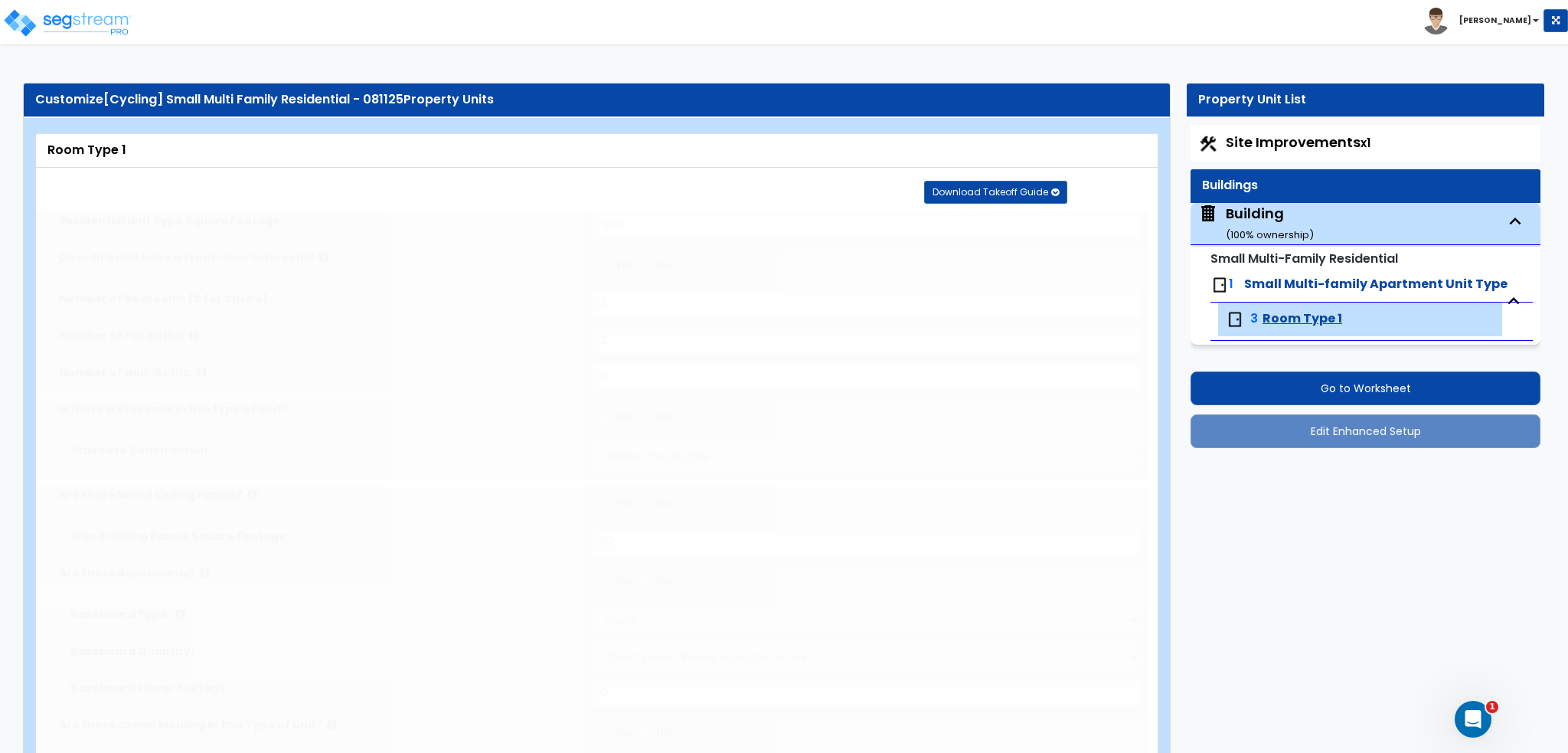
select select "1"
radio input "true"
select select "4"
type input "6"
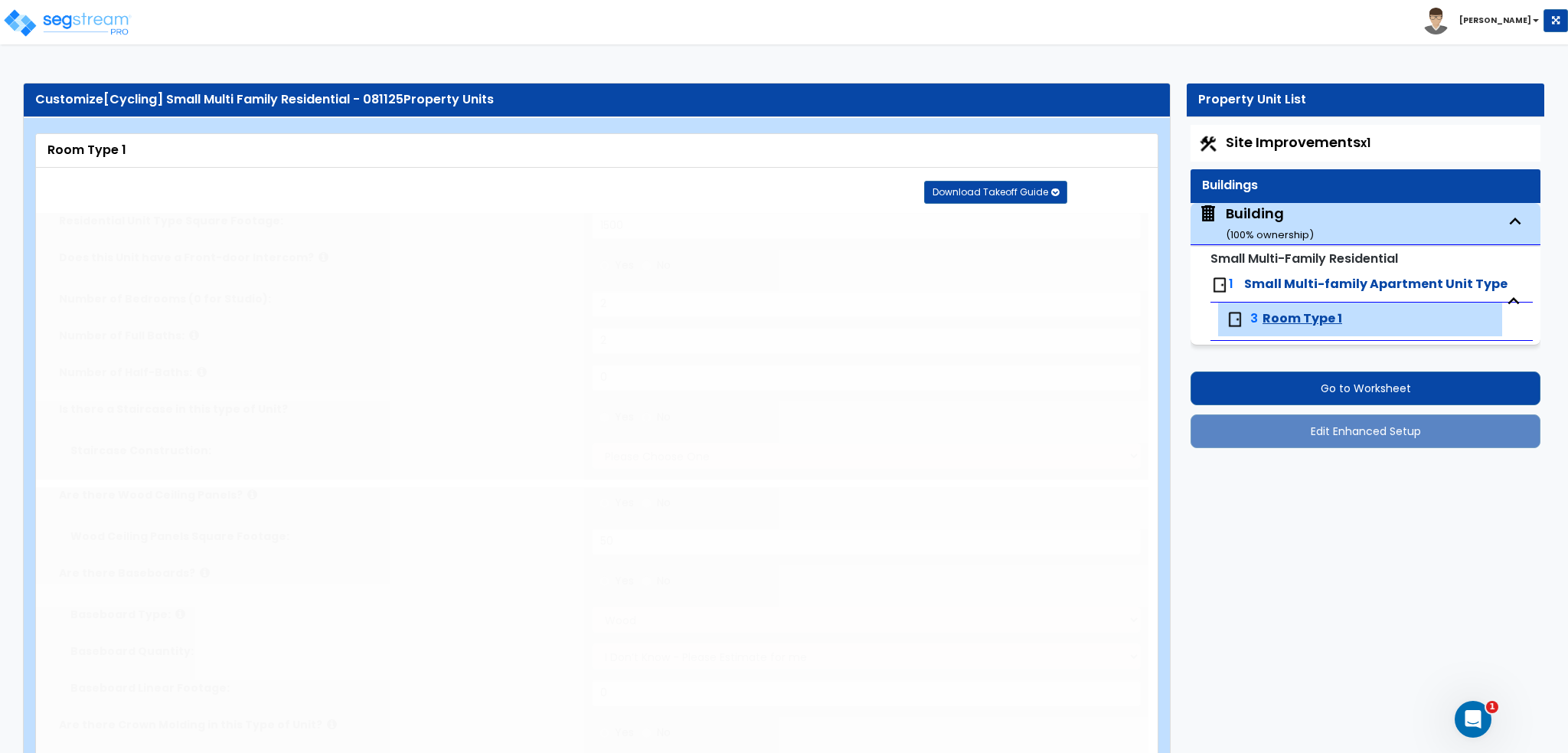
radio input "true"
select select "5"
type input "1"
radio input "true"
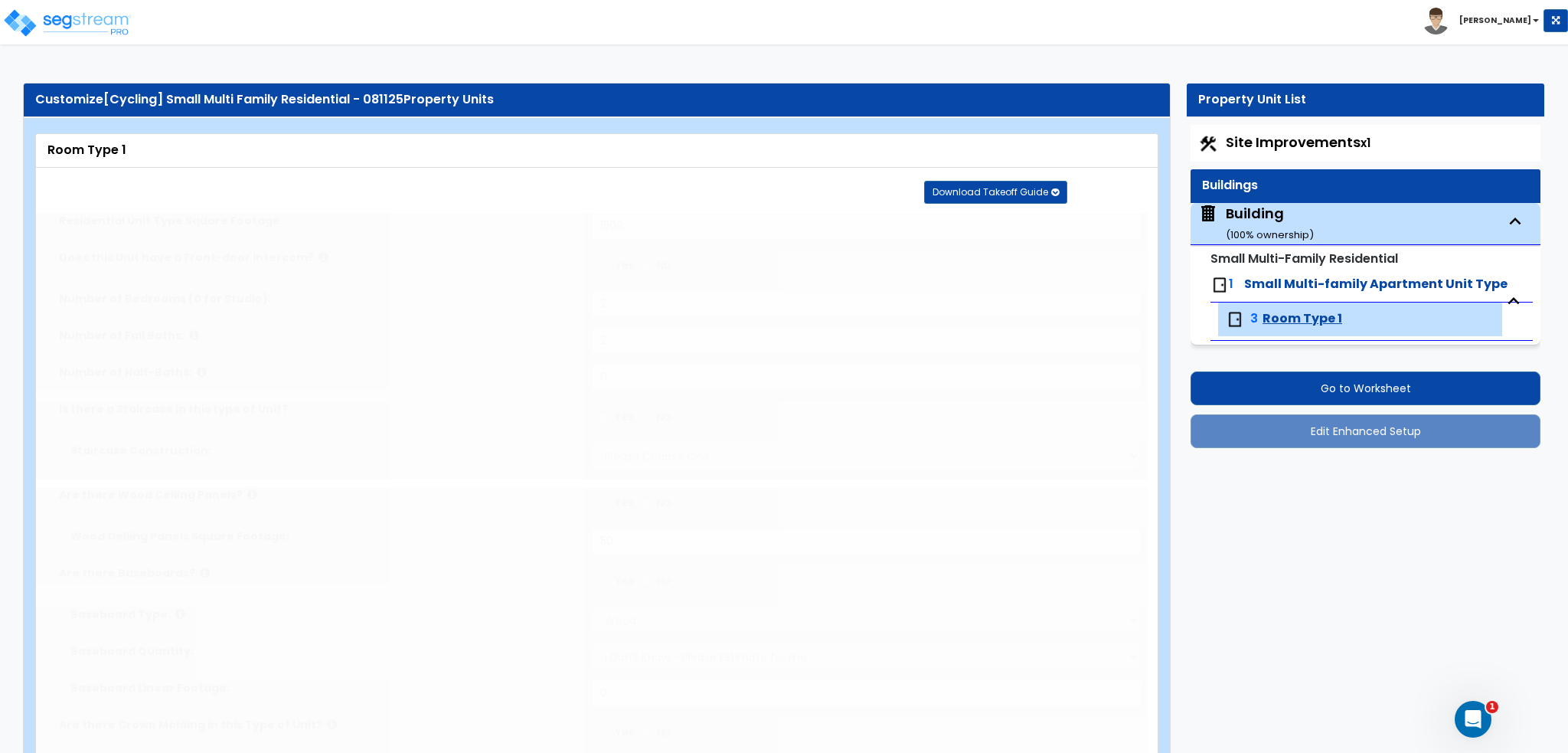
radio input "true"
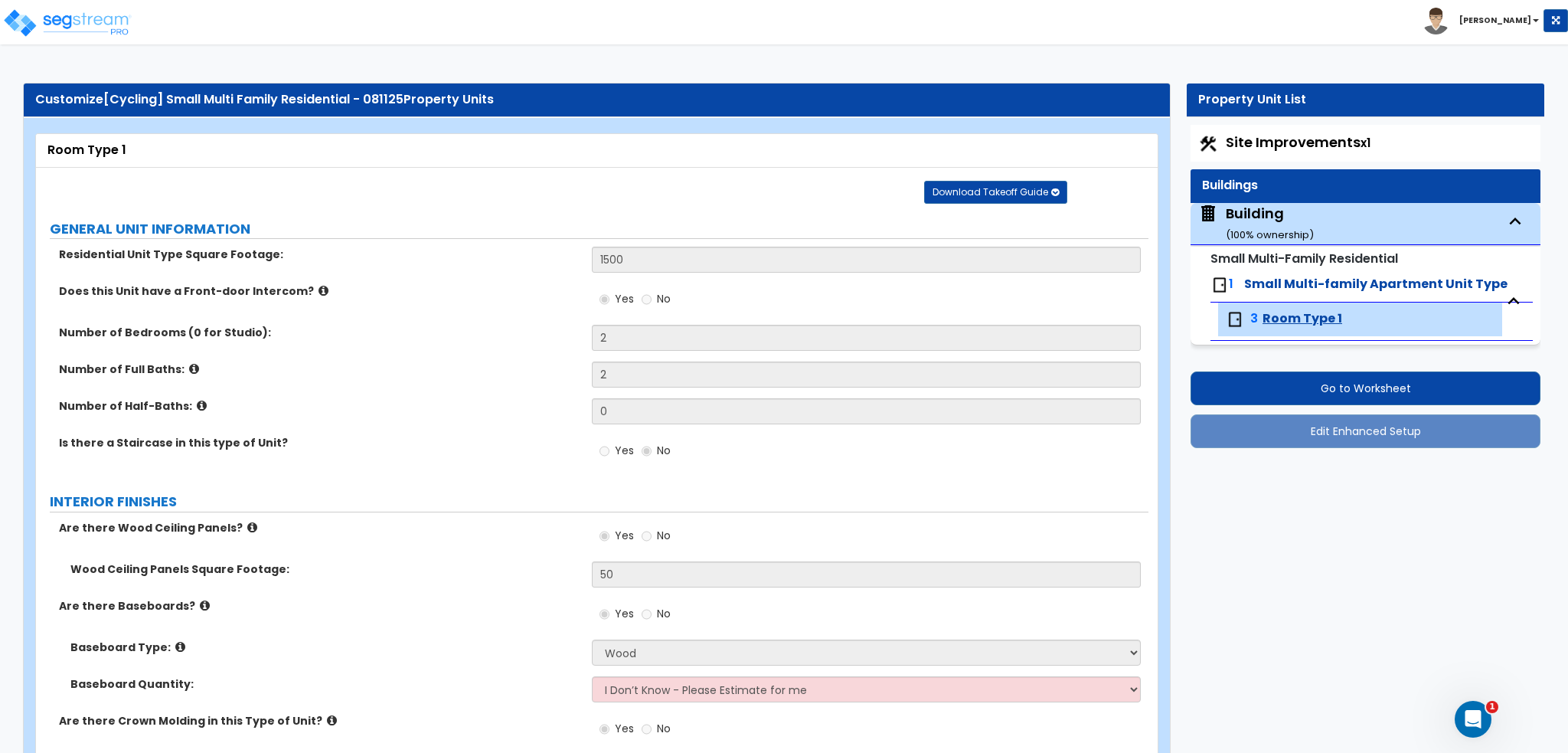
scroll to position [1987, 0]
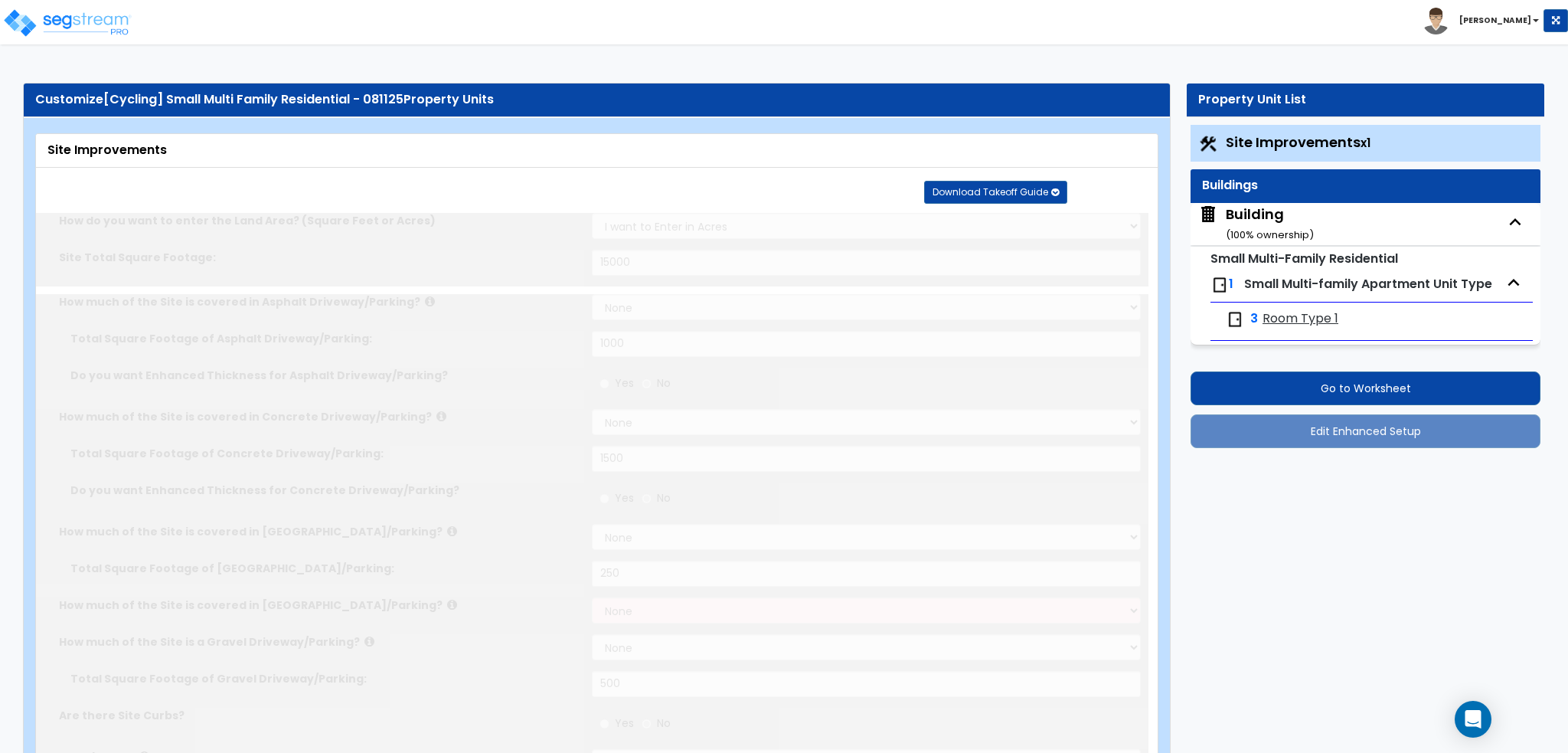
select select "2"
type input "15000"
select select "2"
type input "1000"
select select "2"
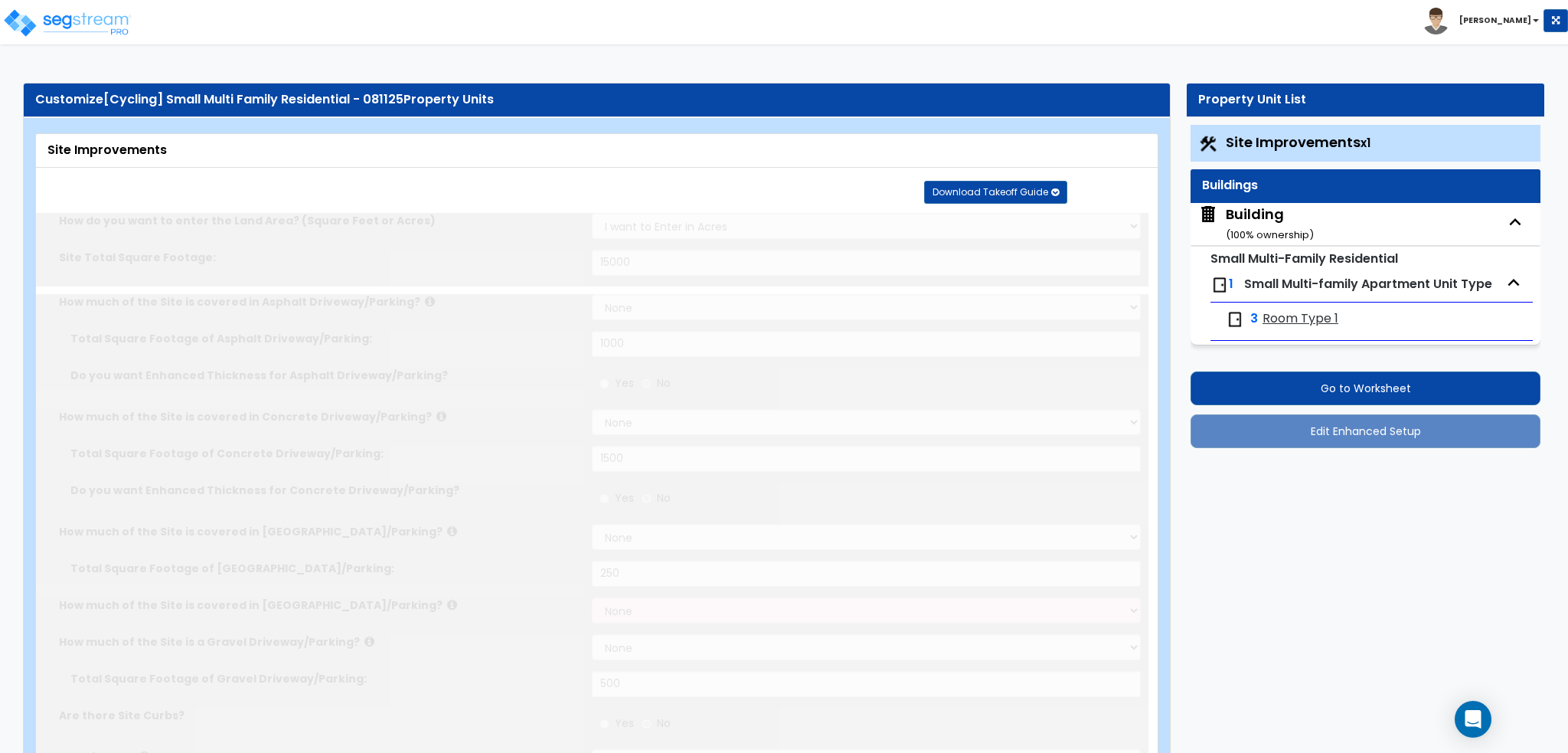
type input "1500"
select select "2"
type input "250"
select select "2"
type input "500"
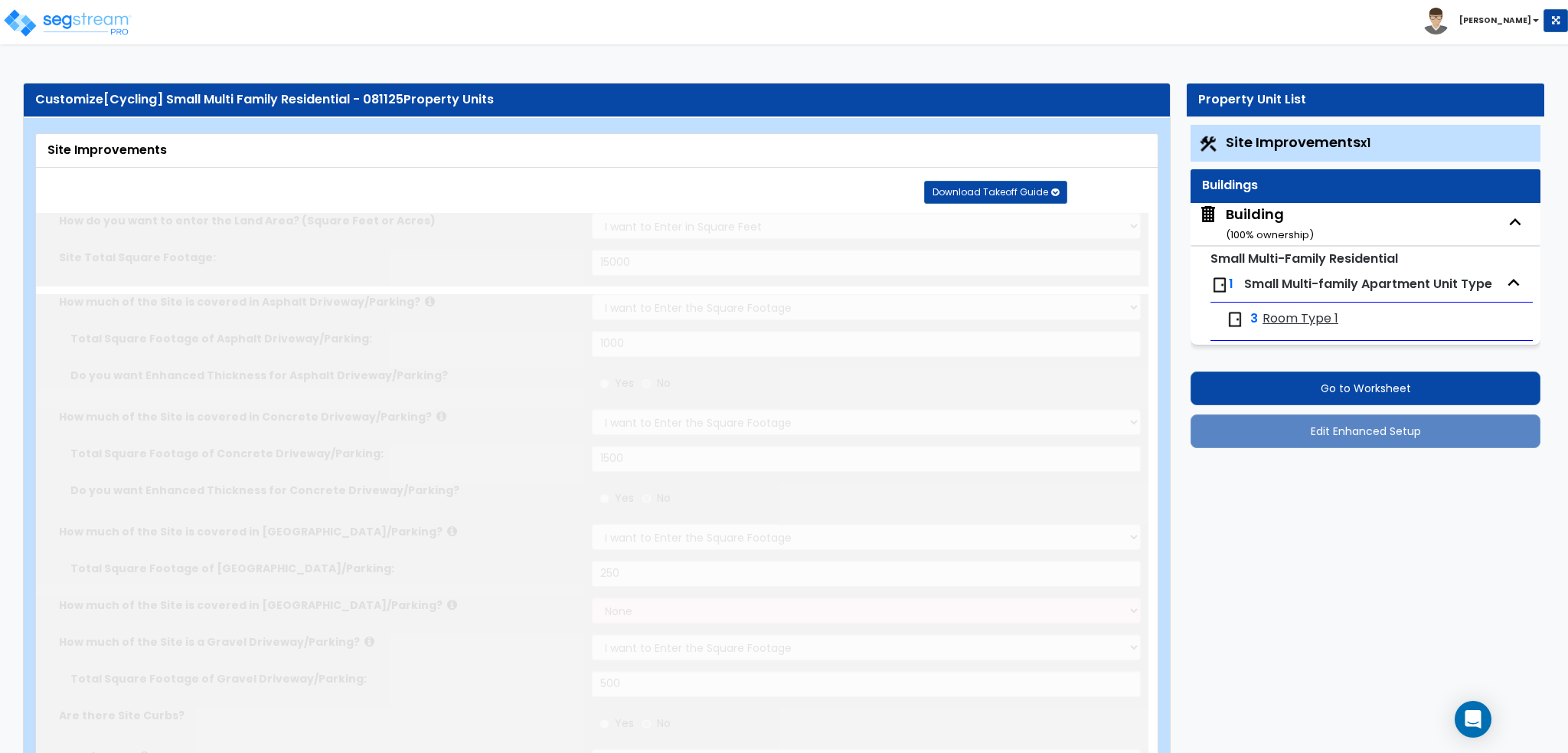
radio input "true"
select select "1"
type input "250"
radio input "true"
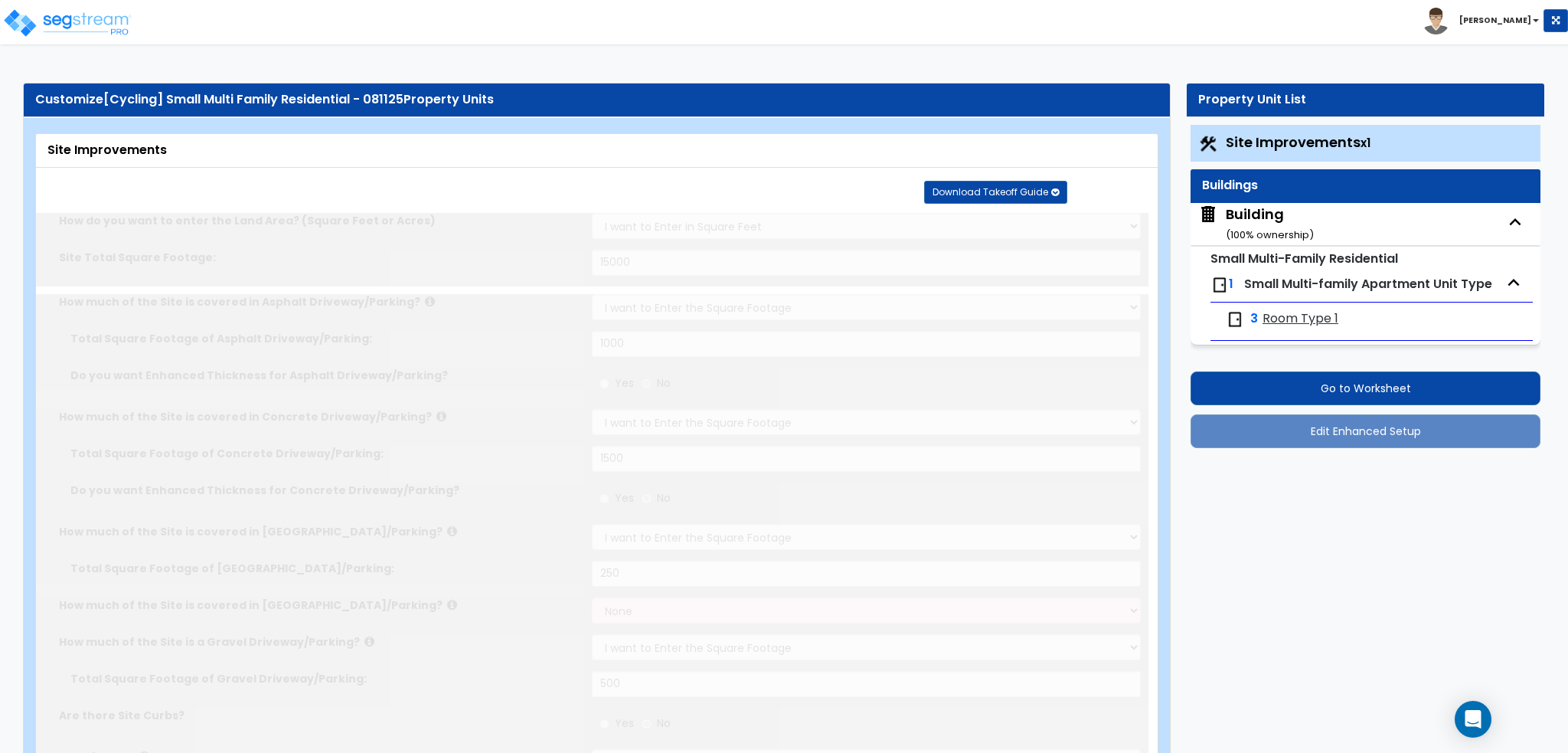
type input "6"
radio input "true"
type input "150"
type input "20"
radio input "true"
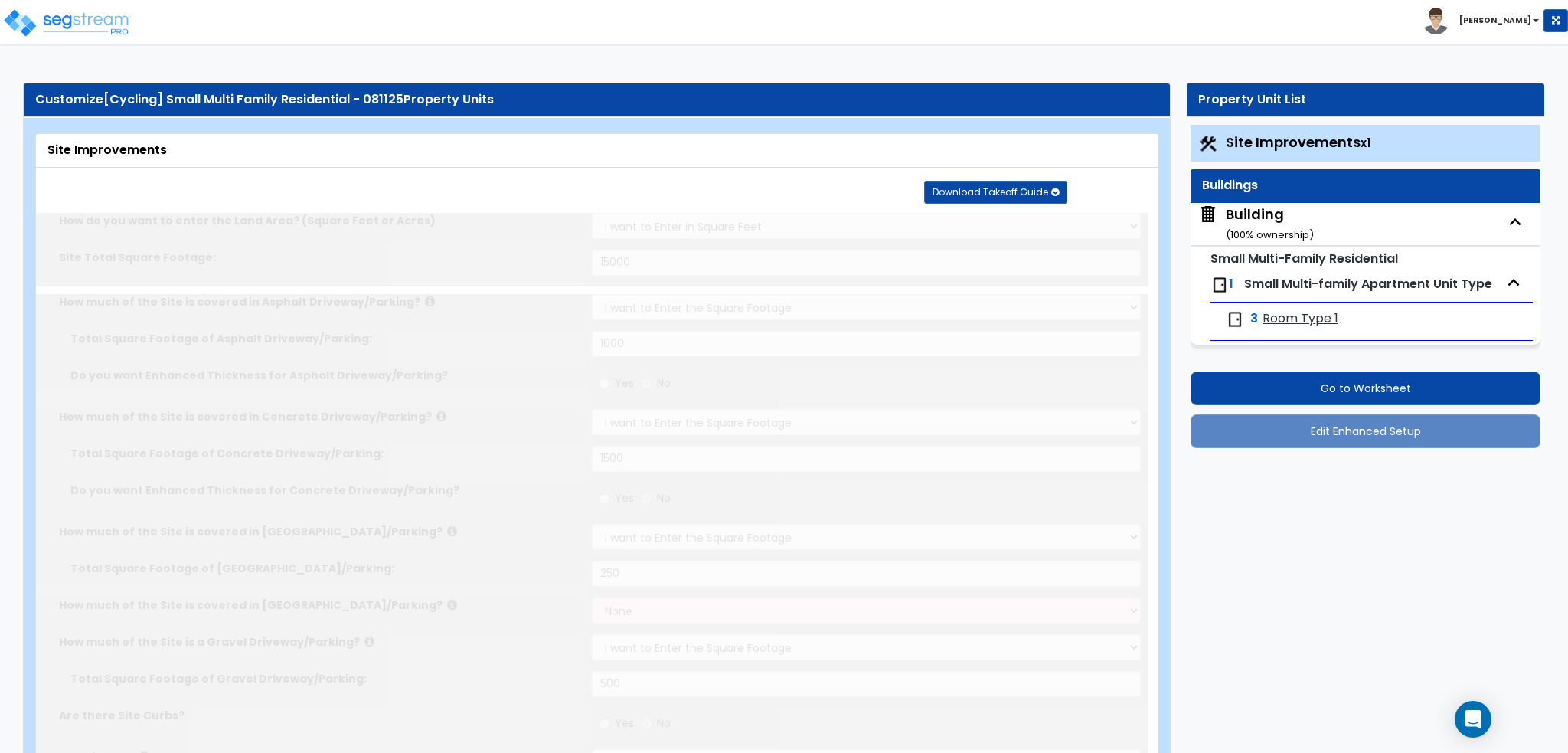
select select "1"
type input "2"
select select "2"
select select "1"
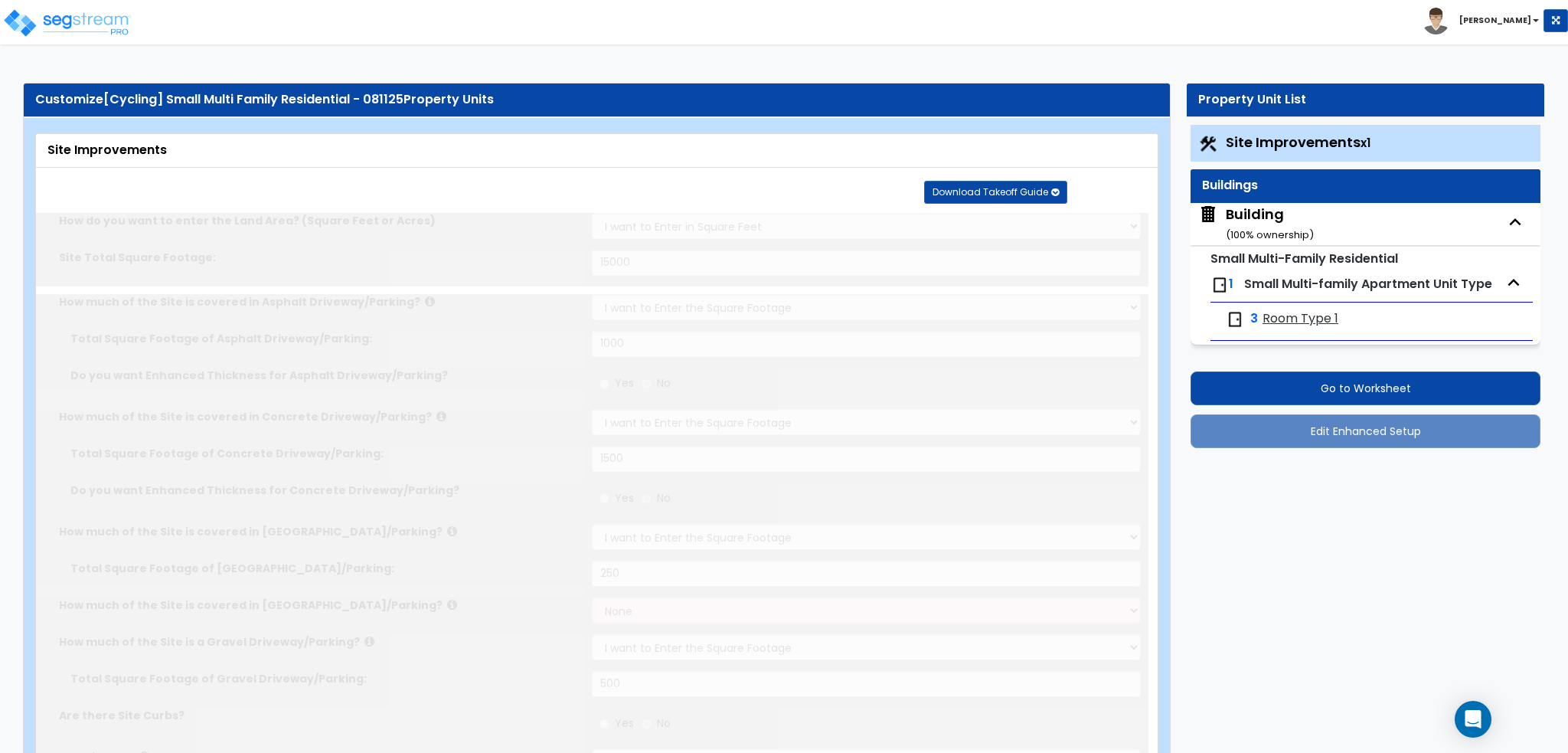
select select "2"
type input "1"
select select "2"
radio input "true"
type input "2"
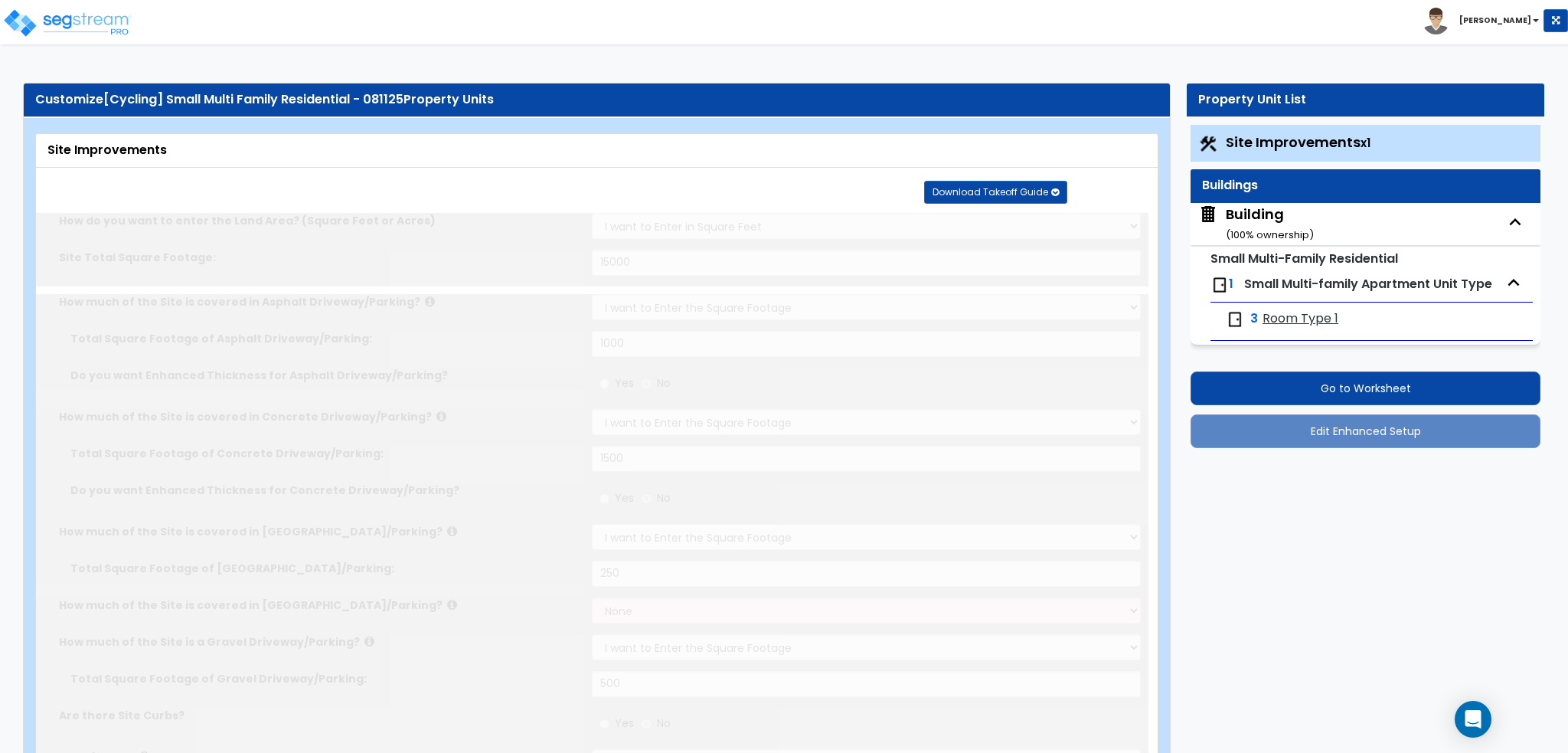
type input "2"
radio input "true"
type input "4"
radio input "true"
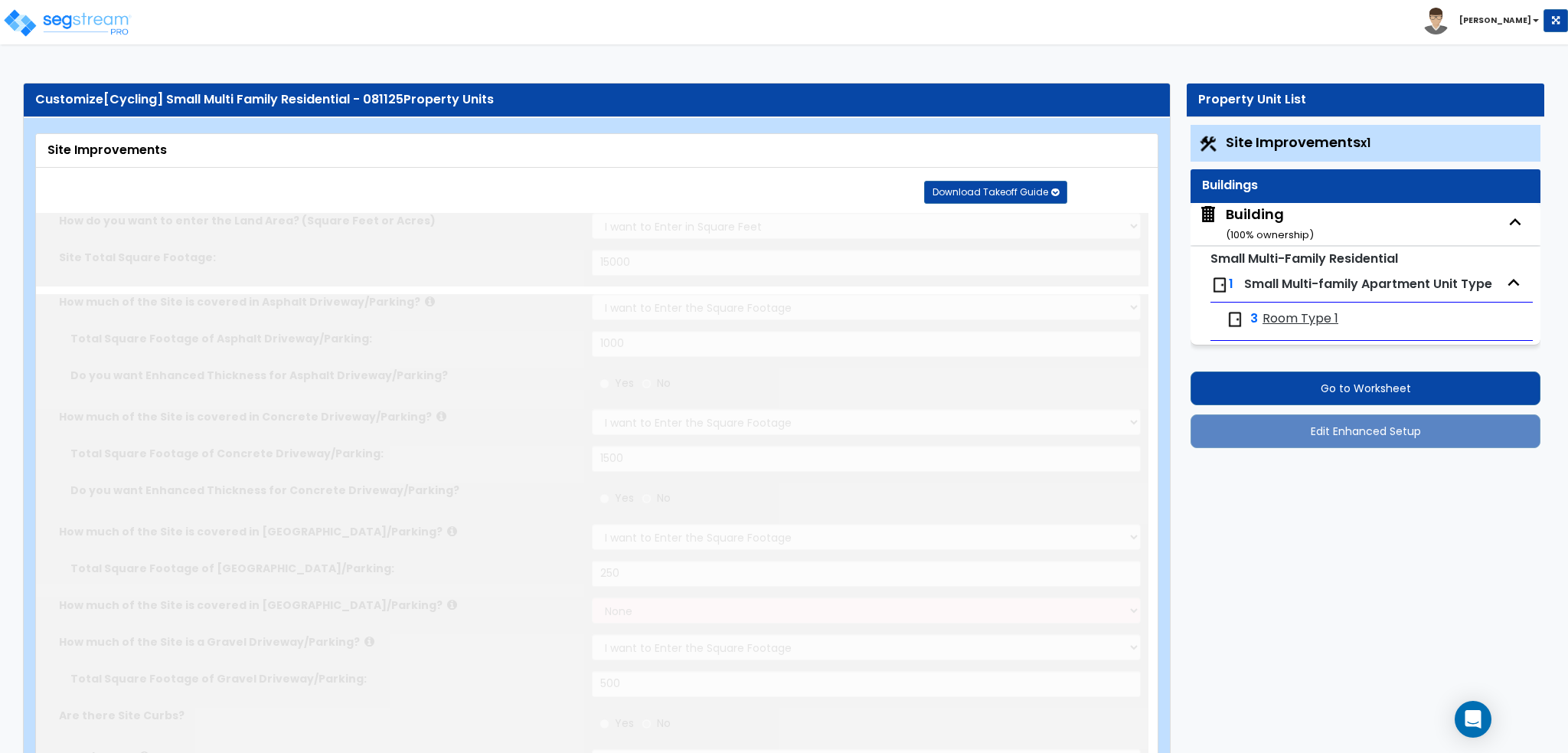
select select "2"
radio input "true"
type input "4"
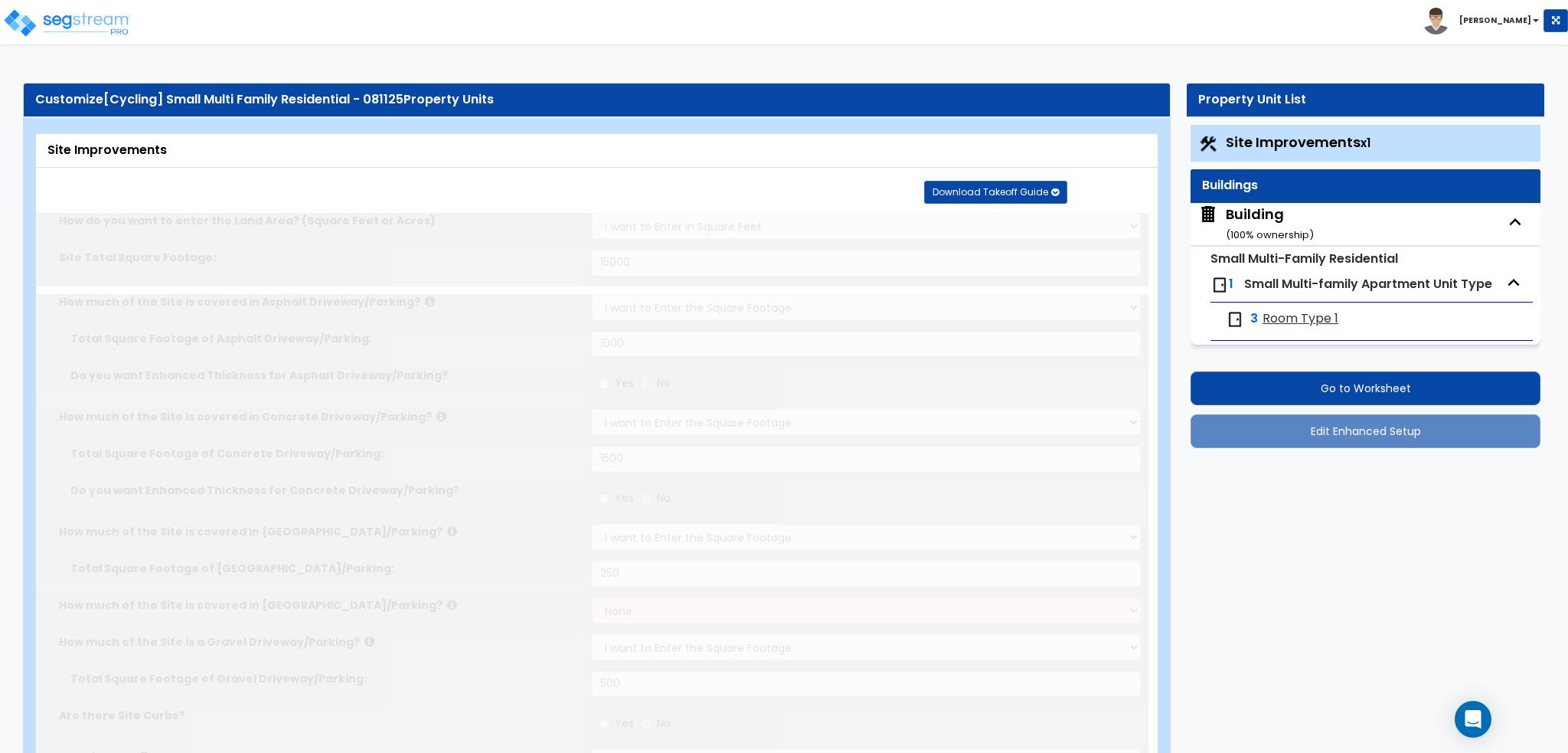
radio input "true"
select select "2"
select select "1"
type input "100"
radio input "true"
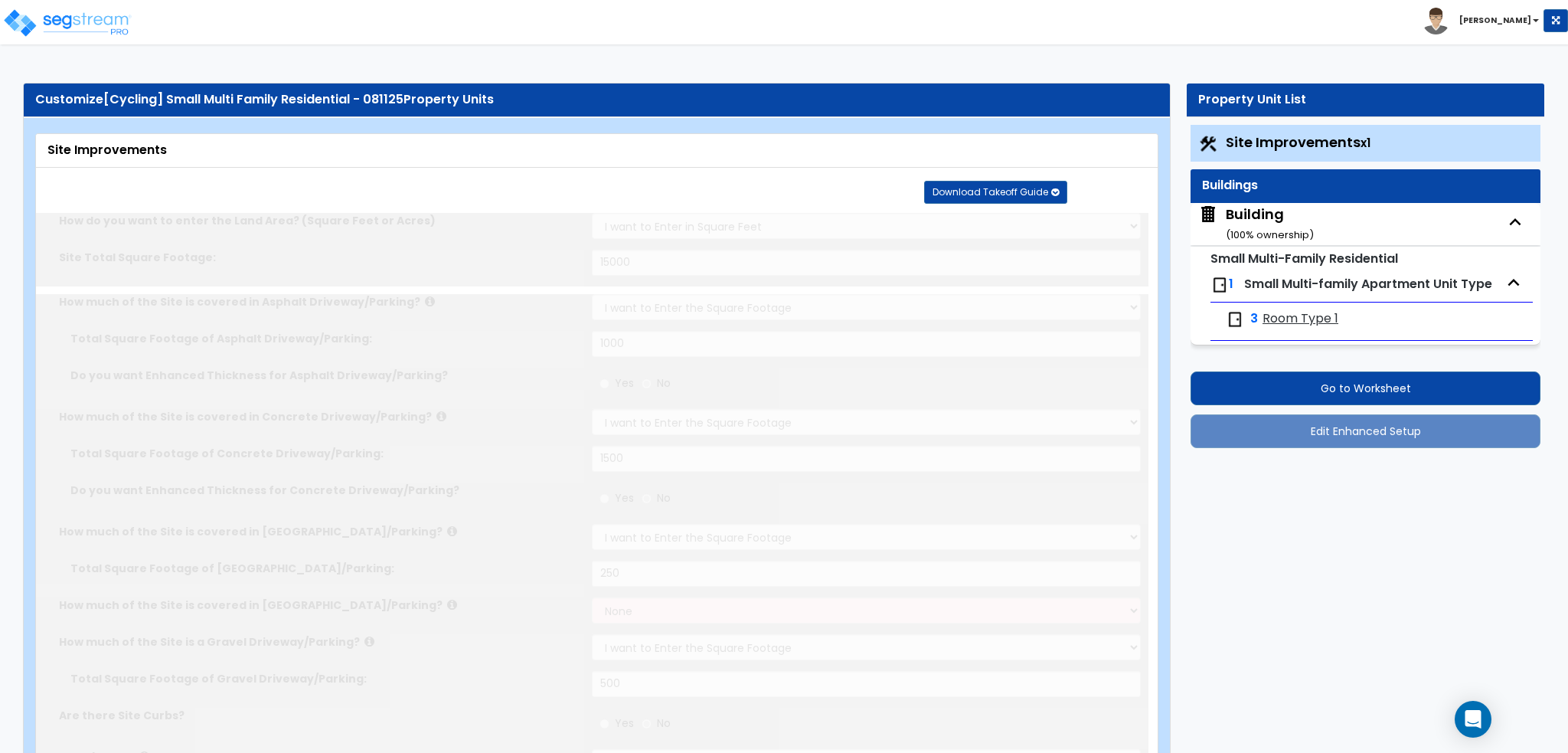
select select "1"
select select "2"
select select "1"
type input "100"
select select "1"
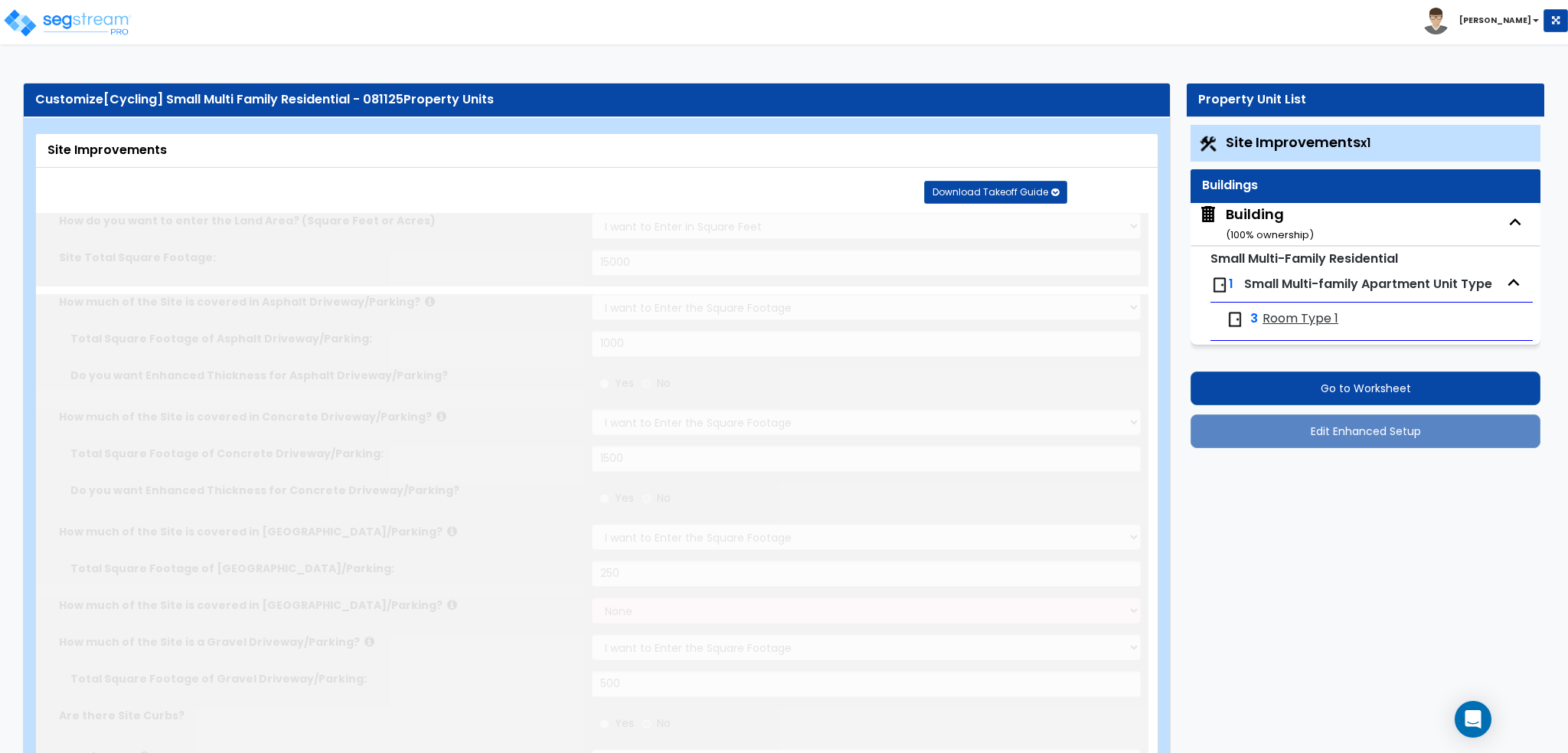
radio input "true"
select select "1"
type input "5"
type input "3"
radio input "true"
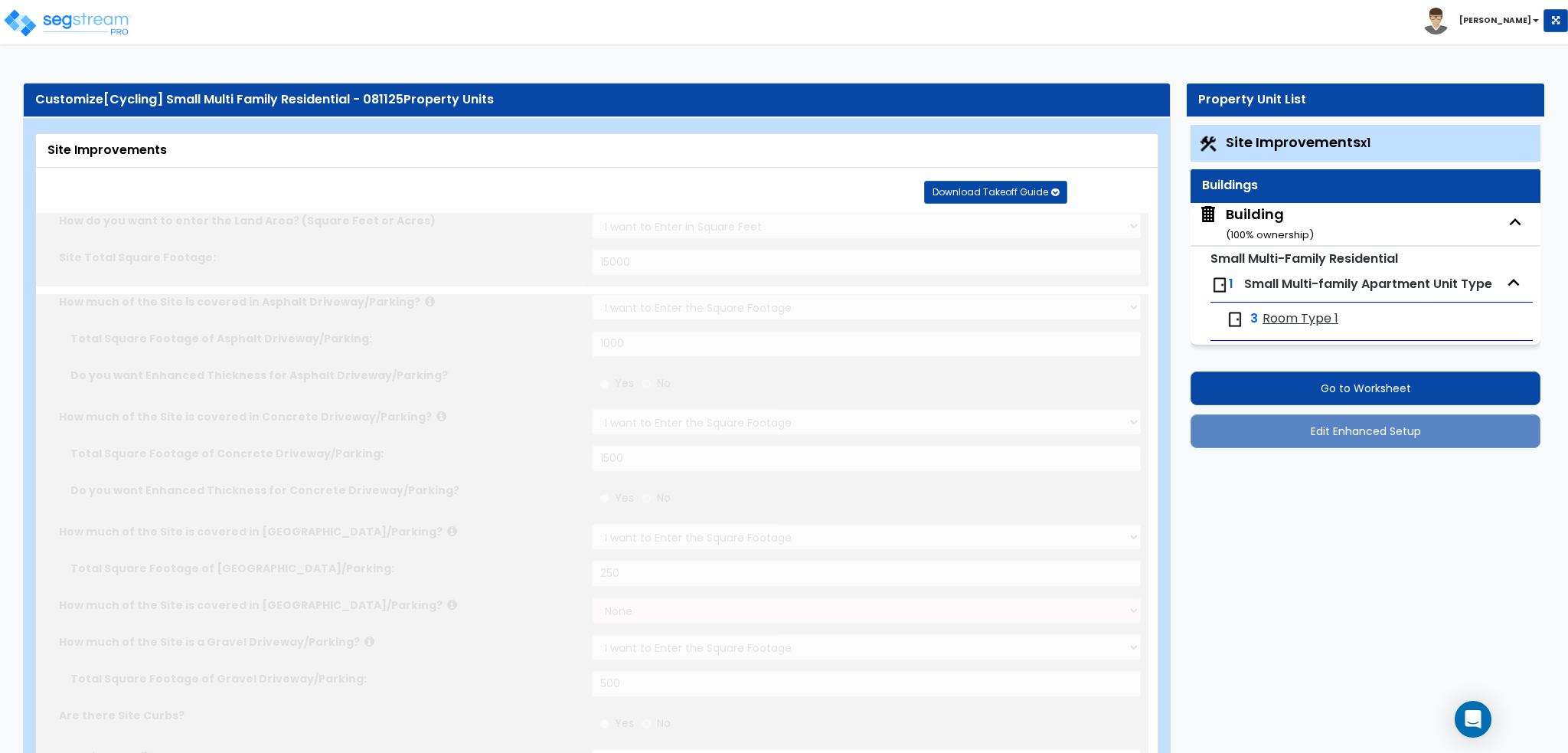
select select "2"
type input "20"
select select "1"
radio input "true"
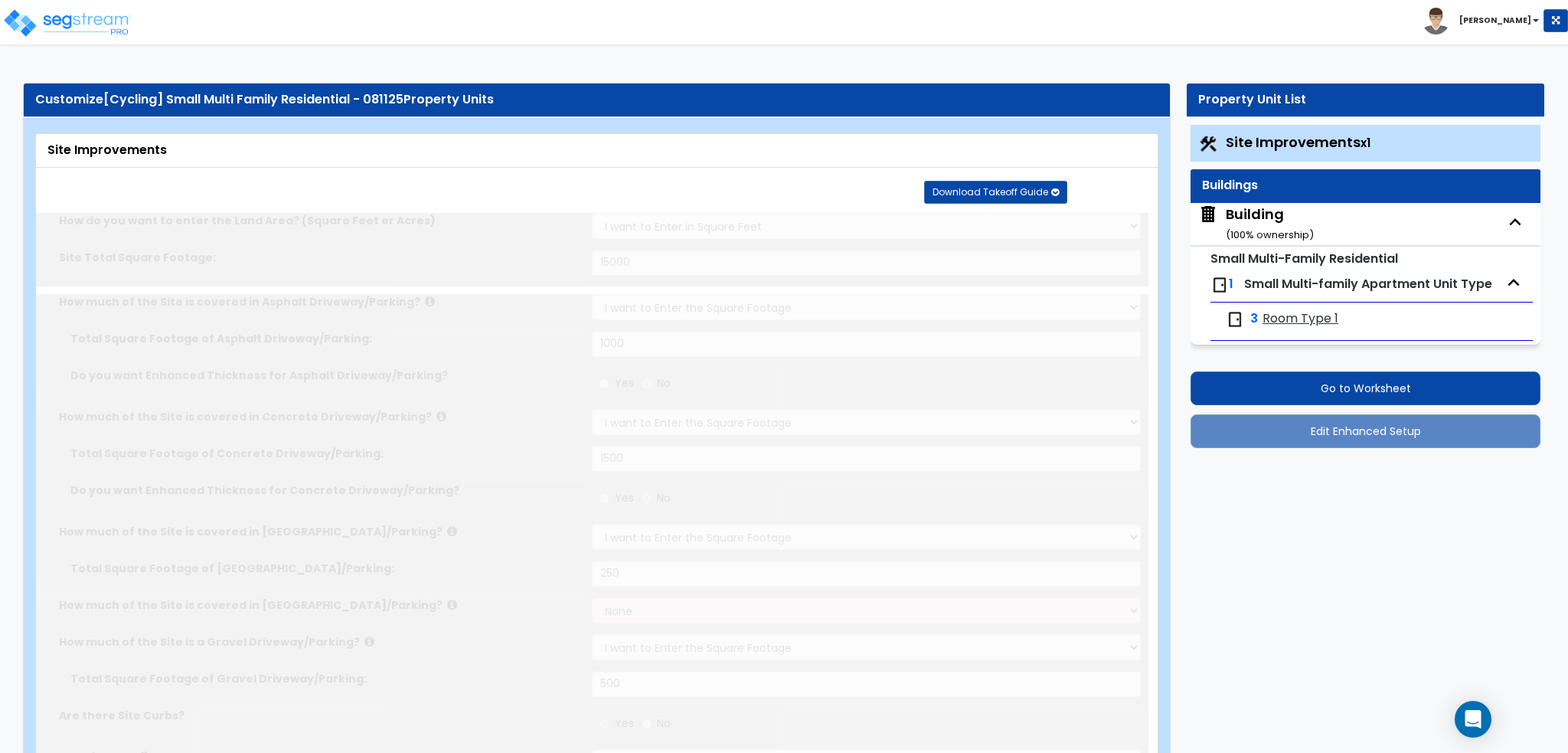
type input "1"
radio input "true"
select select "2"
type input "20"
radio input "true"
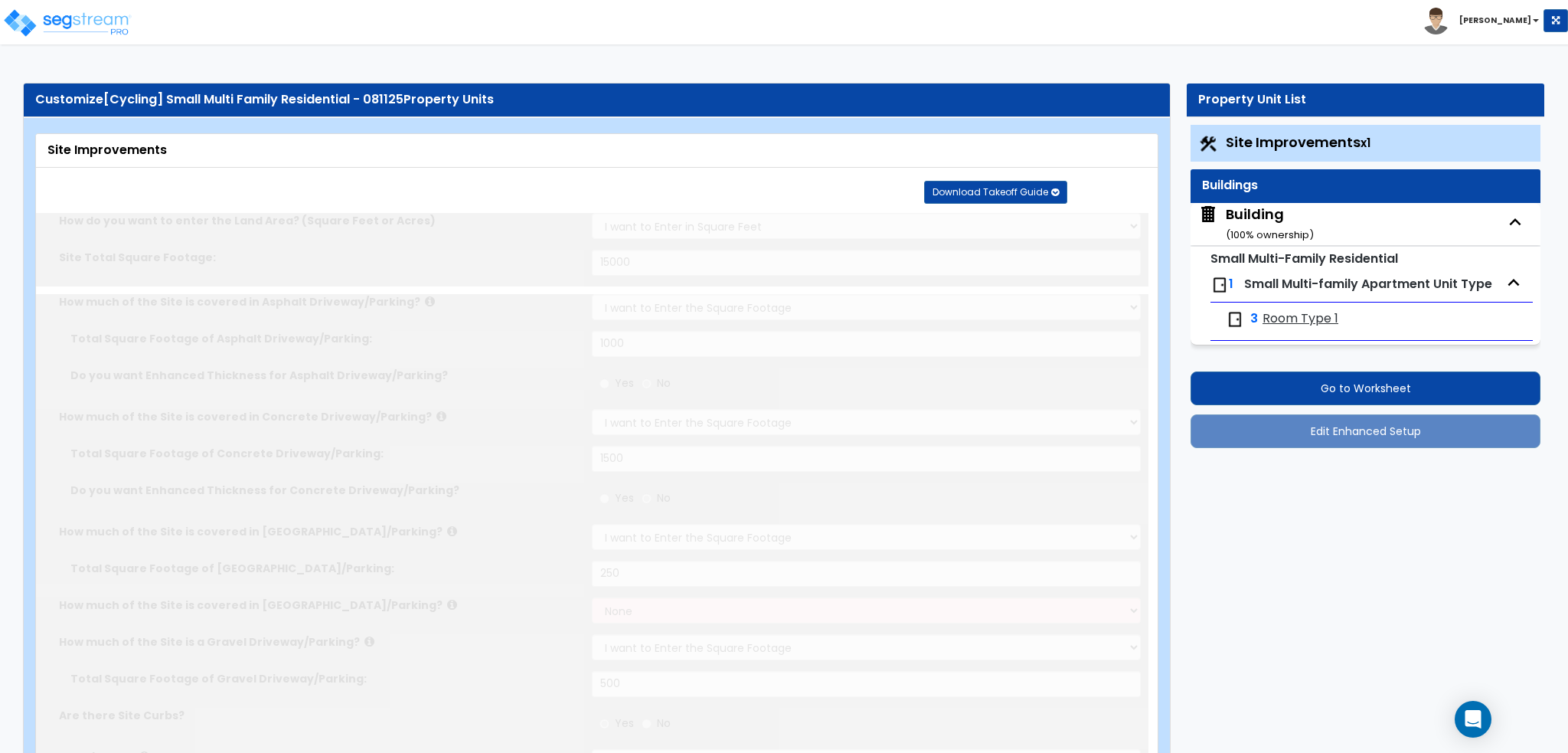
type input "20"
radio input "true"
type input "8"
type input "250"
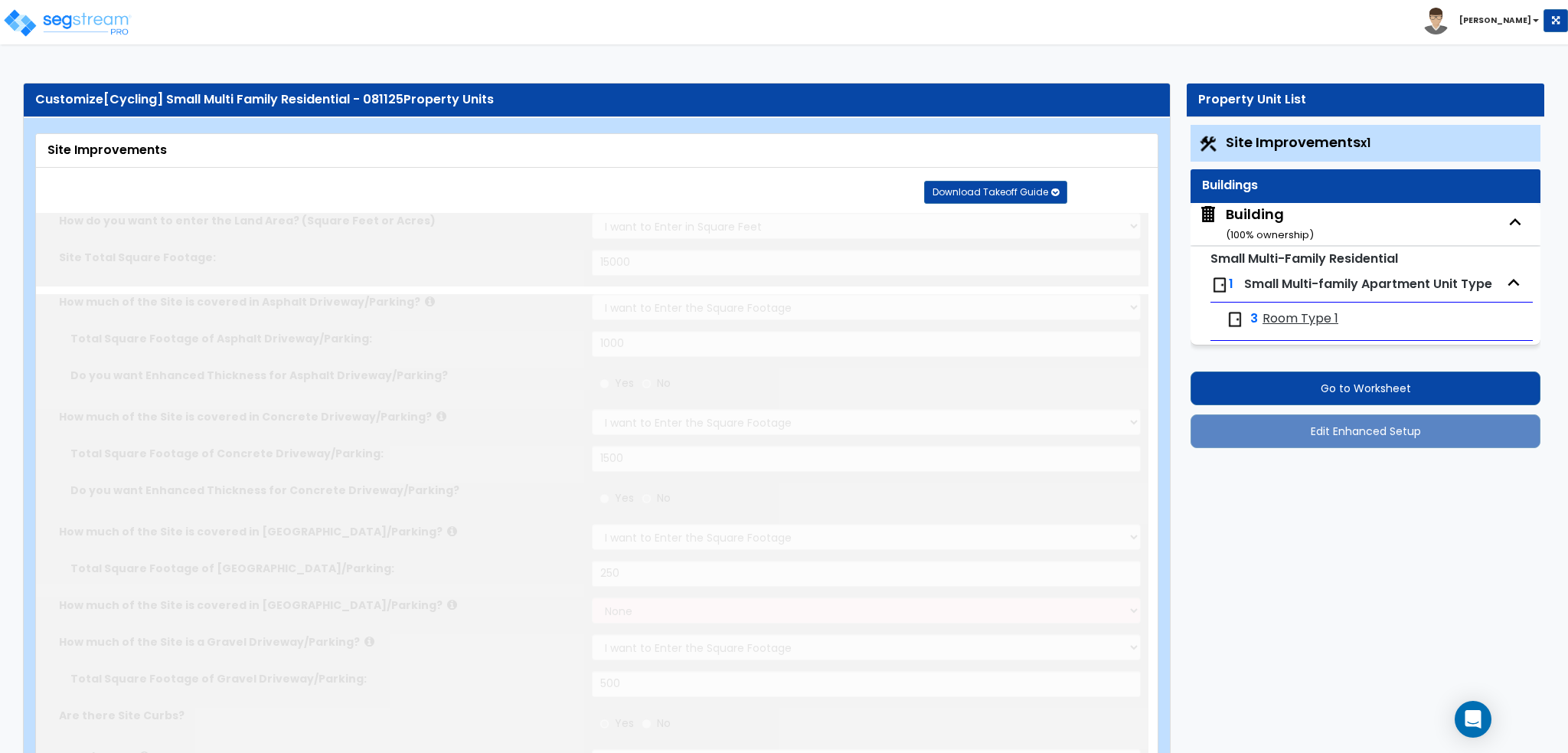
radio input "true"
type input "10"
radio input "true"
select select "1"
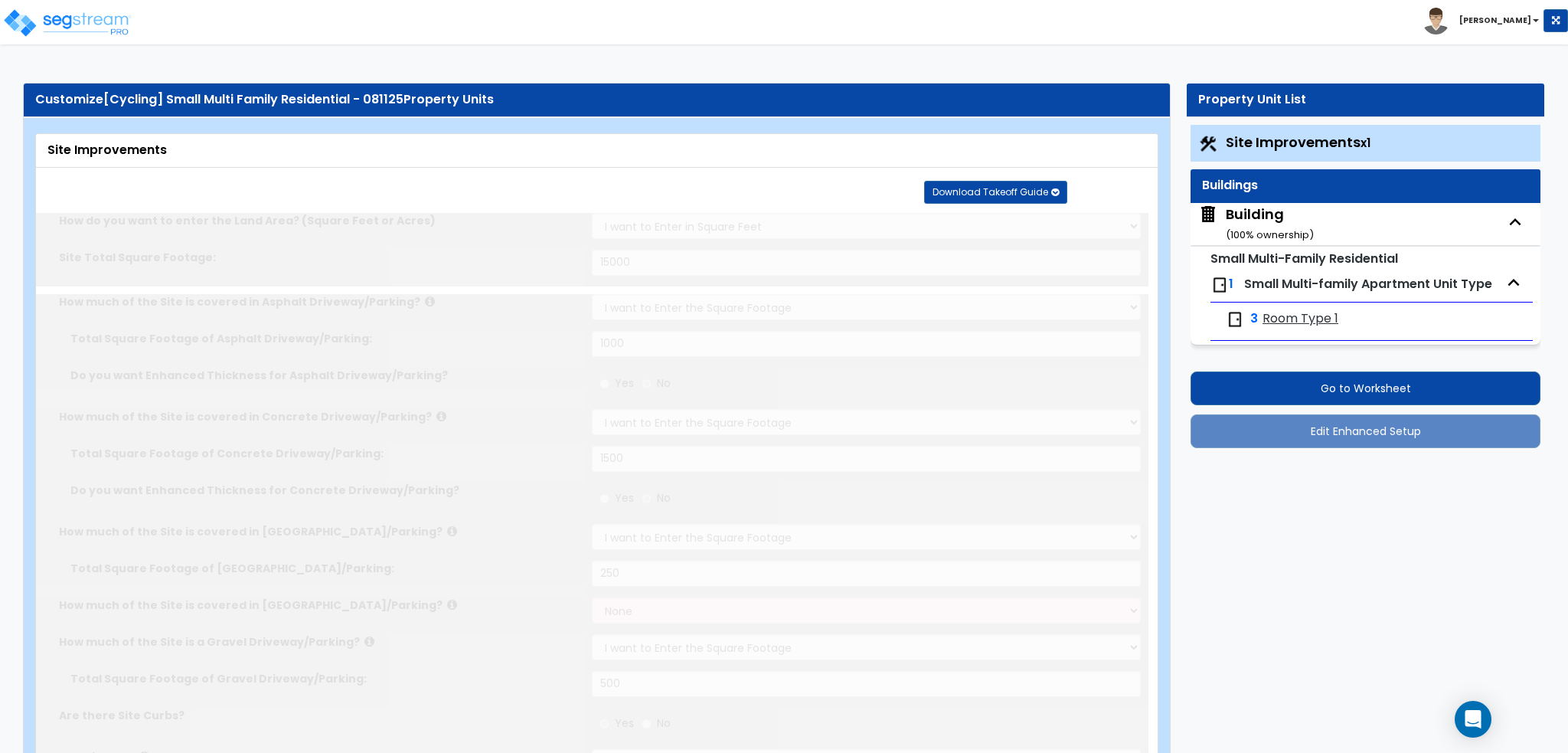
type input "1"
radio input "true"
type input "50"
radio input "true"
select select "1"
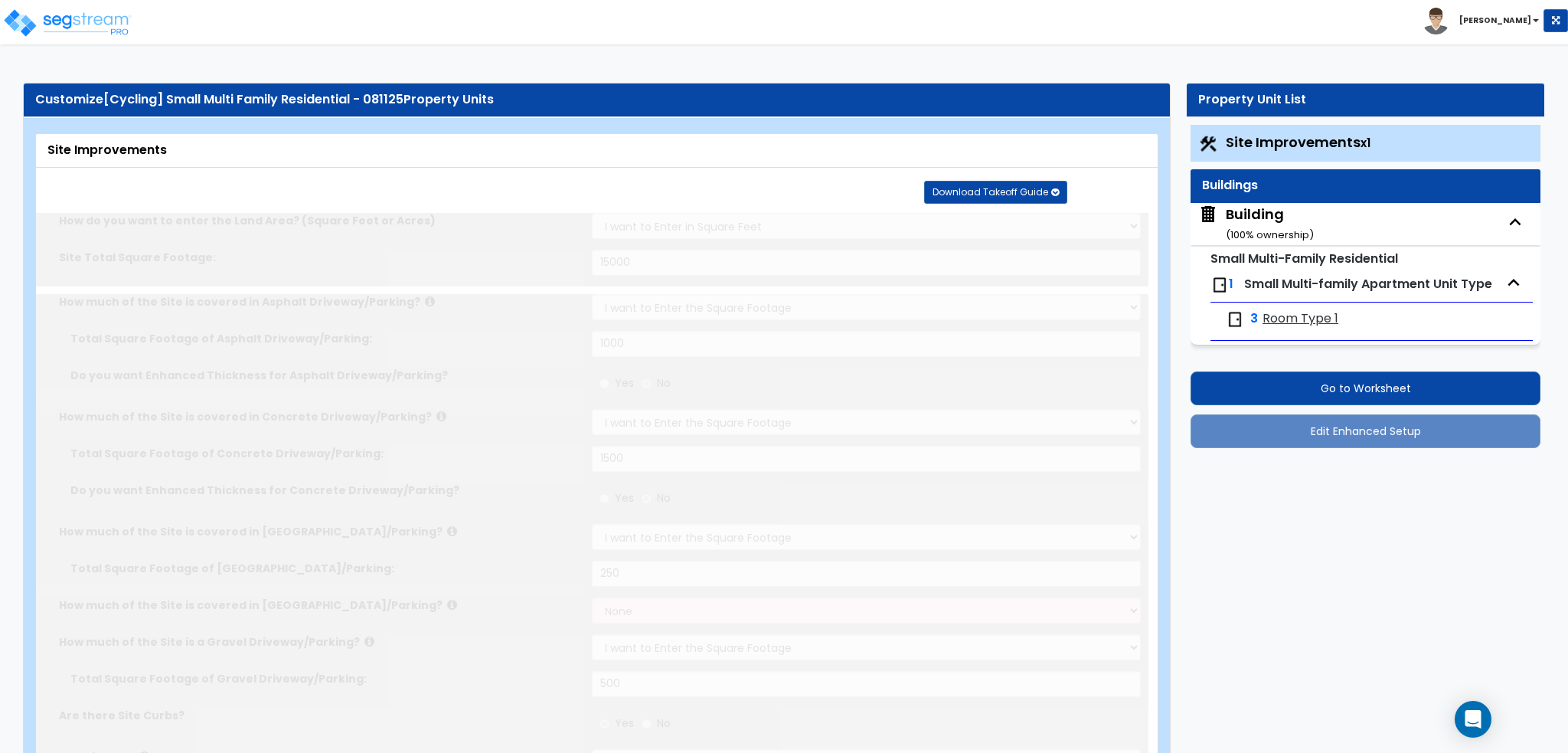
type input "1"
type input "50"
type input "6"
select select "4"
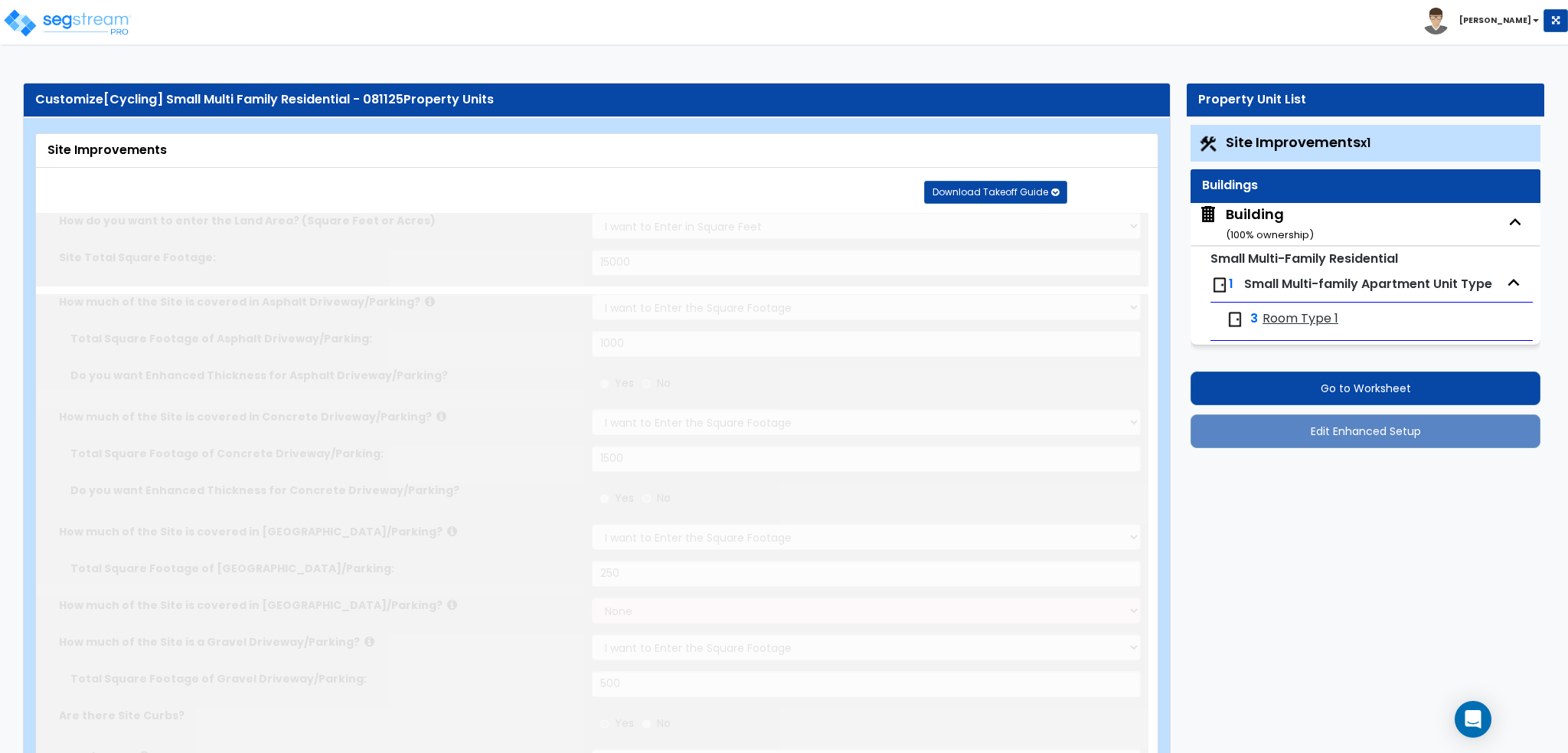
select select "1"
select select "2"
radio input "true"
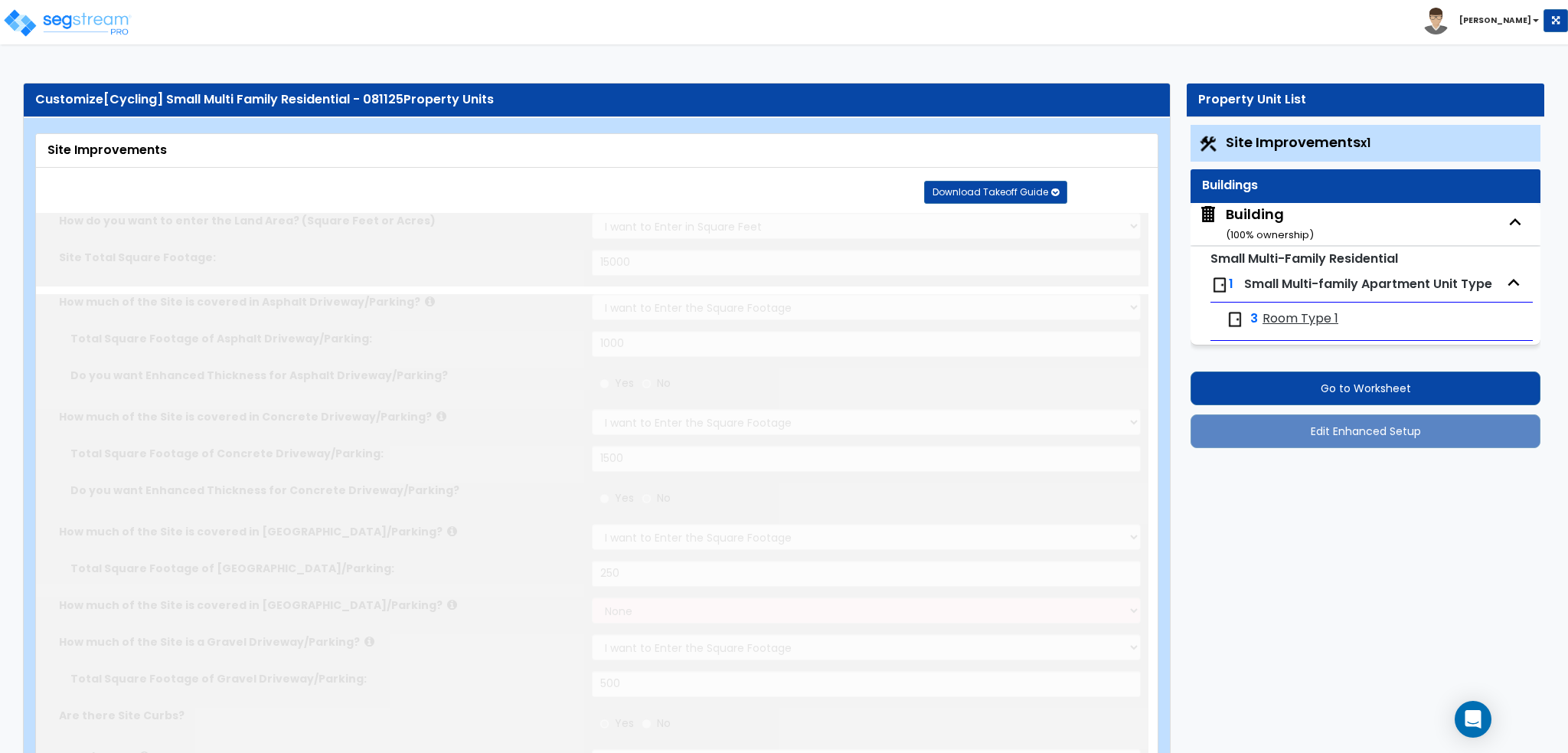
type input "1"
radio input "true"
select select "1"
select select "6"
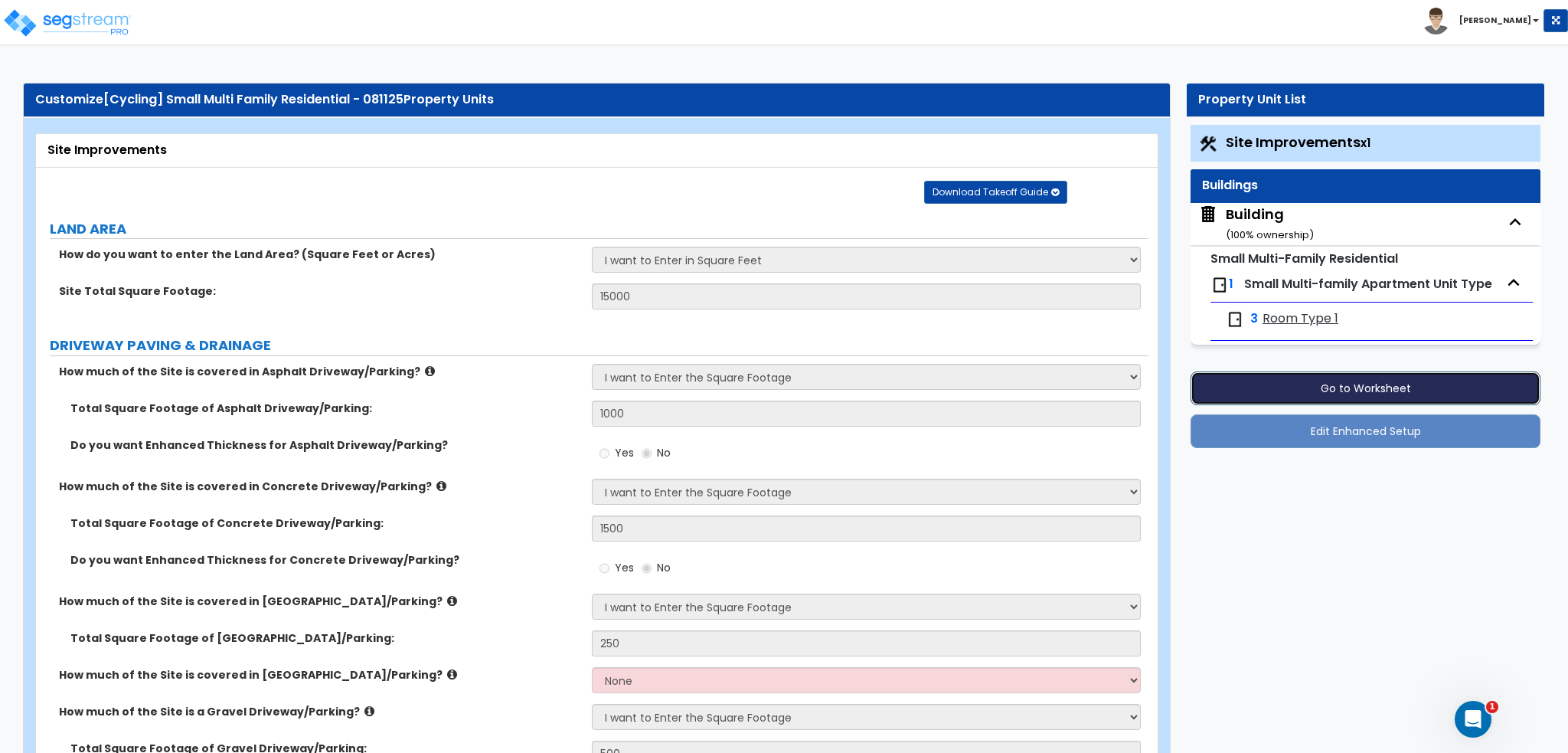
click at [1363, 390] on button "Go to Worksheet" at bounding box center [1365, 388] width 350 height 34
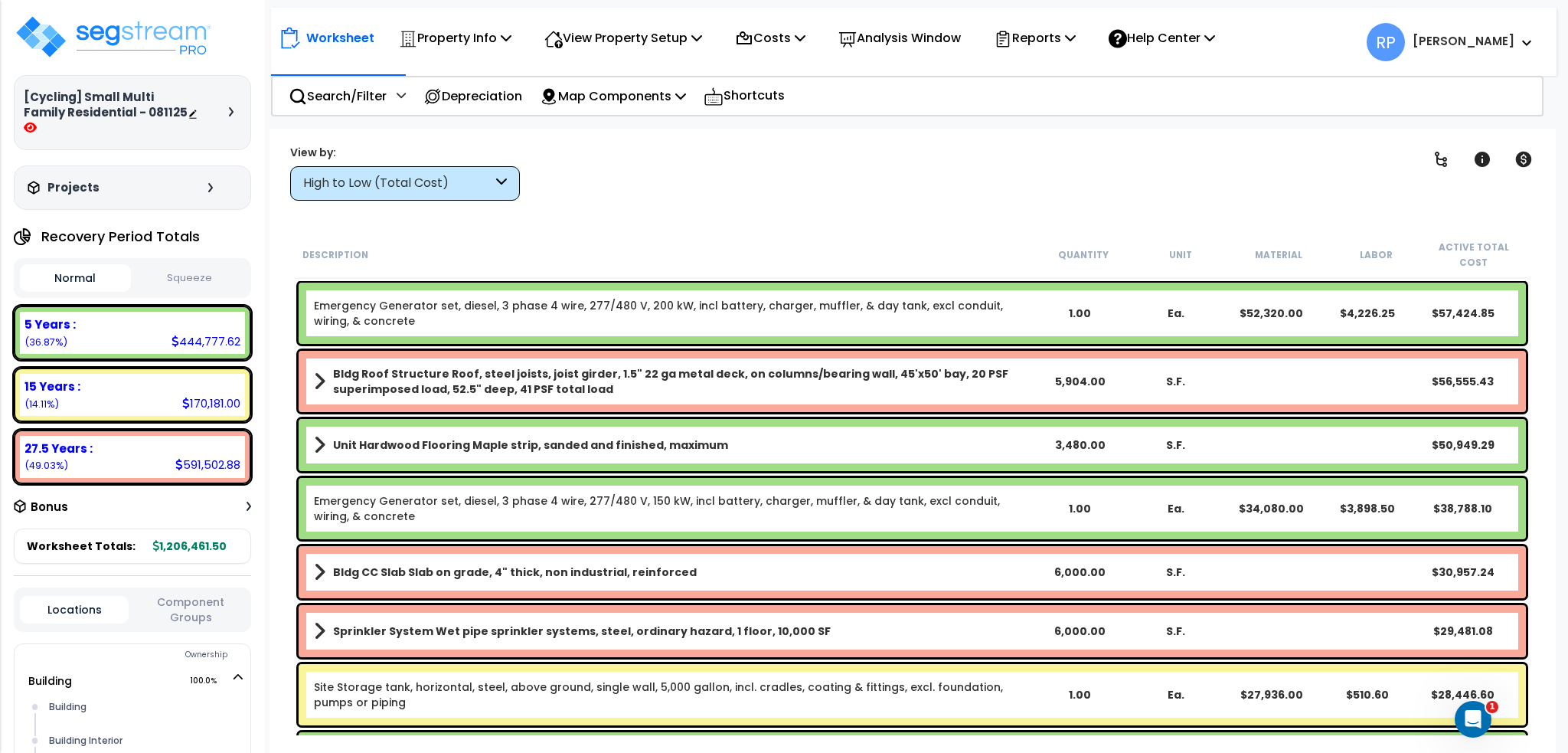
click at [430, 174] on div "High to Low (Total Cost)" at bounding box center [404, 183] width 229 height 35
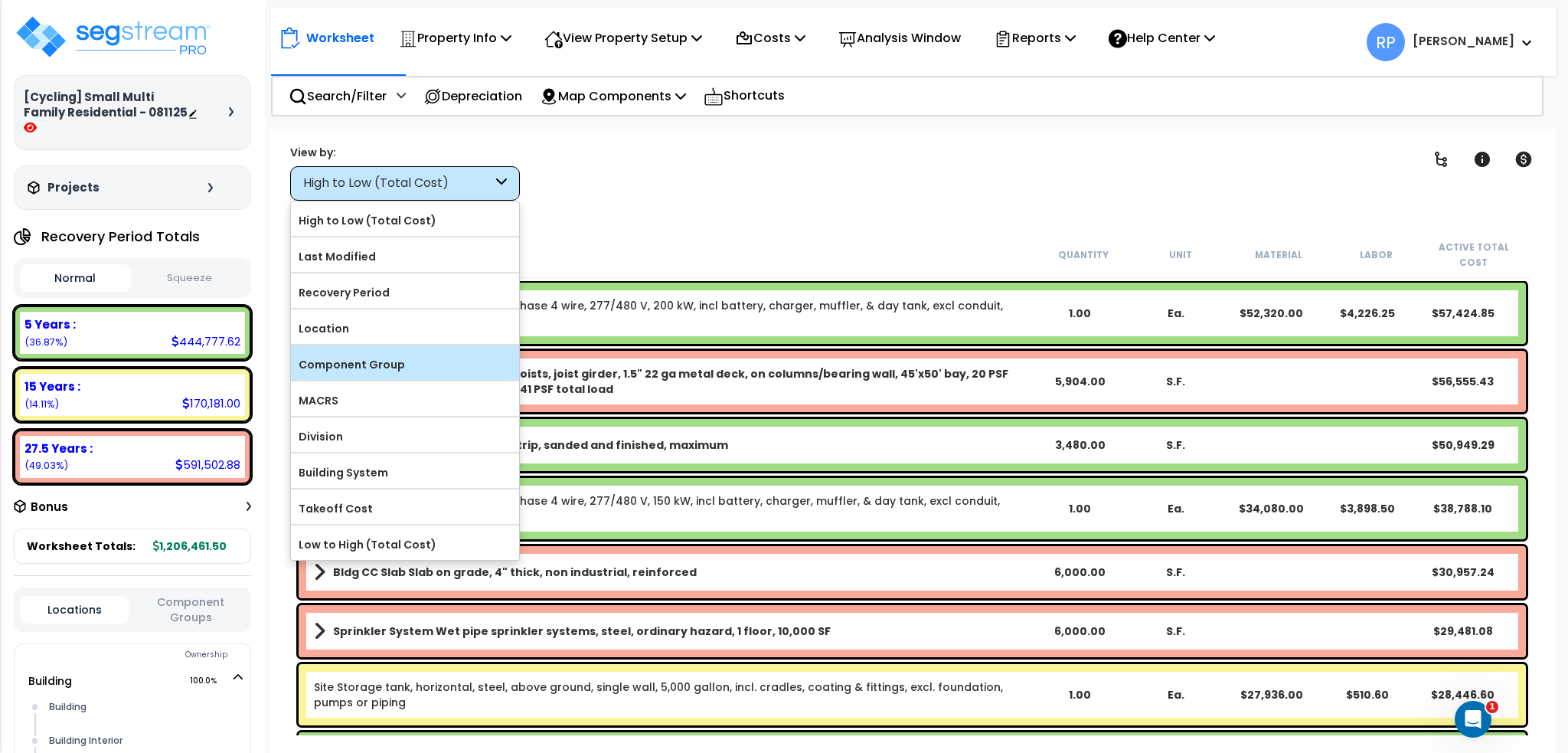
click at [379, 353] on label "Component Group" at bounding box center [405, 364] width 228 height 23
click at [0, 0] on input "Component Group" at bounding box center [0, 0] width 0 height 0
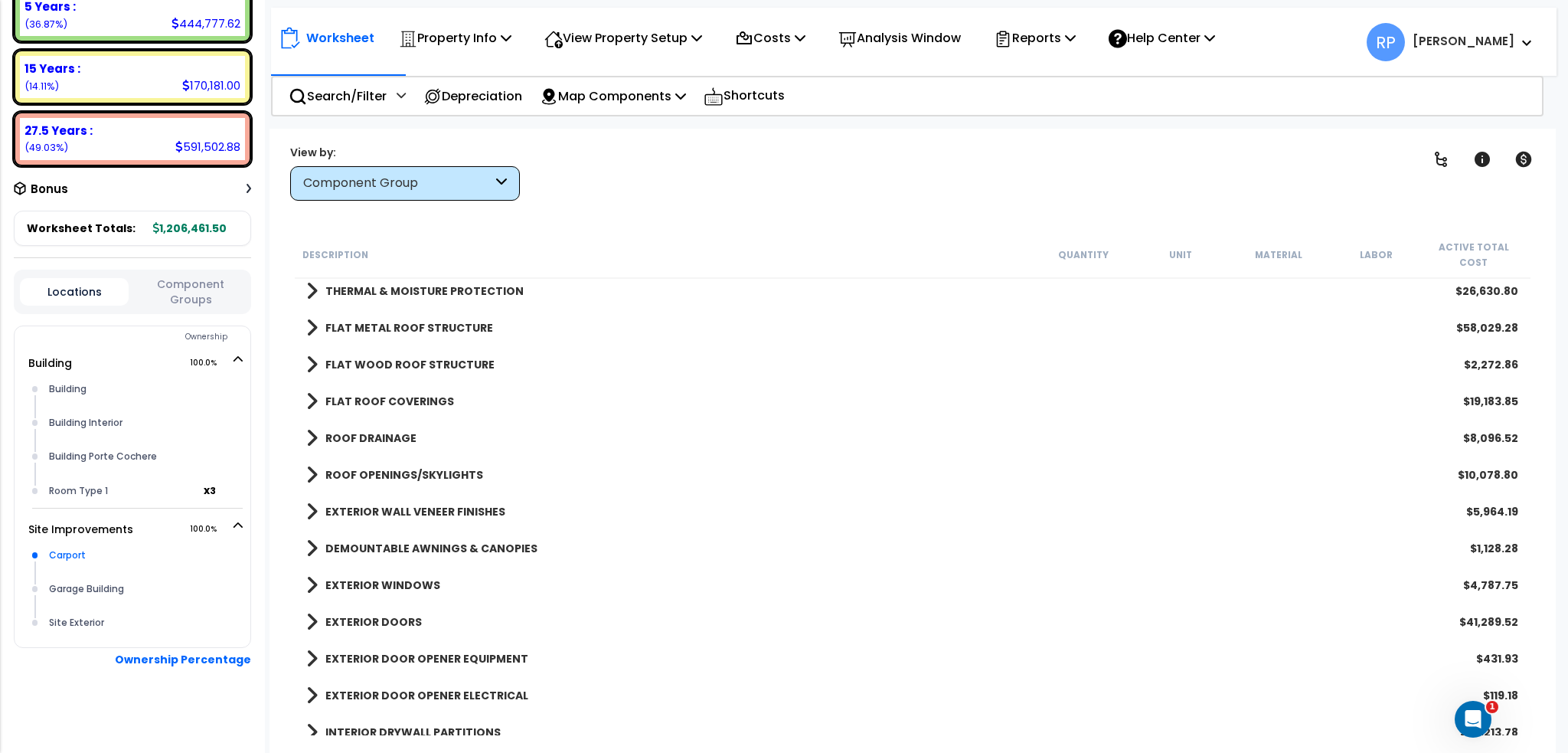
scroll to position [319, 0]
click at [219, 269] on div "Locations Component Groups" at bounding box center [132, 291] width 237 height 45
click at [196, 289] on button "Component Groups" at bounding box center [190, 291] width 108 height 32
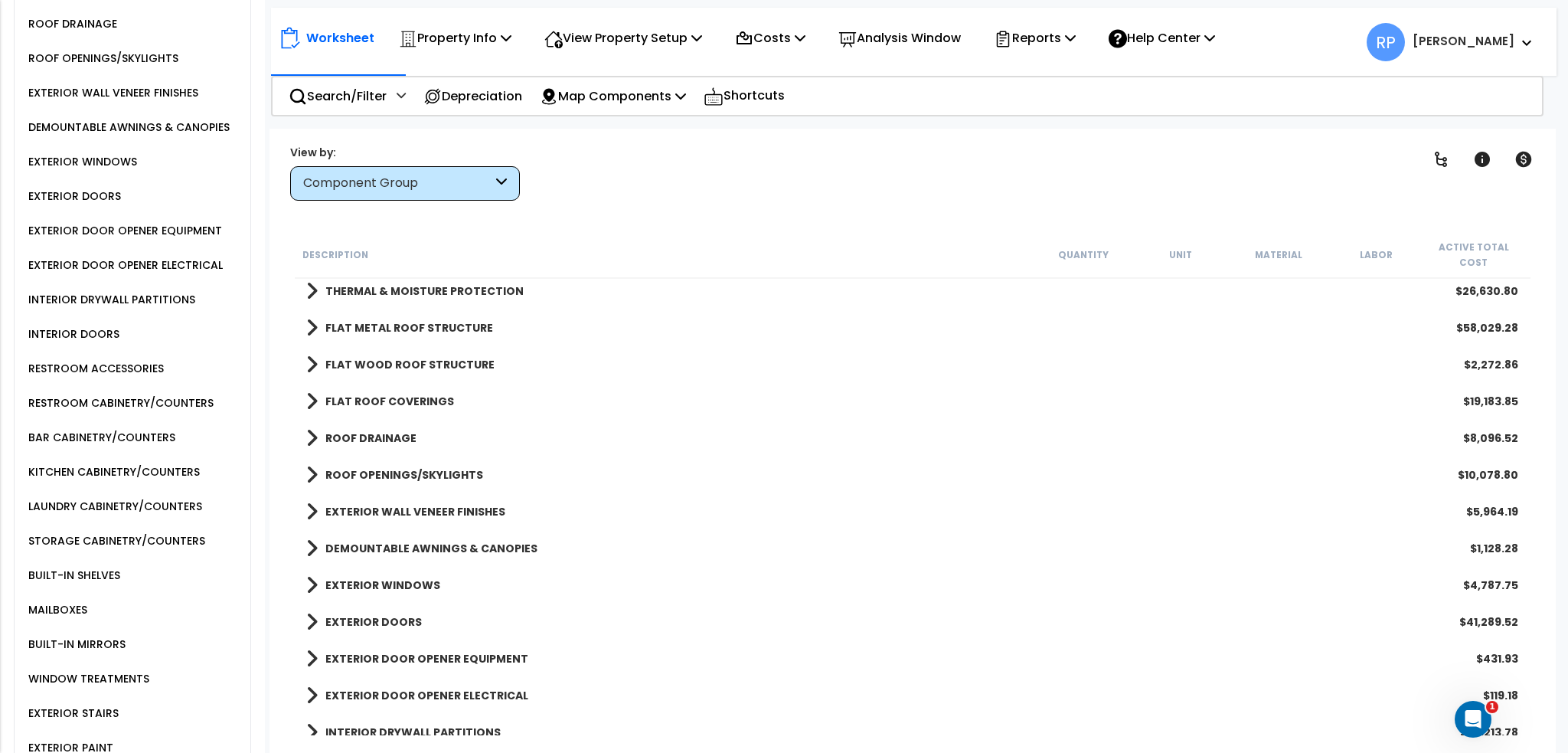
scroll to position [1638, 0]
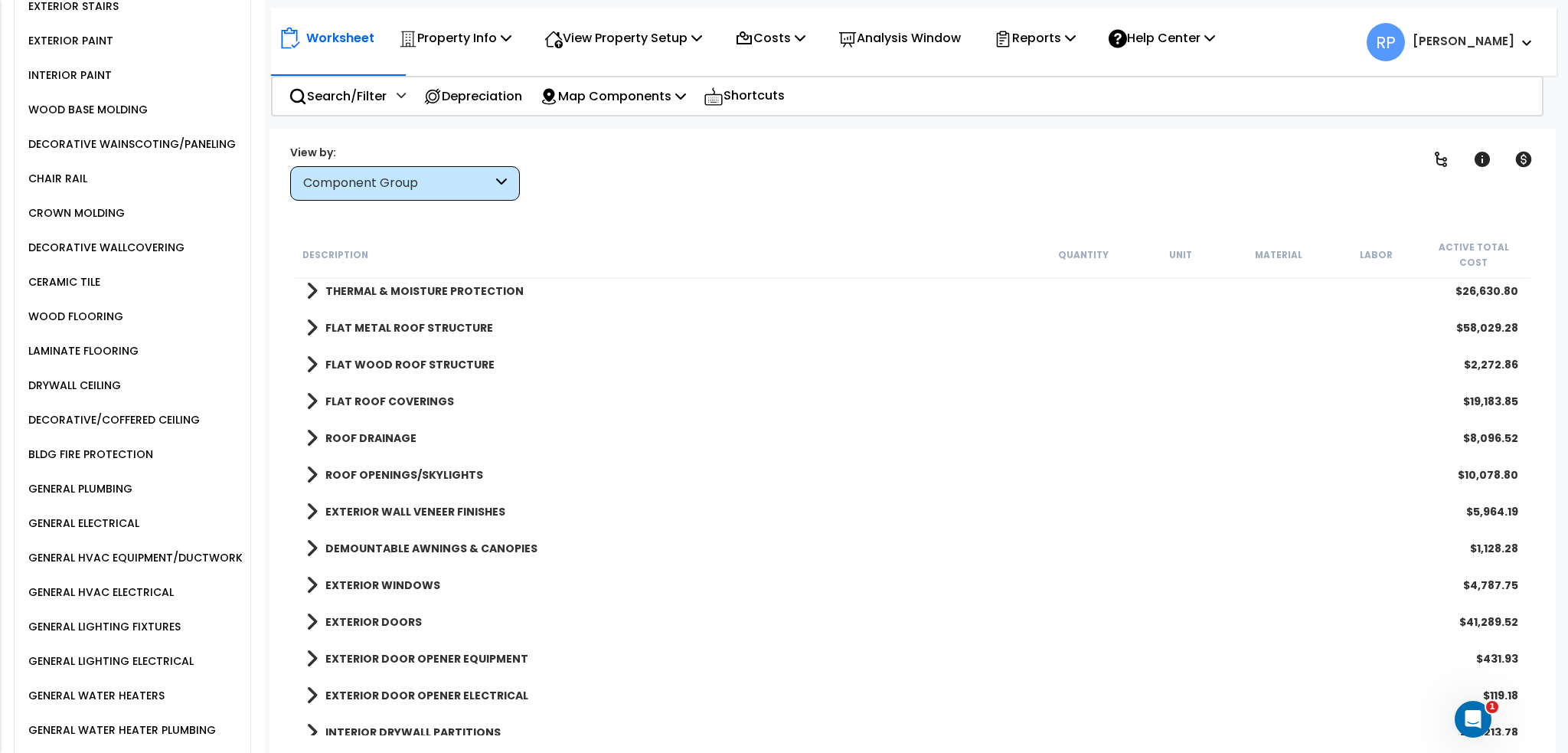
click at [71, 378] on div "DRYWALL CEILING" at bounding box center [72, 385] width 96 height 19
click at [88, 376] on div "DRYWALL CEILING" at bounding box center [72, 385] width 96 height 19
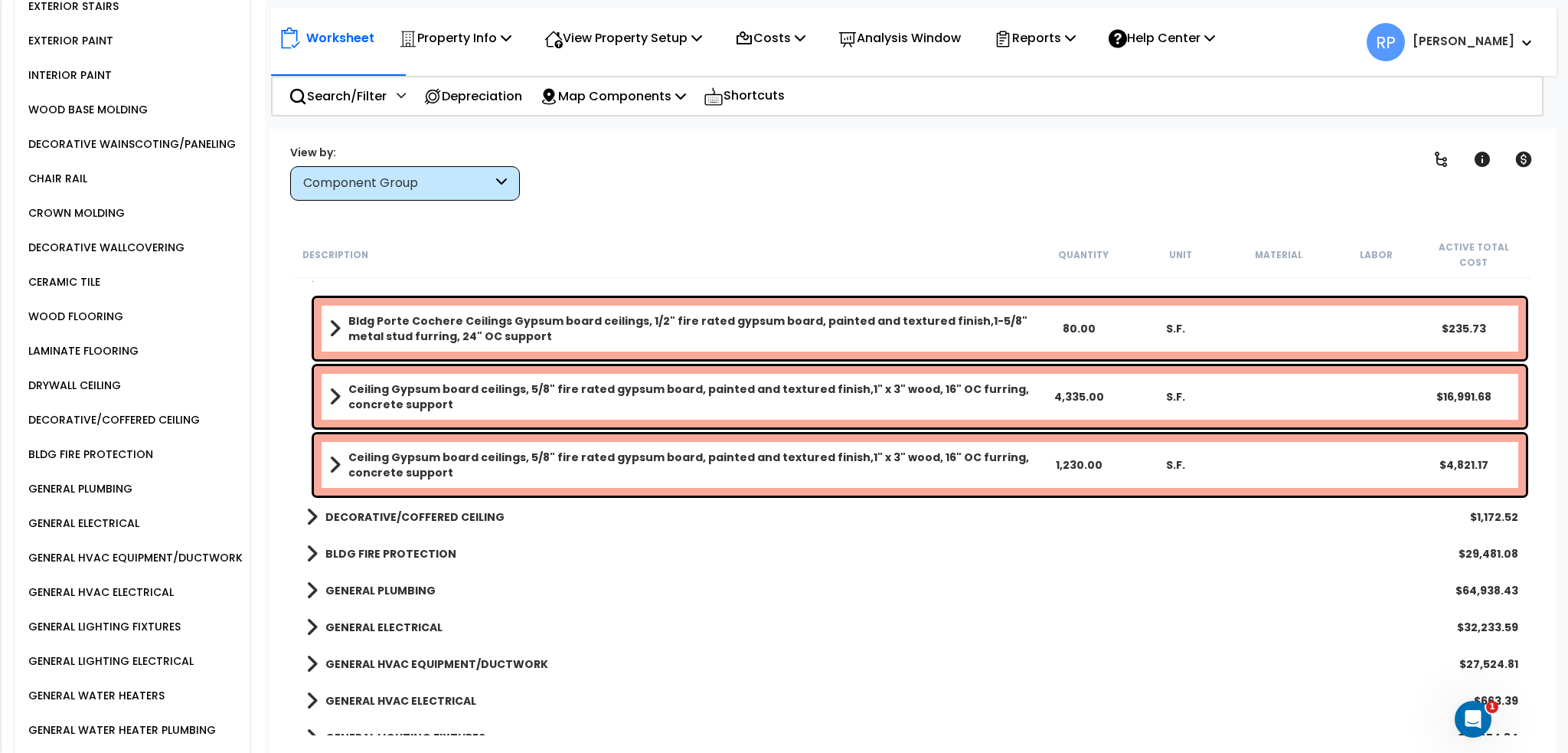
scroll to position [1379, 0]
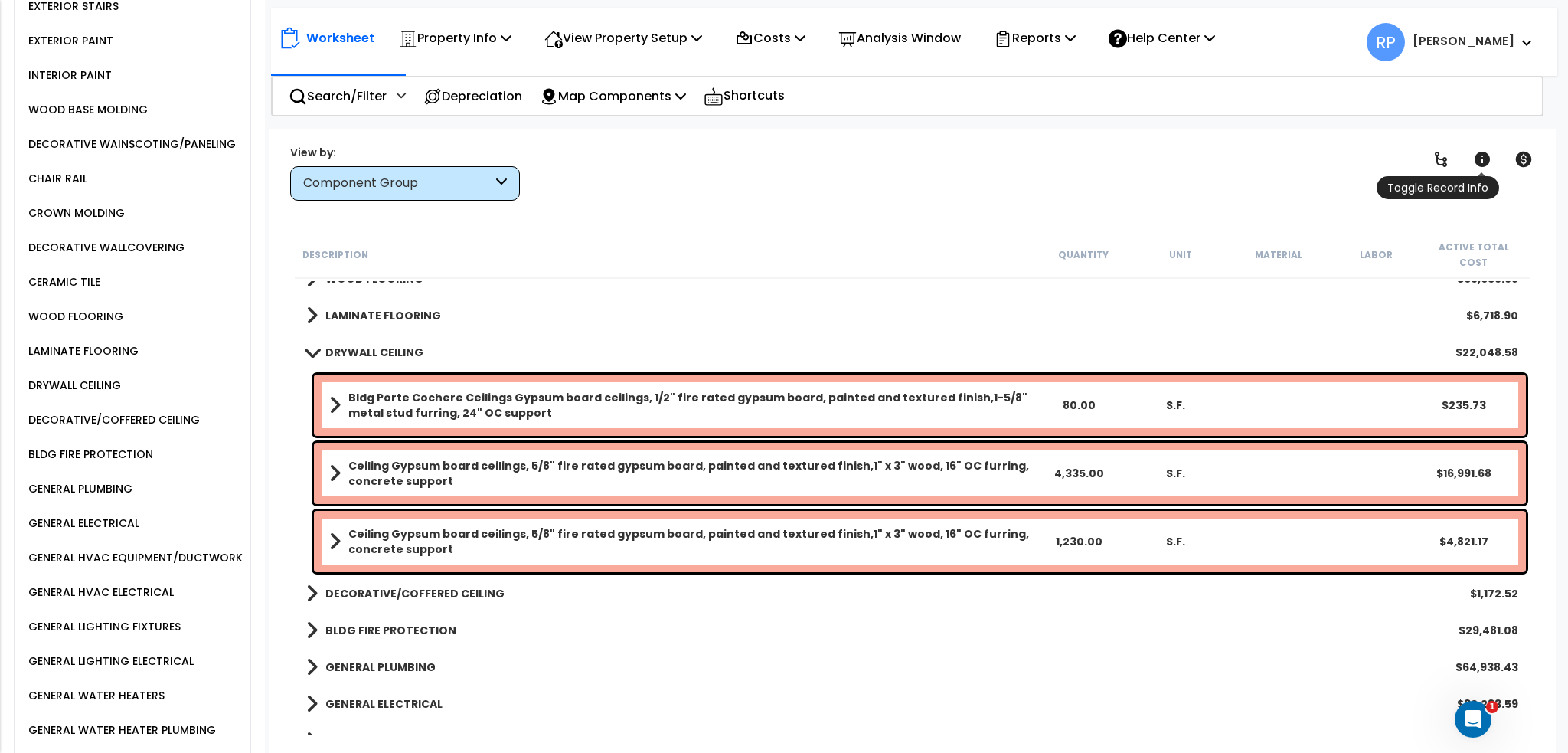
click at [1485, 164] on icon at bounding box center [1482, 159] width 15 height 15
